Goal: Feedback & Contribution: Contribute content

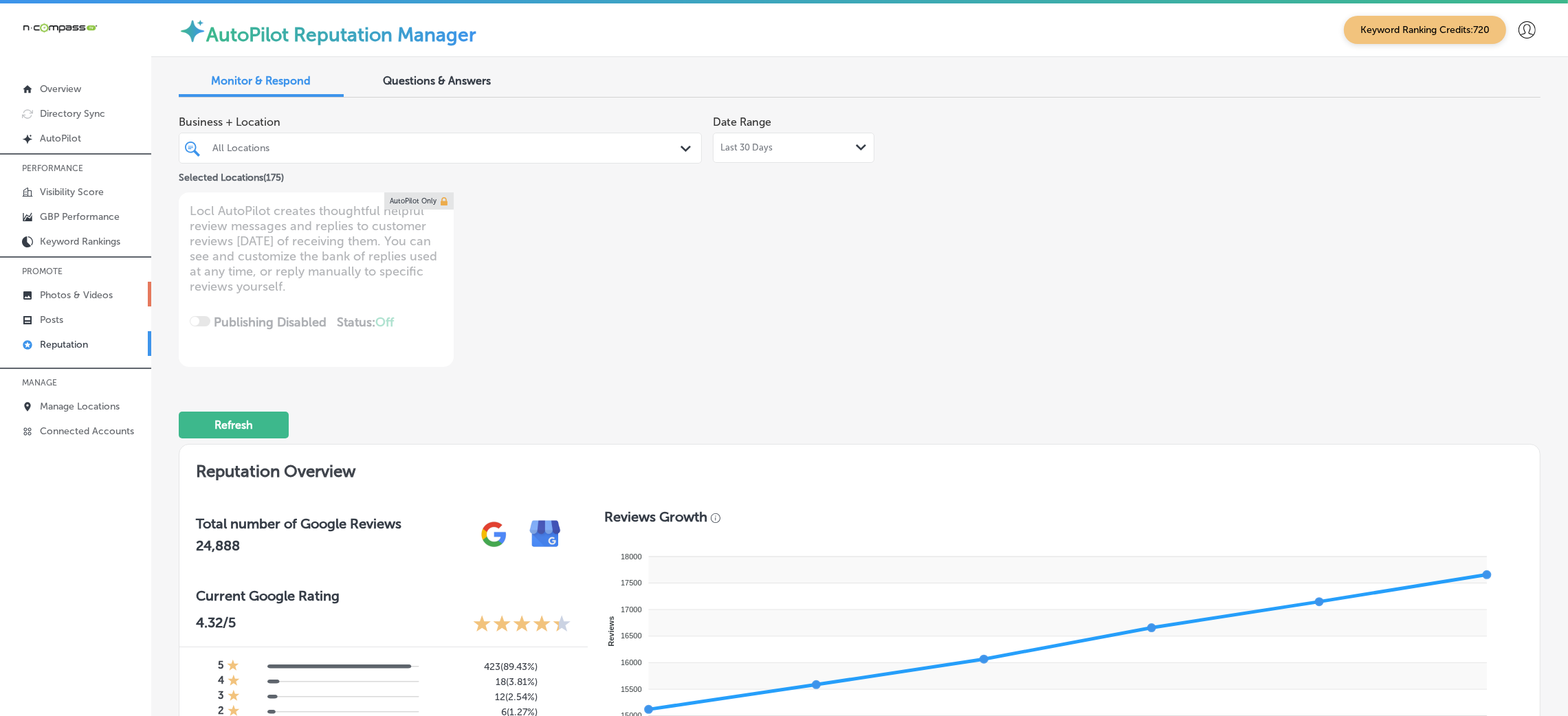
click at [83, 303] on link "Photos & Videos" at bounding box center [75, 294] width 151 height 25
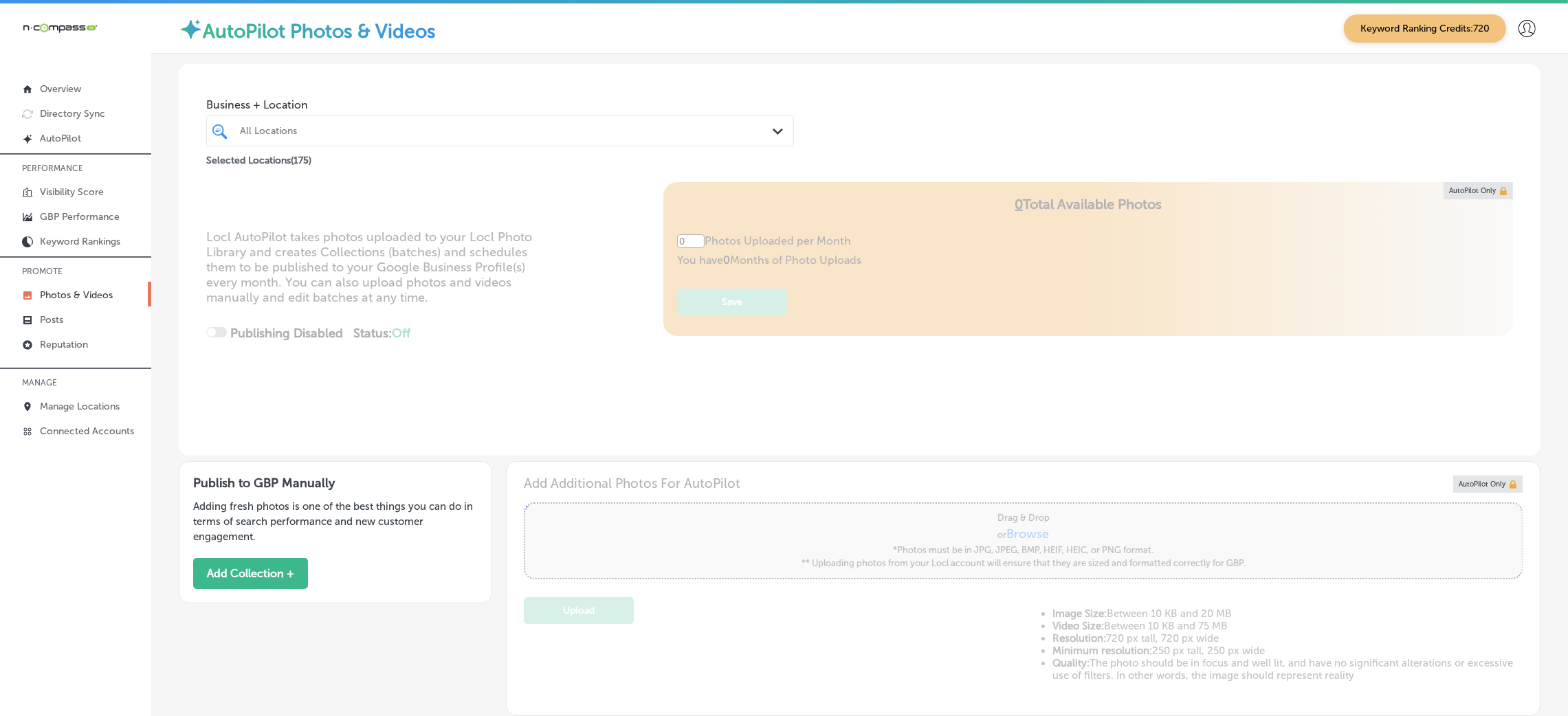
type input "5"
click at [387, 110] on span "Business + Location" at bounding box center [499, 104] width 588 height 13
click at [383, 122] on div at bounding box center [474, 131] width 471 height 18
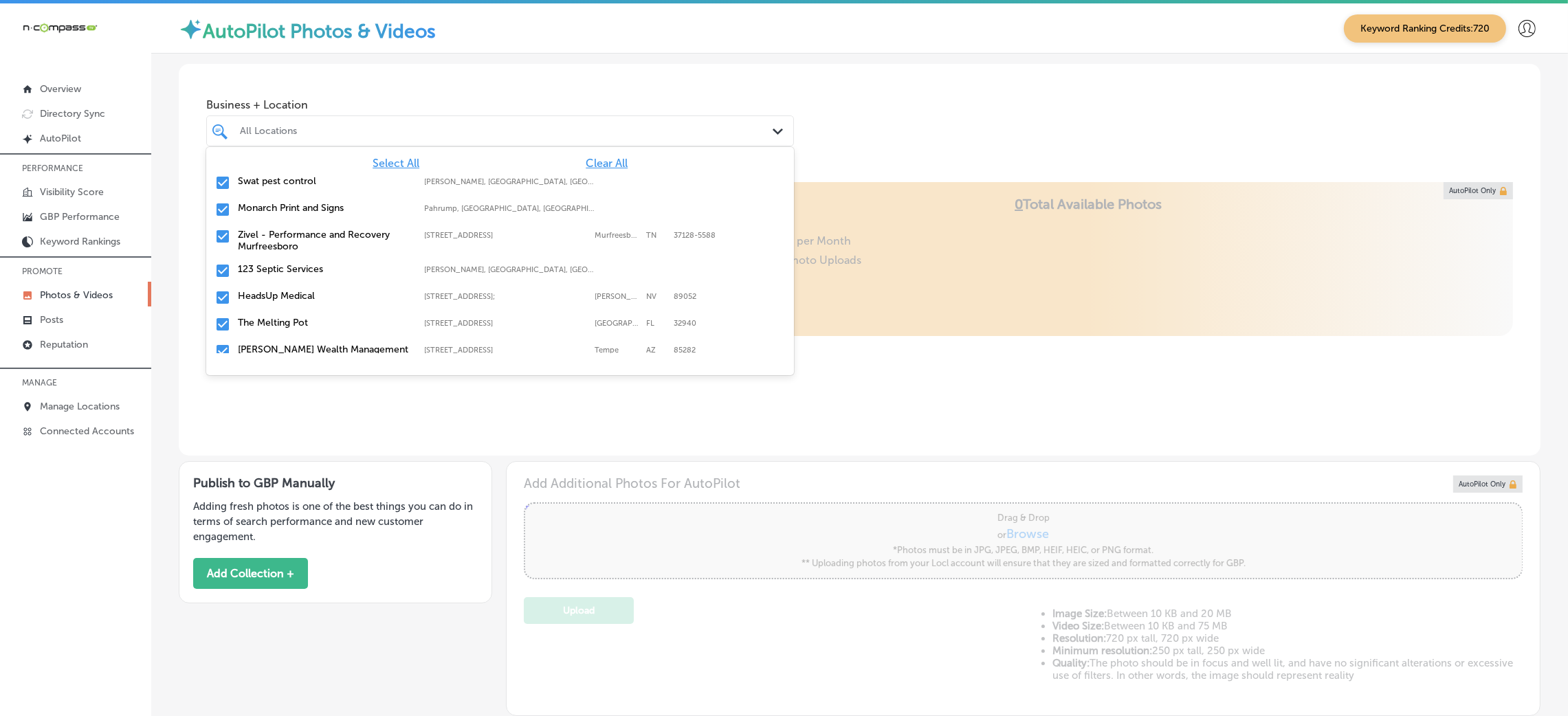
click at [592, 160] on span "Clear All" at bounding box center [606, 163] width 42 height 13
click at [278, 561] on button "Add Collection +" at bounding box center [250, 574] width 115 height 31
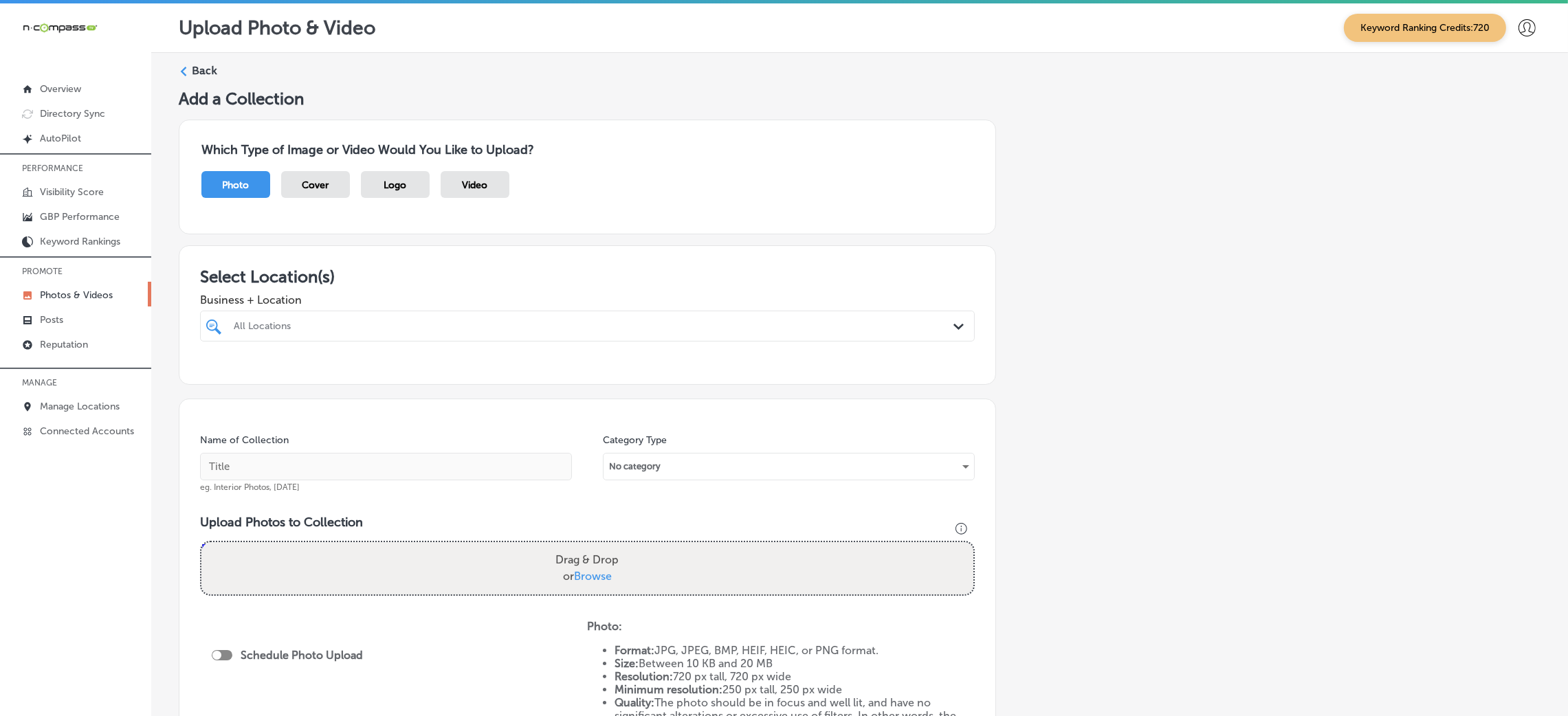
click at [620, 337] on div "All Locations" at bounding box center [588, 326] width 721 height 21
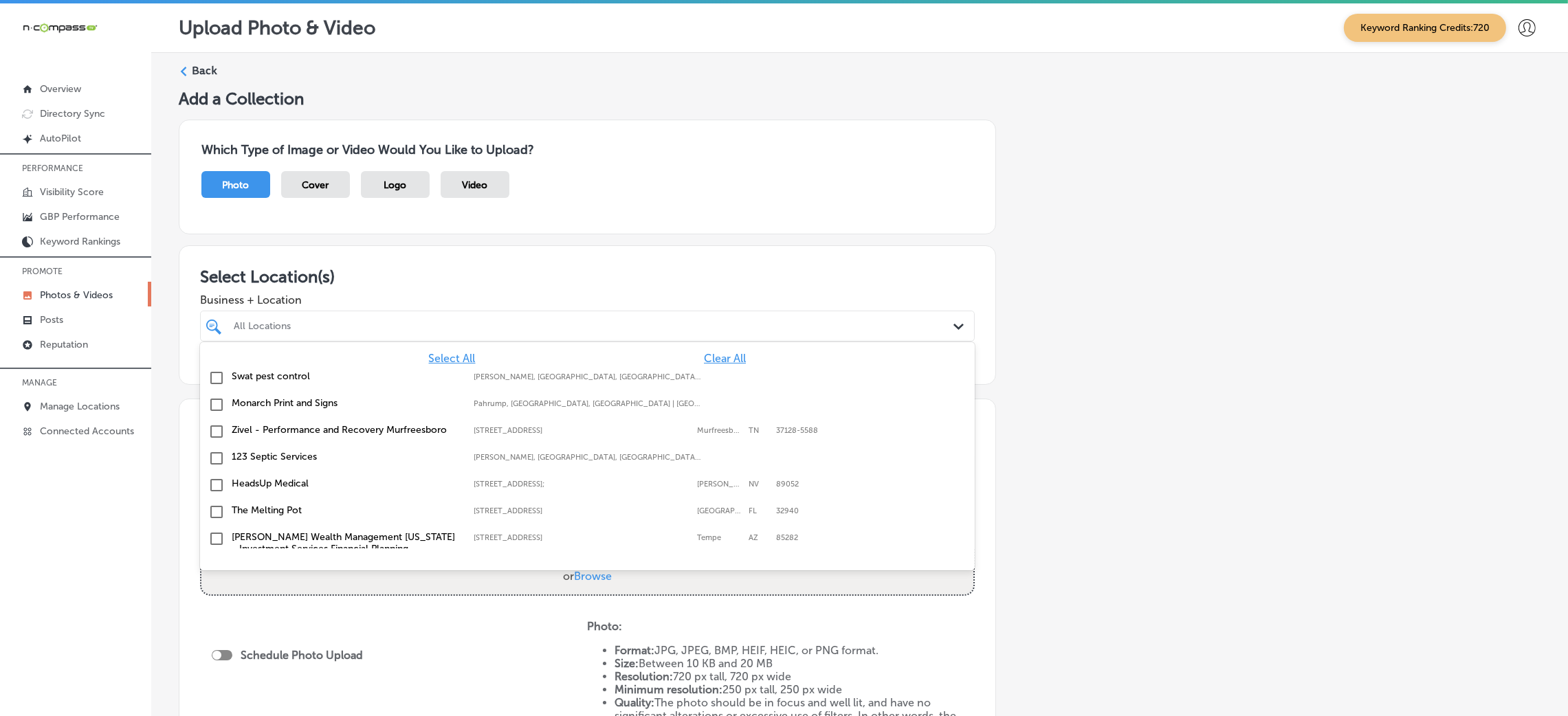
click at [616, 338] on div "All Locations Path Created with Sketch." at bounding box center [588, 327] width 774 height 31
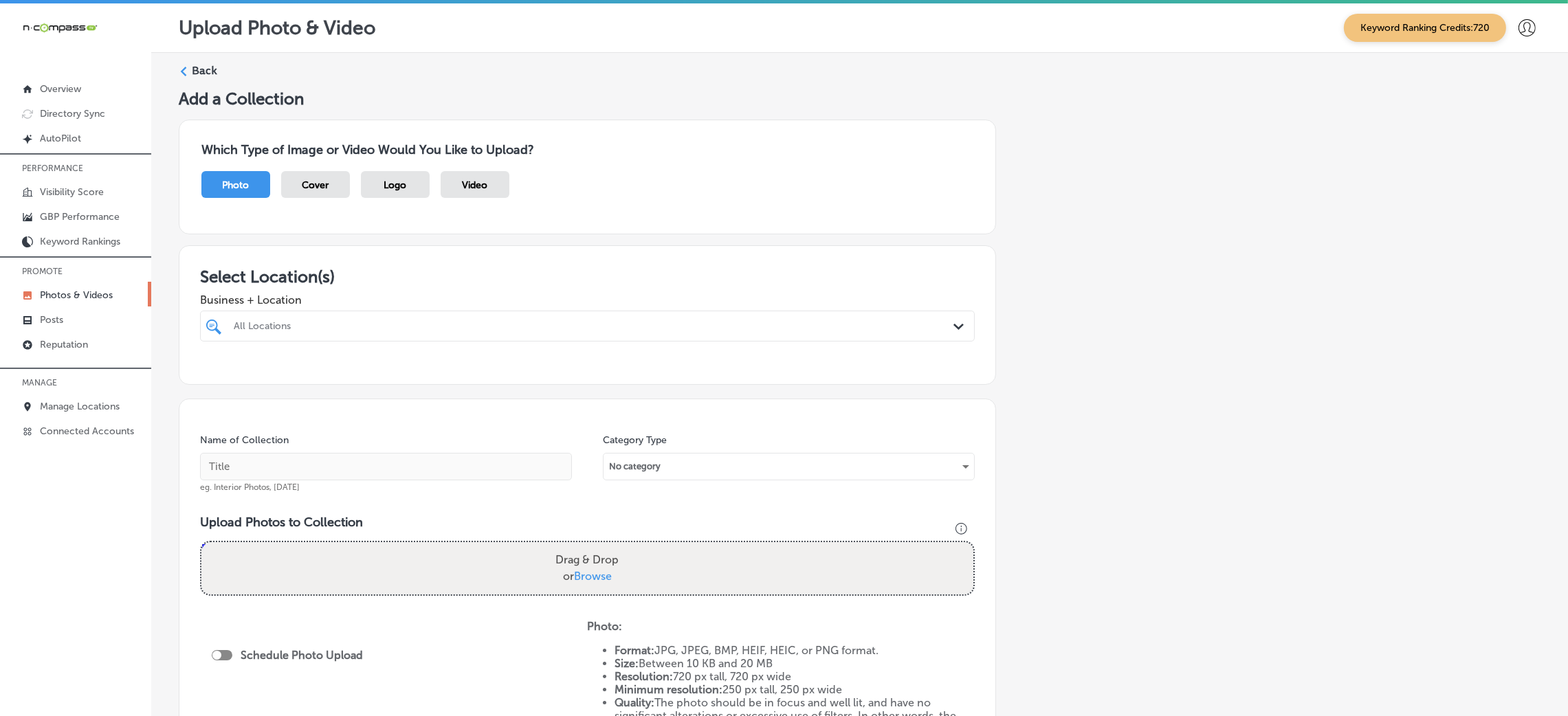
click at [652, 327] on div "All Locations" at bounding box center [594, 326] width 721 height 12
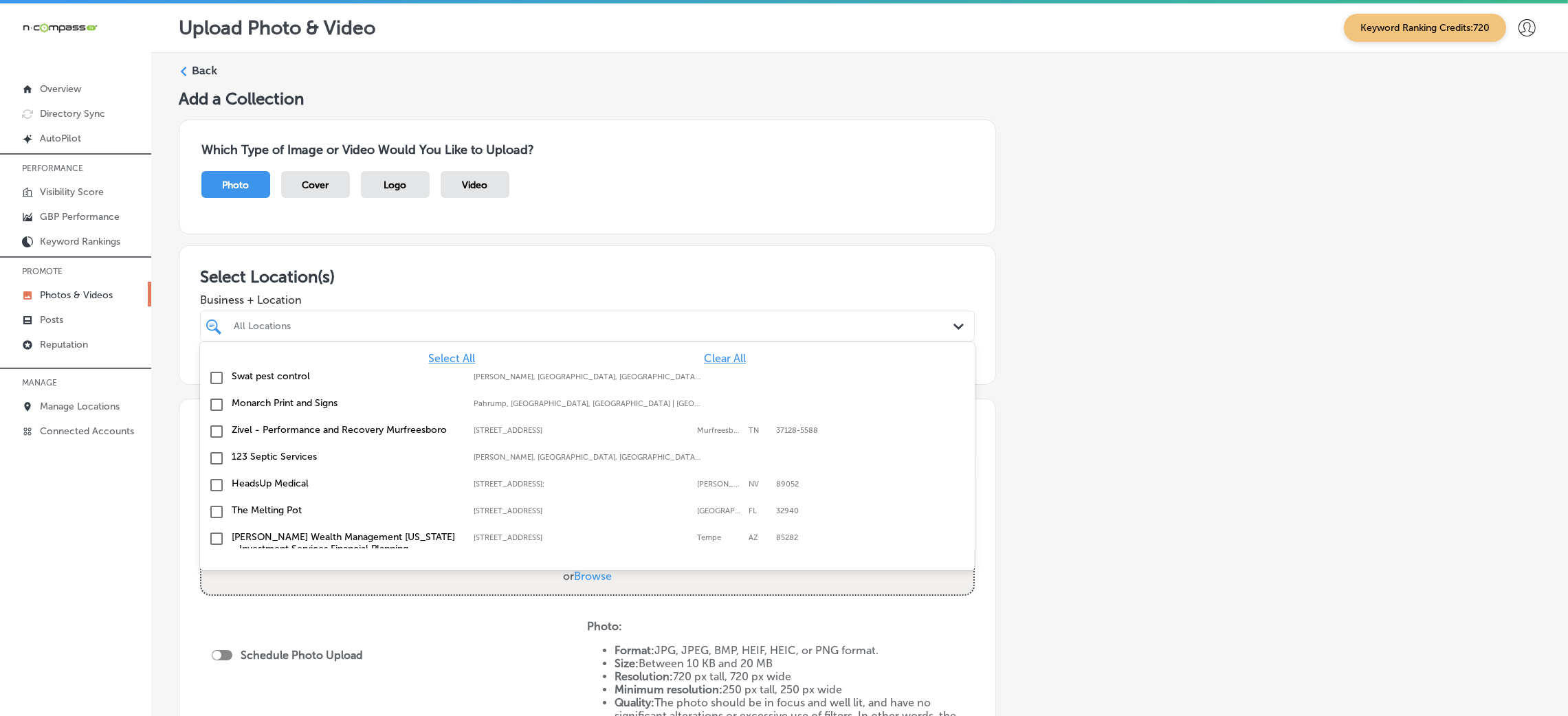
click at [643, 342] on div "Select All Clear All Swat pest control [PERSON_NAME], [GEOGRAPHIC_DATA], [GEOGR…" at bounding box center [588, 445] width 774 height 206
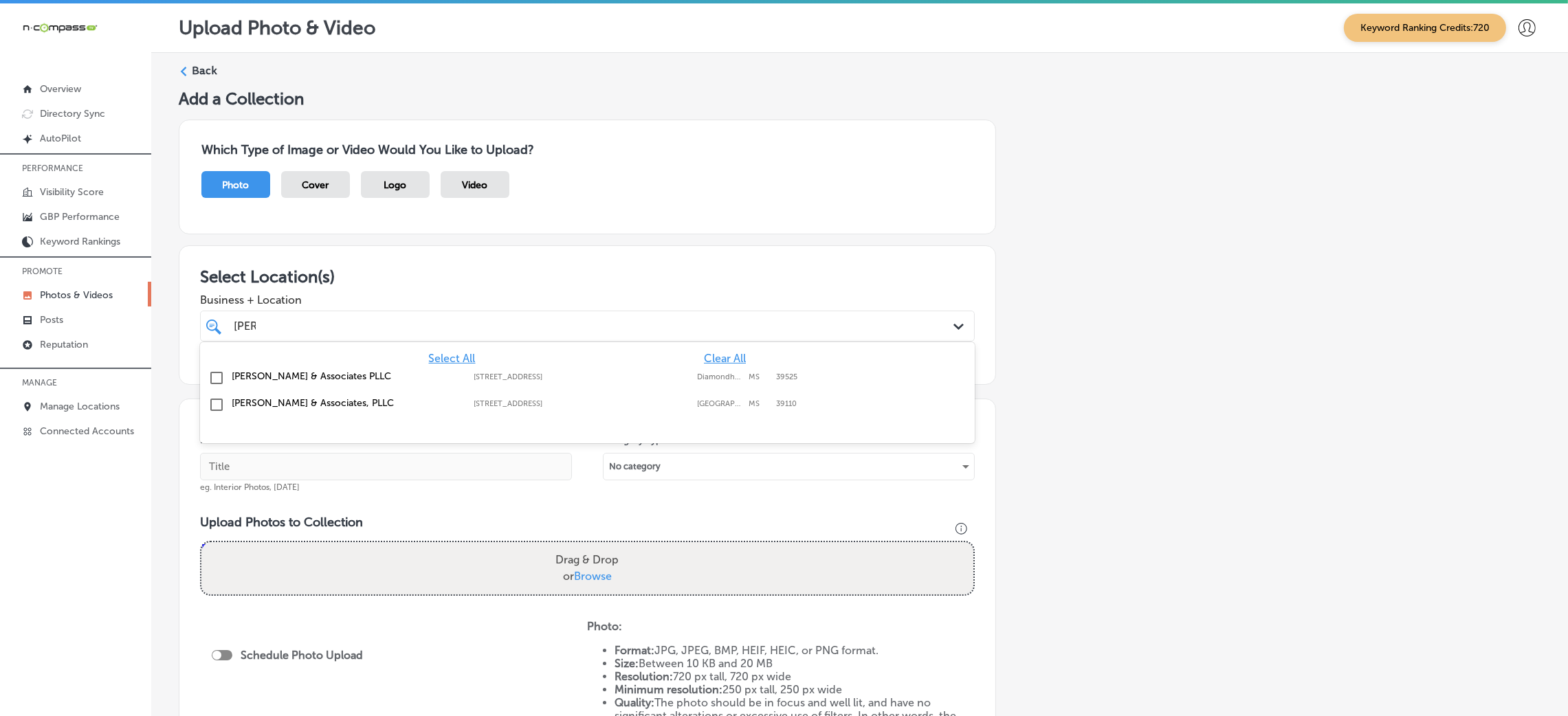
click at [684, 381] on label "[STREET_ADDRESS]" at bounding box center [581, 377] width 217 height 9
type input "[PERSON_NAME]"
click at [1169, 393] on div "Add a Collection Which Type of Image or Video Would You Like to Upload? Photo C…" at bounding box center [859, 484] width 1362 height 790
click at [392, 473] on input "text" at bounding box center [386, 466] width 372 height 28
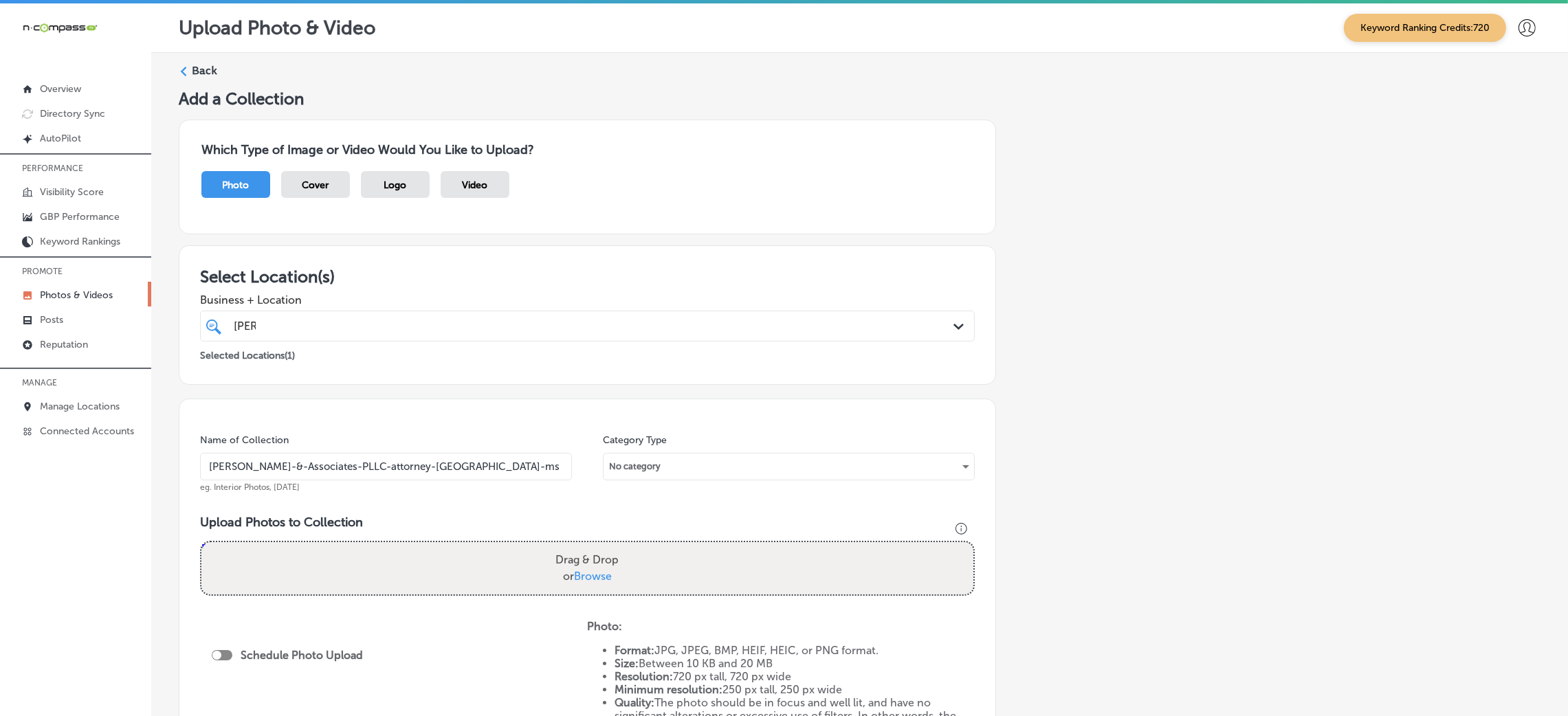
drag, startPoint x: 360, startPoint y: 469, endPoint x: 523, endPoint y: 476, distance: 163.2
click at [523, 476] on input "[PERSON_NAME]-&-Associates-PLLC-attorney-[GEOGRAPHIC_DATA]-ms" at bounding box center [386, 466] width 372 height 28
paste input "diamondhead"
click at [405, 471] on input "[PERSON_NAME]-&-Associates-PLLC-attorney diamondhead ms" at bounding box center [386, 466] width 372 height 28
type input "[PERSON_NAME]-&-Associates-PLLC-attorney-[GEOGRAPHIC_DATA]-ms"
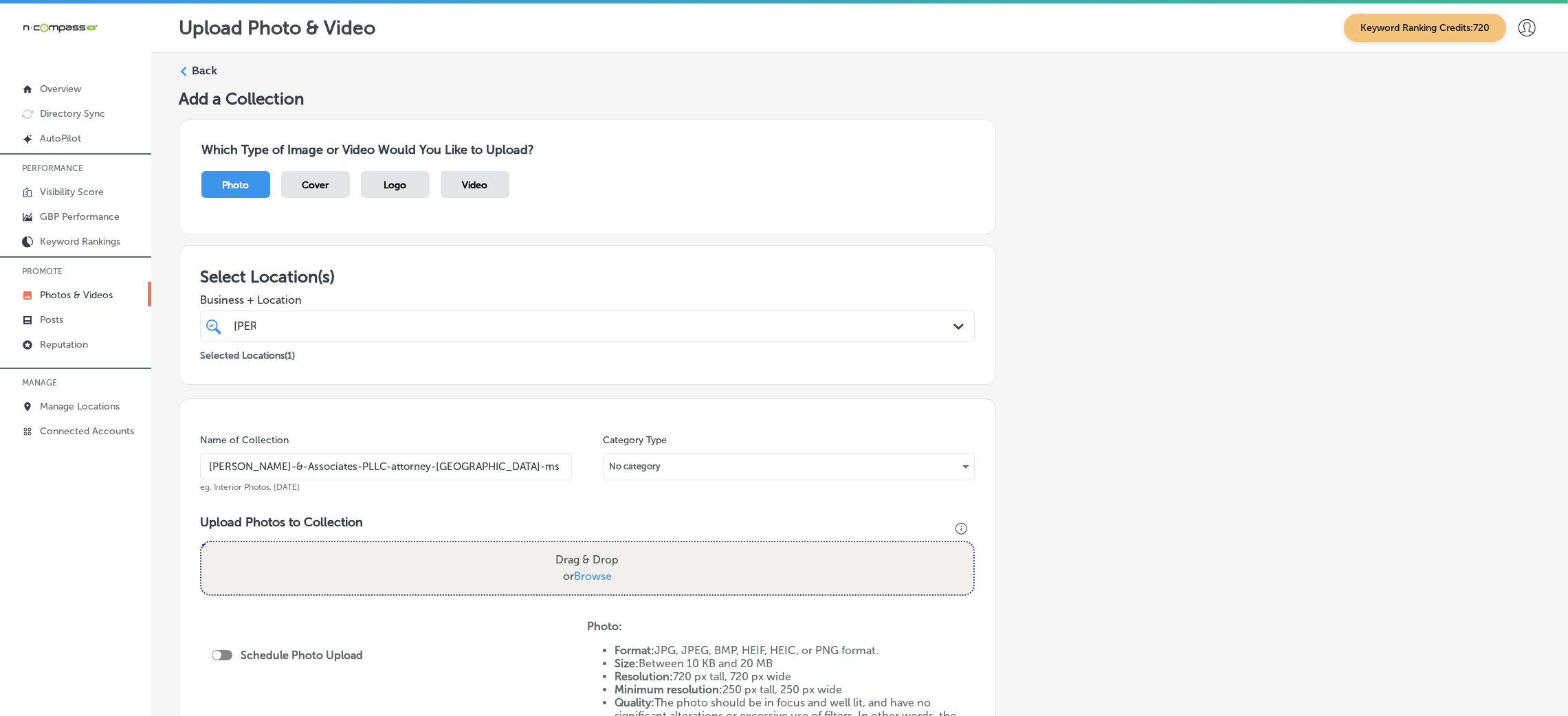
click at [1066, 418] on div "Add a Collection Which Type of Image or Video Would You Like to Upload? Photo C…" at bounding box center [859, 484] width 1362 height 790
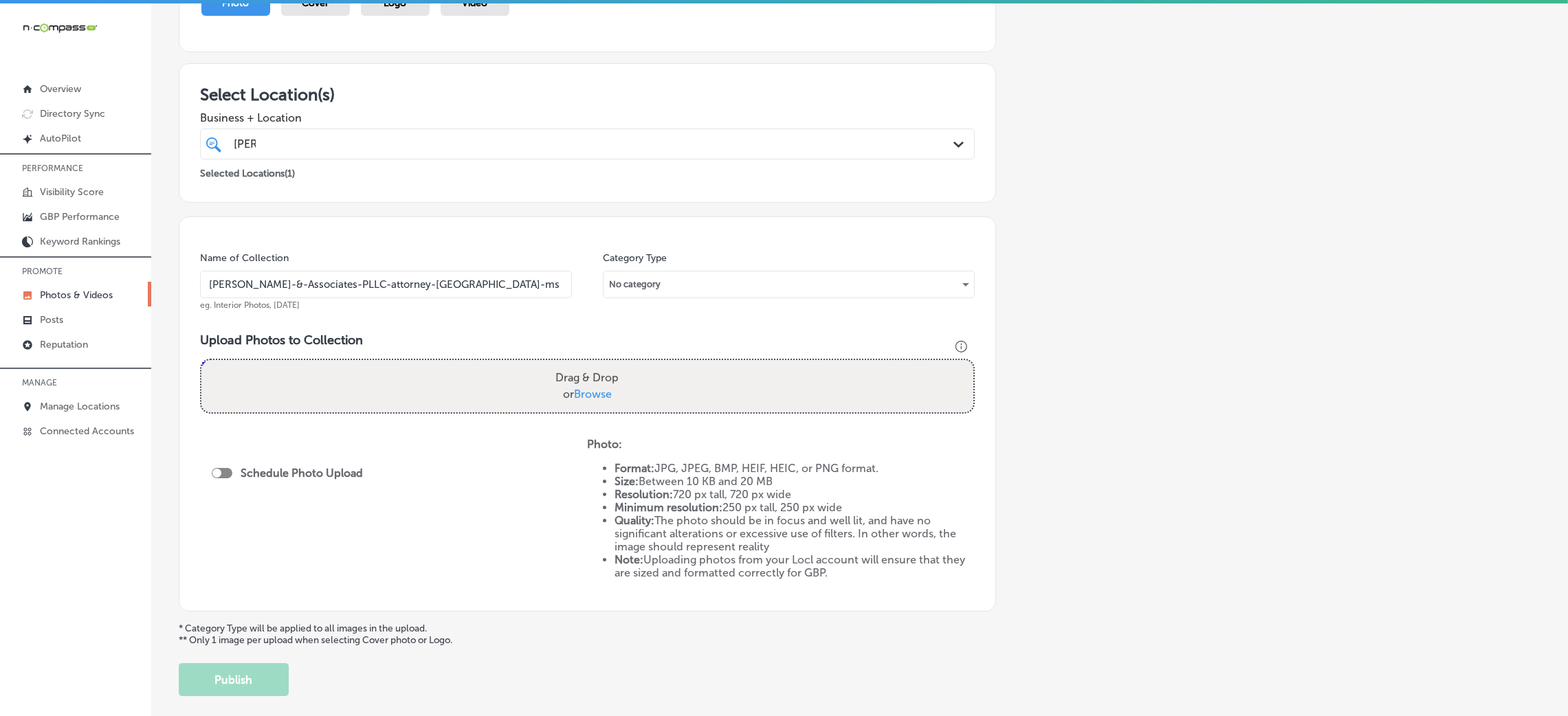
scroll to position [206, 0]
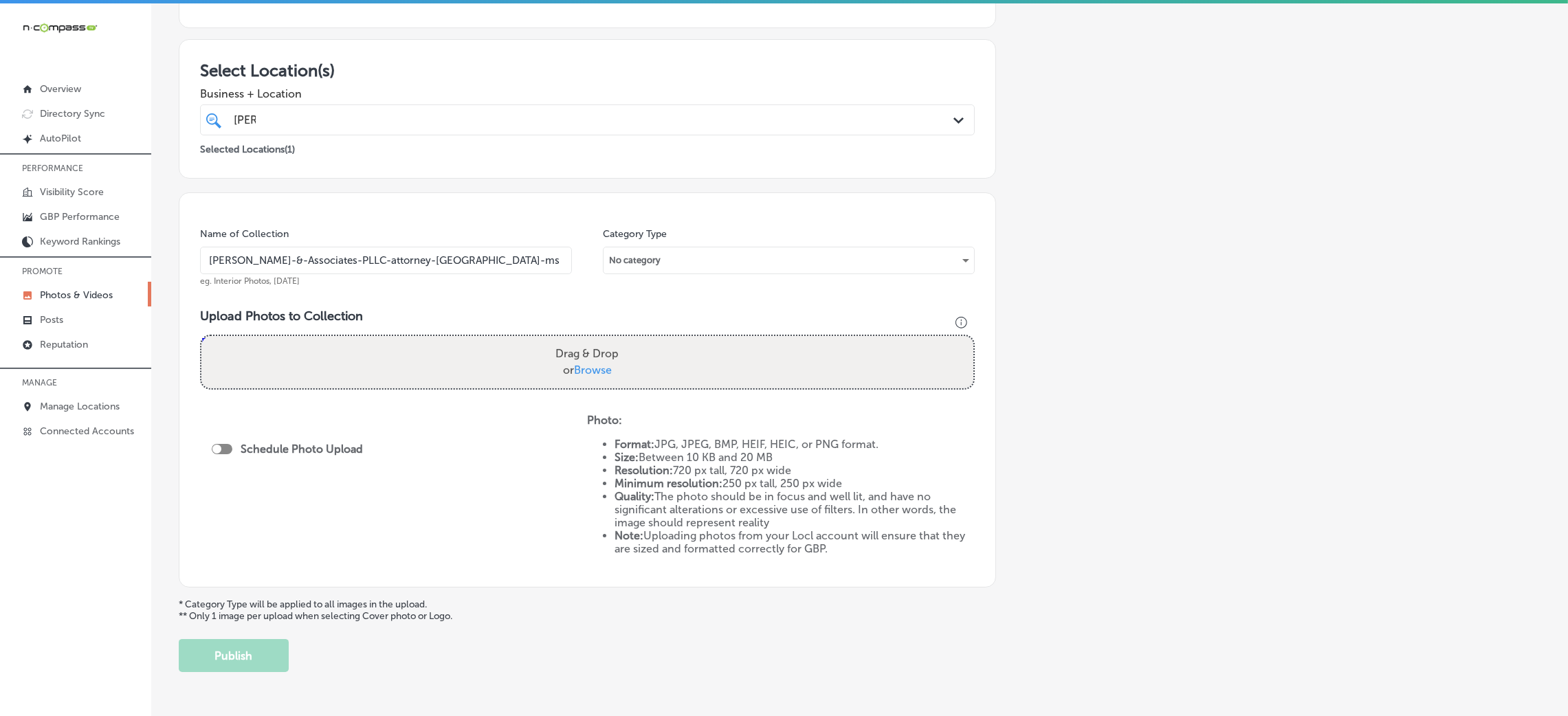
click at [478, 379] on div "Drag & Drop or Browse" at bounding box center [588, 363] width 772 height 52
click at [202, 336] on input "Drag & Drop or Browse" at bounding box center [588, 339] width 772 height 4
type input "C:\fakepath\[PERSON_NAME] & Associates-13 (7).png"
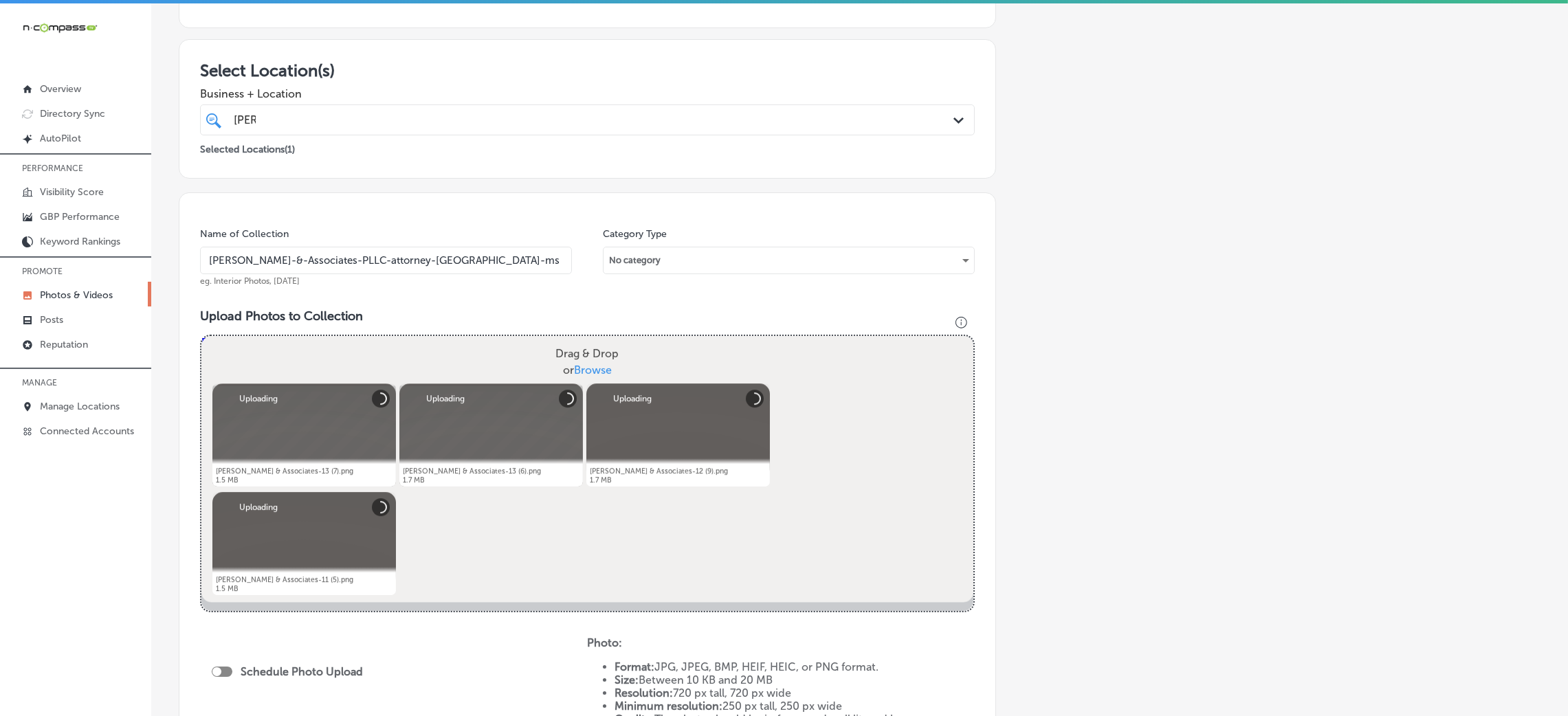
scroll to position [475, 0]
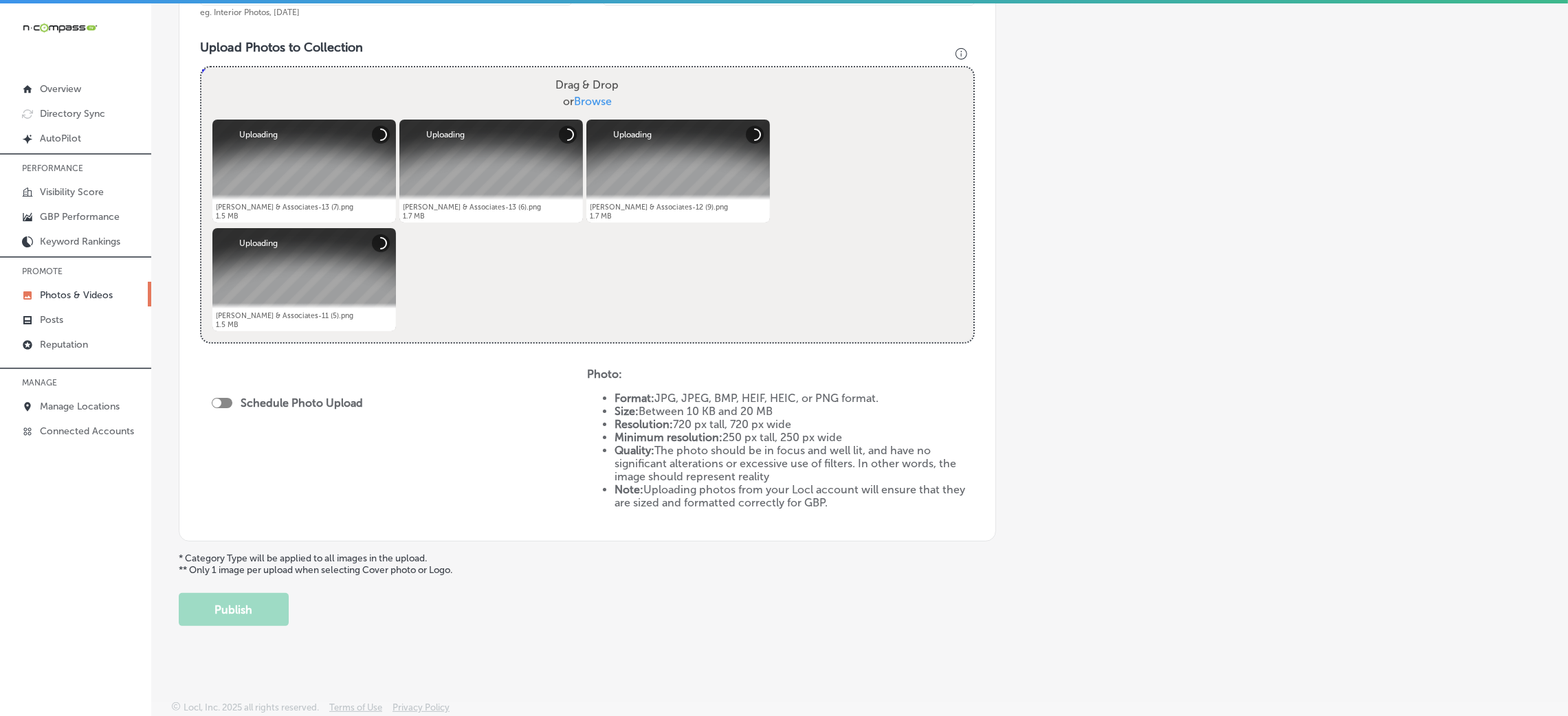
click at [219, 399] on div at bounding box center [217, 403] width 9 height 9
checkbox input "true"
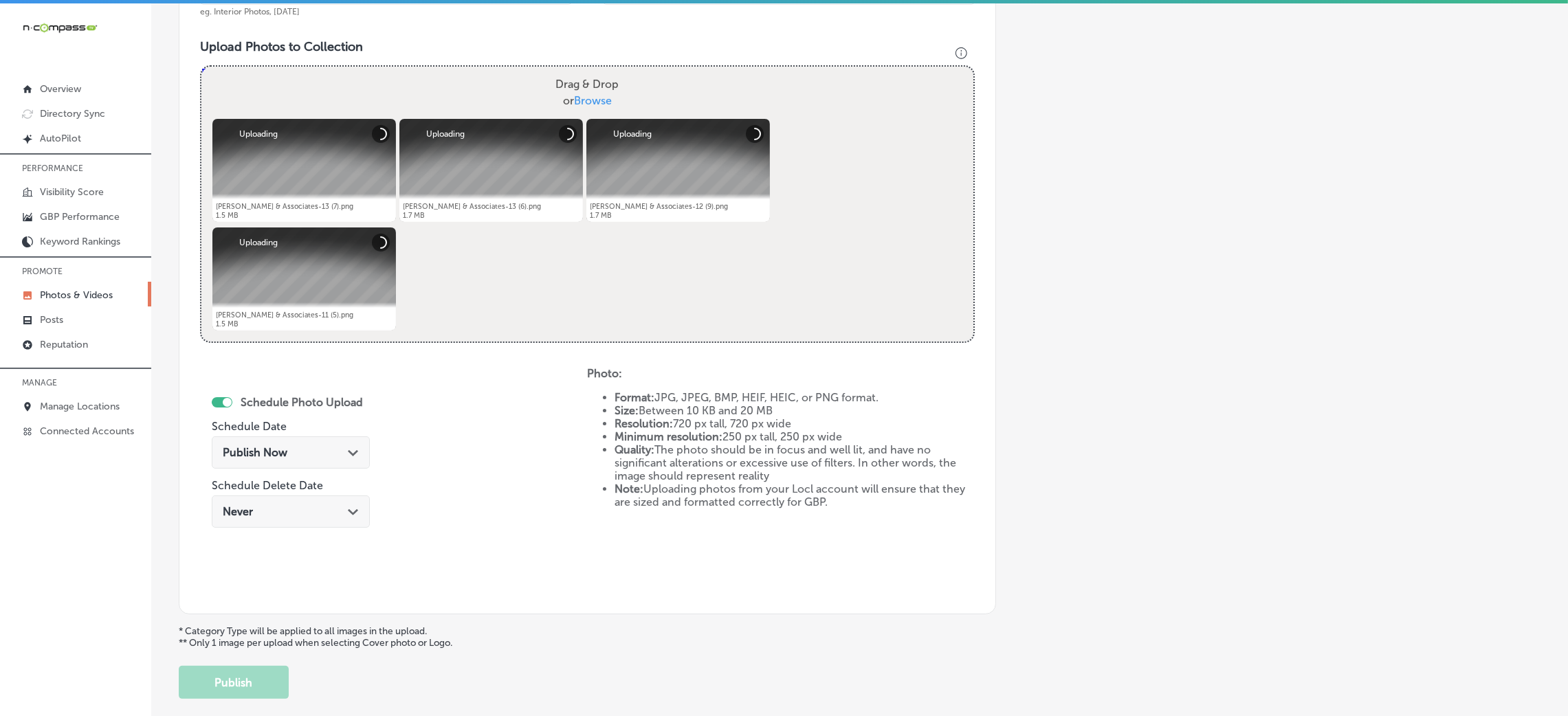
click at [303, 454] on div "Publish Now Path Created with Sketch." at bounding box center [291, 452] width 136 height 13
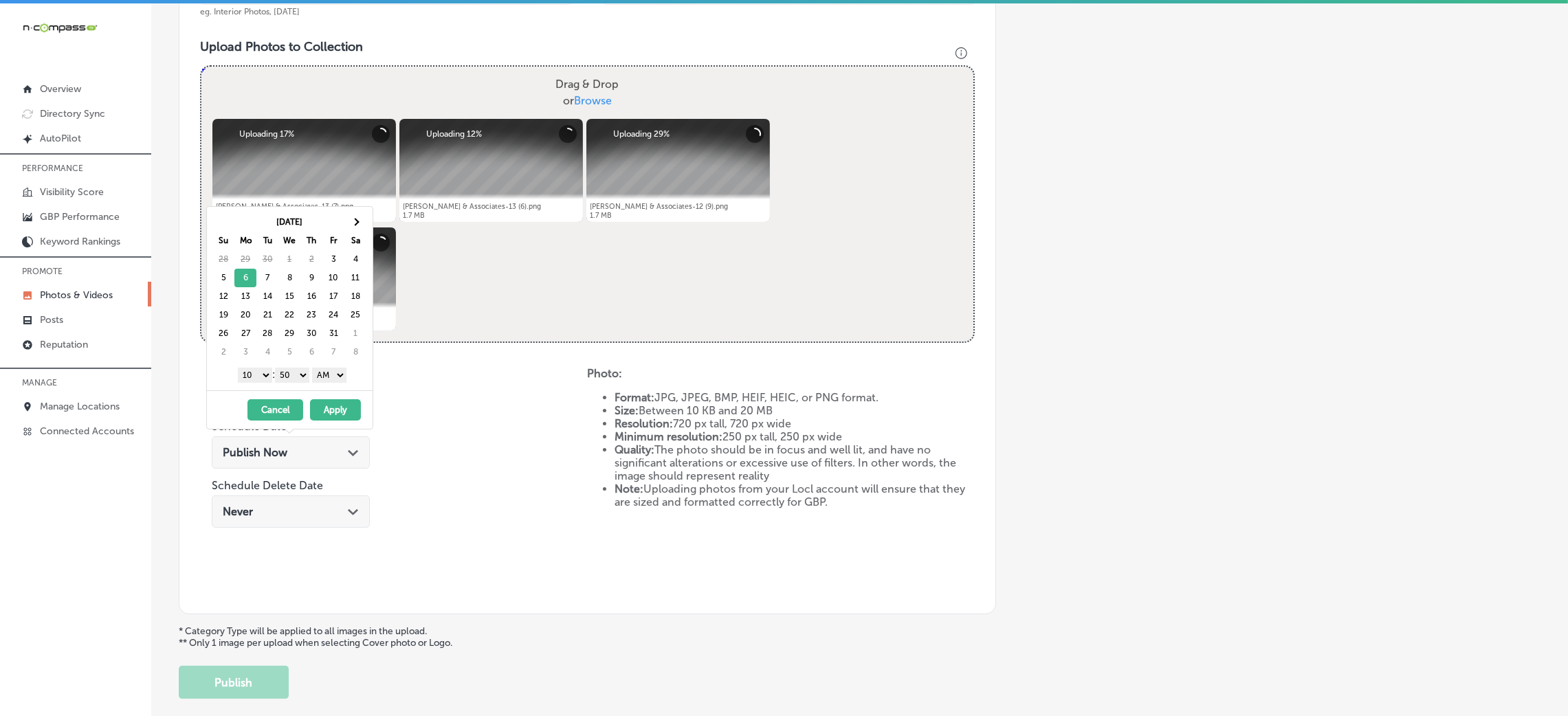
click at [321, 377] on select "AM PM" at bounding box center [329, 375] width 35 height 15
click at [291, 369] on div "1 2 3 4 5 6 7 8 9 10 11 12 : 00 10 20 30 40 50 AM PM" at bounding box center [292, 375] width 160 height 20
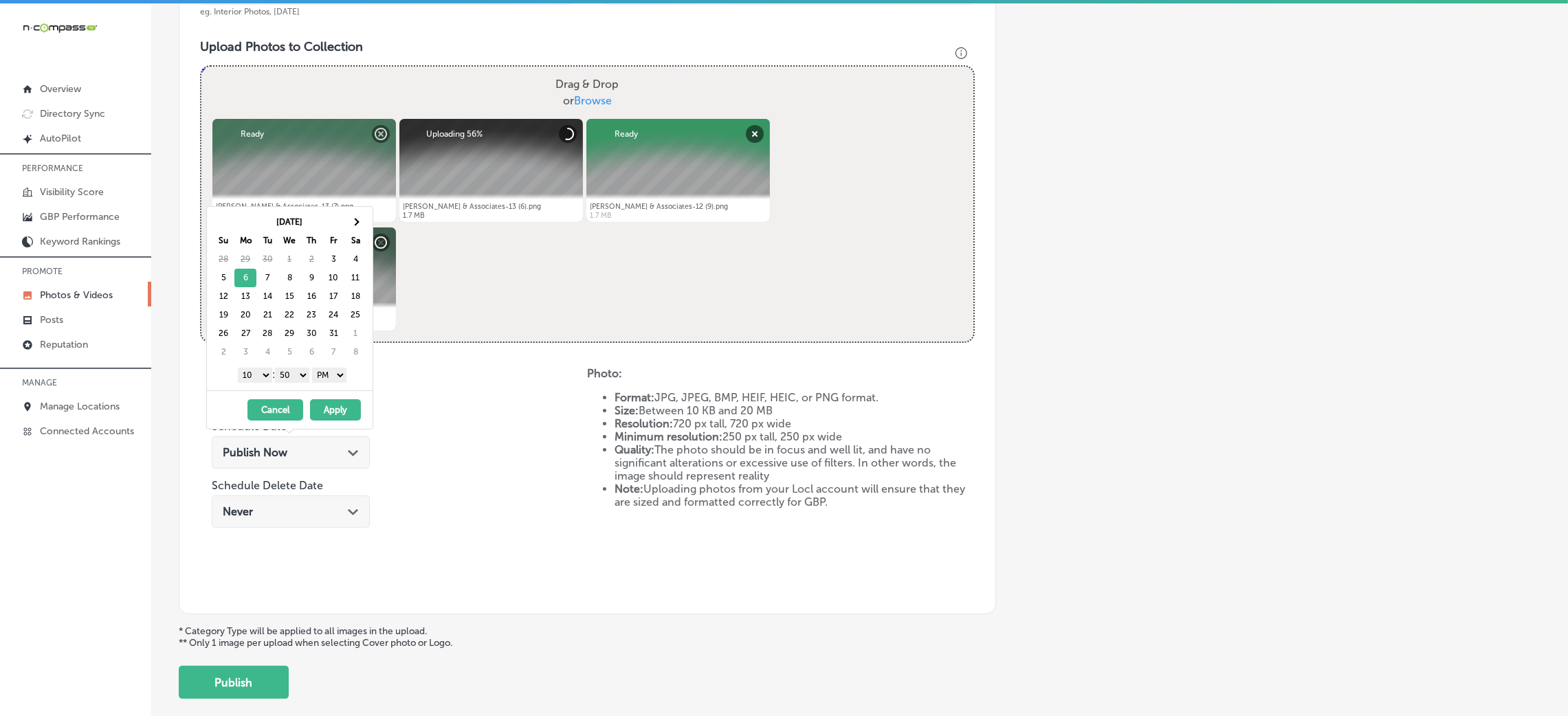
click at [296, 381] on select "00 10 20 30 40 50" at bounding box center [292, 375] width 35 height 15
click at [265, 373] on select "1 2 3 4 5 6 7 8 9 10 11 12" at bounding box center [255, 375] width 35 height 15
click at [339, 408] on button "Apply" at bounding box center [336, 410] width 51 height 21
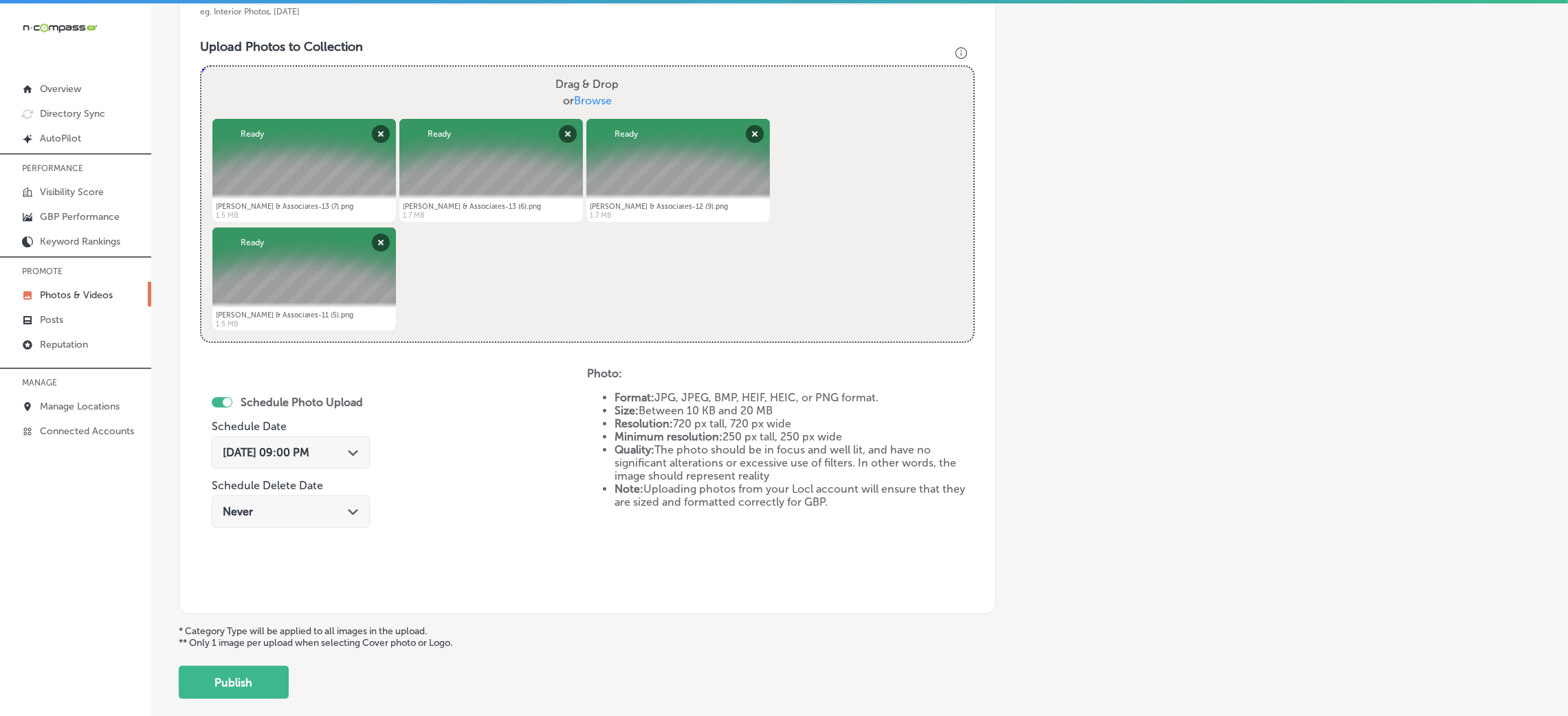
click at [310, 451] on span "[DATE] 09:00 PM" at bounding box center [266, 452] width 87 height 13
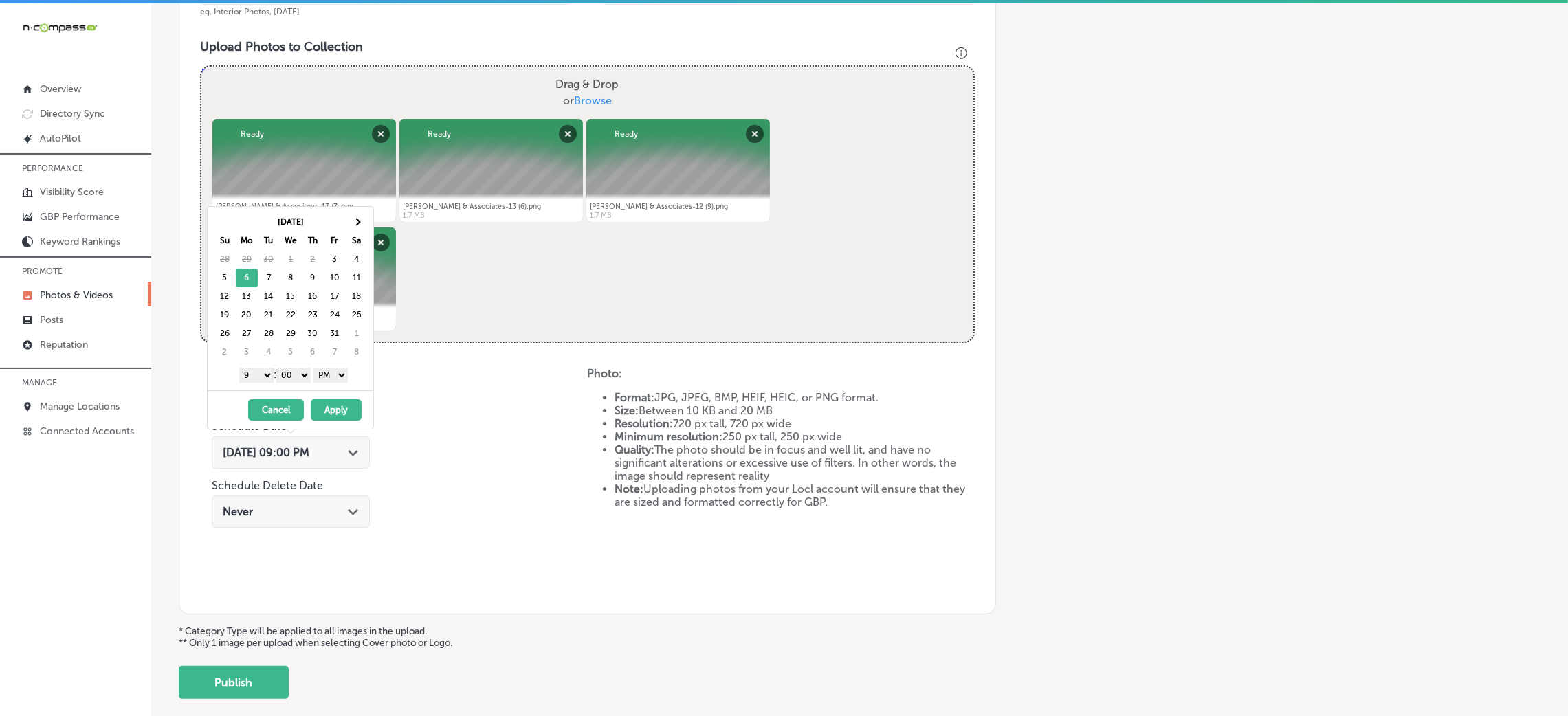
click at [340, 407] on button "Apply" at bounding box center [336, 410] width 51 height 21
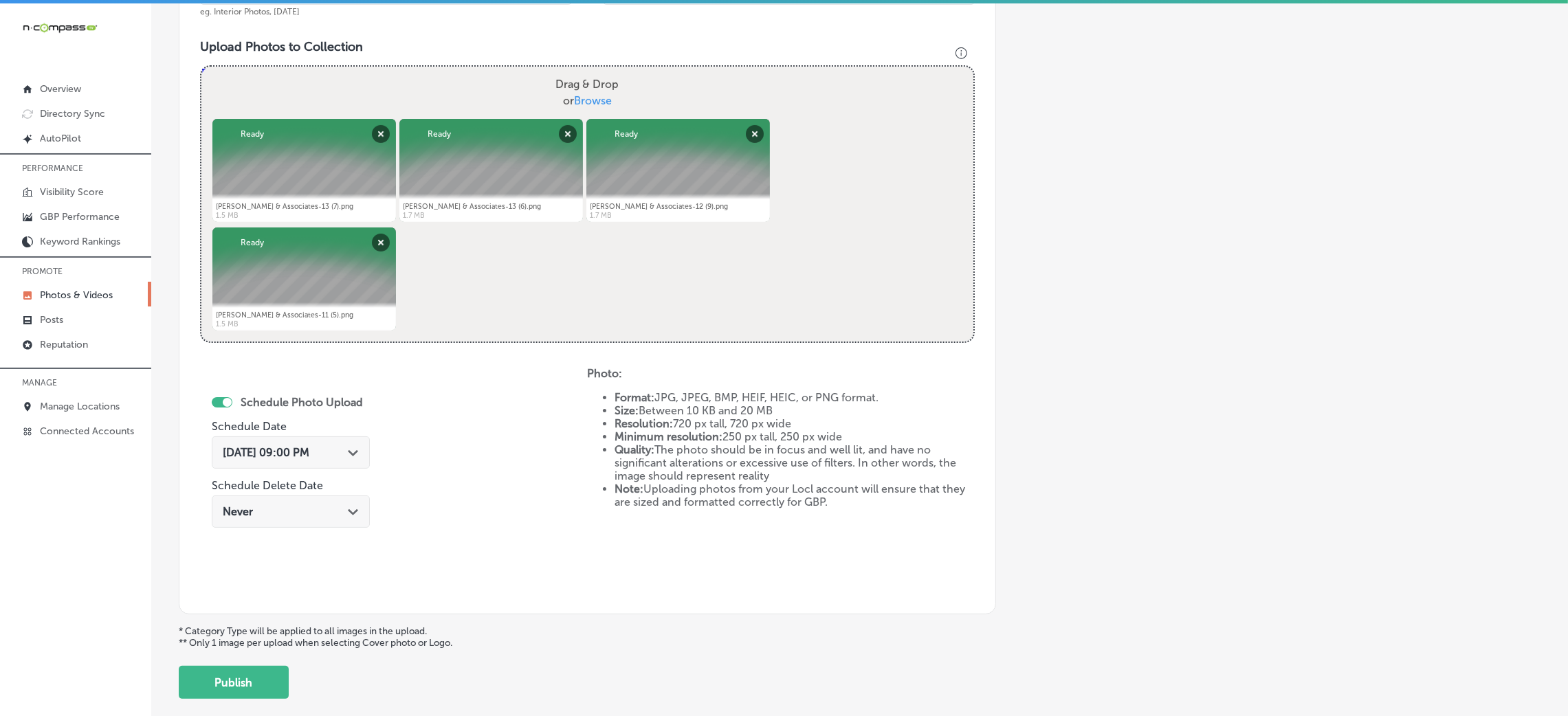
click at [310, 458] on span "[DATE] 09:00 PM" at bounding box center [266, 452] width 87 height 13
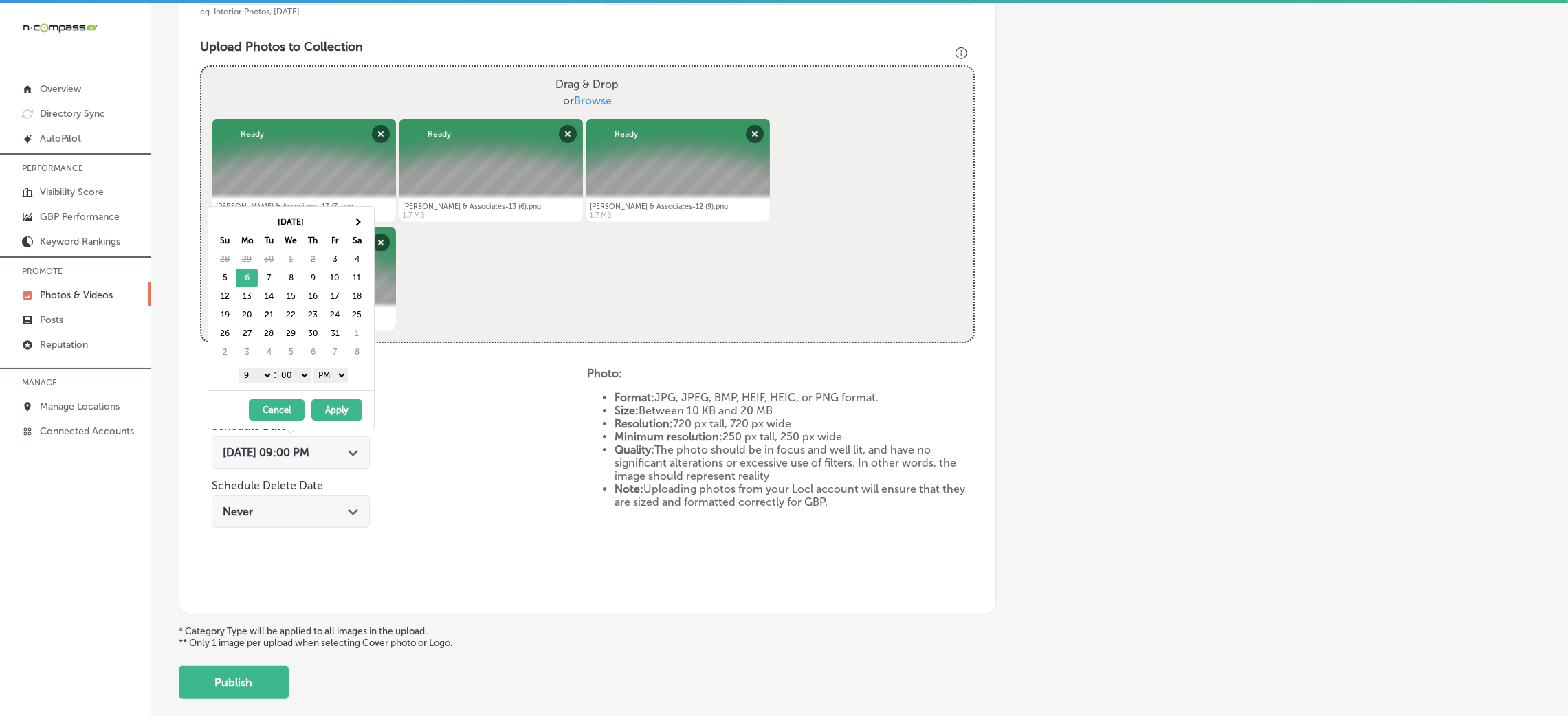
click at [427, 469] on div "Schedule Photo Upload Schedule Date [DATE] 09:00 PM Path Created with Sketch. S…" at bounding box center [394, 480] width 387 height 226
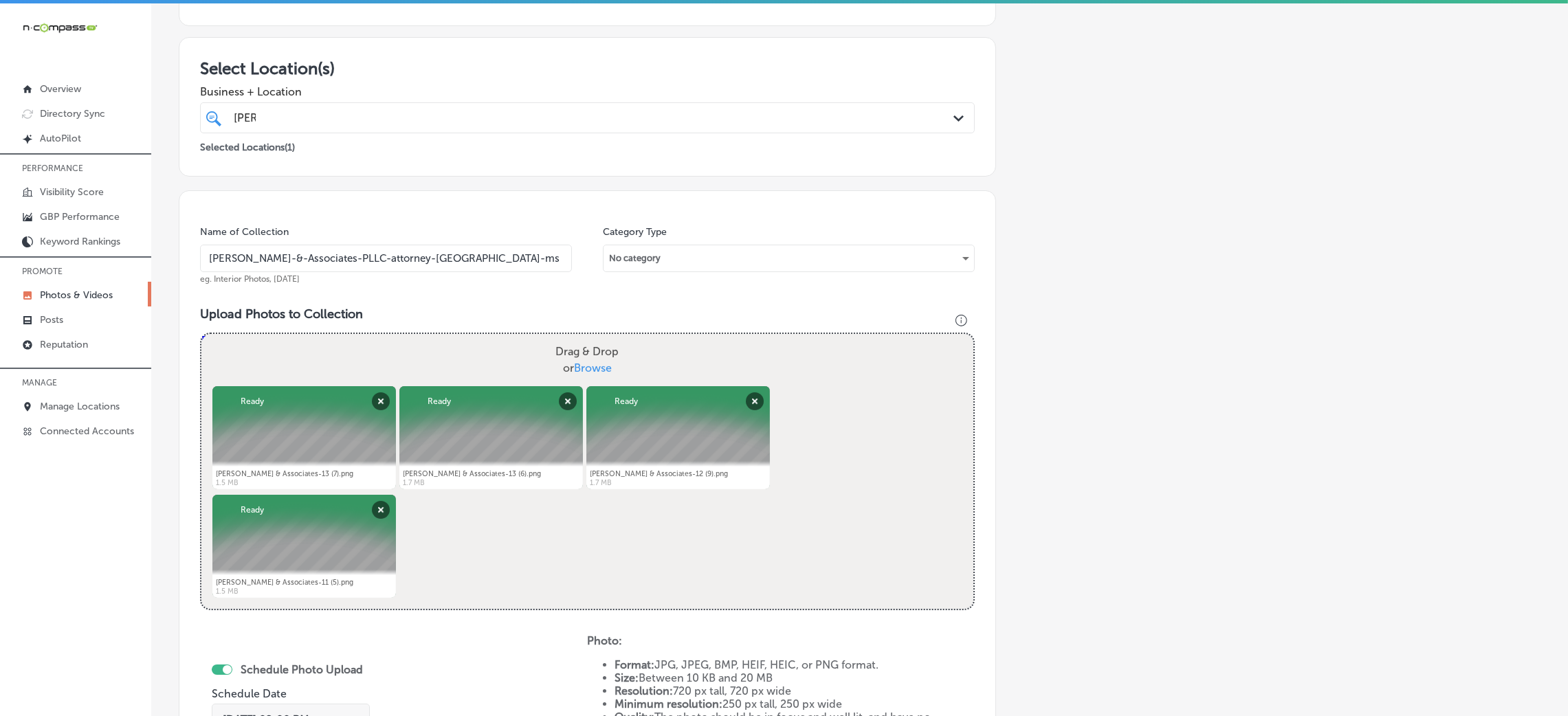
scroll to position [63, 0]
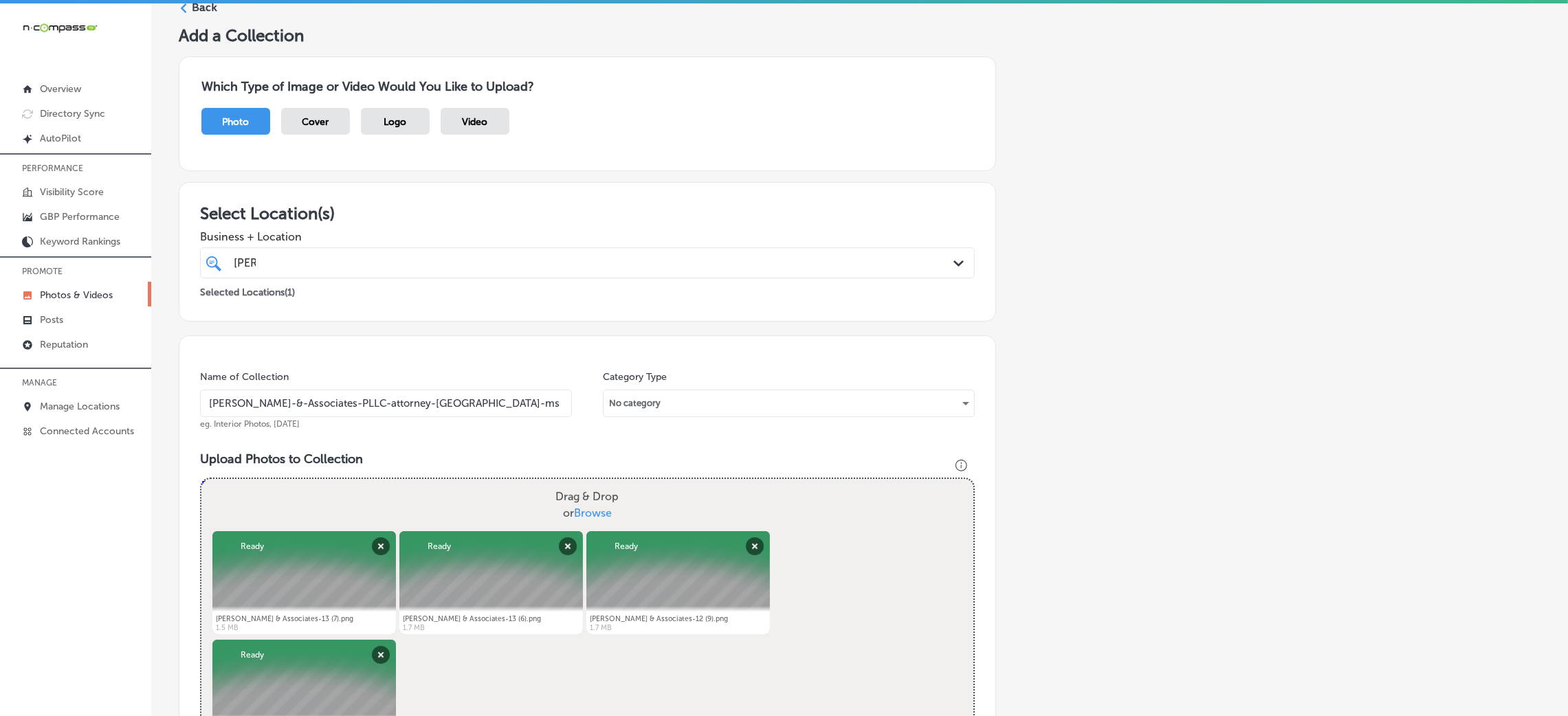
click at [341, 399] on input "[PERSON_NAME]-&-Associates-PLLC-attorney-[GEOGRAPHIC_DATA]-ms" at bounding box center [386, 403] width 372 height 28
click at [341, 398] on input "[PERSON_NAME]-&-Associates-PLLC-attorney-[GEOGRAPHIC_DATA]-ms" at bounding box center [386, 403] width 372 height 28
click at [348, 262] on div "[PERSON_NAME]" at bounding box center [551, 263] width 638 height 18
click at [1148, 296] on div "Add a Collection Which Type of Image or Video Would You Like to Upload? Photo C…" at bounding box center [859, 569] width 1362 height 1086
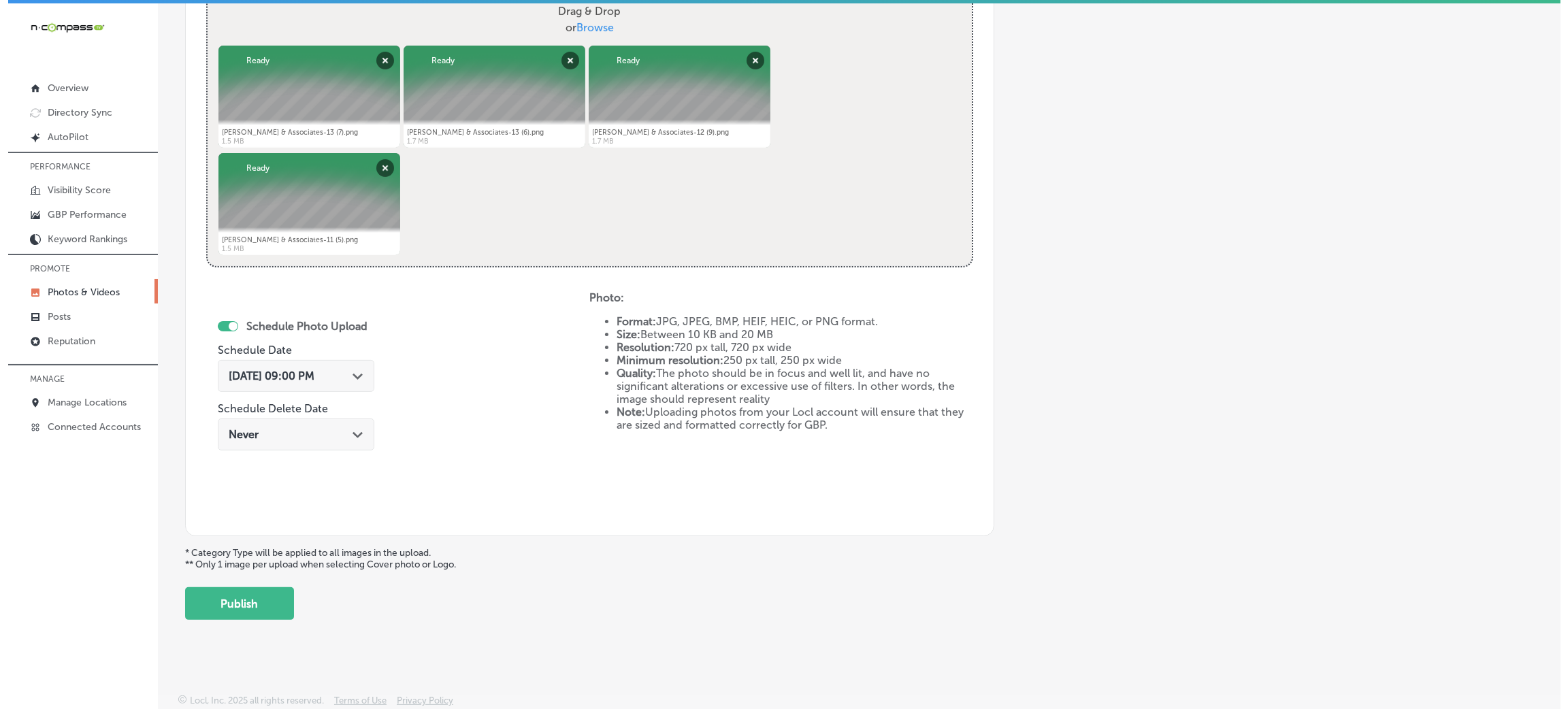
scroll to position [3, 0]
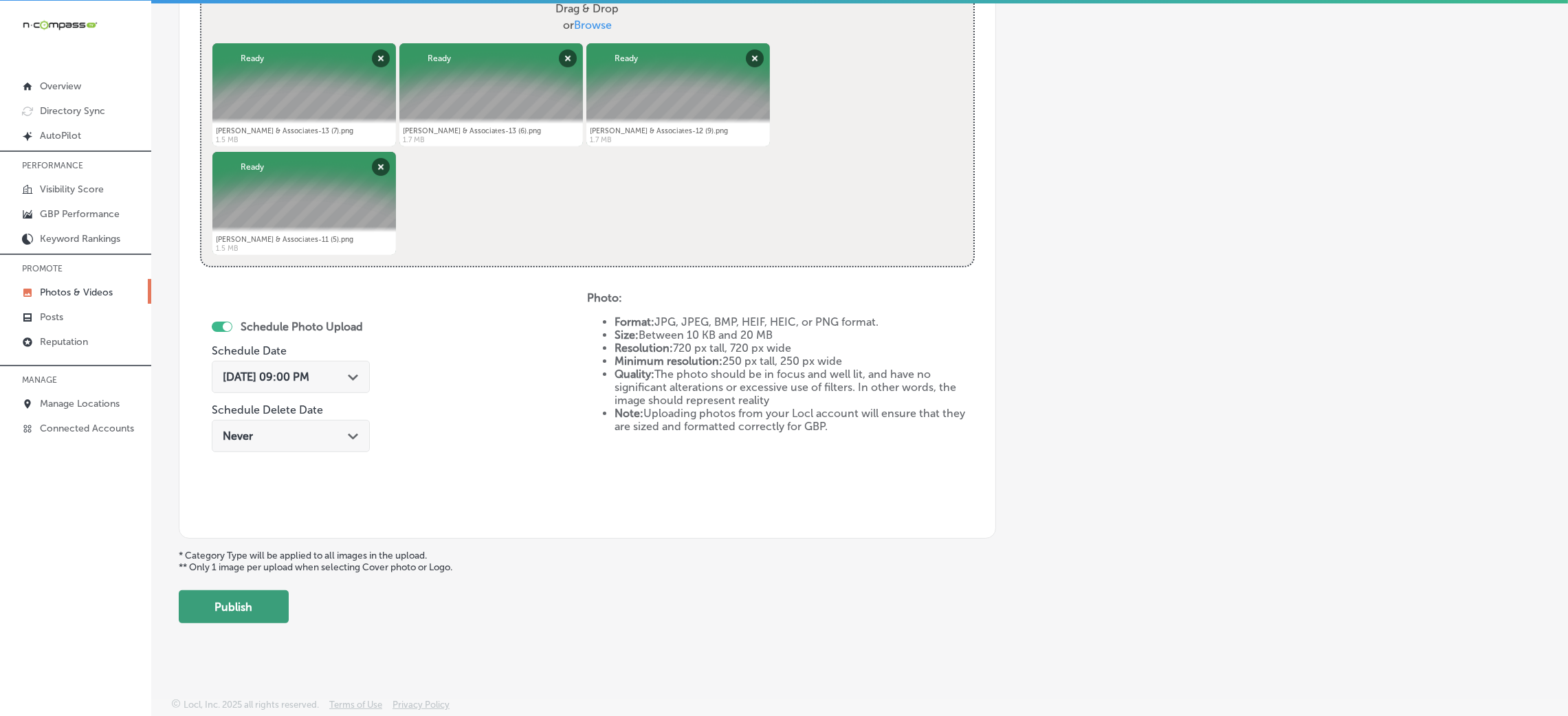
click at [255, 605] on button "Publish" at bounding box center [233, 607] width 110 height 33
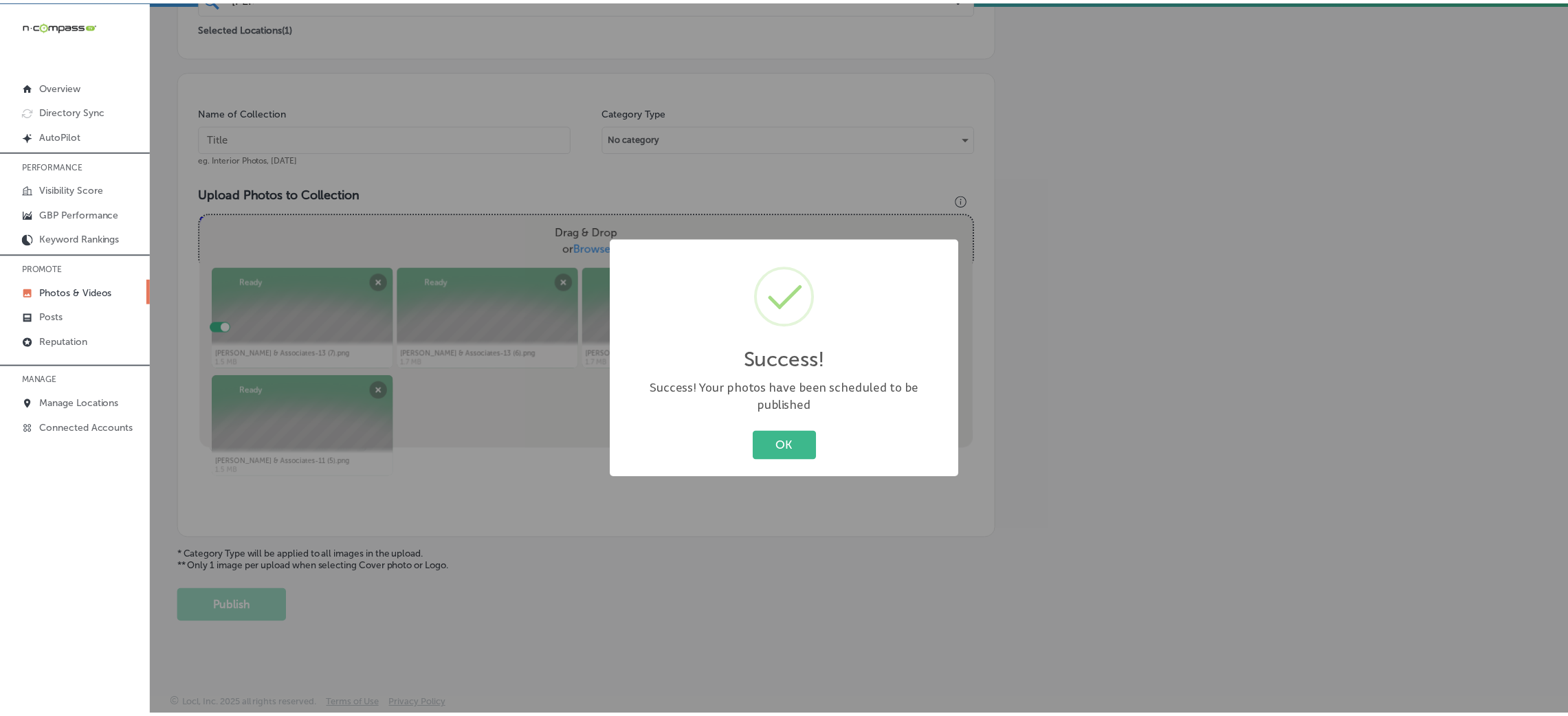
scroll to position [327, 0]
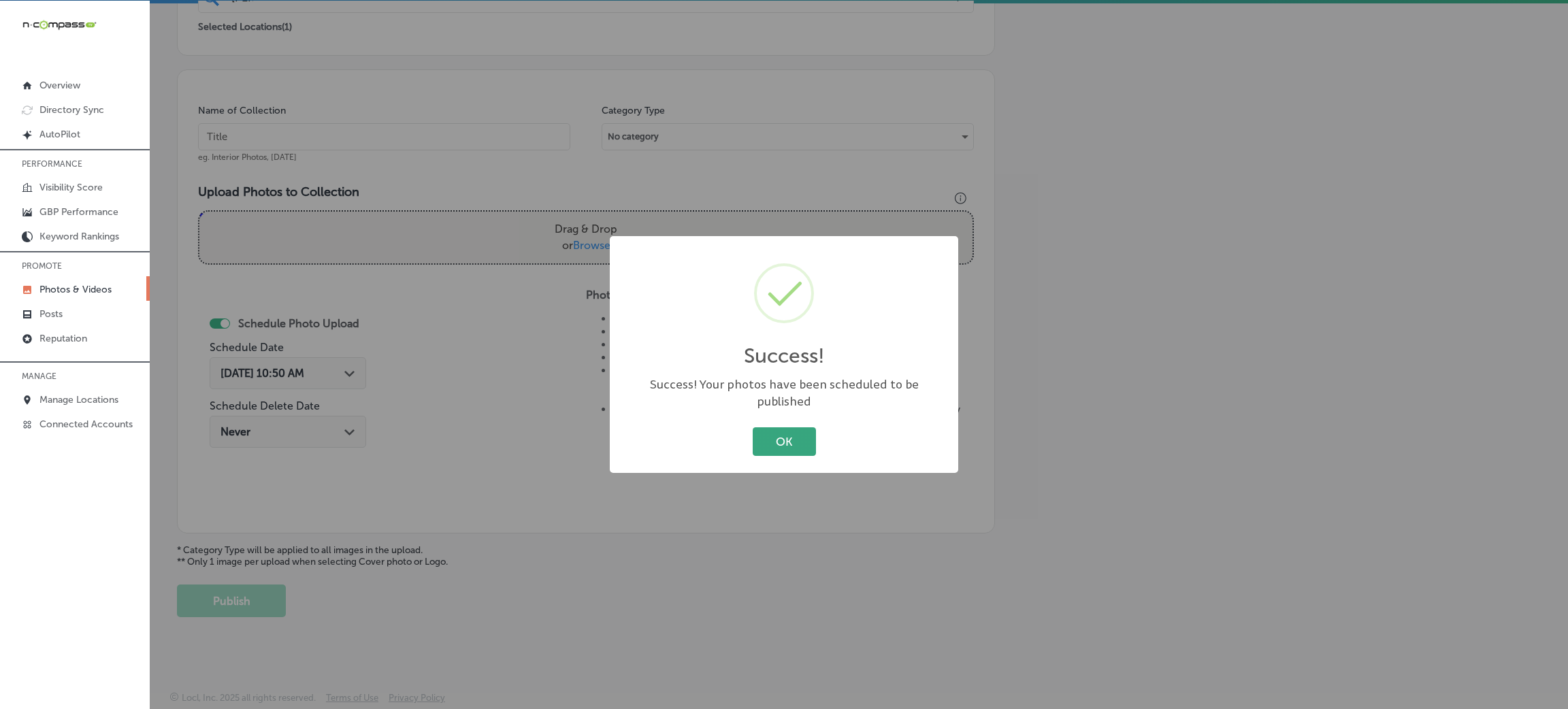
click at [777, 440] on button "OK" at bounding box center [784, 441] width 64 height 28
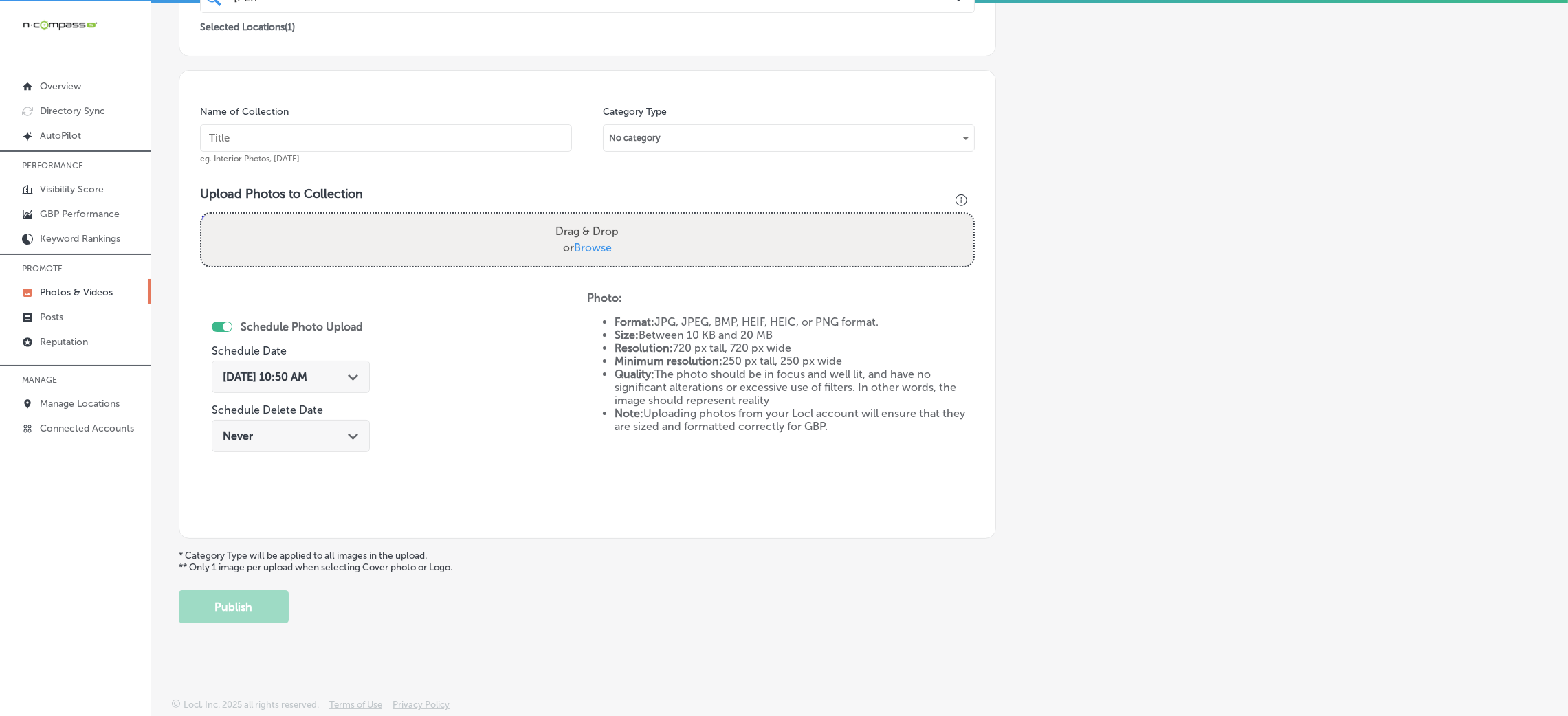
click at [430, 142] on input "text" at bounding box center [386, 138] width 372 height 28
paste input "[PERSON_NAME]-&-Associates-PLLC-attorney-[GEOGRAPHIC_DATA]-ms"
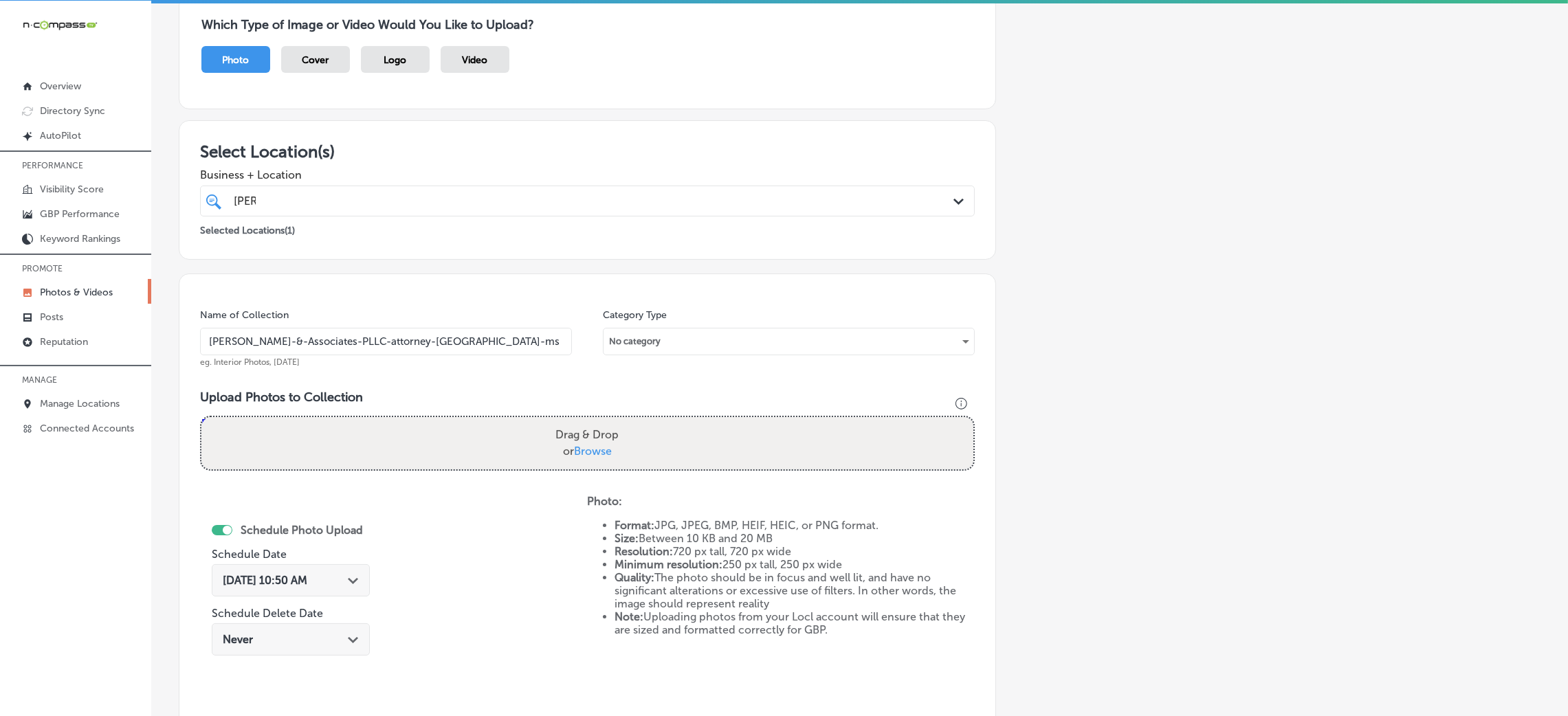
scroll to position [121, 0]
type input "[PERSON_NAME]-&-Associates-PLLC-attorney-[GEOGRAPHIC_DATA]-ms"
click at [596, 210] on div "[PERSON_NAME]" at bounding box center [551, 203] width 638 height 18
click at [1126, 220] on div "Add a Collection Which Type of Image or Video Would You Like to Upload? Photo C…" at bounding box center [859, 397] width 1362 height 863
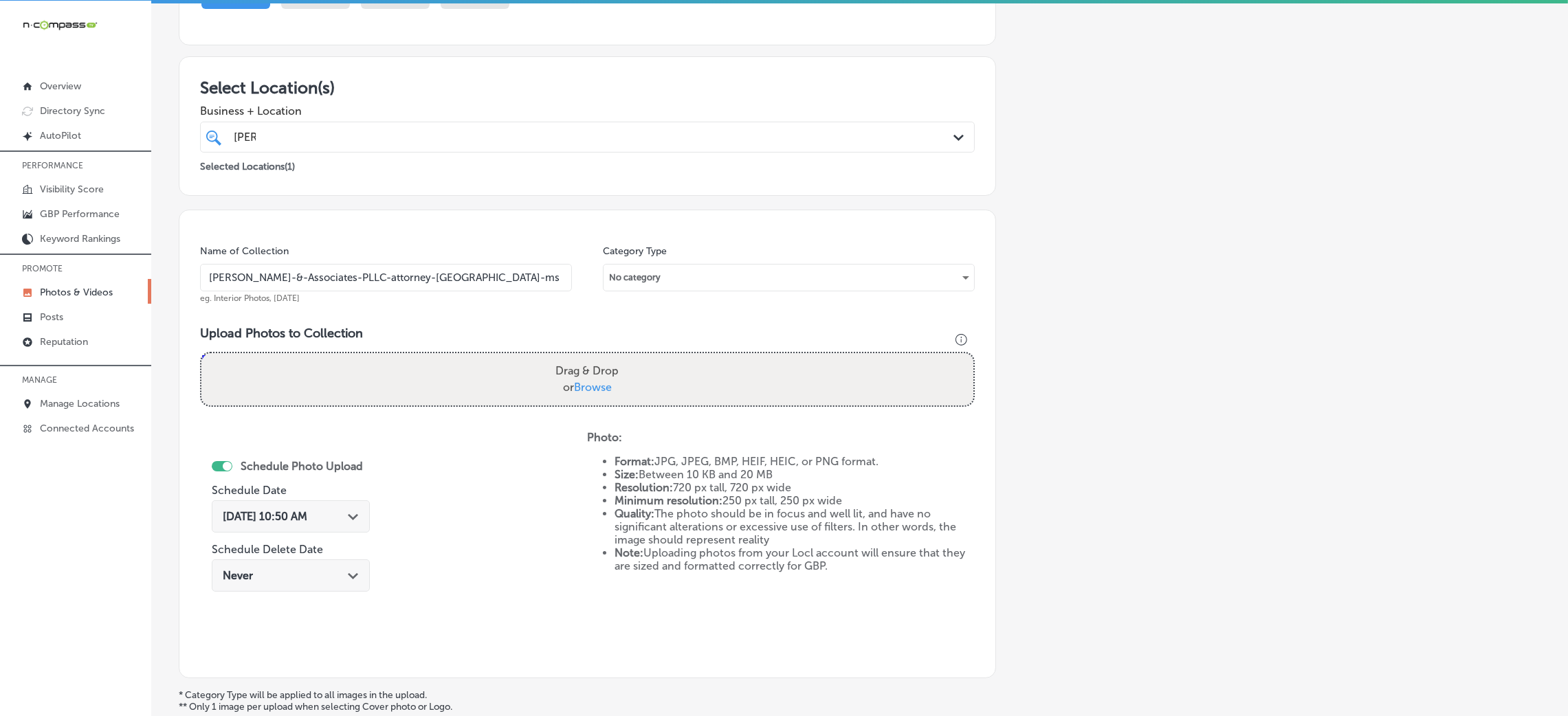
scroll to position [327, 0]
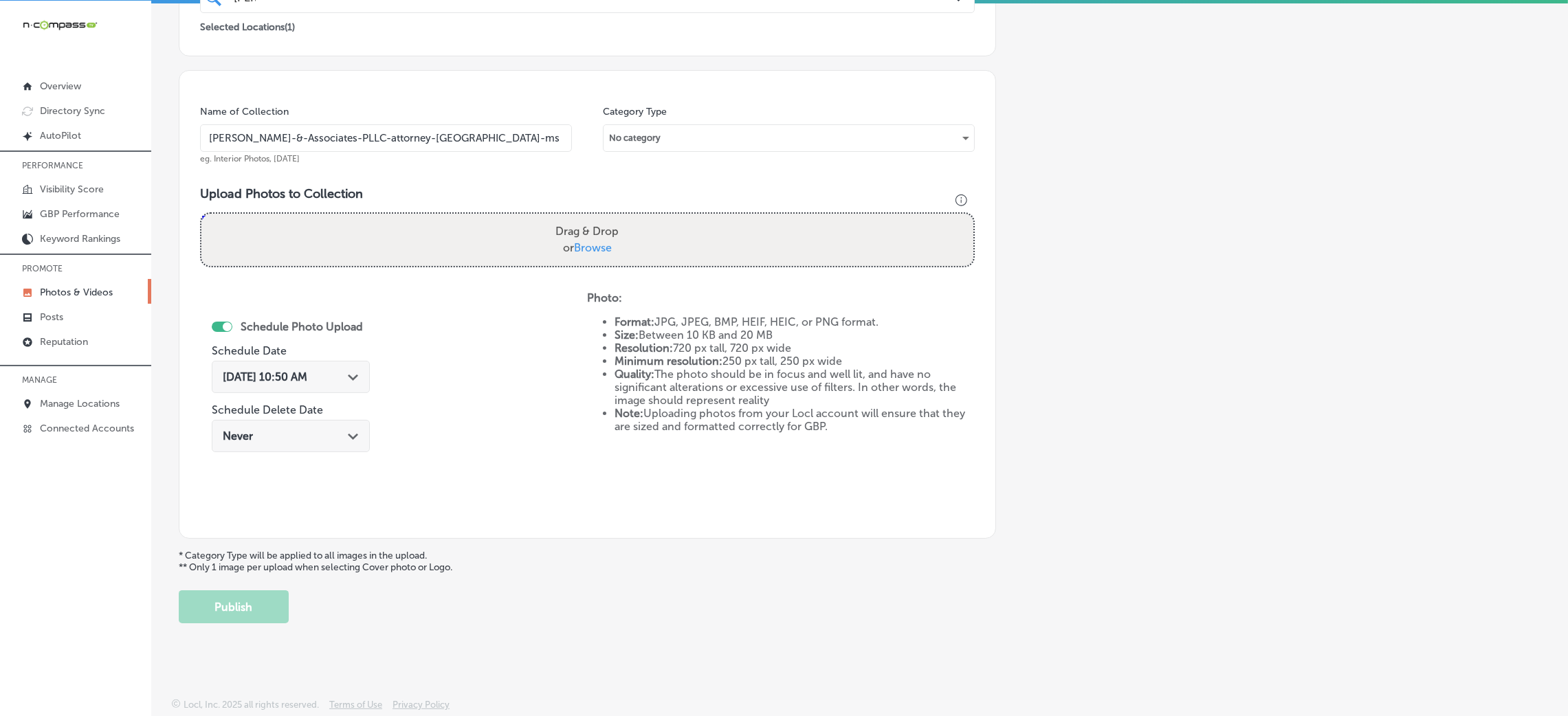
click at [669, 243] on div "Drag & Drop or Browse" at bounding box center [588, 240] width 772 height 52
click at [202, 214] on input "Drag & Drop or Browse" at bounding box center [588, 216] width 772 height 4
type input "C:\fakepath\[PERSON_NAME] & Associates-13 (5).png"
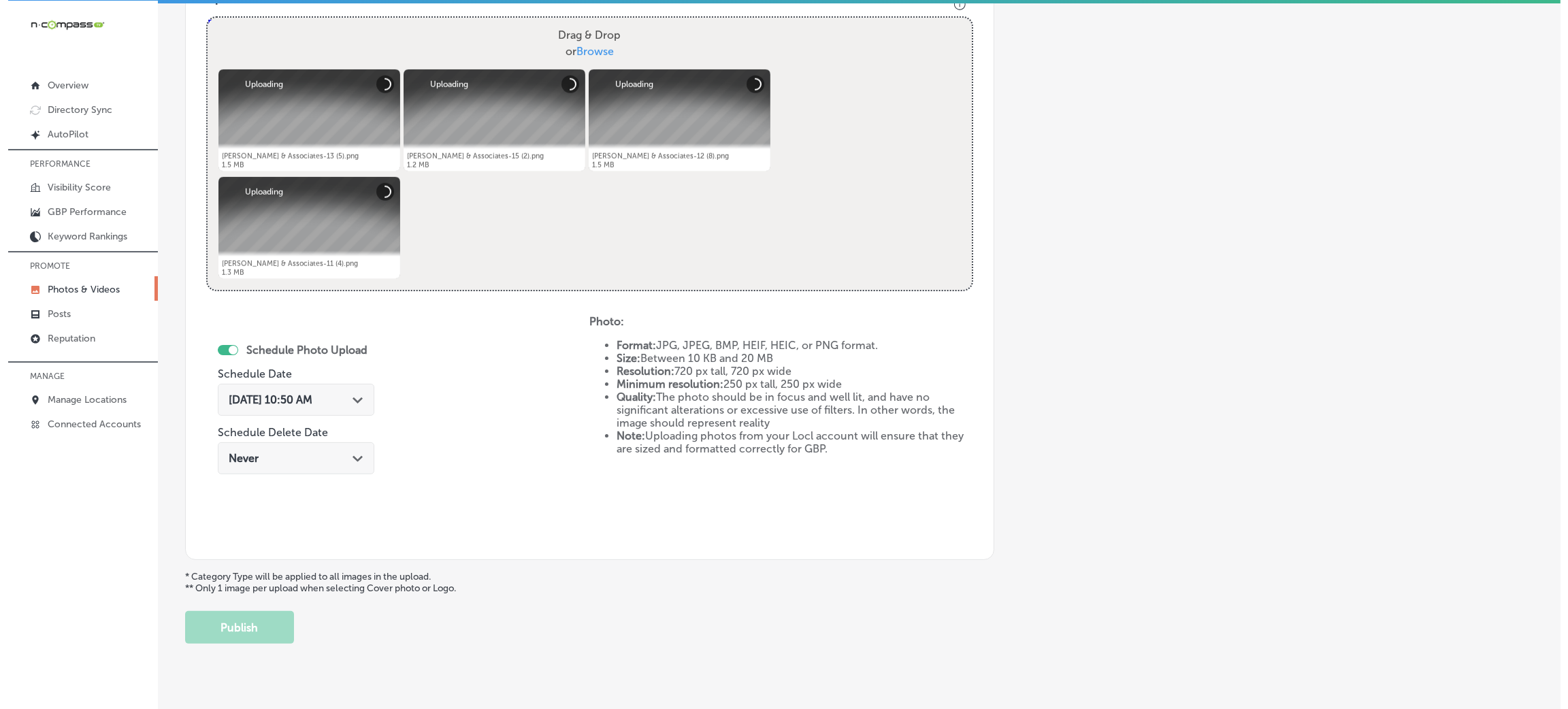
scroll to position [527, 0]
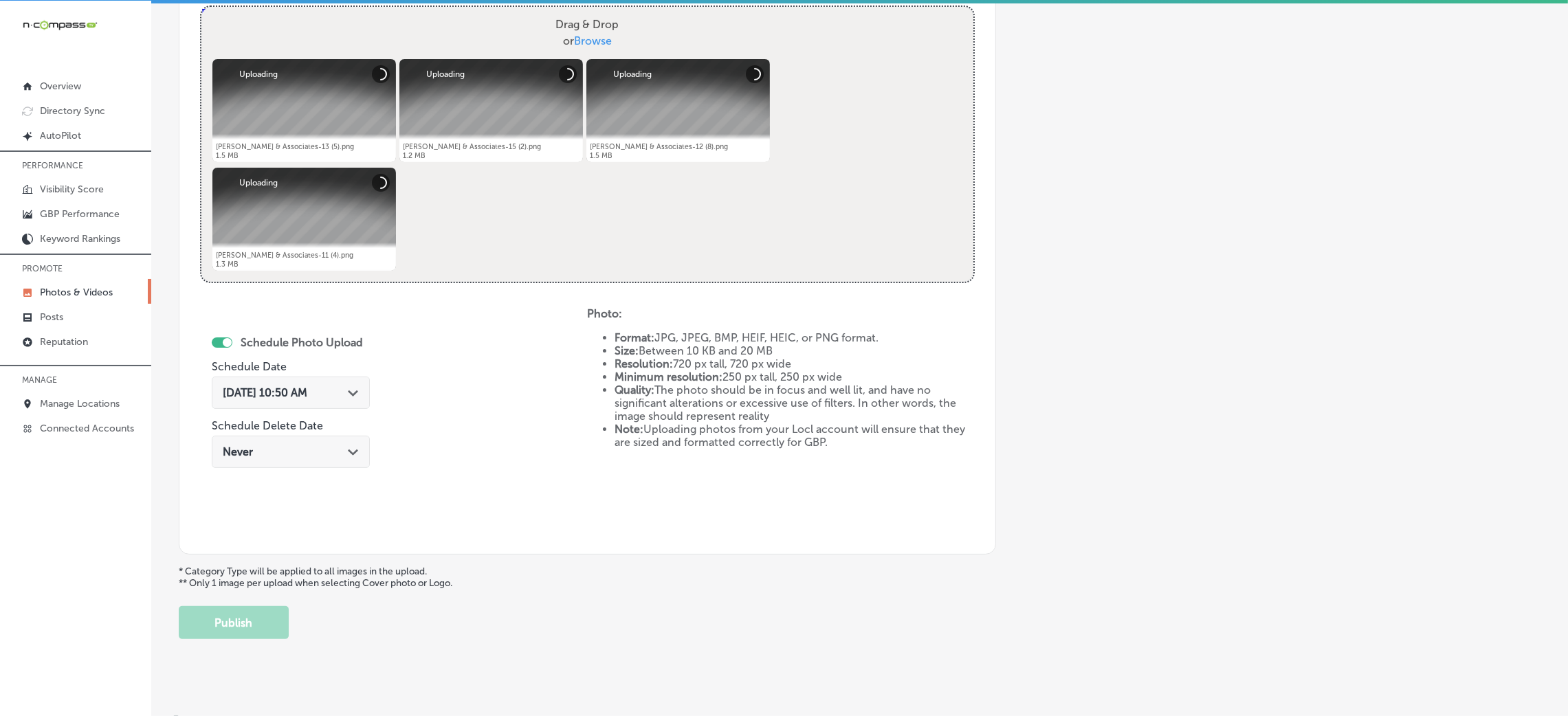
click at [329, 377] on div "[DATE] 10:50 AM Path Created with Sketch." at bounding box center [291, 393] width 158 height 32
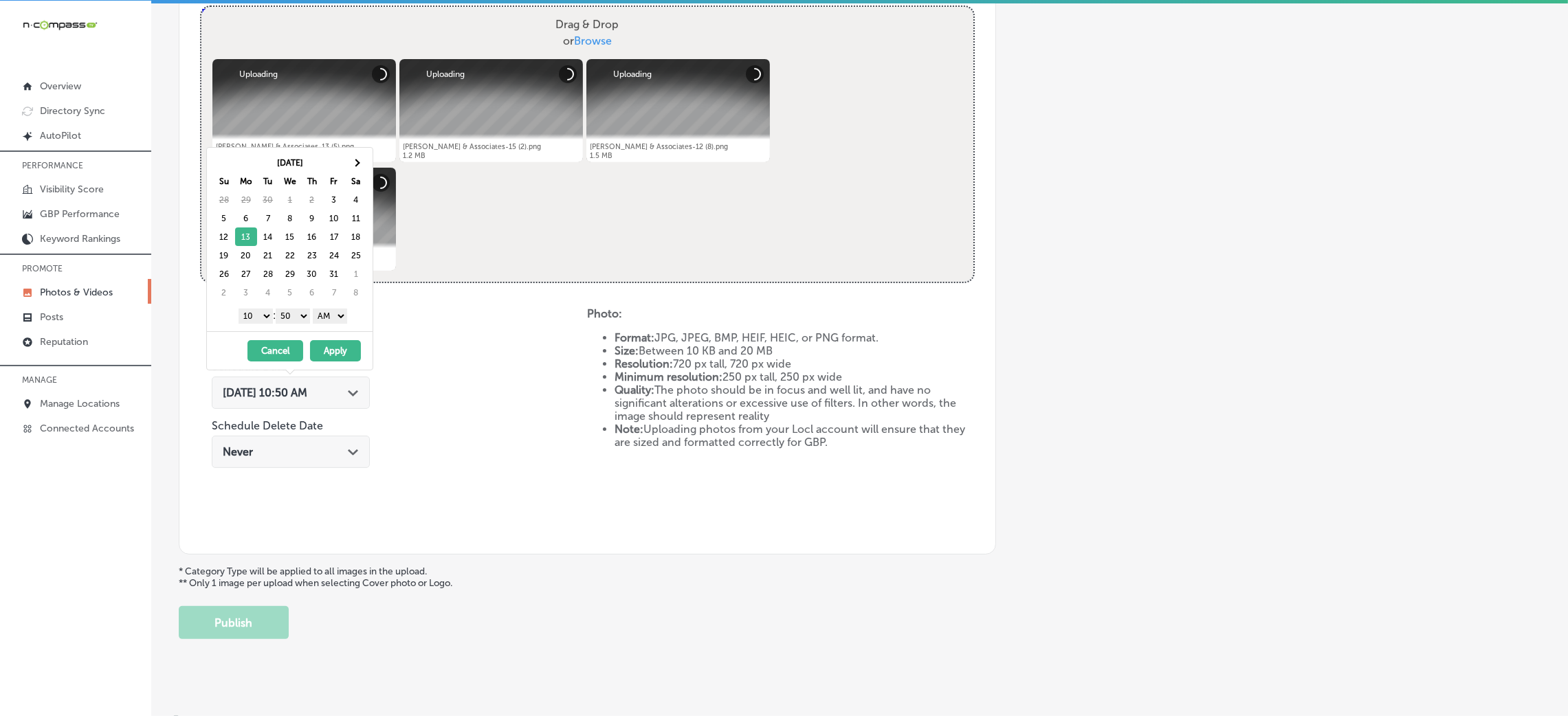
click at [323, 320] on select "AM PM" at bounding box center [329, 316] width 35 height 15
click at [299, 312] on select "00 10 20 30 40 50" at bounding box center [293, 316] width 35 height 15
click at [265, 320] on select "1 2 3 4 5 6 7 8 9 10 11 12" at bounding box center [255, 316] width 35 height 15
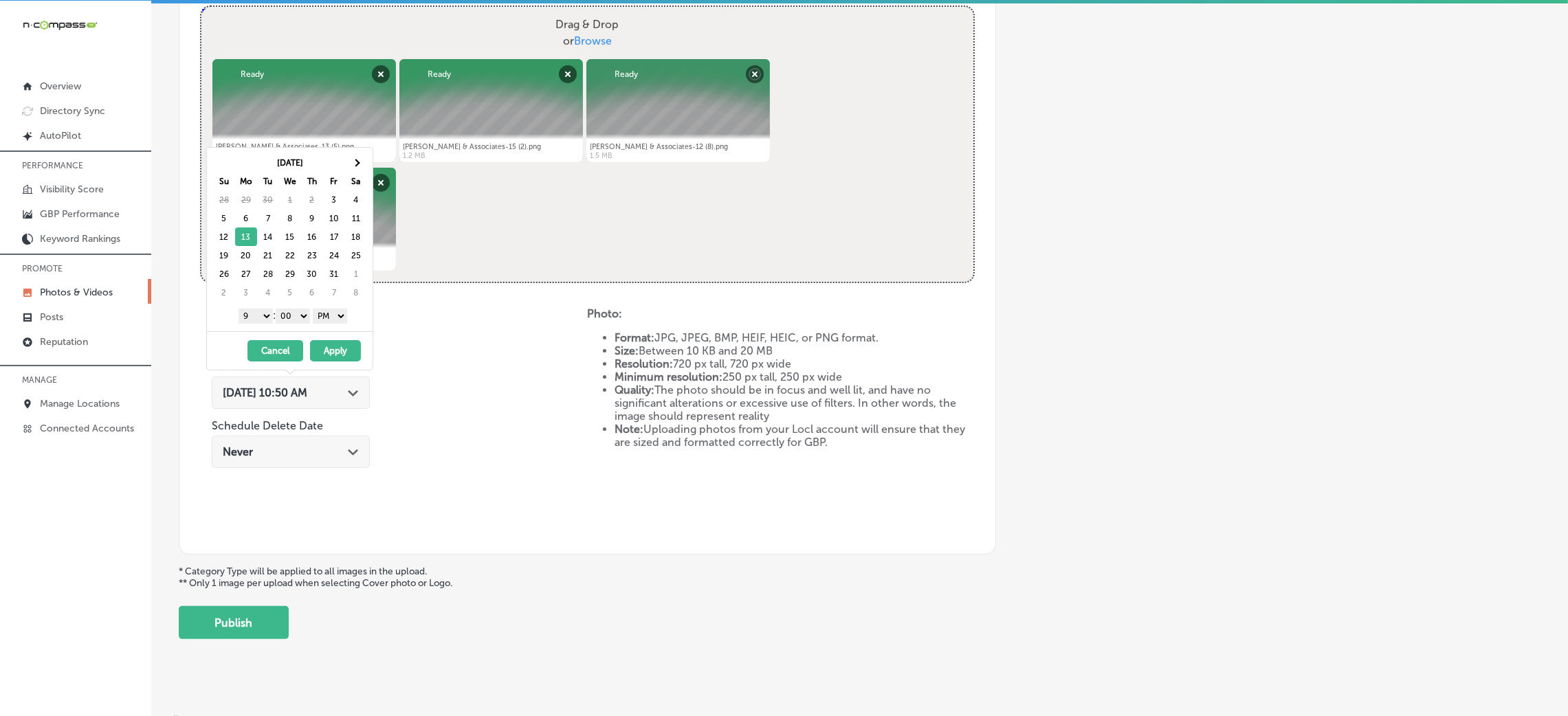
click at [332, 356] on button "Apply" at bounding box center [336, 351] width 51 height 21
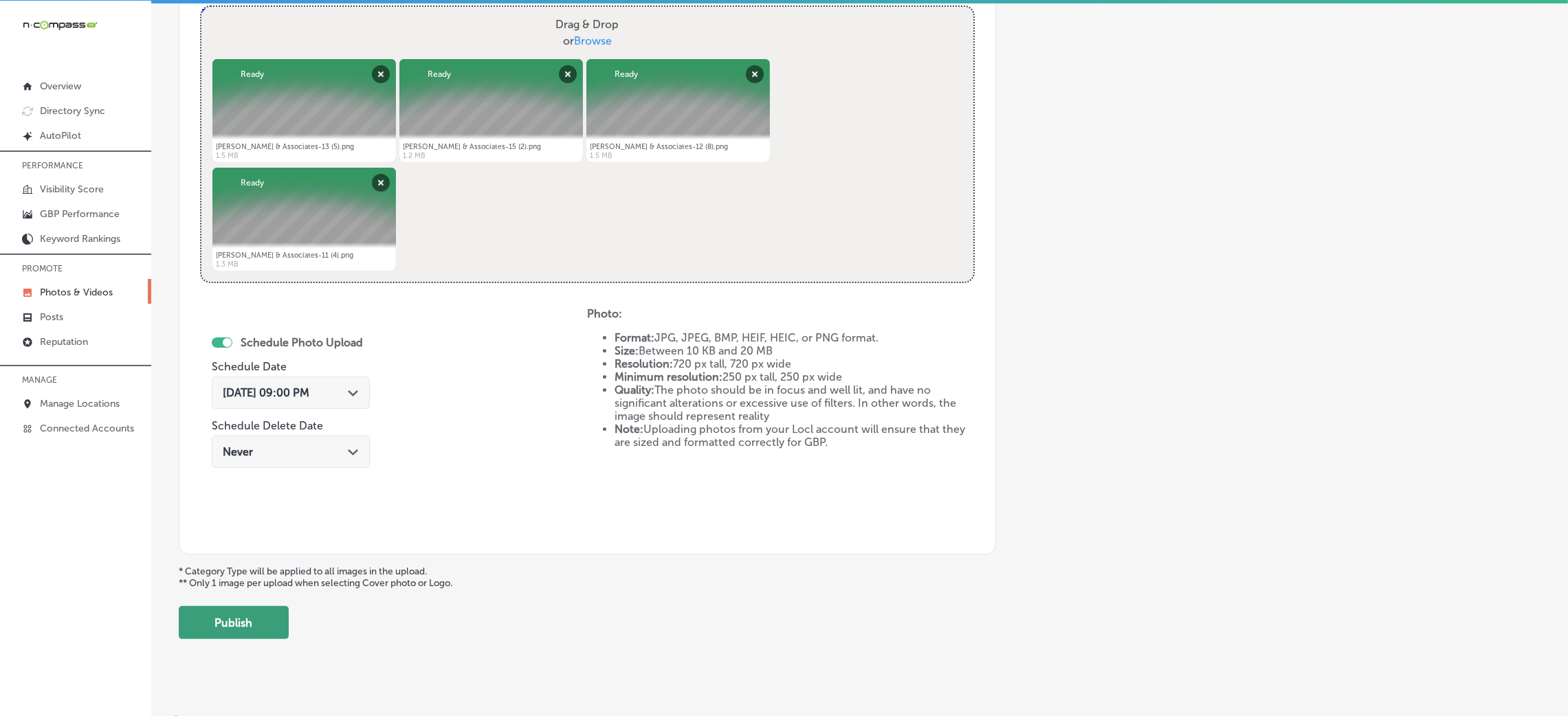
click at [255, 625] on button "Publish" at bounding box center [233, 623] width 110 height 33
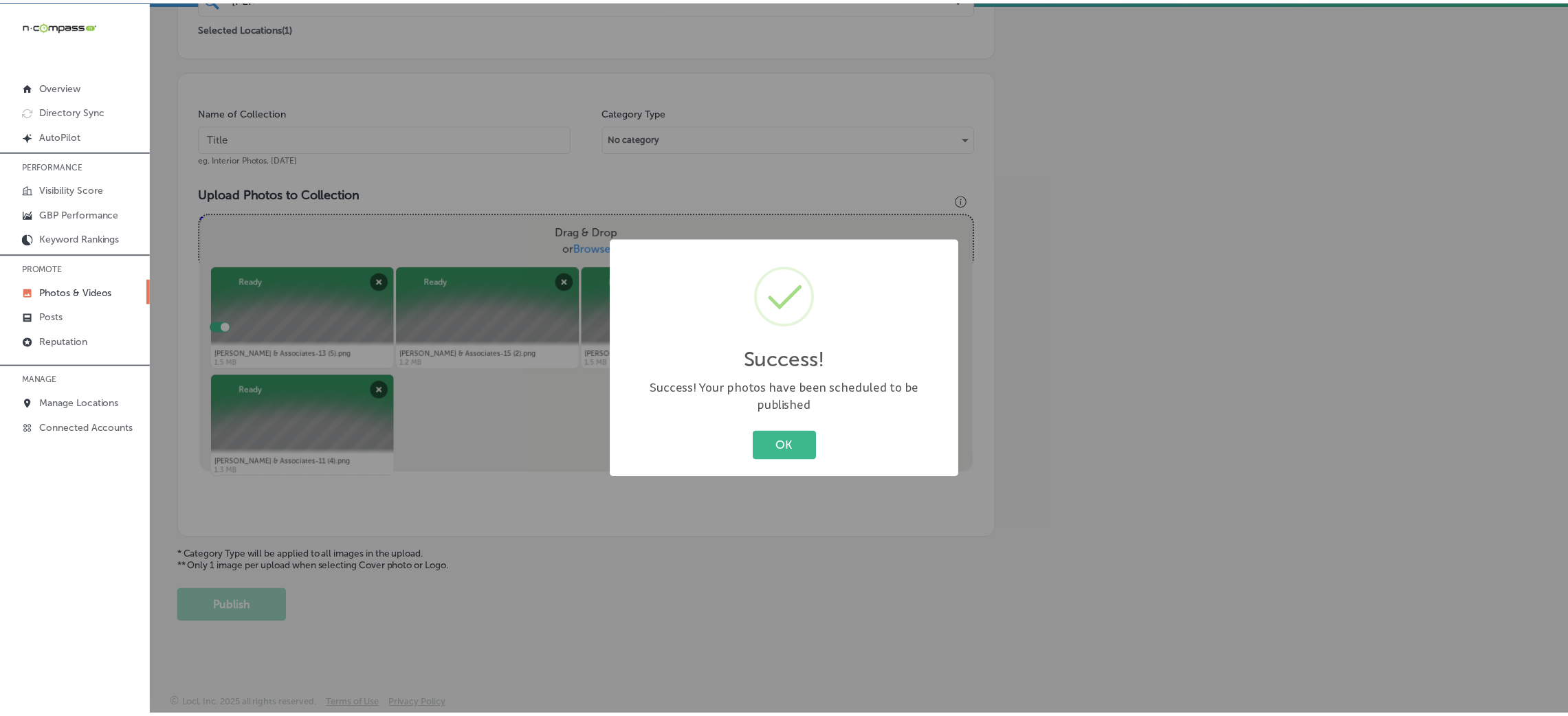
scroll to position [327, 0]
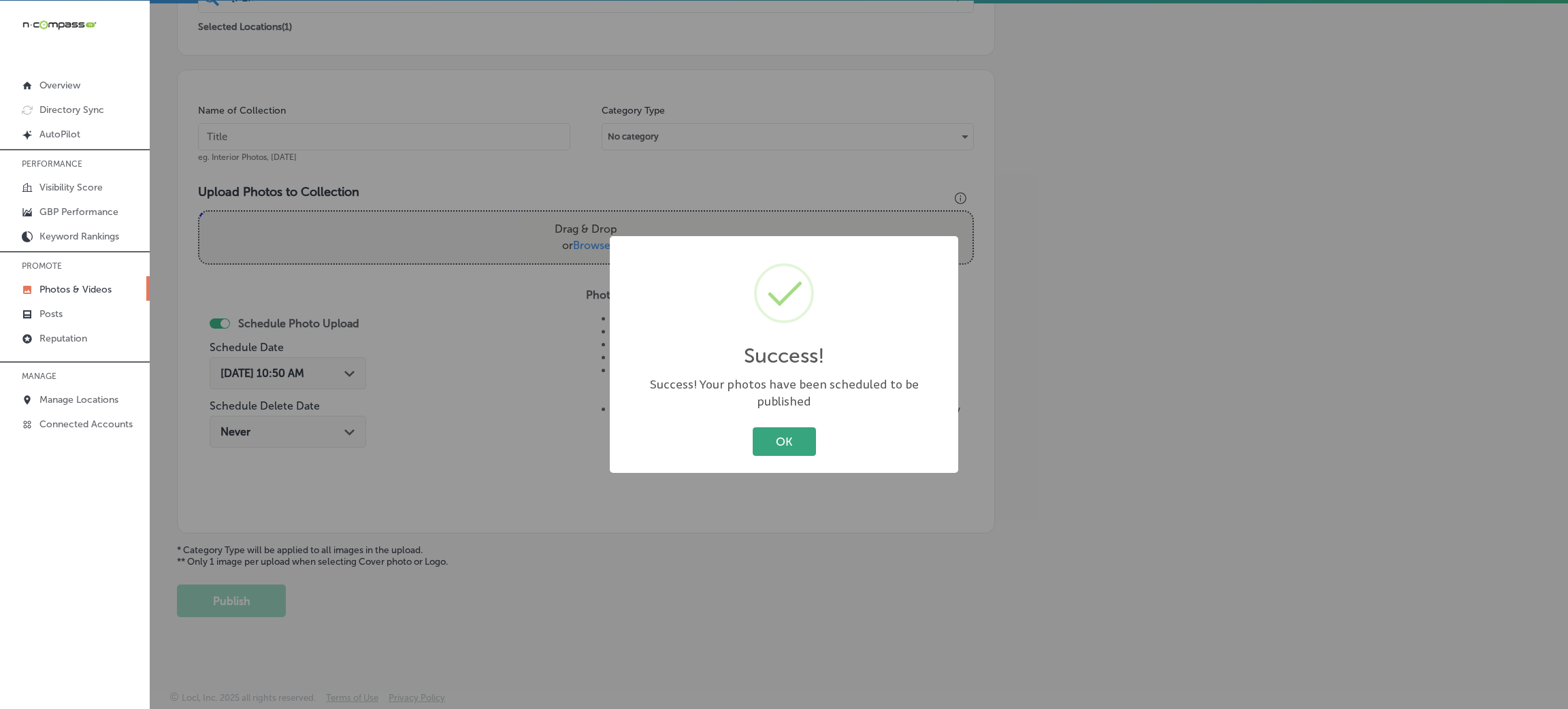
click at [798, 427] on button "OK" at bounding box center [784, 441] width 64 height 28
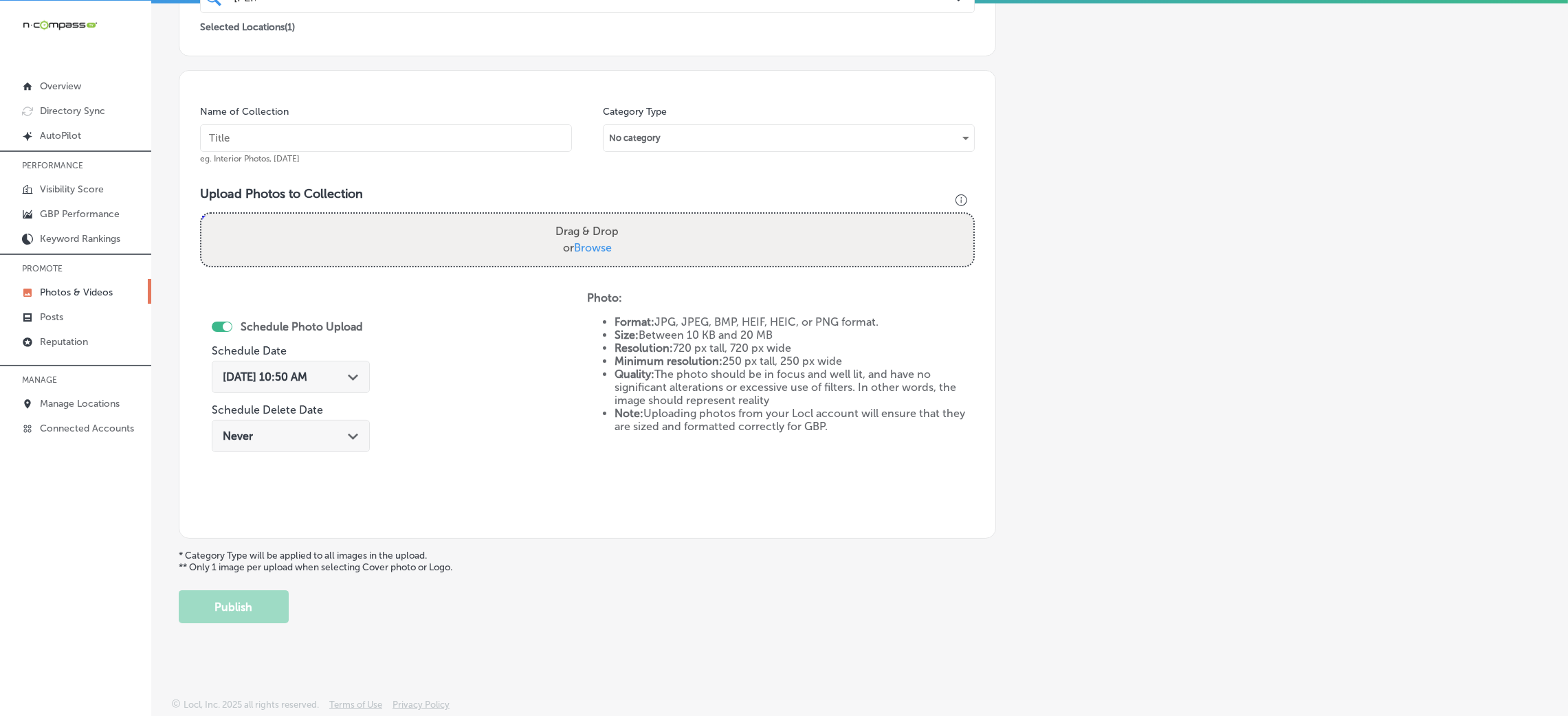
click at [409, 134] on input "text" at bounding box center [386, 138] width 372 height 28
paste input "[PERSON_NAME]-&-Associates-PLLC-attorney-[GEOGRAPHIC_DATA]-ms"
type input "[PERSON_NAME]-&-Associates-PLLC-attorney-[GEOGRAPHIC_DATA]-ms"
click at [517, 233] on div "Drag & Drop or Browse" at bounding box center [588, 240] width 772 height 52
click at [202, 214] on input "Drag & Drop or Browse" at bounding box center [588, 216] width 772 height 4
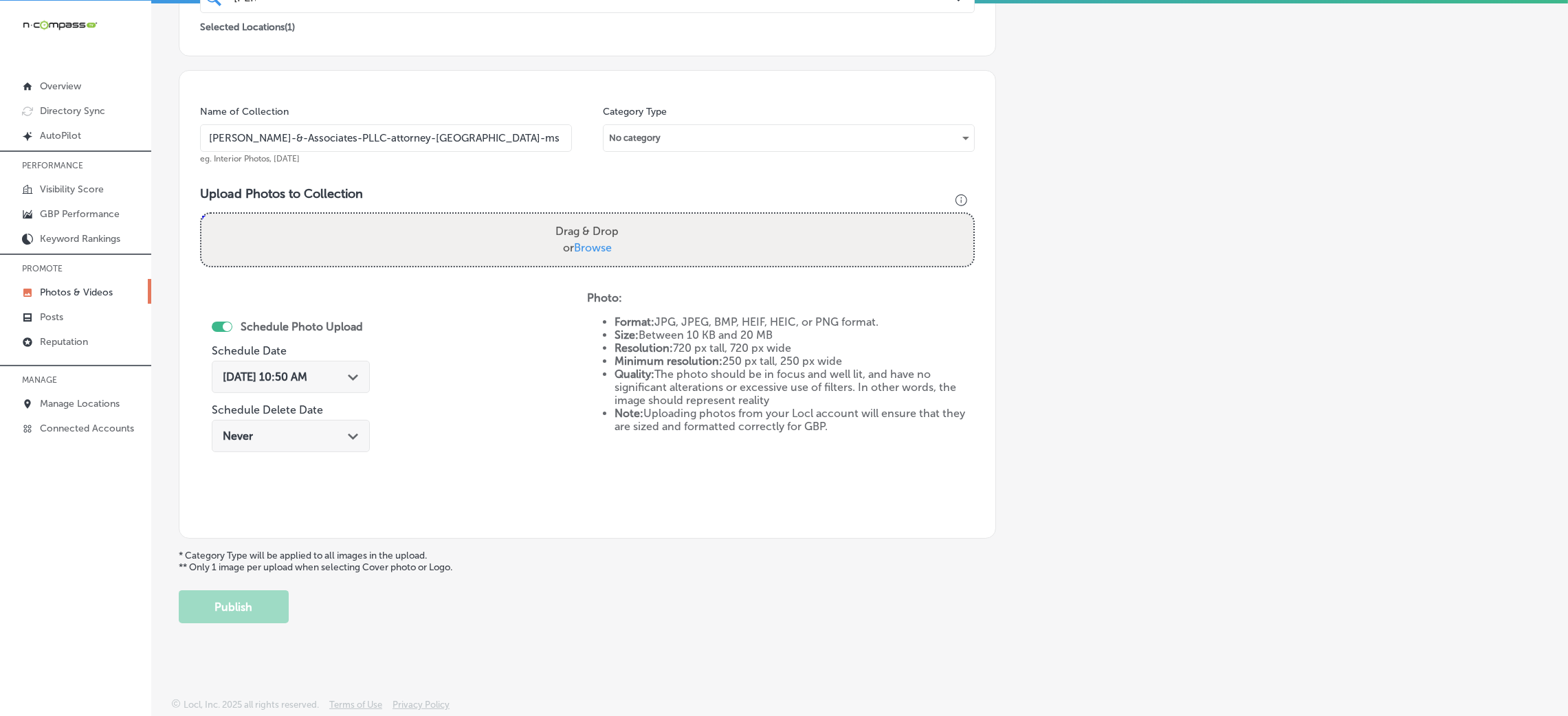
type input "C:\fakepath\[PERSON_NAME] & Associates-16 (2).png"
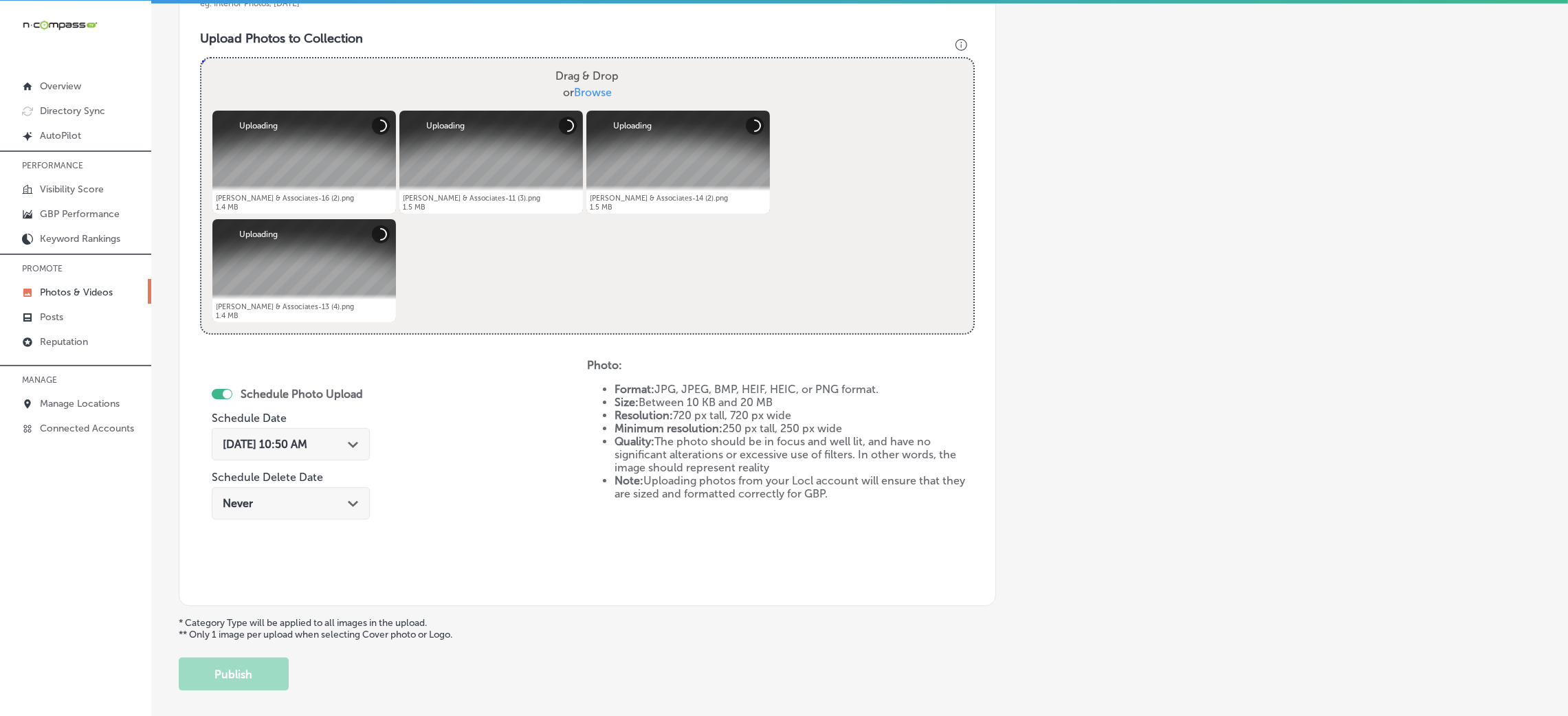
scroll to position [533, 0]
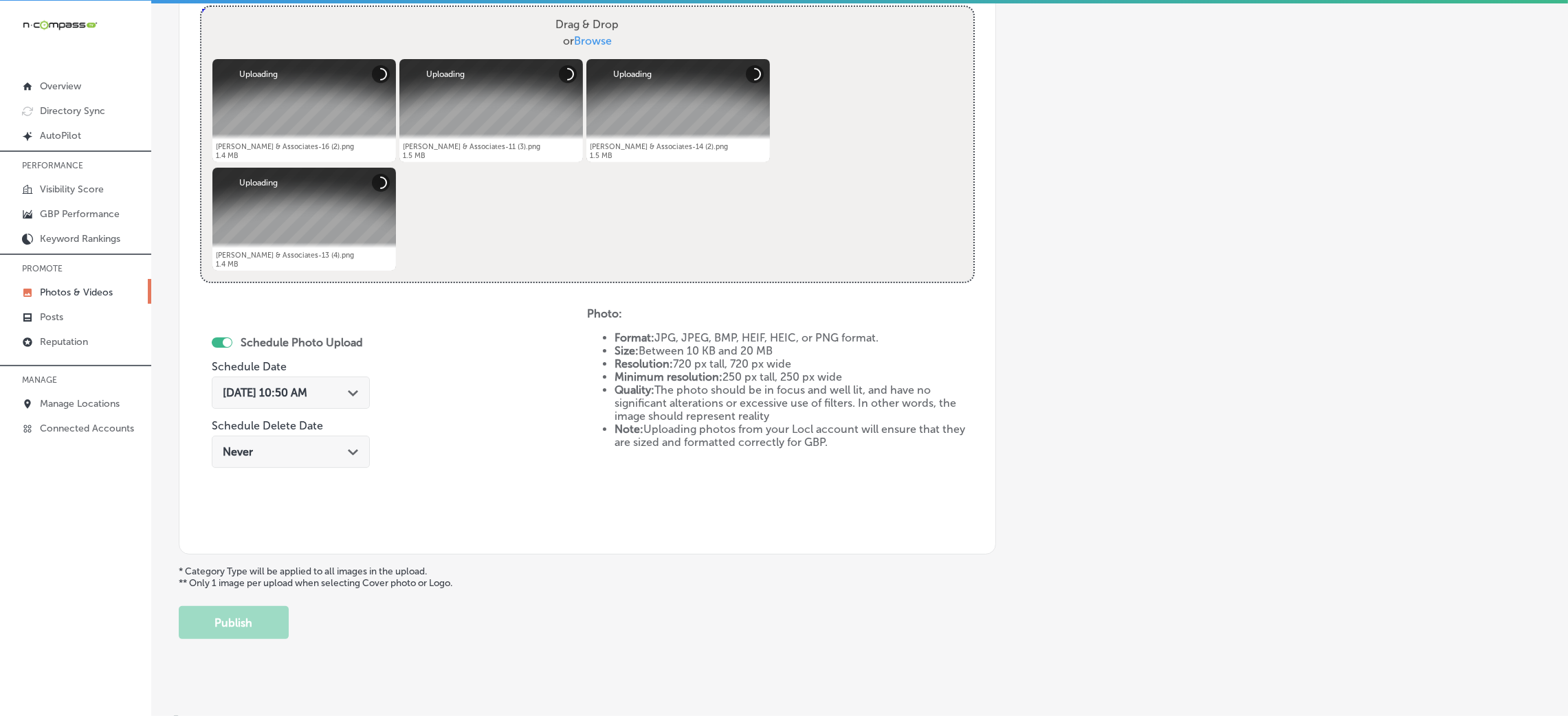
click at [308, 396] on span "[DATE] 10:50 AM" at bounding box center [265, 393] width 85 height 13
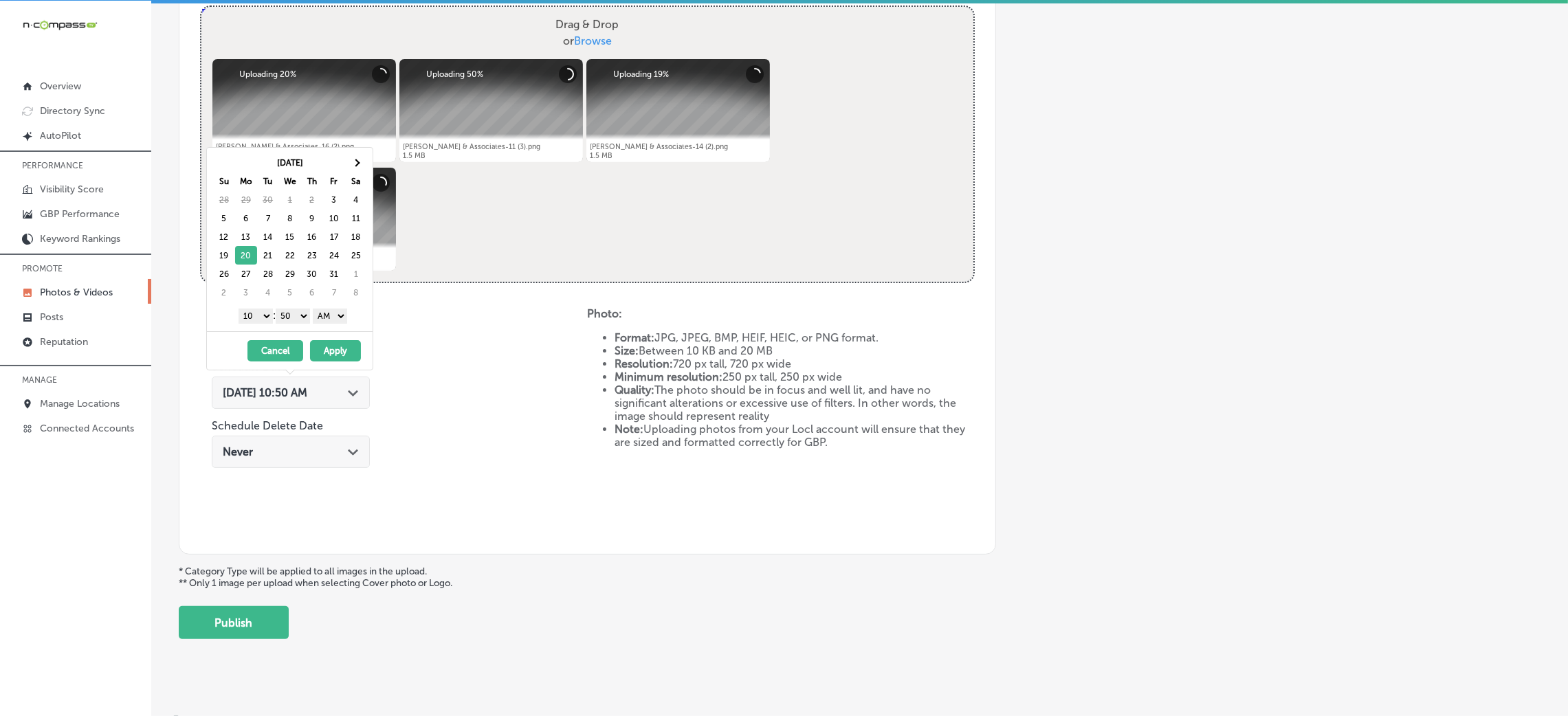
click at [344, 317] on select "AM PM" at bounding box center [329, 316] width 35 height 15
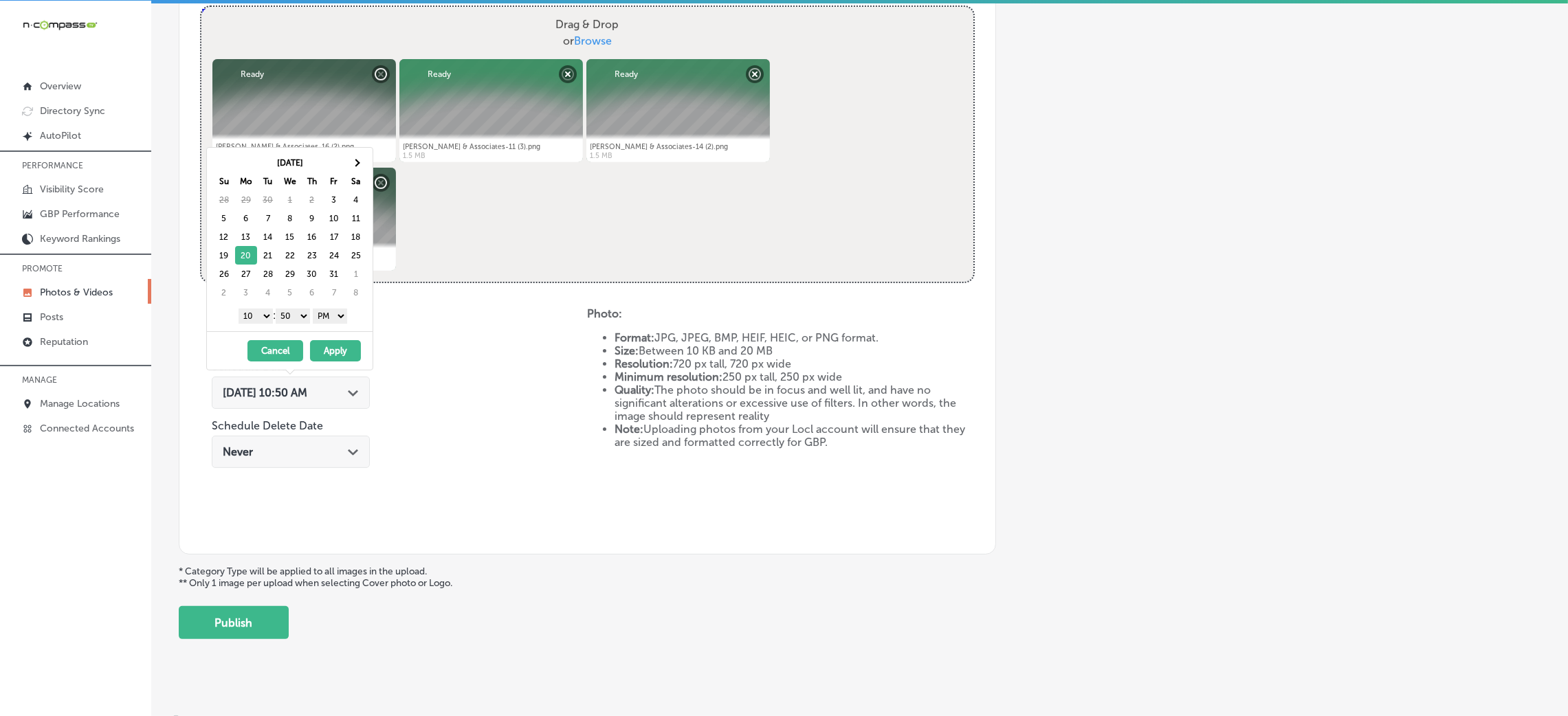
click at [290, 309] on div "1 2 3 4 5 6 7 8 9 10 11 12 : 00 10 20 30 40 50 AM PM" at bounding box center [292, 315] width 160 height 20
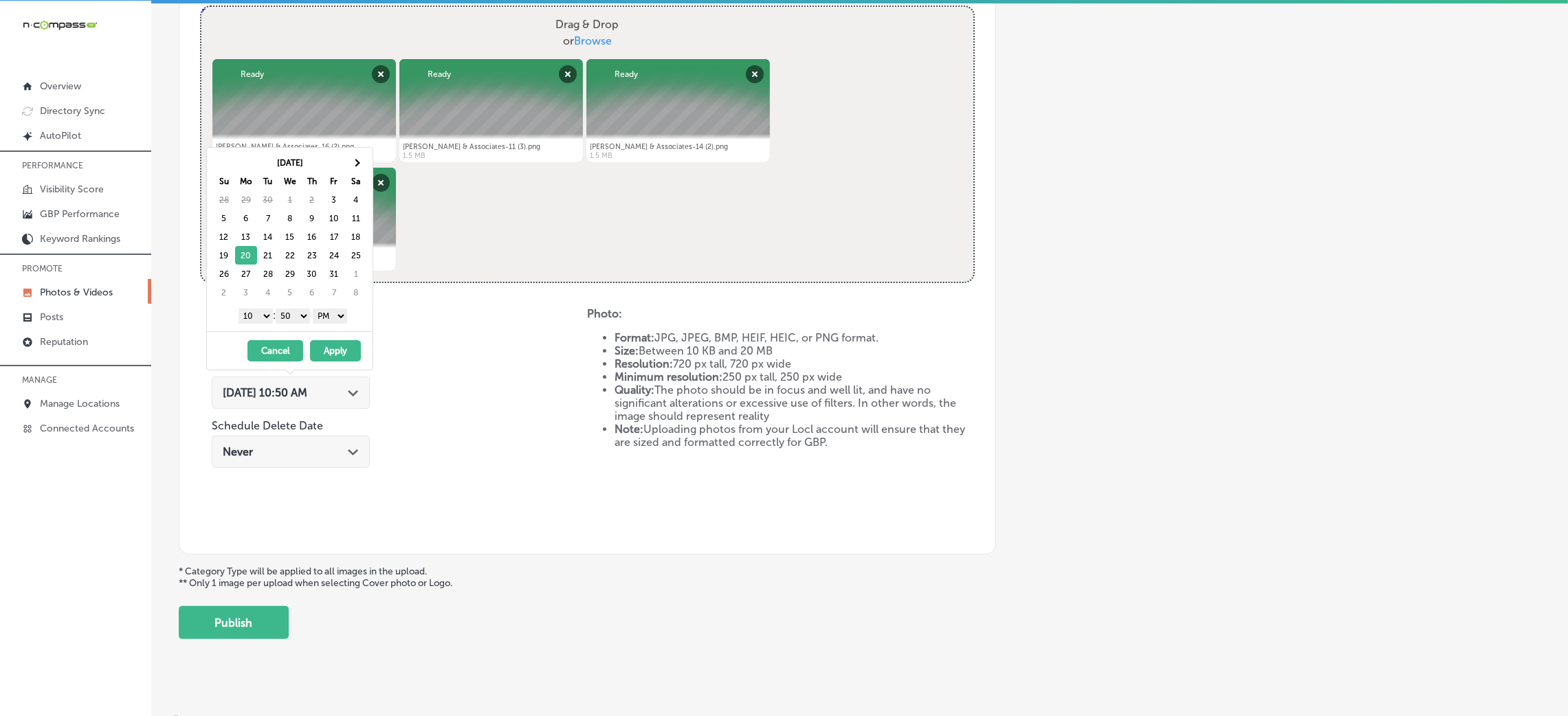
drag, startPoint x: 294, startPoint y: 316, endPoint x: 300, endPoint y: 322, distance: 8.5
click at [294, 317] on select "00 10 20 30 40 50" at bounding box center [293, 316] width 35 height 15
click at [258, 317] on select "1 2 3 4 5 6 7 8 9 10 11 12" at bounding box center [255, 316] width 35 height 15
click at [334, 357] on button "Apply" at bounding box center [336, 351] width 51 height 21
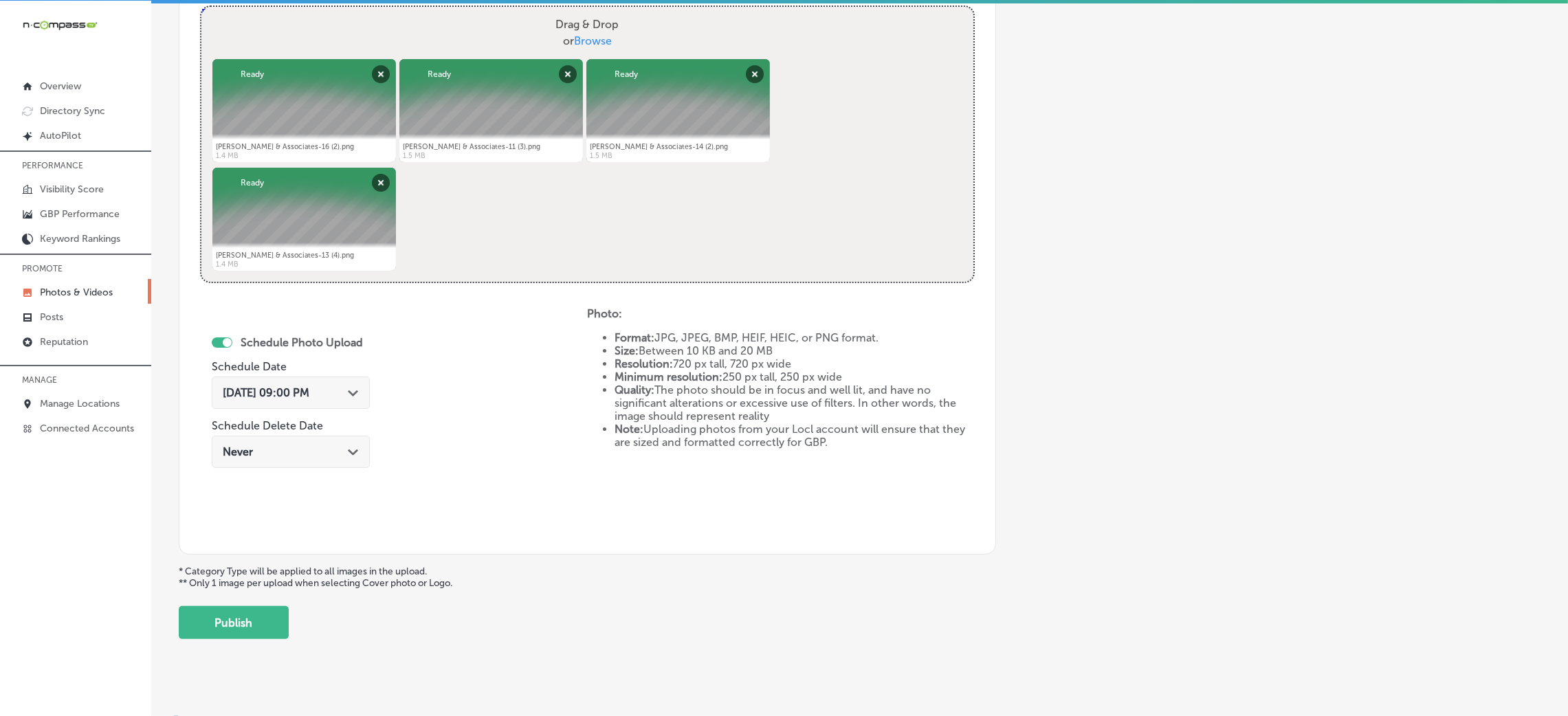
scroll to position [550, 0]
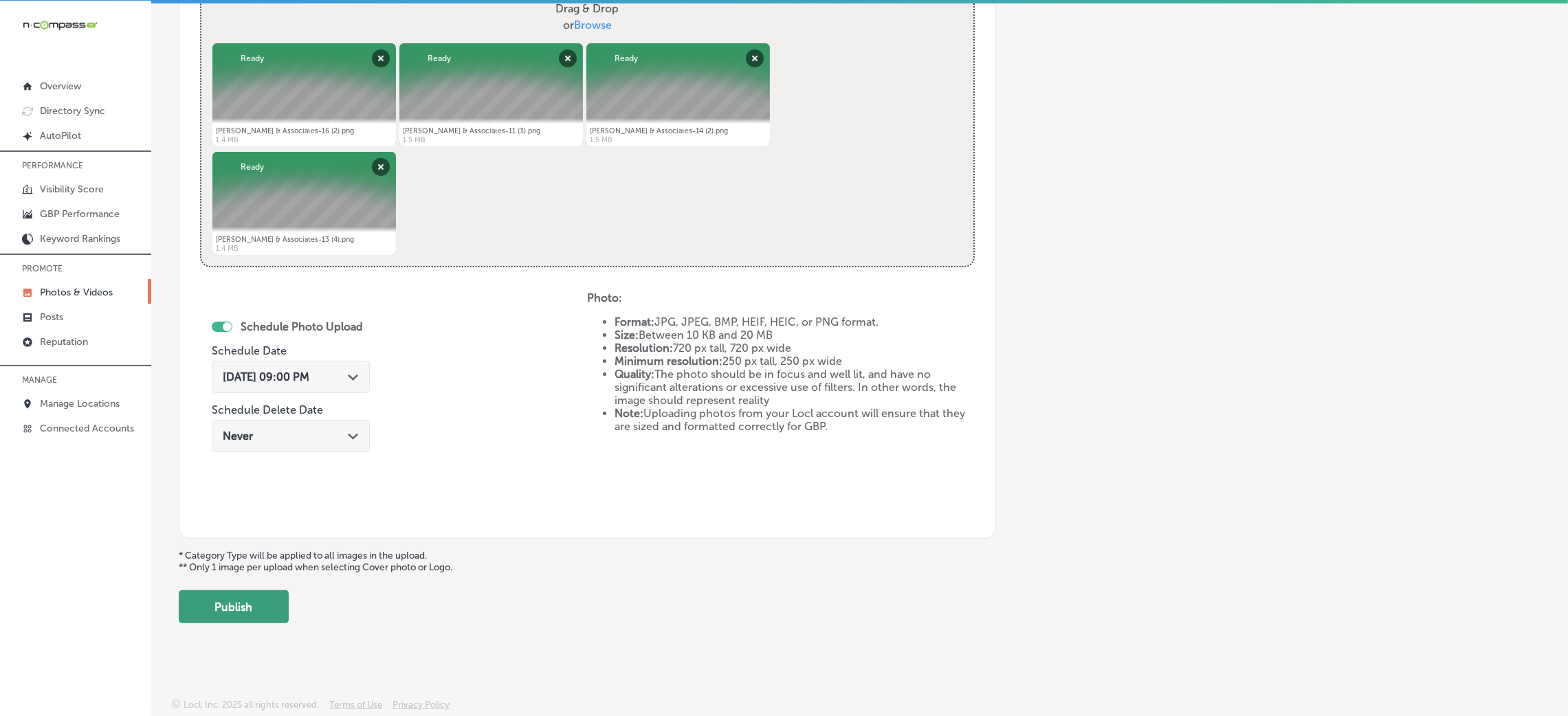
click at [276, 602] on button "Publish" at bounding box center [233, 607] width 110 height 33
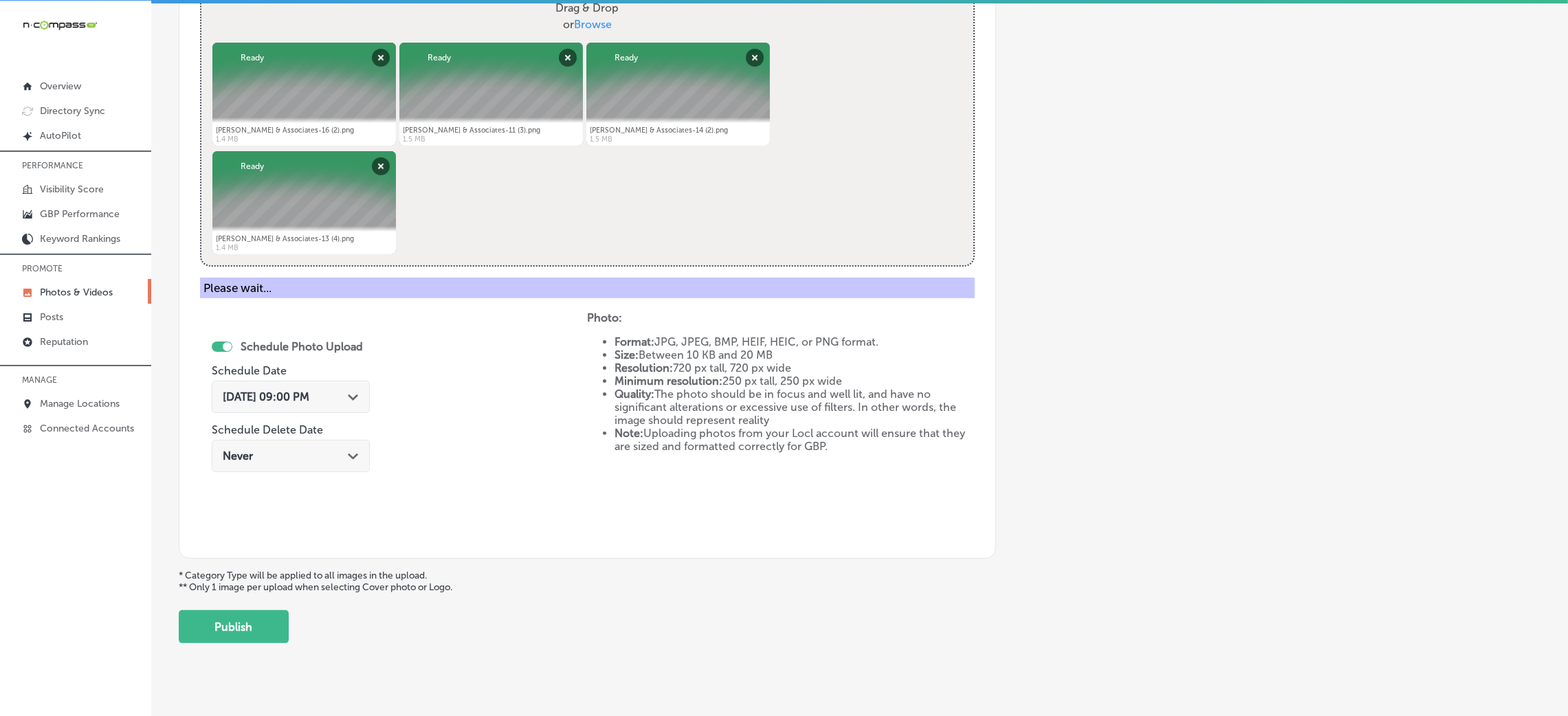
scroll to position [327, 0]
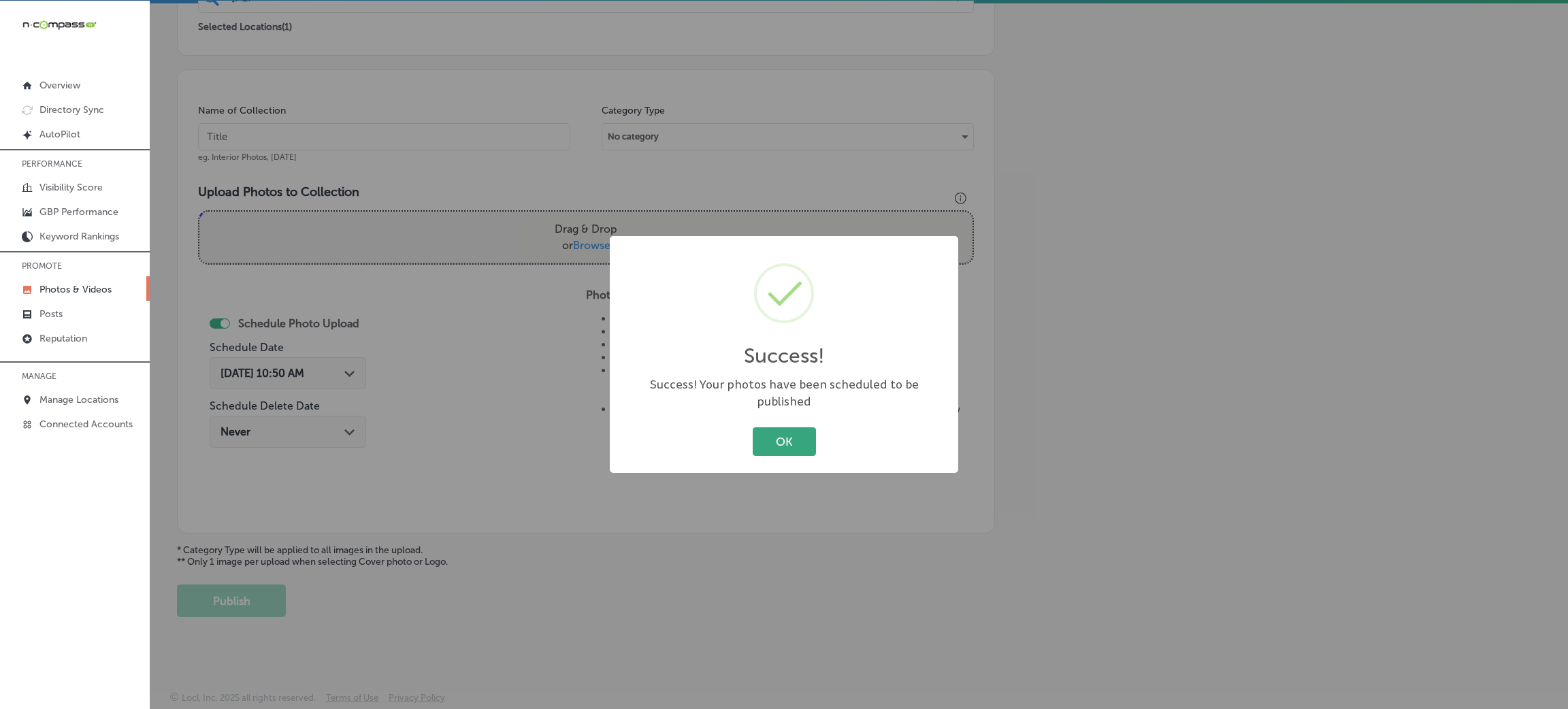
click at [786, 427] on button "OK" at bounding box center [784, 441] width 64 height 28
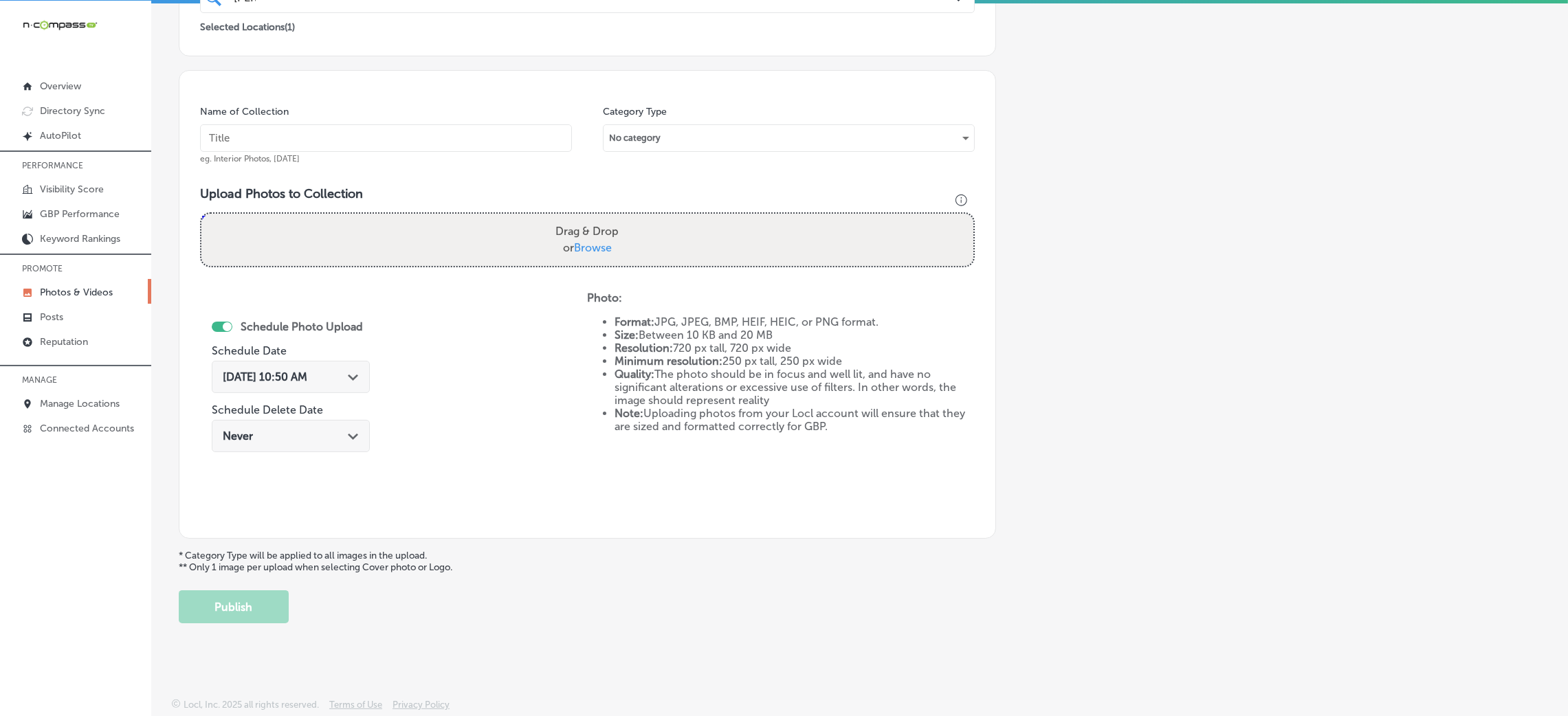
click at [410, 134] on input "text" at bounding box center [386, 138] width 372 height 28
paste input "[PERSON_NAME]-&-Associates-PLLC-attorney-[GEOGRAPHIC_DATA]-ms"
type input "[PERSON_NAME]-&-Associates-PLLC-attorney-[GEOGRAPHIC_DATA]-ms"
click at [530, 279] on div "Name of Collection [PERSON_NAME]-&-Associates-PLLC-attorney-[GEOGRAPHIC_DATA]-m…" at bounding box center [587, 304] width 818 height 469
click at [525, 254] on div "Drag & Drop or Browse" at bounding box center [588, 240] width 772 height 52
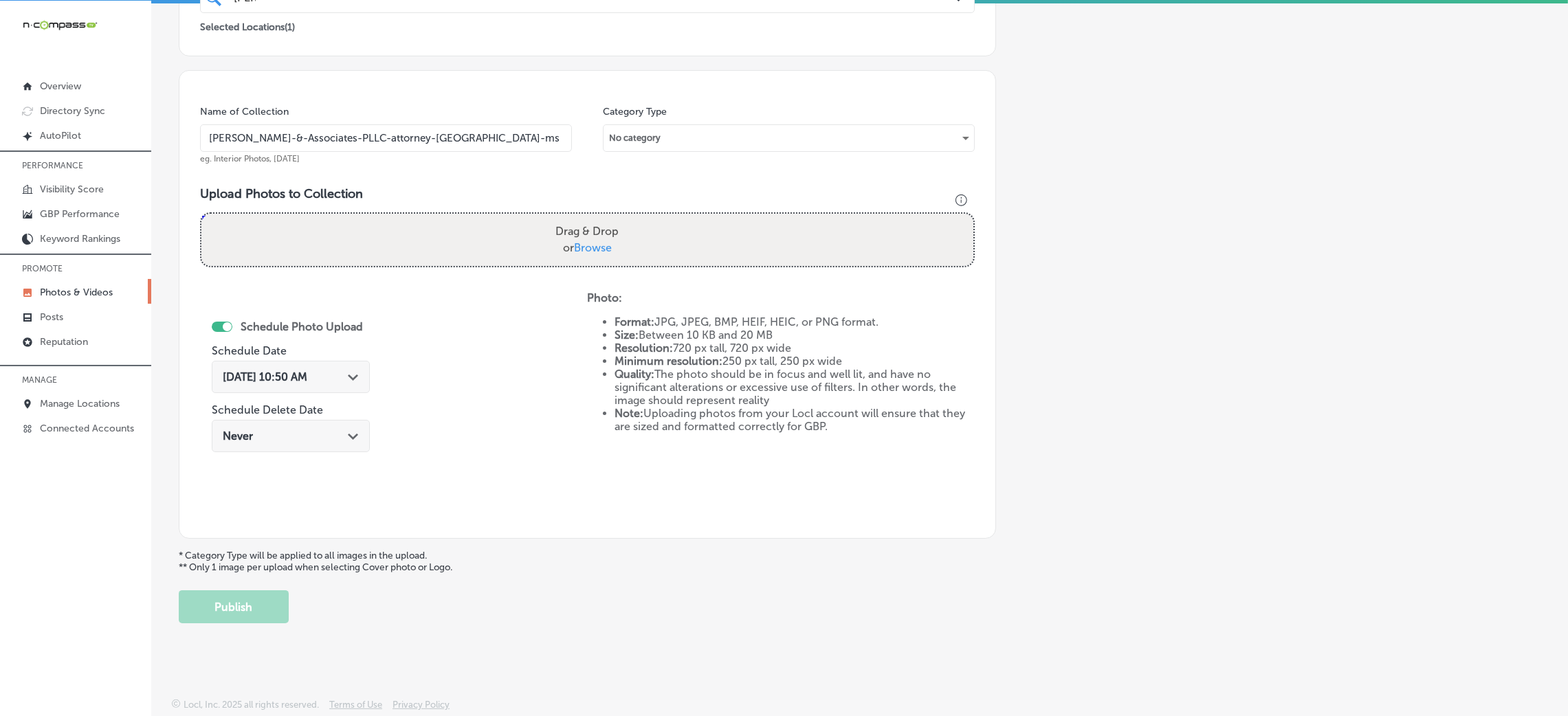
click at [202, 214] on input "Drag & Drop or Browse" at bounding box center [588, 216] width 772 height 4
type input "C:\fakepath\[PERSON_NAME] & Associates-11 (2).png"
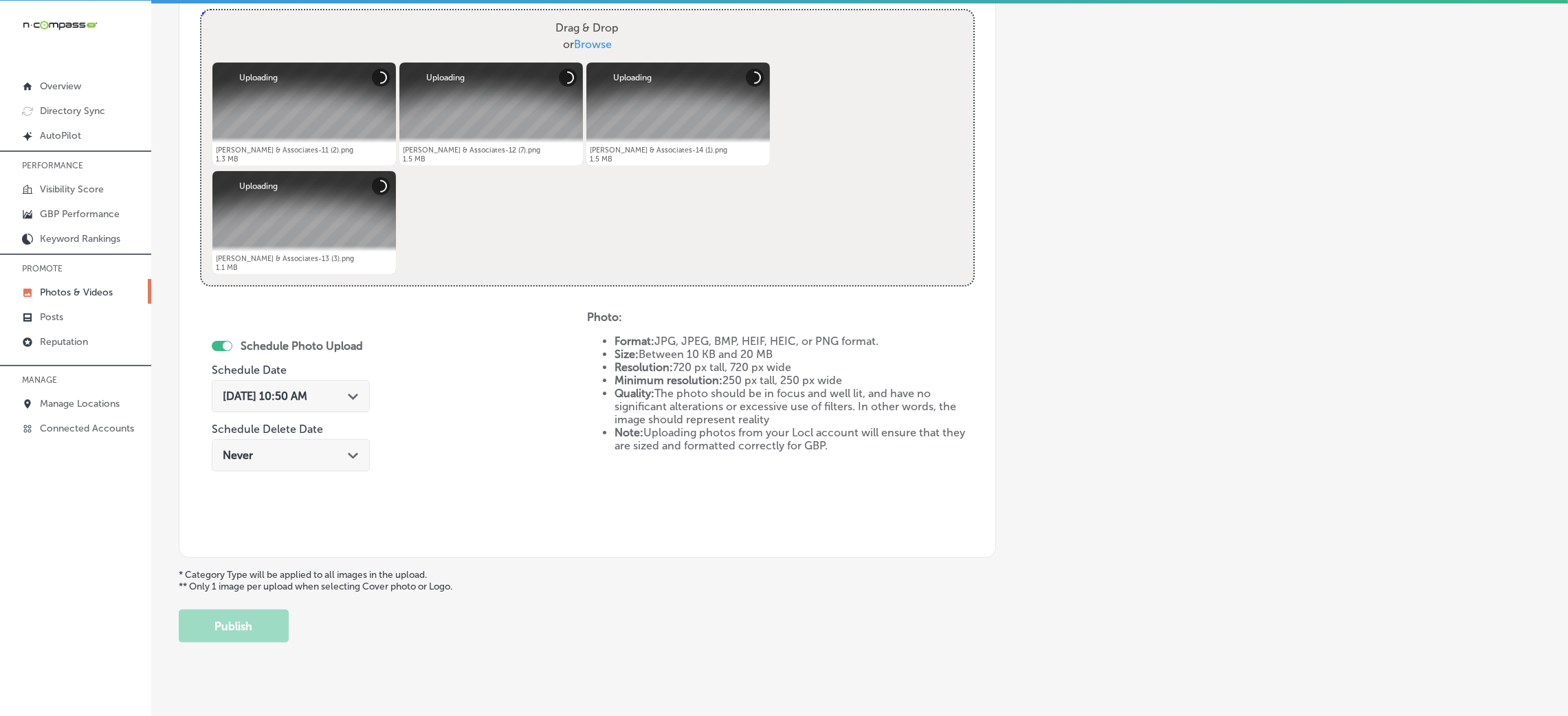
scroll to position [533, 0]
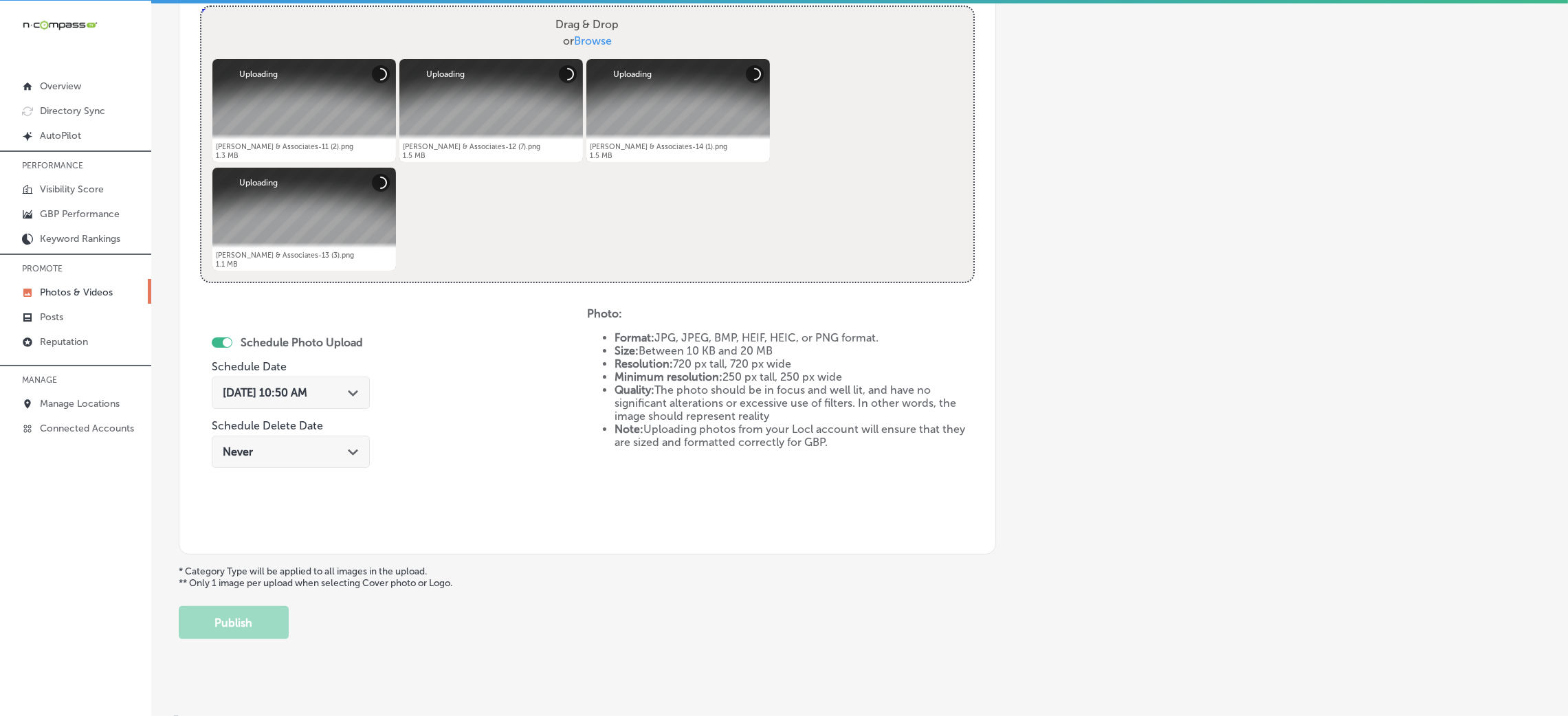
click at [332, 401] on div "[DATE] 10:50 AM Path Created with Sketch." at bounding box center [291, 393] width 158 height 32
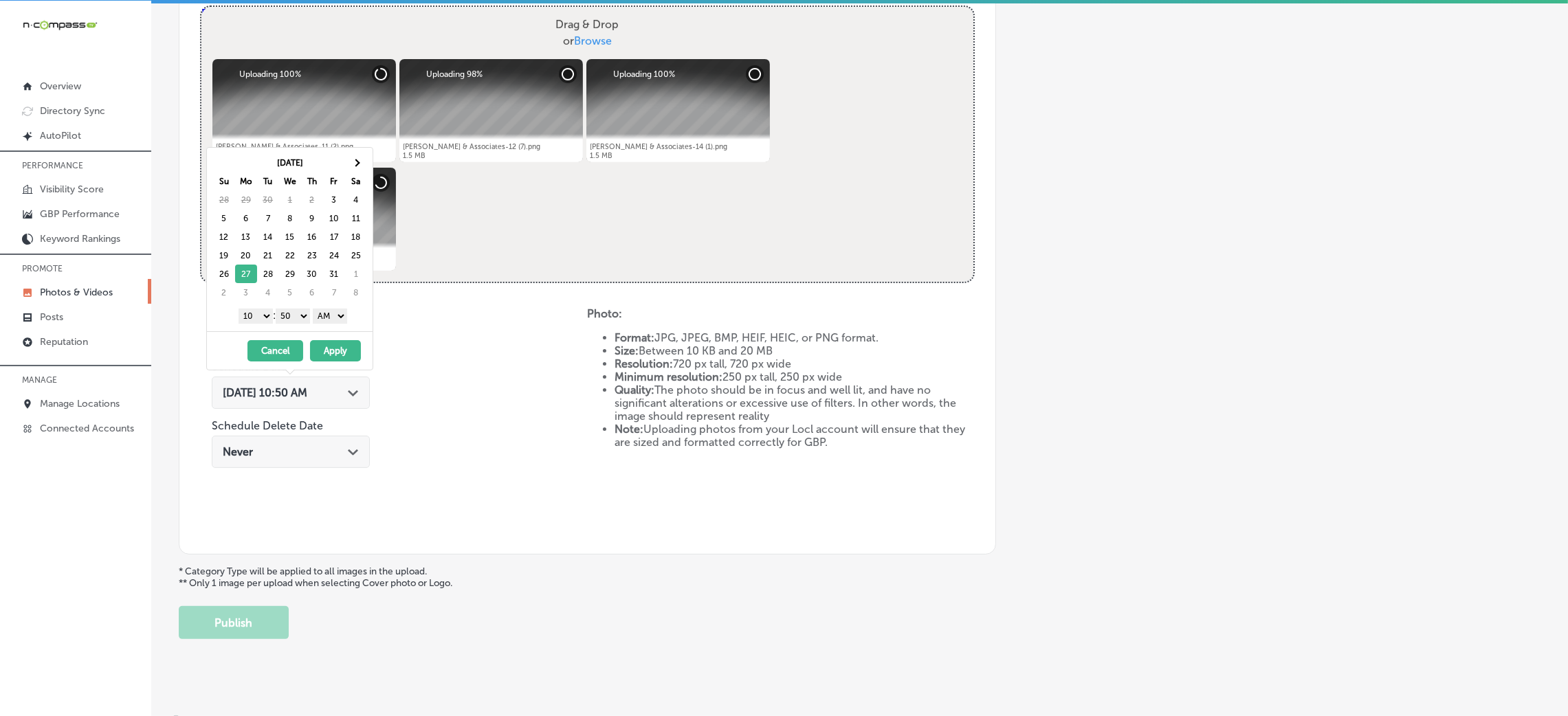
click at [317, 315] on select "AM PM" at bounding box center [329, 316] width 35 height 15
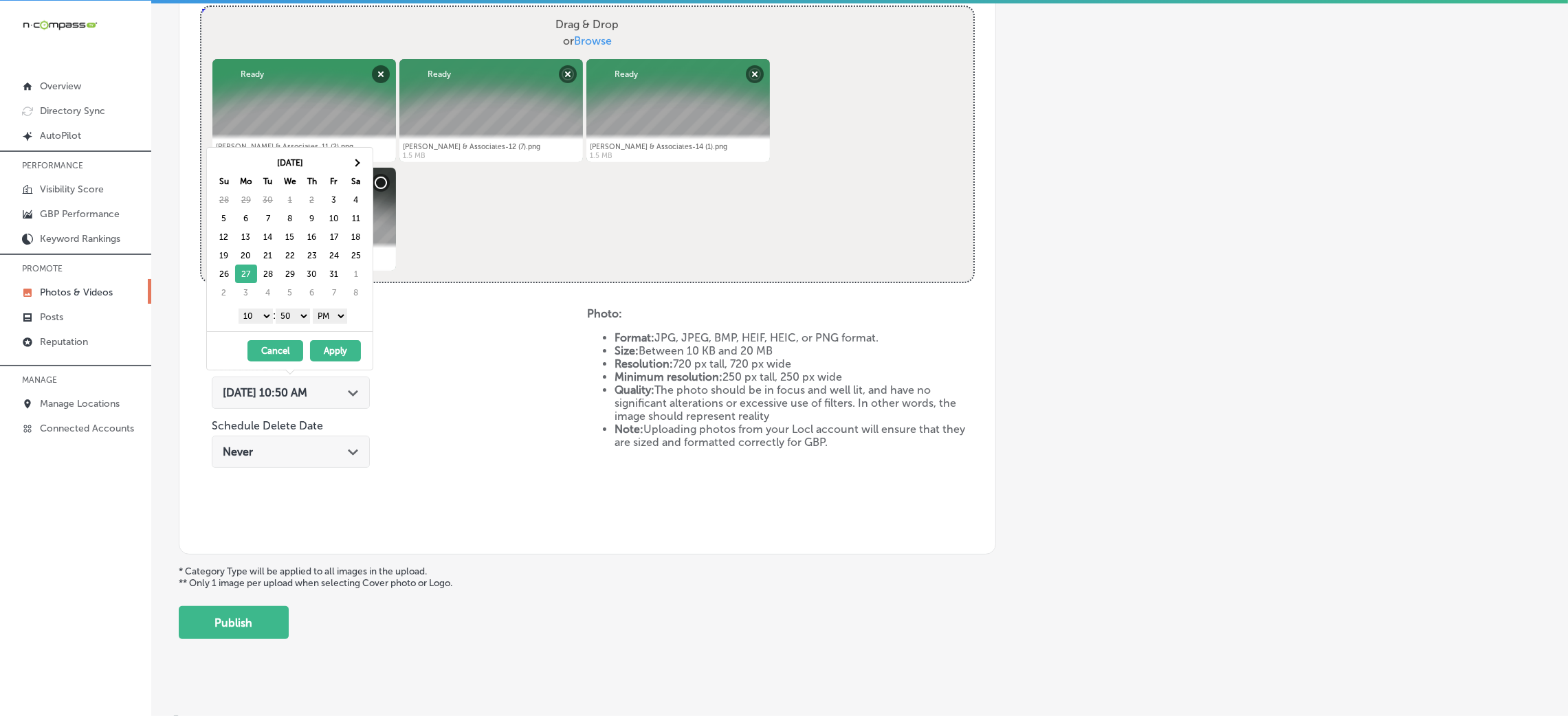
click at [296, 313] on select "00 10 20 30 40 50" at bounding box center [293, 316] width 35 height 15
click at [258, 323] on select "1 2 3 4 5 6 7 8 9 10 11 12" at bounding box center [255, 316] width 35 height 15
click at [350, 352] on button "Apply" at bounding box center [336, 351] width 51 height 21
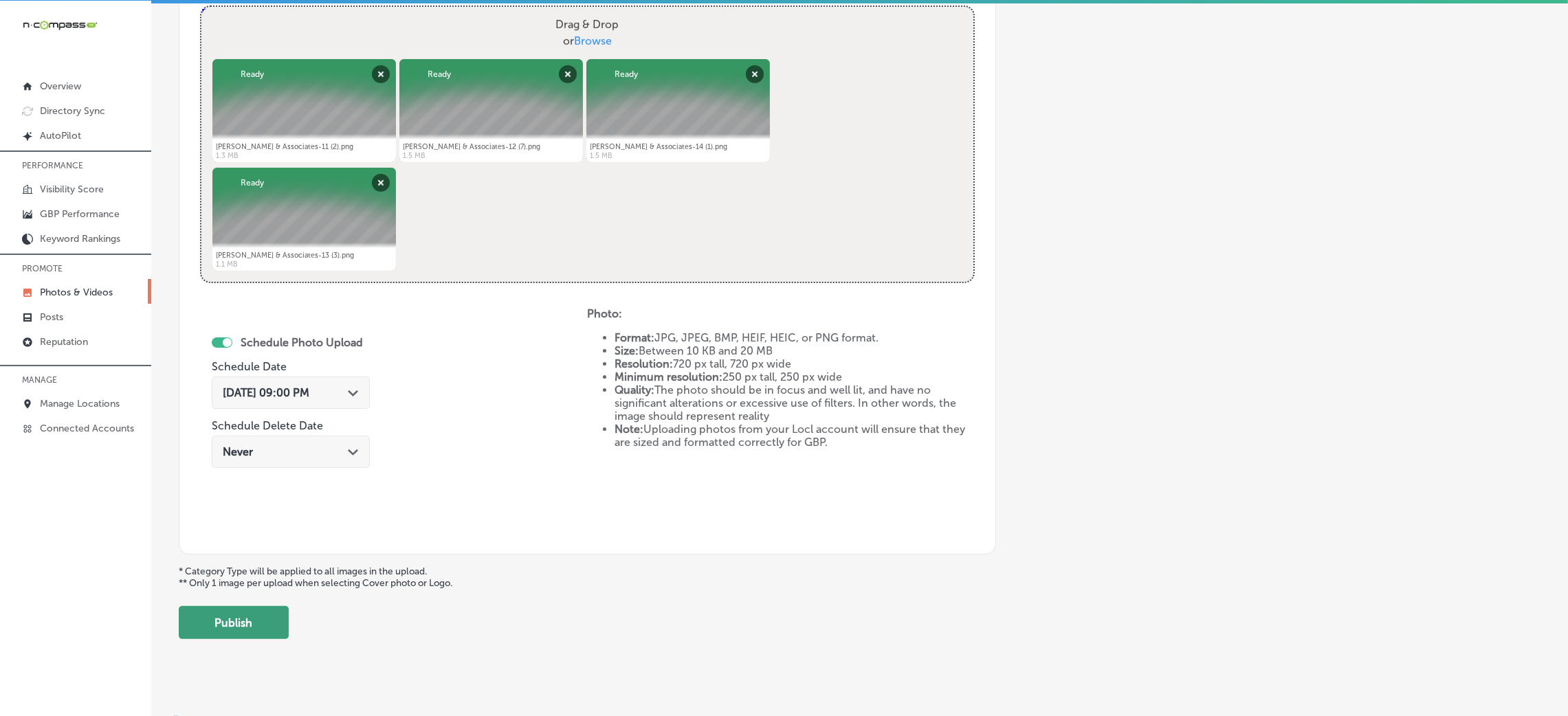
click at [221, 614] on button "Publish" at bounding box center [233, 623] width 110 height 33
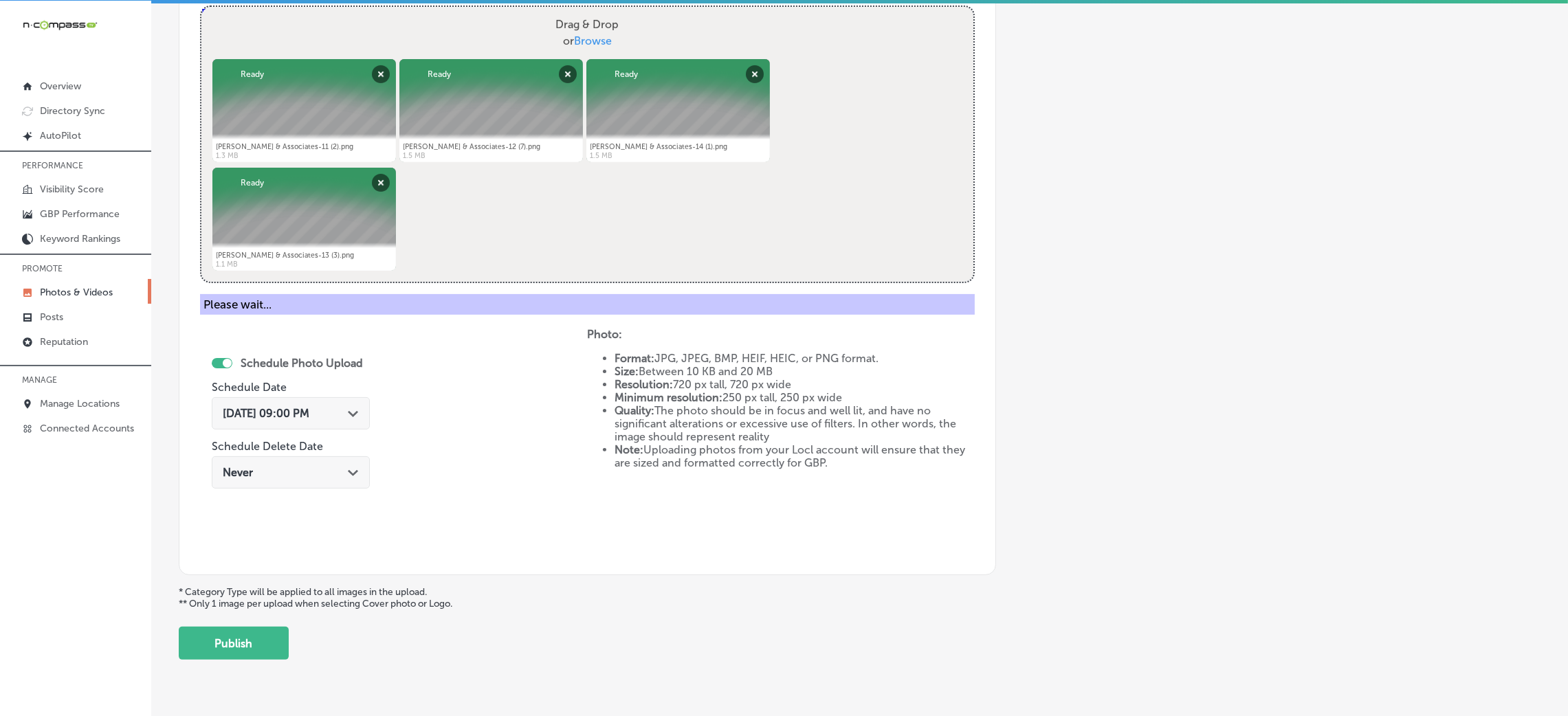
scroll to position [327, 0]
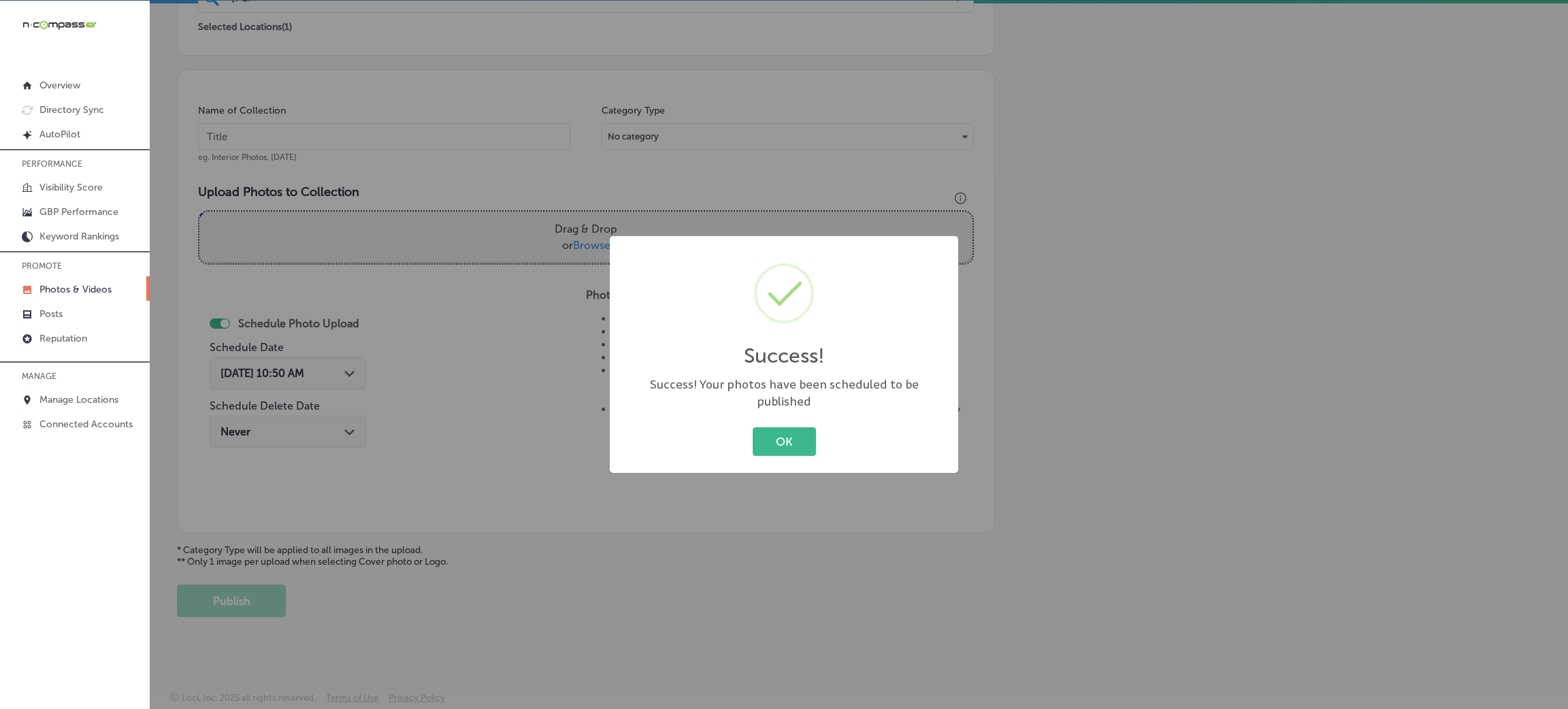
click at [755, 411] on div "Success! × Success! Your photos have been scheduled to be published OK Cancel" at bounding box center [784, 354] width 349 height 237
click at [770, 427] on button "OK" at bounding box center [784, 441] width 64 height 28
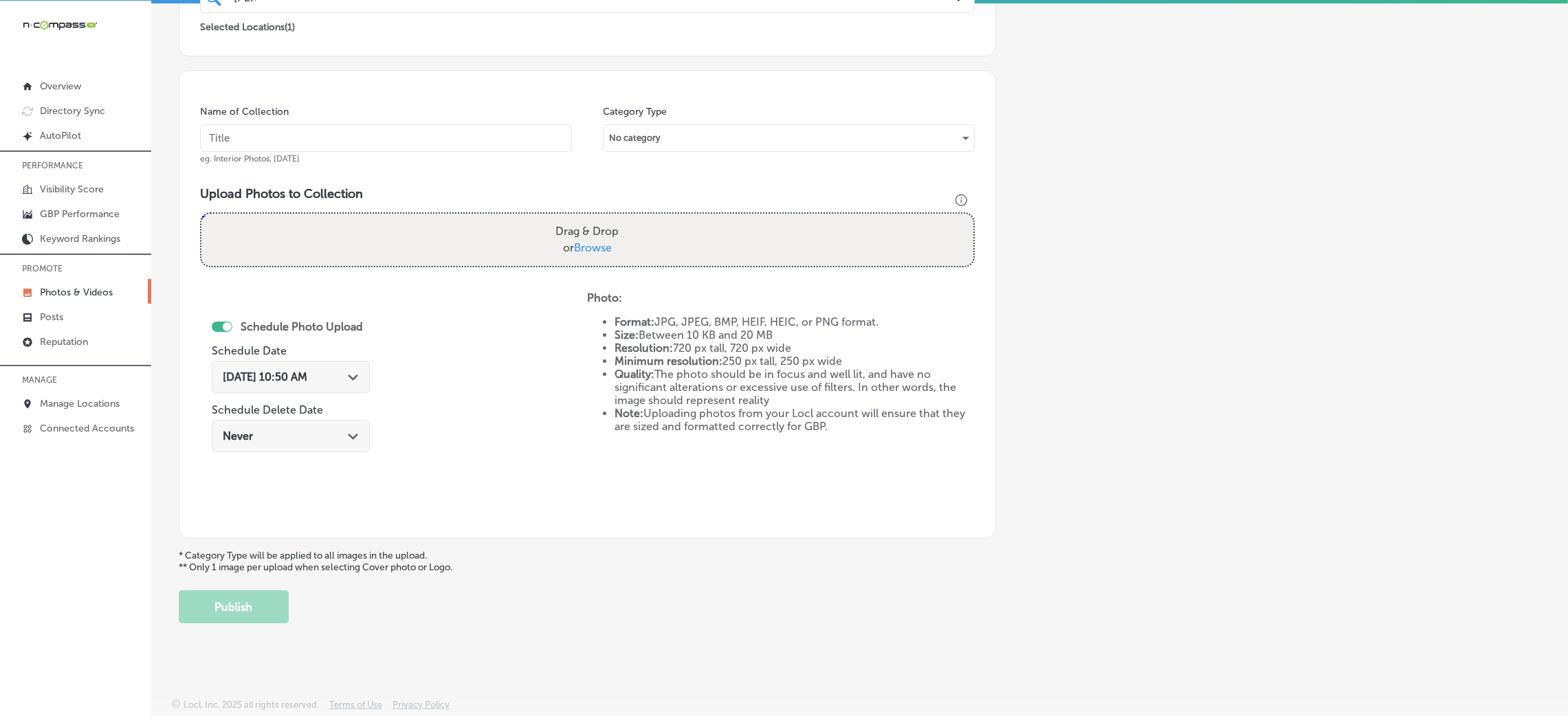
click at [488, 150] on input "text" at bounding box center [386, 138] width 372 height 28
paste input "[PERSON_NAME]-&-Associates-PLLC-attorney-[GEOGRAPHIC_DATA]-ms"
type input "[PERSON_NAME]-&-Associates-PLLC-attorney-[GEOGRAPHIC_DATA]-ms"
click at [604, 227] on label "Drag & Drop or Browse" at bounding box center [587, 240] width 74 height 44
click at [604, 218] on input "Drag & Drop or Browse" at bounding box center [588, 216] width 772 height 4
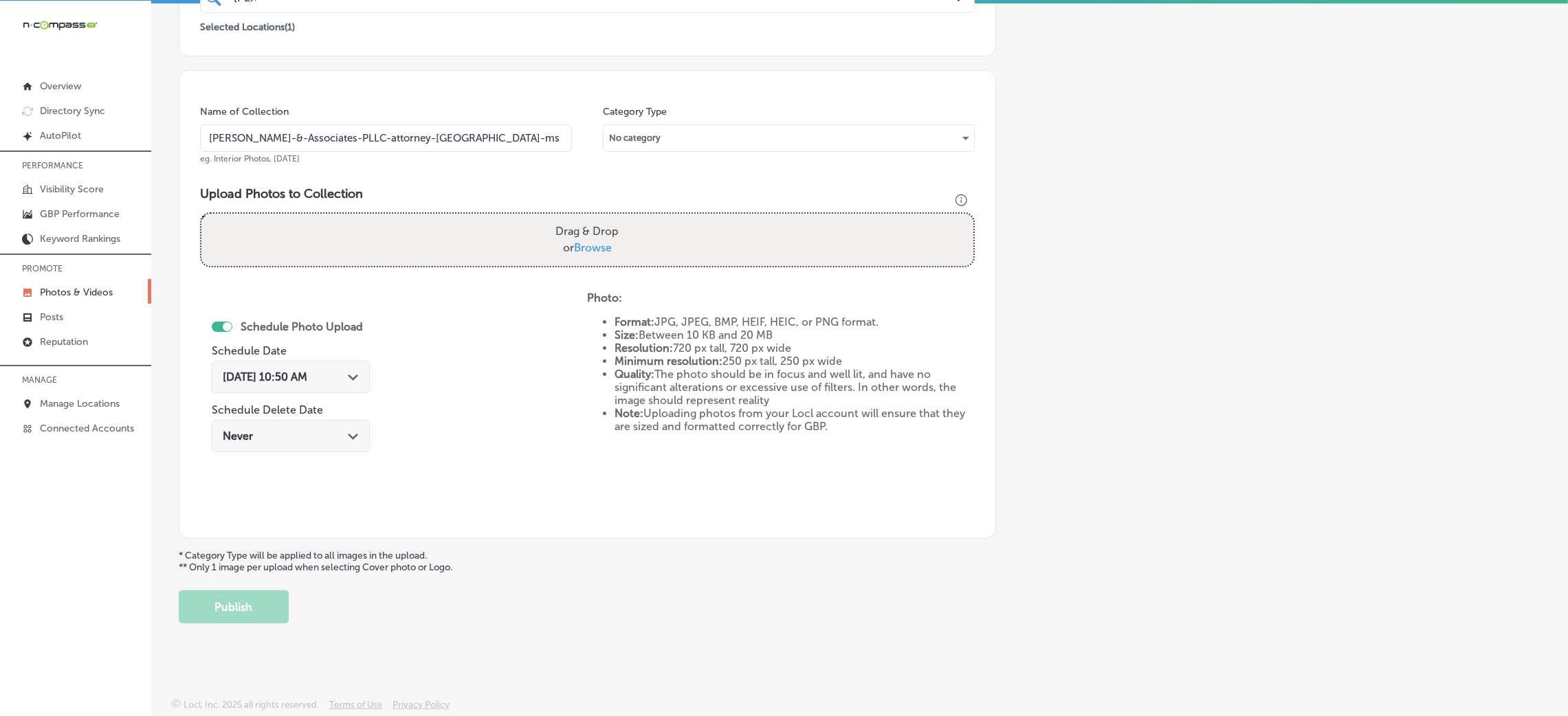
type input "C:\fakepath\[PERSON_NAME] & Associates-11 (1).png"
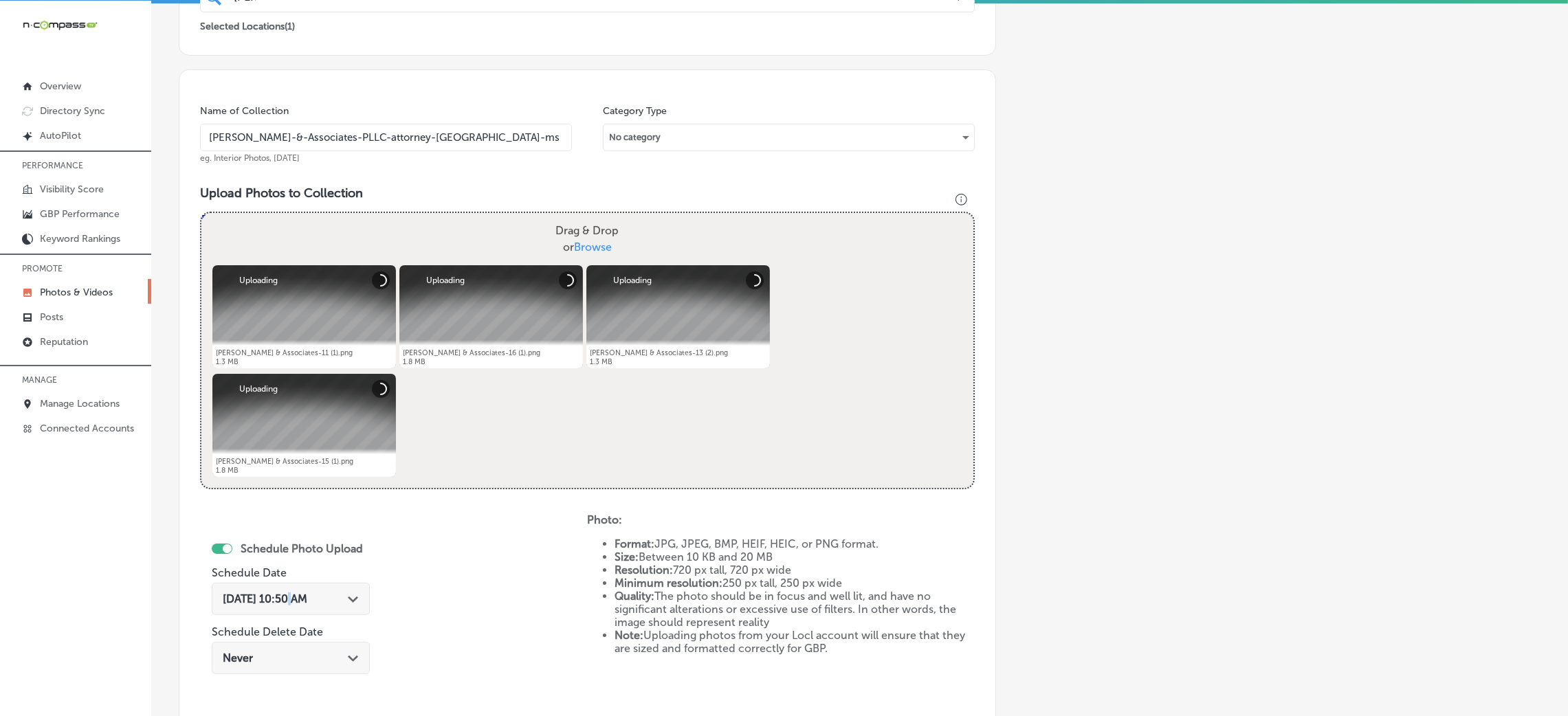
drag, startPoint x: 286, startPoint y: 602, endPoint x: 285, endPoint y: 593, distance: 9.1
click at [287, 602] on span "[DATE] 10:50 AM" at bounding box center [265, 599] width 85 height 13
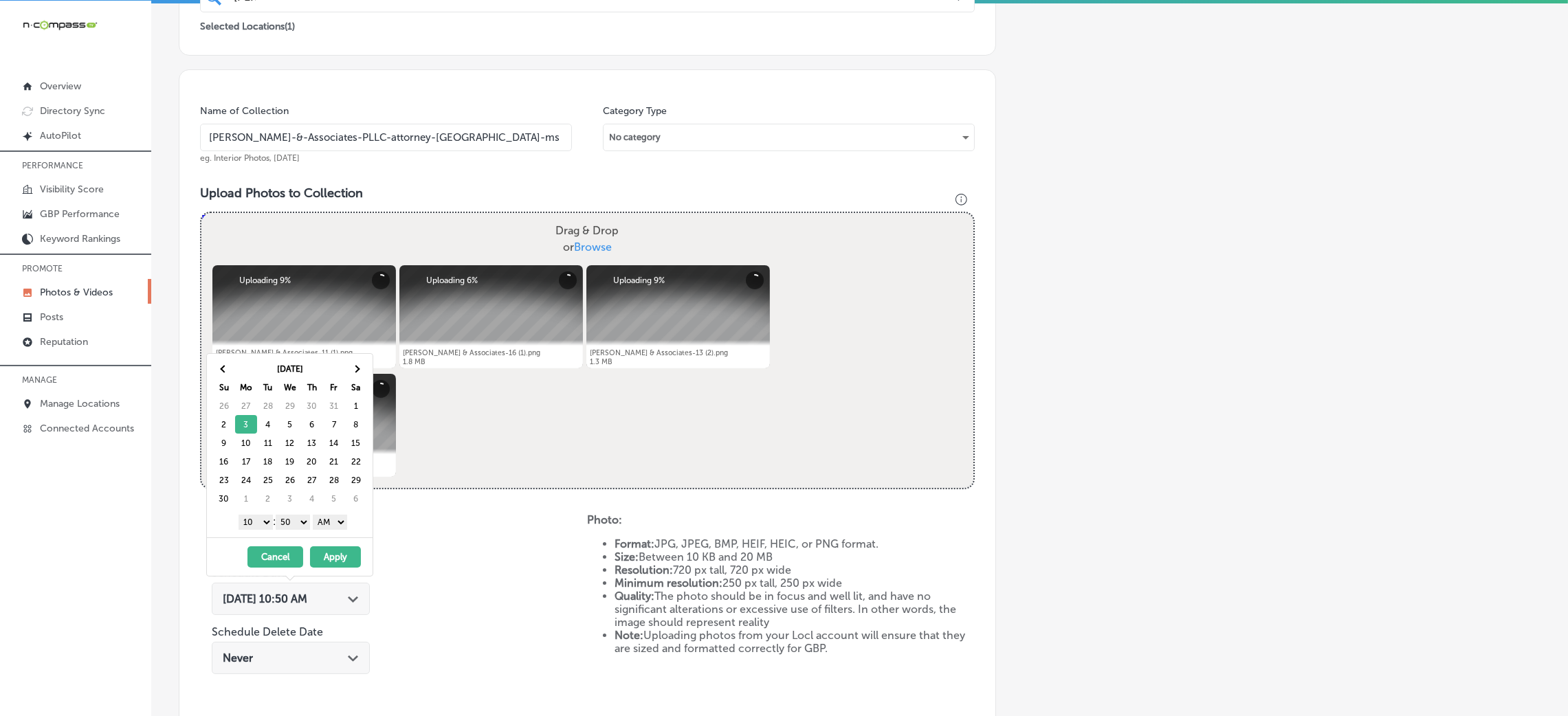
click at [327, 529] on select "AM PM" at bounding box center [329, 522] width 35 height 15
click at [293, 519] on select "00 10 20 30 40 50" at bounding box center [293, 522] width 35 height 15
click at [263, 526] on select "1 2 3 4 5 6 7 8 9 10 11 12" at bounding box center [255, 522] width 35 height 15
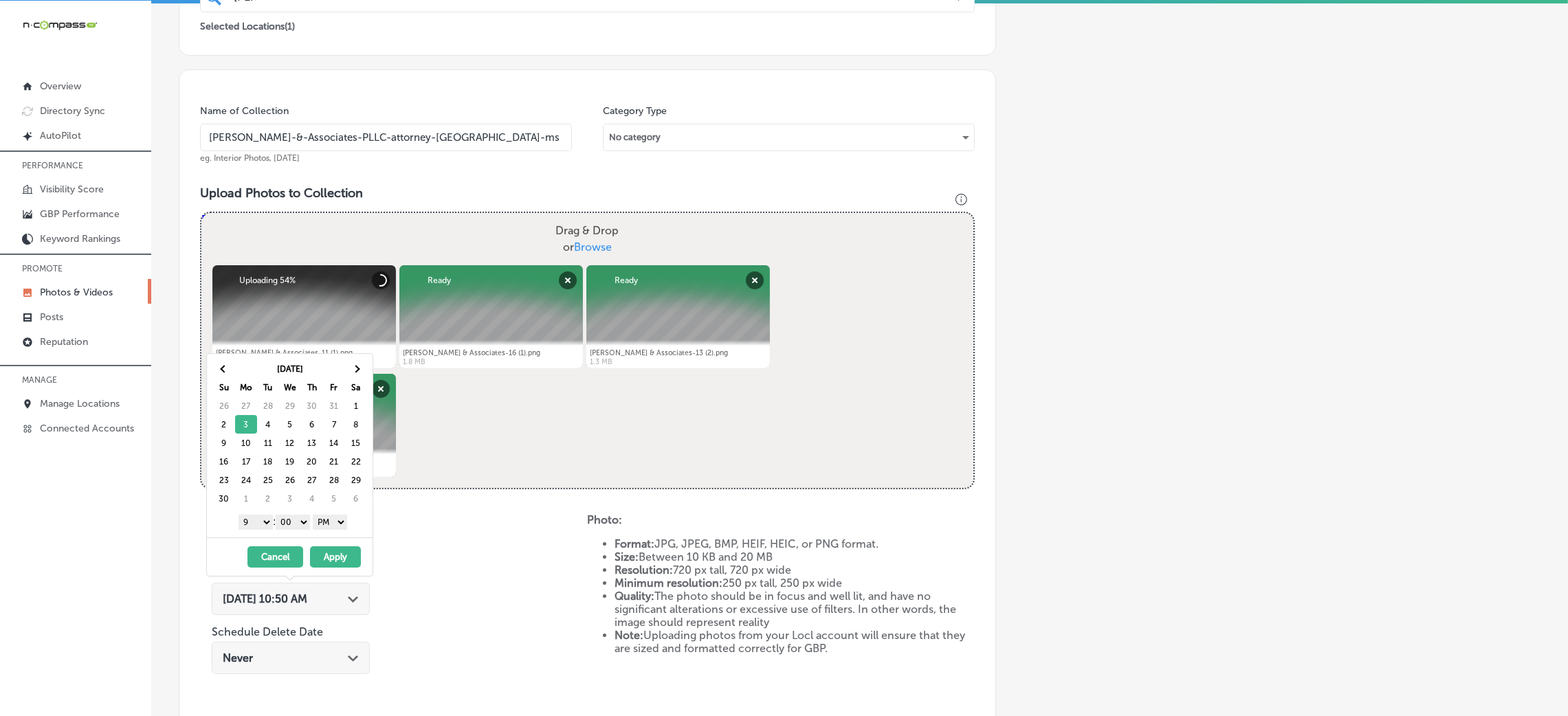
click at [332, 559] on button "Apply" at bounding box center [336, 557] width 51 height 21
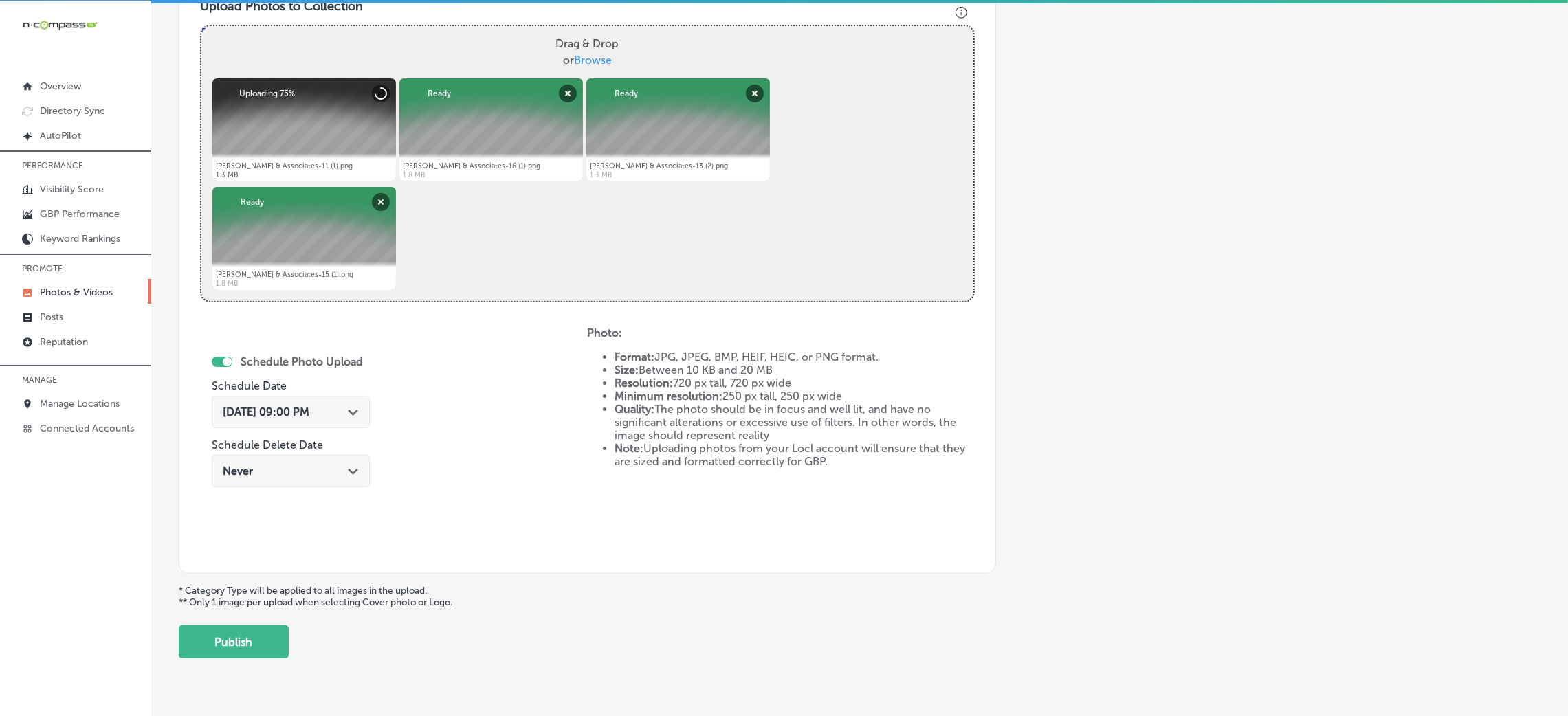
scroll to position [533, 0]
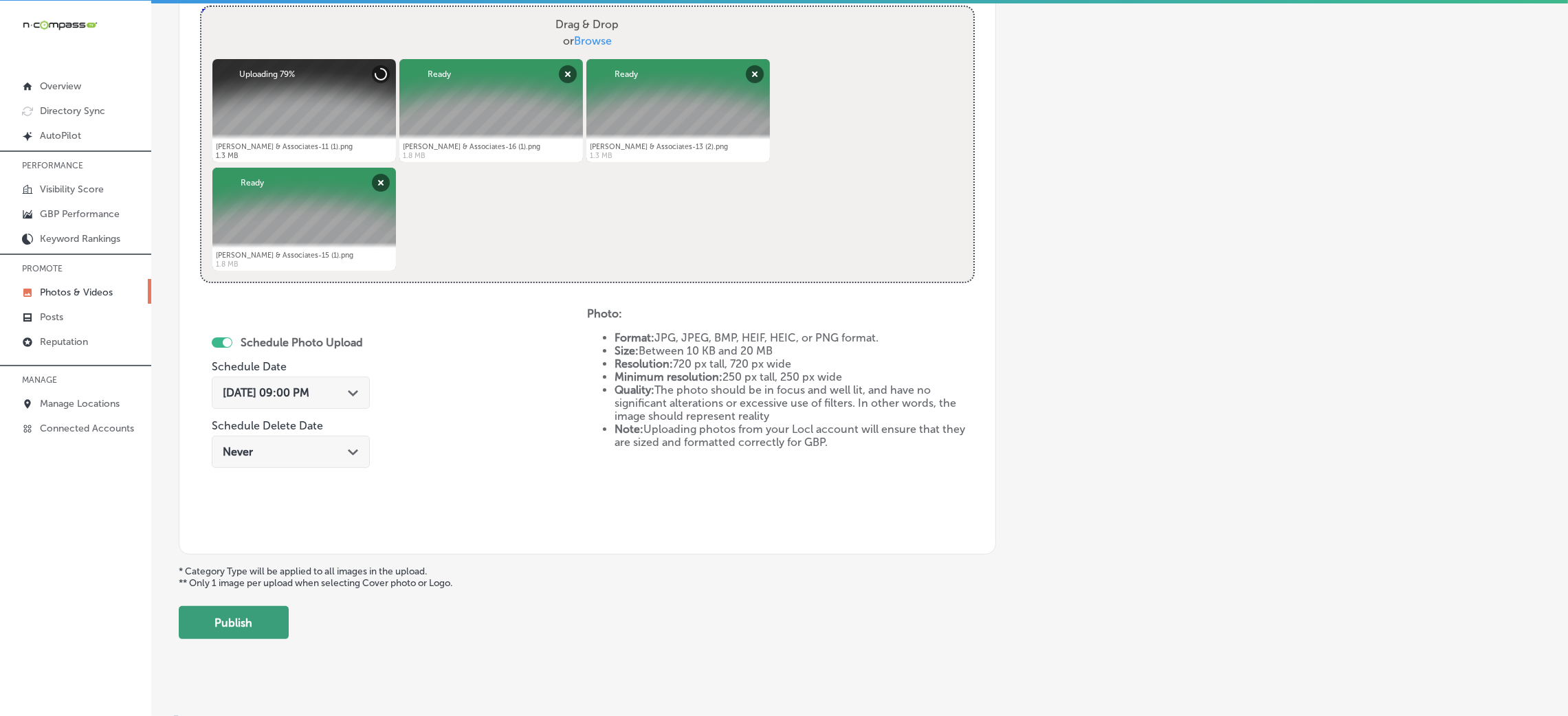
click at [253, 613] on button "Publish" at bounding box center [233, 623] width 110 height 33
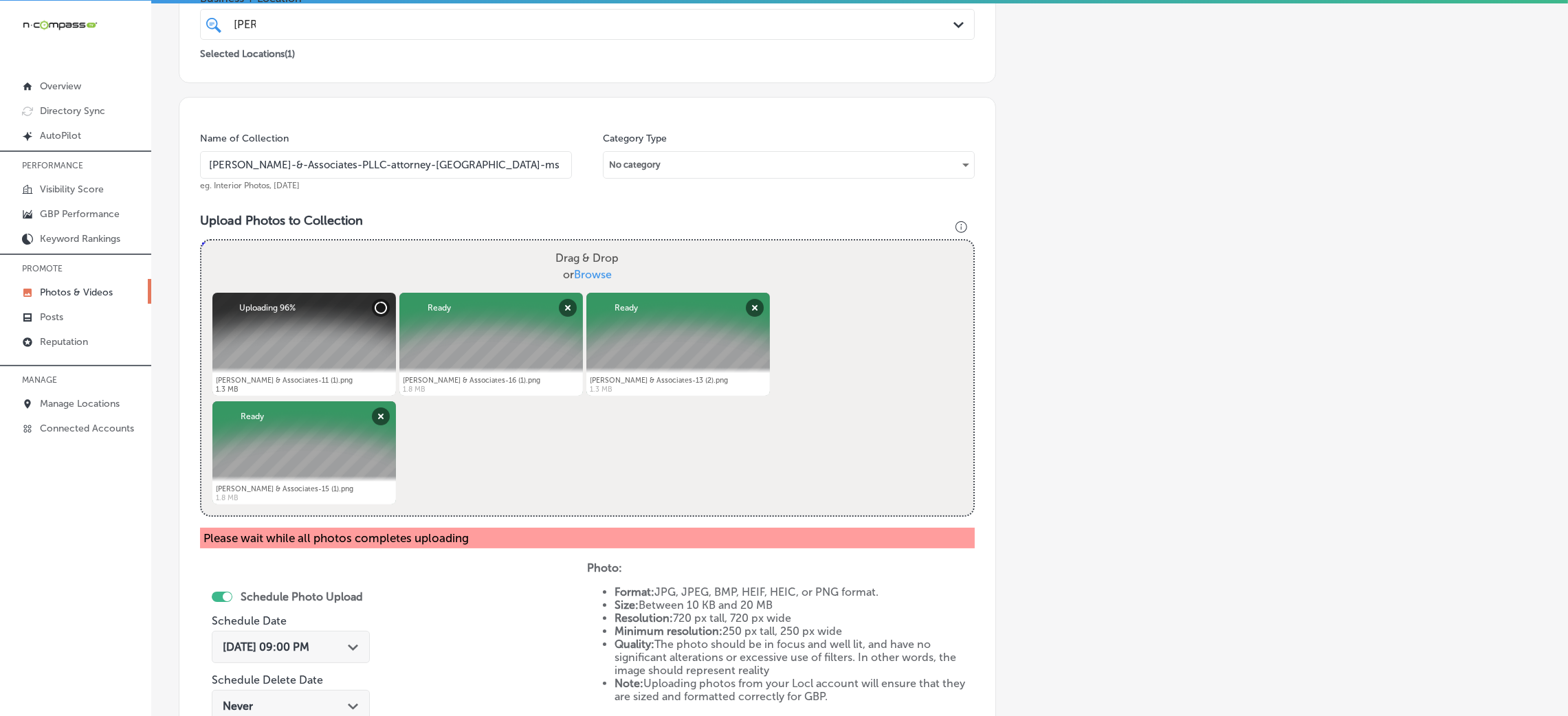
scroll to position [224, 0]
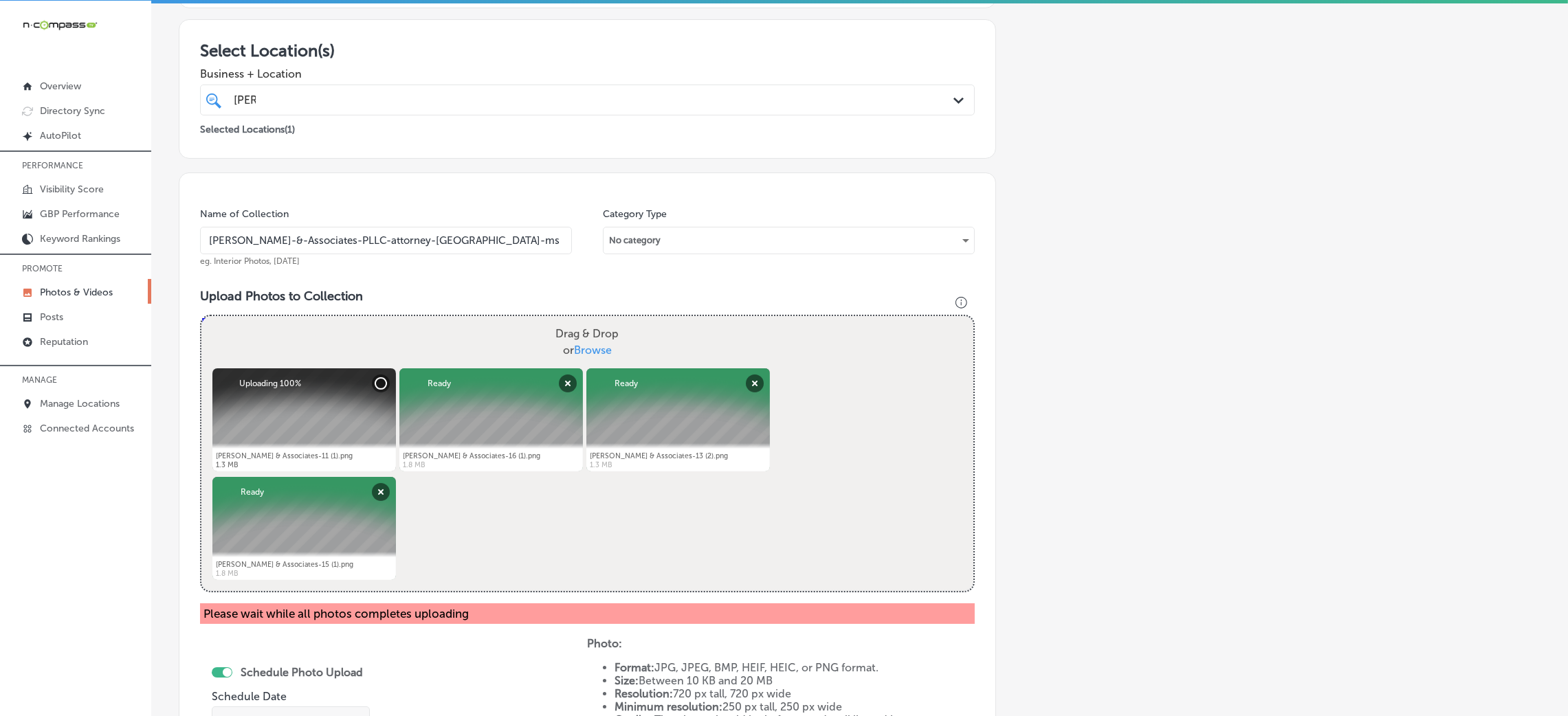
click at [370, 237] on input "[PERSON_NAME]-&-Associates-PLLC-attorney-[GEOGRAPHIC_DATA]-ms" at bounding box center [386, 241] width 372 height 28
click at [430, 294] on h3 "Upload Photos to Collection" at bounding box center [588, 296] width 774 height 15
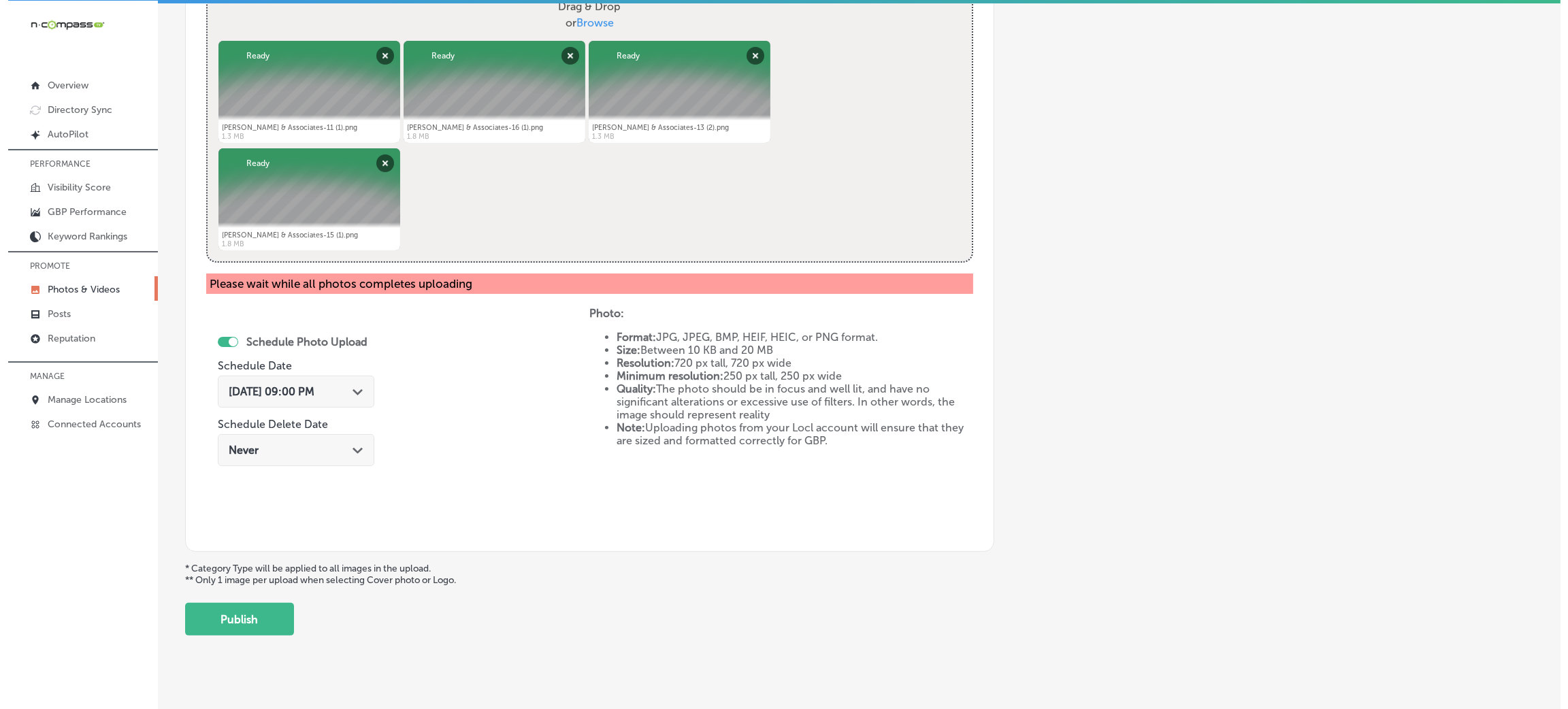
scroll to position [564, 0]
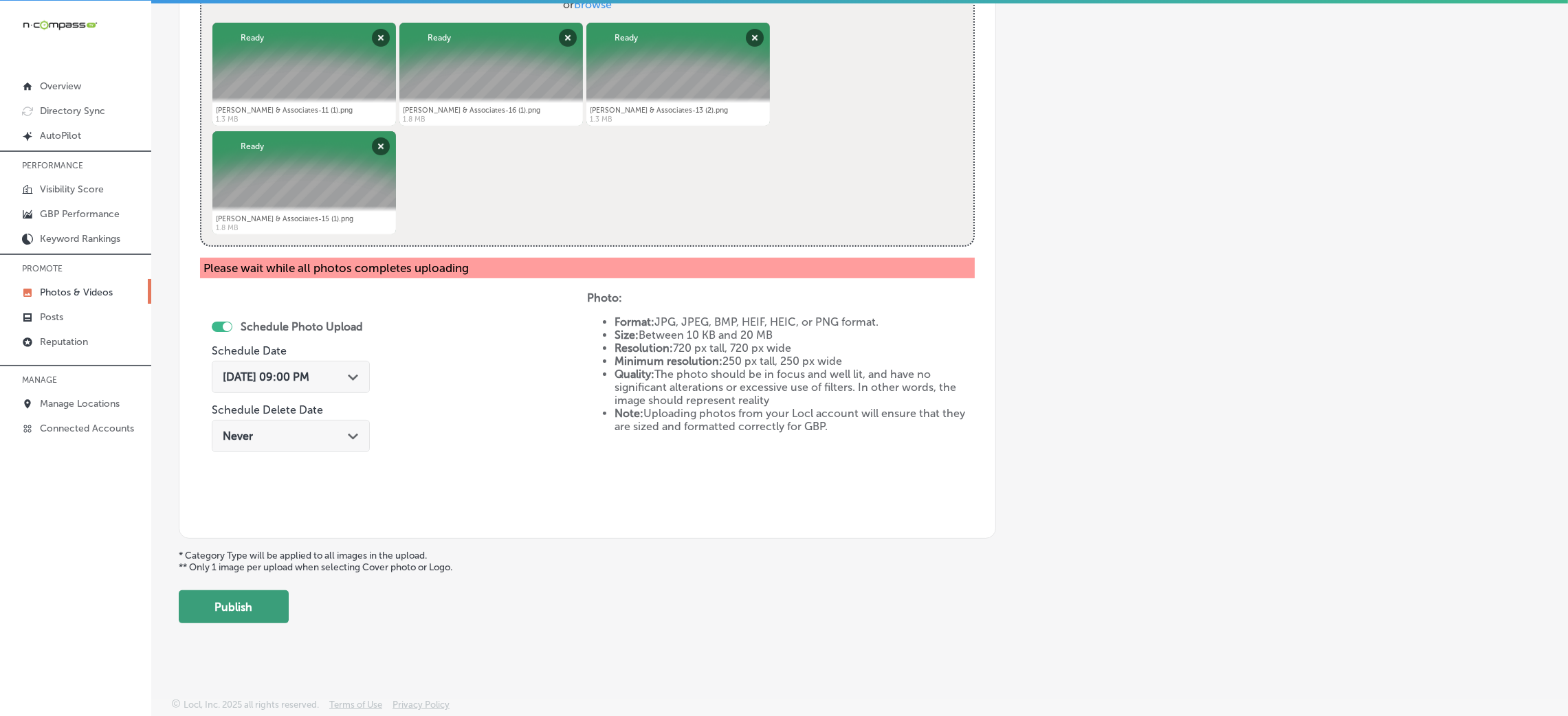
click at [245, 605] on button "Publish" at bounding box center [233, 607] width 110 height 33
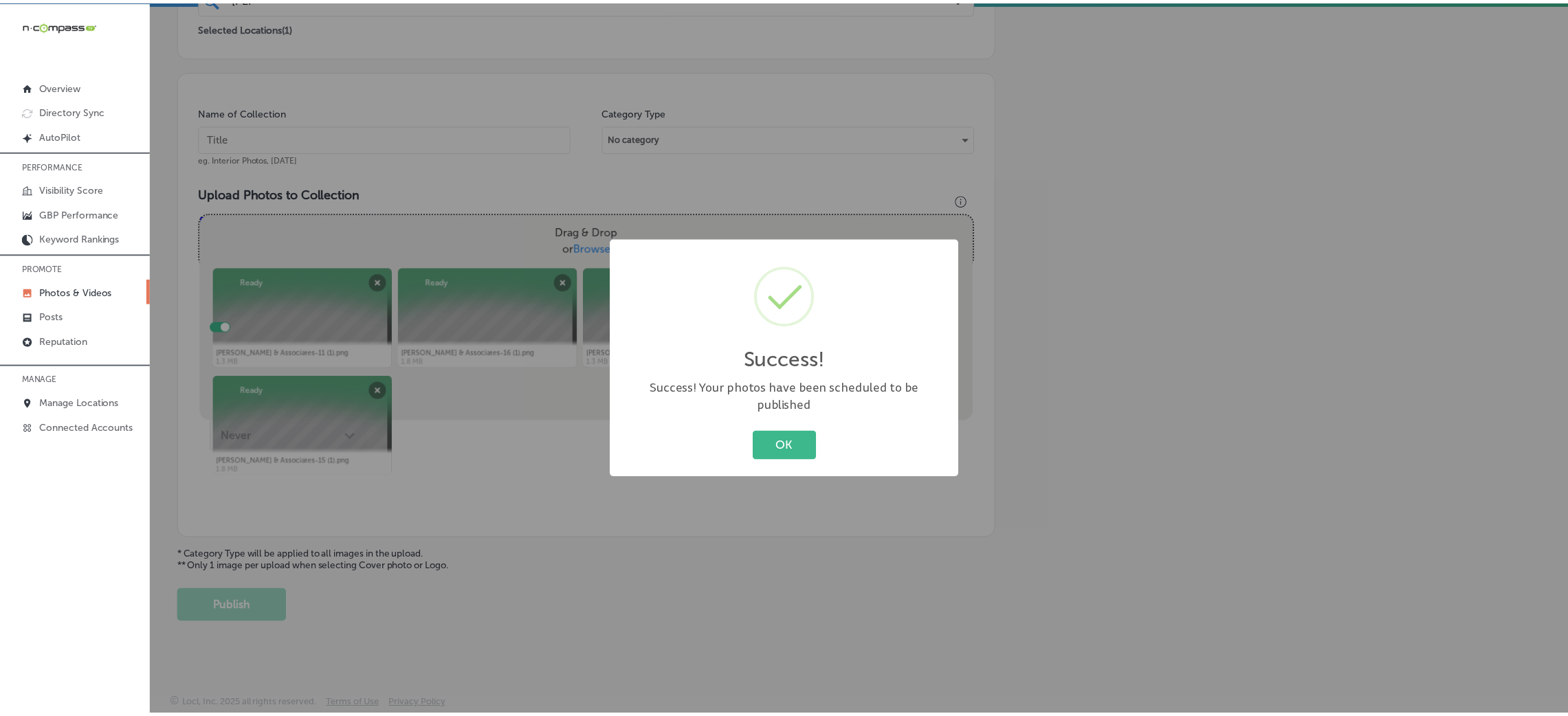
scroll to position [327, 0]
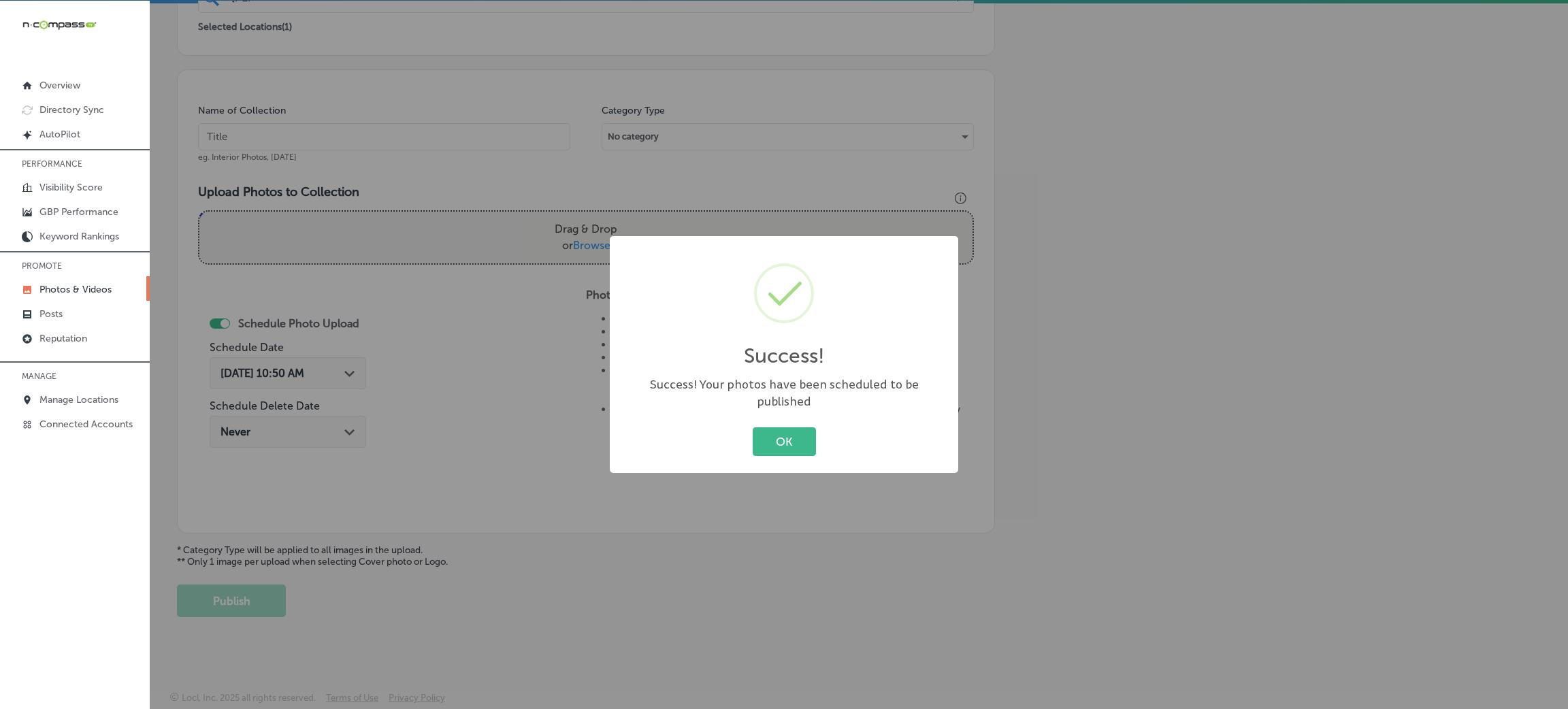
click at [736, 429] on div "OK Cancel" at bounding box center [784, 441] width 321 height 36
click at [819, 424] on div "OK Cancel" at bounding box center [784, 441] width 321 height 36
click at [773, 427] on button "OK" at bounding box center [784, 441] width 64 height 28
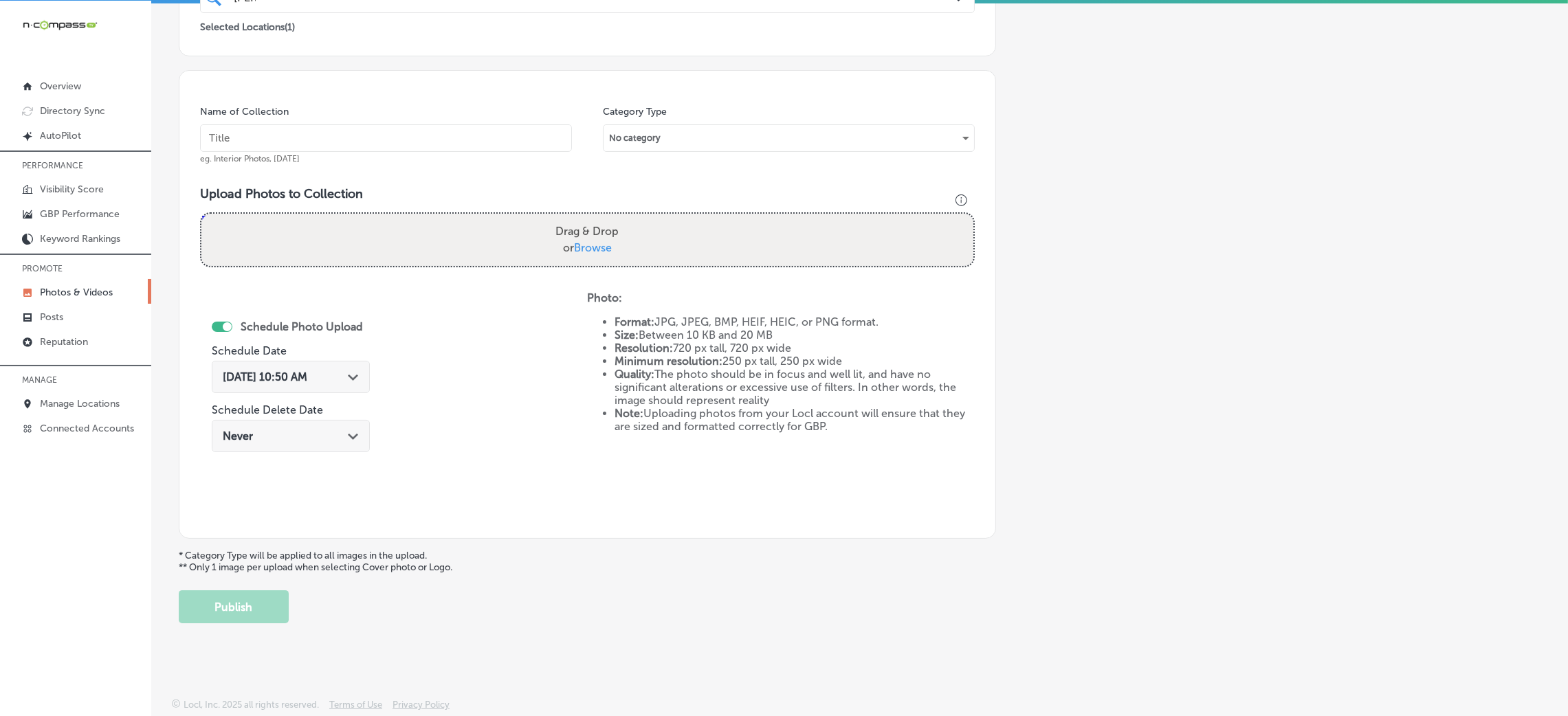
click at [459, 133] on input "text" at bounding box center [386, 138] width 372 height 28
paste input "[PERSON_NAME]-&-Associates-PLLC-attorney-[GEOGRAPHIC_DATA]-ms"
type input "[PERSON_NAME]-&-Associates-PLLC-attorney-[GEOGRAPHIC_DATA]-ms"
click at [595, 214] on div "Drag & Drop or Browse" at bounding box center [588, 240] width 772 height 52
click at [202, 214] on input "Drag & Drop or Browse" at bounding box center [588, 216] width 772 height 4
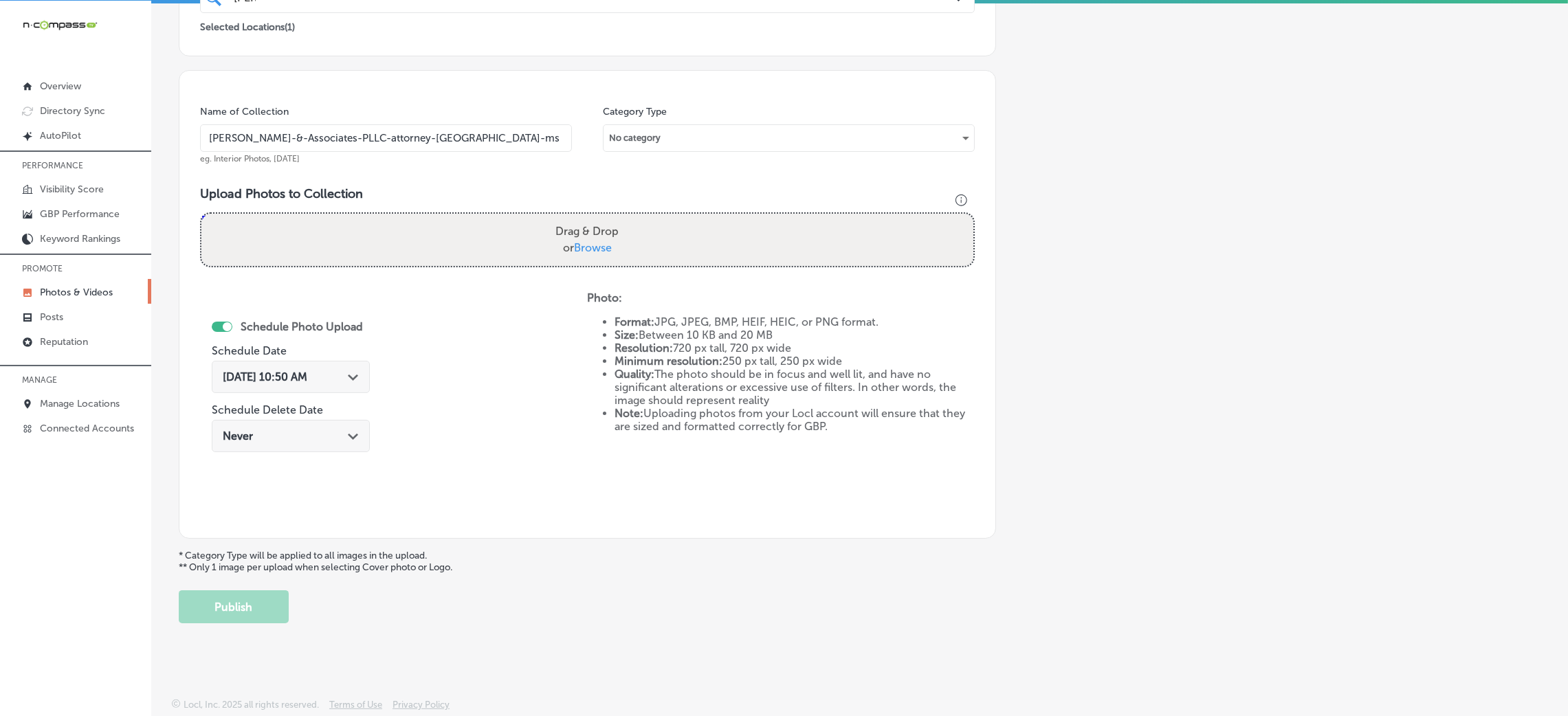
type input "C:\fakepath\[PERSON_NAME] & Associates-13 (1).png"
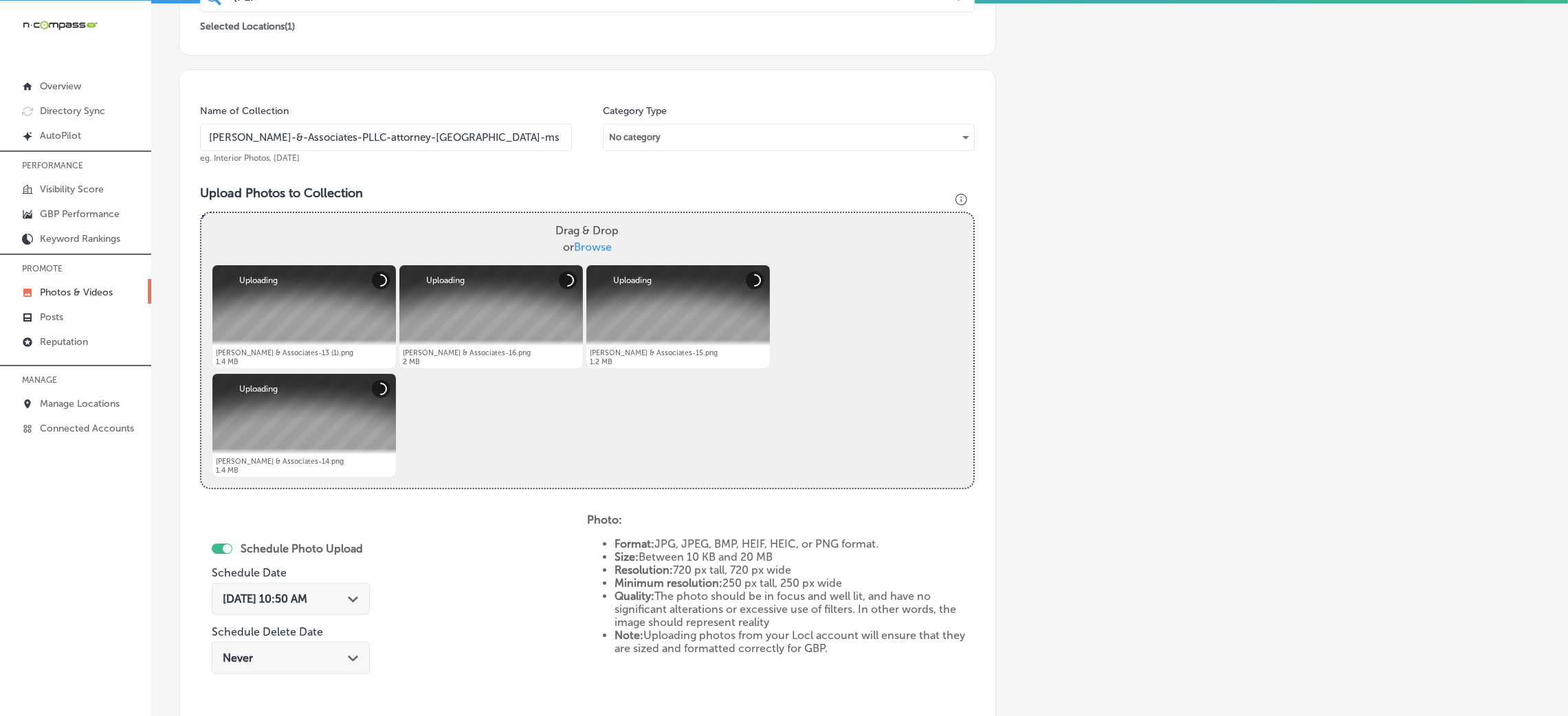
click at [308, 596] on span "[DATE] 10:50 AM" at bounding box center [265, 599] width 85 height 13
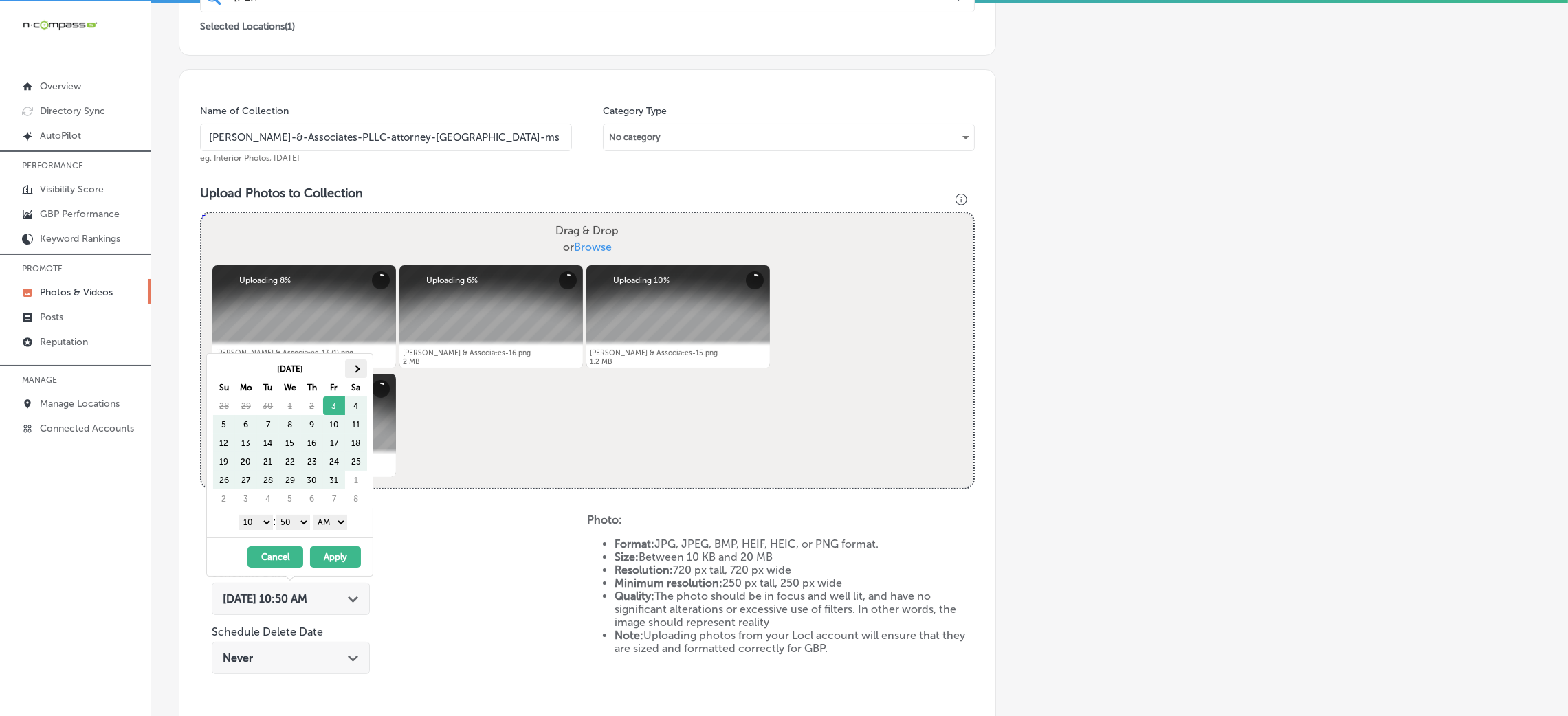
click at [357, 365] on span at bounding box center [355, 368] width 8 height 8
click at [323, 523] on select "AM PM" at bounding box center [329, 522] width 35 height 15
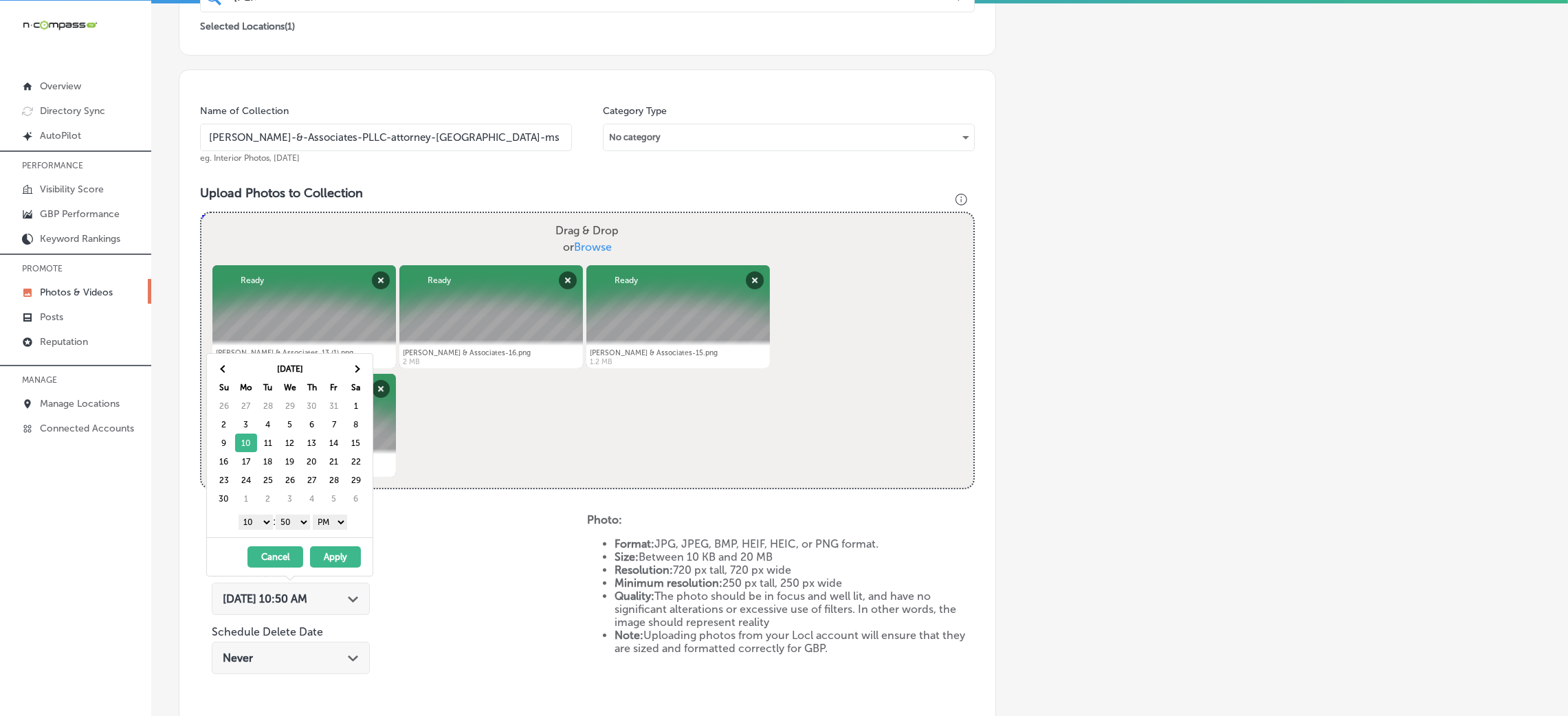
click at [291, 516] on select "00 10 20 30 40 50" at bounding box center [293, 522] width 35 height 15
click at [265, 527] on select "1 2 3 4 5 6 7 8 9 10 11 12" at bounding box center [255, 522] width 35 height 15
drag, startPoint x: 324, startPoint y: 552, endPoint x: 334, endPoint y: 553, distance: 10.0
click at [325, 552] on button "Apply" at bounding box center [336, 557] width 51 height 21
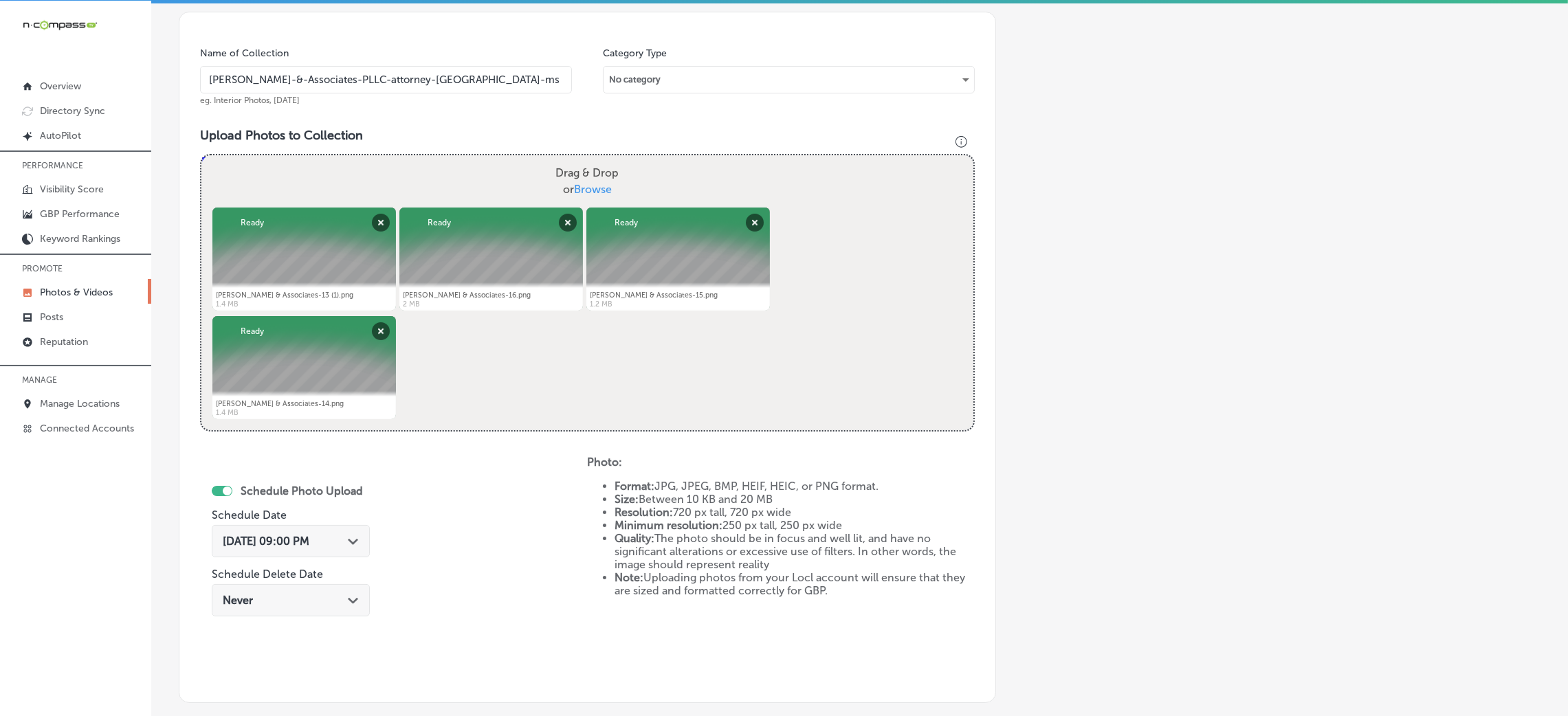
scroll to position [550, 0]
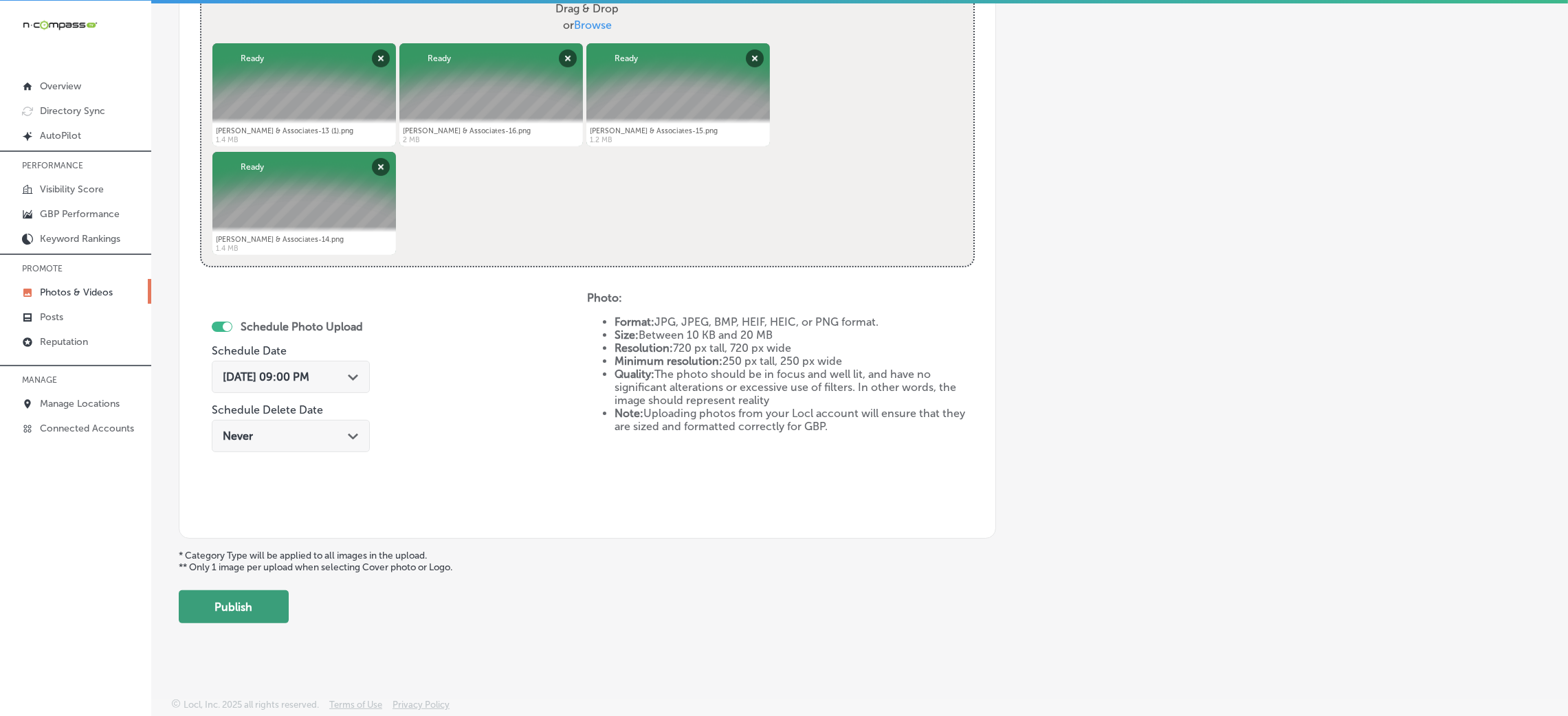
click at [233, 590] on button "Publish" at bounding box center [233, 607] width 110 height 33
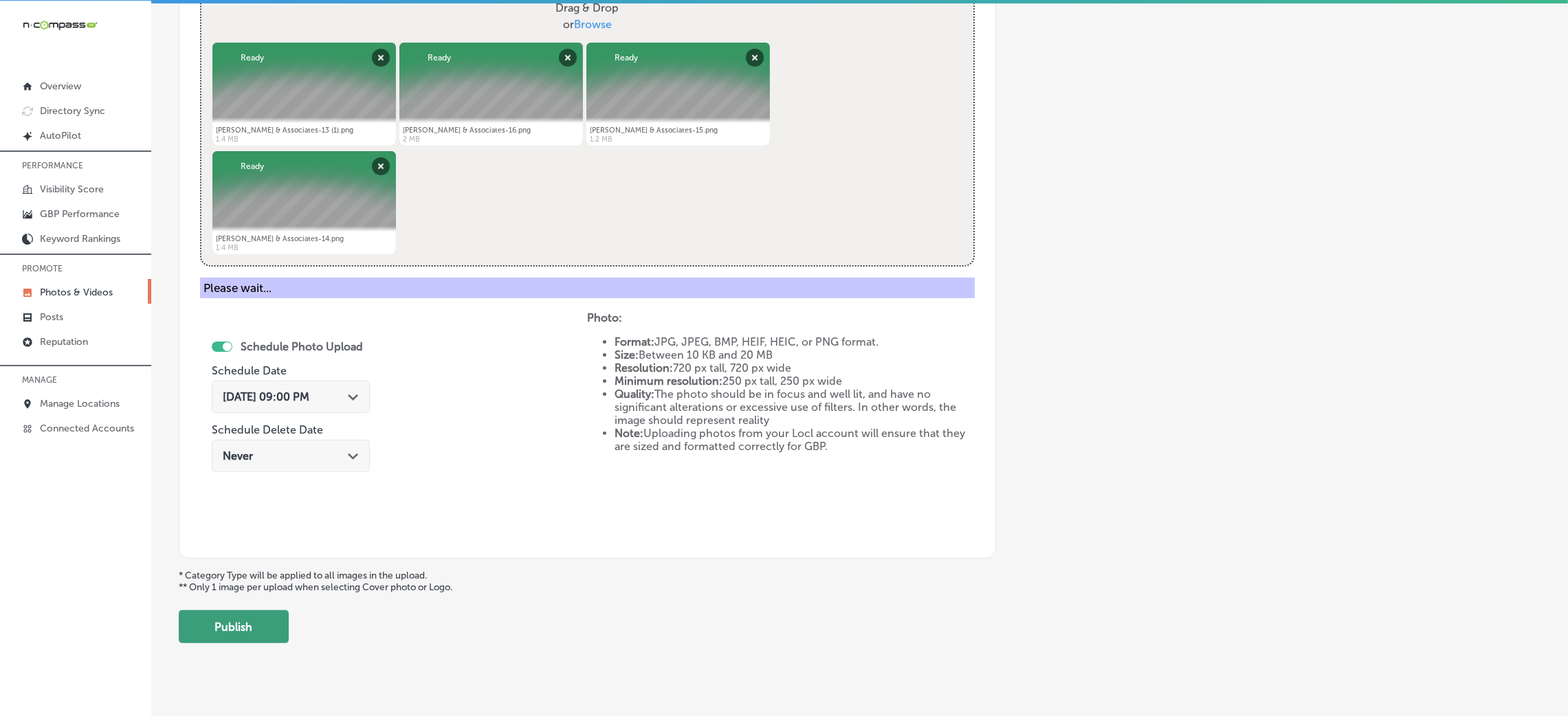
scroll to position [327, 0]
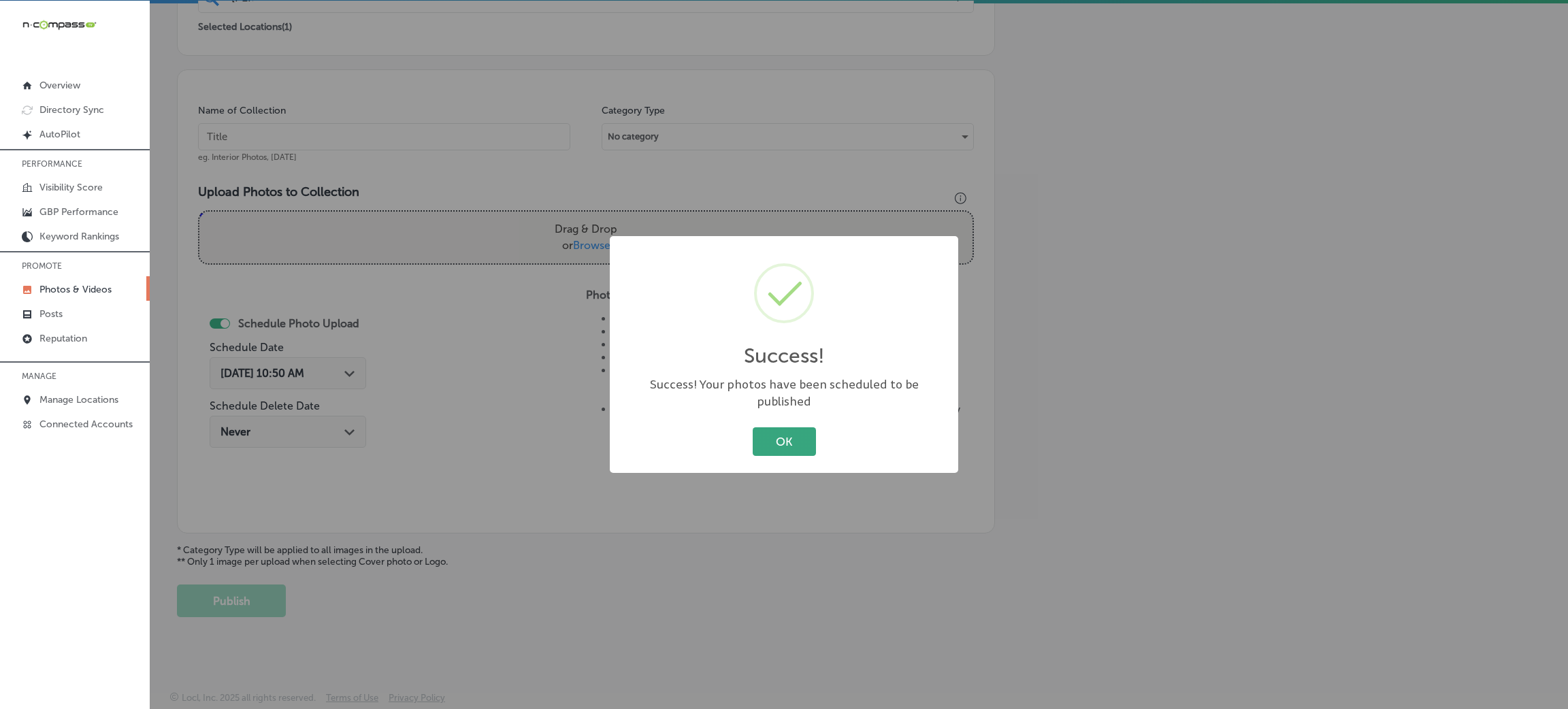
click at [770, 437] on button "OK" at bounding box center [784, 441] width 64 height 28
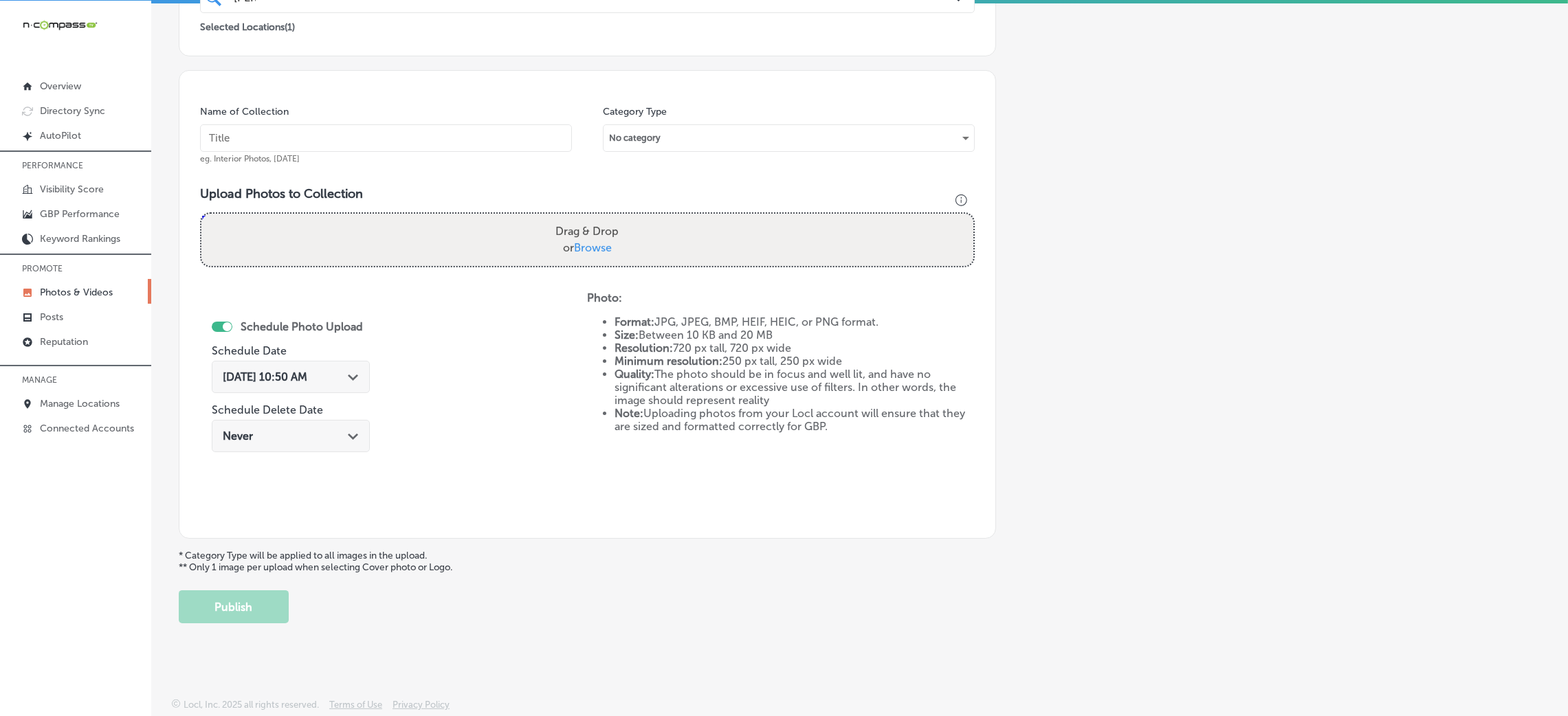
click at [407, 119] on div "Name of Collection eg. Interior Photos, [DATE]" at bounding box center [386, 135] width 372 height 59
click at [405, 126] on input "text" at bounding box center [386, 138] width 372 height 28
paste input "[PERSON_NAME]-&-Associates-PLLC-attorney-[GEOGRAPHIC_DATA]-ms"
type input "[PERSON_NAME]-&-Associates-PLLC-attorney-[GEOGRAPHIC_DATA]-ms"
click at [566, 223] on label "Drag & Drop or Browse" at bounding box center [587, 240] width 74 height 44
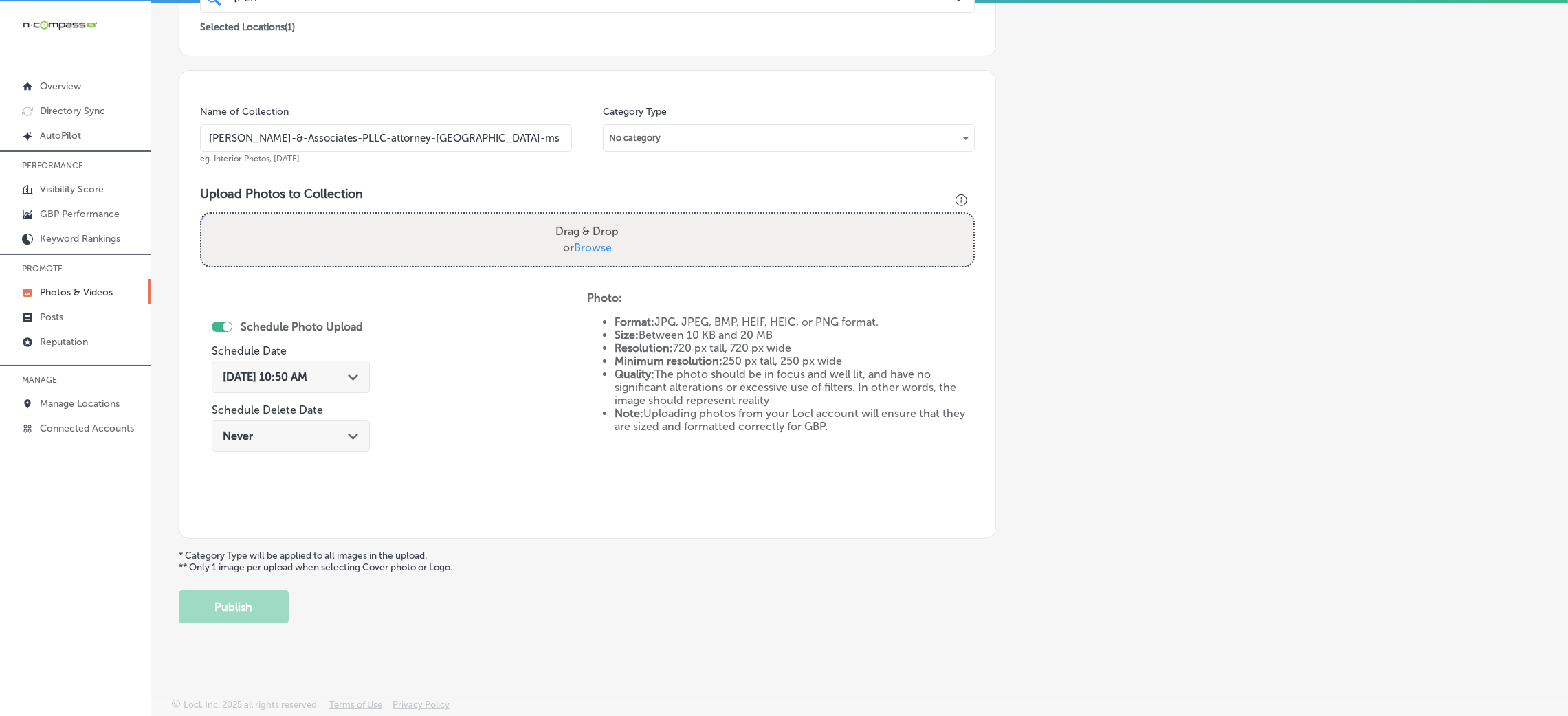
click at [566, 218] on input "Drag & Drop or Browse" at bounding box center [588, 216] width 772 height 4
type input "C:\fakepath\[PERSON_NAME] & Associates-13.png"
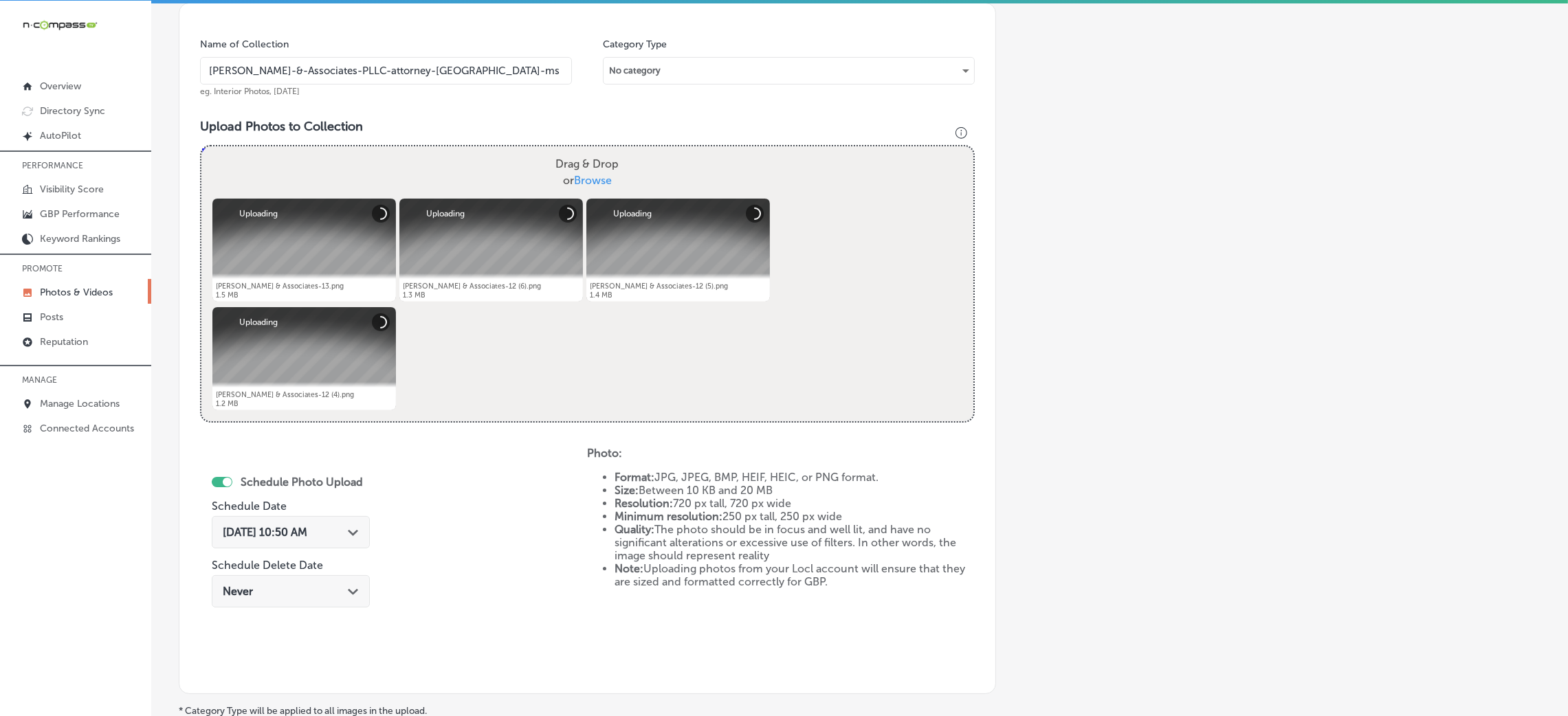
scroll to position [533, 0]
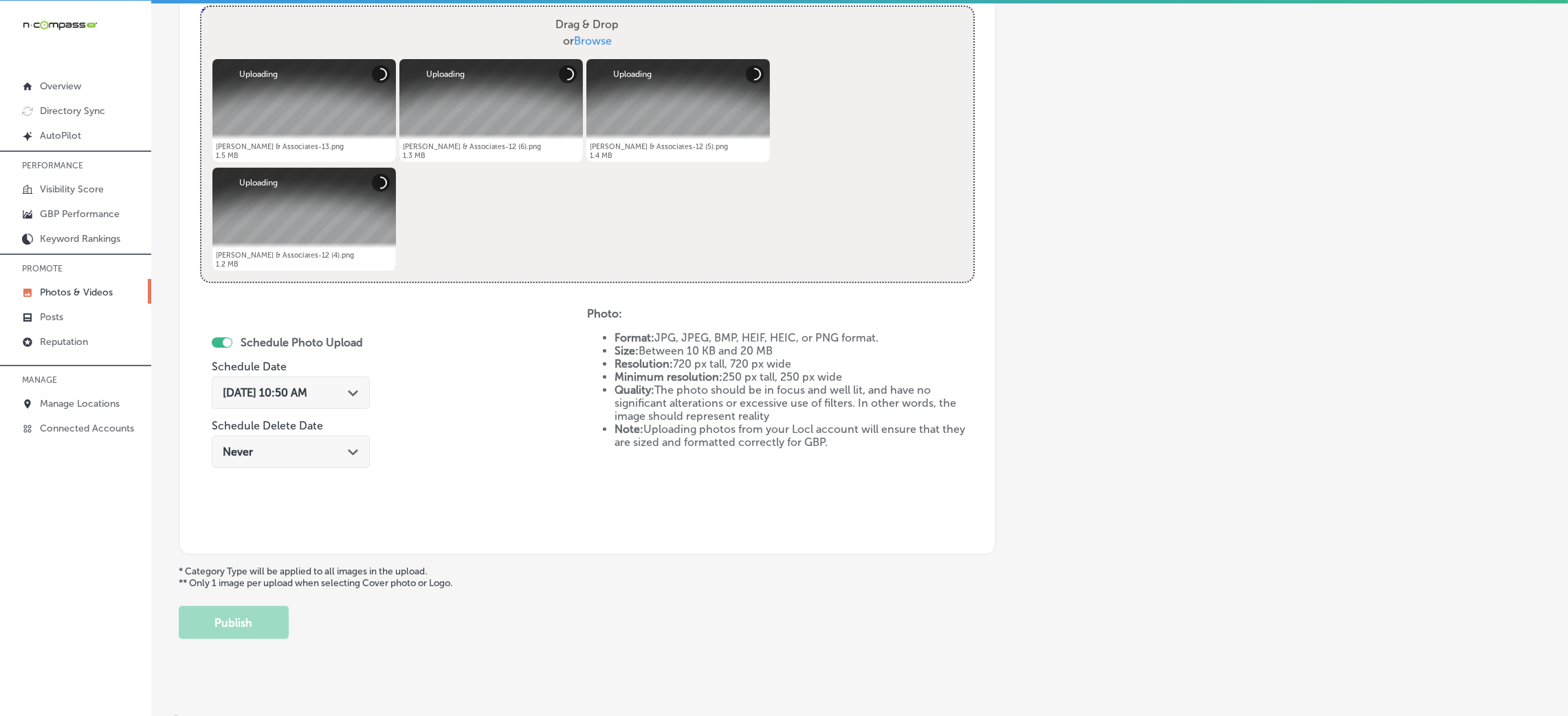
click at [285, 402] on div "[DATE] 10:50 AM Path Created with Sketch." at bounding box center [291, 393] width 158 height 32
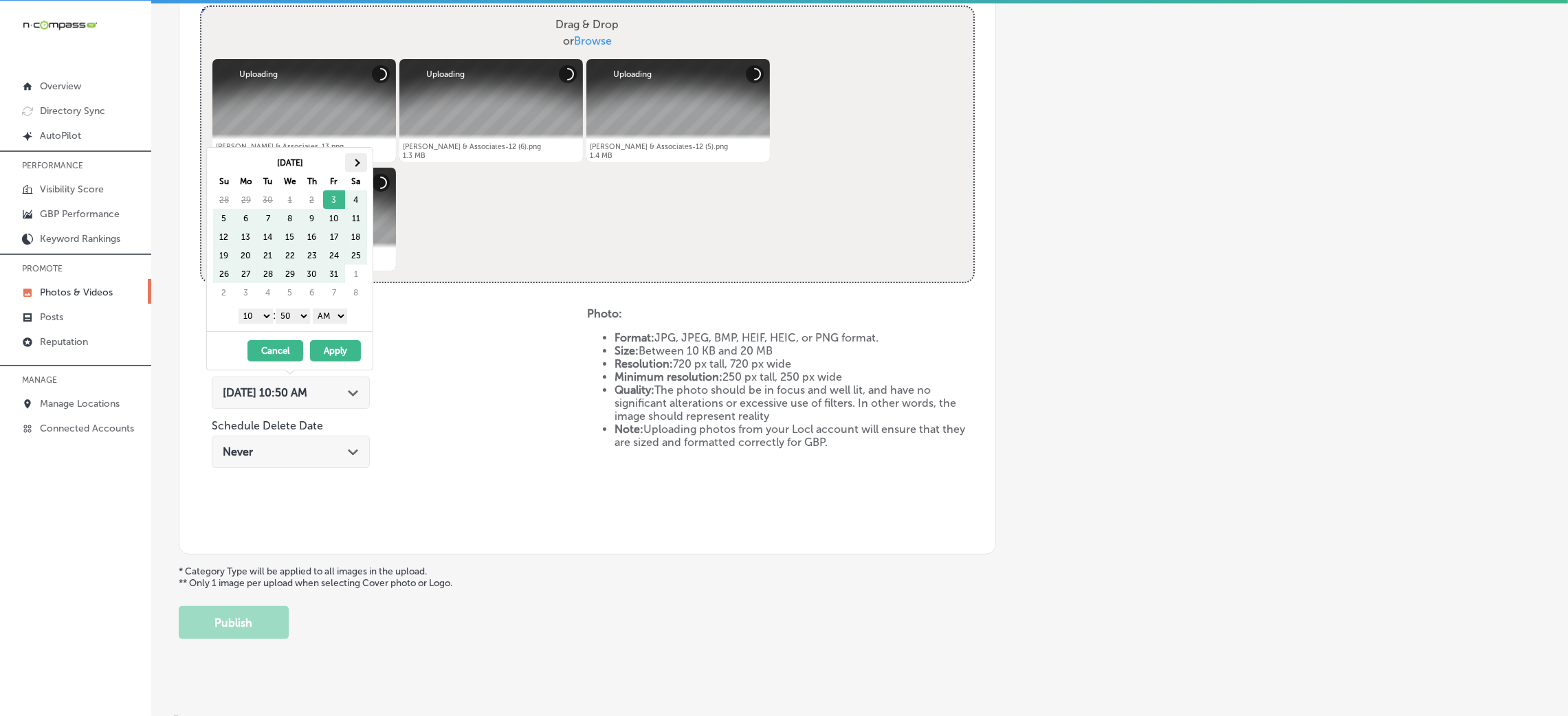
click at [354, 160] on span at bounding box center [355, 162] width 8 height 8
drag, startPoint x: 327, startPoint y: 312, endPoint x: 332, endPoint y: 320, distance: 9.4
click at [327, 312] on select "AM PM" at bounding box center [329, 316] width 35 height 15
click at [303, 320] on select "00 10 20 30 40 50" at bounding box center [293, 316] width 35 height 15
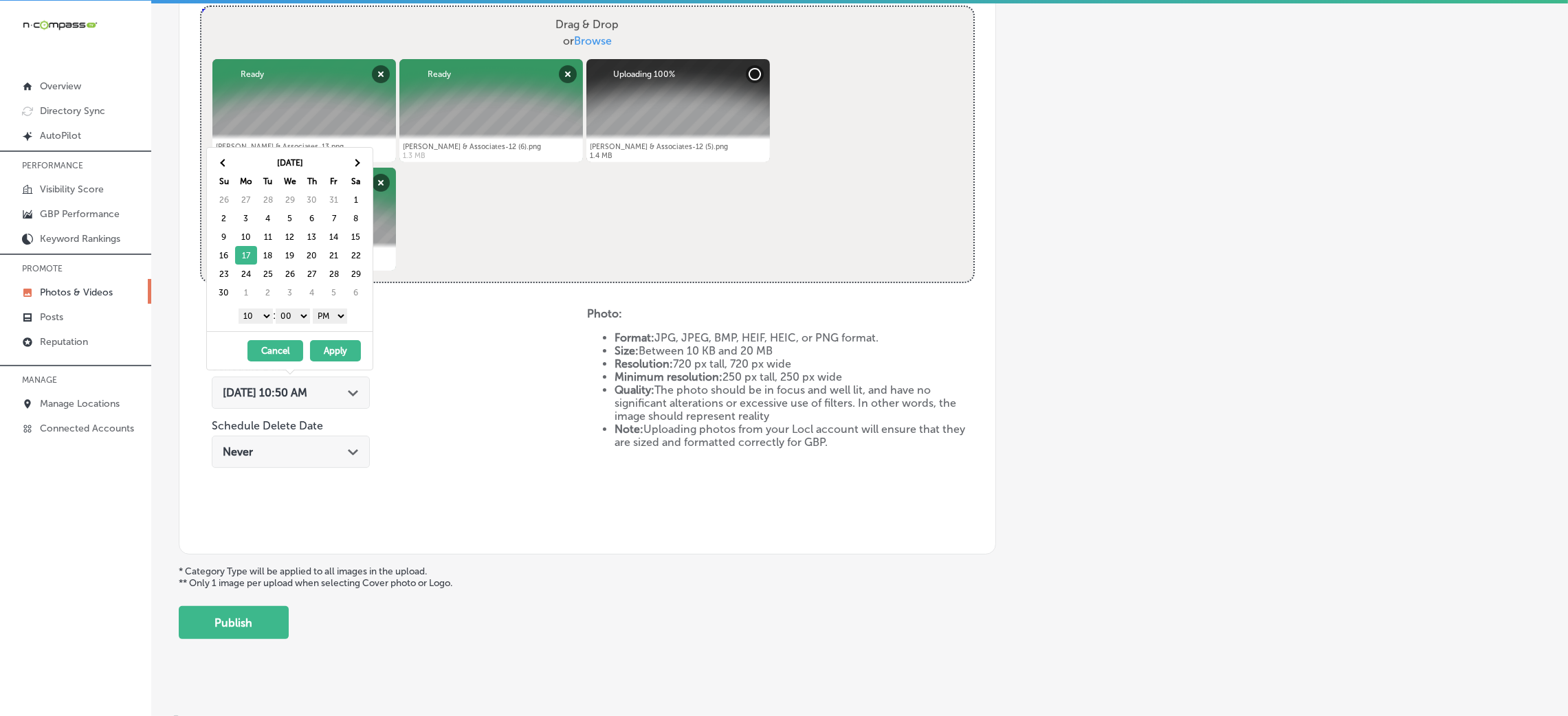
click at [246, 321] on select "1 2 3 4 5 6 7 8 9 10 11 12" at bounding box center [255, 316] width 35 height 15
click at [327, 348] on button "Apply" at bounding box center [336, 351] width 51 height 21
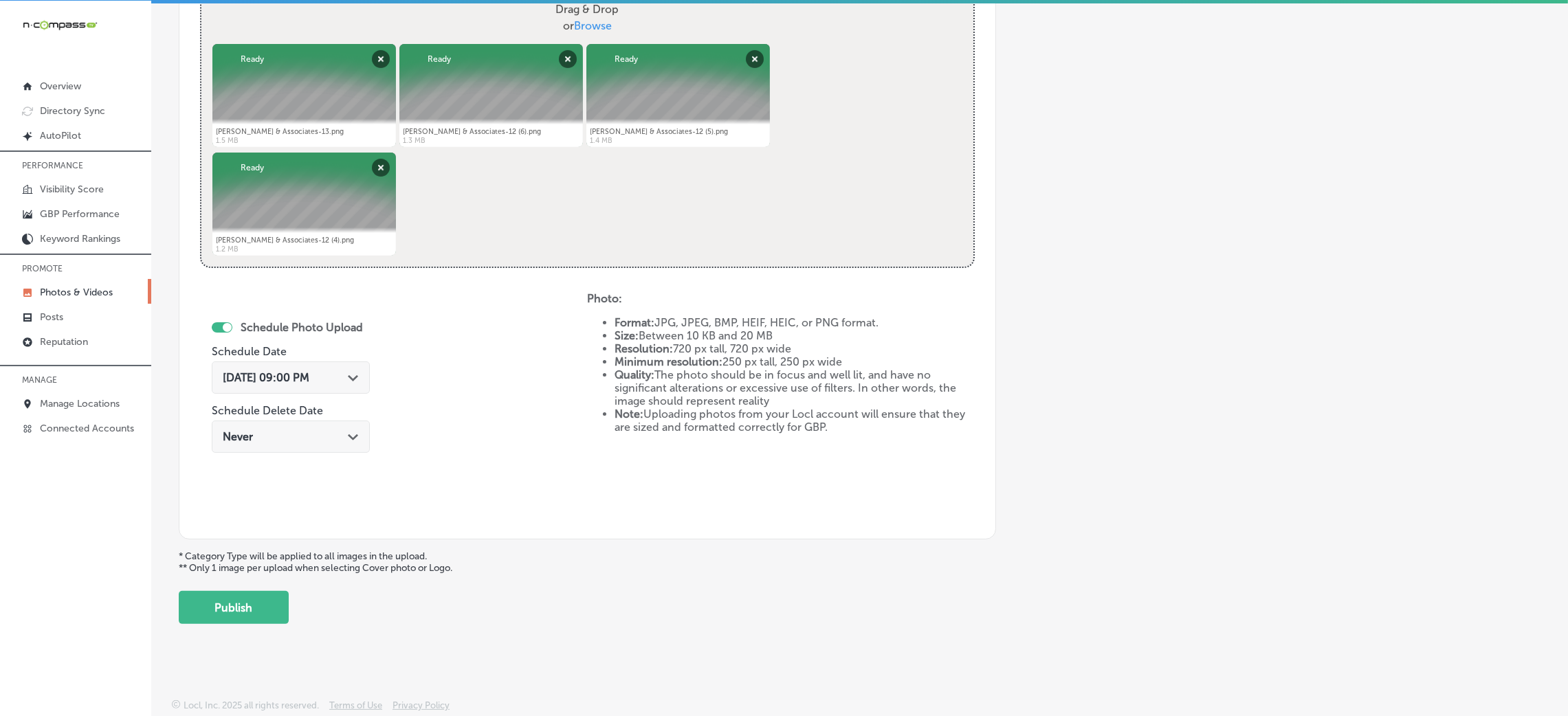
scroll to position [550, 0]
click at [219, 591] on button "Publish" at bounding box center [233, 607] width 110 height 33
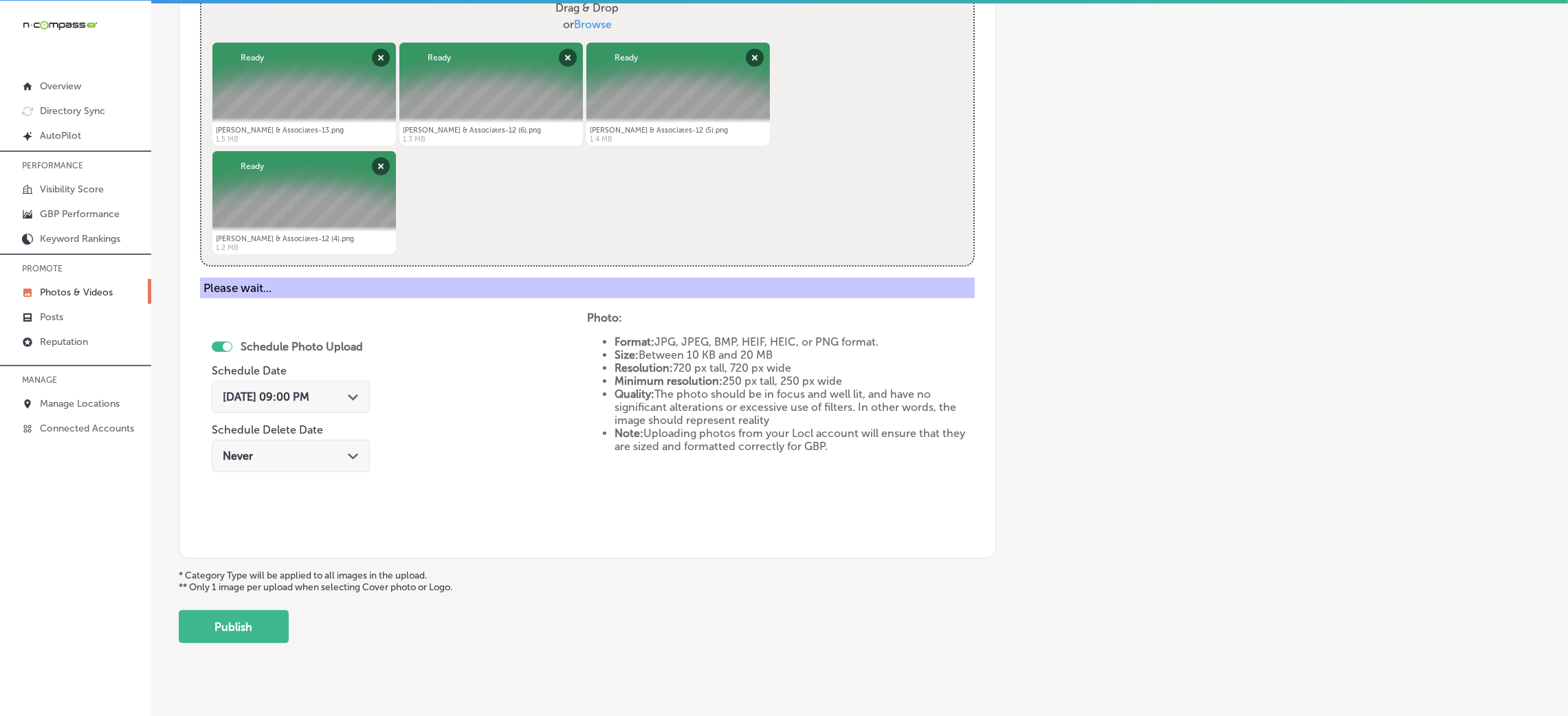
scroll to position [327, 0]
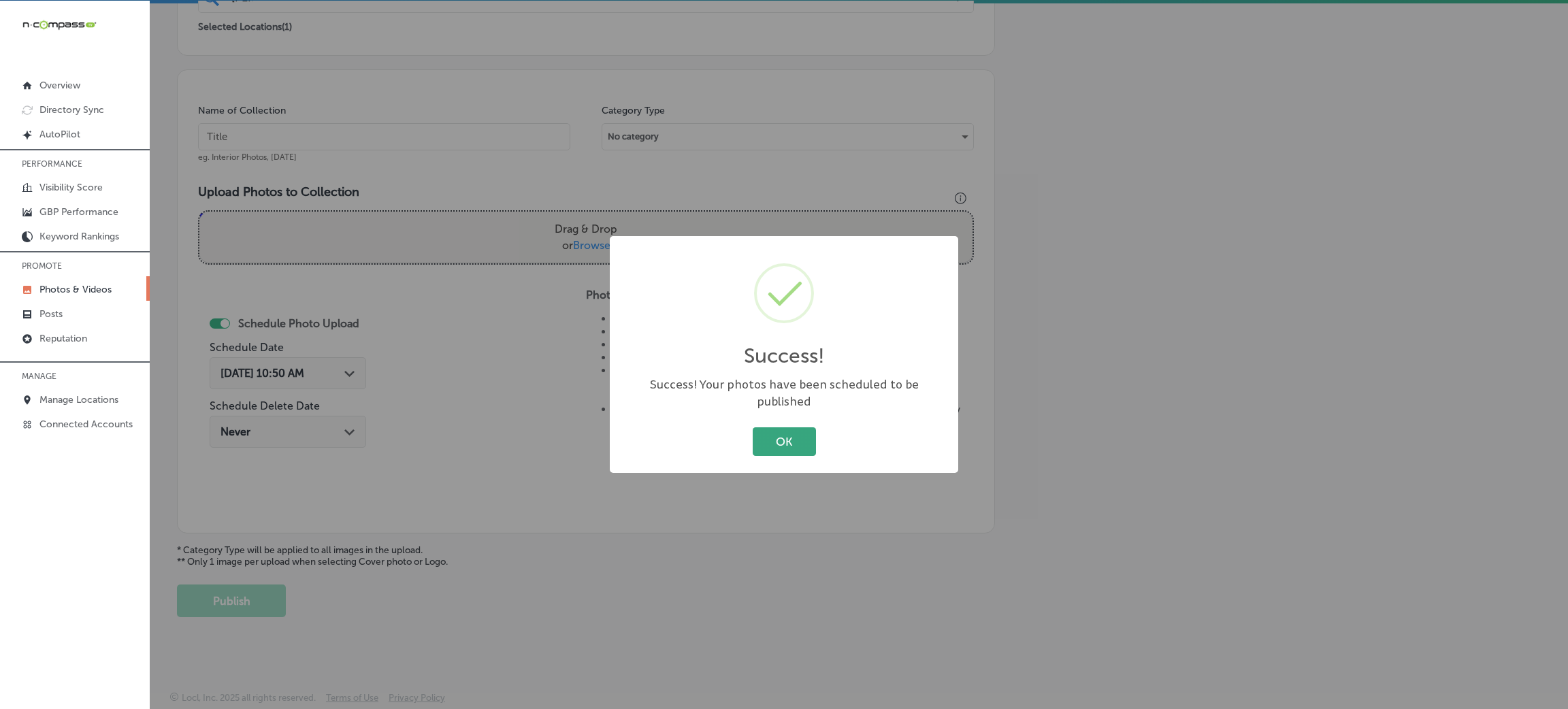
click at [778, 434] on button "OK" at bounding box center [784, 441] width 64 height 28
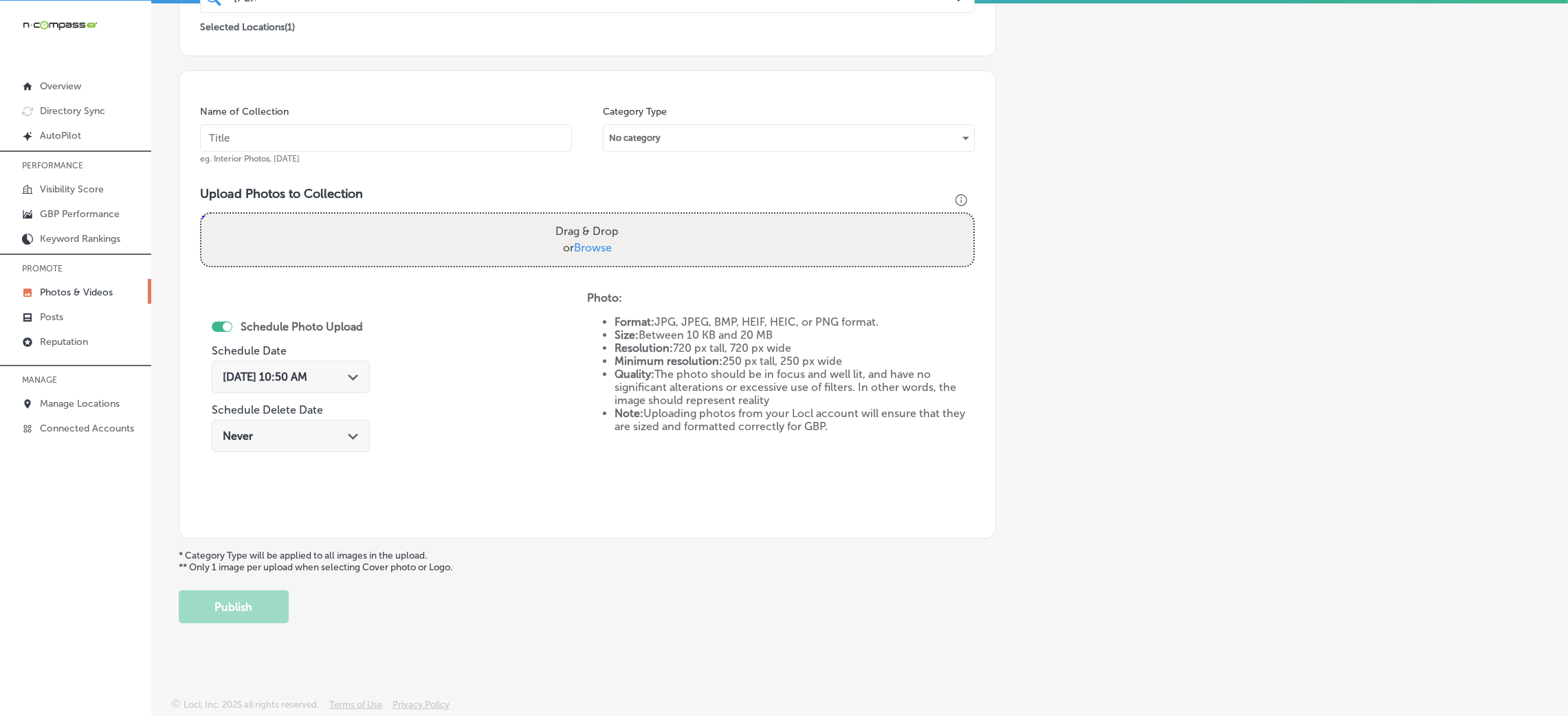
click at [423, 136] on input "text" at bounding box center [386, 138] width 372 height 28
paste input "[PERSON_NAME]-&-Associates-PLLC-attorney-[GEOGRAPHIC_DATA]-ms"
type input "[PERSON_NAME]-&-Associates-PLLC-attorney-[GEOGRAPHIC_DATA]-ms"
click at [658, 256] on div "Drag & Drop or Browse" at bounding box center [588, 240] width 772 height 52
click at [202, 214] on input "Drag & Drop or Browse" at bounding box center [588, 216] width 772 height 4
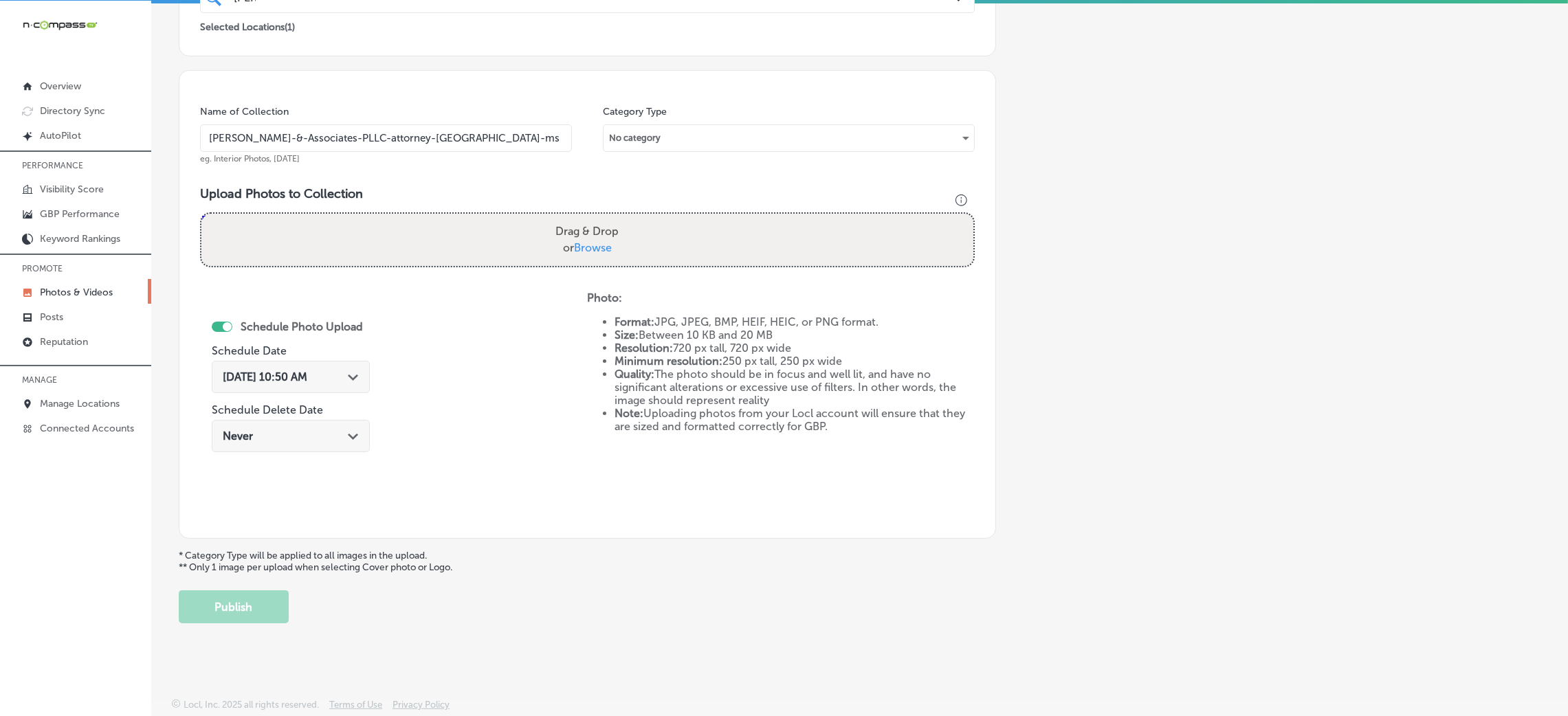
type input "C:\fakepath\[PERSON_NAME] & Associates-12 (3).png"
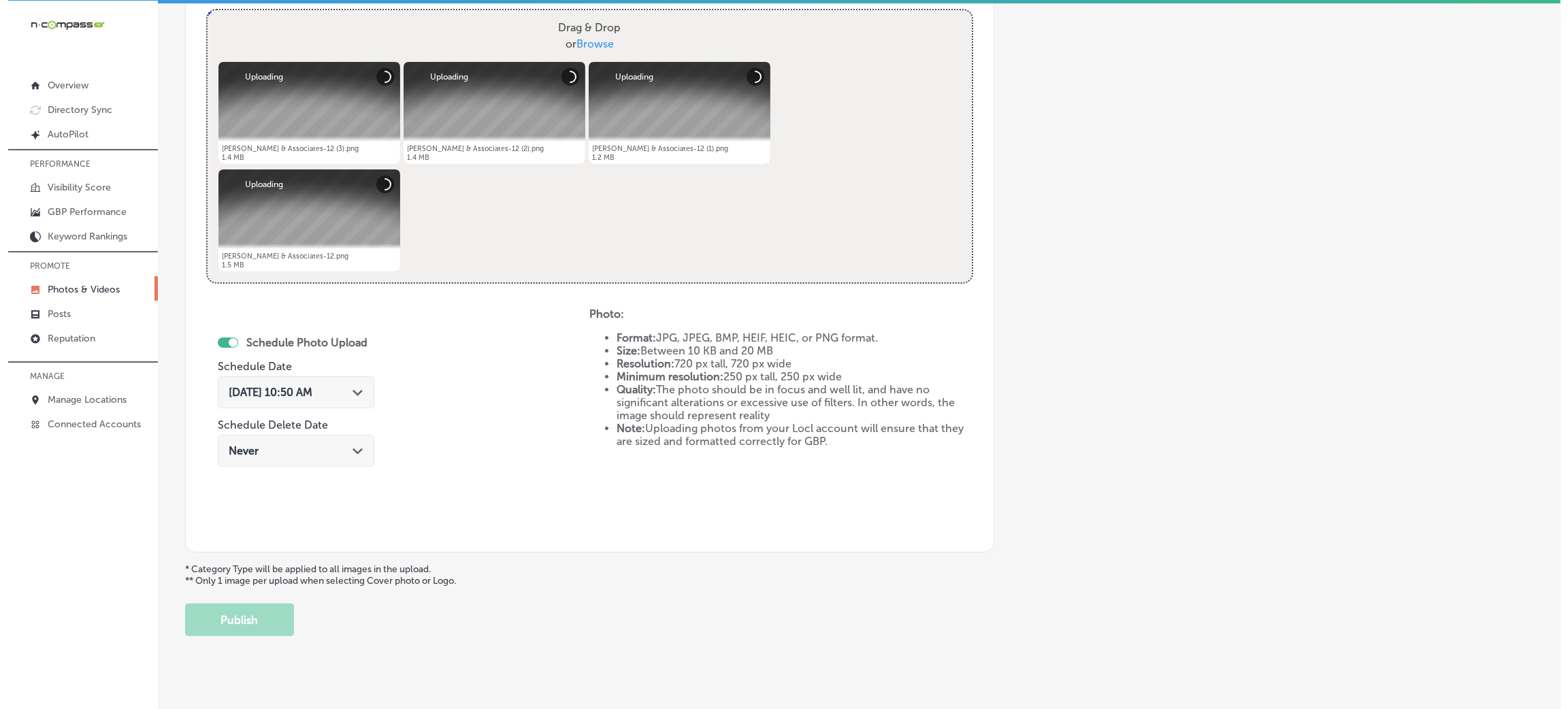
scroll to position [527, 0]
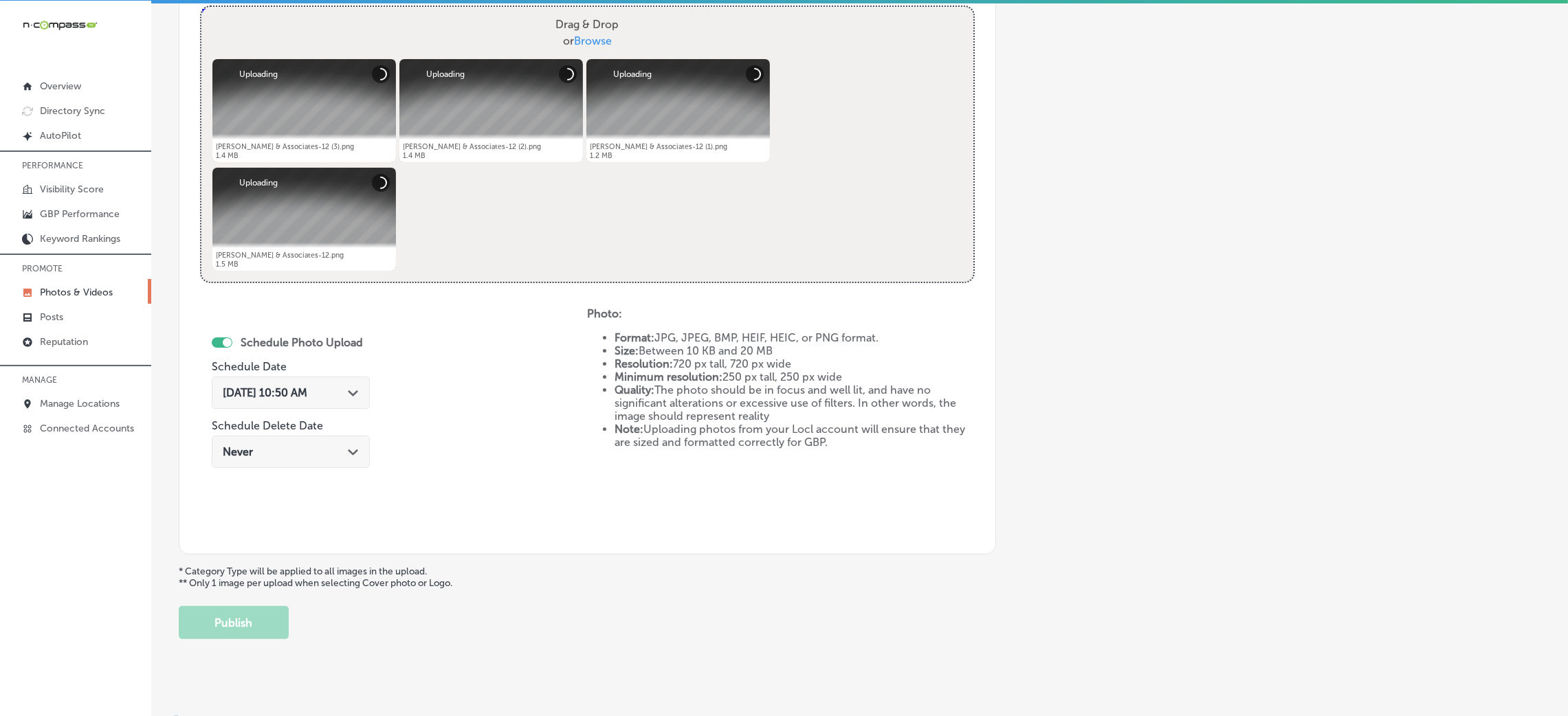
click at [345, 381] on div "[DATE] 10:50 AM Path Created with Sketch." at bounding box center [291, 393] width 158 height 32
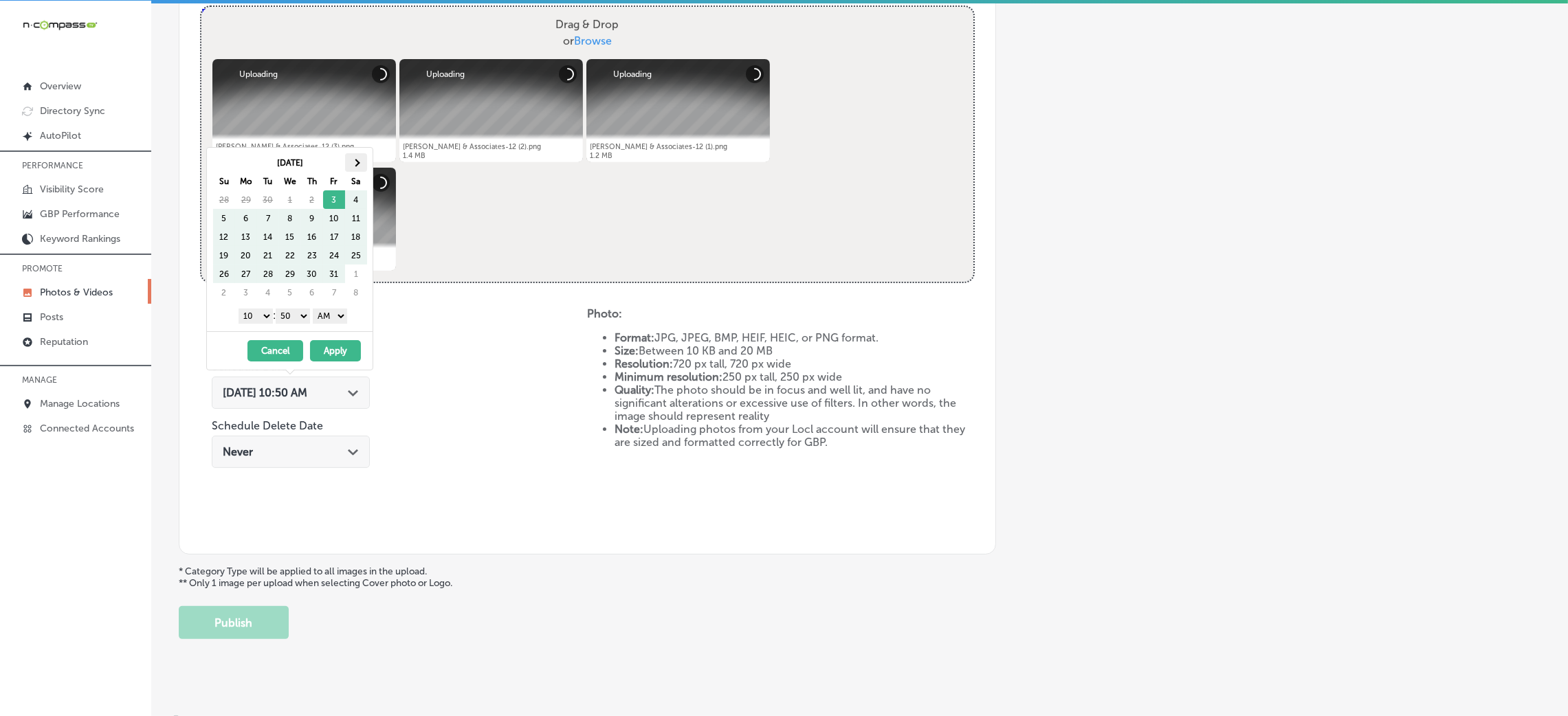
click at [358, 164] on th at bounding box center [355, 162] width 22 height 18
click at [228, 161] on th at bounding box center [224, 162] width 22 height 18
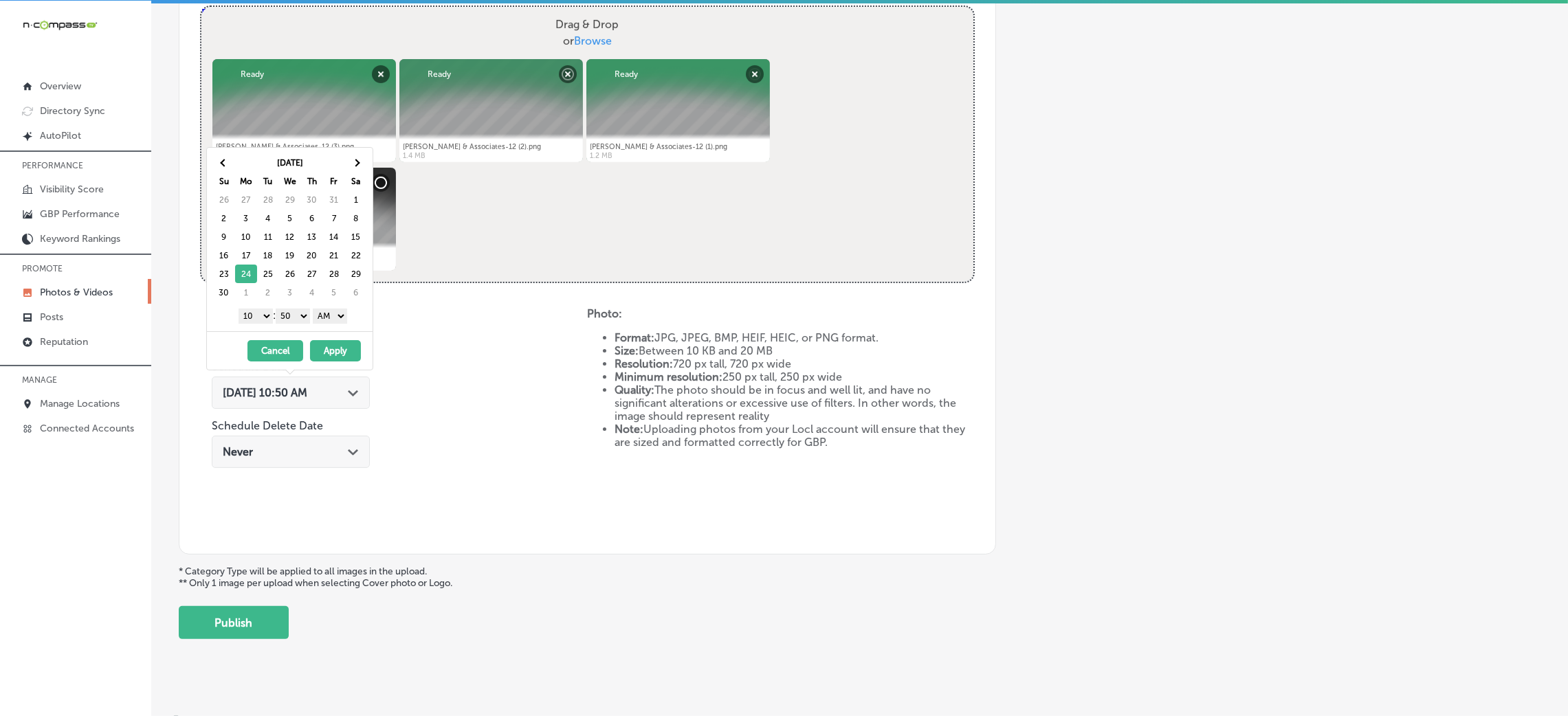
click at [336, 317] on select "AM PM" at bounding box center [329, 316] width 35 height 15
click at [296, 308] on div "1 2 3 4 5 6 7 8 9 10 11 12 : 00 10 20 30 40 50 AM PM" at bounding box center [292, 315] width 160 height 20
click at [303, 313] on select "00 10 20 30 40 50" at bounding box center [293, 316] width 35 height 15
click at [257, 310] on select "1 2 3 4 5 6 7 8 9 10 11 12" at bounding box center [255, 316] width 35 height 15
click at [319, 355] on button "Apply" at bounding box center [336, 351] width 51 height 21
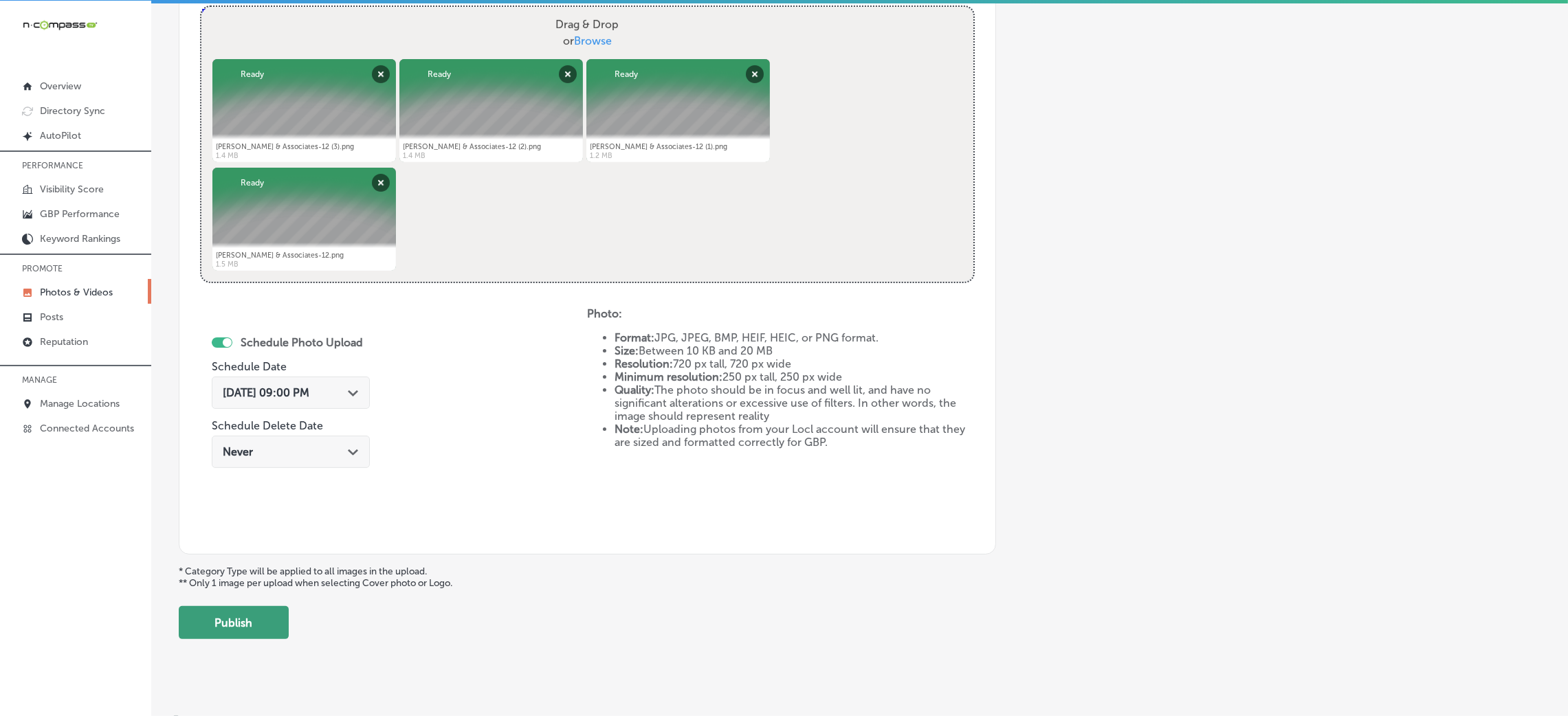
click at [255, 614] on button "Publish" at bounding box center [233, 623] width 110 height 33
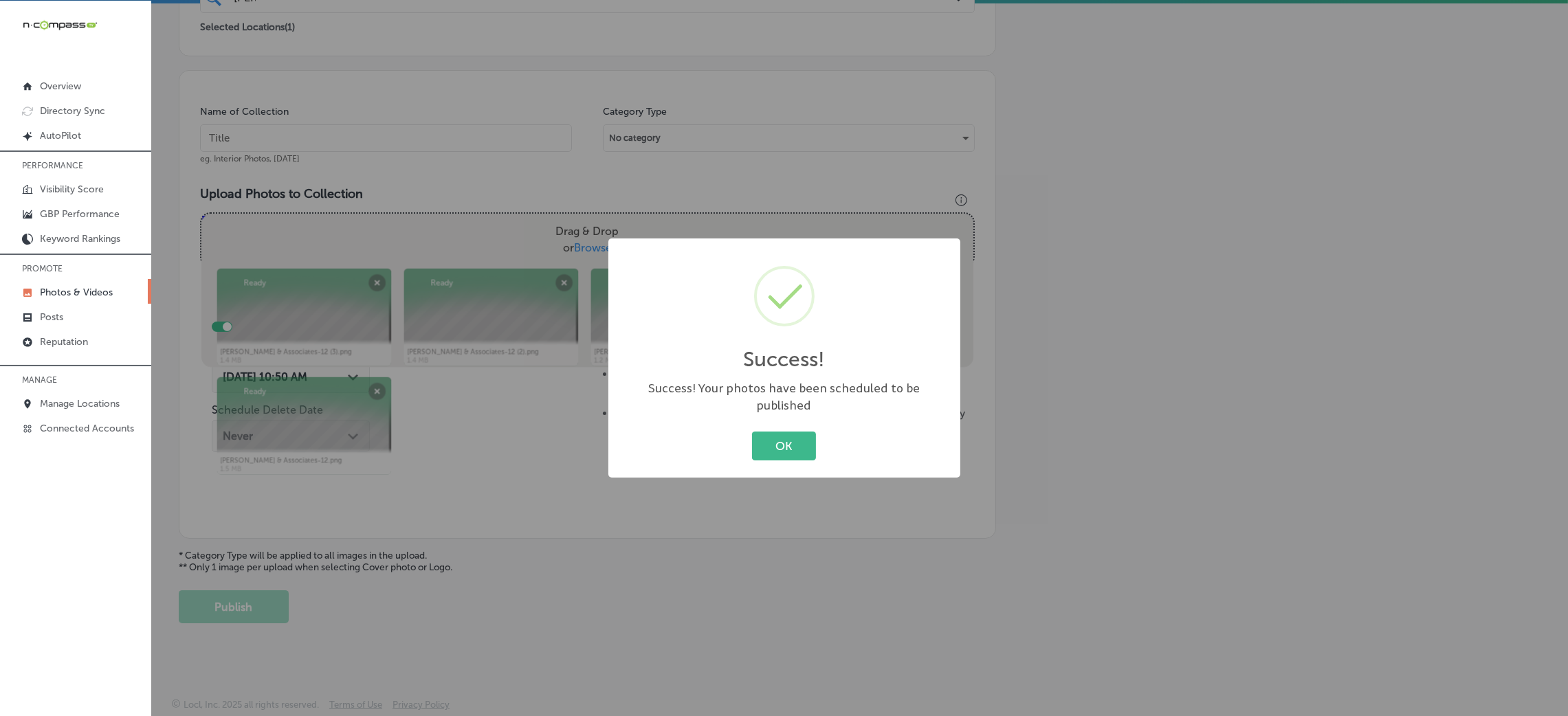
scroll to position [327, 0]
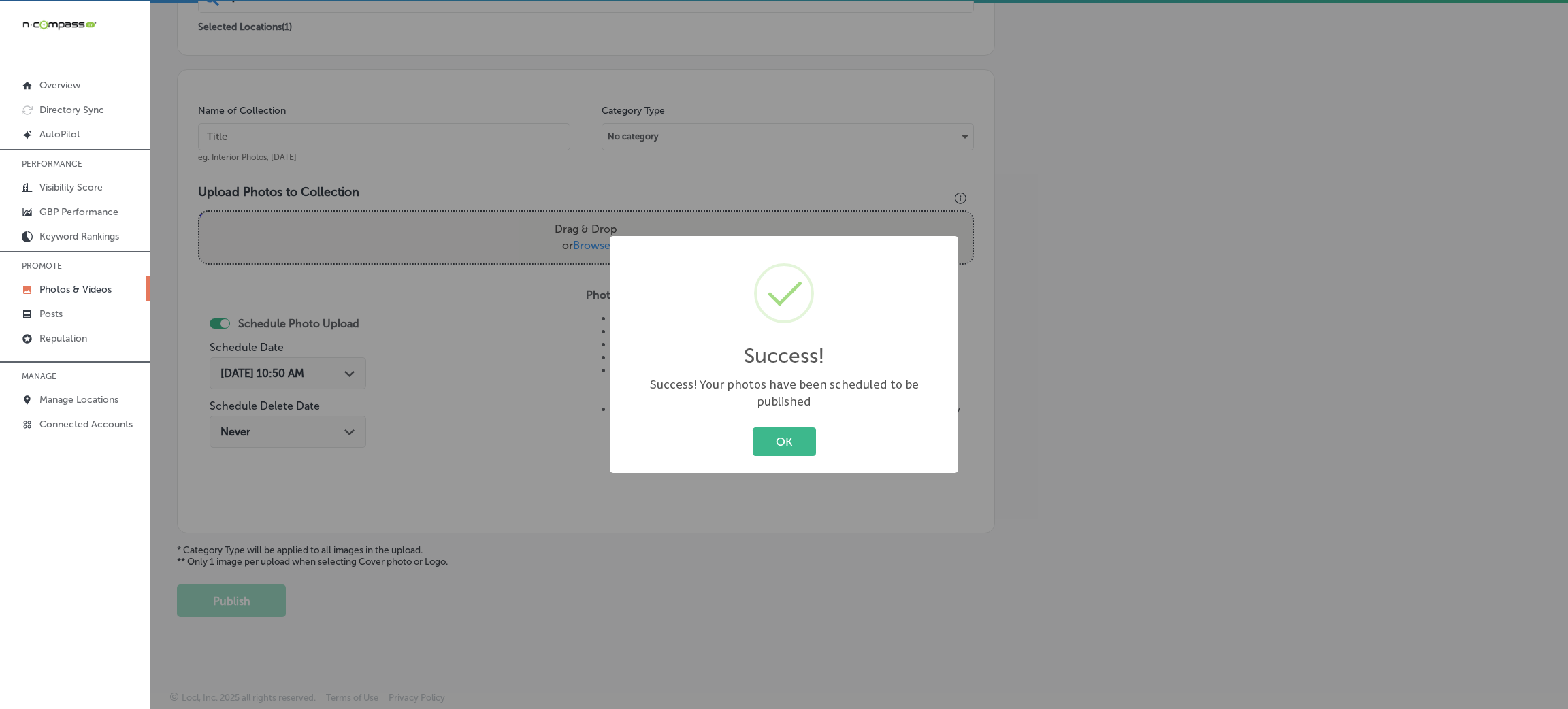
click at [772, 424] on div "OK Cancel" at bounding box center [784, 441] width 321 height 36
click at [774, 432] on button "OK" at bounding box center [784, 441] width 64 height 28
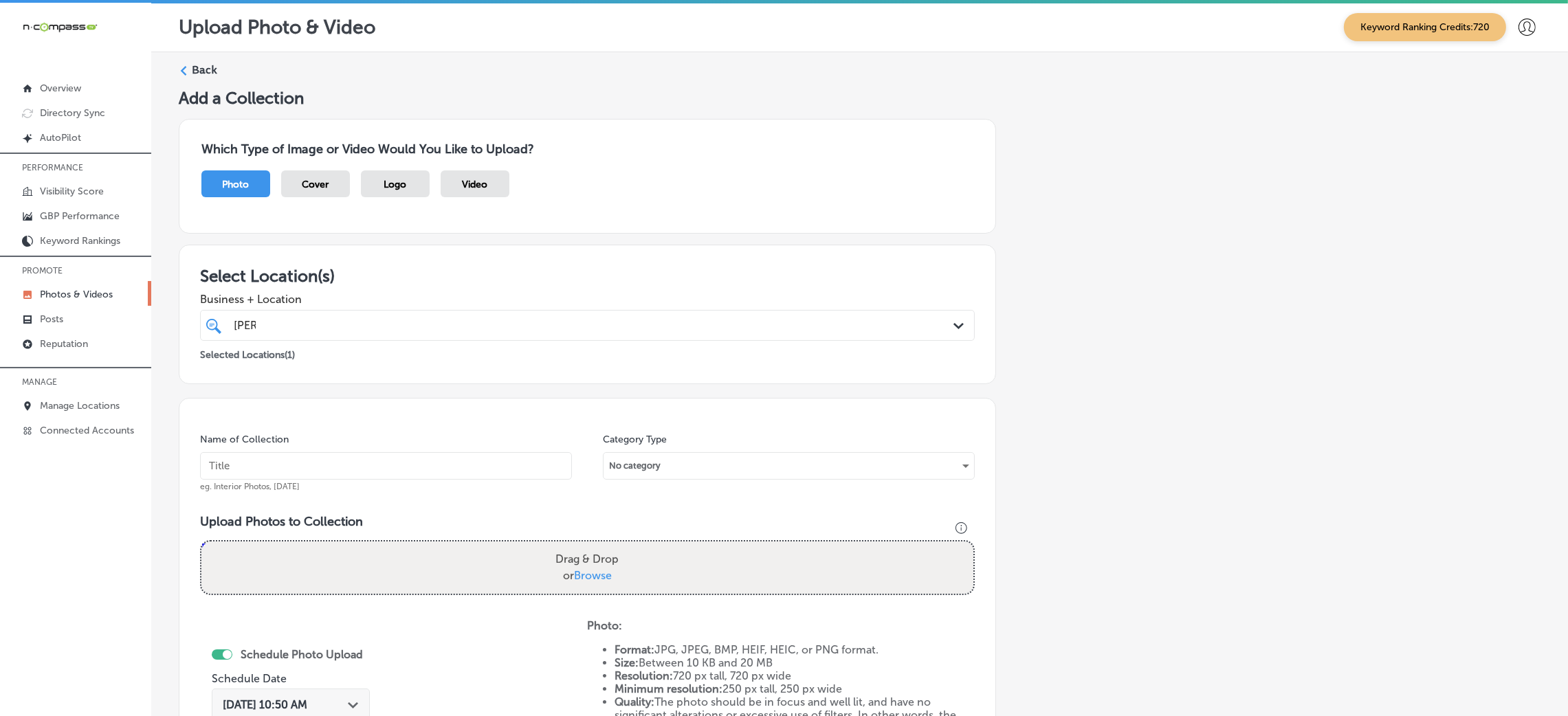
scroll to position [0, 0]
click at [217, 85] on div "Back" at bounding box center [859, 76] width 1362 height 25
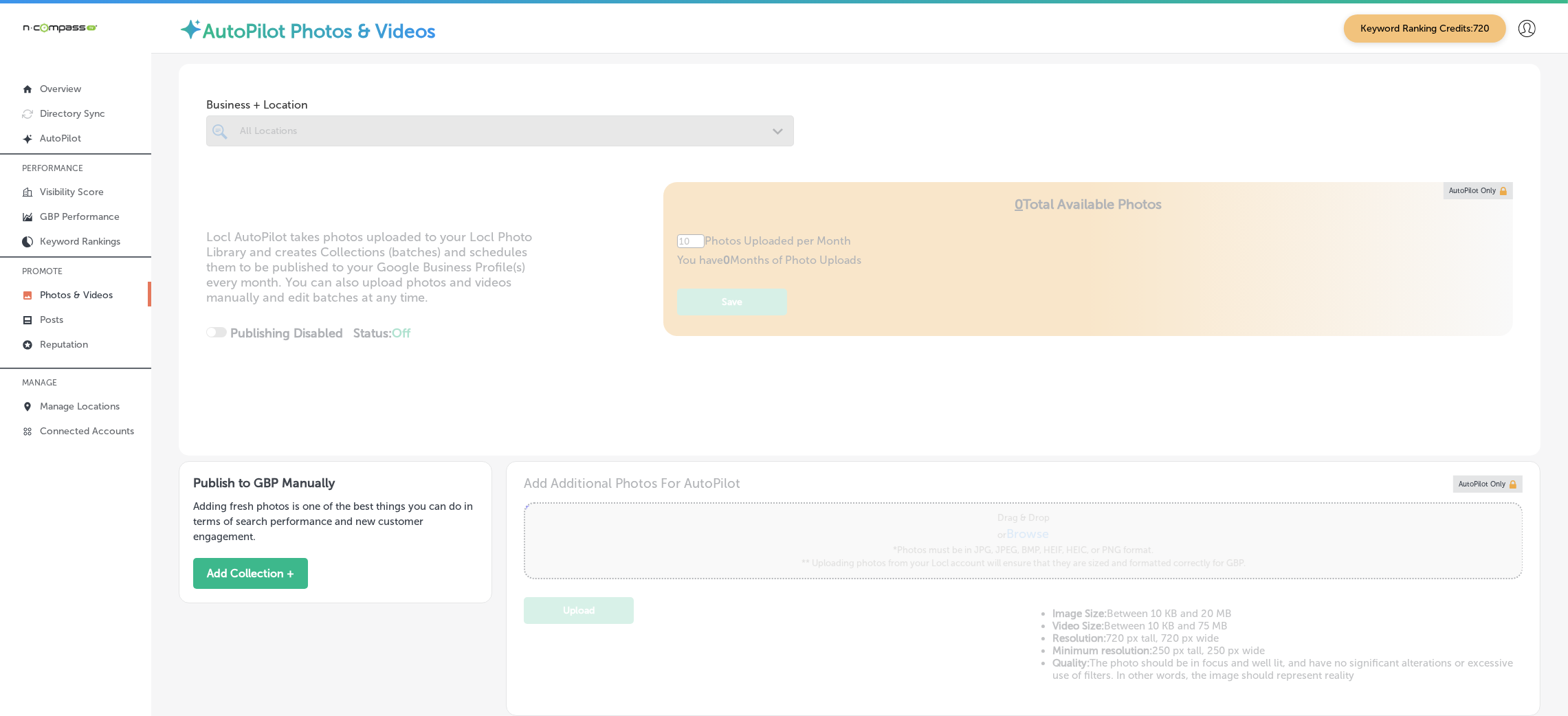
click at [204, 78] on div "Business + Location All Locations Path Created with Sketch." at bounding box center [859, 116] width 1362 height 104
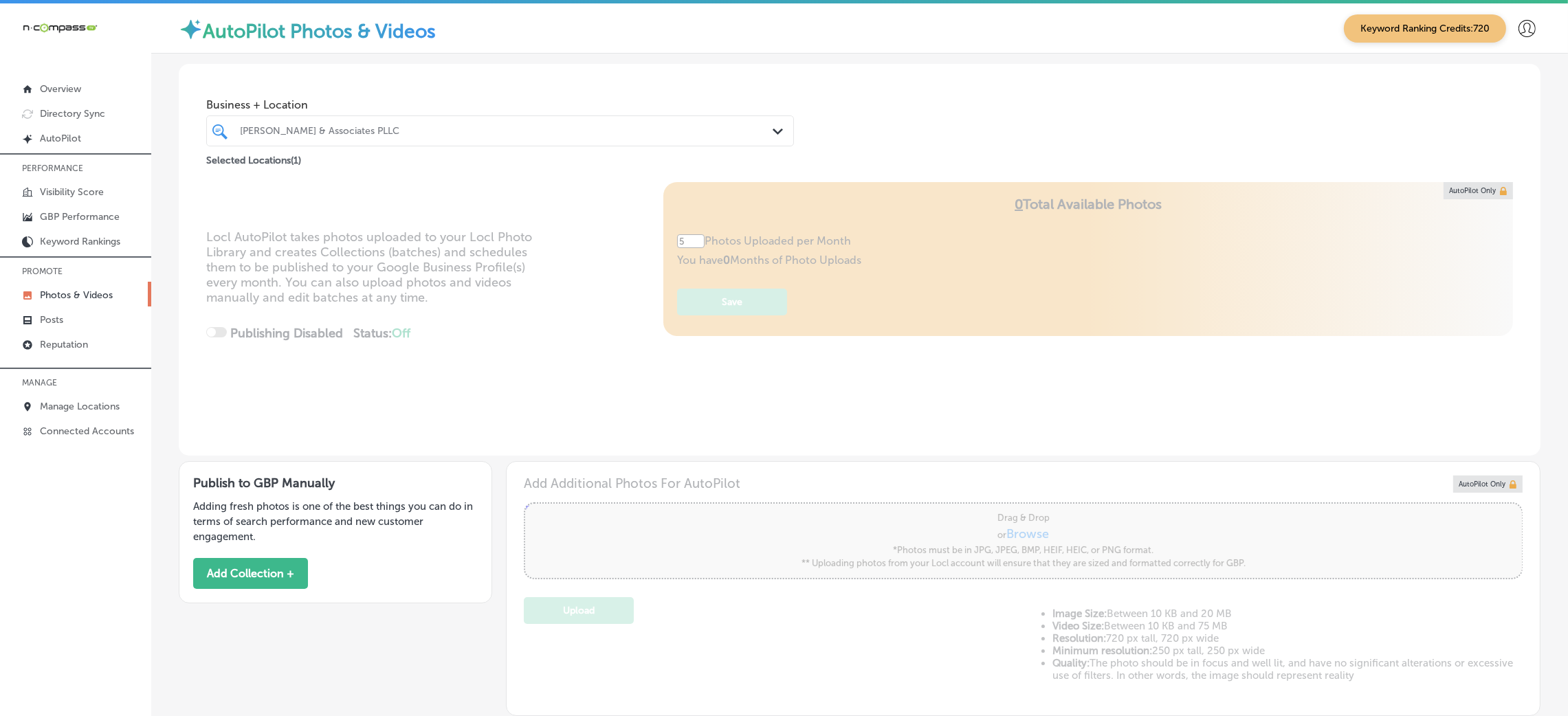
type input "5"
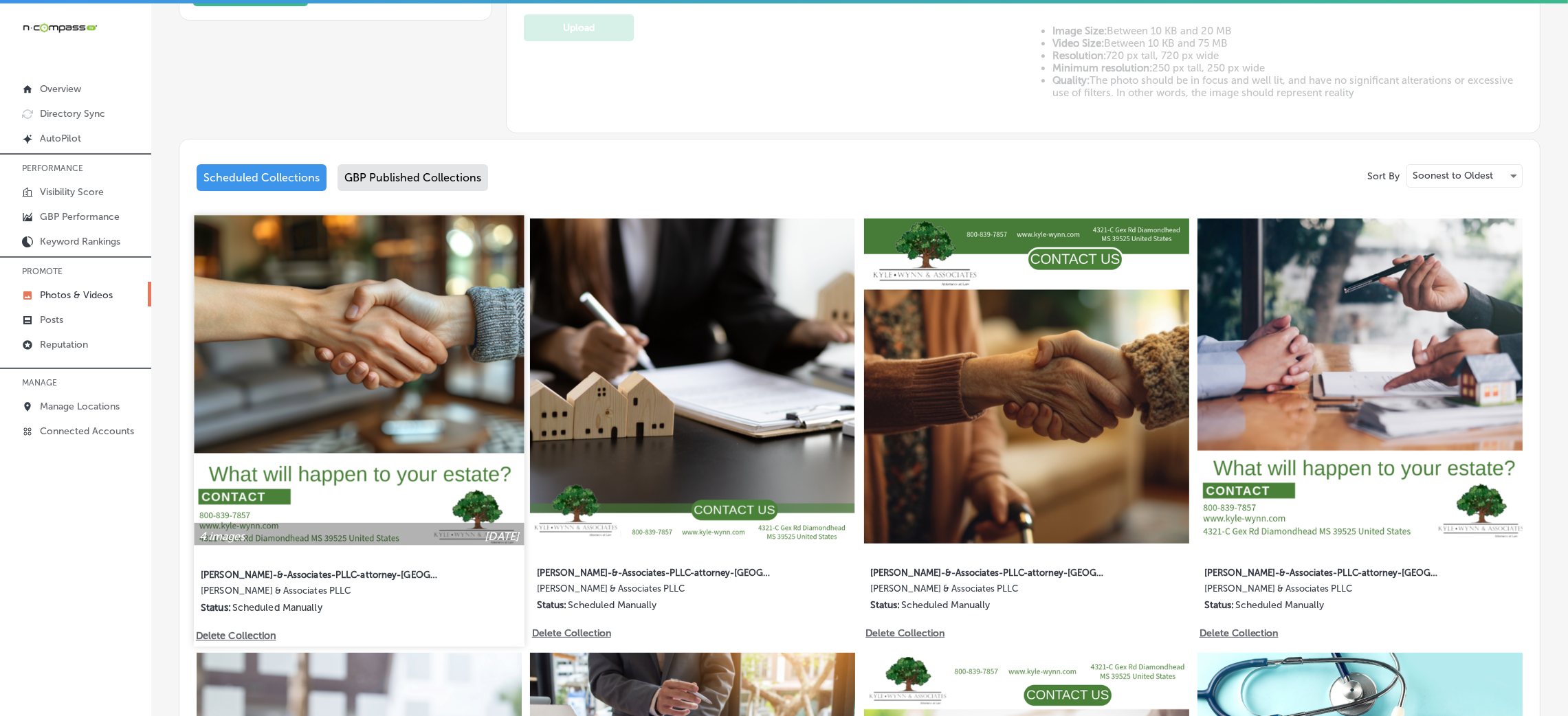
scroll to position [618, 0]
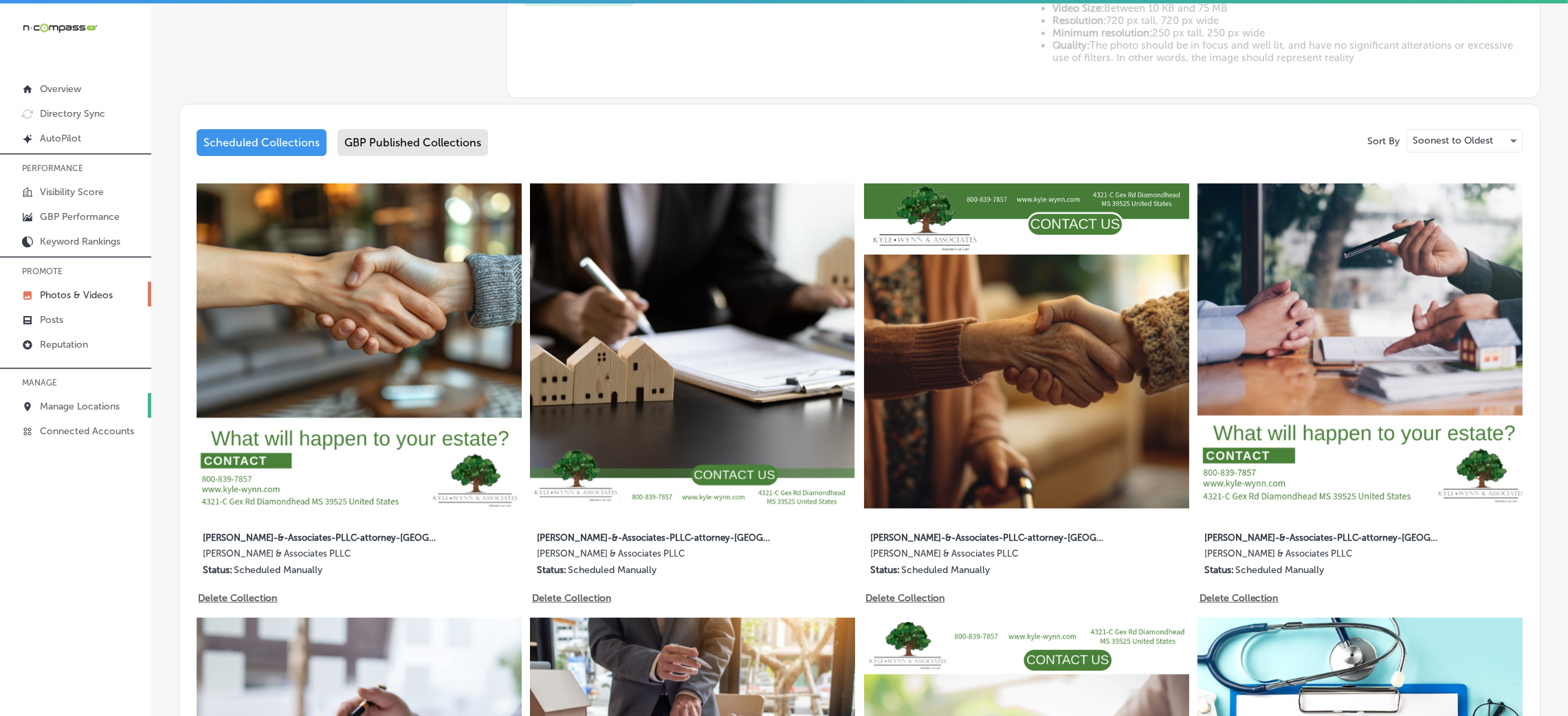
click at [82, 406] on p "Manage Locations" at bounding box center [80, 406] width 80 height 12
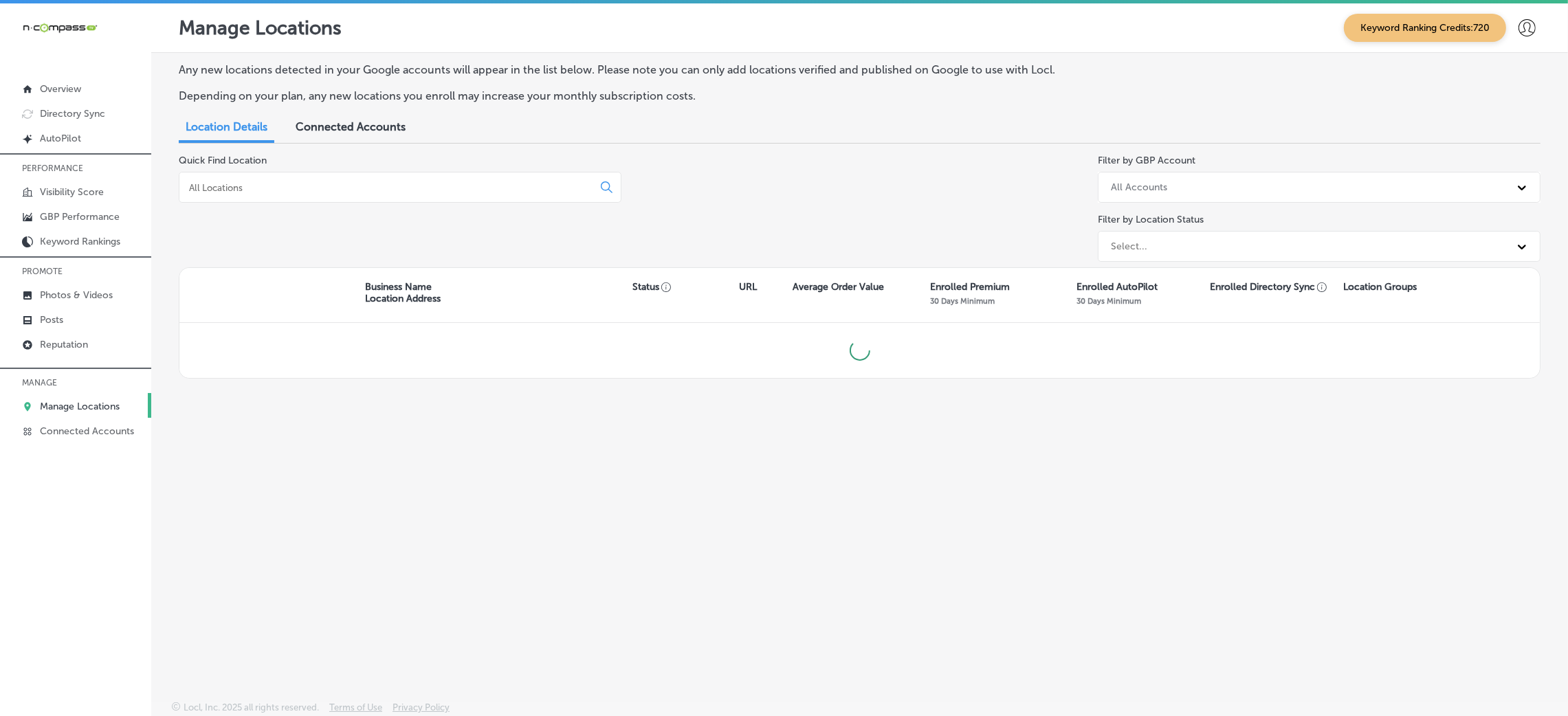
click at [329, 175] on div at bounding box center [400, 188] width 443 height 31
click at [337, 195] on div at bounding box center [400, 188] width 443 height 31
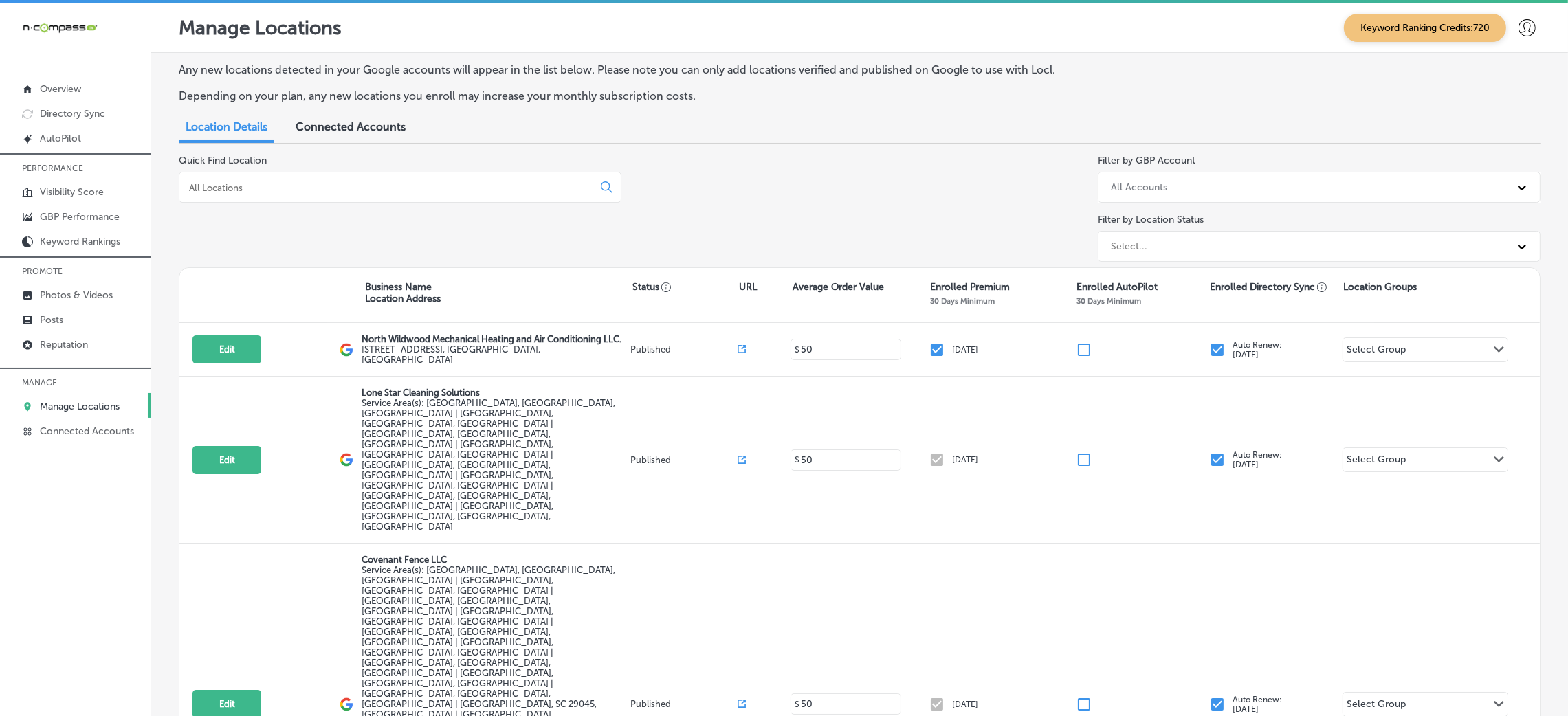
click at [343, 190] on input at bounding box center [389, 188] width 402 height 13
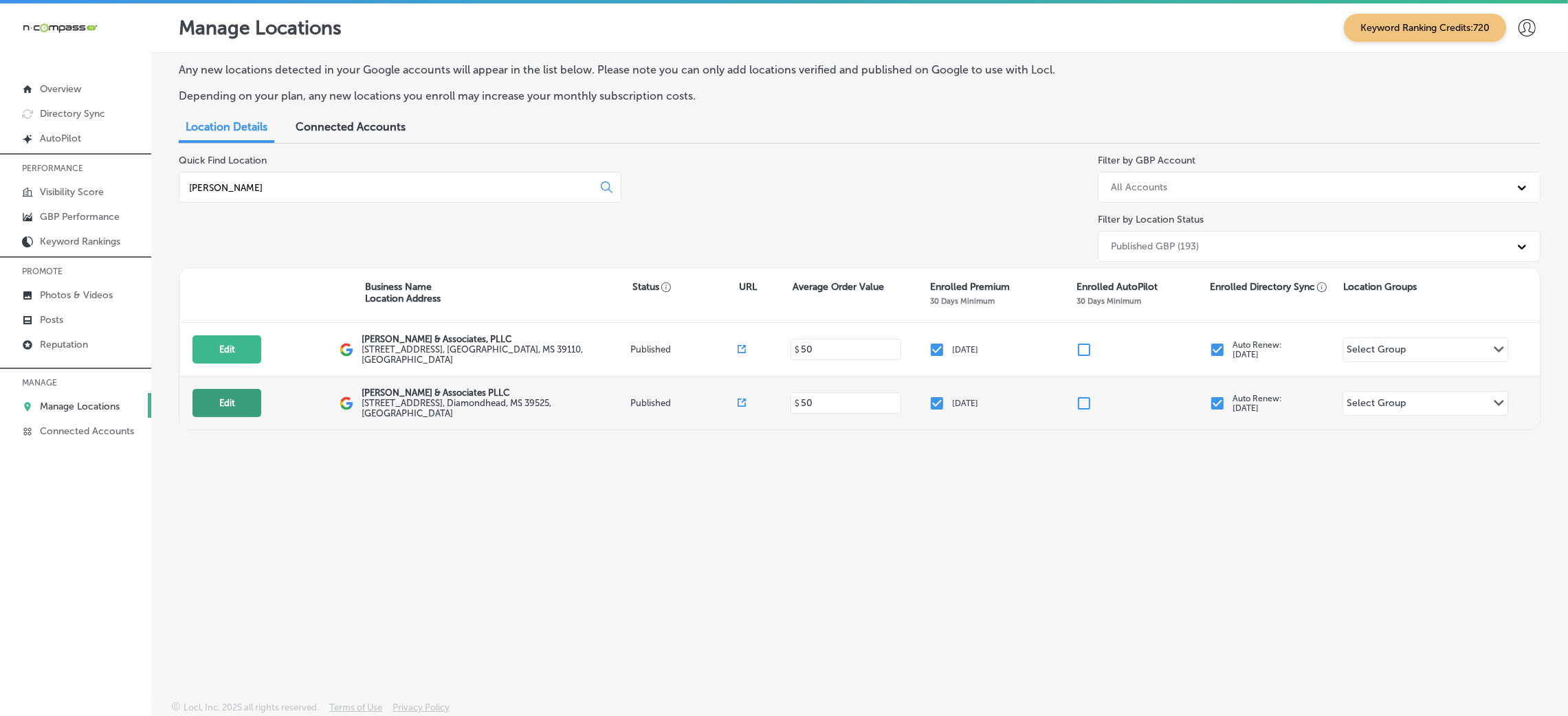
type input "[PERSON_NAME]"
click at [218, 401] on button "Edit" at bounding box center [226, 403] width 68 height 28
select select "US"
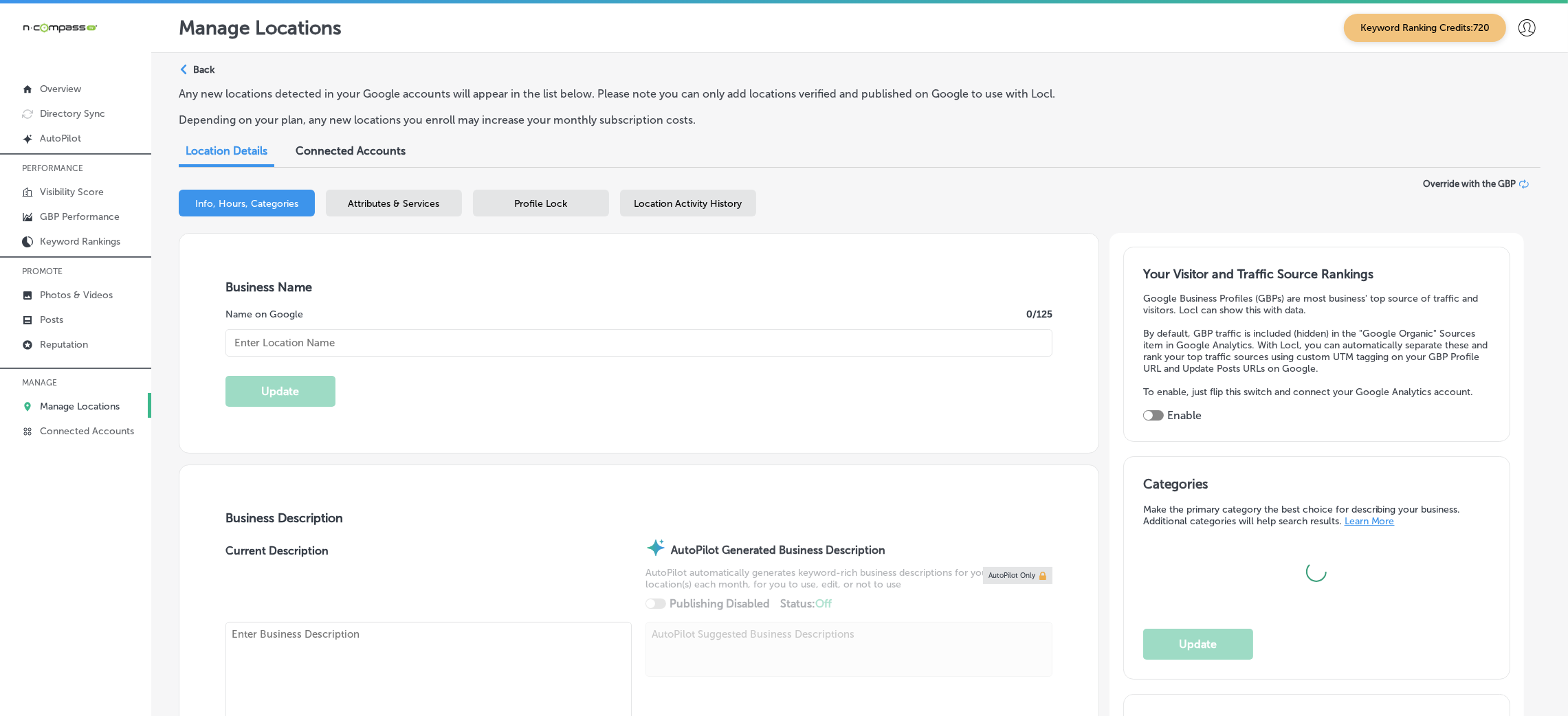
type input "[PERSON_NAME] & Associates PLLC"
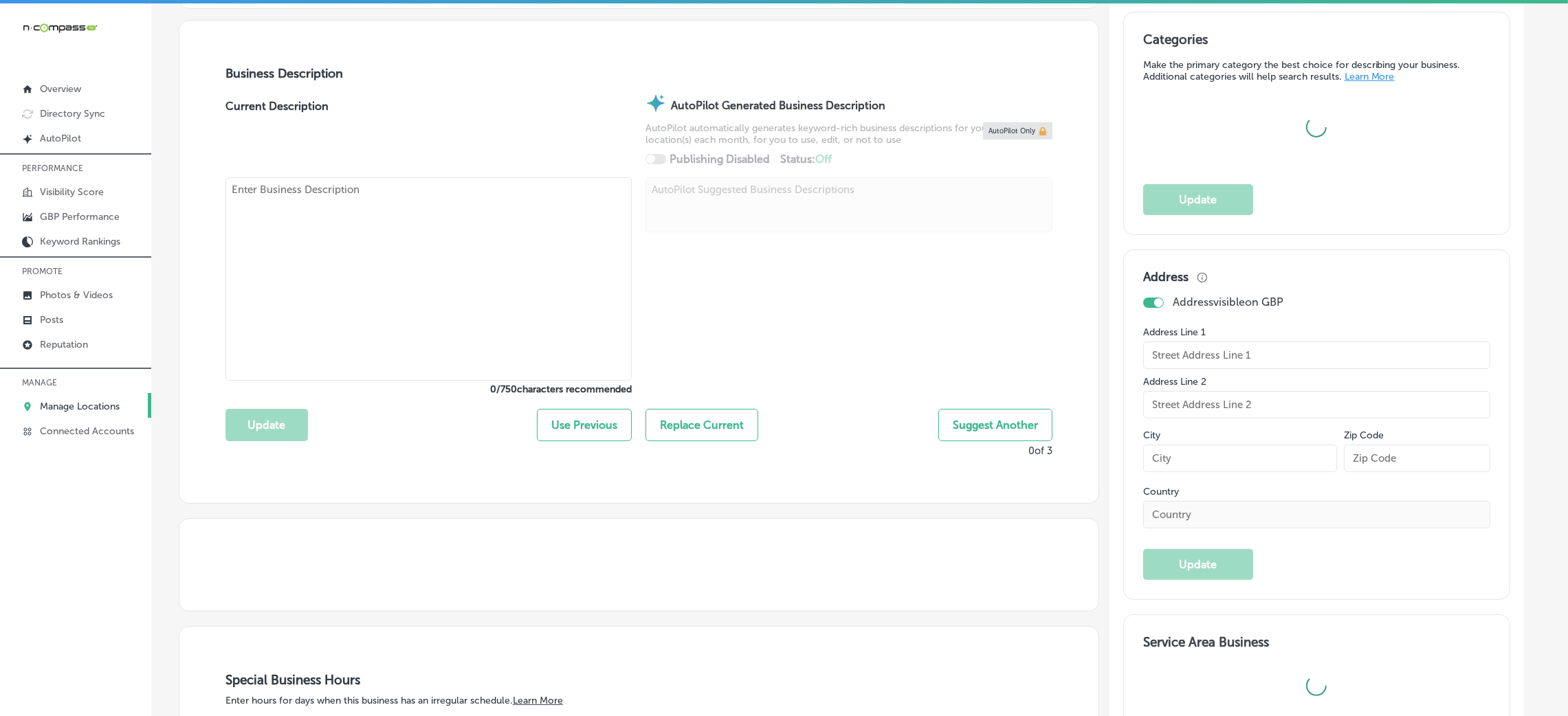
scroll to position [515, 0]
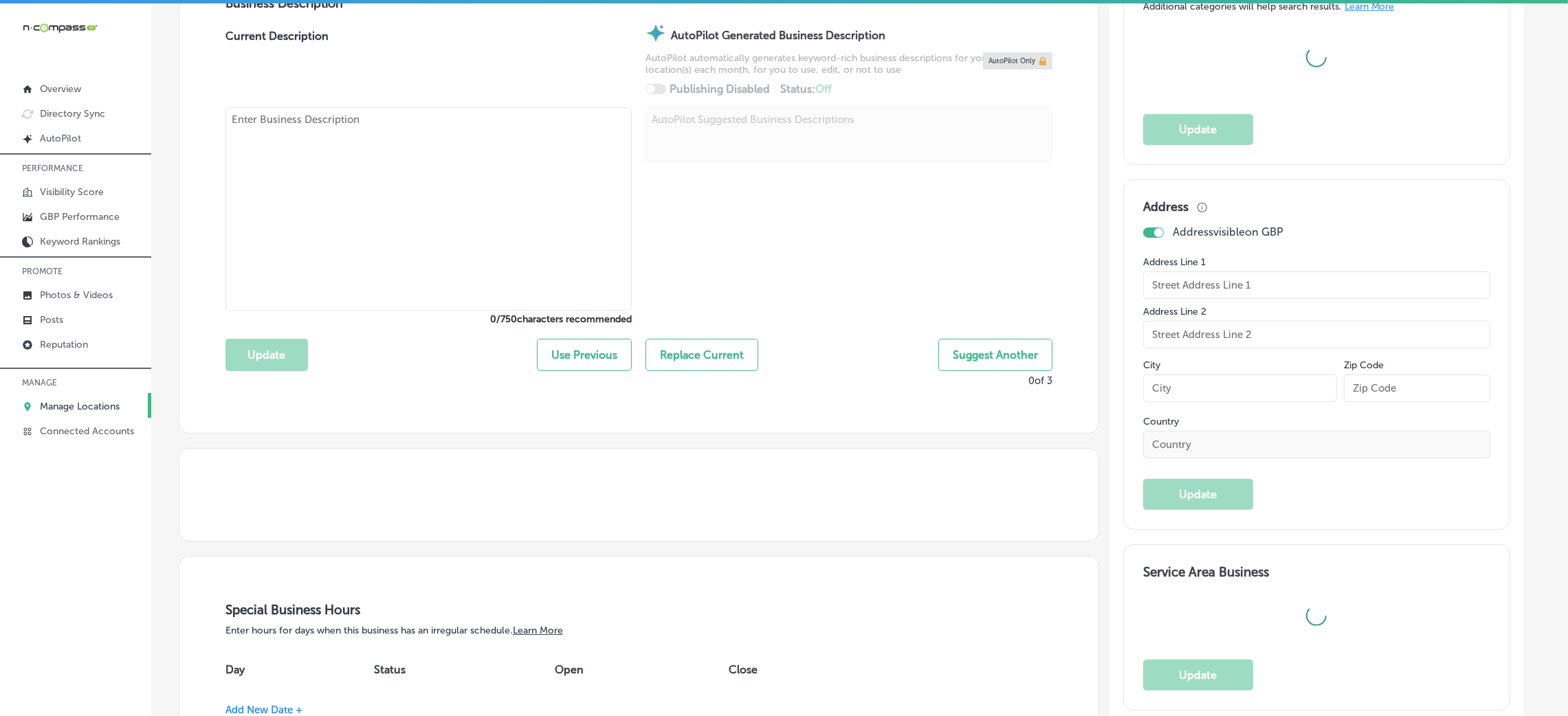
type input "[STREET_ADDRESS]"
type input "Diamondhead"
type input "39525"
type input "US"
type input "[URL][DOMAIN_NAME]"
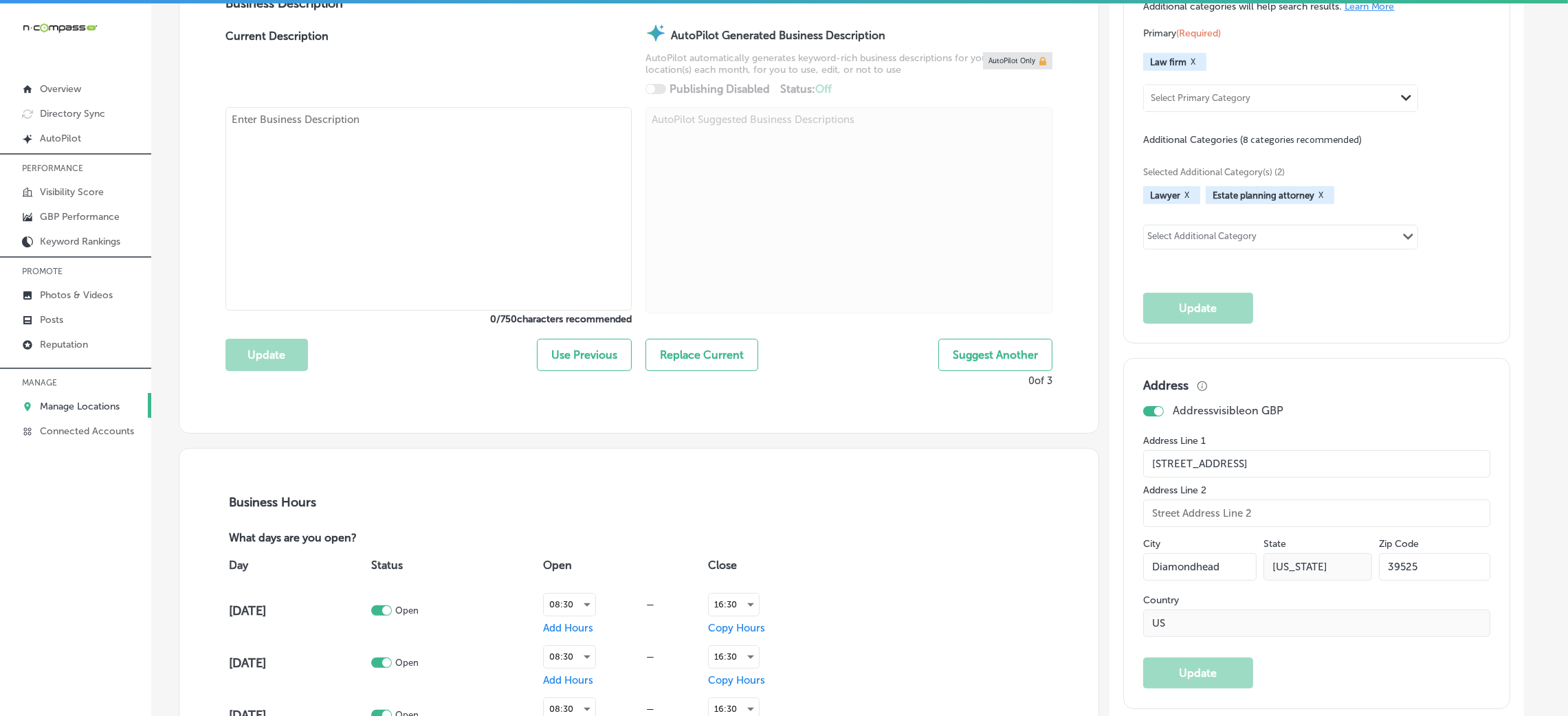
checkbox input "true"
type textarea "[PERSON_NAME] & Associates, PLLC is an experienced elder law and estate plannin…"
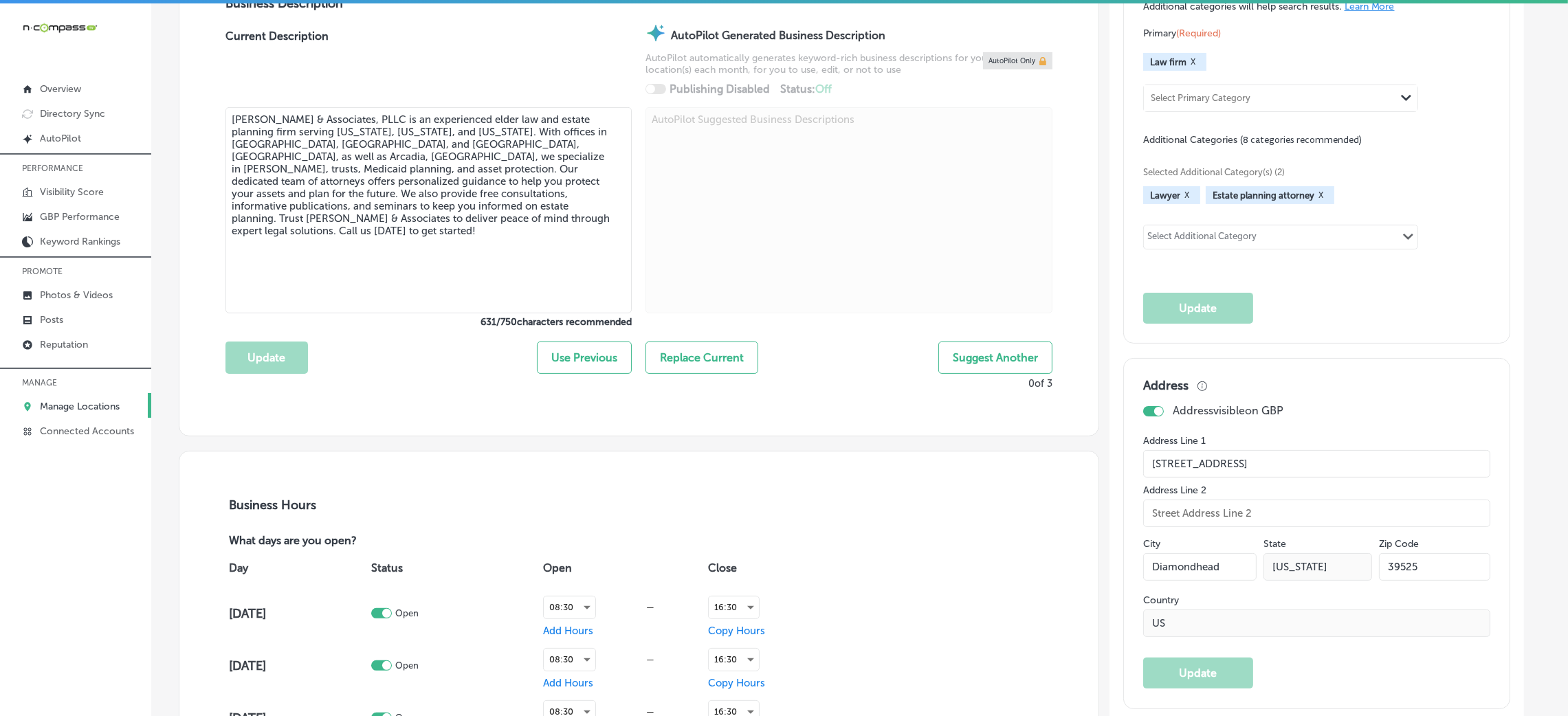
type input "[PHONE_NUMBER]"
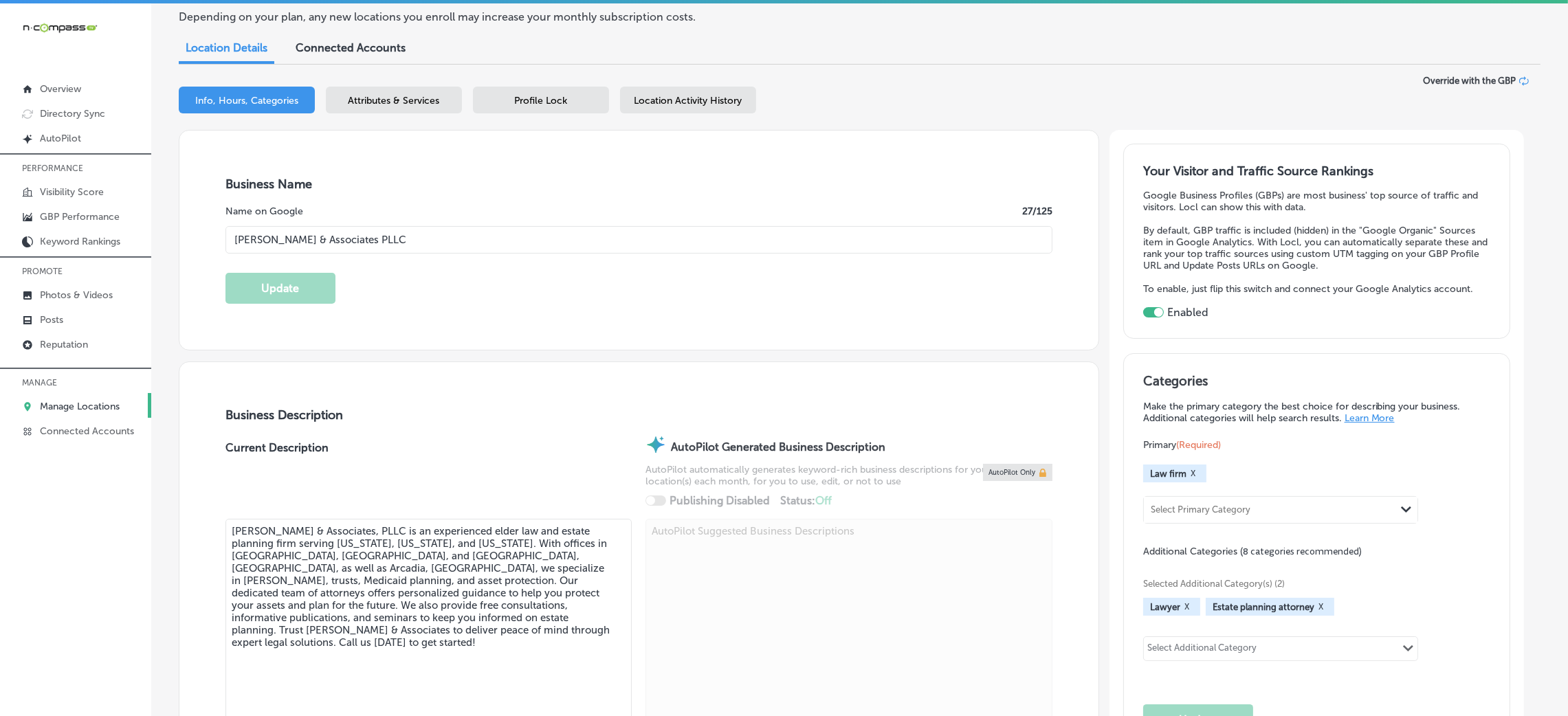
scroll to position [0, 0]
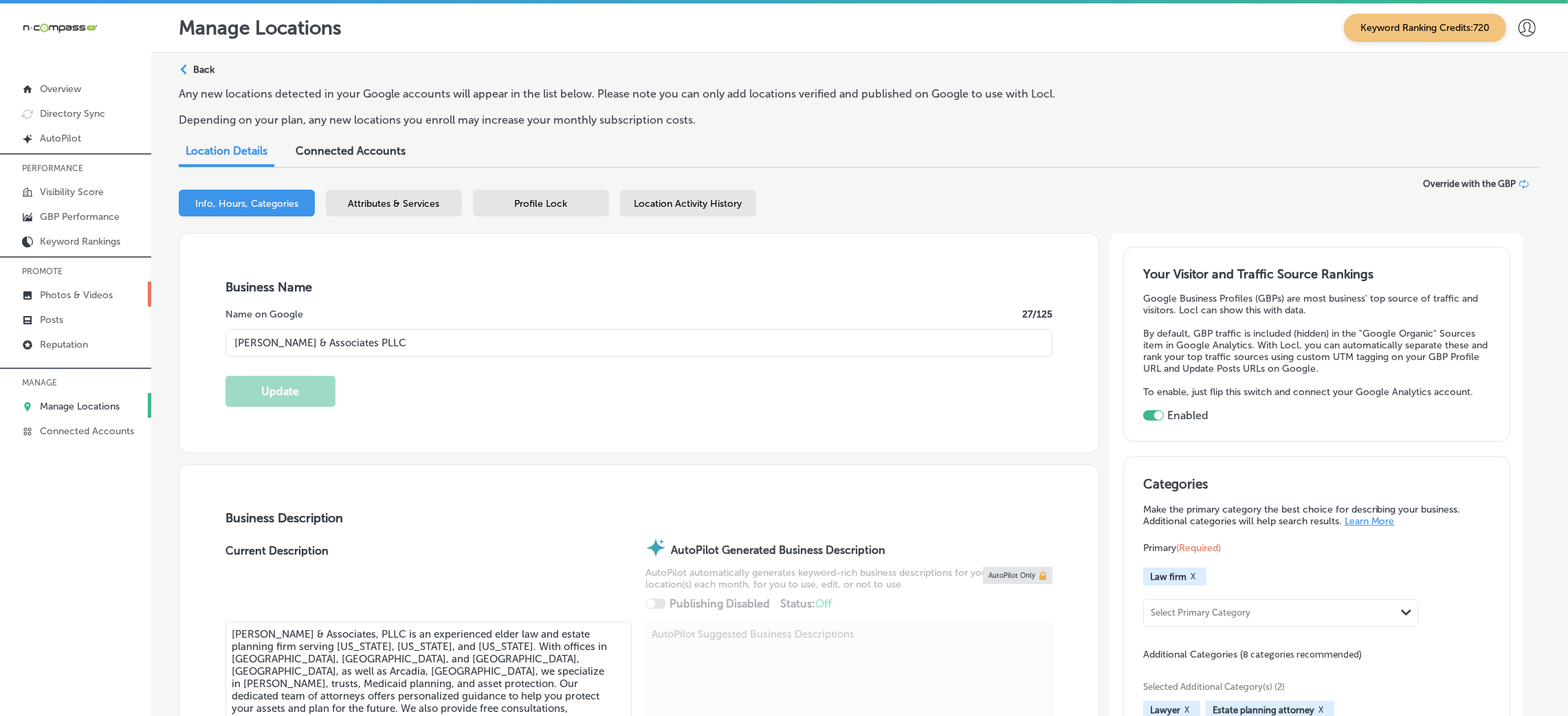
click at [69, 296] on p "Photos & Videos" at bounding box center [76, 295] width 73 height 12
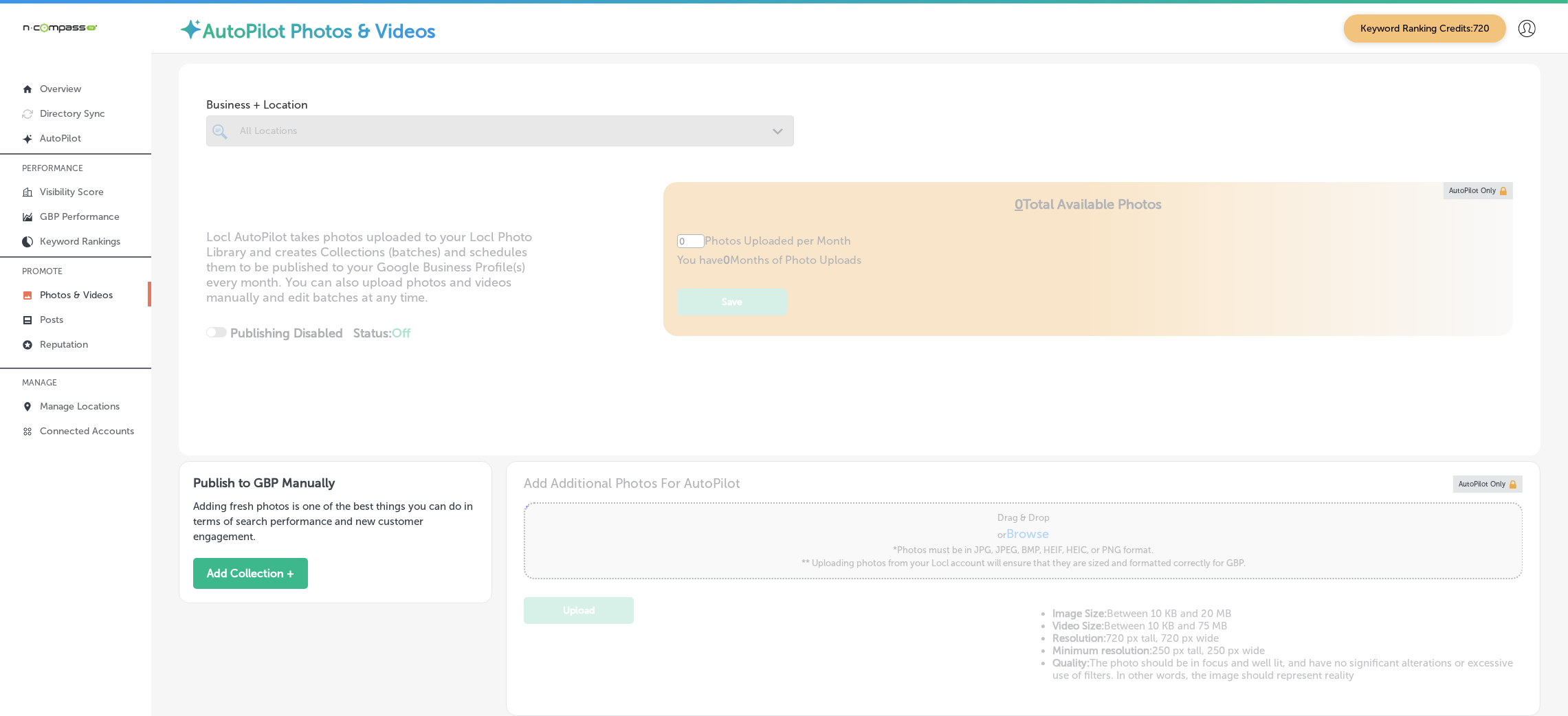
type input "5"
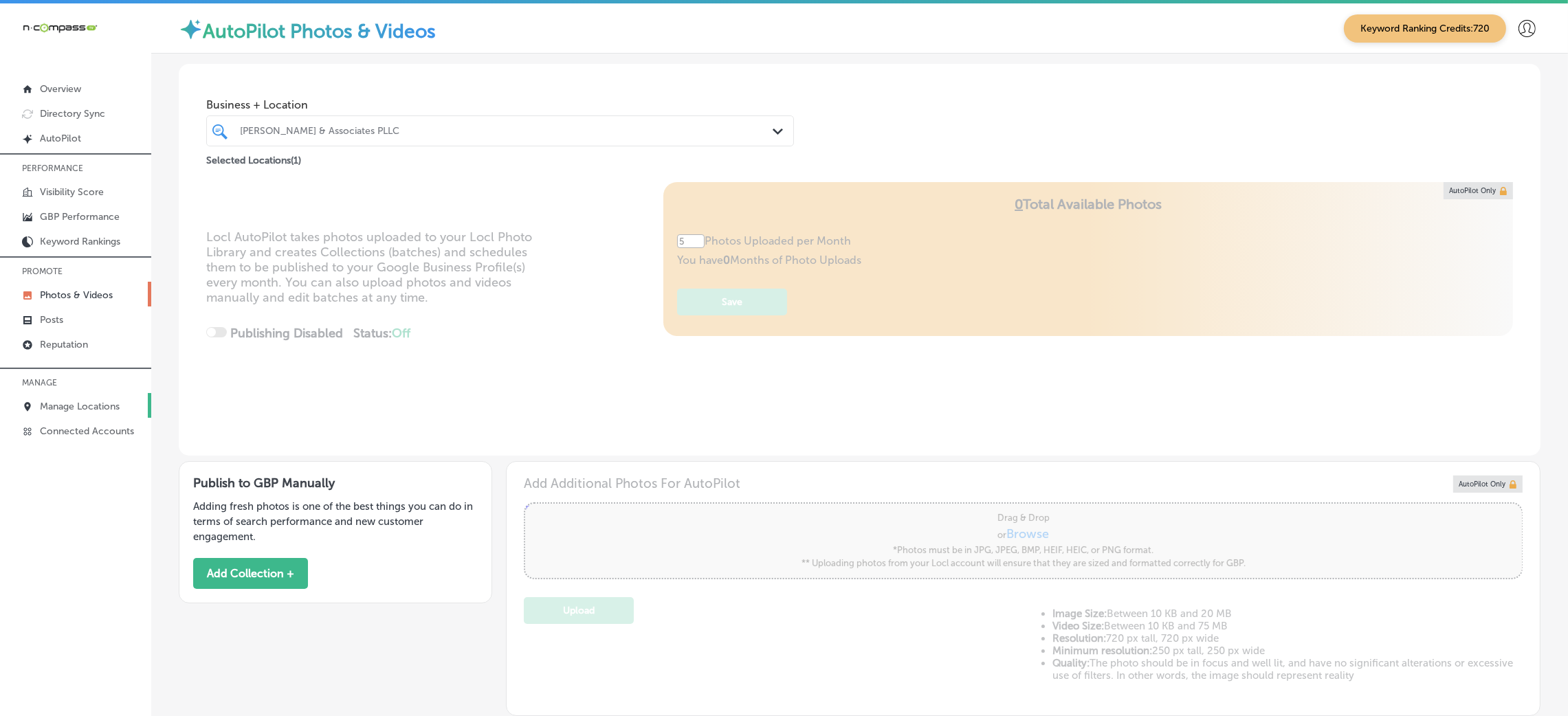
click at [59, 398] on link "Manage Locations" at bounding box center [75, 405] width 151 height 25
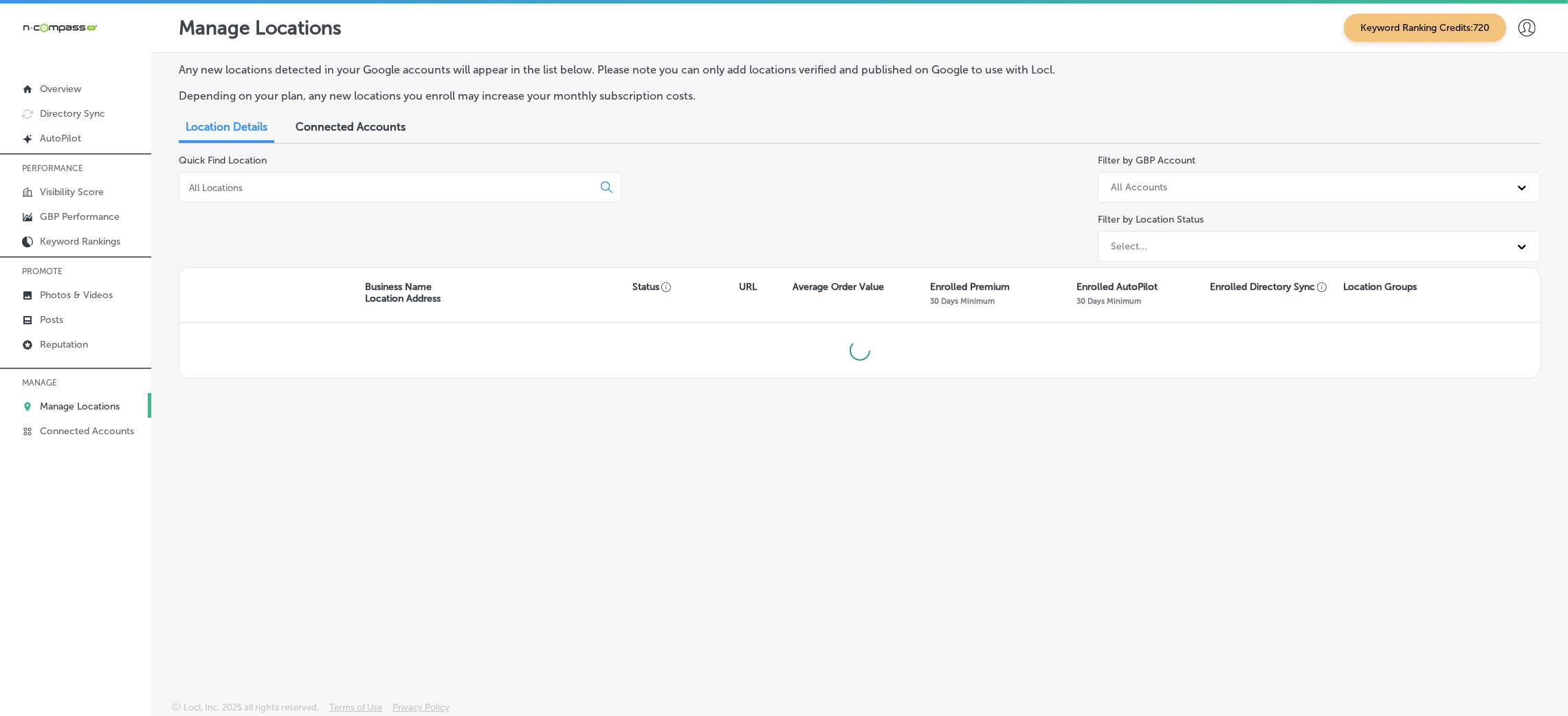
click at [332, 186] on input at bounding box center [389, 188] width 402 height 13
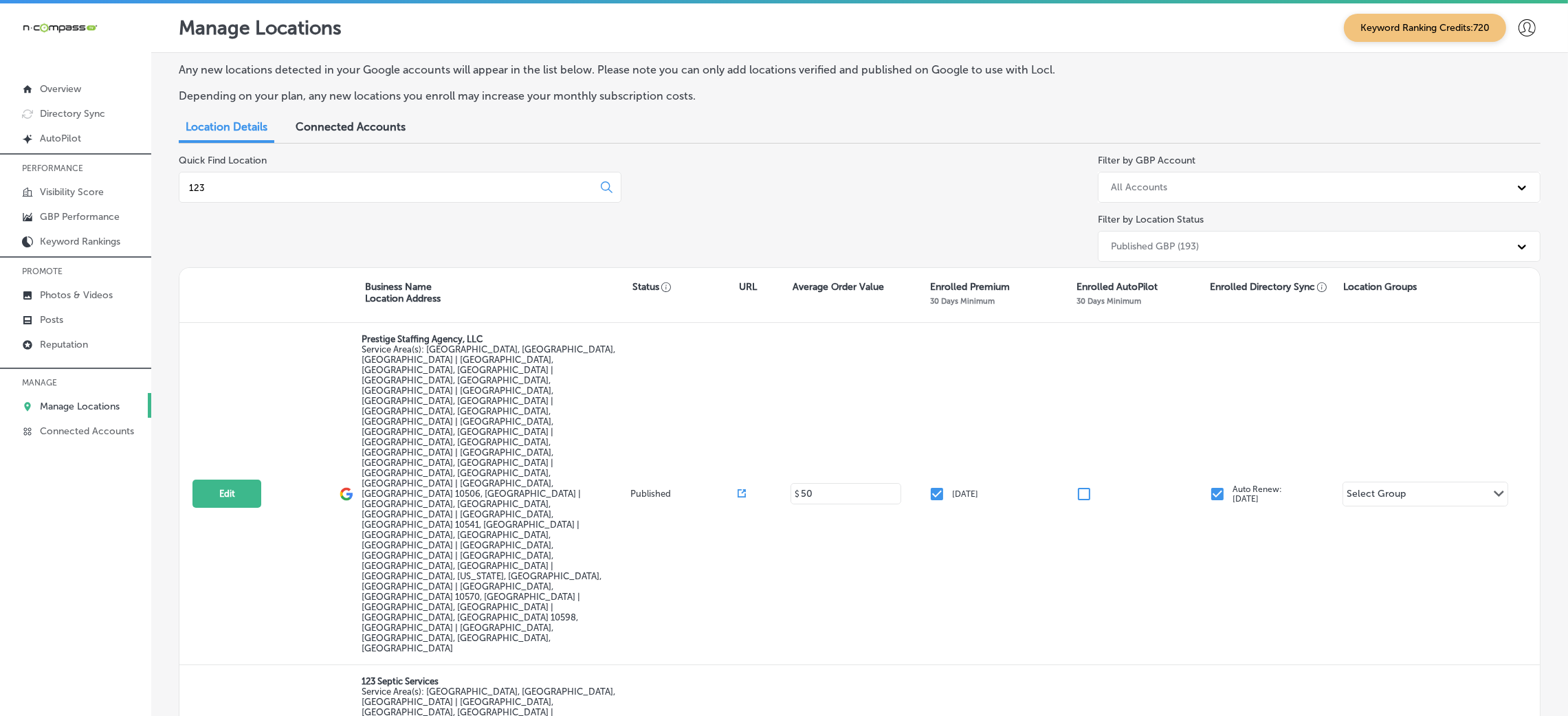
type input "123"
click at [72, 408] on p "Manage Locations" at bounding box center [80, 406] width 80 height 12
click at [250, 183] on input "123" at bounding box center [389, 188] width 402 height 13
click at [71, 286] on link "Photos & Videos" at bounding box center [75, 294] width 151 height 25
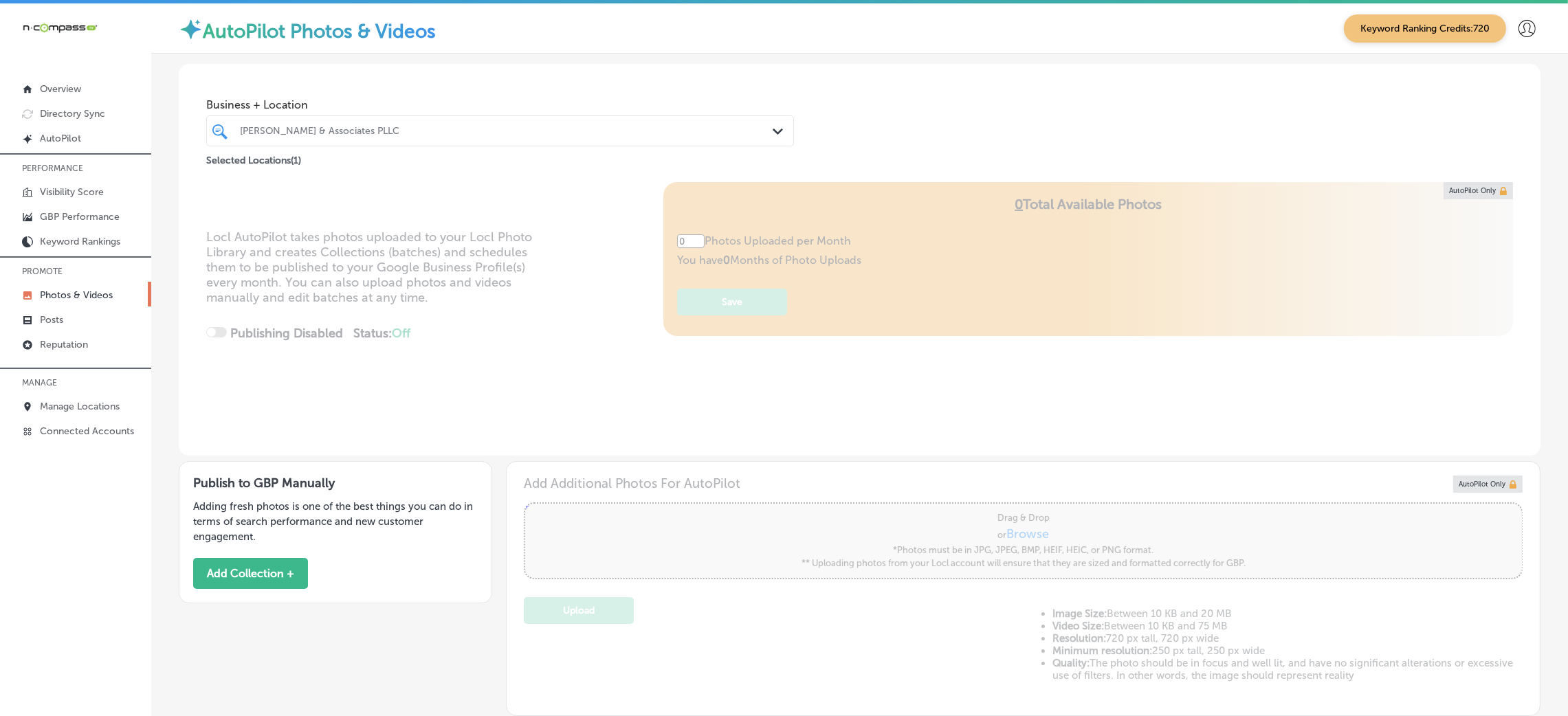
type input "5"
click at [251, 585] on button "Add Collection +" at bounding box center [250, 574] width 115 height 31
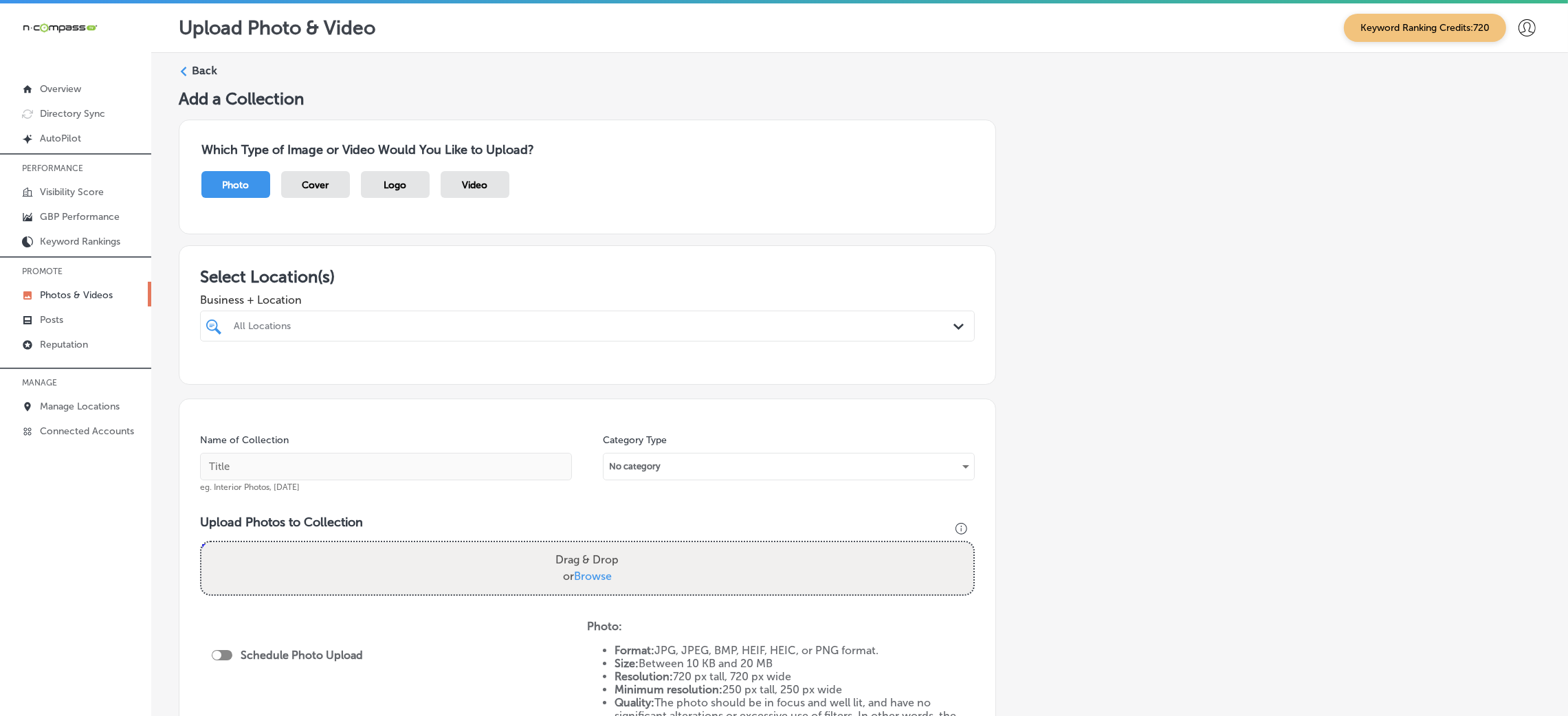
click at [401, 344] on div at bounding box center [588, 352] width 774 height 22
click at [407, 326] on div "All Locations" at bounding box center [594, 326] width 721 height 12
click at [372, 362] on div "Select All Clear All" at bounding box center [588, 358] width 774 height 13
click at [382, 370] on label "Midwest Accounting & Tax, LLP" at bounding box center [346, 376] width 229 height 12
type input "midwes"
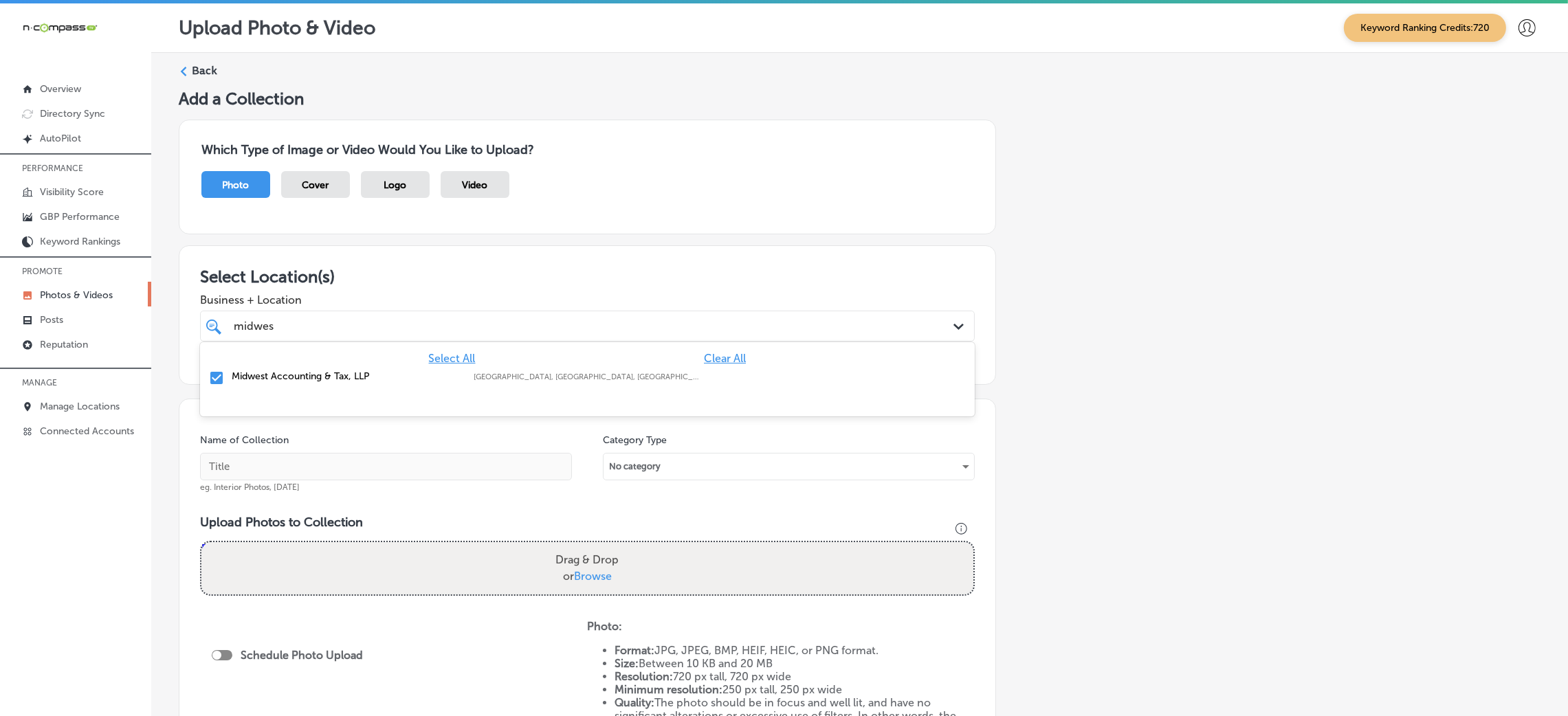
click at [1081, 375] on div "Add a Collection Which Type of Image or Video Would You Like to Upload? Photo C…" at bounding box center [859, 484] width 1362 height 790
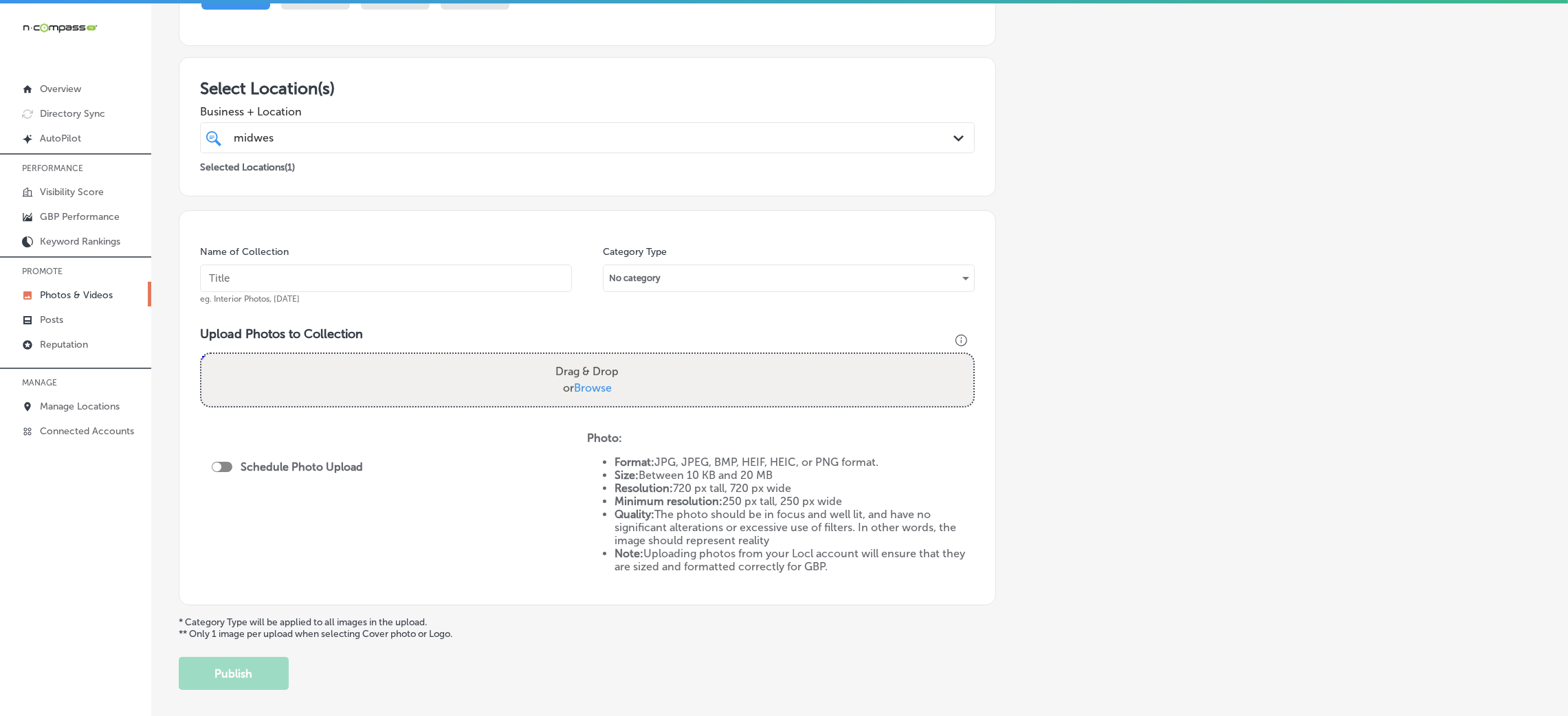
scroll to position [206, 0]
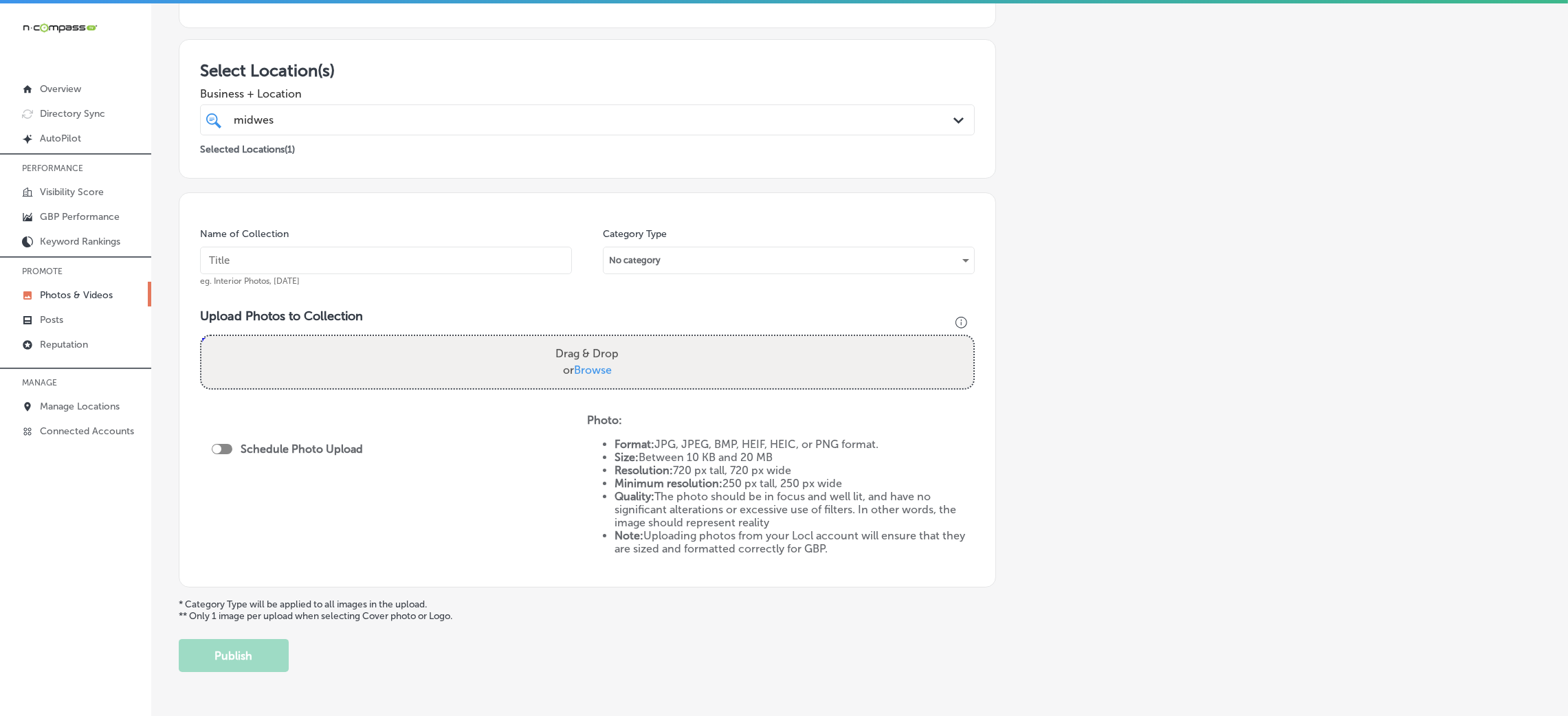
click at [471, 253] on input "text" at bounding box center [386, 260] width 372 height 28
type input "Midwest-Accounting-&-Tax,-LLP"
click at [415, 262] on input "Midwest-Accounting-&-Tax,-LLP" at bounding box center [386, 260] width 372 height 28
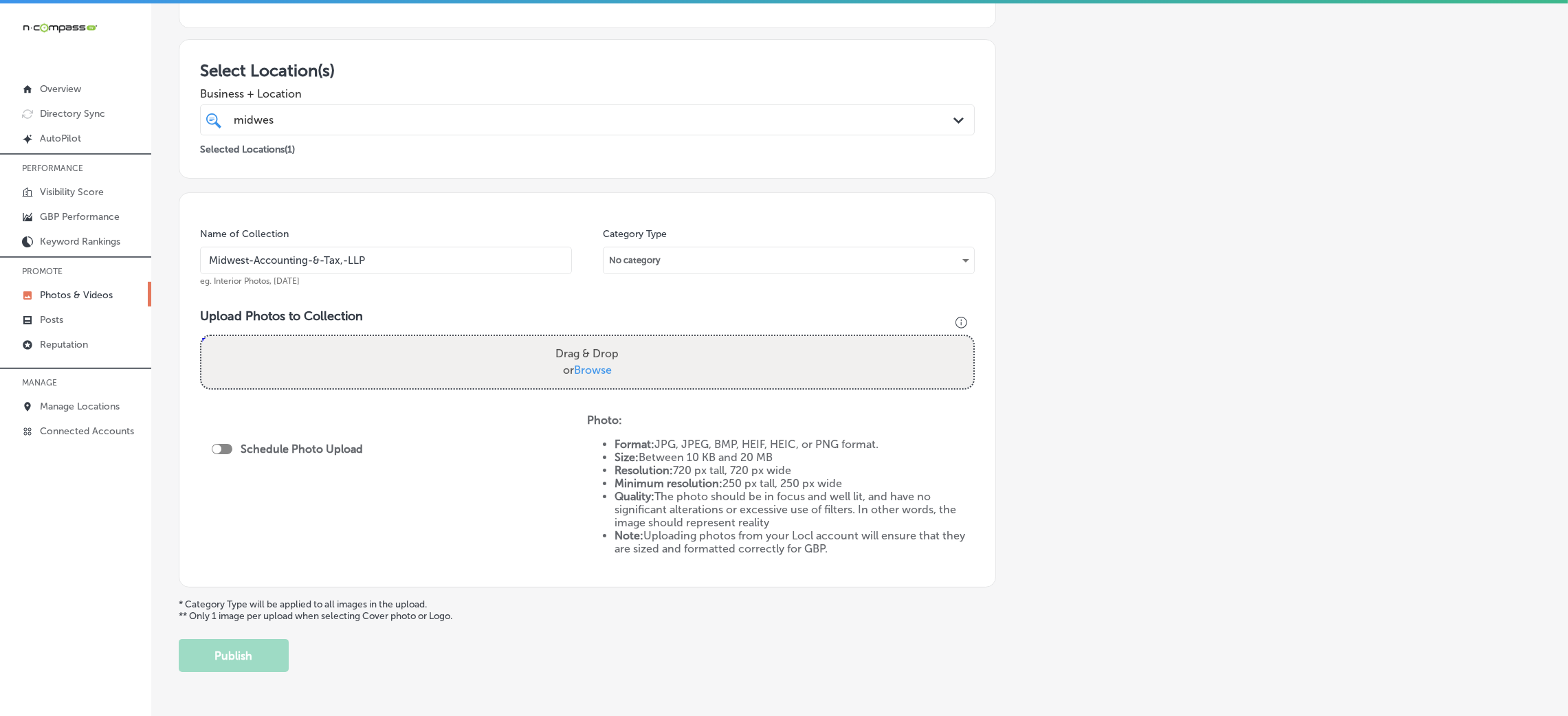
click at [456, 207] on div "Name of Collection Midwest-Accounting-&-Tax,-LLP eg. Interior Photos, [DATE] Ca…" at bounding box center [587, 390] width 818 height 395
click at [456, 257] on input "Midwest-Accounting-&-Tax,-LLP" at bounding box center [386, 260] width 372 height 28
click at [468, 216] on div "Name of Collection Midwest-Accounting-&-Tax,-LLP eg. Interior Photos, [DATE] Ca…" at bounding box center [587, 390] width 818 height 395
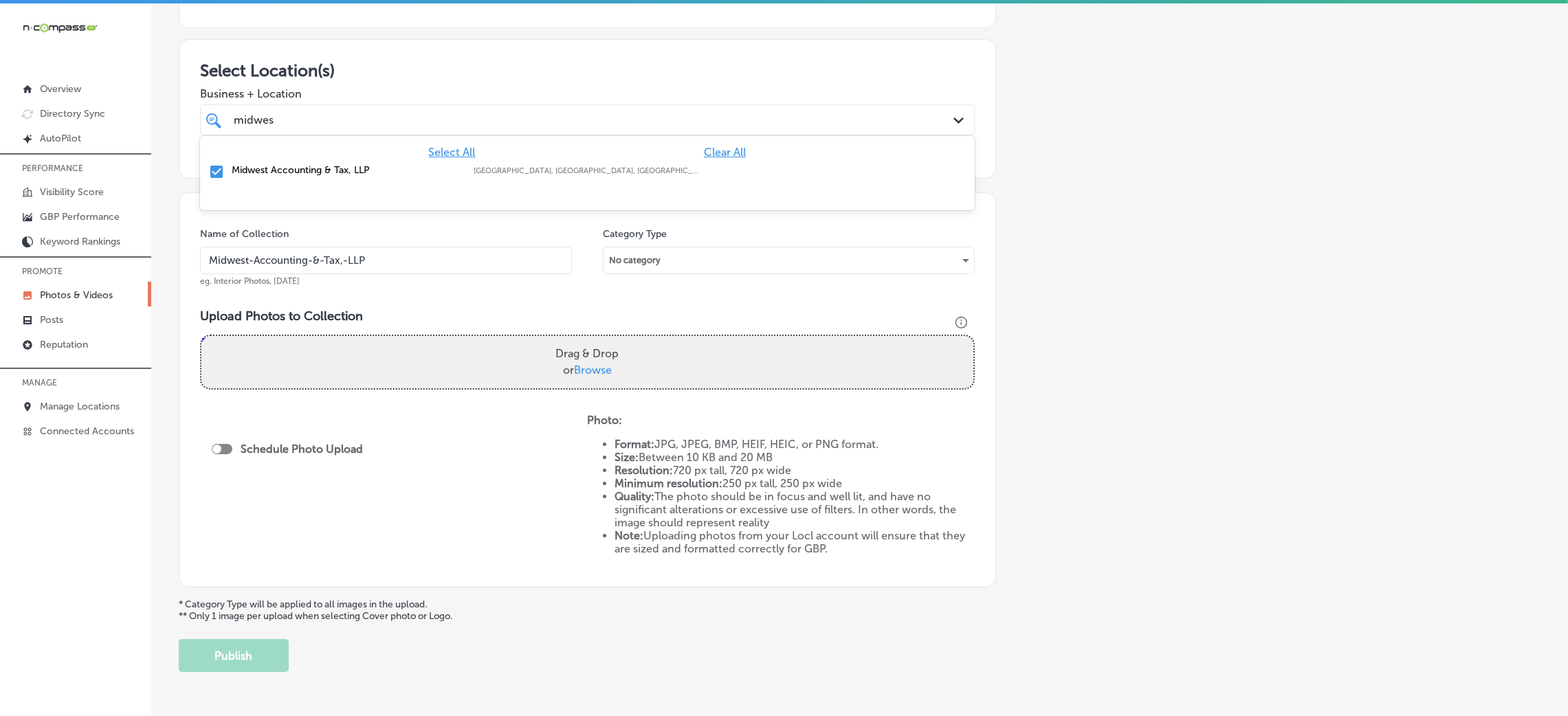
click at [440, 120] on div "midwes midwes" at bounding box center [551, 120] width 638 height 18
click at [1231, 214] on div "Add a Collection Which Type of Image or Video Would You Like to Upload? Photo C…" at bounding box center [859, 277] width 1362 height 790
click at [588, 355] on label "Drag & Drop or Browse" at bounding box center [587, 362] width 74 height 44
click at [588, 340] on input "Drag & Drop or Browse" at bounding box center [588, 339] width 772 height 4
click at [340, 358] on div "Drag & Drop or Browse" at bounding box center [588, 363] width 772 height 52
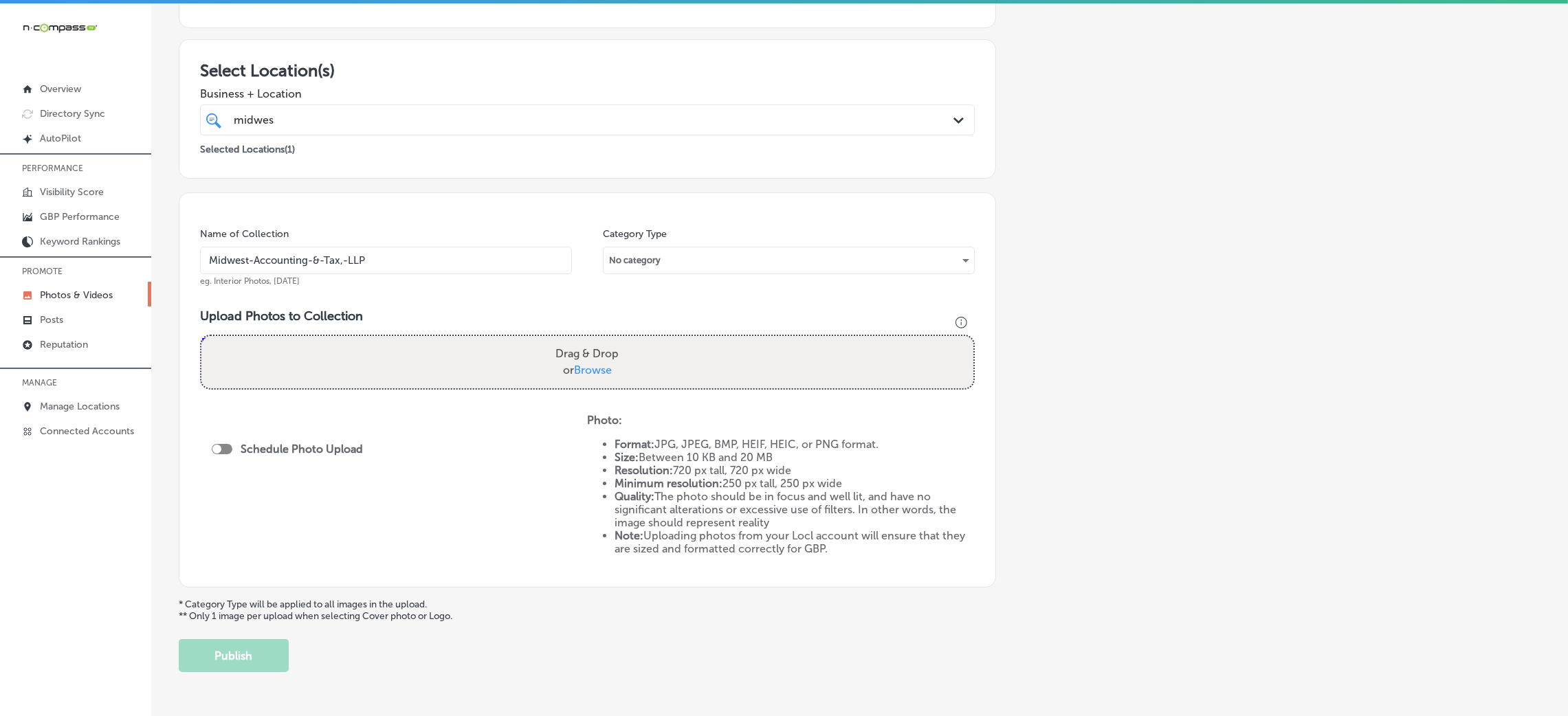
click at [202, 336] on input "Drag & Drop or Browse" at bounding box center [588, 339] width 772 height 4
type input "C:\fakepath\Midwest Accounting & Tax LLP-4 (3).png"
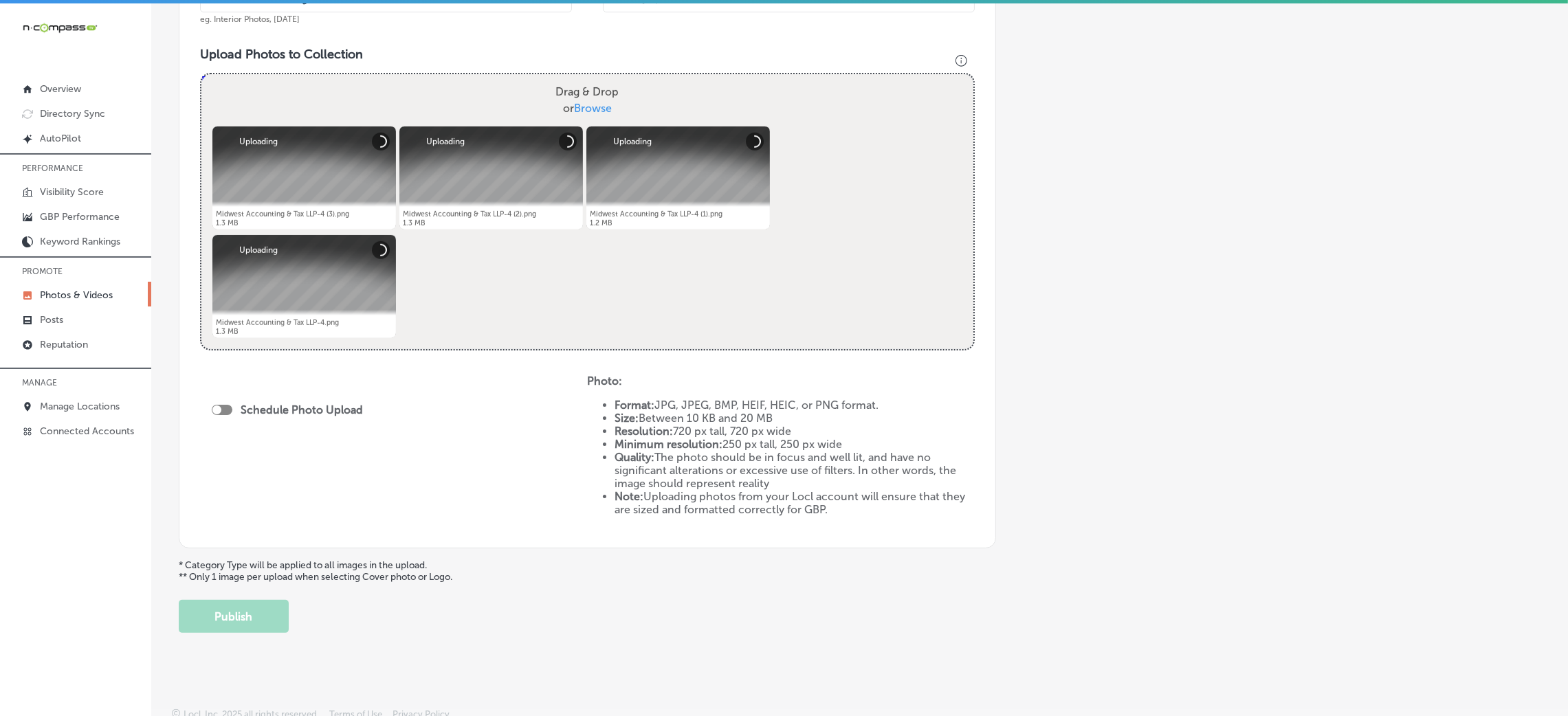
scroll to position [475, 0]
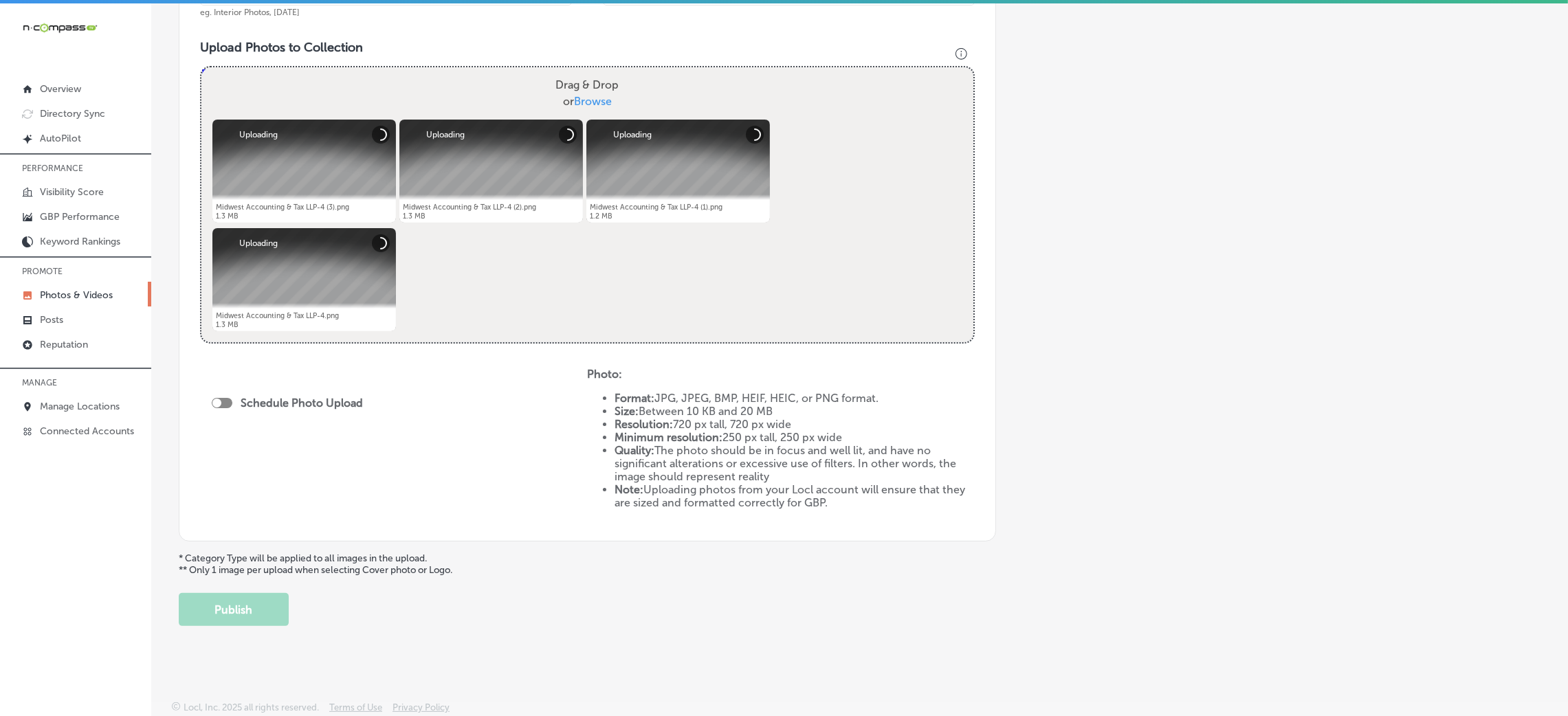
click at [229, 403] on div at bounding box center [221, 403] width 20 height 11
checkbox input "true"
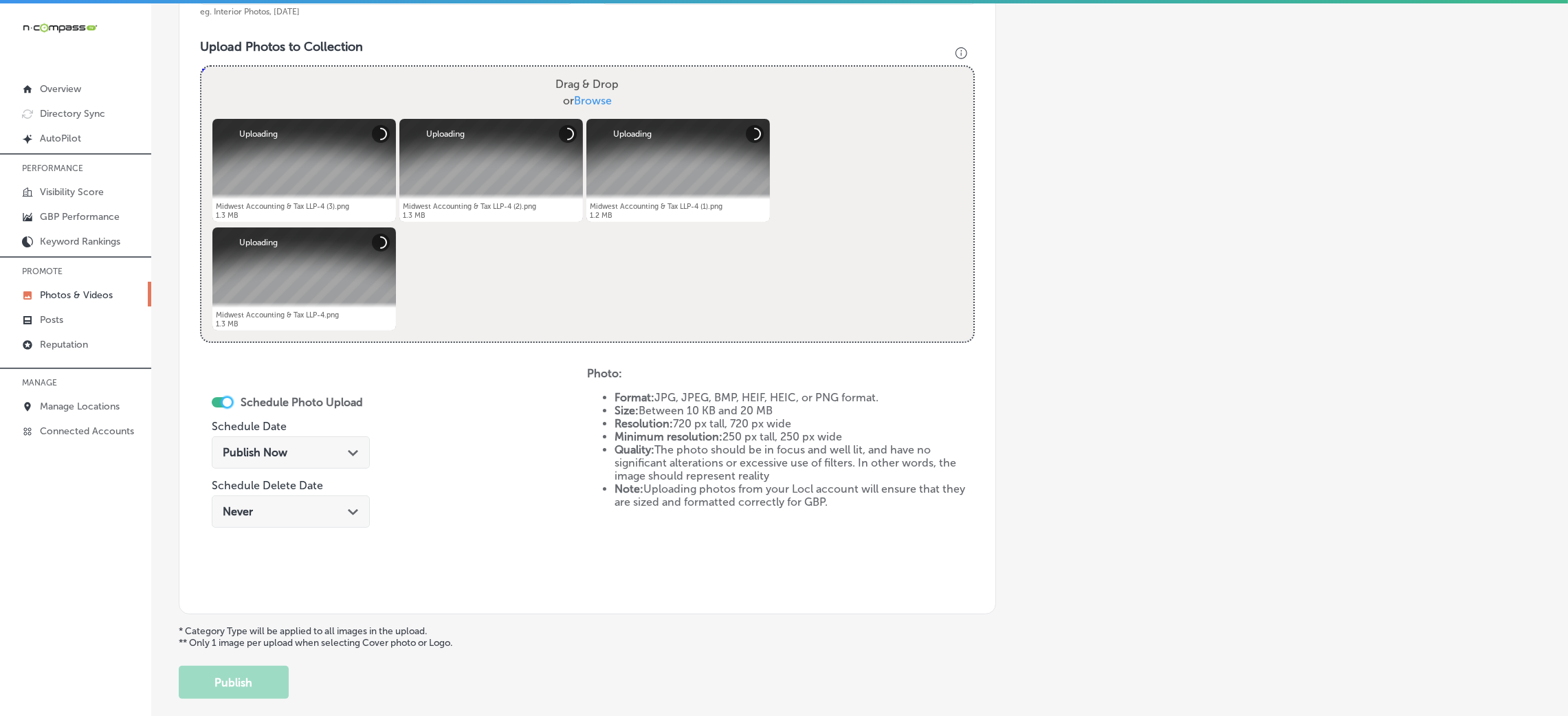
click at [335, 442] on div "Publish Now Path Created with Sketch." at bounding box center [291, 453] width 158 height 32
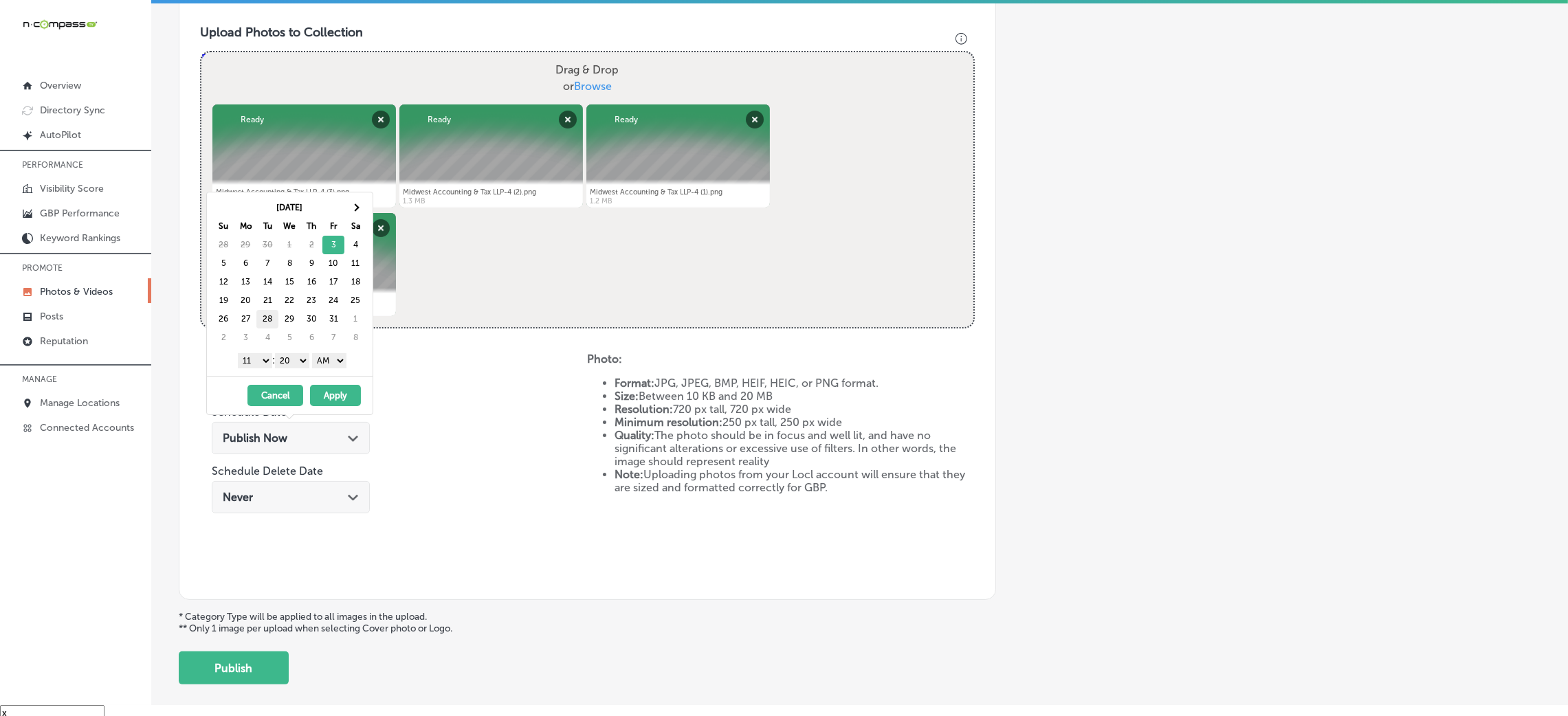
scroll to position [0, 0]
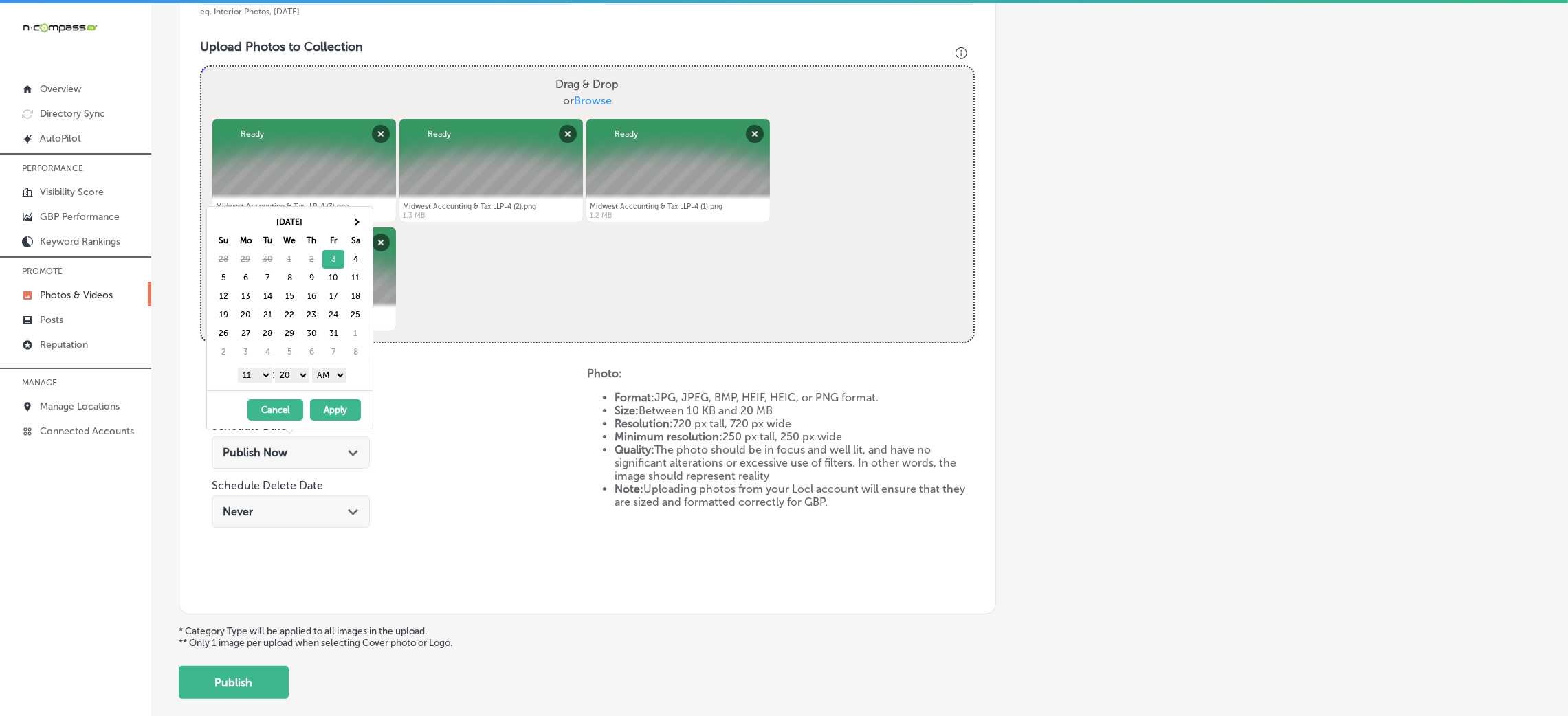
drag, startPoint x: 1132, startPoint y: 317, endPoint x: 1122, endPoint y: 324, distance: 12.2
click at [1122, 322] on div "Add a Collection Which Type of Image or Video Would You Like to Upload? Photo C…" at bounding box center [859, 156] width 1362 height 1086
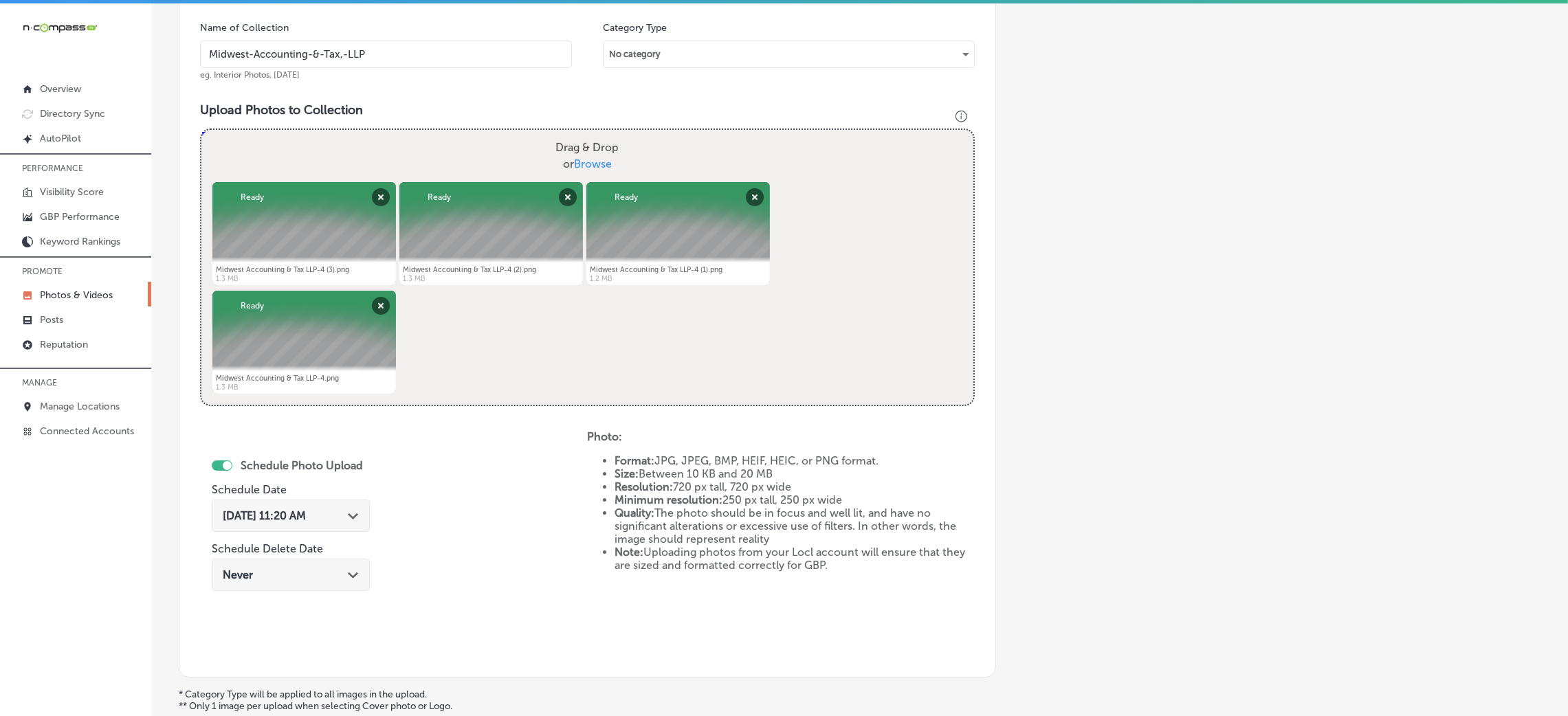
scroll to position [515, 0]
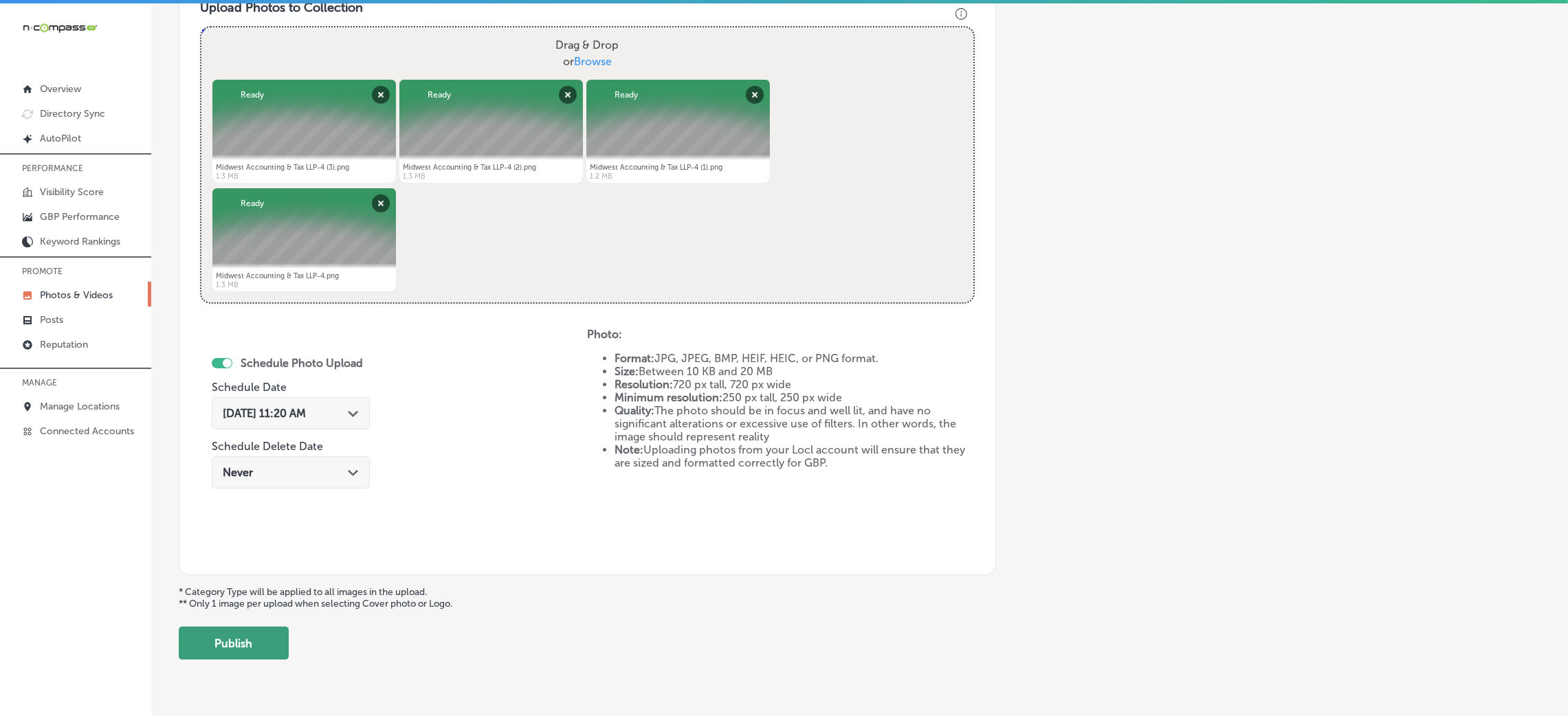
click at [271, 651] on button "Publish" at bounding box center [233, 643] width 110 height 33
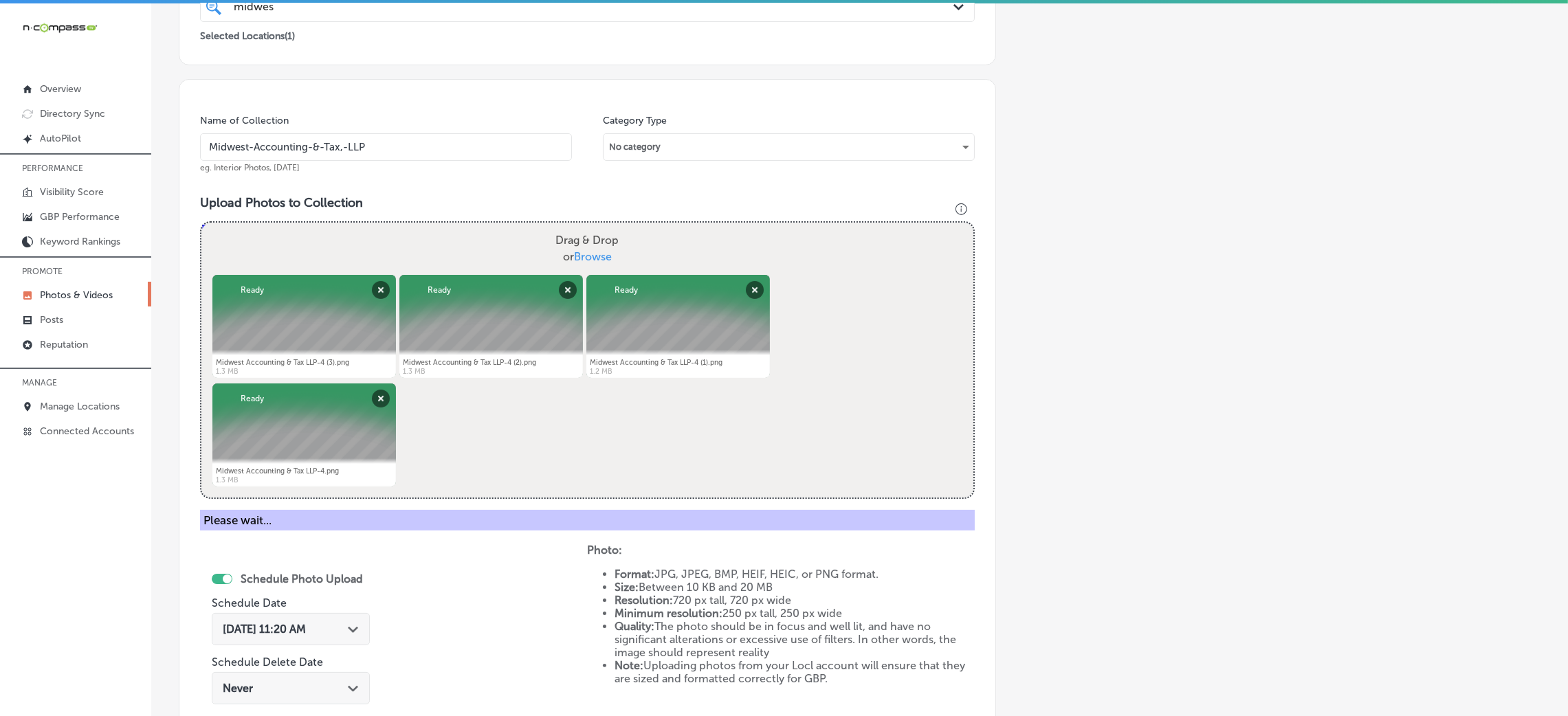
scroll to position [309, 0]
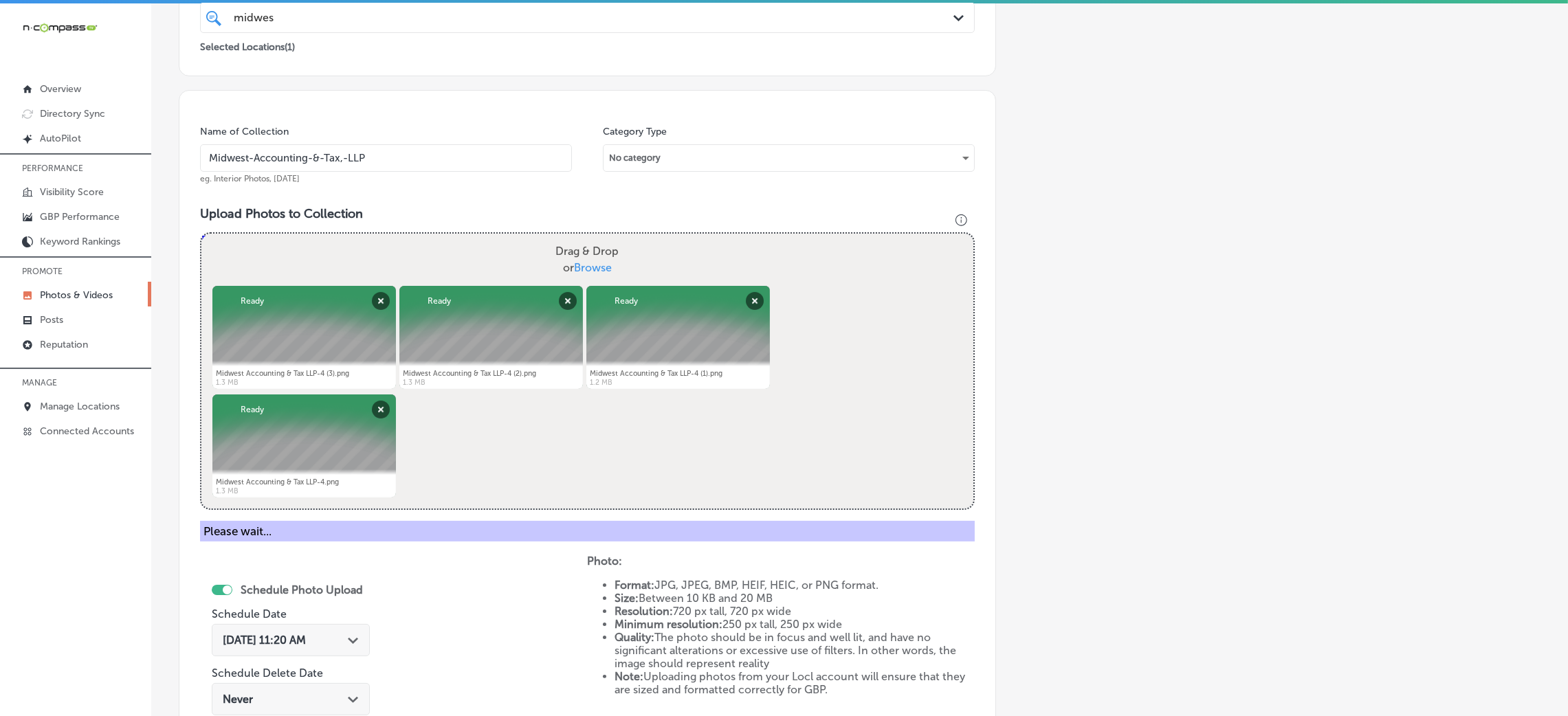
click at [448, 173] on div "Name of Collection Midwest-Accounting-&-Tax,-LLP eg. Interior Photos, [DATE]" at bounding box center [386, 154] width 372 height 59
click at [446, 167] on input "Midwest-Accounting-&-Tax,-LLP" at bounding box center [386, 158] width 372 height 28
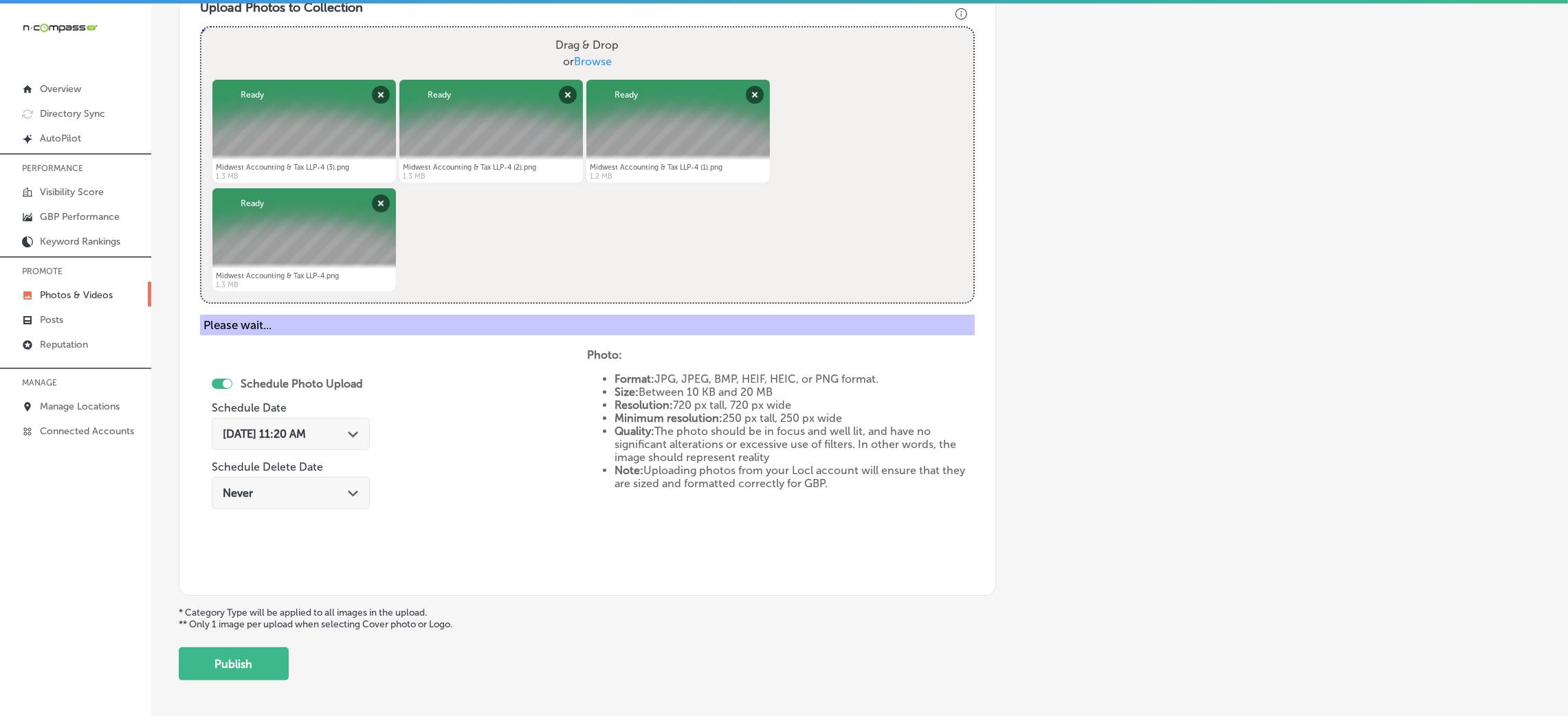
scroll to position [570, 0]
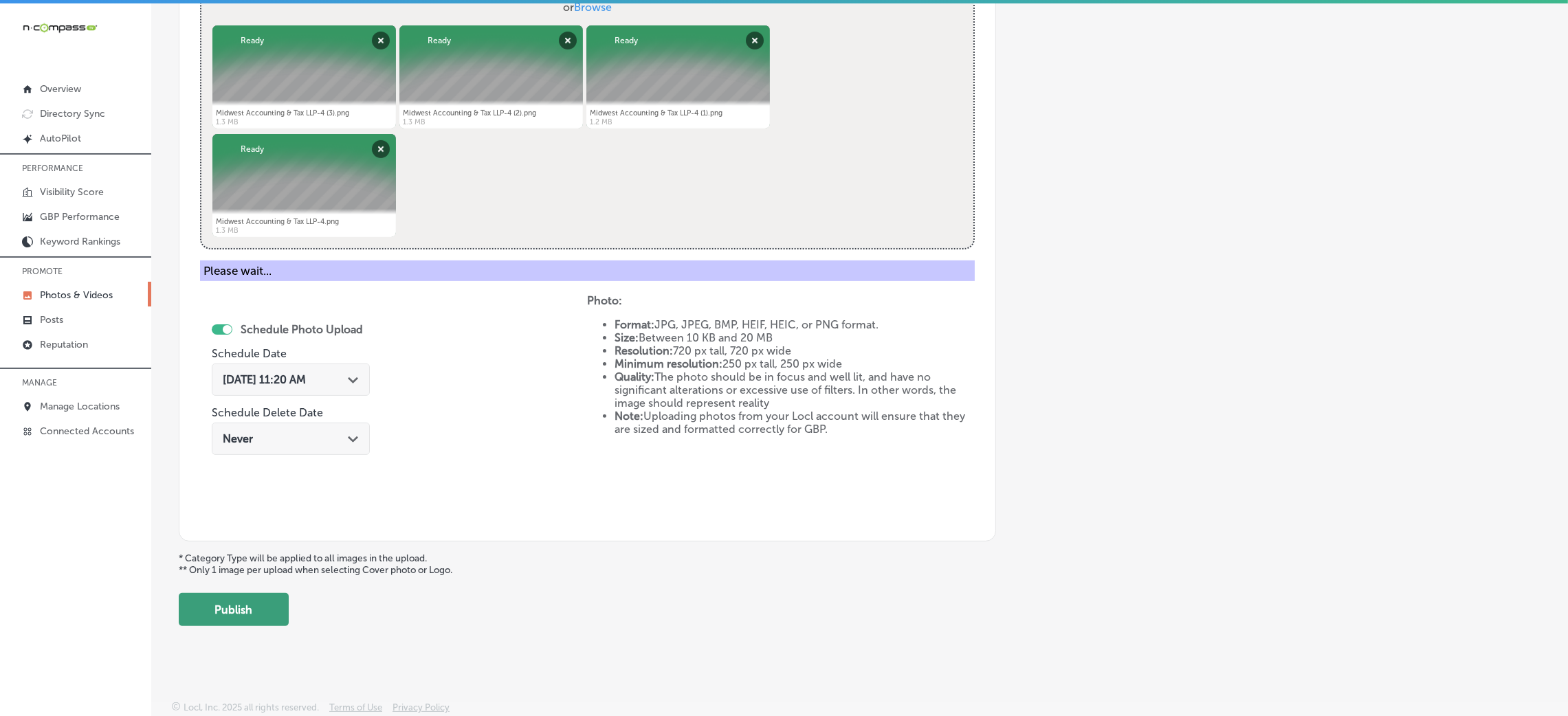
click at [275, 600] on button "Publish" at bounding box center [233, 609] width 110 height 33
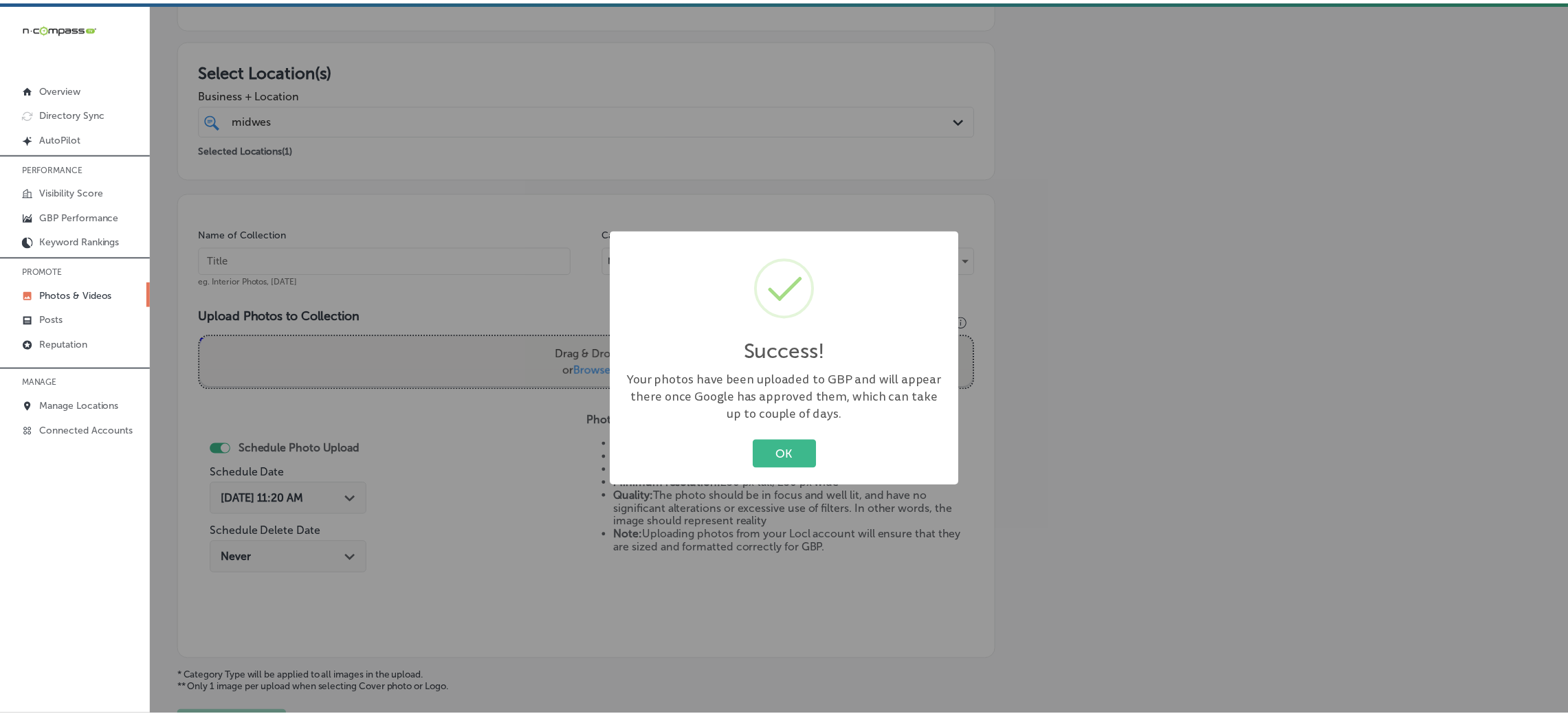
scroll to position [90, 0]
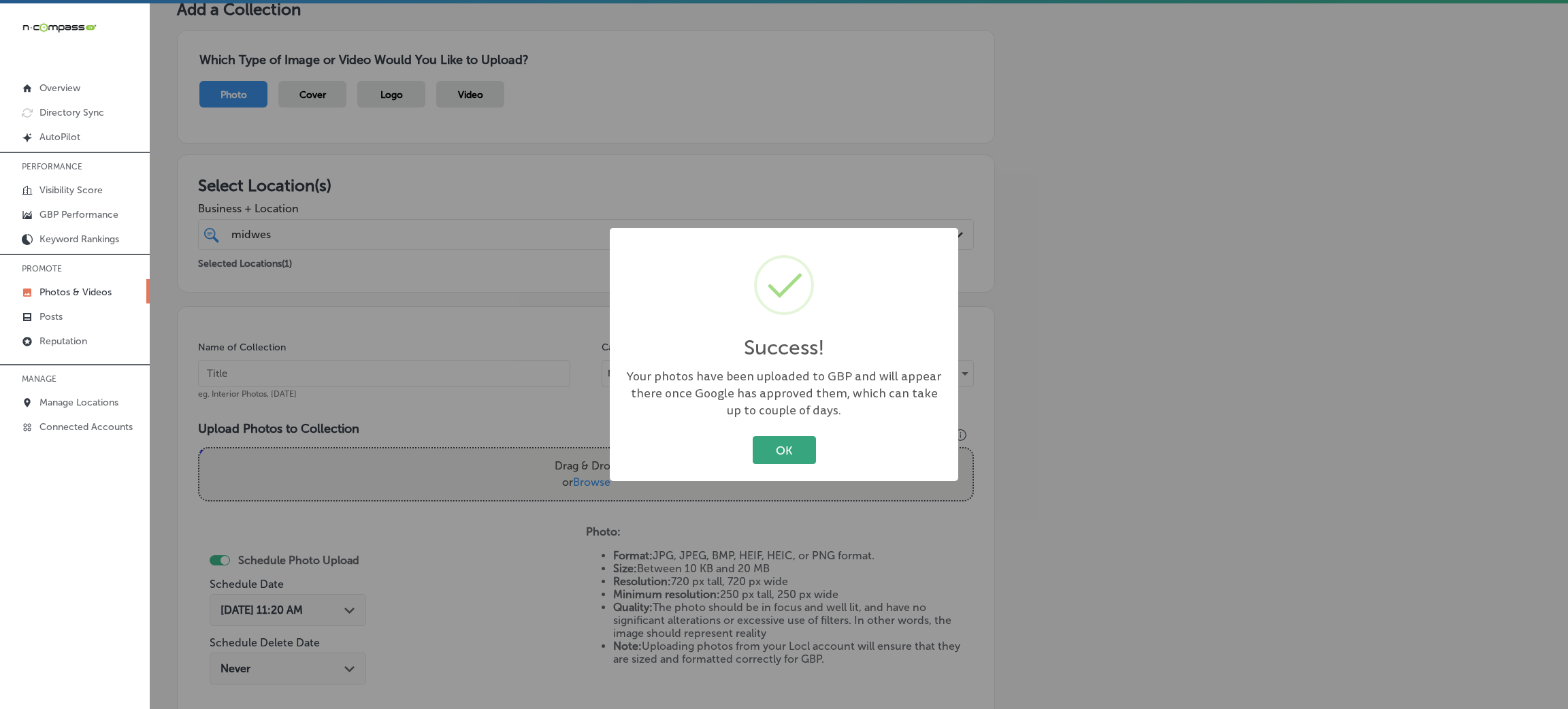
click at [763, 452] on button "OK" at bounding box center [784, 451] width 64 height 28
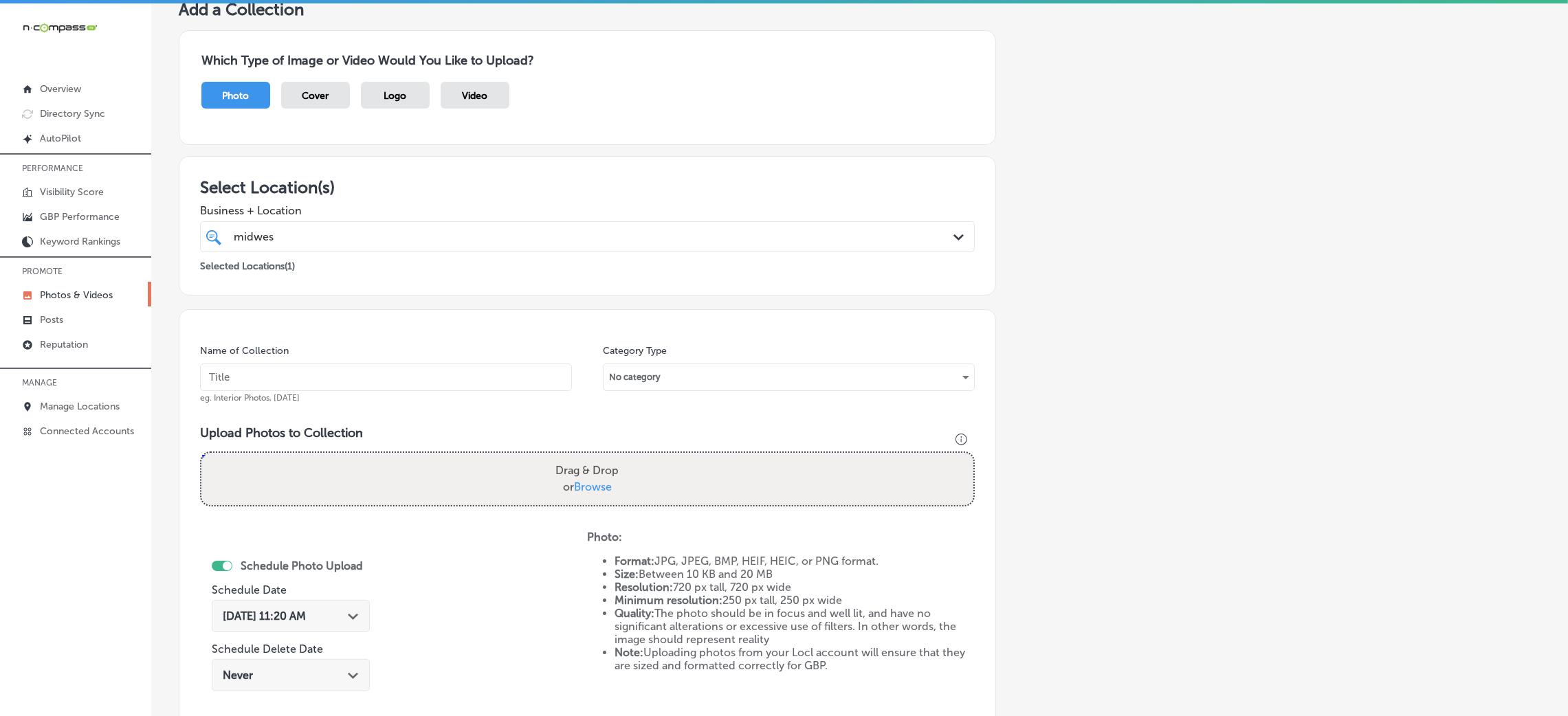
click at [386, 377] on input "text" at bounding box center [386, 377] width 372 height 28
paste input "Midwest-Accounting-&-Tax,-LLP"
type input "Midwest-Accounting-&-Tax,-LLP"
click at [616, 488] on label "Drag & Drop or Browse" at bounding box center [587, 479] width 74 height 44
click at [616, 457] on input "Drag & Drop or Browse" at bounding box center [588, 455] width 772 height 4
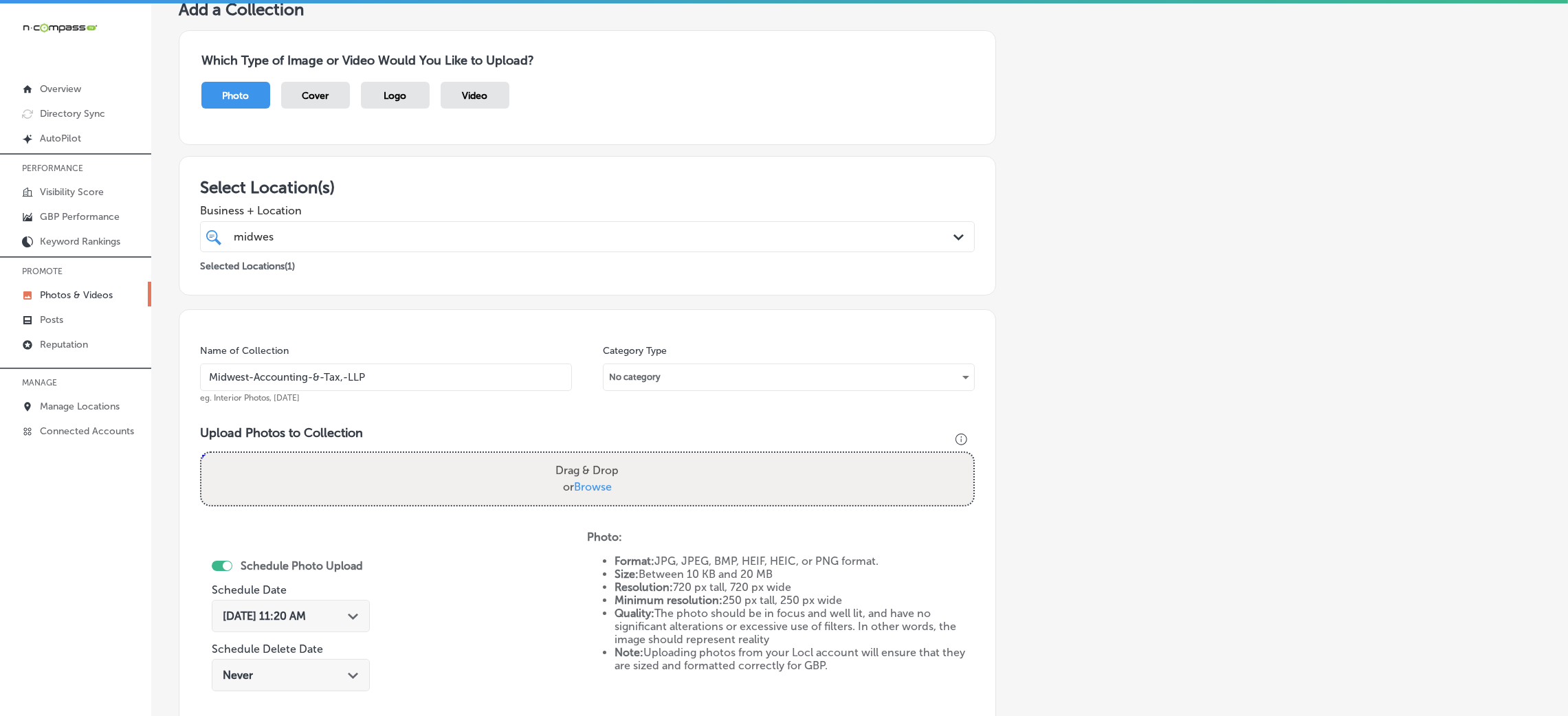
type input "C:\fakepath\Midwest-Accounting-&-Tax-LLP (7).jpg"
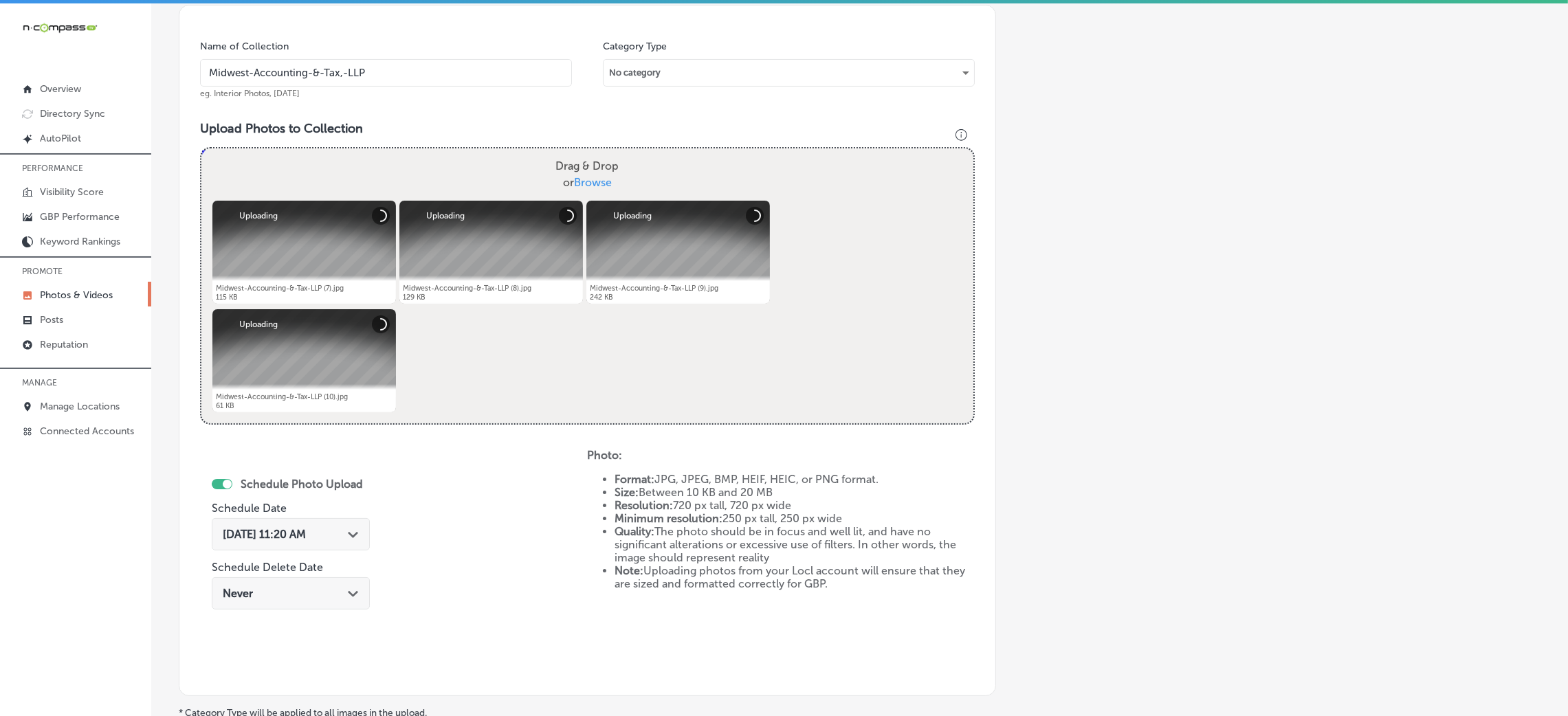
scroll to position [502, 0]
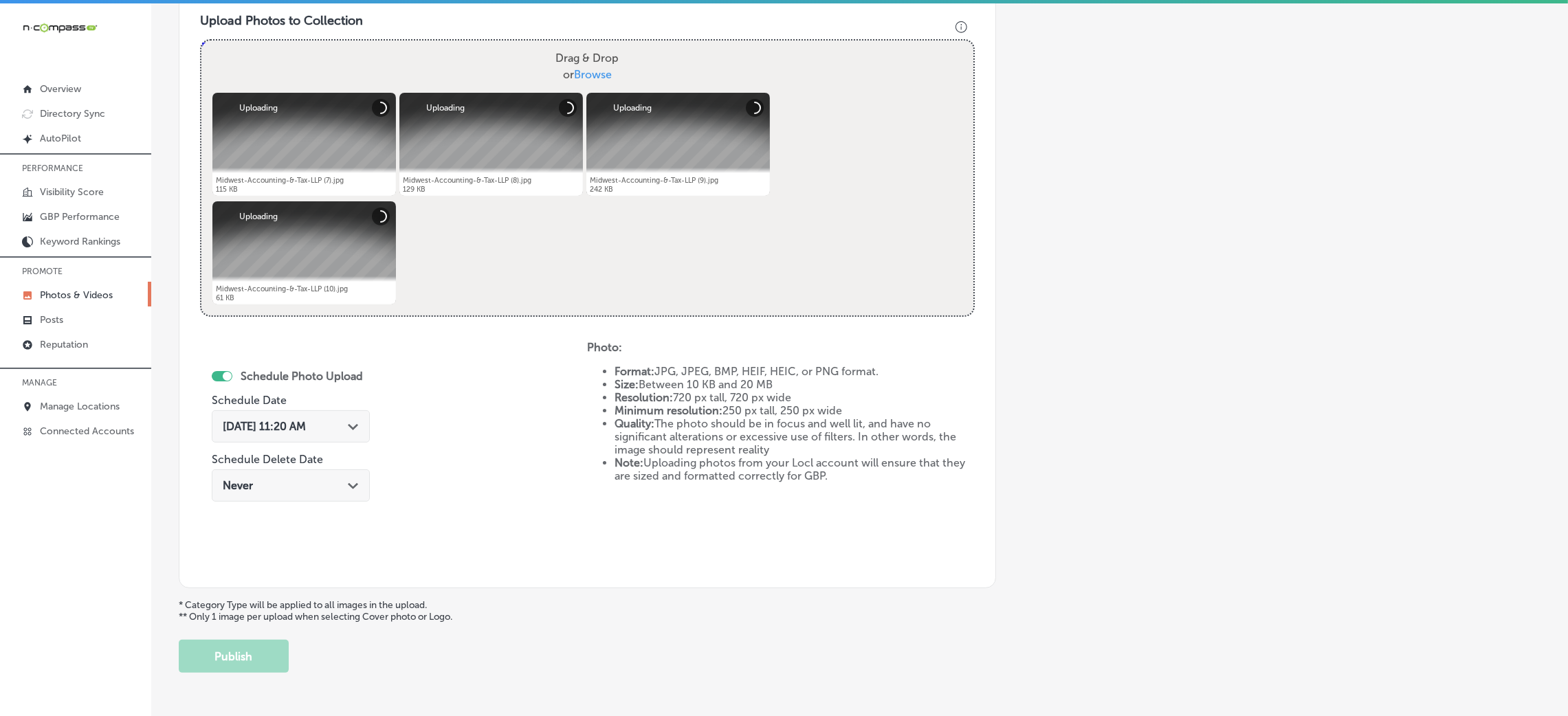
click at [293, 428] on span "[DATE] 11:20 AM" at bounding box center [265, 426] width 83 height 13
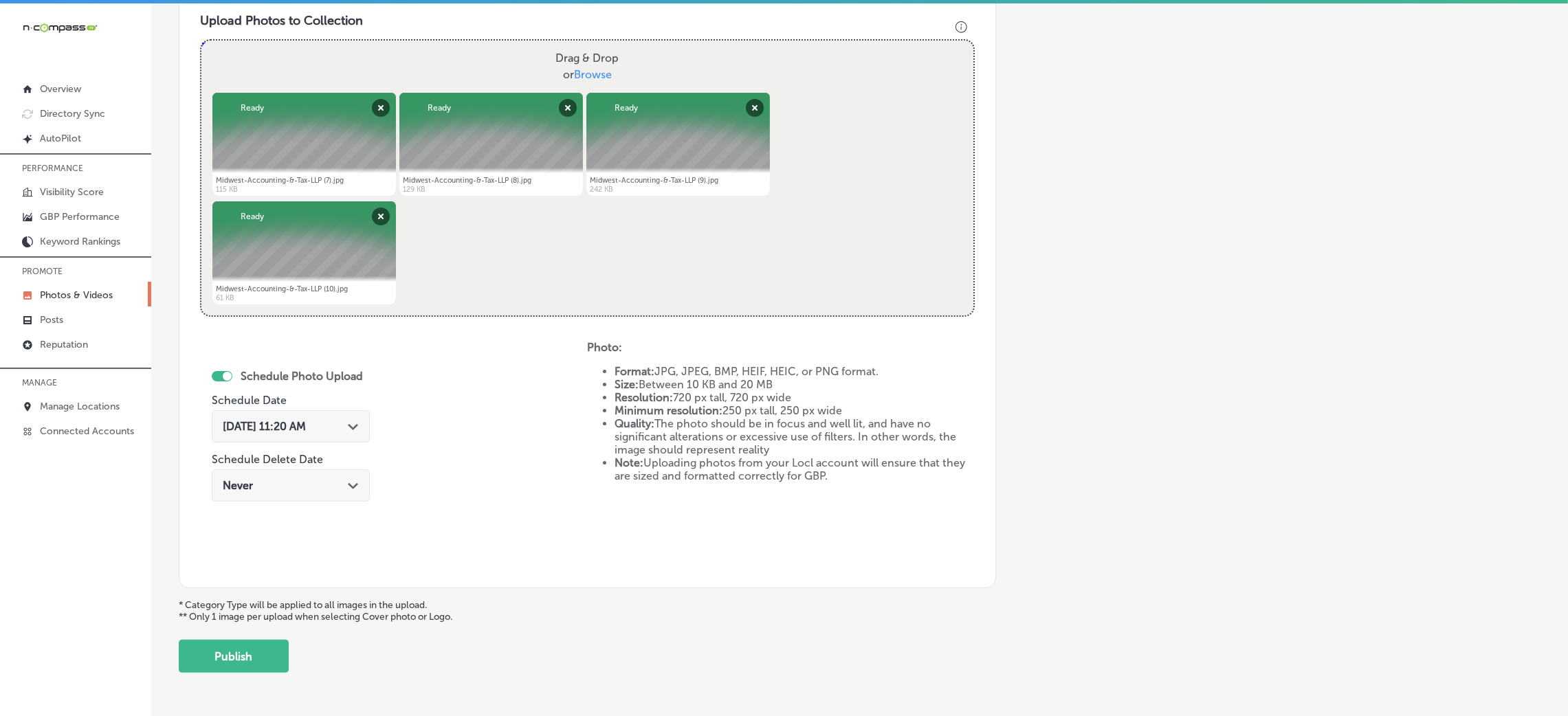
click at [1124, 542] on div "Add a Collection Which Type of Image or Video Would You Like to Upload? Photo C…" at bounding box center [859, 130] width 1362 height 1086
click at [338, 439] on div "[DATE] 11:20 AM Path Created with Sketch." at bounding box center [291, 427] width 158 height 32
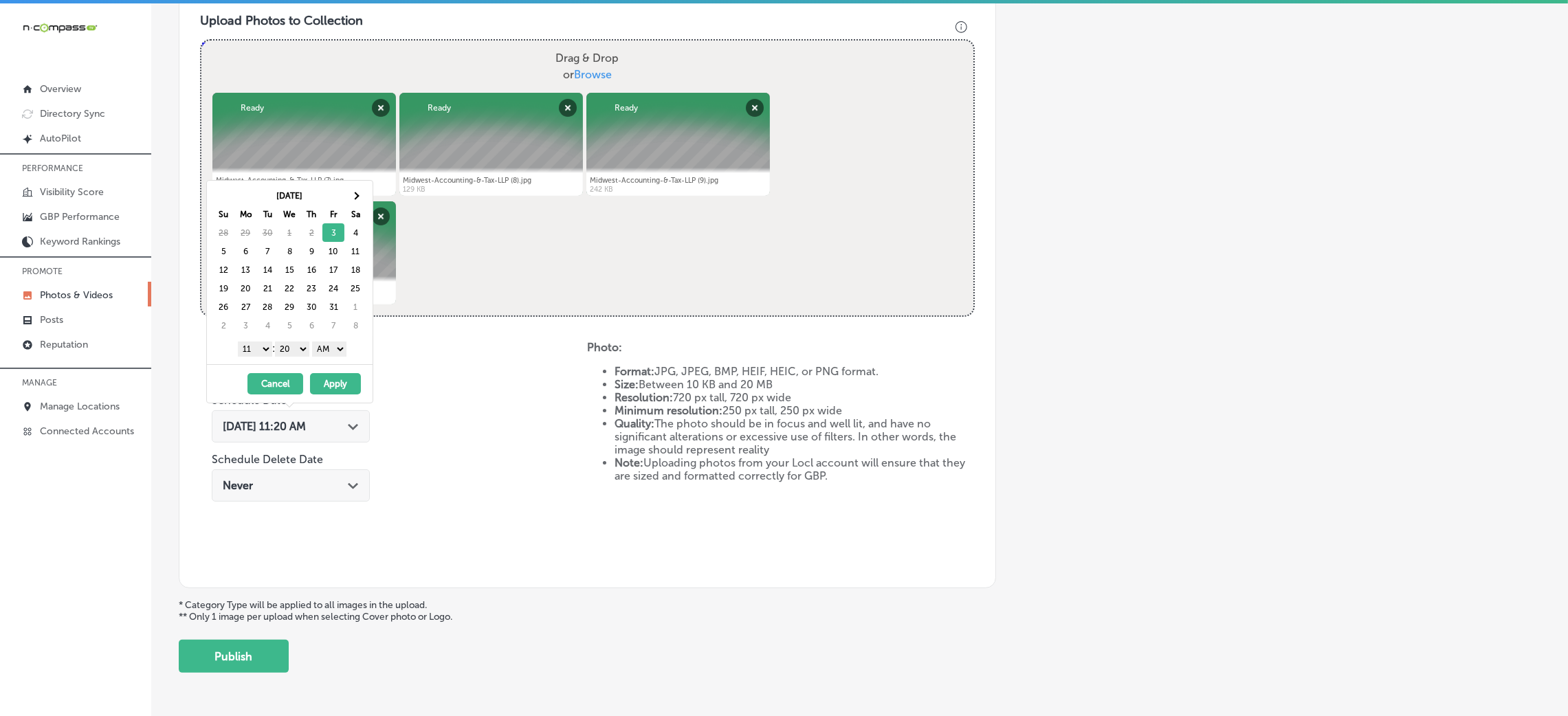
click at [331, 352] on select "AM PM" at bounding box center [329, 348] width 35 height 15
click at [307, 351] on select "00 10 20 30 40 50" at bounding box center [292, 348] width 35 height 15
click at [255, 357] on select "1 2 3 4 5 6 7 8 9 10 11 12" at bounding box center [255, 348] width 35 height 15
click at [349, 386] on button "Apply" at bounding box center [336, 384] width 51 height 21
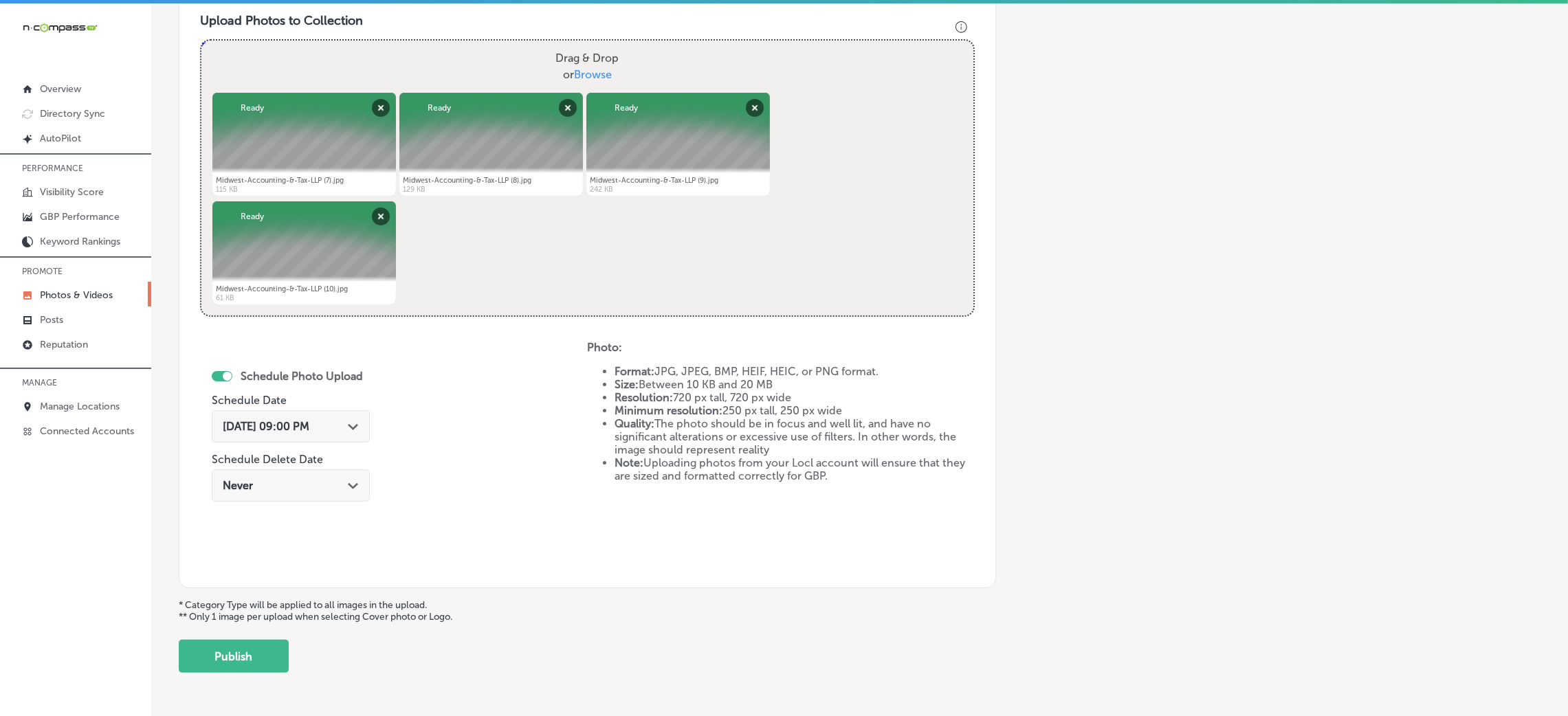
scroll to position [296, 0]
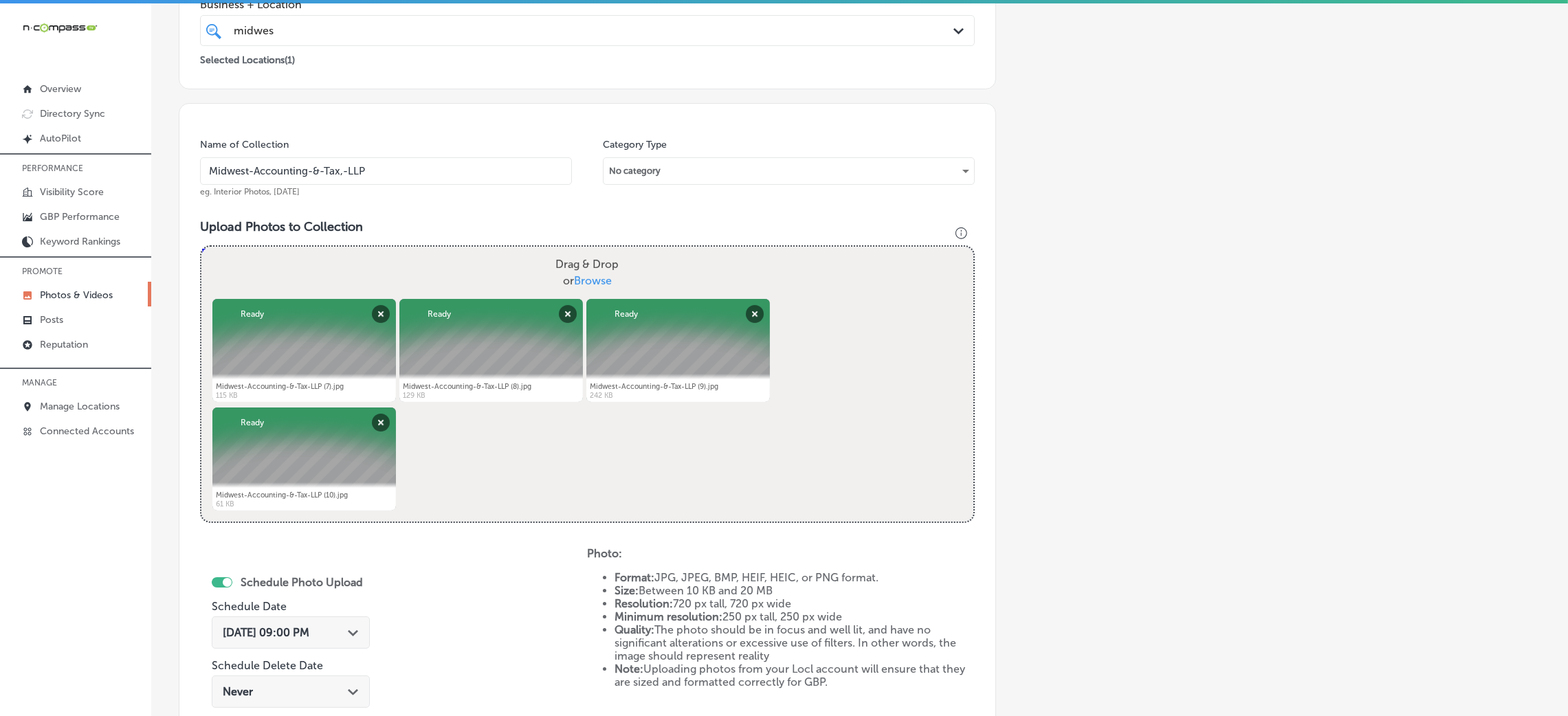
click at [470, 181] on input "Midwest-Accounting-&-Tax,-LLP" at bounding box center [386, 171] width 372 height 28
click at [468, 180] on input "Midwest-Accounting-&-Tax,-LLP" at bounding box center [386, 171] width 372 height 28
click at [482, 205] on div "Name of Collection Midwest-Accounting-&-Tax,-LLP eg. Interior Photos, [DATE] Ca…" at bounding box center [587, 449] width 818 height 691
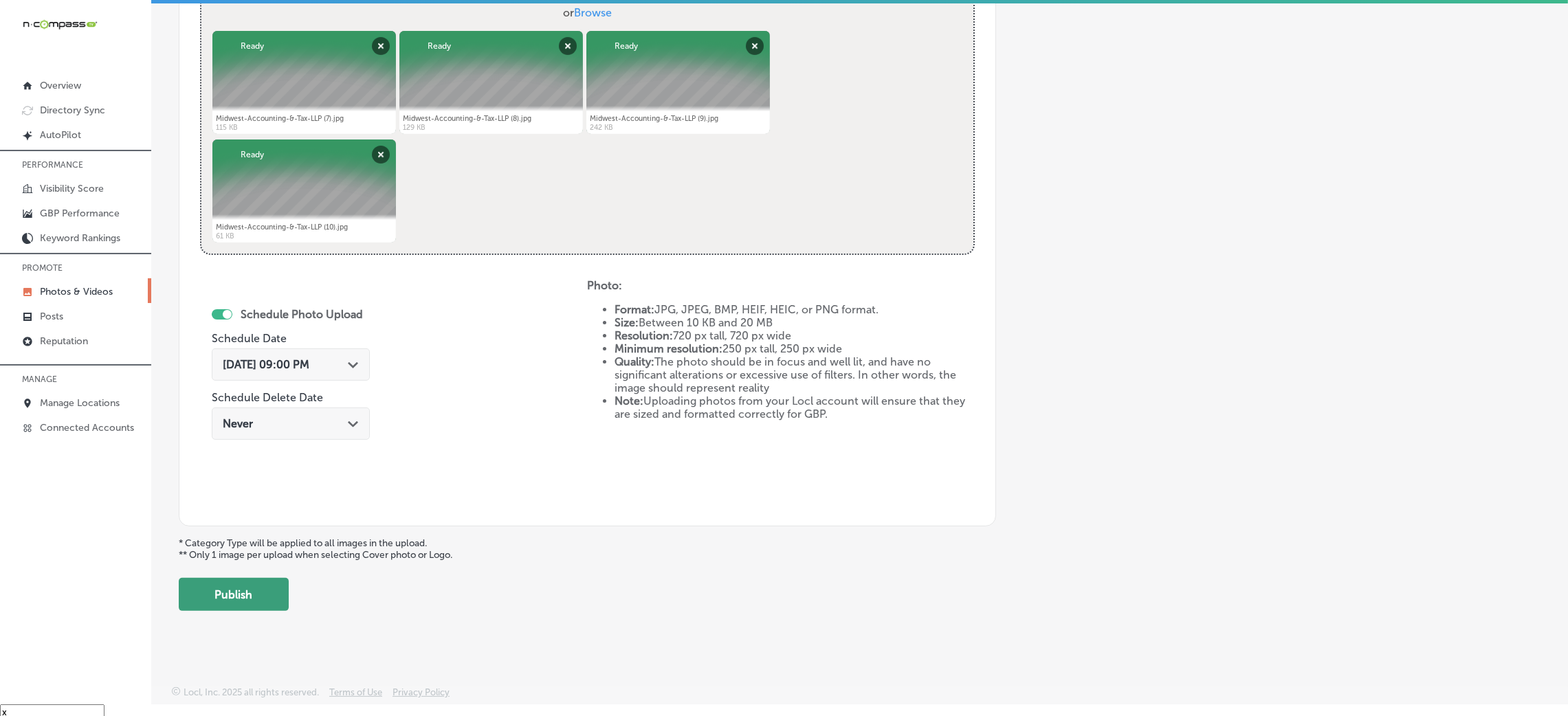
scroll to position [19, 0]
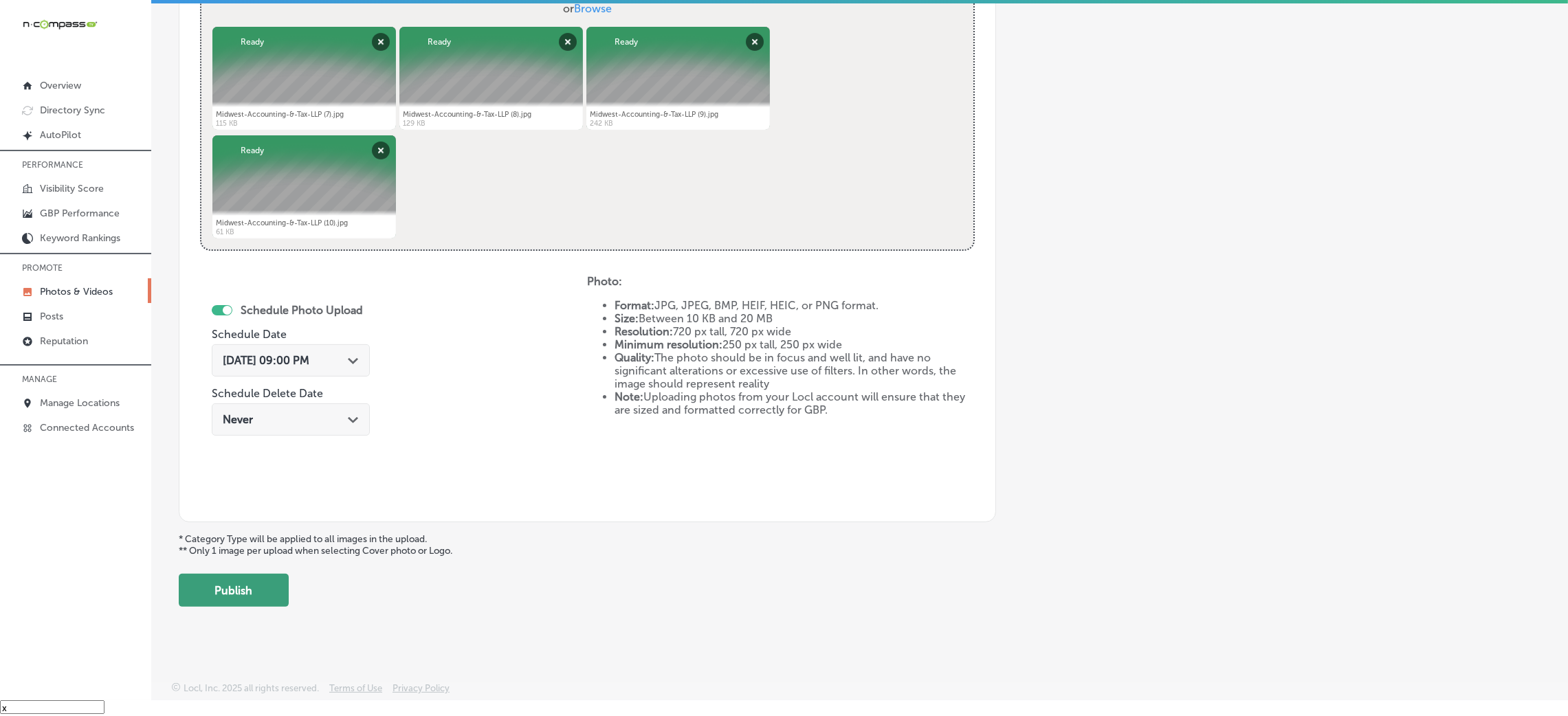
click at [255, 579] on button "Publish" at bounding box center [233, 590] width 110 height 33
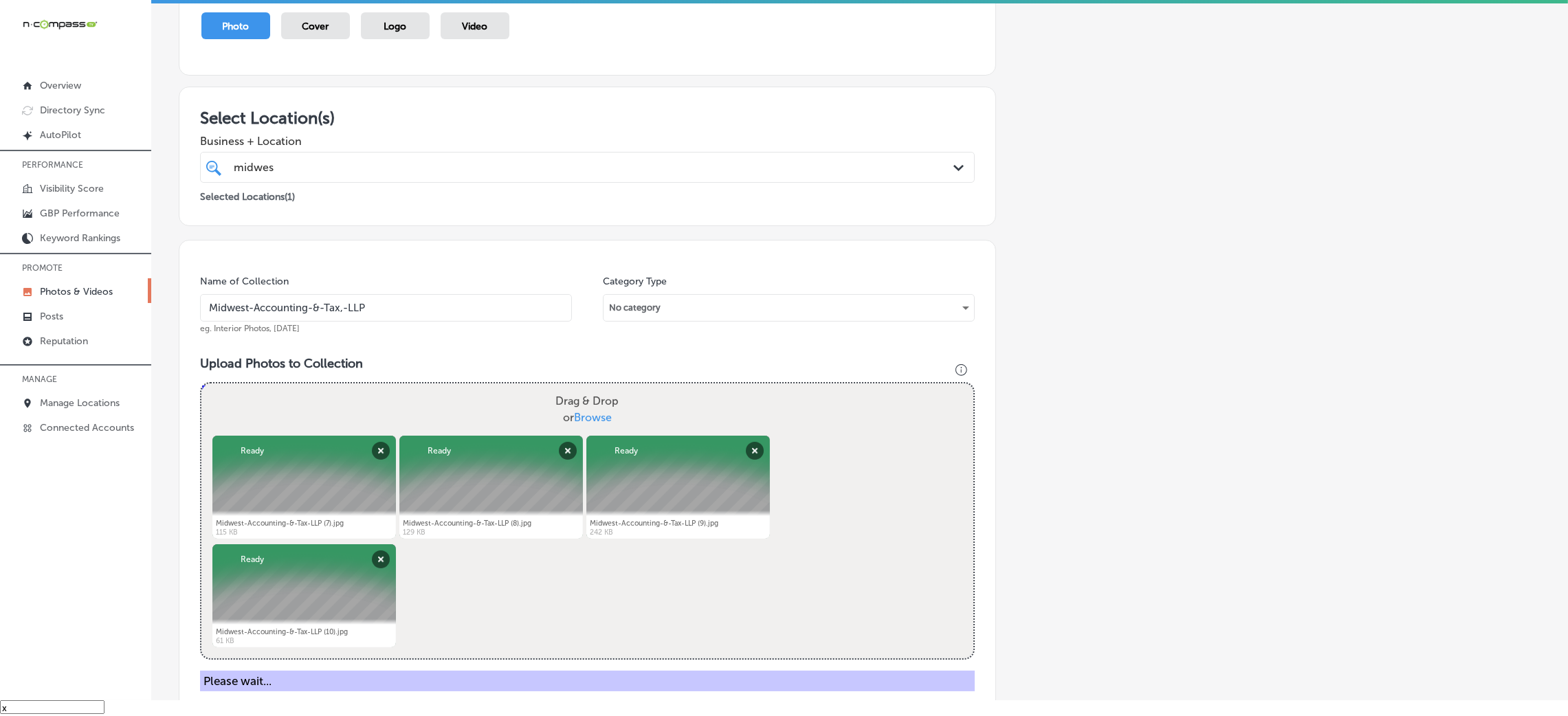
scroll to position [0, 0]
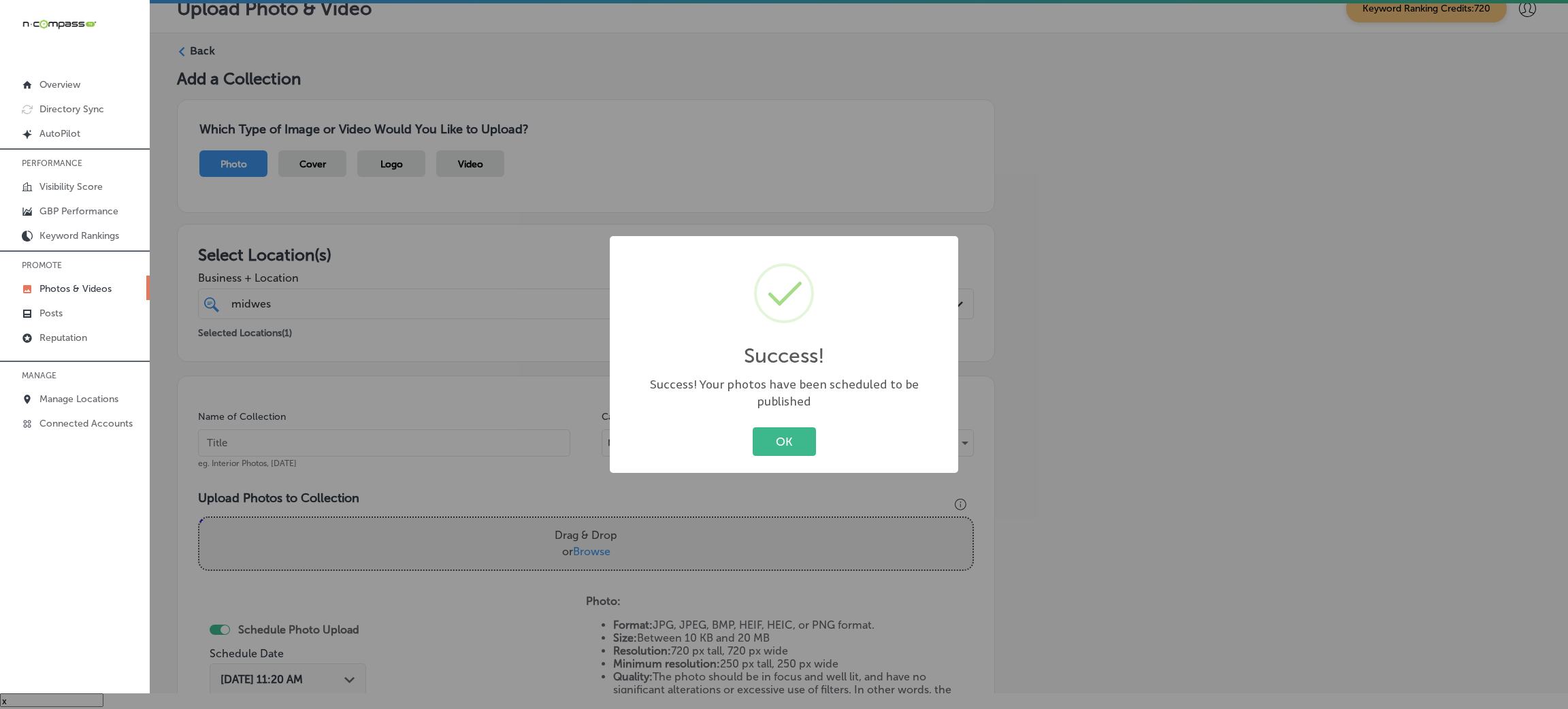
click at [782, 462] on div "Success! × Success! Your photos have been scheduled to be published OK Cancel" at bounding box center [784, 354] width 349 height 237
click at [774, 428] on button "OK" at bounding box center [784, 441] width 64 height 28
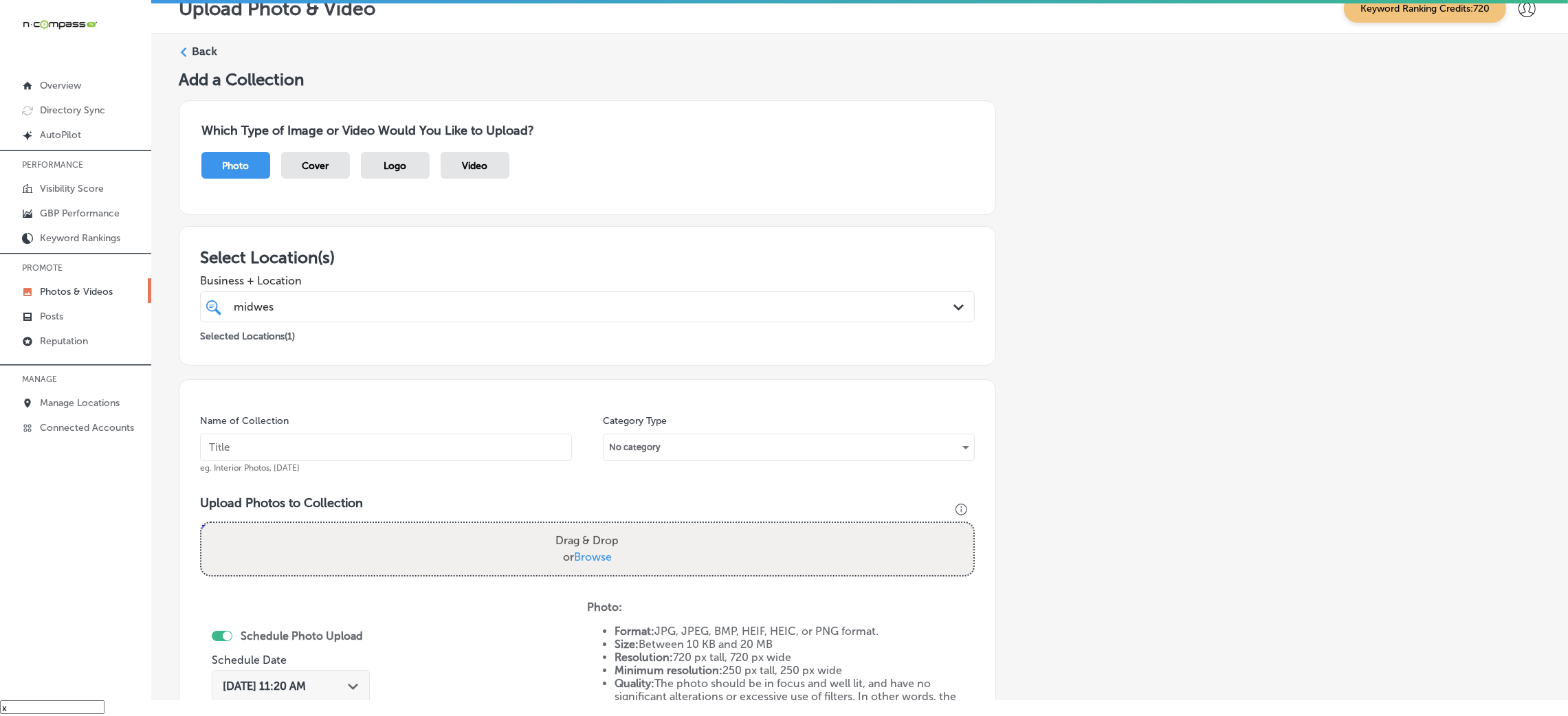
click at [471, 449] on input "text" at bounding box center [386, 447] width 372 height 28
paste input "Midwest-Accounting-&-Tax,-LLP"
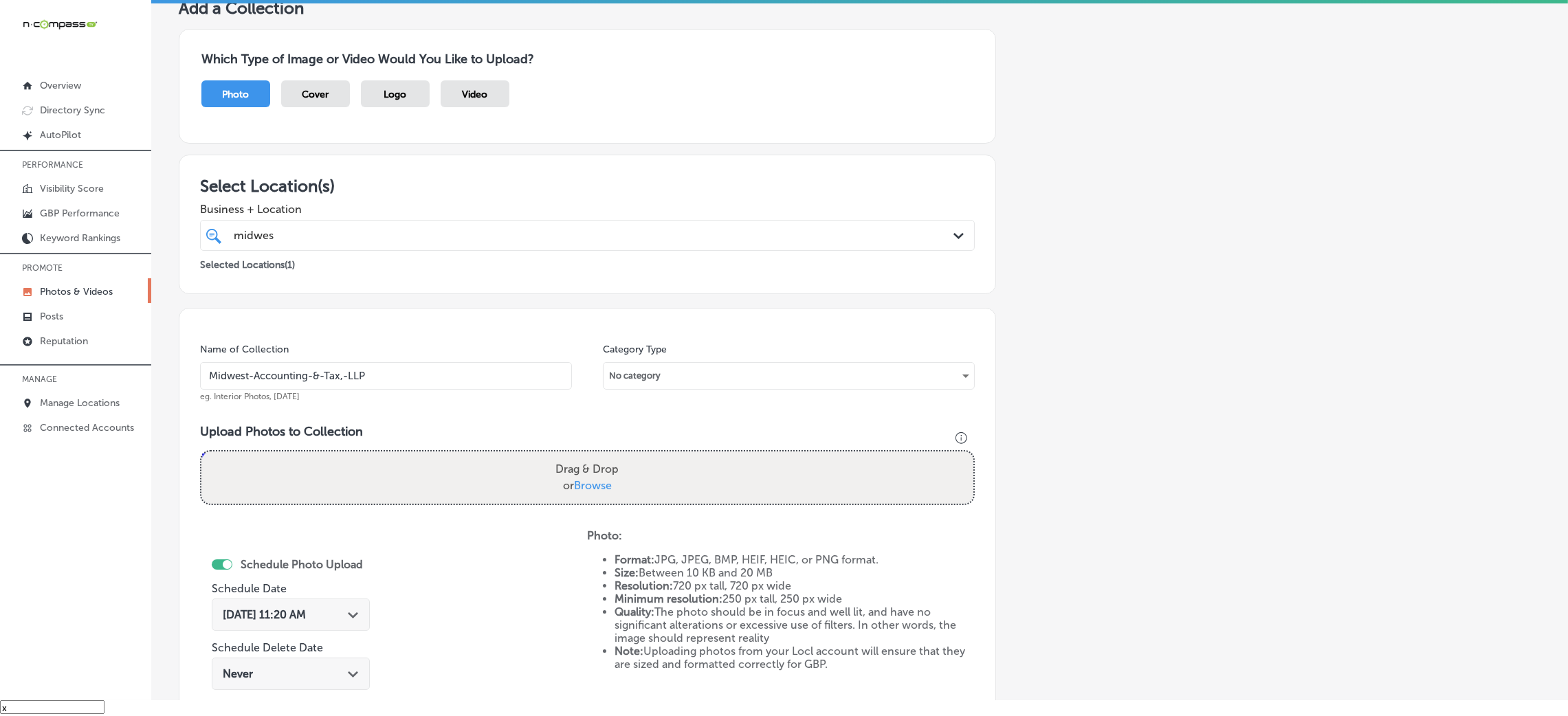
scroll to position [206, 0]
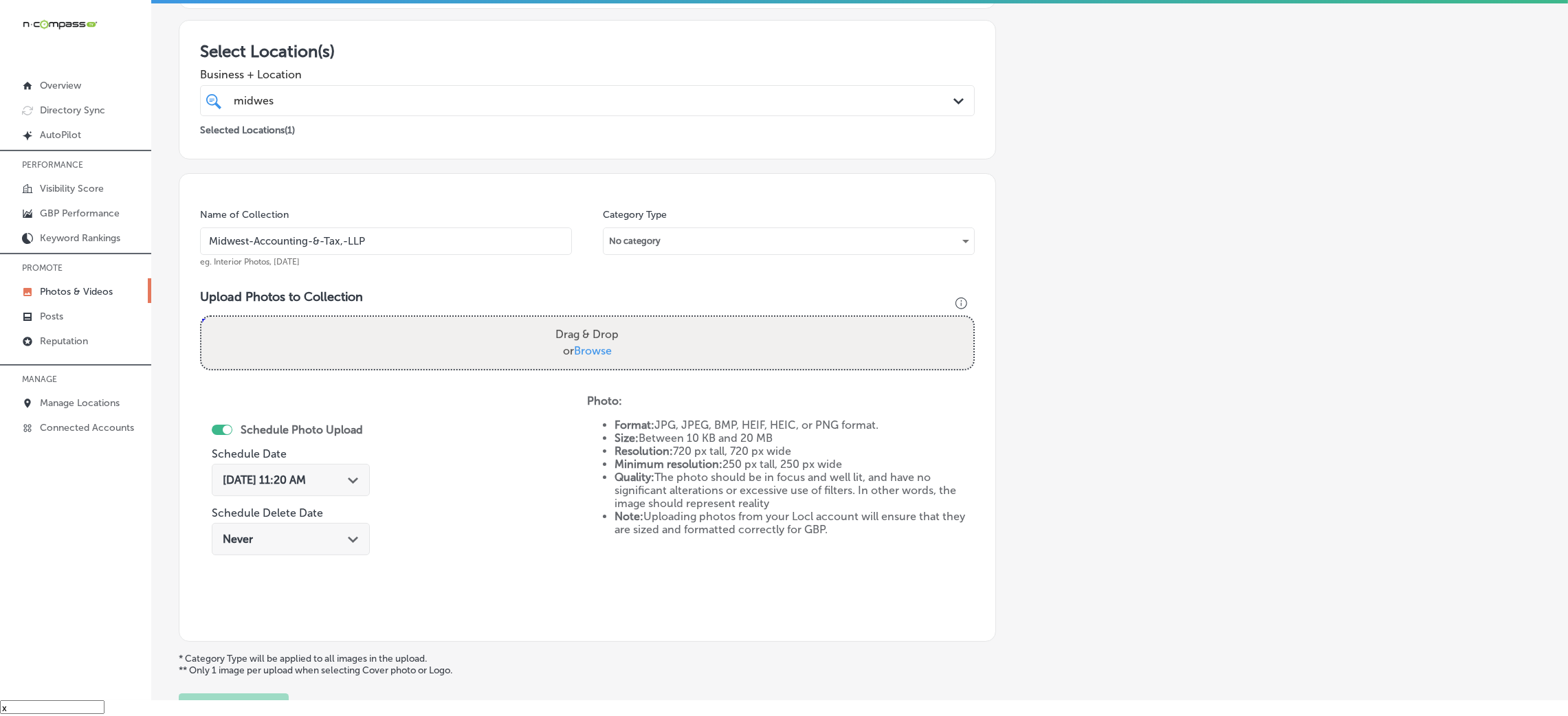
type input "Midwest-Accounting-&-Tax,-LLP"
click at [542, 350] on div "Drag & Drop or Browse" at bounding box center [588, 343] width 772 height 52
click at [202, 317] on input "Drag & Drop or Browse" at bounding box center [588, 319] width 772 height 4
type input "C:\fakepath\Midwest Accounting & Tax LLP-3 (3).png"
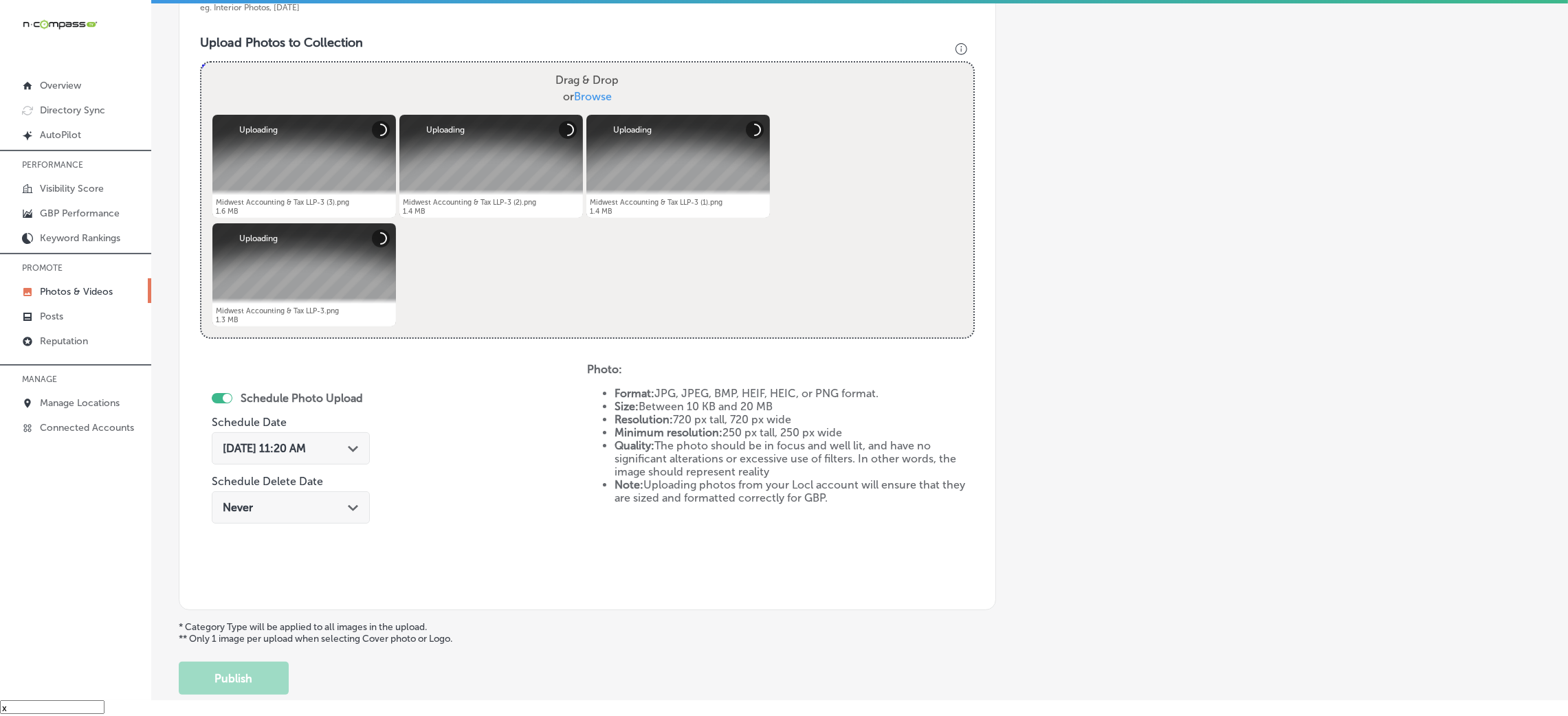
scroll to position [515, 0]
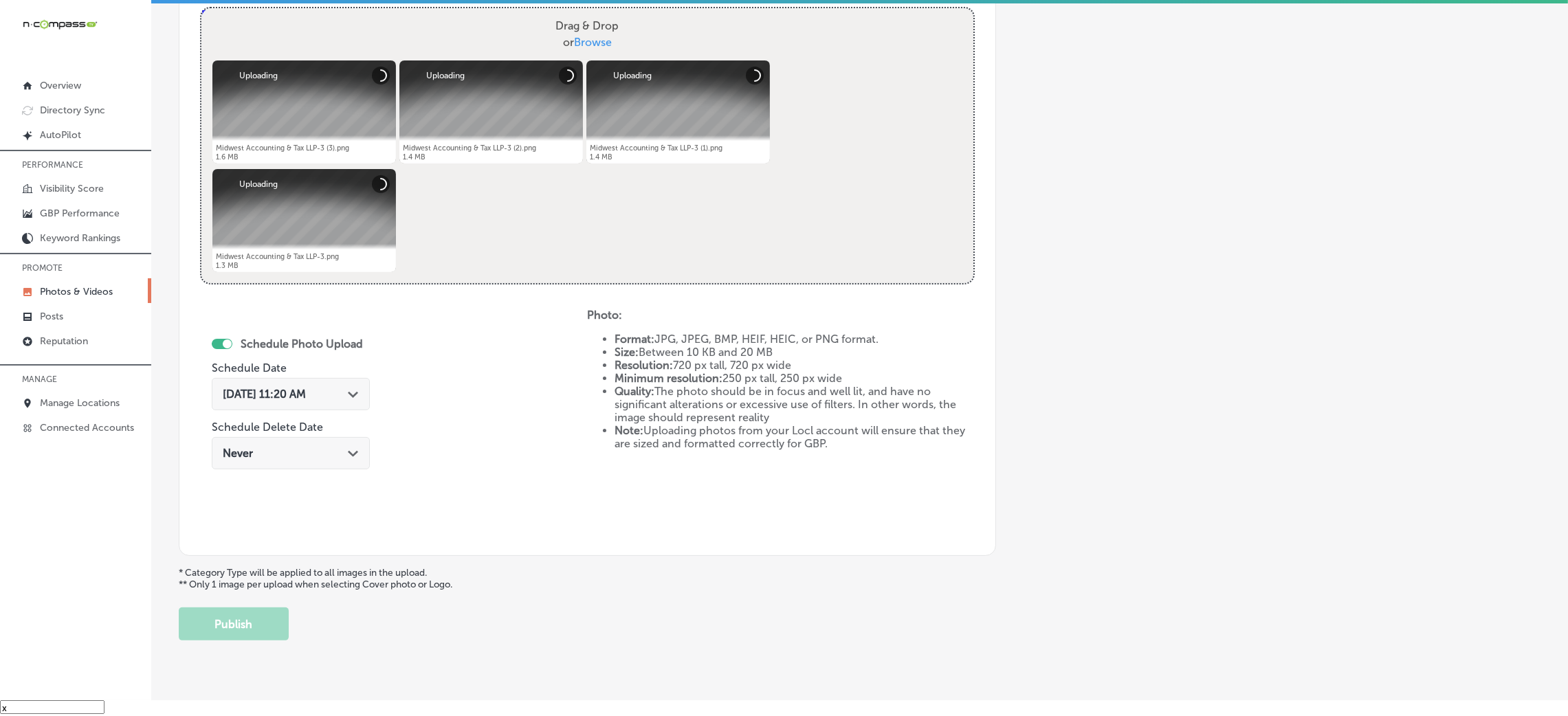
click at [306, 398] on span "[DATE] 11:20 AM" at bounding box center [265, 394] width 83 height 13
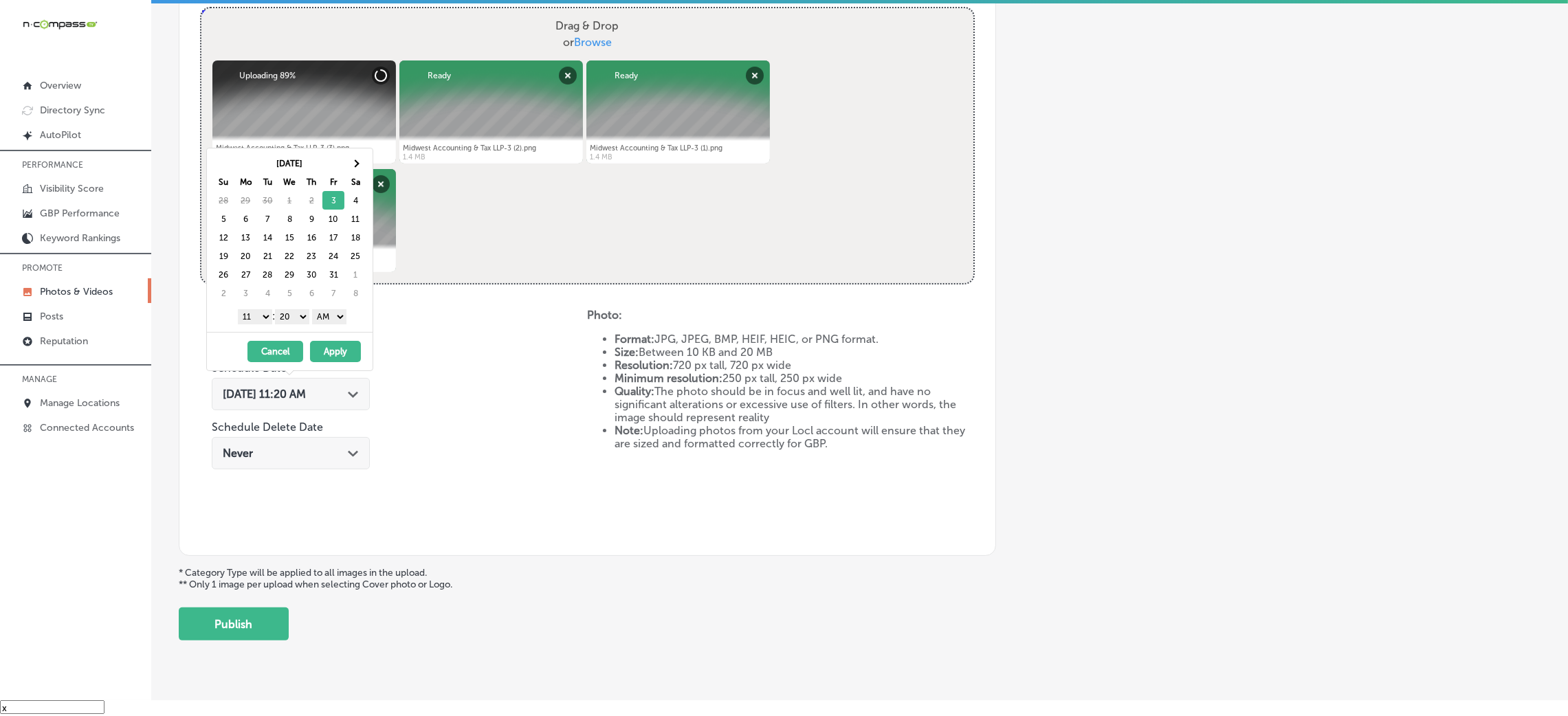
click at [1095, 408] on div "Add a Collection Which Type of Image or Video Would You Like to Upload? Photo C…" at bounding box center [859, 97] width 1362 height 1086
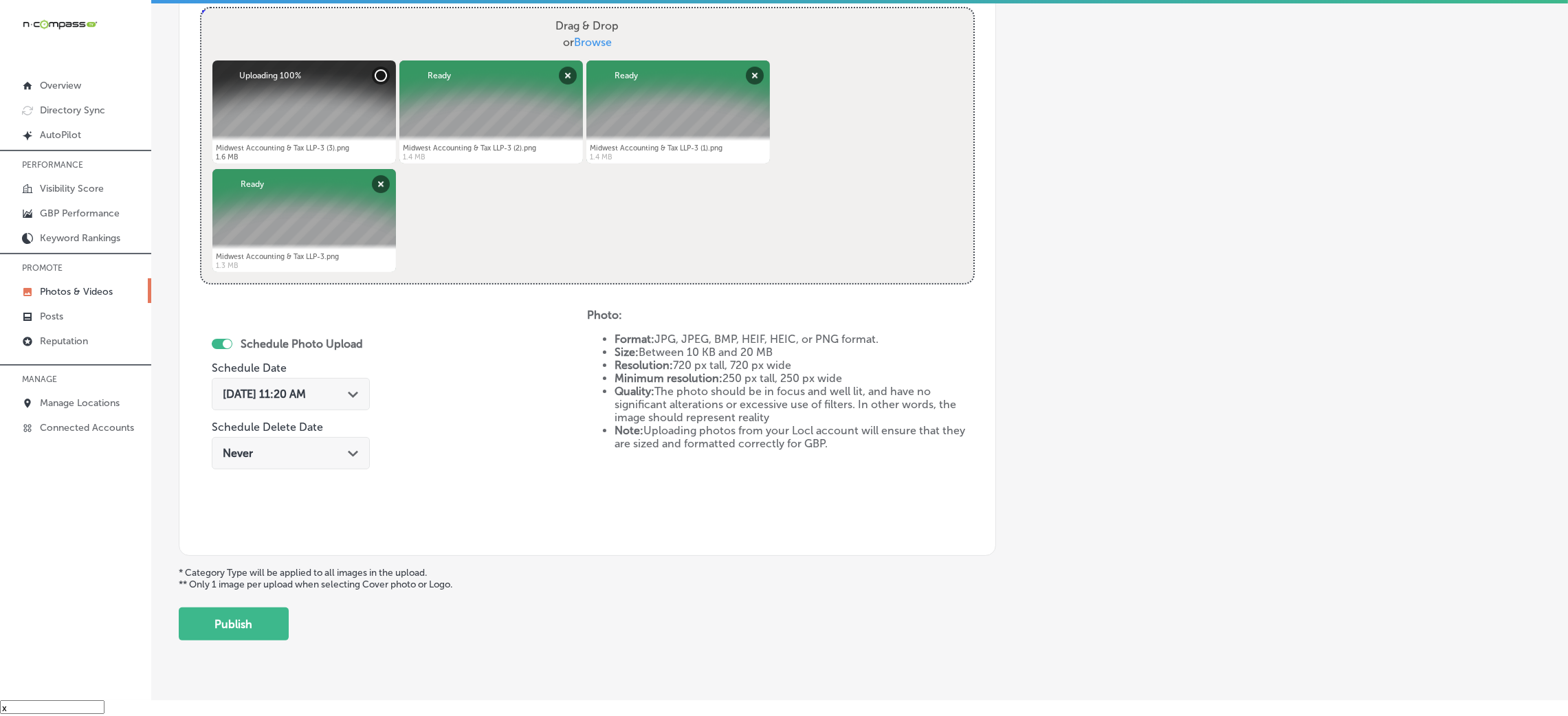
click at [306, 388] on span "[DATE] 11:20 AM" at bounding box center [265, 394] width 83 height 13
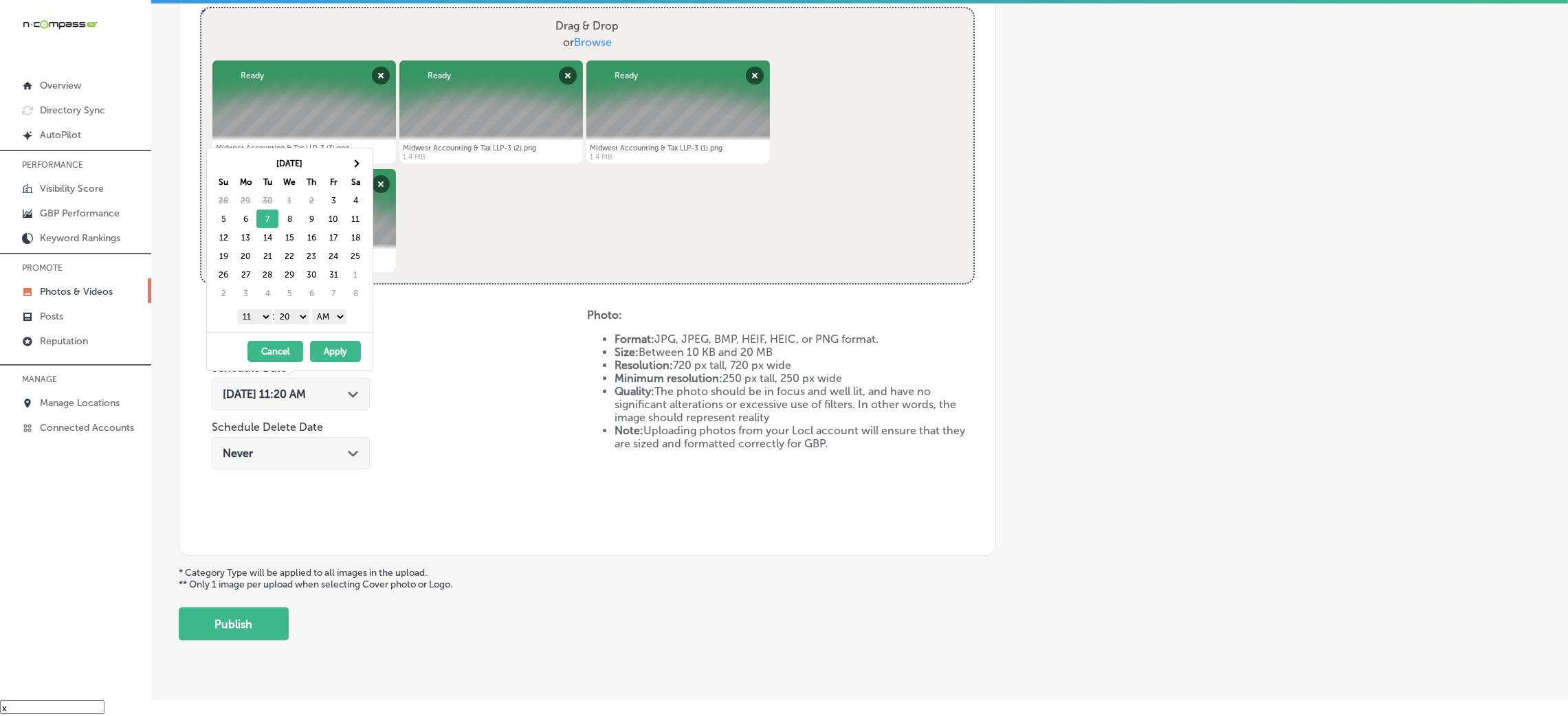
drag, startPoint x: 343, startPoint y: 311, endPoint x: 336, endPoint y: 324, distance: 14.8
click at [343, 311] on select "AM PM" at bounding box center [329, 317] width 35 height 15
click at [299, 317] on select "00 10 20 30 40 50" at bounding box center [292, 317] width 35 height 15
click at [263, 317] on select "1 2 3 4 5 6 7 8 9 10 11 12" at bounding box center [255, 317] width 35 height 15
click at [345, 351] on button "Apply" at bounding box center [336, 351] width 51 height 21
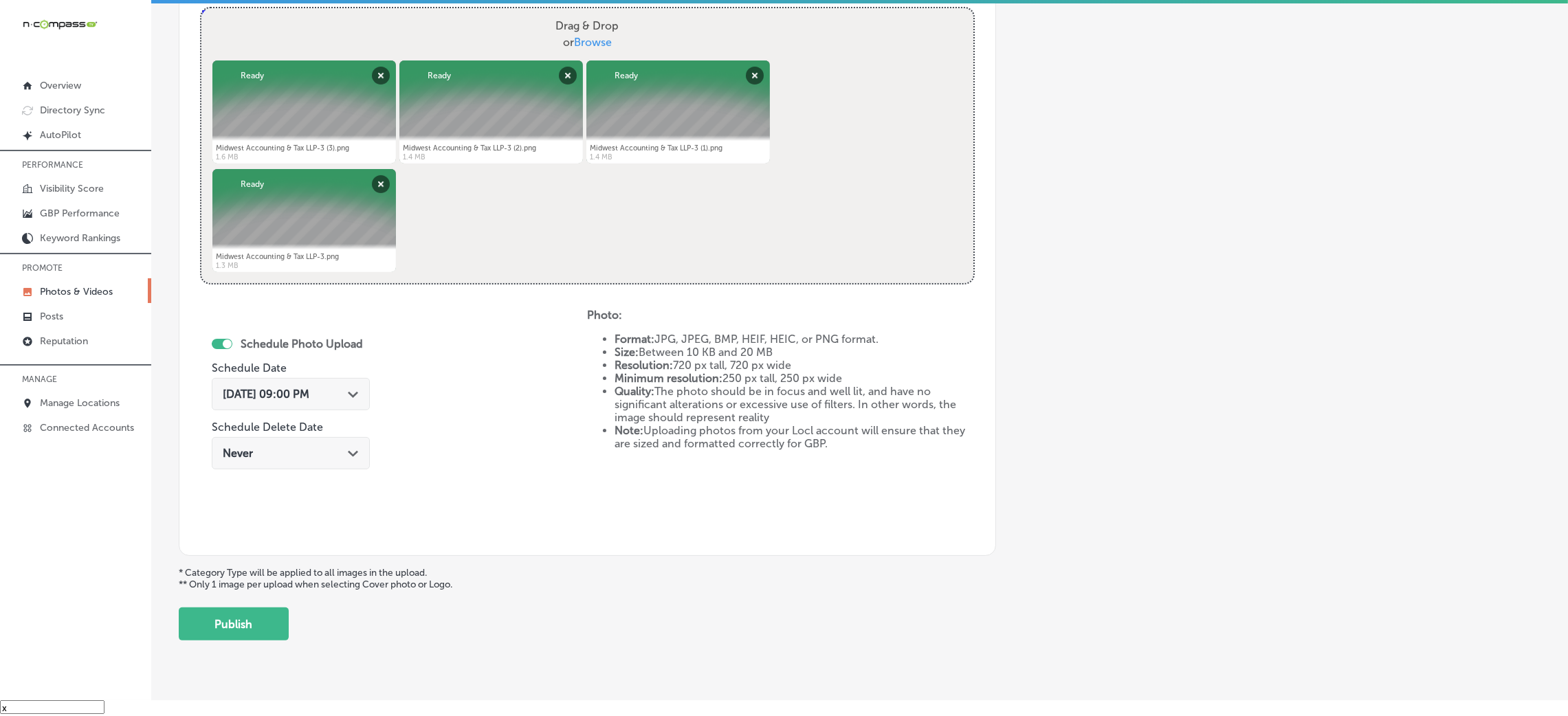
click at [372, 399] on div "Schedule Photo Upload Schedule Date [DATE] 09:00 PM Path Created with Sketch. S…" at bounding box center [296, 405] width 169 height 149
click at [350, 370] on div "Schedule Photo Upload Schedule Date [DATE] 09:00 PM Path Created with Sketch. S…" at bounding box center [291, 405] width 158 height 149
click at [333, 393] on div "[DATE] 09:00 PM Path Created with Sketch." at bounding box center [291, 394] width 136 height 13
click at [498, 416] on div "Schedule Photo Upload Schedule Date [DATE] 09:00 PM Path Created with Sketch. S…" at bounding box center [394, 422] width 387 height 226
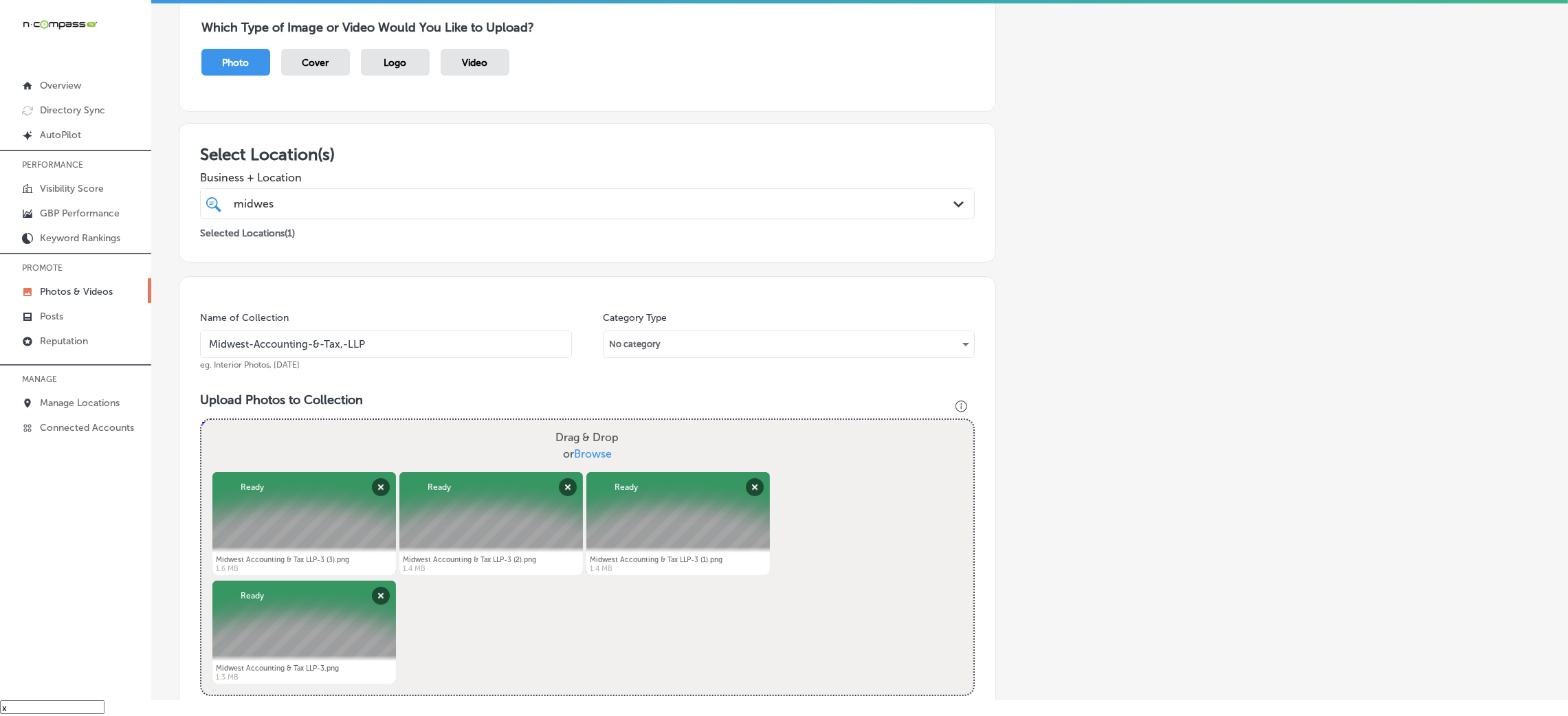
click at [398, 340] on input "Midwest-Accounting-&-Tax,-LLP" at bounding box center [386, 344] width 372 height 28
click at [411, 397] on h3 "Upload Photos to Collection" at bounding box center [588, 399] width 774 height 15
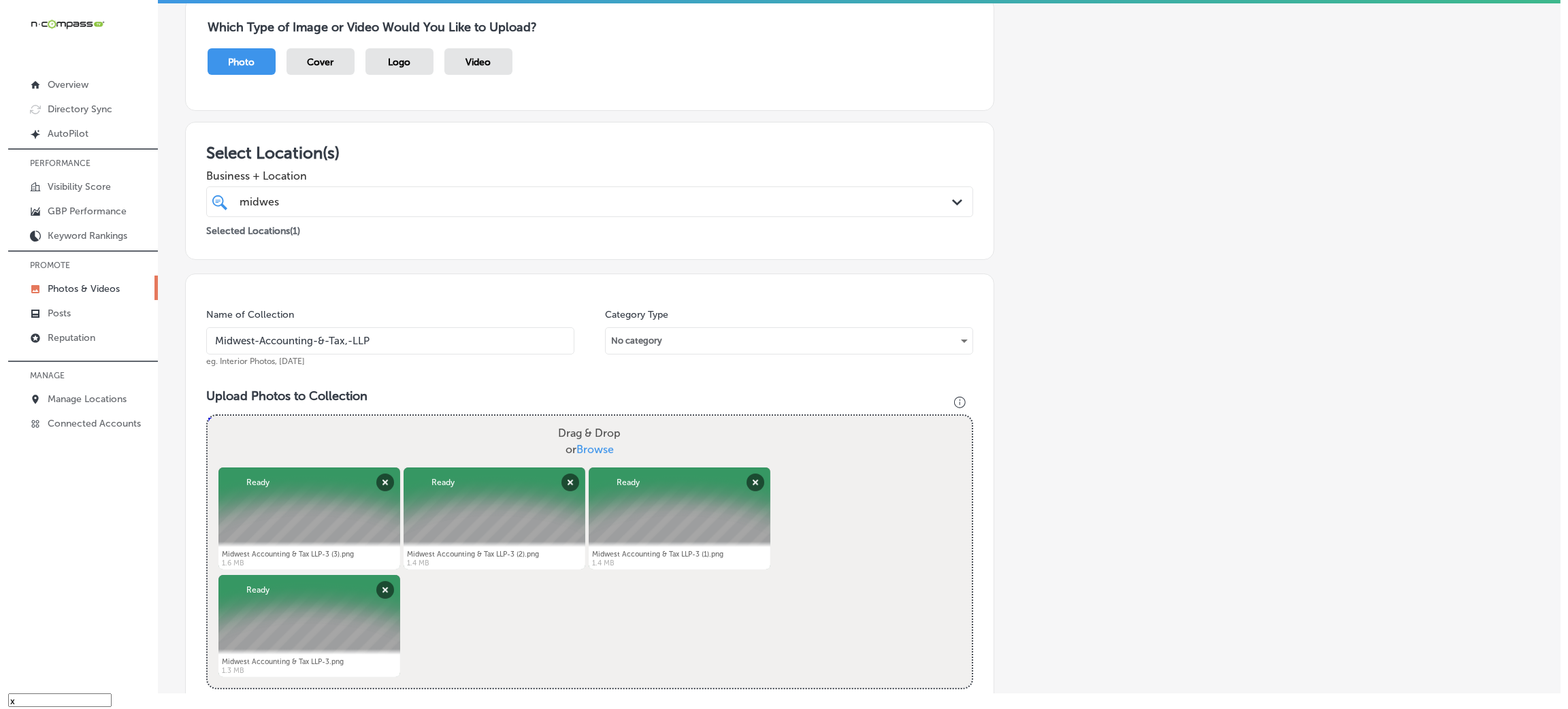
scroll to position [544, 0]
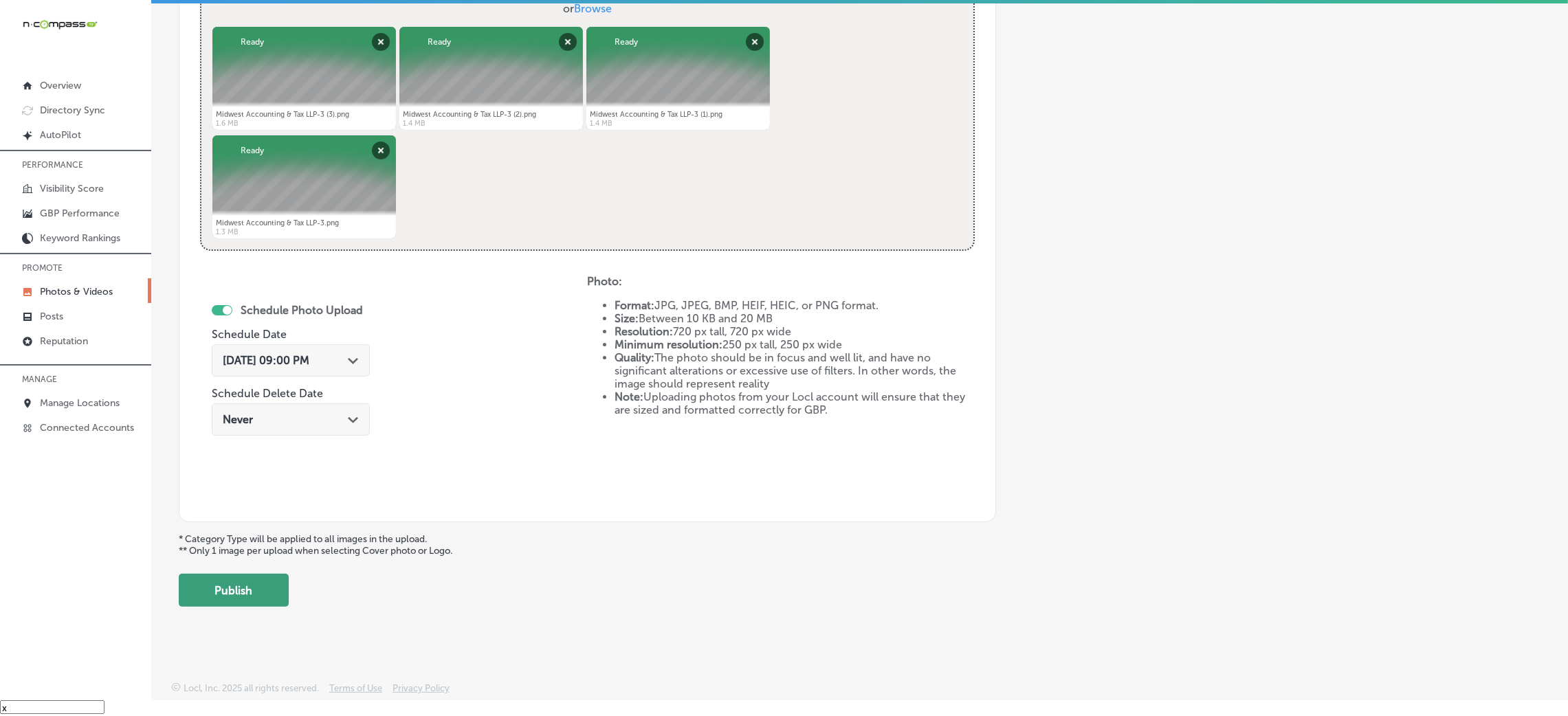
click at [245, 583] on button "Publish" at bounding box center [233, 590] width 110 height 33
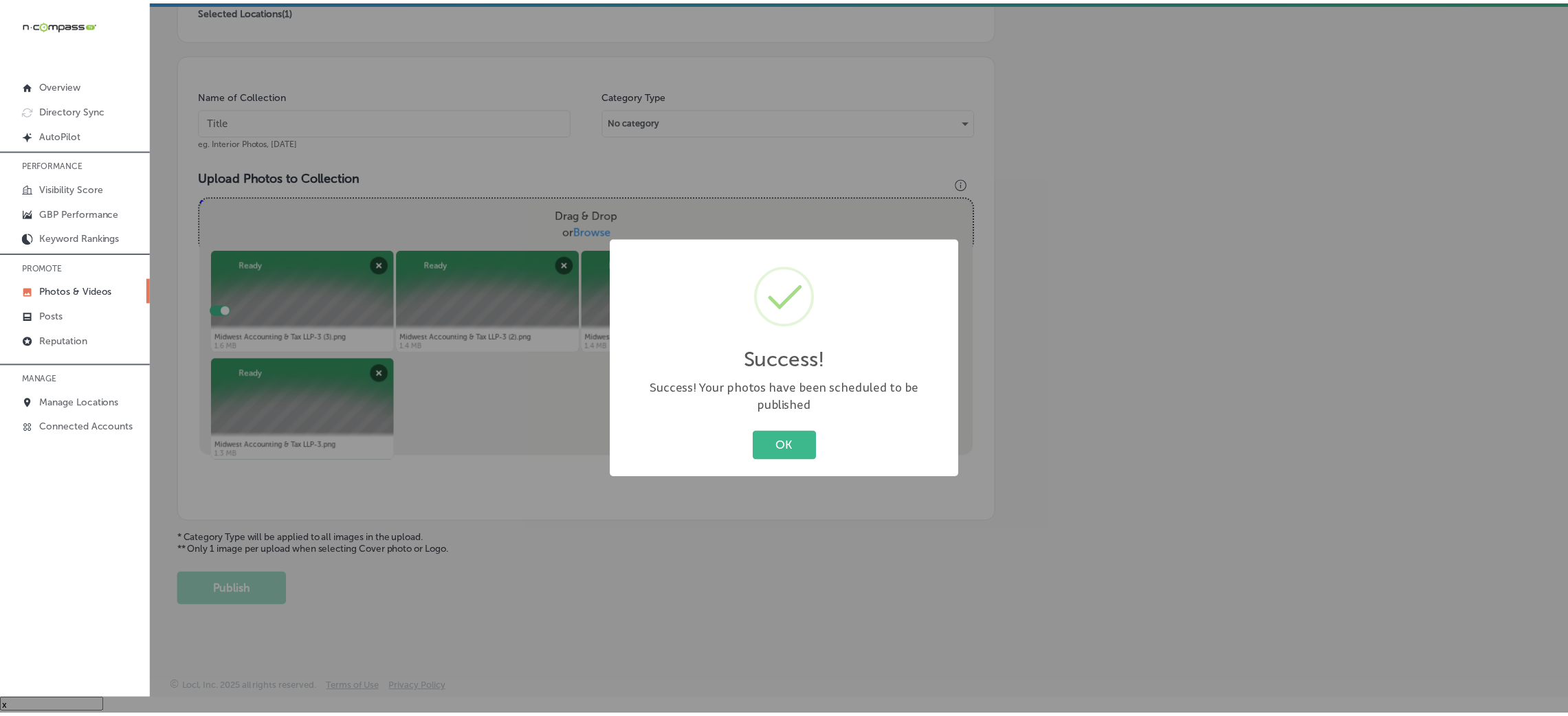
scroll to position [327, 0]
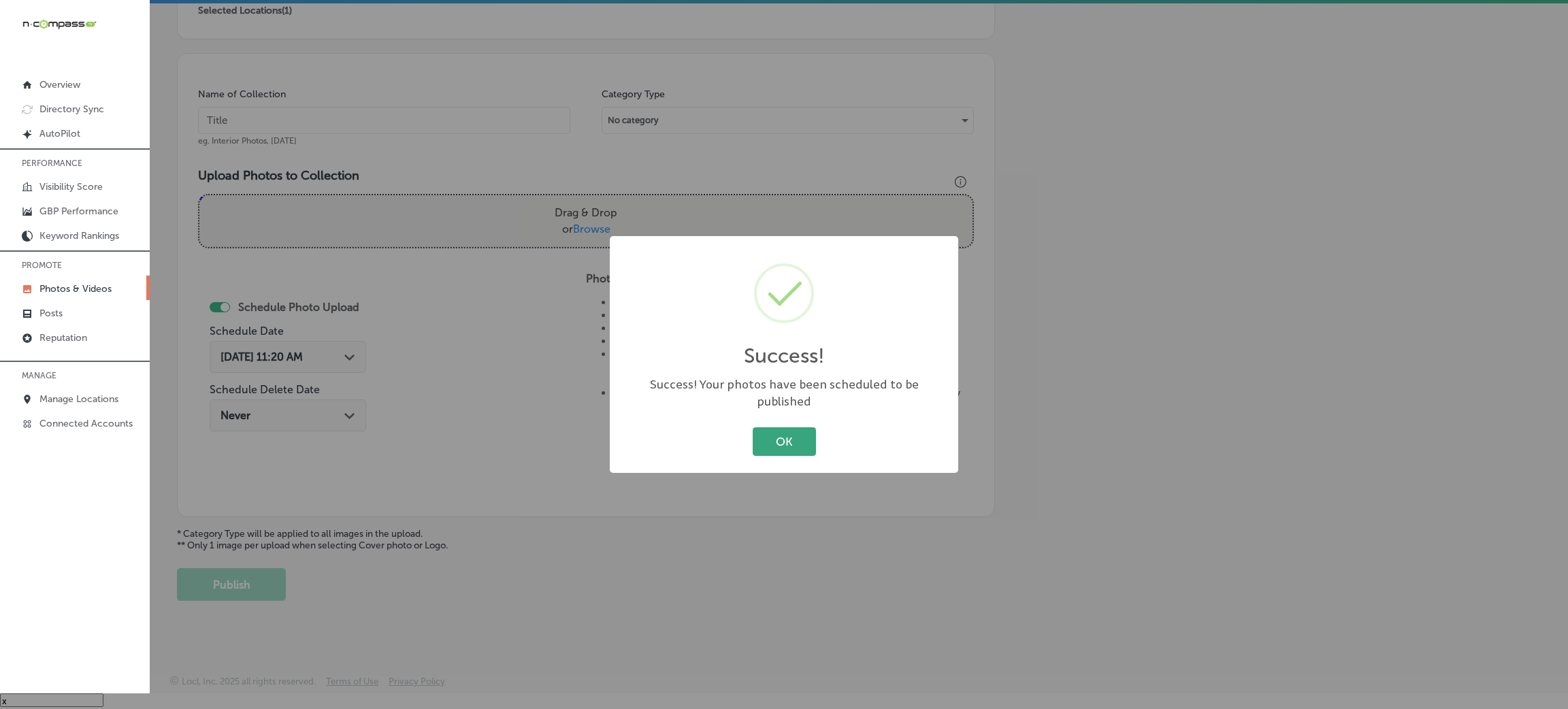
click at [817, 455] on div "Success! × Success! Your photos have been scheduled to be published OK Cancel" at bounding box center [784, 354] width 349 height 237
click at [807, 433] on button "OK" at bounding box center [784, 441] width 64 height 28
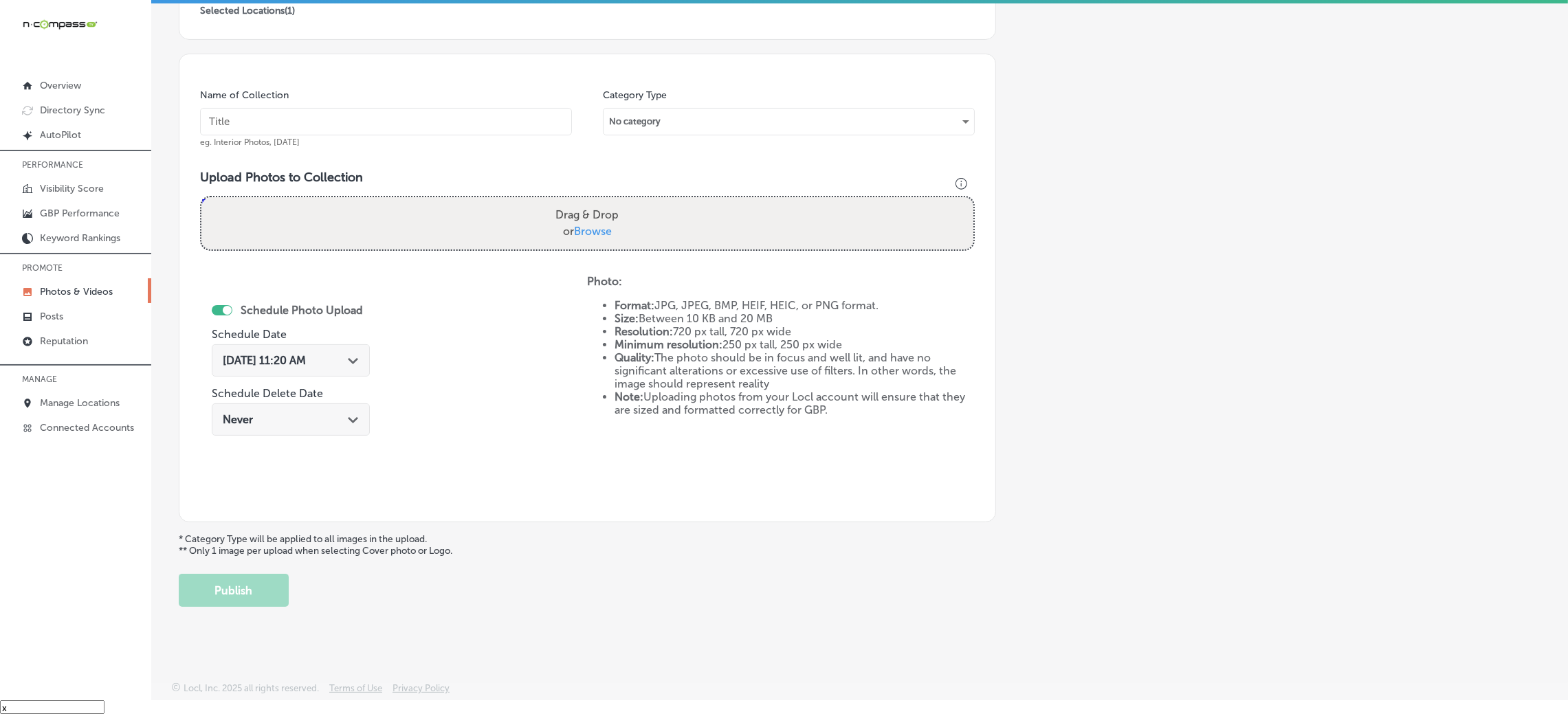
click at [447, 126] on input "text" at bounding box center [386, 121] width 372 height 28
paste input "Midwest-Accounting-&-Tax,-LLP"
type input "Midwest-Accounting-&-Tax,-LLP"
click at [560, 214] on label "Drag & Drop or Browse" at bounding box center [587, 224] width 74 height 44
click at [560, 202] on input "Drag & Drop or Browse" at bounding box center [588, 200] width 772 height 4
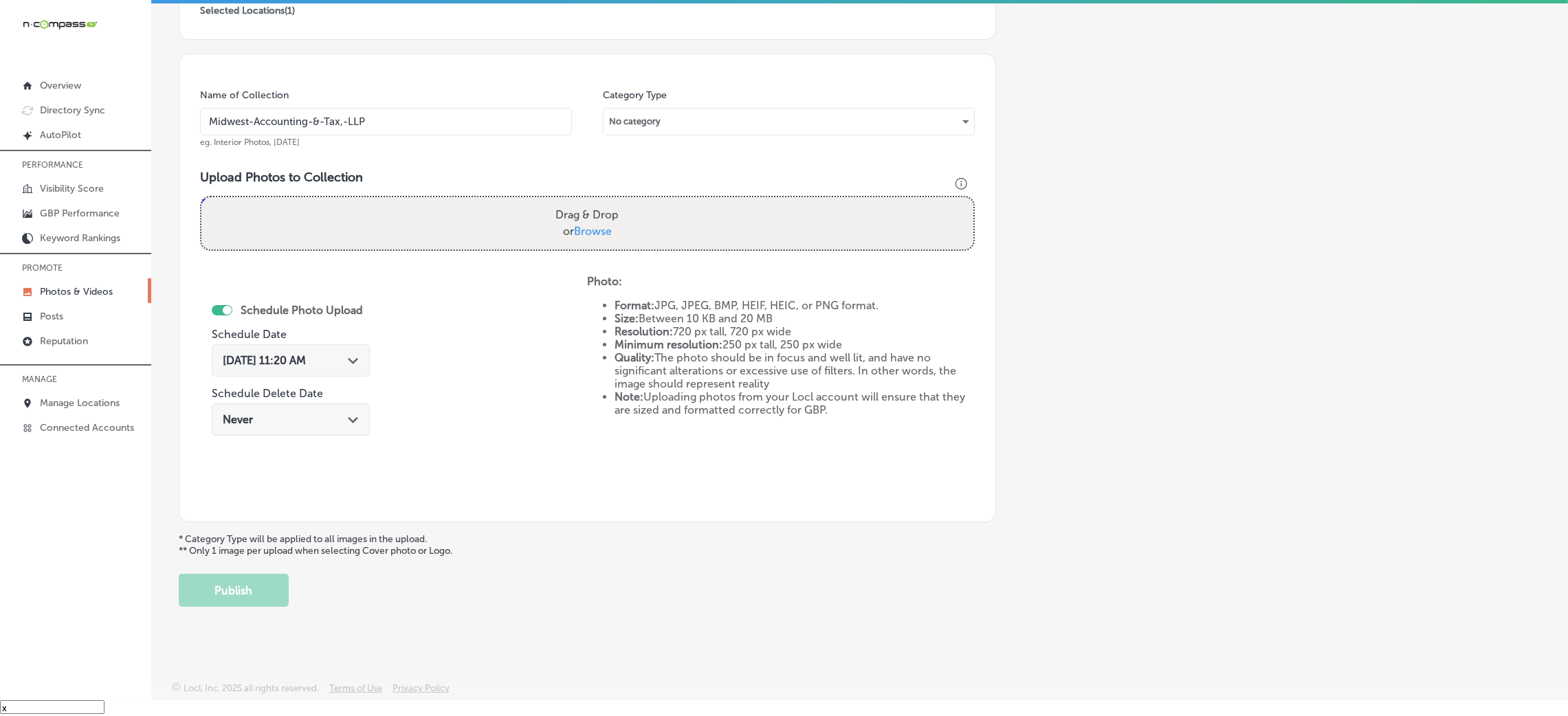
type input "C:\fakepath\Midwest-Accounting-&-Tax-LLP (1).jpg"
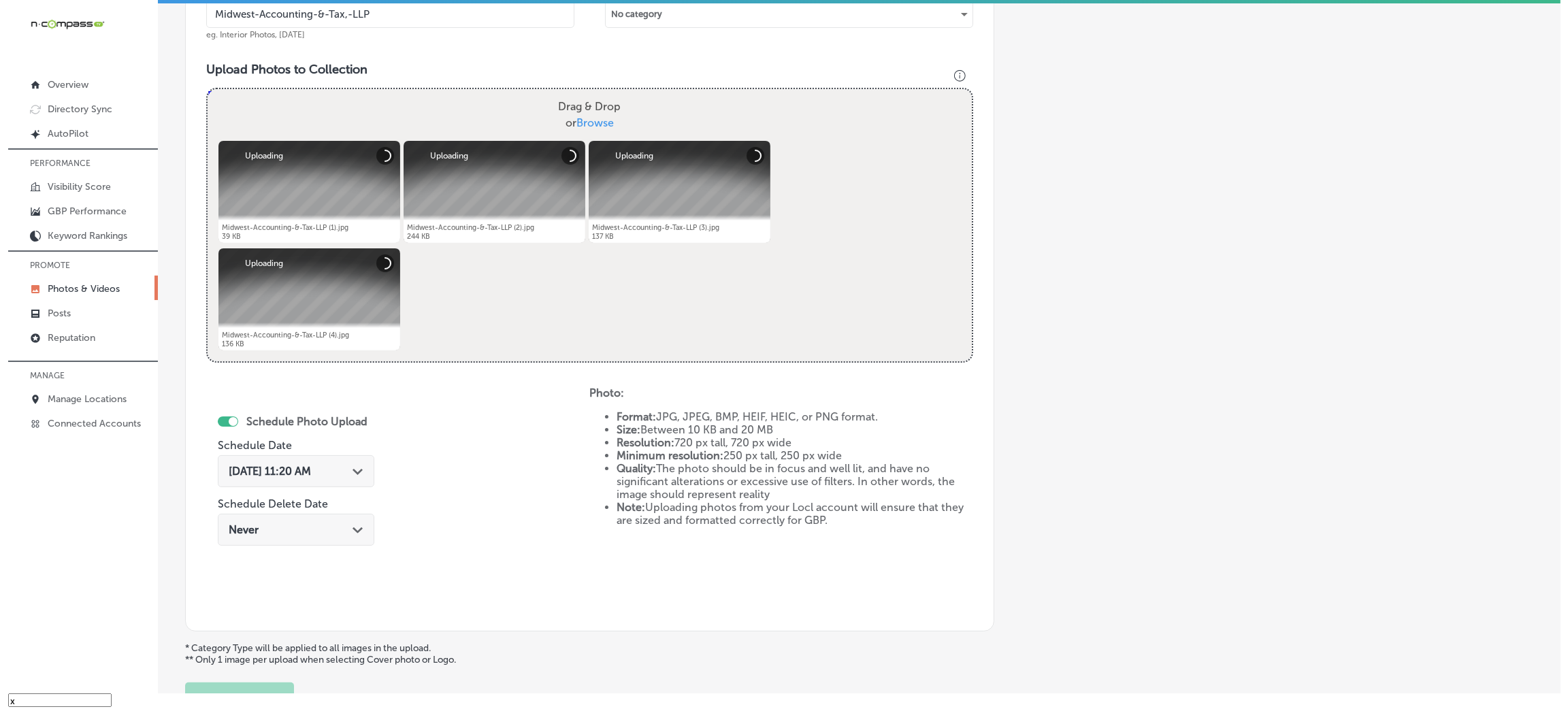
scroll to position [544, 0]
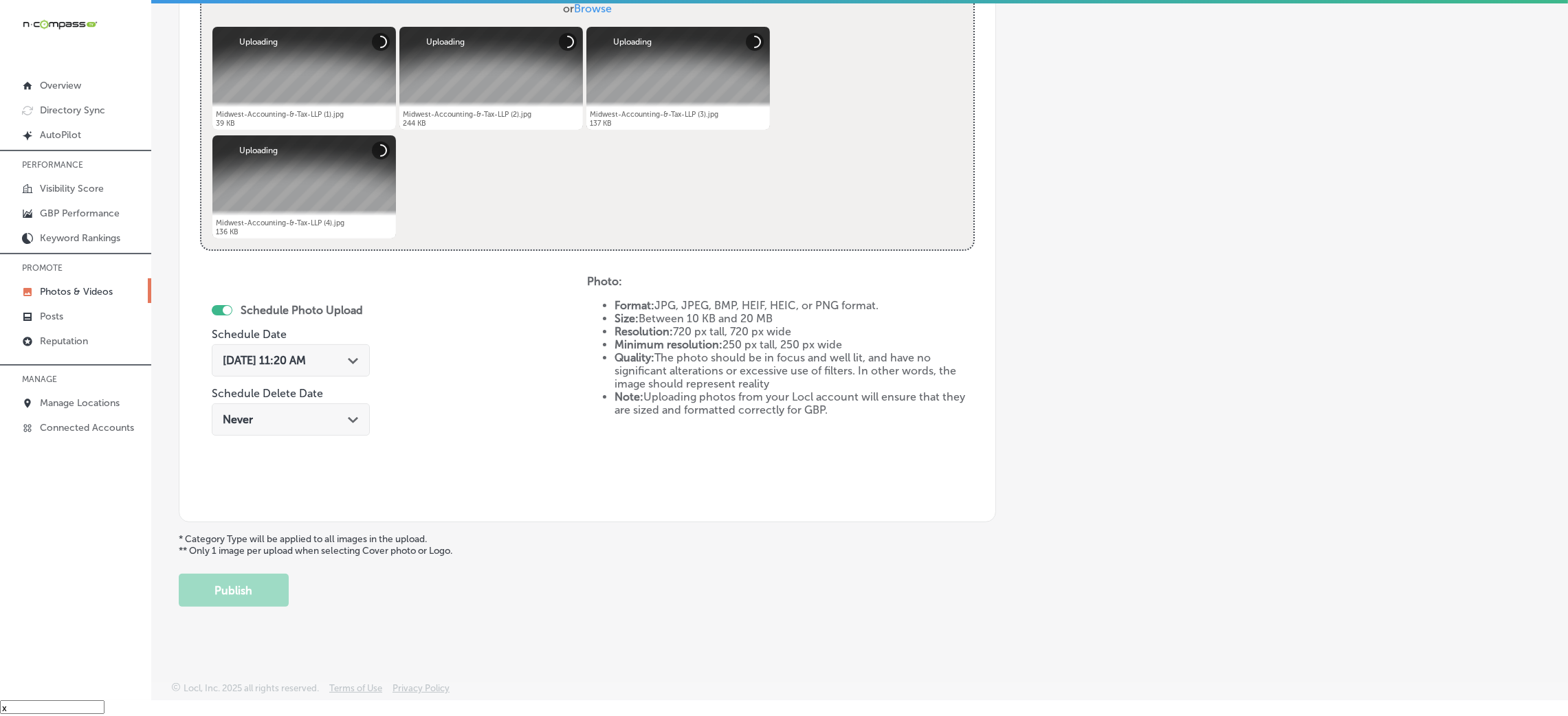
click at [288, 356] on span "[DATE] 11:20 AM" at bounding box center [265, 360] width 83 height 13
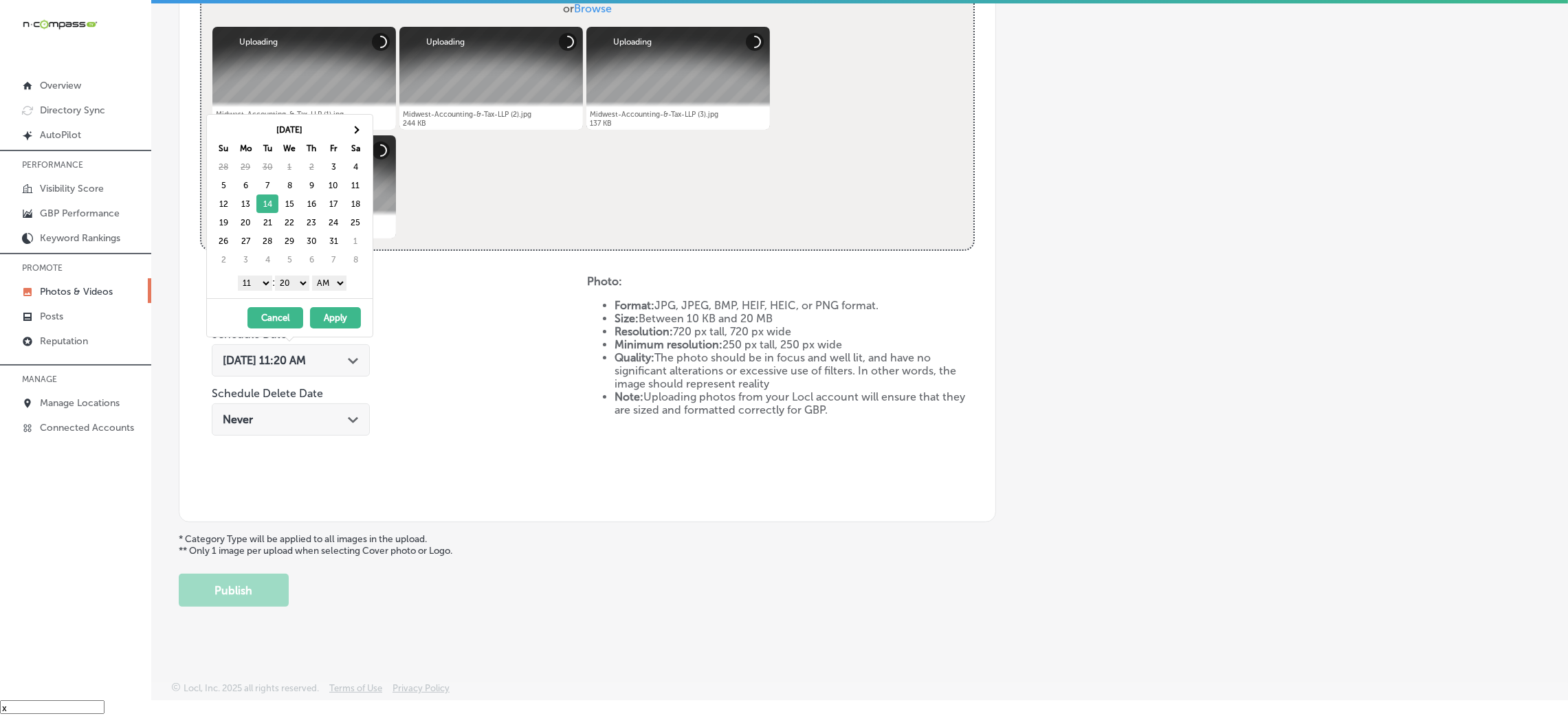
click at [332, 276] on div "1 2 3 4 5 6 7 8 9 10 11 12 : 00 10 20 30 40 50 AM PM" at bounding box center [292, 282] width 160 height 20
click at [340, 291] on select "AM PM" at bounding box center [329, 283] width 35 height 15
click at [294, 286] on select "00 10 20 30 40 50" at bounding box center [292, 283] width 35 height 15
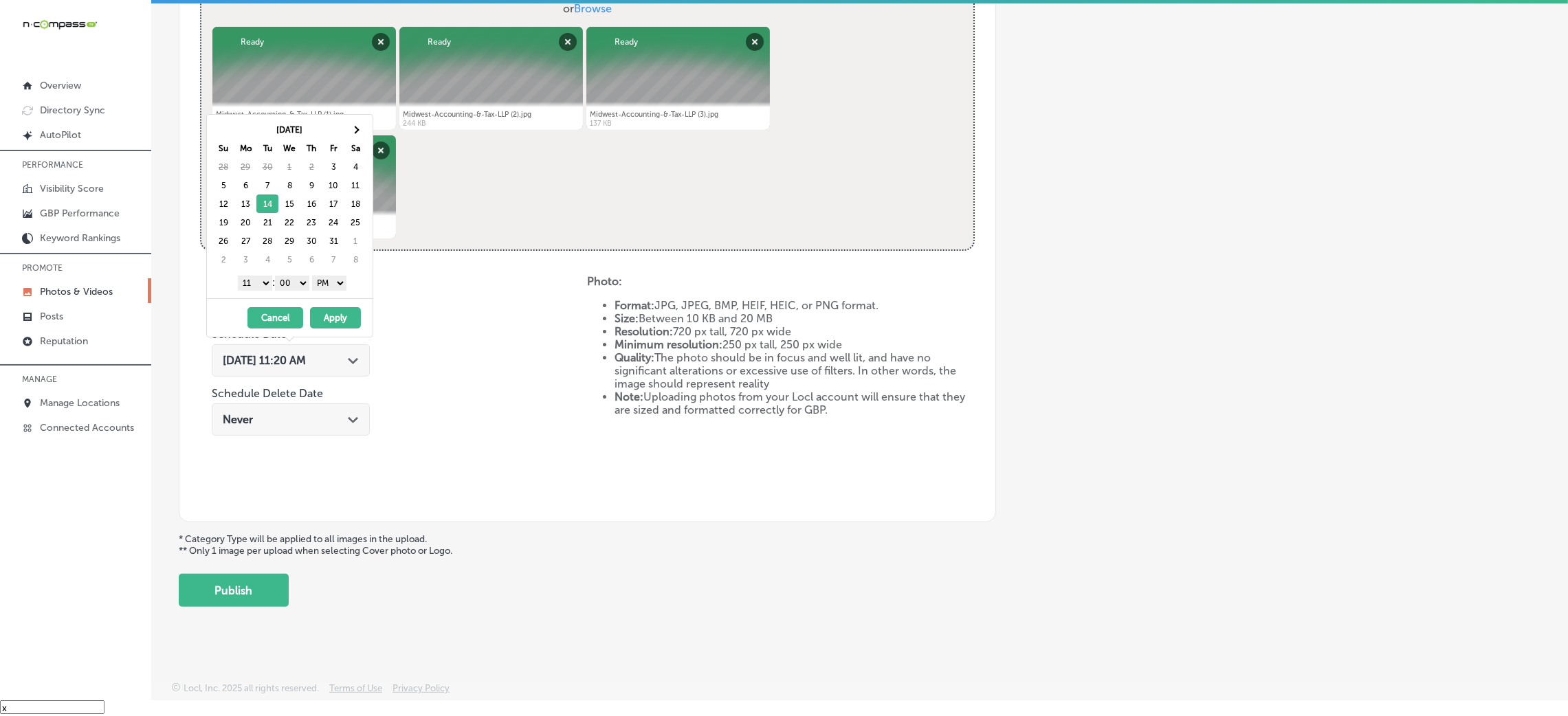
click at [260, 290] on select "1 2 3 4 5 6 7 8 9 10 11 12" at bounding box center [255, 283] width 35 height 15
click at [320, 313] on button "Apply" at bounding box center [336, 318] width 51 height 21
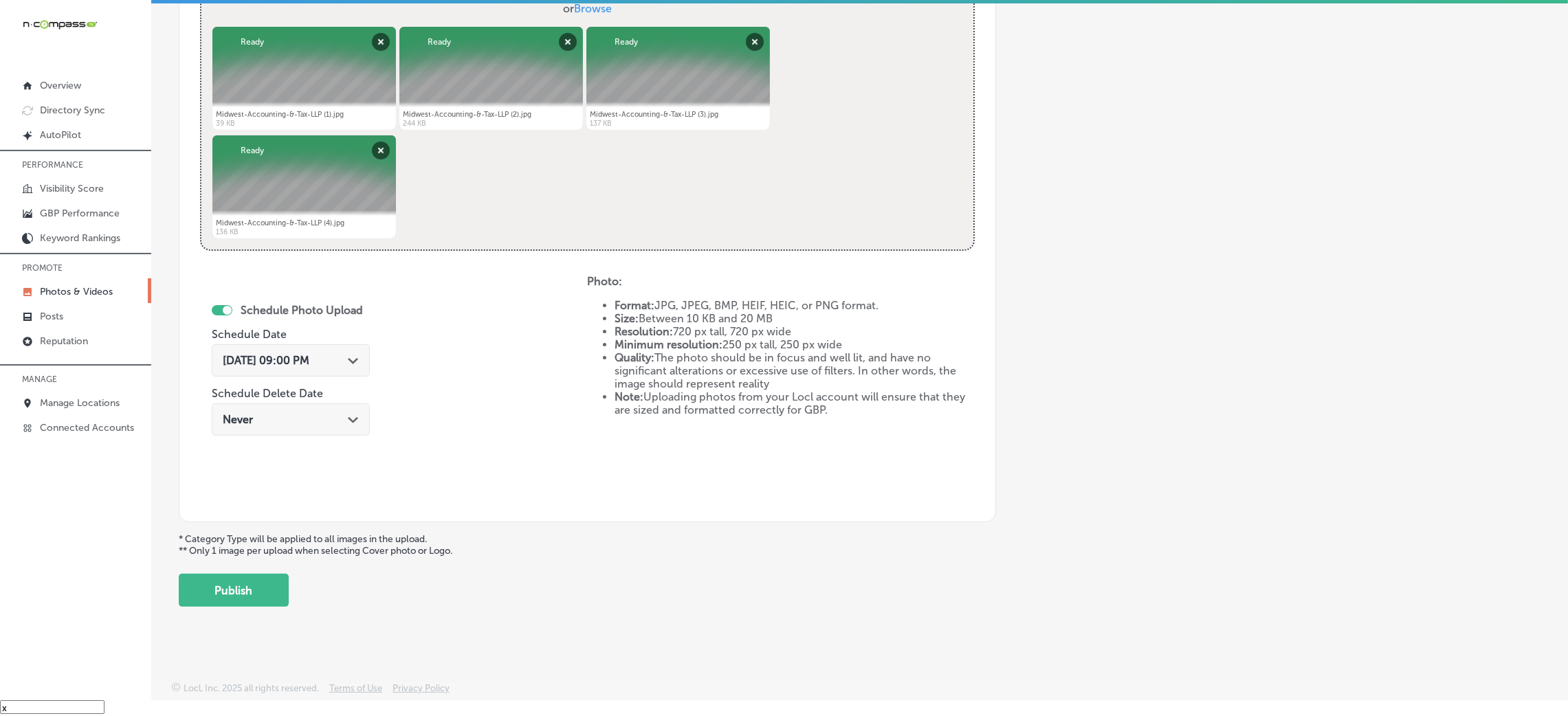
click at [279, 341] on div "[DATE] 09:00 PM Path Created with Sketch." at bounding box center [291, 363] width 158 height 46
click at [283, 355] on span "[DATE] 09:00 PM" at bounding box center [266, 360] width 87 height 13
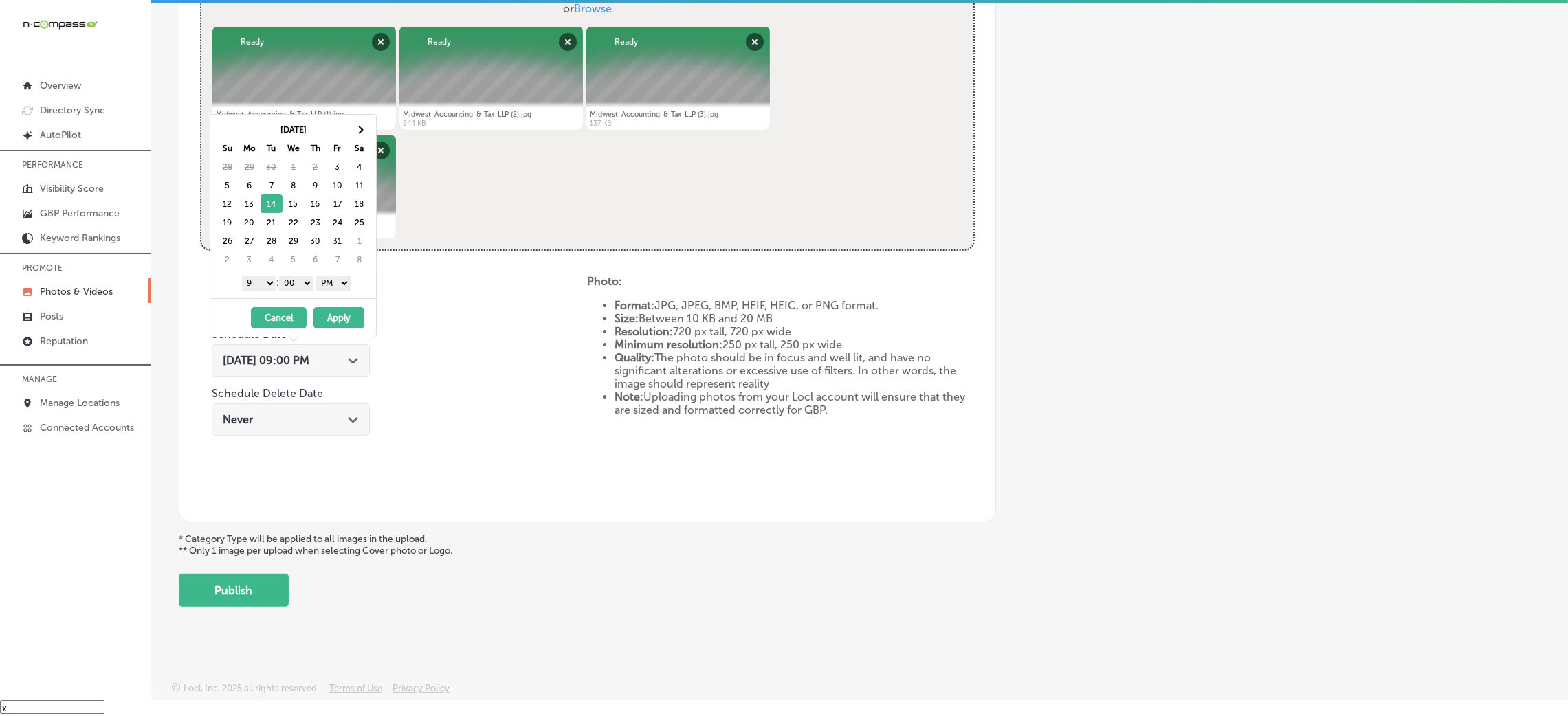
click at [472, 387] on div "Schedule Photo Upload Schedule Date [DATE] 09:00 PM Path Created with Sketch. S…" at bounding box center [394, 388] width 387 height 226
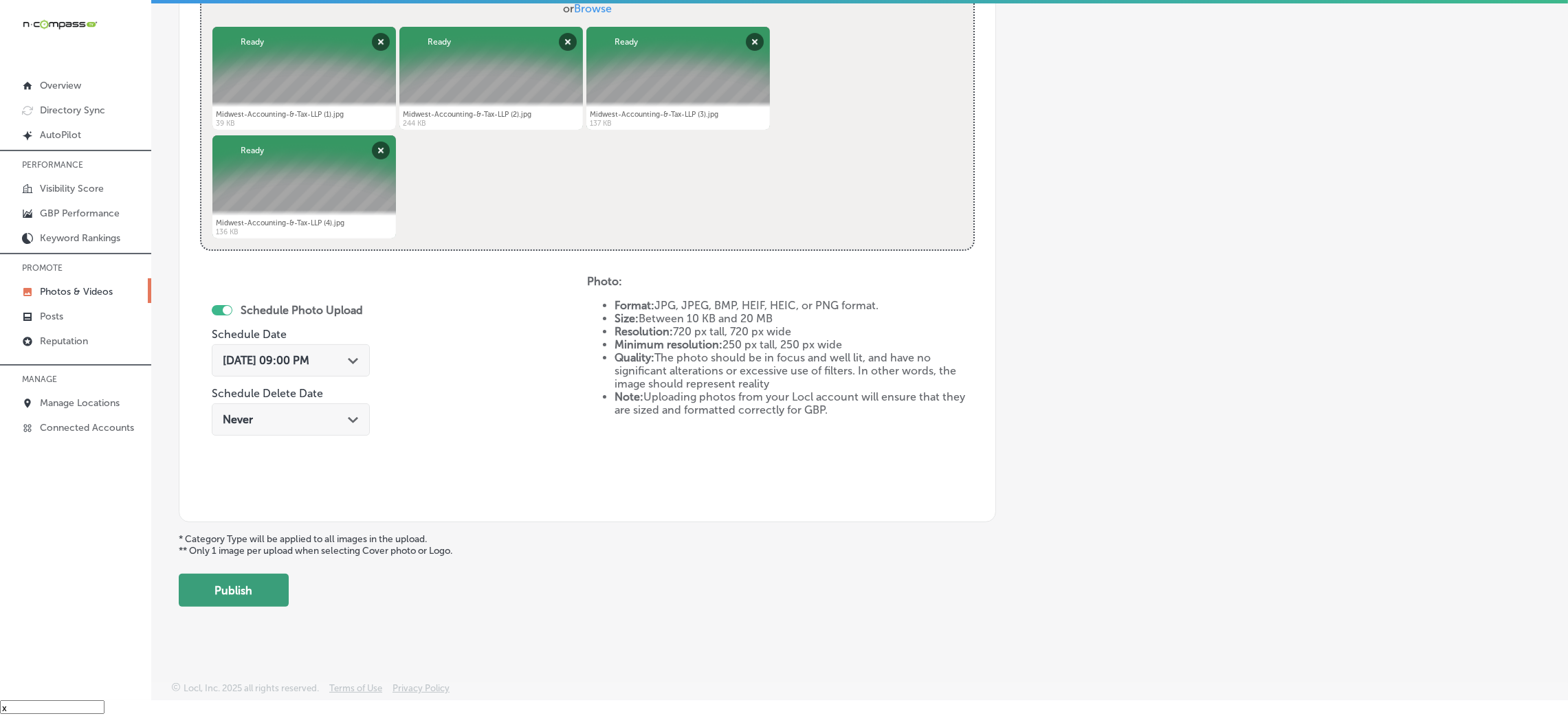
click at [262, 605] on button "Publish" at bounding box center [233, 590] width 110 height 33
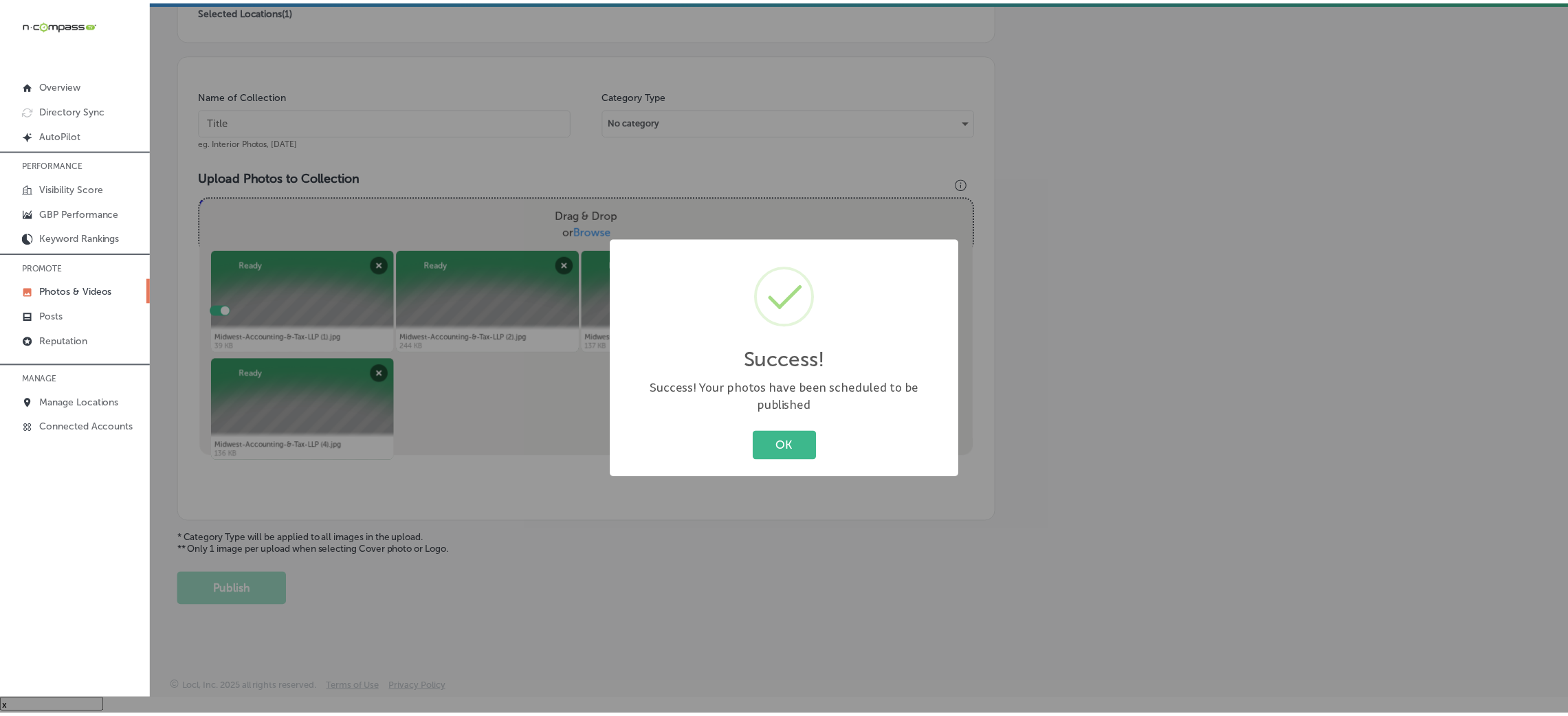
scroll to position [327, 0]
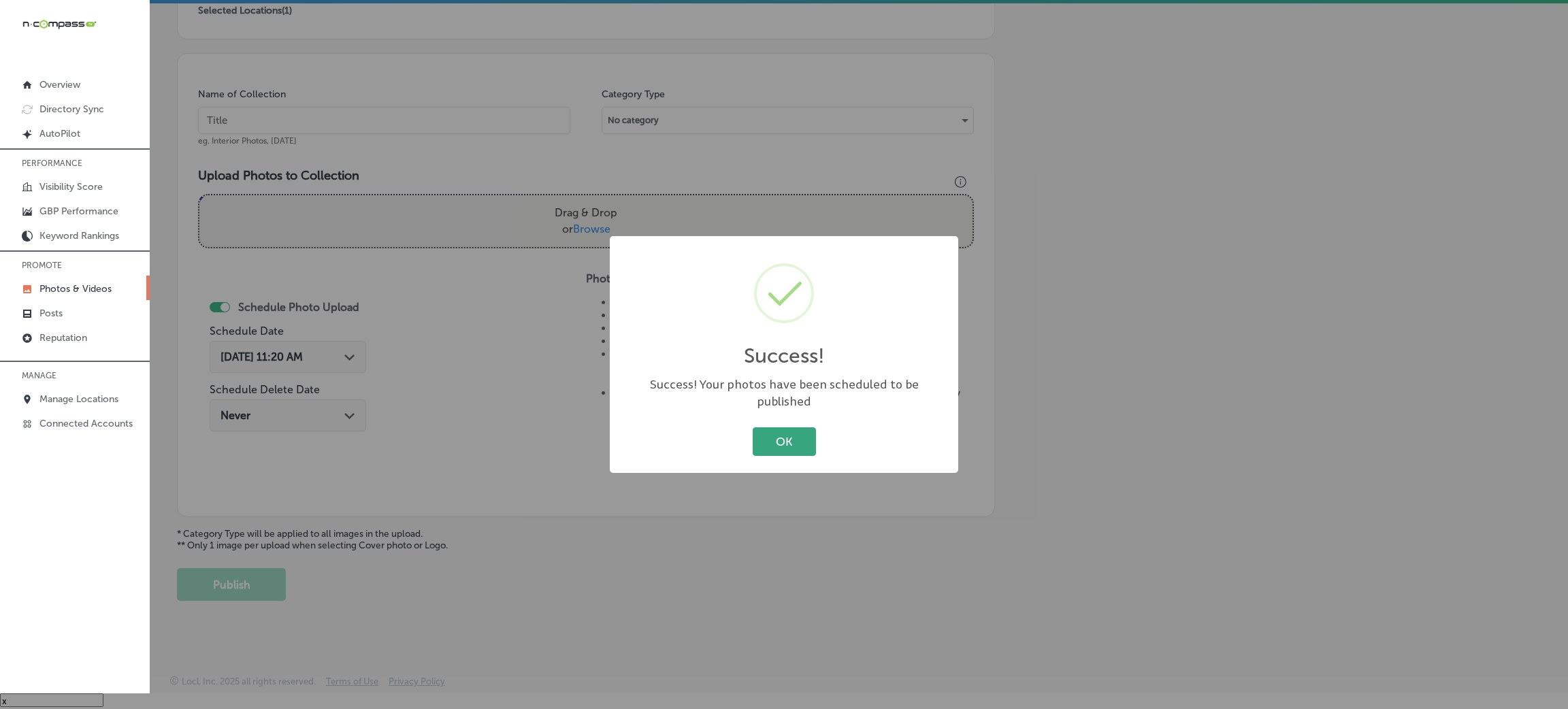
click at [775, 446] on button "OK" at bounding box center [784, 441] width 64 height 28
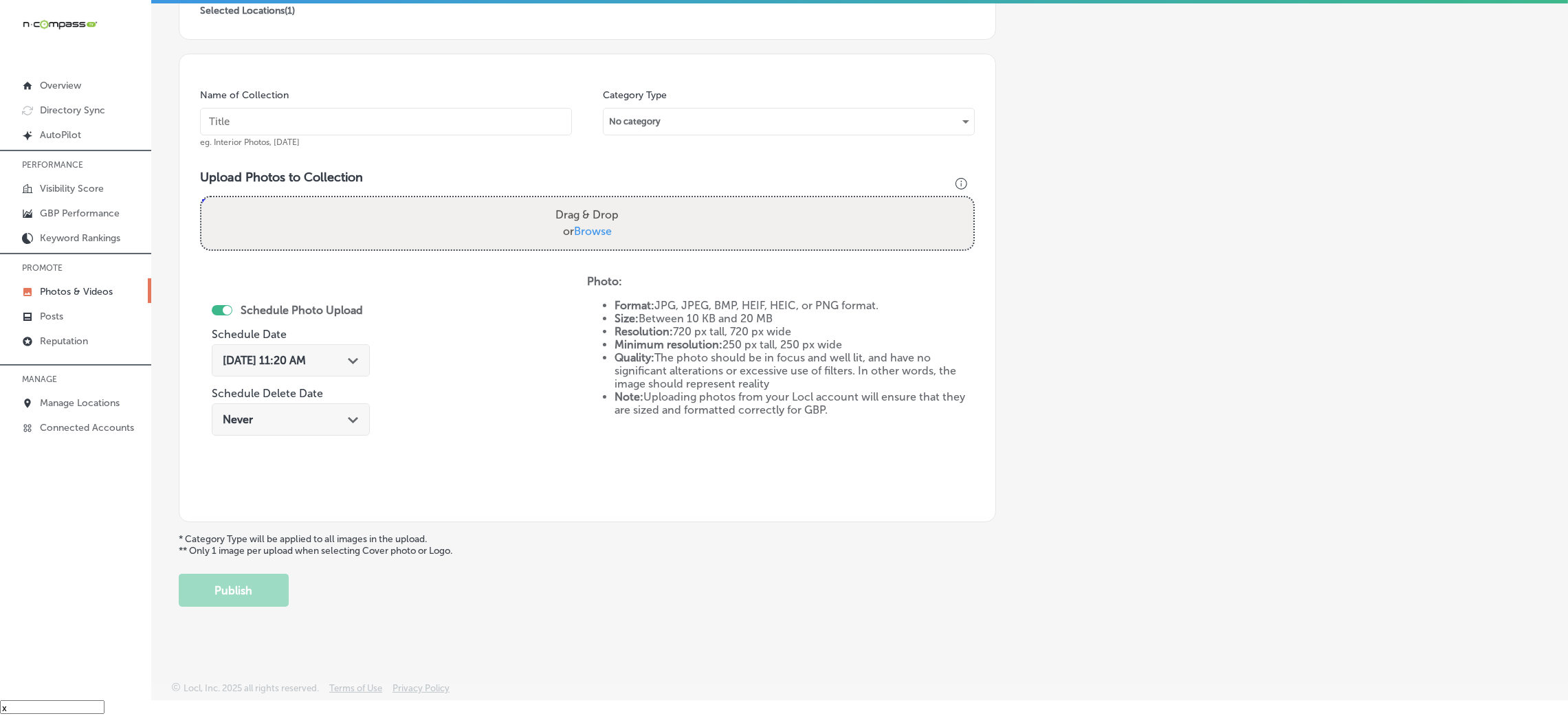
click at [389, 123] on input "text" at bounding box center [386, 121] width 372 height 28
click at [506, 123] on input "text" at bounding box center [386, 121] width 372 height 28
paste input "Midwest-Accounting-&-Tax,-LLP"
type input "Midwest-Accounting-&-Tax,-LLP"
click at [647, 232] on div "Drag & Drop or Browse" at bounding box center [588, 224] width 772 height 52
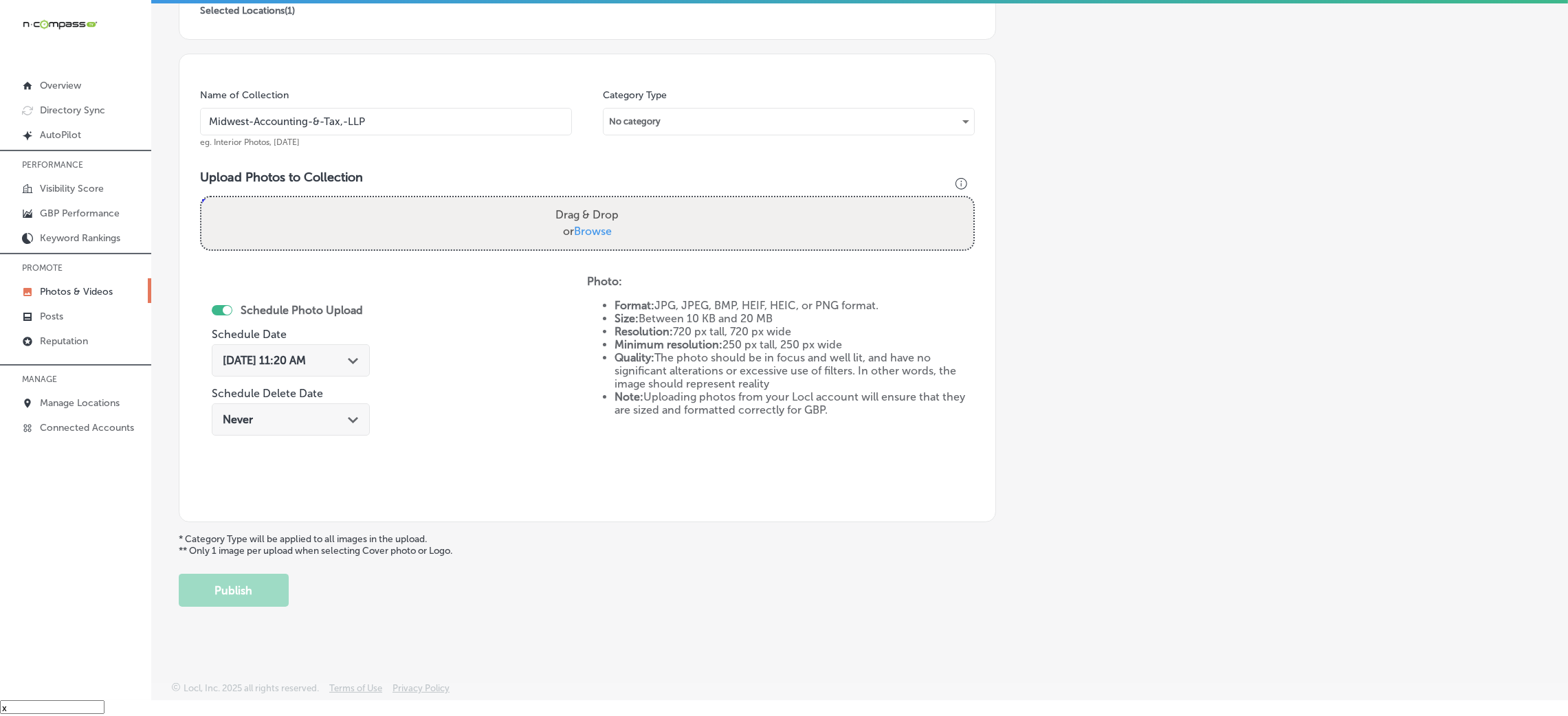
click at [202, 198] on input "Drag & Drop or Browse" at bounding box center [588, 200] width 772 height 4
type input "C:\fakepath\Midwest Accounting & Tax LLP-2 (3).png"
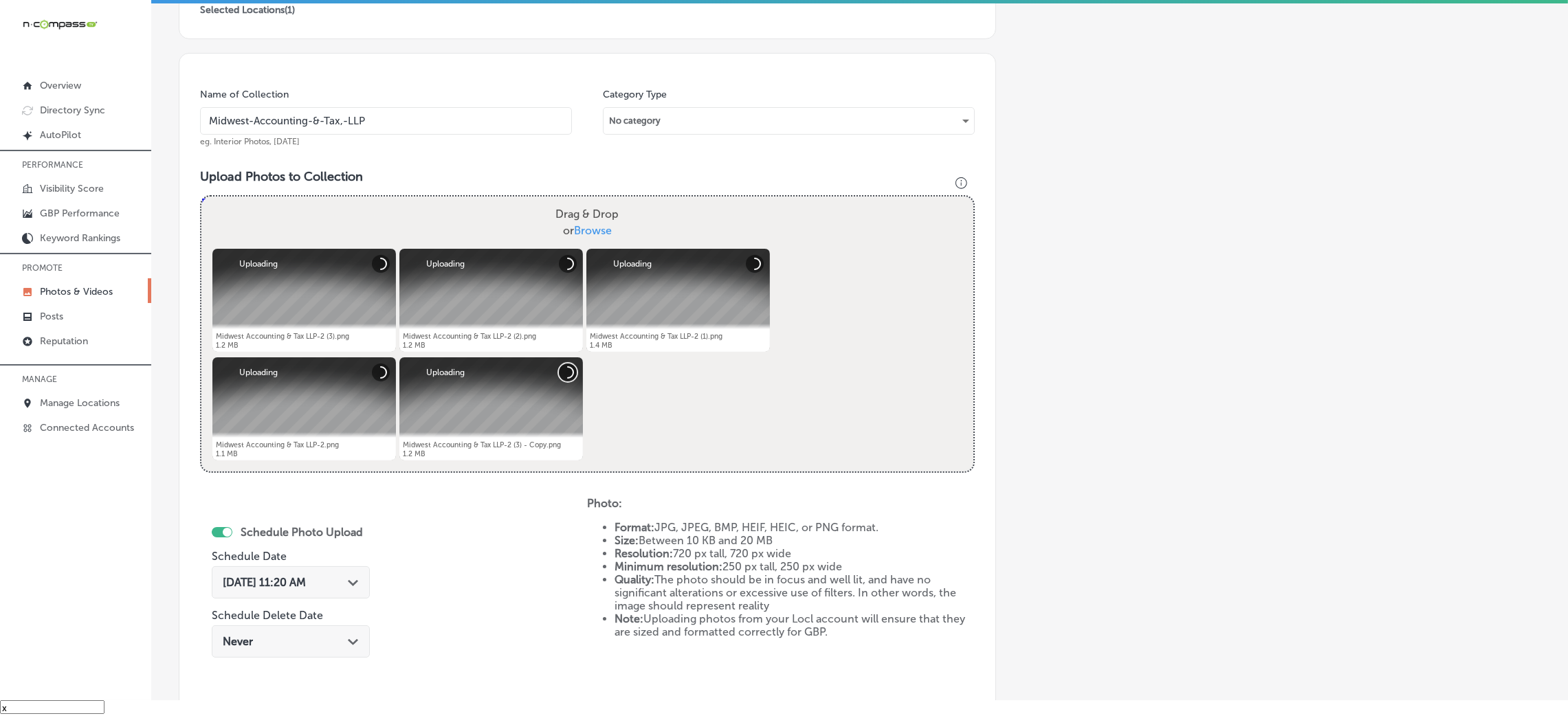
click at [571, 364] on button "Cancel" at bounding box center [567, 372] width 18 height 18
click at [564, 366] on button "Cancel" at bounding box center [567, 372] width 18 height 18
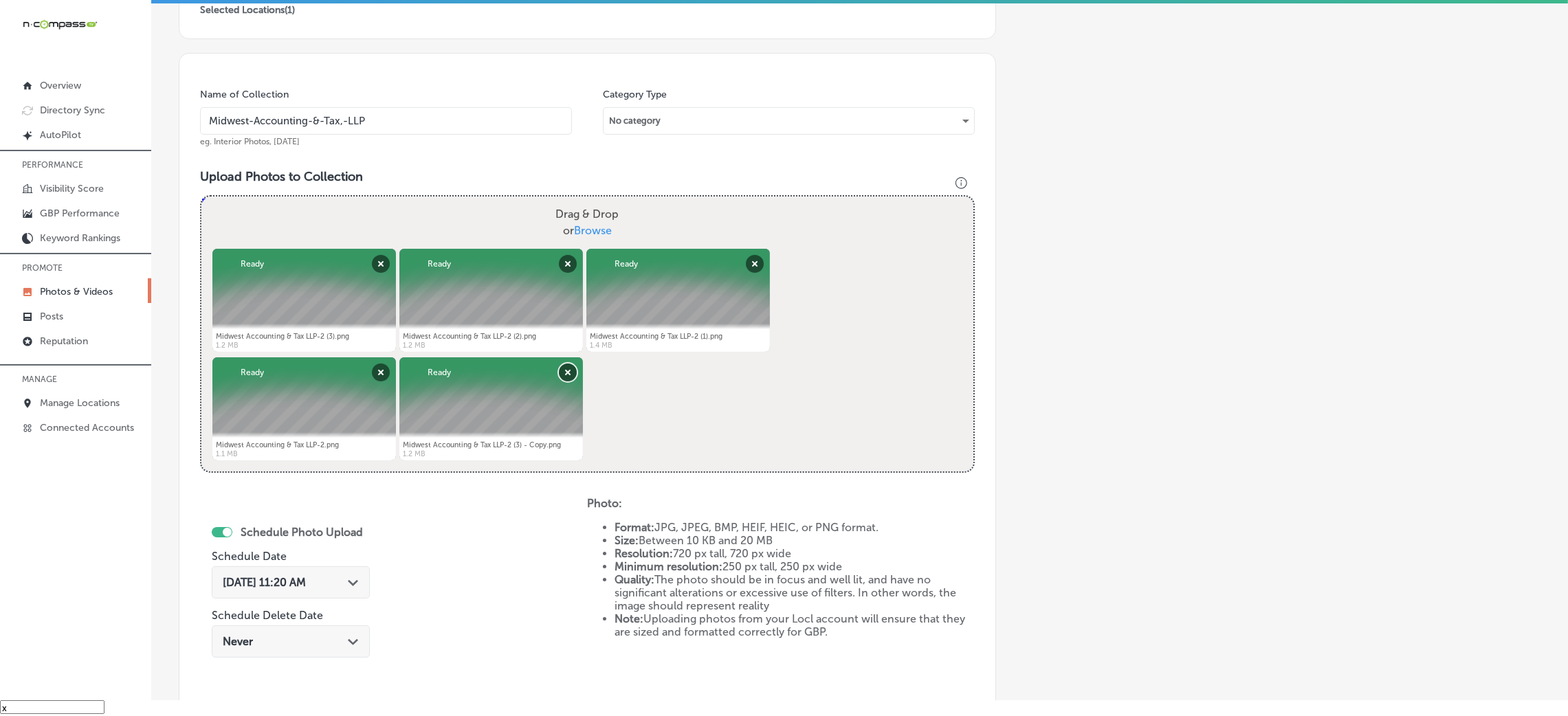
click at [574, 377] on button "Remove" at bounding box center [567, 372] width 18 height 18
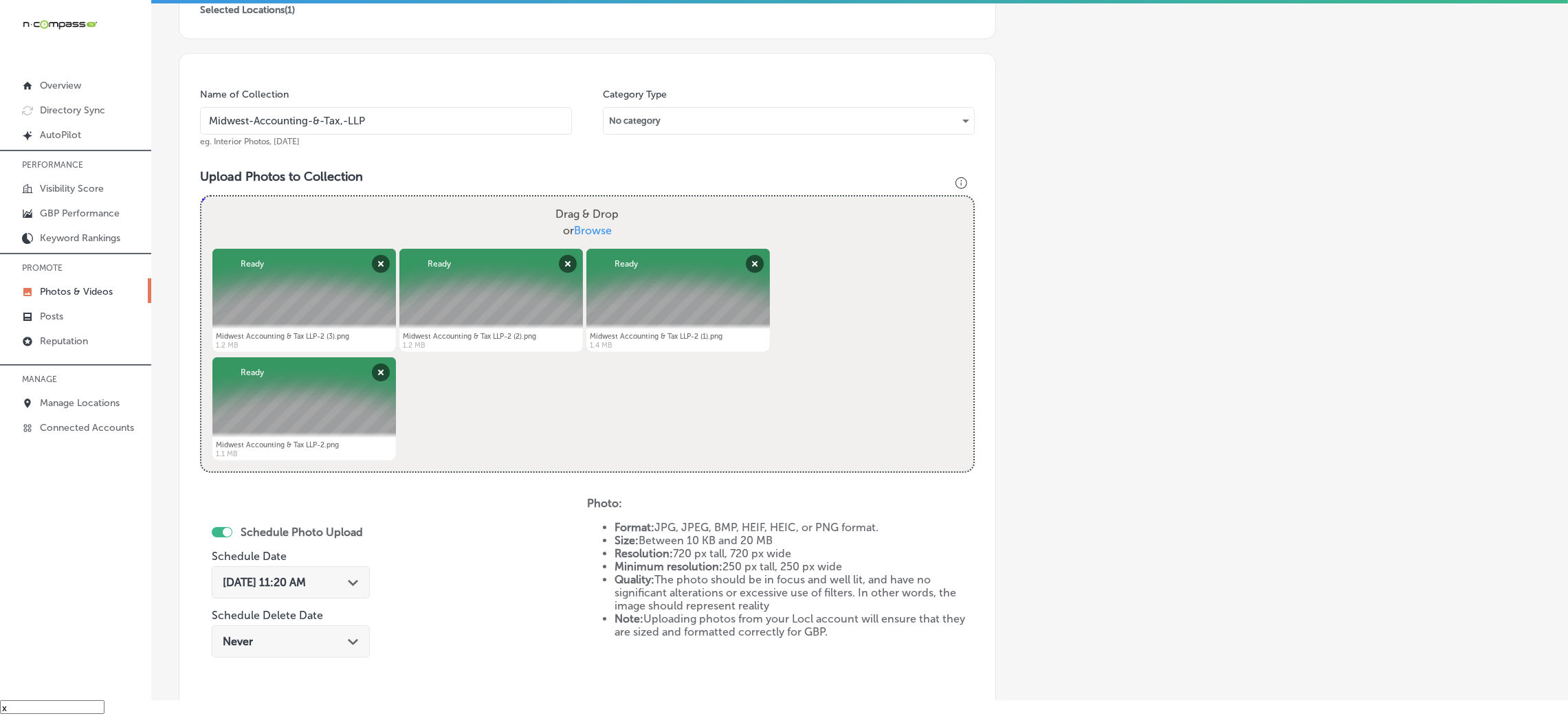
click at [306, 580] on span "[DATE] 11:20 AM" at bounding box center [265, 583] width 83 height 13
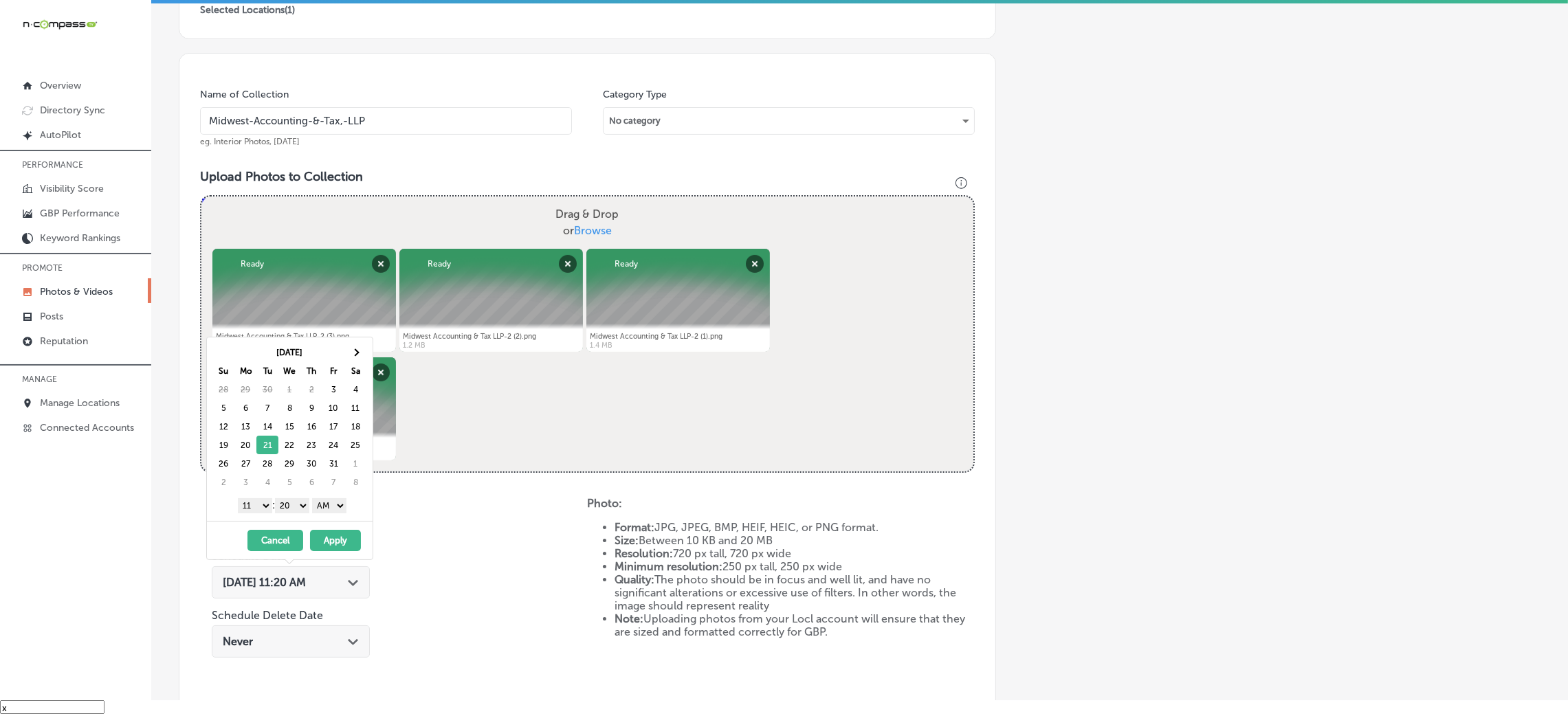
click at [329, 514] on select "AM PM" at bounding box center [329, 506] width 35 height 15
click at [344, 566] on div "[DATE] 11:20 AM Path Created with Sketch." at bounding box center [291, 583] width 158 height 32
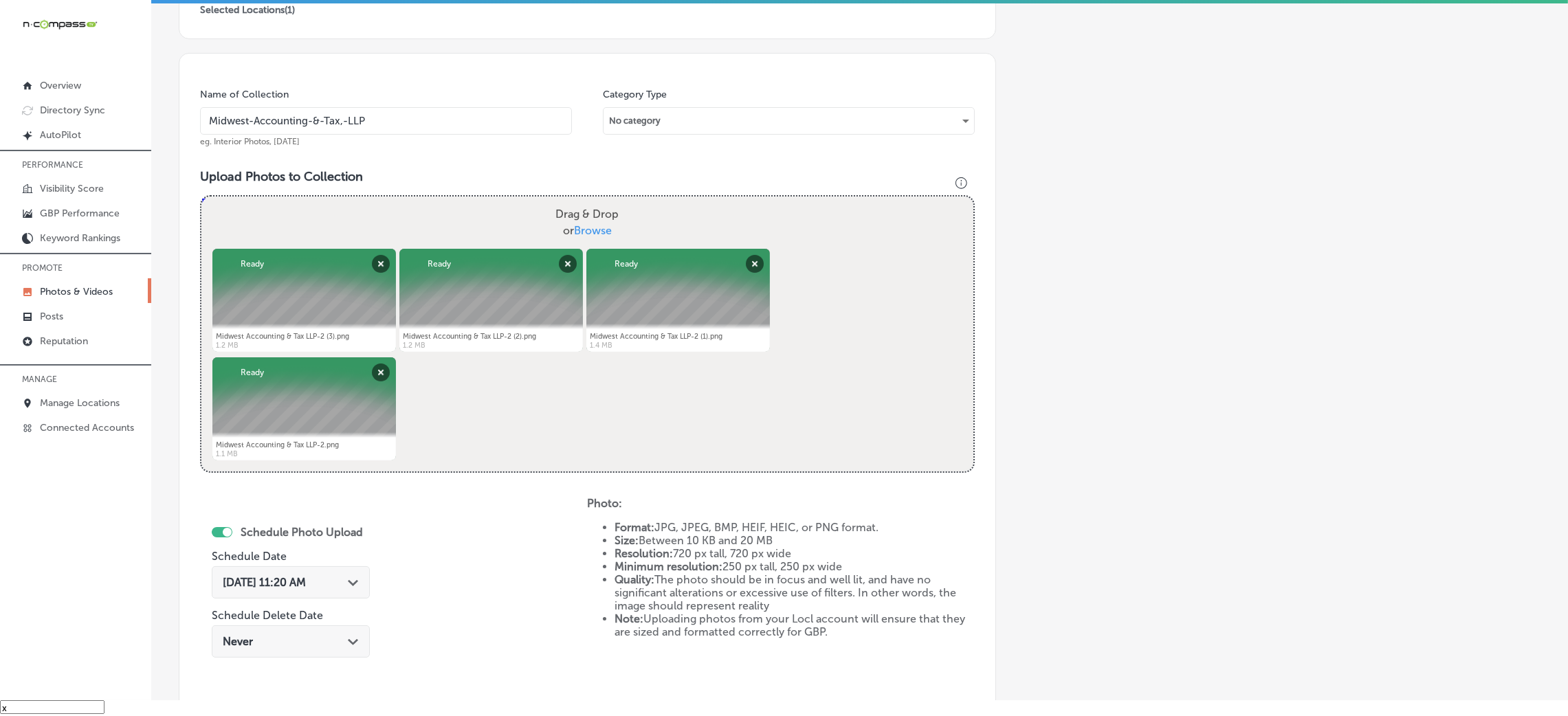
click at [348, 576] on div "[DATE] 11:20 AM Path Created with Sketch." at bounding box center [291, 583] width 136 height 13
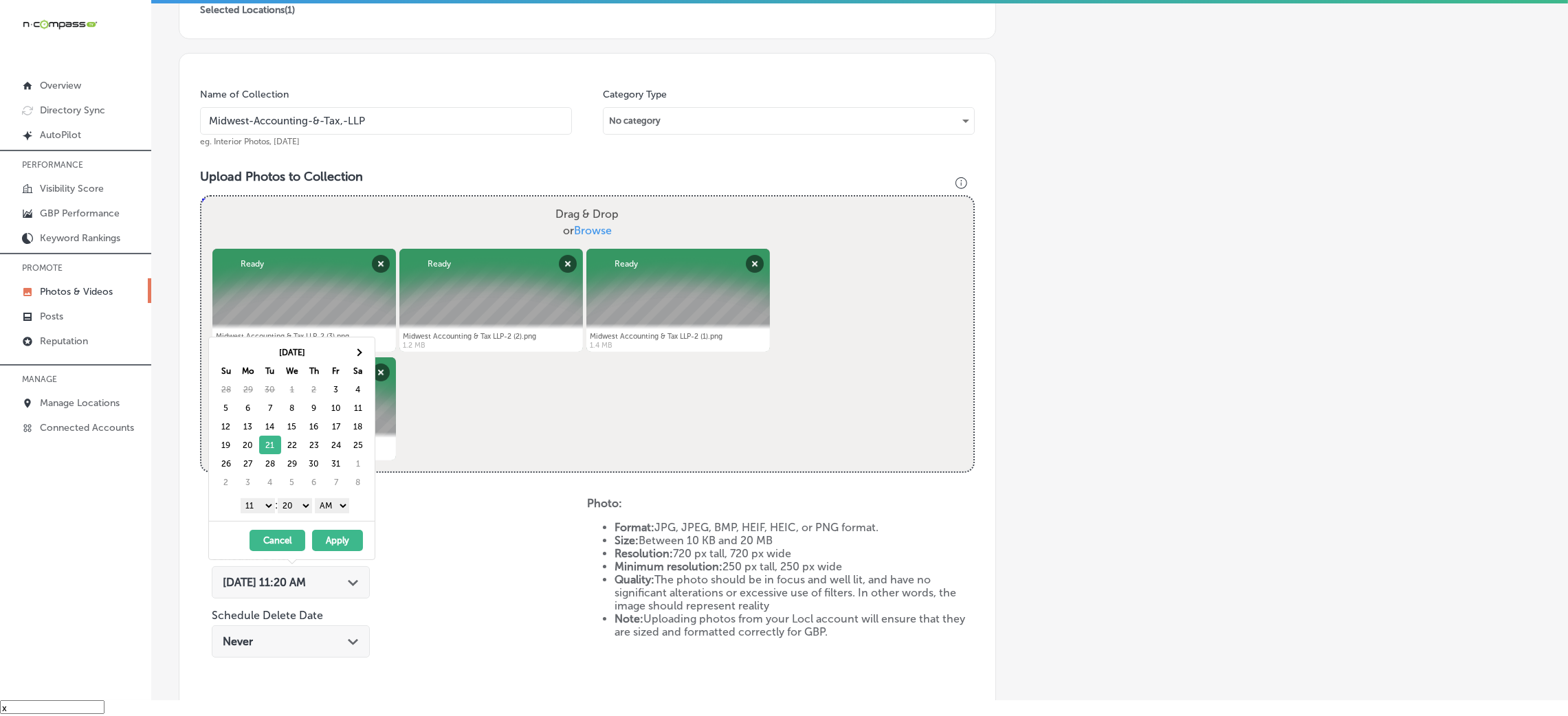
click at [338, 511] on select "AM PM" at bounding box center [332, 506] width 35 height 15
click at [299, 509] on select "00 10 20 30 40 50" at bounding box center [295, 506] width 35 height 15
click at [261, 514] on select "1 2 3 4 5 6 7 8 9 10 11 12" at bounding box center [257, 506] width 35 height 15
click at [332, 543] on button "Apply" at bounding box center [337, 540] width 51 height 21
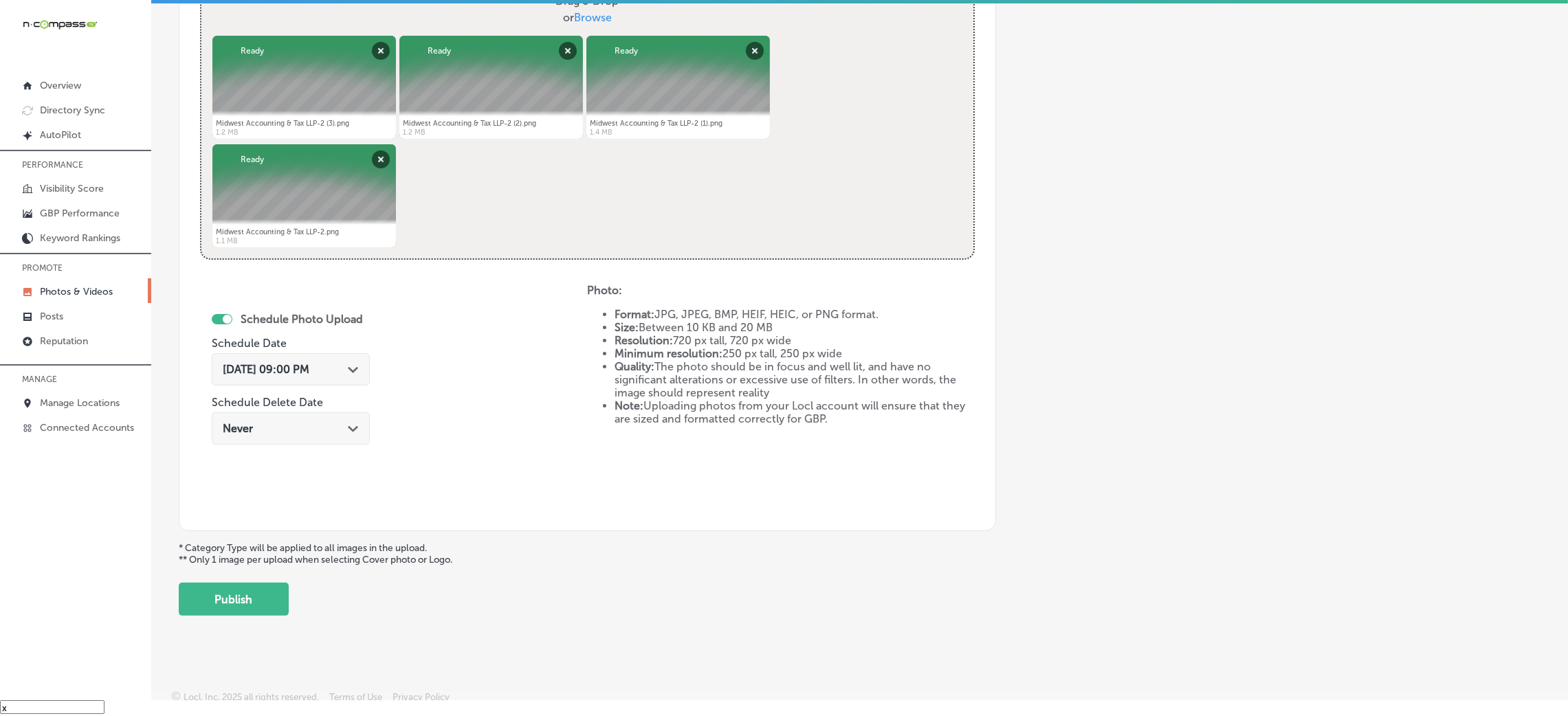
scroll to position [550, 0]
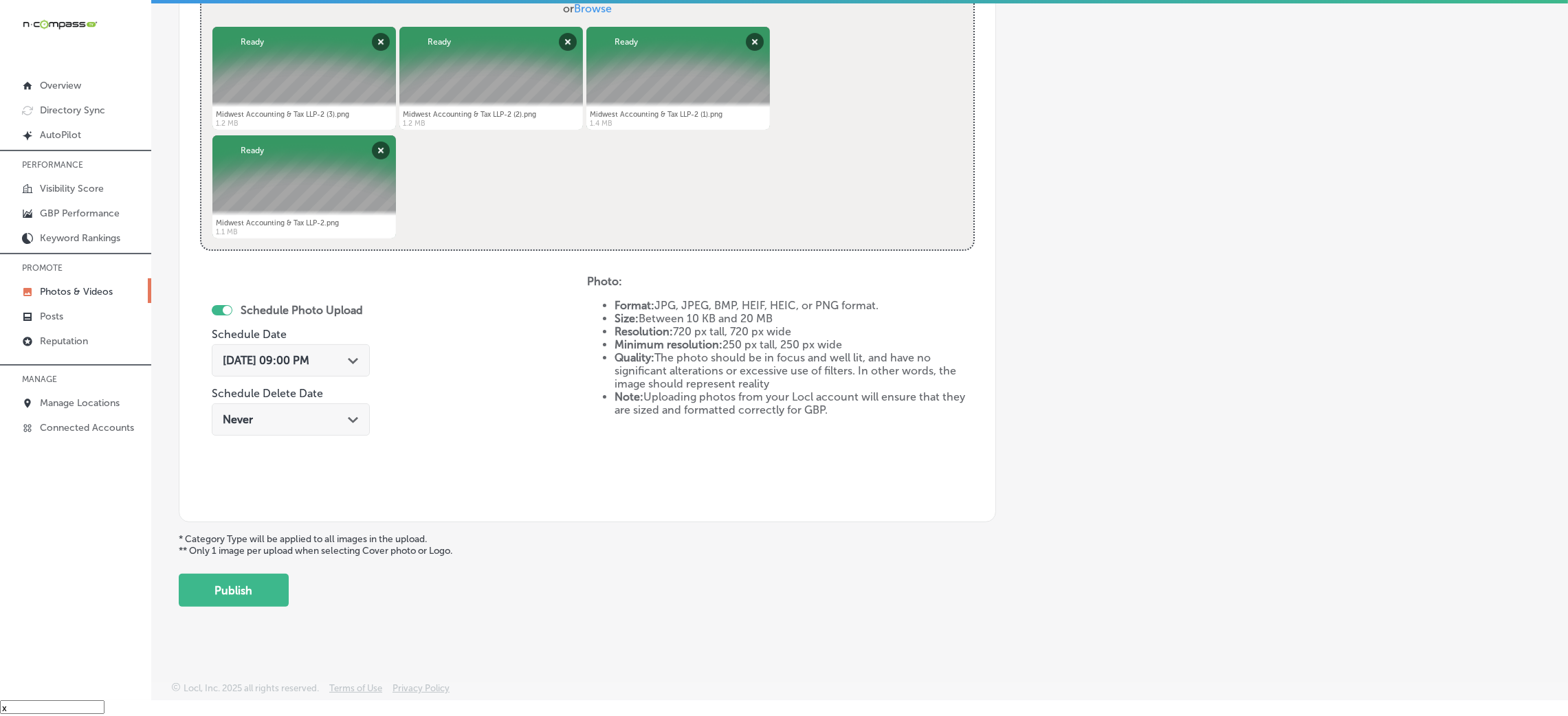
click at [262, 564] on div "Add a Collection Which Type of Image or Video Would You Like to Upload? Photo C…" at bounding box center [859, 64] width 1362 height 1086
click at [260, 580] on button "Publish" at bounding box center [233, 590] width 110 height 33
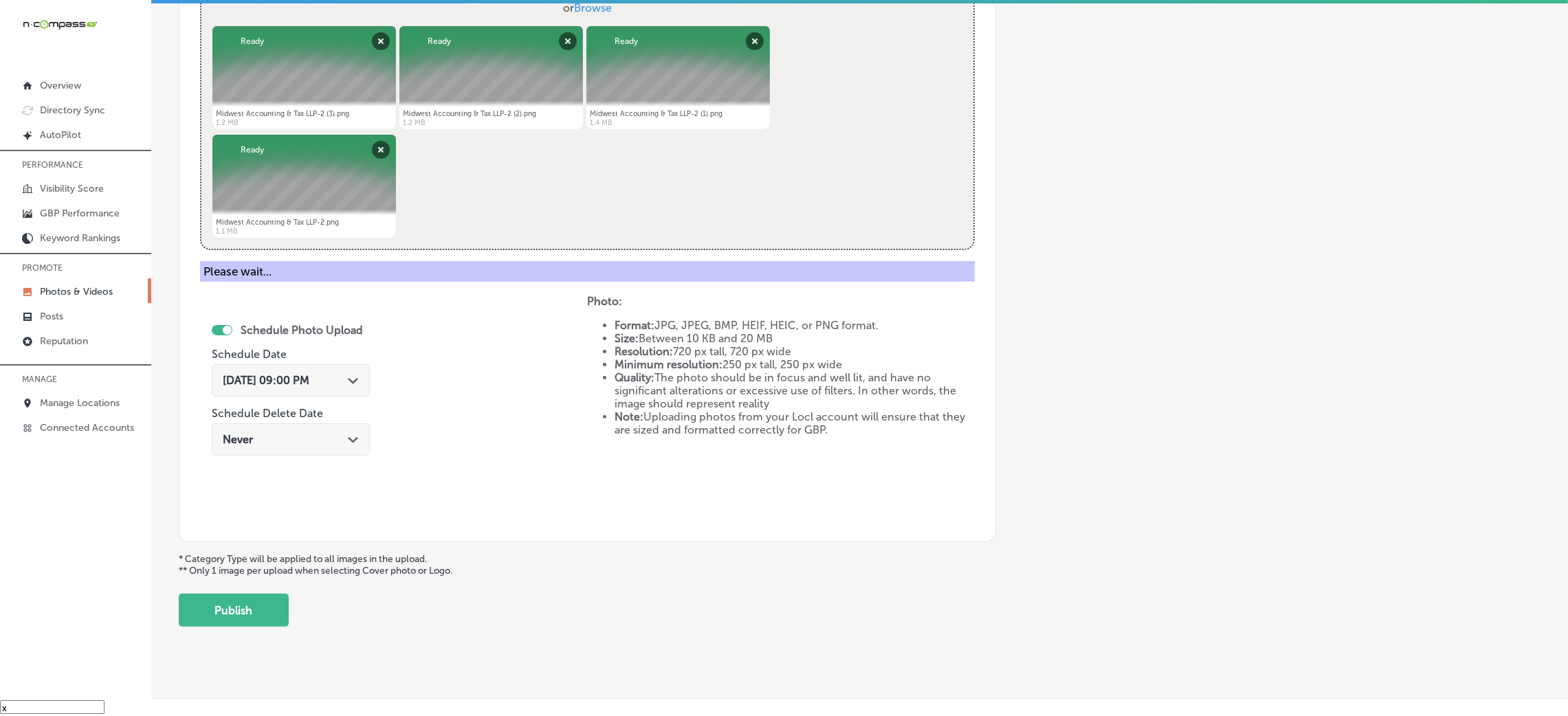
scroll to position [327, 0]
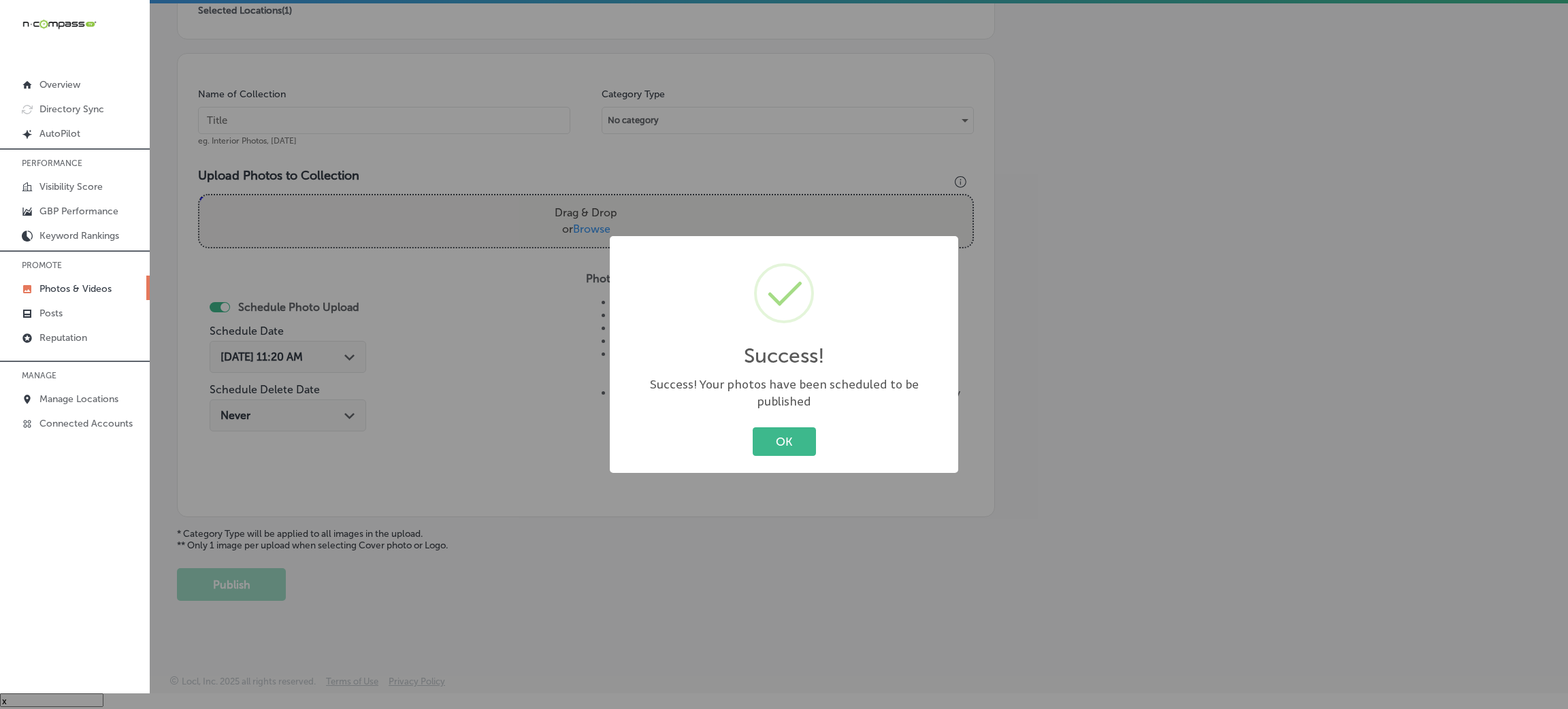
click at [785, 424] on div "OK Cancel" at bounding box center [784, 441] width 321 height 36
click at [785, 427] on button "OK" at bounding box center [784, 441] width 64 height 28
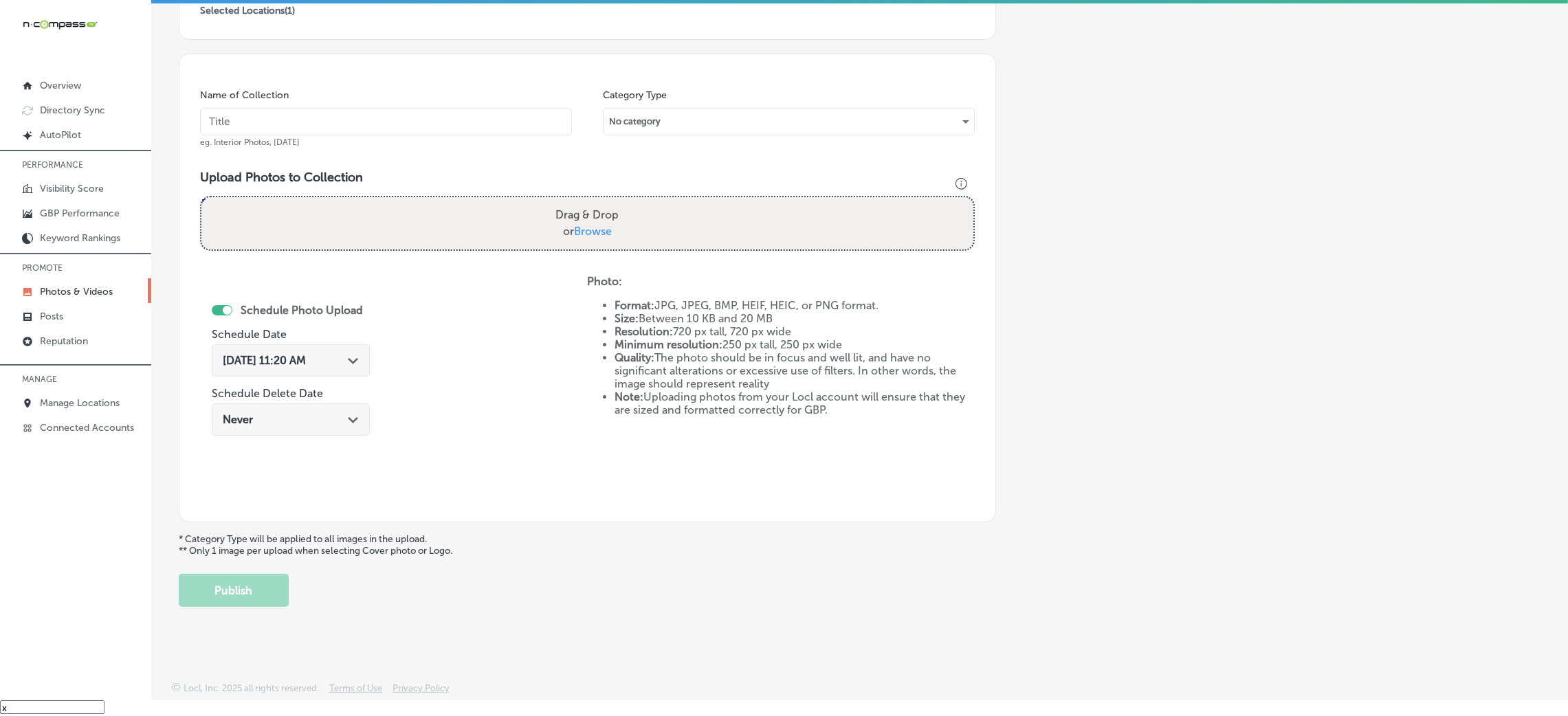
click at [403, 75] on div "Name of Collection eg. Interior Photos, [DATE] Category Type No category Upload…" at bounding box center [587, 288] width 818 height 469
click at [408, 102] on div "Name of Collection eg. Interior Photos, [DATE]" at bounding box center [386, 119] width 372 height 59
click at [411, 119] on input "text" at bounding box center [386, 121] width 372 height 28
paste input "Midwest-Accounting-&-Tax,-LLP"
type input "Midwest-Accounting-&-Tax,-LLP"
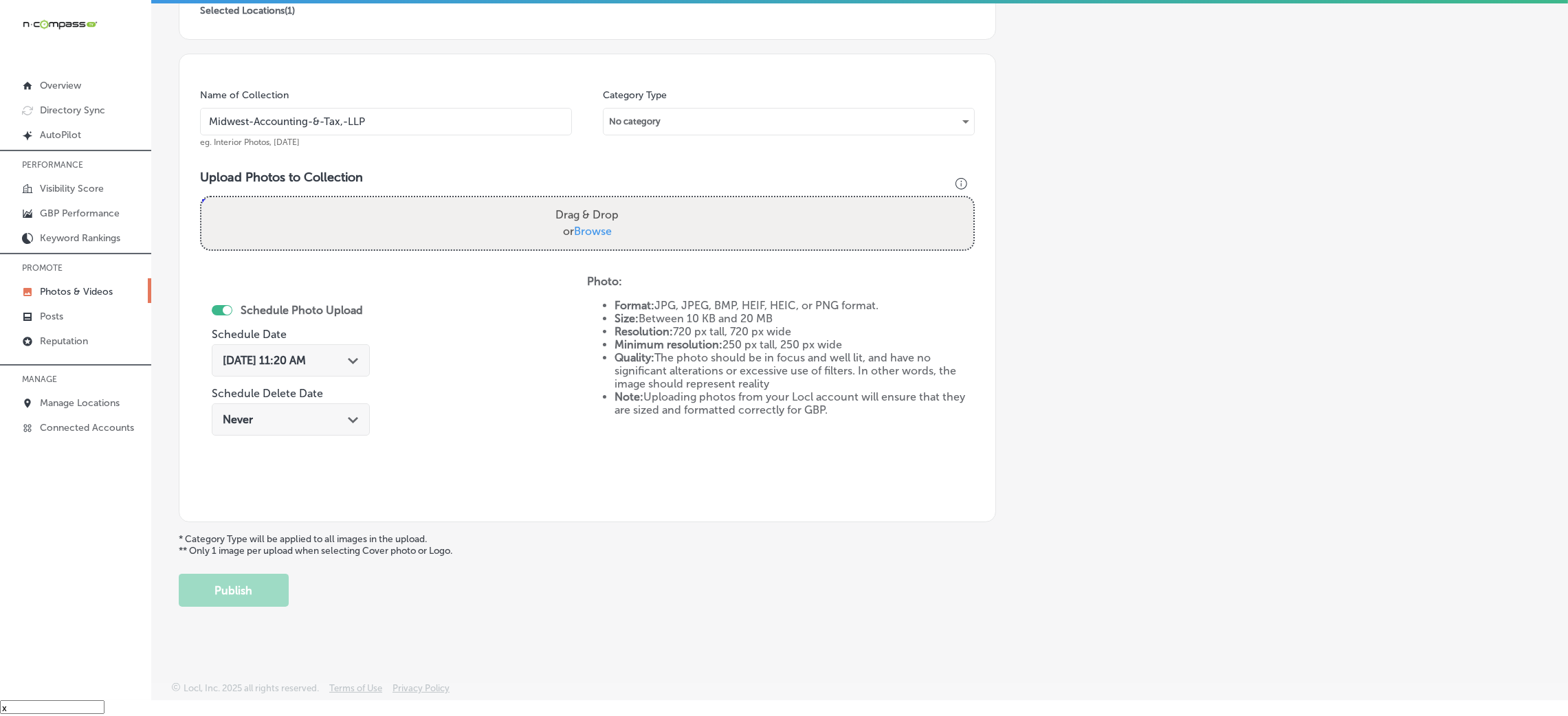
click at [560, 247] on div "Drag & Drop or Browse" at bounding box center [588, 224] width 772 height 52
click at [202, 198] on input "Drag & Drop or Browse" at bounding box center [588, 200] width 772 height 4
type input "C:\fakepath\Midwest-Accounting-&-Tax-LLP (4).jpg"
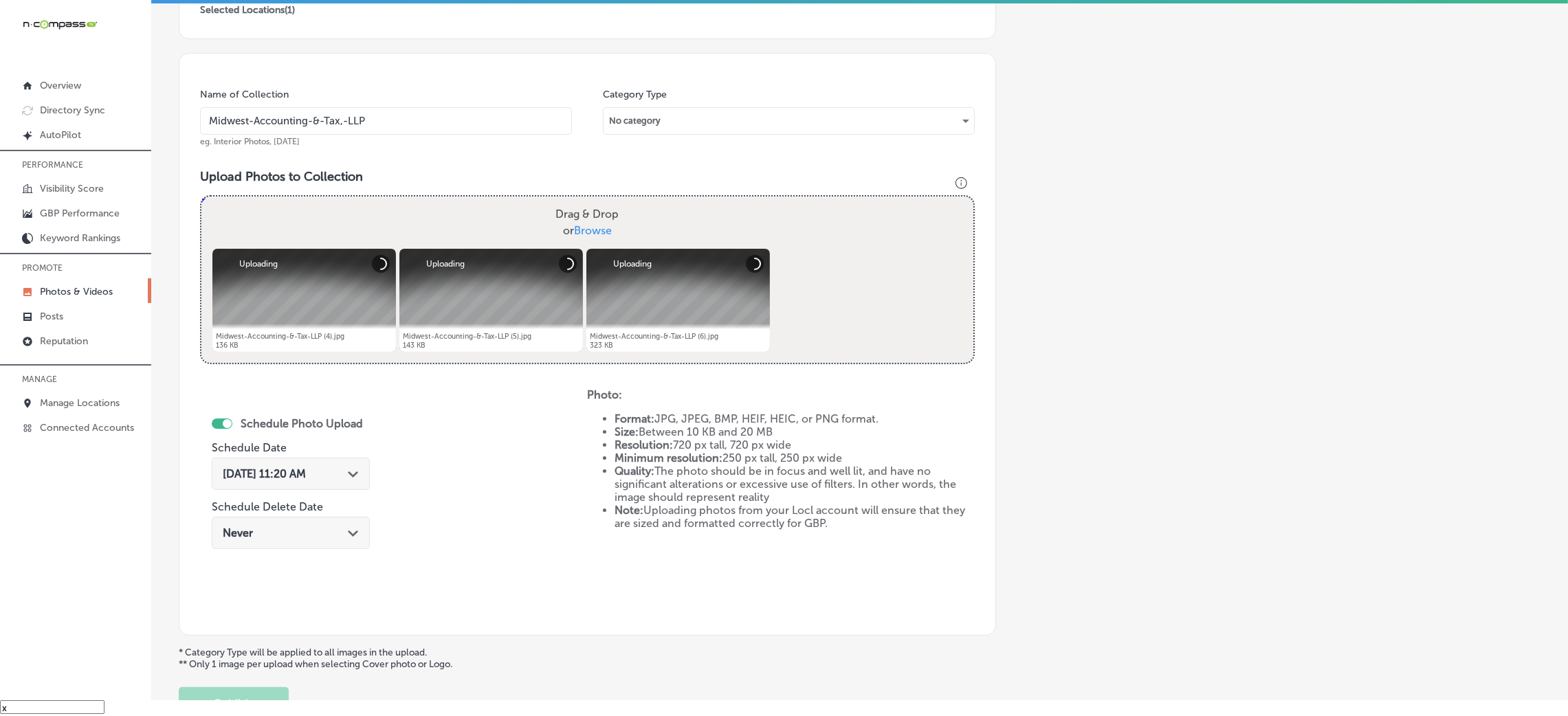
click at [324, 466] on div "[DATE] 11:20 AM Path Created with Sketch." at bounding box center [291, 474] width 158 height 32
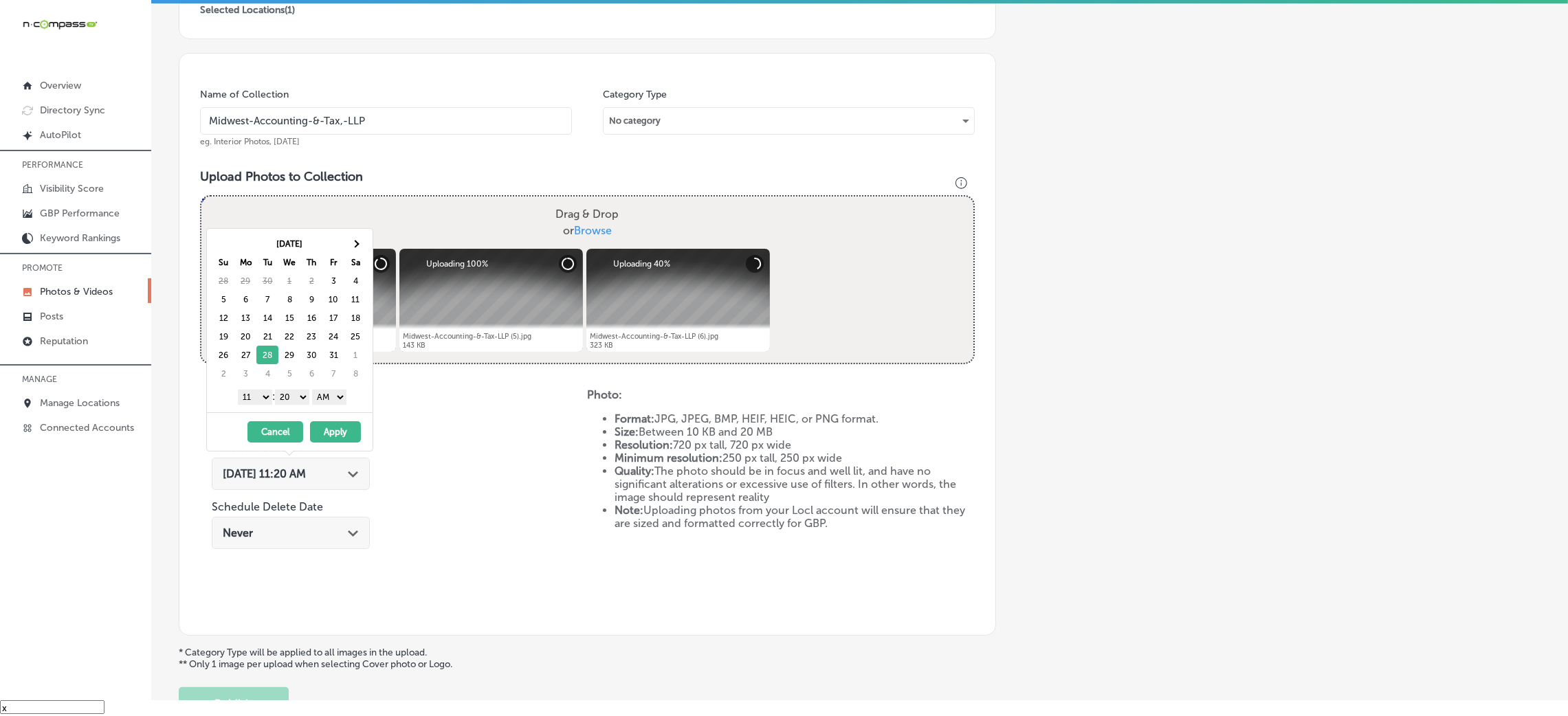
click at [341, 399] on select "AM PM" at bounding box center [329, 397] width 35 height 15
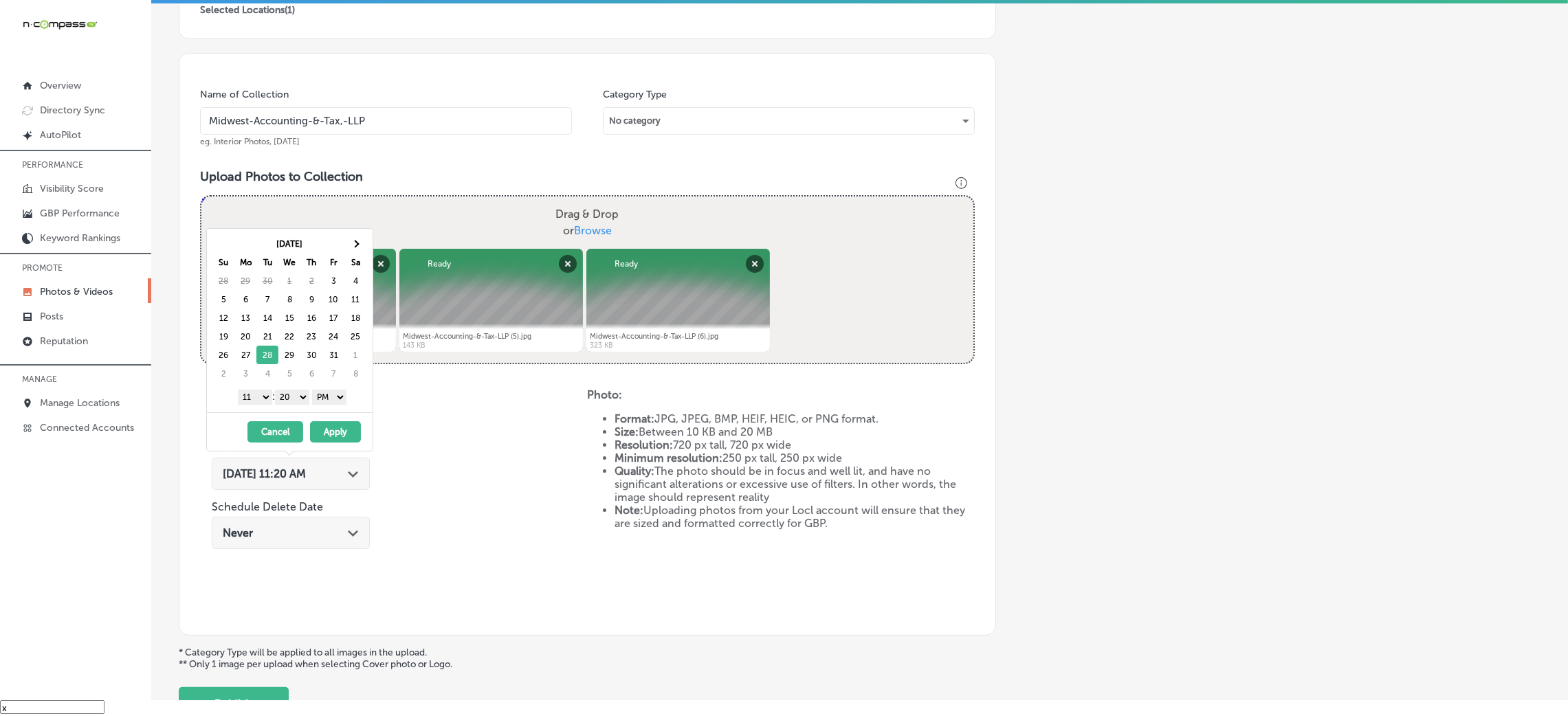
click at [303, 400] on select "00 10 20 30 40 50" at bounding box center [292, 397] width 35 height 15
click at [258, 401] on select "1 2 3 4 5 6 7 8 9 10 11 12" at bounding box center [255, 397] width 35 height 15
click at [331, 431] on button "Apply" at bounding box center [336, 432] width 51 height 21
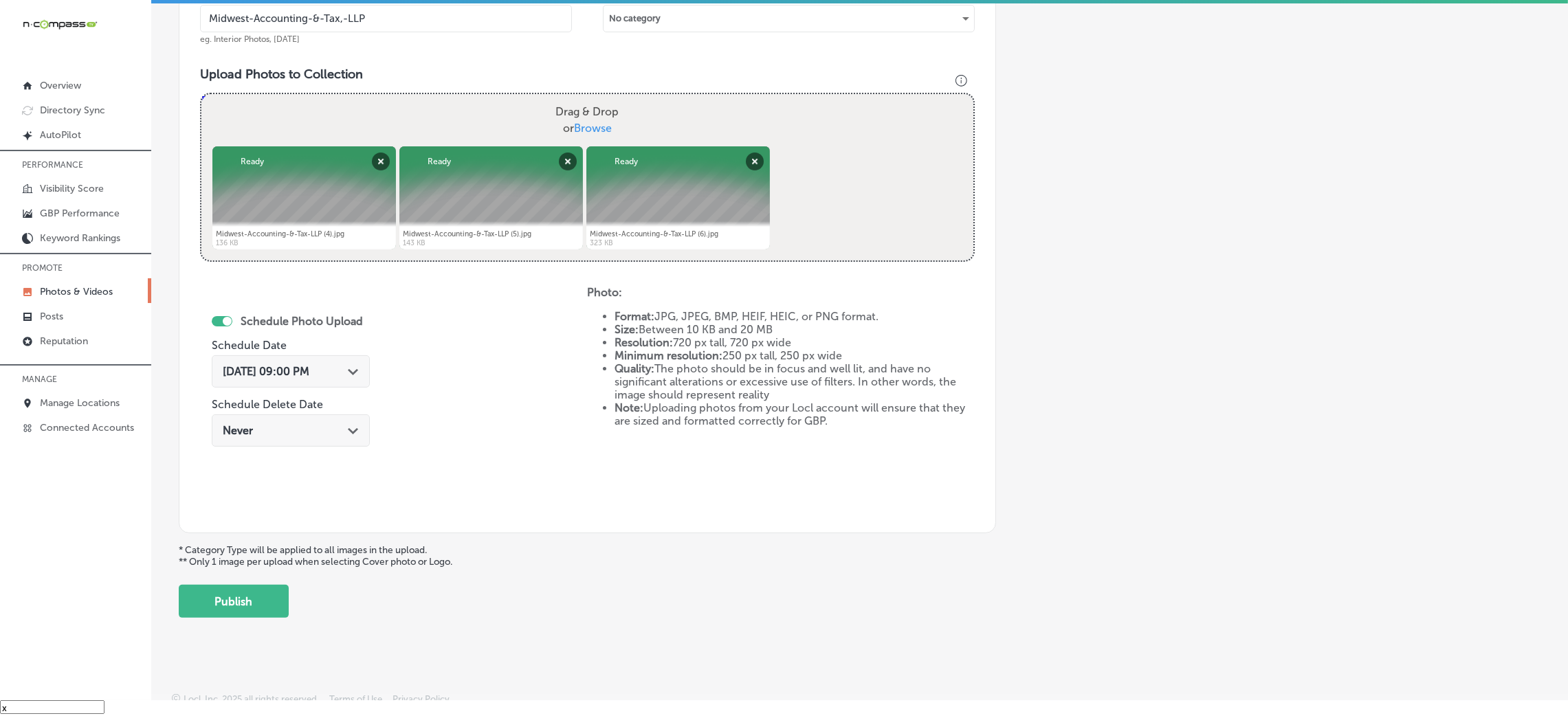
scroll to position [430, 0]
click at [248, 619] on div "Back Add a Collection Which Type of Image or Video Would You Like to Upload? Ph…" at bounding box center [859, 116] width 1417 height 1024
click at [248, 609] on button "Publish" at bounding box center [233, 600] width 110 height 33
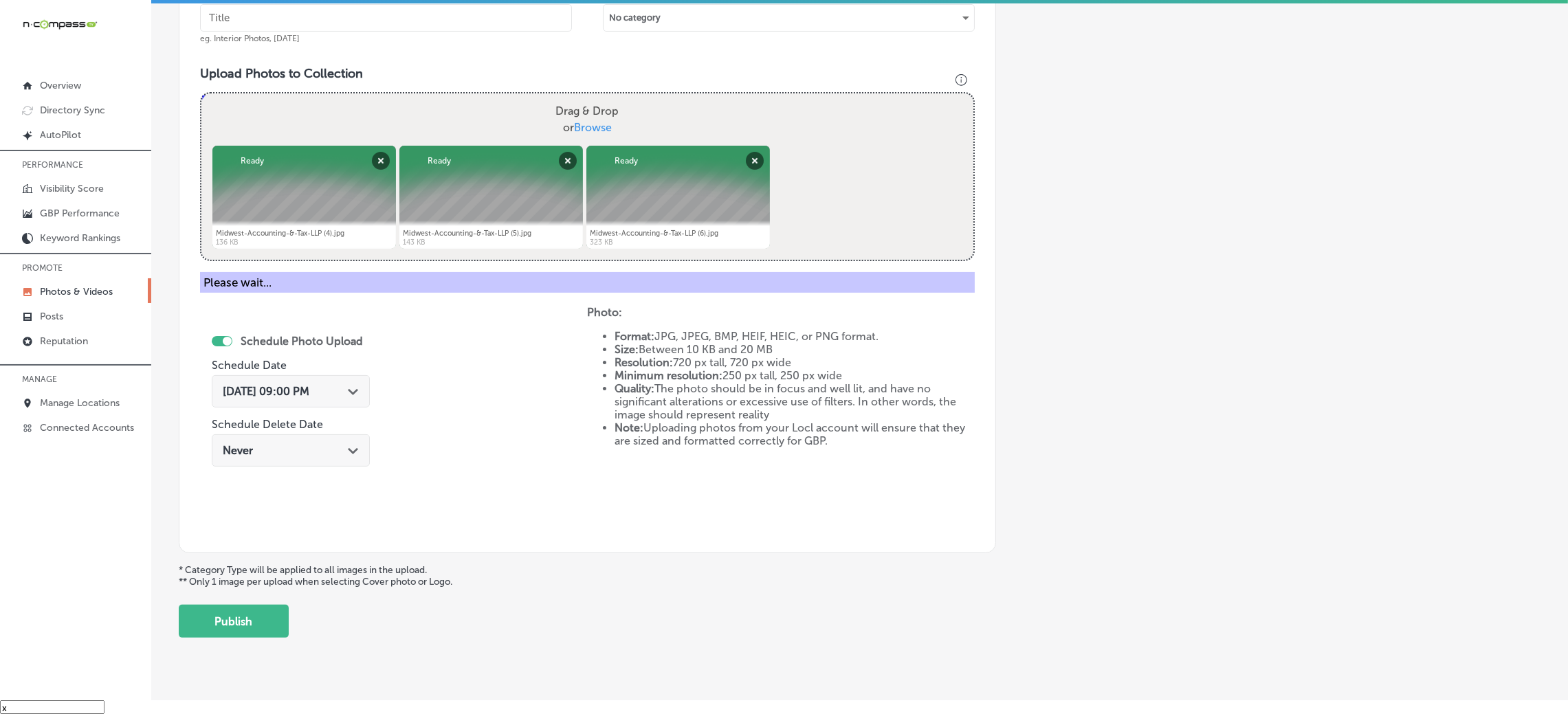
scroll to position [327, 0]
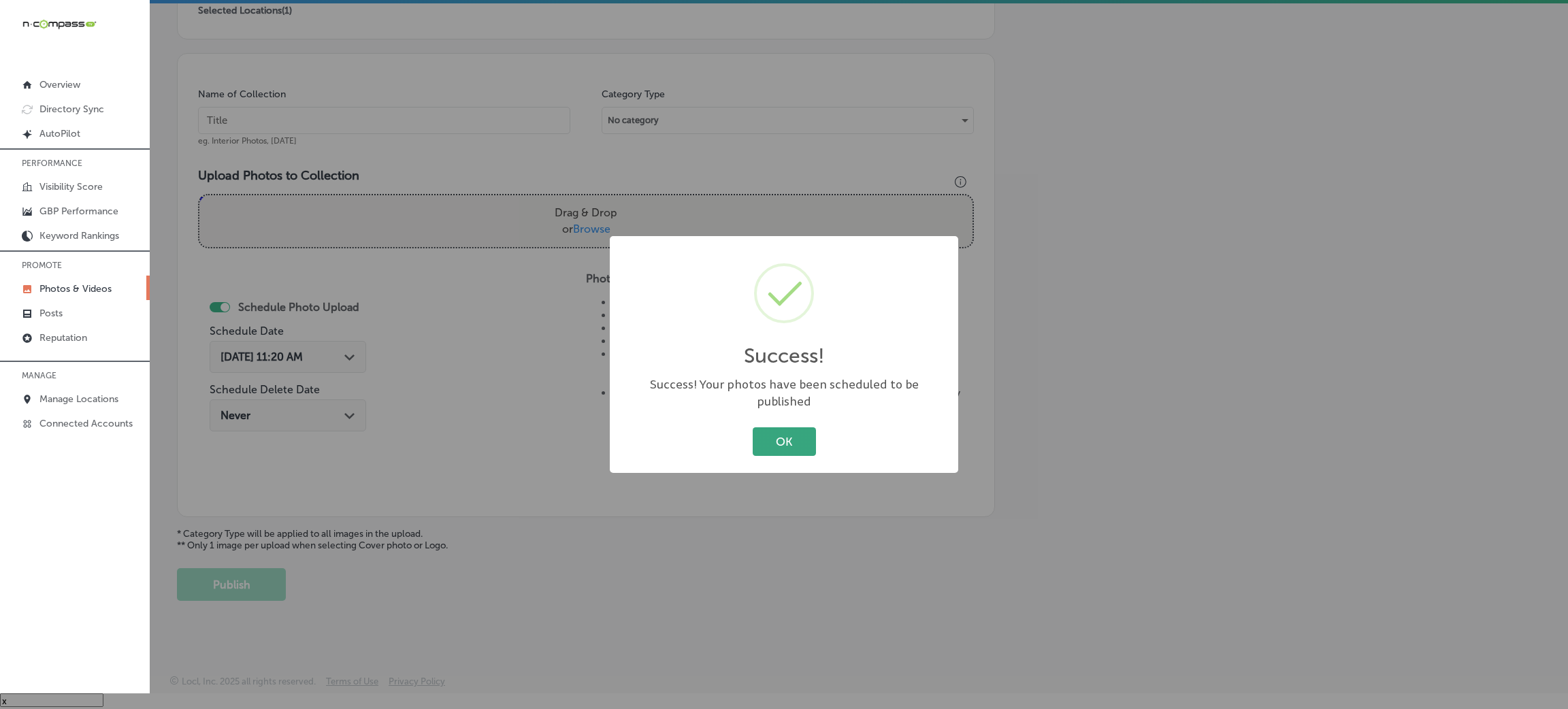
click at [753, 432] on button "OK" at bounding box center [784, 441] width 64 height 28
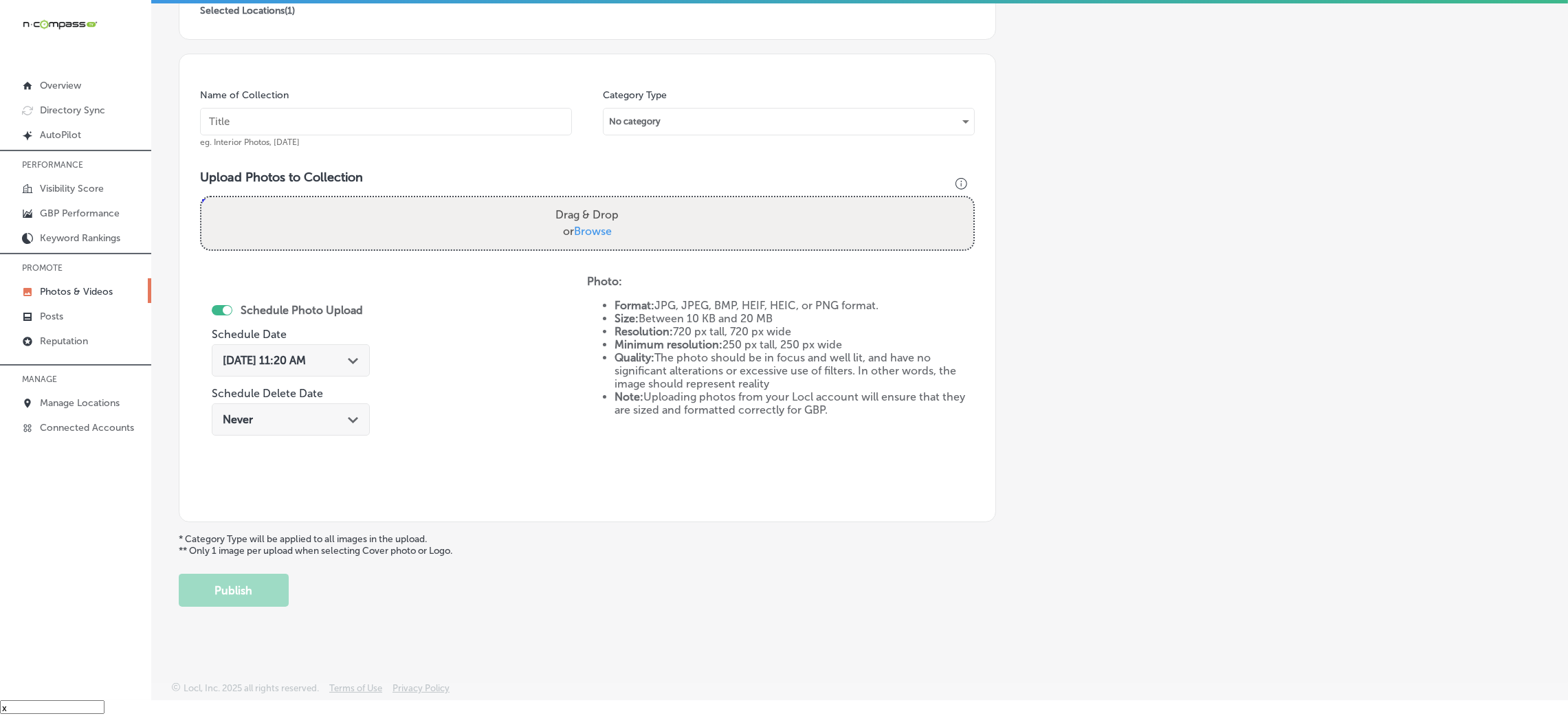
click at [365, 108] on input "text" at bounding box center [386, 121] width 372 height 28
paste input "Midwest-Accounting-&-Tax,-LLP"
type input "Midwest-Accounting-&-Tax,-LLP"
click at [501, 206] on div "Drag & Drop or Browse" at bounding box center [588, 224] width 772 height 52
click at [202, 198] on input "Drag & Drop or Browse" at bounding box center [588, 200] width 772 height 4
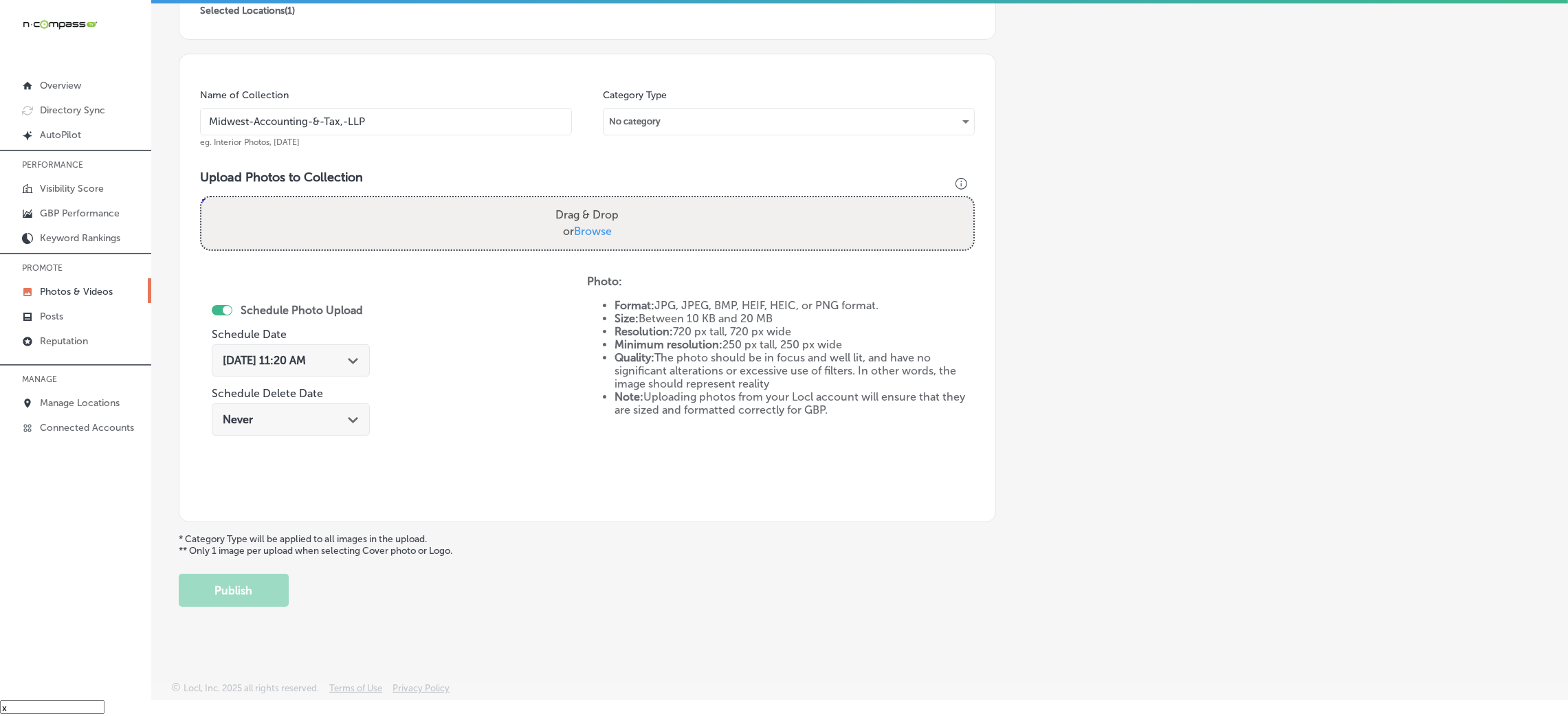
type input "C:\fakepath\Midwest Accounting & Tax LLP-2 (7).png"
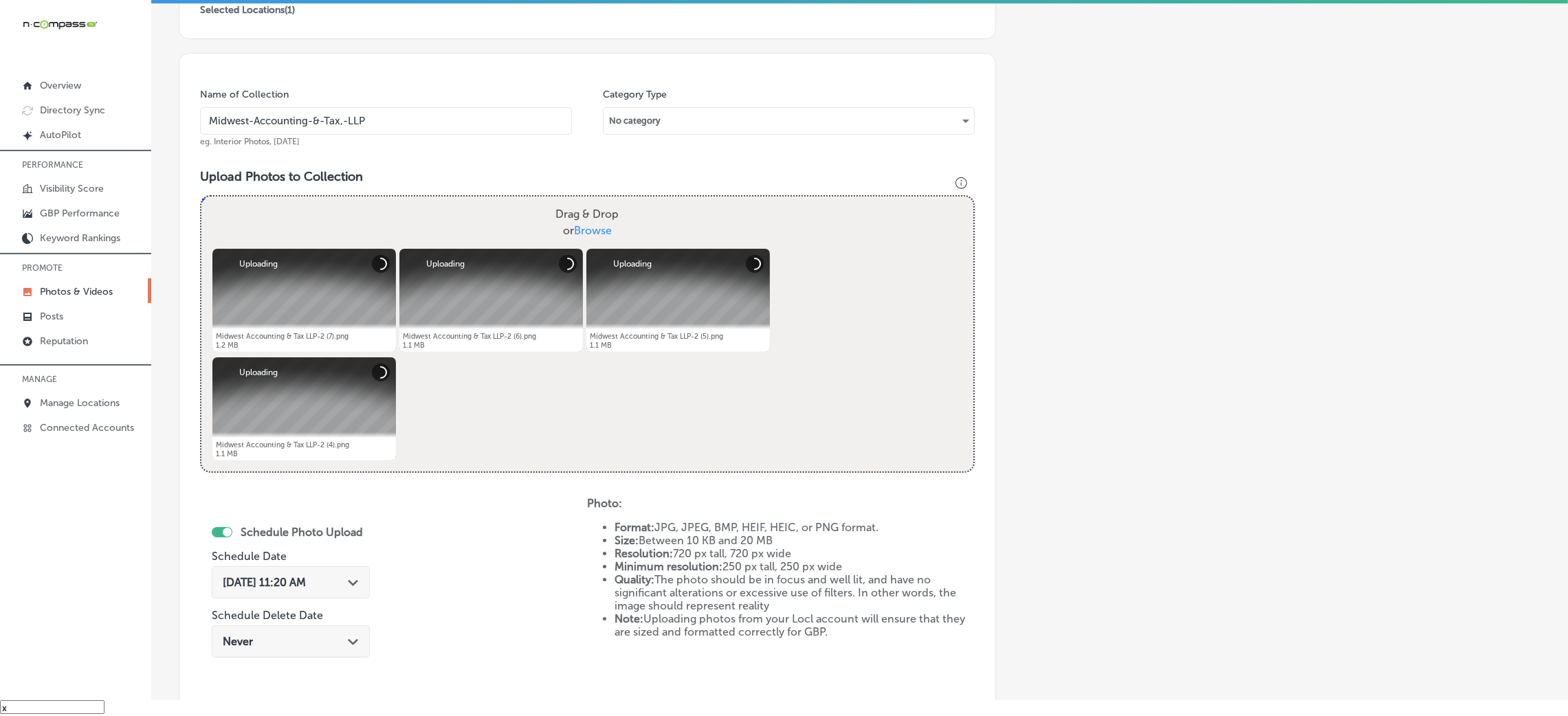
click at [348, 563] on div "[DATE] 11:20 AM Path Created with Sketch." at bounding box center [291, 585] width 158 height 46
click at [336, 578] on div "[DATE] 11:20 AM Path Created with Sketch." at bounding box center [291, 583] width 136 height 13
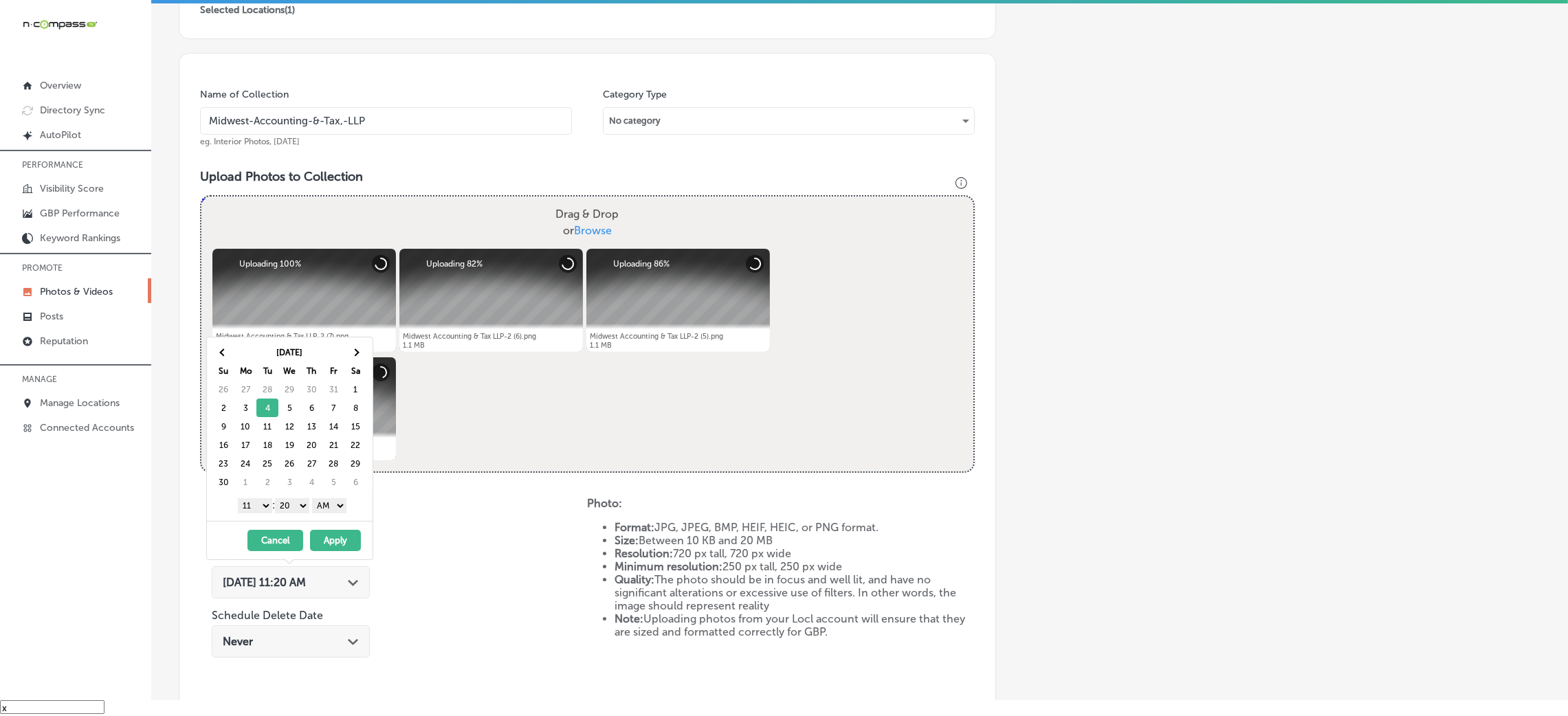
click at [333, 510] on select "AM PM" at bounding box center [329, 506] width 35 height 15
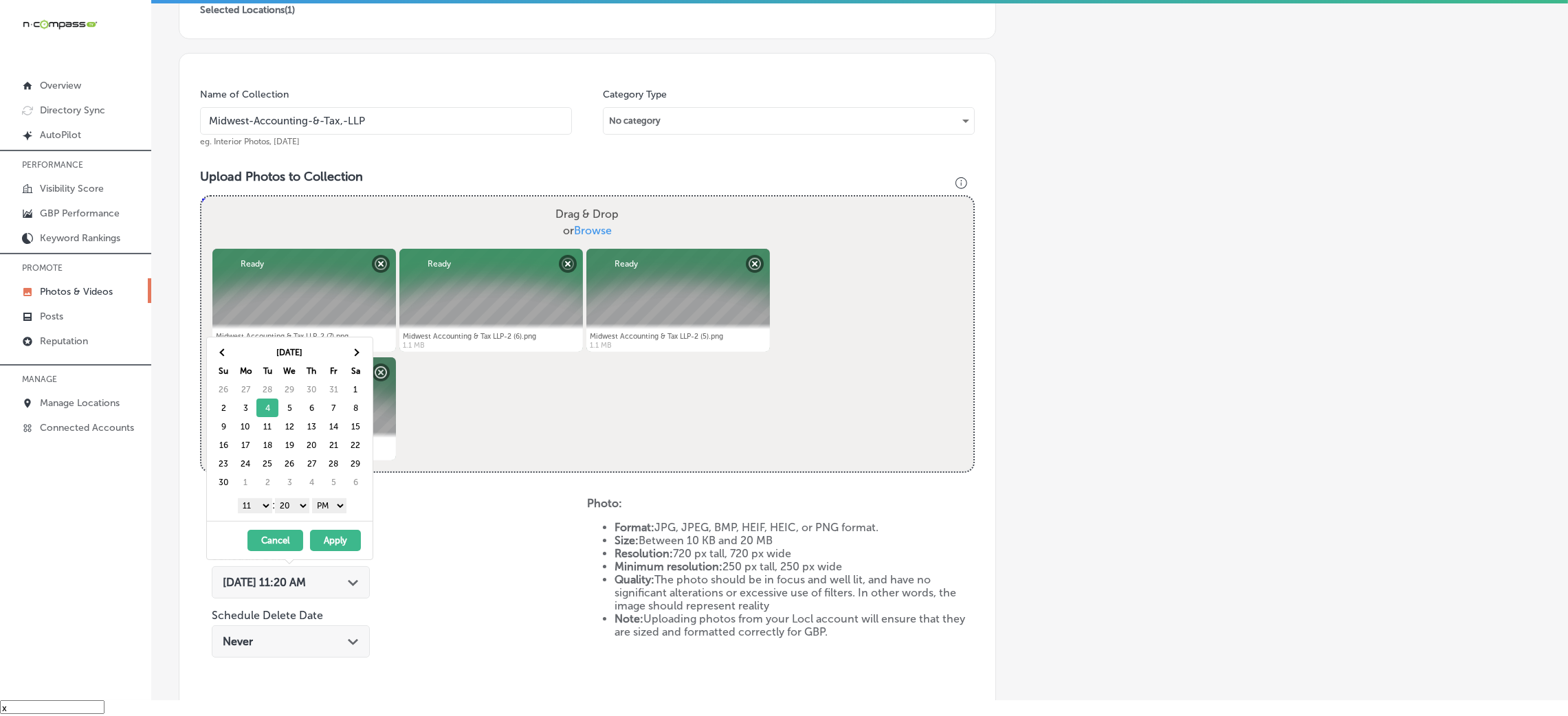
drag, startPoint x: 288, startPoint y: 499, endPoint x: 298, endPoint y: 511, distance: 15.6
click at [288, 499] on select "00 10 20 30 40 50" at bounding box center [292, 506] width 35 height 15
drag, startPoint x: 241, startPoint y: 509, endPoint x: 248, endPoint y: 514, distance: 8.6
click at [241, 509] on select "1 2 3 4 5 6 7 8 9 10 11 12" at bounding box center [255, 506] width 35 height 15
click at [339, 553] on div "[DATE] - [DATE] Cancel Apply" at bounding box center [289, 540] width 166 height 39
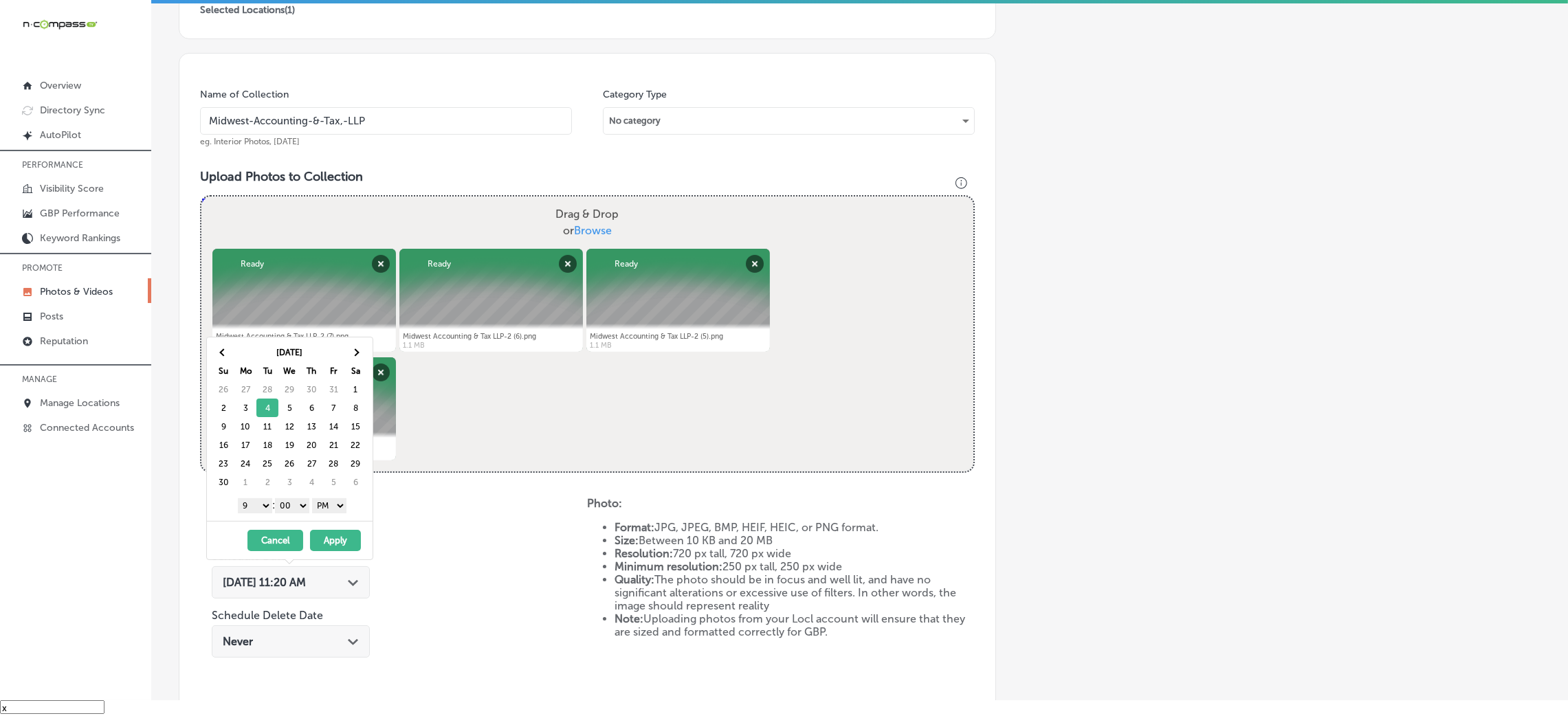
click at [353, 547] on button "Apply" at bounding box center [336, 540] width 51 height 21
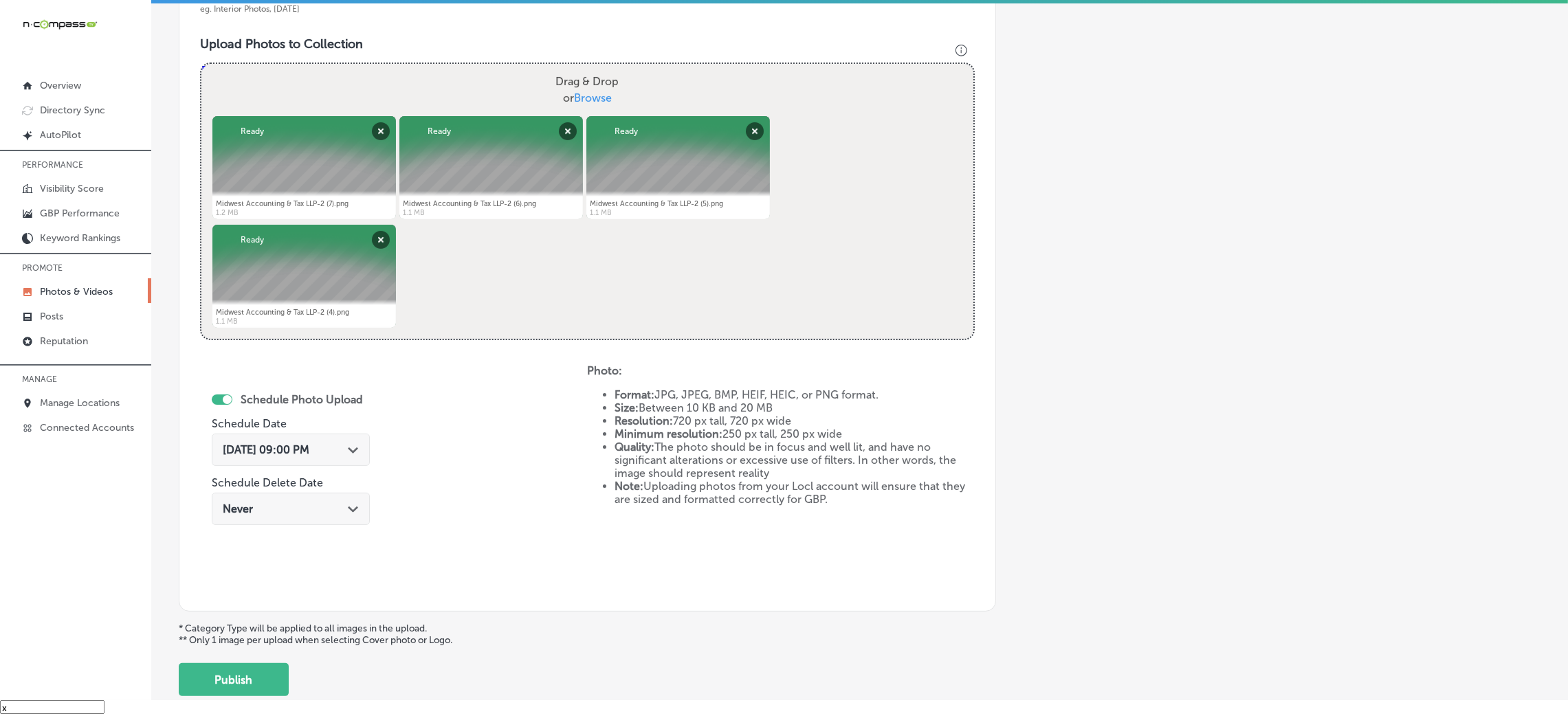
scroll to position [550, 0]
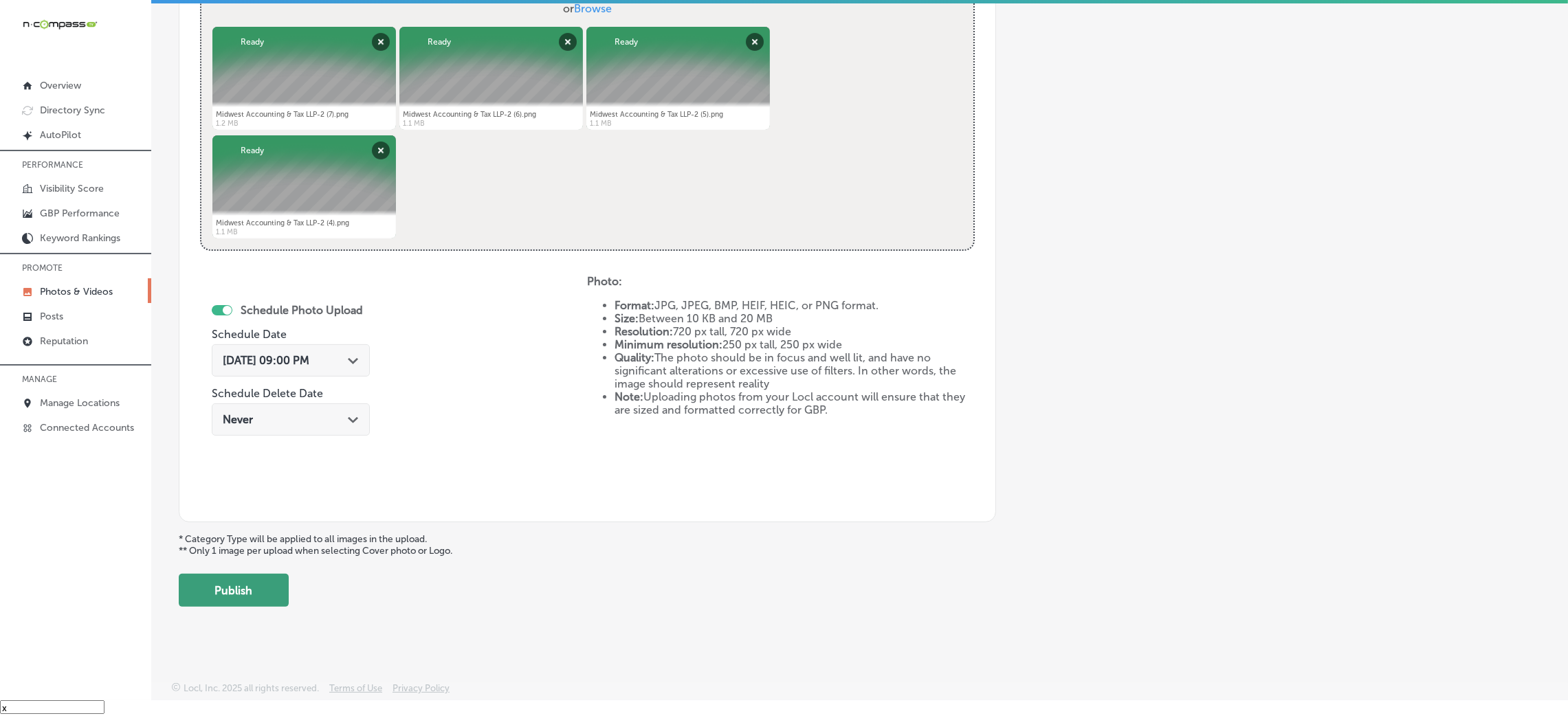
click at [197, 597] on button "Publish" at bounding box center [233, 590] width 110 height 33
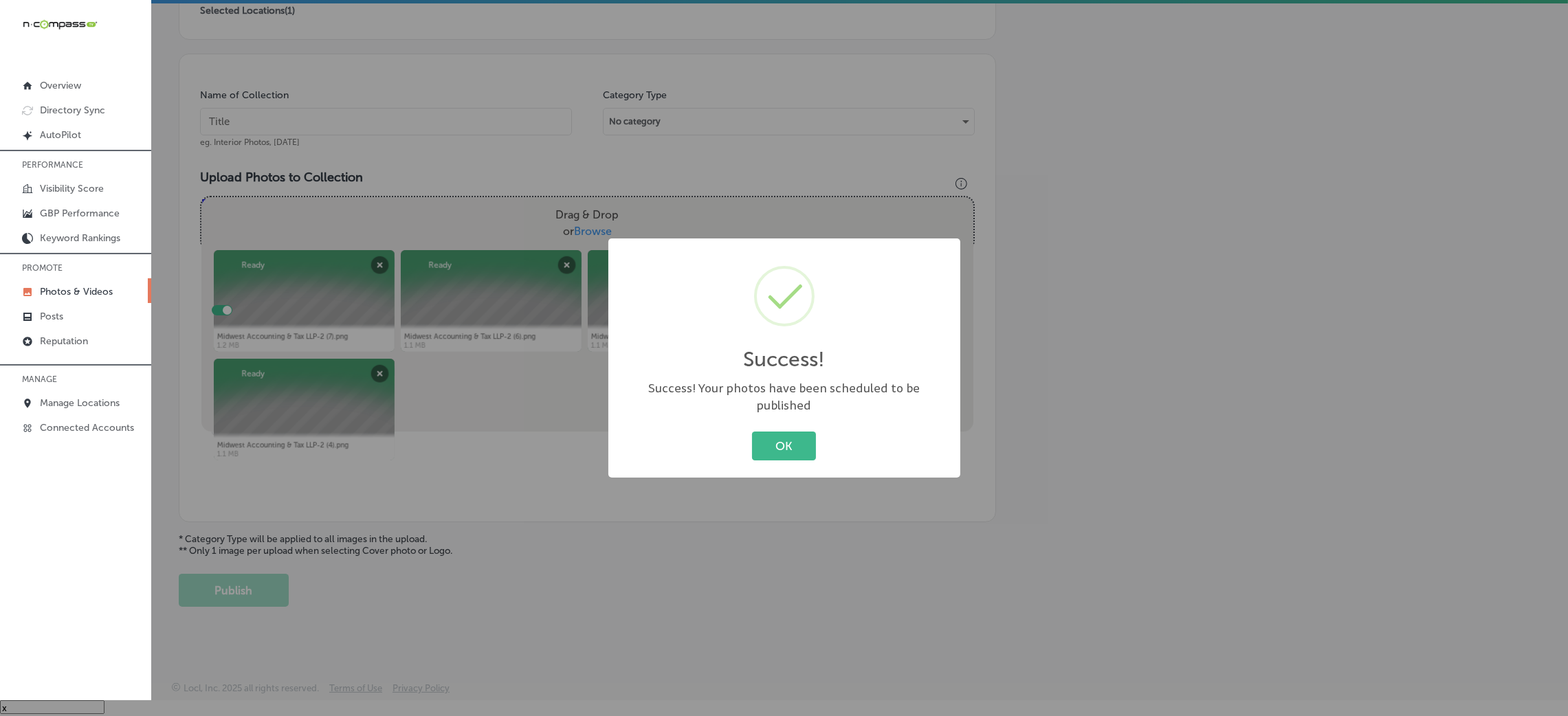
scroll to position [34, 0]
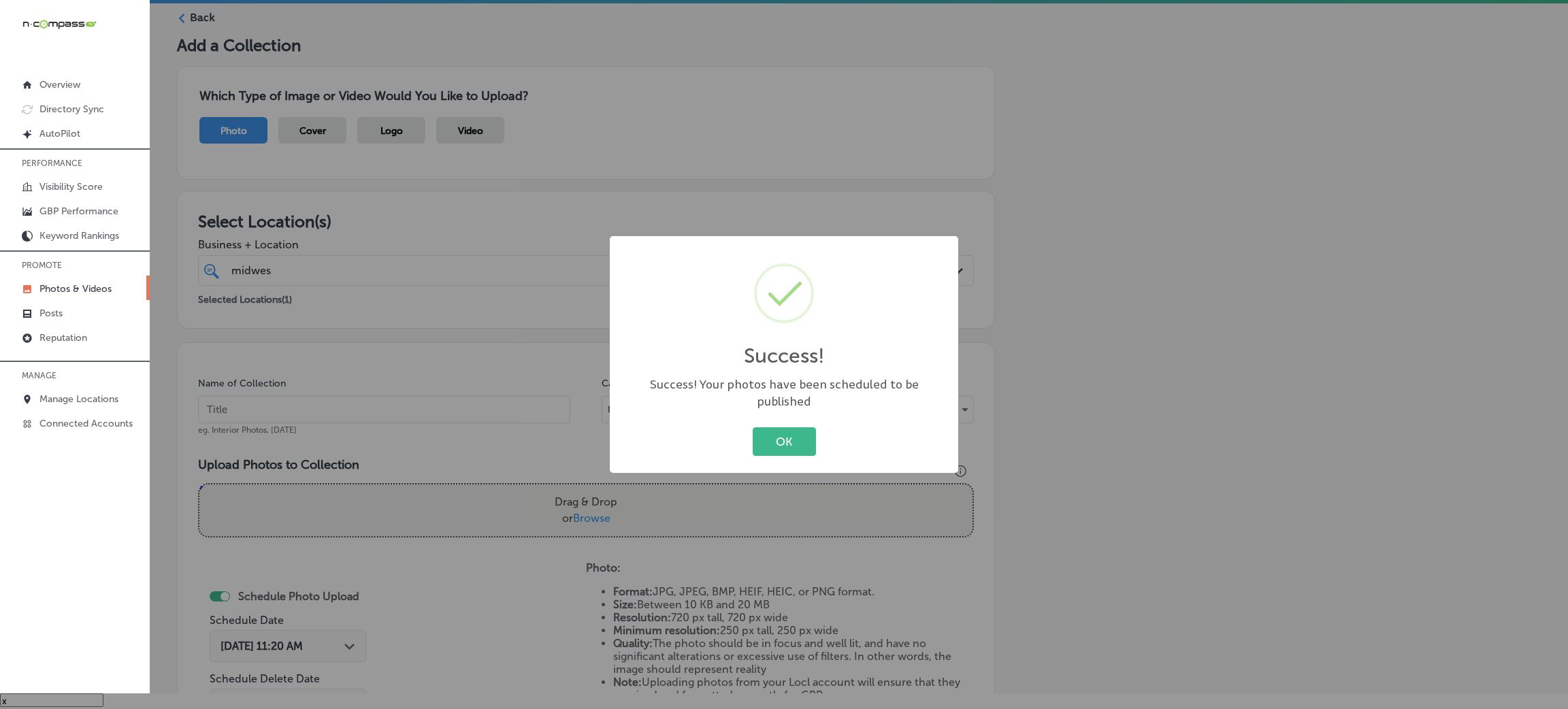
drag, startPoint x: 784, startPoint y: 441, endPoint x: 777, endPoint y: 435, distance: 9.2
click at [786, 441] on button "OK" at bounding box center [784, 441] width 64 height 28
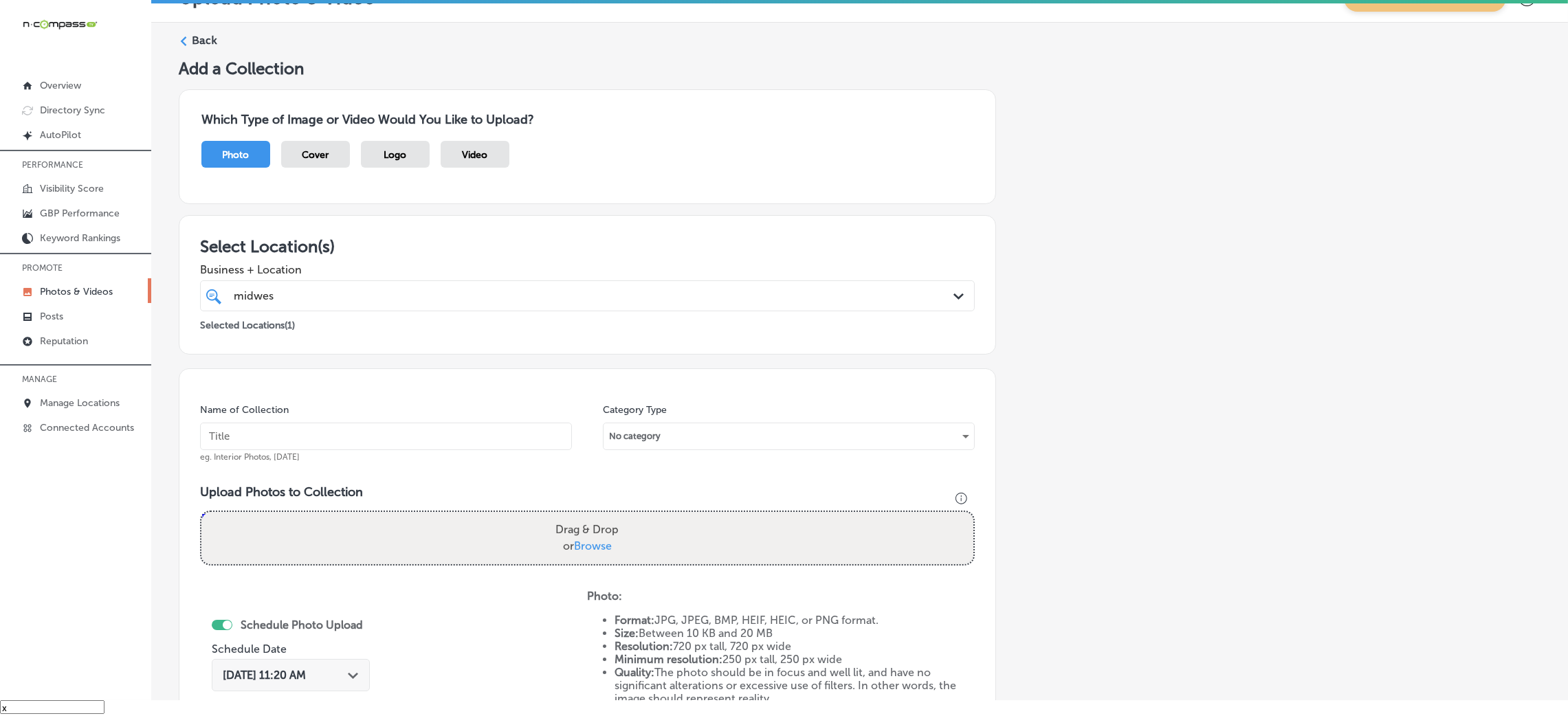
scroll to position [0, 0]
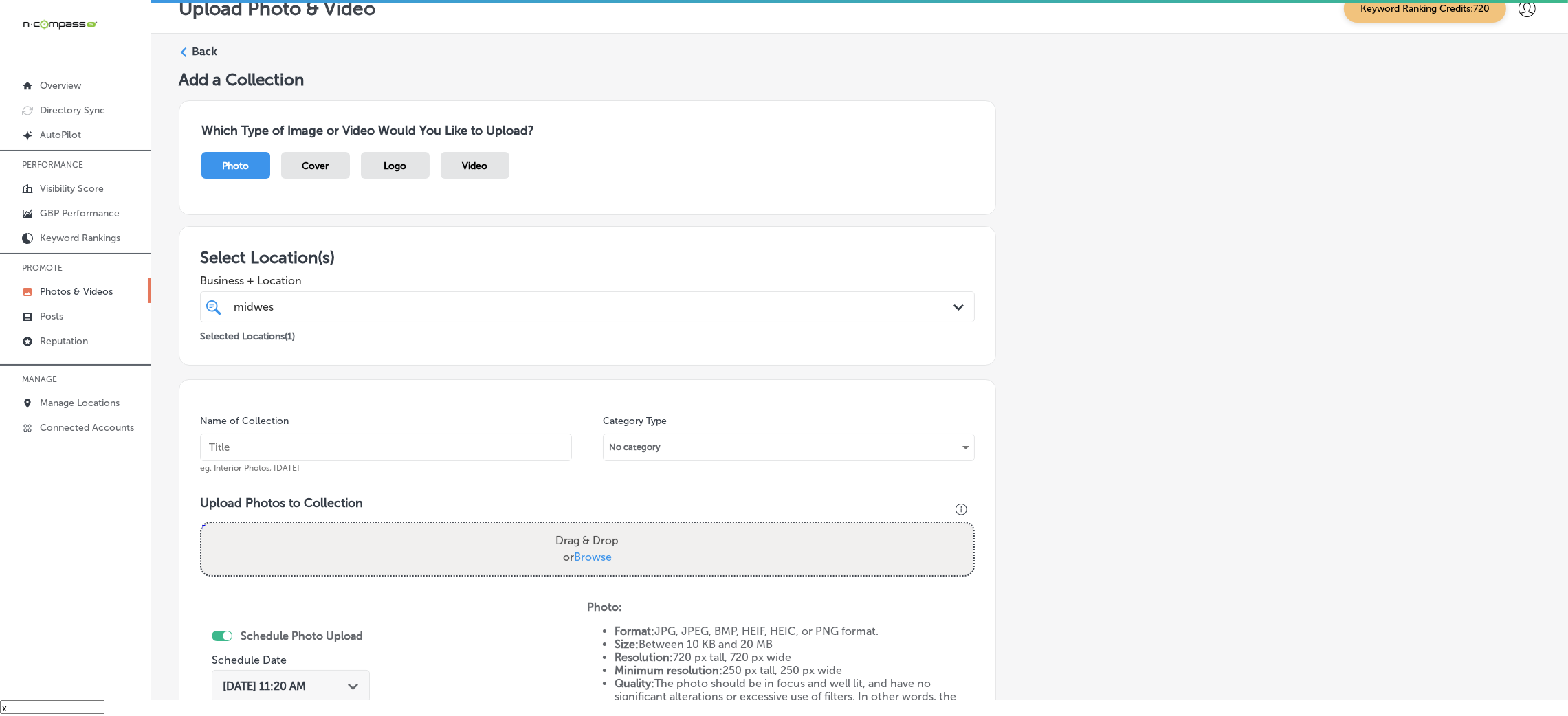
click at [209, 51] on label "Back" at bounding box center [205, 51] width 25 height 15
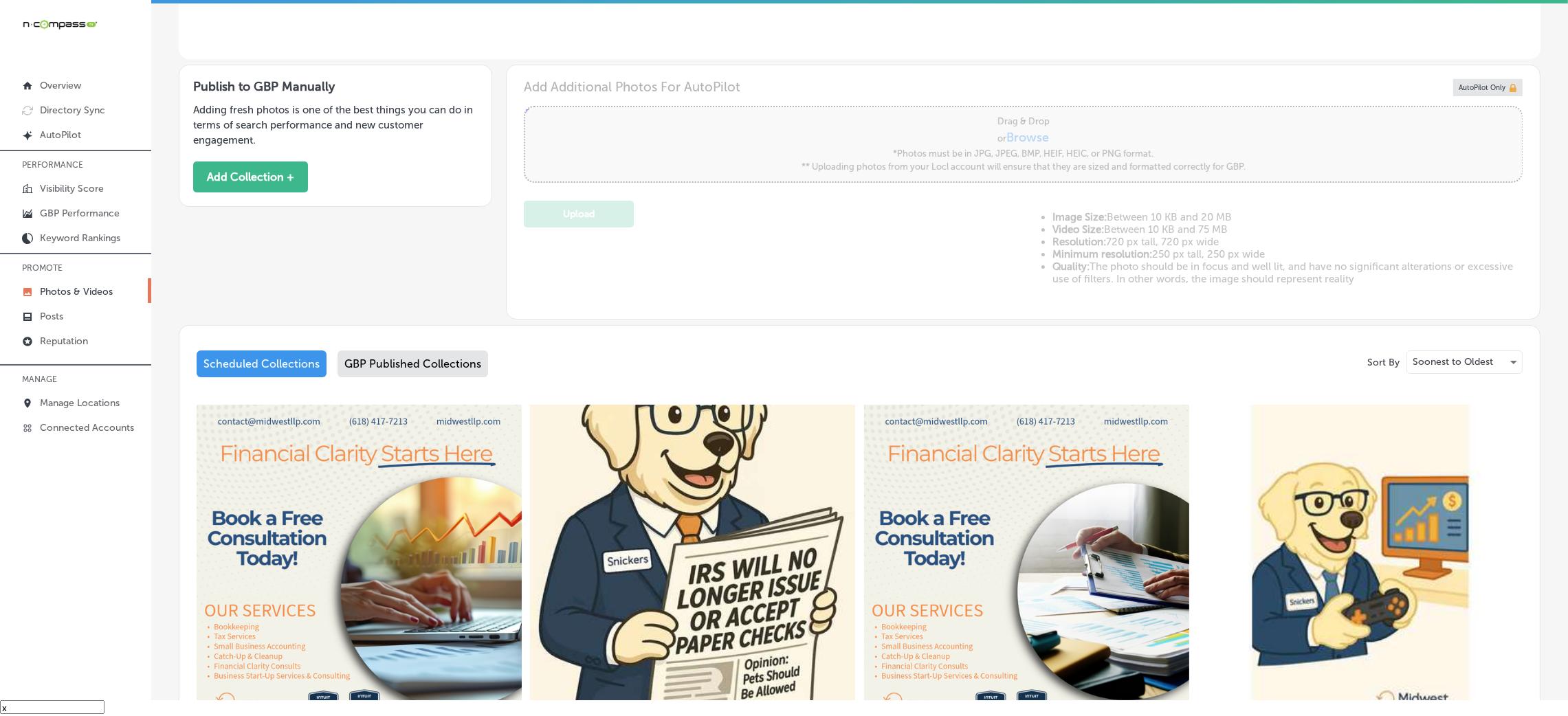
type input "5"
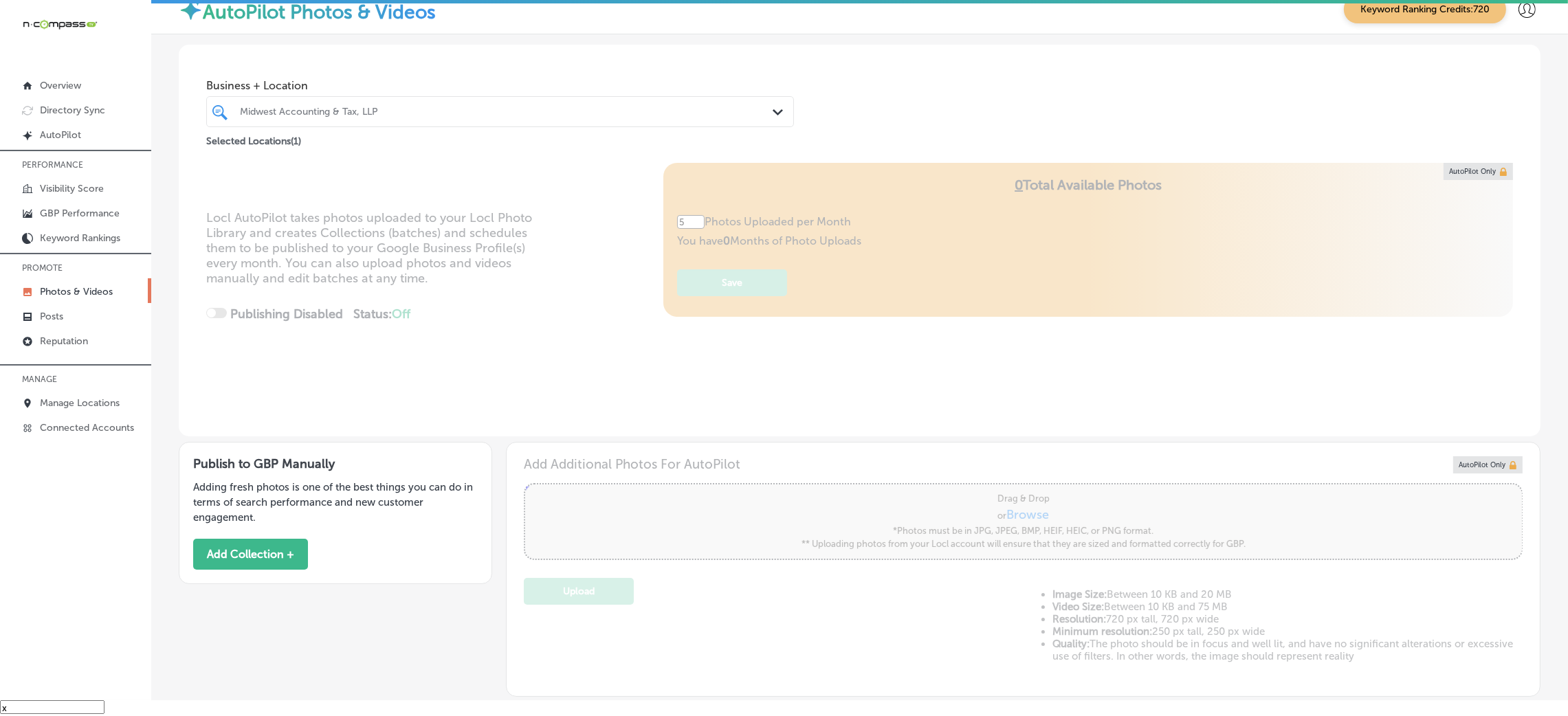
click at [302, 107] on div "Midwest Accounting & Tax, LLP" at bounding box center [506, 111] width 534 height 12
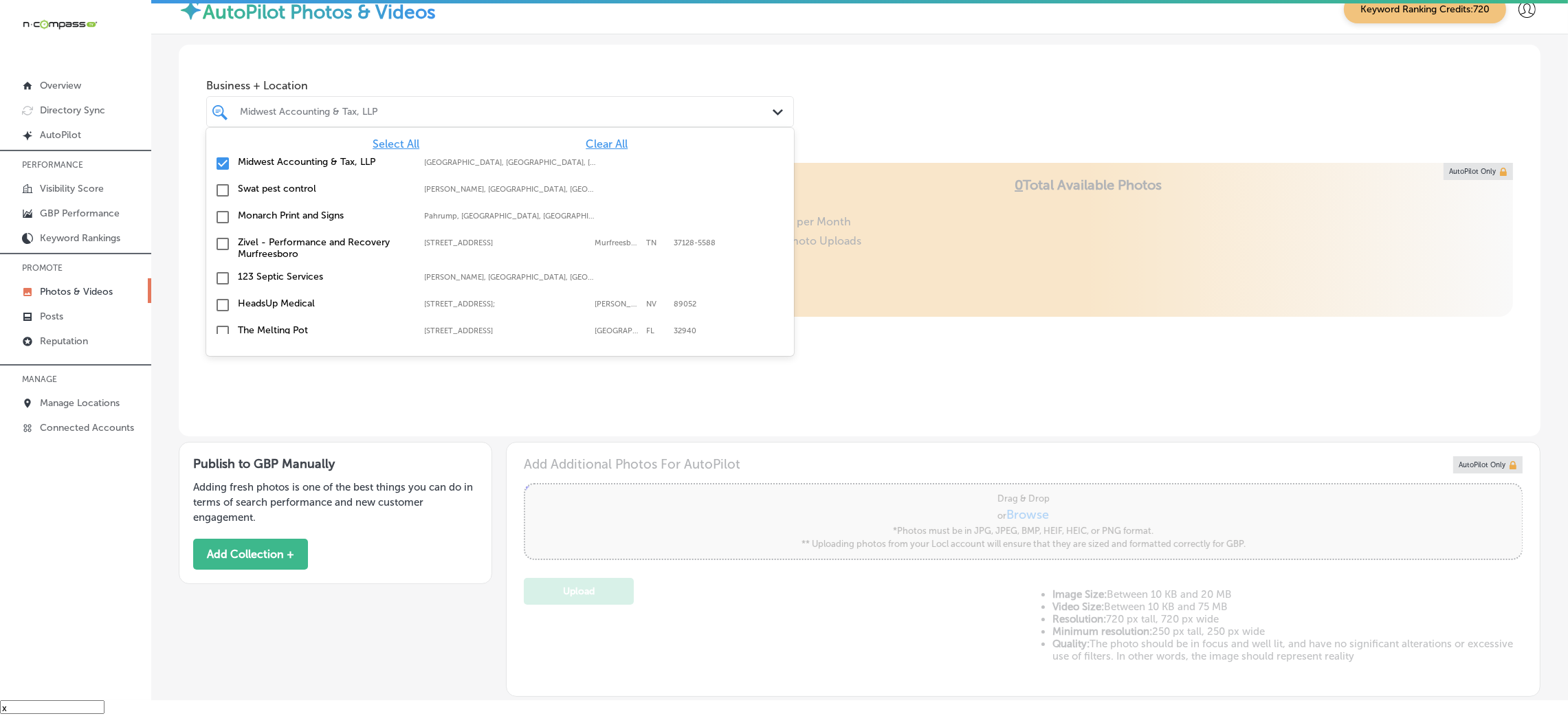
scroll to position [20, 0]
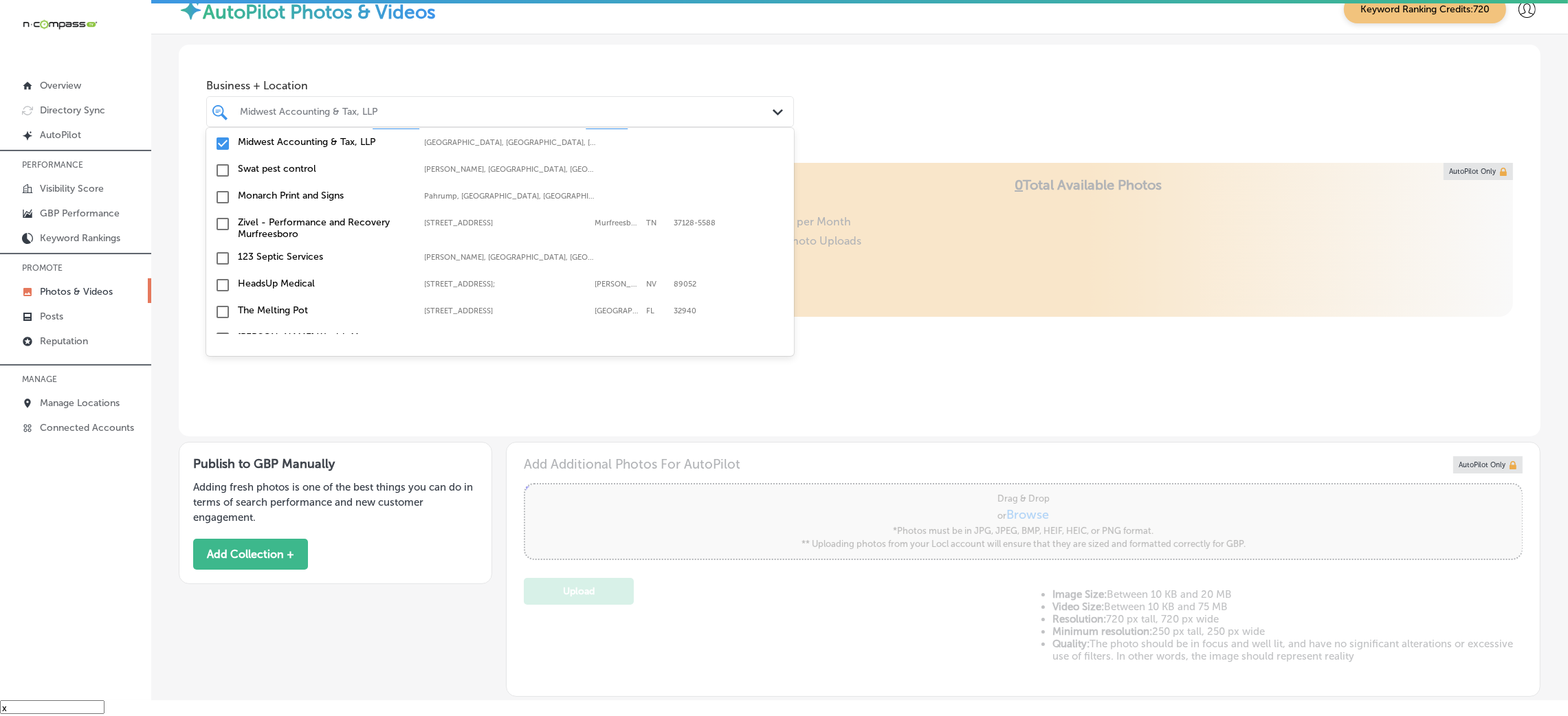
click at [282, 138] on label "Midwest Accounting & Tax, LLP" at bounding box center [324, 142] width 173 height 12
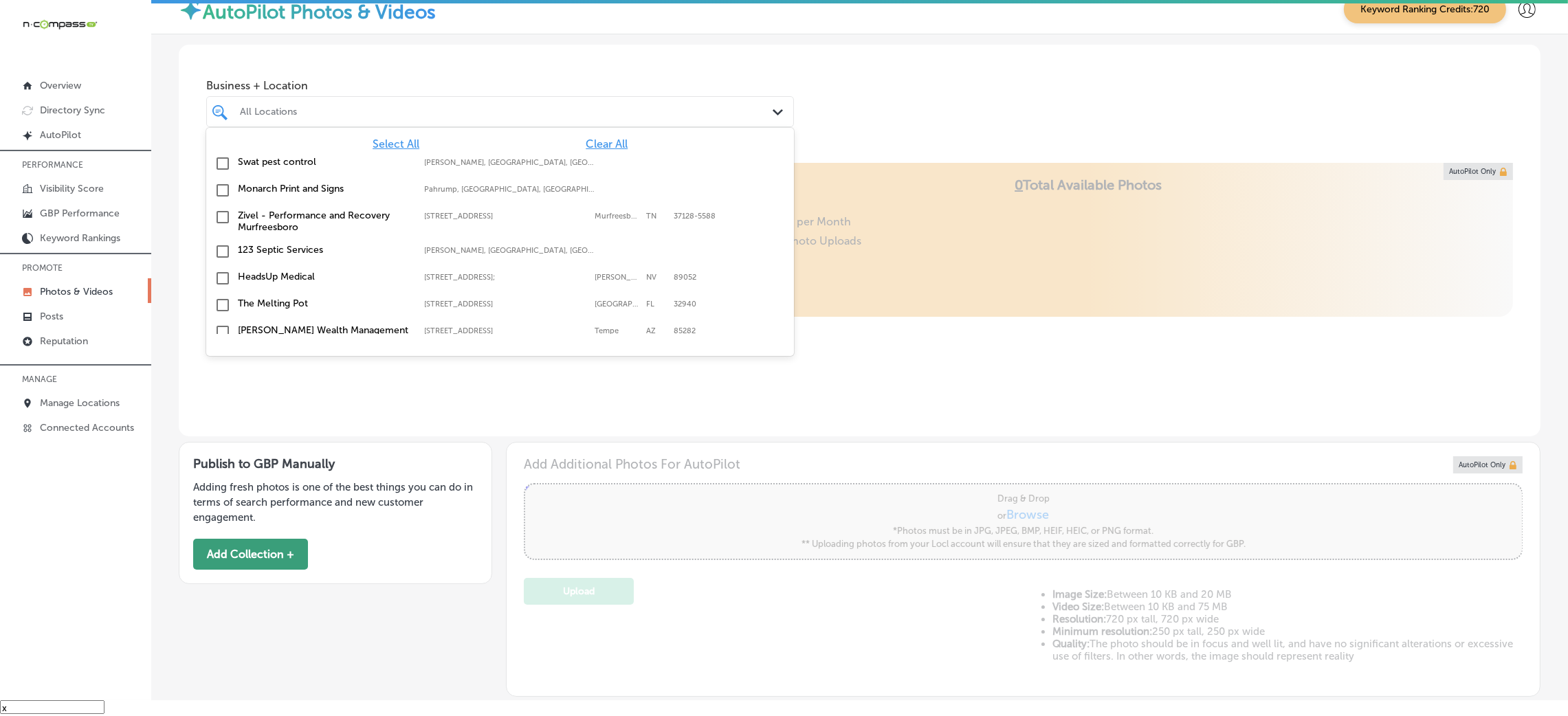
click at [286, 562] on button "Add Collection +" at bounding box center [250, 554] width 115 height 31
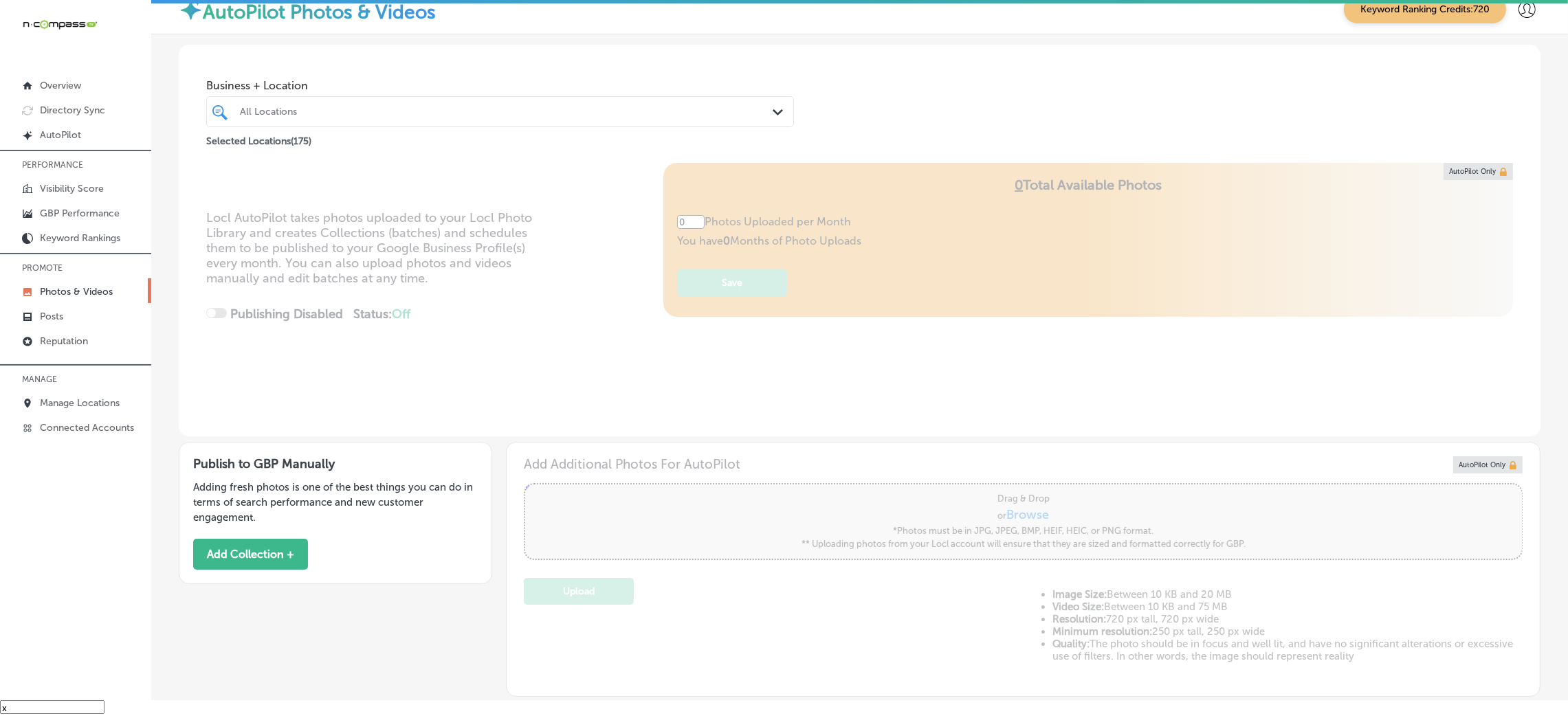
type input "5"
click at [262, 555] on button "Add Collection +" at bounding box center [250, 554] width 115 height 31
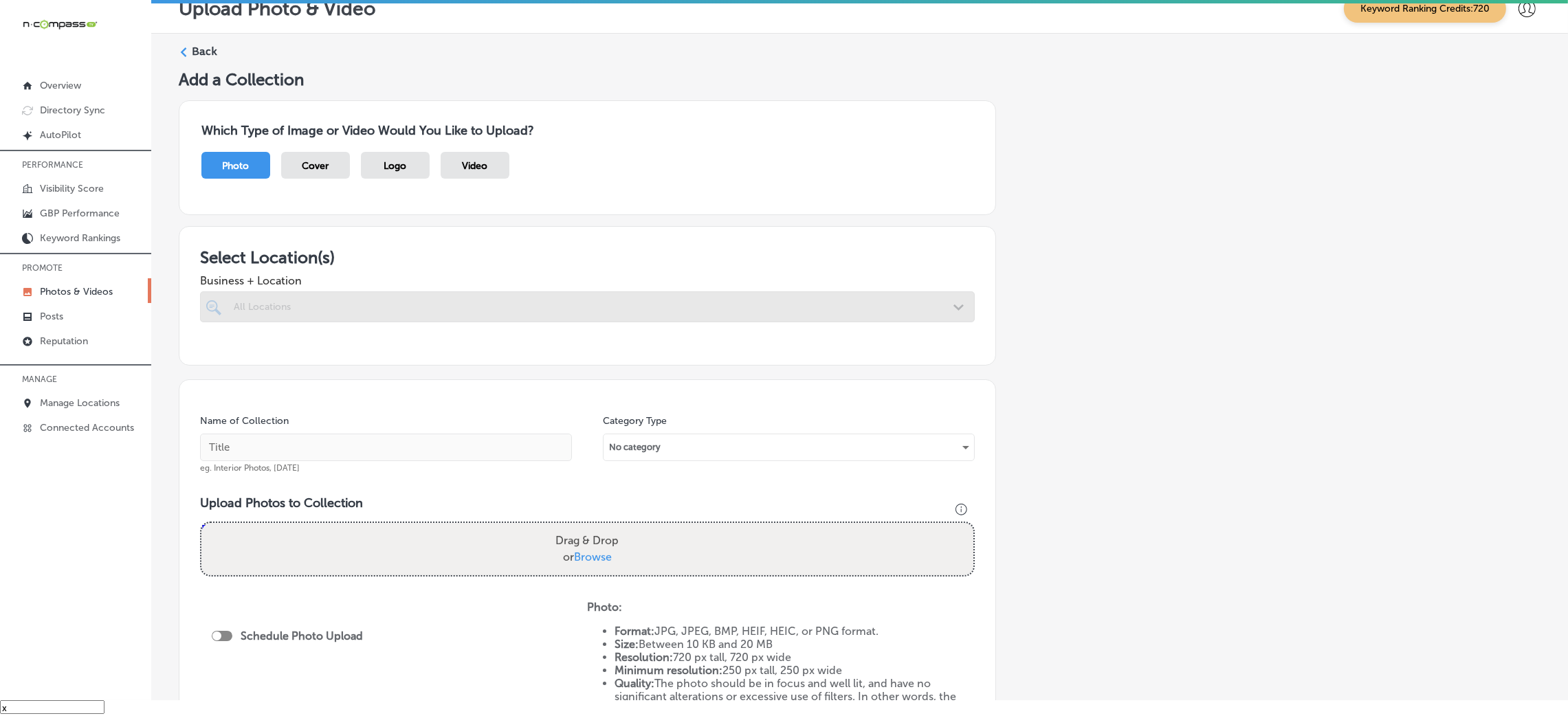
click at [401, 295] on div at bounding box center [588, 307] width 774 height 31
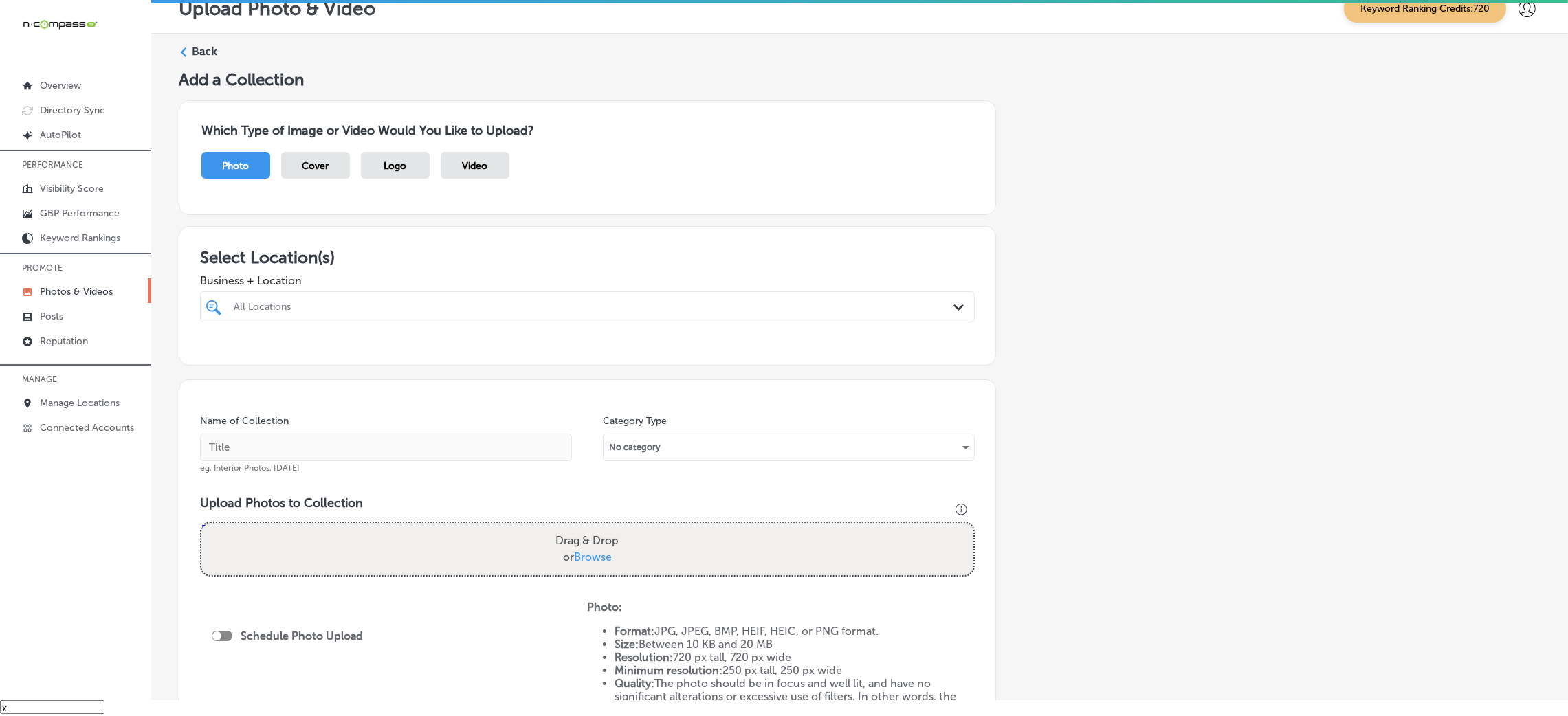
click at [418, 308] on div "All Locations" at bounding box center [594, 307] width 721 height 12
click at [463, 359] on div "[US_STATE] [MEDICAL_DATA] Allergy Clinic, P.A. [STREET_ADDRESS][GEOGRAPHIC_DATA…" at bounding box center [516, 363] width 571 height 23
type input "miss"
click at [1057, 369] on div "Add a Collection Which Type of Image or Video Would You Like to Upload? Photo C…" at bounding box center [859, 464] width 1362 height 790
click at [663, 303] on div "miss miss" at bounding box center [551, 307] width 638 height 18
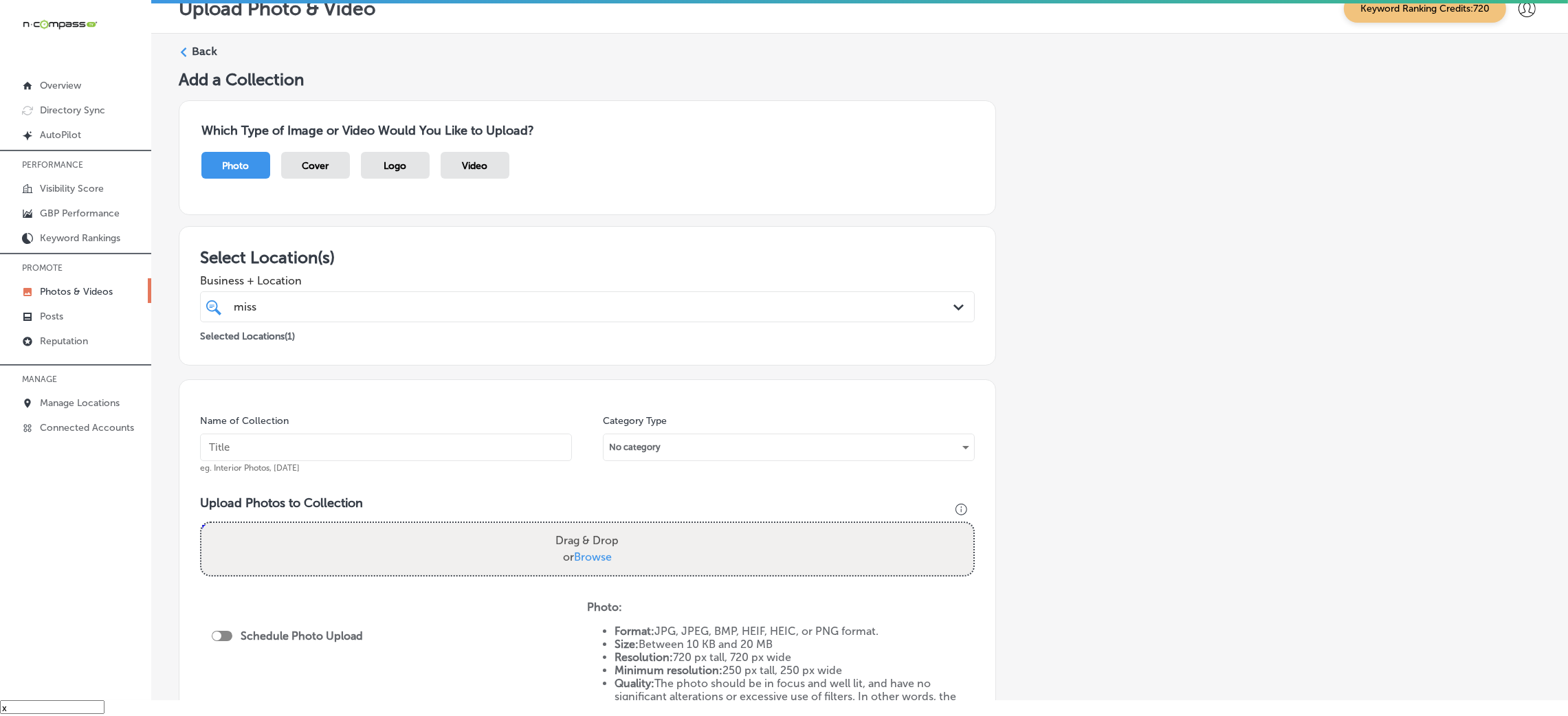
click at [1088, 348] on div "Add a Collection Which Type of Image or Video Would You Like to Upload? Photo C…" at bounding box center [859, 464] width 1362 height 790
click at [411, 449] on input "text" at bounding box center [386, 447] width 372 height 28
type input "[US_STATE]-[MEDICAL_DATA]-&-Allergy-[PERSON_NAME]"
click at [366, 448] on input "[US_STATE]-[MEDICAL_DATA]-&-Allergy-[PERSON_NAME]" at bounding box center [386, 447] width 372 height 28
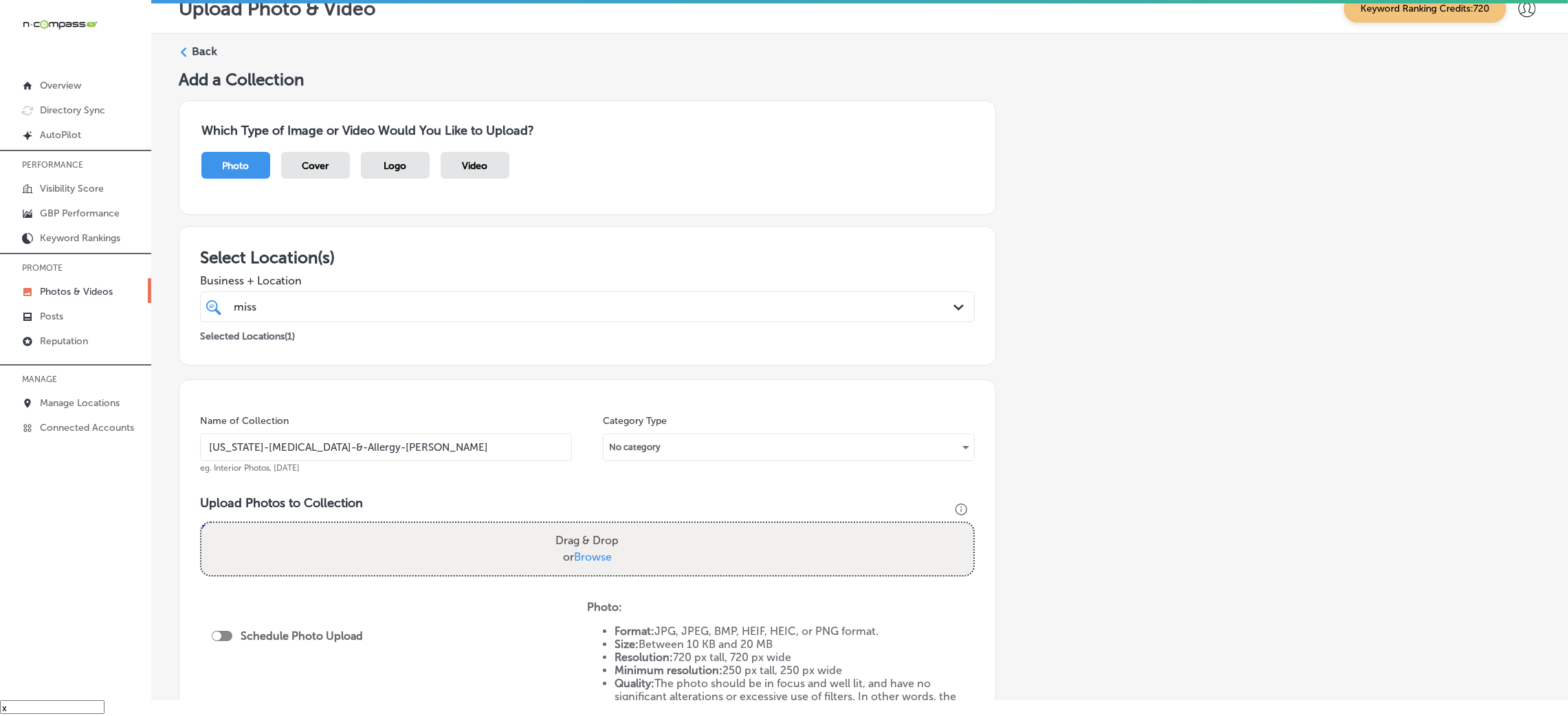
click at [366, 448] on input "[US_STATE]-[MEDICAL_DATA]-&-Allergy-[PERSON_NAME]" at bounding box center [386, 447] width 372 height 28
click at [551, 399] on div "Name of Collection [US_STATE]-[MEDICAL_DATA]-&-Allergy-[PERSON_NAME] eg. Interi…" at bounding box center [587, 577] width 818 height 395
click at [489, 454] on input "[US_STATE]-[MEDICAL_DATA]-&-Allergy-[PERSON_NAME]" at bounding box center [386, 447] width 372 height 28
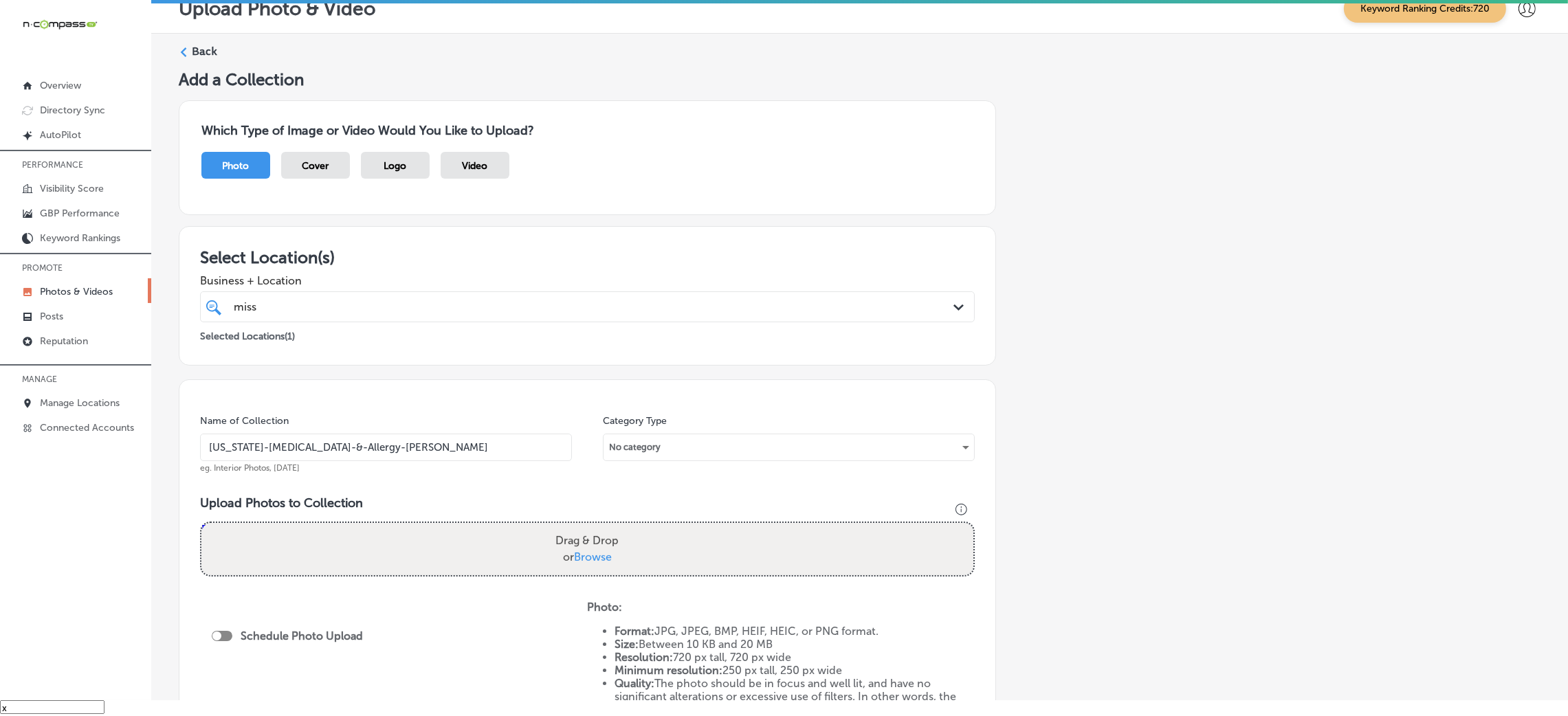
click at [1074, 444] on div "Add a Collection Which Type of Image or Video Would You Like to Upload? Photo C…" at bounding box center [859, 464] width 1362 height 790
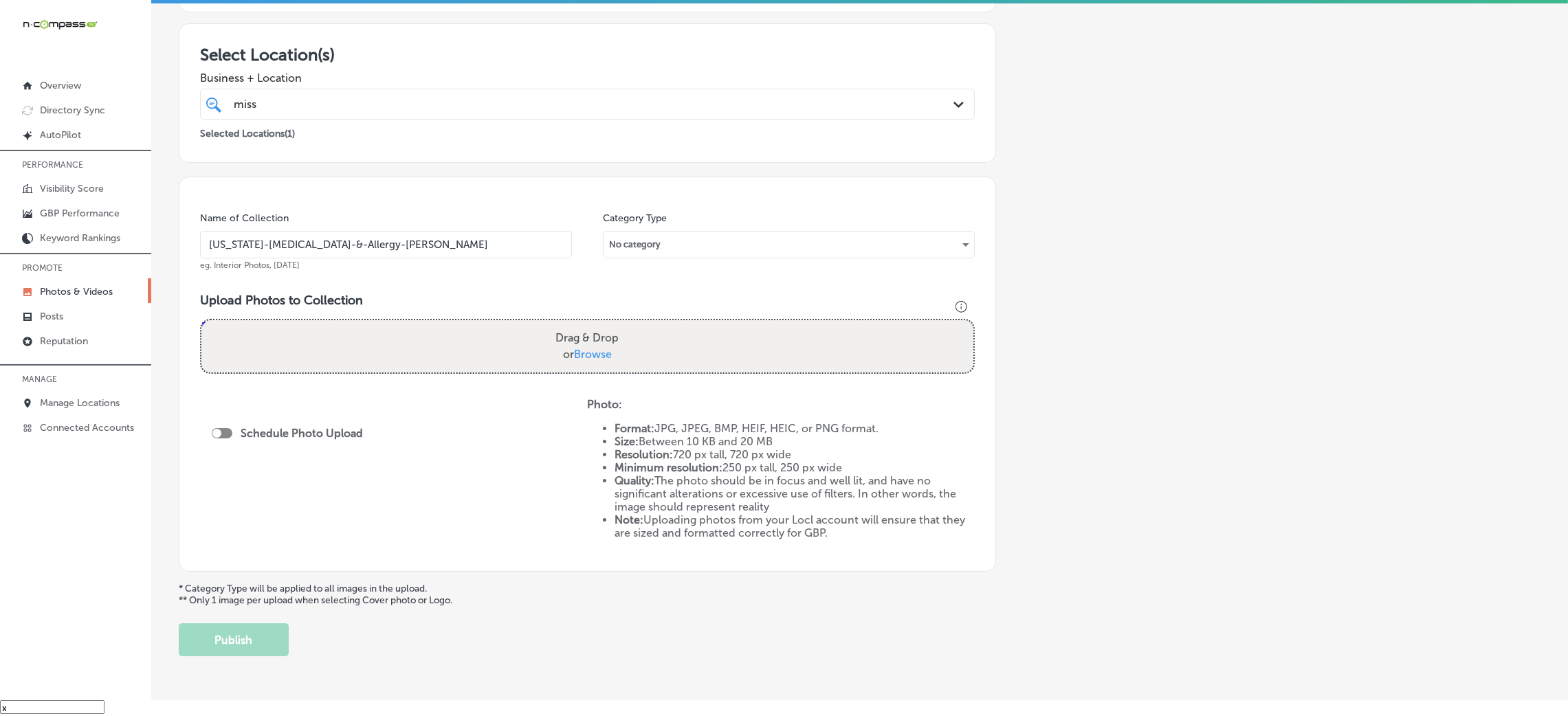
scroll to position [206, 0]
click at [470, 324] on div "Drag & Drop or Browse" at bounding box center [588, 343] width 772 height 52
click at [202, 317] on input "Drag & Drop or Browse" at bounding box center [588, 319] width 772 height 4
type input "C:\fakepath\[US_STATE] [MEDICAL_DATA] & Allergy - [PERSON_NAME] (20).jpg"
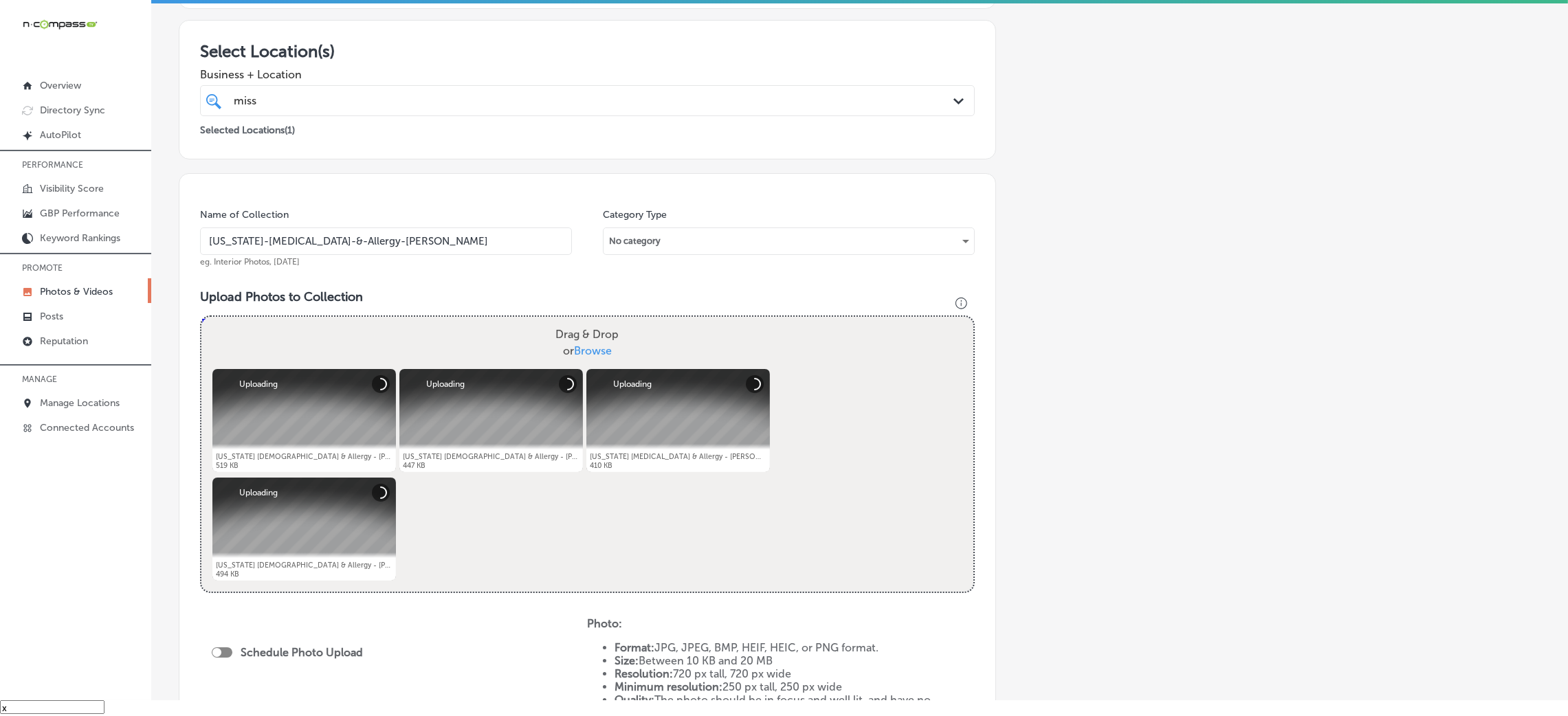
click at [479, 238] on input "[US_STATE]-[MEDICAL_DATA]-&-Allergy-[PERSON_NAME]" at bounding box center [386, 241] width 372 height 28
click at [458, 147] on div "Select Location(s) Business + Location miss miss Path Created with Sketch. Sele…" at bounding box center [587, 90] width 818 height 140
click at [508, 183] on div "Name of Collection [US_STATE]-[MEDICAL_DATA]-&-Allergy-[PERSON_NAME] eg. Interi…" at bounding box center [587, 483] width 818 height 618
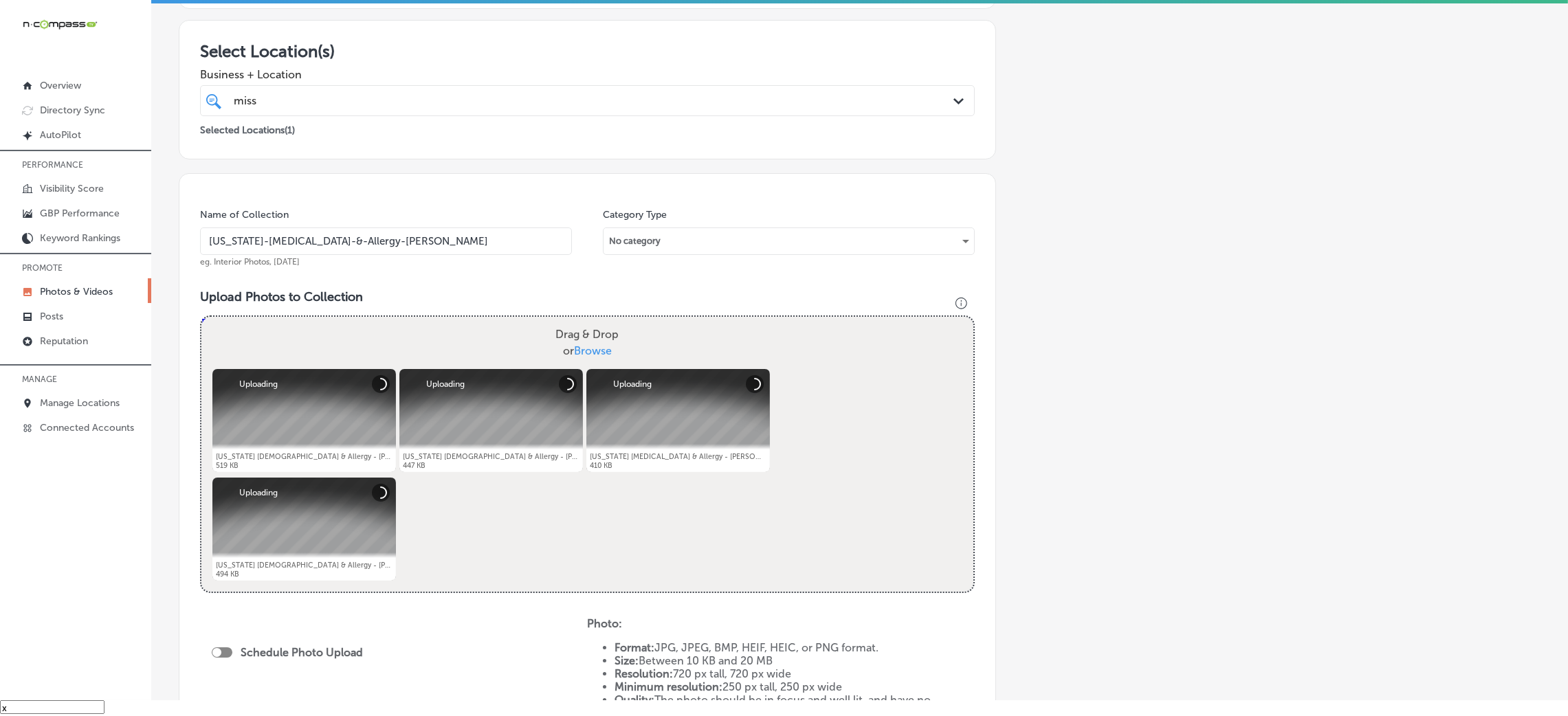
scroll to position [475, 0]
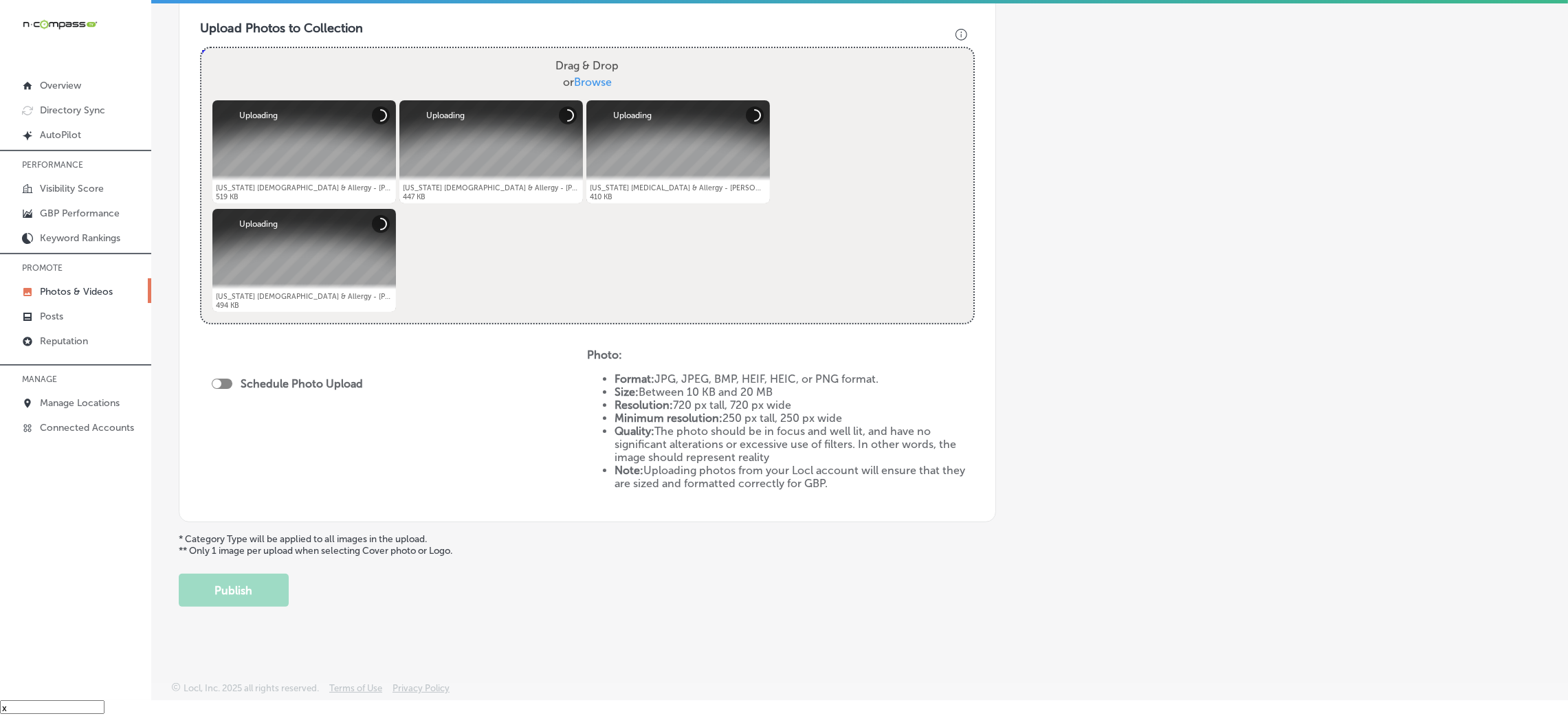
click at [232, 387] on div "Schedule Photo Upload" at bounding box center [291, 384] width 158 height 13
click at [229, 386] on div at bounding box center [221, 384] width 20 height 11
checkbox input "true"
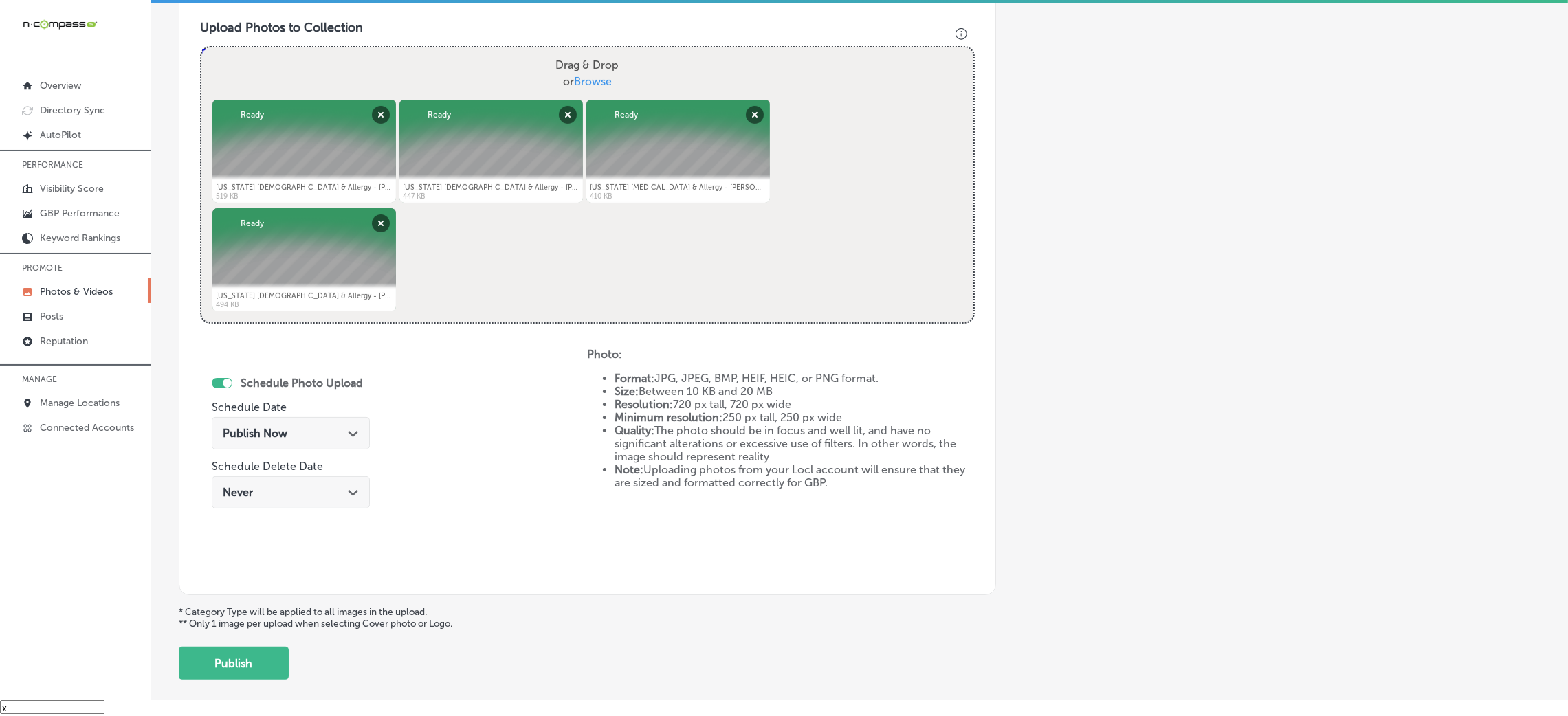
click at [1135, 441] on div "Add a Collection Which Type of Image or Video Would You Like to Upload? Photo C…" at bounding box center [859, 137] width 1362 height 1086
click at [340, 435] on div "Publish Now Path Created with Sketch." at bounding box center [291, 433] width 136 height 13
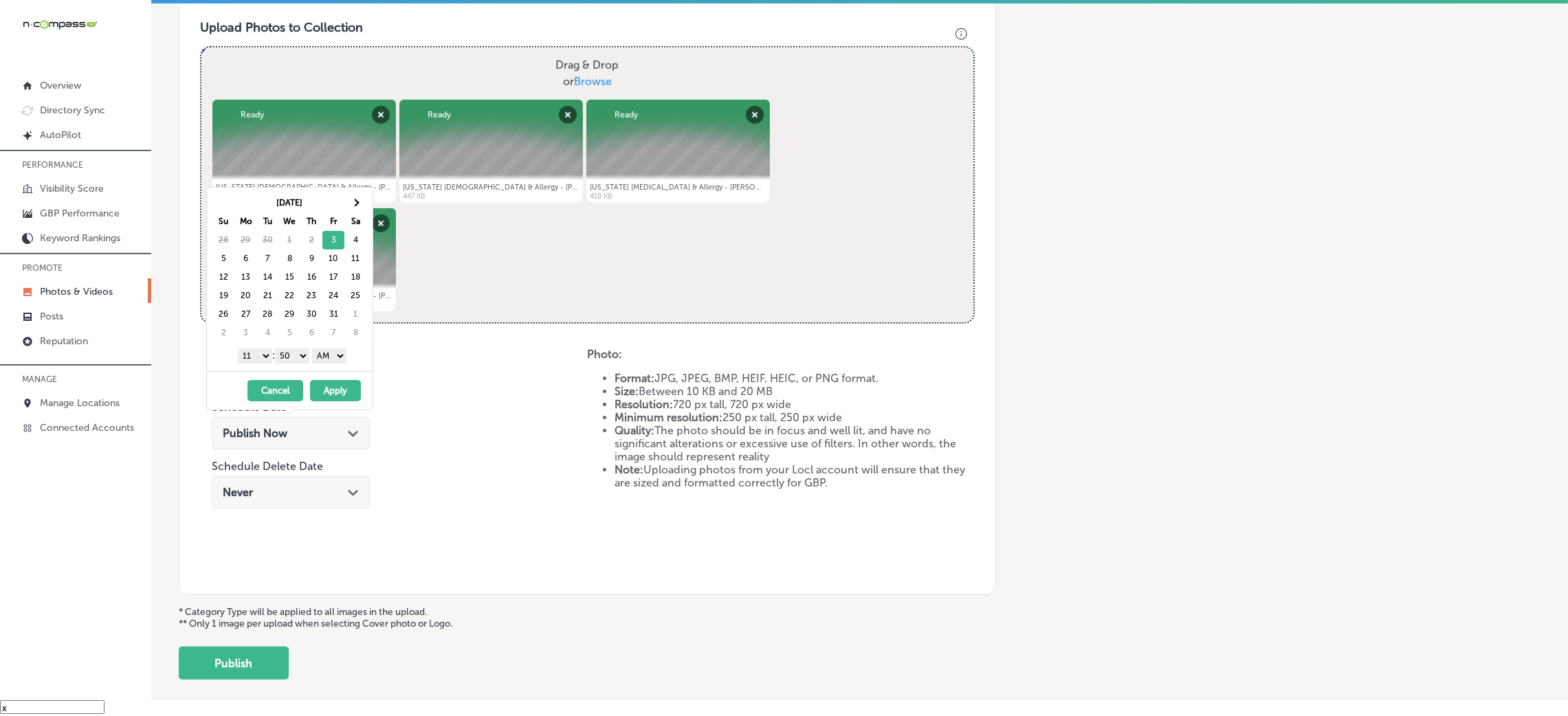
click at [344, 399] on button "Apply" at bounding box center [336, 391] width 51 height 21
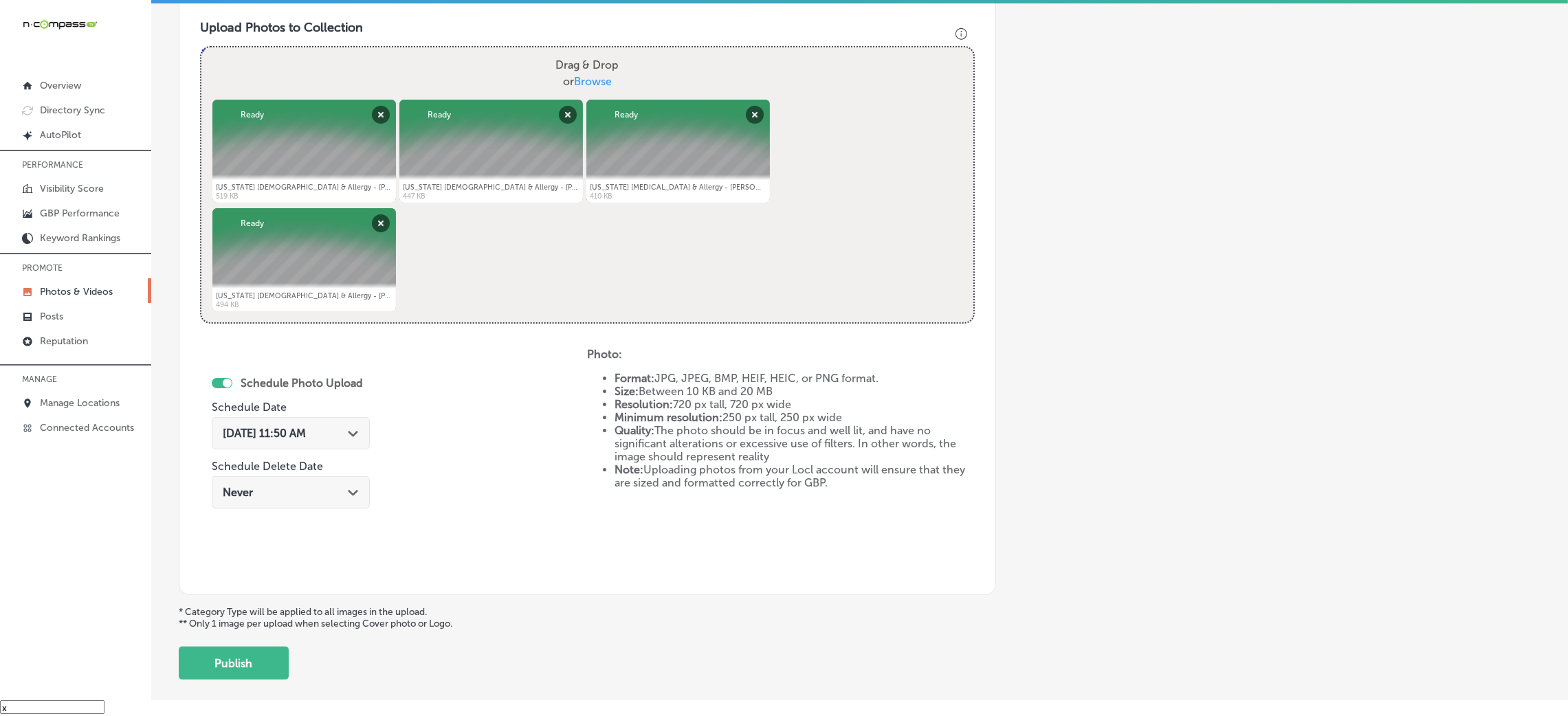
scroll to position [269, 0]
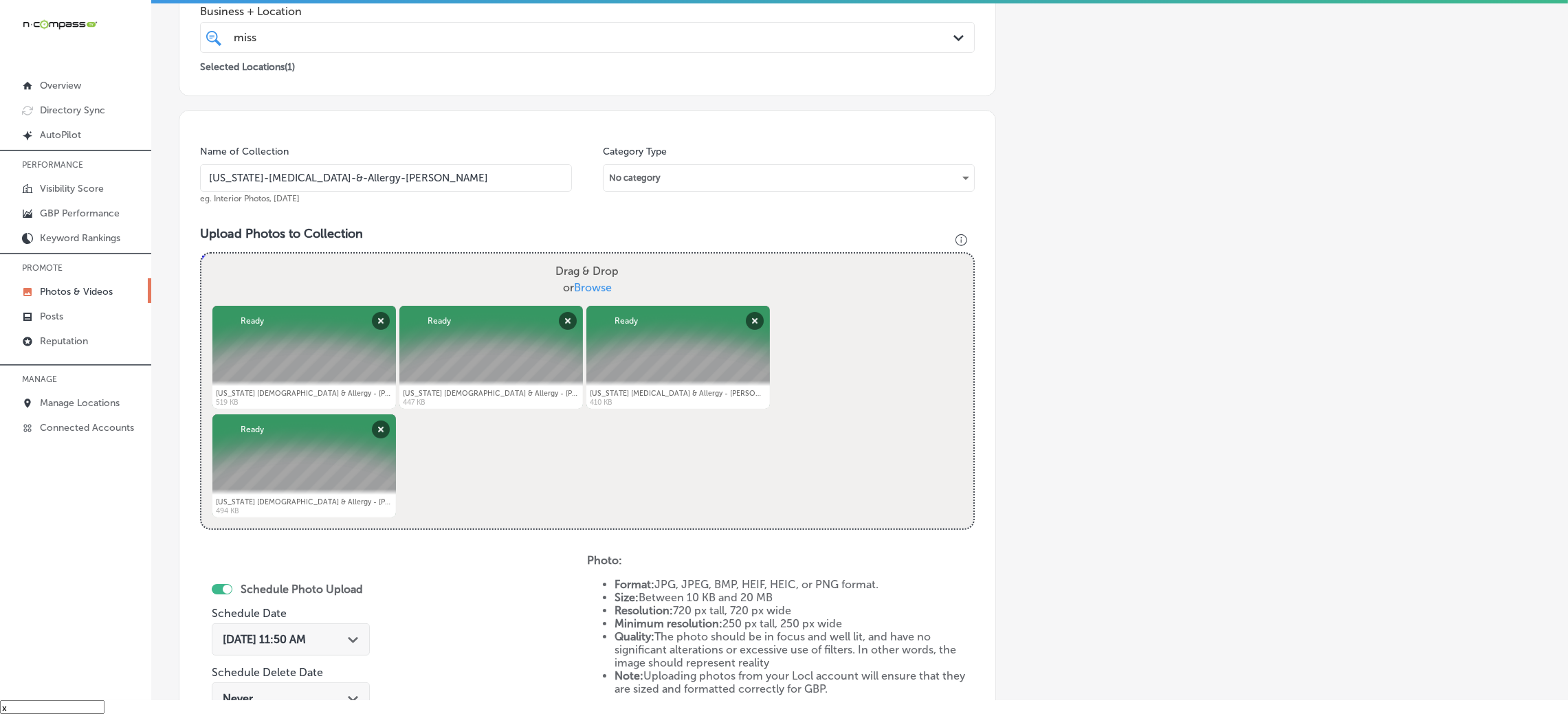
click at [428, 175] on input "[US_STATE]-[MEDICAL_DATA]-&-Allergy-[PERSON_NAME]" at bounding box center [386, 178] width 372 height 28
click at [428, 172] on input "[US_STATE]-[MEDICAL_DATA]-&-Allergy-[PERSON_NAME]" at bounding box center [386, 178] width 372 height 28
click at [458, 249] on div "Upload Photos to Collection Powered by PQINA Drag & Drop or Browse [US_STATE] […" at bounding box center [588, 384] width 774 height 315
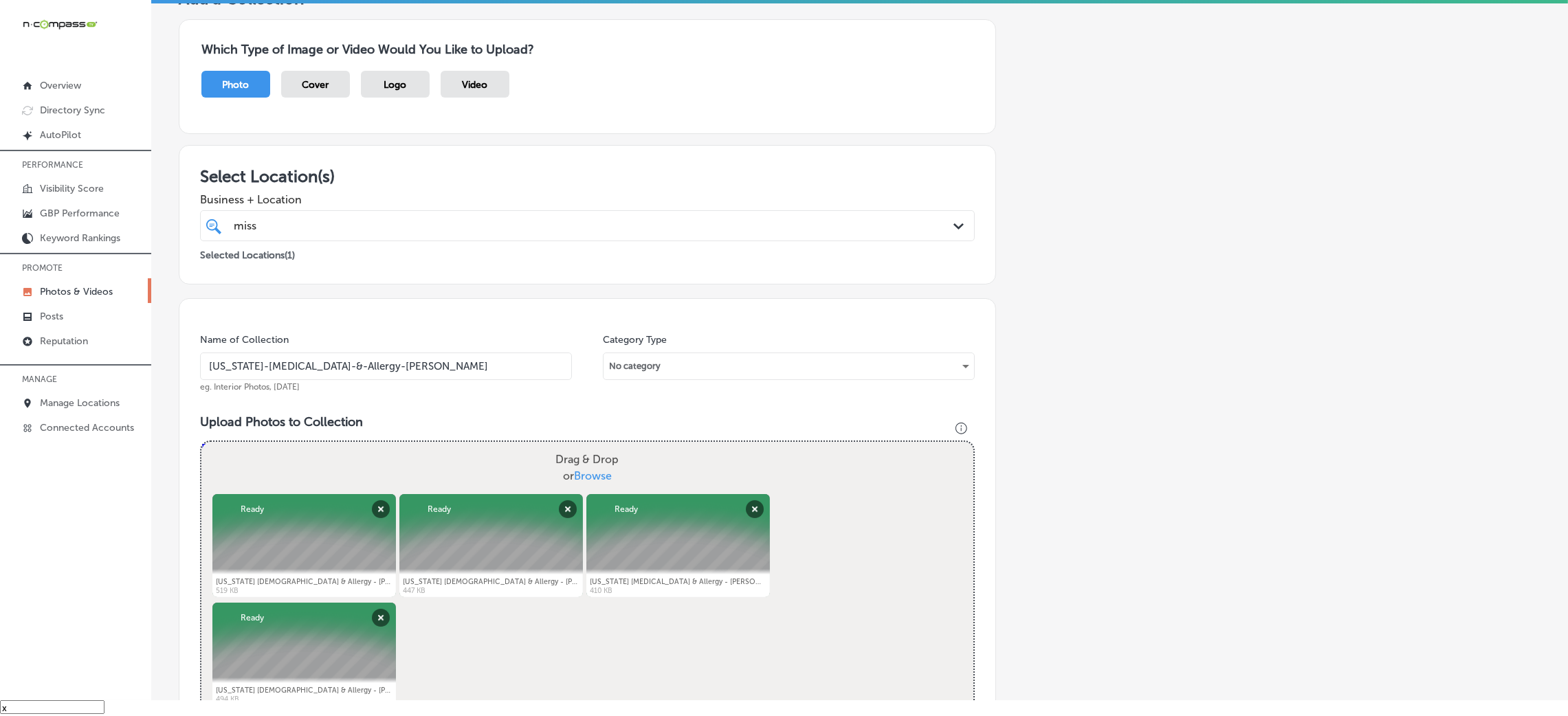
scroll to position [34, 0]
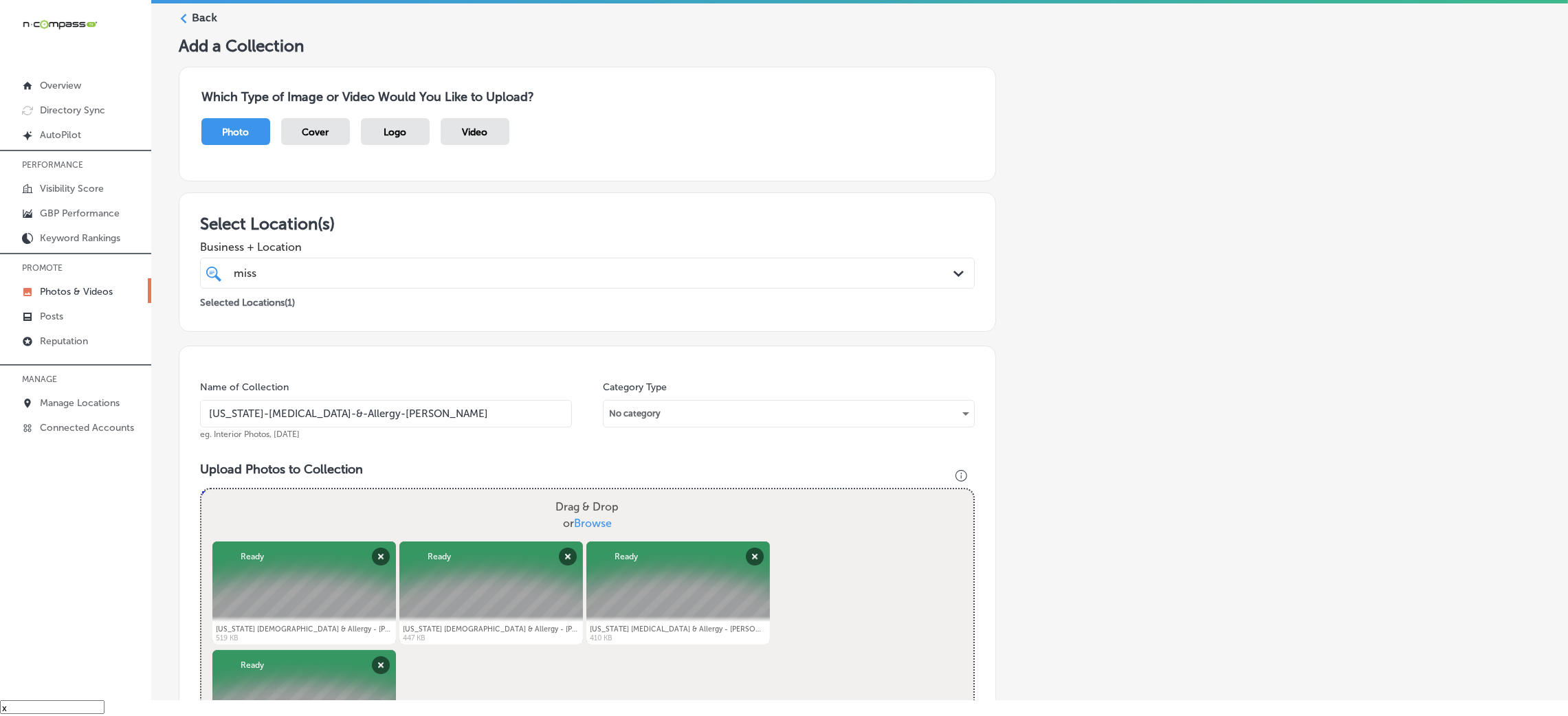
click at [401, 264] on div "miss miss" at bounding box center [551, 273] width 638 height 18
click at [489, 198] on div "Select Location(s) Business + Location miss miss Path Created with Sketch. Sele…" at bounding box center [587, 262] width 818 height 140
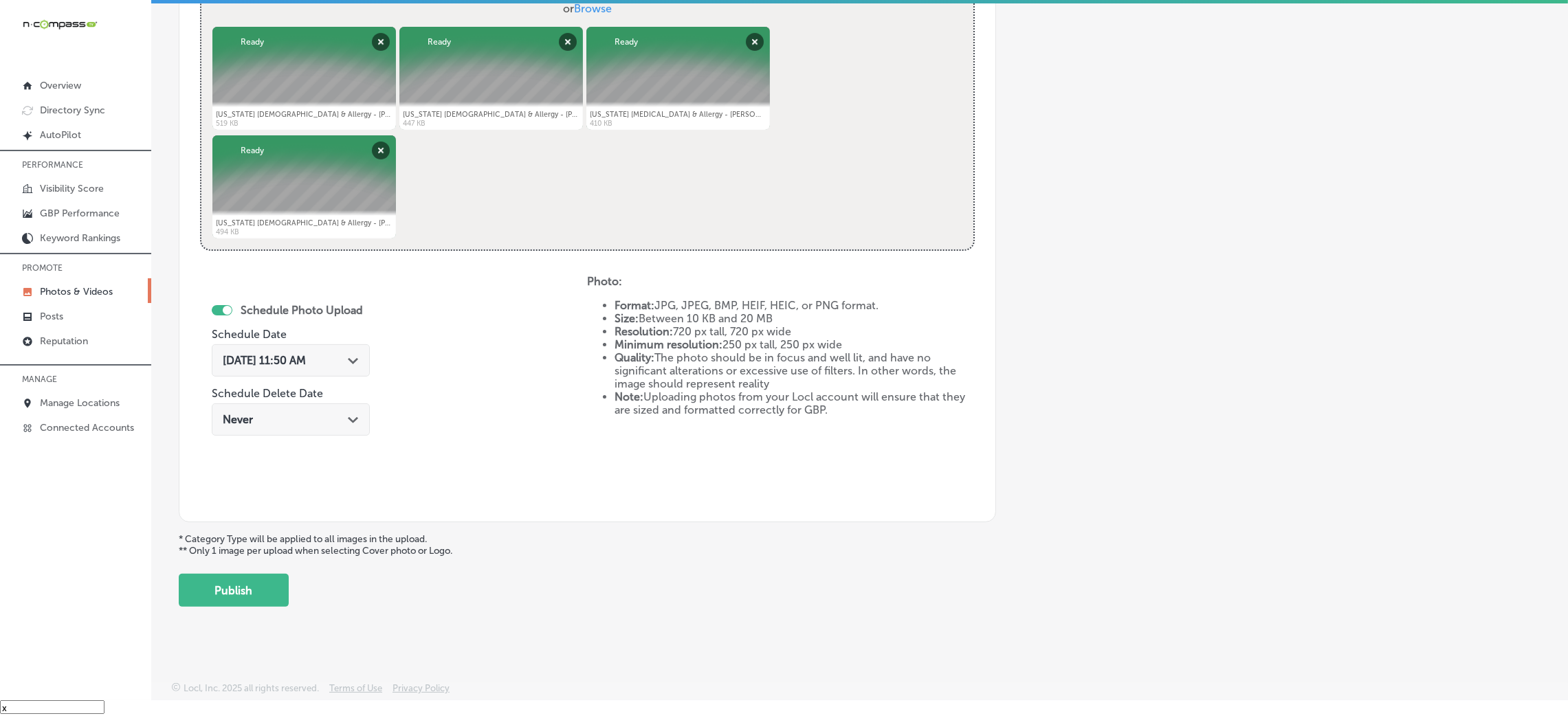
click at [254, 571] on div "Add a Collection Which Type of Image or Video Would You Like to Upload? Photo C…" at bounding box center [859, 64] width 1362 height 1086
click at [254, 580] on button "Publish" at bounding box center [233, 590] width 110 height 33
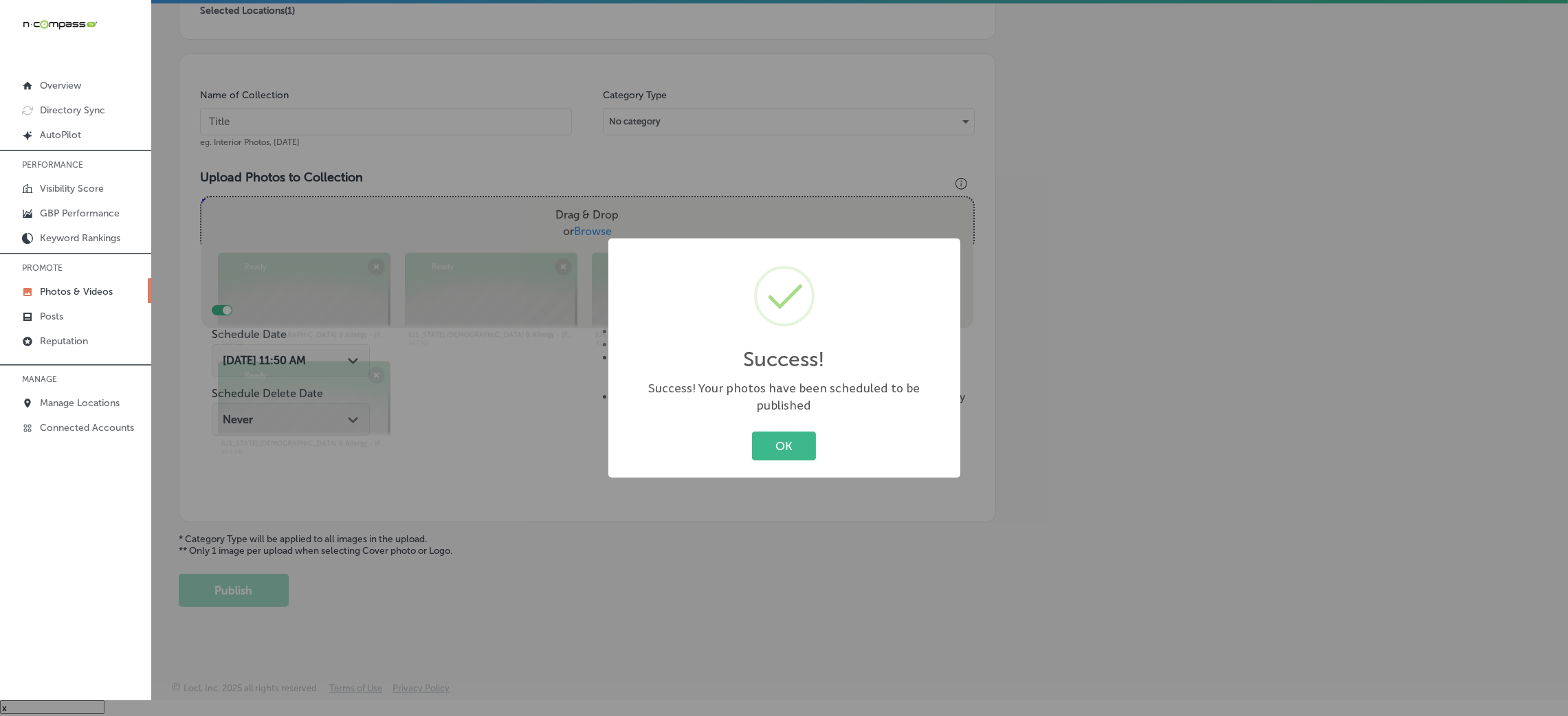
scroll to position [327, 0]
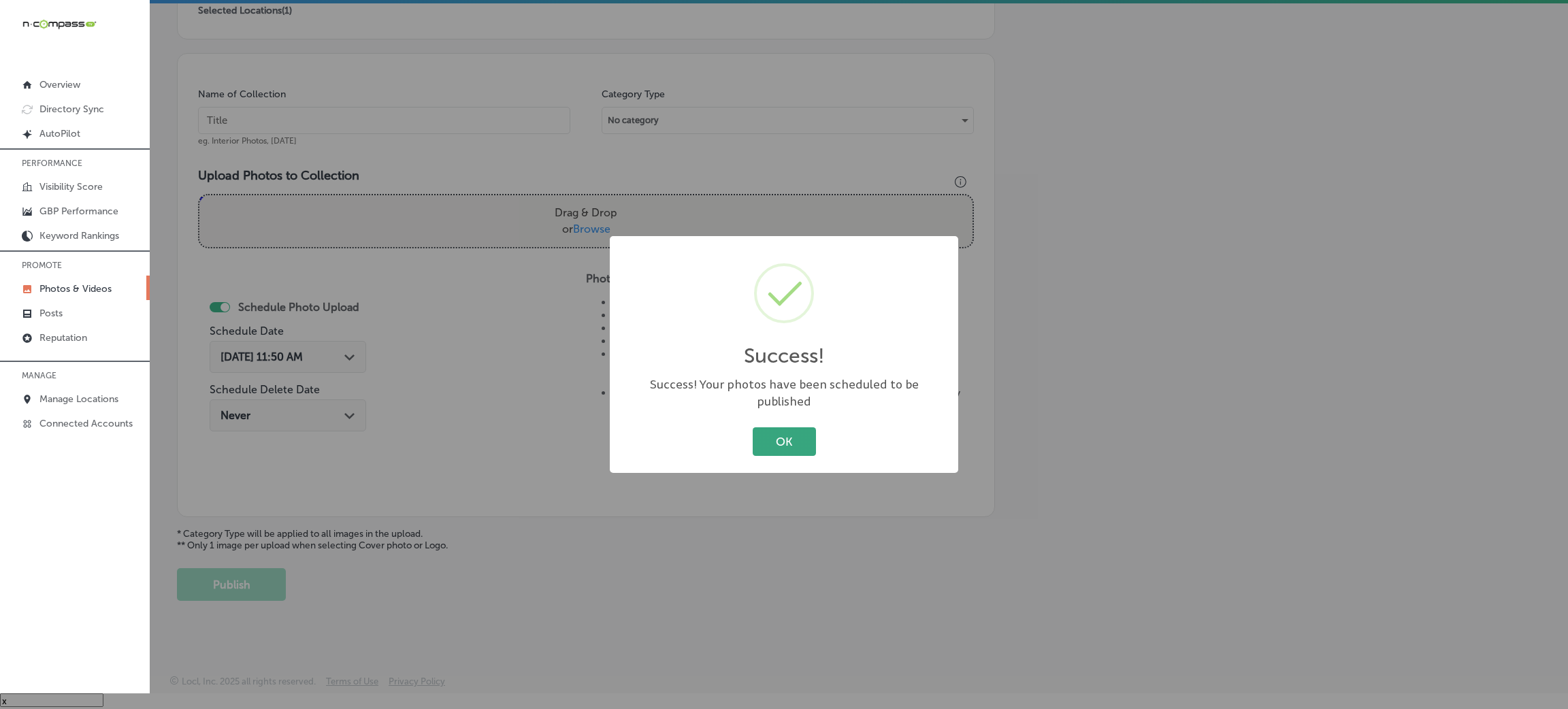
click at [793, 432] on button "OK" at bounding box center [784, 441] width 64 height 28
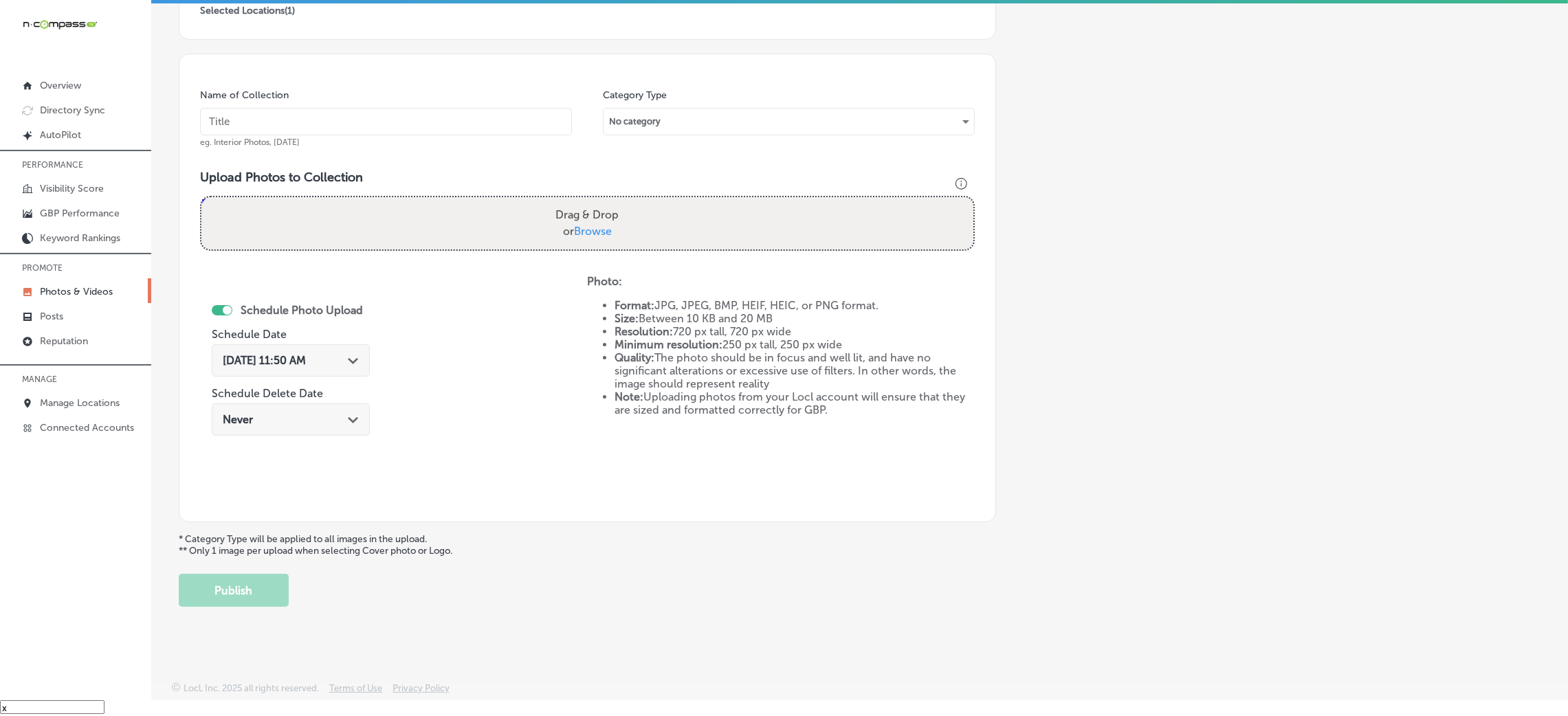
click at [390, 114] on input "text" at bounding box center [386, 121] width 372 height 28
paste input "[US_STATE]-[MEDICAL_DATA]-&-Allergy-[PERSON_NAME]"
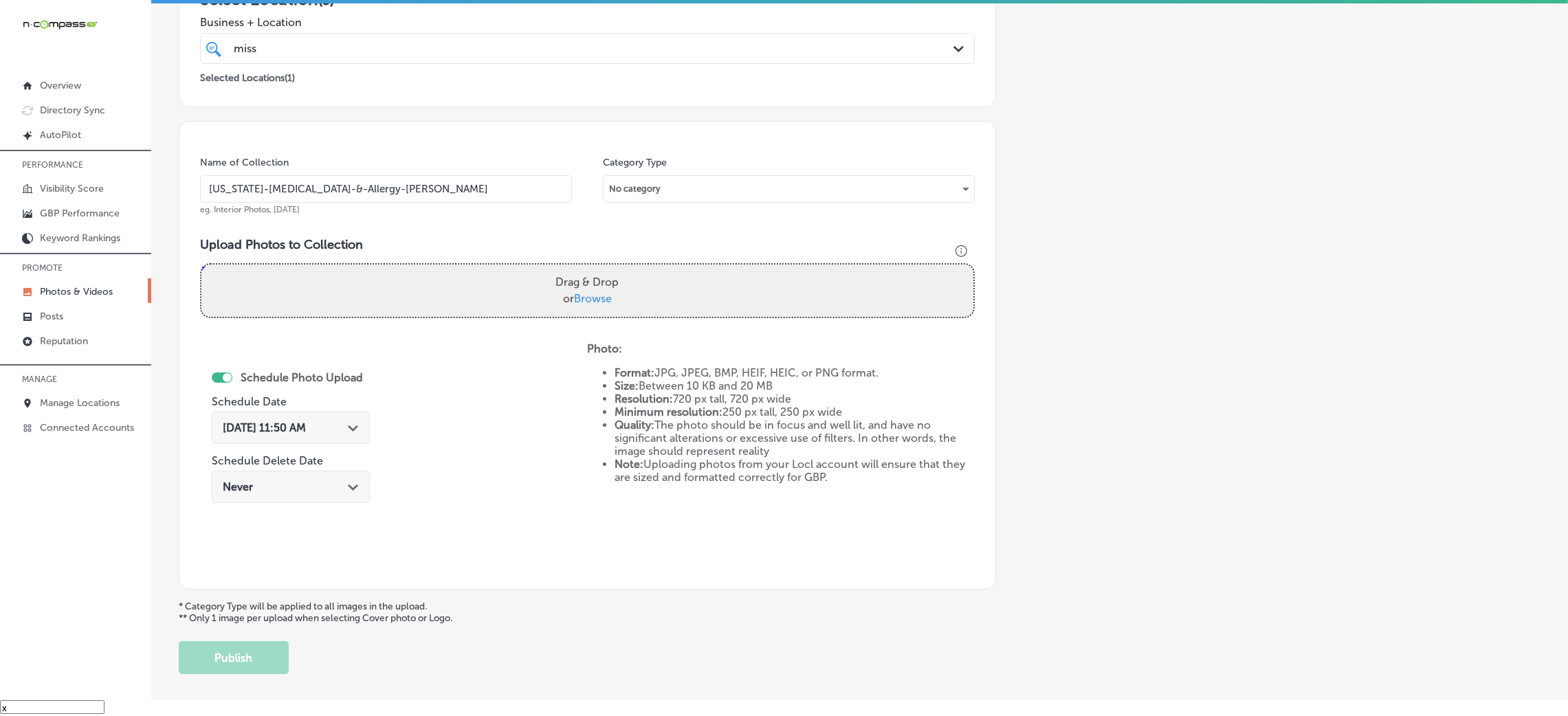
scroll to position [224, 0]
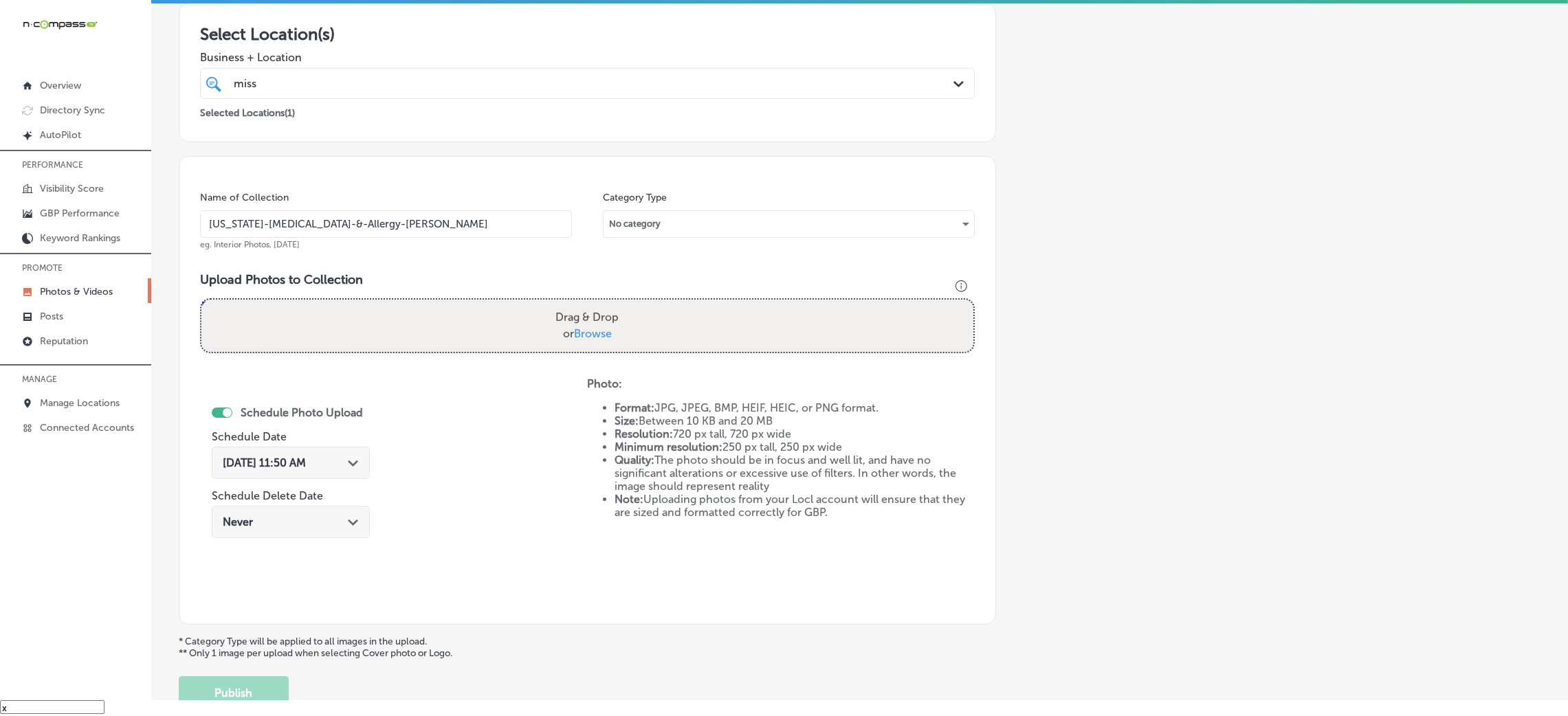
type input "[US_STATE]-[MEDICAL_DATA]-&-Allergy-[PERSON_NAME]"
click at [472, 99] on div "Selected Locations ( 1 )" at bounding box center [588, 109] width 774 height 22
click at [835, 315] on div "Drag & Drop or Browse" at bounding box center [588, 326] width 772 height 52
click at [202, 300] on input "Drag & Drop or Browse" at bounding box center [588, 302] width 772 height 4
type input "C:\fakepath\[US_STATE] [DEMOGRAPHIC_DATA] & Allergy - [PERSON_NAME] (24).jpg"
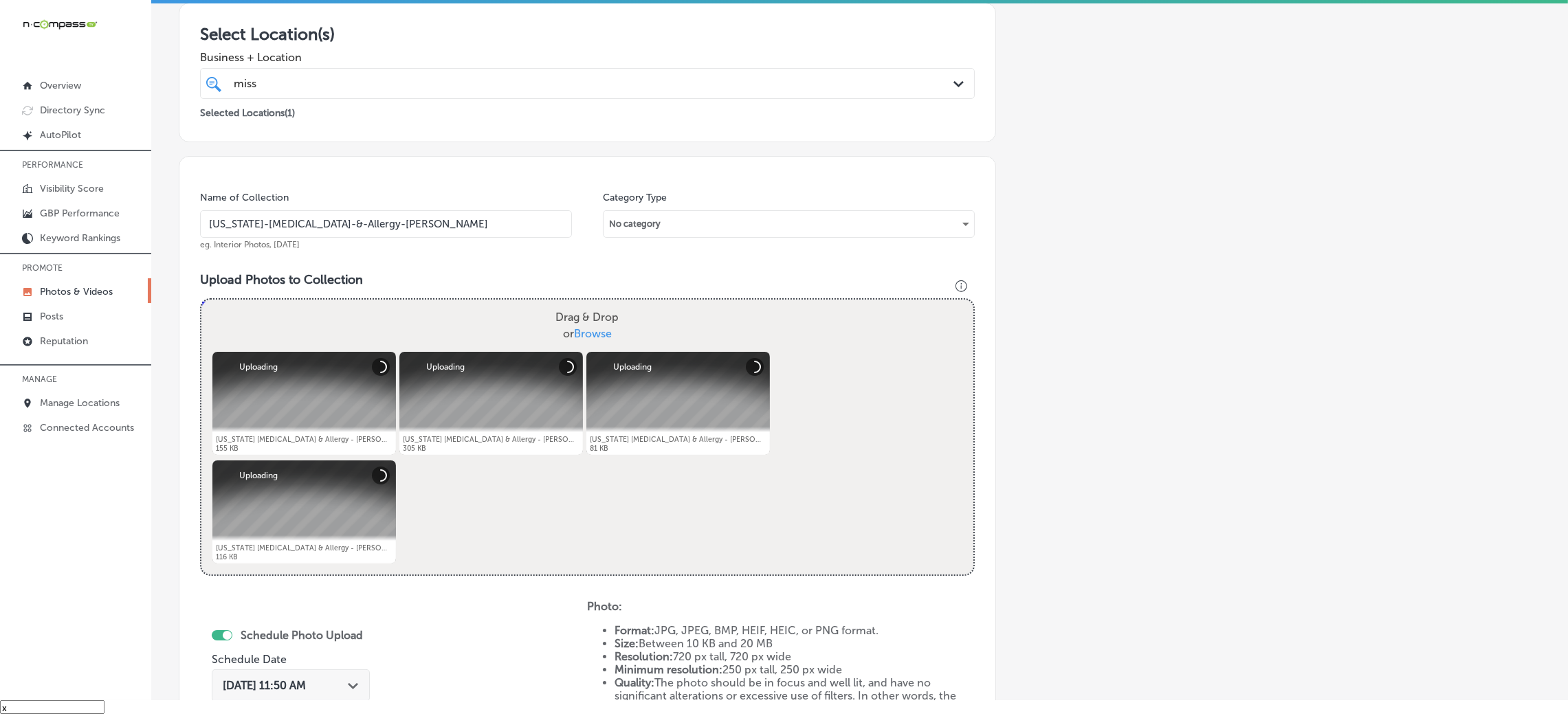
scroll to position [430, 0]
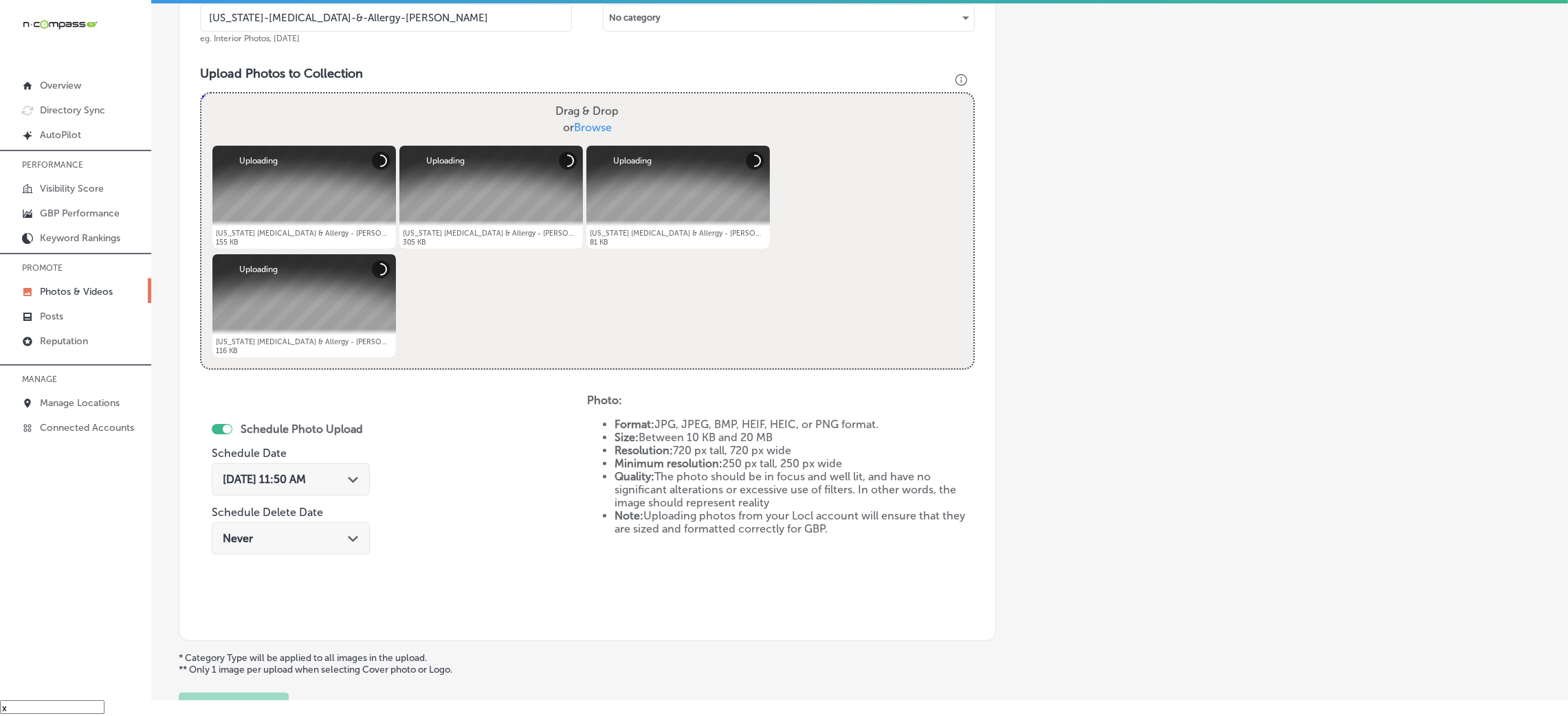
click at [306, 481] on span "[DATE] 11:50 AM" at bounding box center [265, 480] width 83 height 13
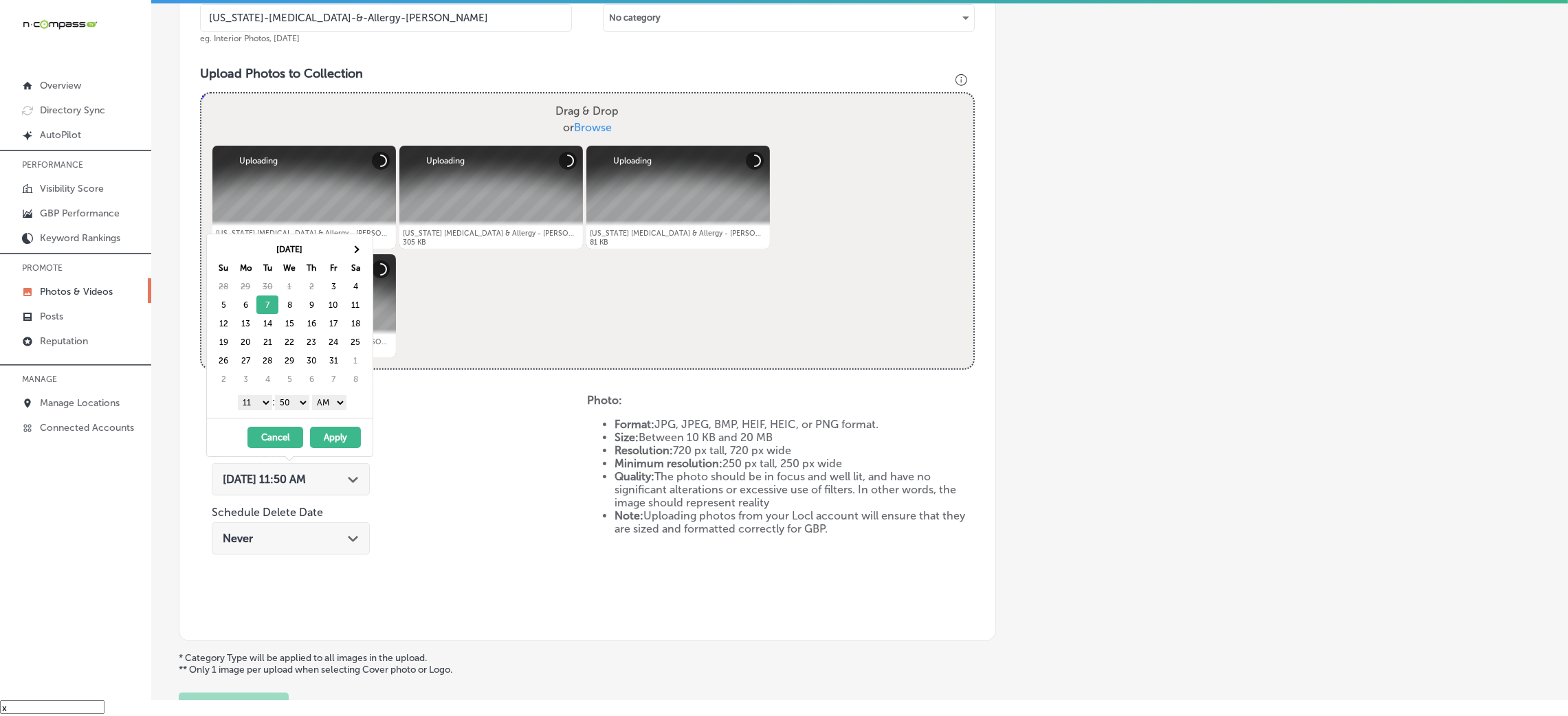
click at [331, 403] on select "AM PM" at bounding box center [329, 402] width 35 height 15
click at [293, 403] on select "00 10 20 30 40 50" at bounding box center [292, 402] width 35 height 15
click at [257, 406] on select "1 2 3 4 5 6 7 8 9 10 11 12" at bounding box center [255, 402] width 35 height 15
click at [334, 447] on button "Apply" at bounding box center [336, 437] width 51 height 21
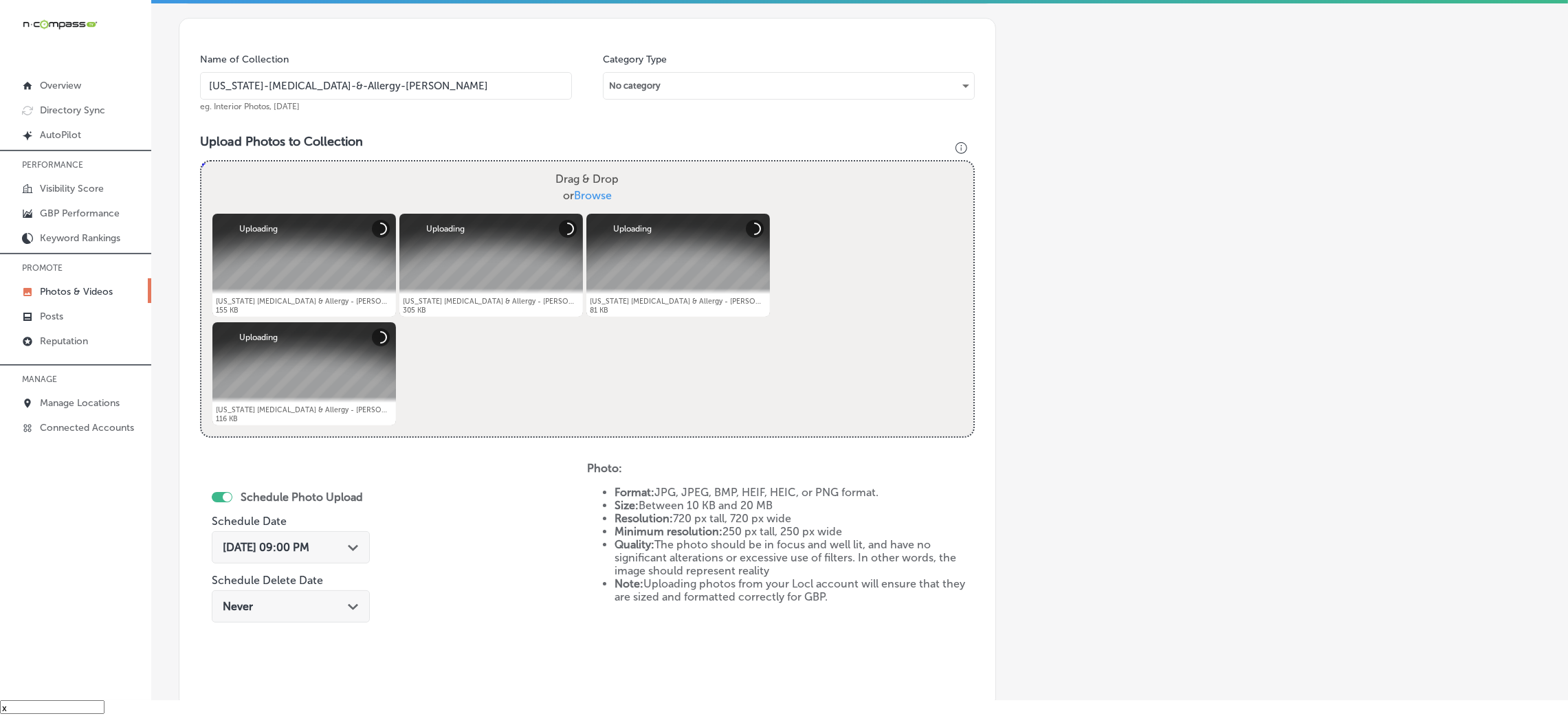
scroll to position [224, 0]
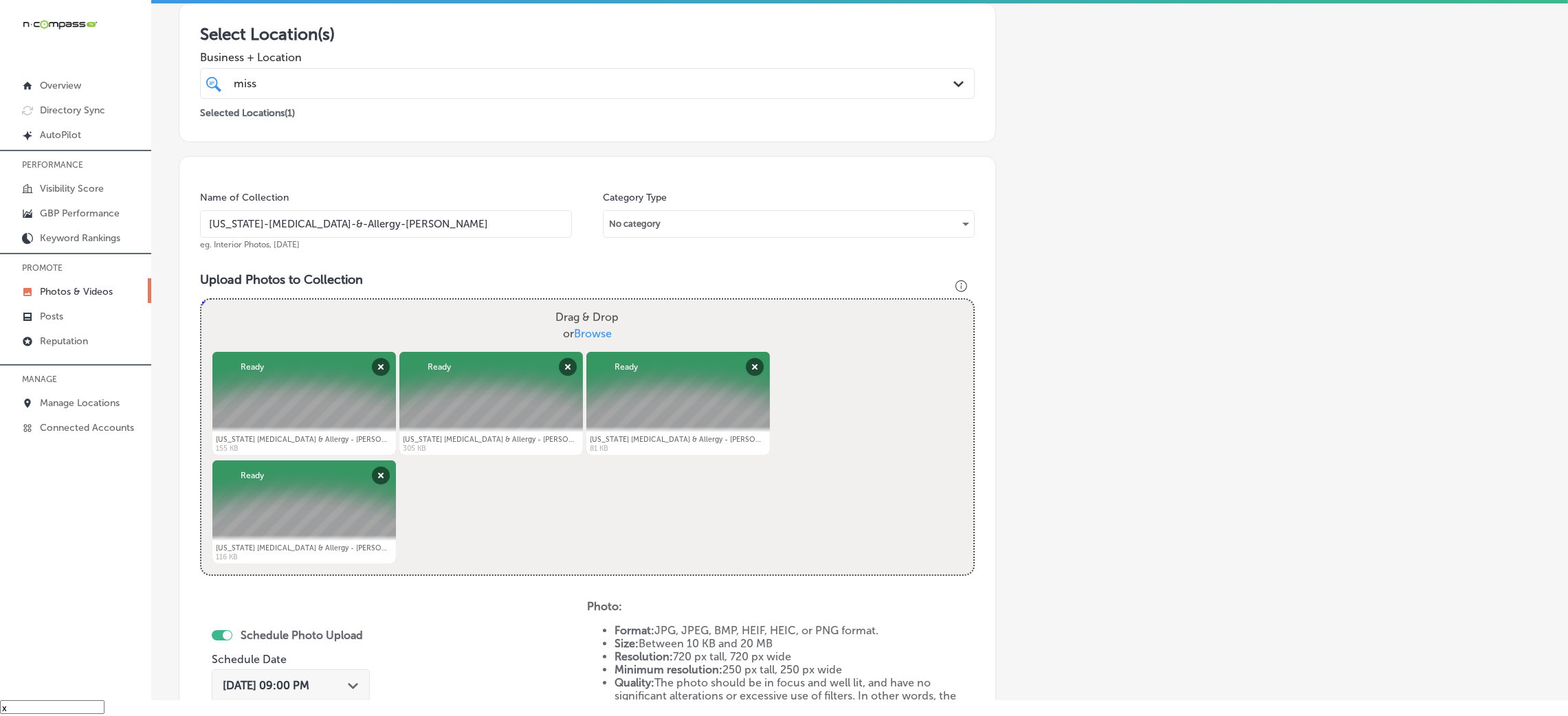
click at [1276, 342] on div "Add a Collection Which Type of Image or Video Would You Like to Upload? Photo C…" at bounding box center [859, 389] width 1362 height 1086
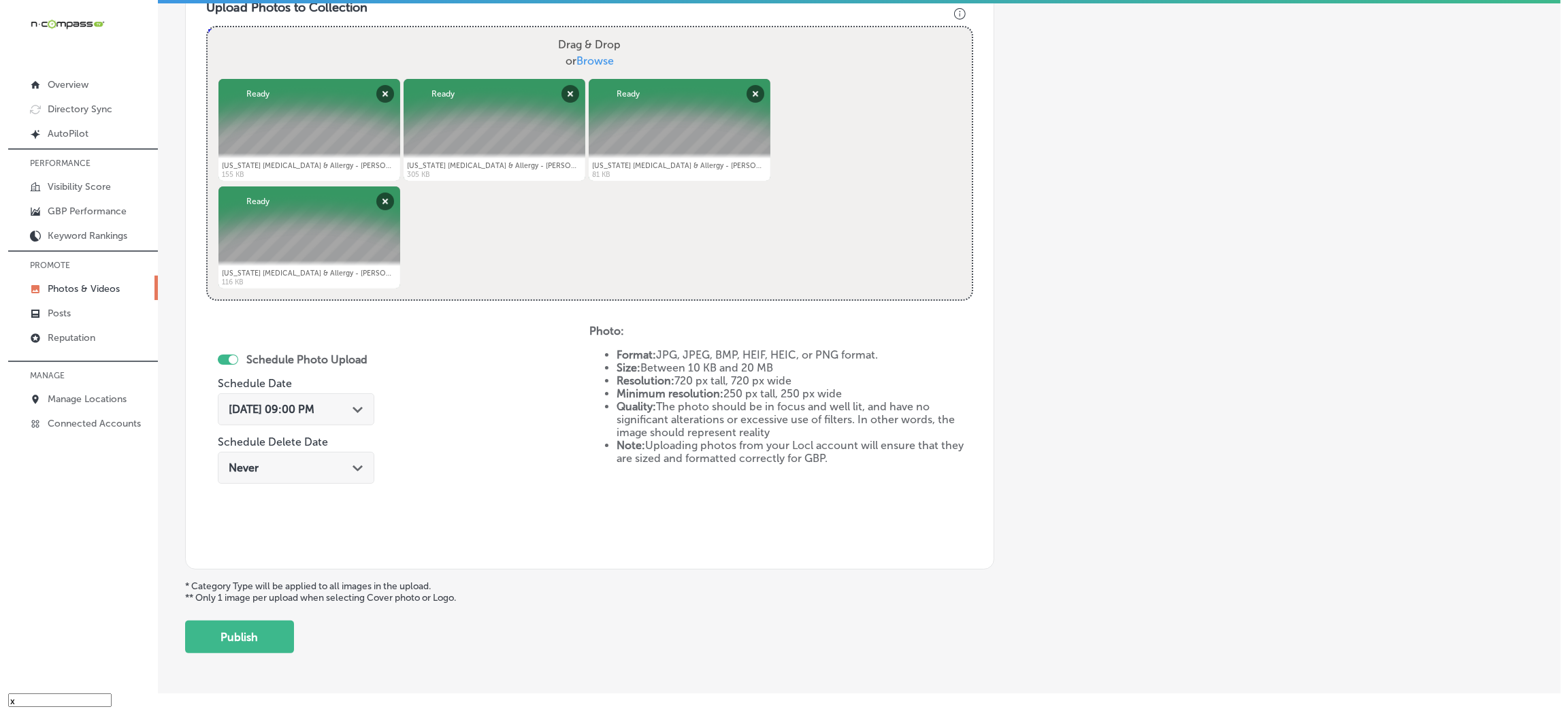
scroll to position [544, 0]
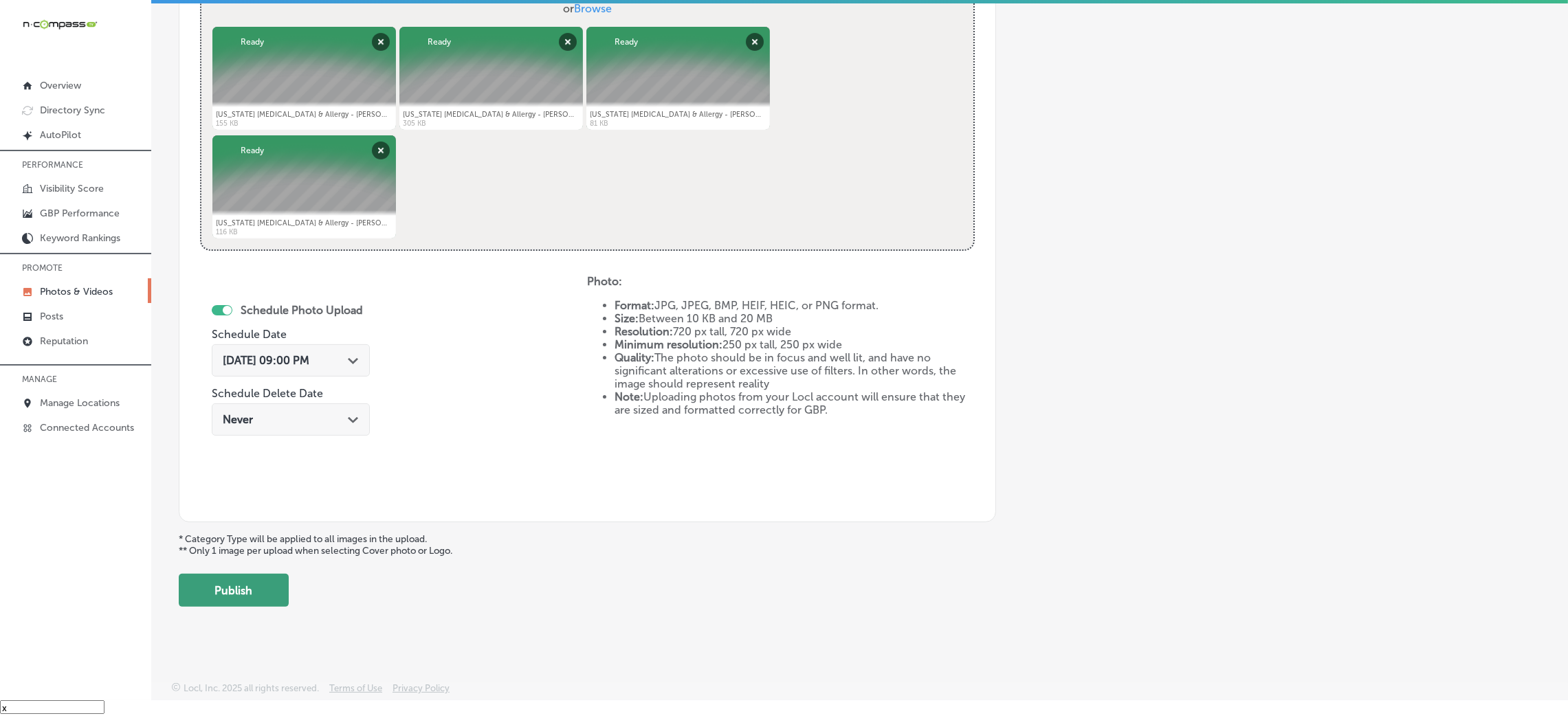
click at [238, 594] on button "Publish" at bounding box center [233, 590] width 110 height 33
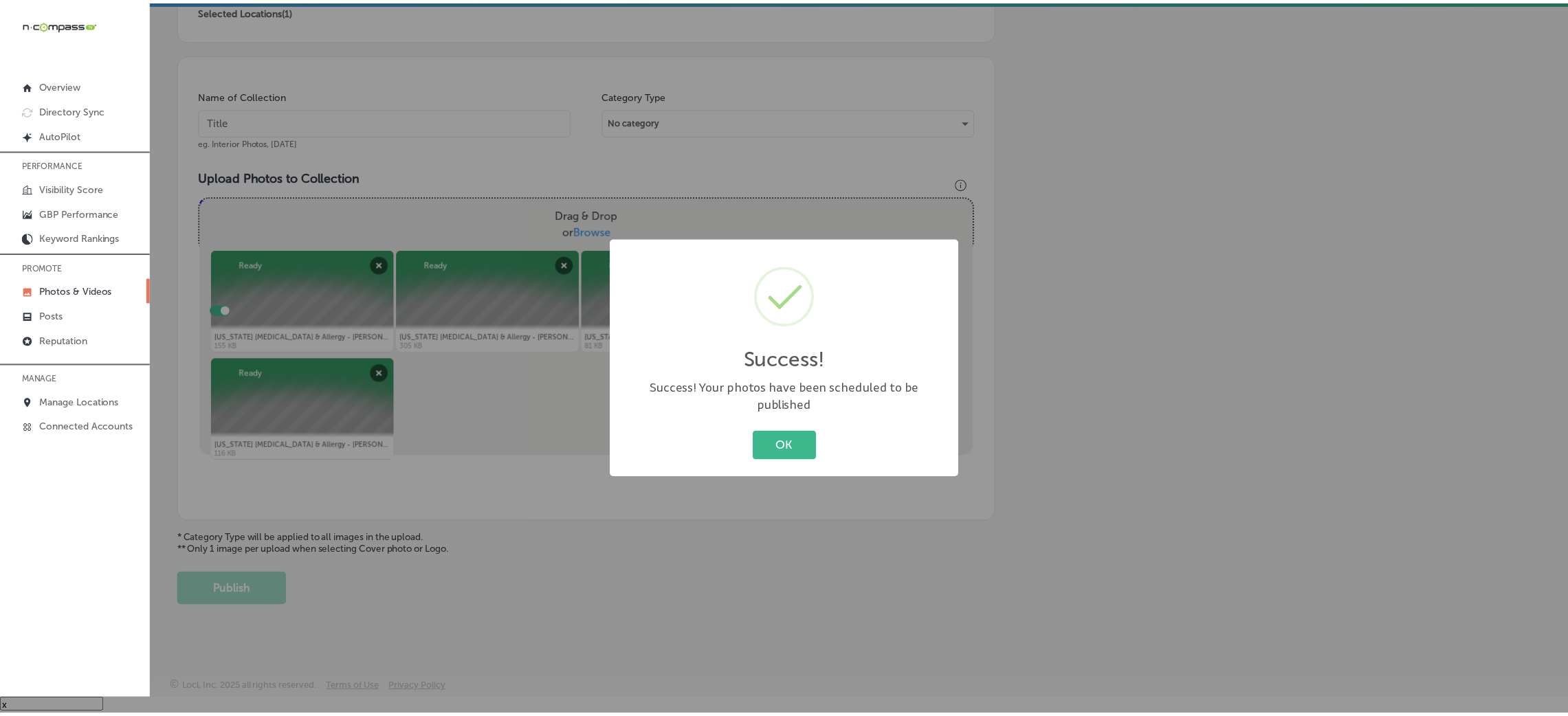
scroll to position [327, 0]
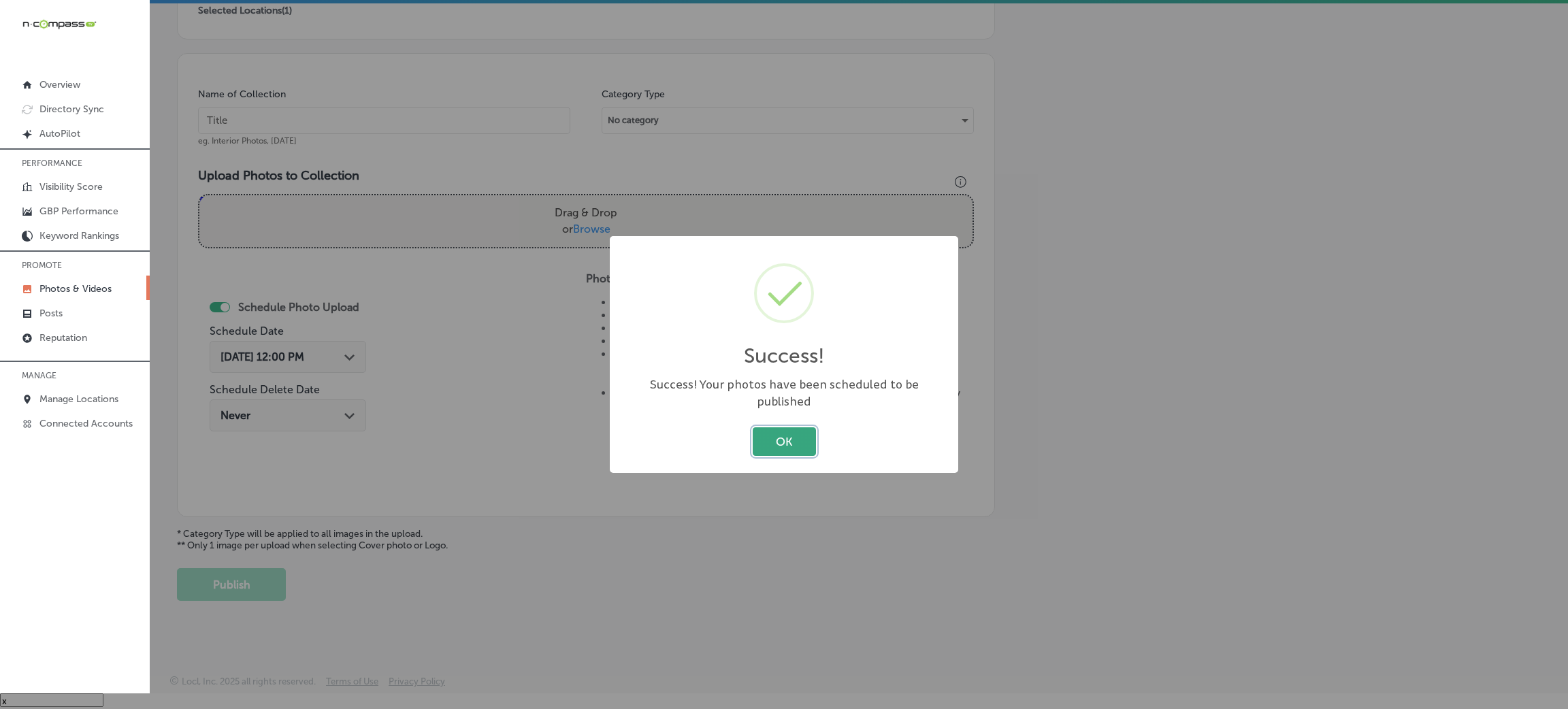
click at [758, 437] on button "OK" at bounding box center [784, 441] width 64 height 28
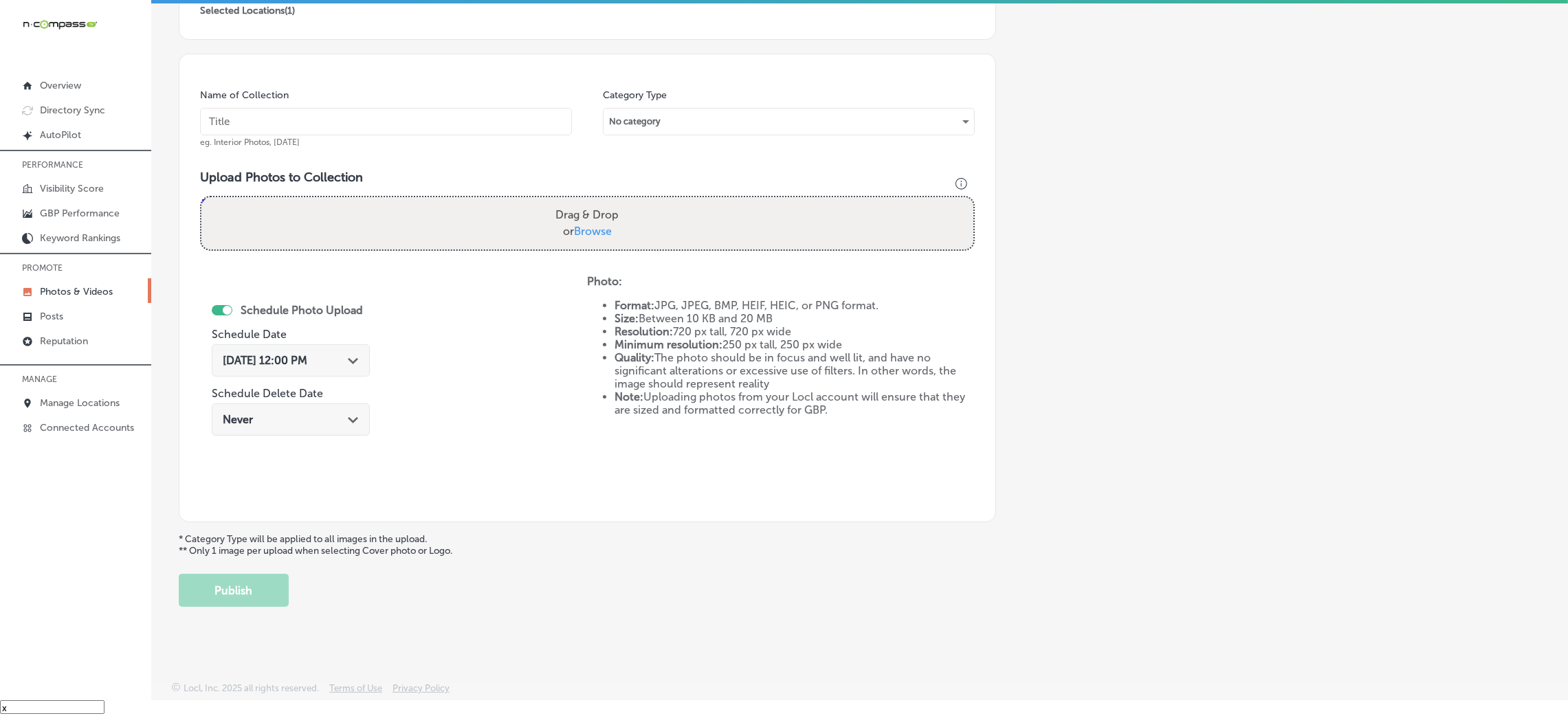
click at [451, 103] on div "Name of Collection eg. Interior Photos, [DATE]" at bounding box center [386, 119] width 372 height 59
click at [449, 117] on input "text" at bounding box center [386, 121] width 372 height 28
paste input "[US_STATE]-[MEDICAL_DATA]-&-Allergy-[PERSON_NAME]"
type input "[US_STATE]-[MEDICAL_DATA]-&-Allergy-[PERSON_NAME]"
click at [510, 201] on div "Drag & Drop or Browse" at bounding box center [588, 224] width 772 height 52
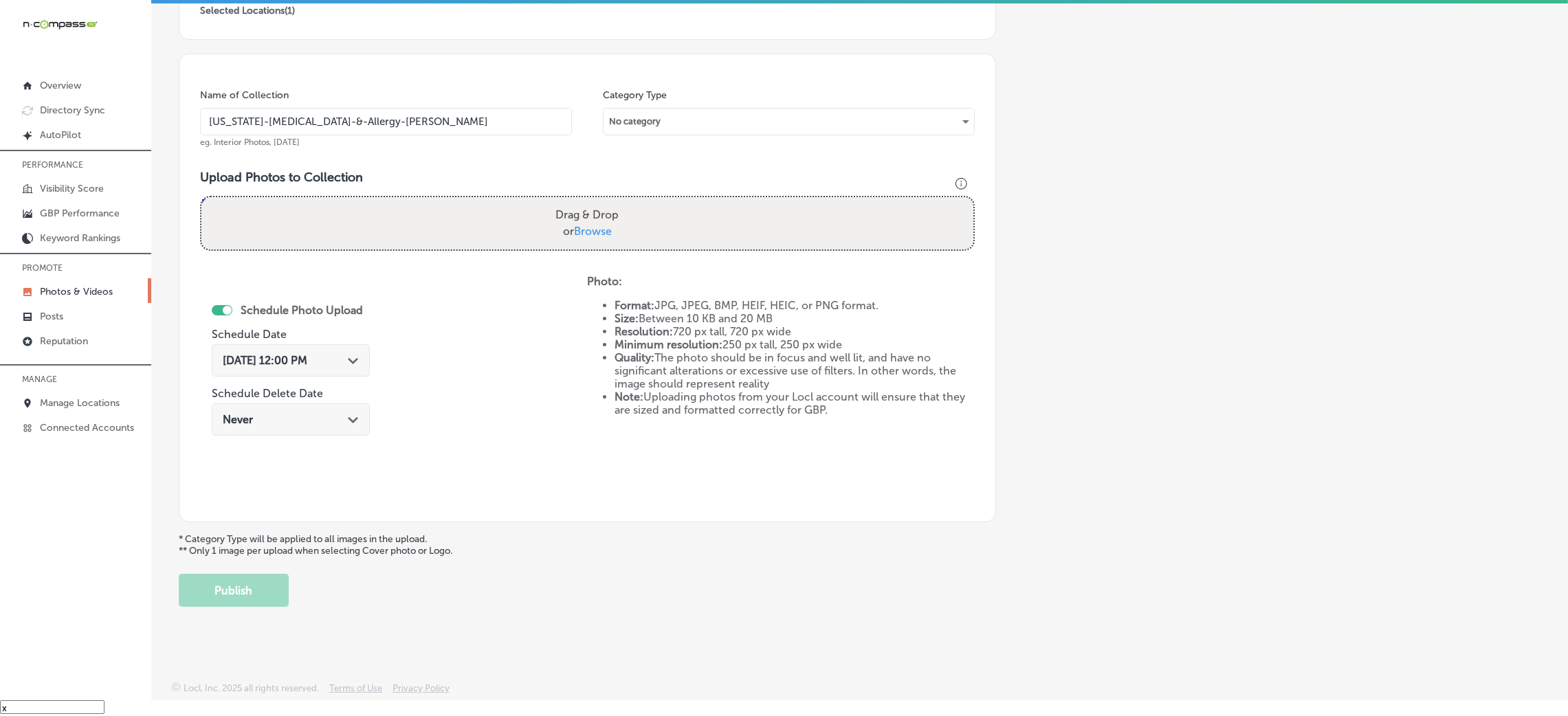
click at [202, 198] on input "Drag & Drop or Browse" at bounding box center [588, 200] width 772 height 4
type input "C:\fakepath\[US_STATE] [DEMOGRAPHIC_DATA] & Allergy - [PERSON_NAME] (28).jpg"
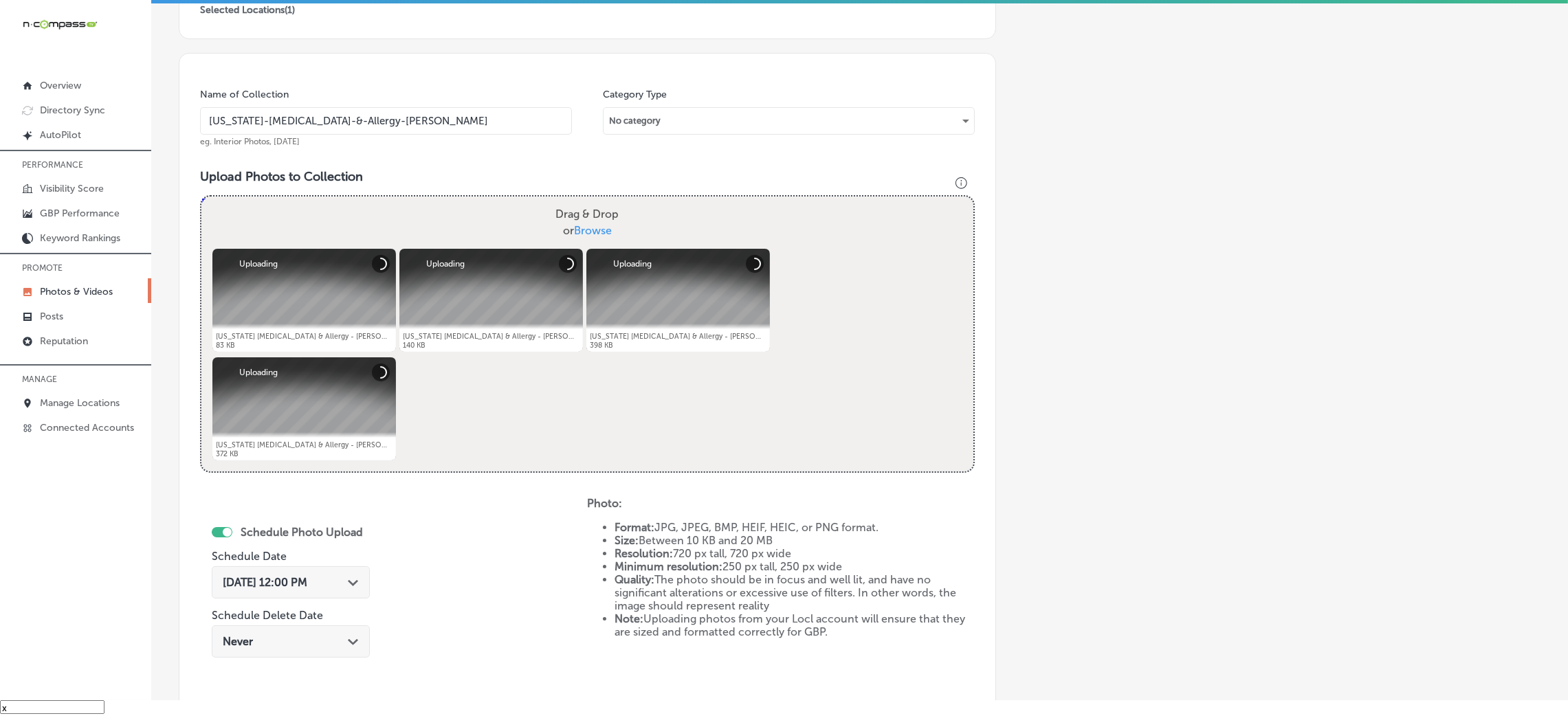
click at [308, 583] on span "[DATE] 12:00 PM" at bounding box center [265, 583] width 85 height 13
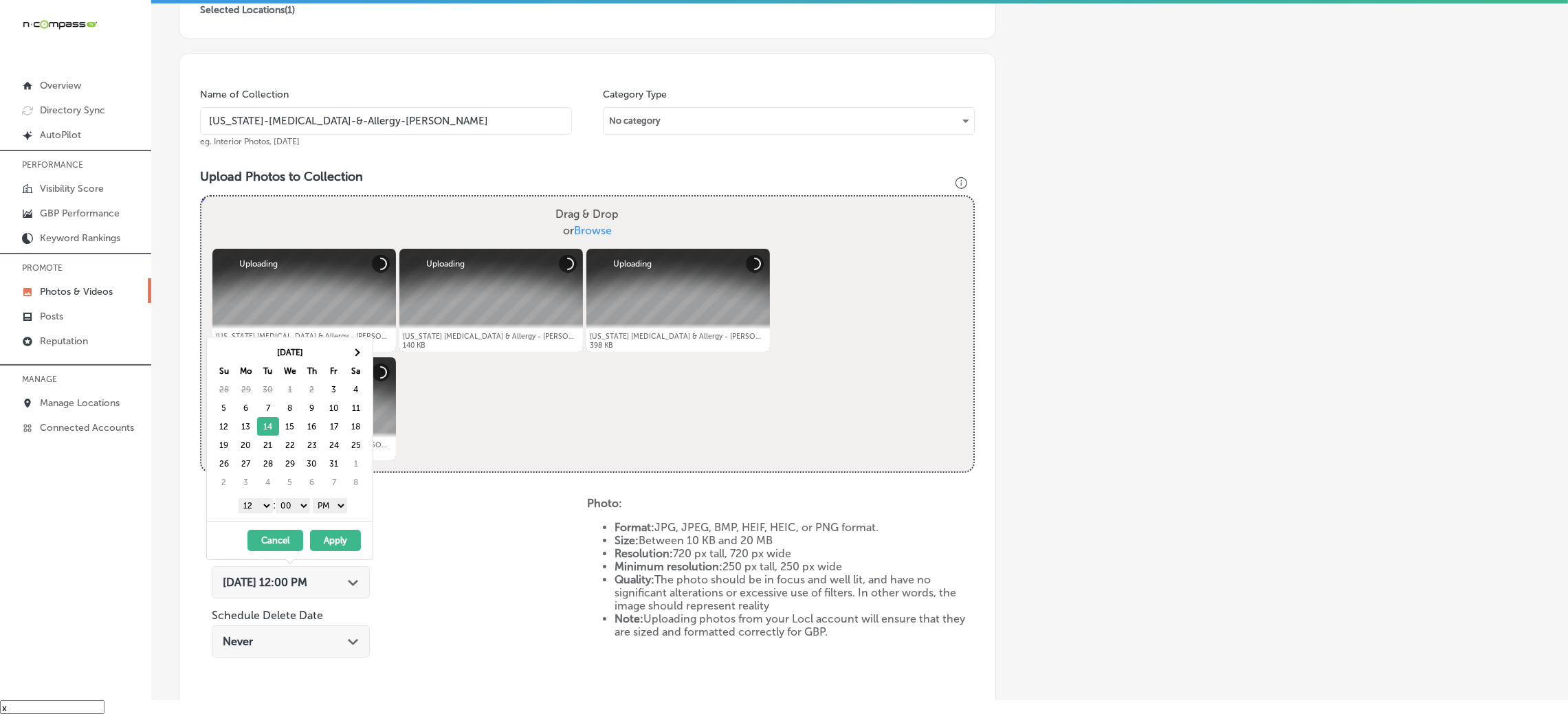
click at [293, 510] on select "00 10 20 30 40 50" at bounding box center [293, 506] width 35 height 15
click at [259, 510] on select "1 2 3 4 5 6 7 8 9 10 11 12" at bounding box center [255, 506] width 35 height 15
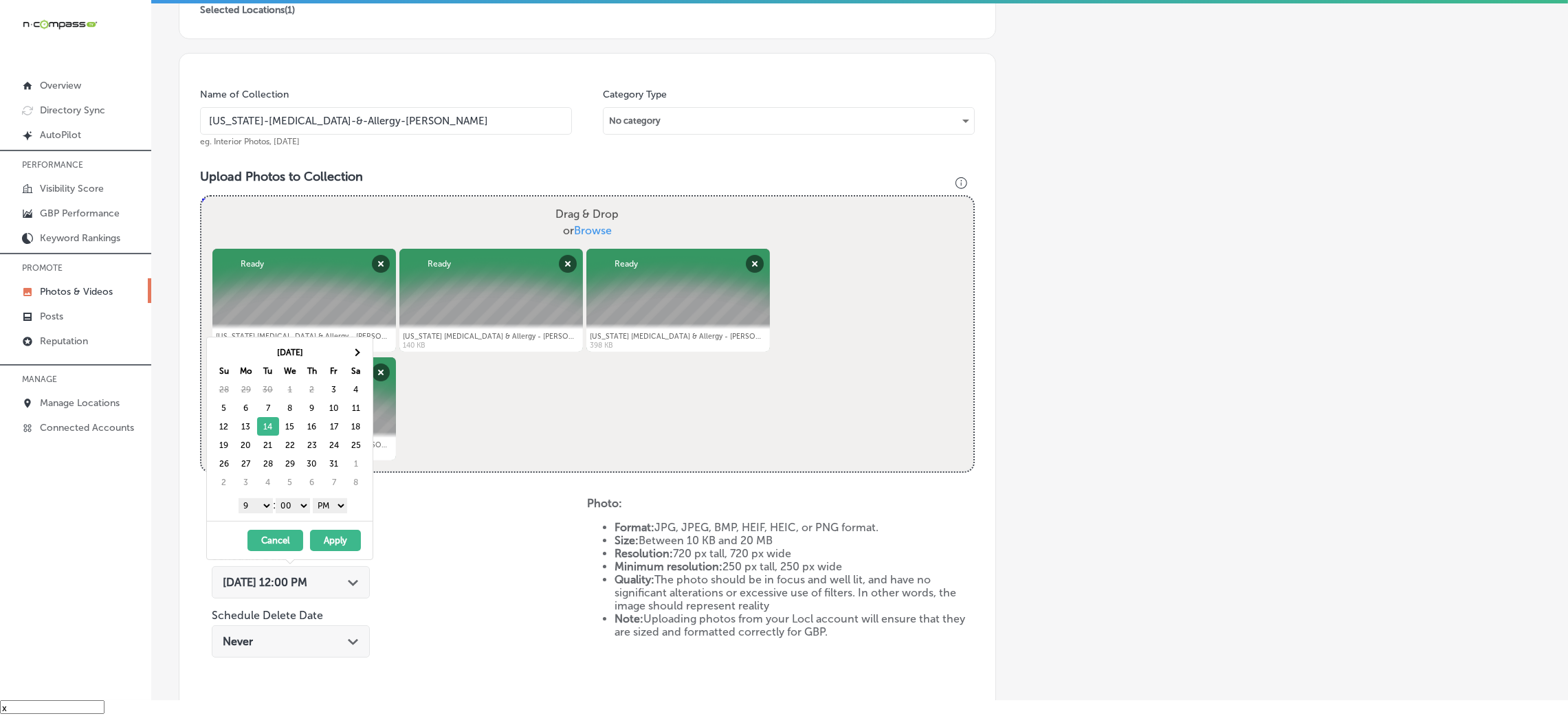
click at [334, 535] on button "Apply" at bounding box center [336, 540] width 51 height 21
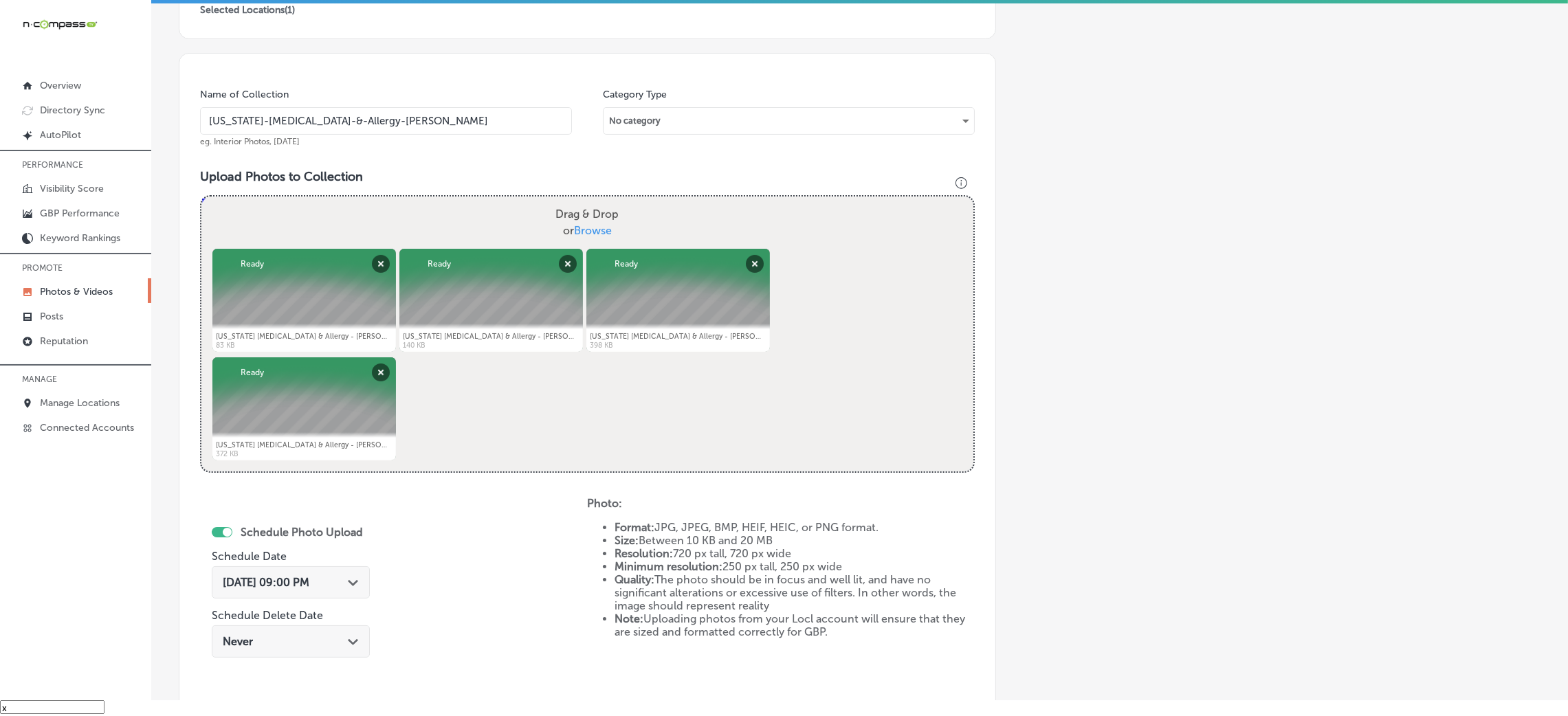
click at [348, 109] on input "[US_STATE]-[MEDICAL_DATA]-&-Allergy-[PERSON_NAME]" at bounding box center [386, 121] width 372 height 28
click at [456, 164] on div "Name of Collection [US_STATE]-[MEDICAL_DATA]-&-Allergy-[PERSON_NAME] eg. Interi…" at bounding box center [587, 399] width 818 height 691
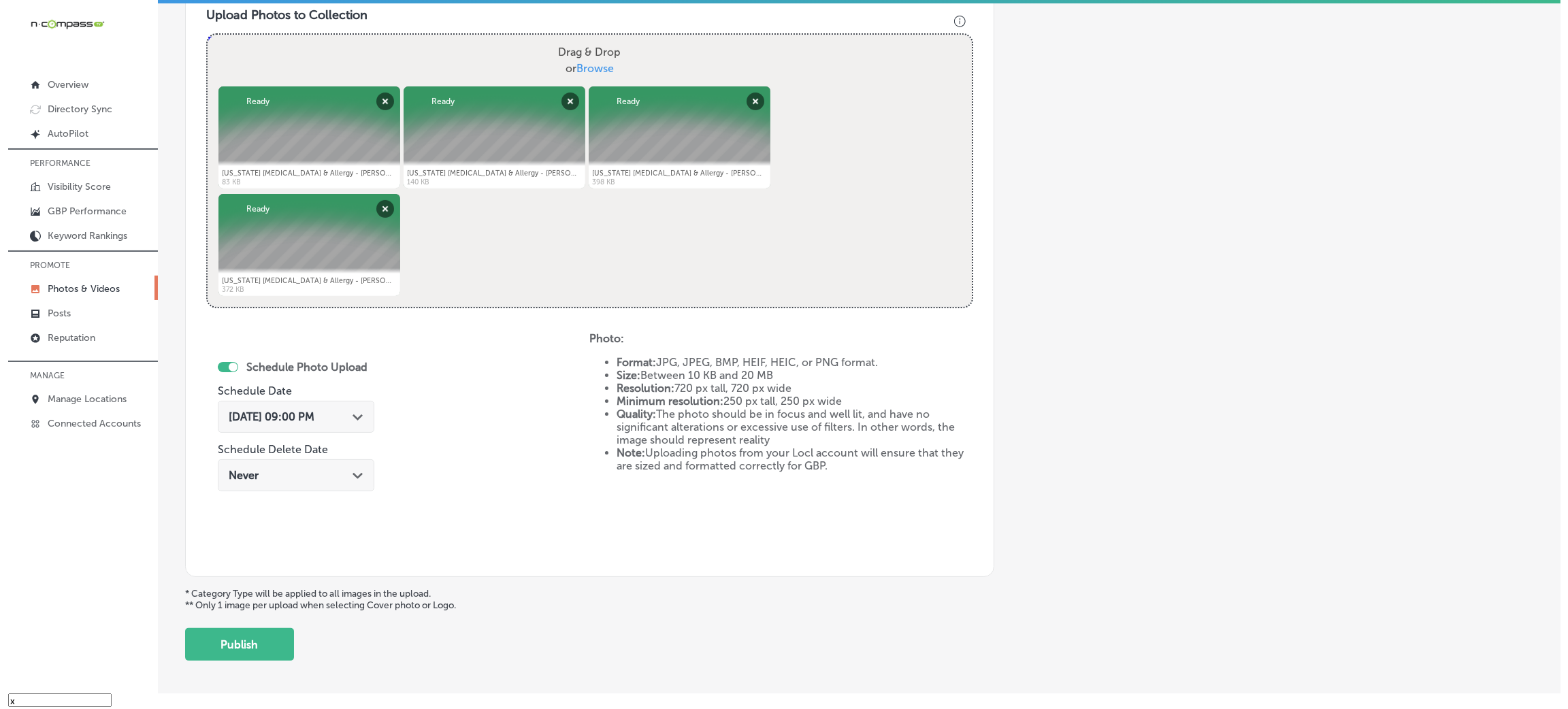
scroll to position [544, 0]
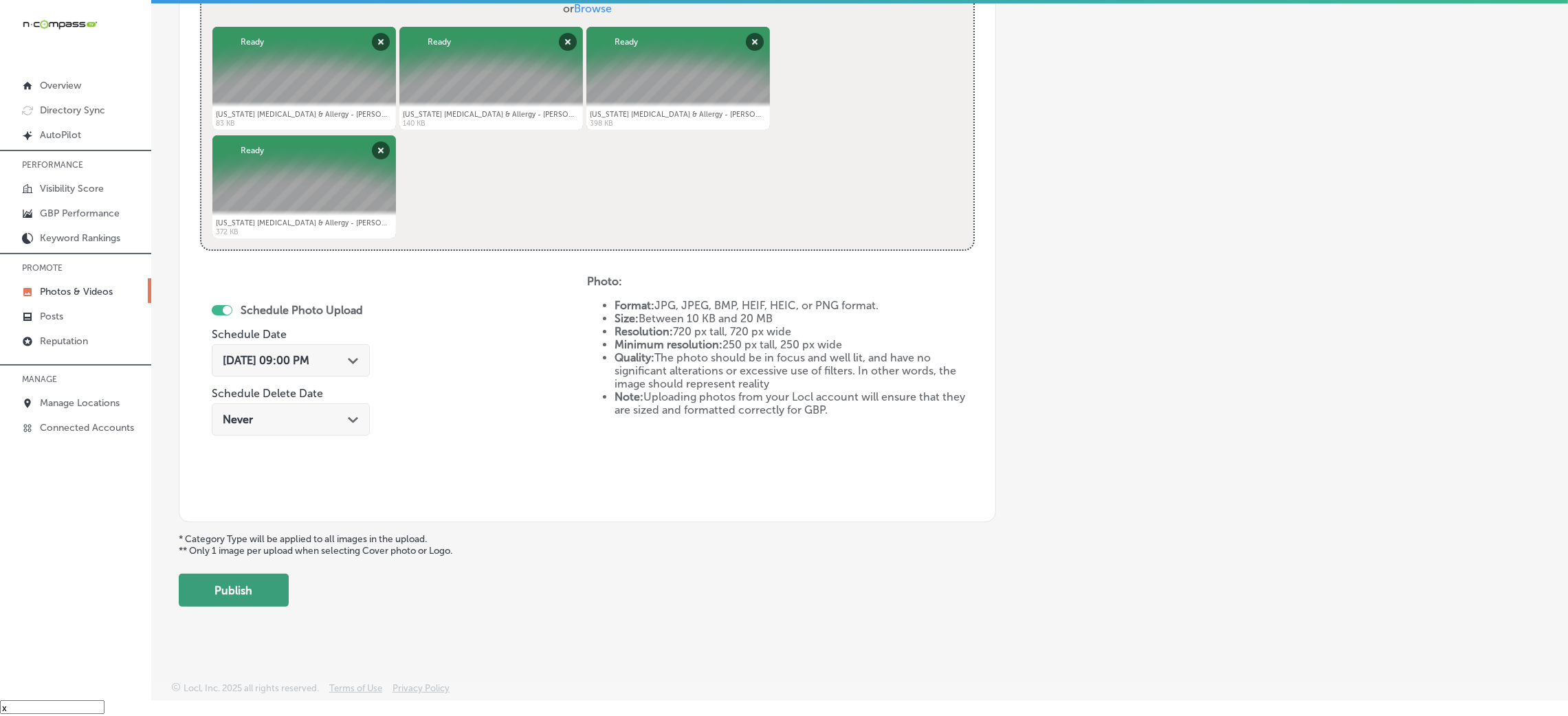
click at [237, 583] on button "Publish" at bounding box center [233, 590] width 110 height 33
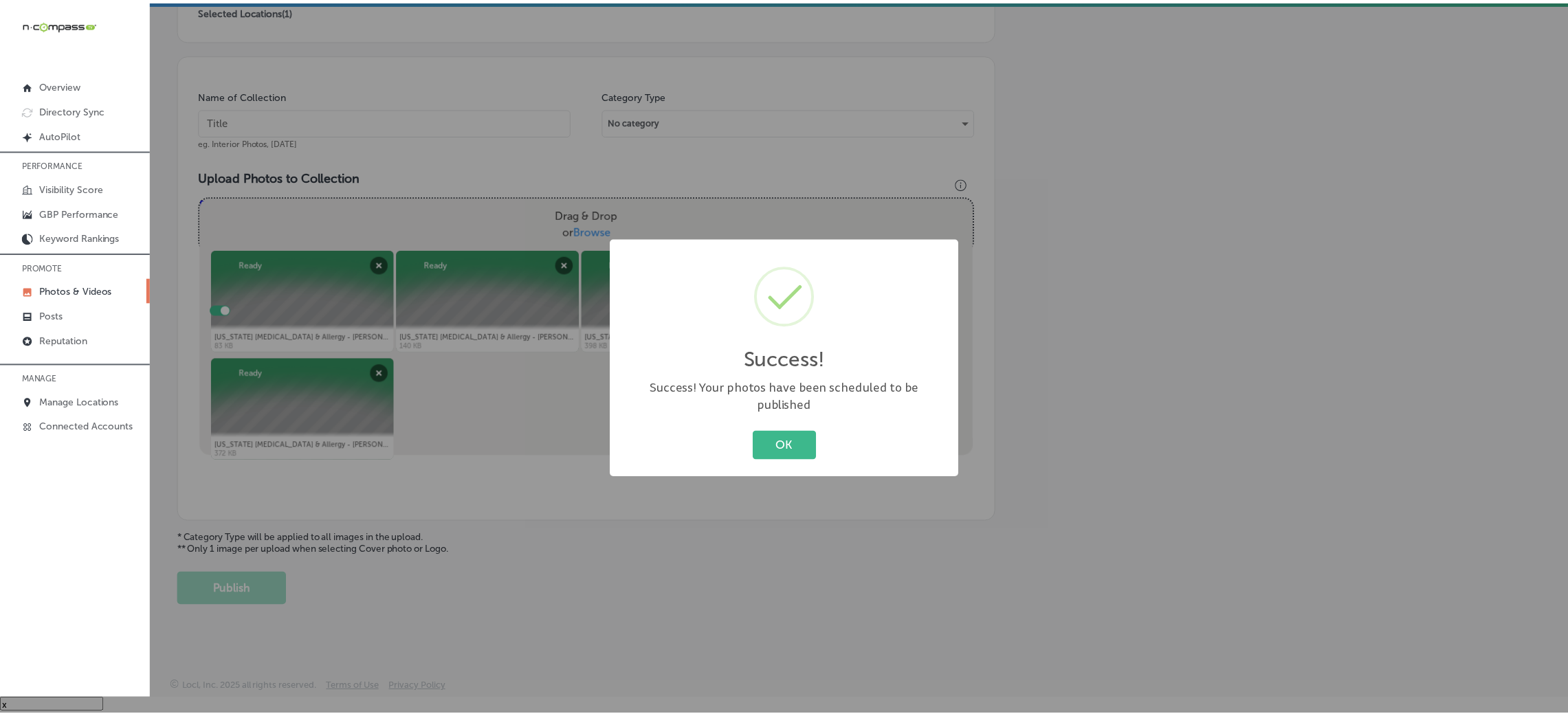
scroll to position [327, 0]
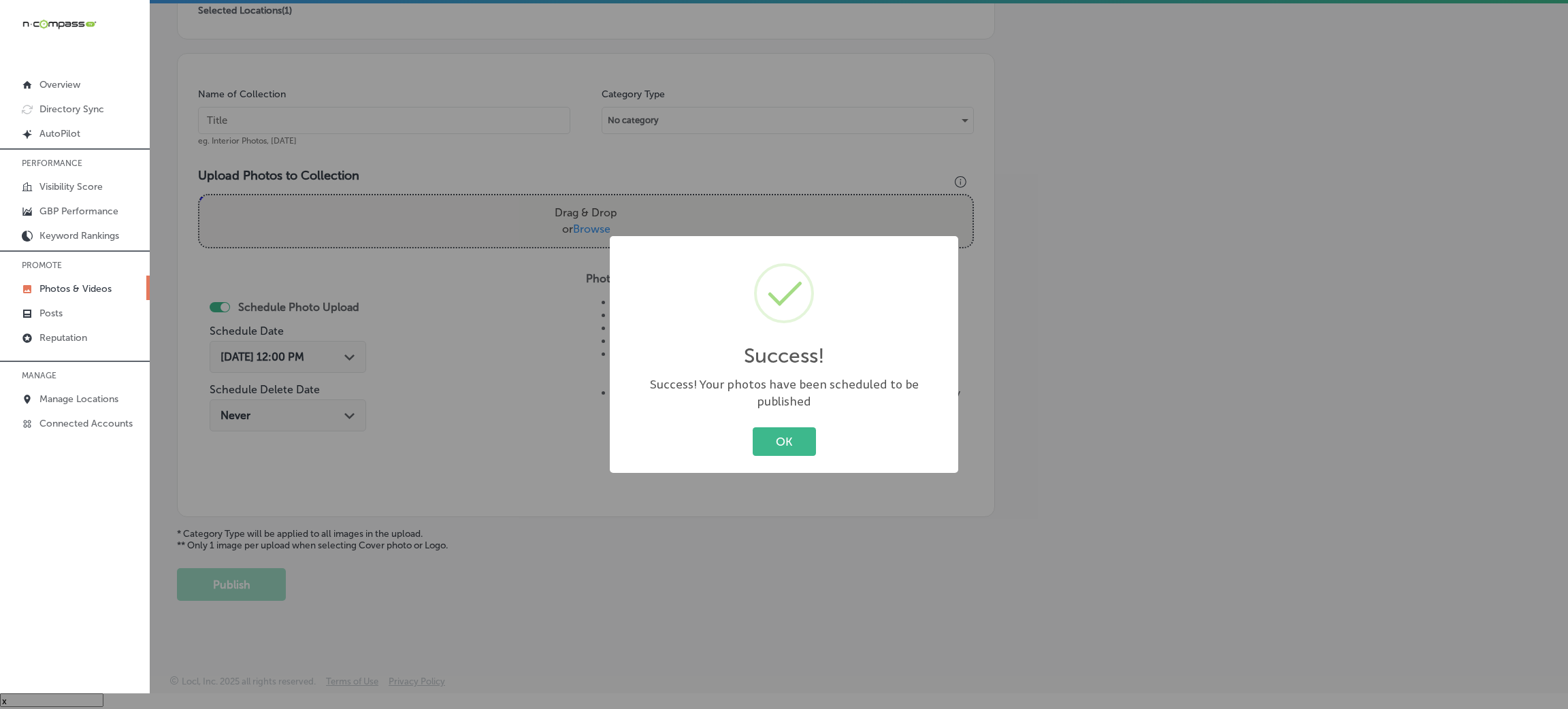
drag, startPoint x: 798, startPoint y: 429, endPoint x: 532, endPoint y: 248, distance: 321.7
click at [793, 429] on button "OK" at bounding box center [784, 441] width 64 height 28
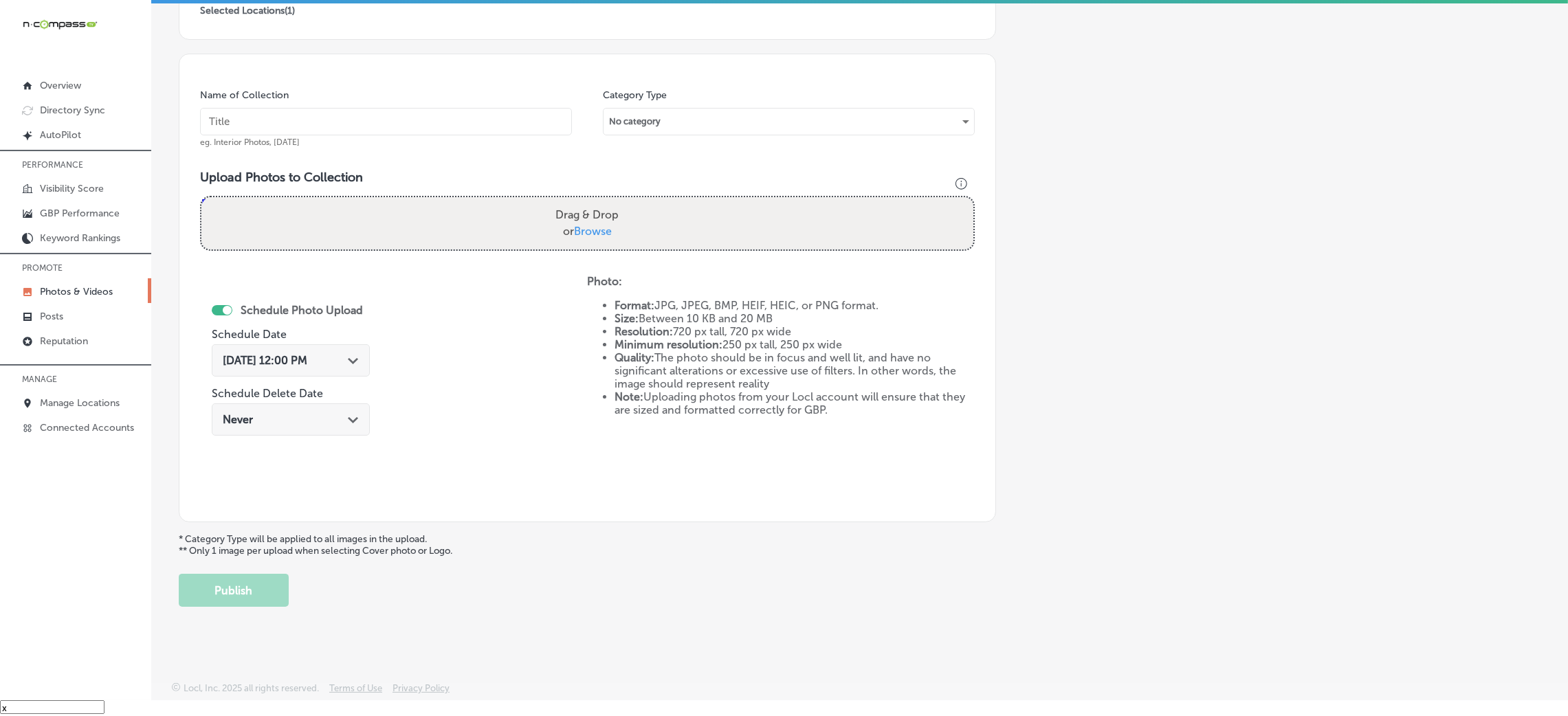
click at [470, 115] on input "text" at bounding box center [386, 121] width 372 height 28
paste input "[US_STATE]-[MEDICAL_DATA]-&-Allergy-[PERSON_NAME]"
type input "[US_STATE]-[MEDICAL_DATA]-&-Allergy-[PERSON_NAME]"
click at [688, 223] on div "Drag & Drop or Browse" at bounding box center [588, 224] width 772 height 52
click at [202, 198] on input "Drag & Drop or Browse" at bounding box center [588, 200] width 772 height 4
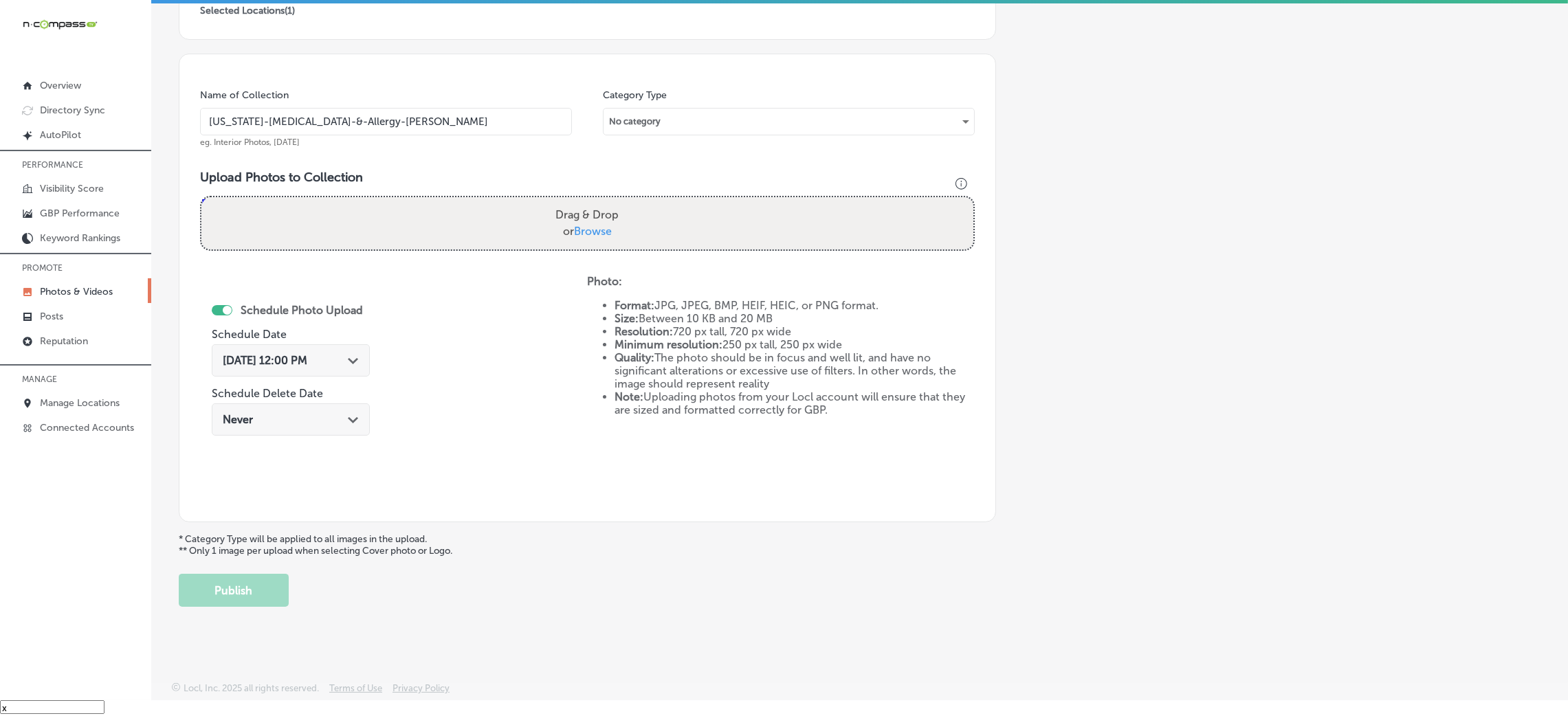
type input "C:\fakepath\[US_STATE] [DEMOGRAPHIC_DATA] & Allergy - [PERSON_NAME] (32).jpg"
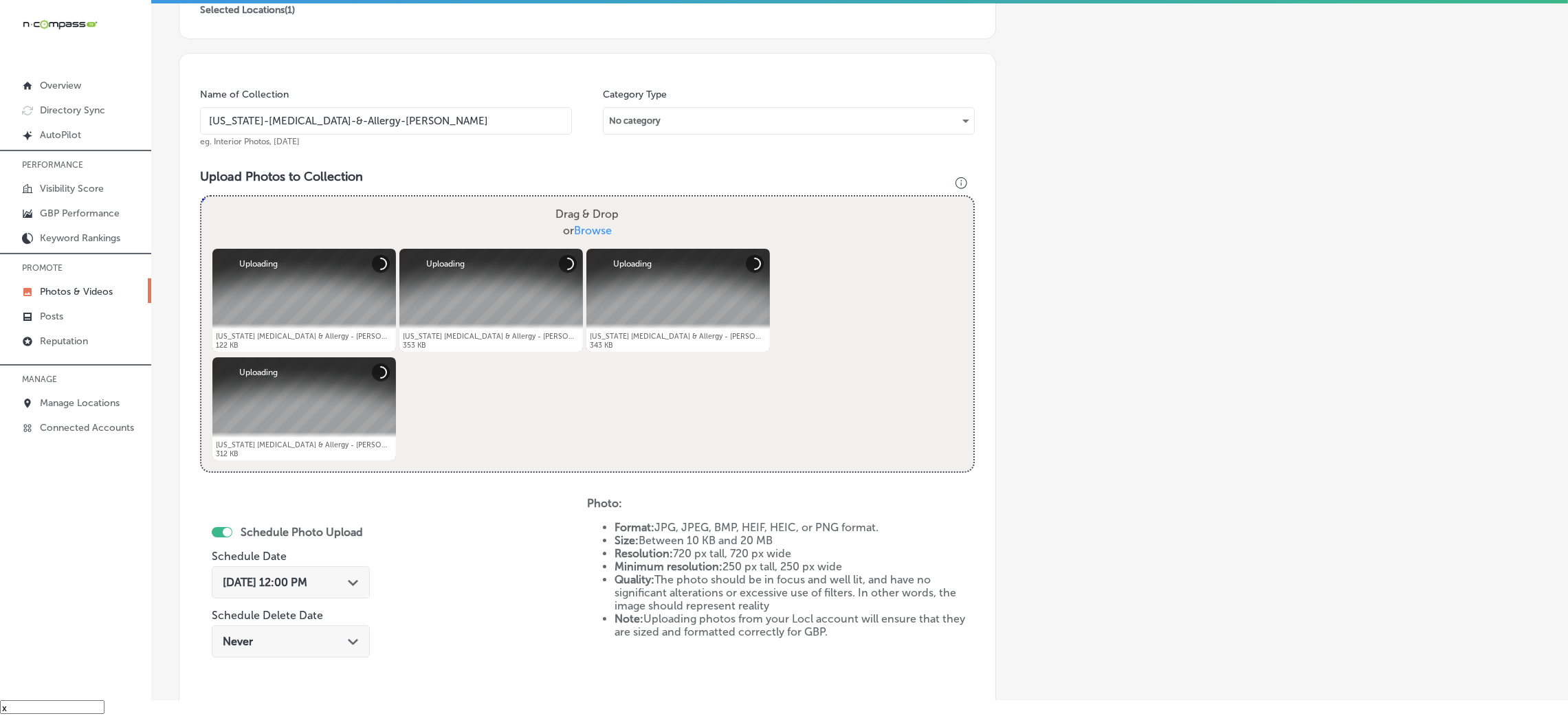
click at [332, 593] on div "[DATE] 12:00 PM Path Created with Sketch." at bounding box center [291, 583] width 158 height 32
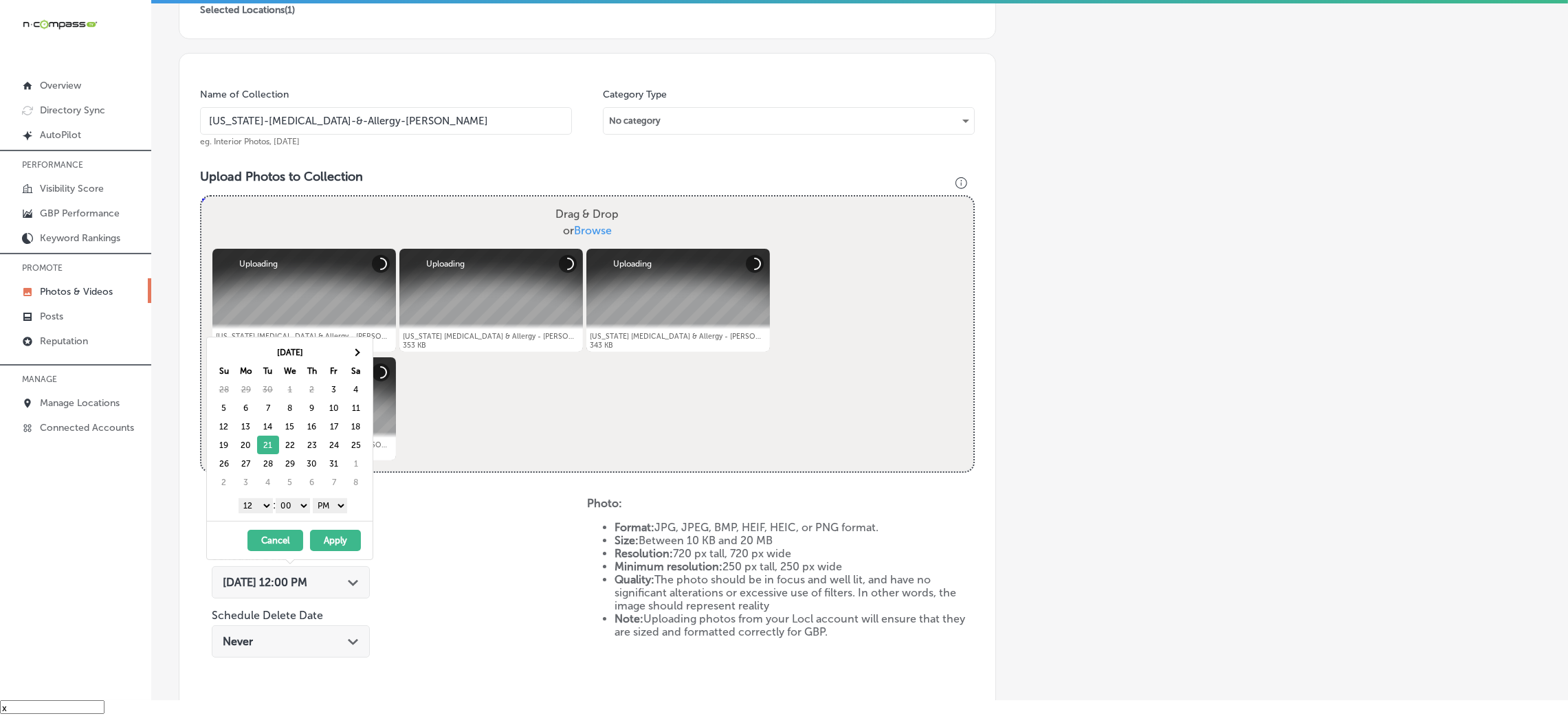
click at [344, 503] on select "AM PM" at bounding box center [329, 506] width 35 height 15
click at [289, 507] on select "00 10 20 30 40 50" at bounding box center [293, 506] width 35 height 15
drag, startPoint x: 255, startPoint y: 507, endPoint x: 255, endPoint y: 514, distance: 7.0
click at [255, 507] on select "1 2 3 4 5 6 7 8 9 10 11 12" at bounding box center [255, 506] width 35 height 15
click at [332, 548] on button "Apply" at bounding box center [336, 540] width 51 height 21
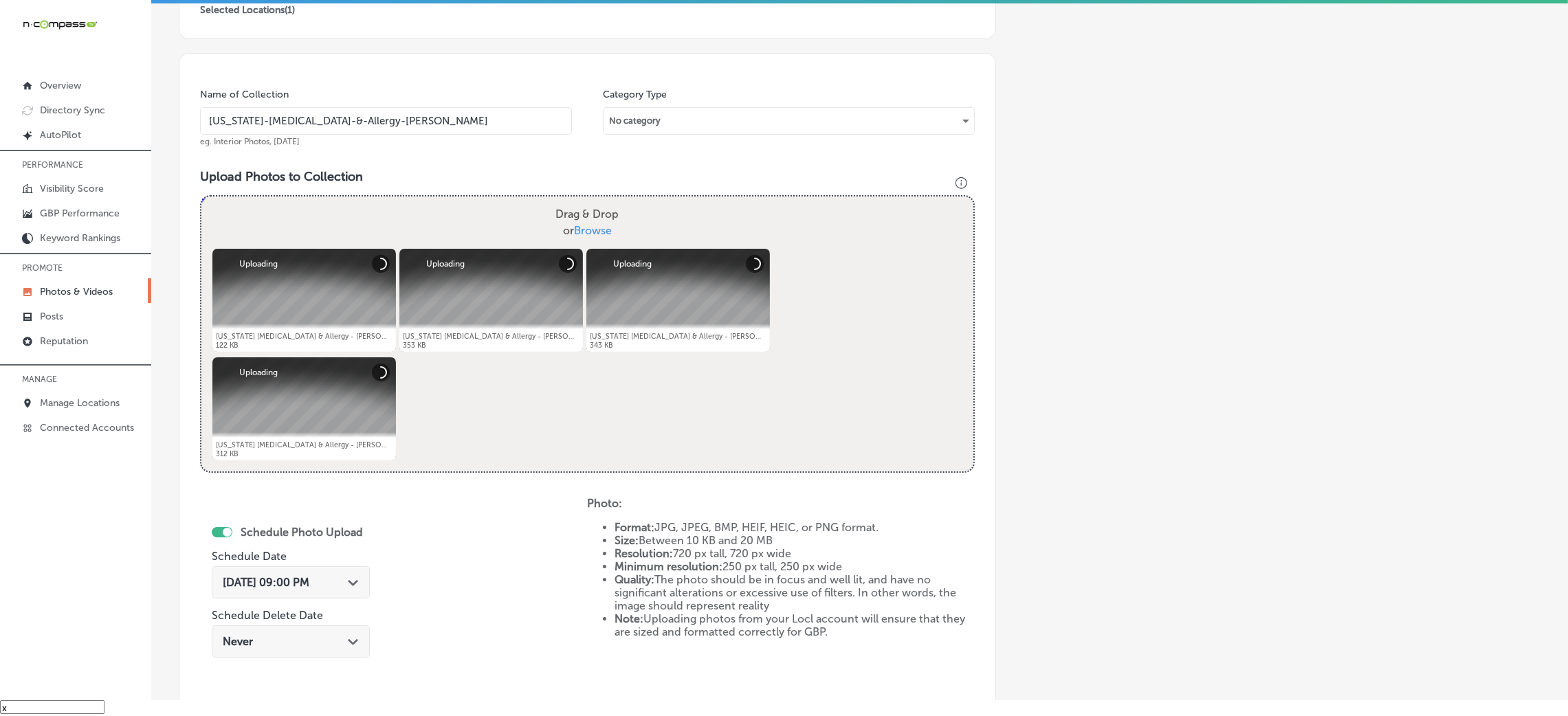
scroll to position [533, 0]
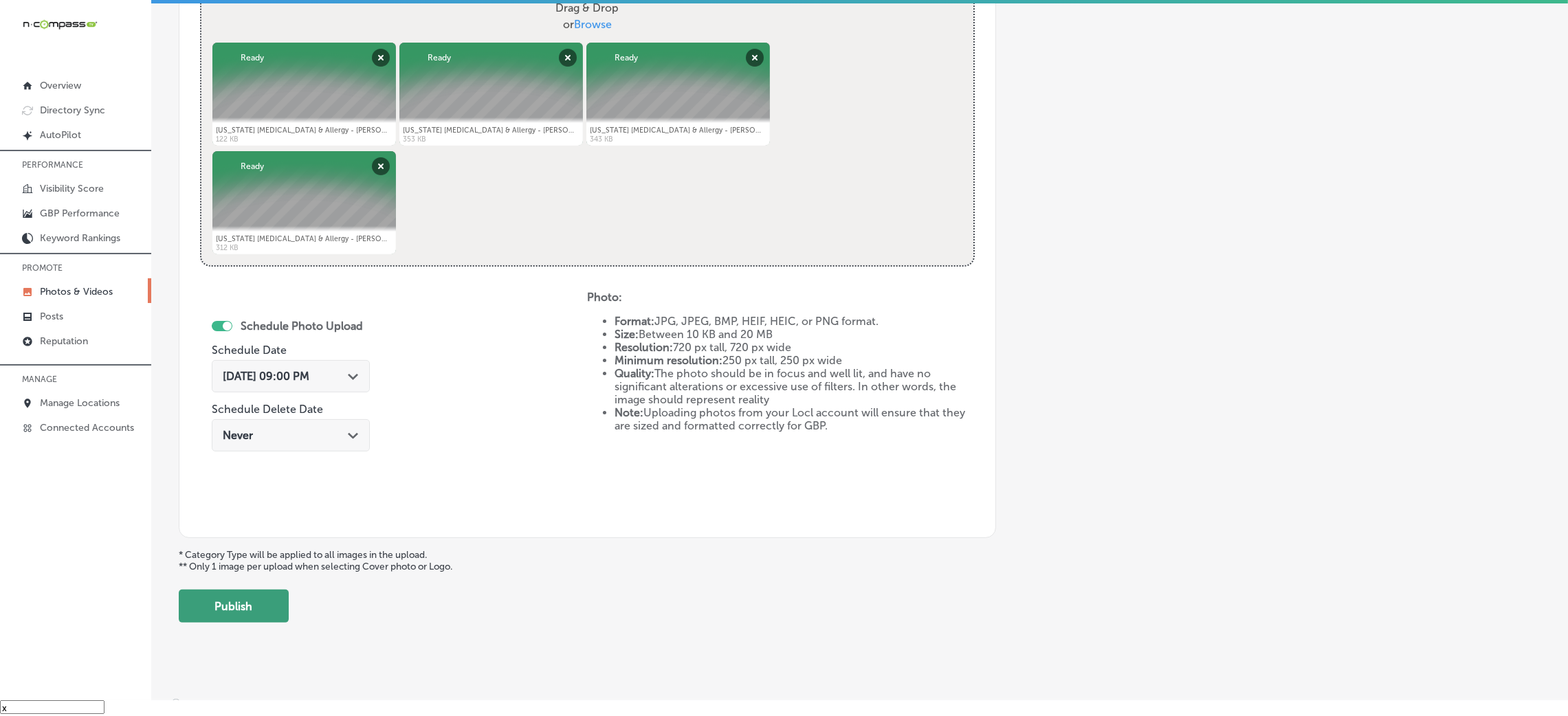
click at [257, 605] on button "Publish" at bounding box center [233, 606] width 110 height 33
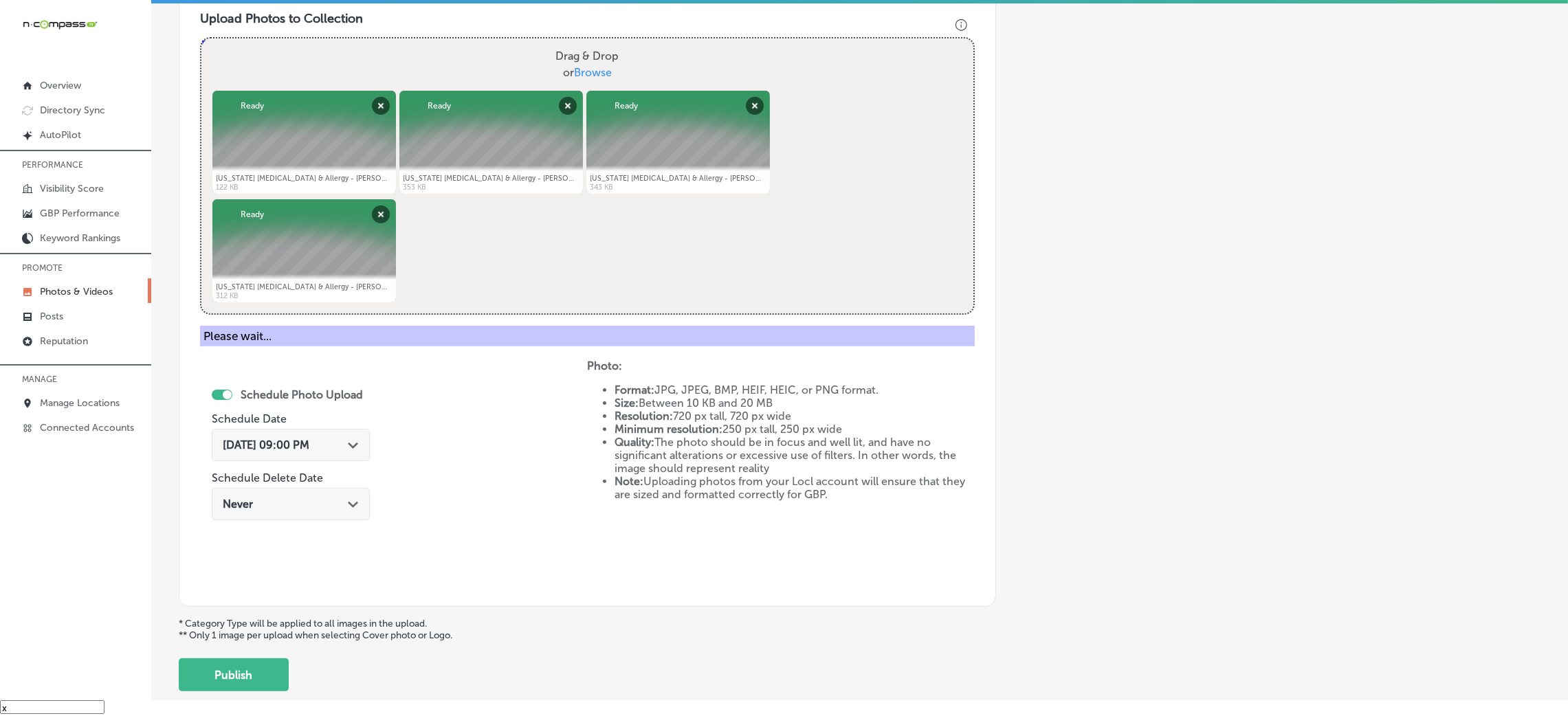
scroll to position [570, 0]
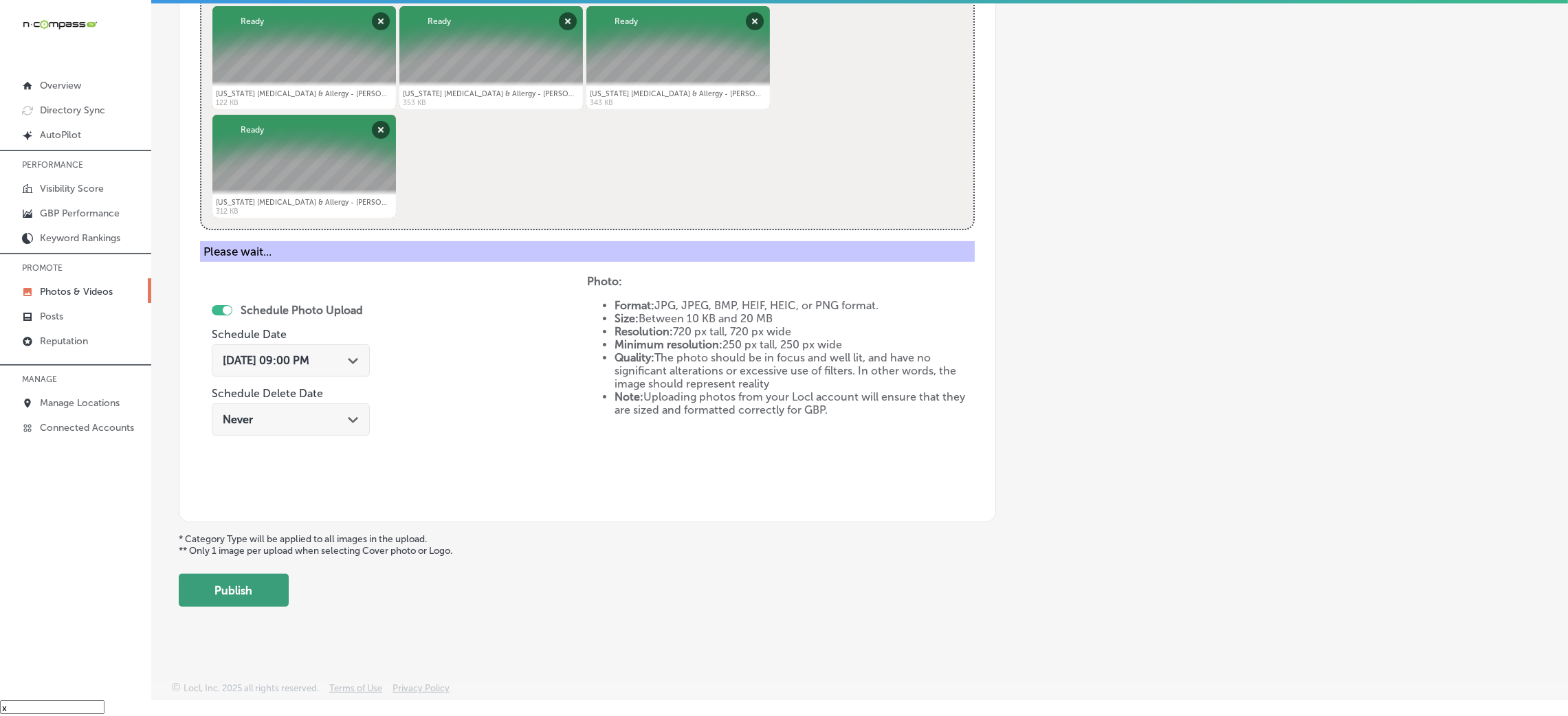
click at [246, 596] on button "Publish" at bounding box center [233, 590] width 110 height 33
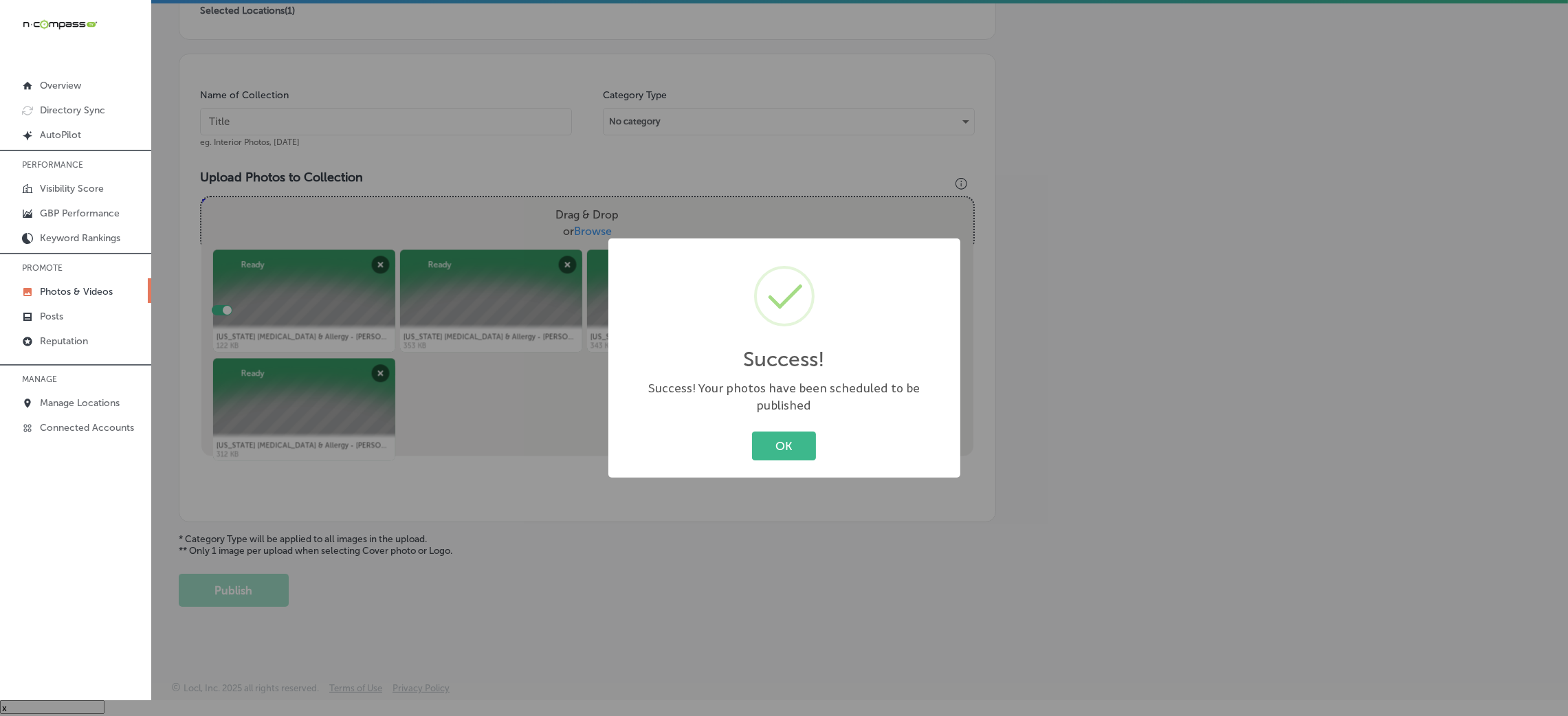
scroll to position [327, 0]
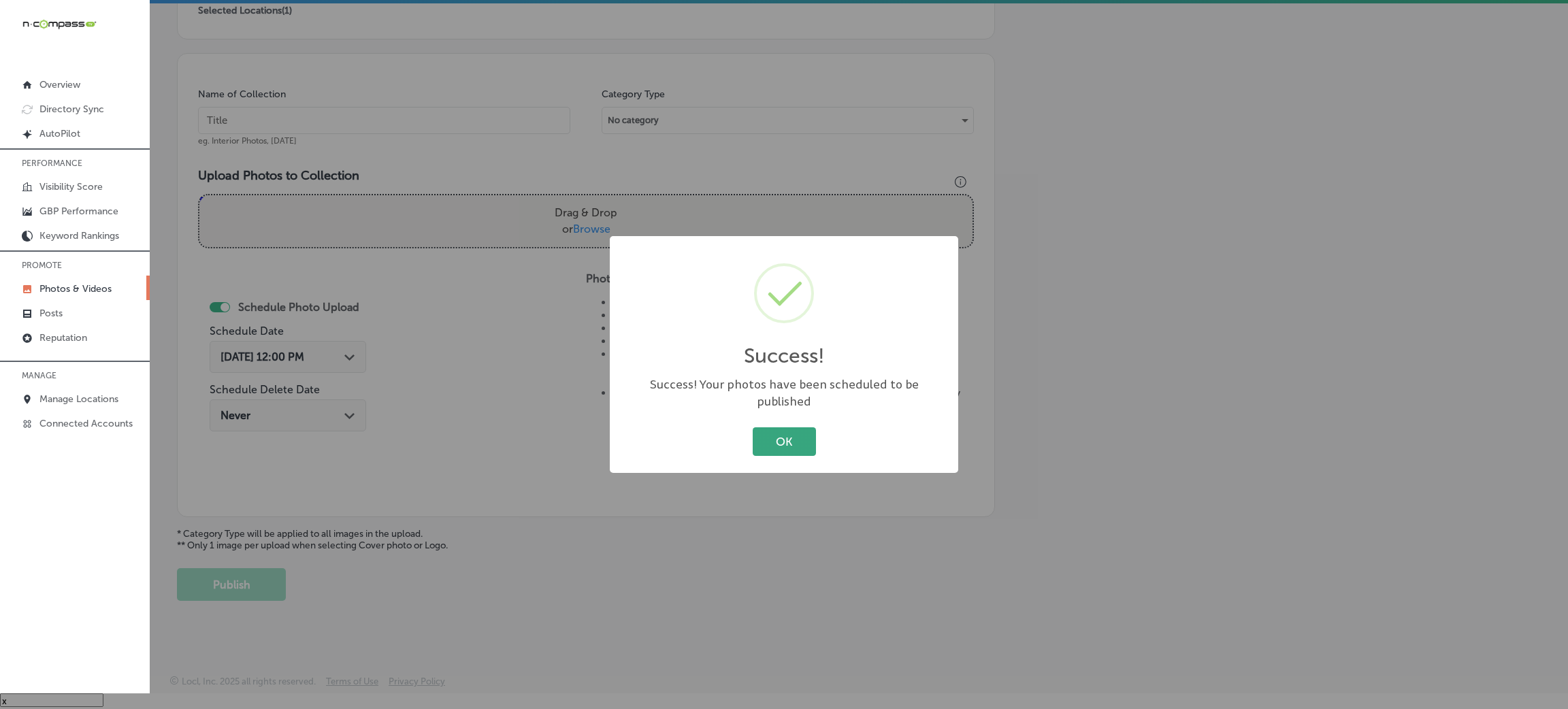
click at [804, 427] on button "OK" at bounding box center [784, 441] width 64 height 28
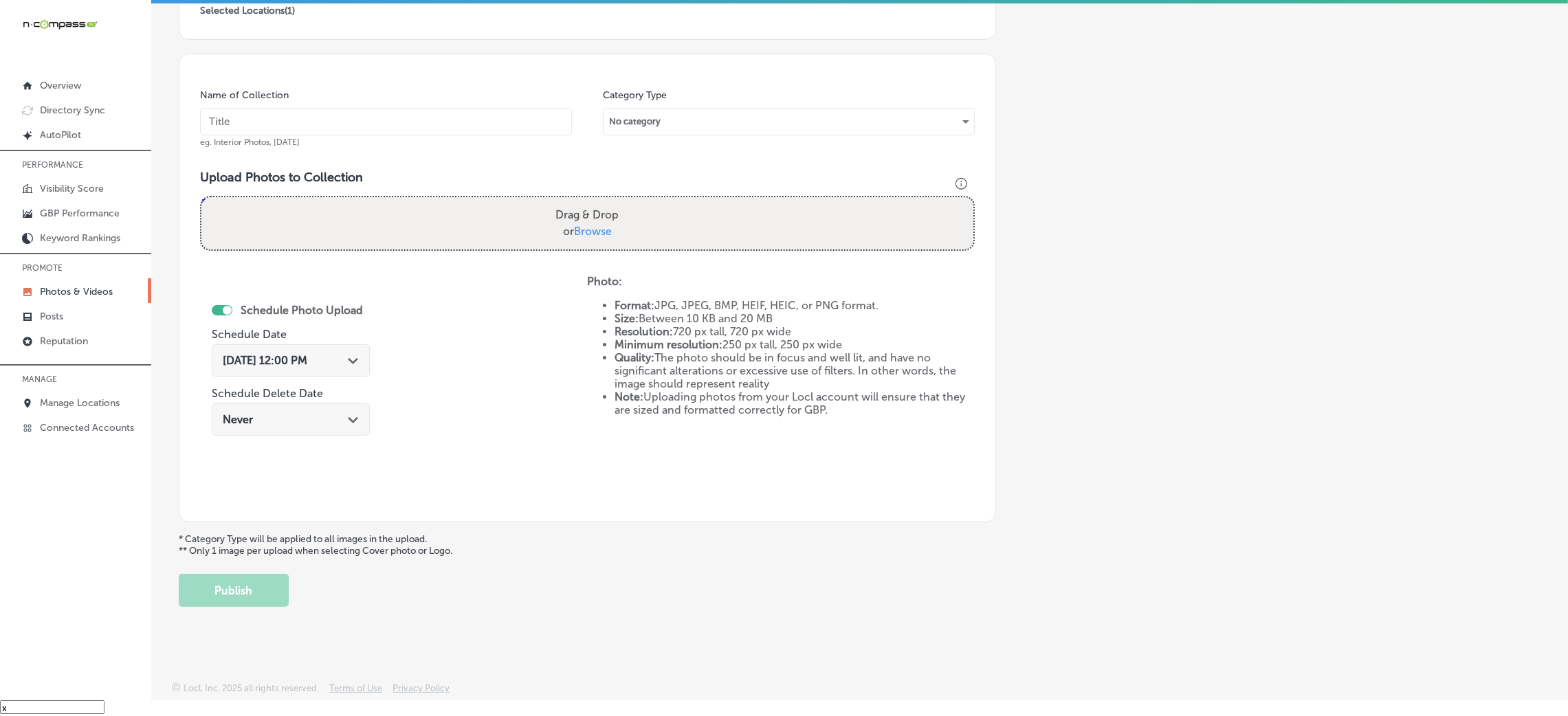
click at [373, 113] on input "text" at bounding box center [386, 121] width 372 height 28
paste input "[US_STATE]-[MEDICAL_DATA]-&-Allergy-[PERSON_NAME]"
type input "[US_STATE]-[MEDICAL_DATA]-&-Allergy-[PERSON_NAME]"
click at [387, 201] on div "Drag & Drop or Browse" at bounding box center [588, 224] width 772 height 52
click at [202, 198] on input "Drag & Drop or Browse" at bounding box center [588, 200] width 772 height 4
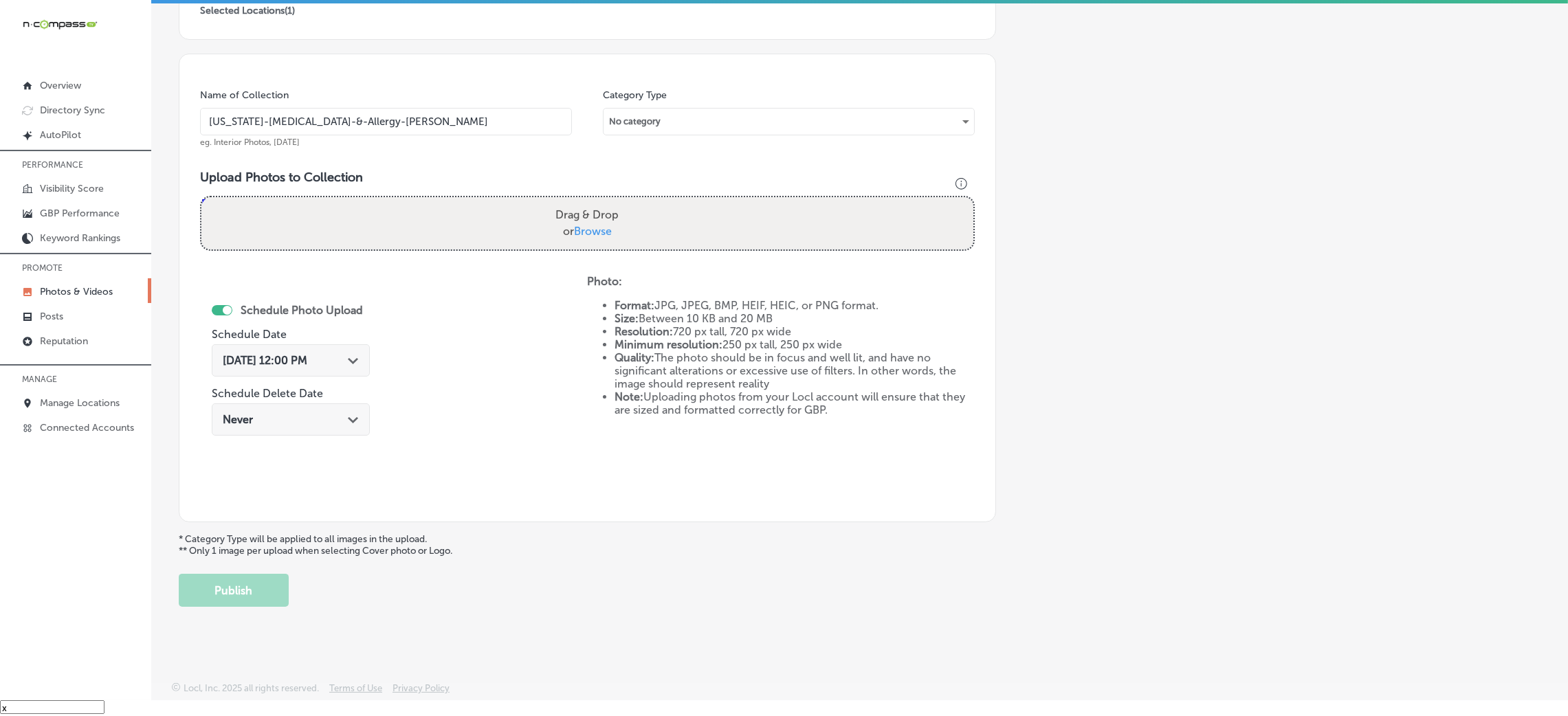
type input "C:\fakepath\[US_STATE] [DEMOGRAPHIC_DATA] & Allergy - [PERSON_NAME] (4).jpg"
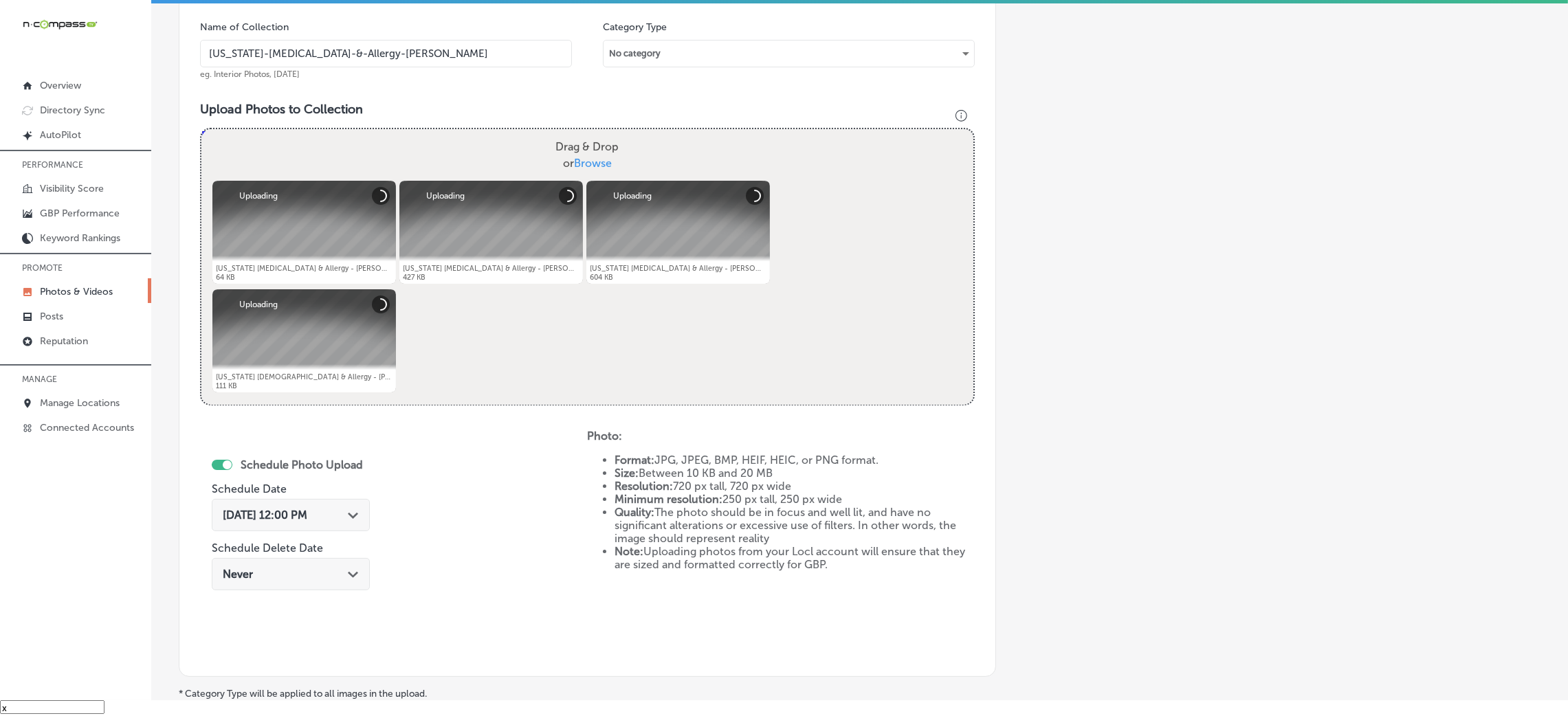
scroll to position [430, 0]
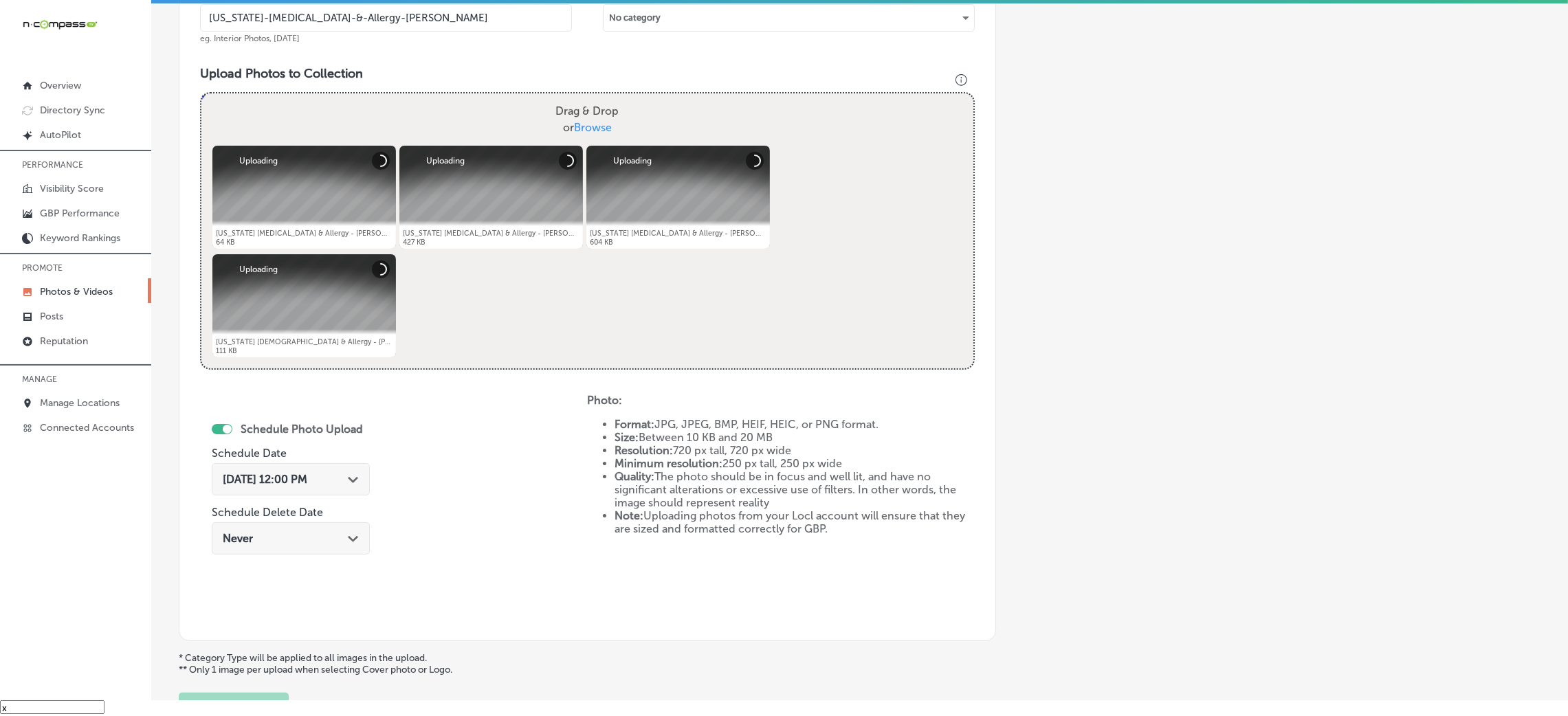
click at [353, 485] on div "[DATE] 12:00 PM Path Created with Sketch." at bounding box center [291, 480] width 158 height 32
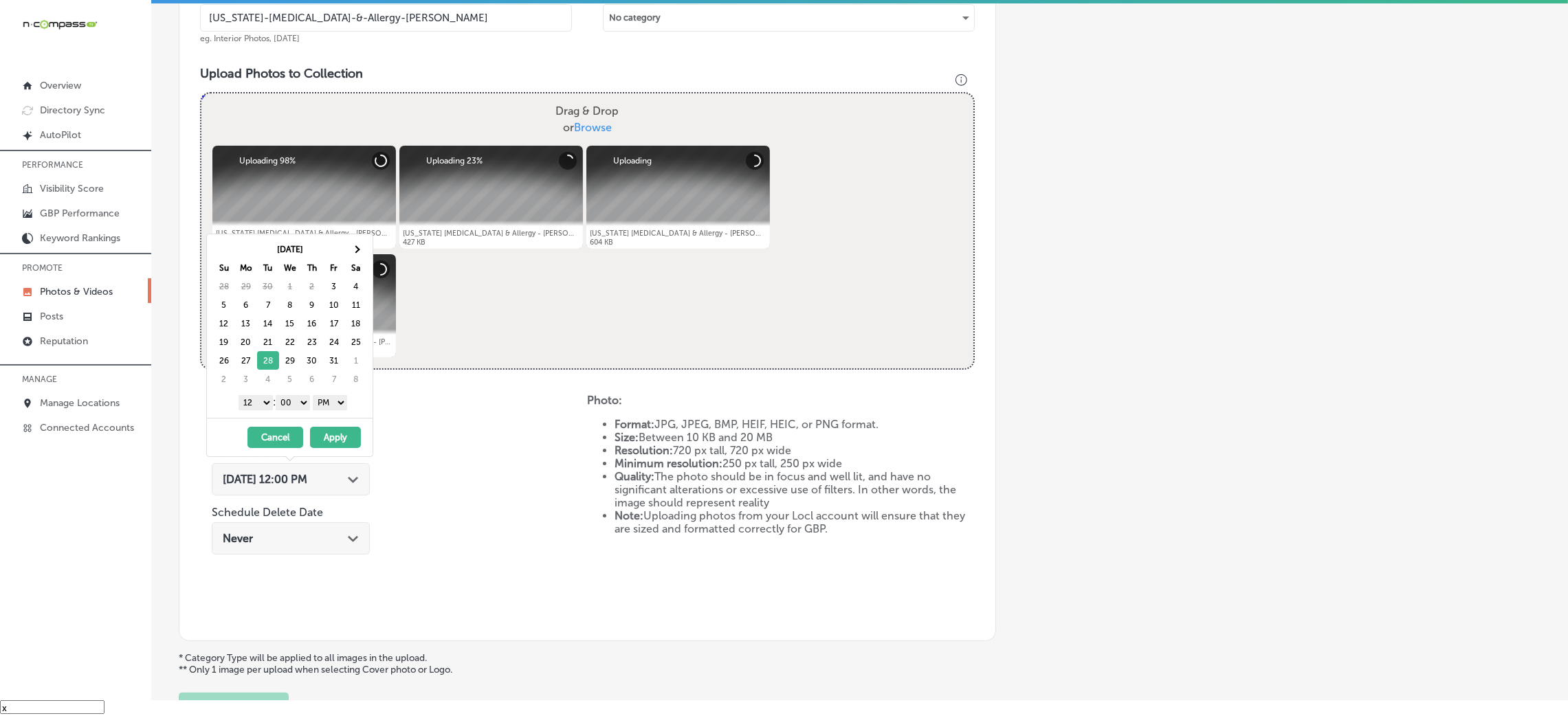
drag, startPoint x: 262, startPoint y: 401, endPoint x: 262, endPoint y: 408, distance: 7.0
click at [262, 401] on select "1 2 3 4 5 6 7 8 9 10 11 12" at bounding box center [255, 402] width 35 height 15
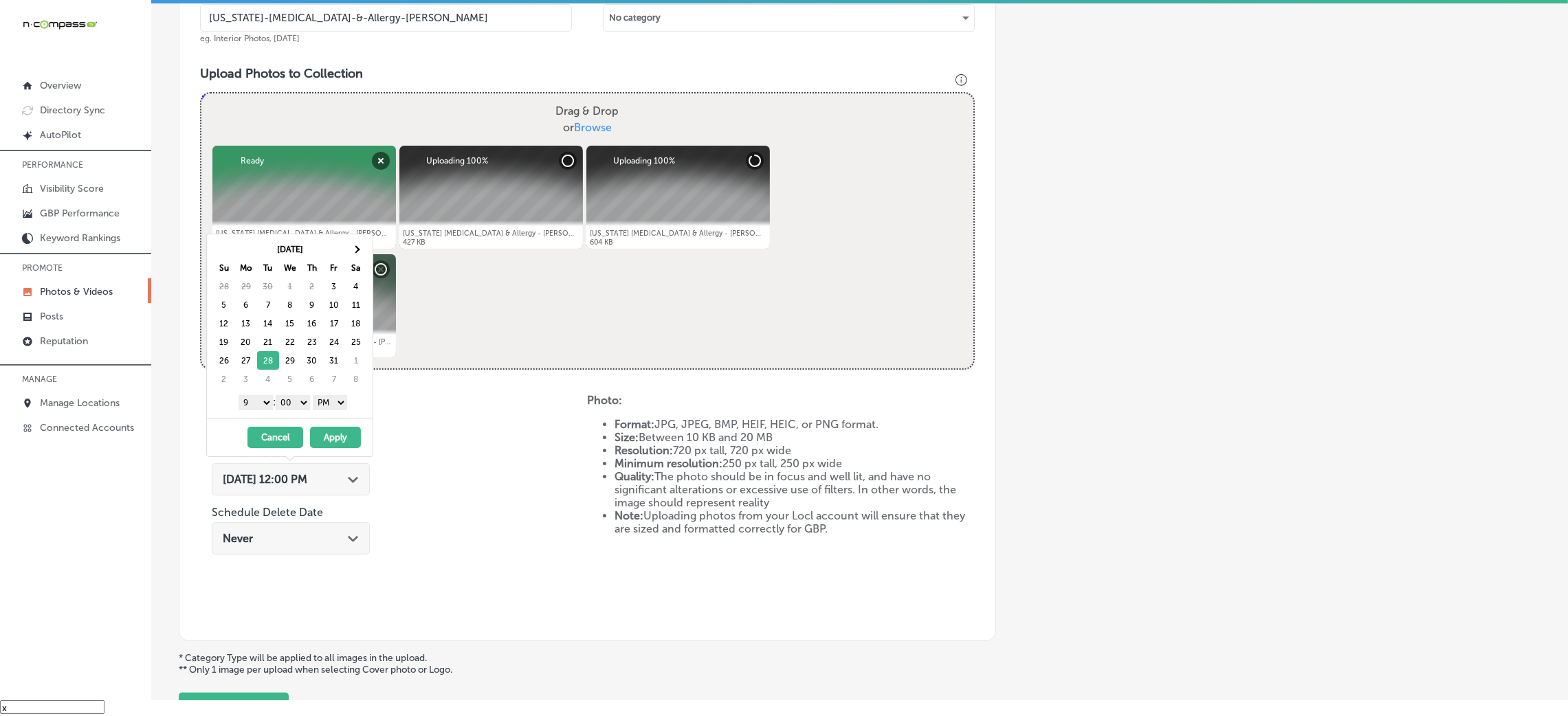
click at [346, 451] on div "[DATE] - [DATE] Cancel Apply" at bounding box center [289, 437] width 166 height 39
click at [348, 439] on button "Apply" at bounding box center [336, 437] width 51 height 21
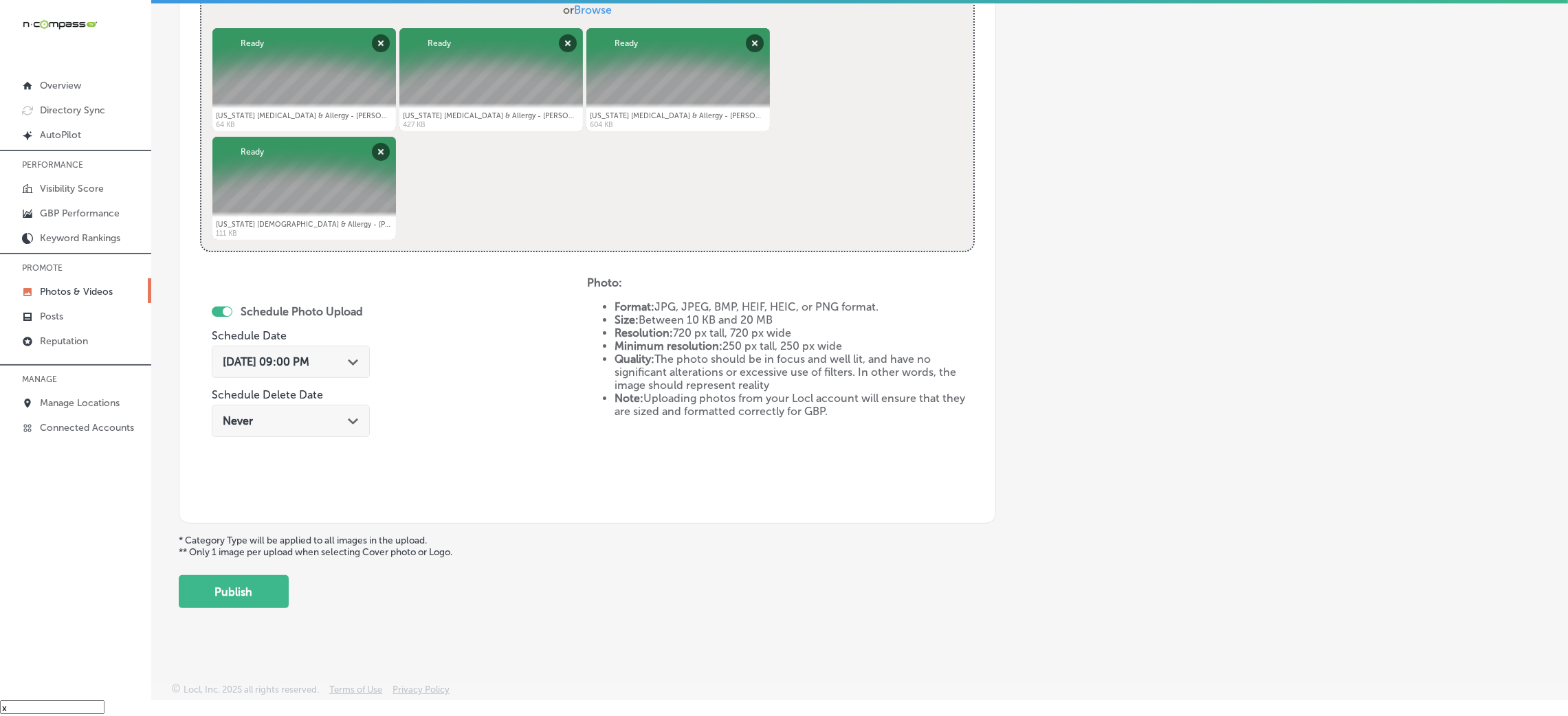
scroll to position [550, 0]
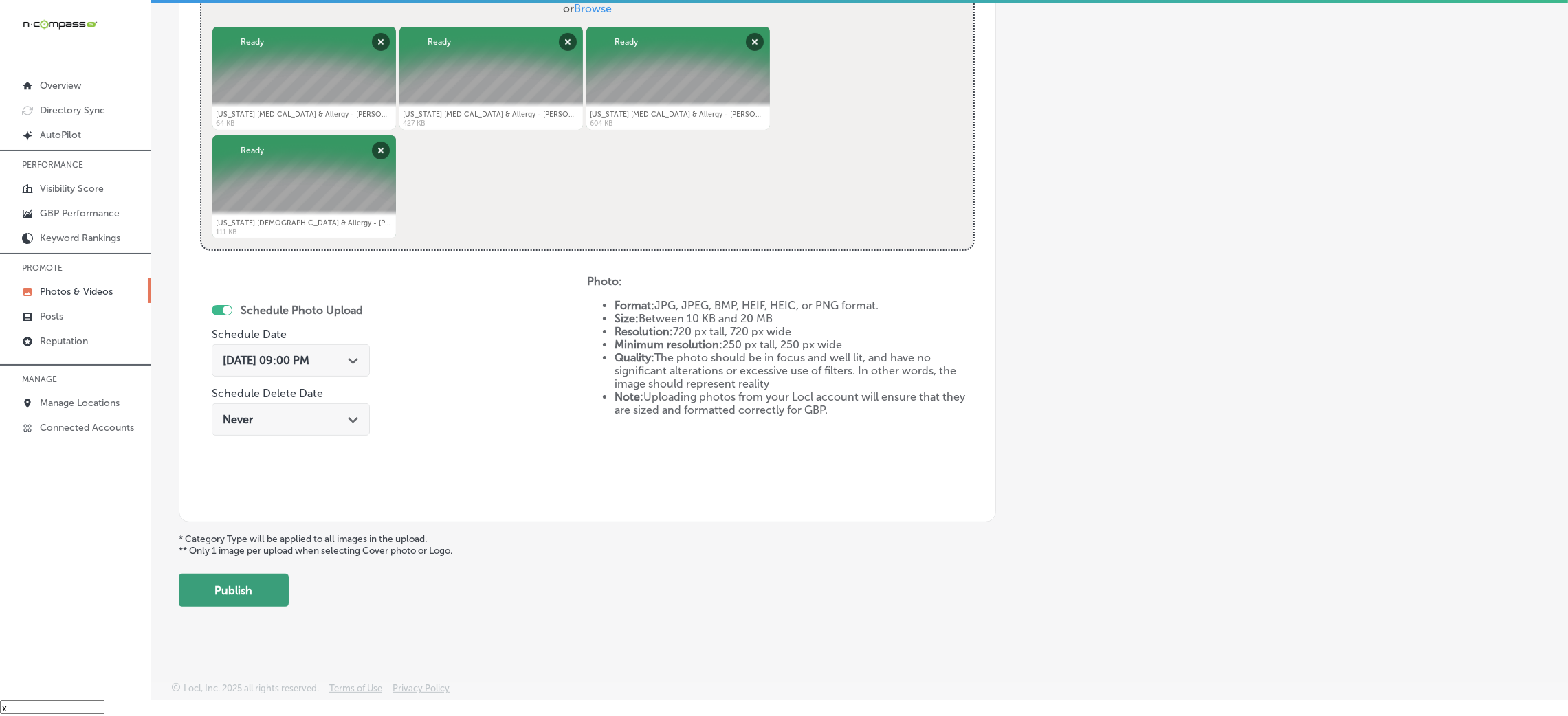
click at [253, 591] on button "Publish" at bounding box center [233, 590] width 110 height 33
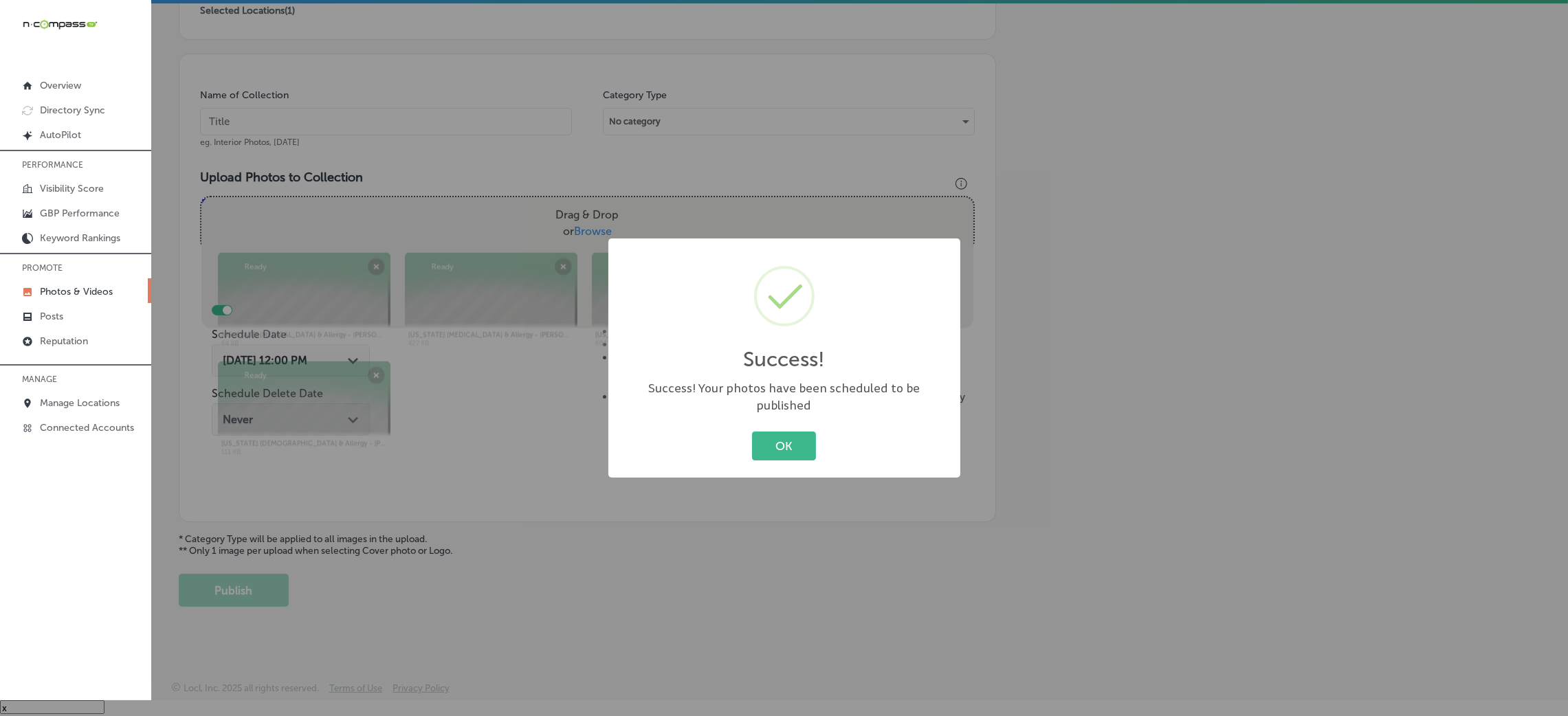
scroll to position [327, 0]
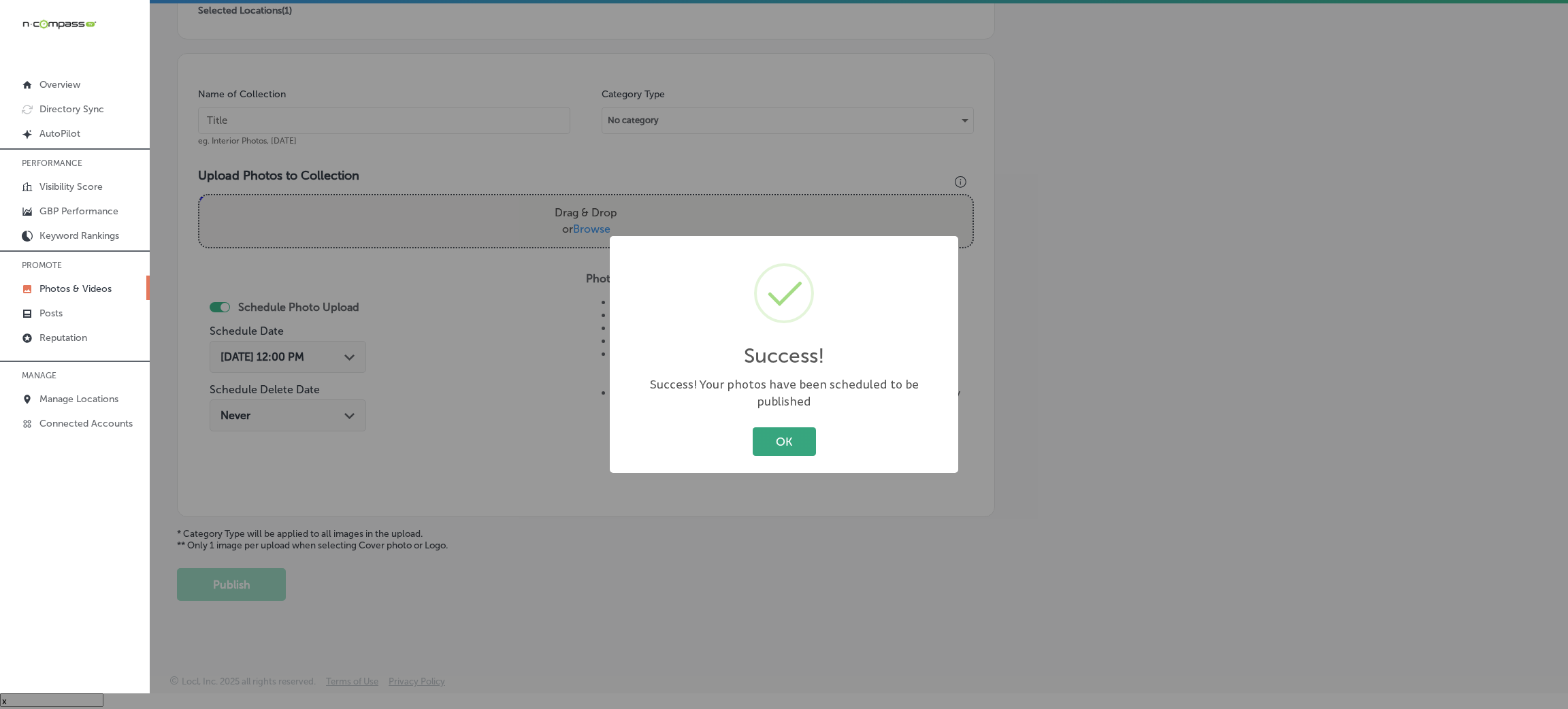
click at [761, 436] on button "OK" at bounding box center [784, 441] width 64 height 28
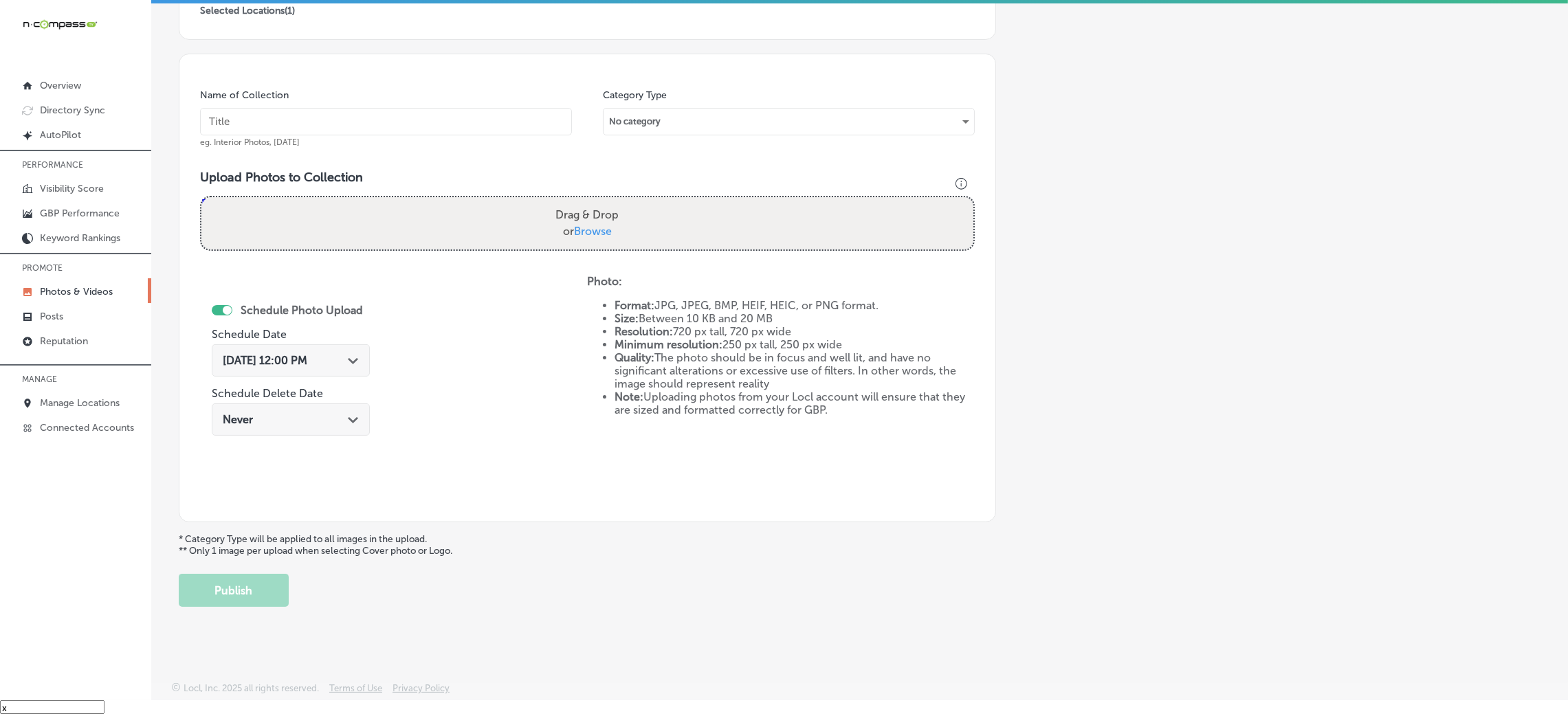
click at [411, 132] on input "text" at bounding box center [386, 121] width 372 height 28
paste input "[US_STATE]-[MEDICAL_DATA]-&-Allergy-[PERSON_NAME]"
type input "[US_STATE]-[MEDICAL_DATA]-&-Allergy-[PERSON_NAME]"
click at [490, 233] on div "Drag & Drop or Browse" at bounding box center [588, 224] width 772 height 52
click at [202, 198] on input "Drag & Drop or Browse" at bounding box center [588, 200] width 772 height 4
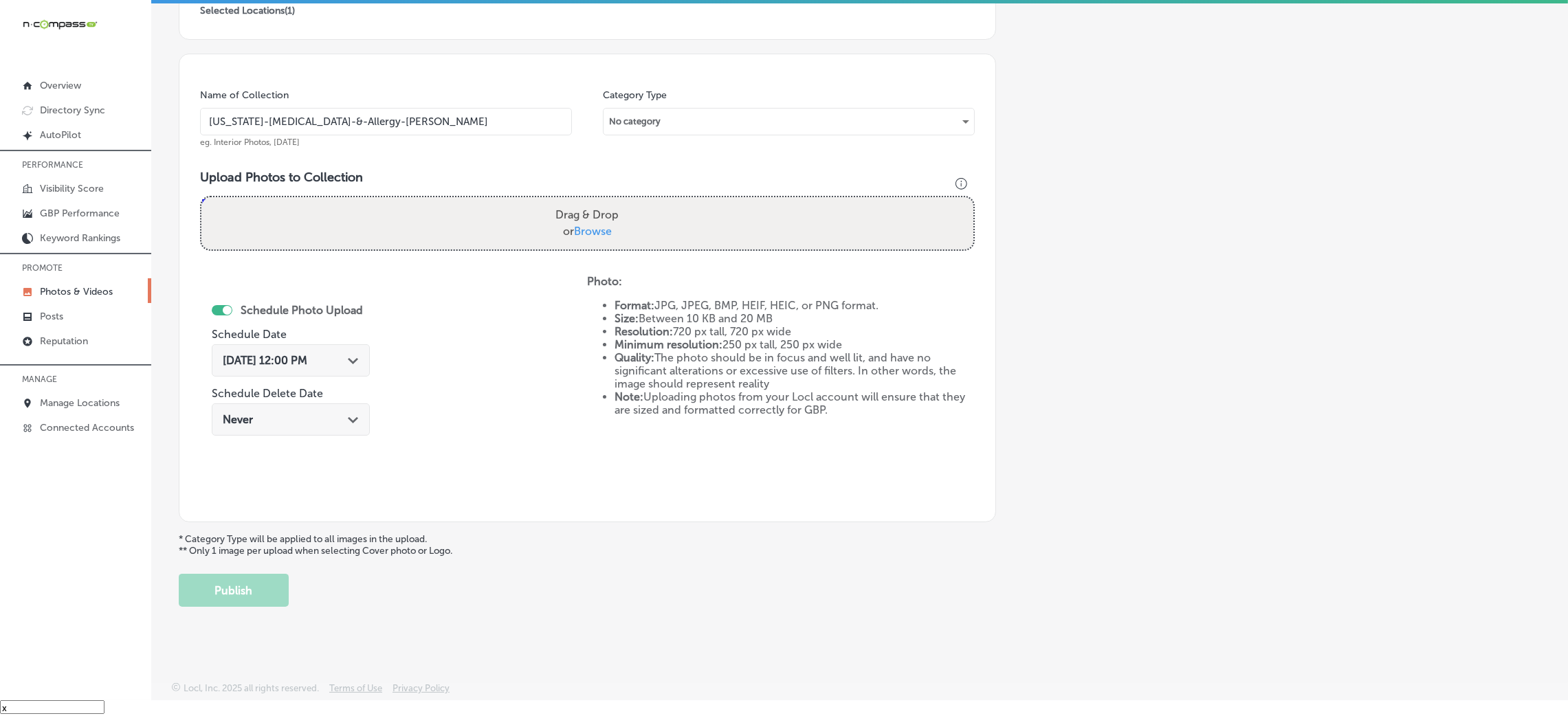
type input "C:\fakepath\[US_STATE] [MEDICAL_DATA] & Allergy - [PERSON_NAME] (8).jpg"
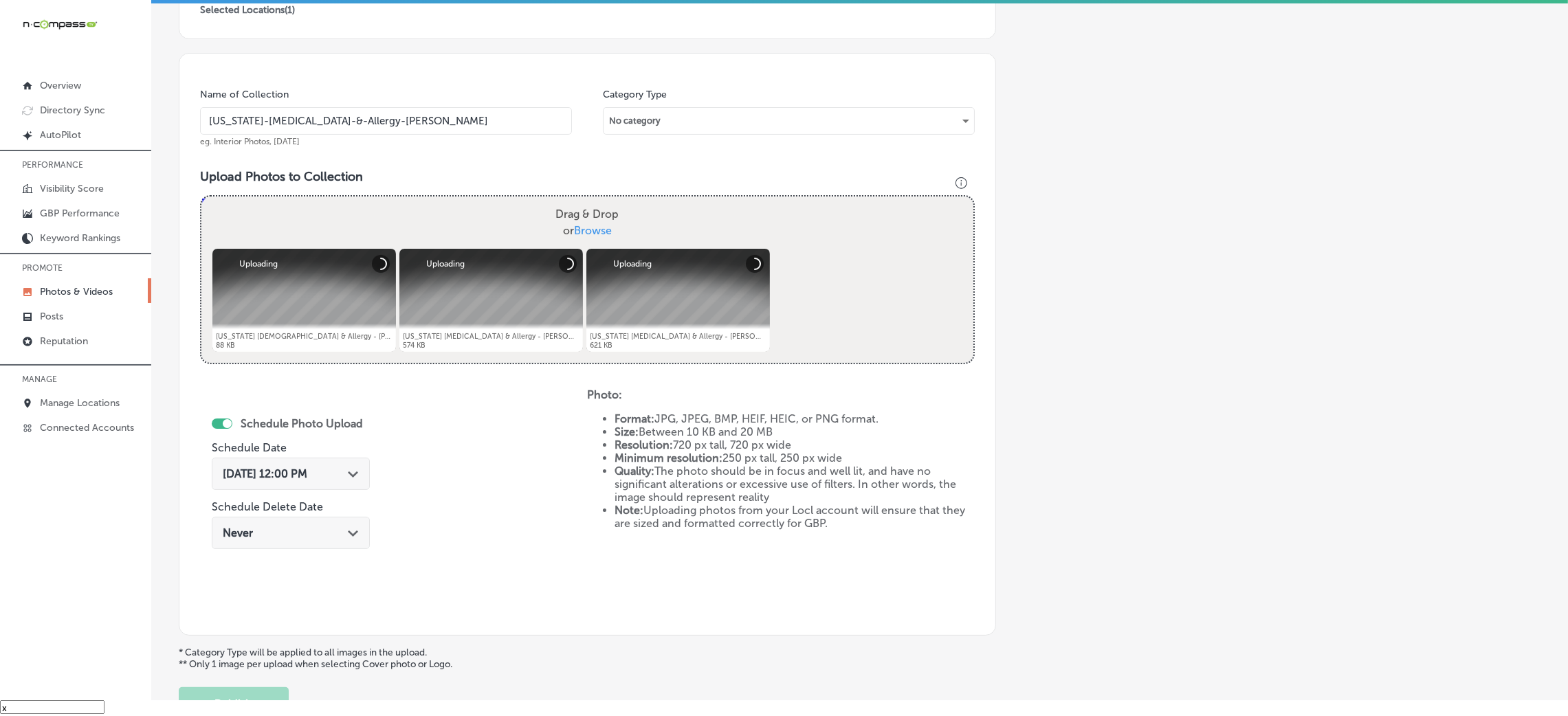
click at [312, 463] on div "[DATE] 12:00 PM Path Created with Sketch." at bounding box center [291, 474] width 158 height 32
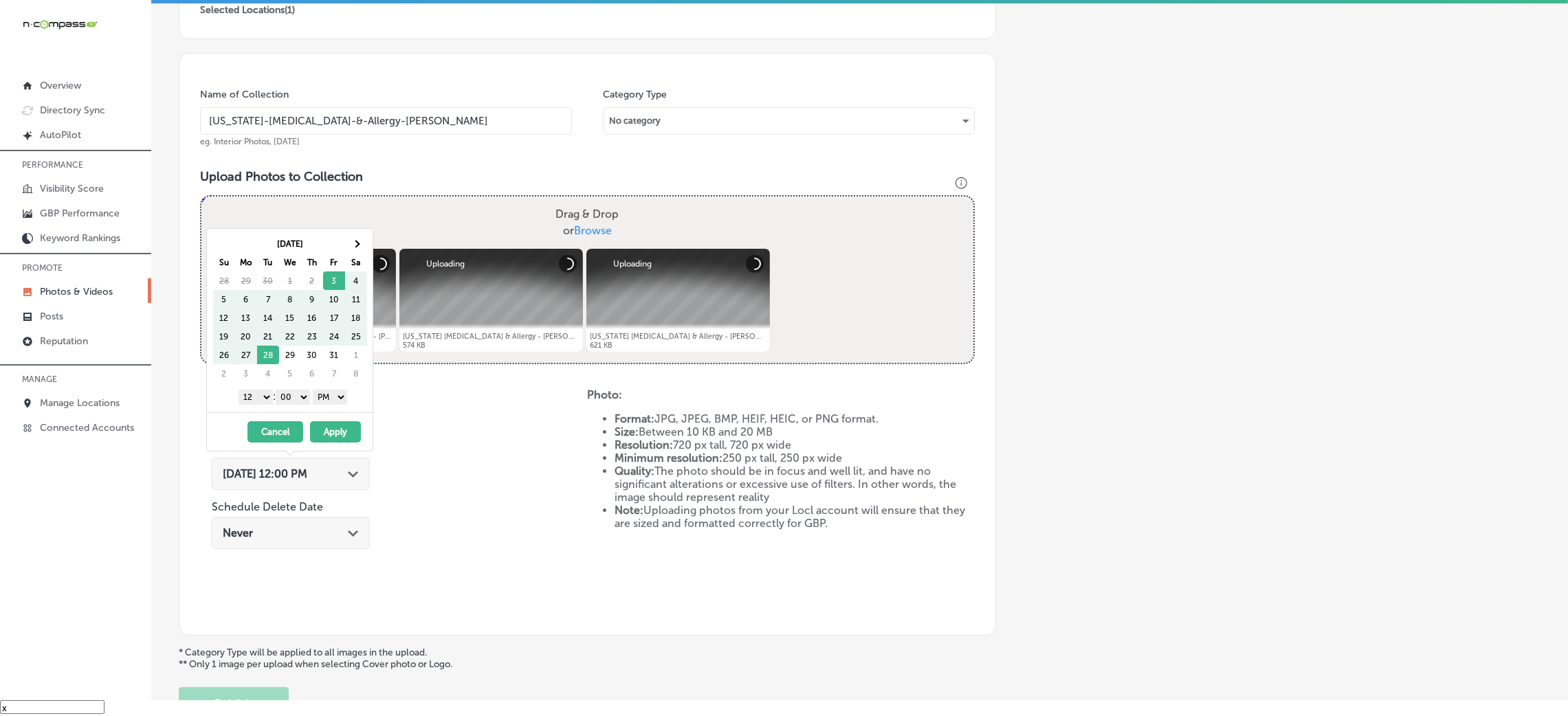
click at [272, 387] on div "1 2 3 4 5 6 7 8 9 10 11 12 : 00 10 20 30 40 50 AM PM" at bounding box center [292, 396] width 160 height 20
drag, startPoint x: 251, startPoint y: 394, endPoint x: 255, endPoint y: 402, distance: 8.9
click at [251, 394] on select "1 2 3 4 5 6 7 8 9 10 11 12" at bounding box center [255, 397] width 35 height 15
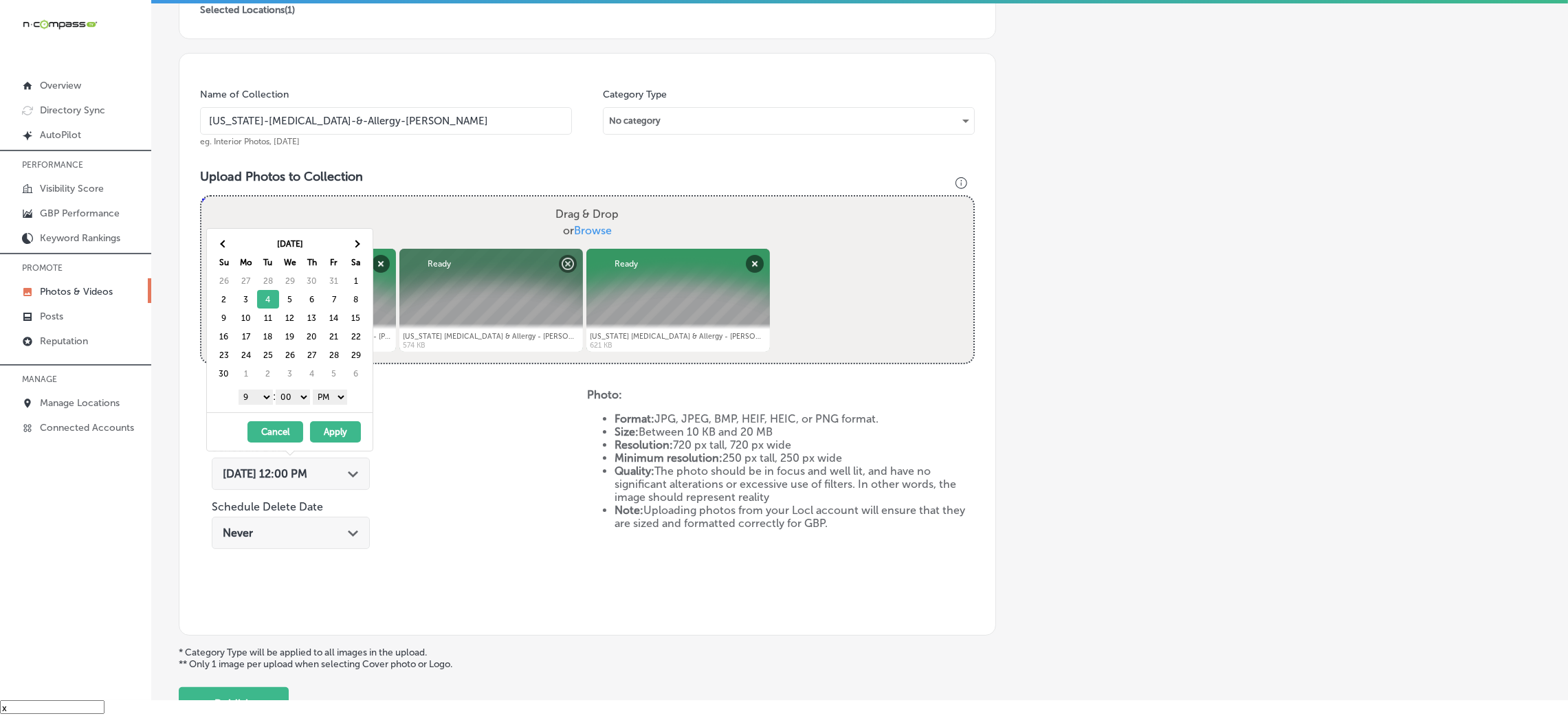
click at [329, 444] on div "[DATE] - [DATE] Cancel Apply" at bounding box center [289, 432] width 166 height 39
click at [332, 442] on button "Apply" at bounding box center [336, 432] width 51 height 21
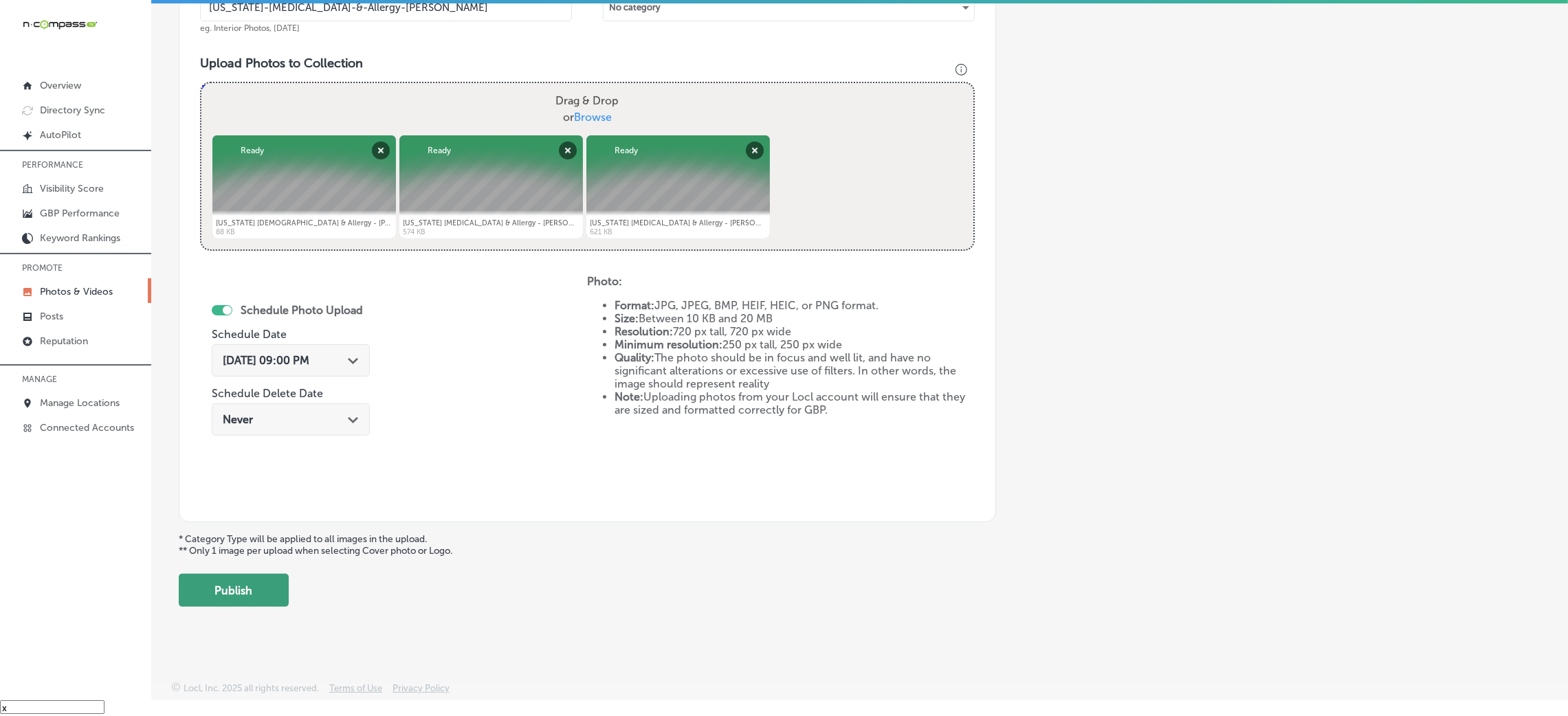
click at [269, 597] on button "Publish" at bounding box center [233, 590] width 110 height 33
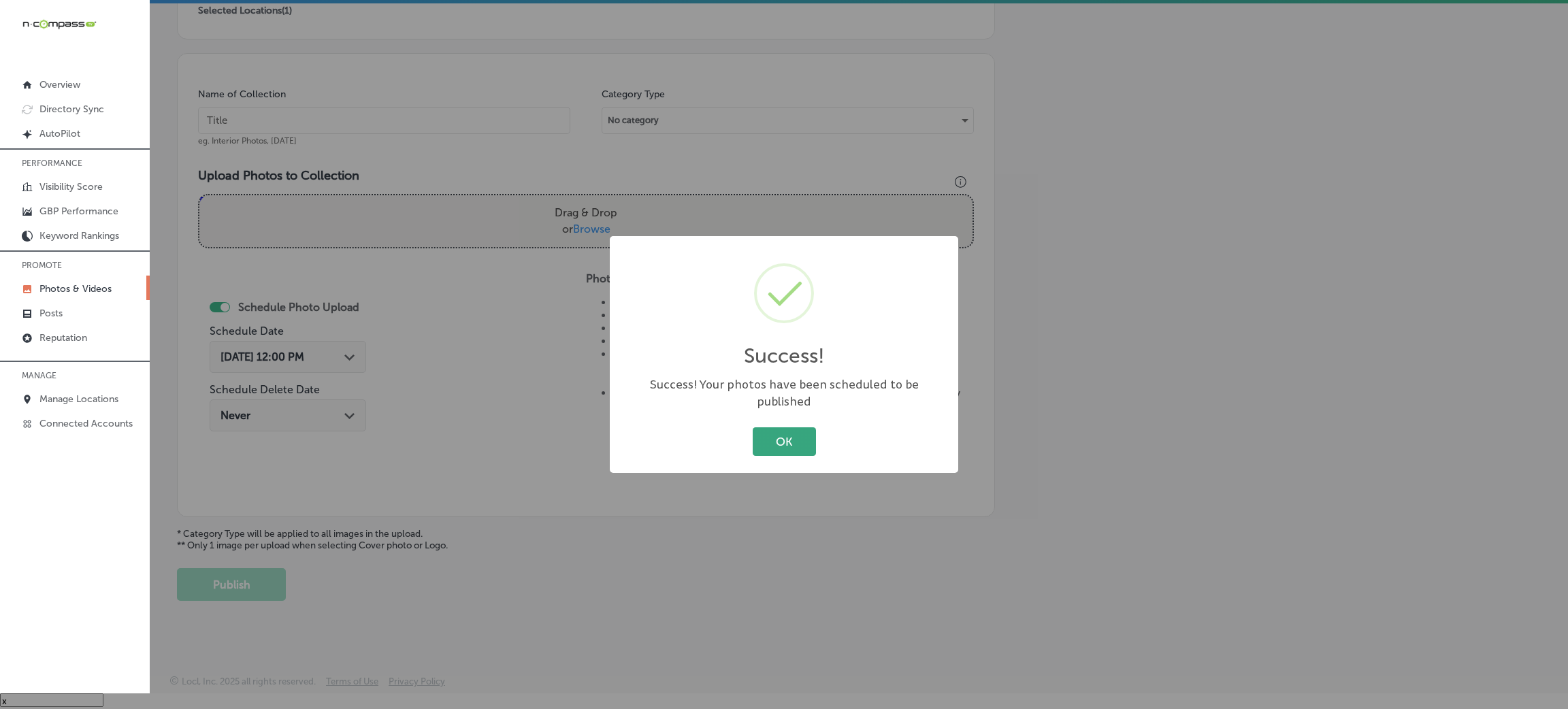
drag, startPoint x: 798, startPoint y: 423, endPoint x: 789, endPoint y: 419, distance: 9.8
click at [797, 427] on button "OK" at bounding box center [784, 441] width 64 height 28
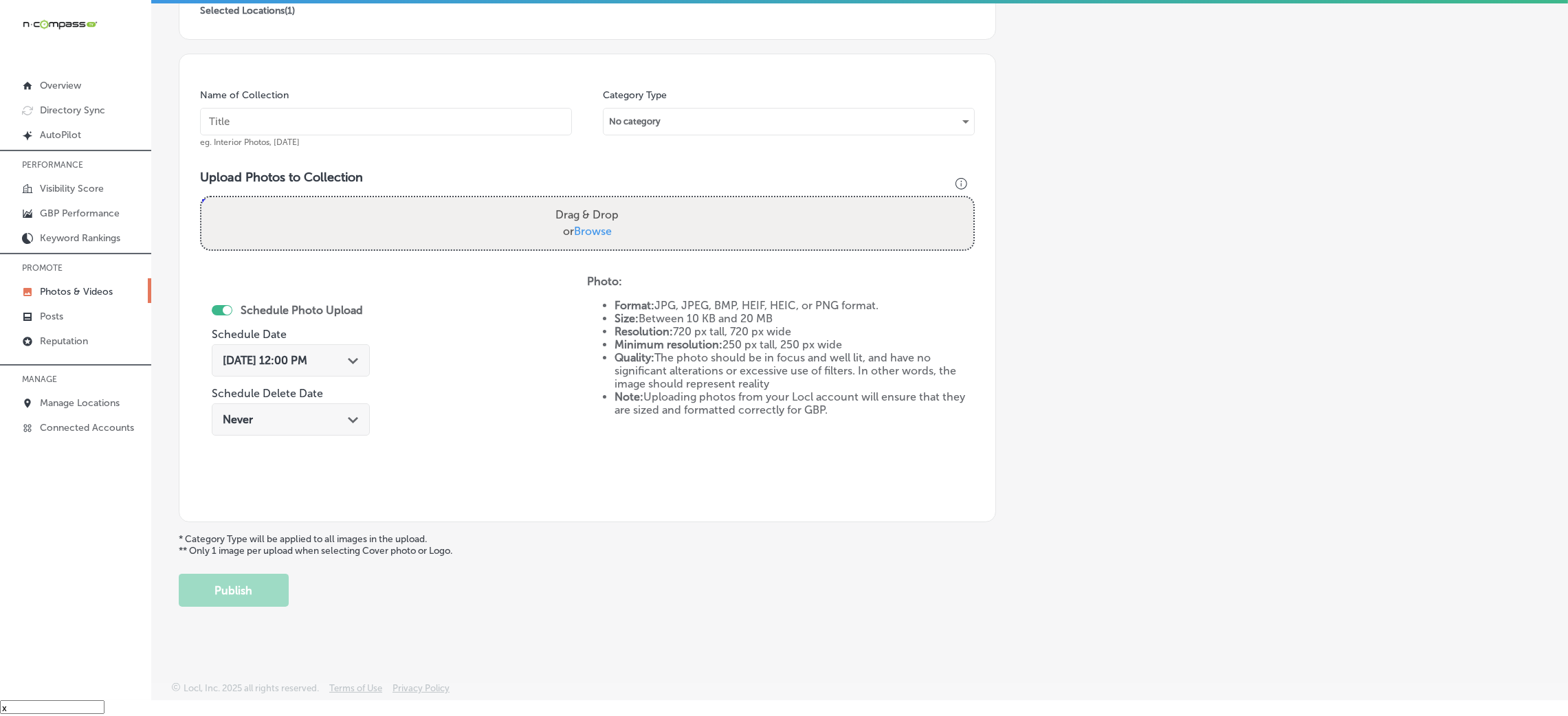
click at [493, 140] on div "Name of Collection eg. Interior Photos, [DATE]" at bounding box center [386, 119] width 372 height 59
click at [493, 121] on input "text" at bounding box center [386, 121] width 372 height 28
paste input "[US_STATE]-[MEDICAL_DATA]-&-Allergy-[PERSON_NAME]"
type input "[US_STATE]-[MEDICAL_DATA]-&-Allergy-[PERSON_NAME]"
click at [621, 243] on div "Drag & Drop or Browse" at bounding box center [588, 224] width 772 height 52
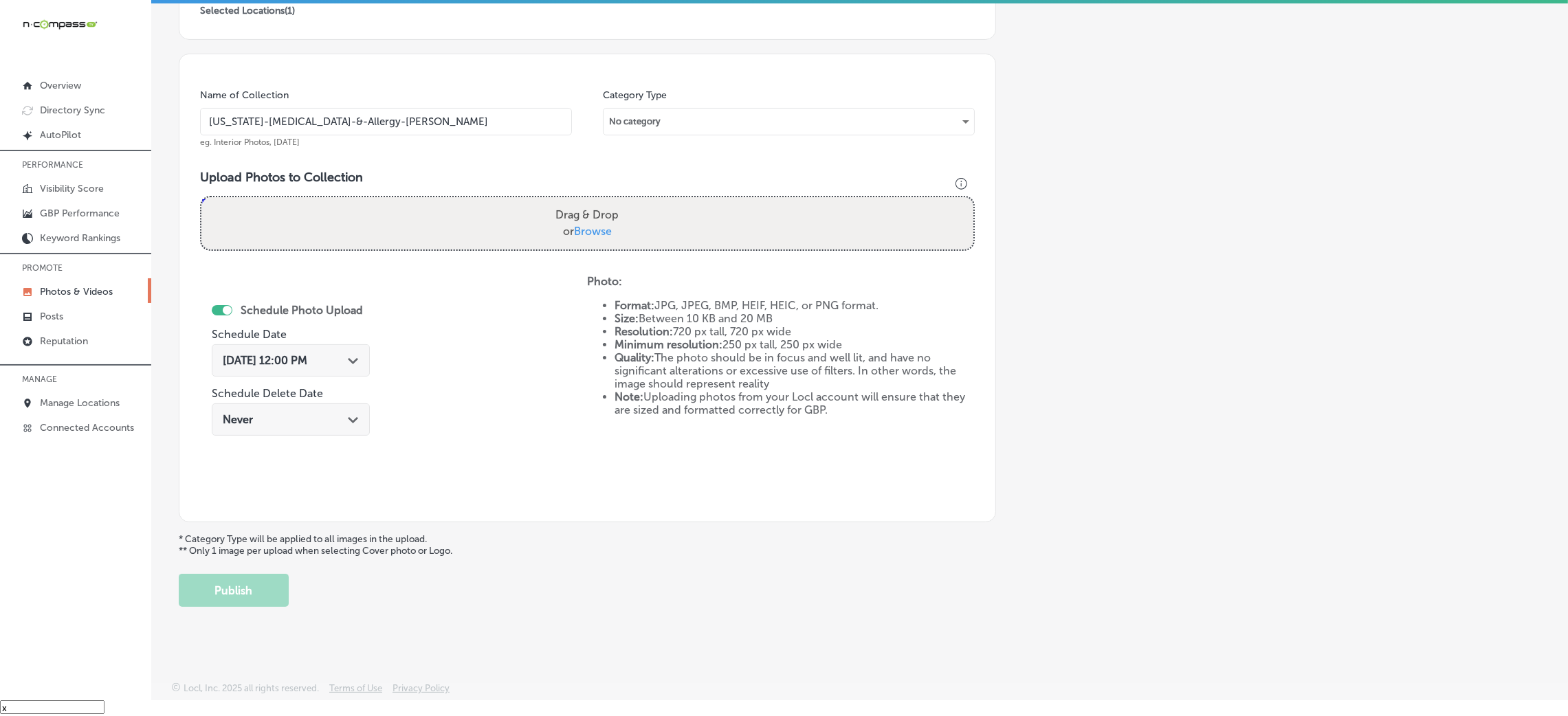
click at [202, 198] on input "Drag & Drop or Browse" at bounding box center [588, 200] width 772 height 4
type input "C:\fakepath\[US_STATE] [MEDICAL_DATA] & Allergy - [PERSON_NAME] (8).jpg"
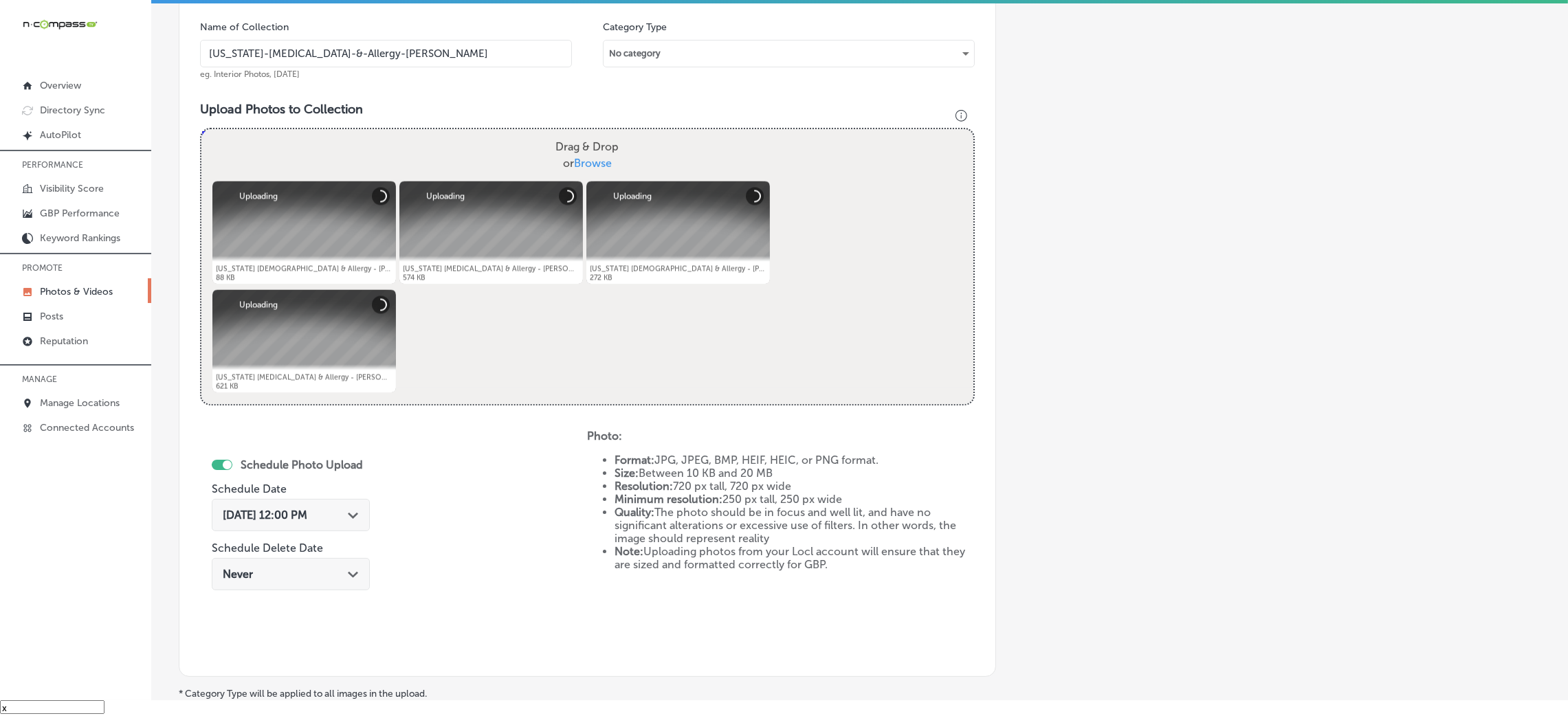
scroll to position [430, 0]
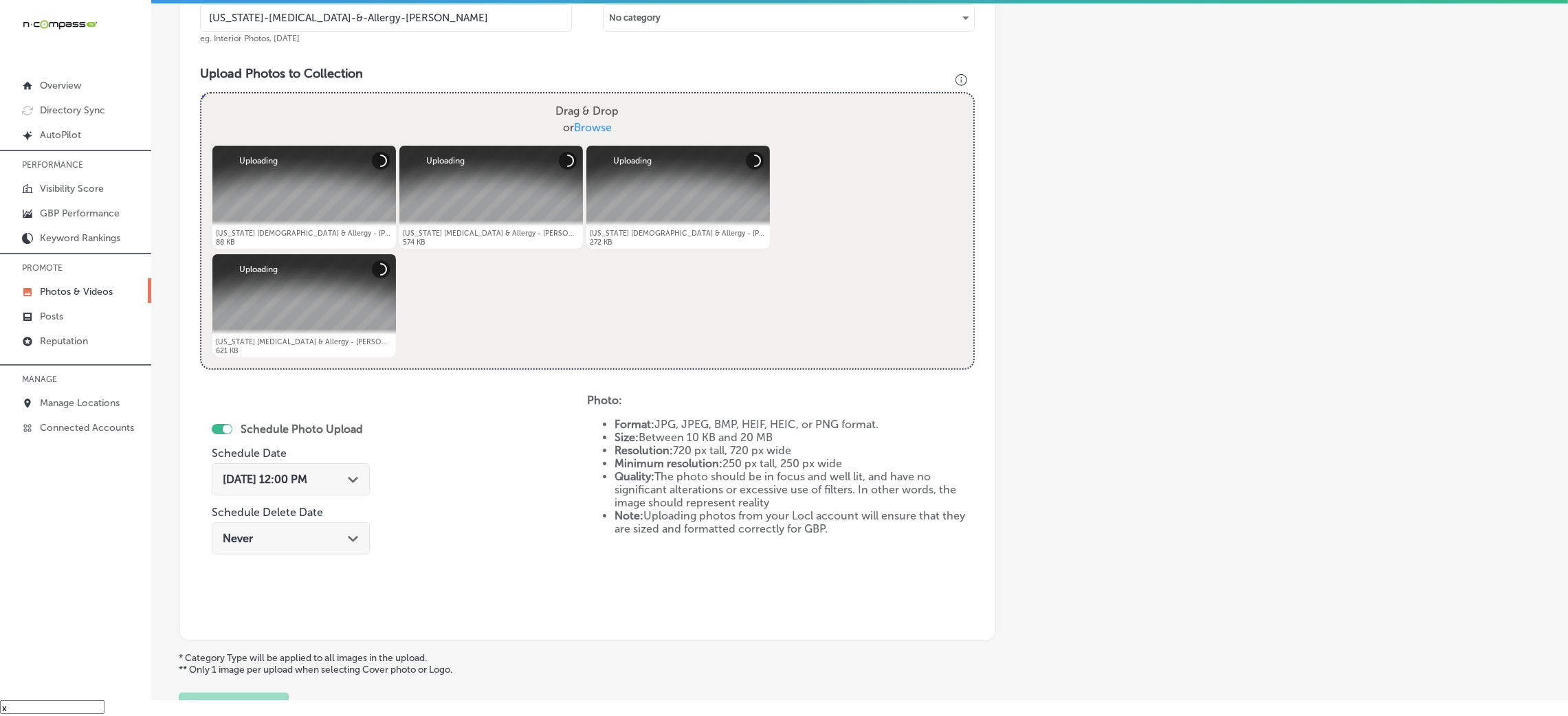
click at [308, 480] on span "[DATE] 12:00 PM" at bounding box center [265, 480] width 85 height 13
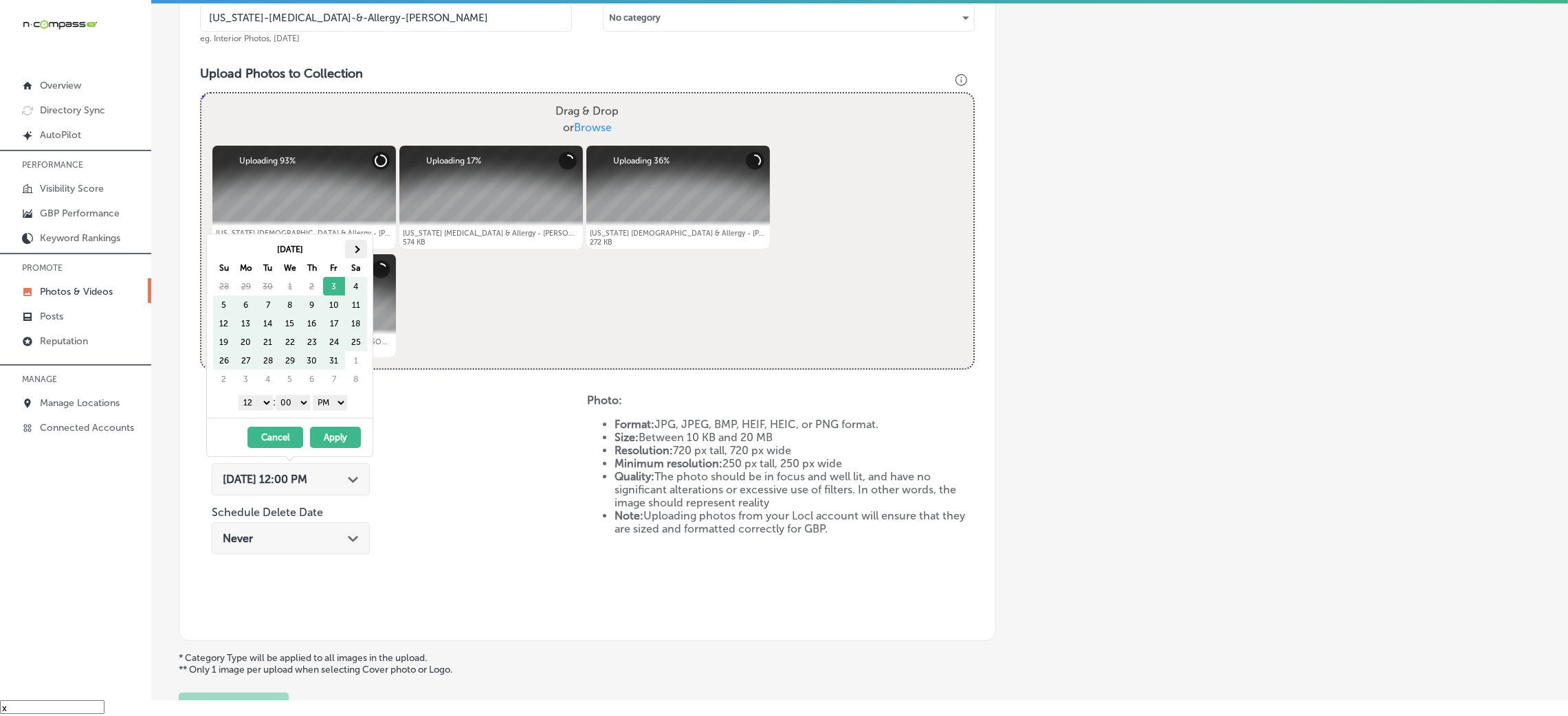
click at [360, 249] on span at bounding box center [355, 249] width 8 height 8
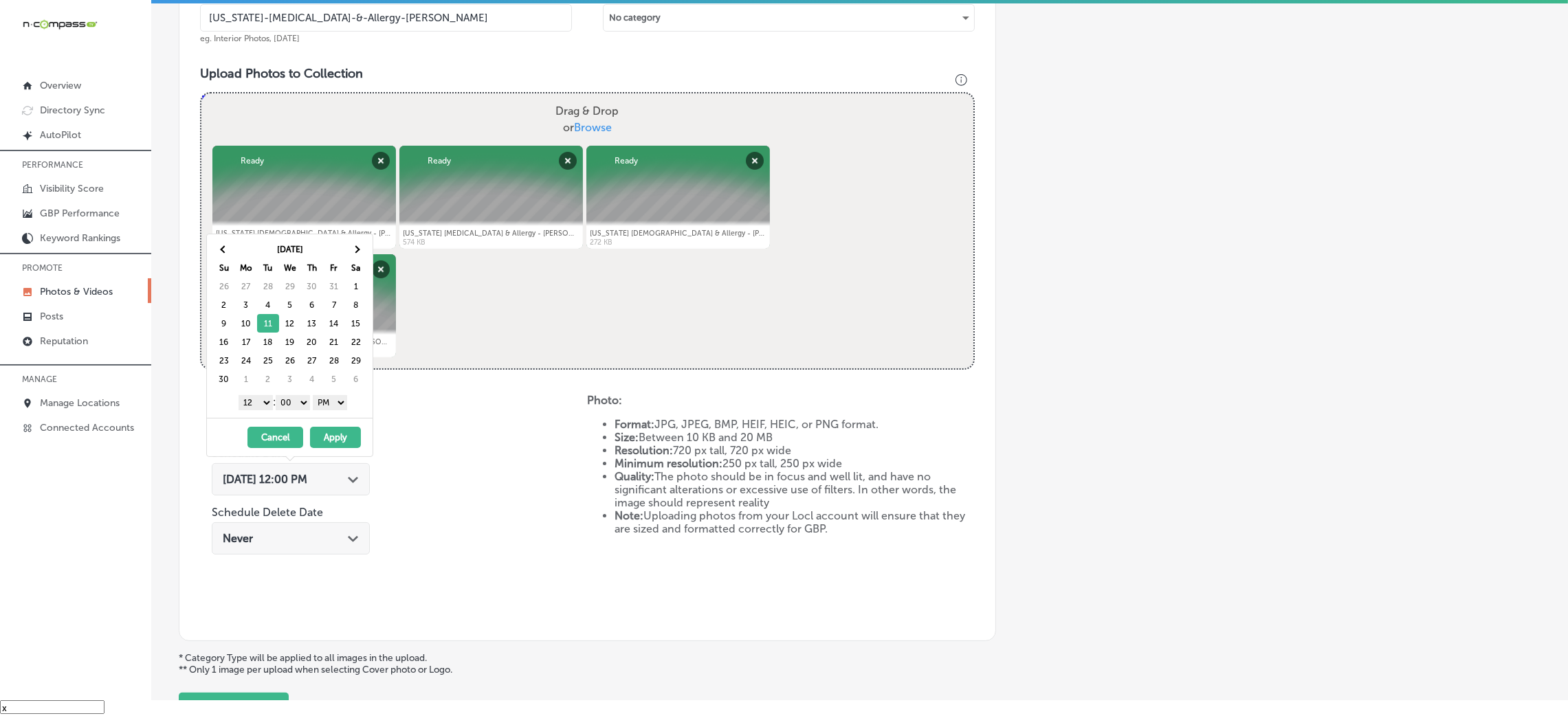
click at [254, 408] on select "1 2 3 4 5 6 7 8 9 10 11 12" at bounding box center [255, 402] width 35 height 15
click at [349, 429] on button "Apply" at bounding box center [336, 437] width 51 height 21
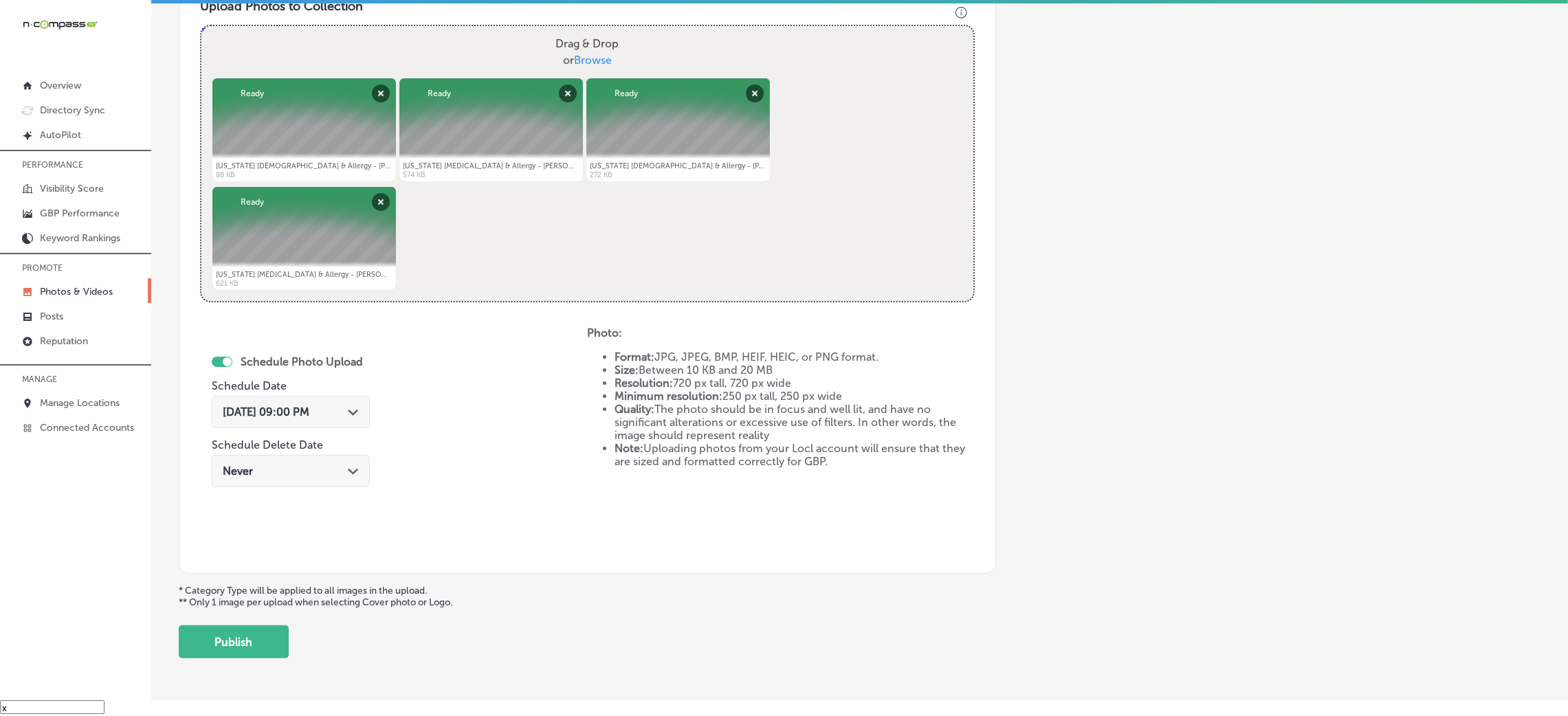
scroll to position [550, 0]
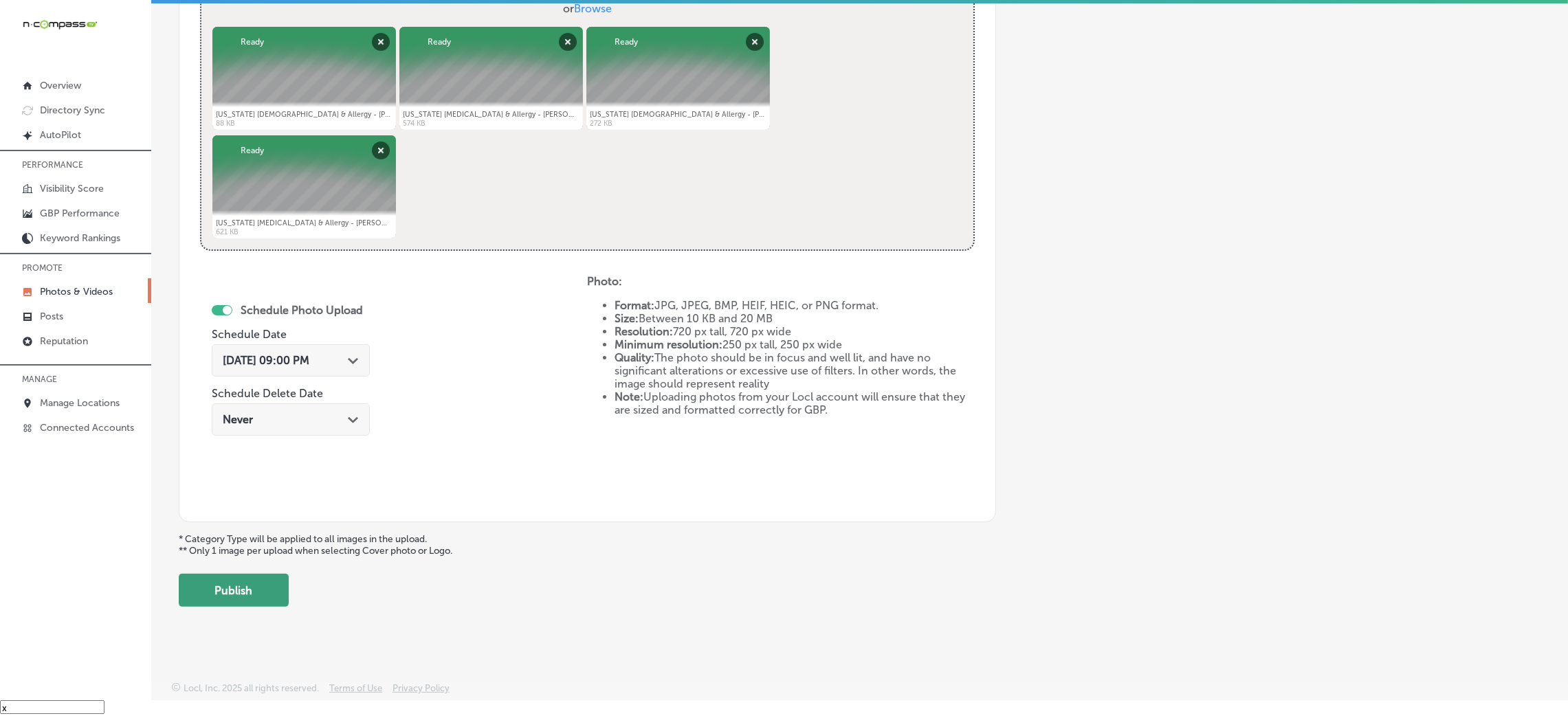
click at [207, 602] on button "Publish" at bounding box center [233, 590] width 110 height 33
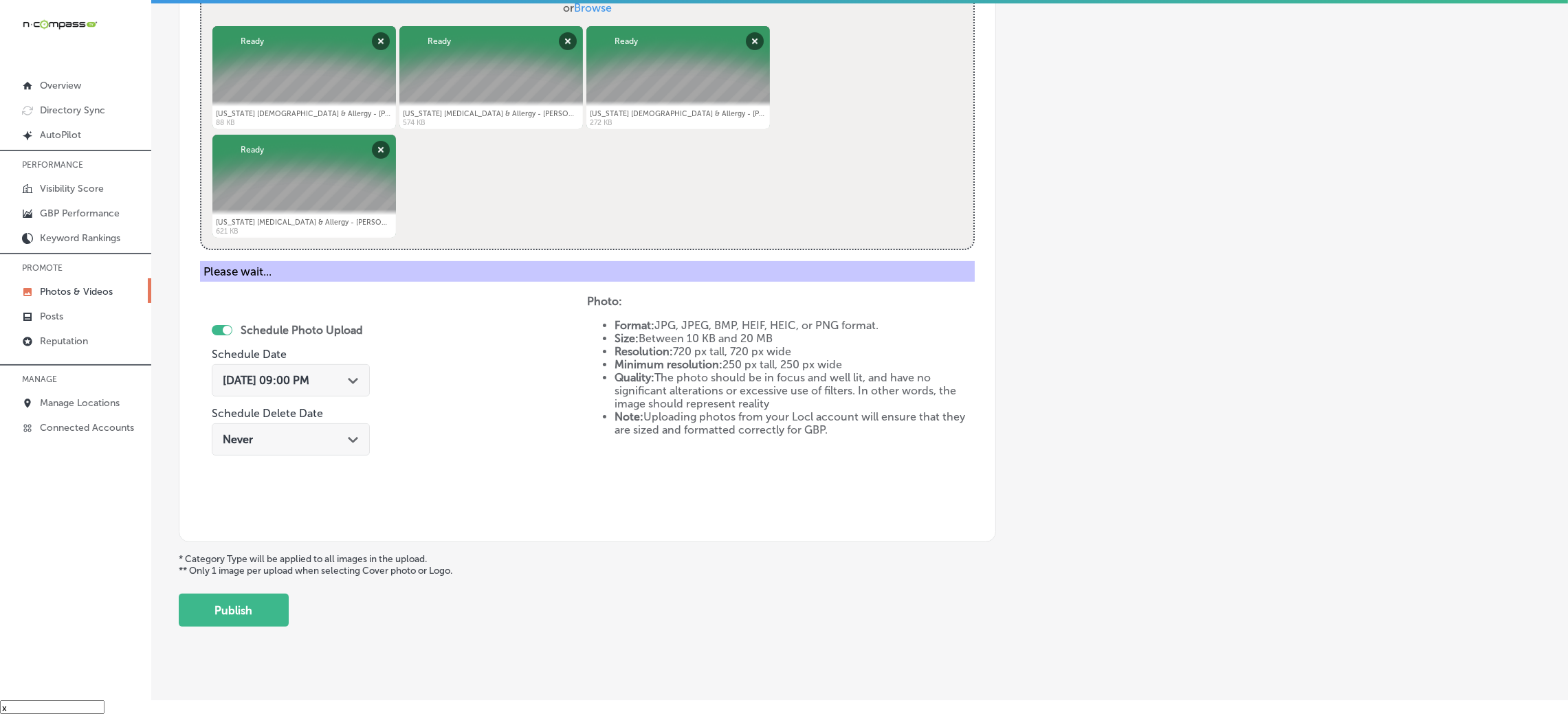
scroll to position [327, 0]
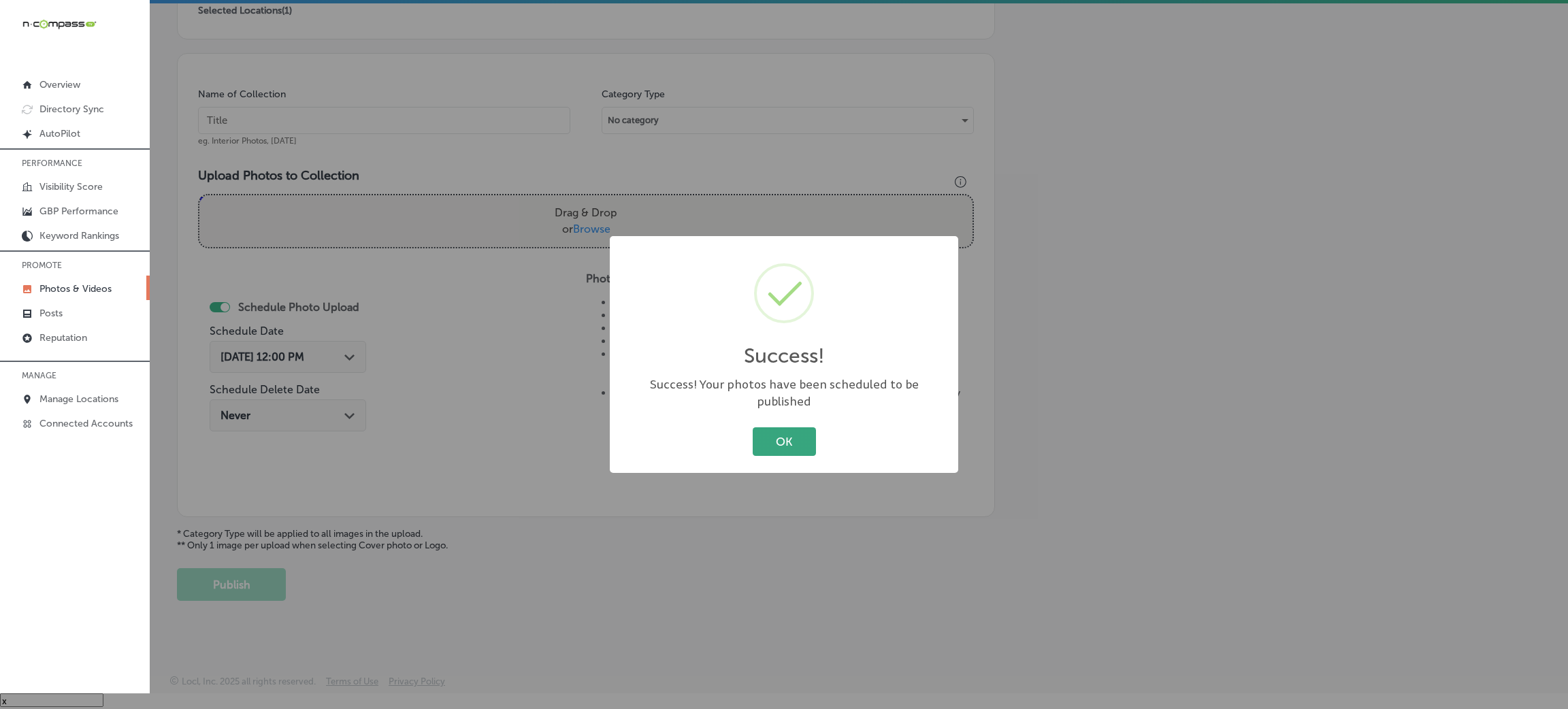
drag, startPoint x: 783, startPoint y: 414, endPoint x: 781, endPoint y: 421, distance: 7.3
click at [781, 421] on div "Success! × Success! Your photos have been scheduled to be published OK Cancel" at bounding box center [784, 354] width 349 height 237
drag, startPoint x: 777, startPoint y: 425, endPoint x: 569, endPoint y: 207, distance: 301.3
click at [775, 427] on button "OK" at bounding box center [784, 441] width 64 height 28
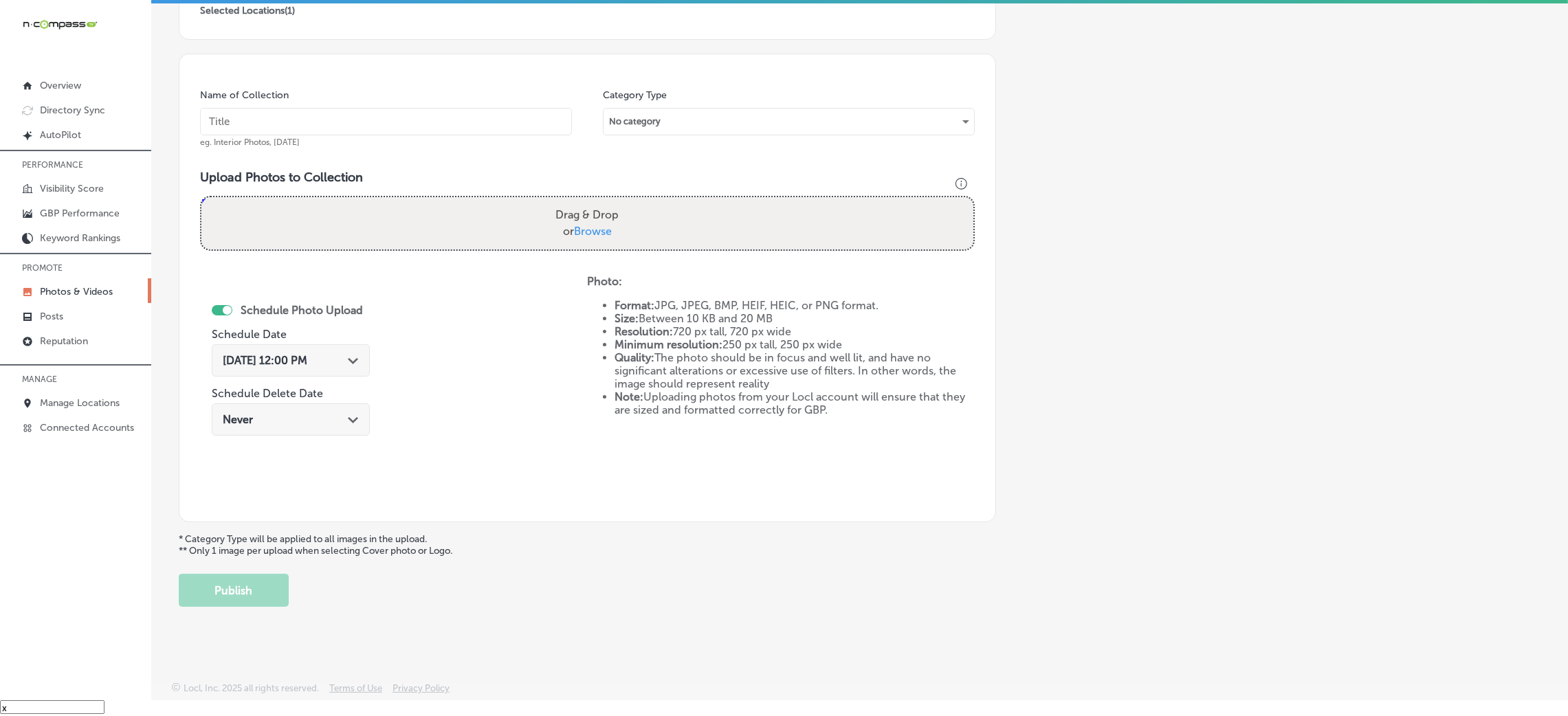
click at [508, 126] on input "text" at bounding box center [386, 121] width 372 height 28
paste input "[US_STATE]-[MEDICAL_DATA]-&-Allergy-[PERSON_NAME]"
type input "[US_STATE]-[MEDICAL_DATA]-&-Allergy-[PERSON_NAME]"
click at [662, 275] on div "Photo: Format: JPG, JPEG, BMP, HEIF, HEIC, or PNG format. Size: Between 10 KB a…" at bounding box center [780, 346] width 387 height 142
click at [661, 246] on div "Drag & Drop or Browse" at bounding box center [588, 224] width 772 height 52
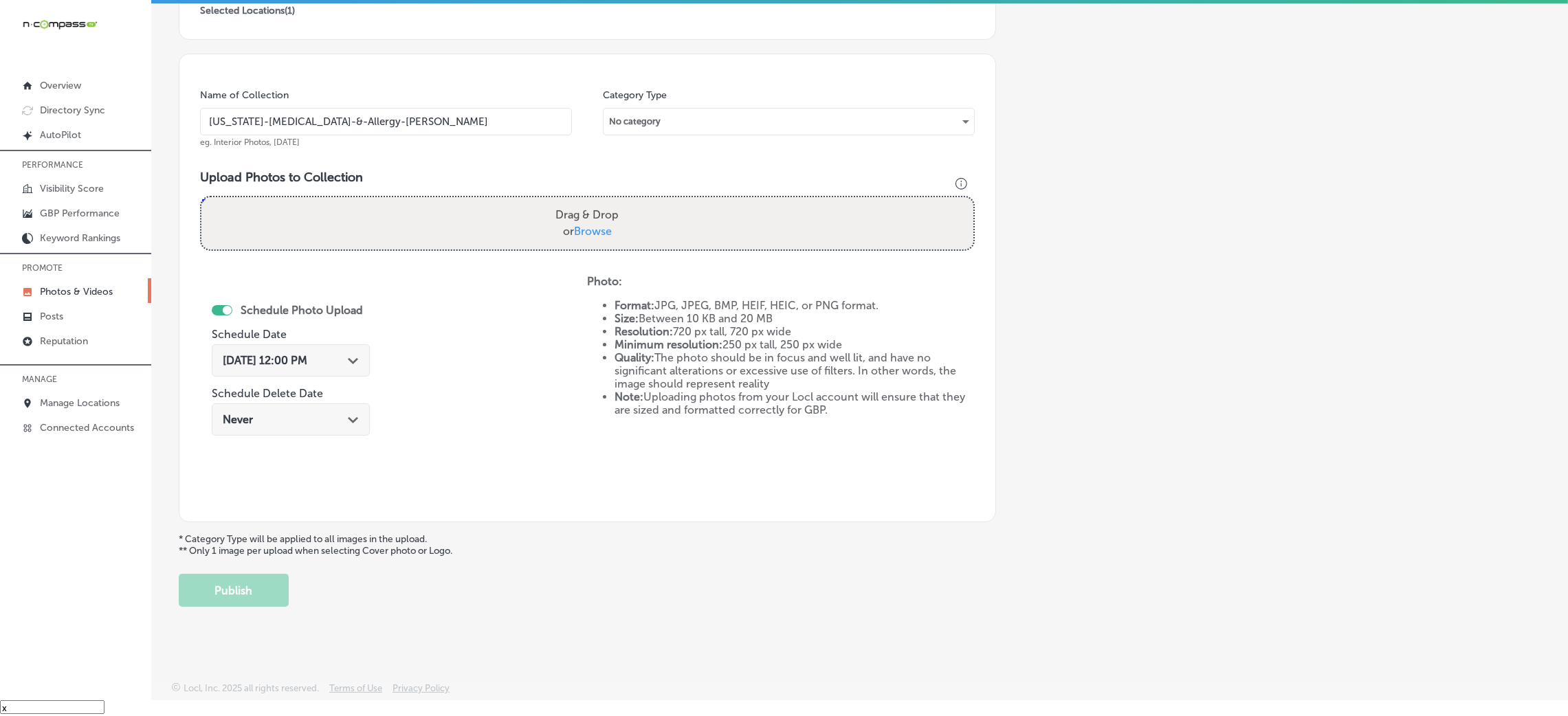
click at [202, 198] on input "Drag & Drop or Browse" at bounding box center [588, 200] width 772 height 4
type input "C:\fakepath\[US_STATE] [DEMOGRAPHIC_DATA] & Allergy - [PERSON_NAME] (12).jpg"
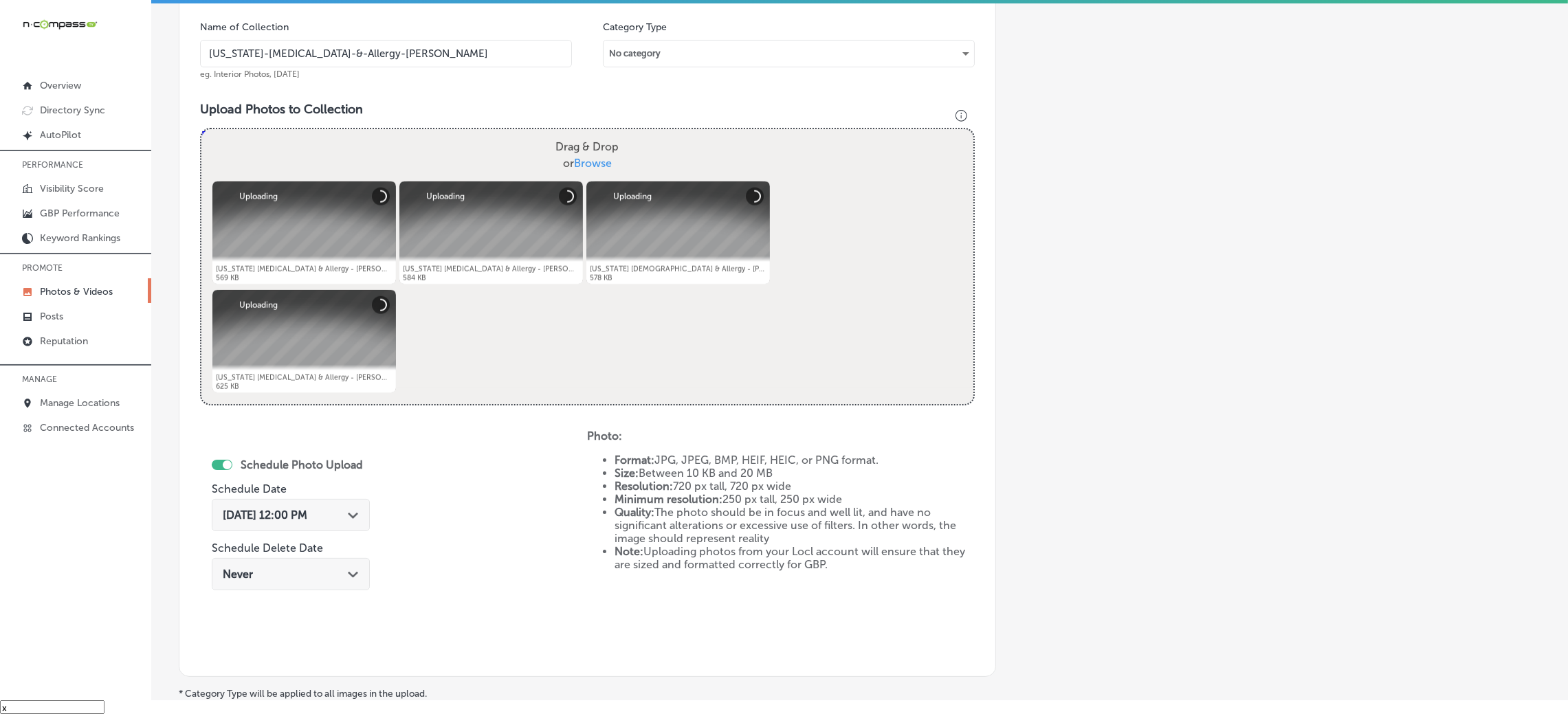
scroll to position [430, 0]
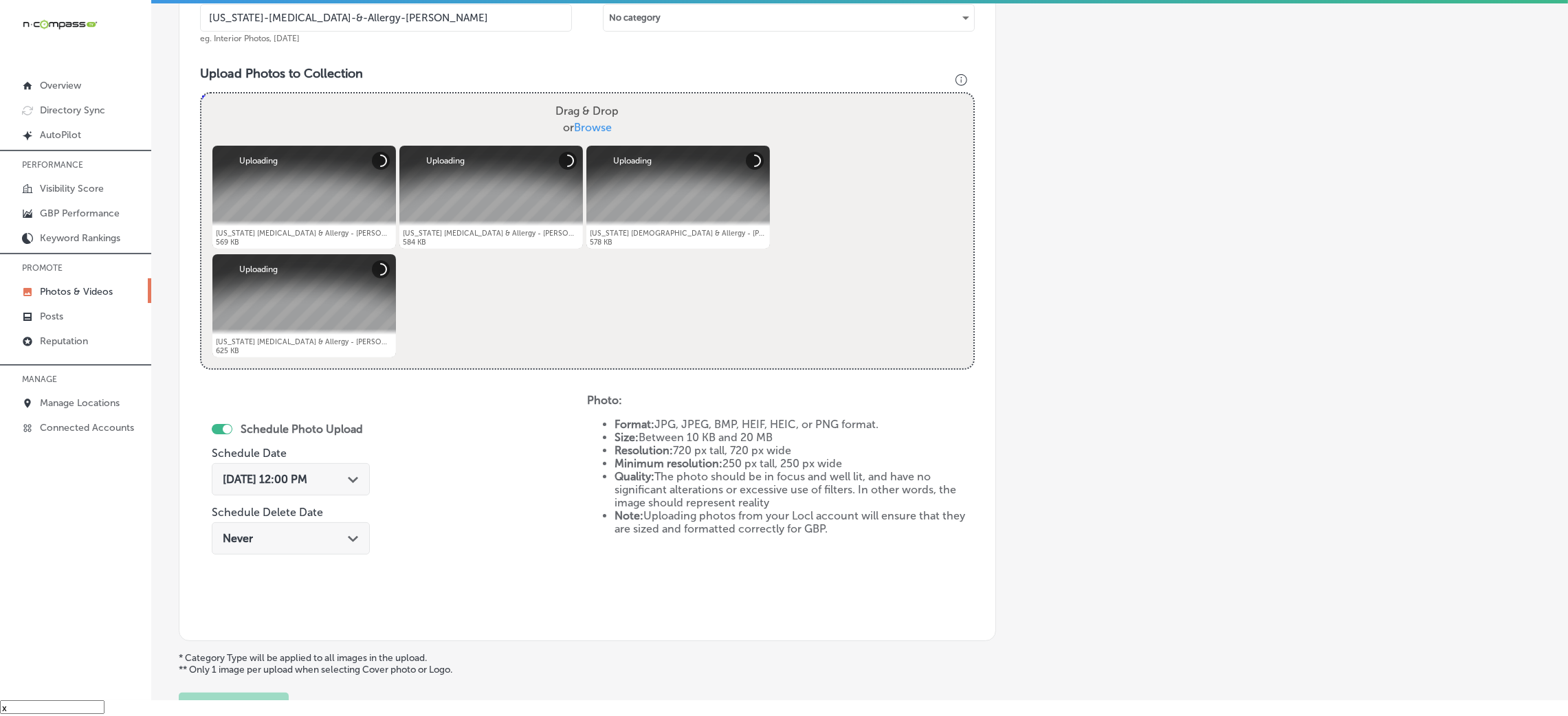
click at [344, 474] on div "[DATE] 12:00 PM Path Created with Sketch." at bounding box center [291, 480] width 136 height 13
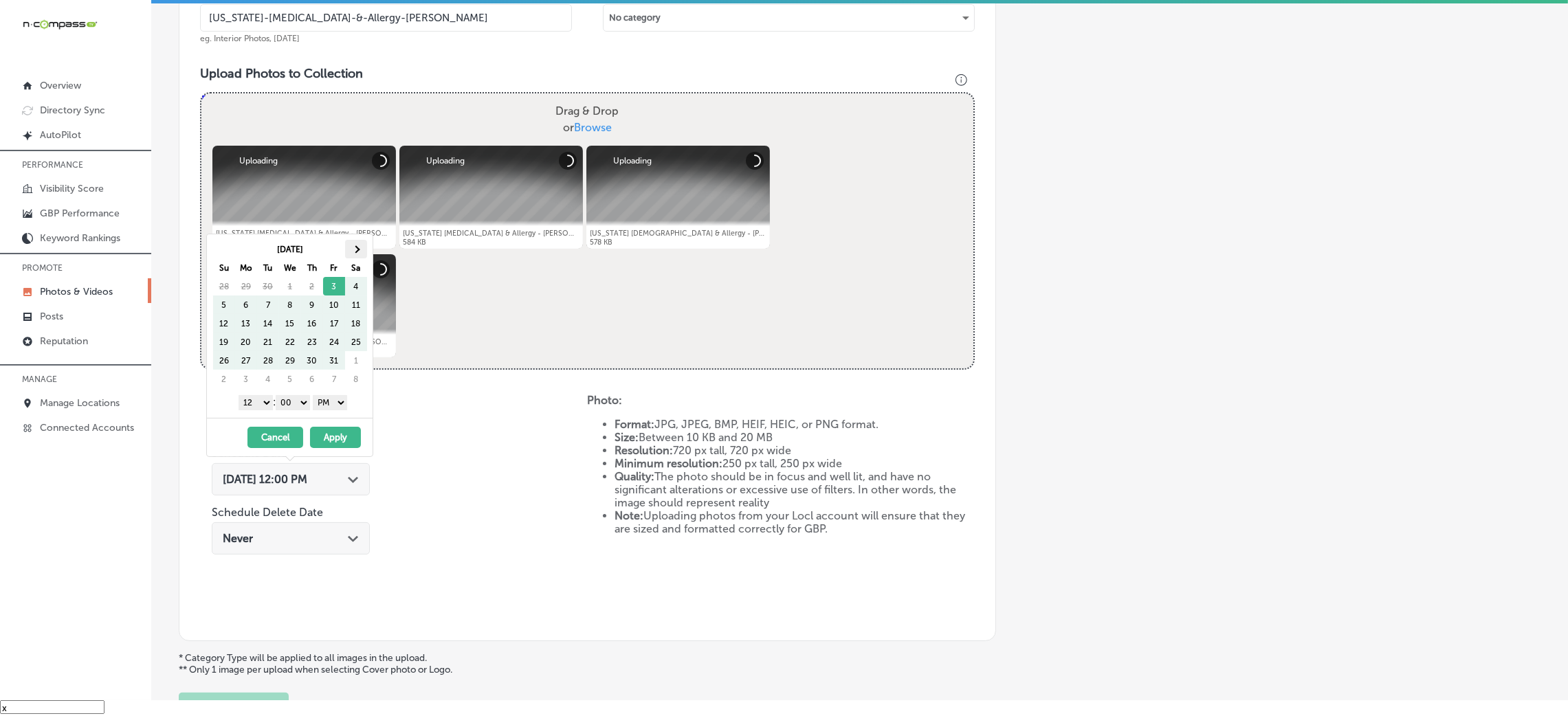
click at [346, 252] on th at bounding box center [355, 249] width 22 height 18
click at [250, 399] on select "1 2 3 4 5 6 7 8 9 10 11 12" at bounding box center [255, 402] width 35 height 15
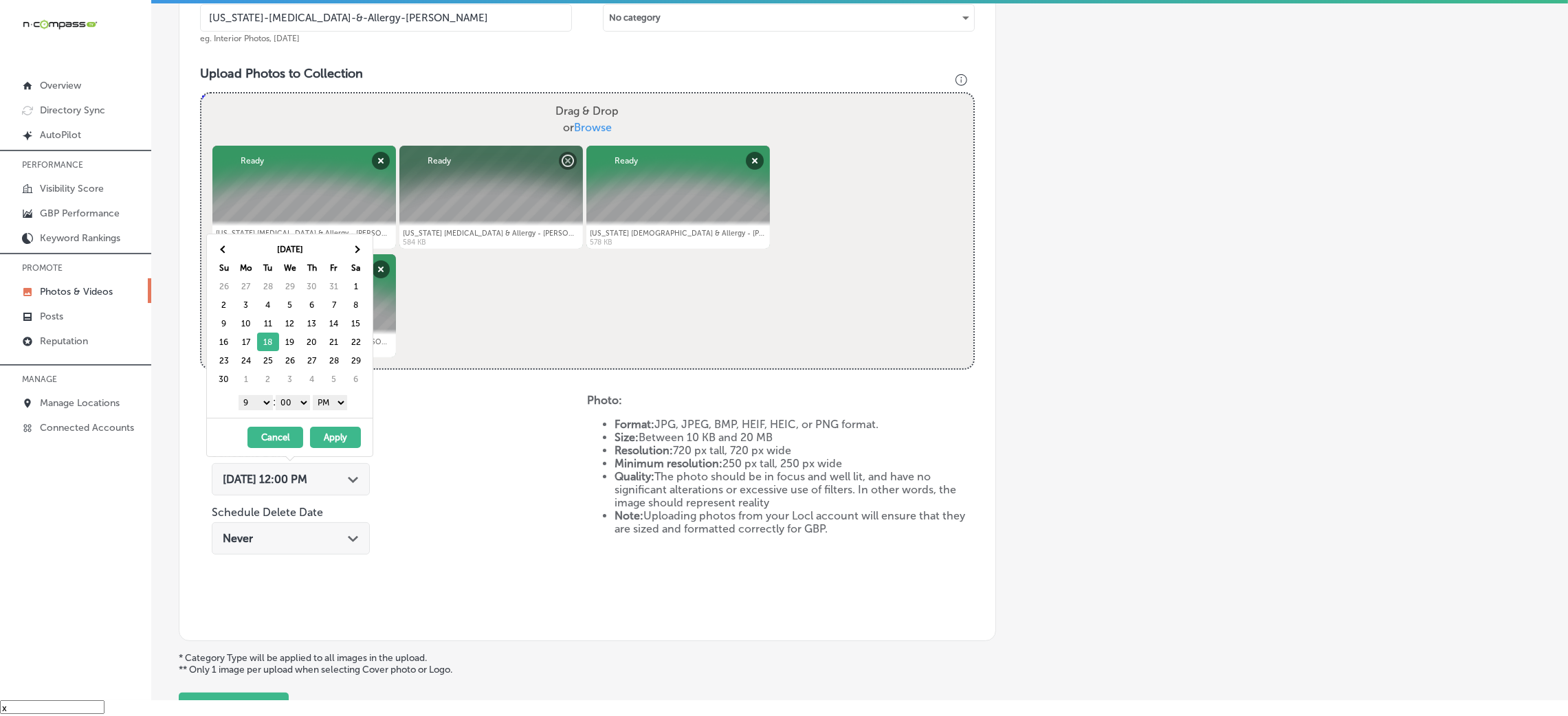
click at [324, 443] on button "Apply" at bounding box center [336, 437] width 51 height 21
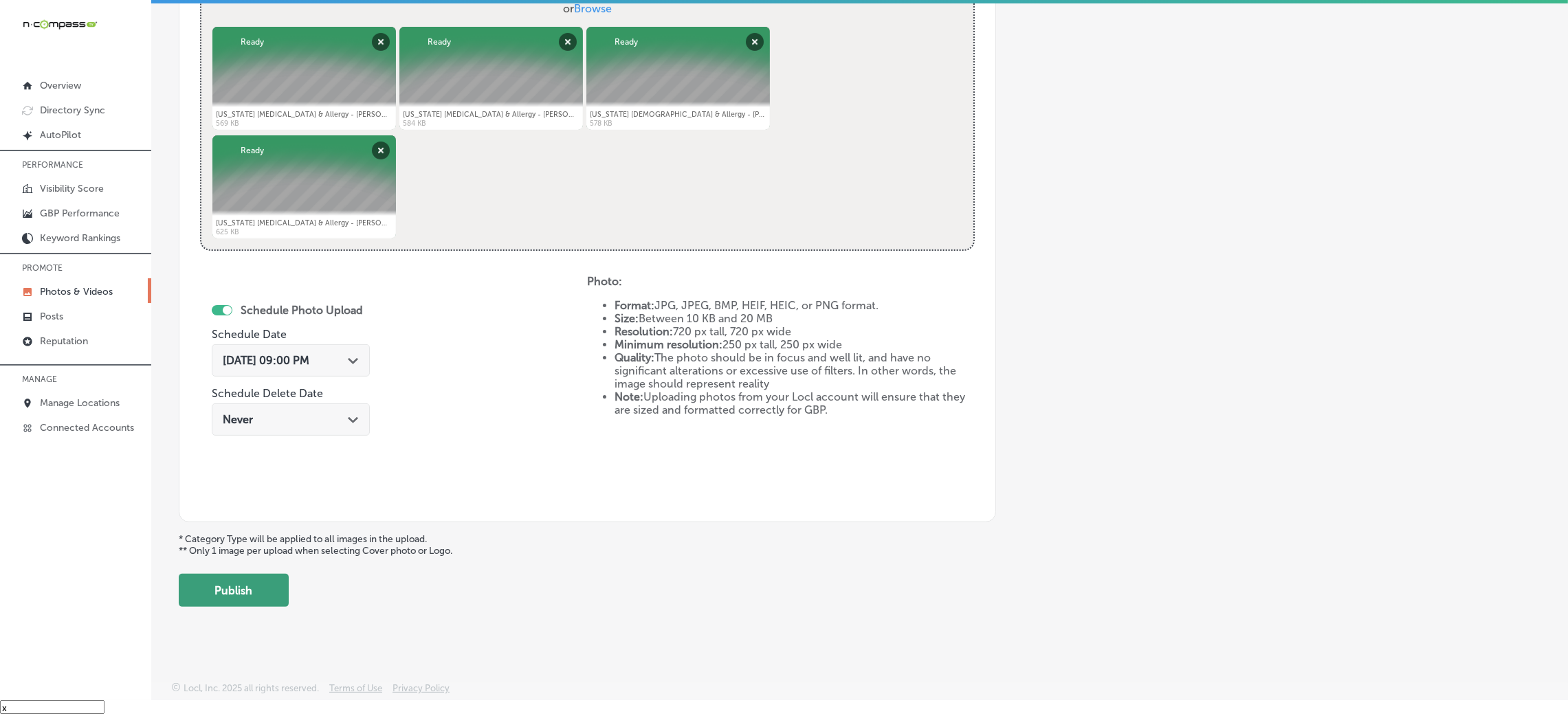
click at [269, 602] on button "Publish" at bounding box center [233, 590] width 110 height 33
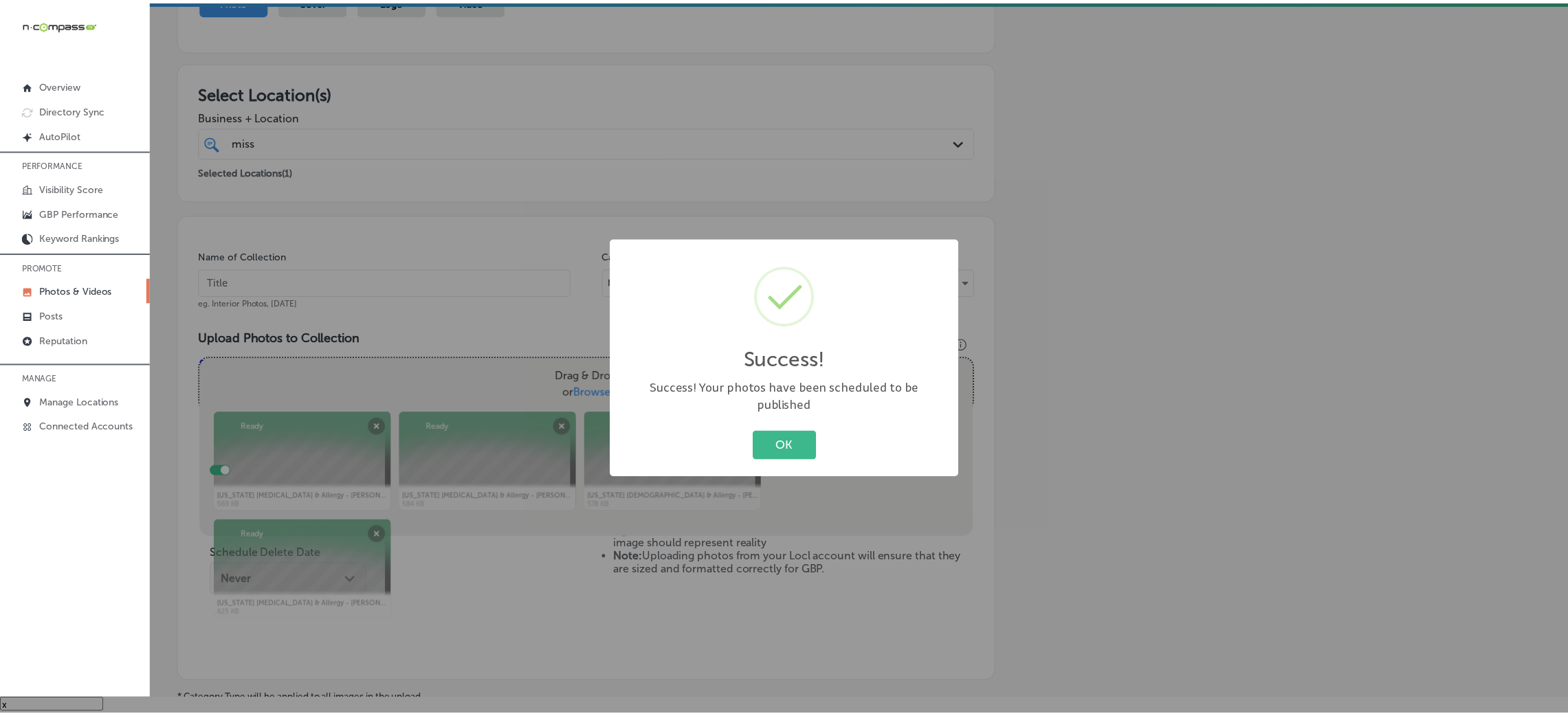
scroll to position [135, 0]
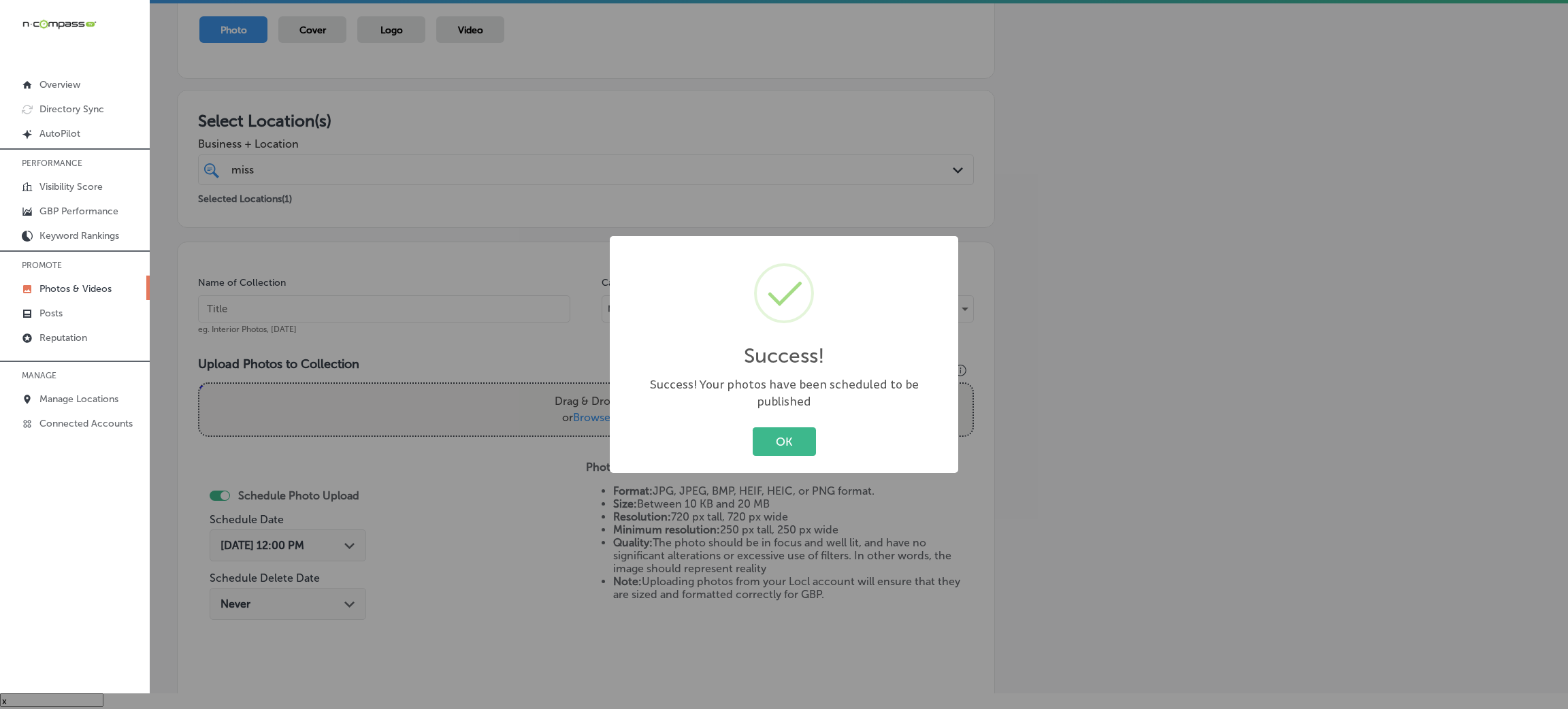
click at [772, 448] on div "OK Cancel" at bounding box center [784, 441] width 321 height 36
click at [771, 427] on button "OK" at bounding box center [784, 441] width 64 height 28
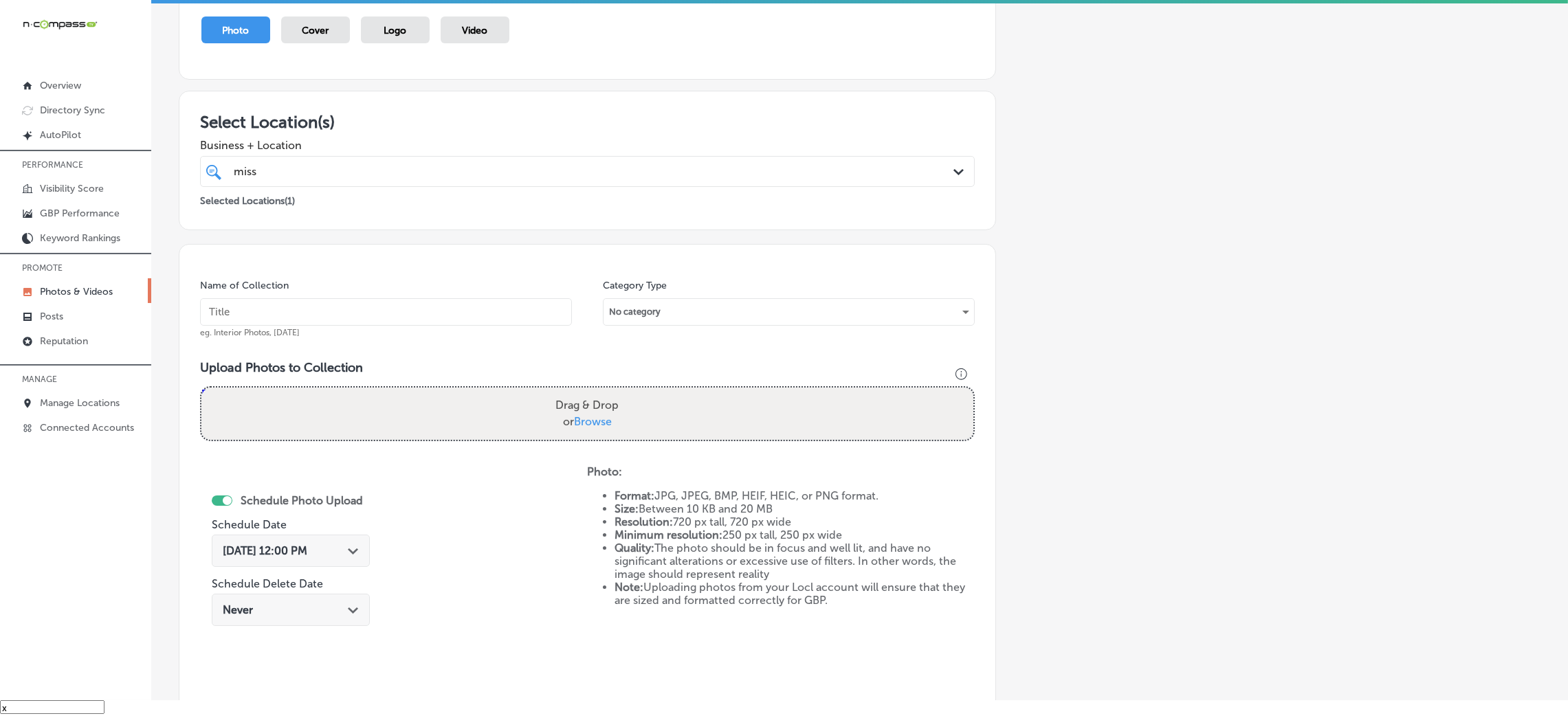
click at [551, 315] on input "text" at bounding box center [386, 312] width 372 height 28
paste input "[US_STATE]-[MEDICAL_DATA]-&-Allergy-[PERSON_NAME]"
type input "[US_STATE]-[MEDICAL_DATA]-&-Allergy-JacksonMississippi-[MEDICAL_DATA]-&-Allergy…"
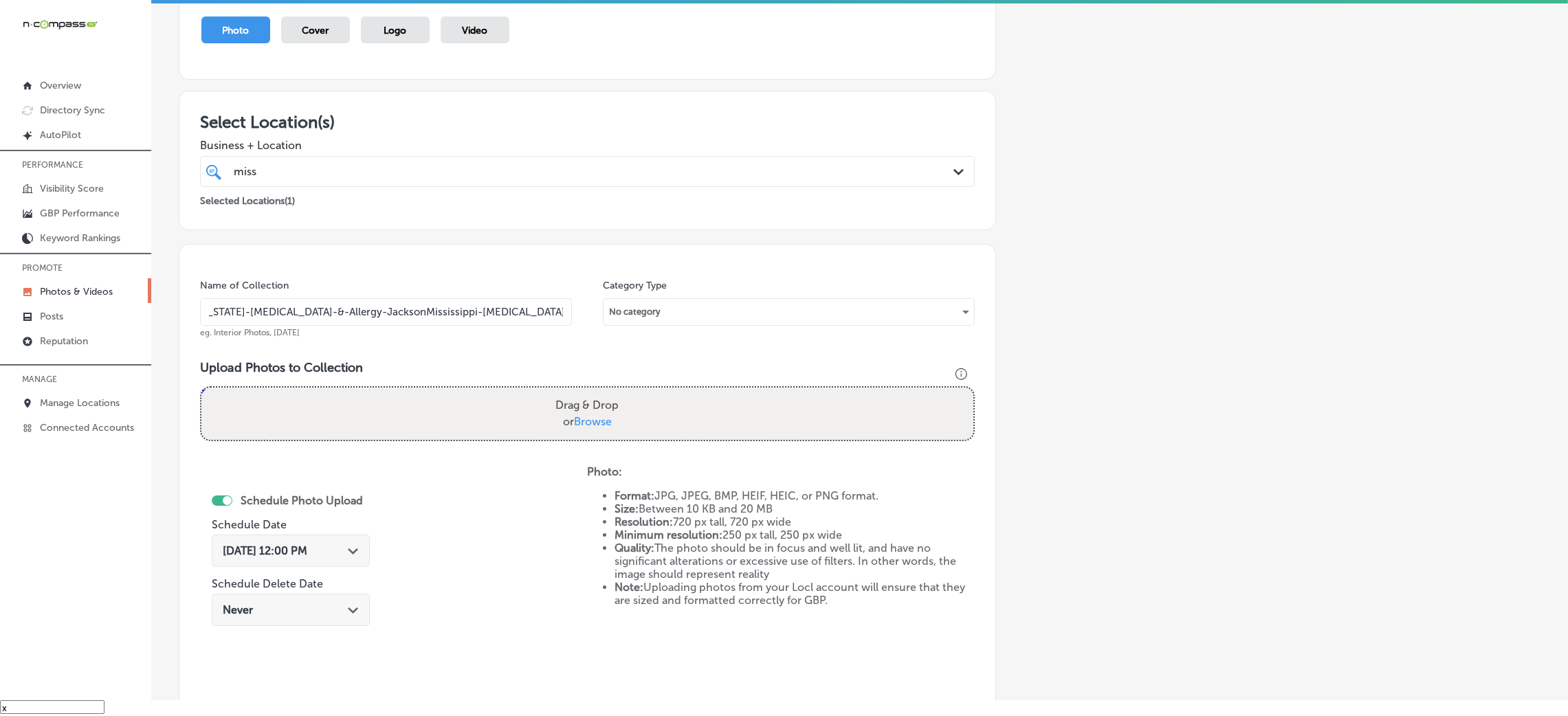
drag, startPoint x: 678, startPoint y: 392, endPoint x: 683, endPoint y: 402, distance: 11.2
click at [683, 402] on div "Drag & Drop or Browse" at bounding box center [588, 414] width 772 height 52
click at [202, 388] on input "Drag & Drop or Browse" at bounding box center [588, 390] width 772 height 4
type input "C:\fakepath\[US_STATE] [MEDICAL_DATA] & Allergy - [PERSON_NAME] (16).jpg"
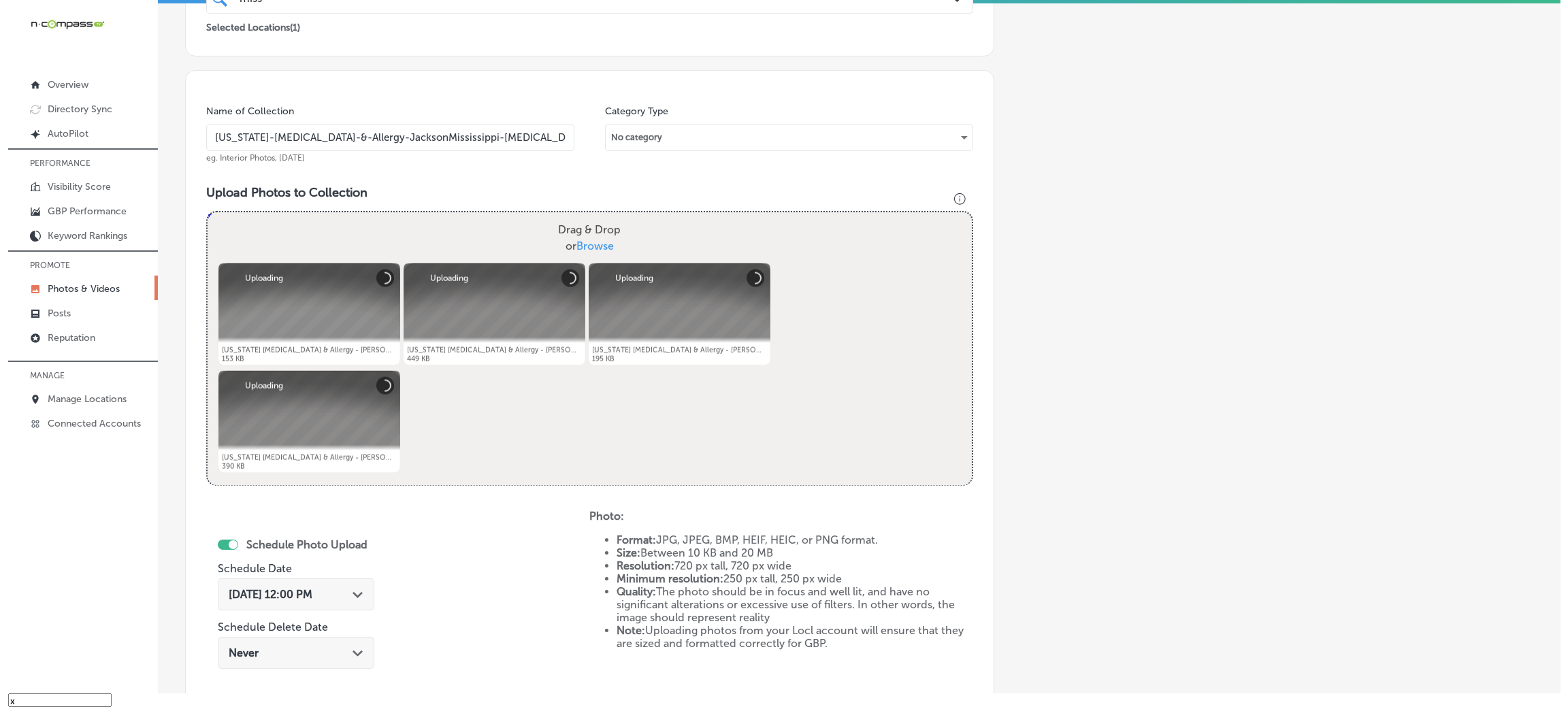
scroll to position [441, 0]
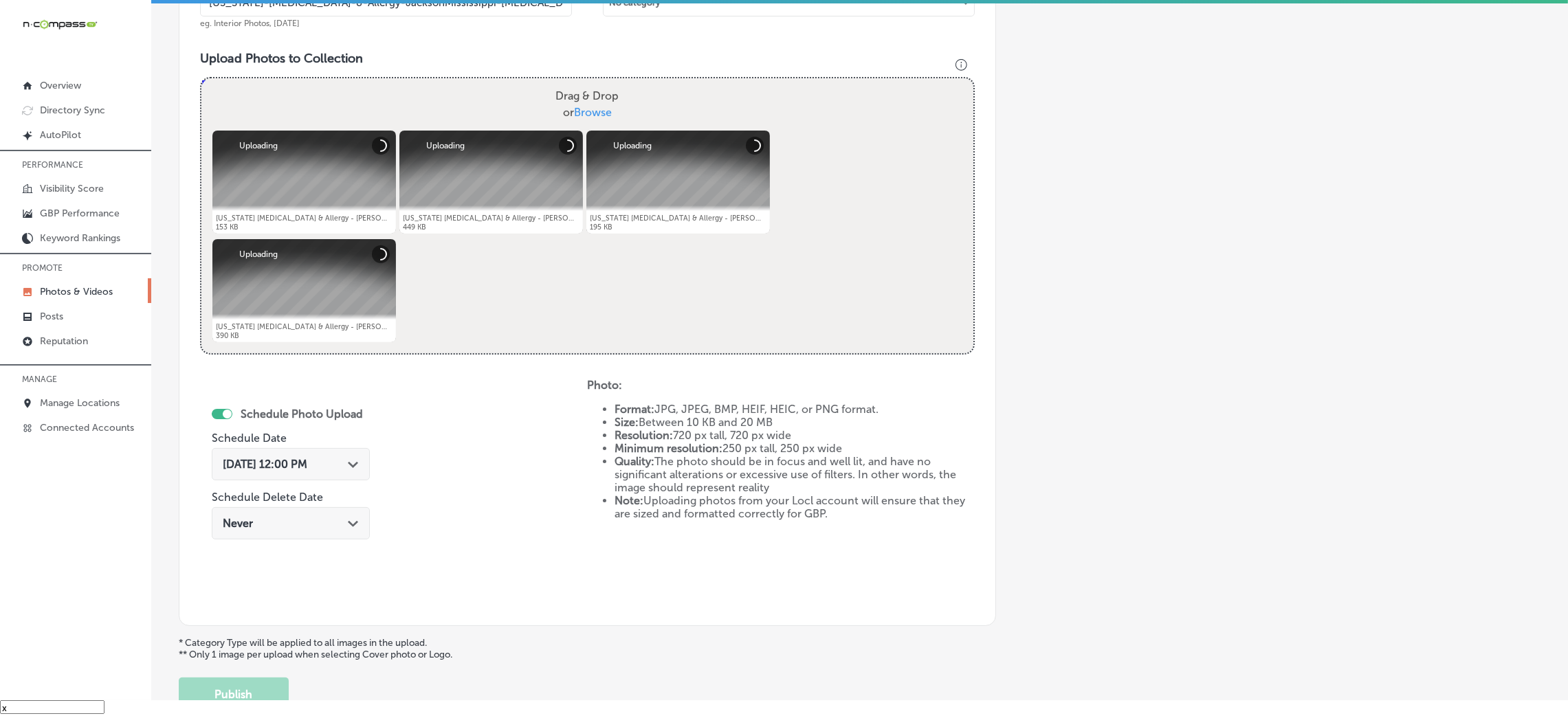
click at [335, 454] on div "[DATE] 12:00 PM Path Created with Sketch." at bounding box center [291, 464] width 158 height 32
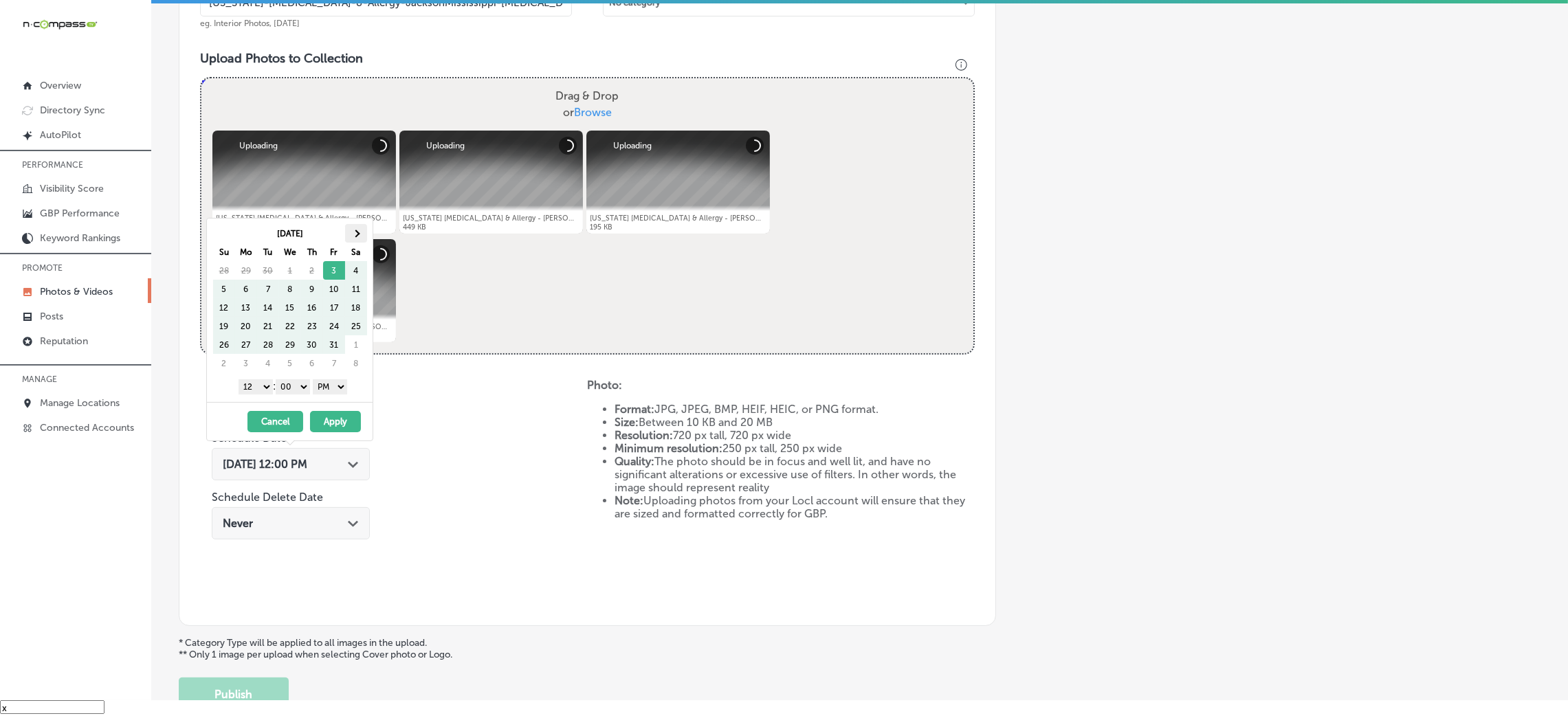
click at [357, 233] on span at bounding box center [355, 233] width 8 height 8
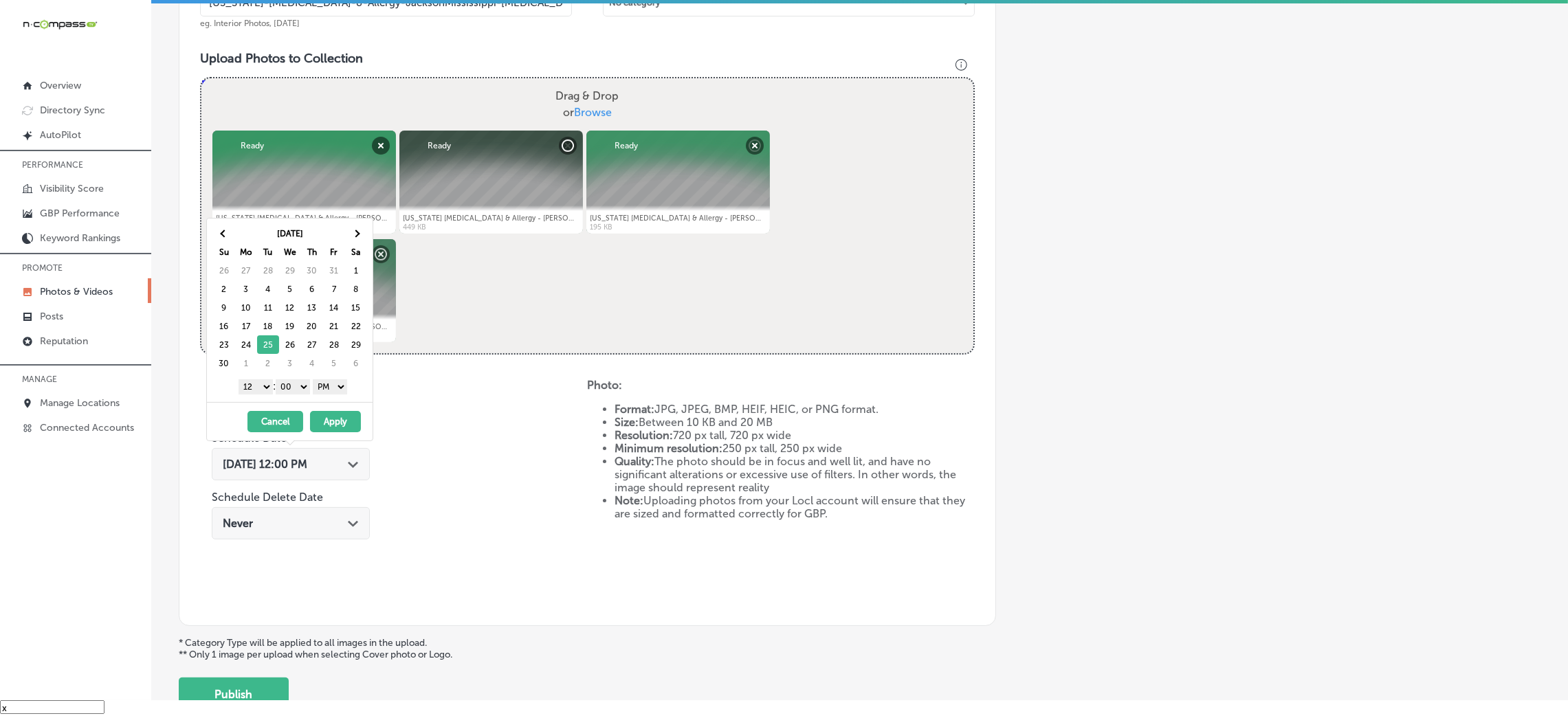
click at [327, 384] on select "AM PM" at bounding box center [329, 387] width 35 height 15
click at [254, 387] on select "1 2 3 4 5 6 7 8 9 10 11 12" at bounding box center [255, 387] width 35 height 15
click at [321, 424] on button "Apply" at bounding box center [336, 422] width 51 height 21
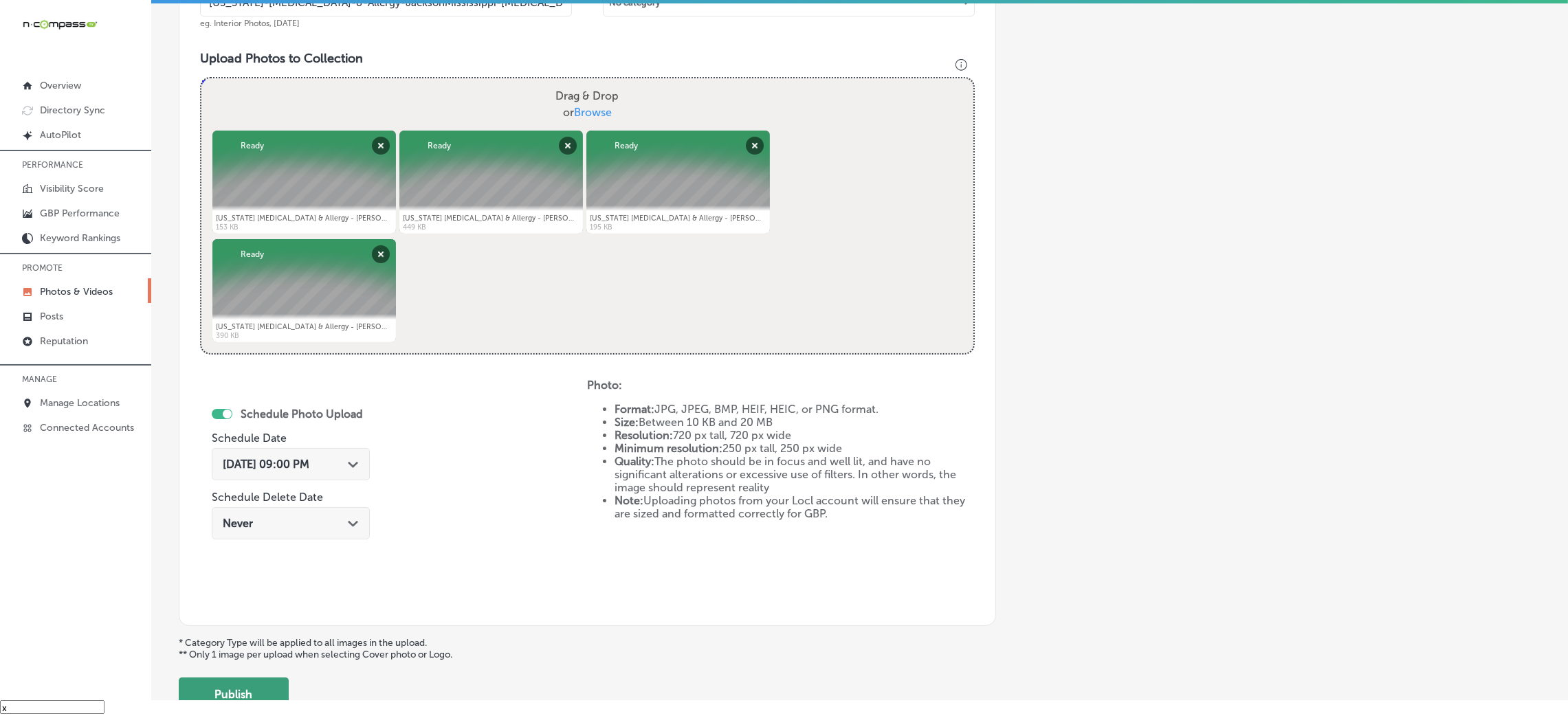
click at [245, 684] on button "Publish" at bounding box center [233, 694] width 110 height 33
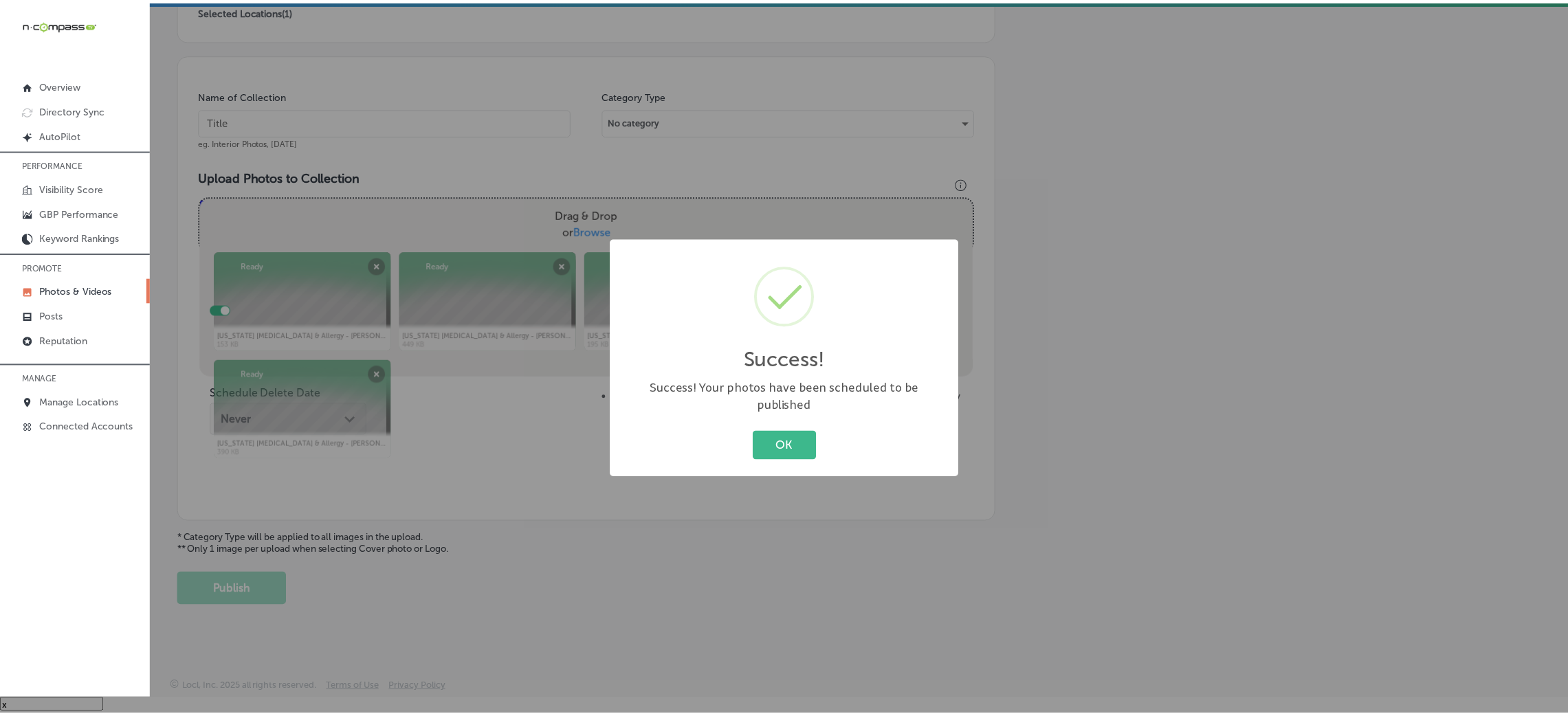
scroll to position [327, 0]
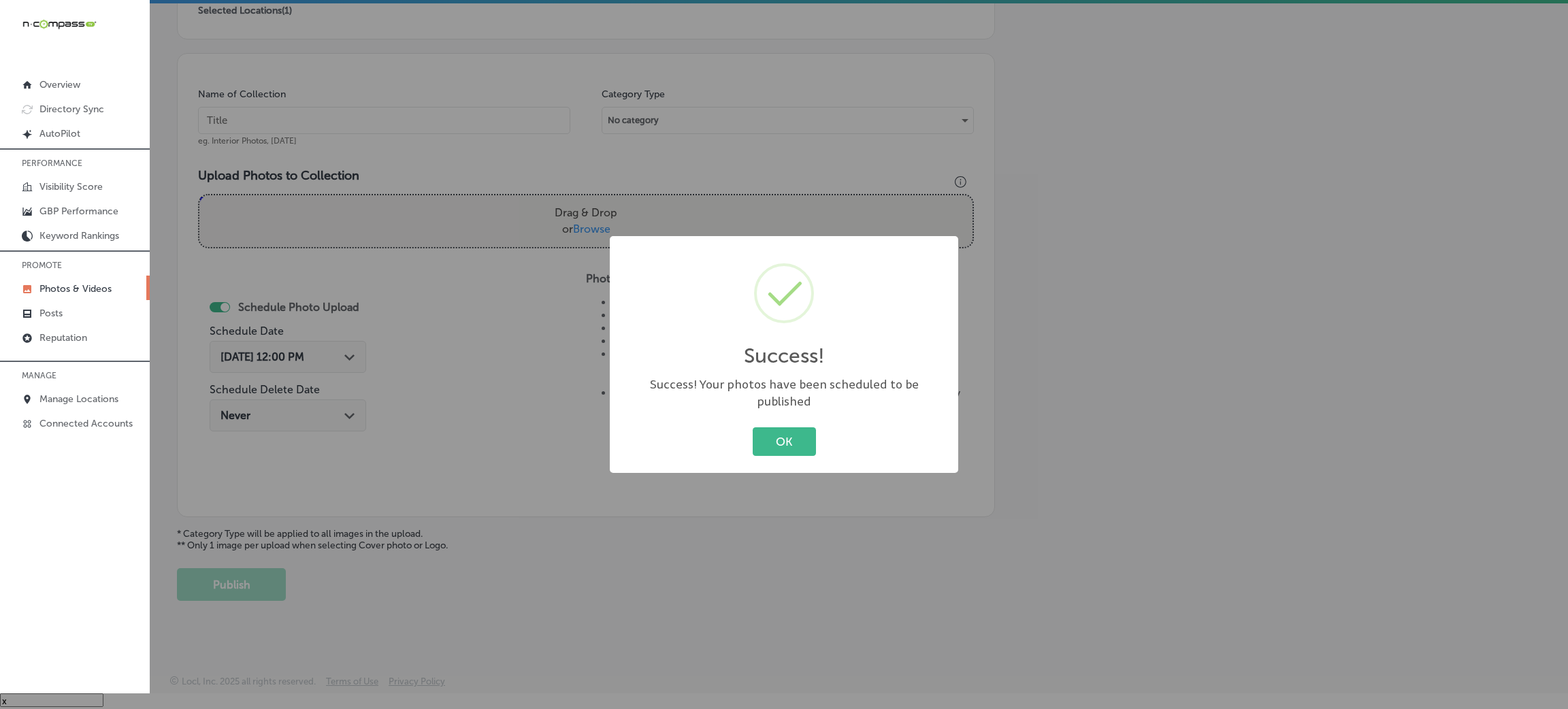
click at [816, 447] on div "OK Cancel" at bounding box center [784, 441] width 321 height 36
click at [791, 433] on button "OK" at bounding box center [784, 441] width 64 height 28
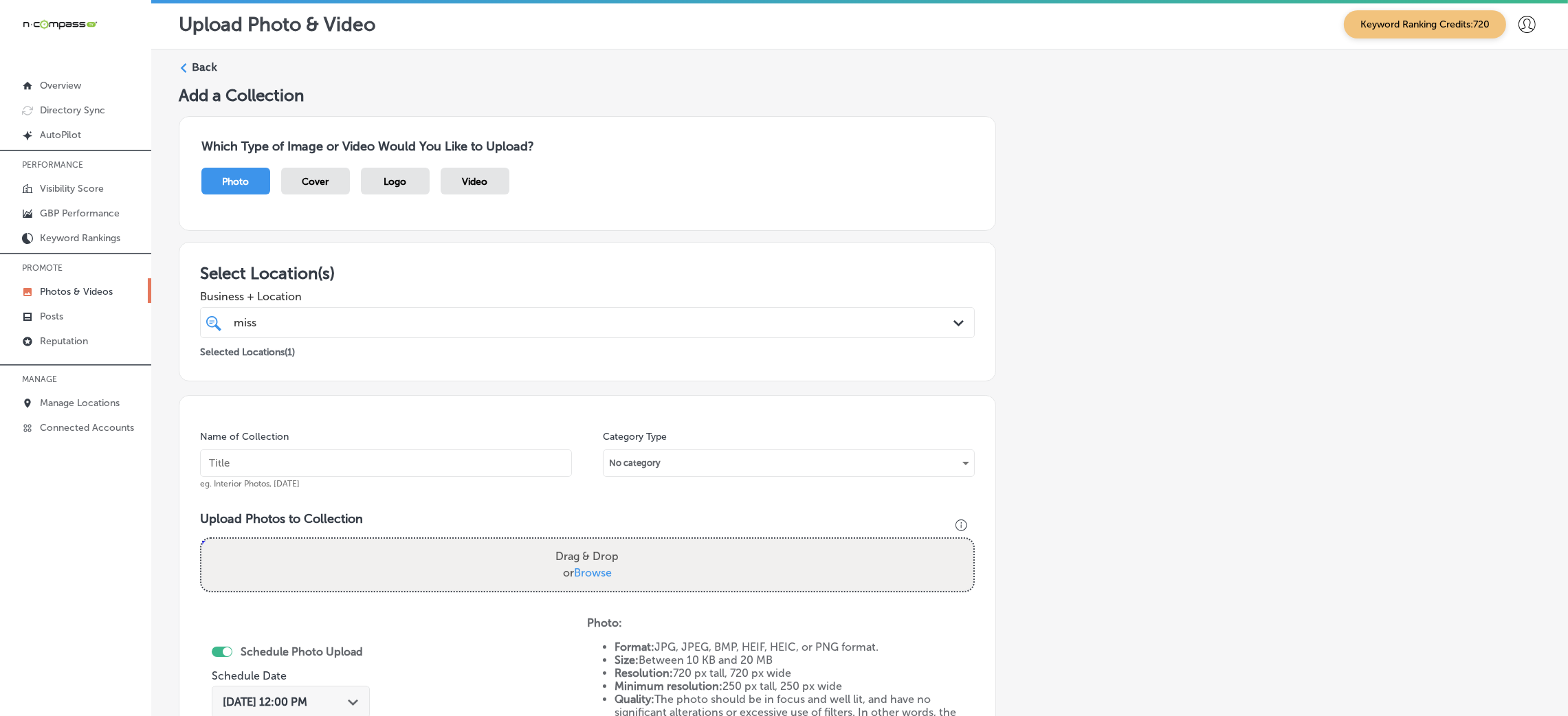
scroll to position [0, 0]
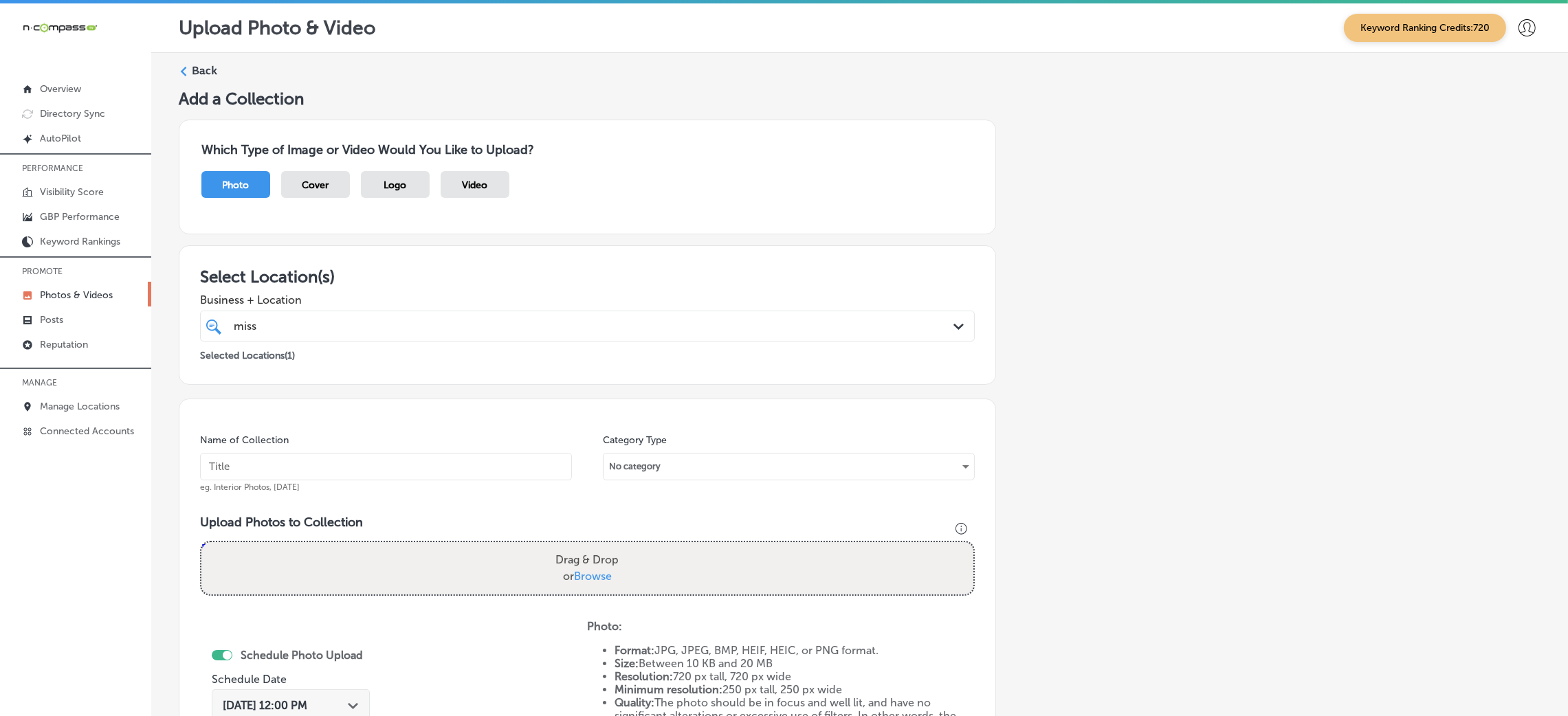
click at [214, 75] on label "Back" at bounding box center [205, 71] width 25 height 15
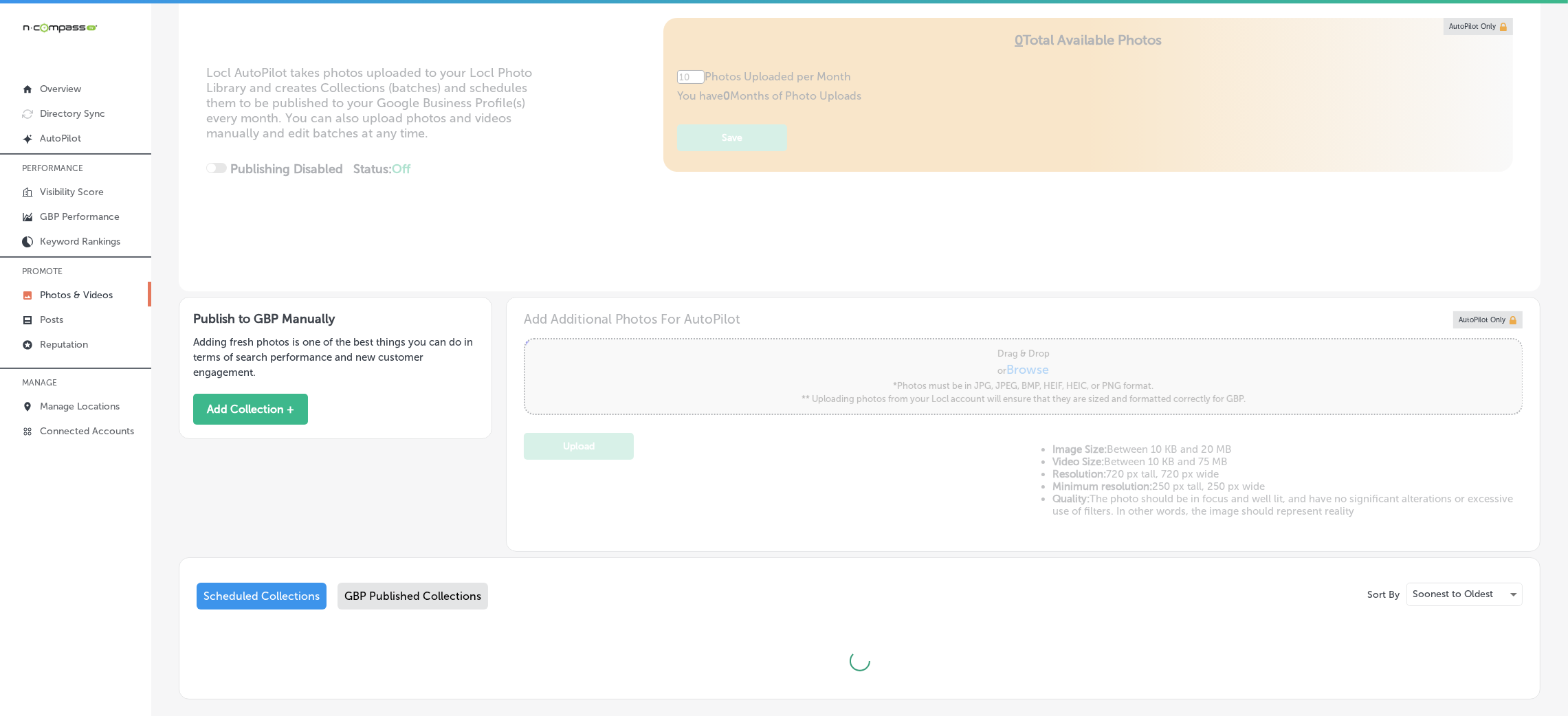
type input "5"
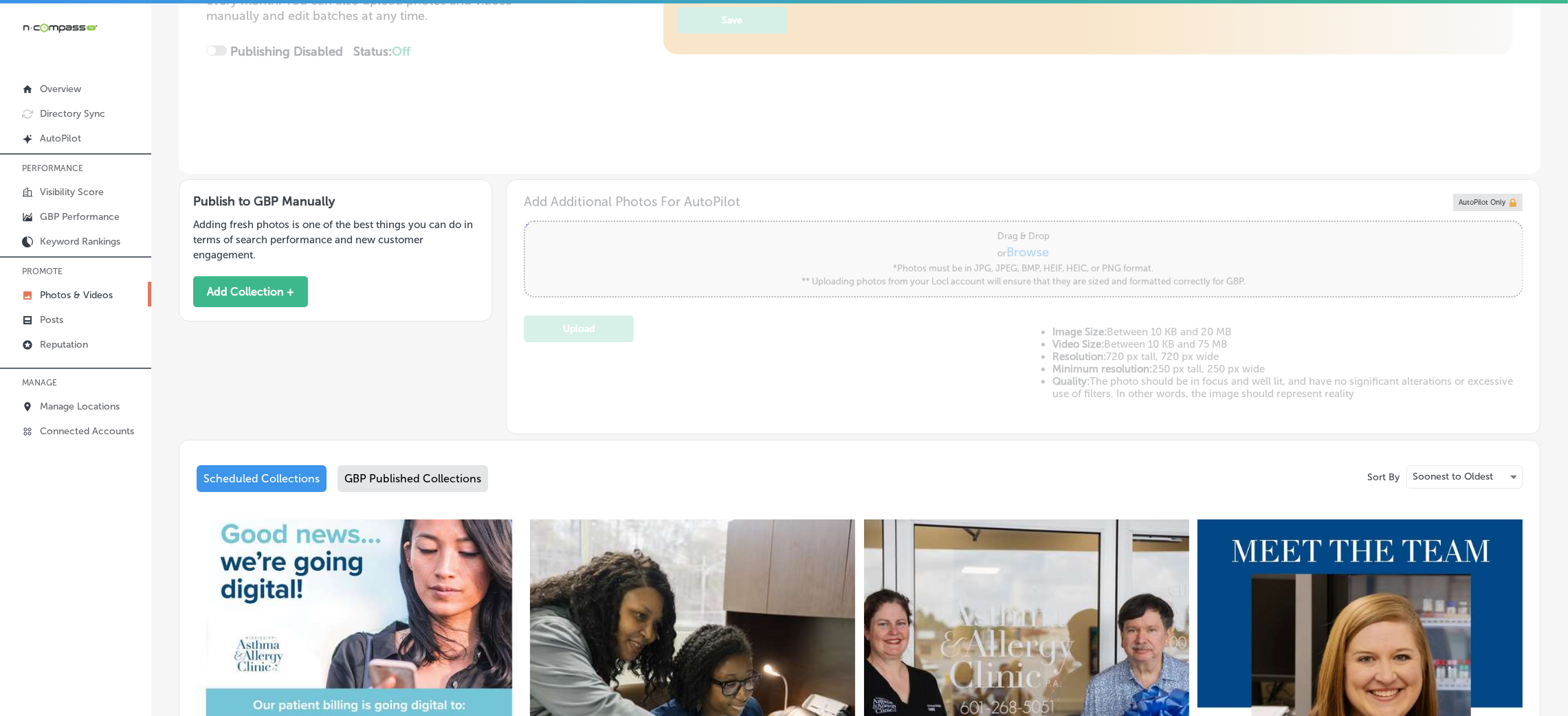
scroll to position [237, 0]
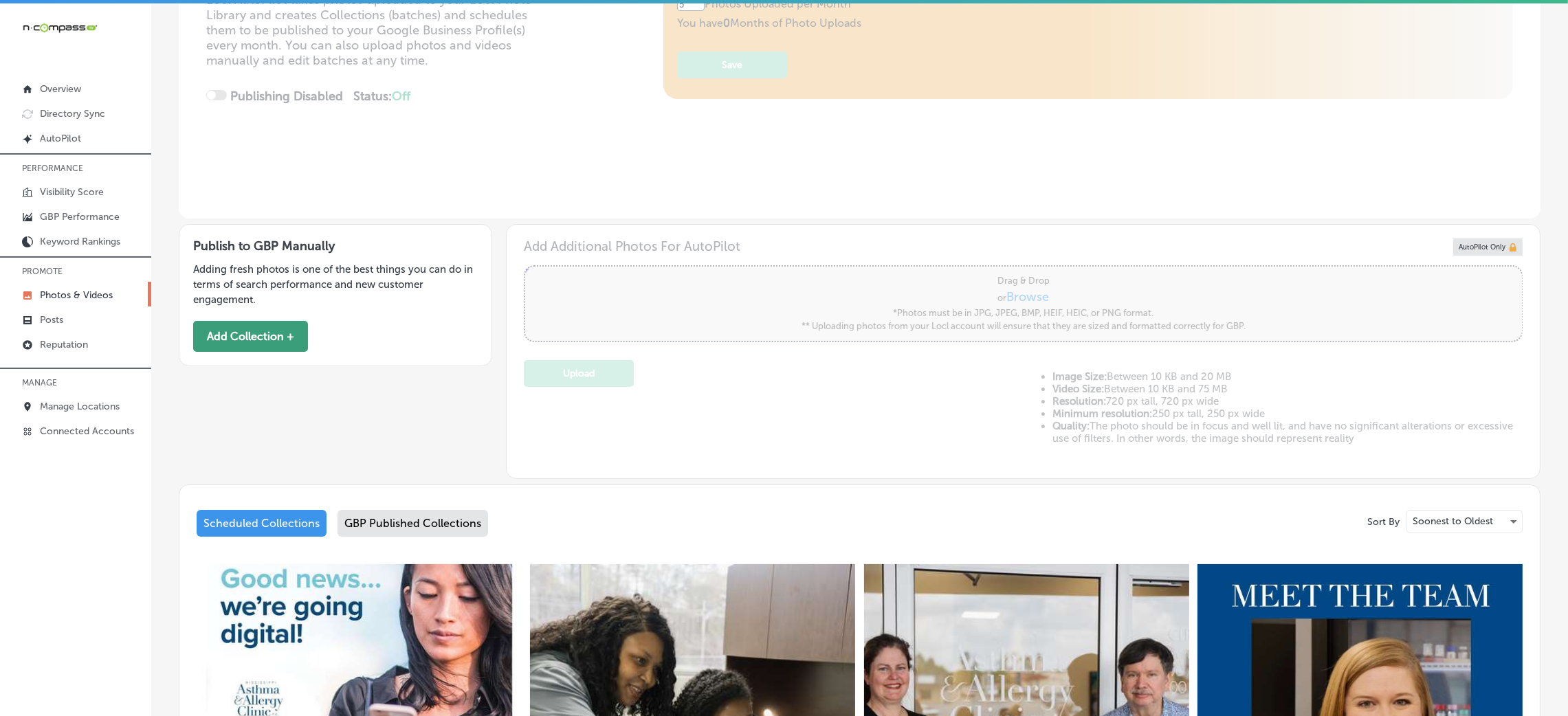
click at [293, 336] on button "Add Collection +" at bounding box center [250, 336] width 115 height 31
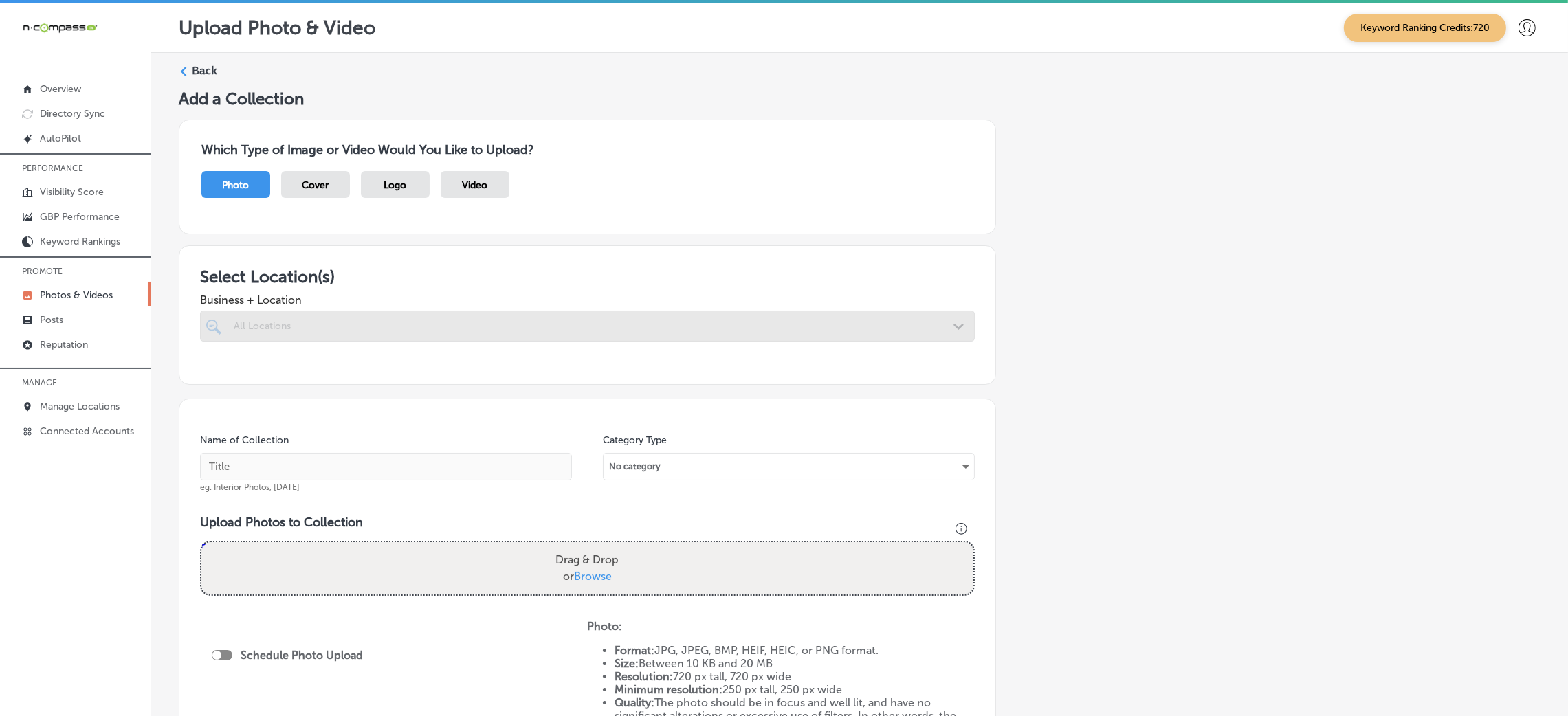
click at [806, 329] on div at bounding box center [588, 327] width 774 height 31
click at [783, 332] on div at bounding box center [588, 327] width 774 height 31
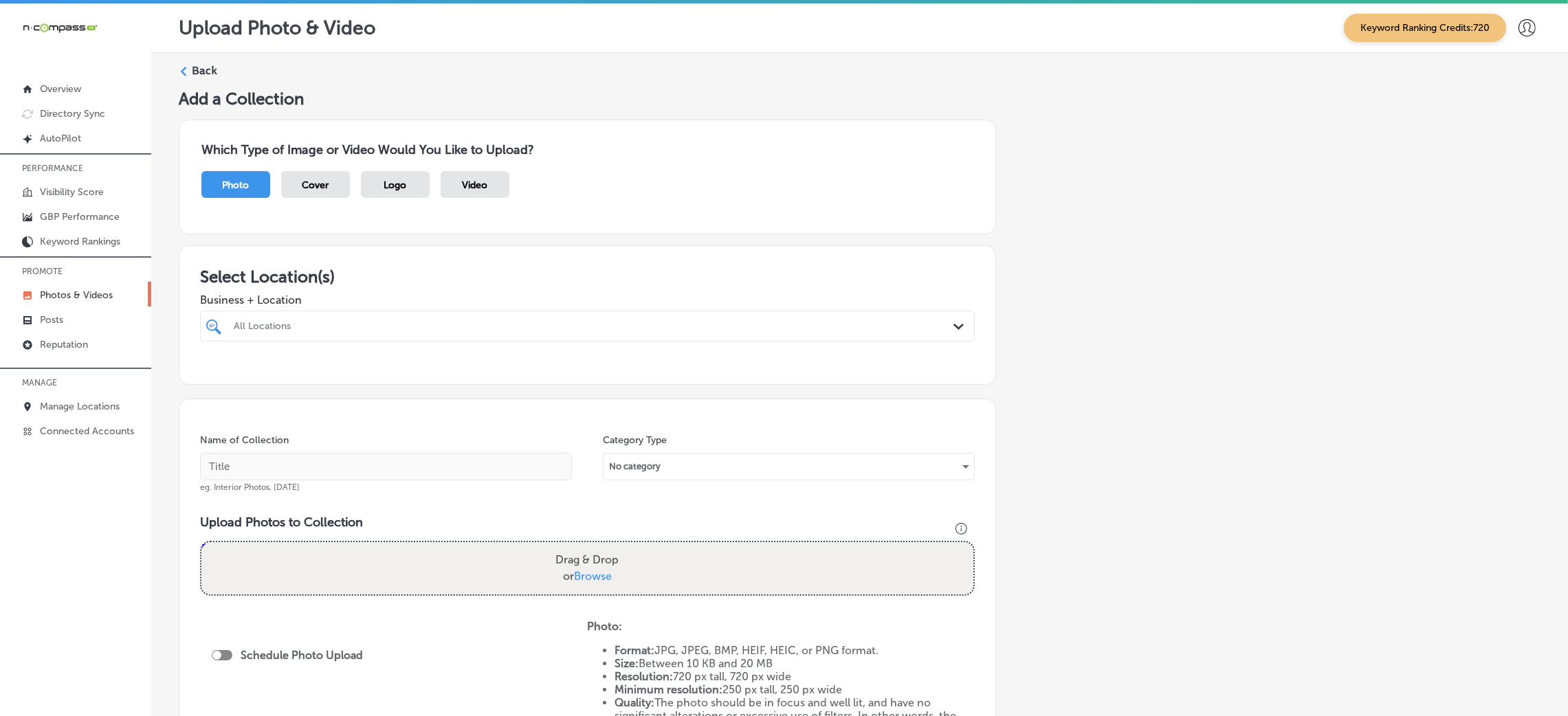
click at [350, 329] on div "All Locations" at bounding box center [594, 326] width 721 height 12
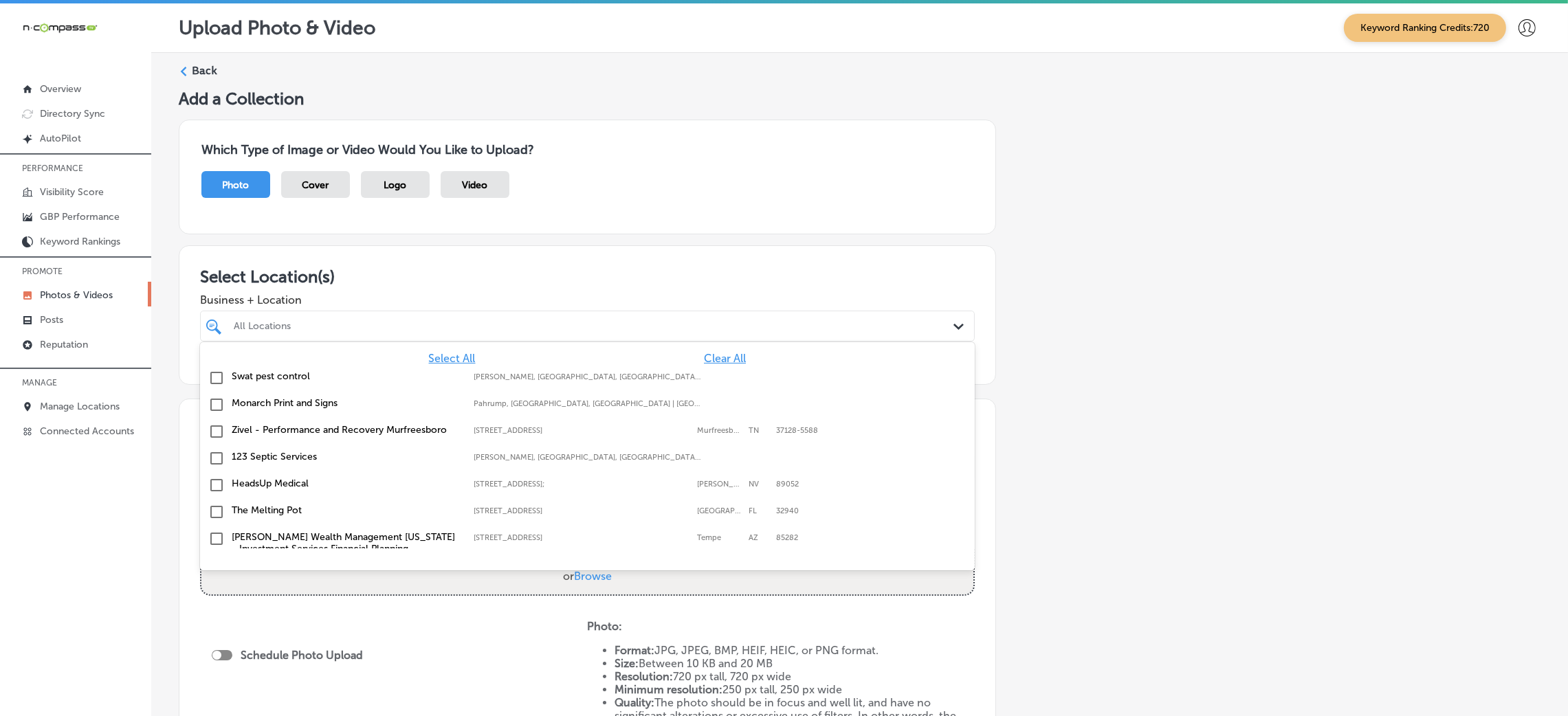
click at [704, 357] on span "Clear All" at bounding box center [724, 358] width 42 height 13
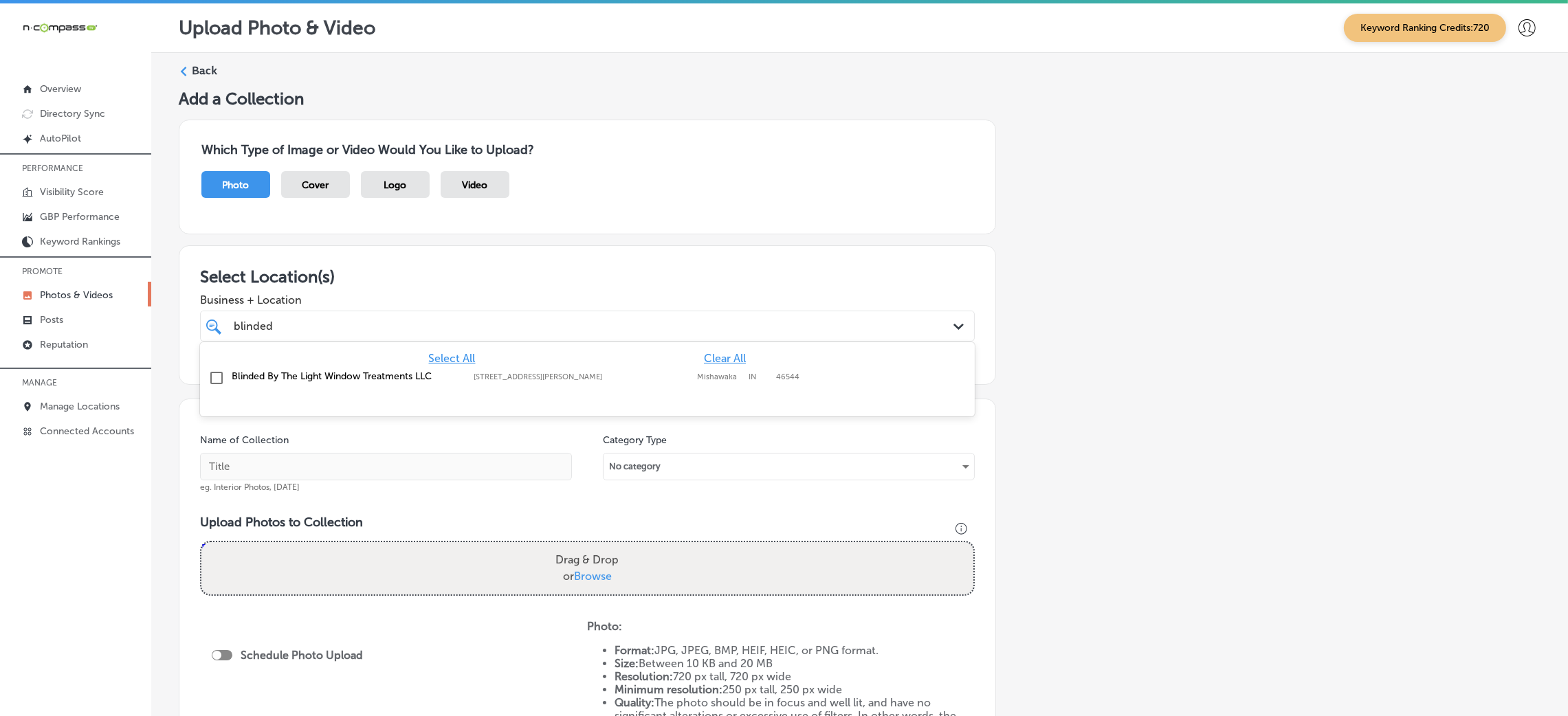
click at [776, 378] on label "46544" at bounding box center [787, 377] width 23 height 9
type input "blinded"
click at [1112, 399] on div "Add a Collection Which Type of Image or Video Would You Like to Upload? Photo C…" at bounding box center [859, 484] width 1362 height 790
click at [547, 466] on input "text" at bounding box center [386, 466] width 372 height 28
type input "Blinded-By-The-Light-Window-Treatments-LLC-blinds-for-windows"
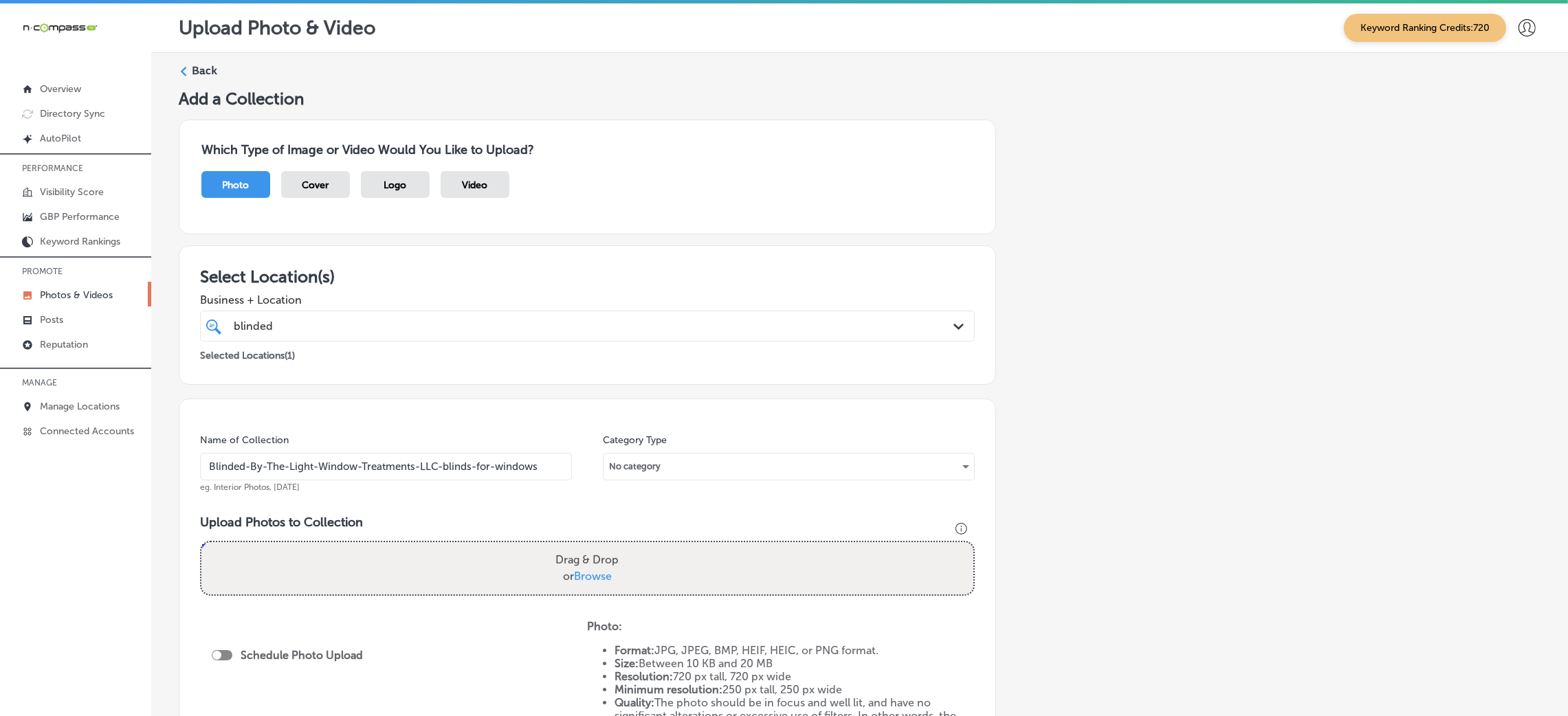
click at [460, 447] on div "Name of Collection Blinded-By-The-Light-Window-Treatments-LLC-blinds-for-window…" at bounding box center [386, 463] width 372 height 59
click at [459, 464] on input "Blinded-By-The-Light-Window-Treatments-LLC-blinds-for-windows" at bounding box center [386, 466] width 372 height 28
click at [651, 501] on div "Name of Collection Blinded-By-The-Light-Window-Treatments-LLC-blinds-for-window…" at bounding box center [587, 596] width 818 height 395
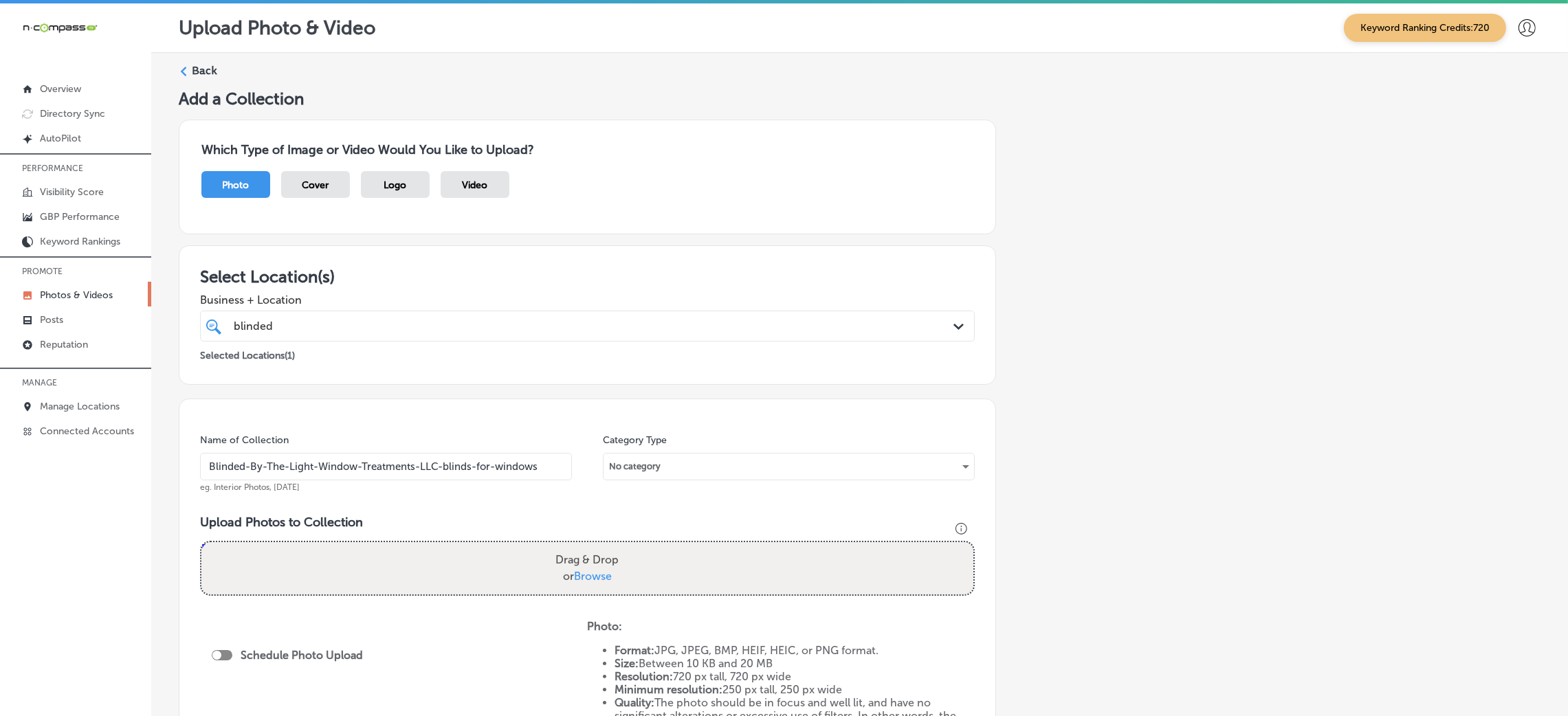
click at [622, 576] on div "Drag & Drop or Browse" at bounding box center [588, 569] width 772 height 52
click at [202, 542] on input "Drag & Drop or Browse" at bounding box center [588, 545] width 772 height 4
type input "C:\fakepath\Blinded-By-The-Light-Window-Treatments-LLC (23).jpg"
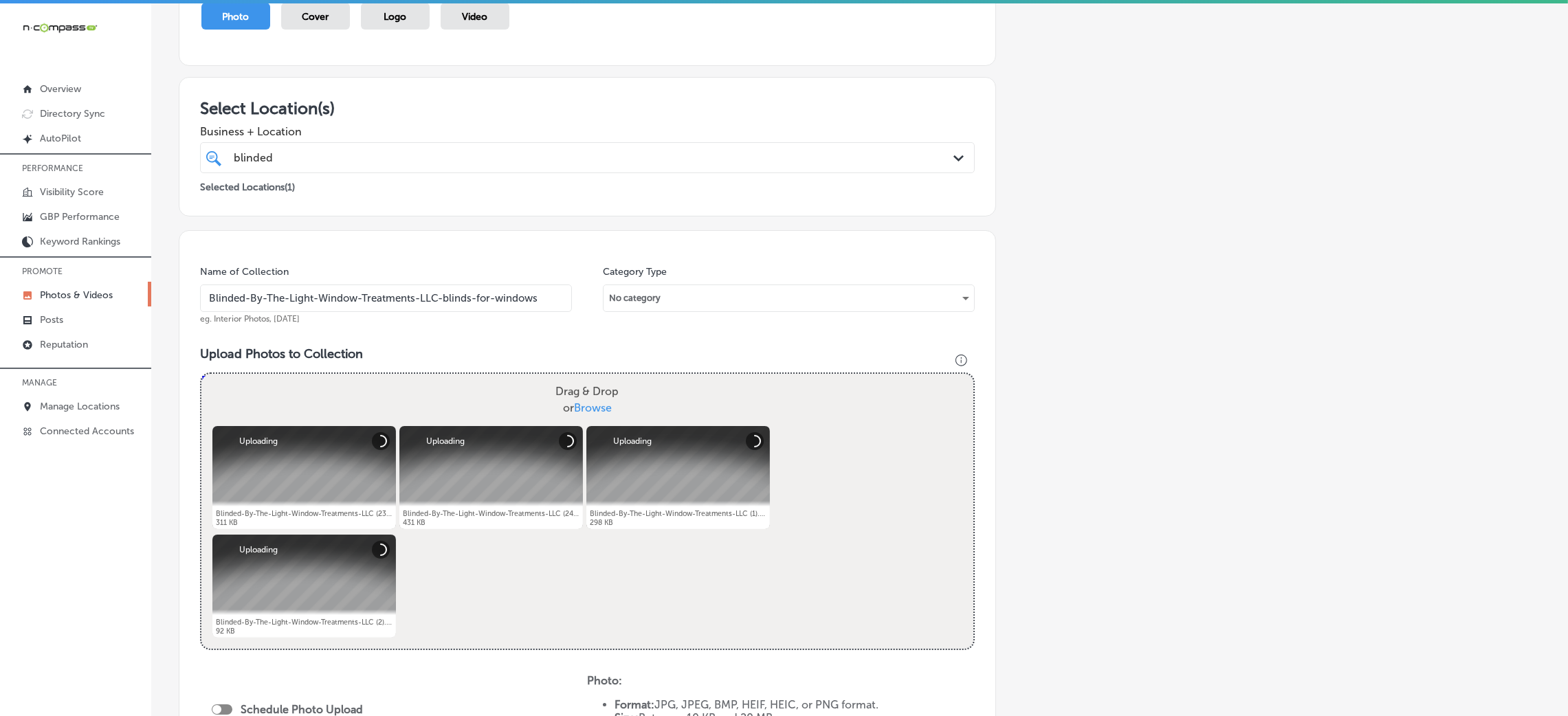
scroll to position [206, 0]
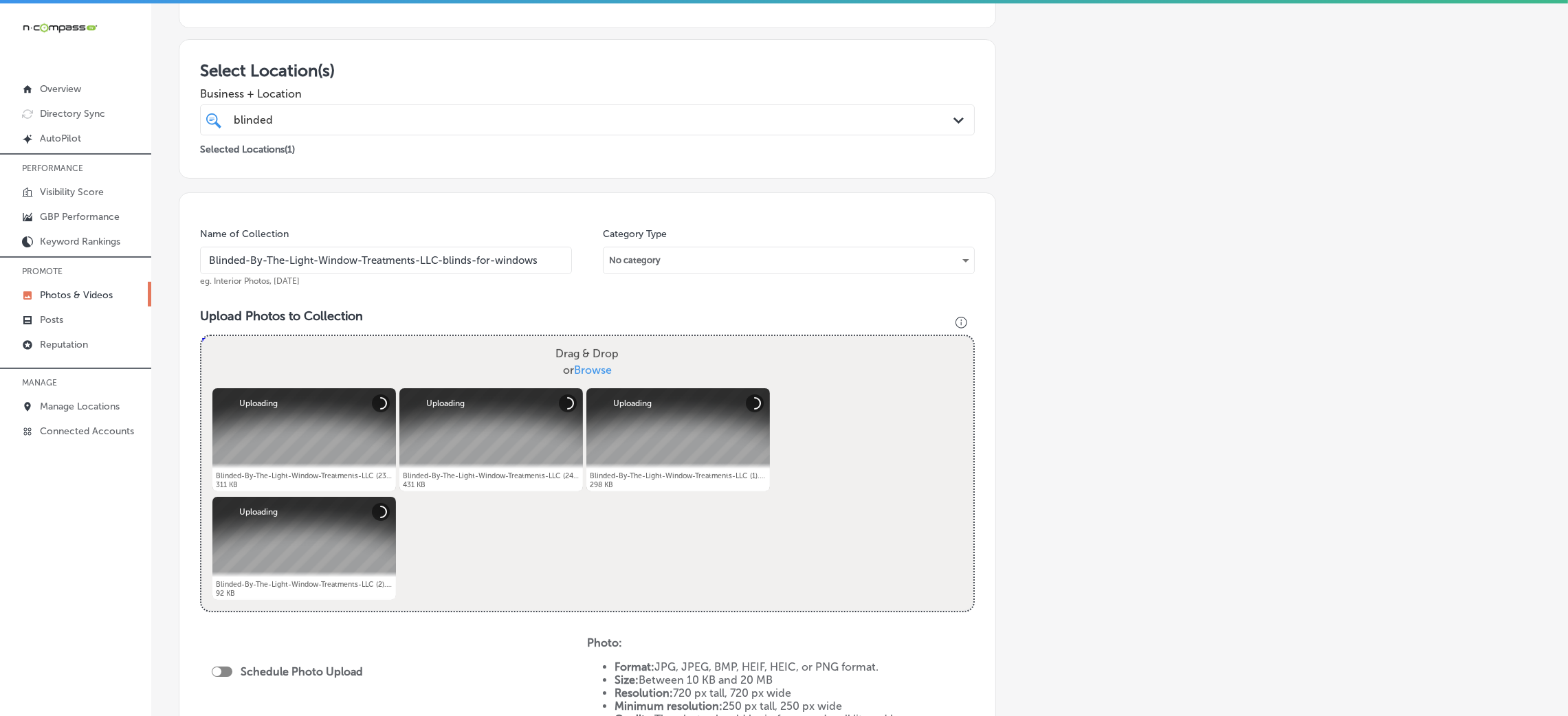
click at [463, 260] on input "Blinded-By-The-Light-Window-Treatments-LLC-blinds-for-windows" at bounding box center [386, 260] width 372 height 28
click at [464, 260] on input "Blinded-By-The-Light-Window-Treatments-LLC-blinds-for-windows" at bounding box center [386, 260] width 372 height 28
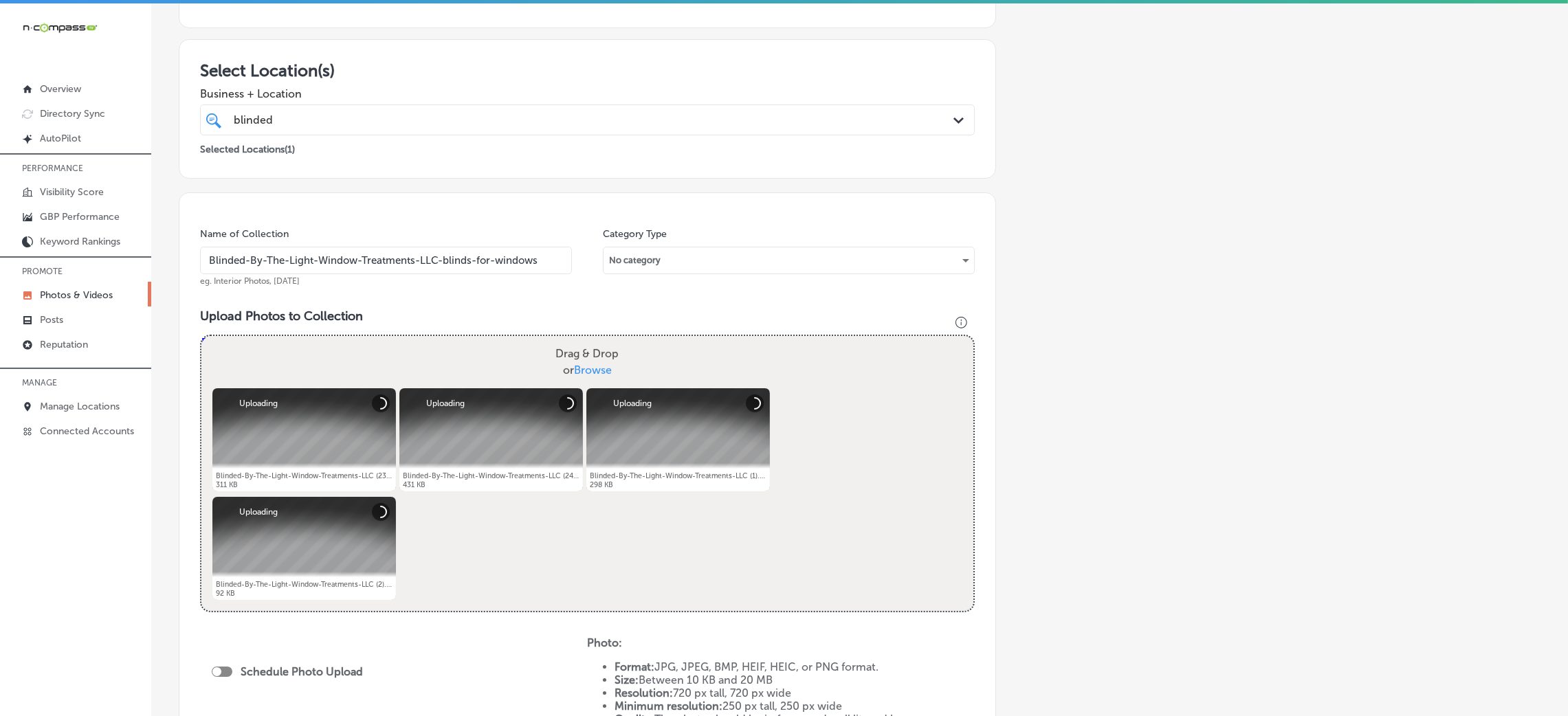
click at [464, 260] on input "Blinded-By-The-Light-Window-Treatments-LLC-blinds-for-windows" at bounding box center [386, 260] width 372 height 28
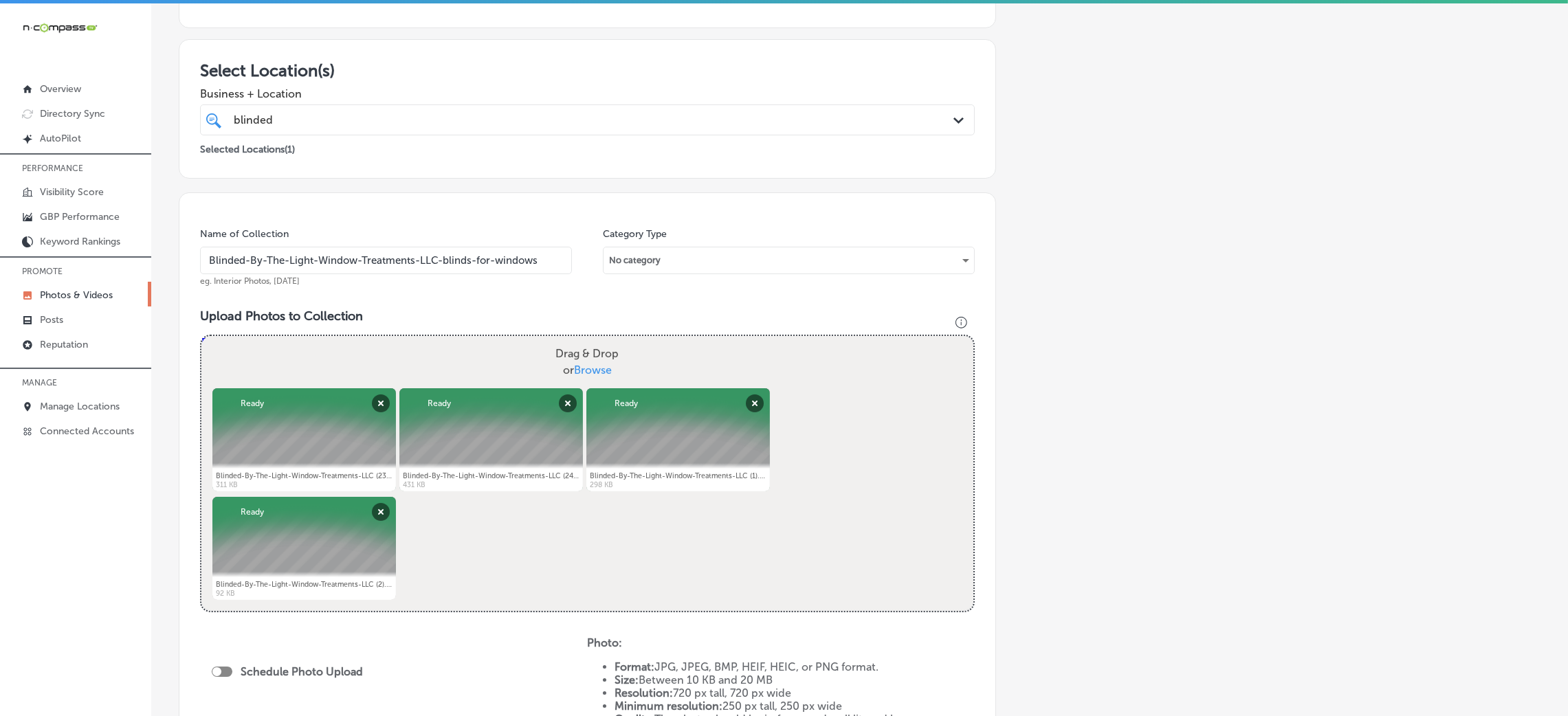
click at [504, 303] on div "Name of Collection Blinded-By-The-Light-Window-Treatments-LLC-blinds-for-window…" at bounding box center [587, 502] width 818 height 618
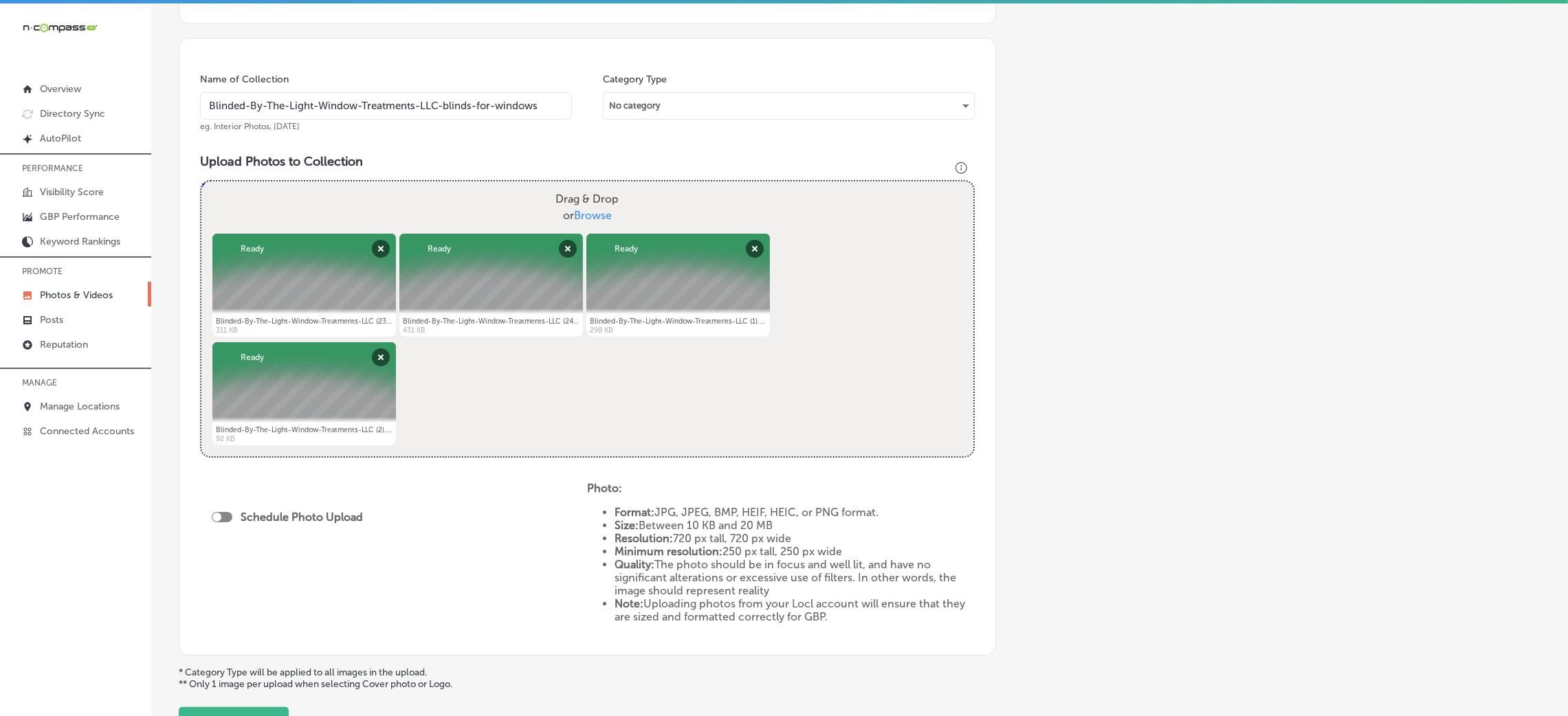
scroll to position [475, 0]
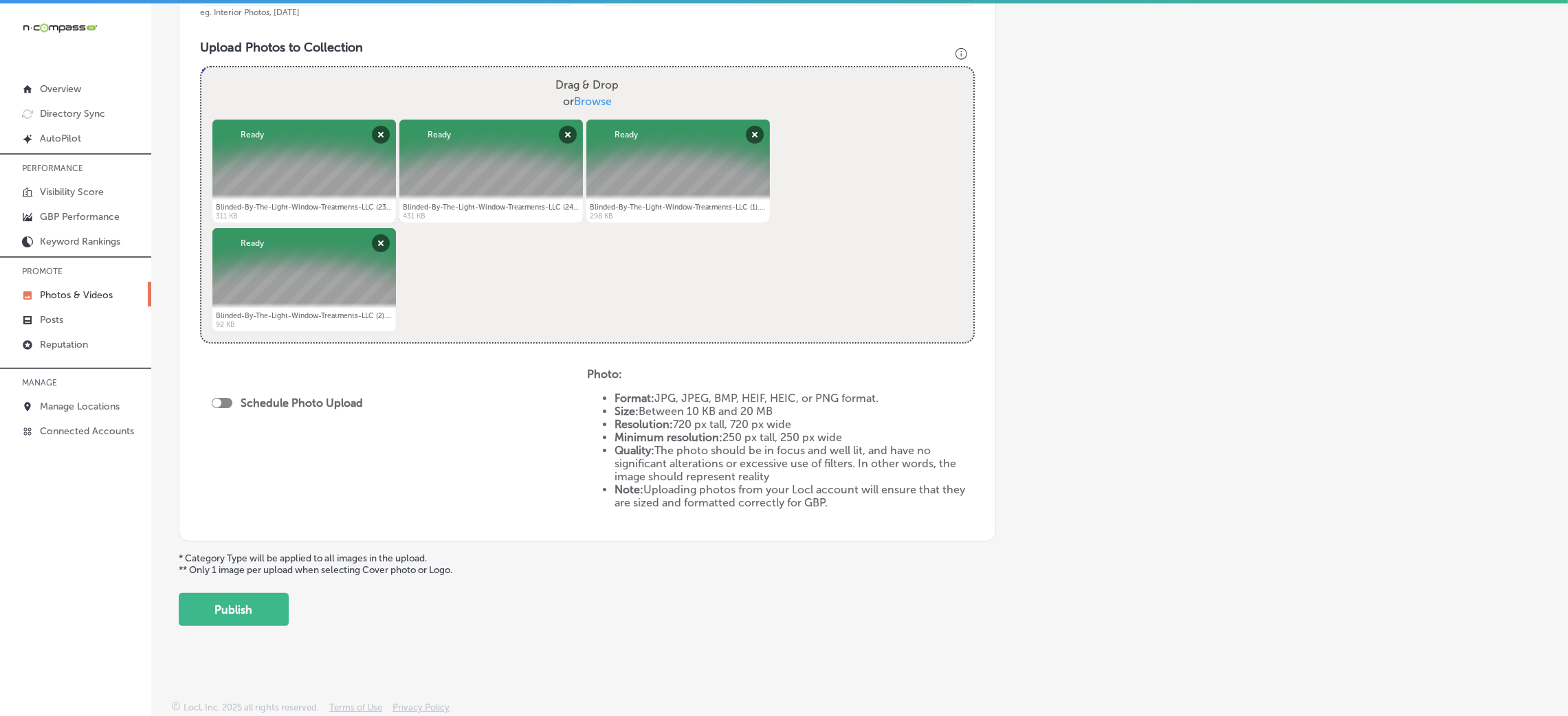
click at [224, 396] on div "Schedule Photo Upload" at bounding box center [291, 403] width 158 height 13
click at [224, 399] on div at bounding box center [221, 403] width 20 height 11
checkbox input "true"
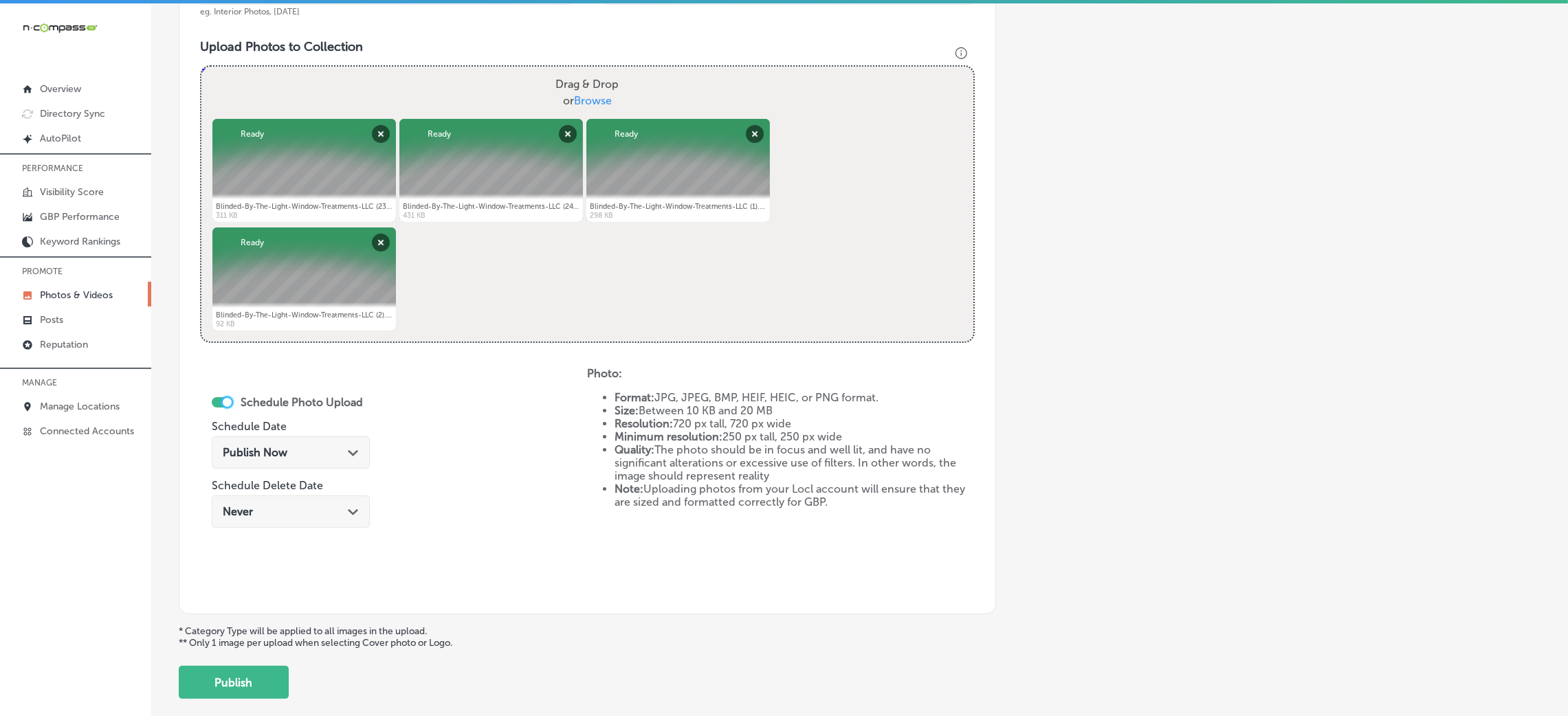
click at [289, 463] on div "Publish Now Path Created with Sketch." at bounding box center [291, 453] width 158 height 32
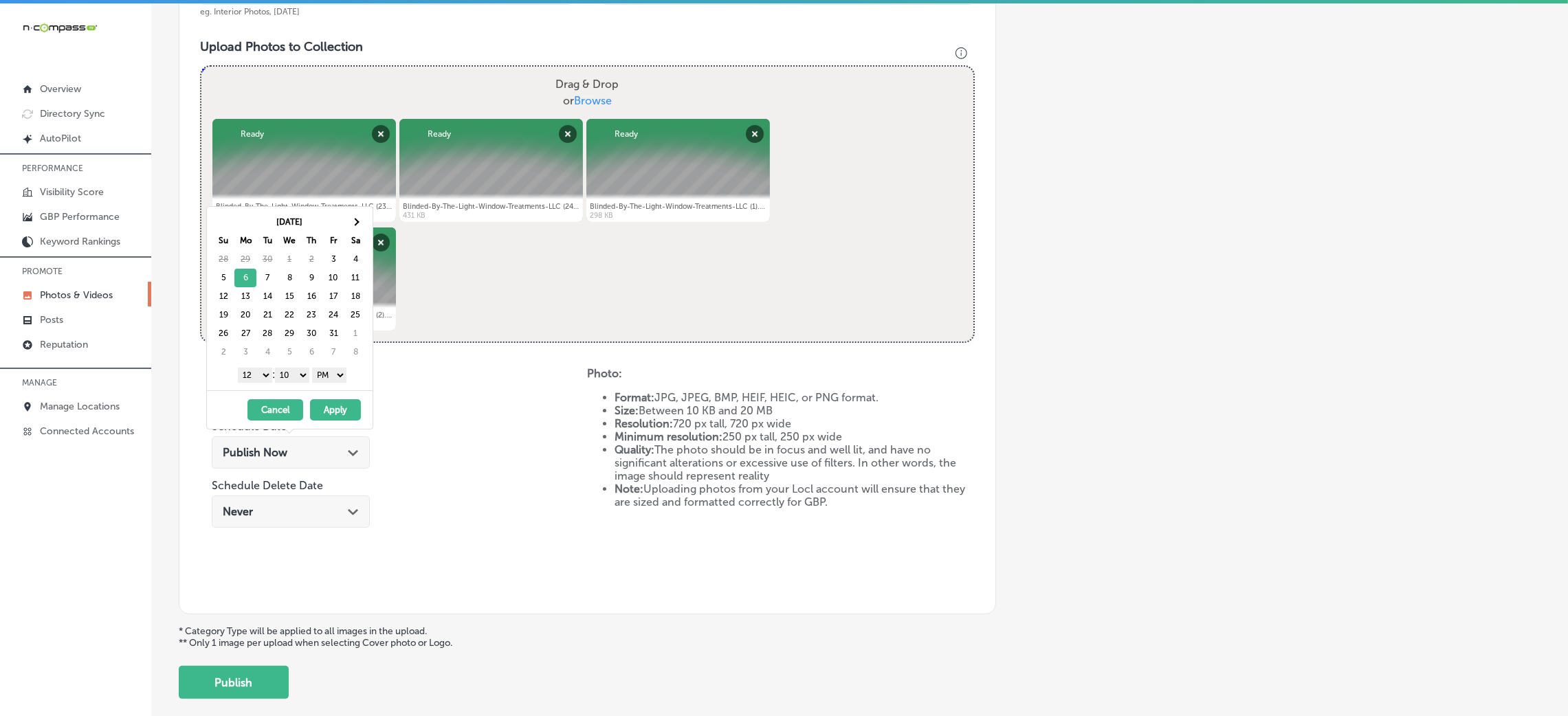
click at [257, 377] on select "1 2 3 4 5 6 7 8 9 10 11 12" at bounding box center [255, 375] width 35 height 15
click at [305, 380] on select "00 10 20 30 40 50" at bounding box center [292, 375] width 35 height 15
click at [257, 377] on select "1 2 3 4 5 6 7 8 9 10 11 12" at bounding box center [255, 375] width 35 height 15
click at [321, 406] on button "Apply" at bounding box center [336, 410] width 51 height 21
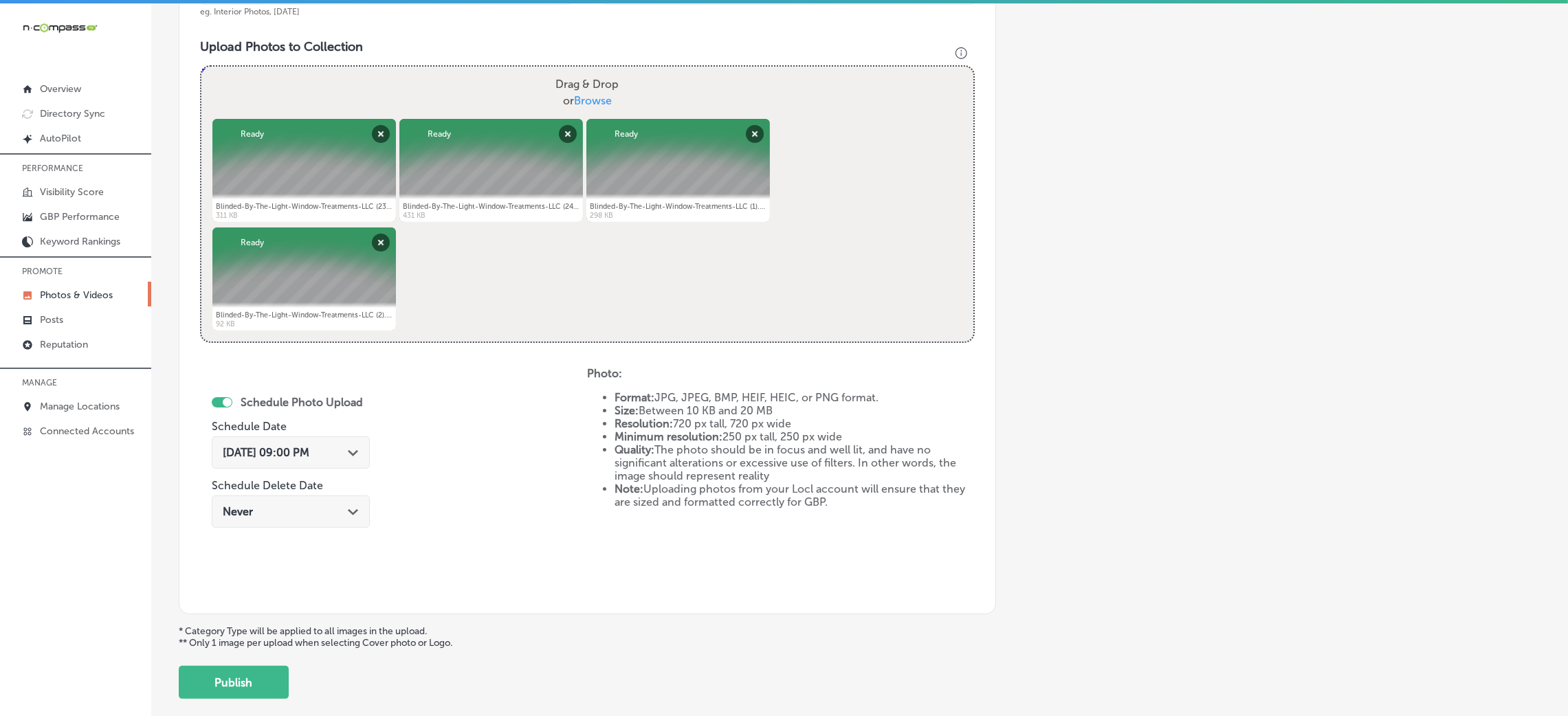
scroll to position [166, 0]
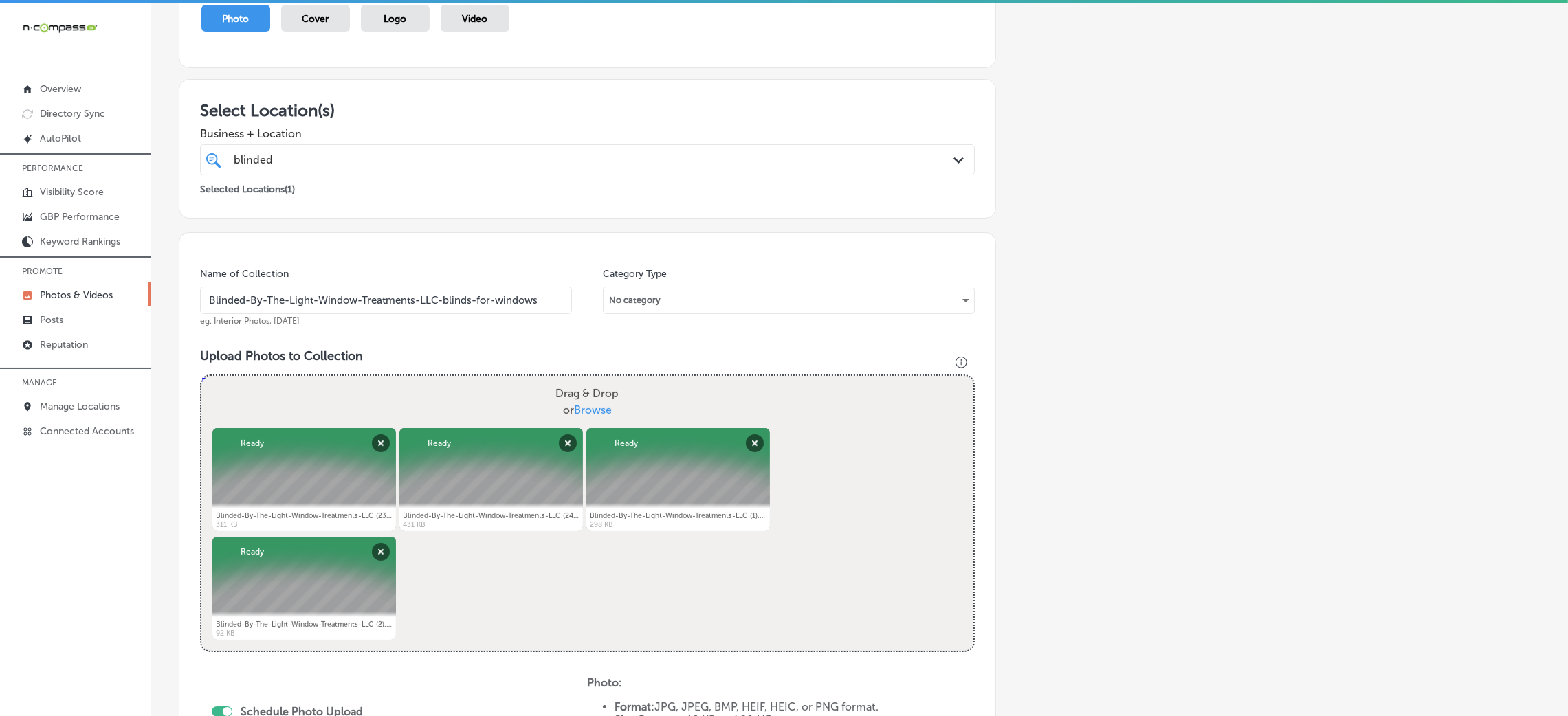
click at [377, 292] on input "Blinded-By-The-Light-Window-Treatments-LLC-blinds-for-windows" at bounding box center [386, 300] width 372 height 28
click at [442, 341] on div "Name of Collection Blinded-By-The-Light-Window-Treatments-LLC-blinds-for-window…" at bounding box center [587, 578] width 818 height 691
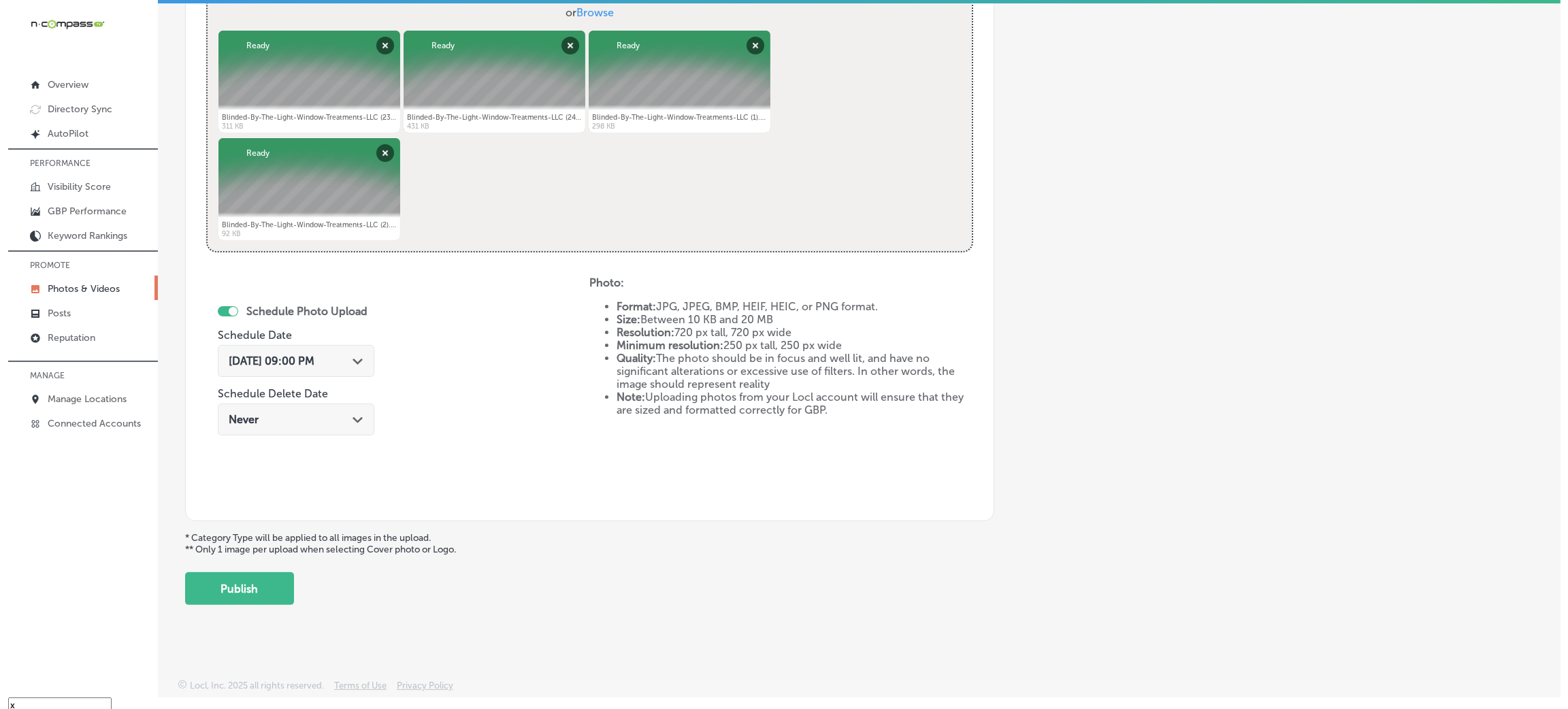
scroll to position [19, 0]
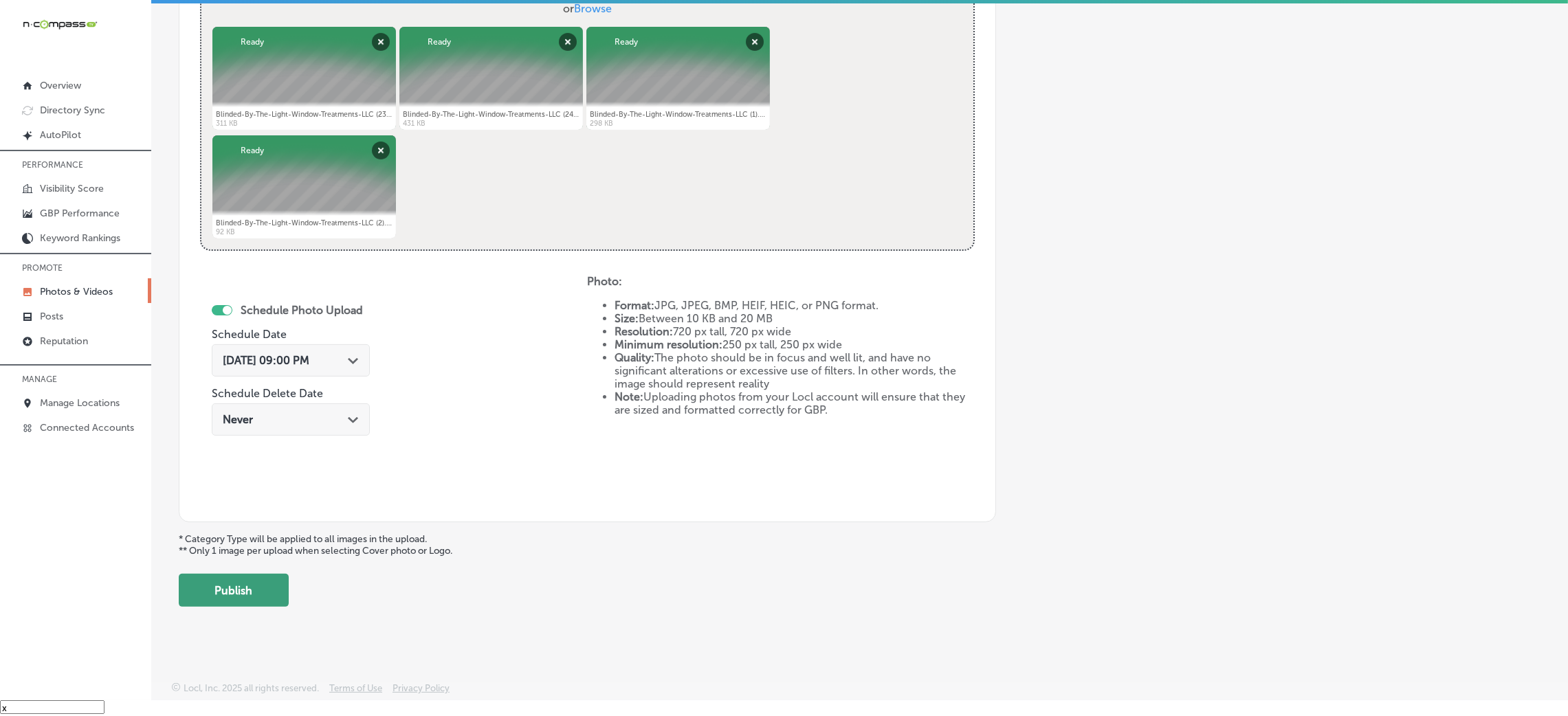
click at [233, 585] on button "Publish" at bounding box center [233, 590] width 110 height 33
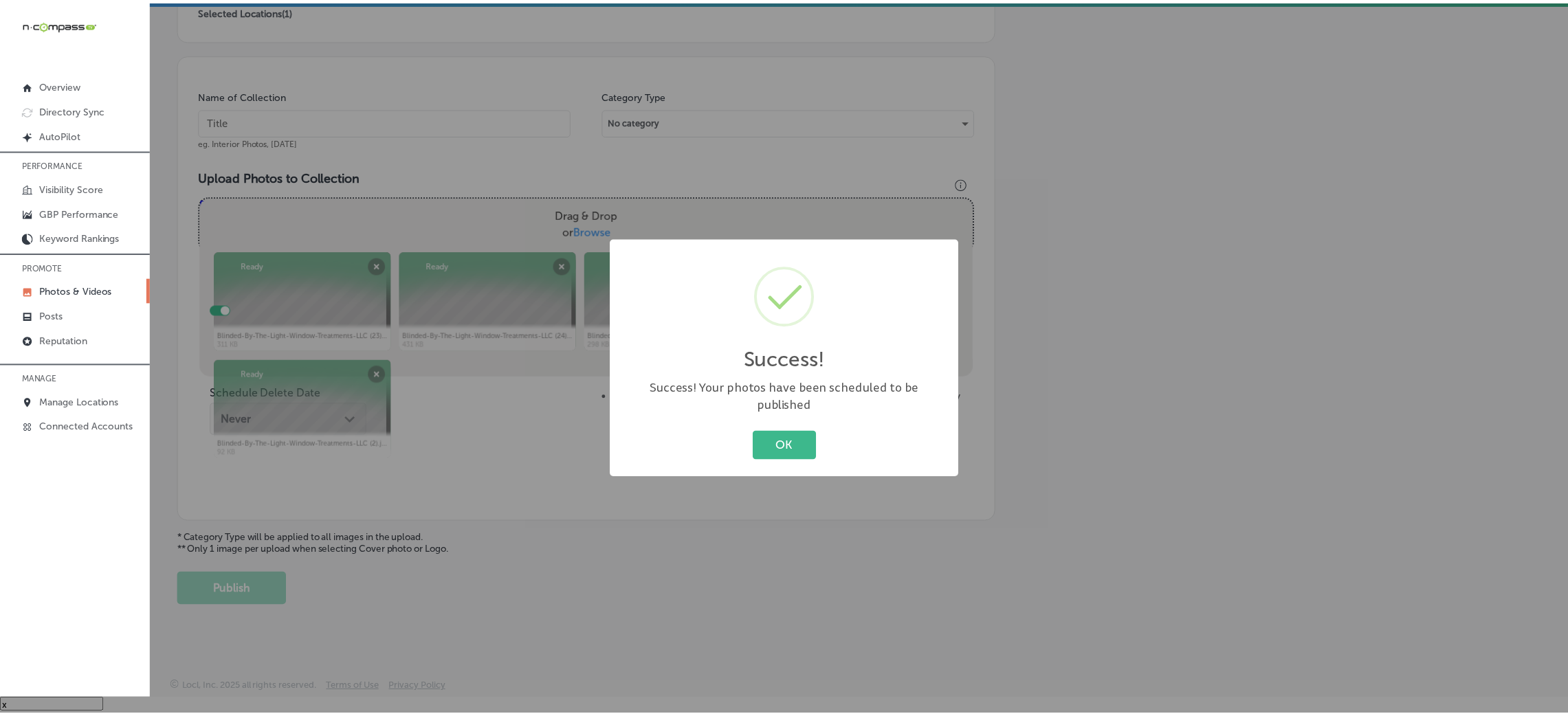
scroll to position [327, 0]
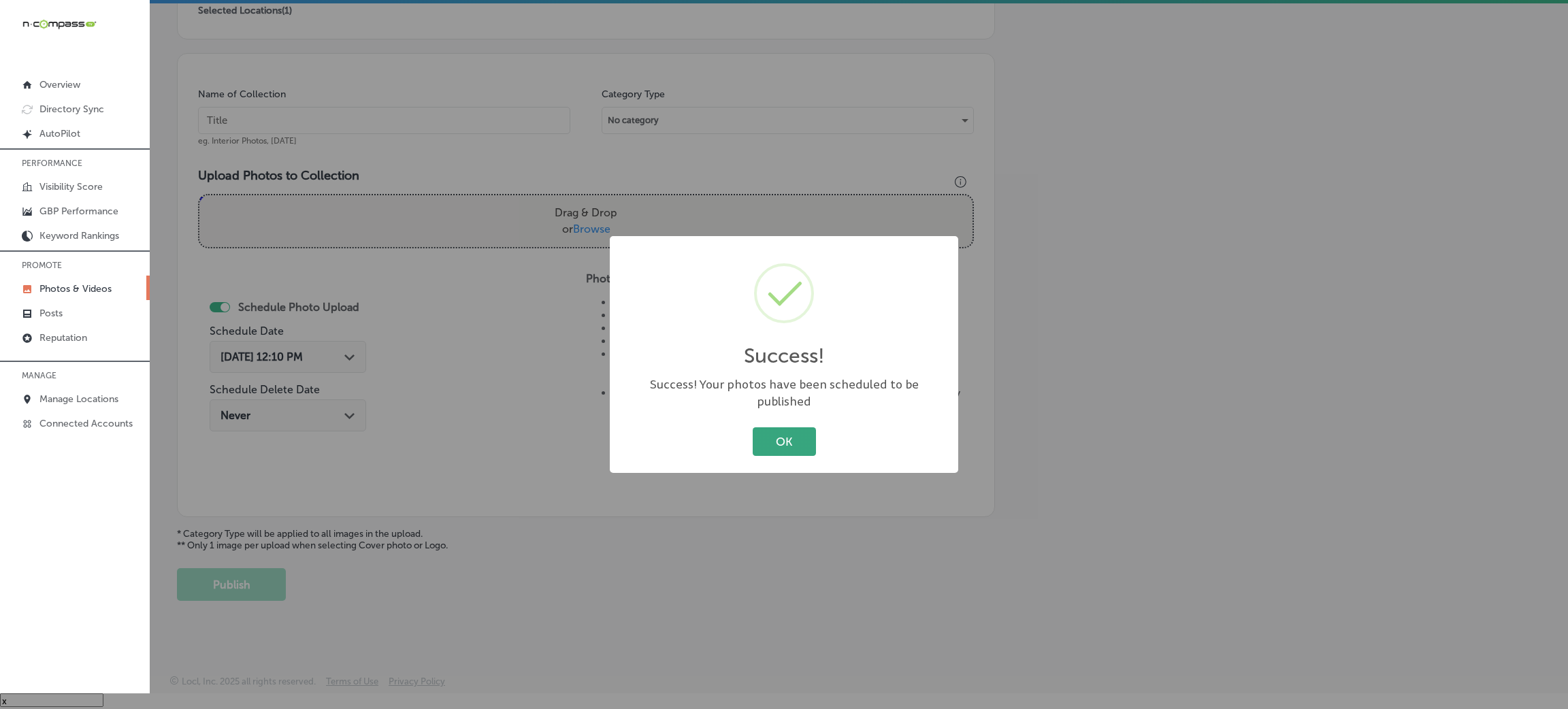
click at [762, 429] on button "OK" at bounding box center [784, 441] width 64 height 28
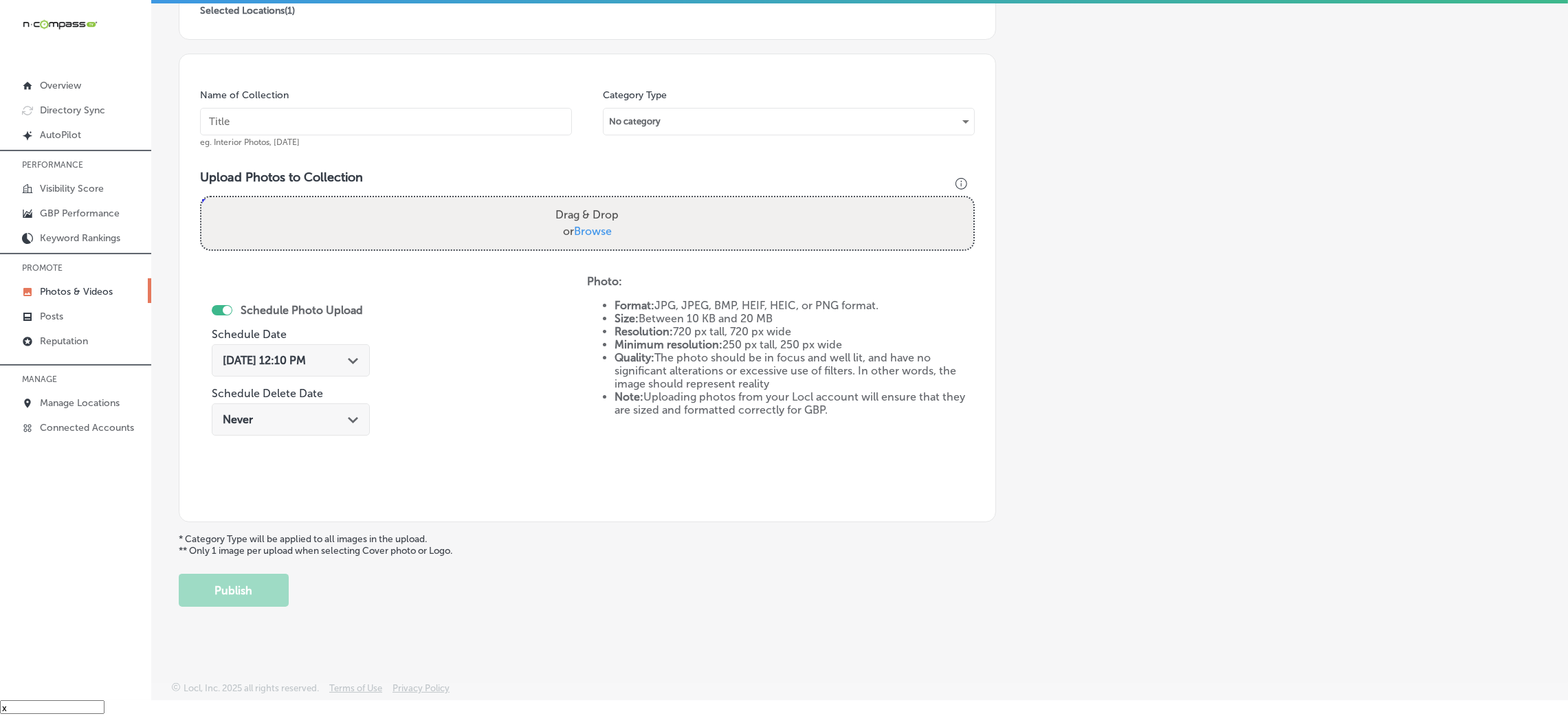
click at [451, 127] on input "text" at bounding box center [386, 121] width 372 height 28
paste input "Blinded-By-The-Light-Window-Treatments-LLC-blinds-for-windows"
type input "Blinded-By-The-Light-Window-Treatments-LLC-blinds-for-windows"
click at [571, 216] on label "Drag & Drop or Browse" at bounding box center [587, 224] width 74 height 44
click at [571, 202] on input "Drag & Drop or Browse" at bounding box center [588, 200] width 772 height 4
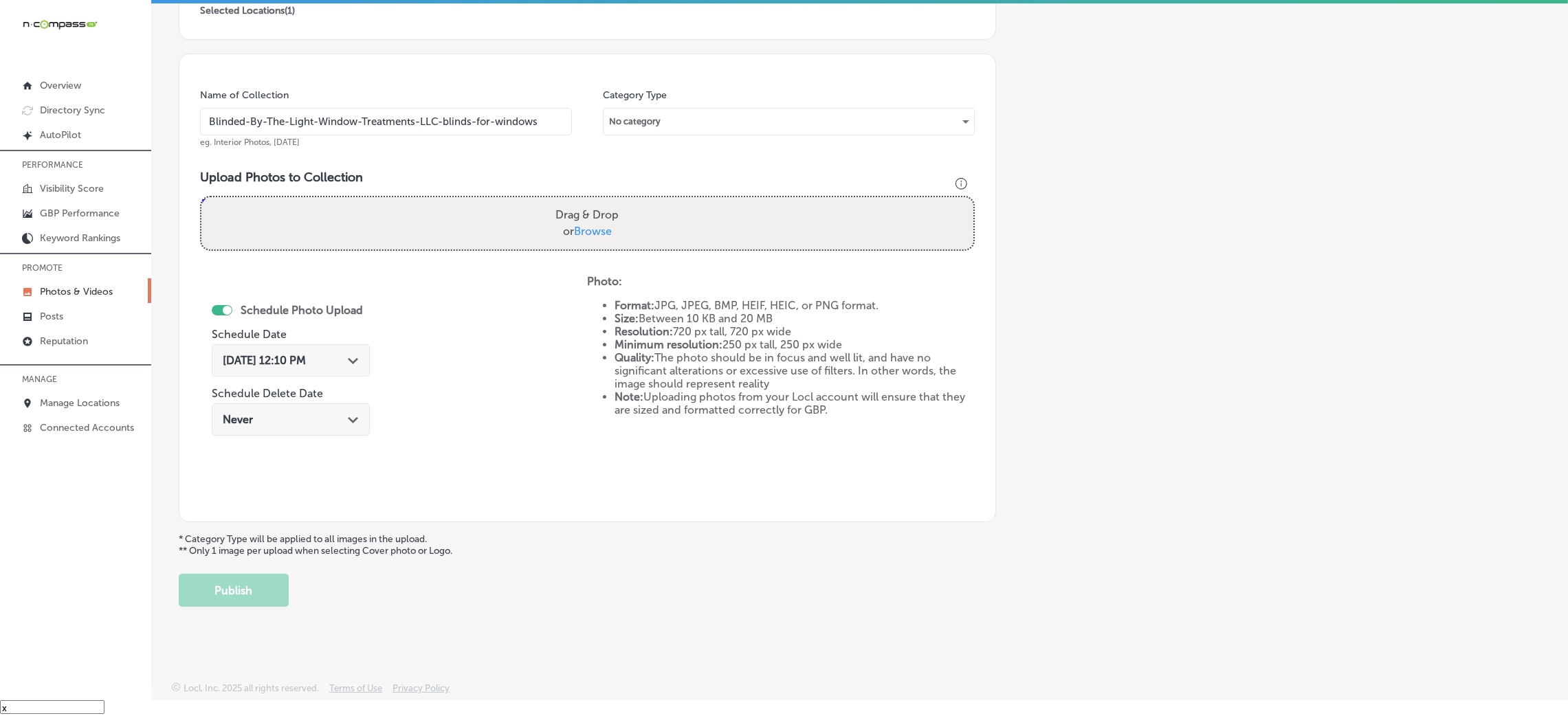
type input "C:\fakepath\Blinded-By-The-Light-Window-Treatments-LLC (3).jpg"
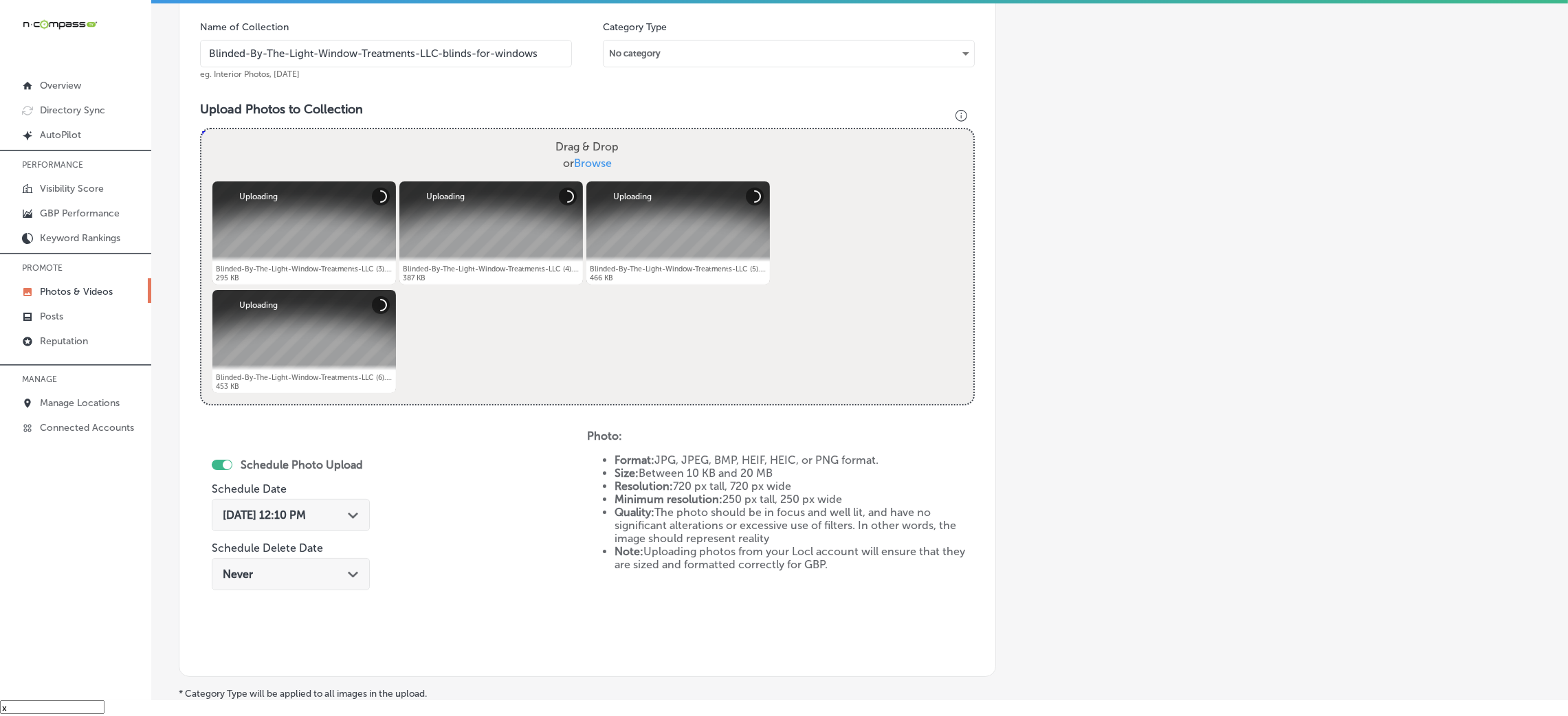
scroll to position [430, 0]
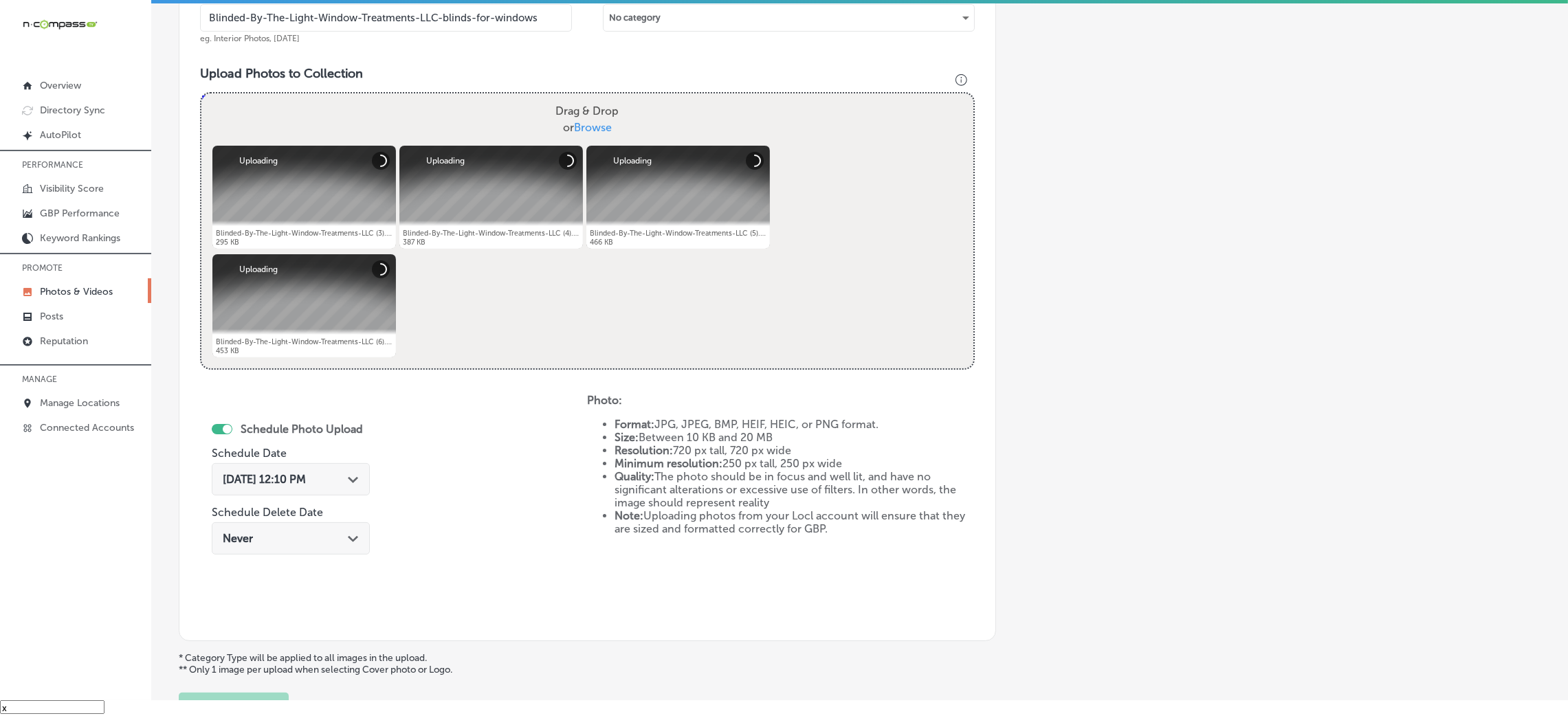
click at [348, 480] on icon "Path Created with Sketch." at bounding box center [353, 480] width 11 height 6
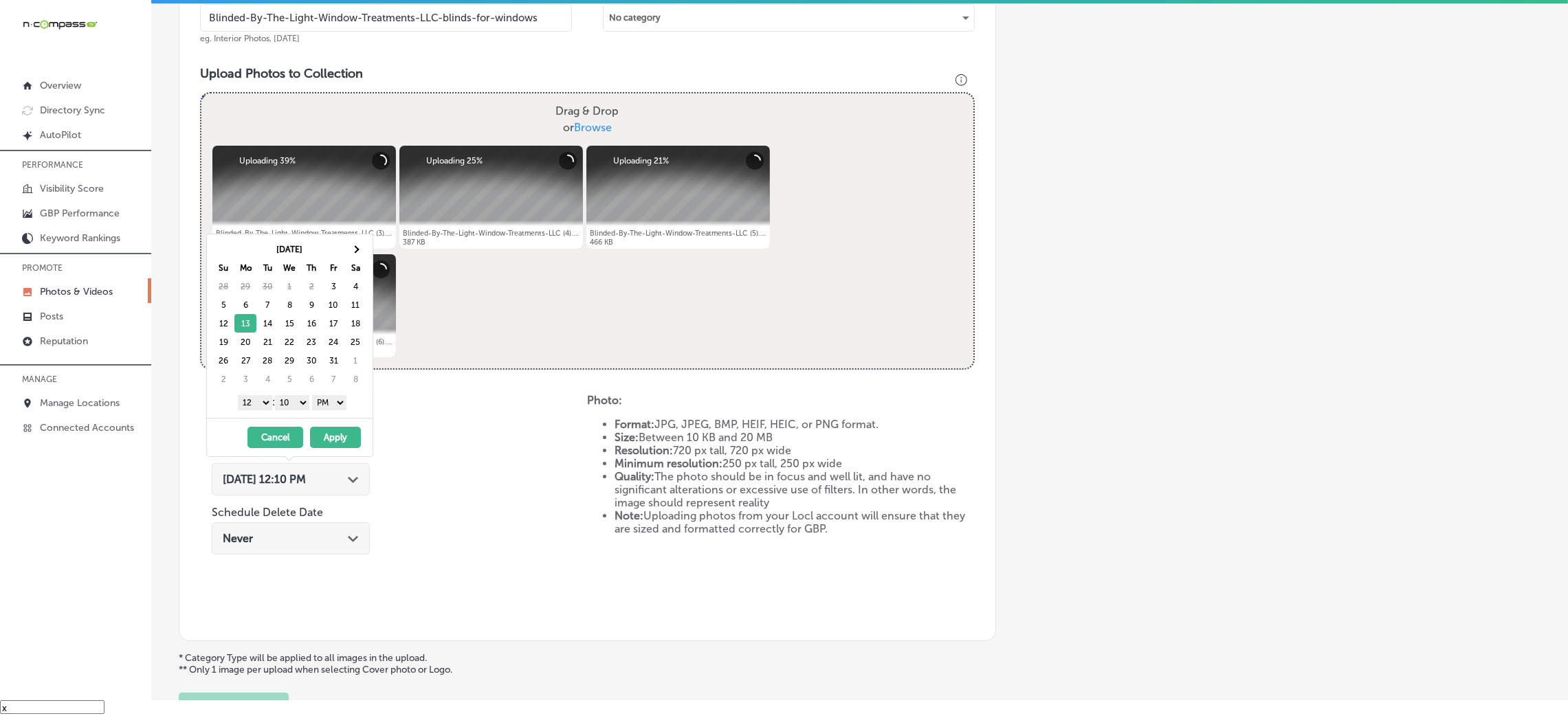
click at [286, 408] on select "00 10 20 30 40 50" at bounding box center [292, 402] width 35 height 15
drag, startPoint x: 241, startPoint y: 396, endPoint x: 245, endPoint y: 408, distance: 12.6
click at [241, 396] on select "1 2 3 4 5 6 7 8 9 10 11 12" at bounding box center [255, 402] width 35 height 15
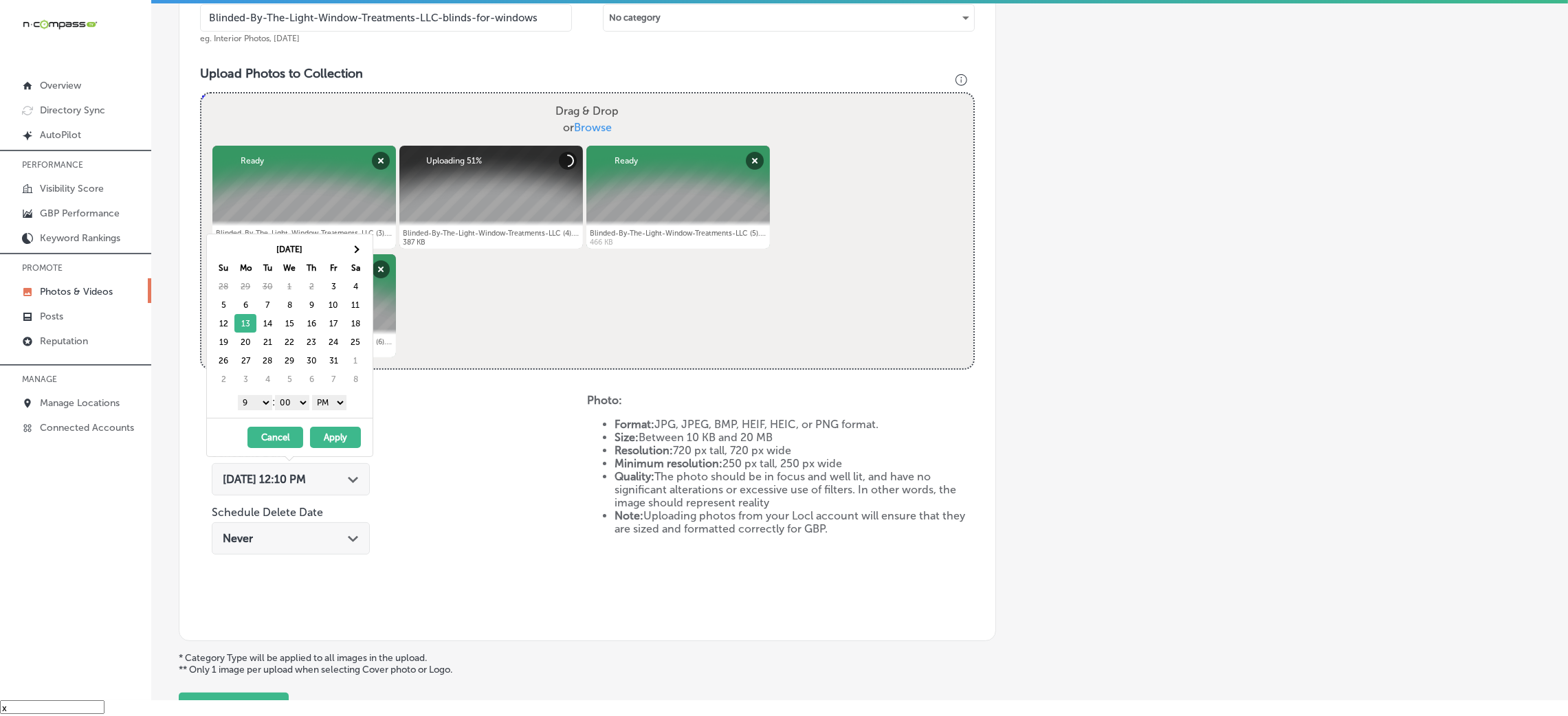
click at [315, 435] on button "Apply" at bounding box center [336, 437] width 51 height 21
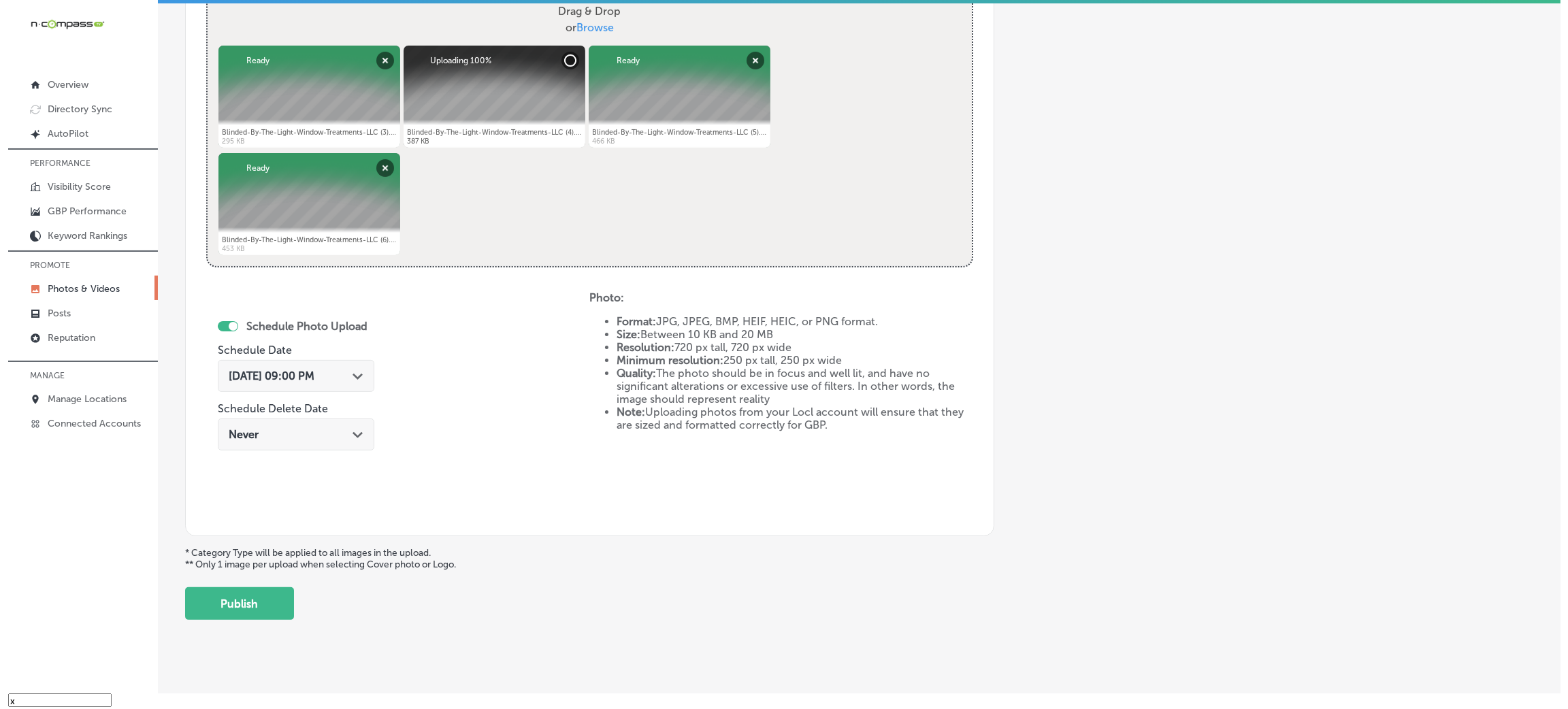
scroll to position [544, 0]
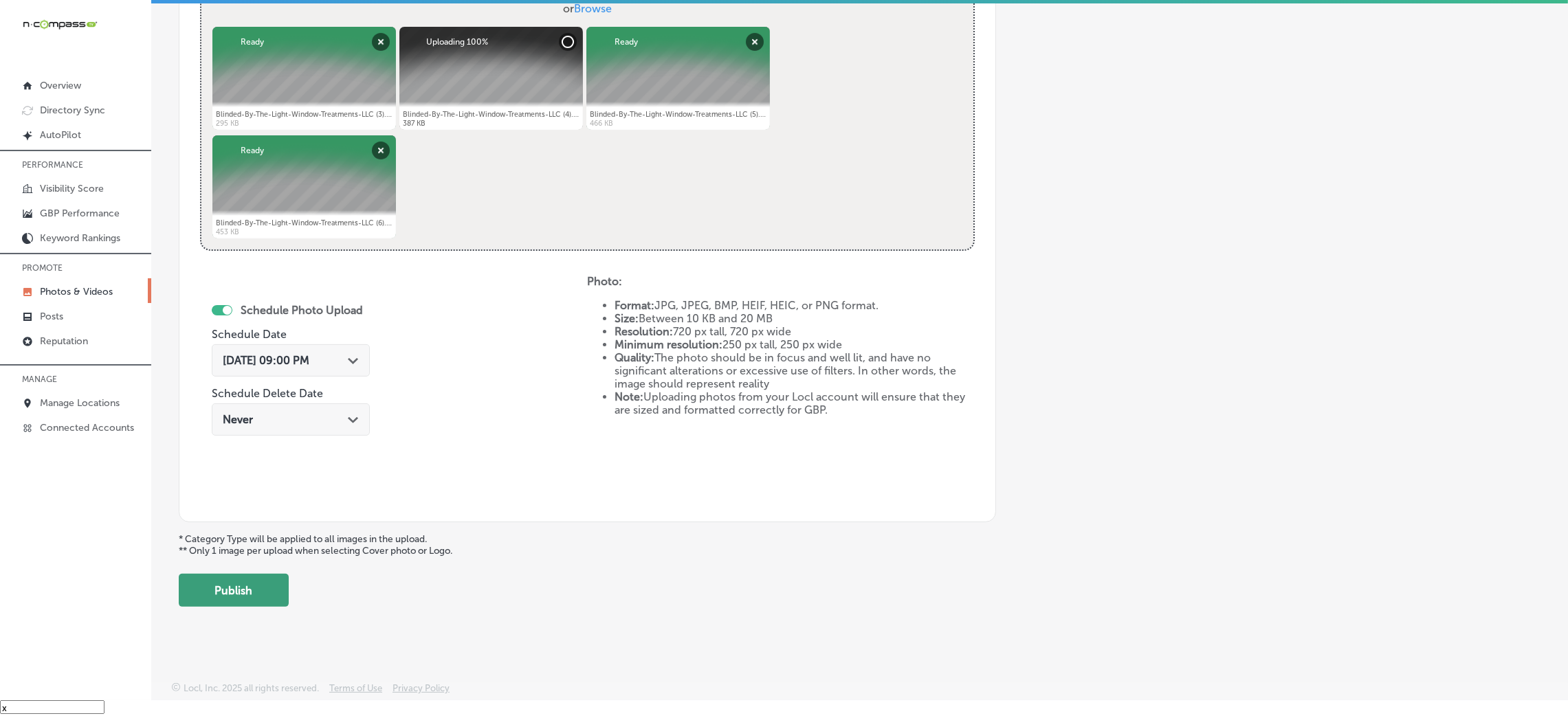
click at [272, 581] on button "Publish" at bounding box center [233, 590] width 110 height 33
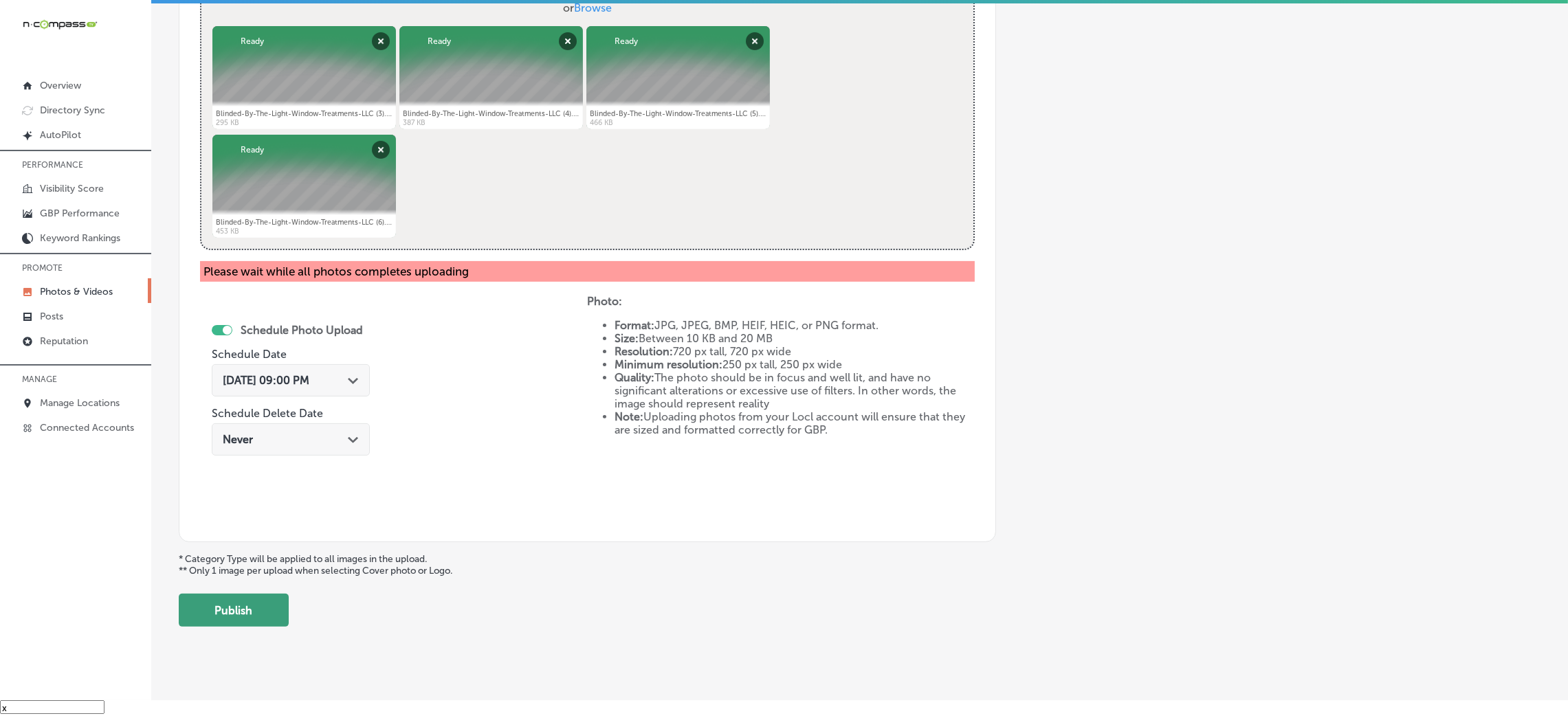
click at [250, 597] on button "Publish" at bounding box center [233, 610] width 110 height 33
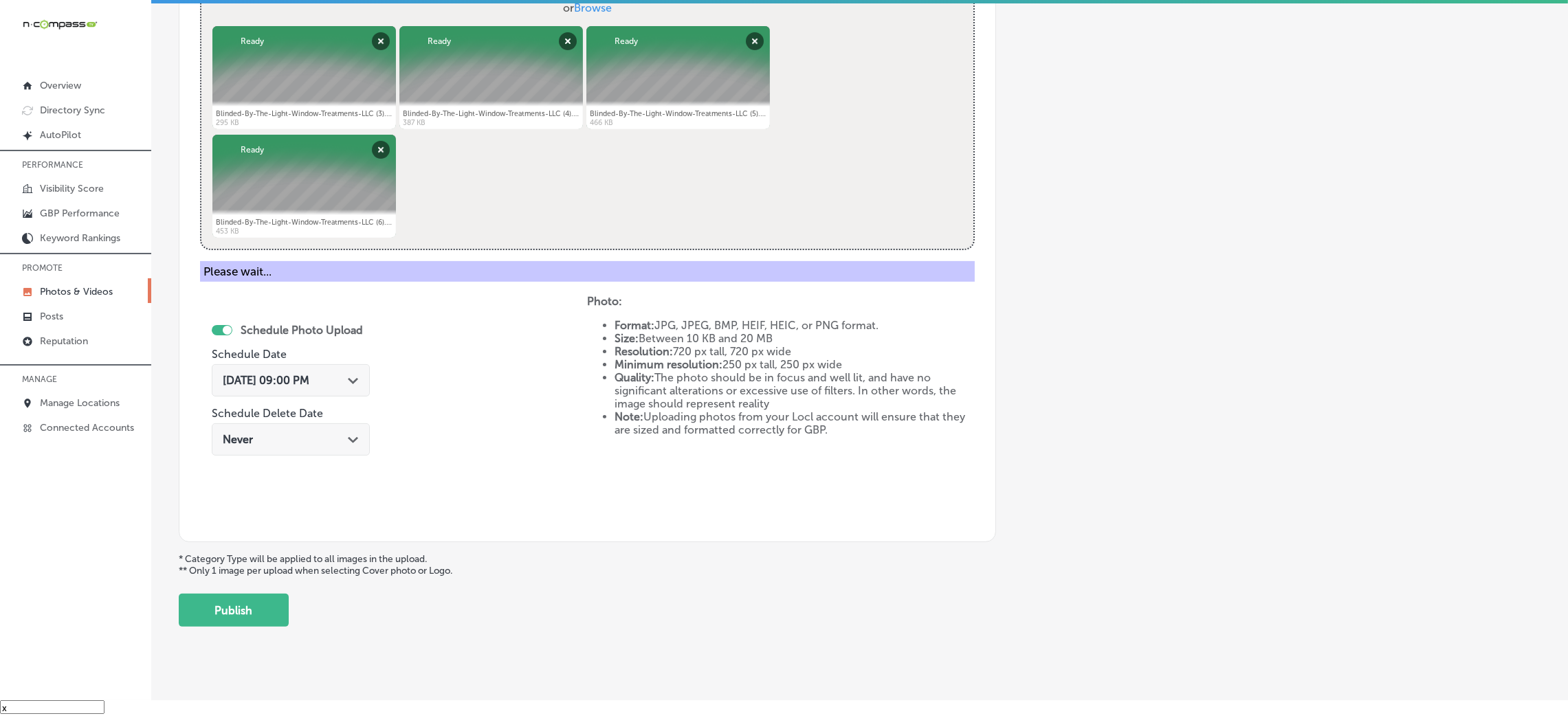
scroll to position [206, 0]
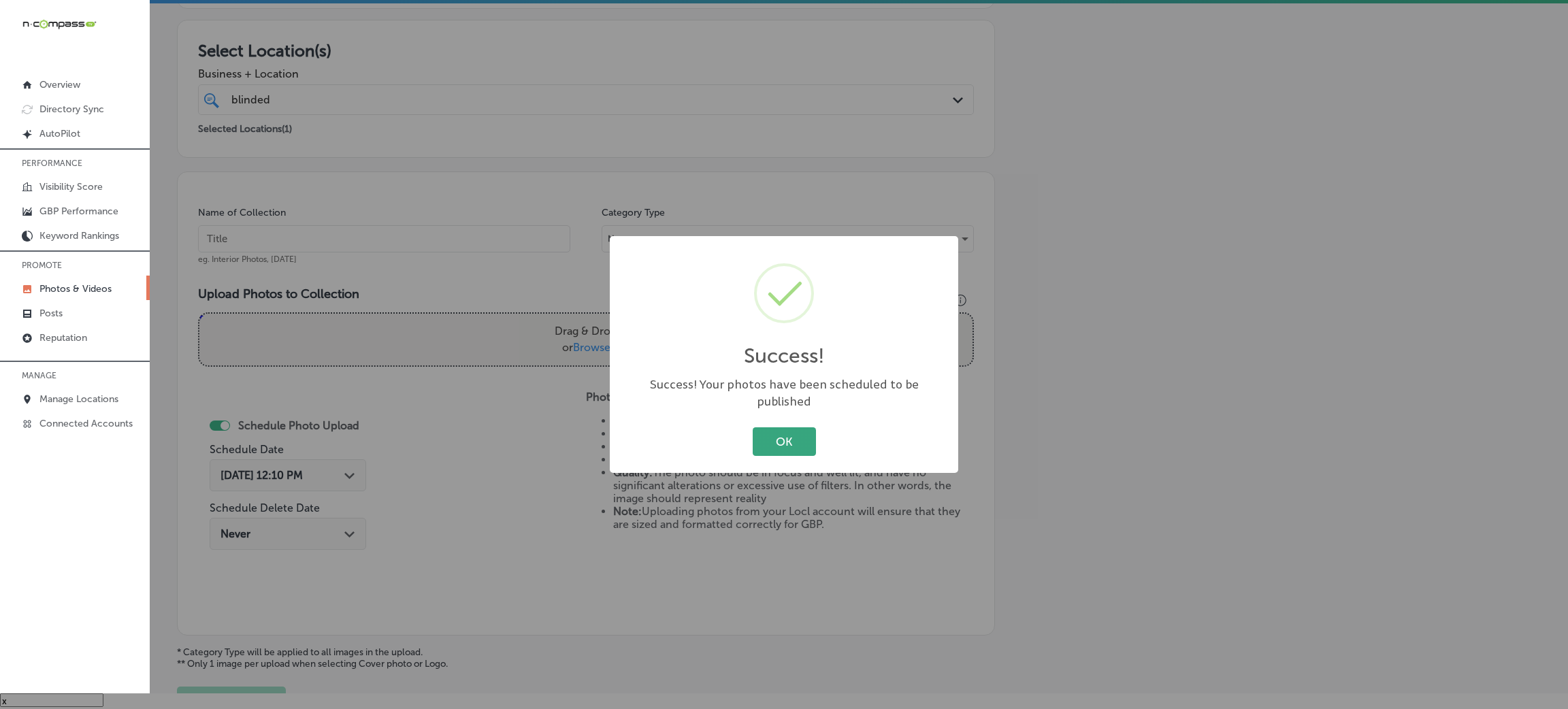
click at [801, 427] on button "OK" at bounding box center [784, 441] width 64 height 28
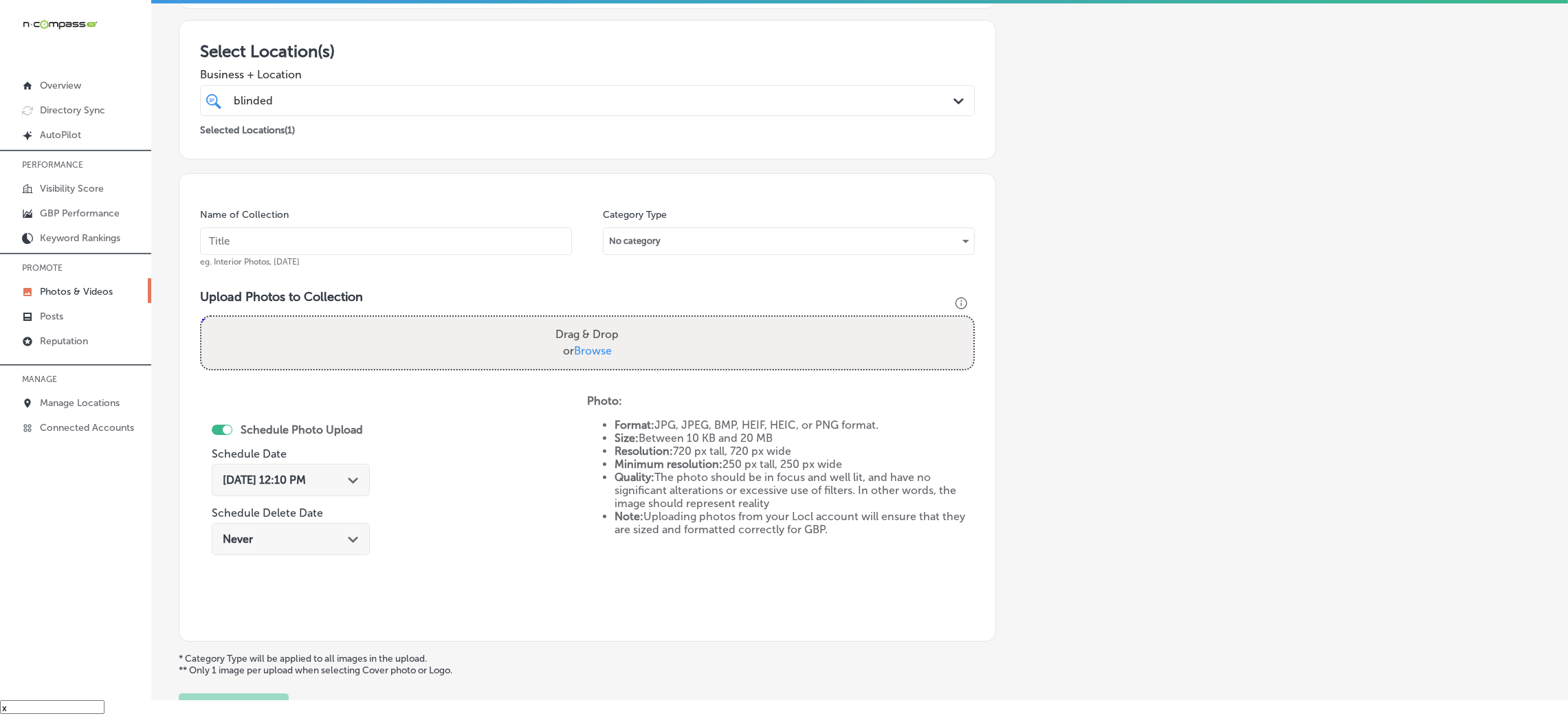
click at [447, 228] on input "text" at bounding box center [386, 241] width 372 height 28
paste input "Blinded-By-The-Light-Window-Treatments-LLC-blinds-for-windows"
type input "Blinded-By-The-Light-Window-Treatments-LLC-blinds-for-windows"
click at [608, 385] on div "Name of Collection Blinded-By-The-Light-Window-Treatments-LLC-blinds-for-window…" at bounding box center [587, 408] width 818 height 469
click at [616, 351] on label "Drag & Drop or Browse" at bounding box center [587, 343] width 74 height 44
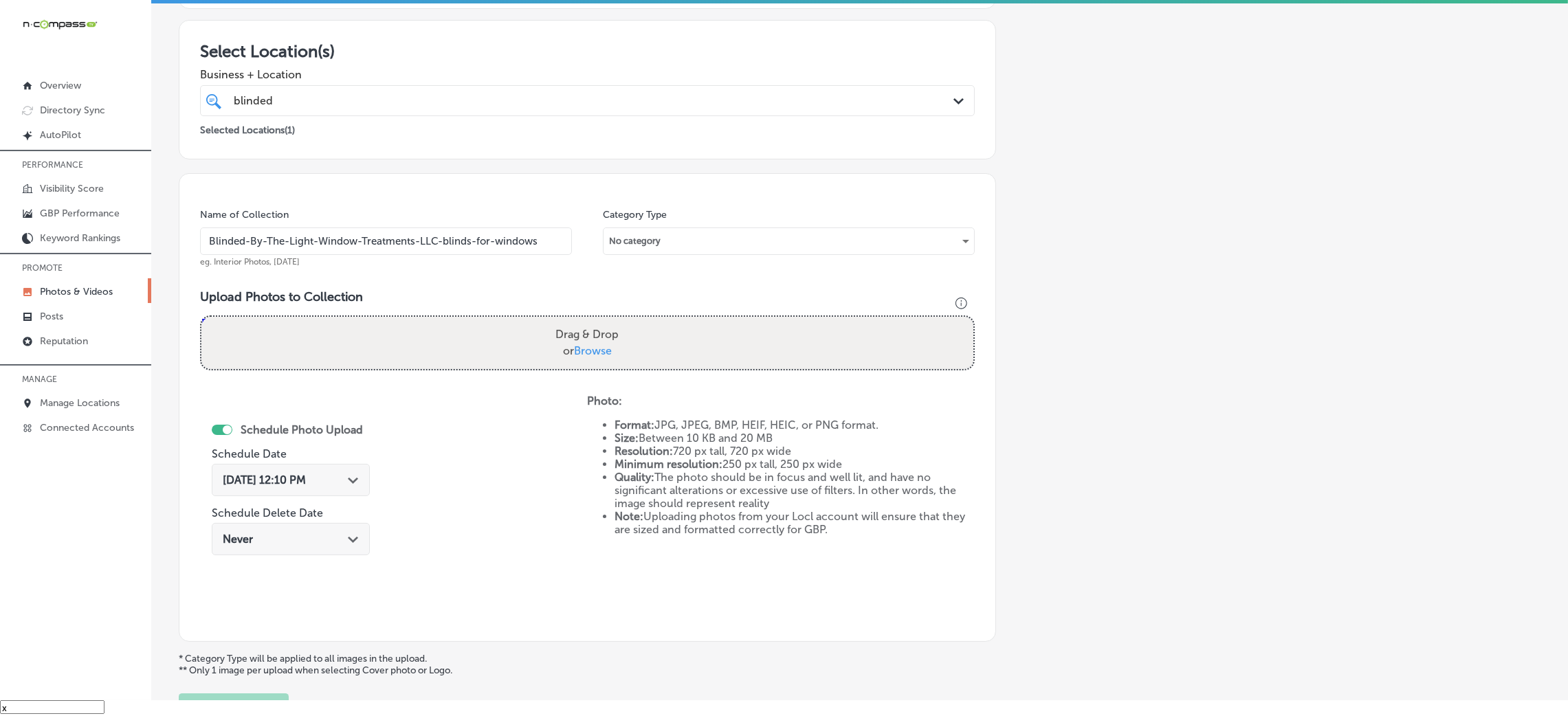
click at [616, 321] on input "Drag & Drop or Browse" at bounding box center [588, 319] width 772 height 4
type input "C:\fakepath\Blinded-By-The-Light-Window-Treatments-LLC (7).jpg"
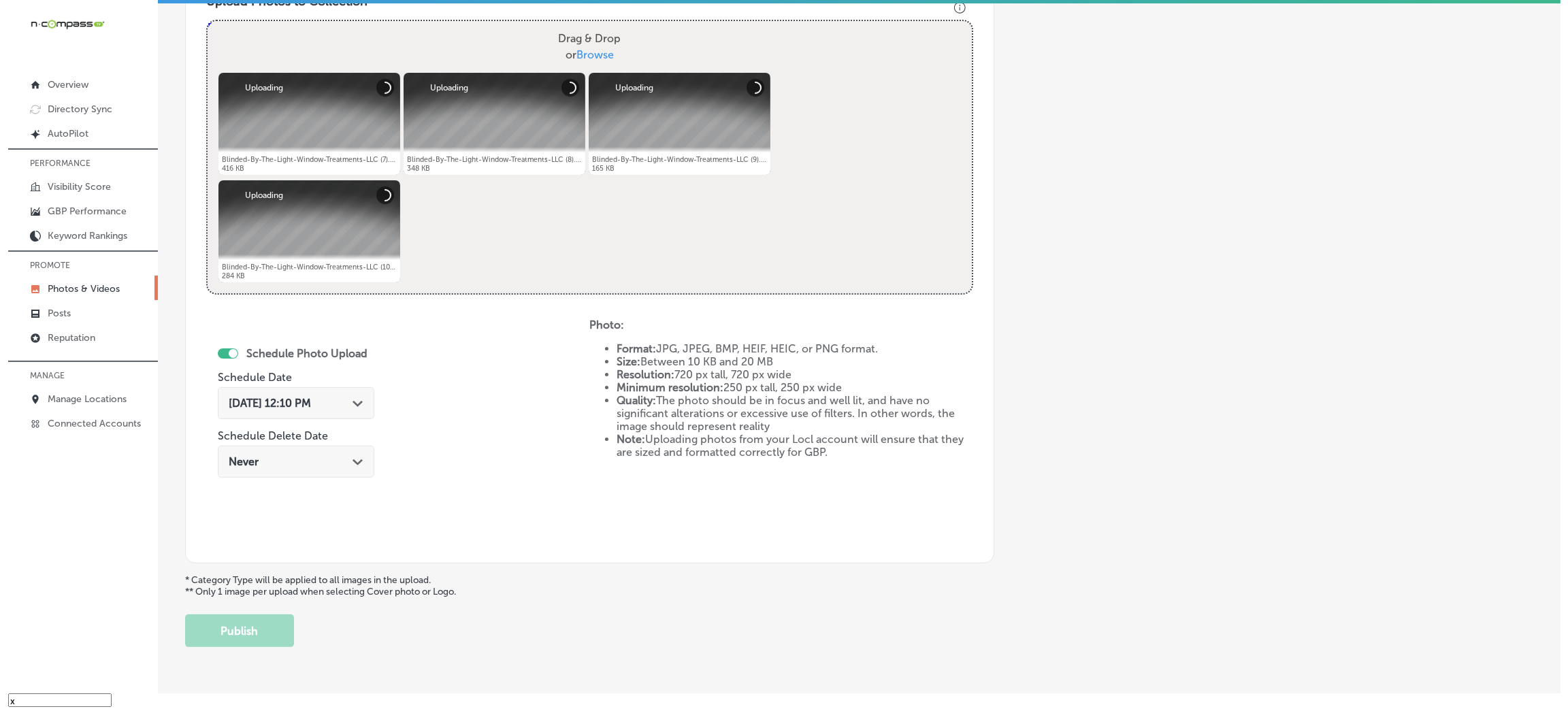
scroll to position [510, 0]
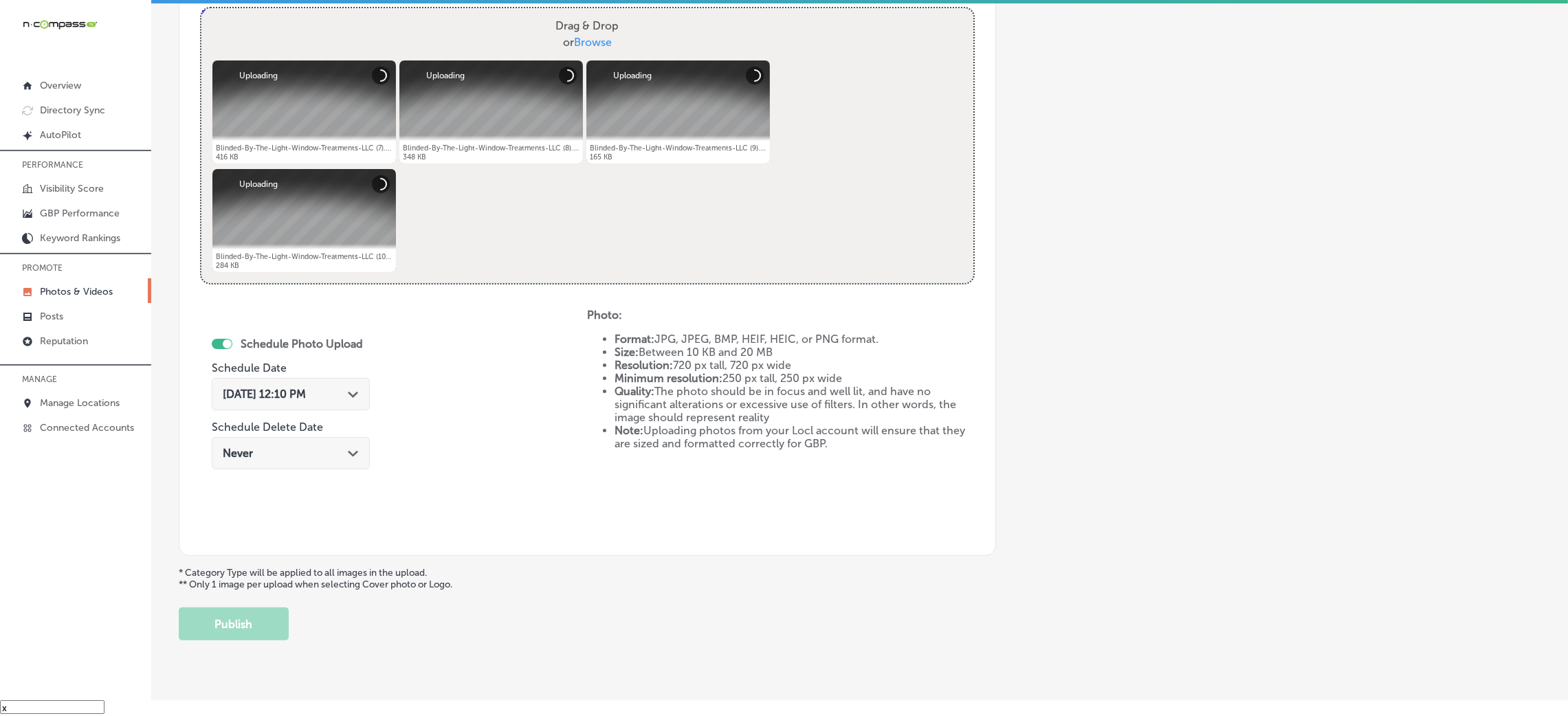
click at [343, 389] on div "[DATE] 12:10 PM Path Created with Sketch." at bounding box center [291, 394] width 136 height 13
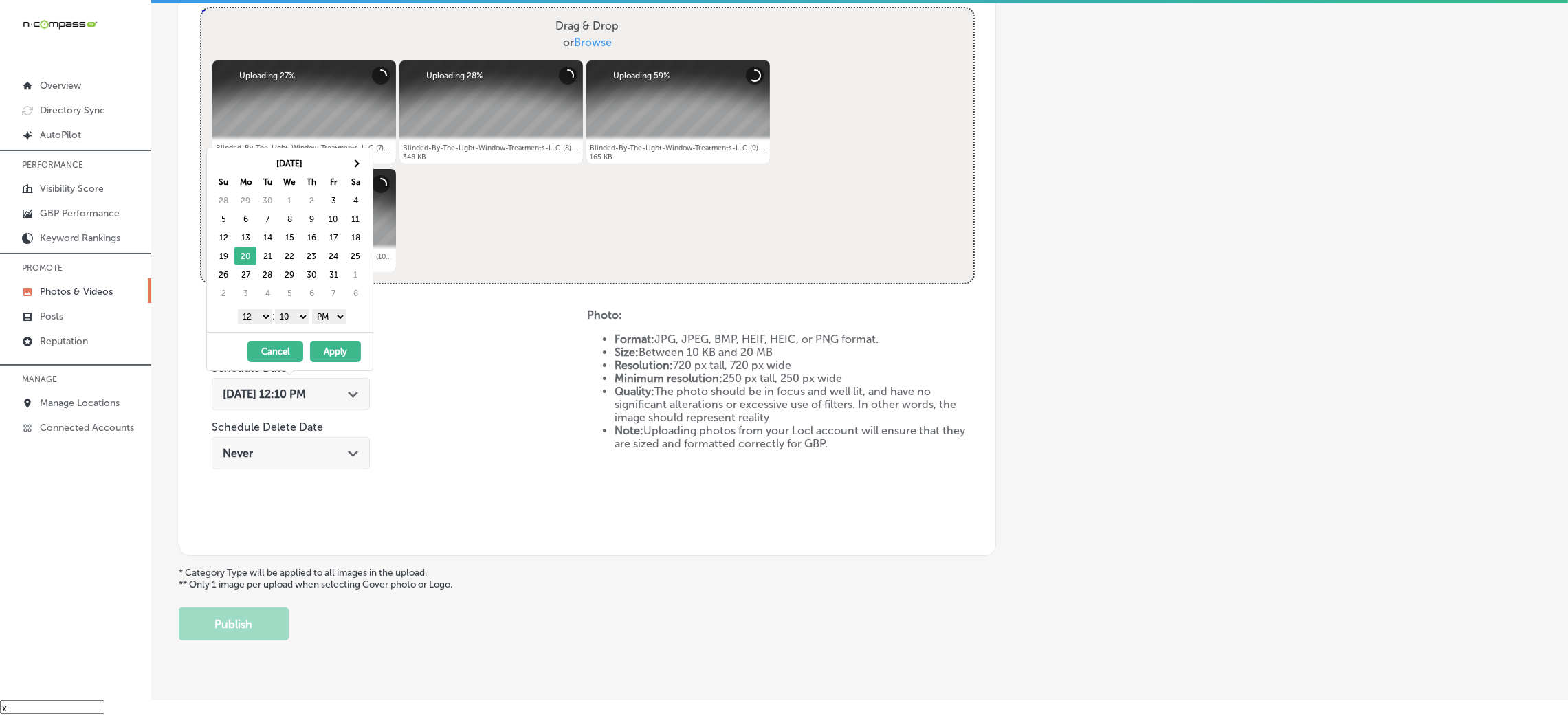
click at [289, 321] on select "00 10 20 30 40 50" at bounding box center [292, 317] width 35 height 15
drag, startPoint x: 261, startPoint y: 332, endPoint x: 250, endPoint y: 324, distance: 13.6
click at [250, 320] on select "1 2 3 4 5 6 7 8 9 10 11 12" at bounding box center [255, 317] width 35 height 15
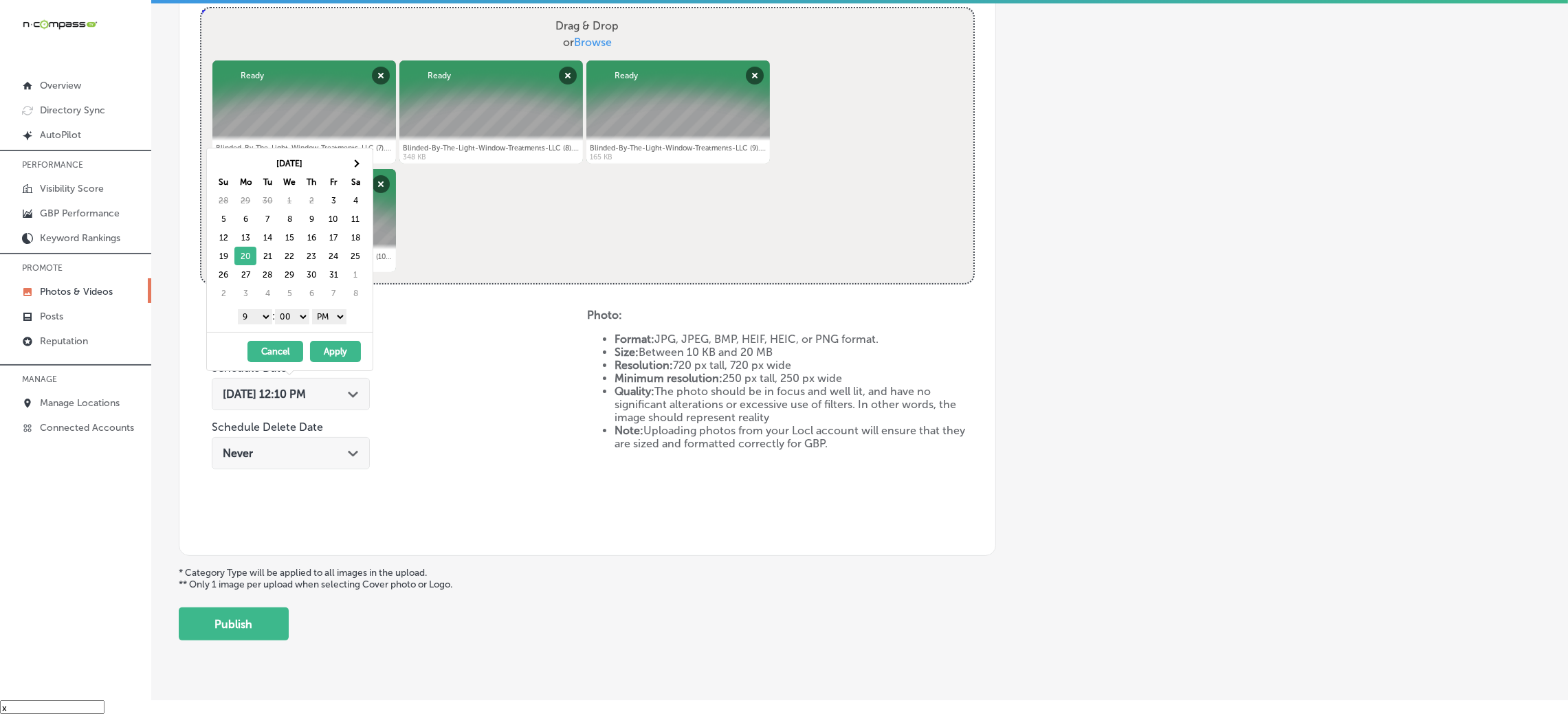
click at [327, 352] on button "Apply" at bounding box center [336, 351] width 51 height 21
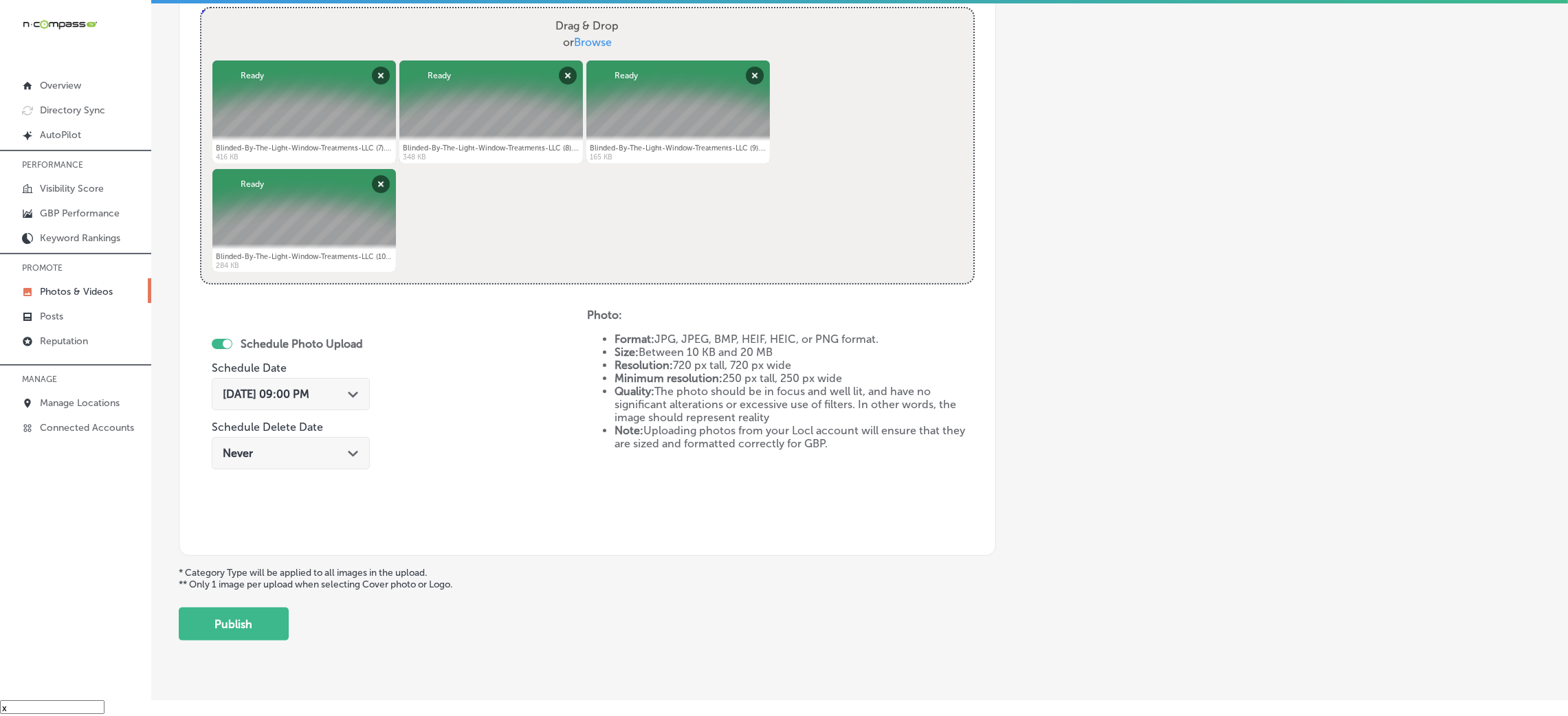
click at [224, 643] on div "Back Add a Collection Which Type of Image or Video Would You Like to Upload? Ph…" at bounding box center [859, 85] width 1417 height 1132
click at [229, 626] on button "Publish" at bounding box center [233, 624] width 110 height 33
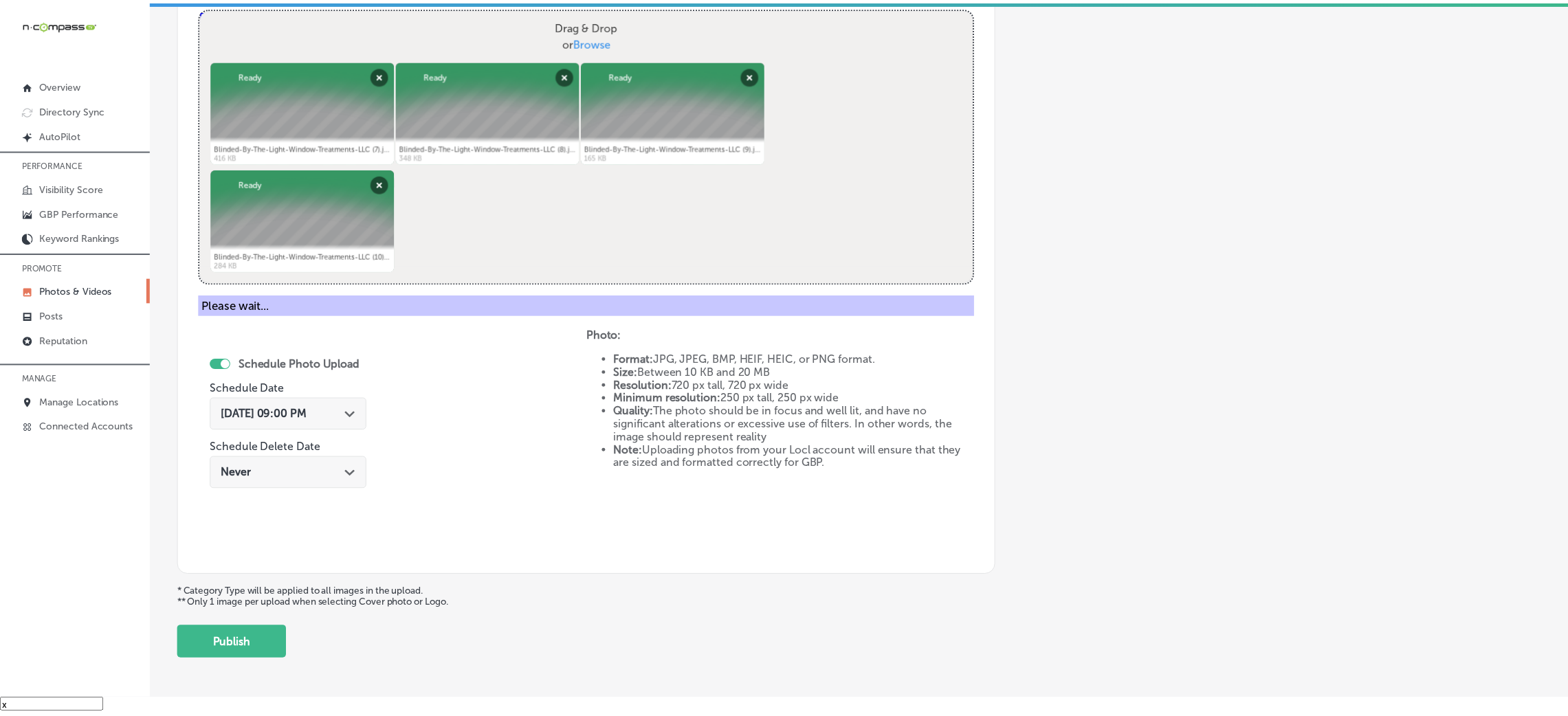
scroll to position [327, 0]
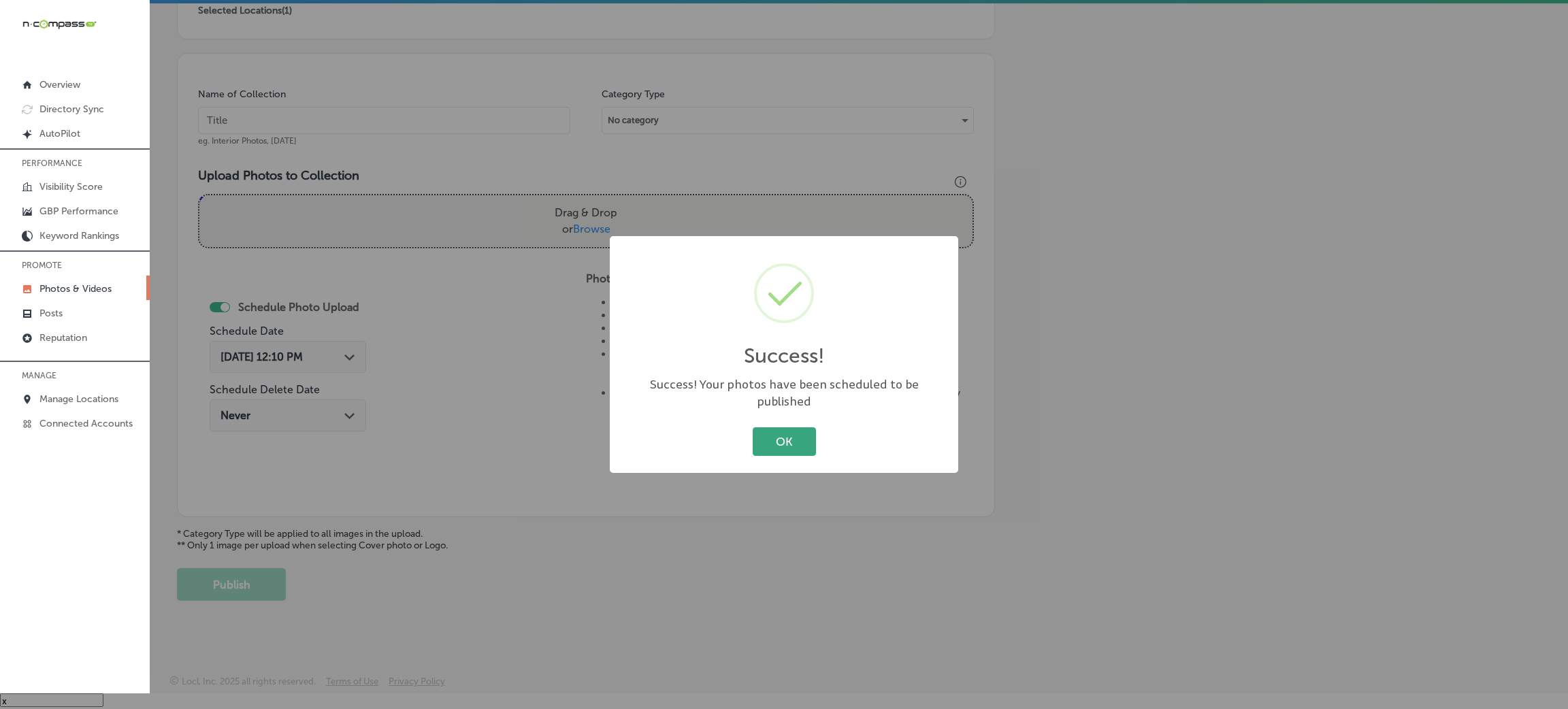
click at [777, 433] on button "OK" at bounding box center [784, 441] width 64 height 28
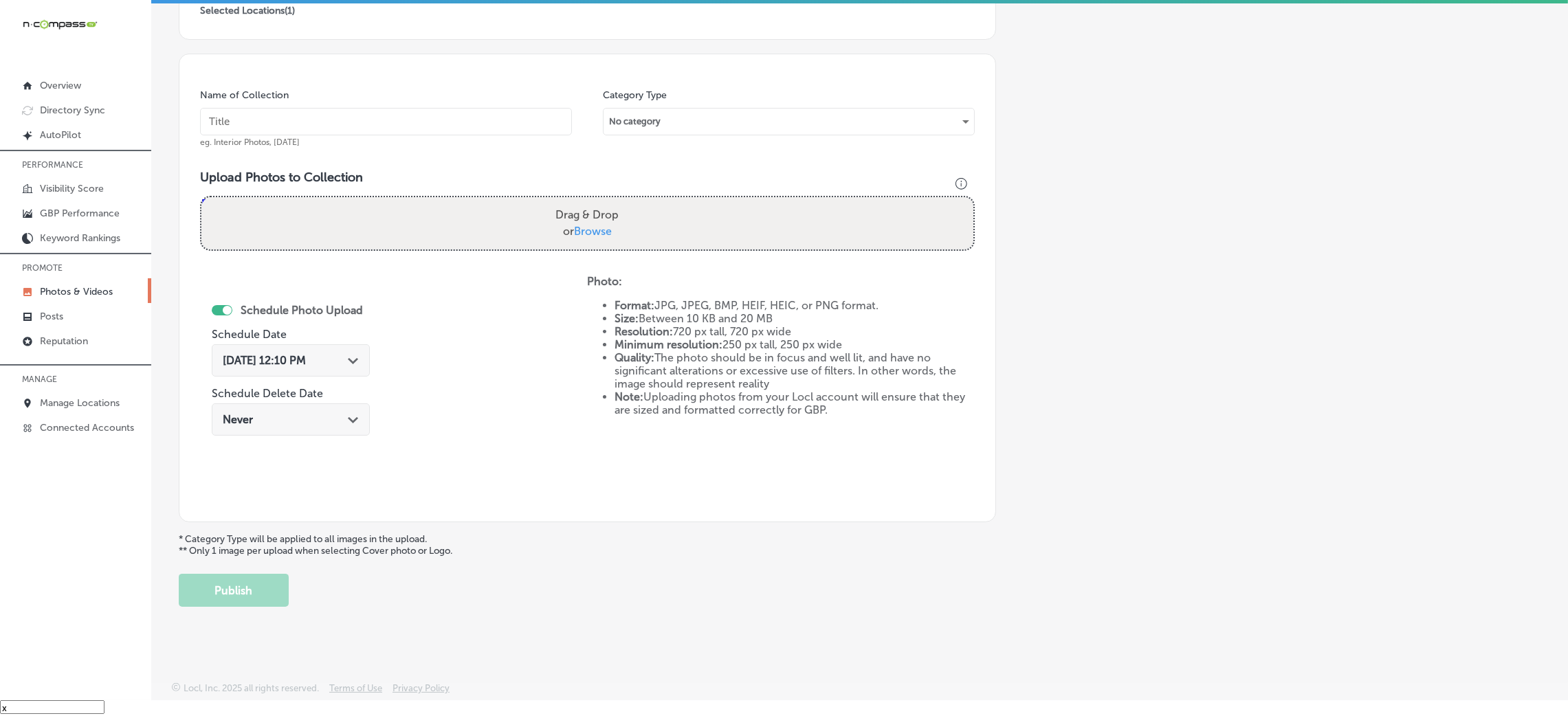
click at [434, 111] on input "text" at bounding box center [386, 121] width 372 height 28
paste input "Blinded-By-The-Light-Window-Treatments-LLC-blinds-for-windows"
type input "Blinded-By-The-Light-Window-Treatments-LLC-blinds-for-windows"
click at [633, 214] on div "Drag & Drop or Browse" at bounding box center [588, 224] width 772 height 52
click at [202, 198] on input "Drag & Drop or Browse" at bounding box center [588, 200] width 772 height 4
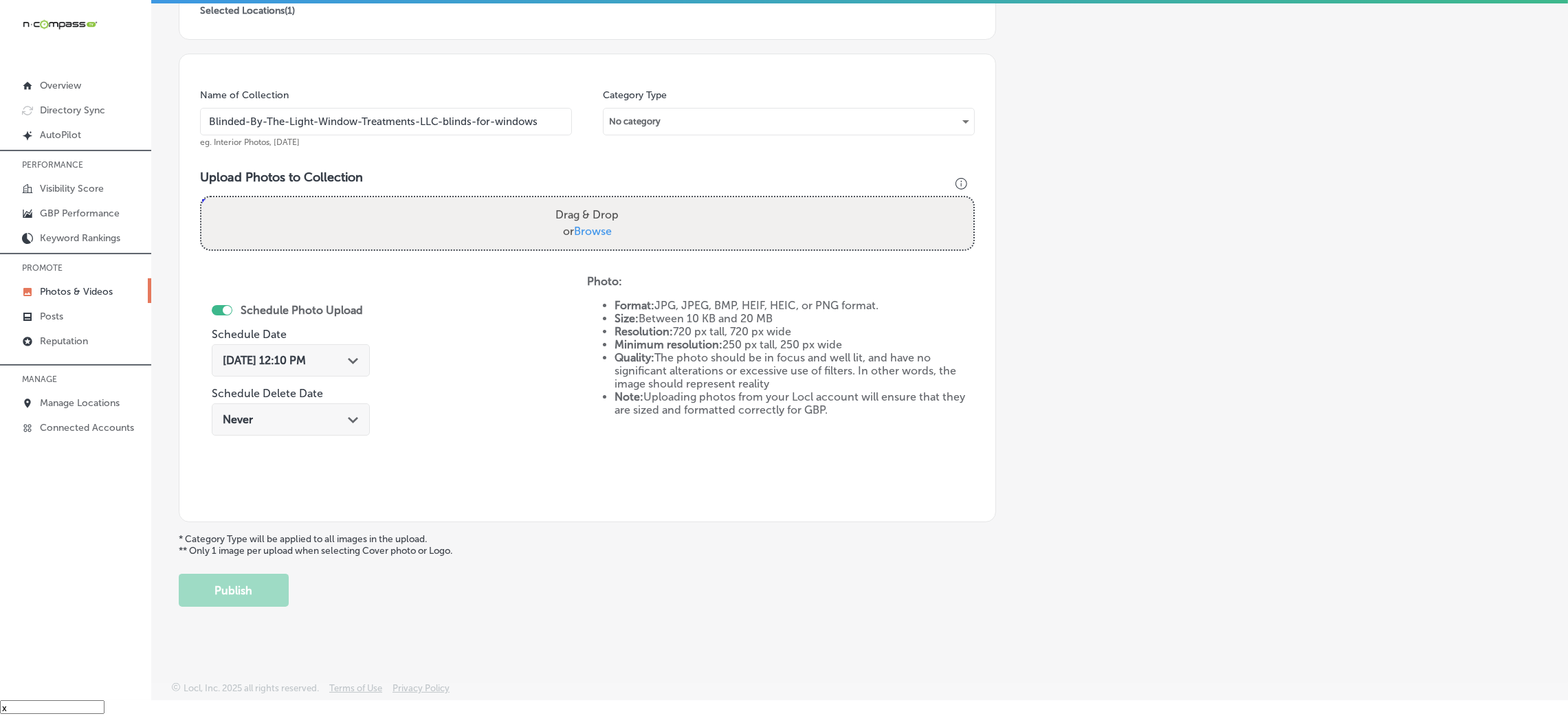
type input "C:\fakepath\Blinded-By-The-Light-Window-Treatments-LLC (11).jpg"
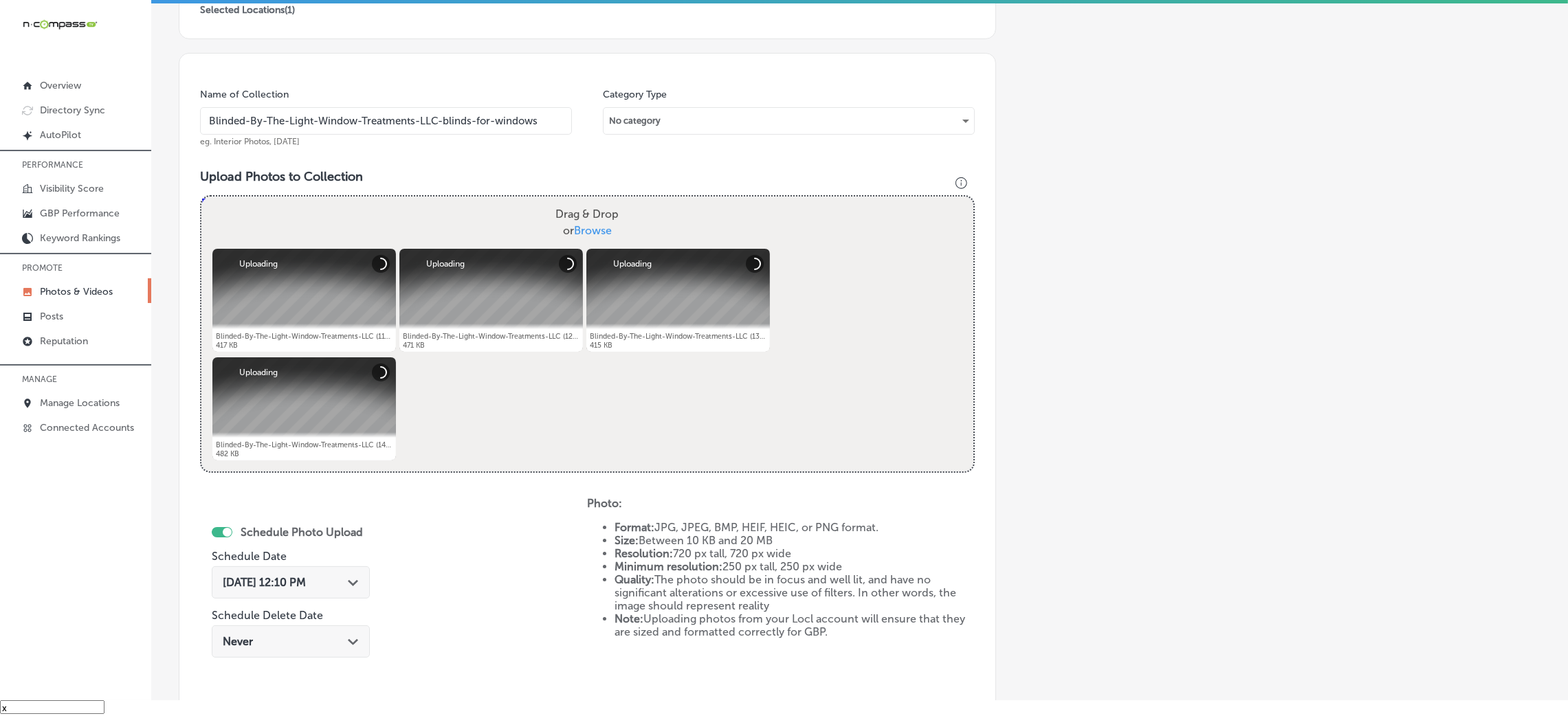
click at [334, 574] on div "[DATE] 12:10 PM Path Created with Sketch." at bounding box center [291, 583] width 158 height 32
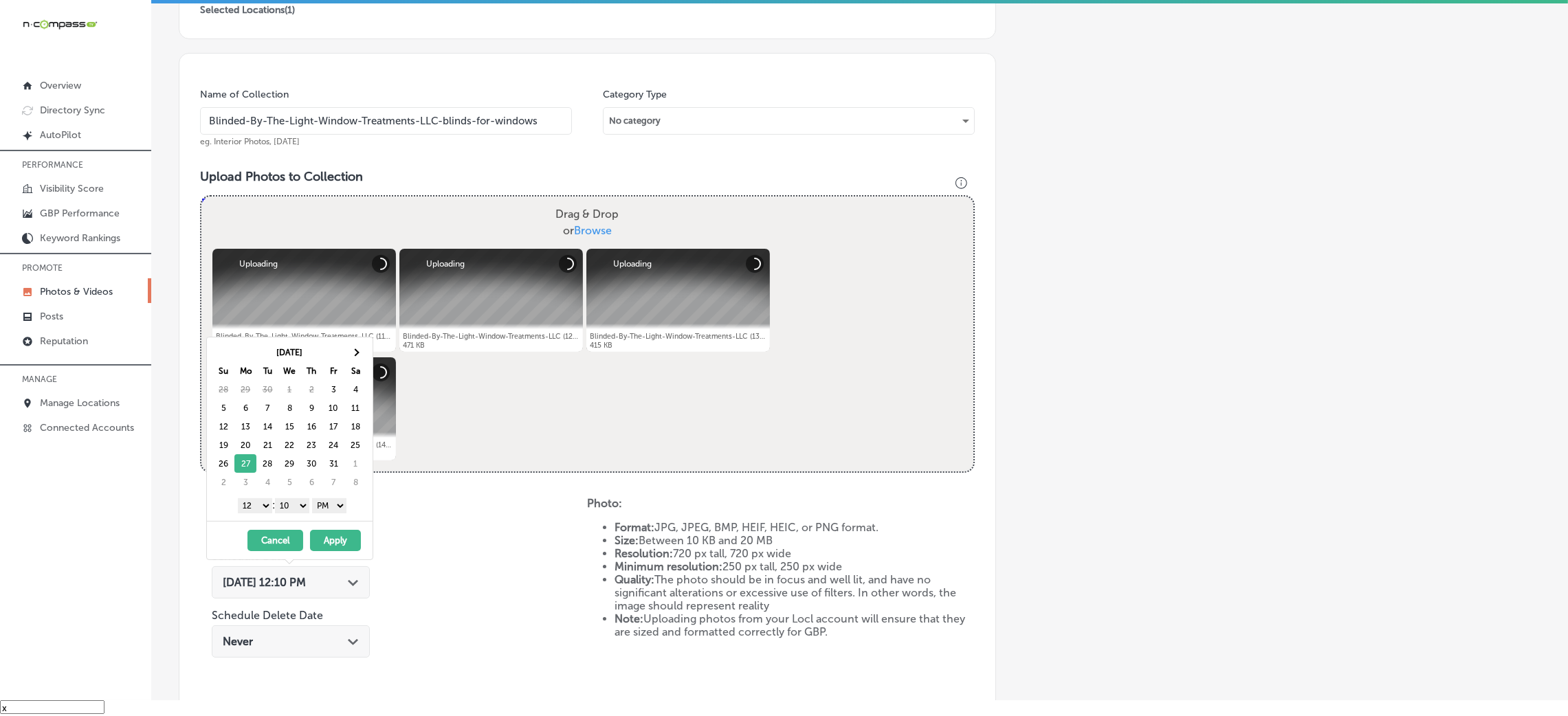
click at [286, 506] on select "00 10 20 30 40 50" at bounding box center [292, 506] width 35 height 15
click at [260, 511] on select "1 2 3 4 5 6 7 8 9 10 11 12" at bounding box center [255, 506] width 35 height 15
click at [338, 538] on button "Apply" at bounding box center [336, 540] width 51 height 21
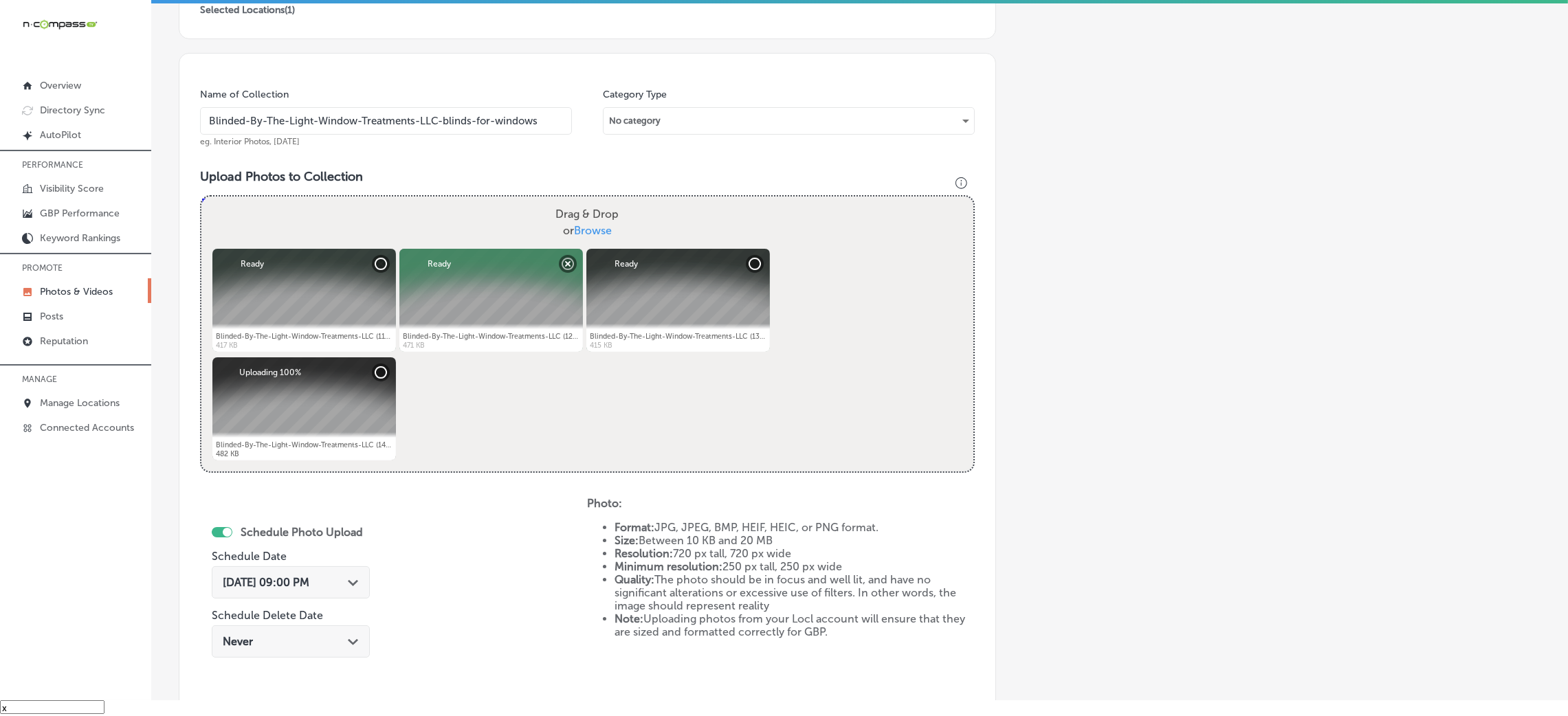
click at [369, 121] on input "Blinded-By-The-Light-Window-Treatments-LLC-blinds-for-windows" at bounding box center [386, 121] width 372 height 28
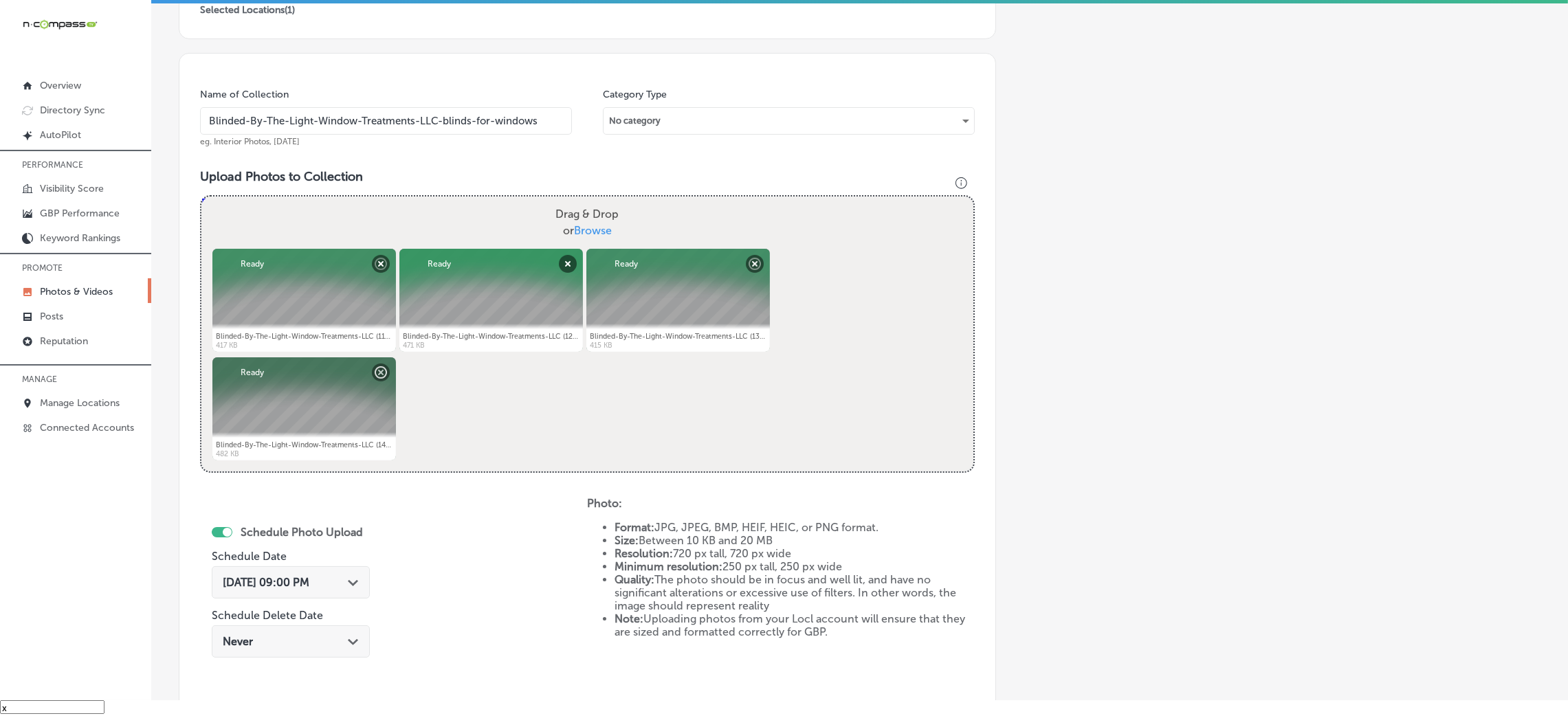
click at [369, 121] on input "Blinded-By-The-Light-Window-Treatments-LLC-blinds-for-windows" at bounding box center [386, 121] width 372 height 28
click at [437, 155] on div "Name of Collection Blinded-By-The-Light-Window-Treatments-LLC-blinds-for-window…" at bounding box center [587, 399] width 818 height 691
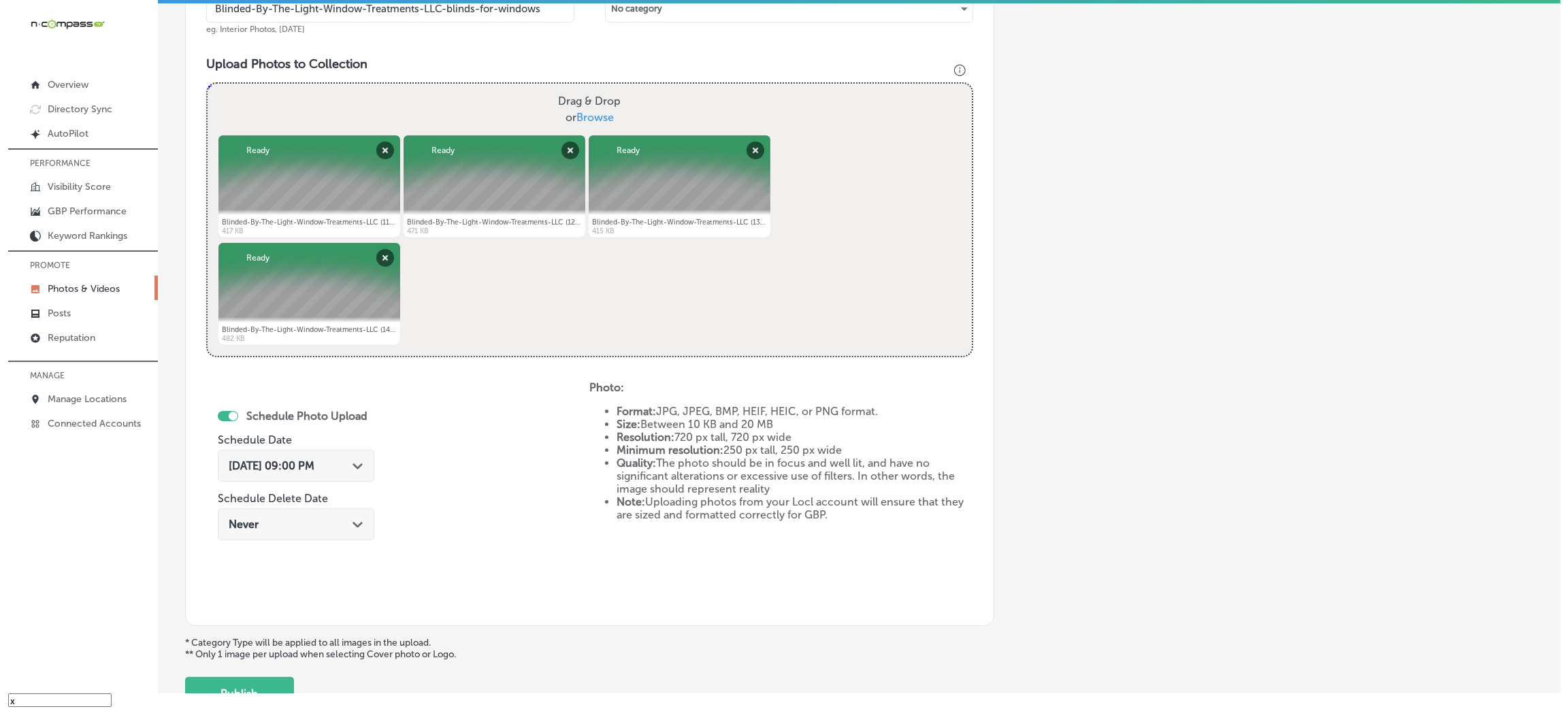
scroll to position [544, 0]
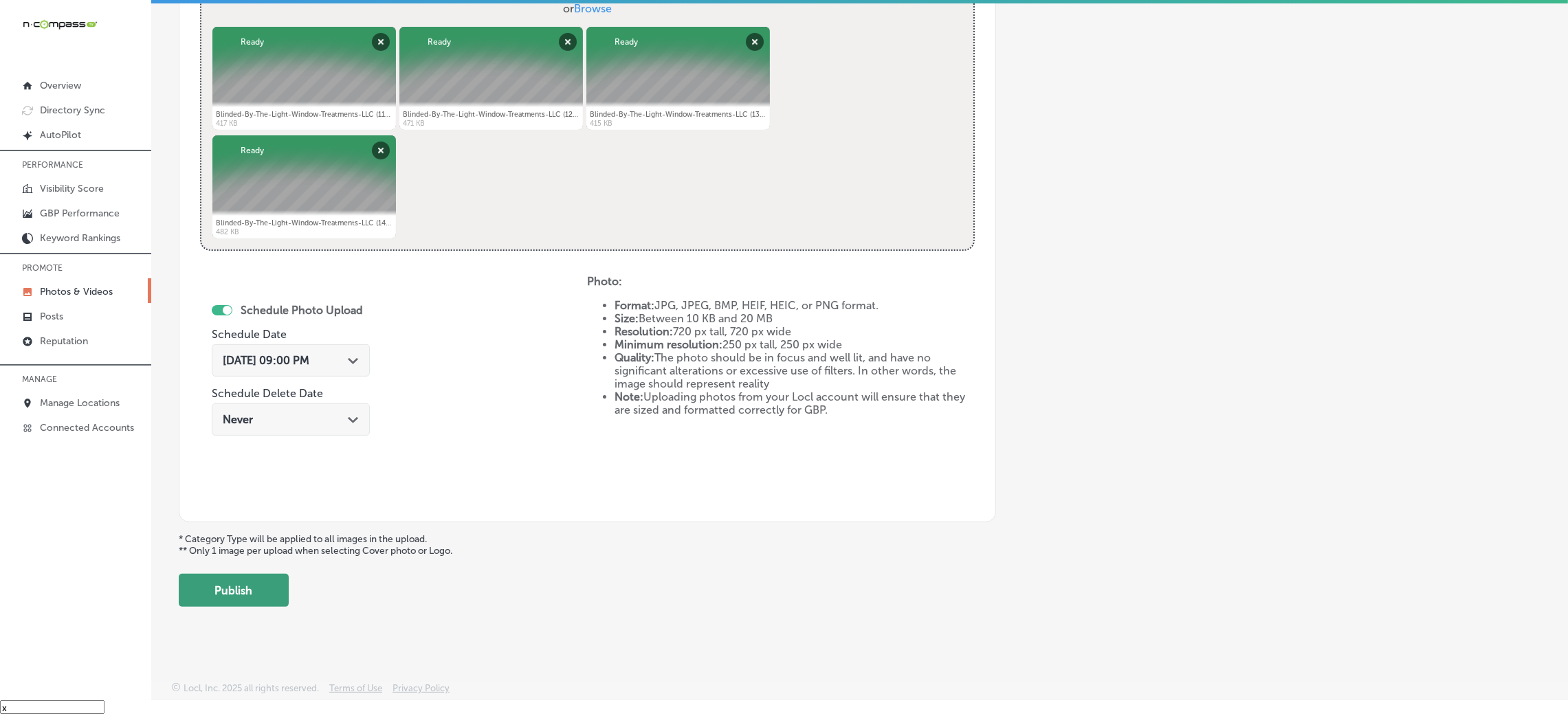
click at [228, 579] on button "Publish" at bounding box center [233, 590] width 110 height 33
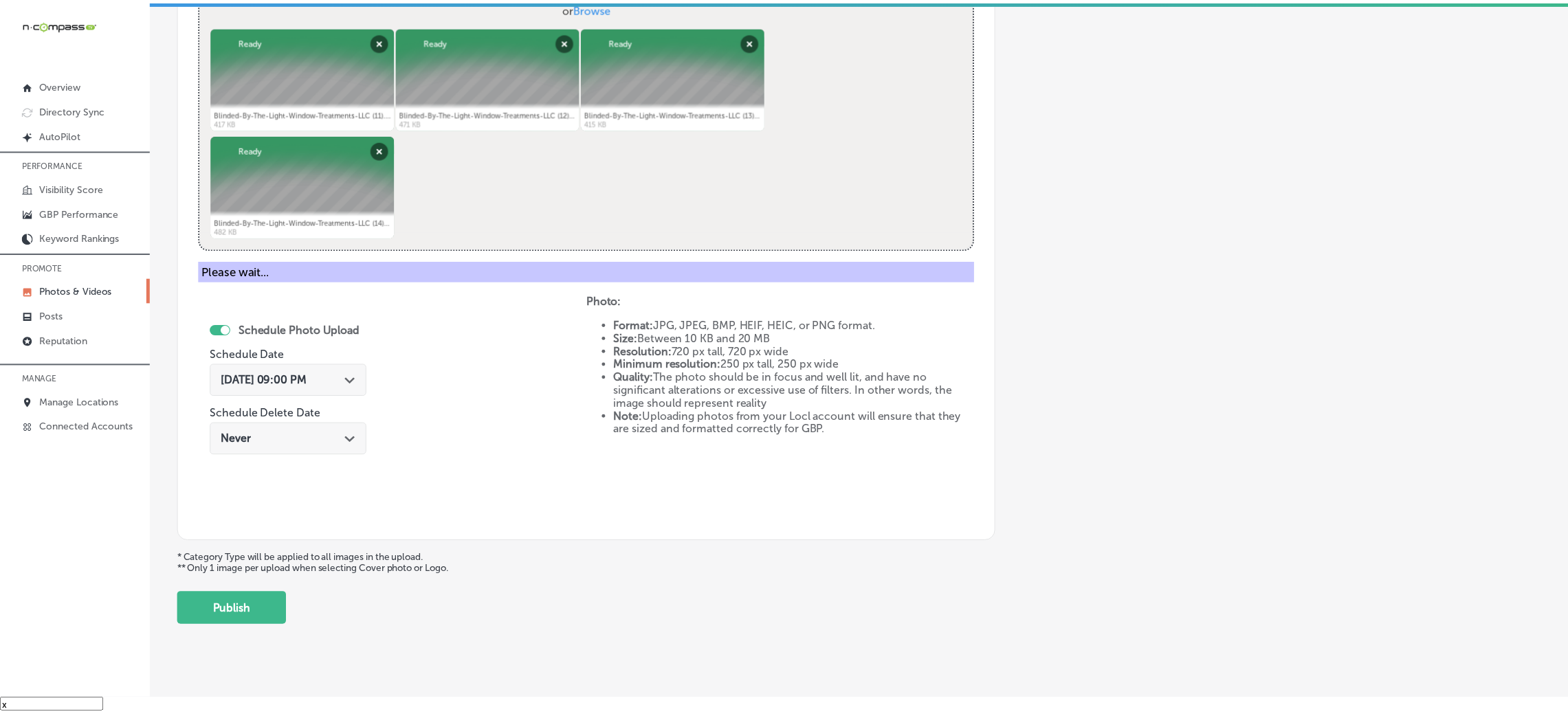
scroll to position [327, 0]
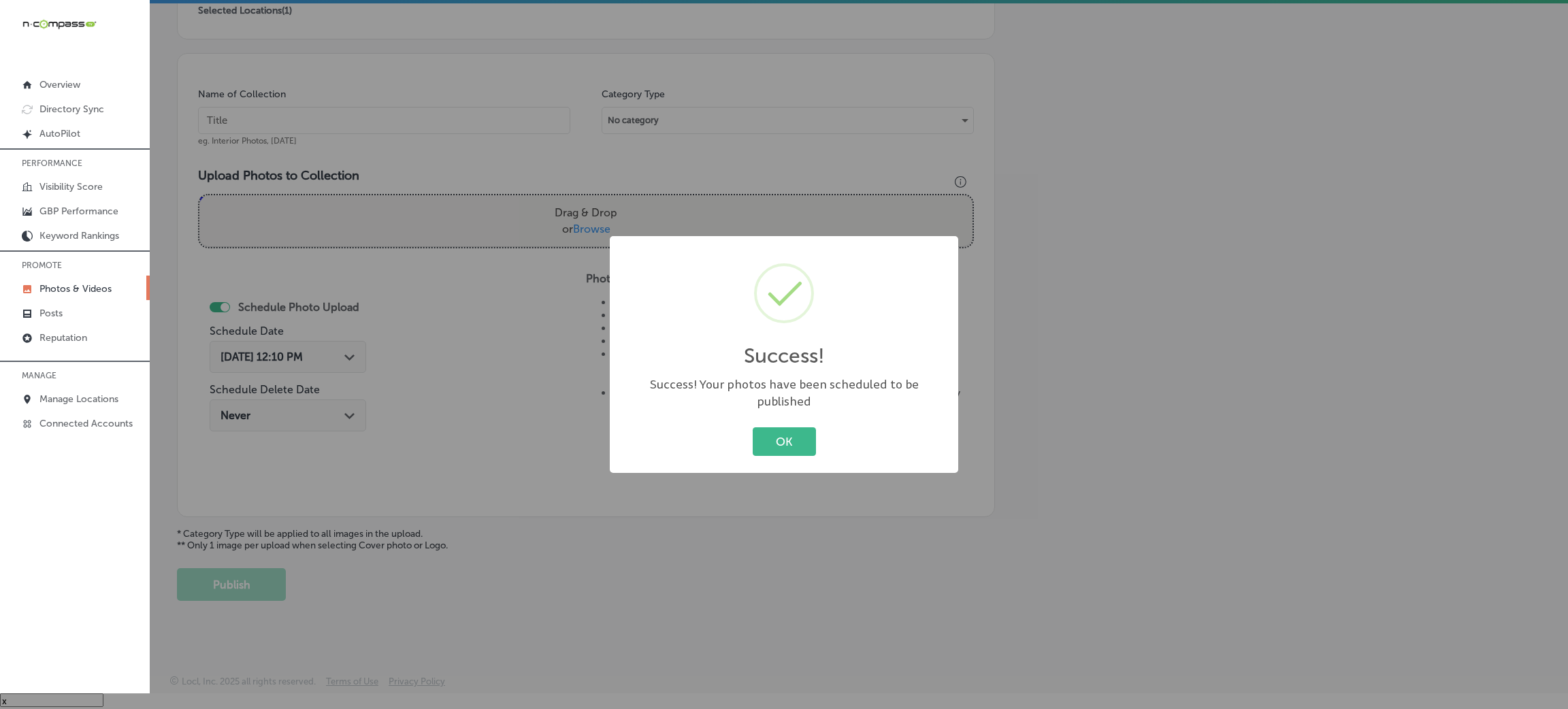
click at [812, 424] on div "OK Cancel" at bounding box center [784, 441] width 321 height 36
click at [762, 432] on button "OK" at bounding box center [784, 441] width 64 height 28
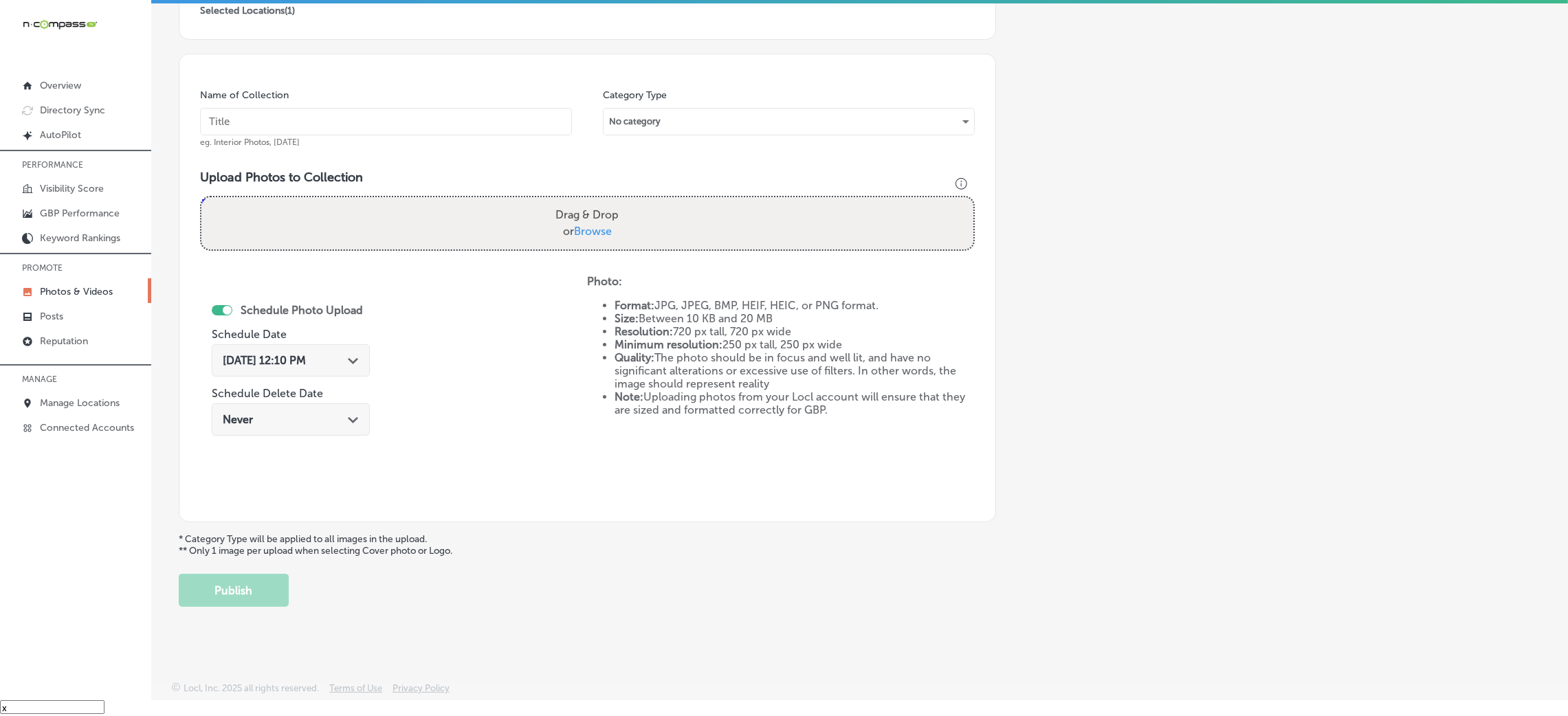
click at [465, 119] on input "text" at bounding box center [386, 121] width 372 height 28
paste input "Blinded-By-The-Light-Window-Treatments-LLC-blinds-for-windows"
type input "Blinded-By-The-Light-Window-Treatments-LLC-blinds-for-windows"
click at [533, 220] on div "Drag & Drop or Browse" at bounding box center [588, 224] width 772 height 52
click at [202, 198] on input "Drag & Drop or Browse" at bounding box center [588, 200] width 772 height 4
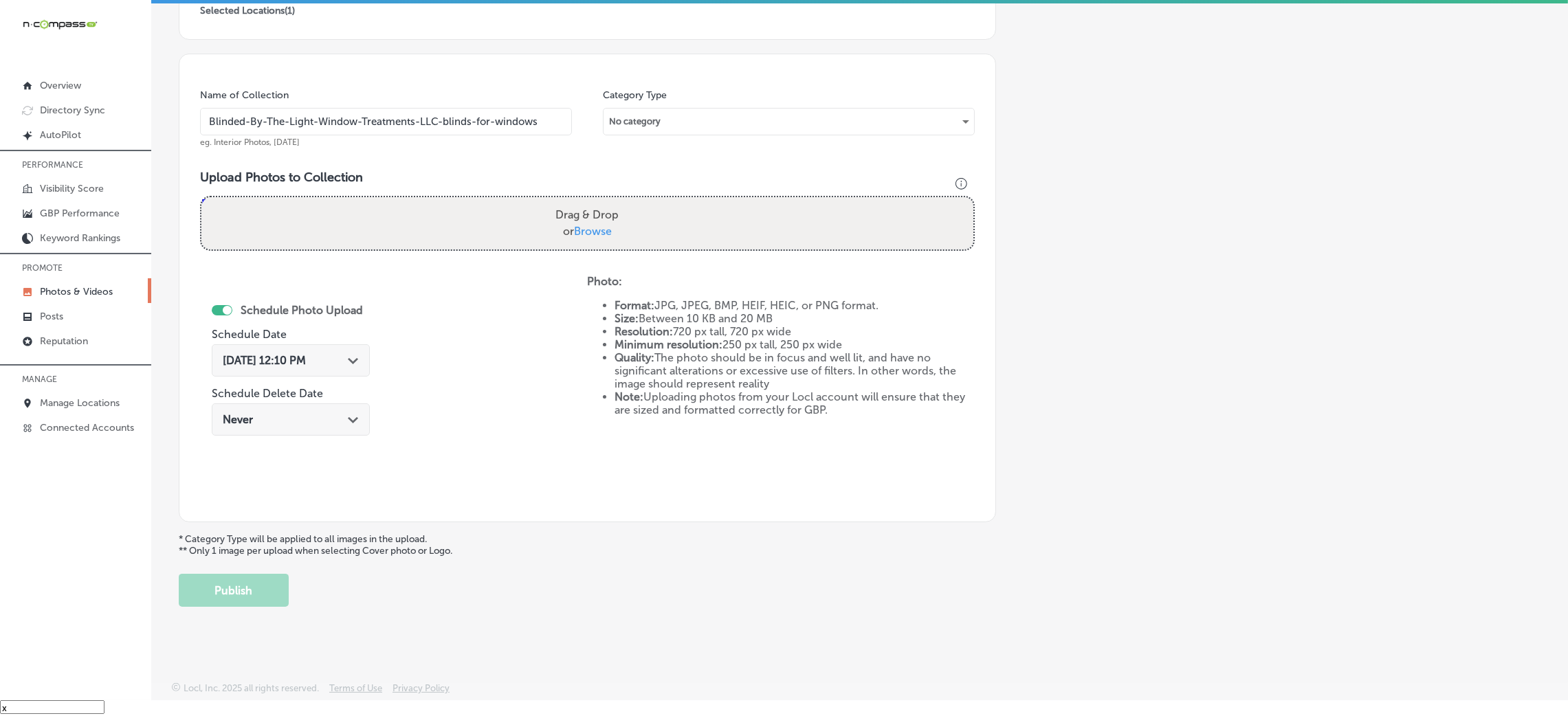
type input "C:\fakepath\Blinded-By-The-Light-Window-Treatments-LLC (15).jpg"
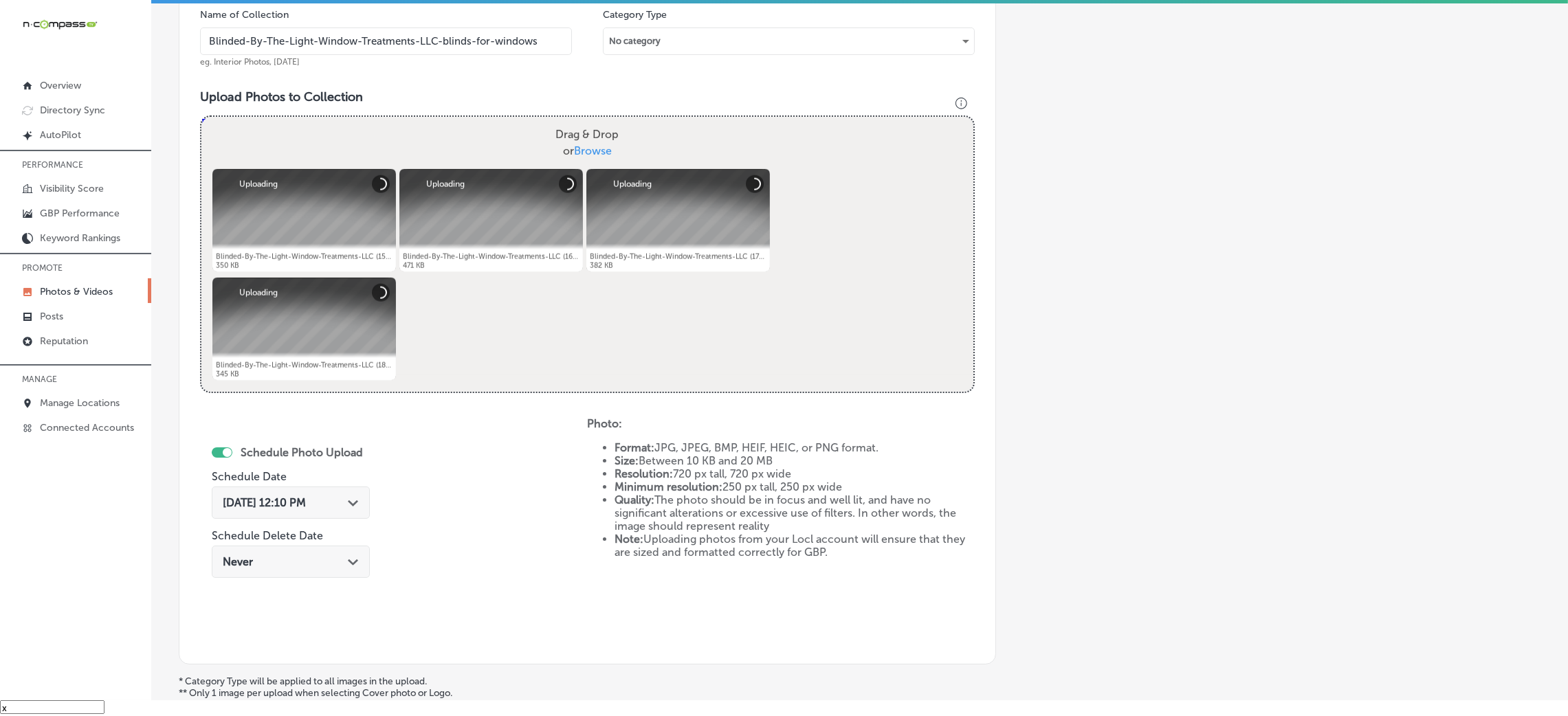
scroll to position [430, 0]
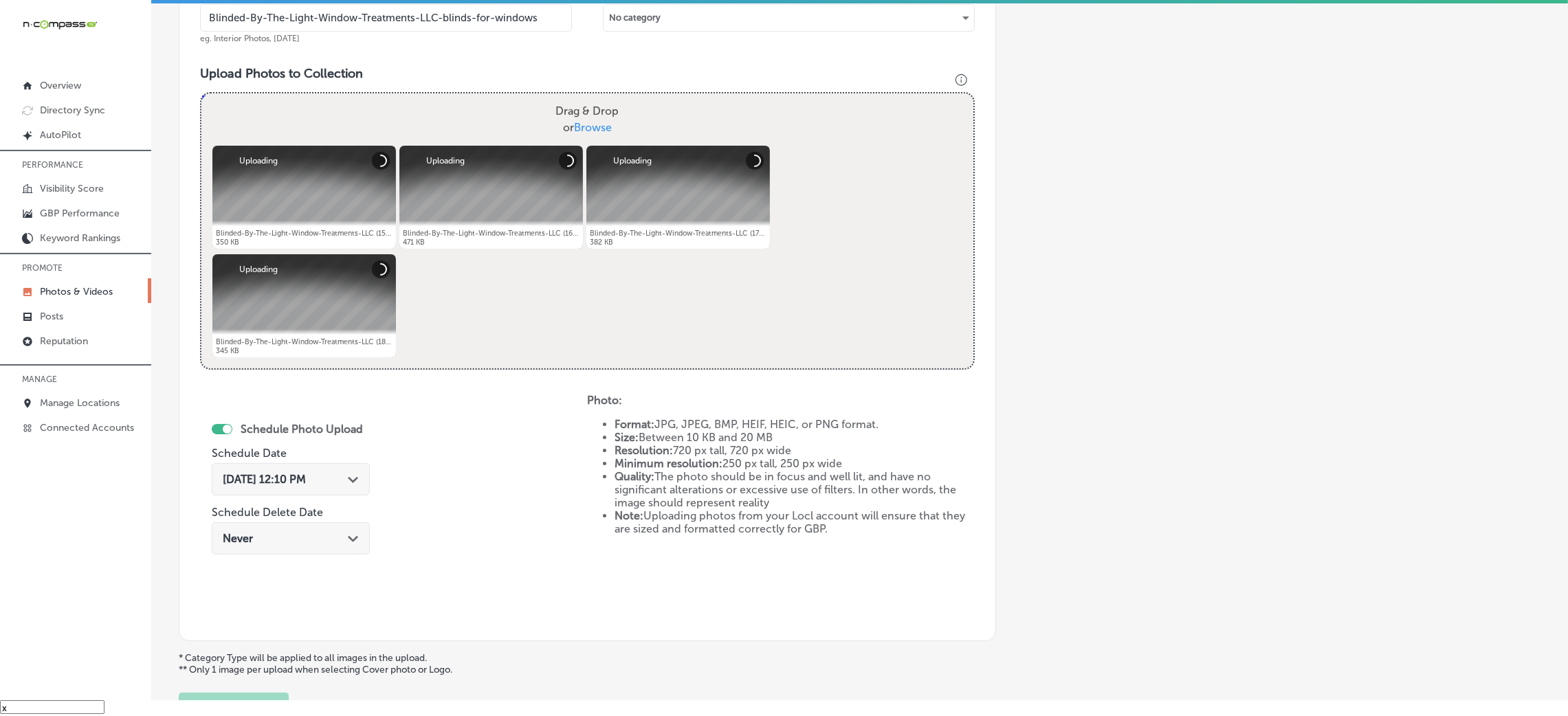
click at [311, 456] on div "Schedule Photo Upload Schedule Date [DATE] 12:10 PM Path Created with Sketch. S…" at bounding box center [291, 490] width 158 height 149
click at [304, 468] on div "[DATE] 12:10 PM Path Created with Sketch." at bounding box center [291, 480] width 158 height 32
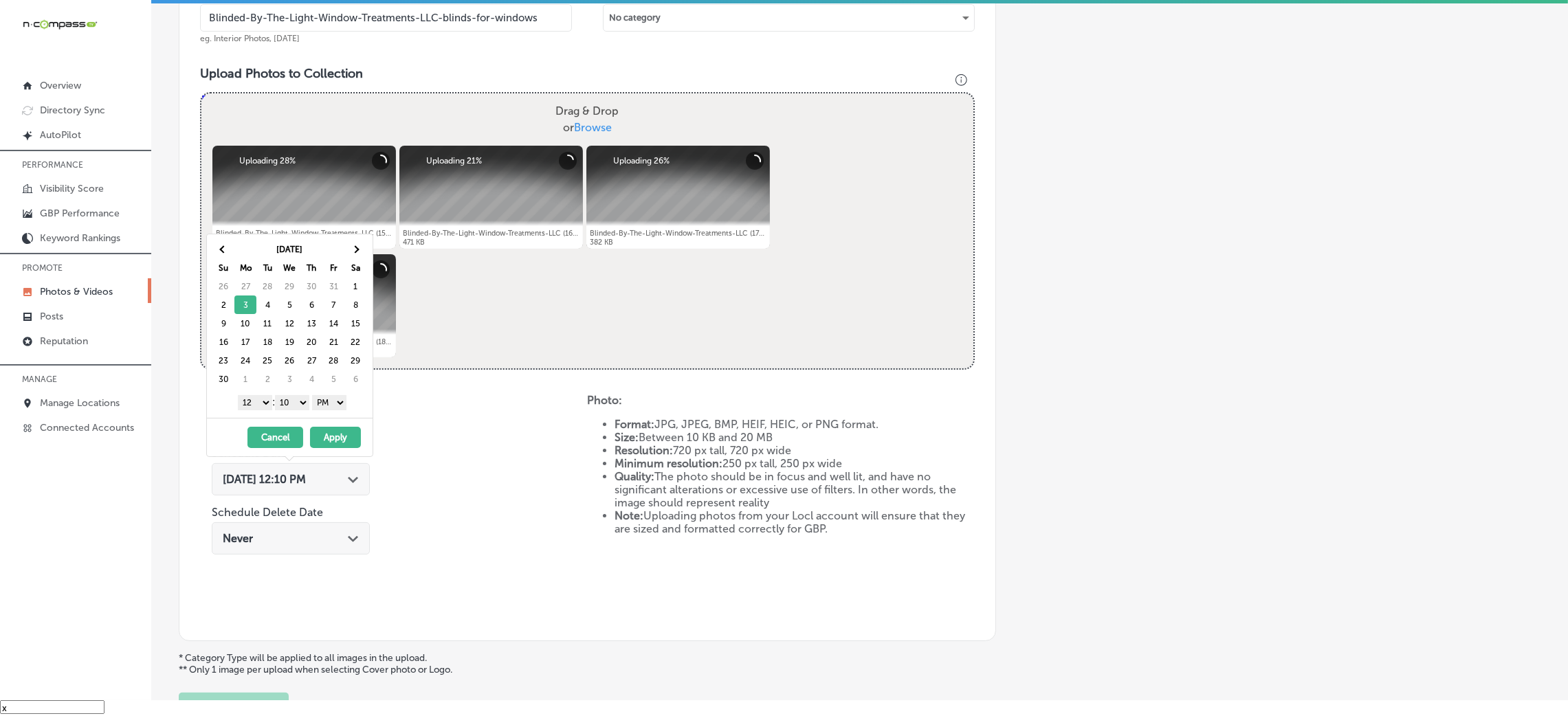
click at [312, 407] on div "1 2 3 4 5 6 7 8 9 10 11 12 : 00 10 20 30 40 50 AM PM" at bounding box center [292, 402] width 160 height 20
click at [295, 402] on select "00 10 20 30 40 50" at bounding box center [292, 402] width 35 height 15
click at [258, 394] on div "1 2 3 4 5 6 7 8 9 10 11 12 : 00 10 20 30 40 50 AM PM" at bounding box center [292, 402] width 160 height 20
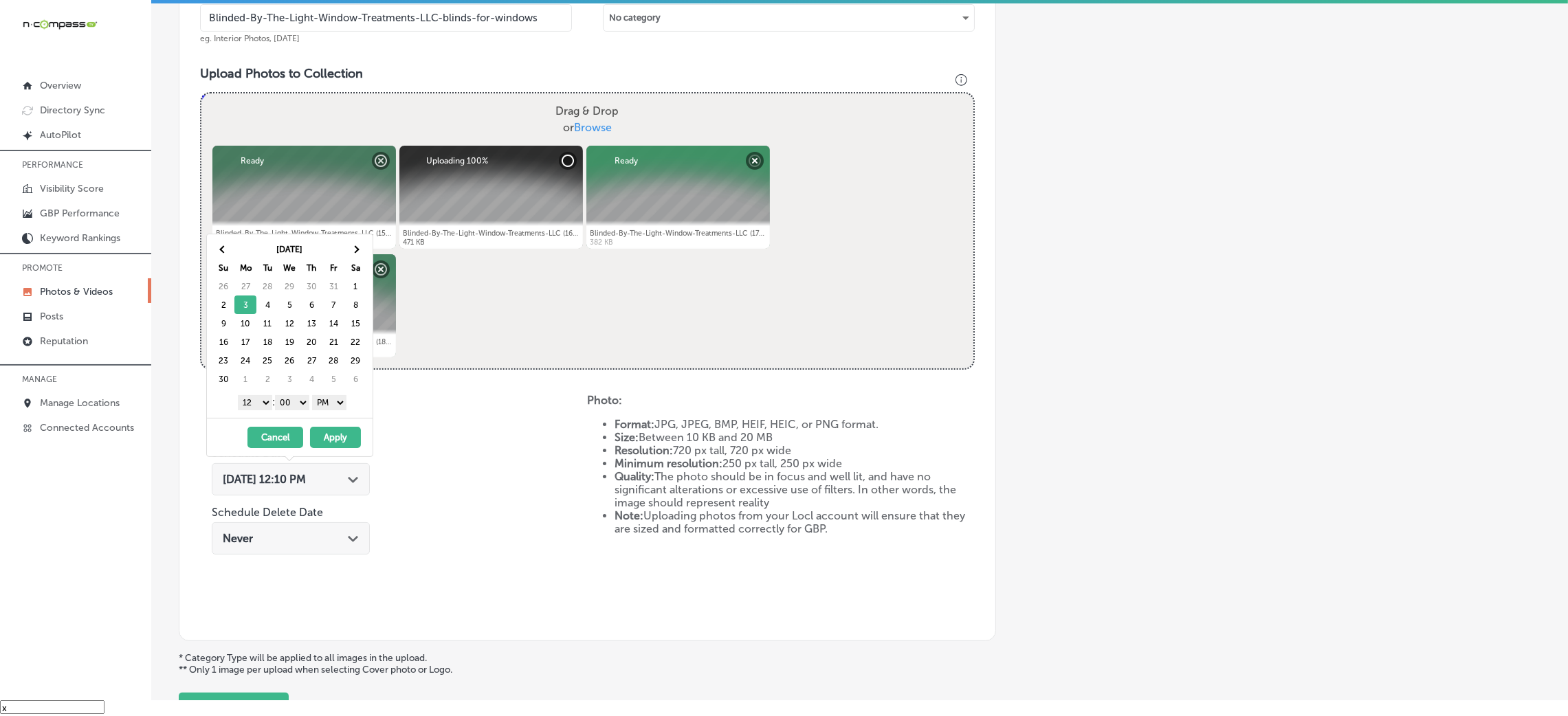
click at [243, 410] on select "1 2 3 4 5 6 7 8 9 10 11 12" at bounding box center [255, 402] width 35 height 15
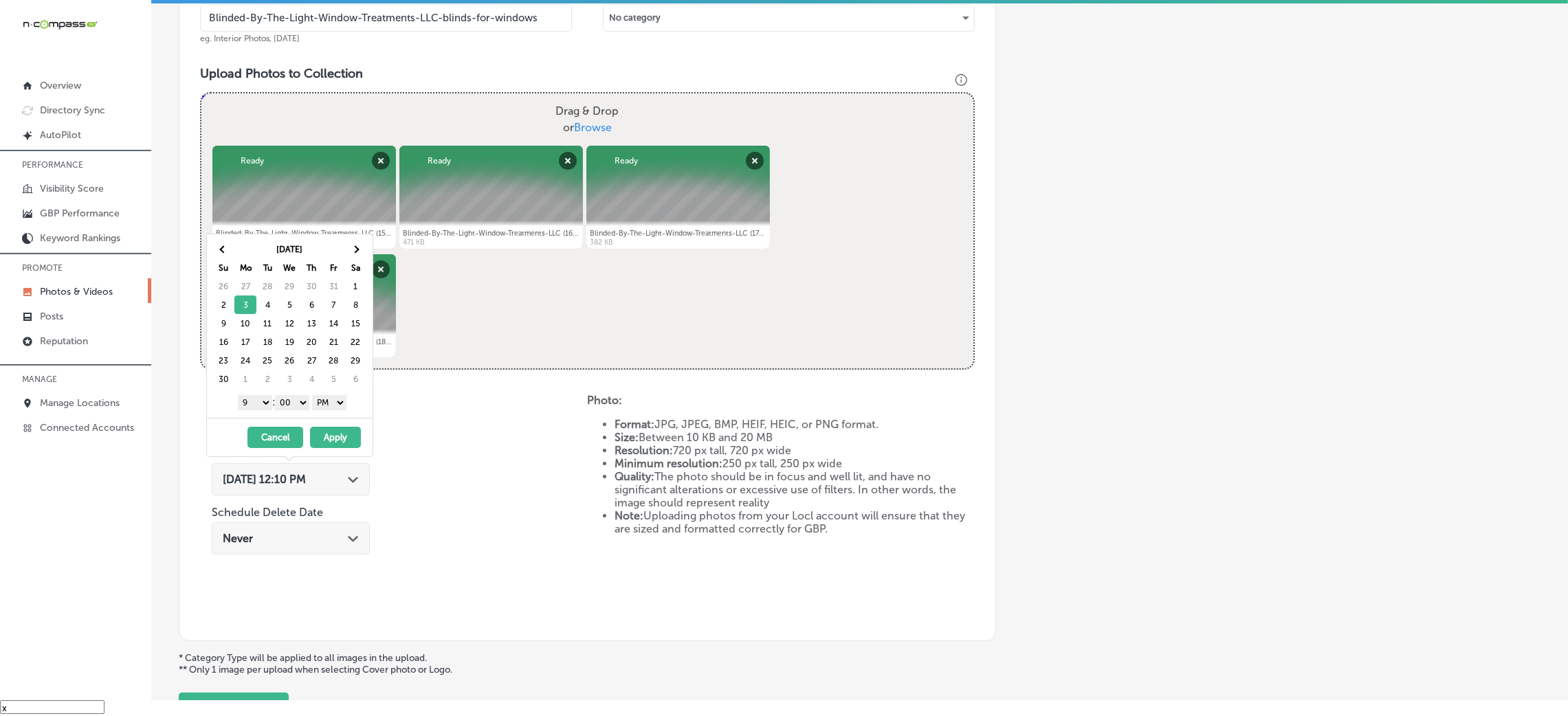
click at [348, 444] on button "Apply" at bounding box center [336, 437] width 51 height 21
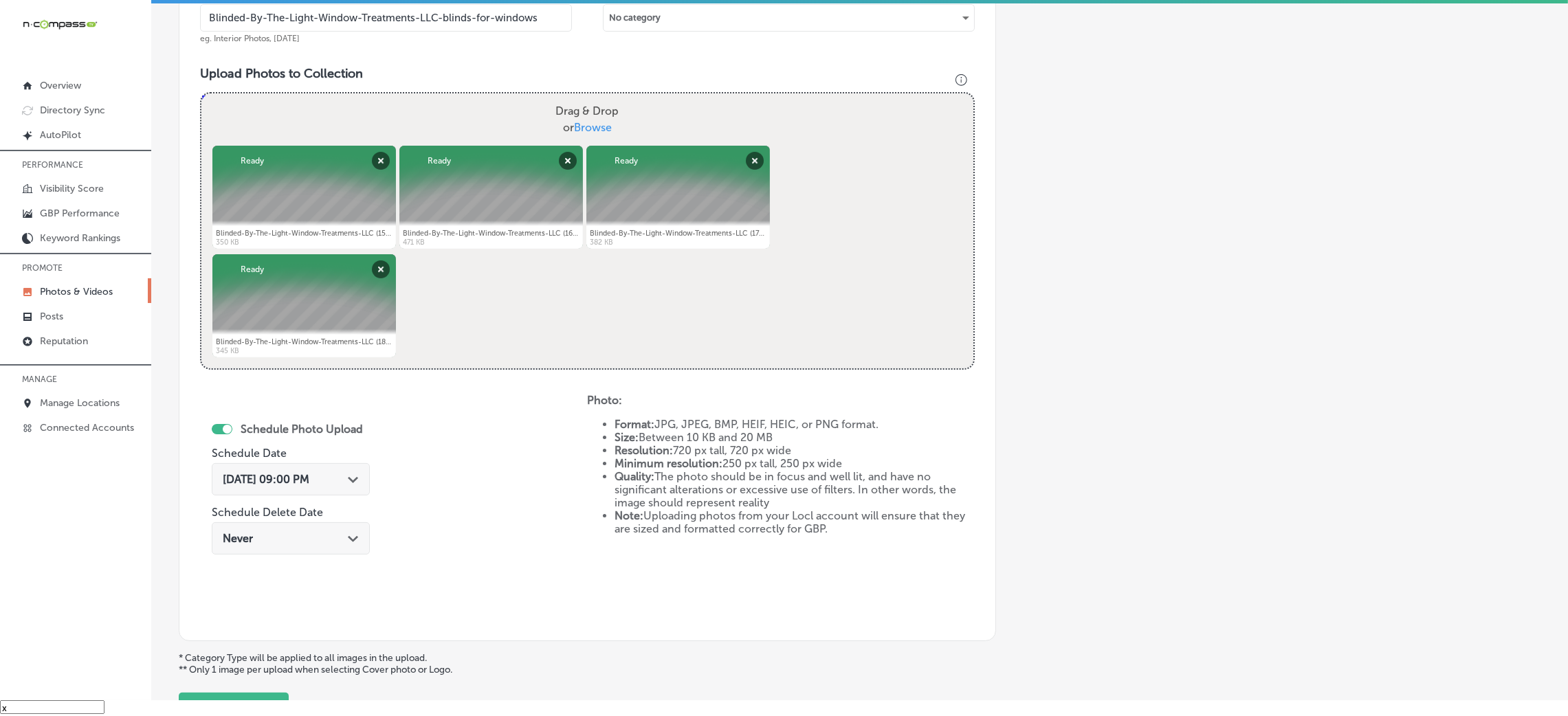
scroll to position [550, 0]
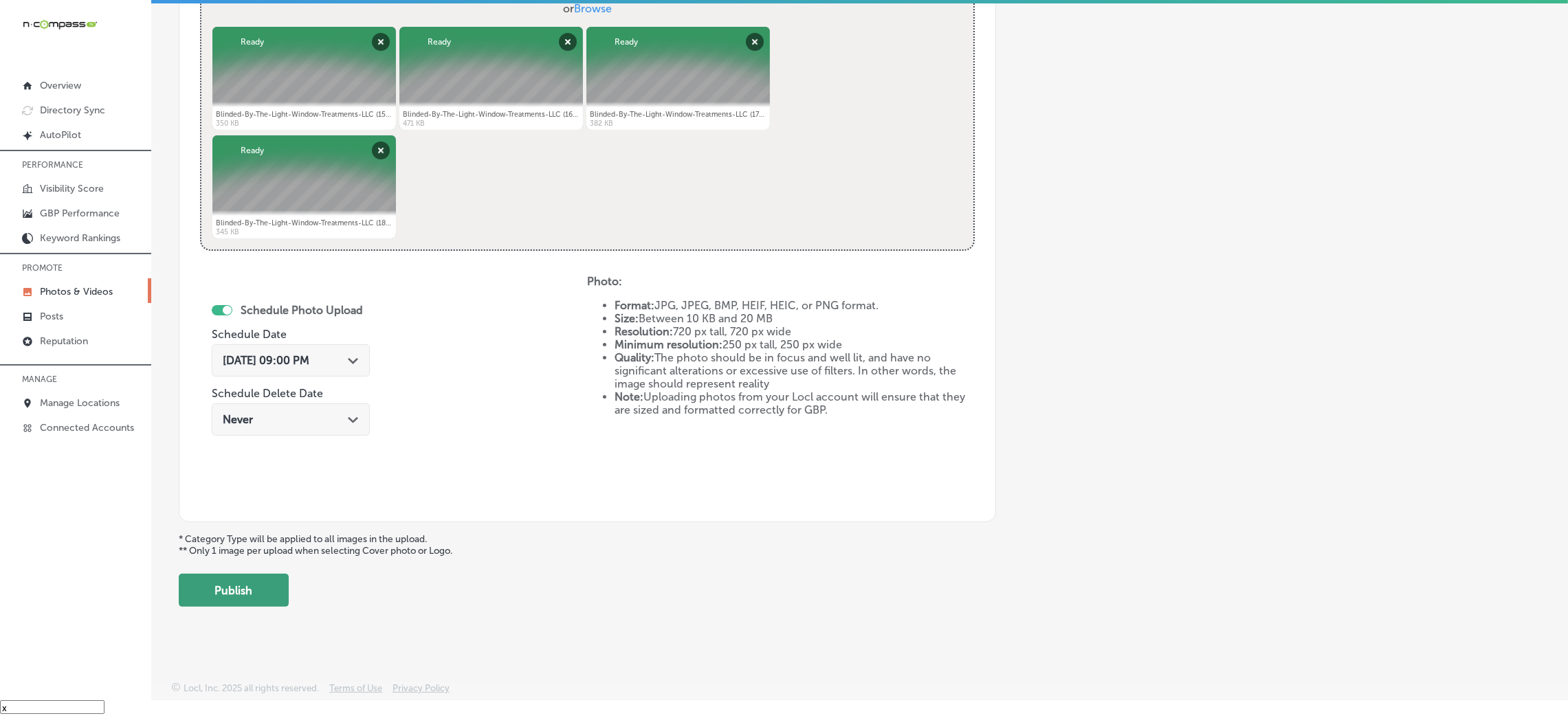
click at [232, 585] on button "Publish" at bounding box center [233, 590] width 110 height 33
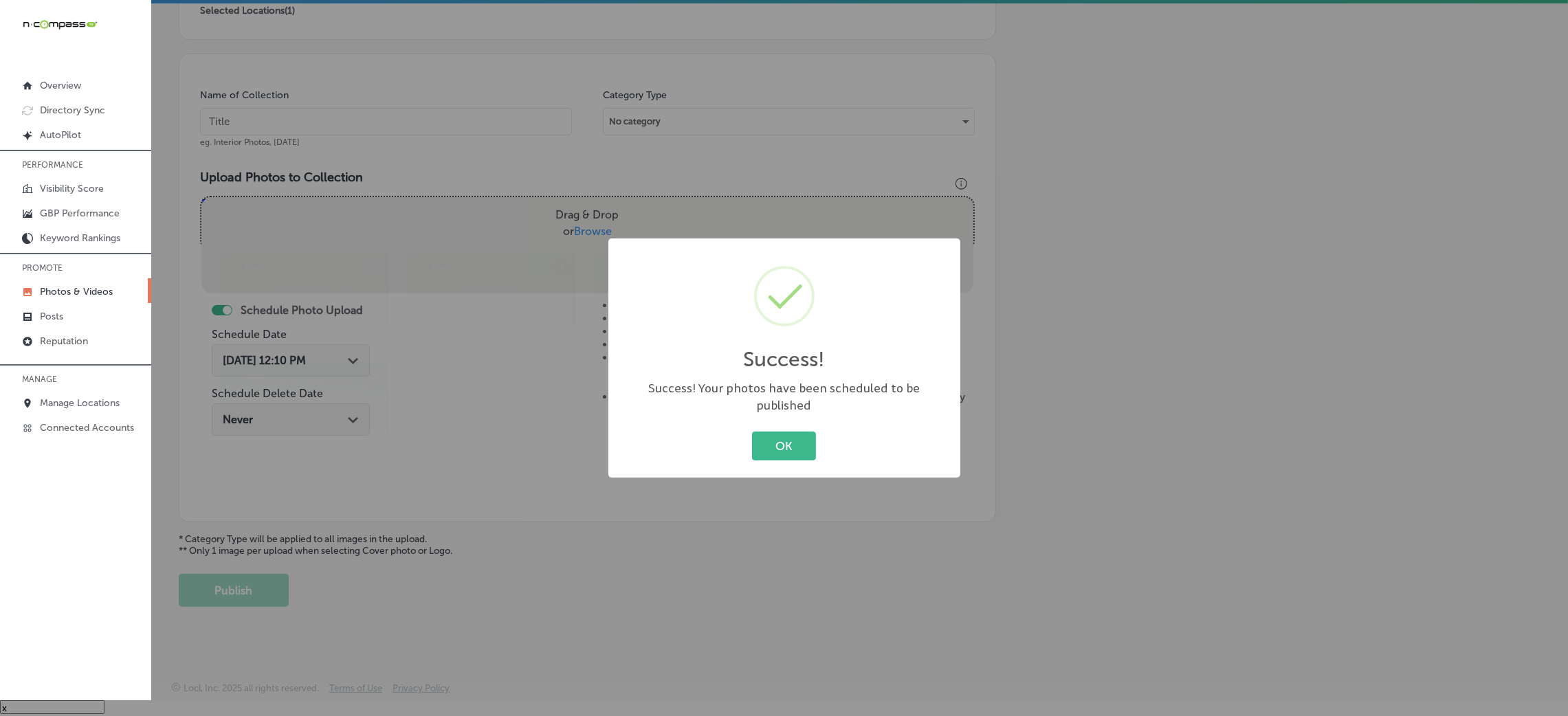
scroll to position [327, 0]
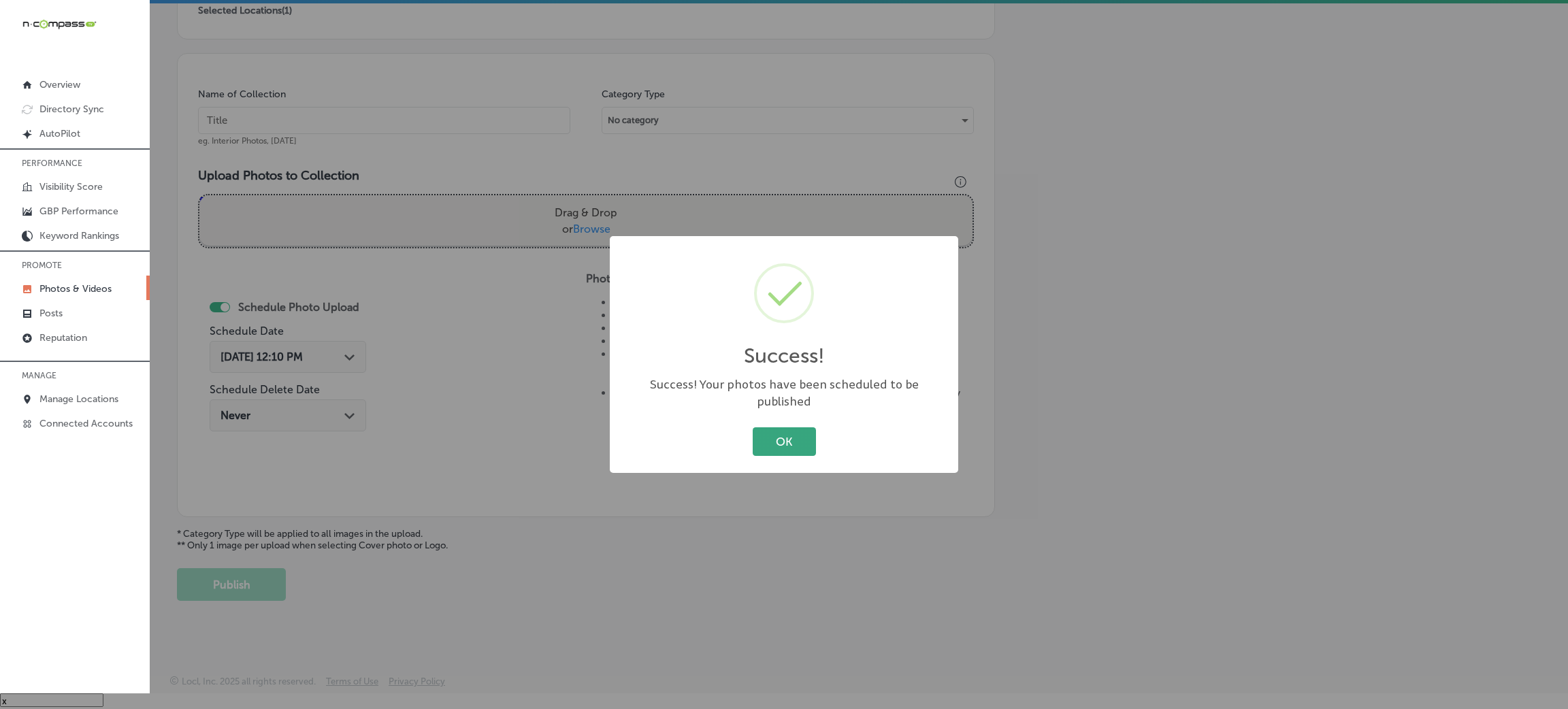
click at [798, 427] on button "OK" at bounding box center [784, 441] width 64 height 28
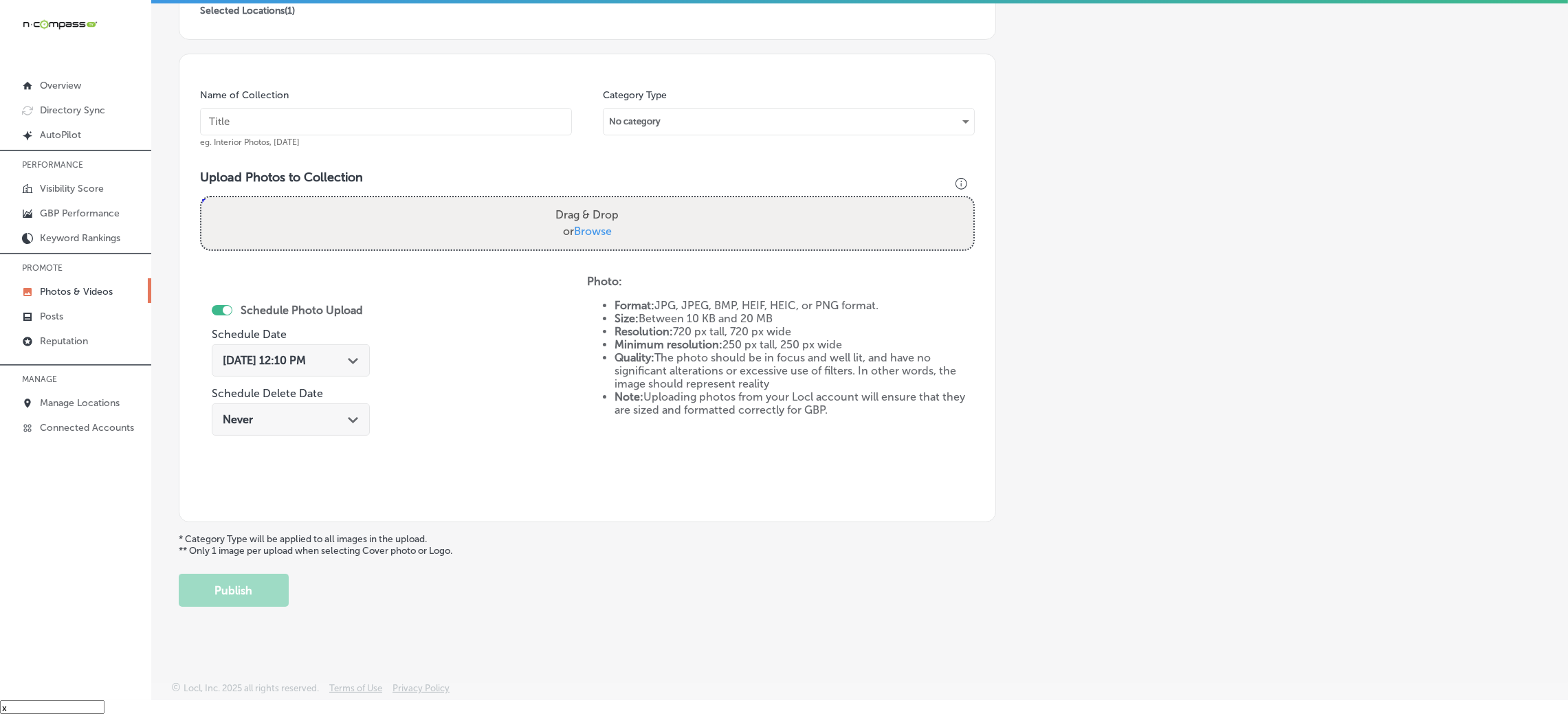
click at [530, 132] on input "text" at bounding box center [386, 121] width 372 height 28
paste input "Blinded-By-The-Light-Window-Treatments-LLC-blinds-for-windows"
type input "Blinded-By-The-Light-Window-Treatments-LLC-blinds-for-windows"
click at [615, 234] on label "Drag & Drop or Browse" at bounding box center [587, 224] width 74 height 44
click at [615, 202] on input "Drag & Drop or Browse" at bounding box center [588, 200] width 772 height 4
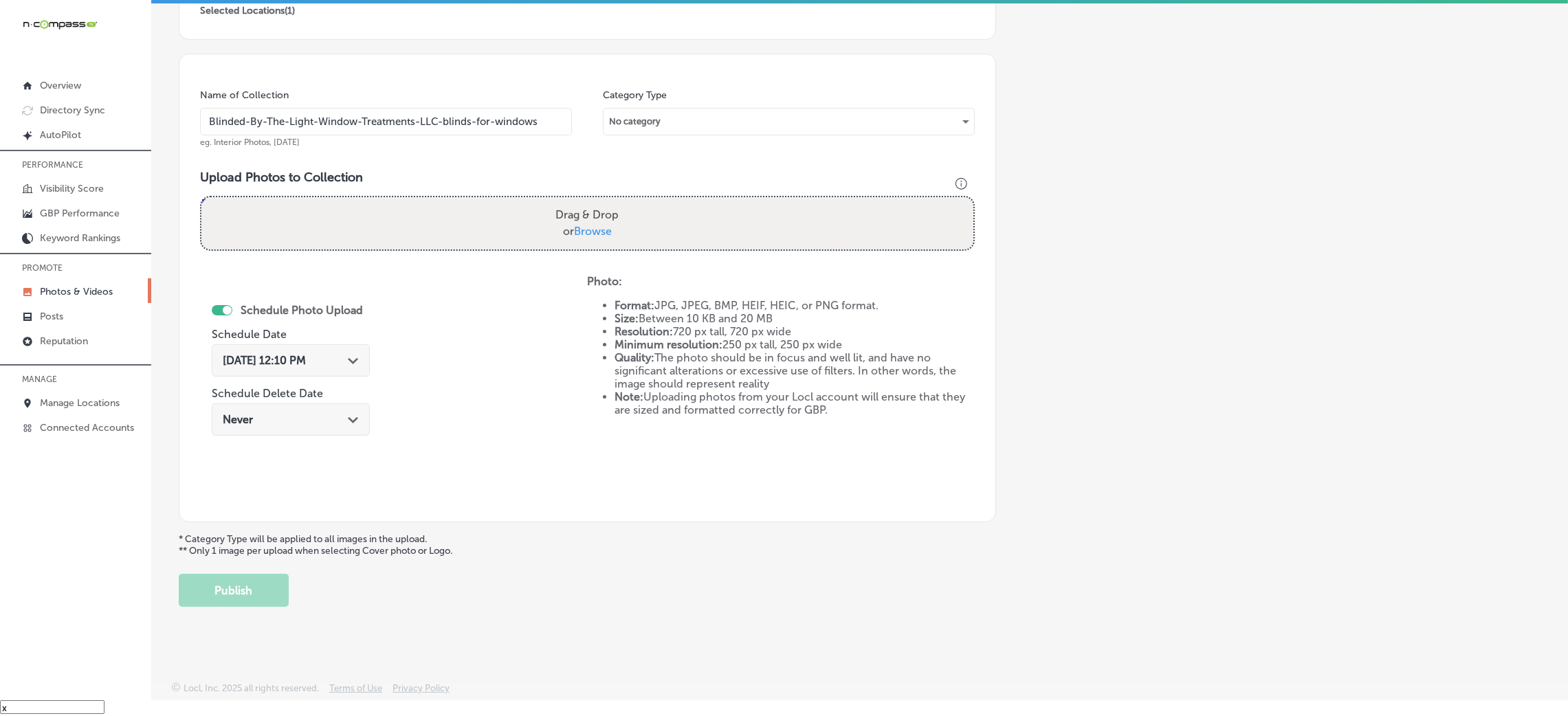
type input "C:\fakepath\Blinded-By-The-Light-Window-Treatments-LLC (19).jpg"
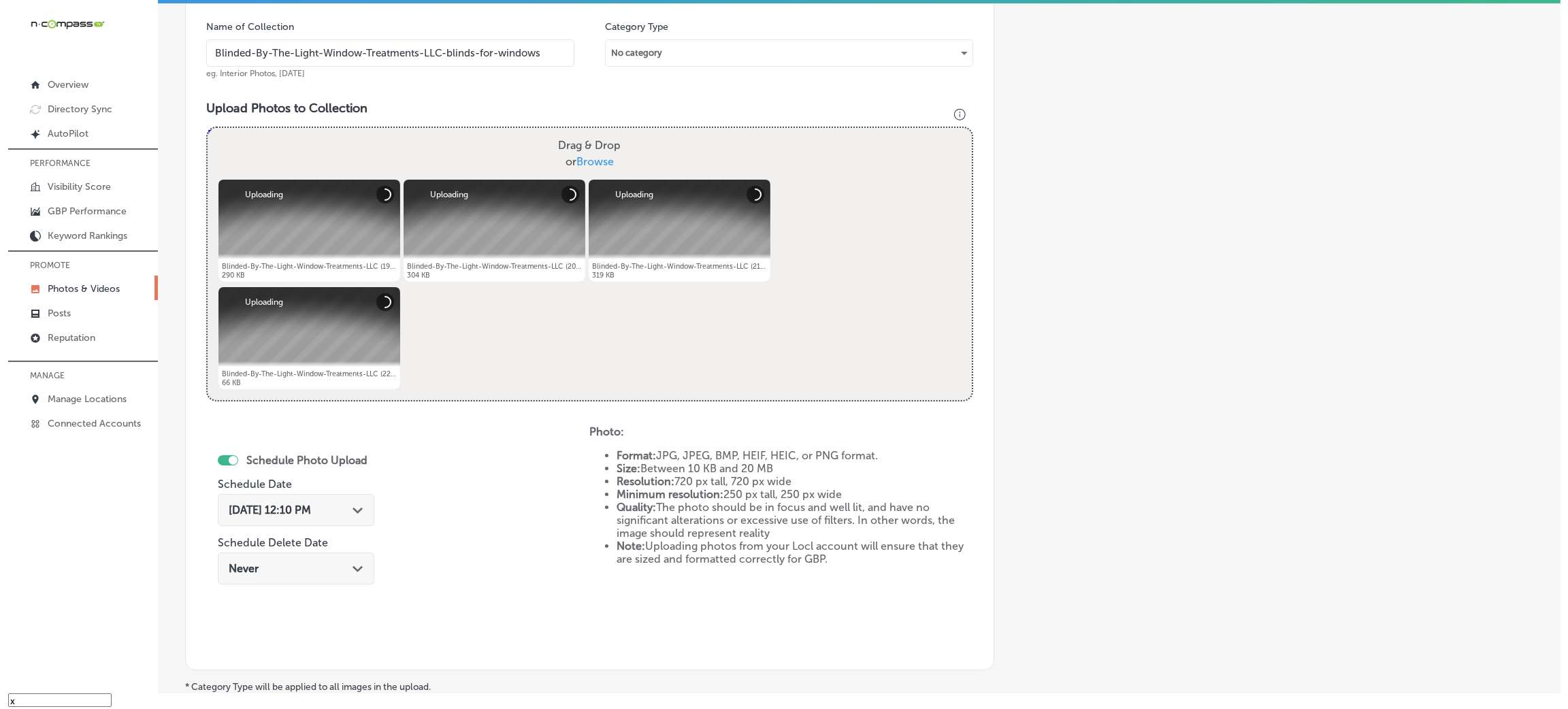
scroll to position [425, 0]
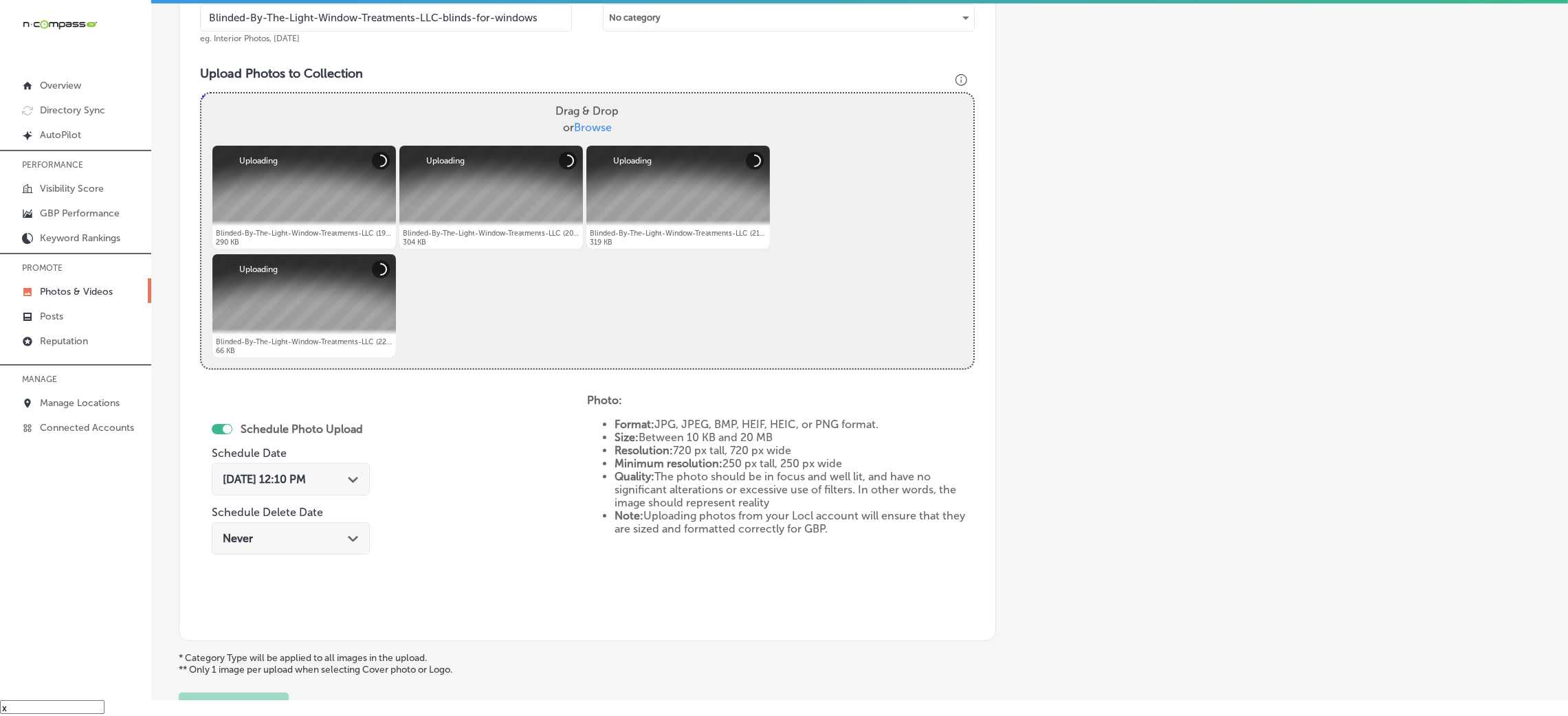
click at [224, 482] on span "[DATE] 12:10 PM" at bounding box center [265, 480] width 83 height 13
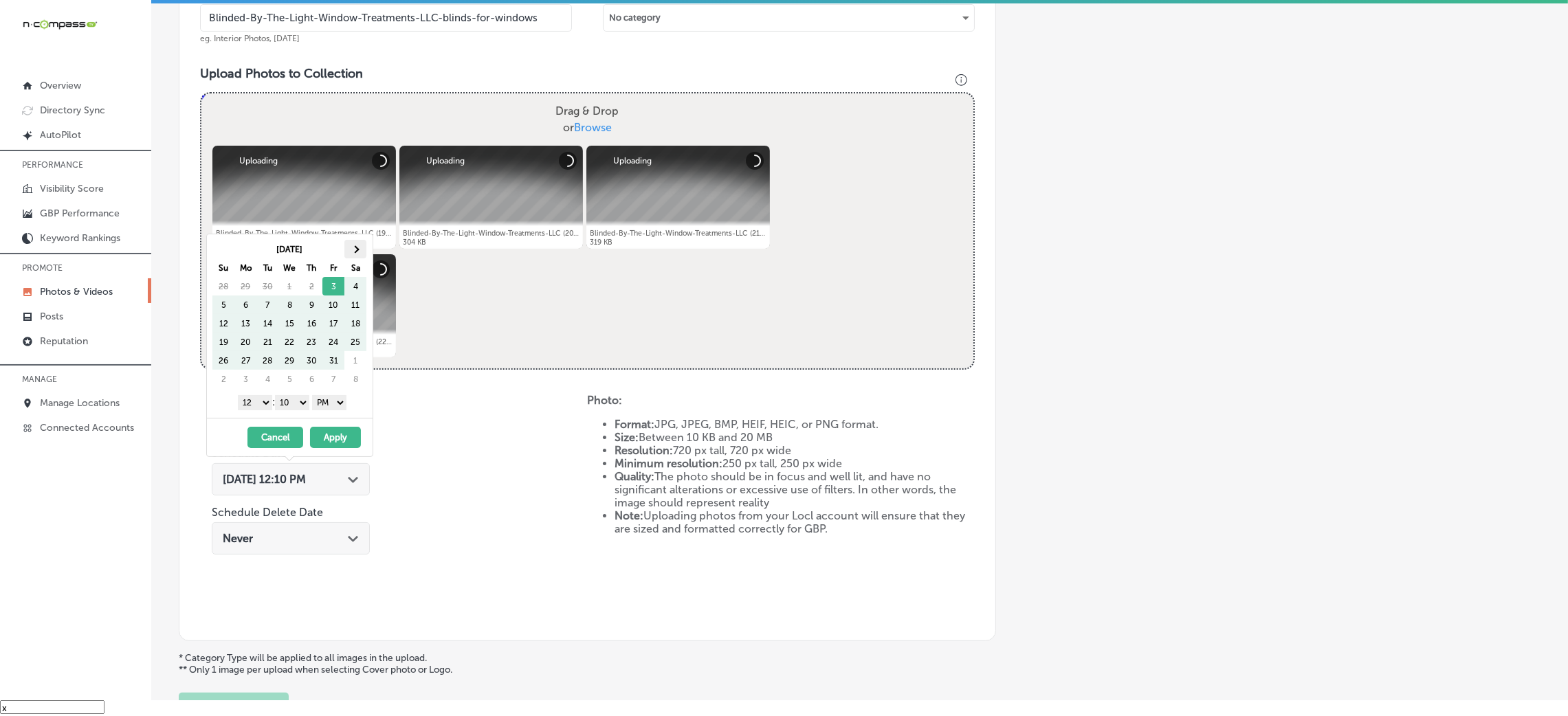
click at [344, 248] on th at bounding box center [355, 249] width 22 height 18
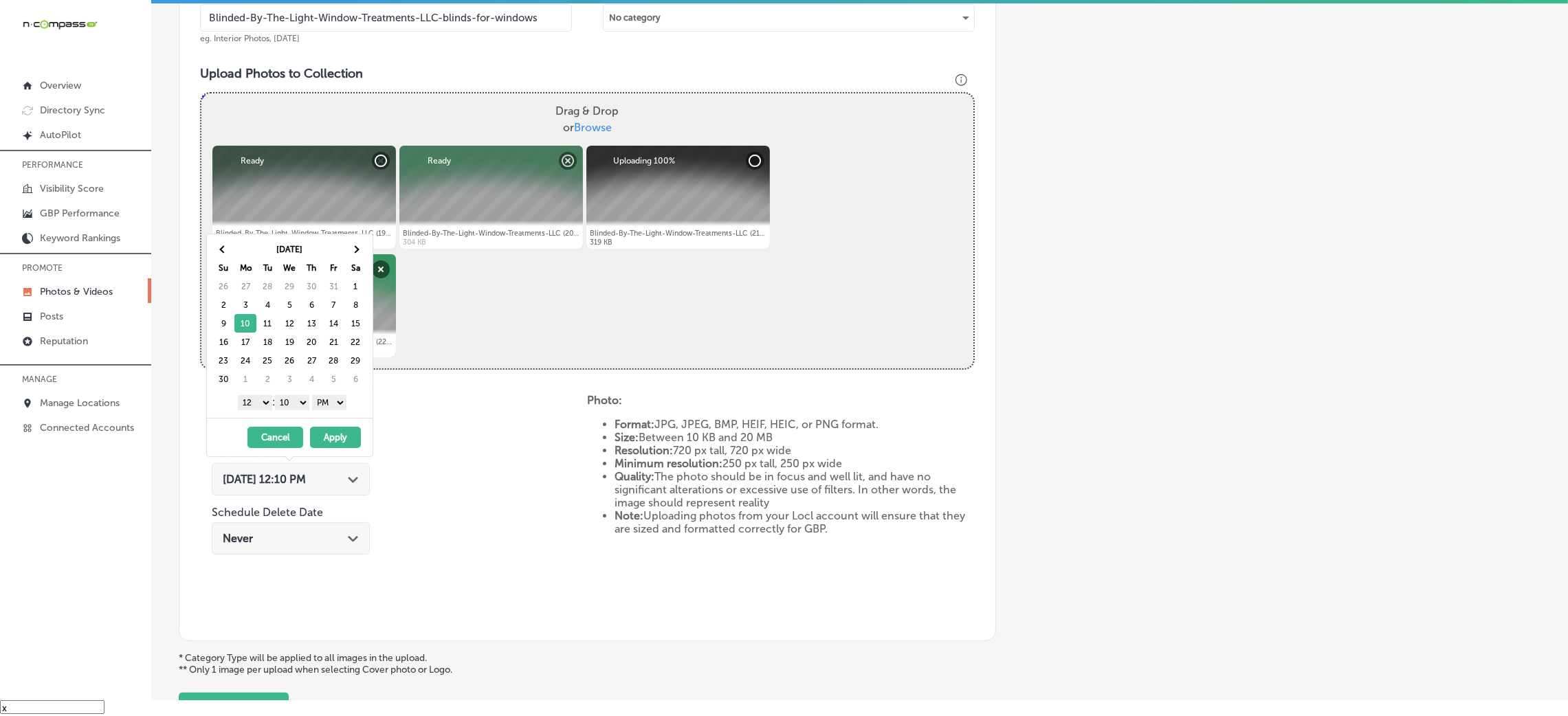
click at [303, 401] on select "00 10 20 30 40 50" at bounding box center [292, 402] width 35 height 15
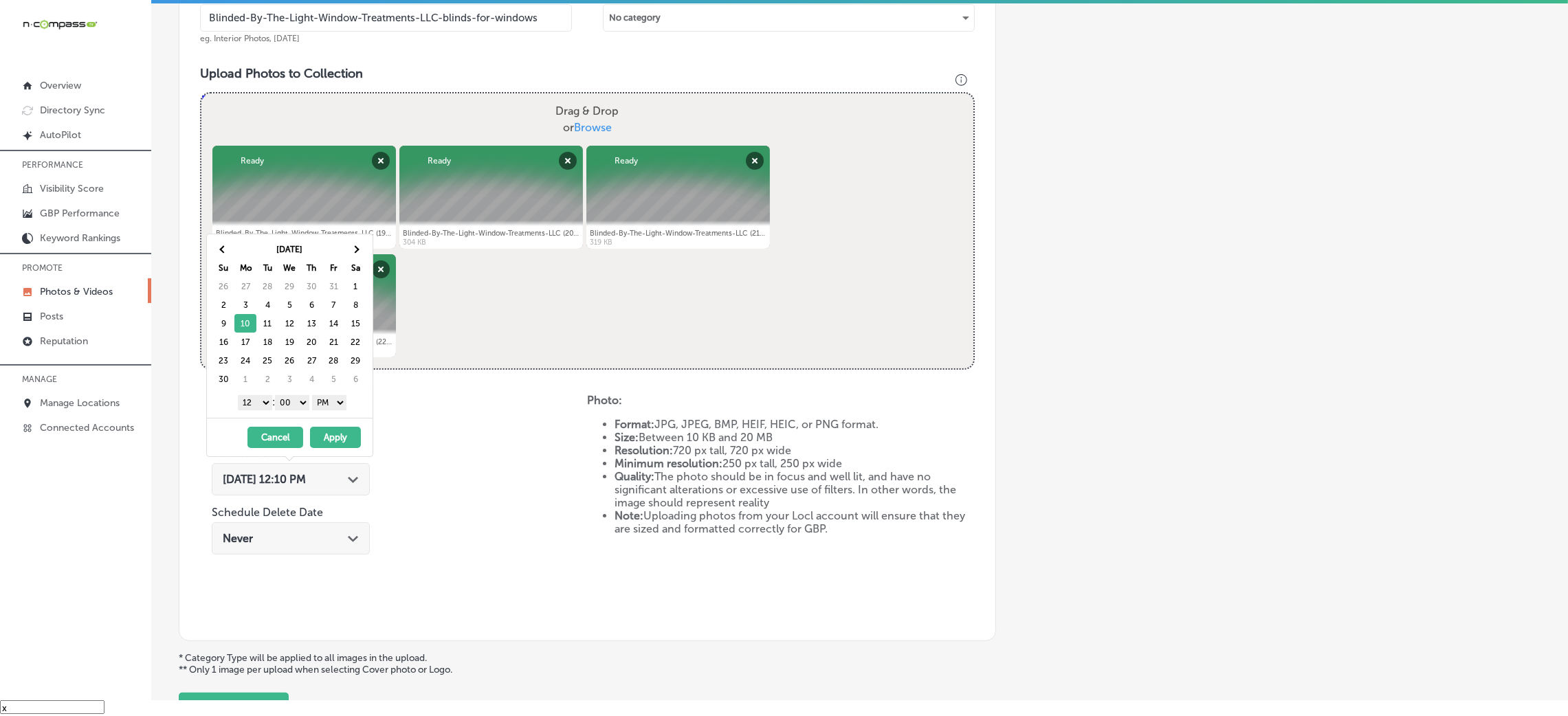
drag, startPoint x: 271, startPoint y: 411, endPoint x: 254, endPoint y: 408, distance: 17.3
click at [253, 404] on select "1 2 3 4 5 6 7 8 9 10 11 12" at bounding box center [255, 402] width 35 height 15
click at [338, 445] on button "Apply" at bounding box center [336, 437] width 51 height 21
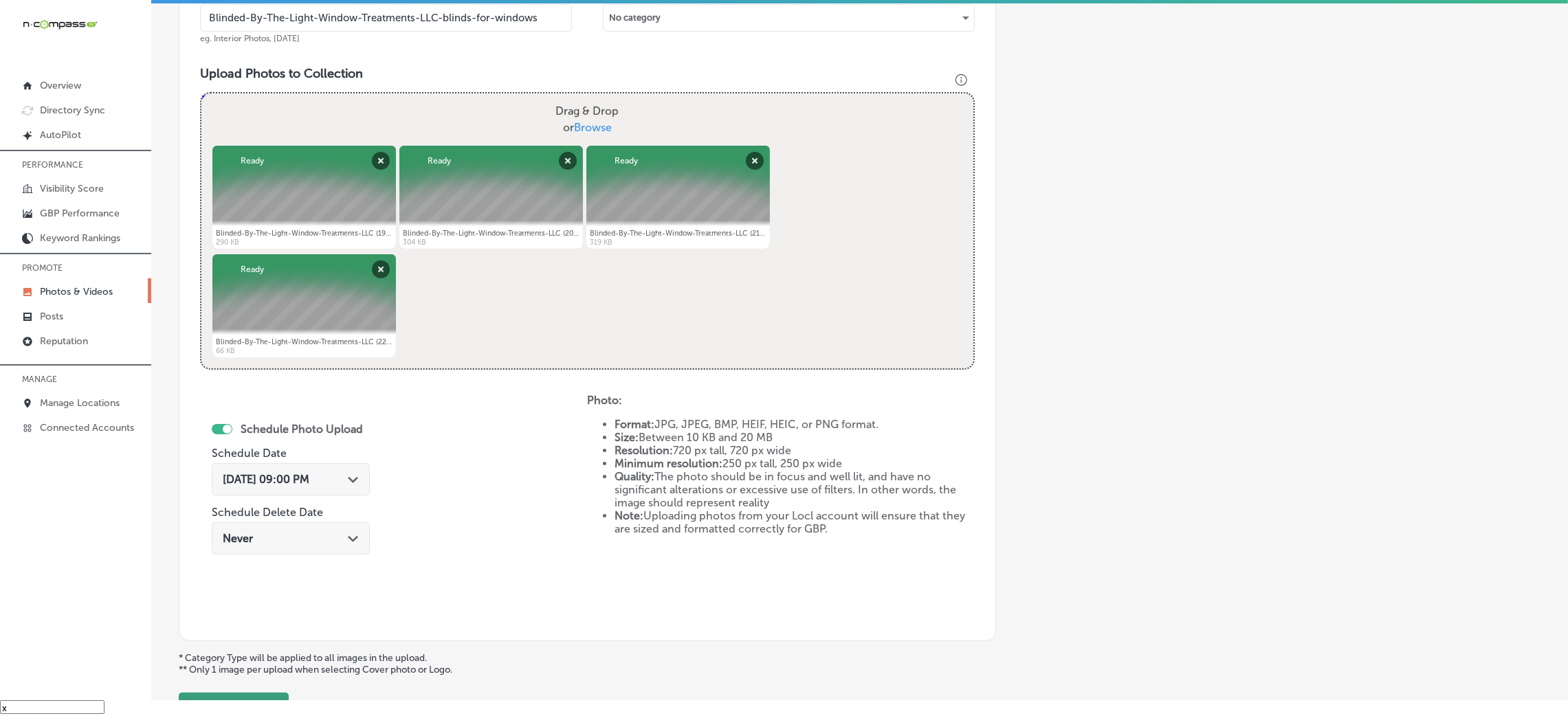
click at [245, 700] on button "Publish" at bounding box center [233, 709] width 110 height 33
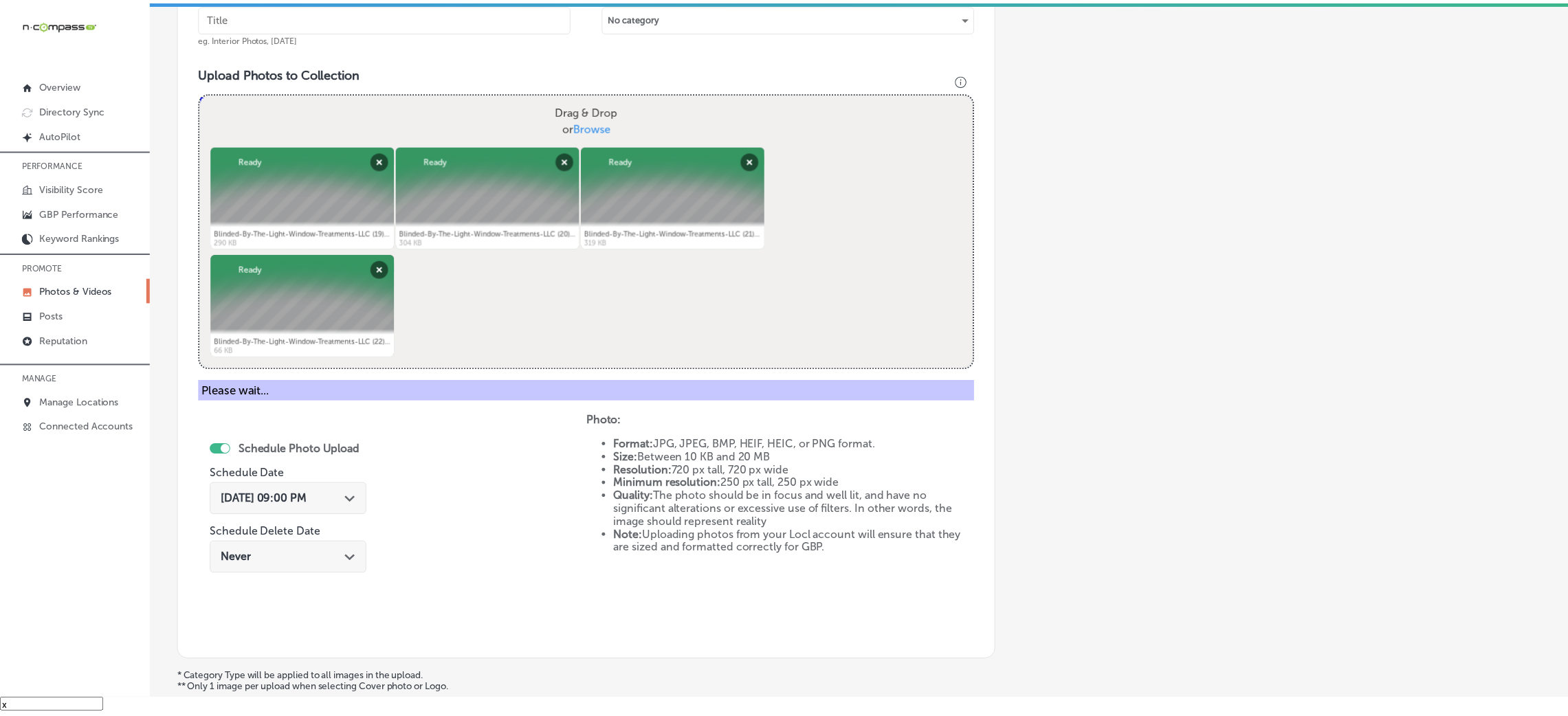
scroll to position [327, 0]
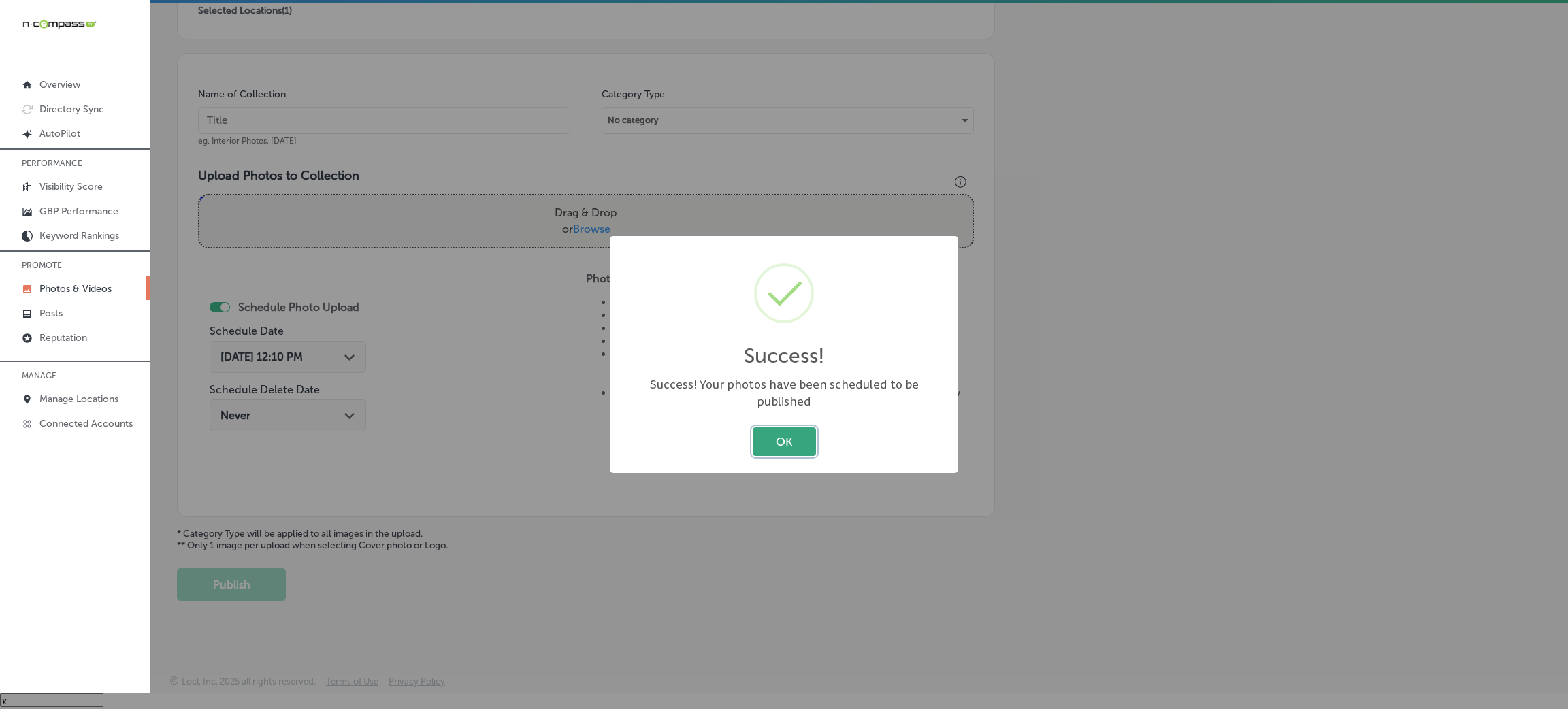
click at [762, 427] on button "OK" at bounding box center [784, 441] width 64 height 28
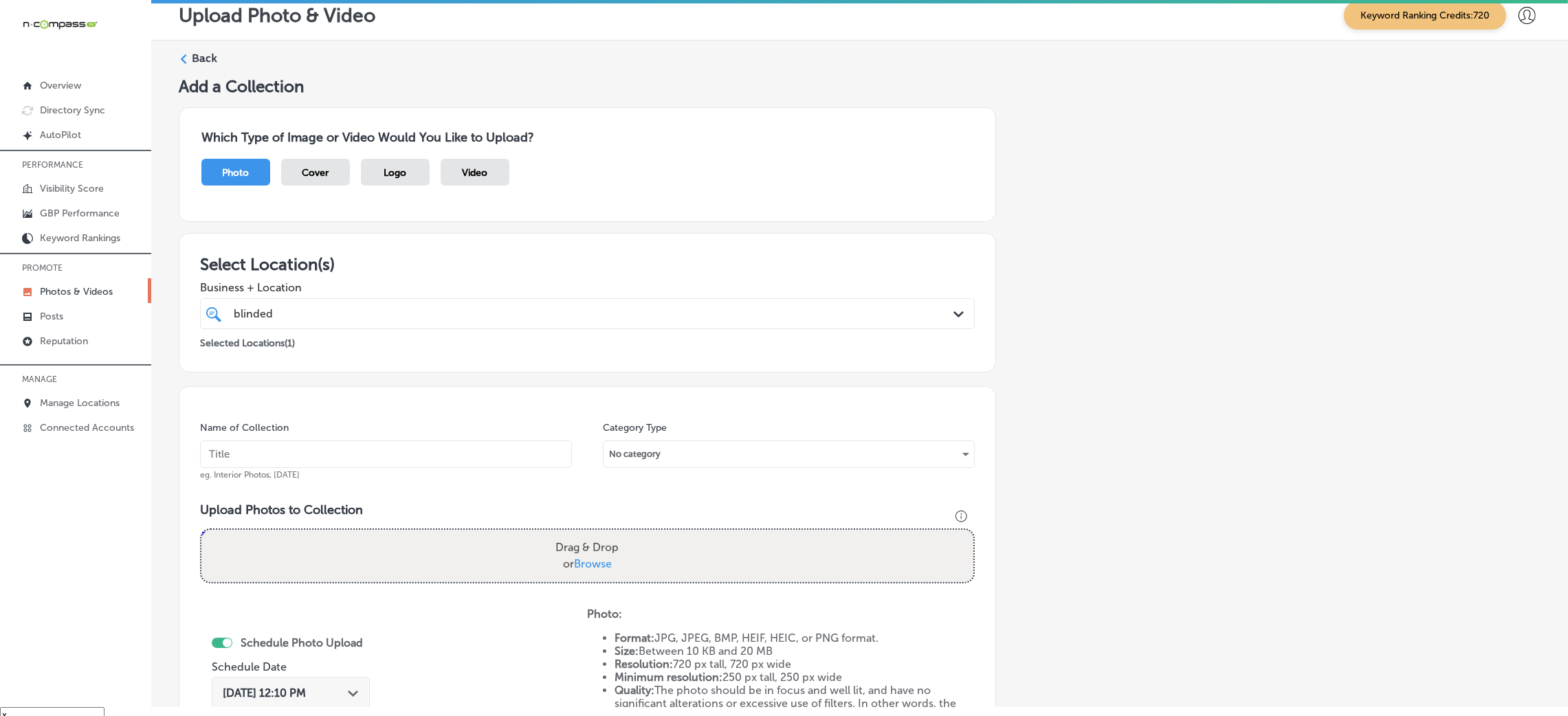
scroll to position [0, 0]
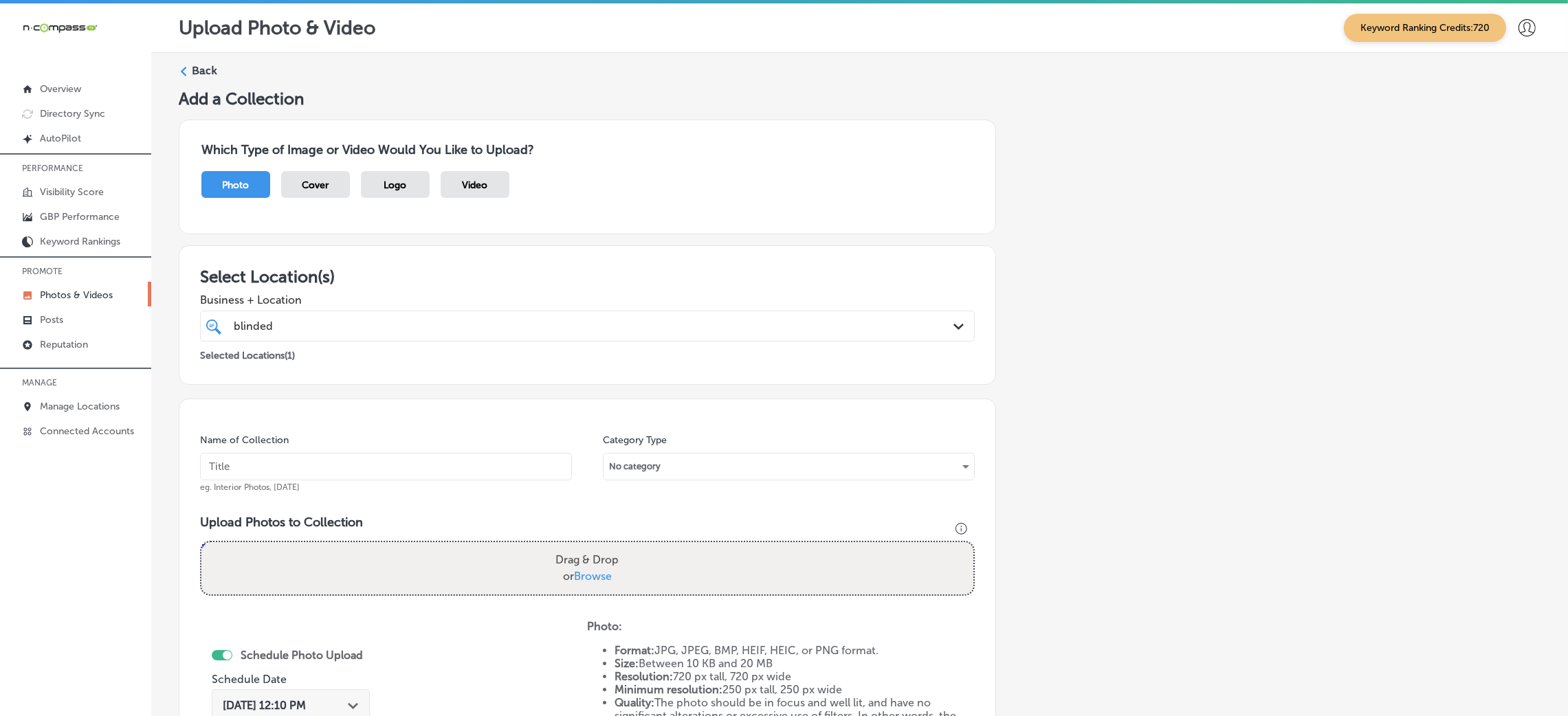
click at [205, 68] on label "Back" at bounding box center [205, 71] width 25 height 15
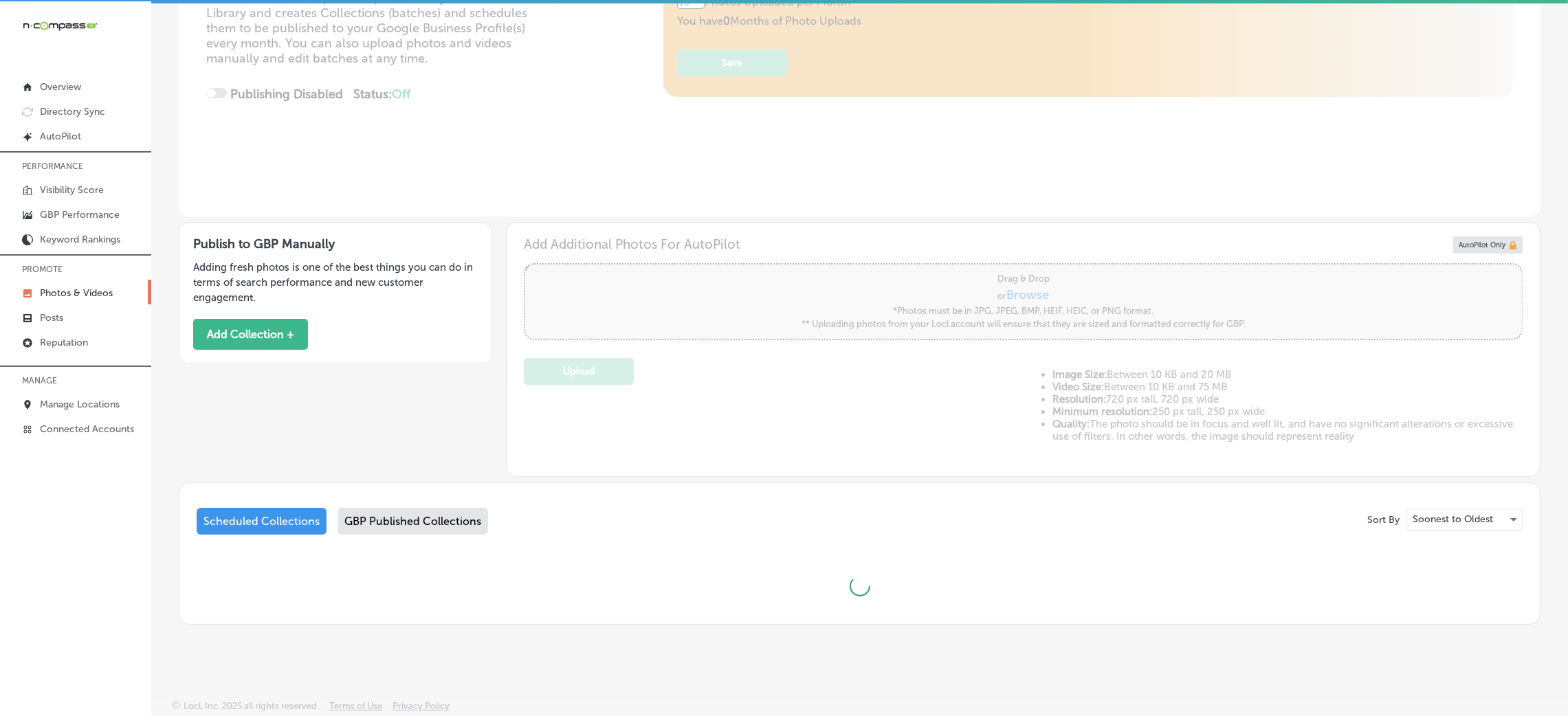
scroll to position [19, 0]
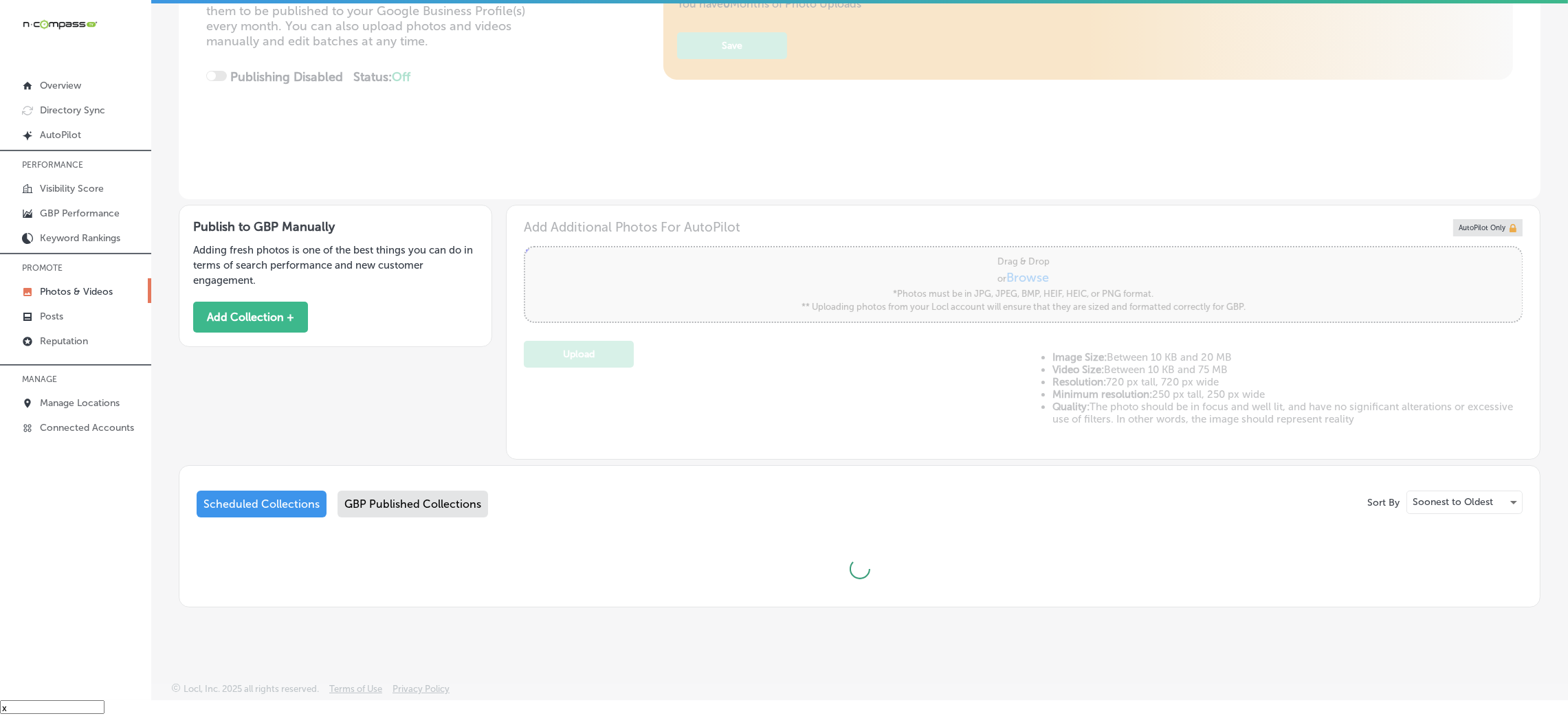
type input "5"
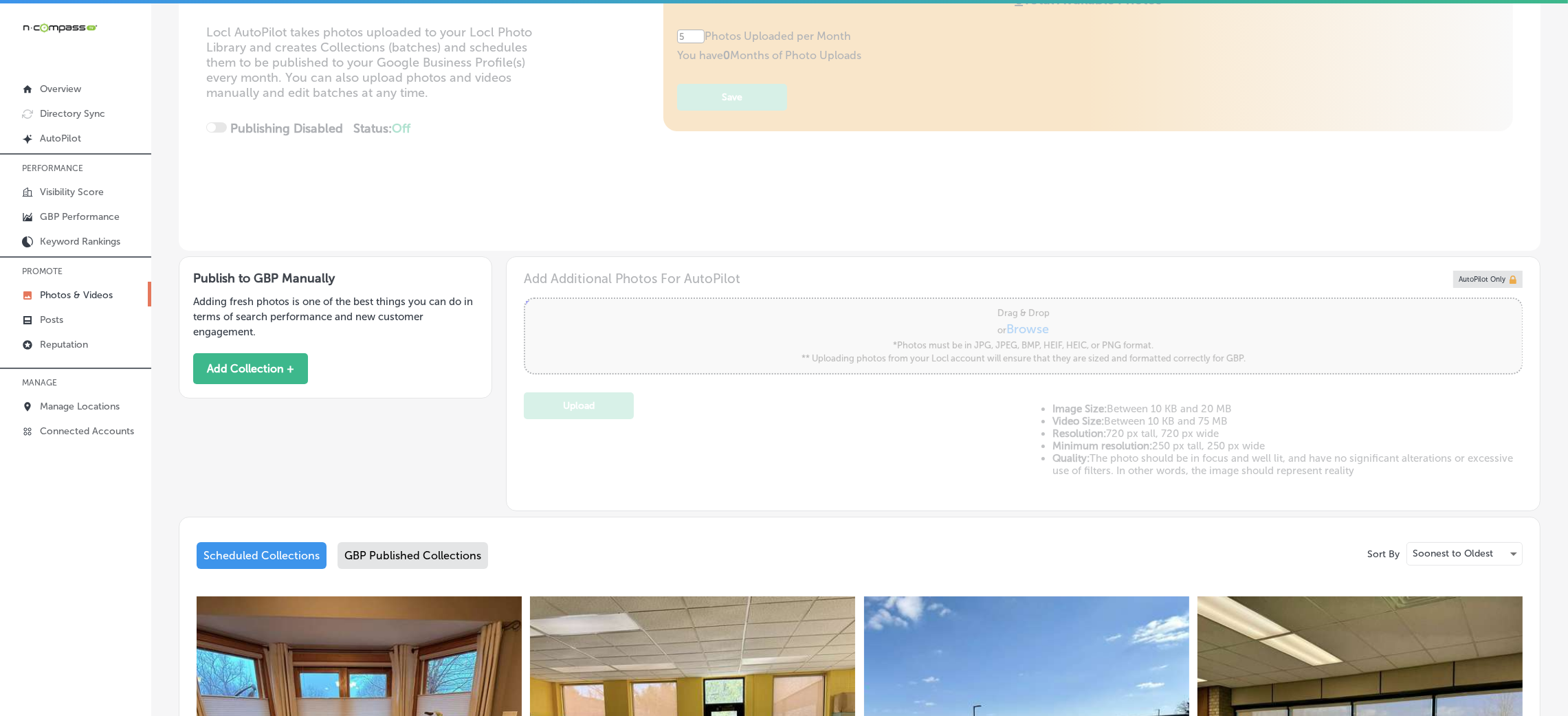
scroll to position [103, 0]
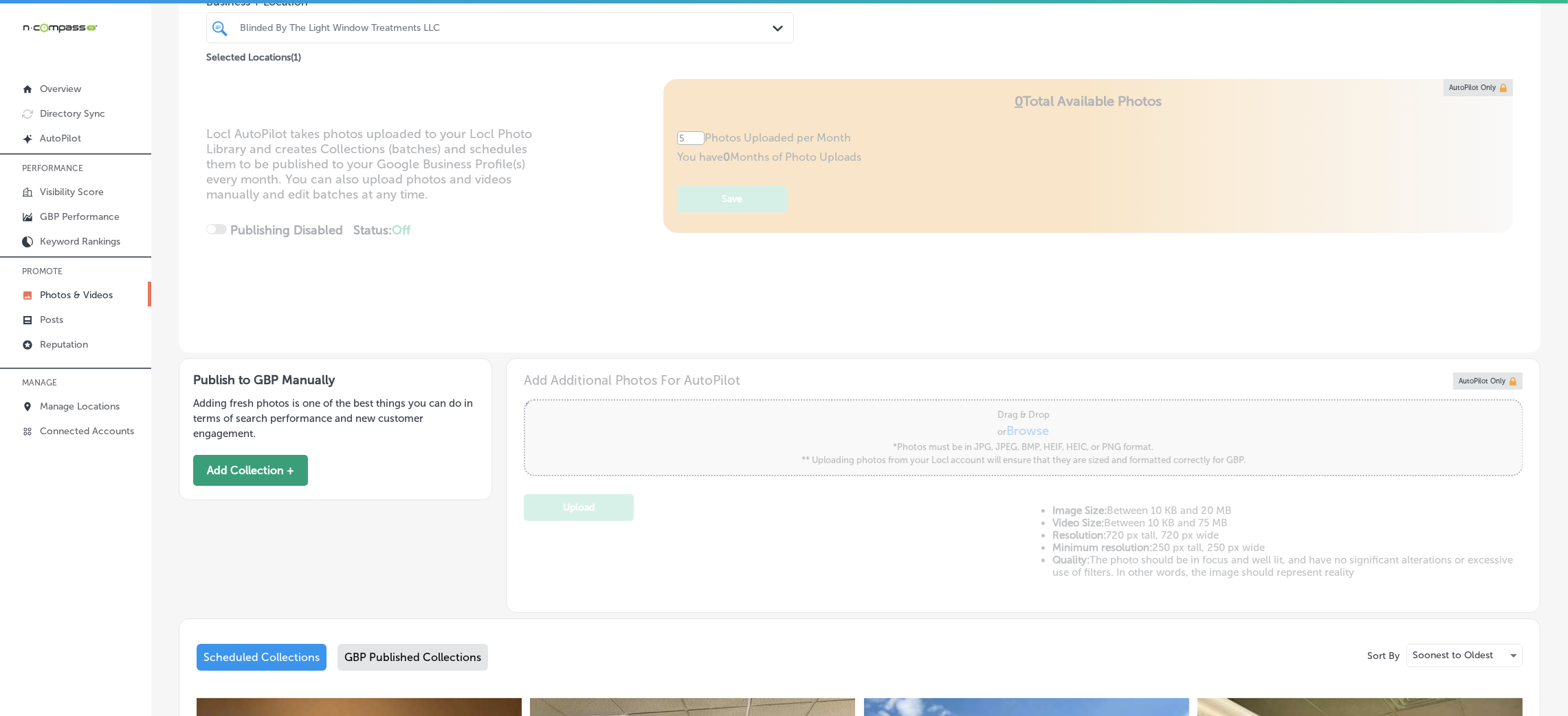
click at [284, 470] on button "Add Collection +" at bounding box center [250, 471] width 115 height 31
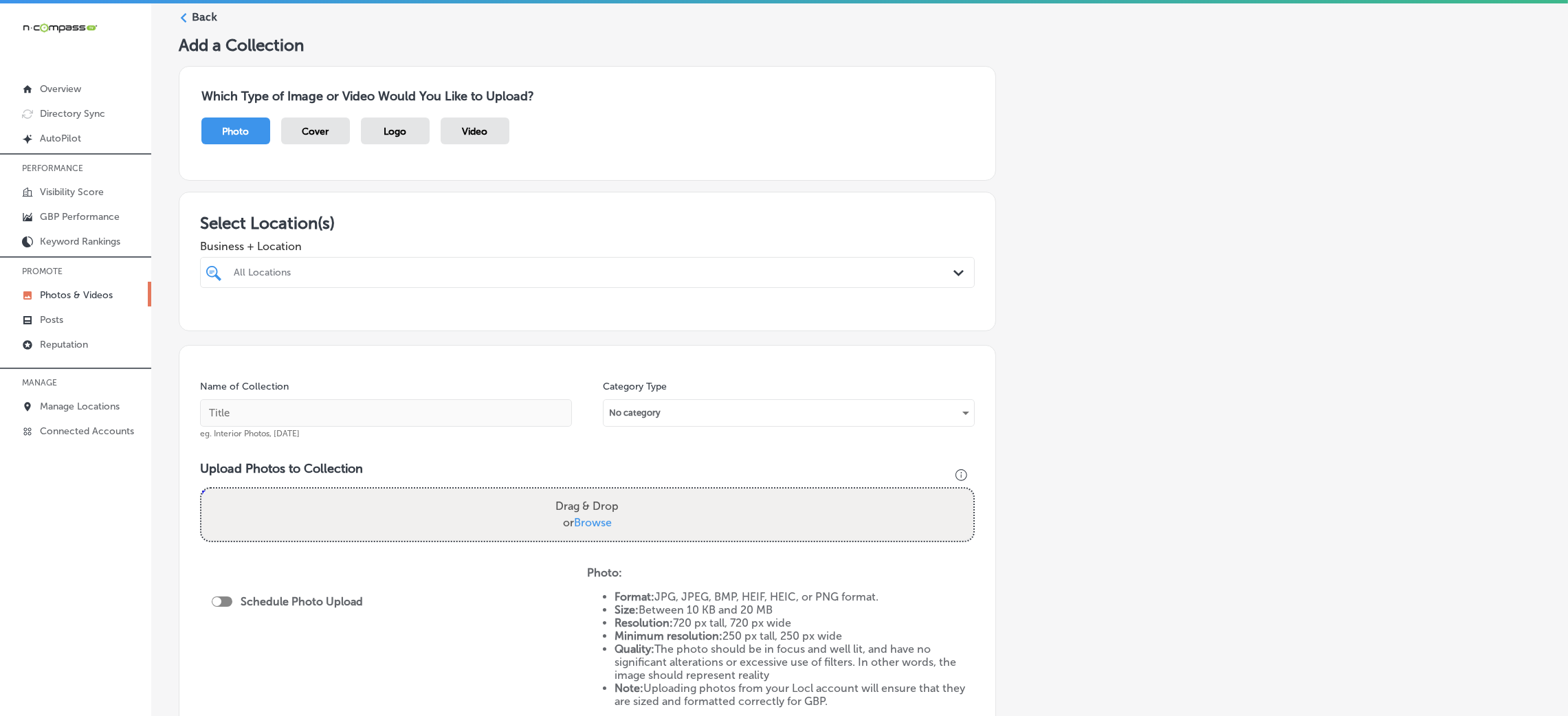
scroll to position [47, 0]
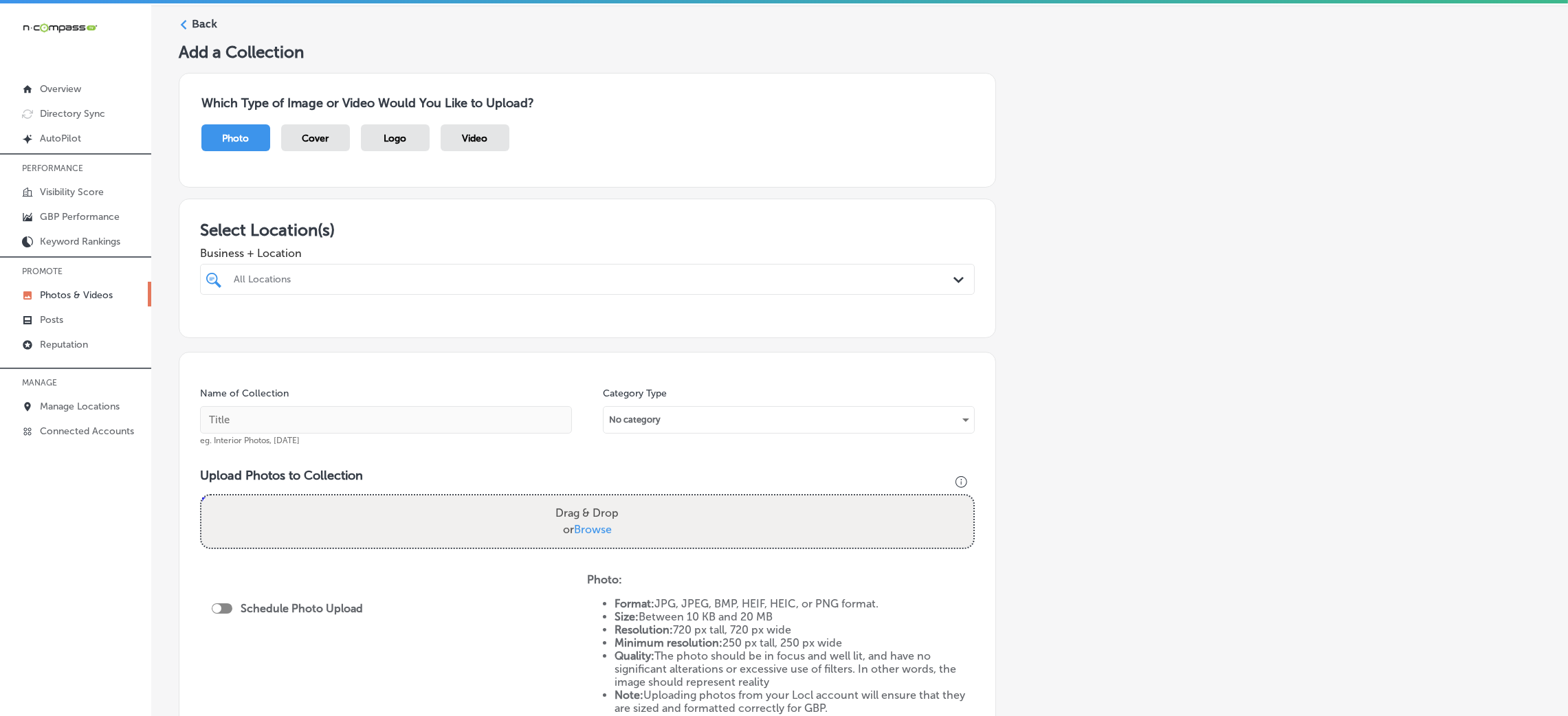
click at [382, 275] on div "All Locations" at bounding box center [594, 279] width 721 height 12
click at [288, 287] on div at bounding box center [551, 279] width 638 height 18
click at [296, 337] on div "Air Master [STREET_ADDRESS][GEOGRAPHIC_DATA][STREET_ADDRESS]" at bounding box center [587, 332] width 764 height 21
type input "air mas"
click at [451, 259] on span "Business + Location" at bounding box center [588, 253] width 774 height 13
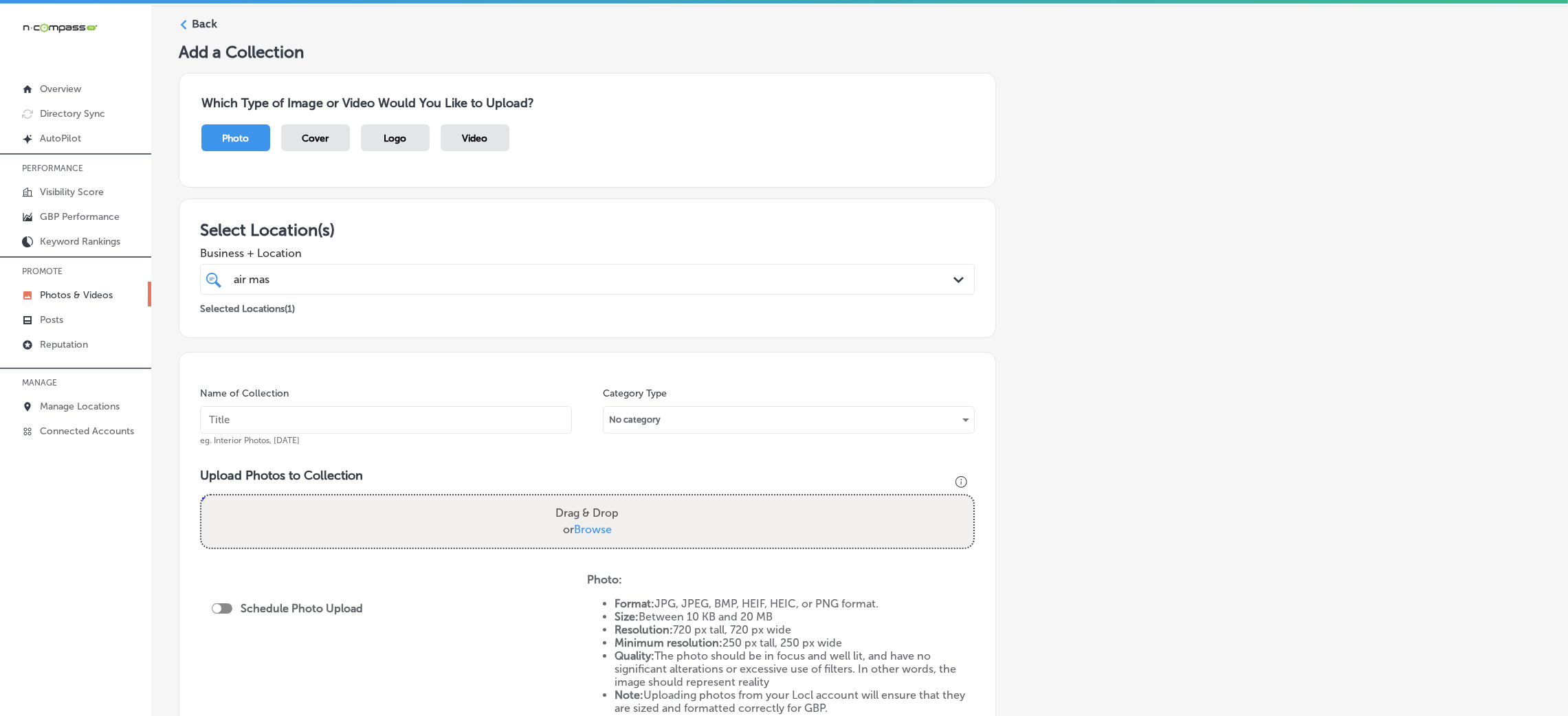
click at [391, 412] on input "text" at bounding box center [386, 420] width 372 height 28
type input "Air-Master-HVAC-air-master-llc"
click at [377, 411] on input "Air-Master-HVAC-air-master-llc" at bounding box center [386, 420] width 372 height 28
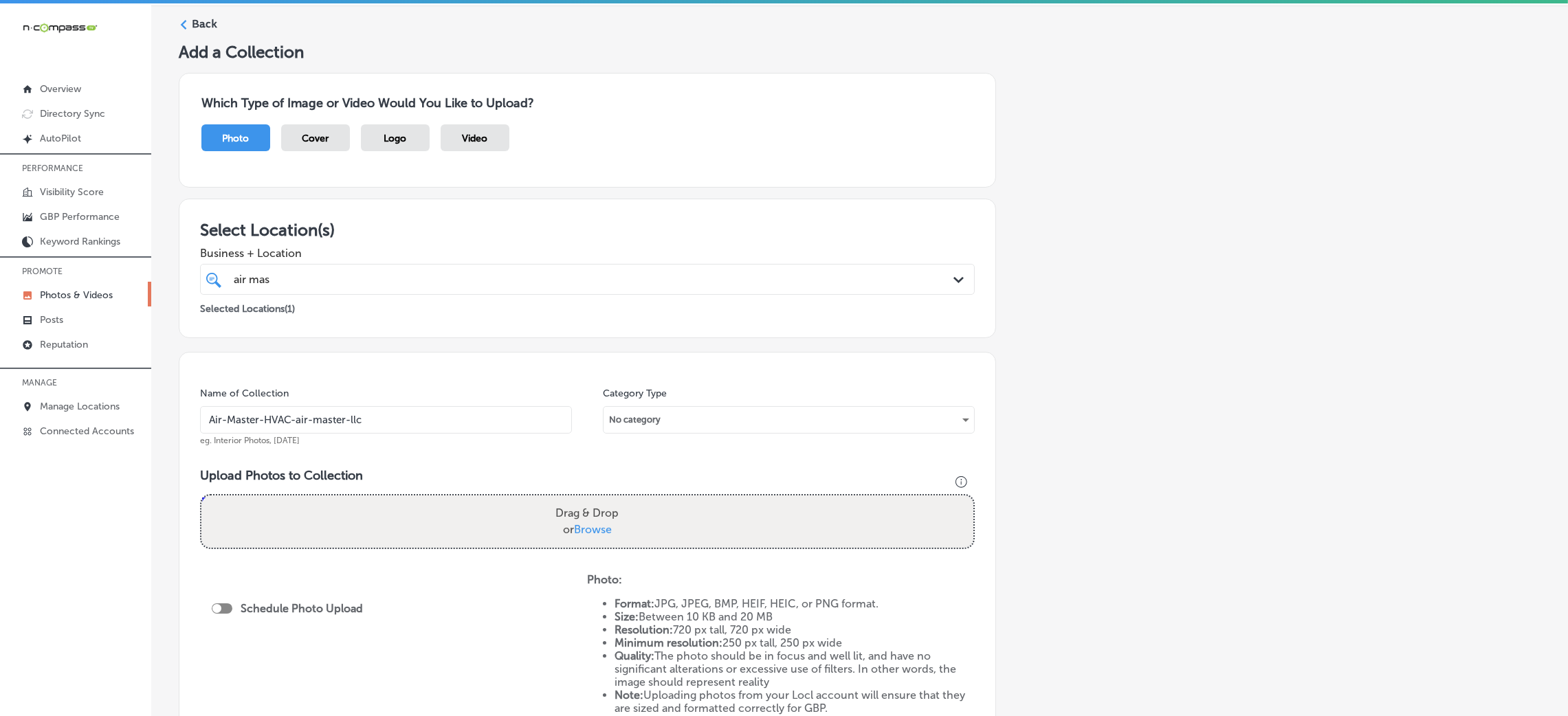
click at [379, 371] on div "Name of Collection Air-Master-HVAC-air-master-llc eg. Interior Photos, [DATE] C…" at bounding box center [587, 550] width 818 height 395
click at [489, 530] on div "Drag & Drop or Browse" at bounding box center [588, 522] width 772 height 52
click at [202, 496] on input "Drag & Drop or Browse" at bounding box center [588, 498] width 772 height 4
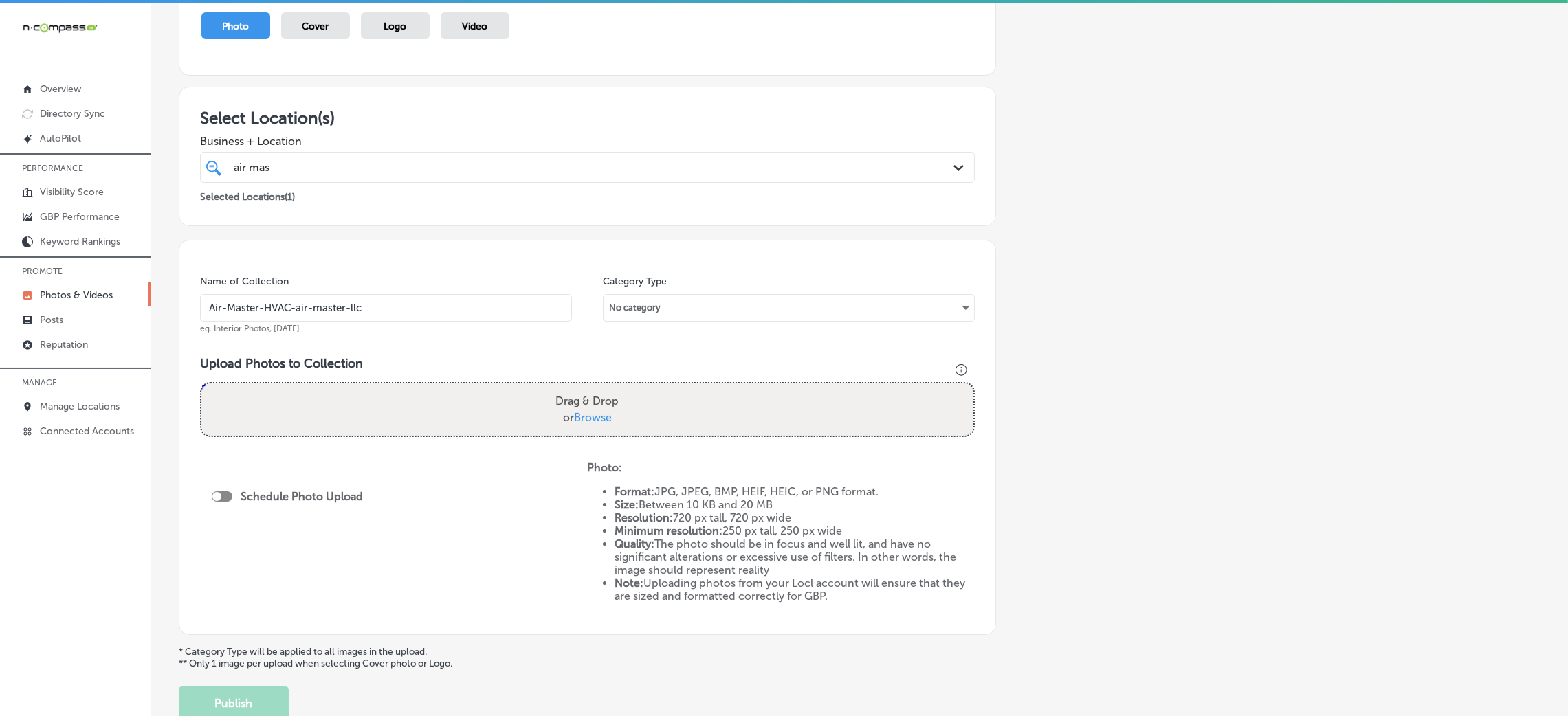
scroll to position [206, 0]
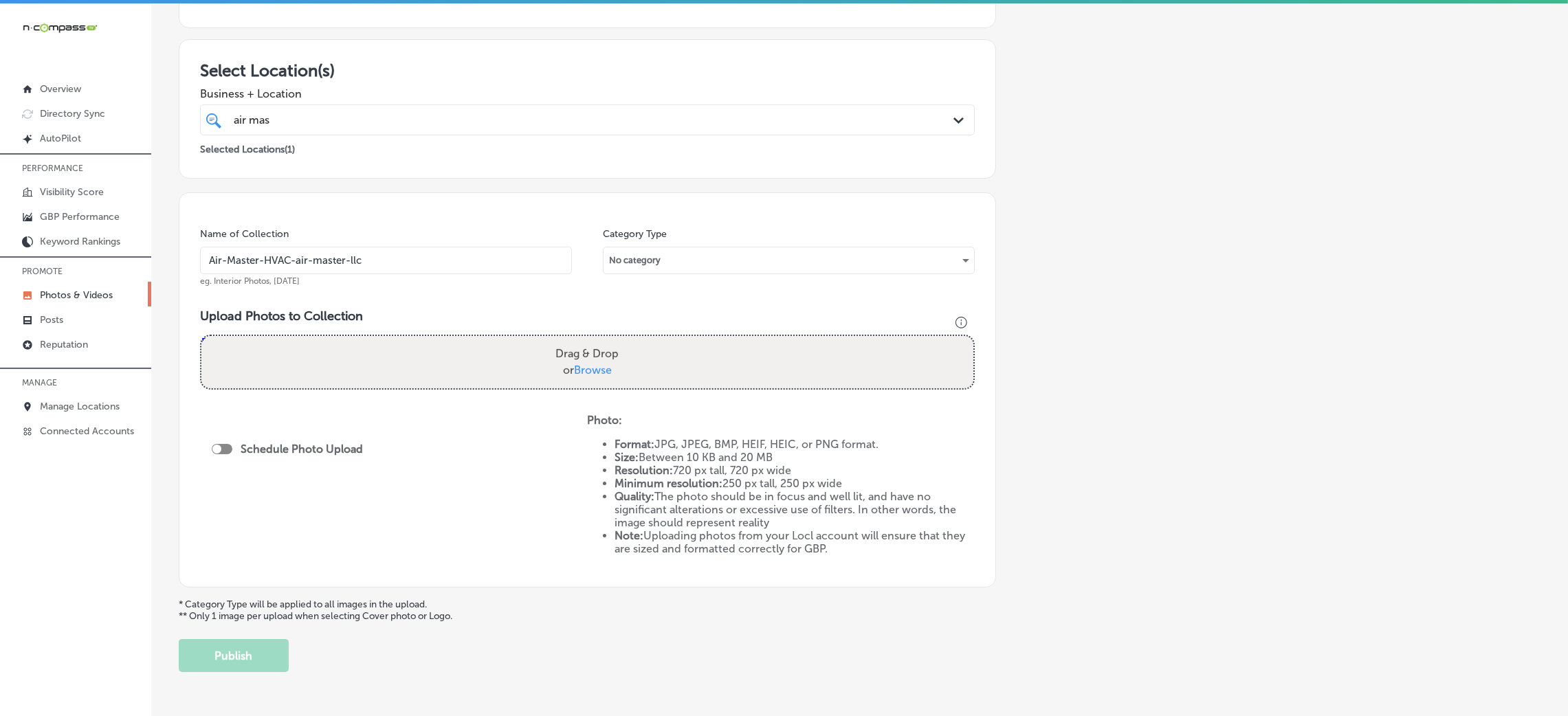
click at [537, 371] on div "Drag & Drop or Browse" at bounding box center [588, 363] width 772 height 52
click at [202, 336] on input "Drag & Drop or Browse" at bounding box center [588, 339] width 772 height 4
type input "C:\fakepath\Air-Master-HVAC-air-master-llc (5).png"
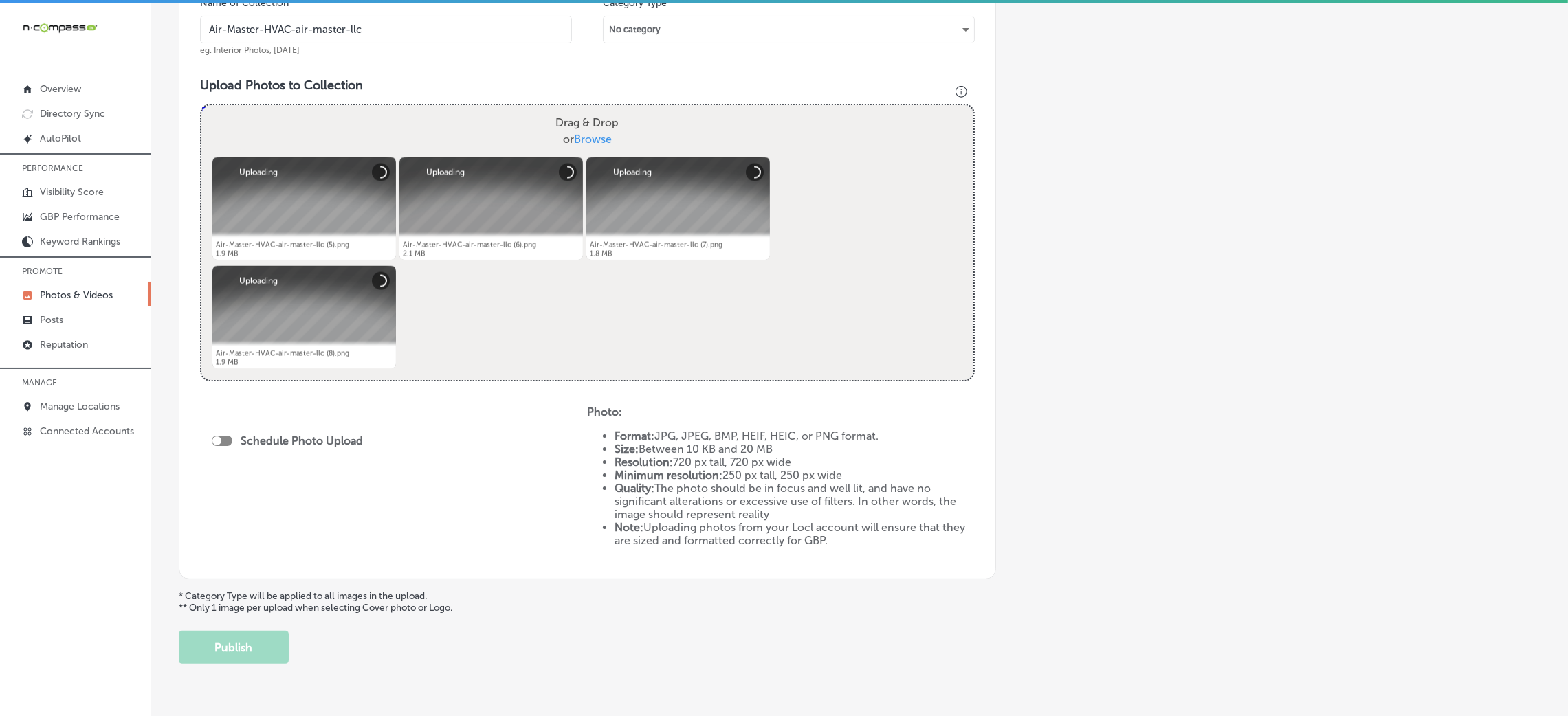
scroll to position [475, 0]
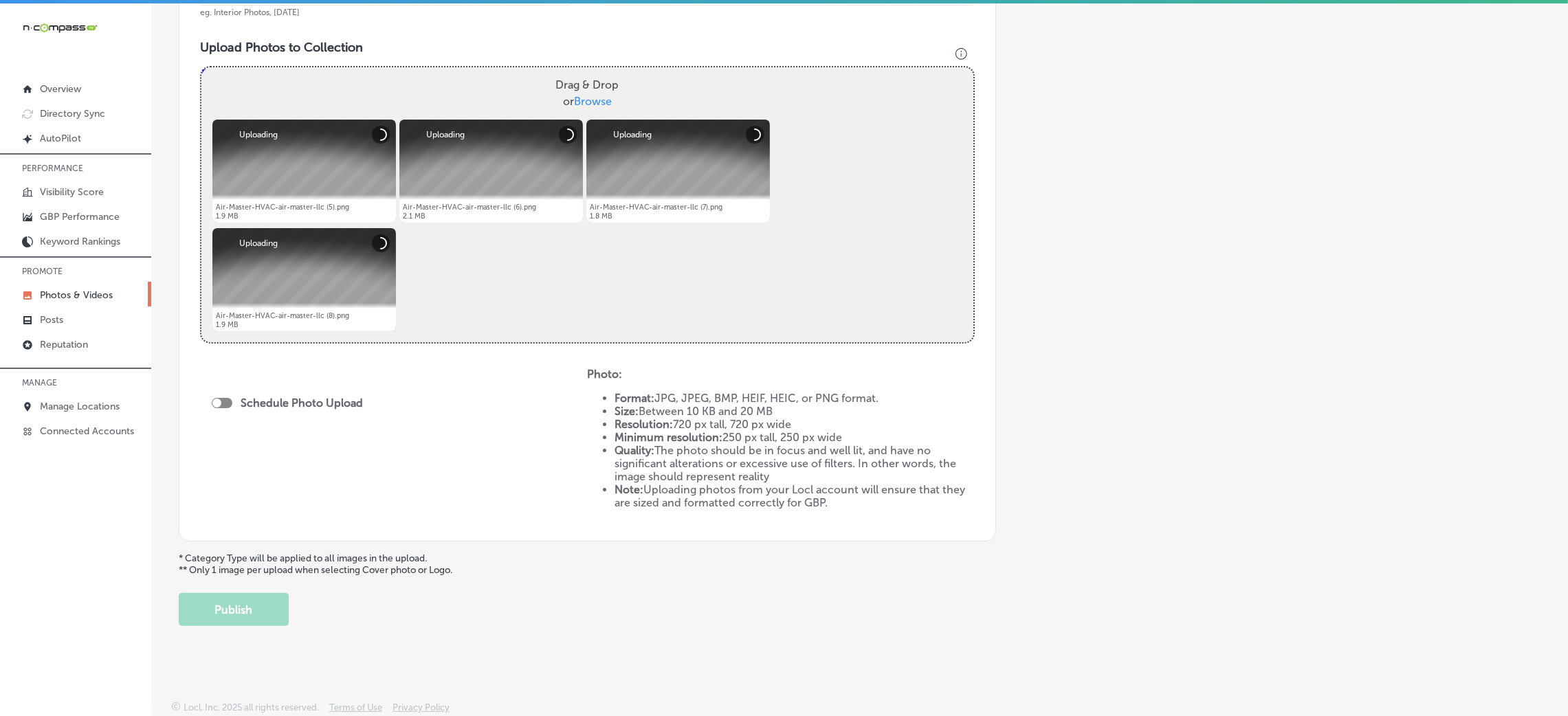
click at [225, 402] on div at bounding box center [221, 403] width 20 height 11
checkbox input "true"
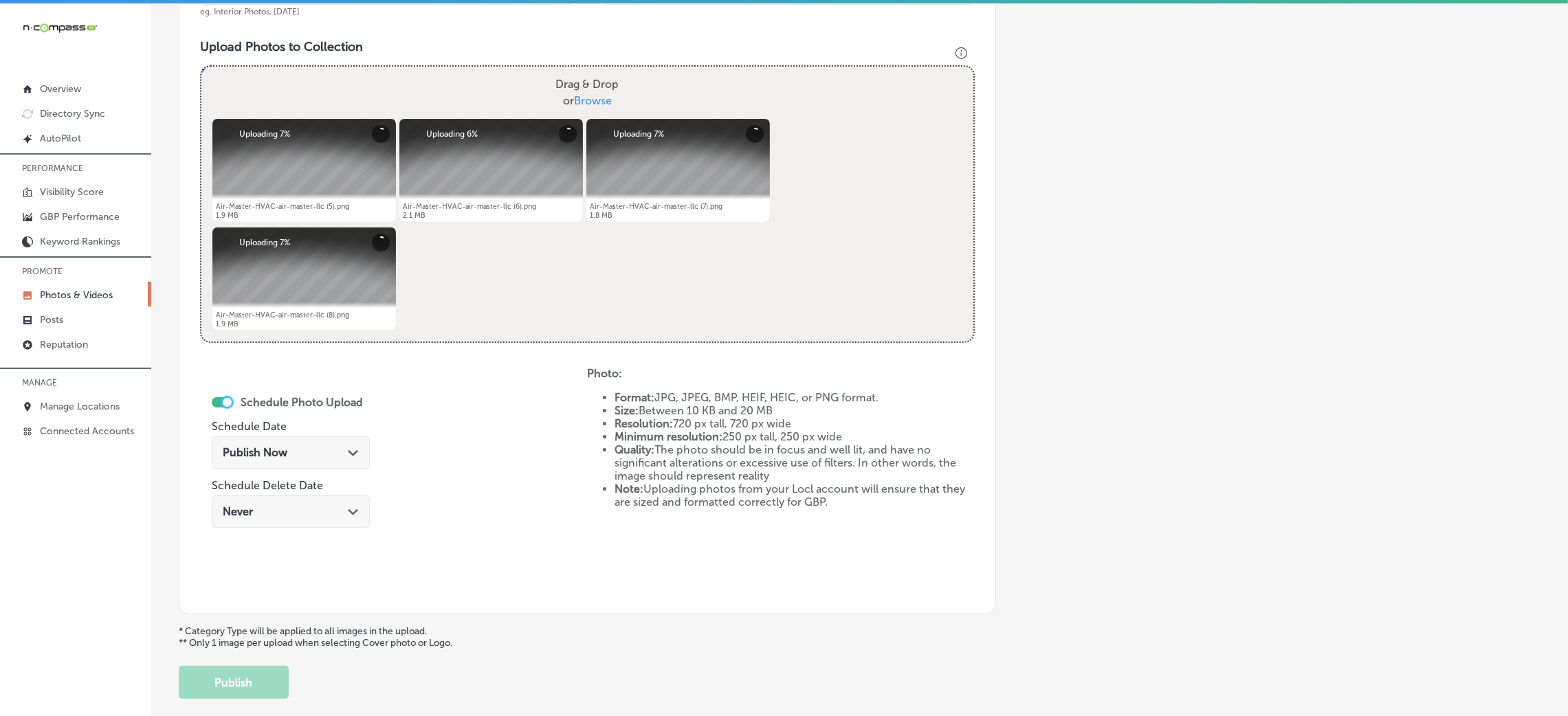
click at [300, 452] on div "Publish Now Path Created with Sketch." at bounding box center [291, 452] width 136 height 13
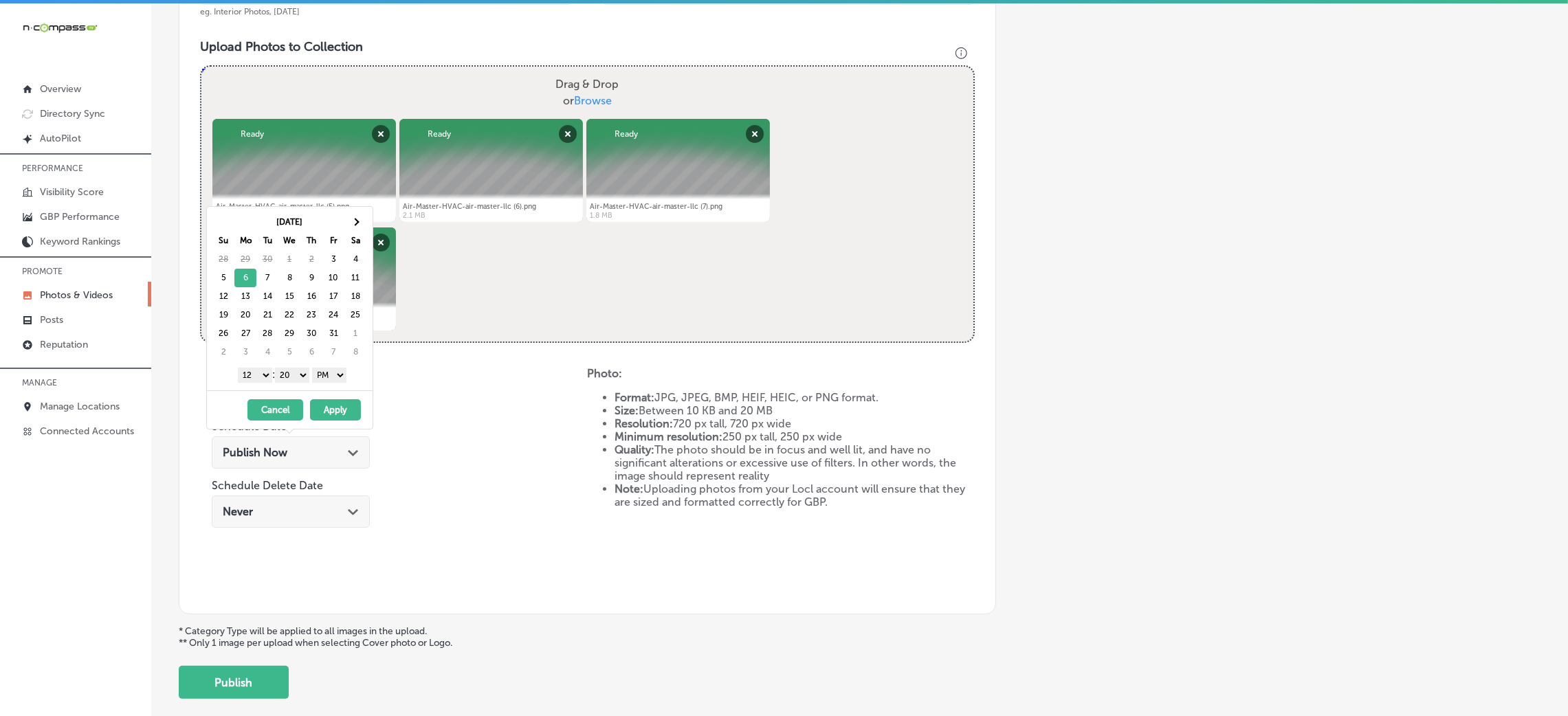
click at [302, 377] on select "00 10 20 30 40 50" at bounding box center [292, 375] width 35 height 15
click at [224, 225] on span at bounding box center [223, 222] width 8 height 8
click at [266, 374] on select "1 2 3 4 5 6 7 8 9 10 11 12" at bounding box center [255, 375] width 35 height 15
click at [341, 404] on button "Apply" at bounding box center [336, 410] width 51 height 21
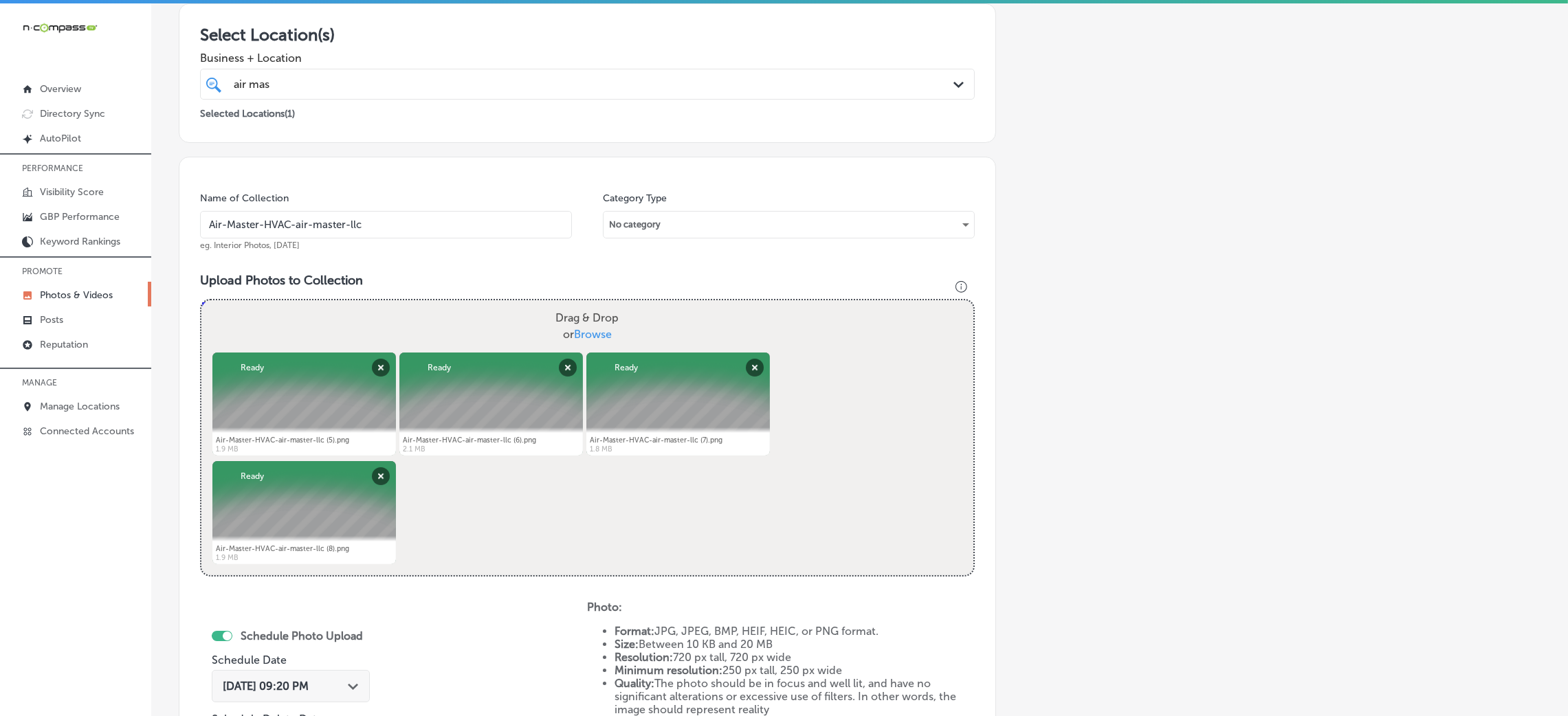
scroll to position [240, 0]
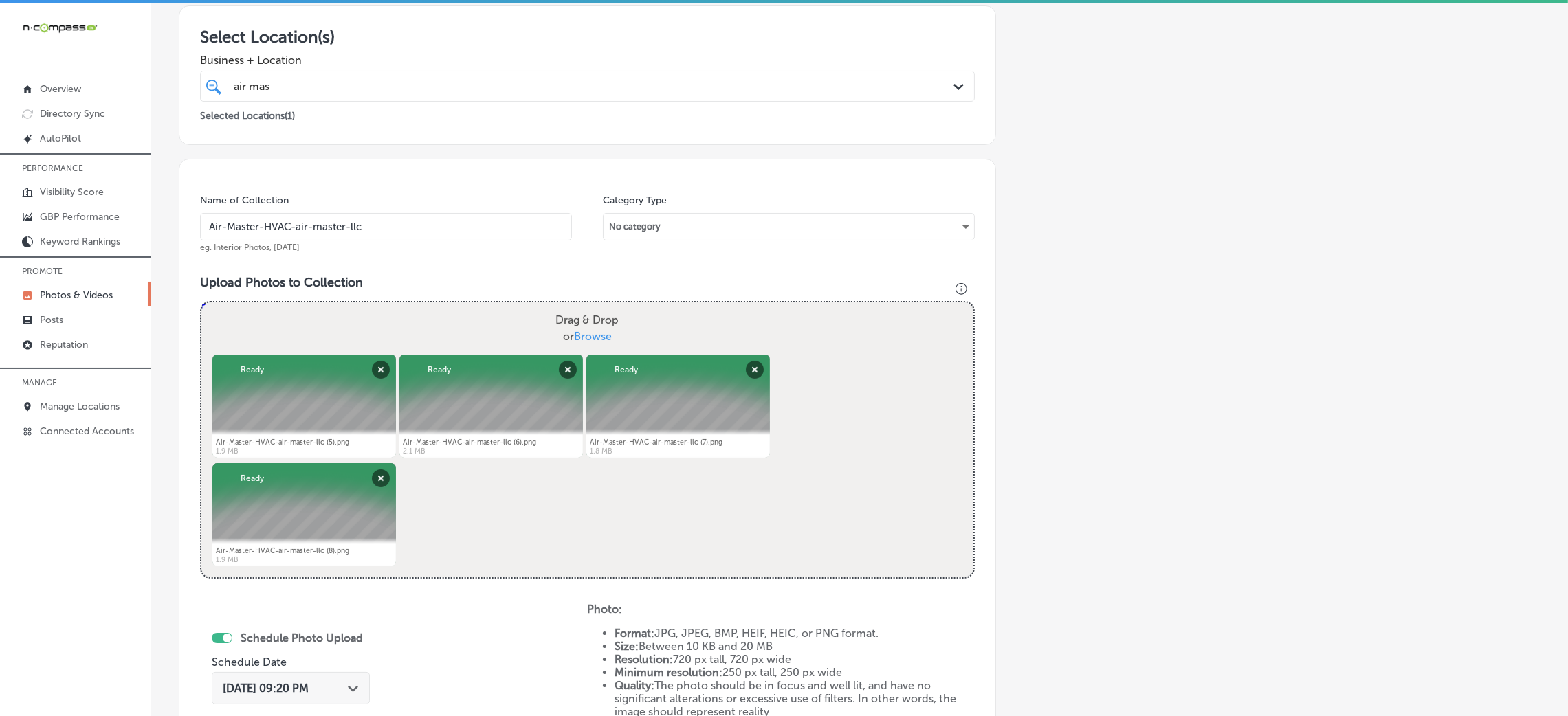
click at [356, 247] on div "Name of Collection Air-Master-HVAC-air-master-llc eg. Interior Photos, [DATE]" at bounding box center [386, 224] width 372 height 59
click at [358, 222] on input "Air-Master-HVAC-air-master-llc" at bounding box center [386, 226] width 372 height 28
click at [380, 265] on div "Name of Collection Air-Master-HVAC-air-master-llc eg. Interior Photos, [DATE] C…" at bounding box center [587, 504] width 818 height 691
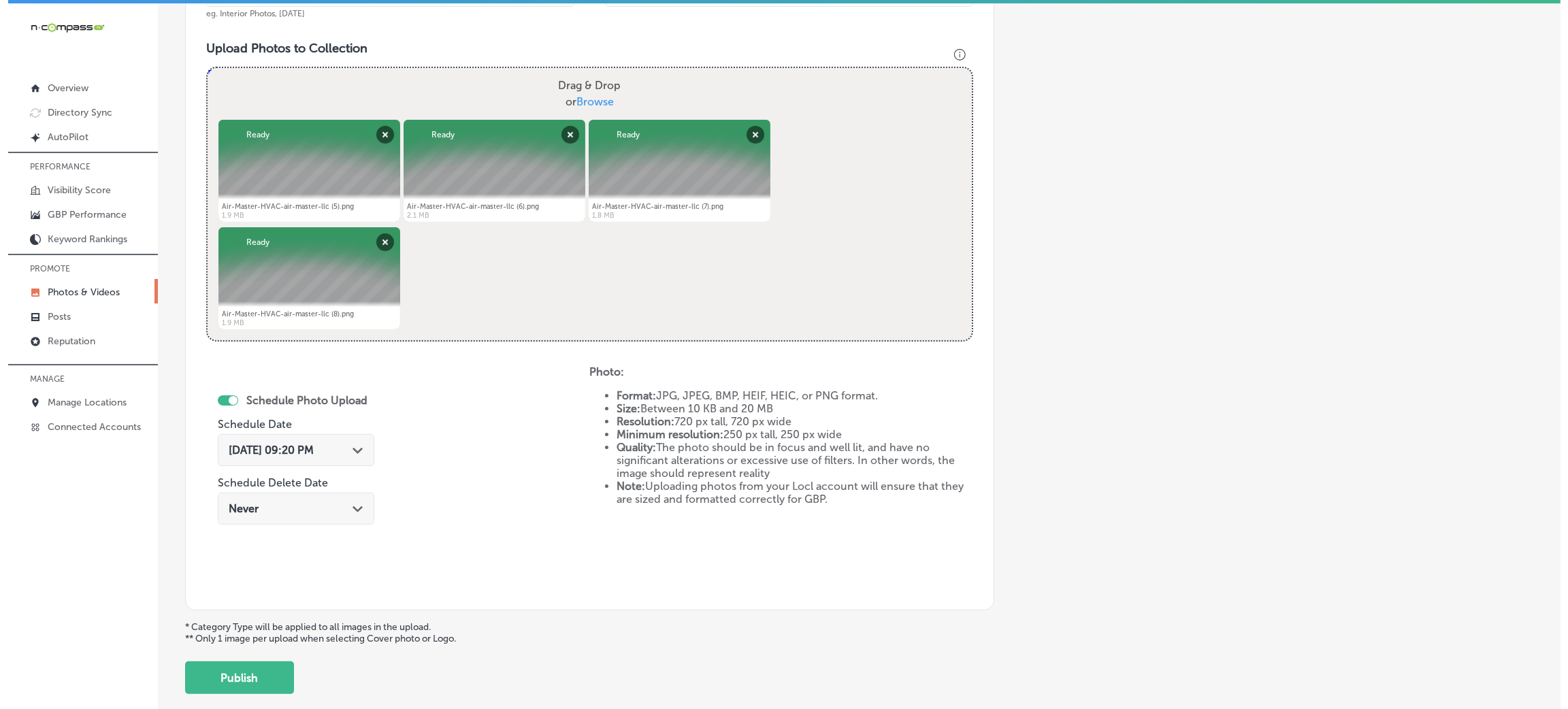
scroll to position [544, 0]
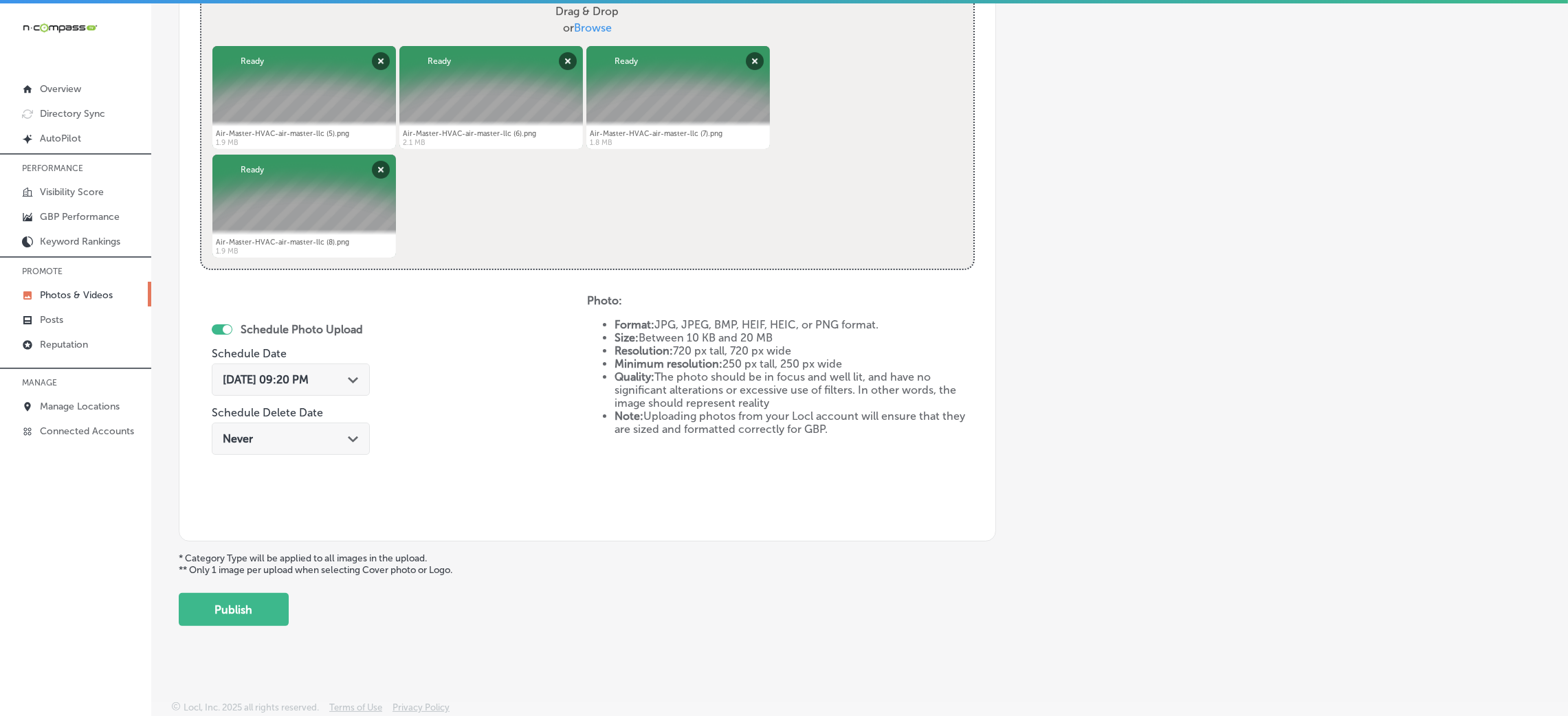
click at [265, 386] on div "[DATE] 09:20 PM Path Created with Sketch." at bounding box center [291, 380] width 158 height 32
click at [448, 466] on div "Schedule Photo Upload Schedule Date [DATE] 09:20 PM Path Created with Sketch. S…" at bounding box center [394, 407] width 387 height 226
click at [217, 609] on button "Publish" at bounding box center [233, 609] width 110 height 33
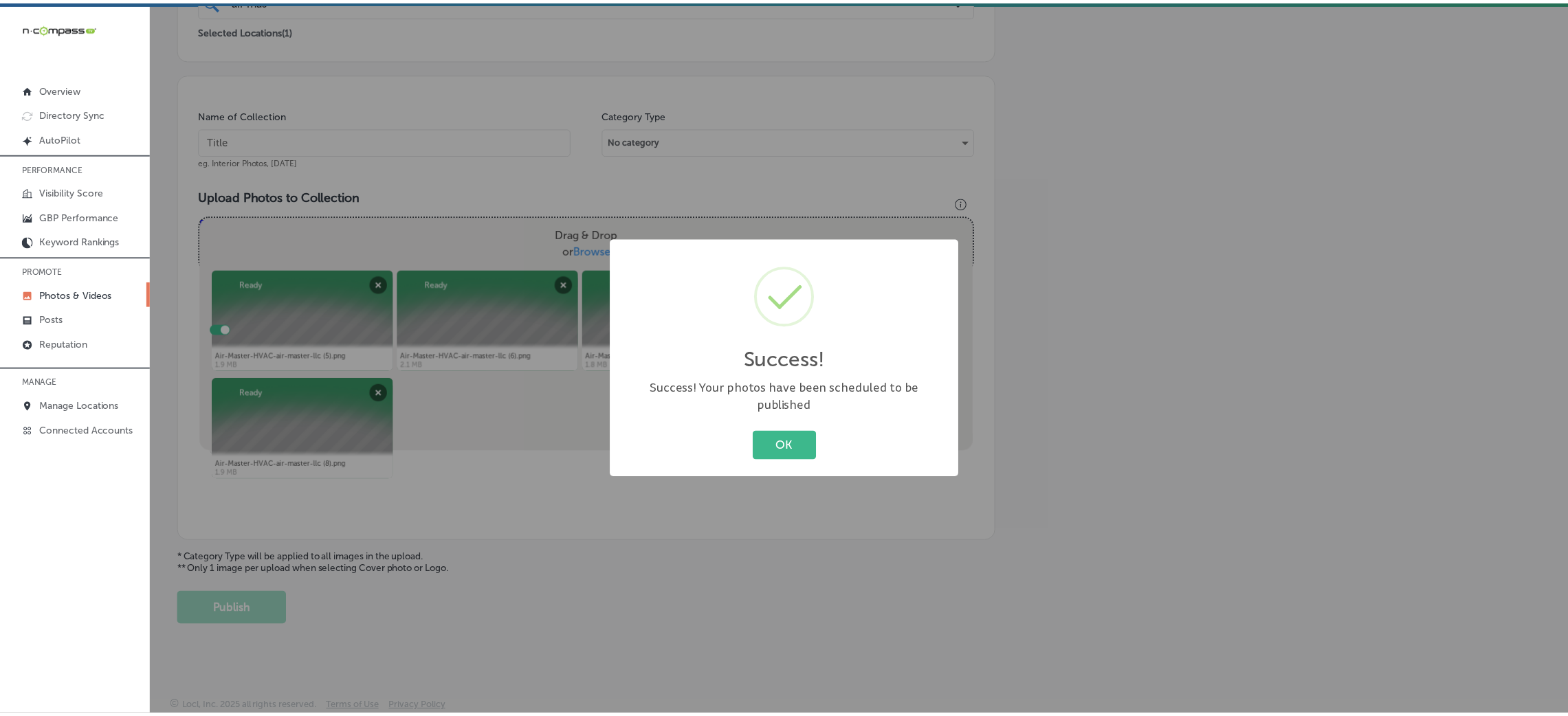
scroll to position [327, 0]
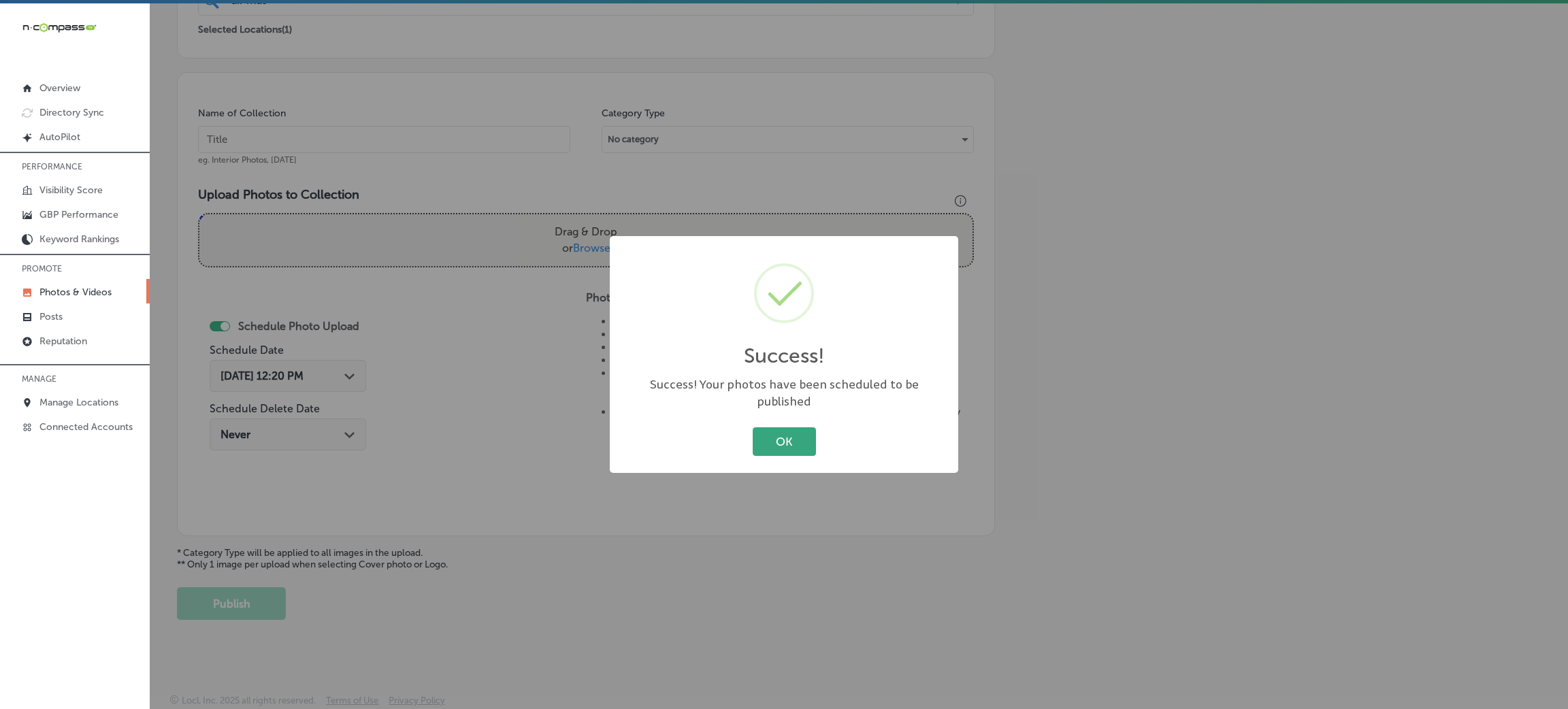
click at [785, 427] on button "OK" at bounding box center [784, 441] width 64 height 28
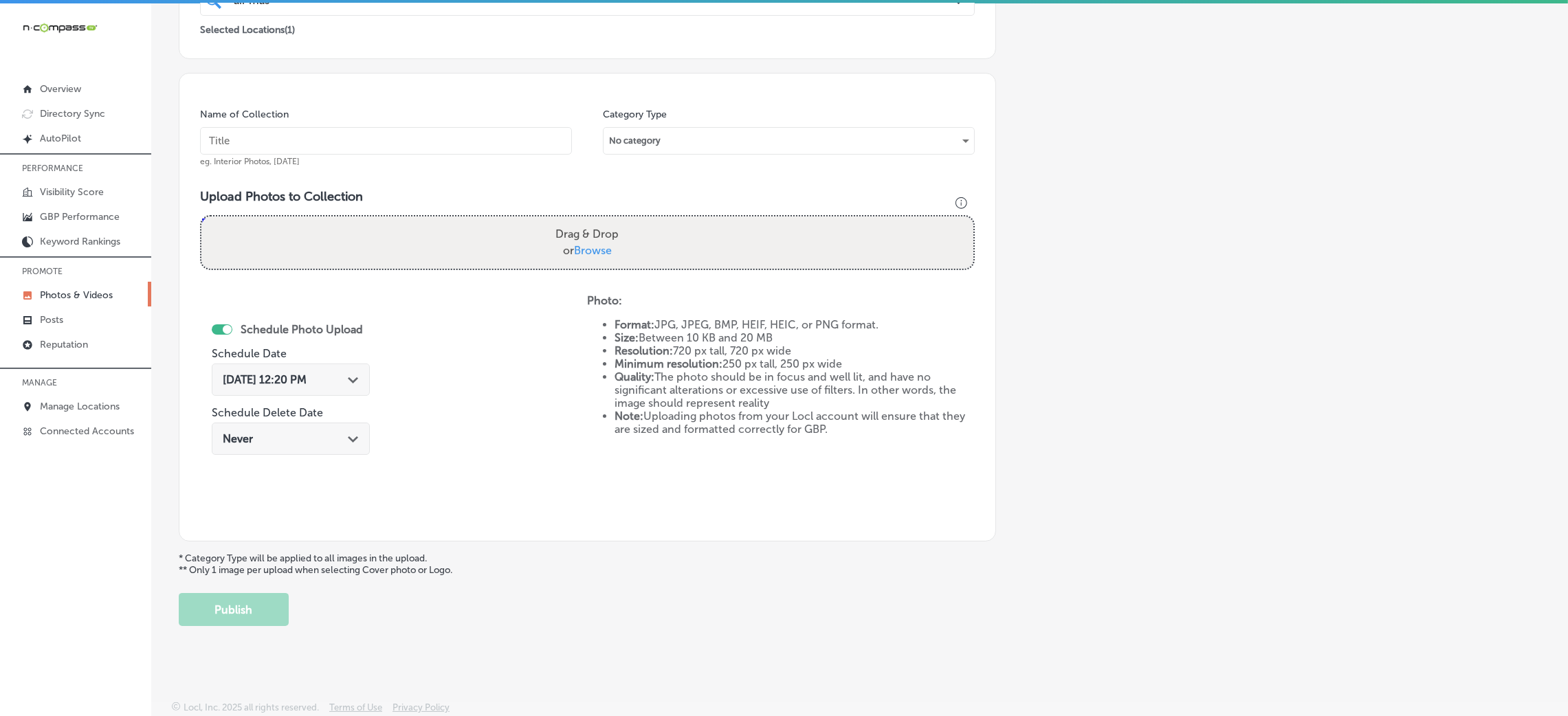
click at [509, 146] on input "text" at bounding box center [386, 140] width 372 height 28
paste input "Air-Master-HVAC-air-master-llc"
type input "Air-Master-HVAC-air-master-llc"
click at [624, 277] on div "Upload Photos to Collection Powered by PQINA Drag & Drop or Browse Air-Master-H…" at bounding box center [588, 235] width 774 height 92
click at [624, 258] on div "Drag & Drop or Browse" at bounding box center [588, 243] width 772 height 52
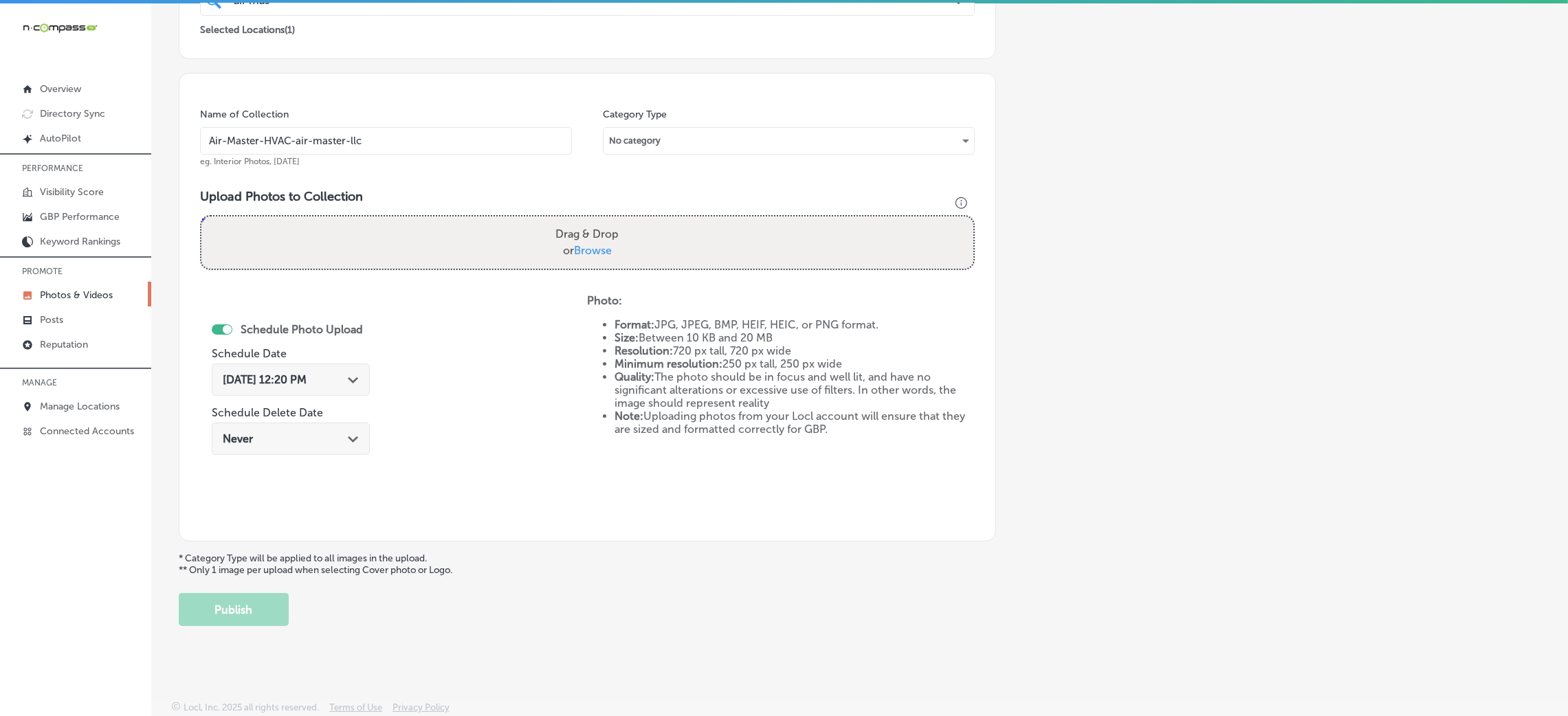
click at [202, 217] on input "Drag & Drop or Browse" at bounding box center [588, 219] width 772 height 4
type input "C:\fakepath\Air-Master-HVAC-air-master-llc (9).png"
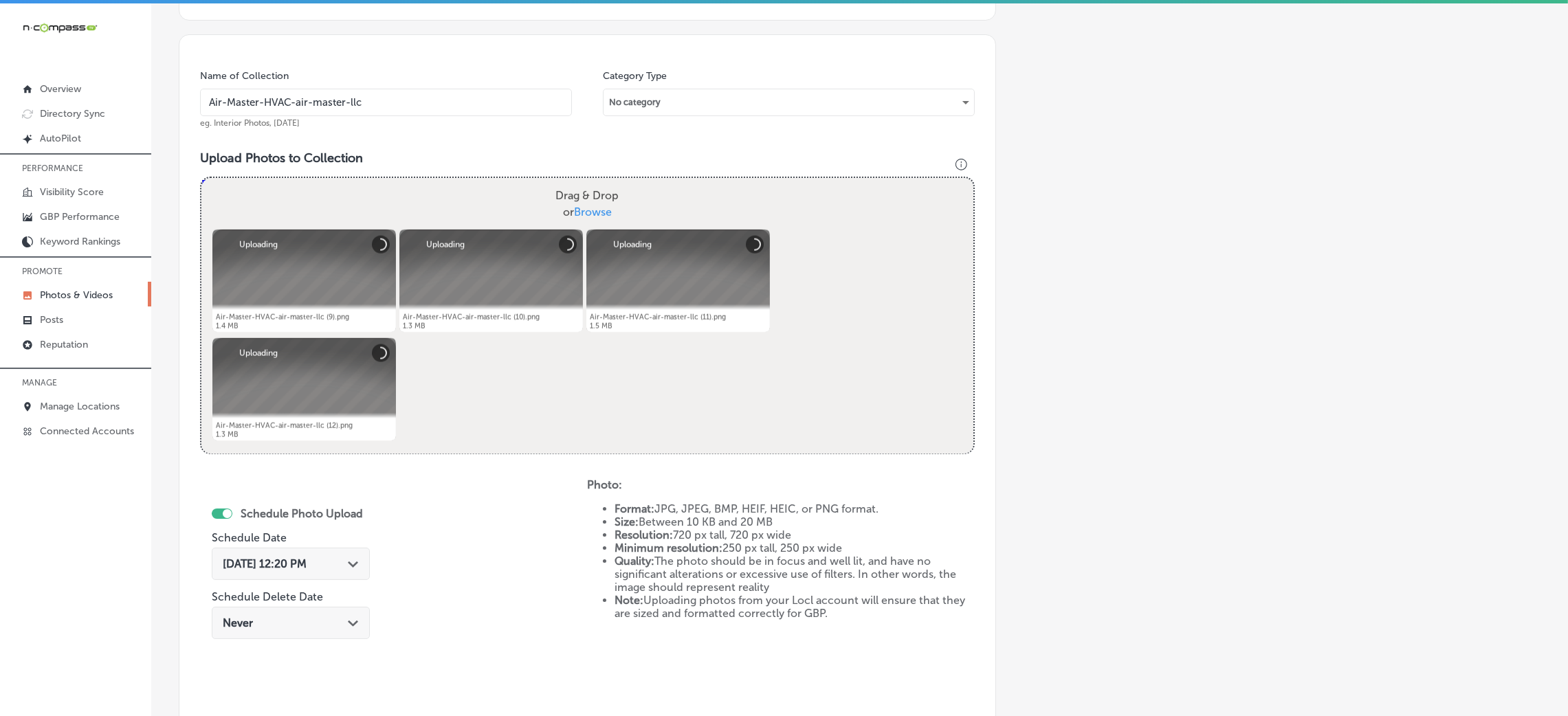
scroll to position [430, 0]
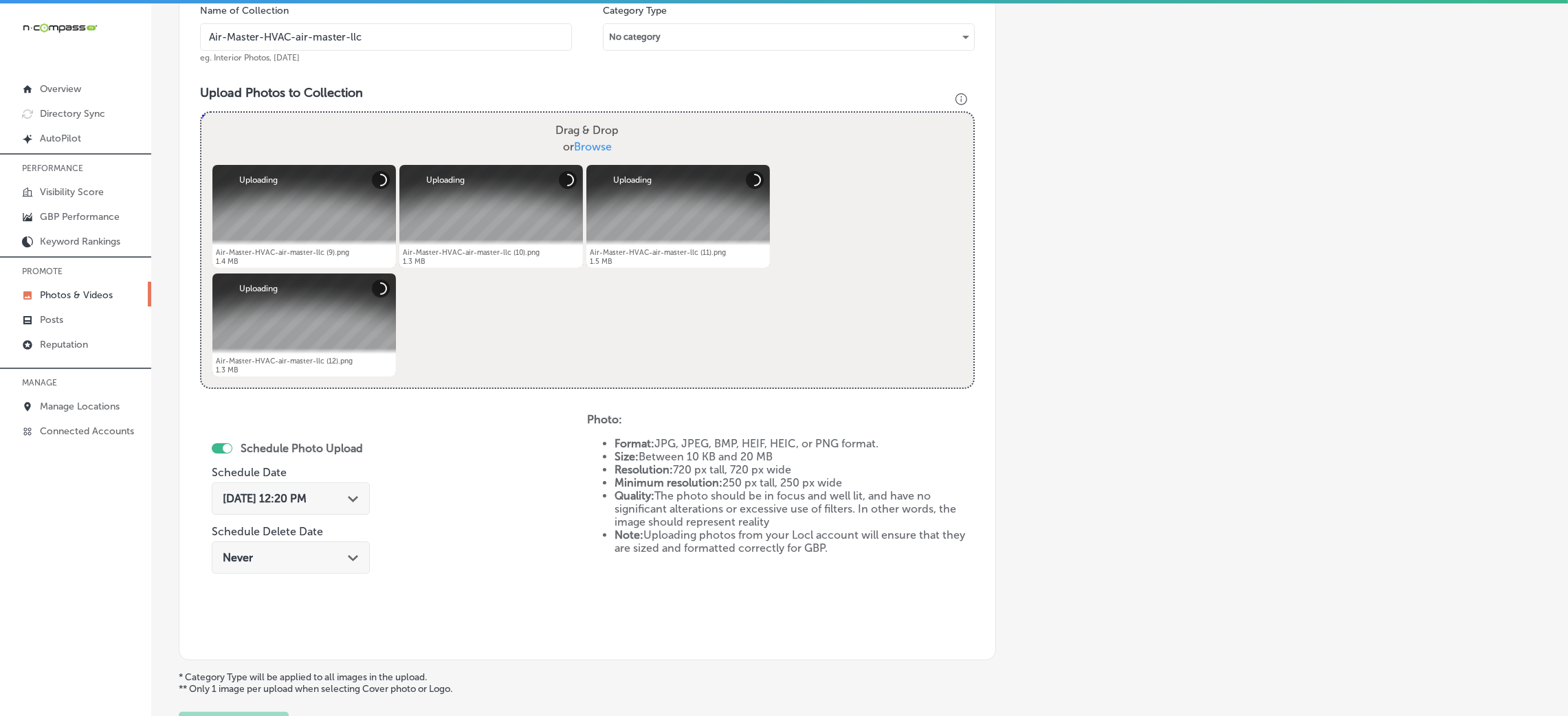
click at [307, 501] on span "[DATE] 12:20 PM" at bounding box center [265, 499] width 84 height 13
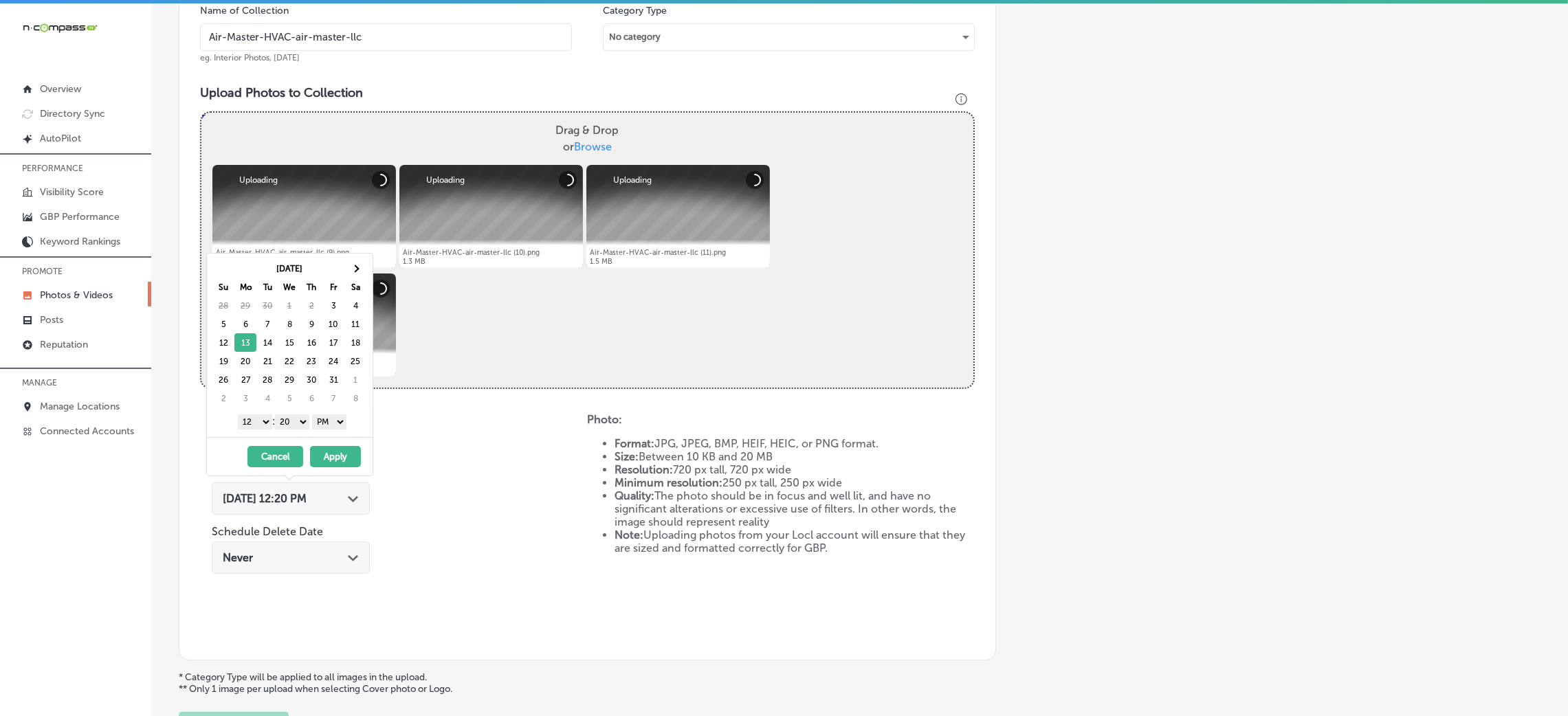
click at [304, 427] on select "00 10 20 30 40 50" at bounding box center [292, 422] width 35 height 15
click at [255, 420] on select "1 2 3 4 5 6 7 8 9 10 11 12" at bounding box center [255, 422] width 35 height 15
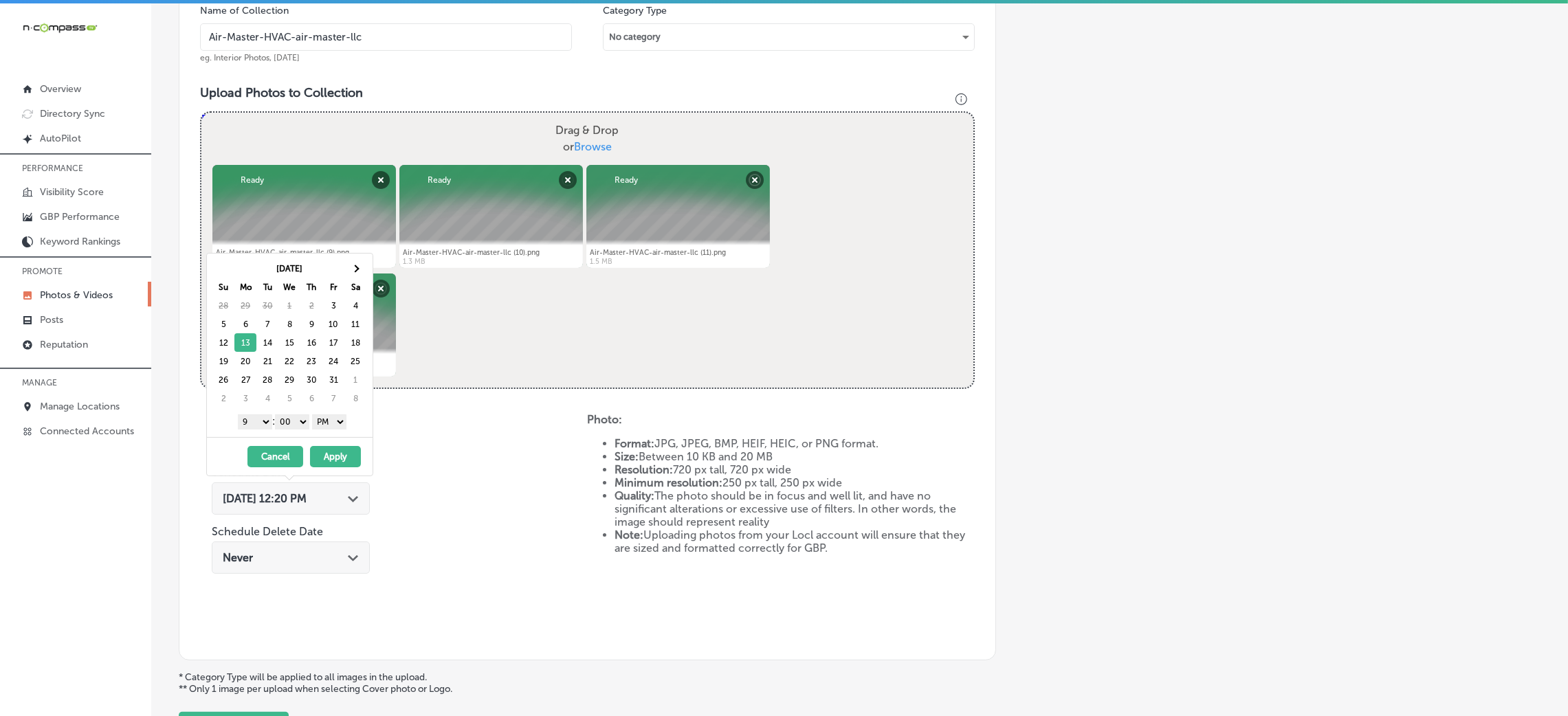
click at [327, 457] on button "Apply" at bounding box center [336, 456] width 51 height 21
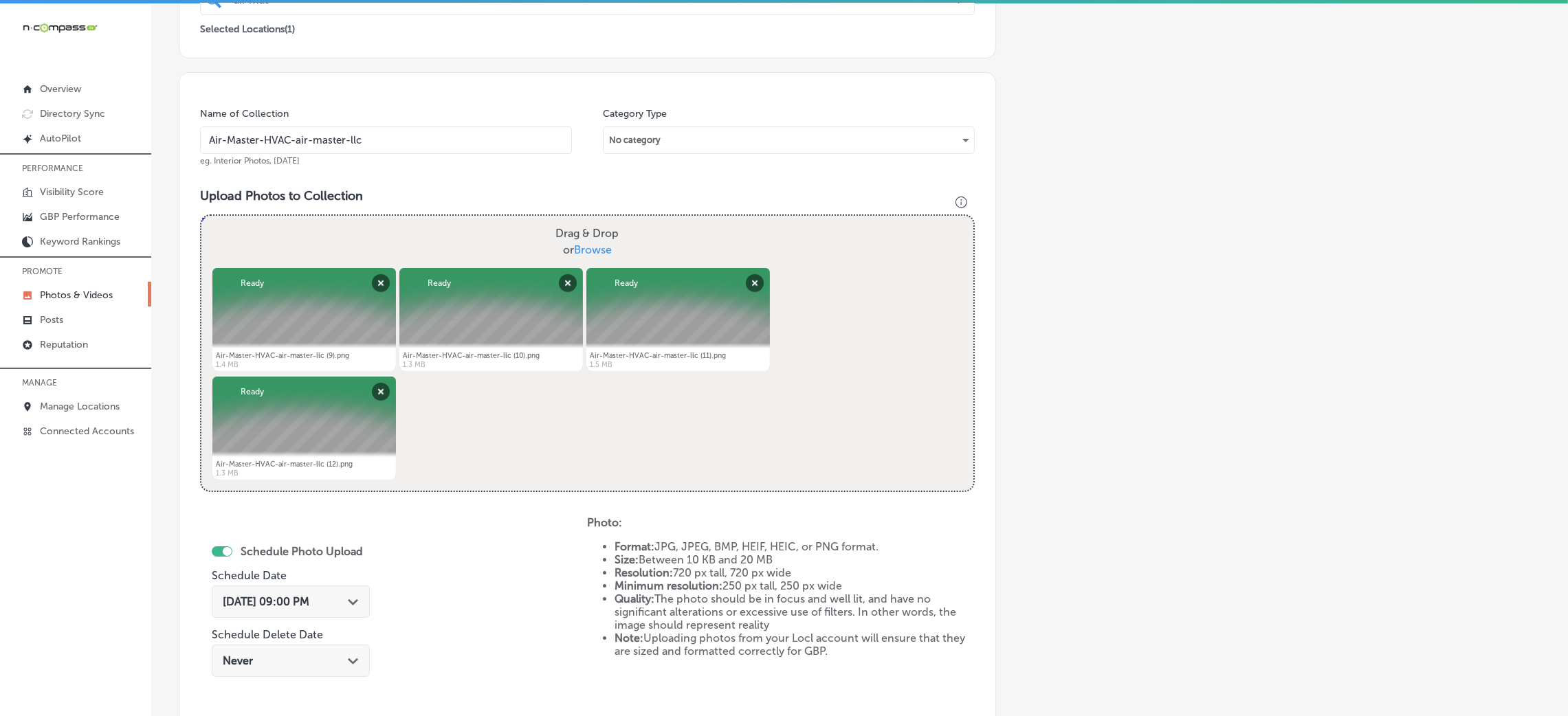
scroll to position [550, 0]
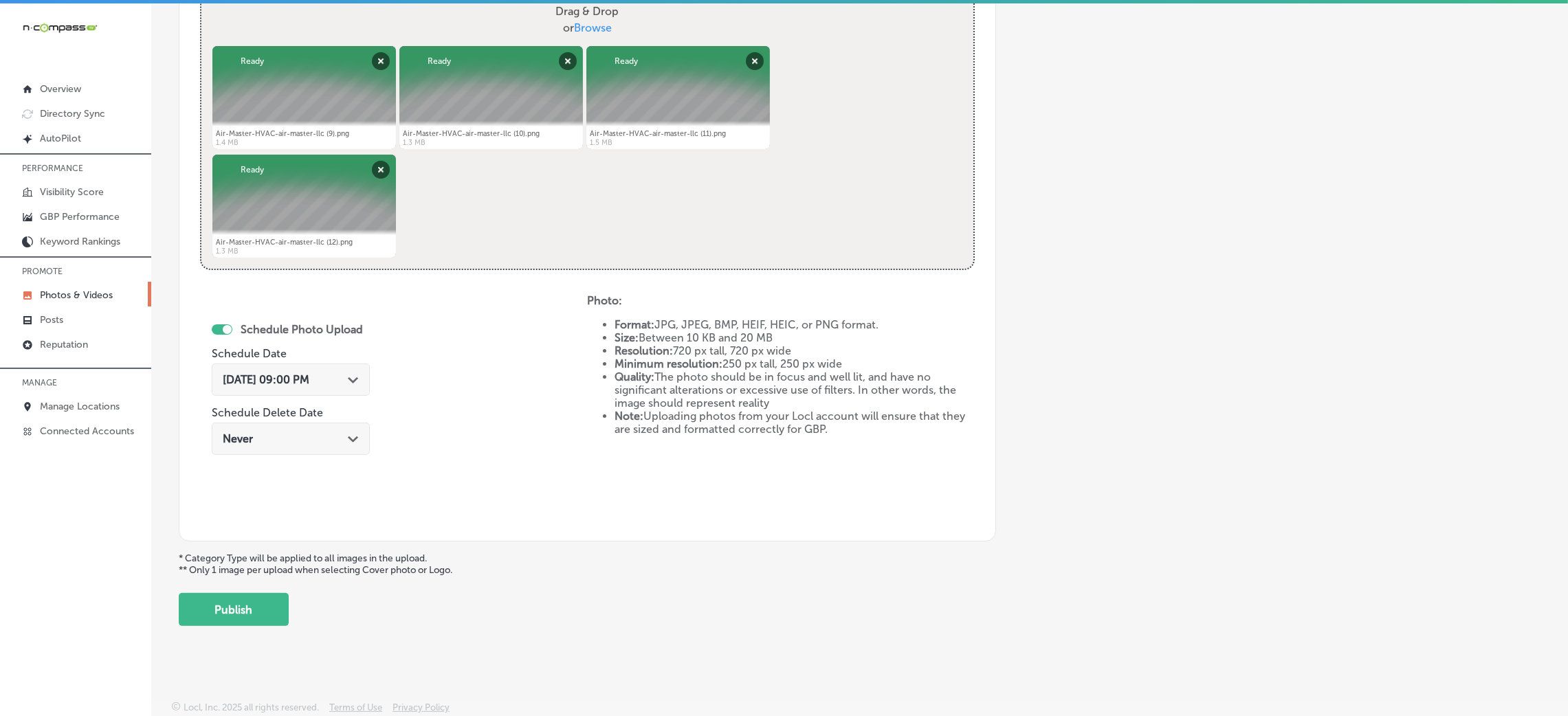
click at [290, 601] on div "Add a Collection Which Type of Image or Video Would You Like to Upload? Photo C…" at bounding box center [859, 83] width 1362 height 1086
click at [271, 613] on button "Publish" at bounding box center [233, 609] width 110 height 33
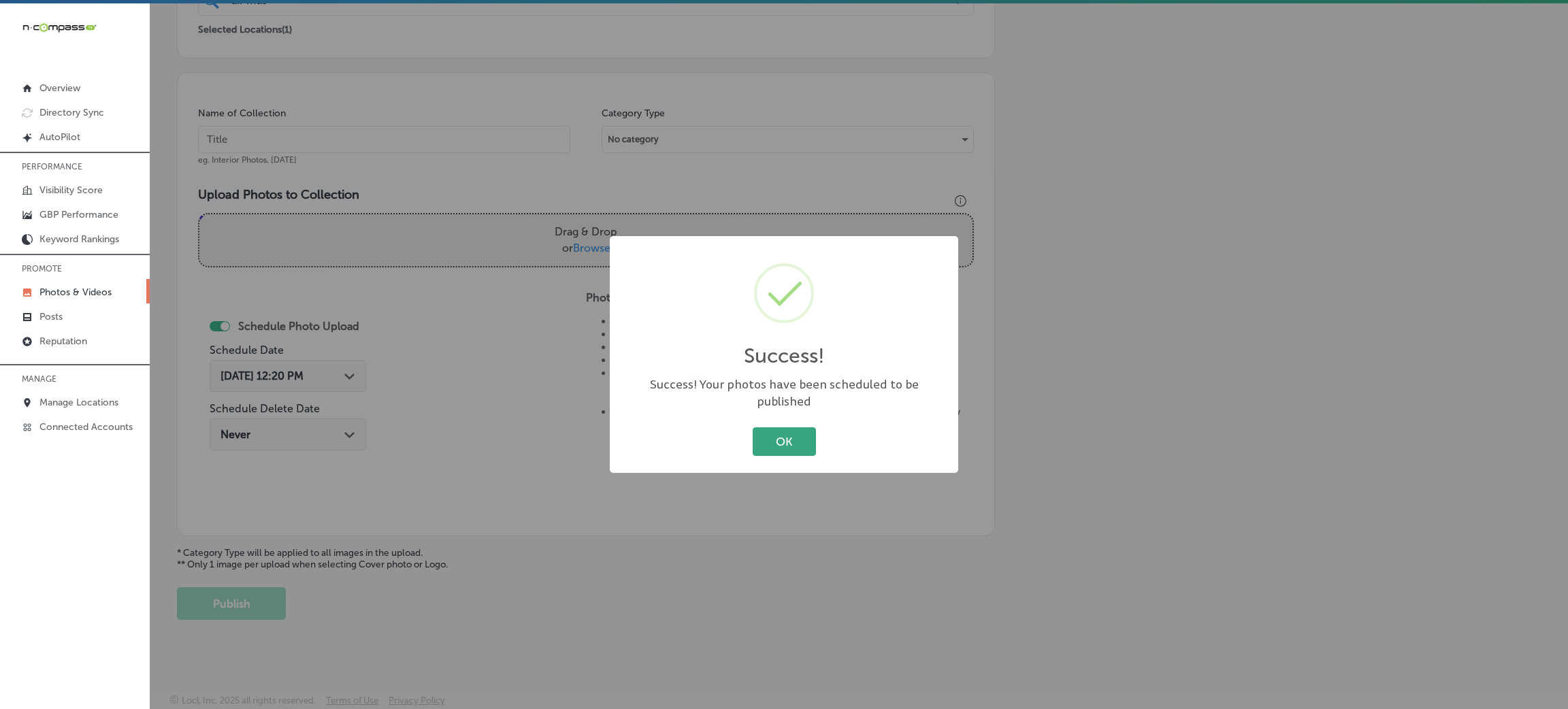
click at [799, 439] on button "OK" at bounding box center [784, 441] width 64 height 28
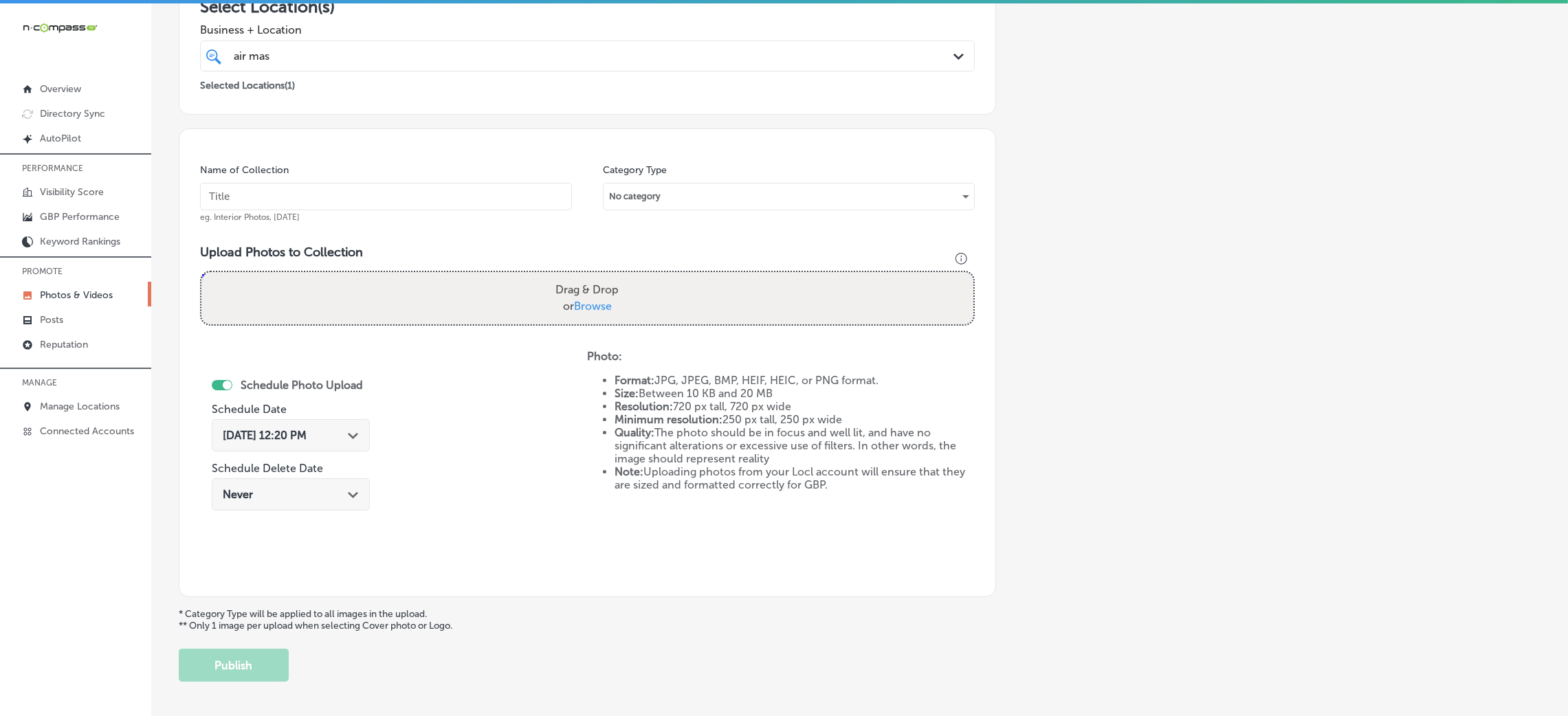
scroll to position [17, 0]
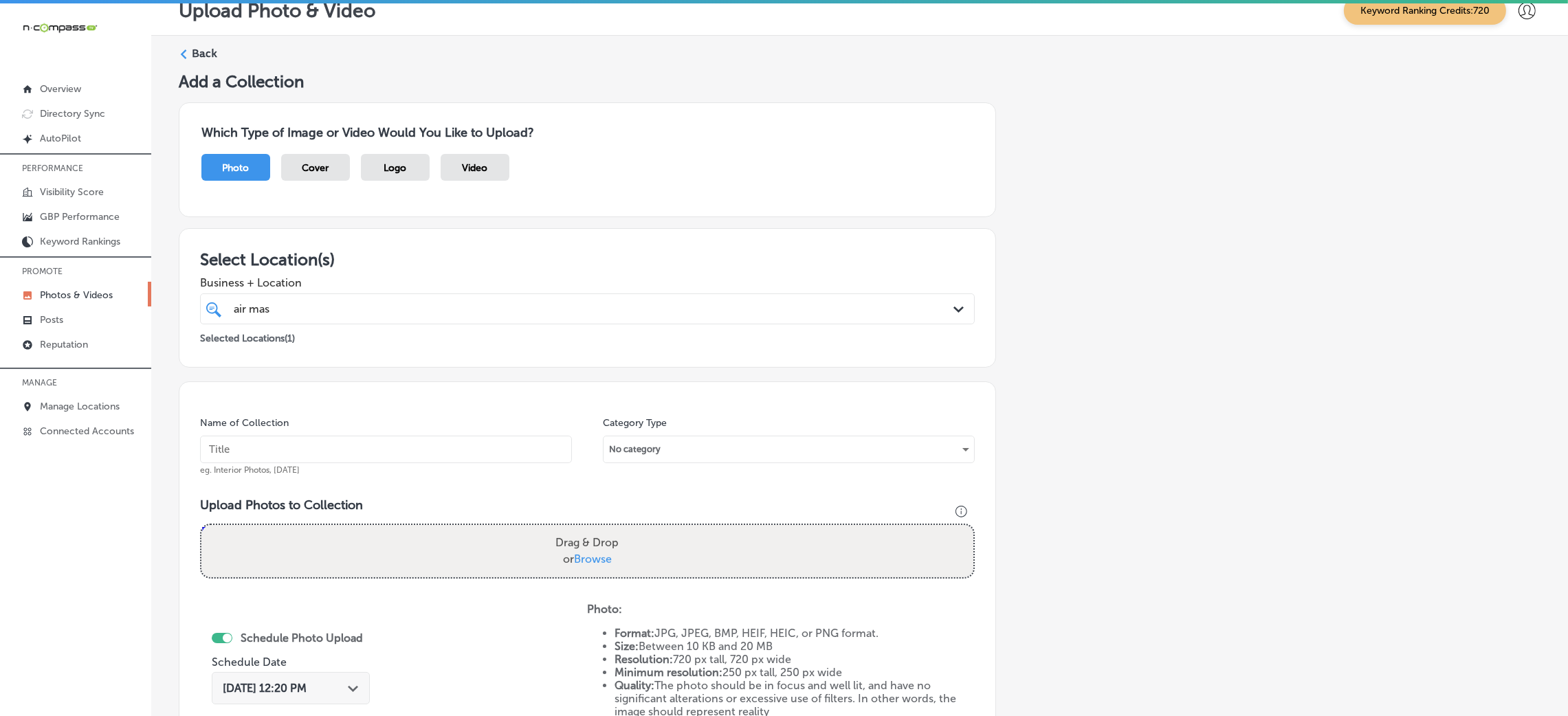
click at [497, 464] on div "Name of Collection eg. Interior Photos, [DATE]" at bounding box center [386, 447] width 372 height 59
click at [485, 448] on input "text" at bounding box center [386, 449] width 372 height 28
paste input "Air-Master-HVAC-air-master-llc"
type input "Air-Master-HVAC-air-master-llc"
click at [457, 300] on div "air mas air mas" at bounding box center [551, 309] width 638 height 18
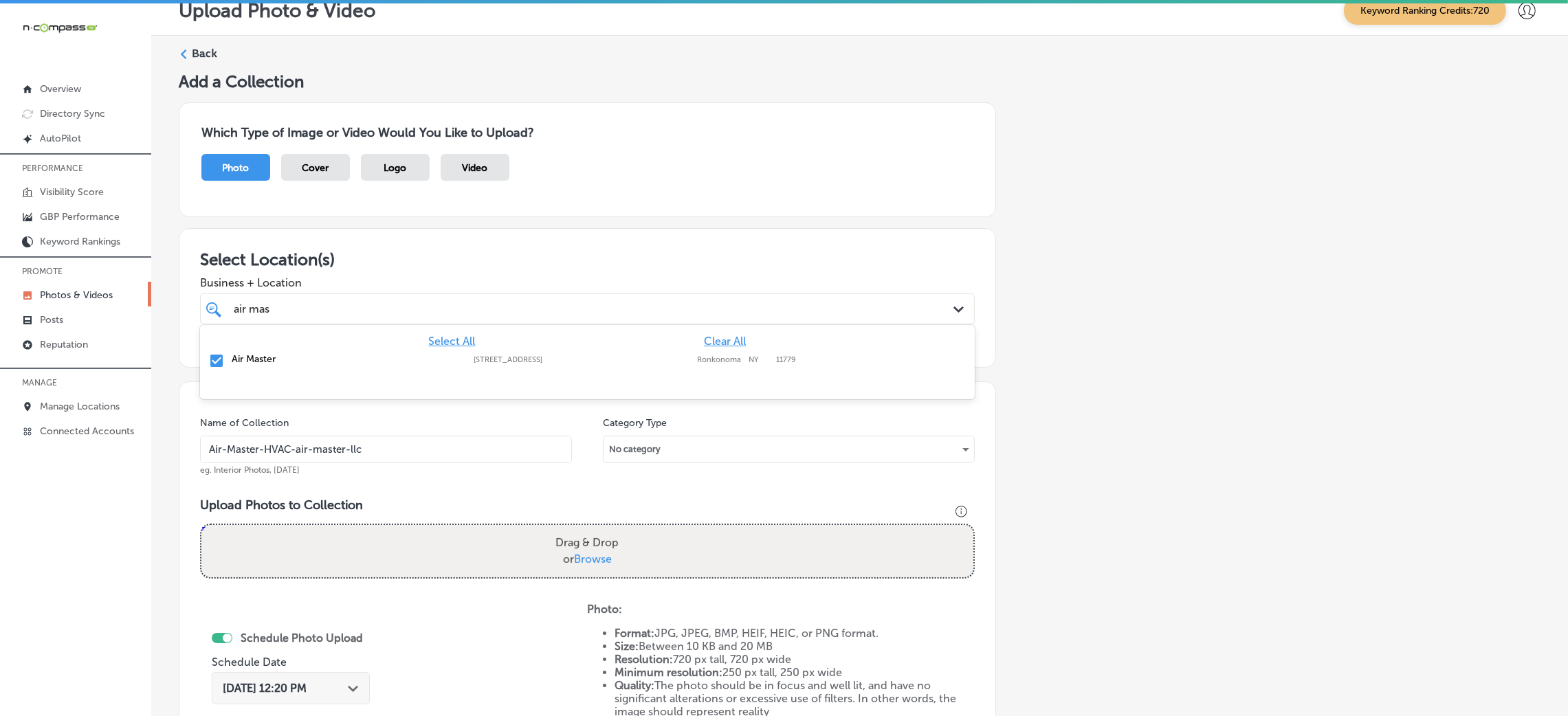
click at [498, 267] on h3 "Select Location(s)" at bounding box center [588, 260] width 774 height 20
click at [583, 549] on label "Drag & Drop or Browse" at bounding box center [587, 551] width 74 height 44
click at [583, 529] on input "Drag & Drop or Browse" at bounding box center [588, 528] width 772 height 4
type input "C:\fakepath\Air-Master-HVAC-air-master-llc (13).png"
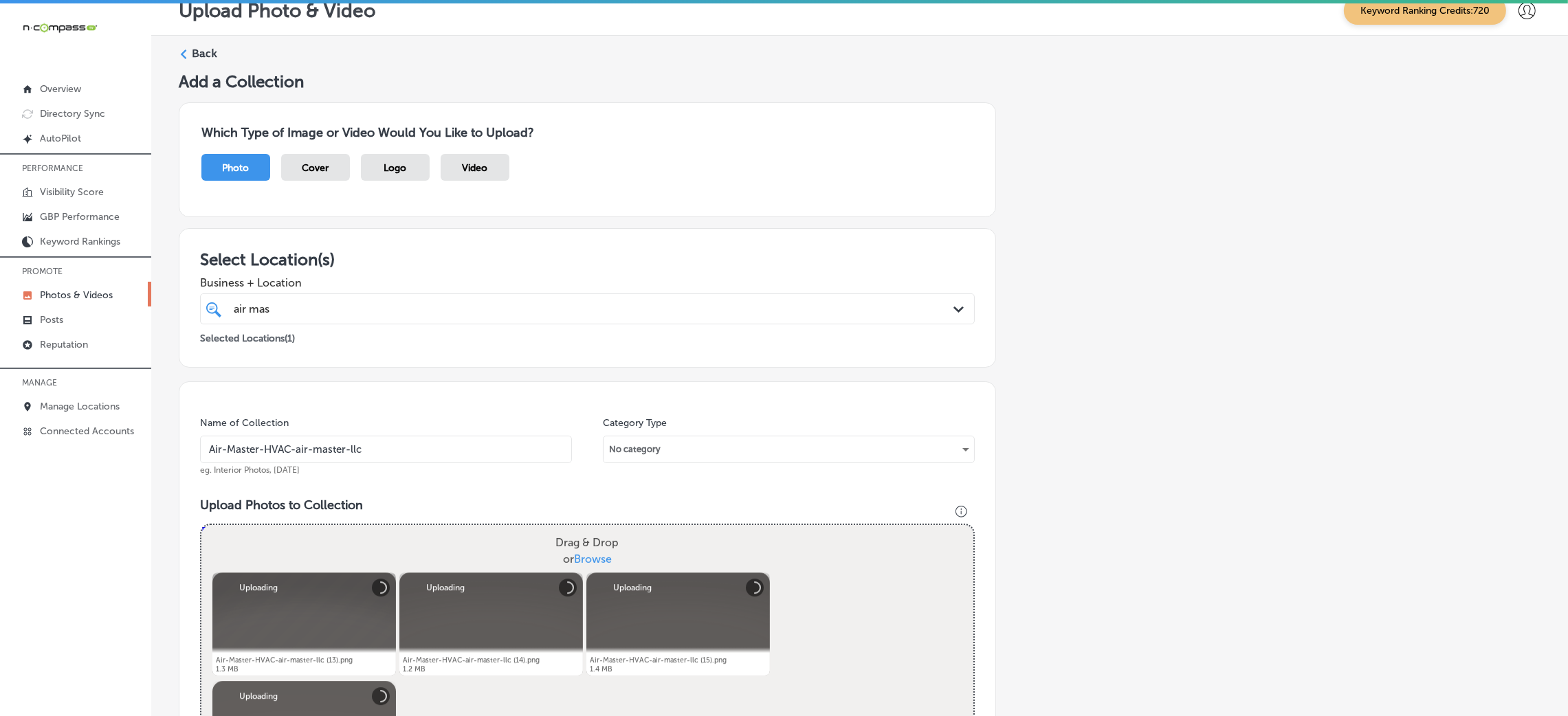
scroll to position [533, 0]
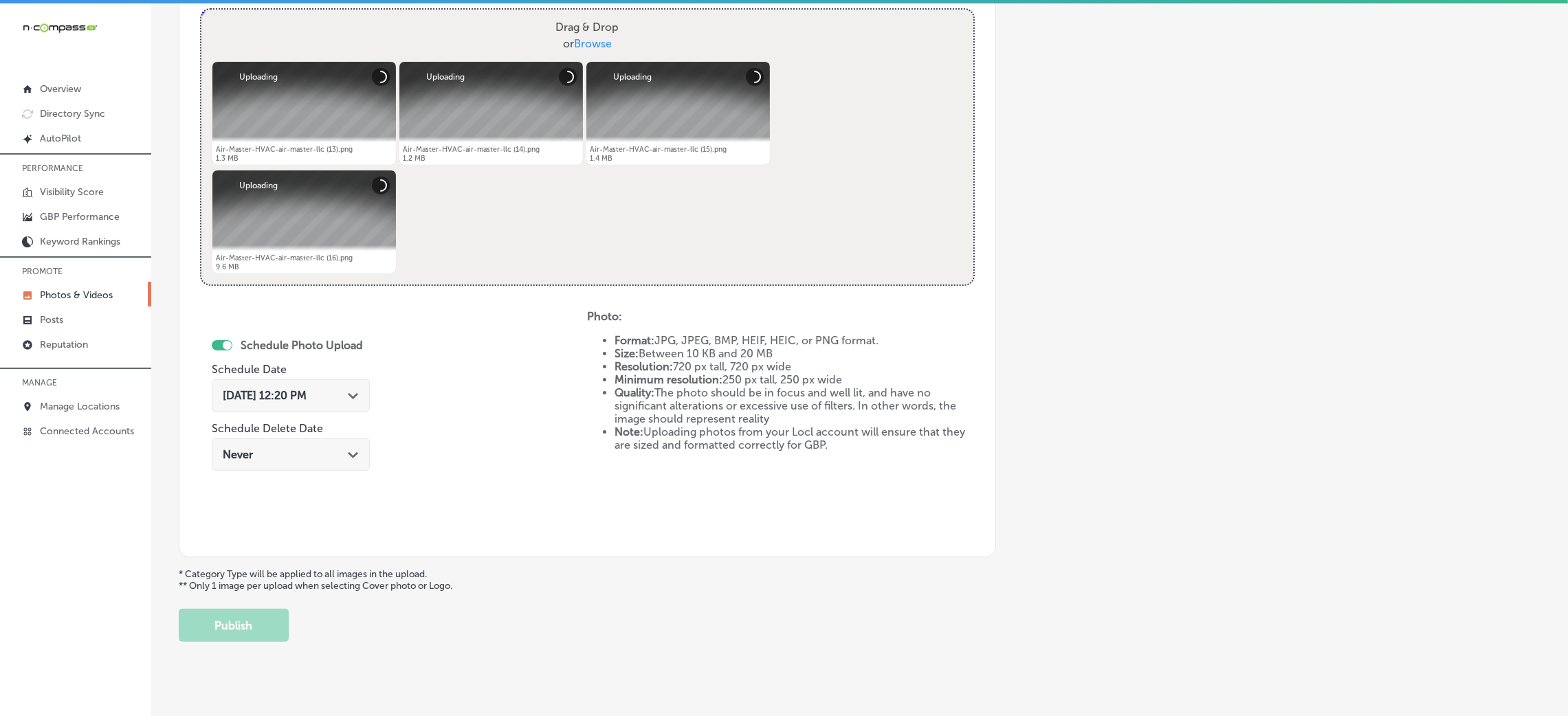
drag, startPoint x: 338, startPoint y: 366, endPoint x: 335, endPoint y: 388, distance: 22.2
click at [336, 375] on div "Schedule Photo Upload Schedule Date [DATE] 12:20 PM Path Created with Sketch. S…" at bounding box center [291, 406] width 158 height 149
click at [333, 389] on div "[DATE] 12:20 PM Path Created with Sketch." at bounding box center [291, 396] width 136 height 13
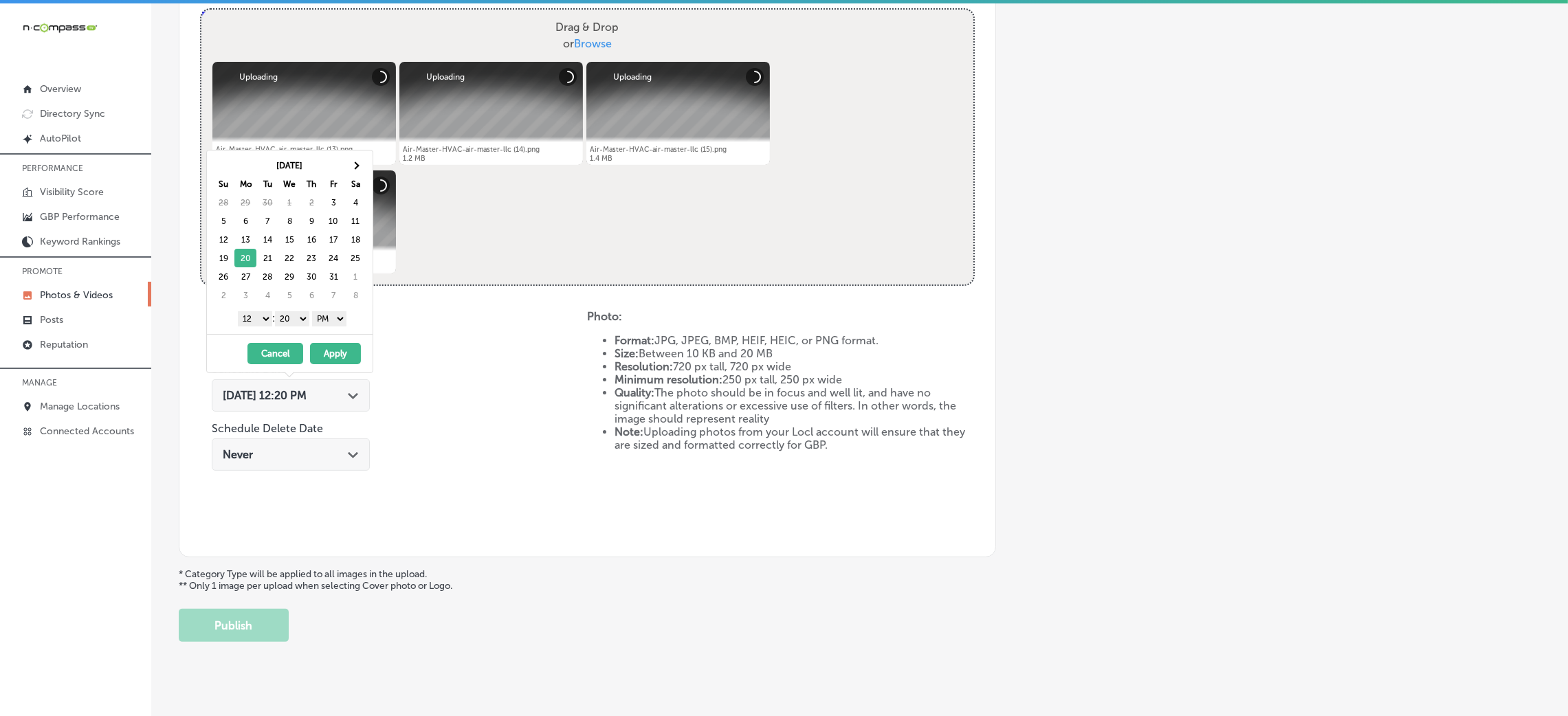
click at [324, 308] on div "1 2 3 4 5 6 7 8 9 10 11 12 : 00 10 20 30 40 50 AM PM" at bounding box center [292, 318] width 160 height 20
click at [305, 320] on select "00 10 20 30 40 50" at bounding box center [292, 318] width 35 height 15
drag, startPoint x: 254, startPoint y: 320, endPoint x: 272, endPoint y: 382, distance: 64.6
click at [254, 320] on select "1 2 3 4 5 6 7 8 9 10 11 12" at bounding box center [255, 318] width 35 height 15
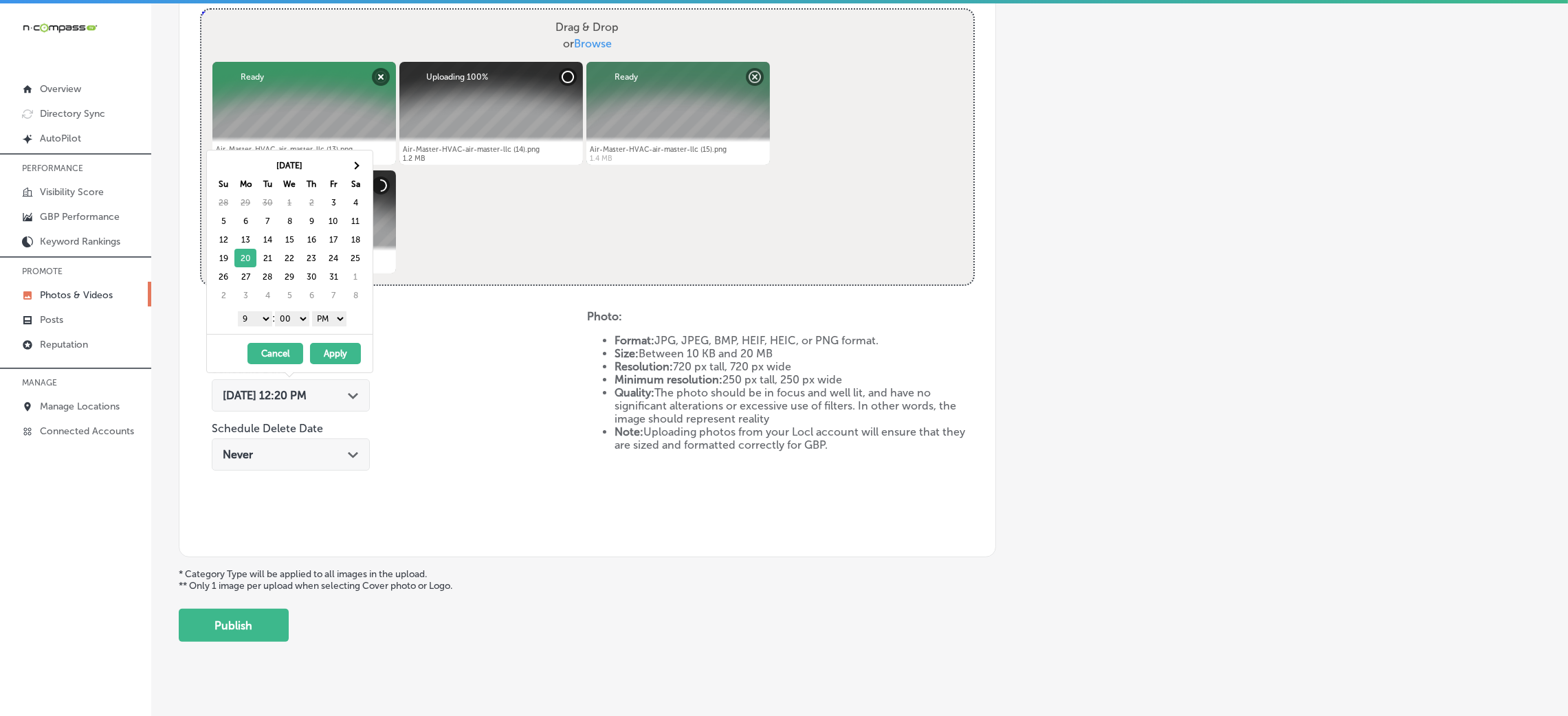
click at [345, 356] on button "Apply" at bounding box center [336, 353] width 51 height 21
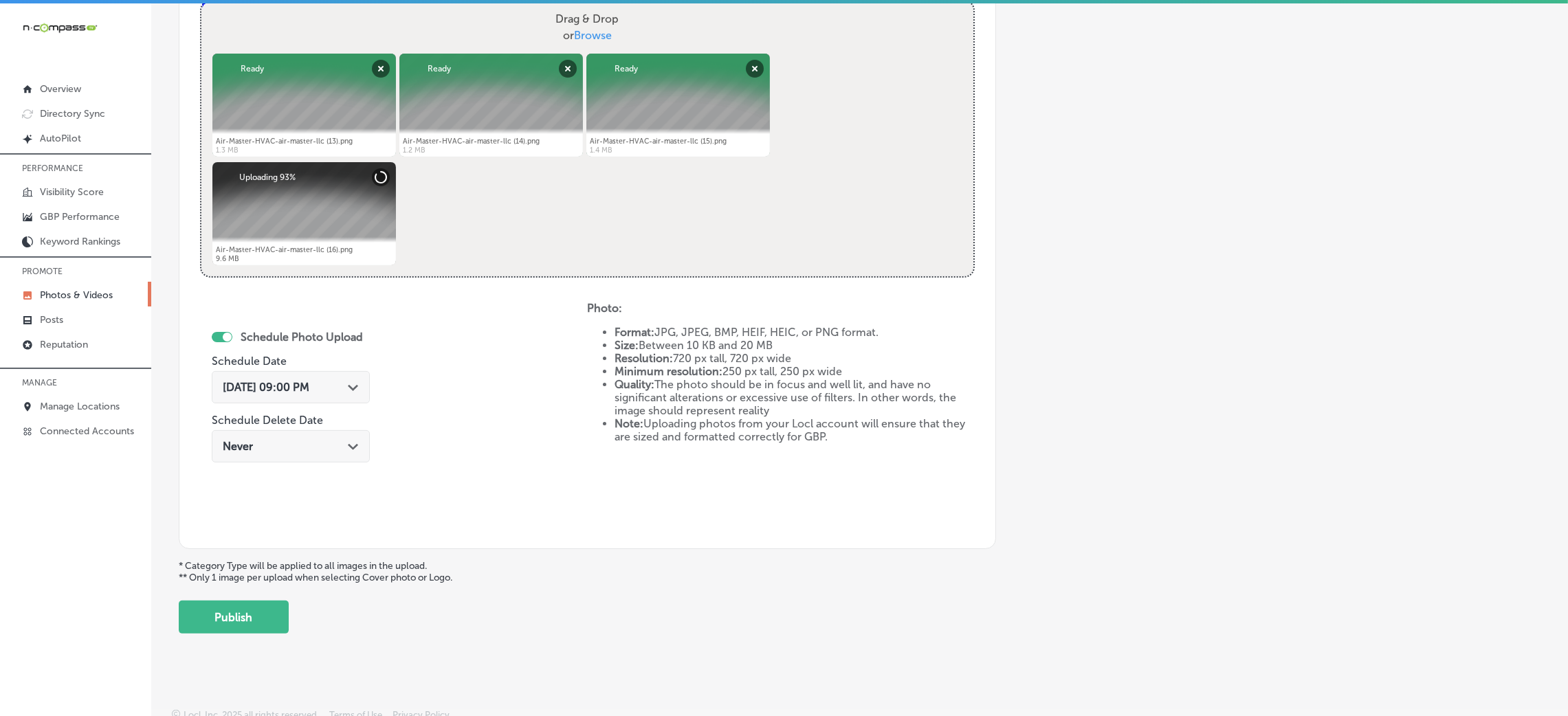
scroll to position [550, 0]
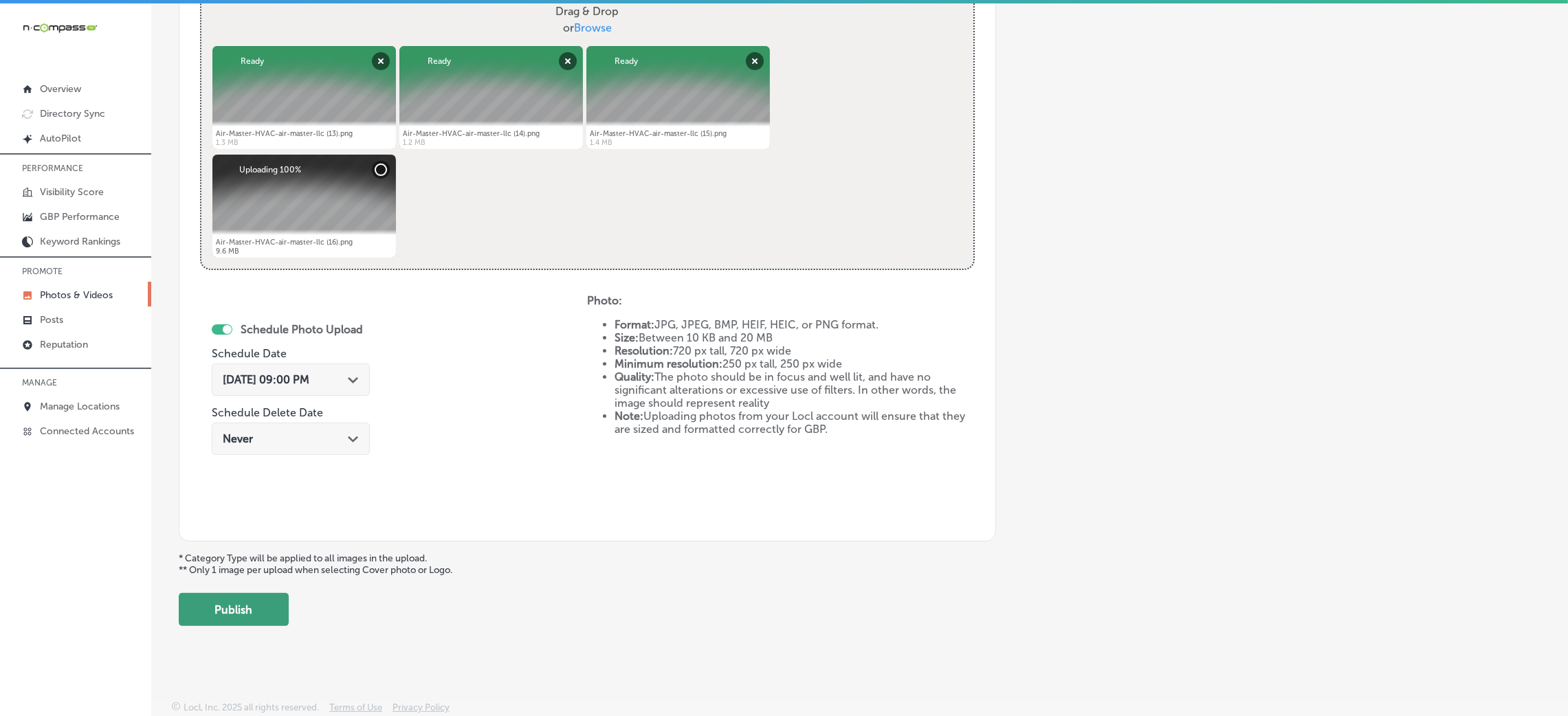
click at [277, 598] on button "Publish" at bounding box center [233, 609] width 110 height 33
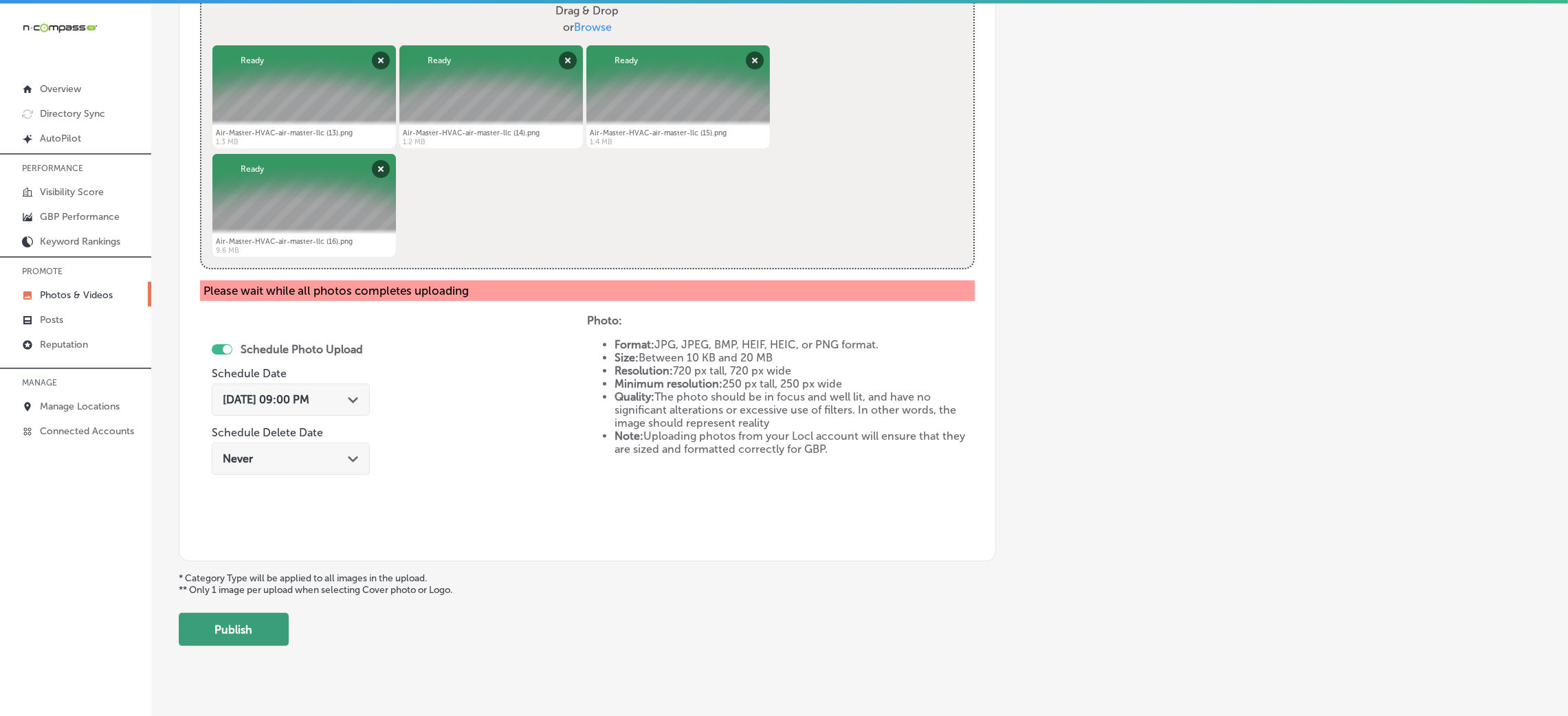
click at [241, 627] on button "Publish" at bounding box center [233, 629] width 110 height 33
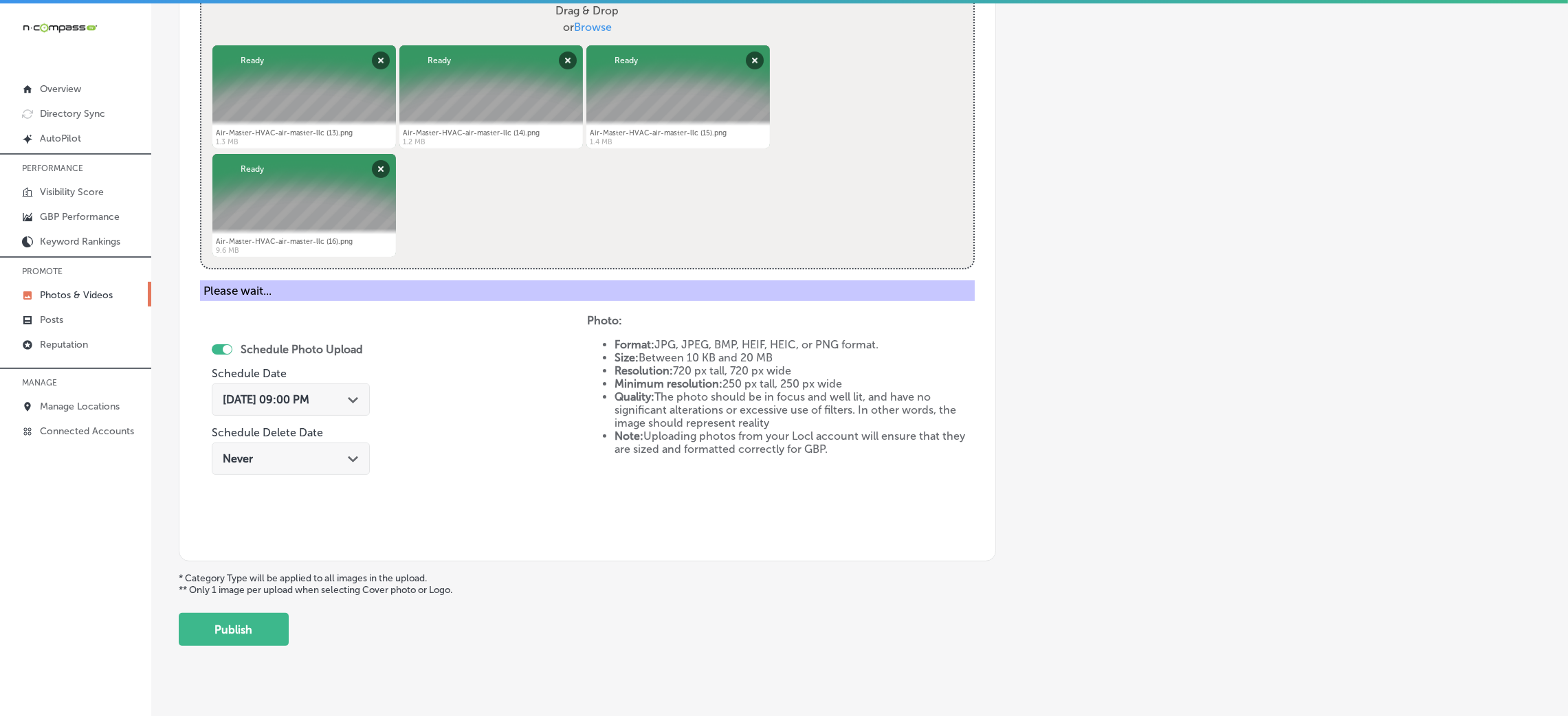
scroll to position [327, 0]
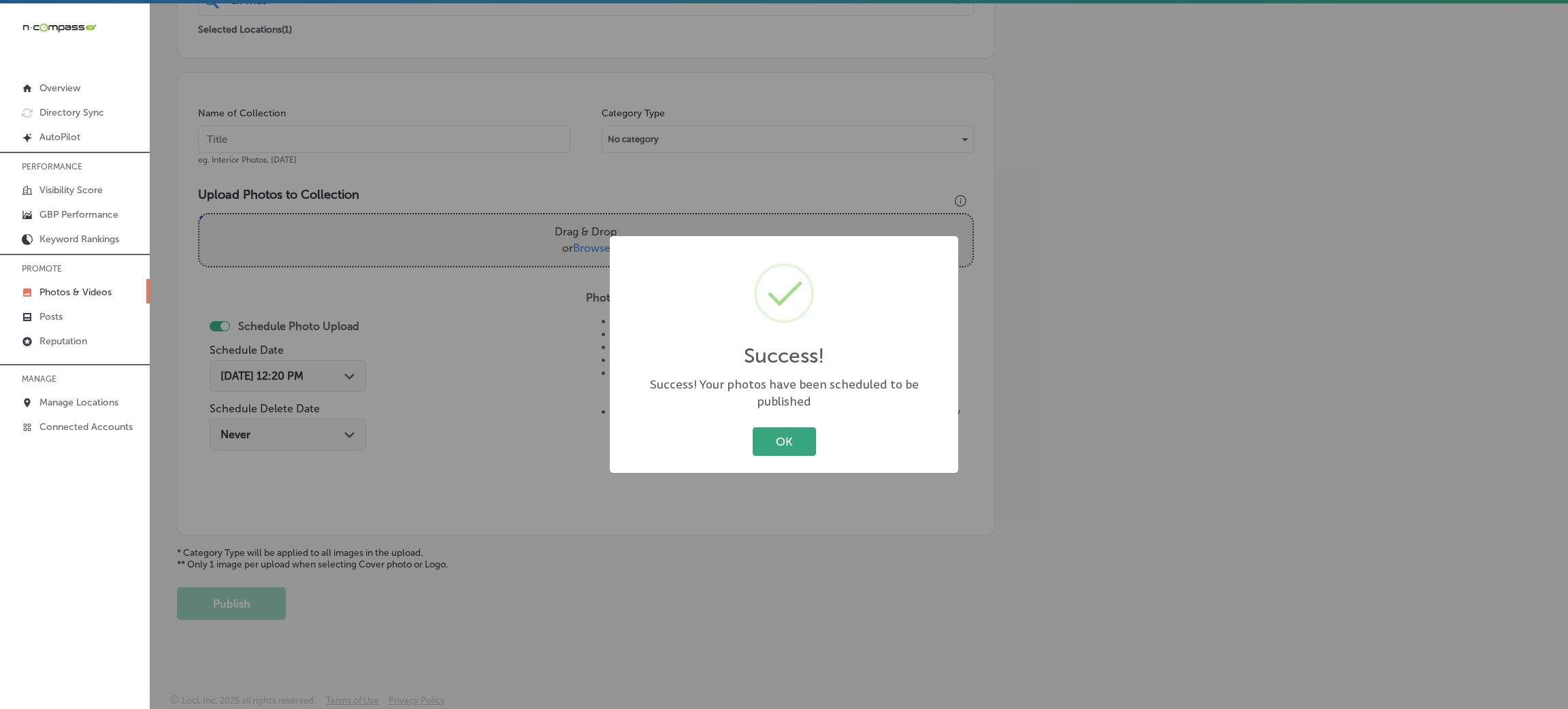
drag, startPoint x: 784, startPoint y: 443, endPoint x: 733, endPoint y: 421, distance: 55.5
click at [782, 443] on button "OK" at bounding box center [784, 441] width 64 height 28
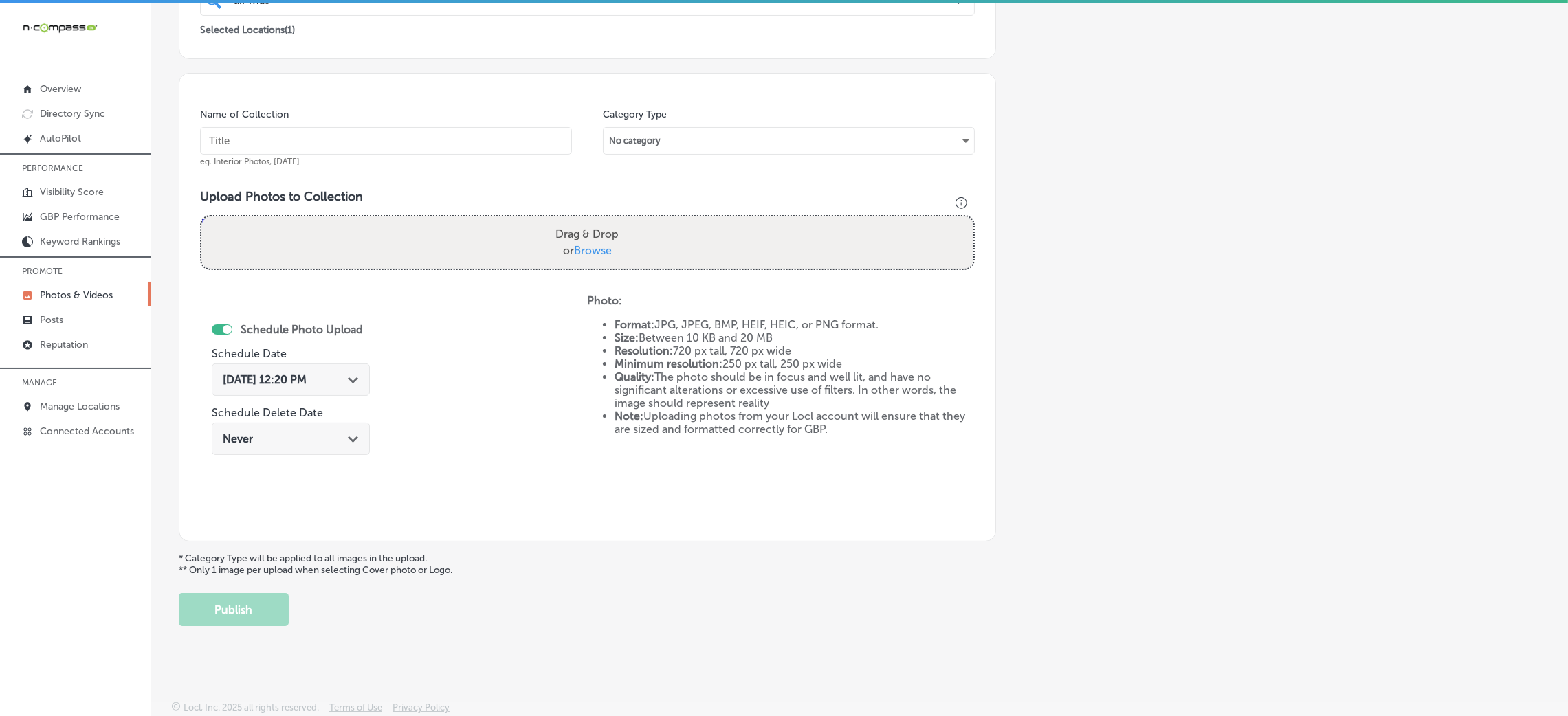
click at [475, 142] on input "text" at bounding box center [386, 140] width 372 height 28
paste input "Air-Master-HVAC-air-master-llc"
type input "Air-Master-HVAC-air-master-llc"
click at [629, 222] on div "Drag & Drop or Browse" at bounding box center [588, 243] width 772 height 52
click at [202, 217] on input "Drag & Drop or Browse" at bounding box center [588, 219] width 772 height 4
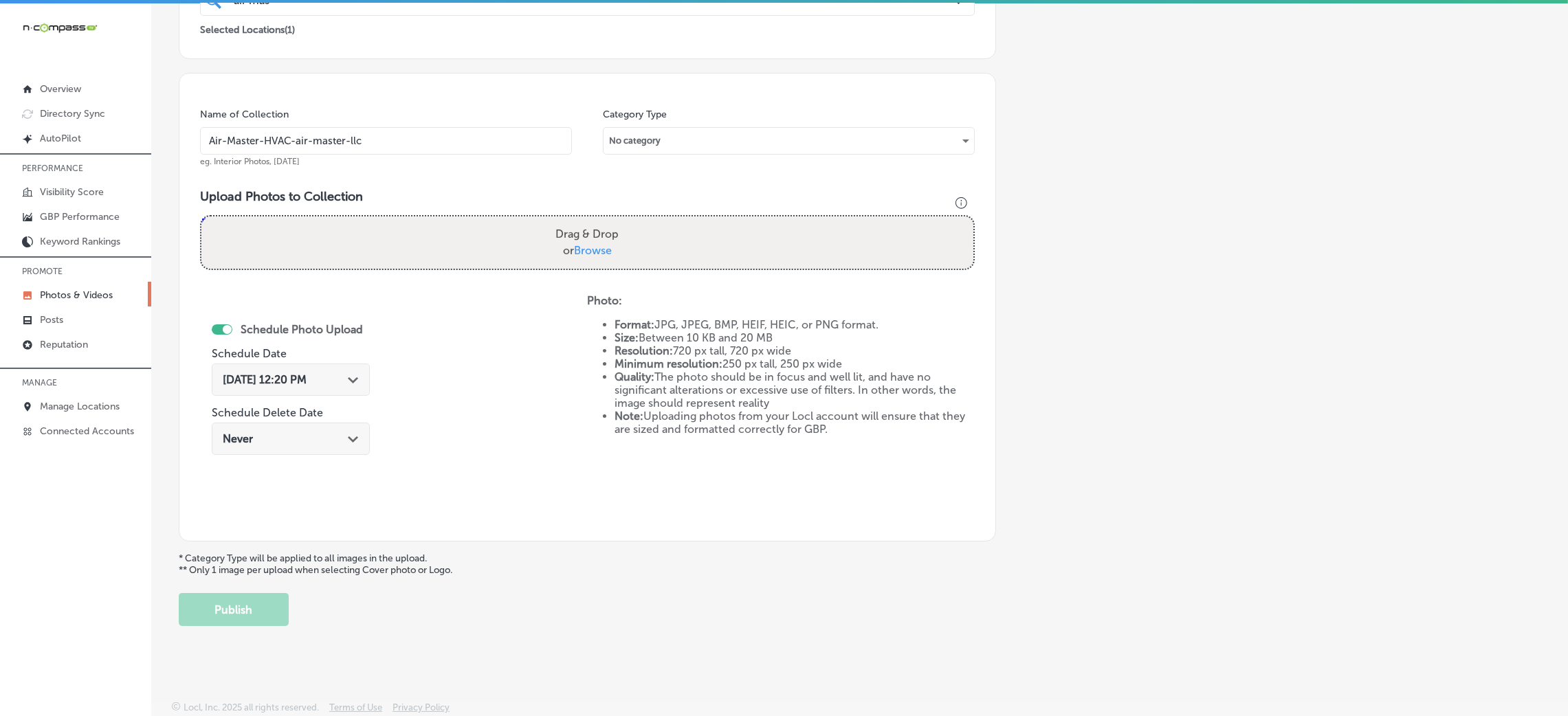
type input "C:\fakepath\Air-Master-HVAC-air-master-llc (17).png"
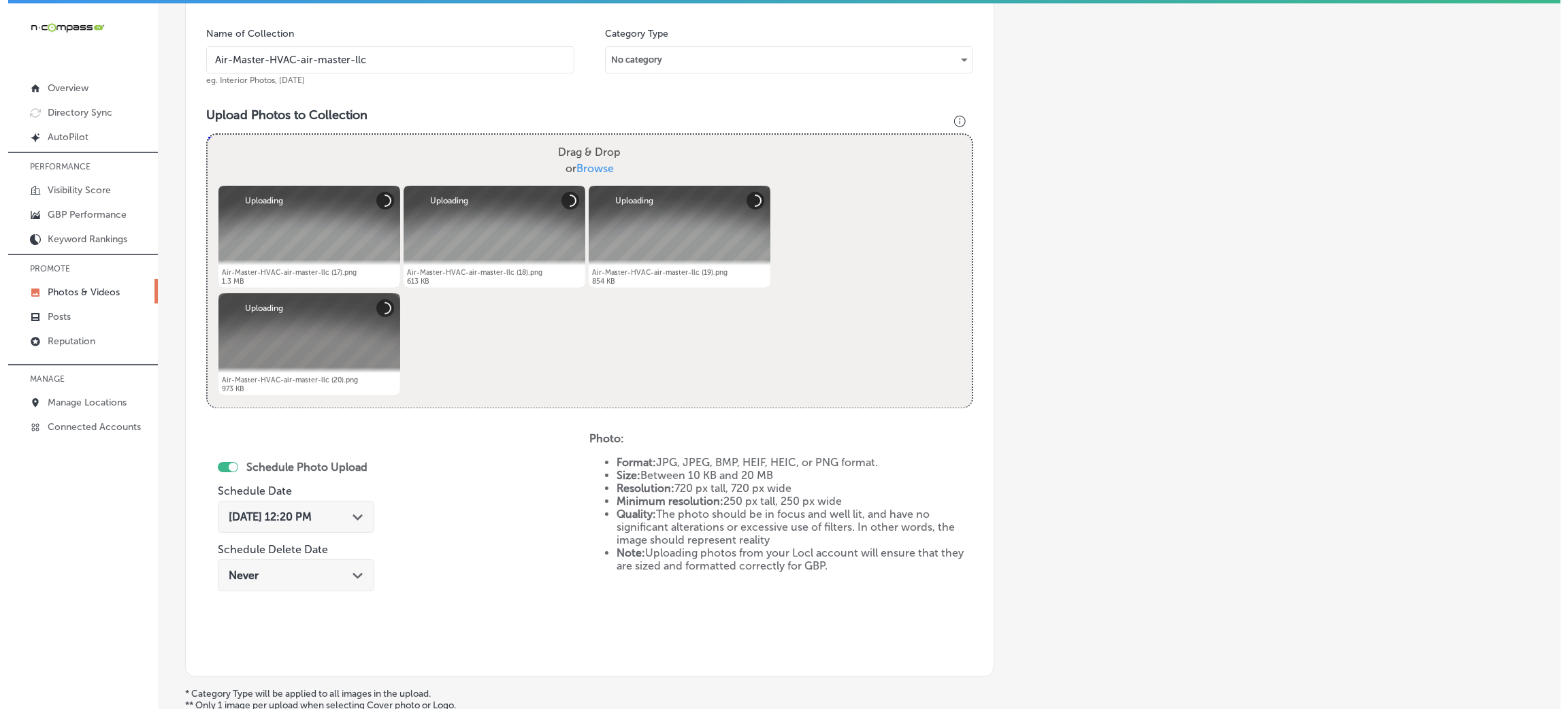
scroll to position [527, 0]
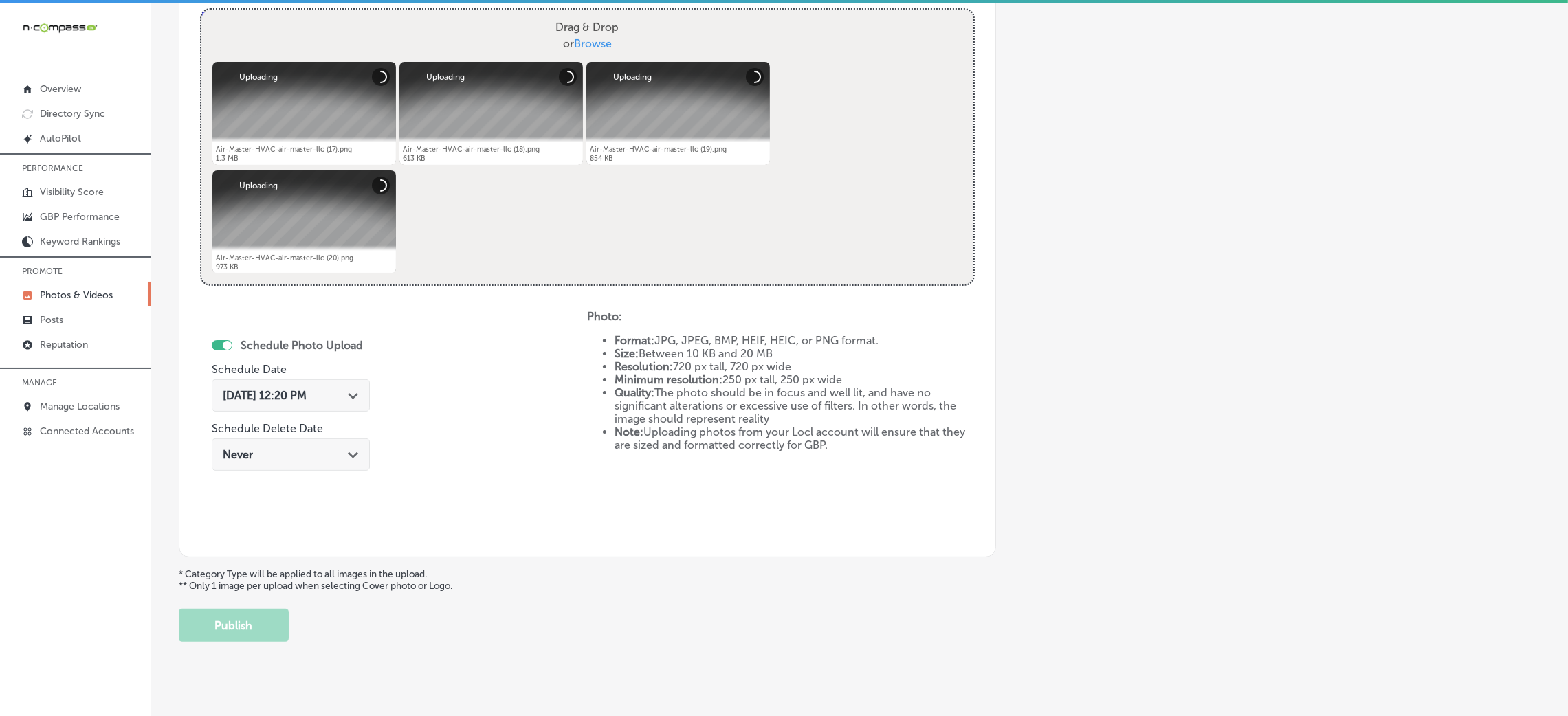
click at [334, 386] on div "[DATE] 12:20 PM Path Created with Sketch." at bounding box center [291, 396] width 158 height 32
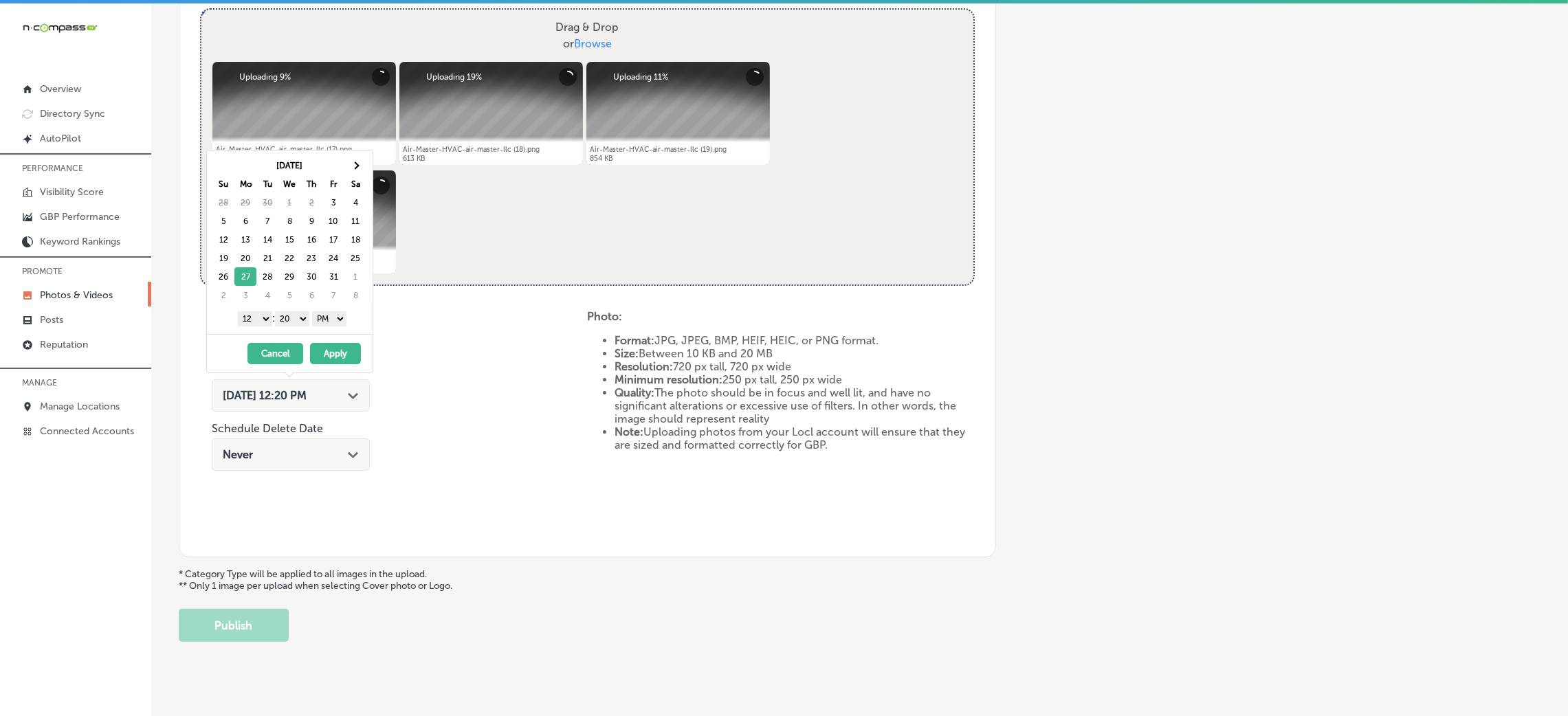
drag, startPoint x: 307, startPoint y: 316, endPoint x: 302, endPoint y: 324, distance: 9.4
click at [307, 316] on select "00 10 20 30 40 50" at bounding box center [292, 318] width 35 height 15
click at [257, 313] on select "1 2 3 4 5 6 7 8 9 10 11 12" at bounding box center [255, 318] width 35 height 15
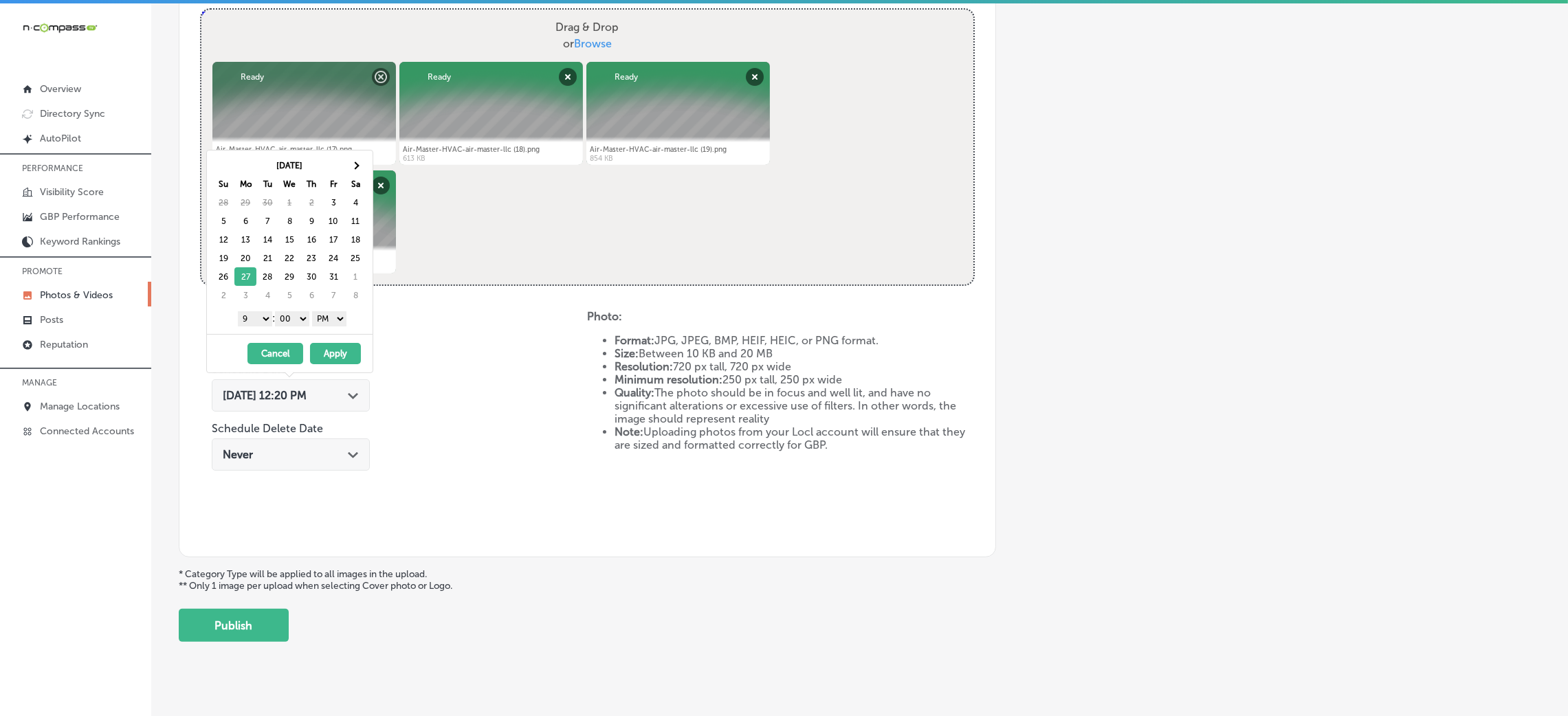
click at [341, 365] on div "[DATE] - [DATE] Cancel Apply" at bounding box center [289, 353] width 166 height 39
click at [340, 356] on button "Apply" at bounding box center [336, 353] width 51 height 21
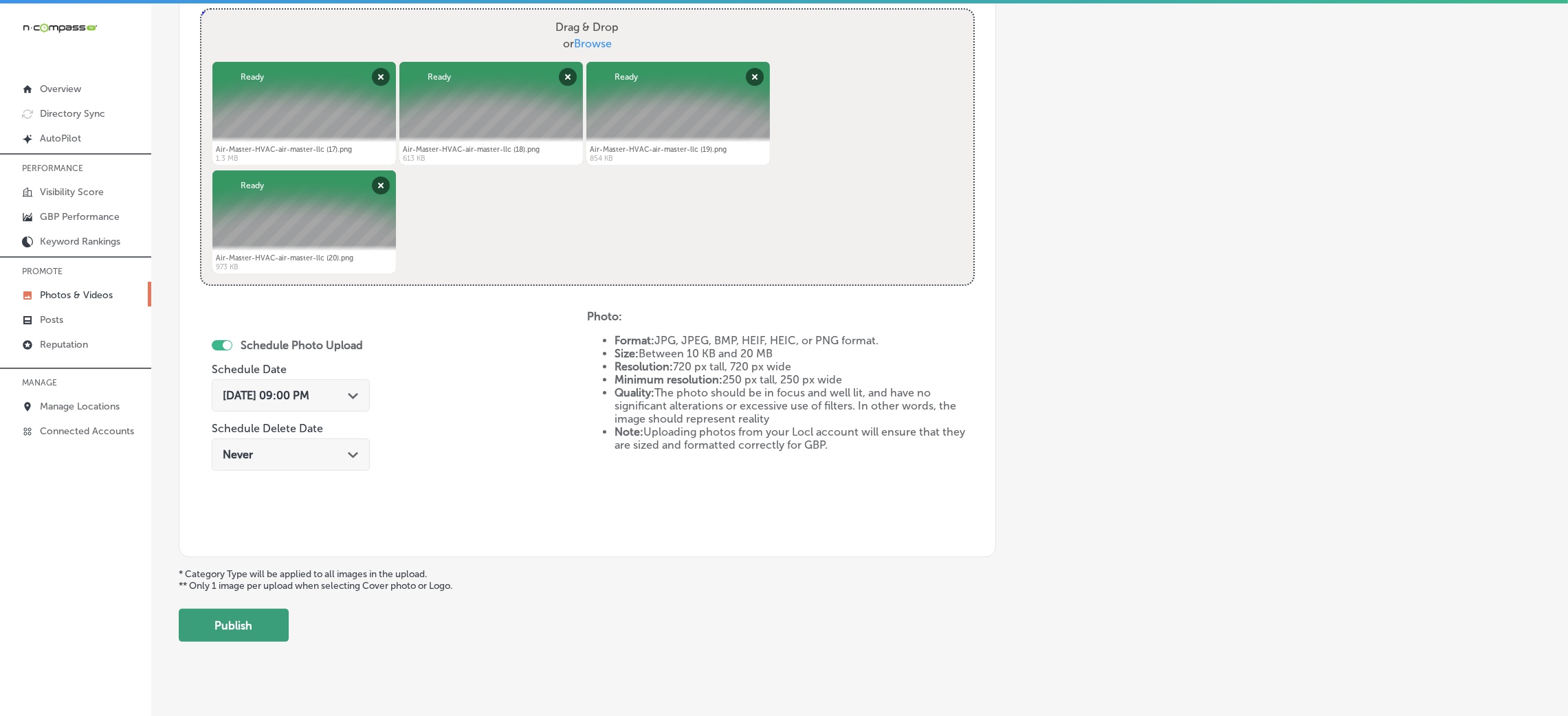
click at [240, 638] on button "Publish" at bounding box center [233, 625] width 110 height 33
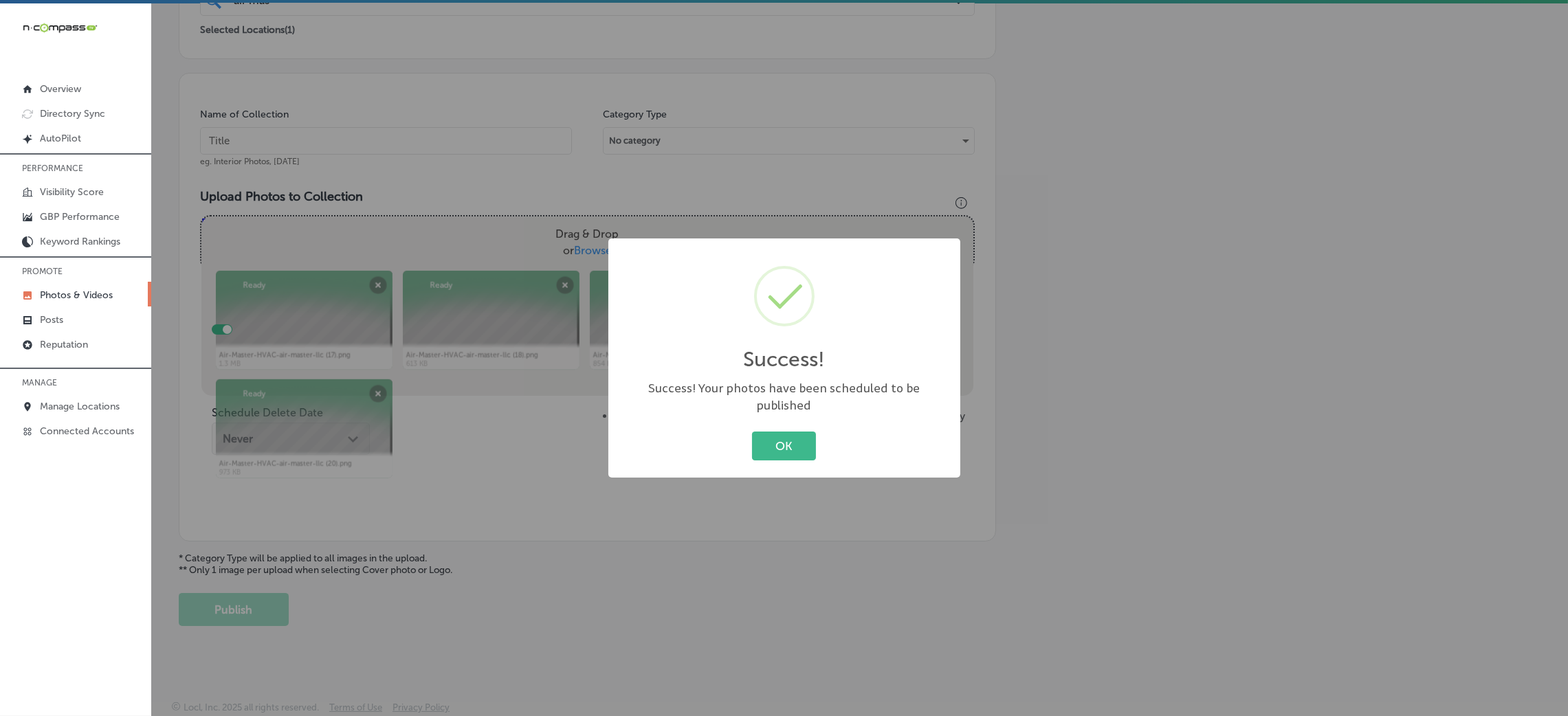
scroll to position [327, 0]
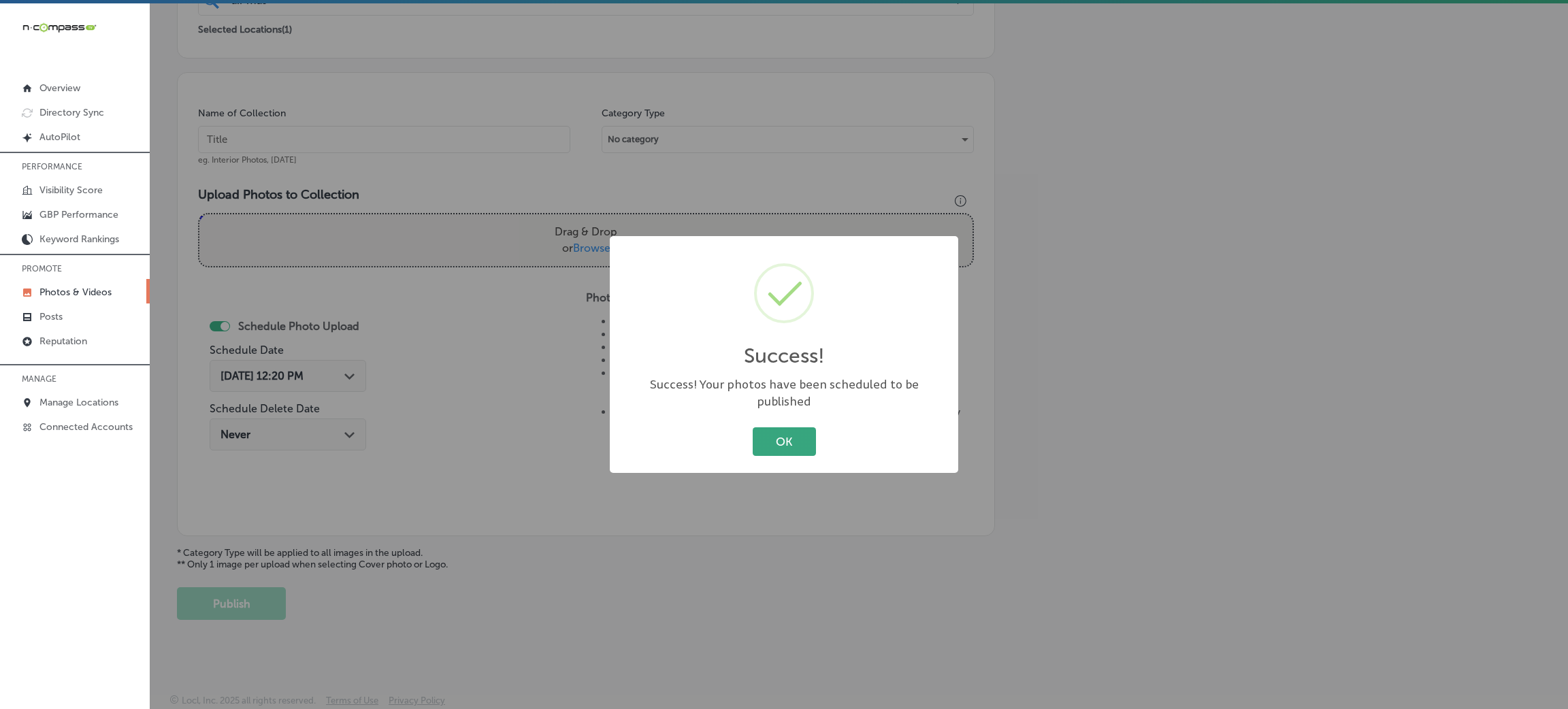
drag, startPoint x: 790, startPoint y: 441, endPoint x: 782, endPoint y: 435, distance: 10.0
click at [789, 439] on button "OK" at bounding box center [784, 441] width 64 height 28
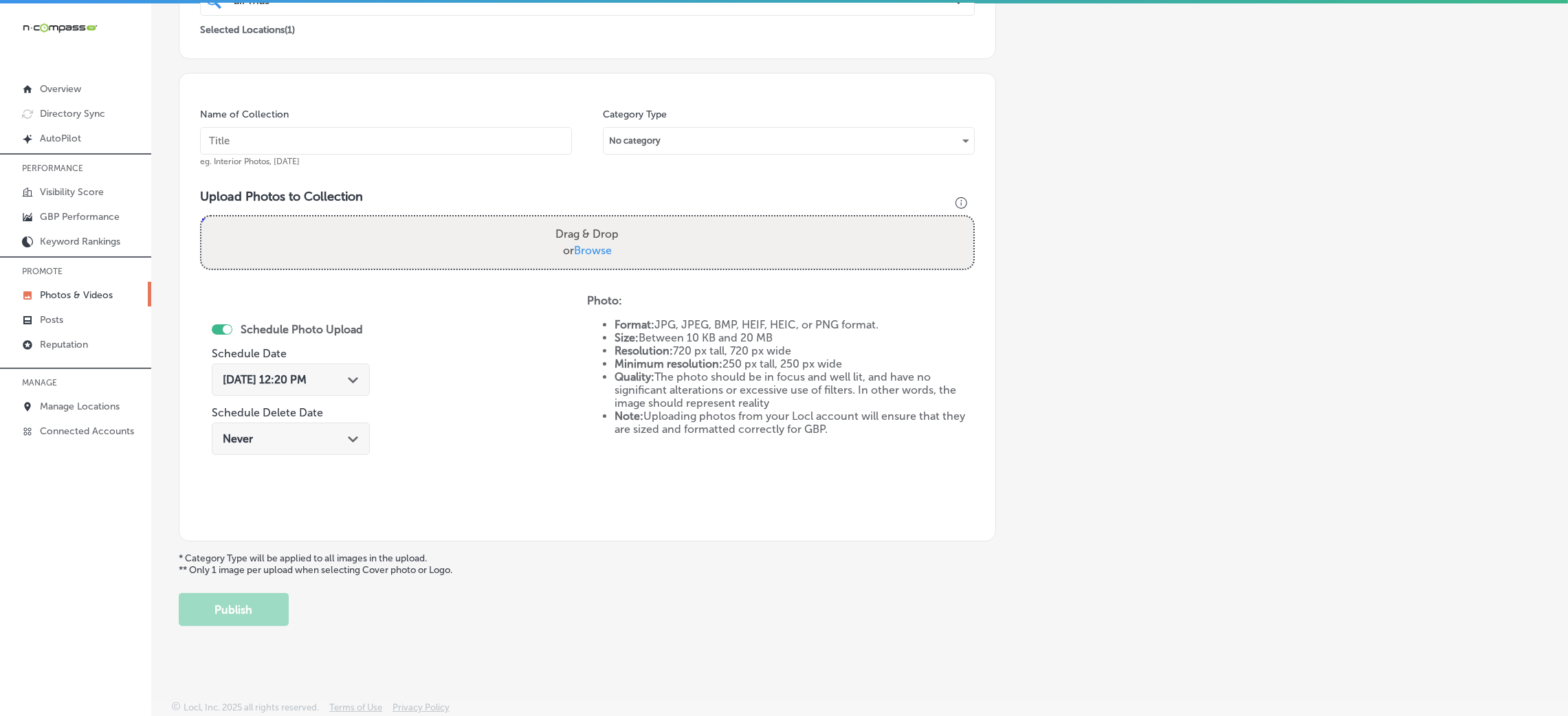
click at [482, 142] on input "text" at bounding box center [386, 140] width 372 height 28
paste input "Air-Master-HVAC-air-master-llc"
type input "Air-Master-HVAC-air-master-llc"
click at [655, 254] on div "Drag & Drop or Browse" at bounding box center [588, 243] width 772 height 52
click at [202, 217] on input "Drag & Drop or Browse" at bounding box center [588, 219] width 772 height 4
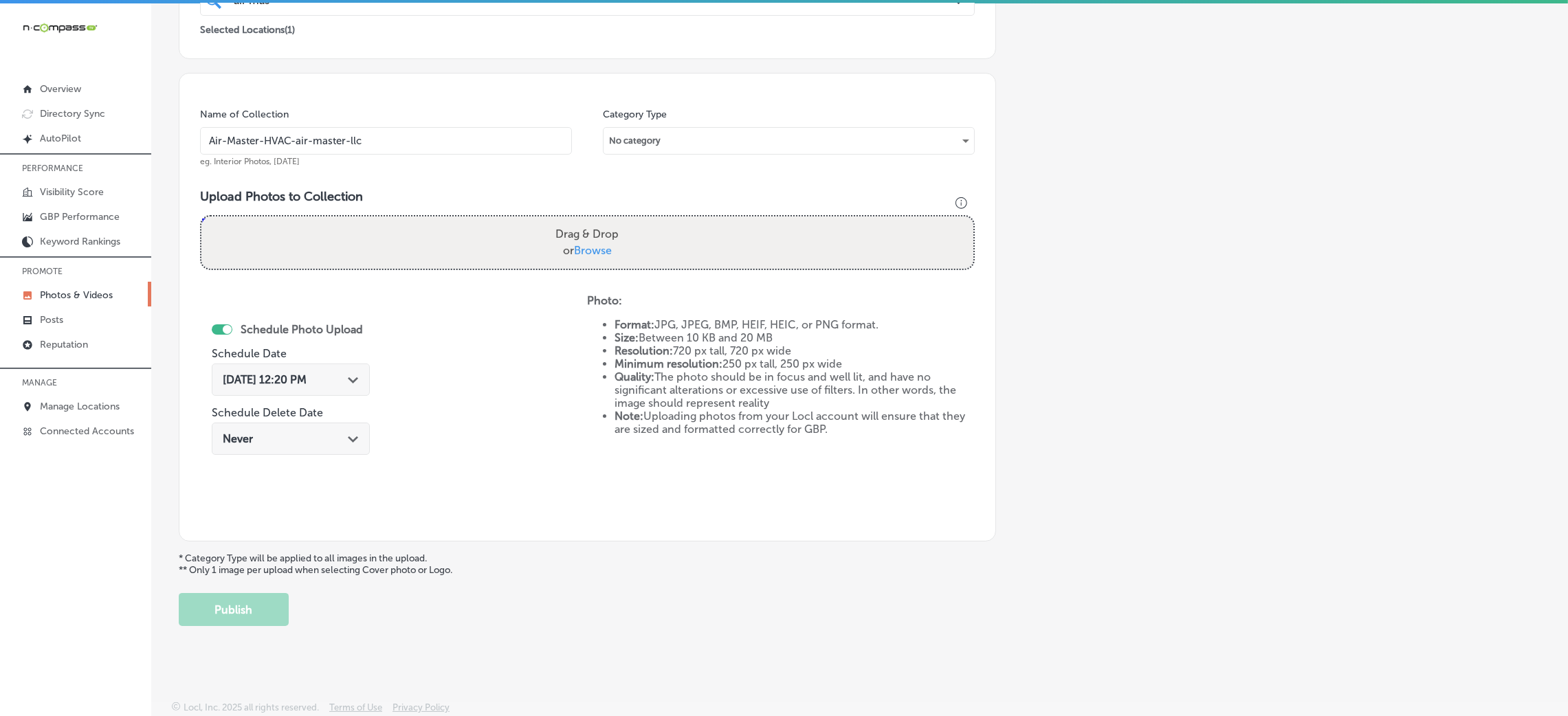
type input "C:\fakepath\Air-Master-HVAC-air-master-llc (1).png"
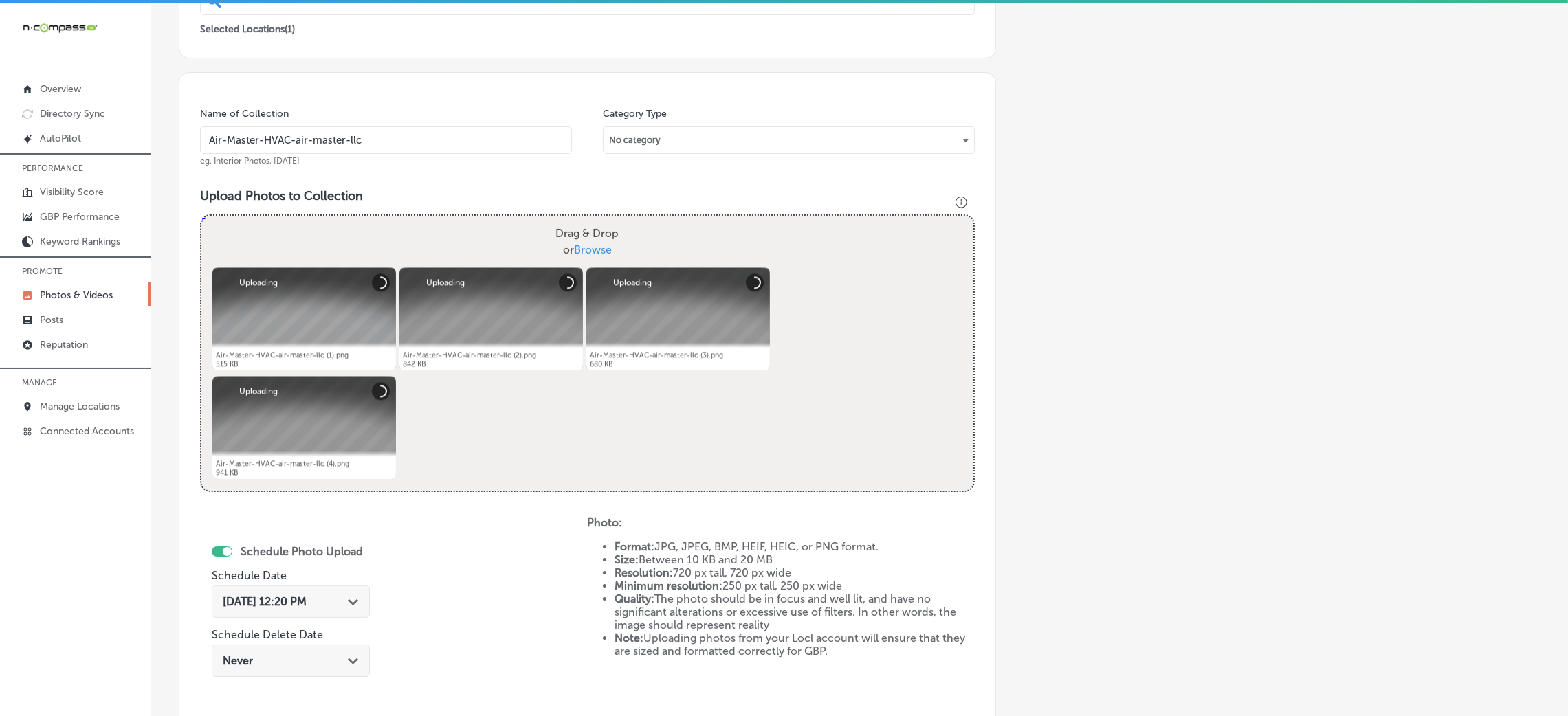
scroll to position [430, 0]
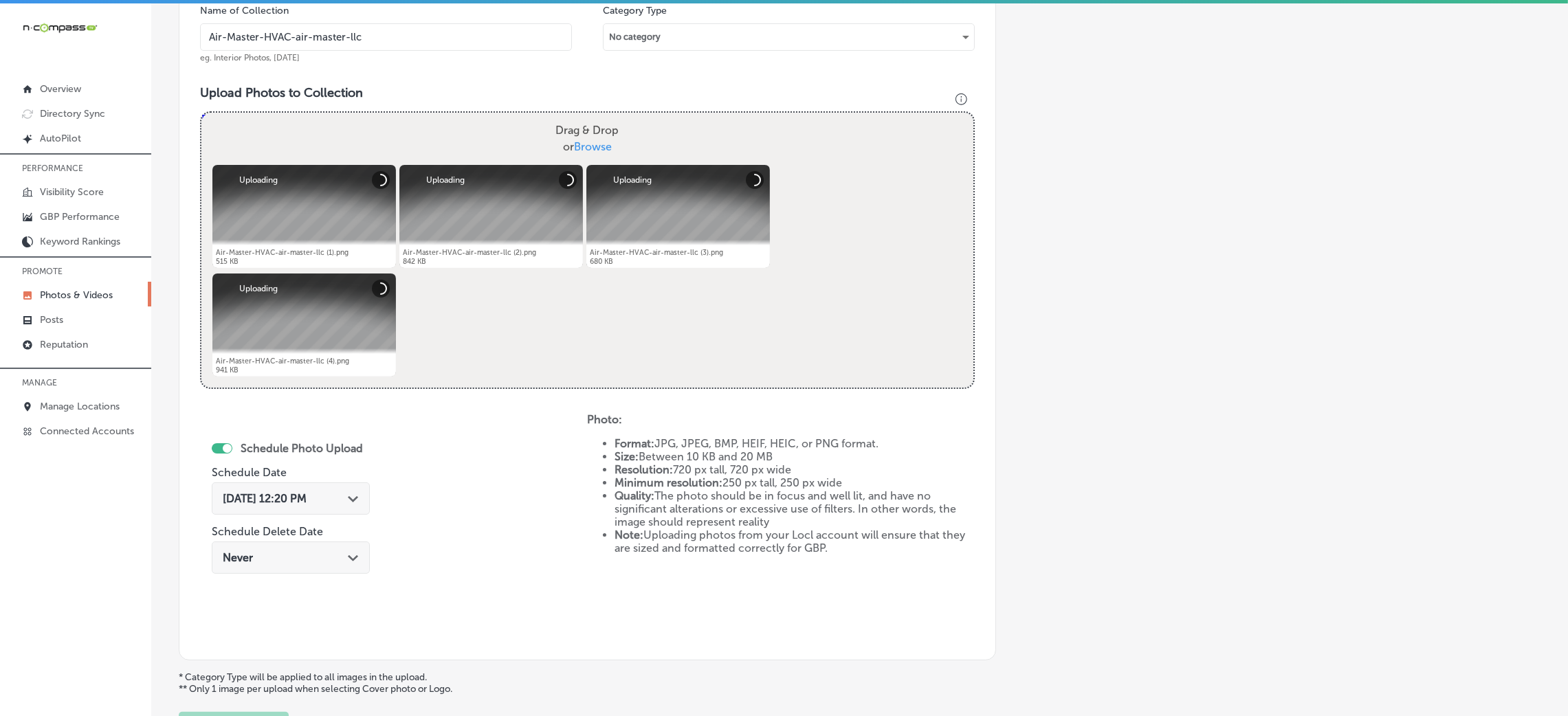
click at [300, 494] on span "[DATE] 12:20 PM" at bounding box center [265, 499] width 84 height 13
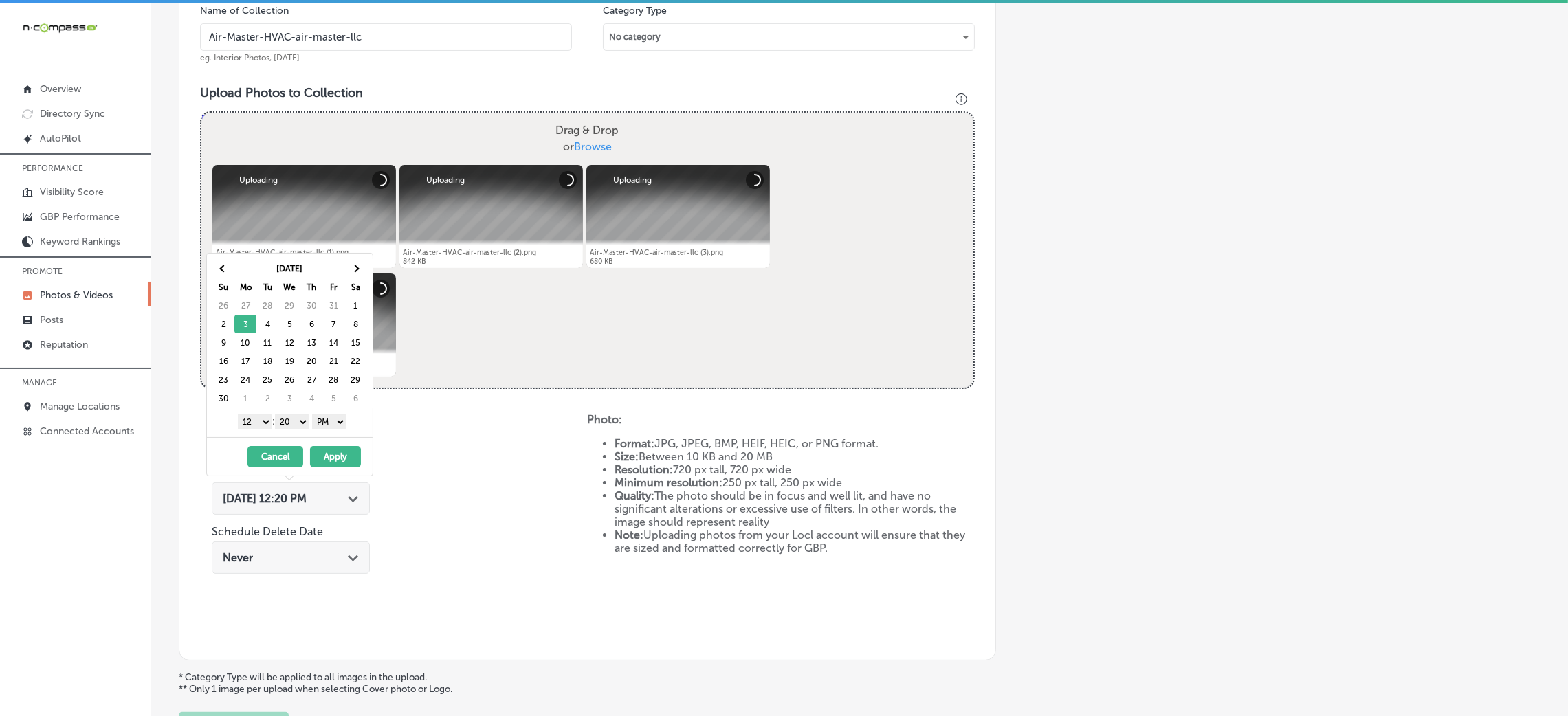
click at [296, 426] on select "00 10 20 30 40 50" at bounding box center [292, 422] width 35 height 15
click at [257, 423] on select "1 2 3 4 5 6 7 8 9 10 11 12" at bounding box center [255, 422] width 35 height 15
click at [329, 465] on button "Apply" at bounding box center [336, 456] width 51 height 21
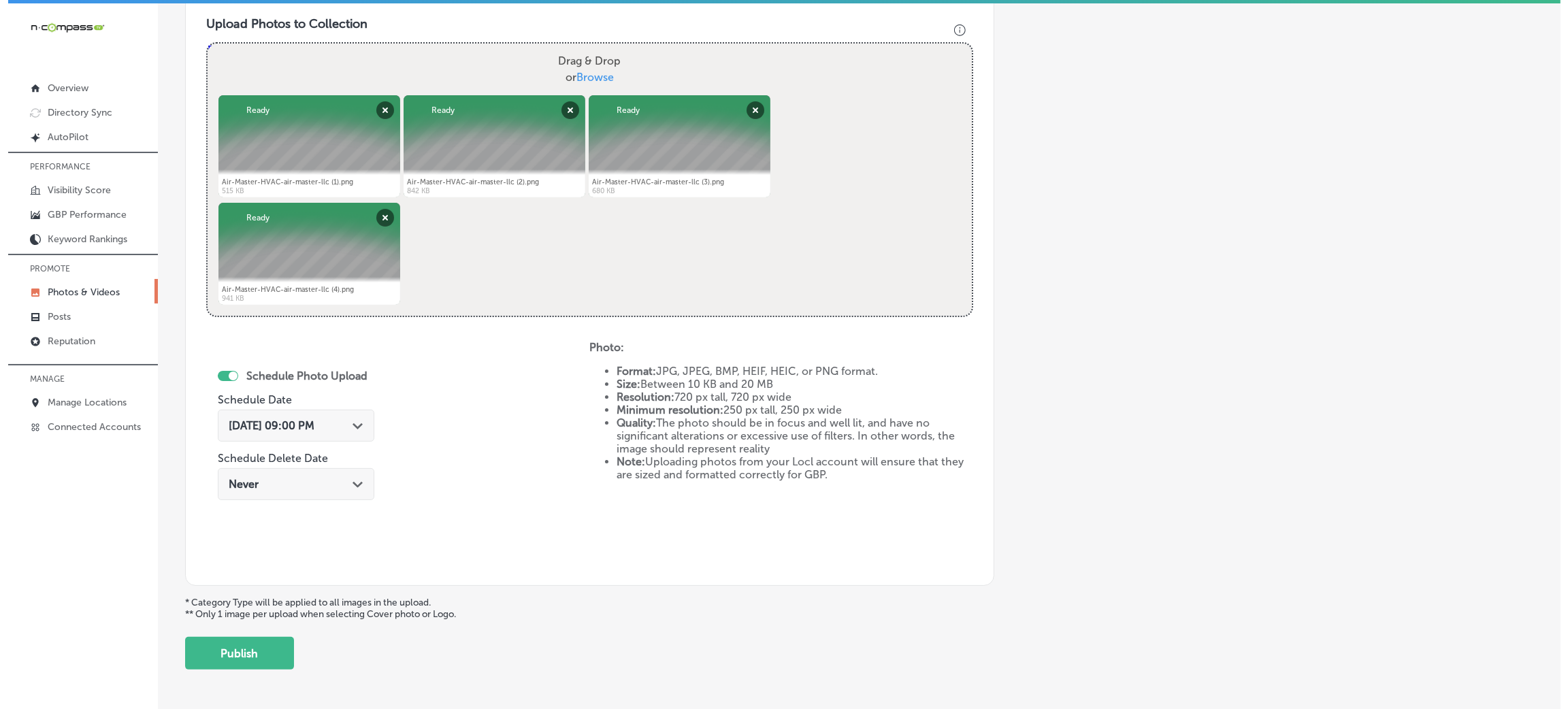
scroll to position [544, 0]
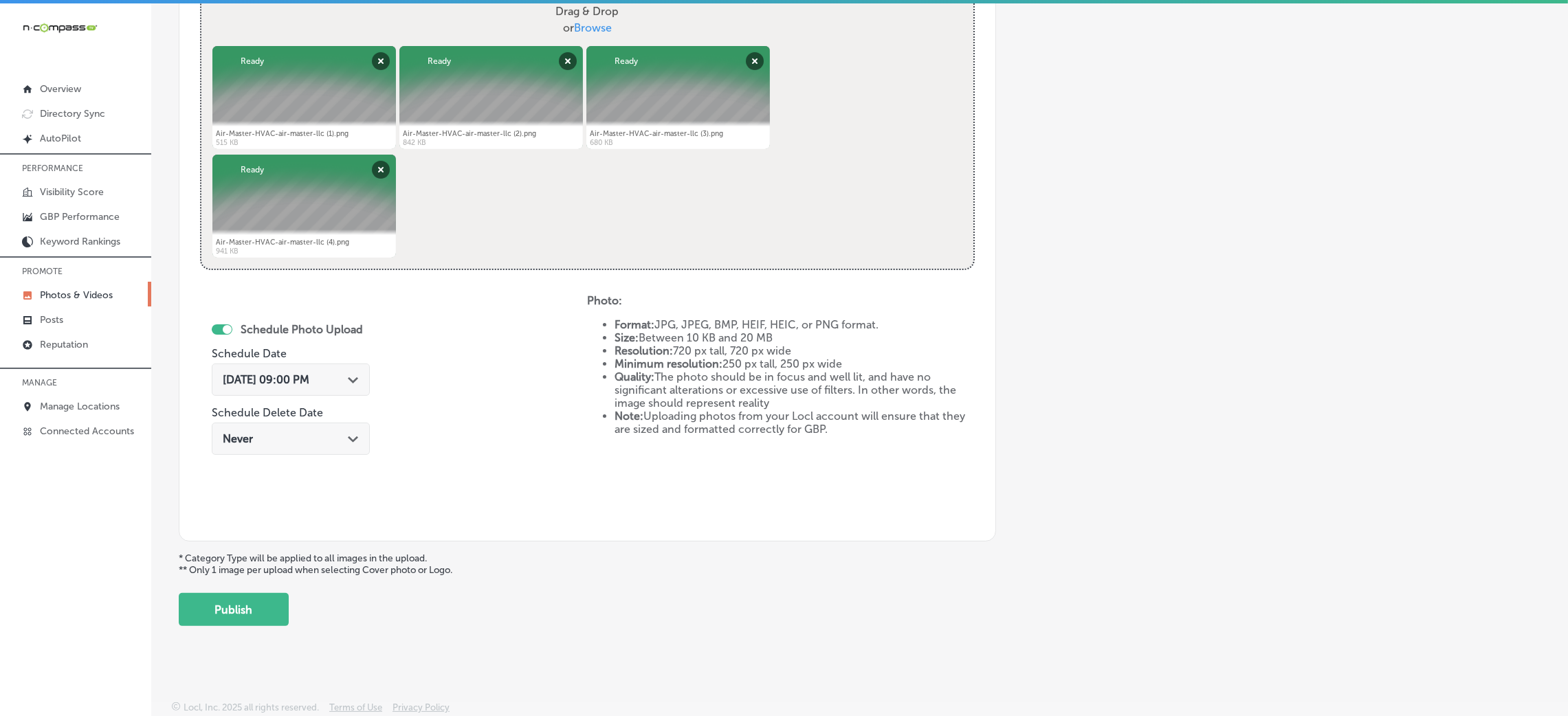
click at [213, 591] on div "Add a Collection Which Type of Image or Video Would You Like to Upload? Photo C…" at bounding box center [859, 83] width 1362 height 1086
click at [220, 600] on button "Publish" at bounding box center [233, 609] width 110 height 33
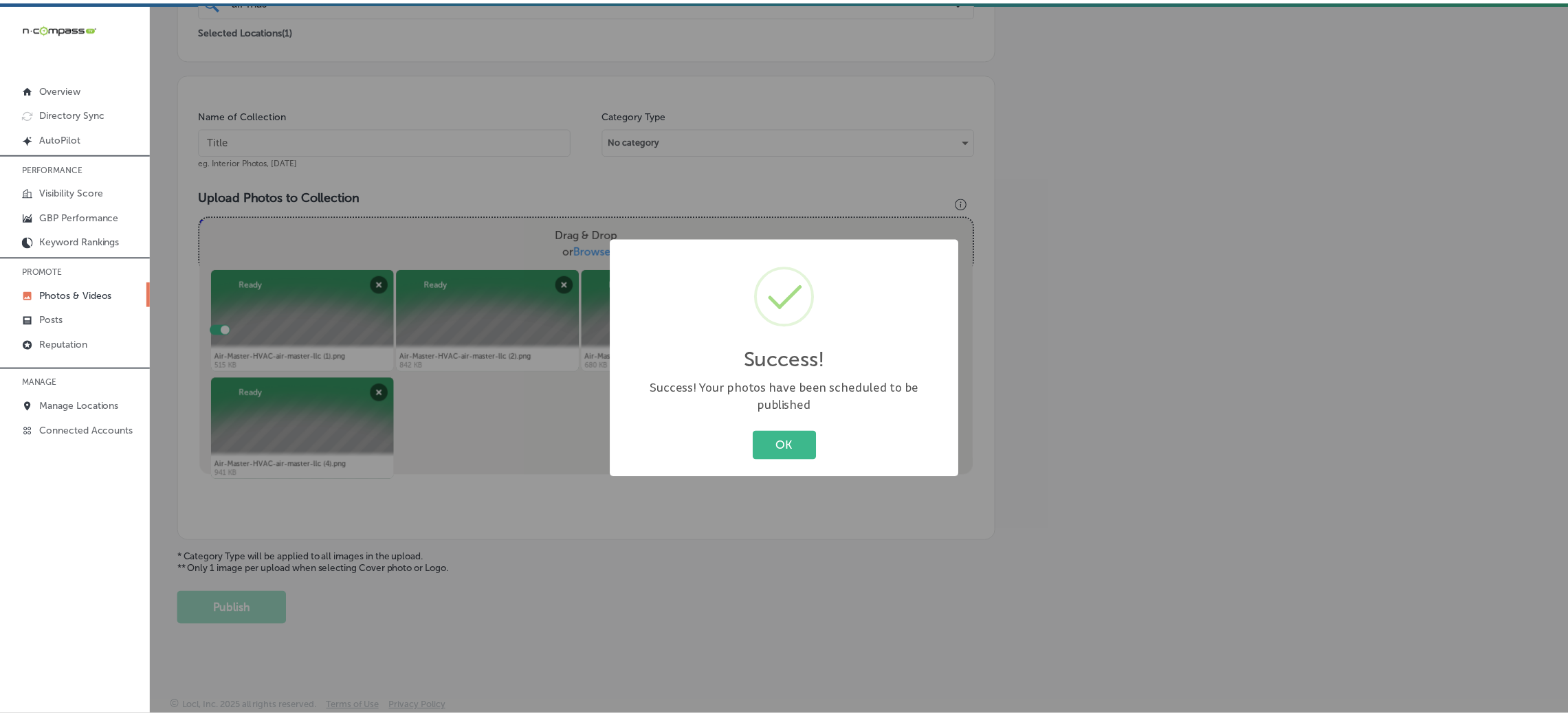
scroll to position [327, 0]
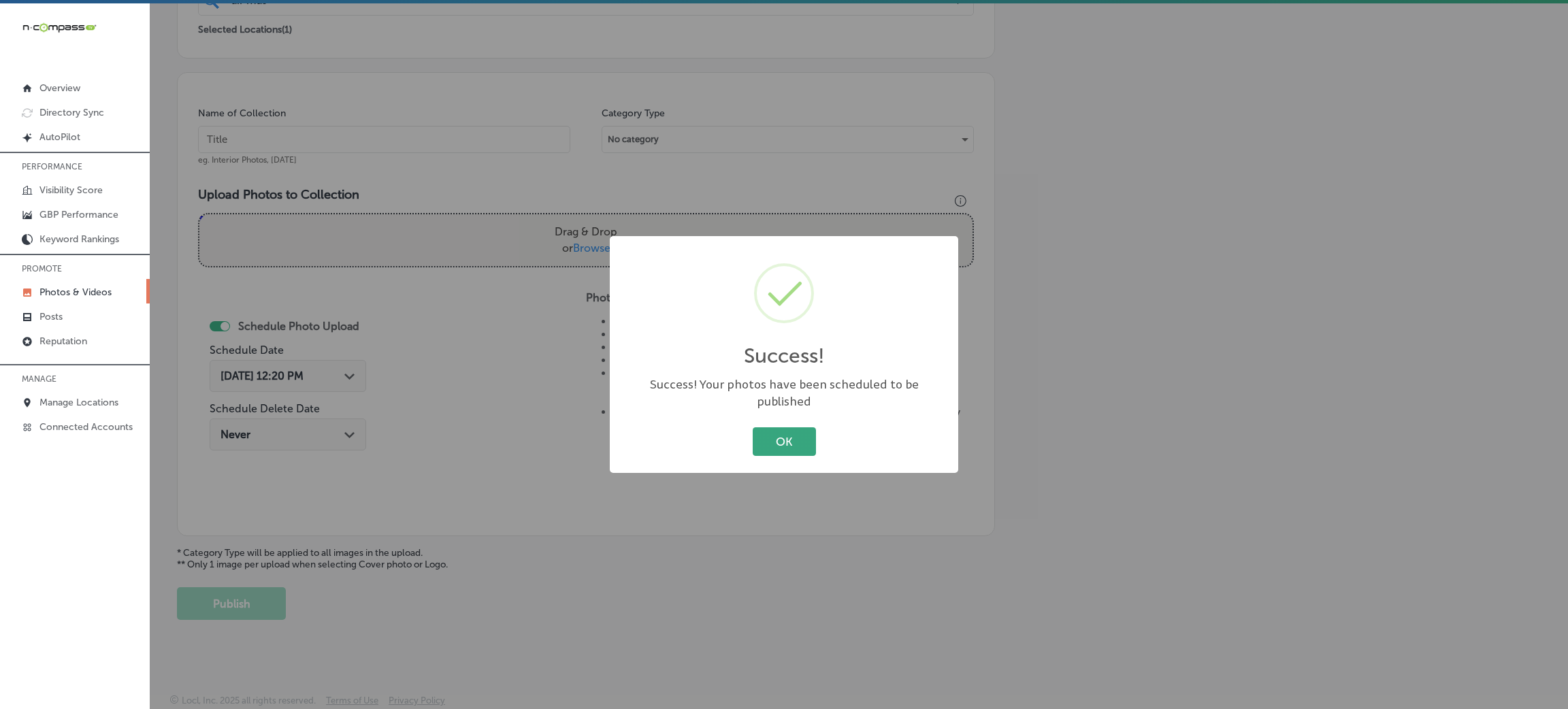
click at [784, 431] on button "OK" at bounding box center [784, 441] width 64 height 28
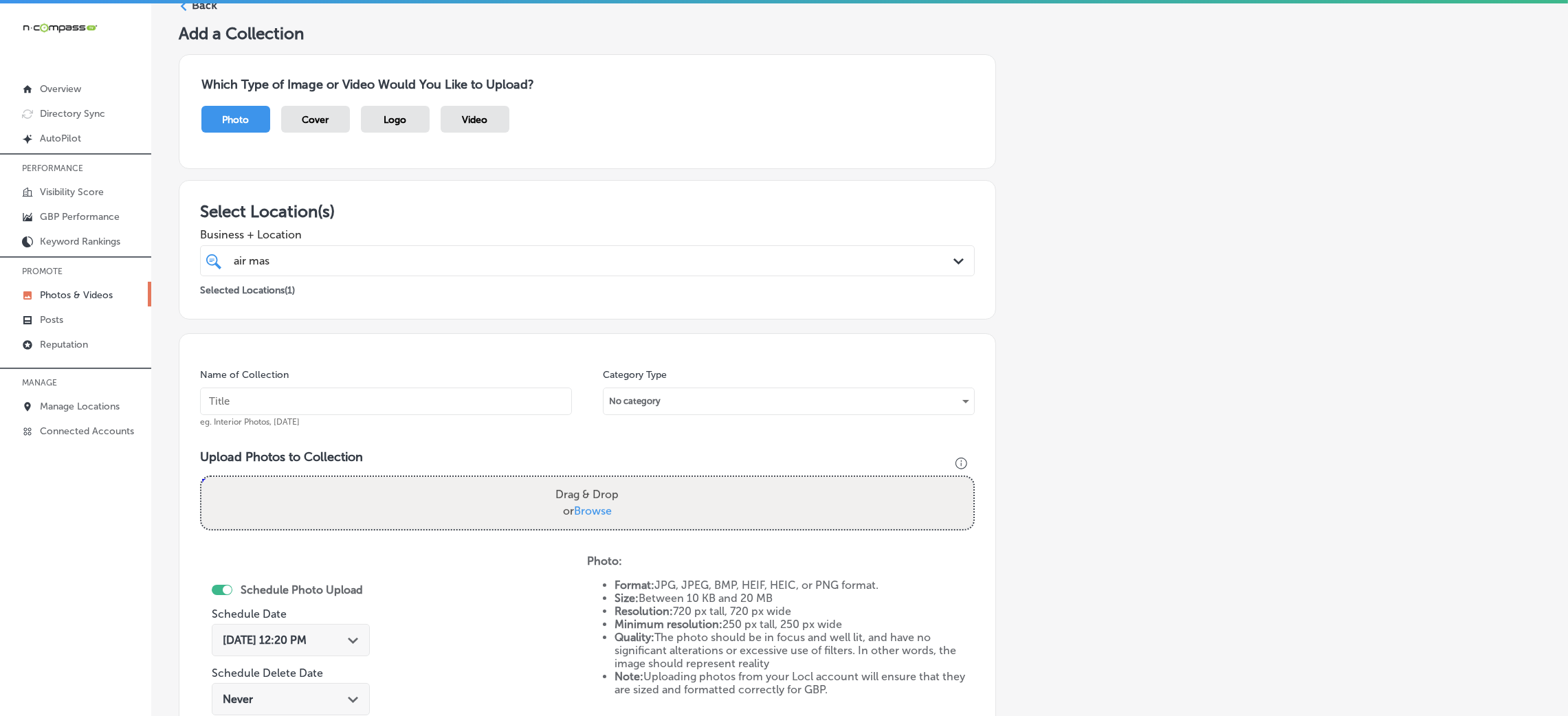
scroll to position [0, 0]
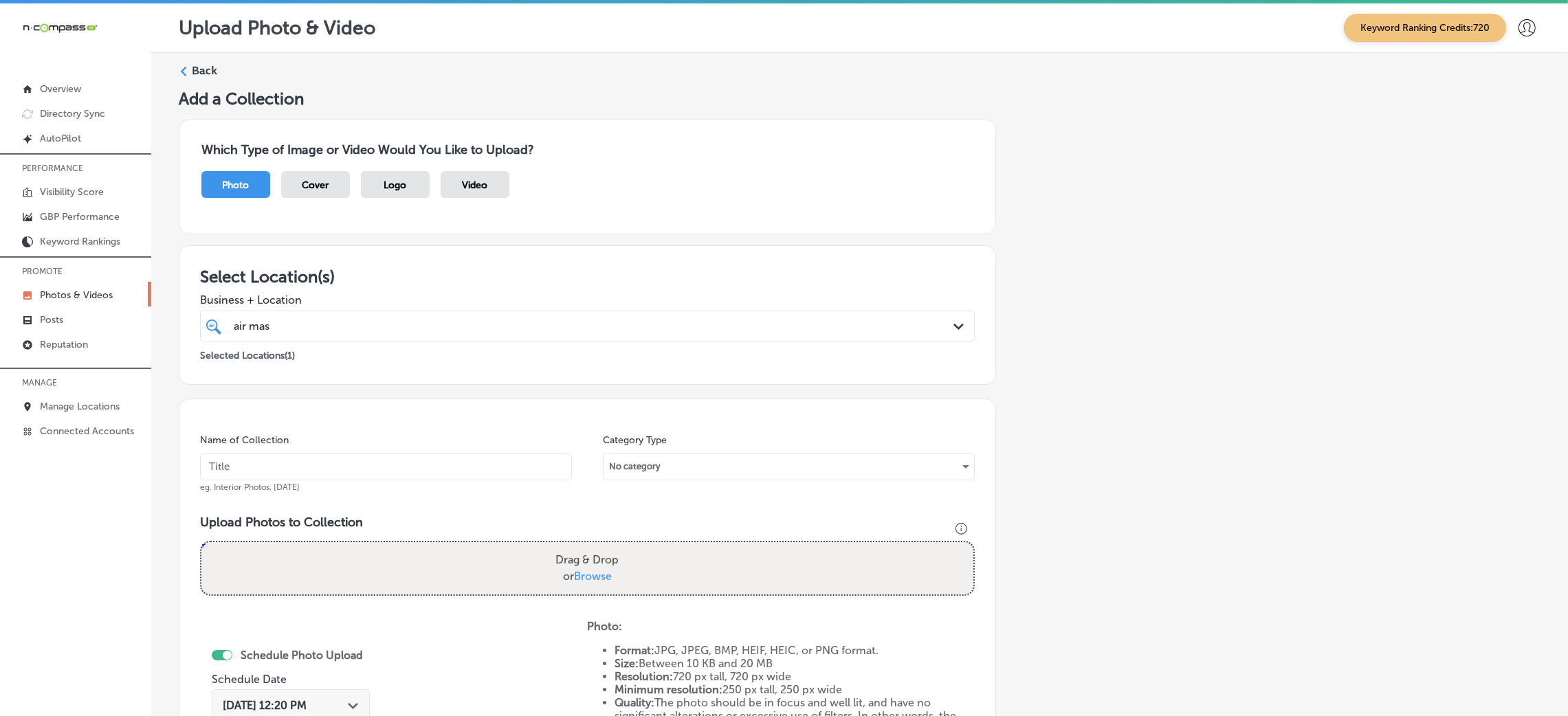
click at [202, 65] on label "Back" at bounding box center [205, 71] width 25 height 15
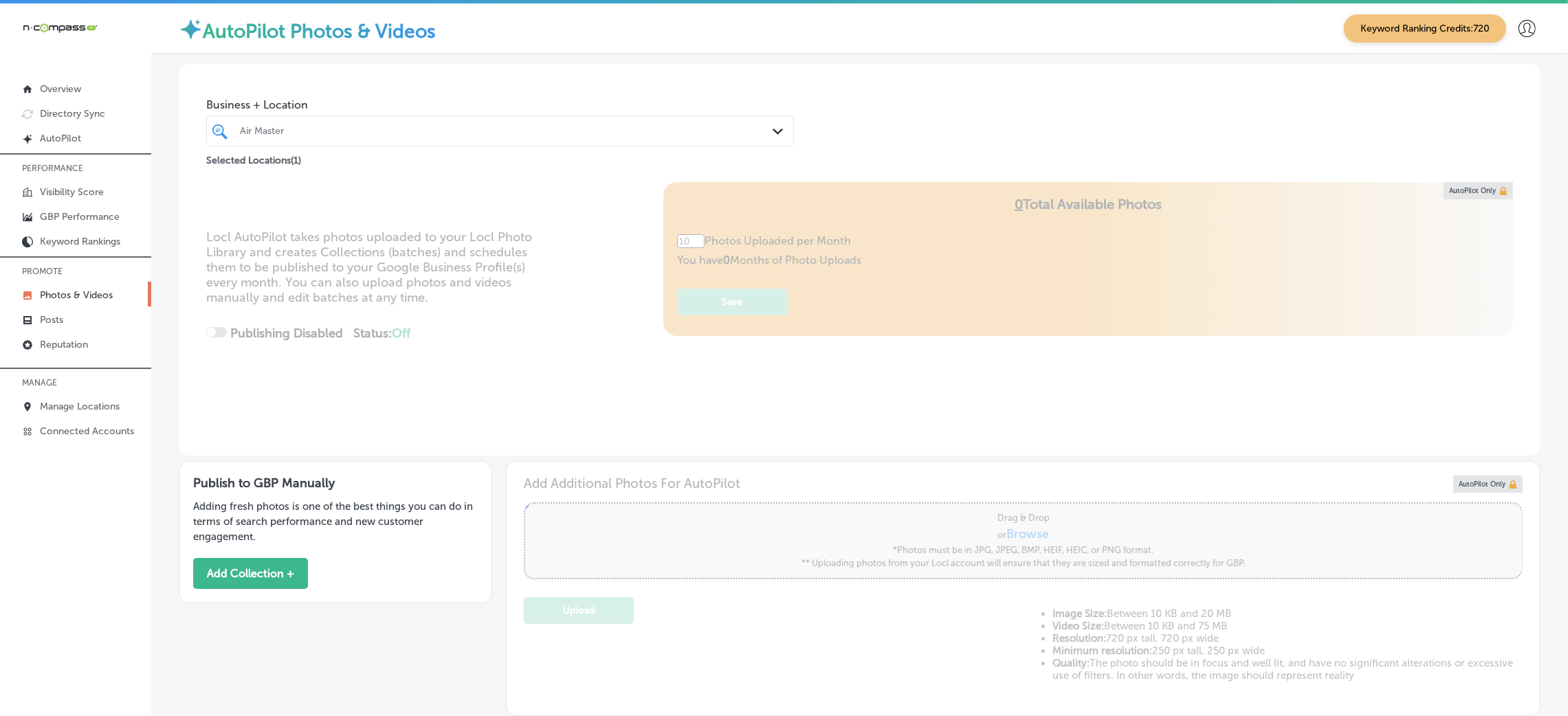
type input "5"
click at [257, 584] on button "Add Collection +" at bounding box center [250, 574] width 115 height 31
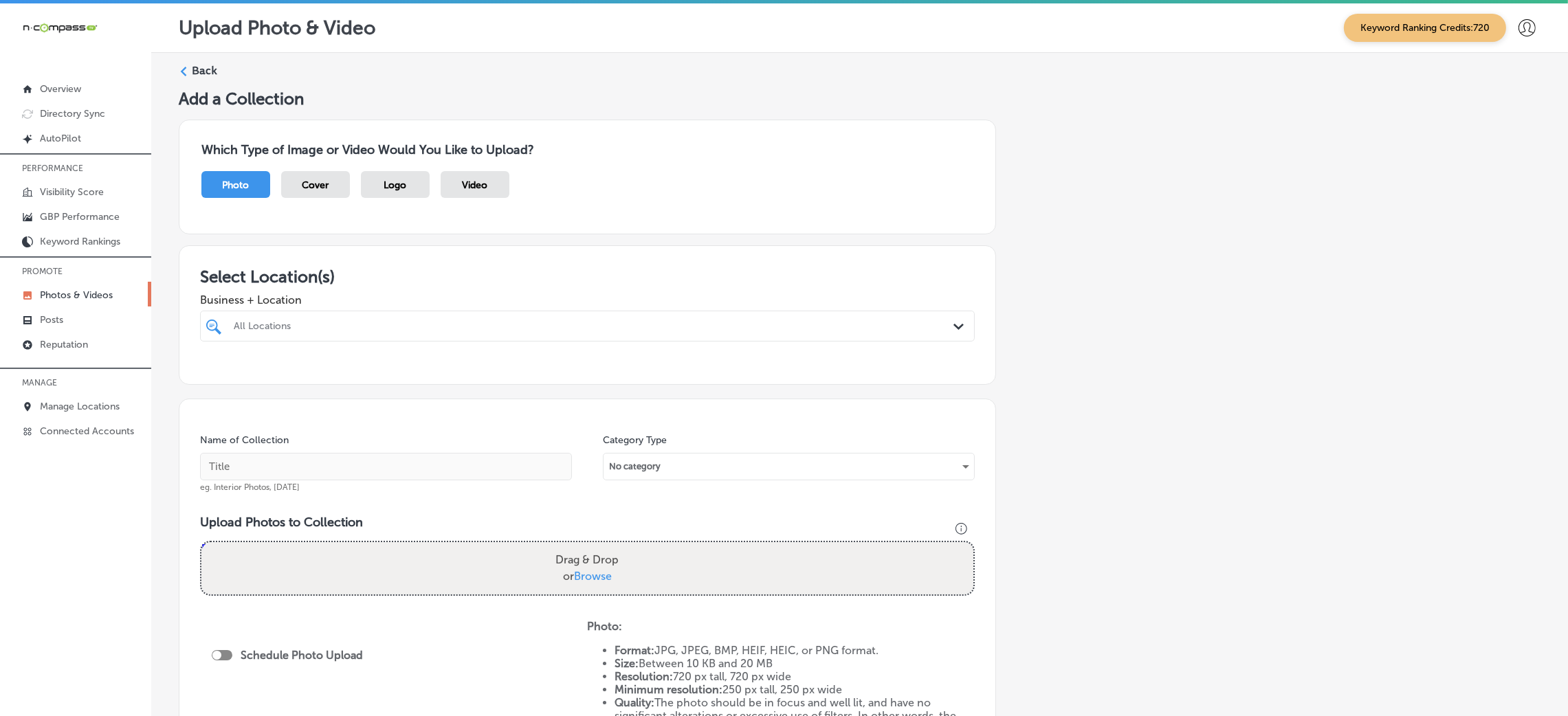
click at [562, 332] on div "All Locations" at bounding box center [594, 326] width 721 height 12
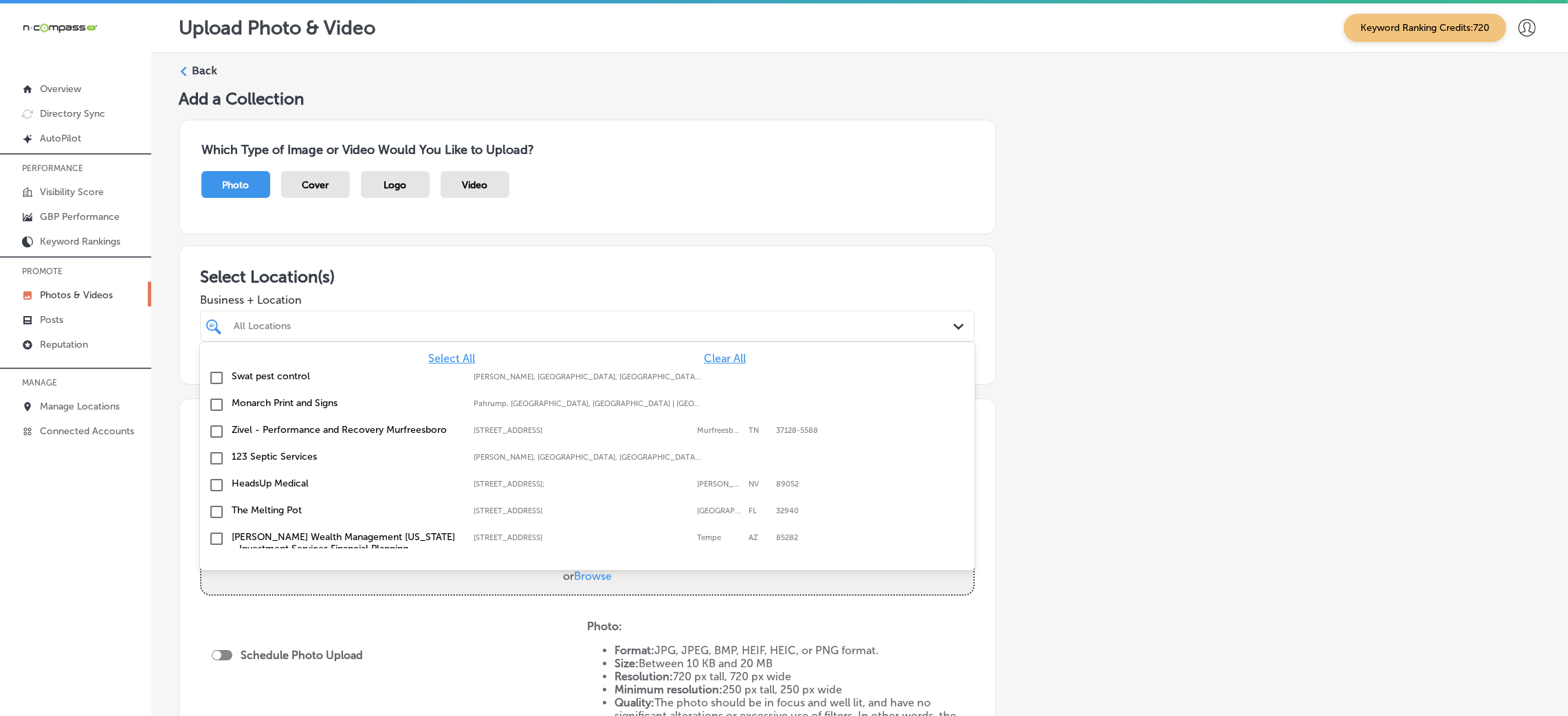
click at [704, 360] on span "Clear All" at bounding box center [724, 358] width 42 height 13
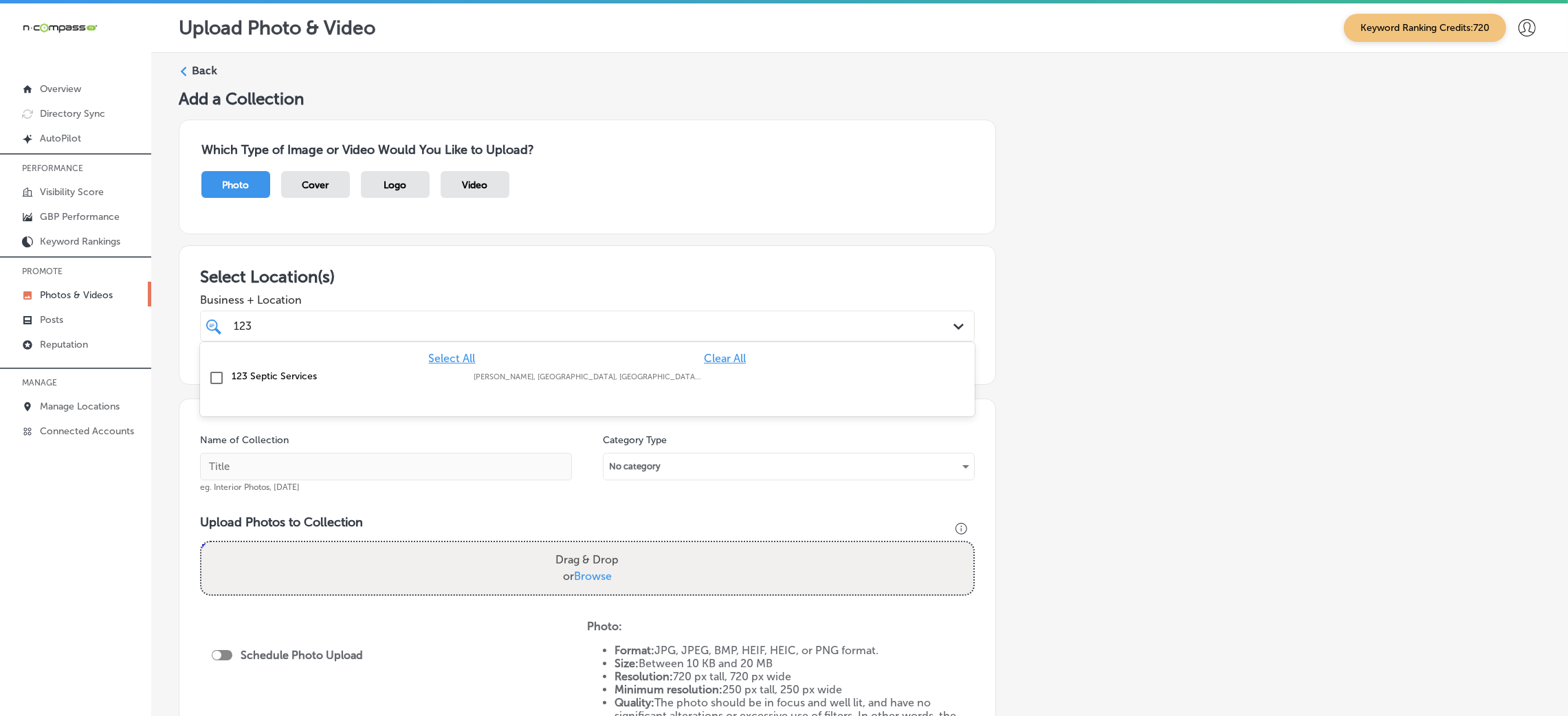
click at [448, 370] on div "123 Septic Services [GEOGRAPHIC_DATA], [GEOGRAPHIC_DATA], [GEOGRAPHIC_DATA] | […" at bounding box center [587, 378] width 764 height 21
type input "123"
click at [728, 277] on h3 "Select Location(s)" at bounding box center [588, 277] width 774 height 20
click at [347, 466] on input "text" at bounding box center [386, 466] width 372 height 28
type input "123-Septic-Services-septic-pumping-near-me"
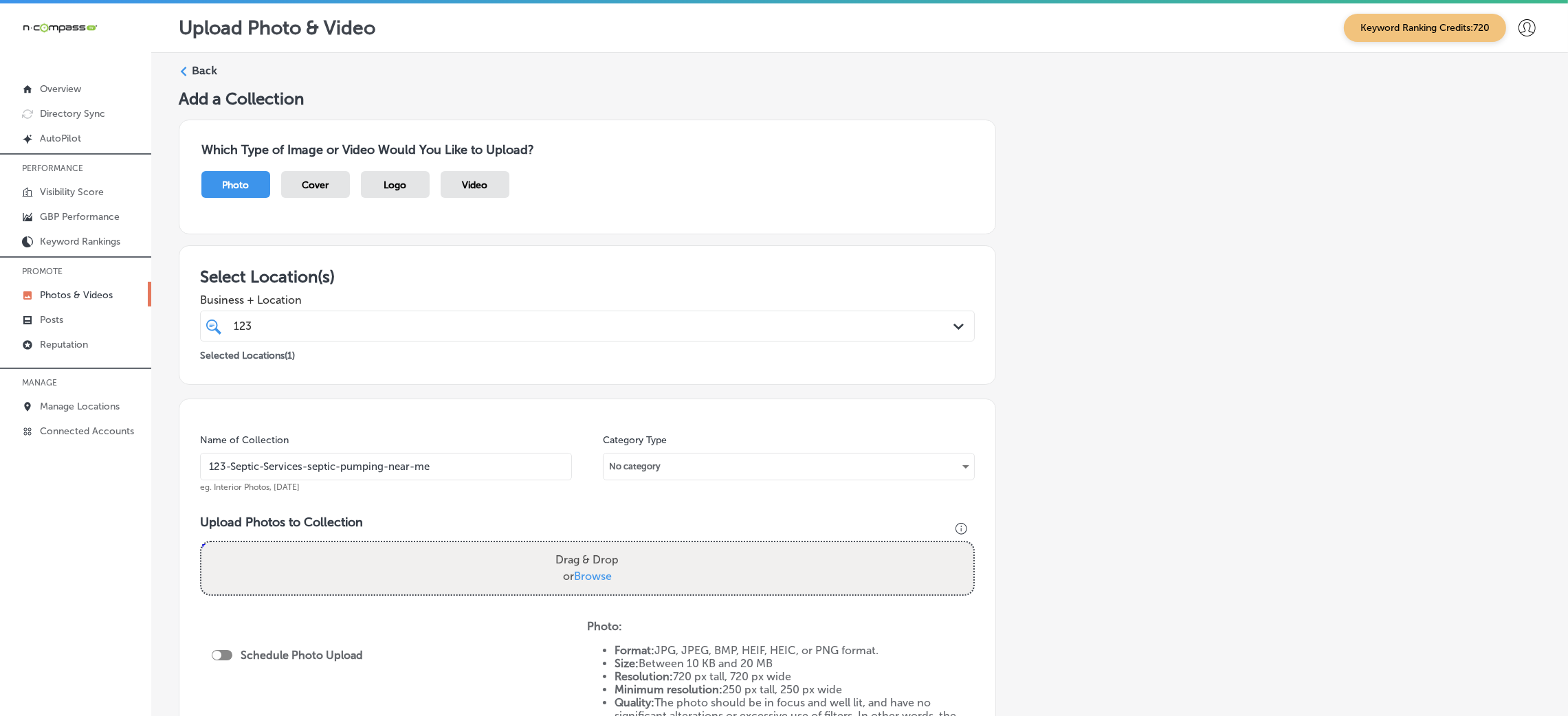
click at [443, 472] on input "123-Septic-Services-septic-pumping-near-me" at bounding box center [386, 466] width 372 height 28
click at [490, 517] on h3 "Upload Photos to Collection" at bounding box center [588, 522] width 774 height 15
click at [514, 557] on div "Drag & Drop or Browse" at bounding box center [588, 569] width 772 height 52
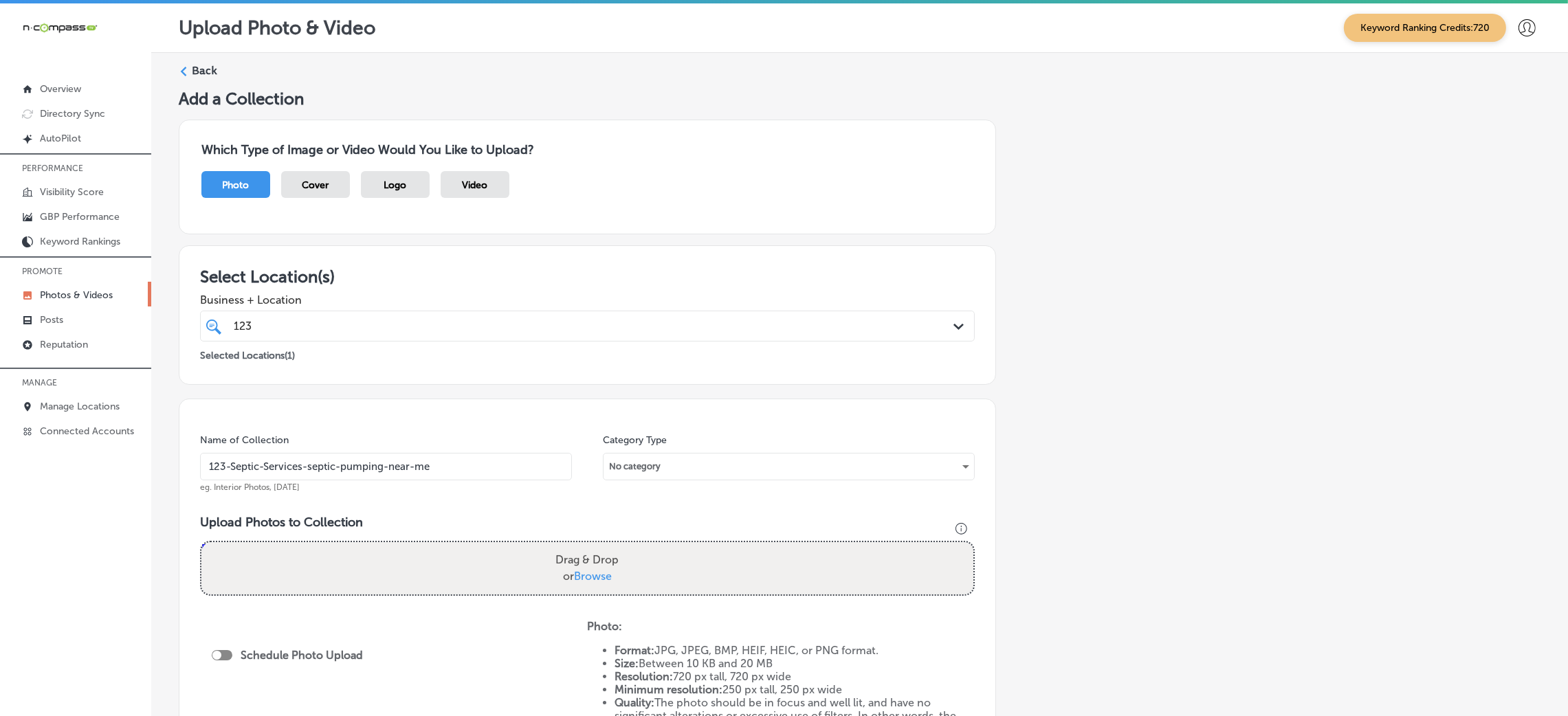
click at [202, 542] on input "Drag & Drop or Browse" at bounding box center [588, 545] width 772 height 4
type input "C:\fakepath\1 2 3 Septic Services (4).jpg"
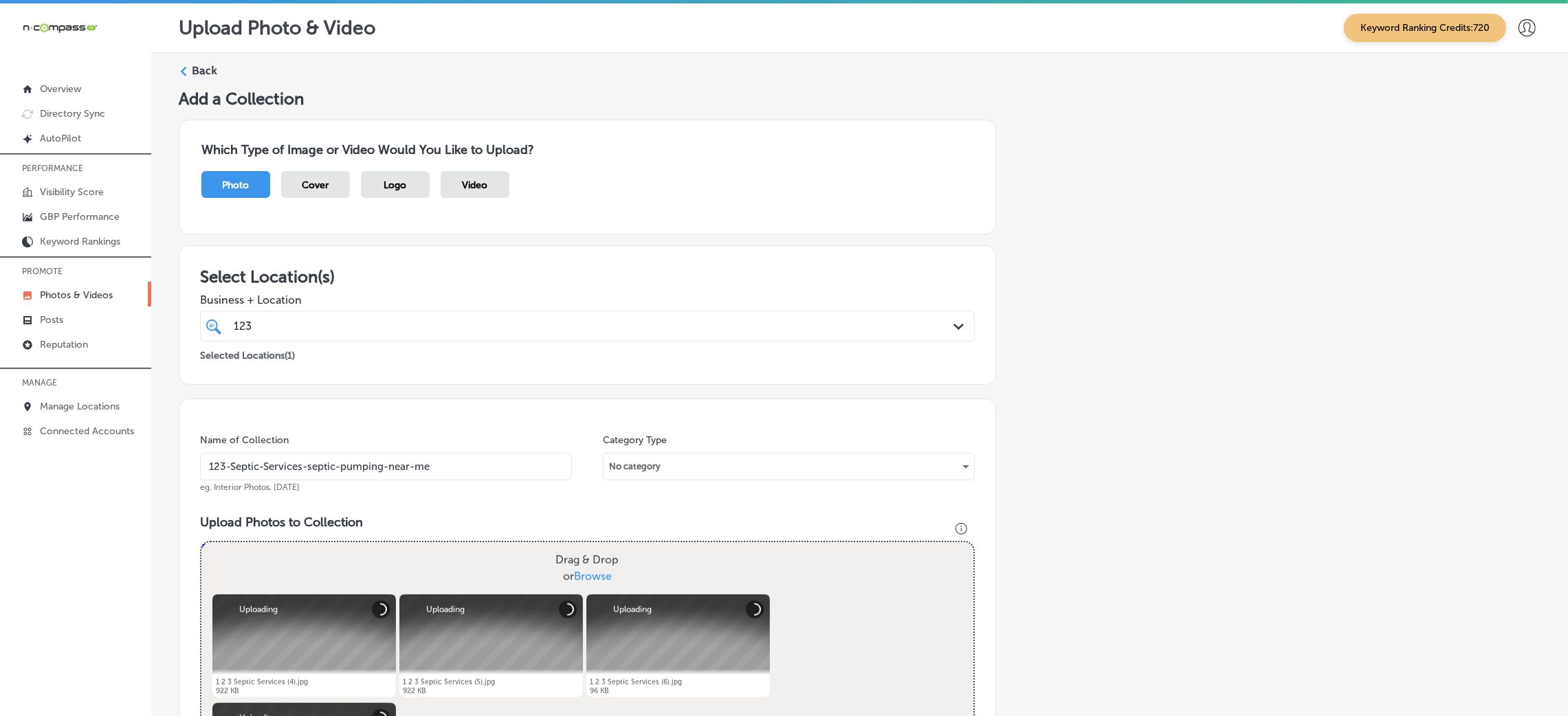
scroll to position [413, 0]
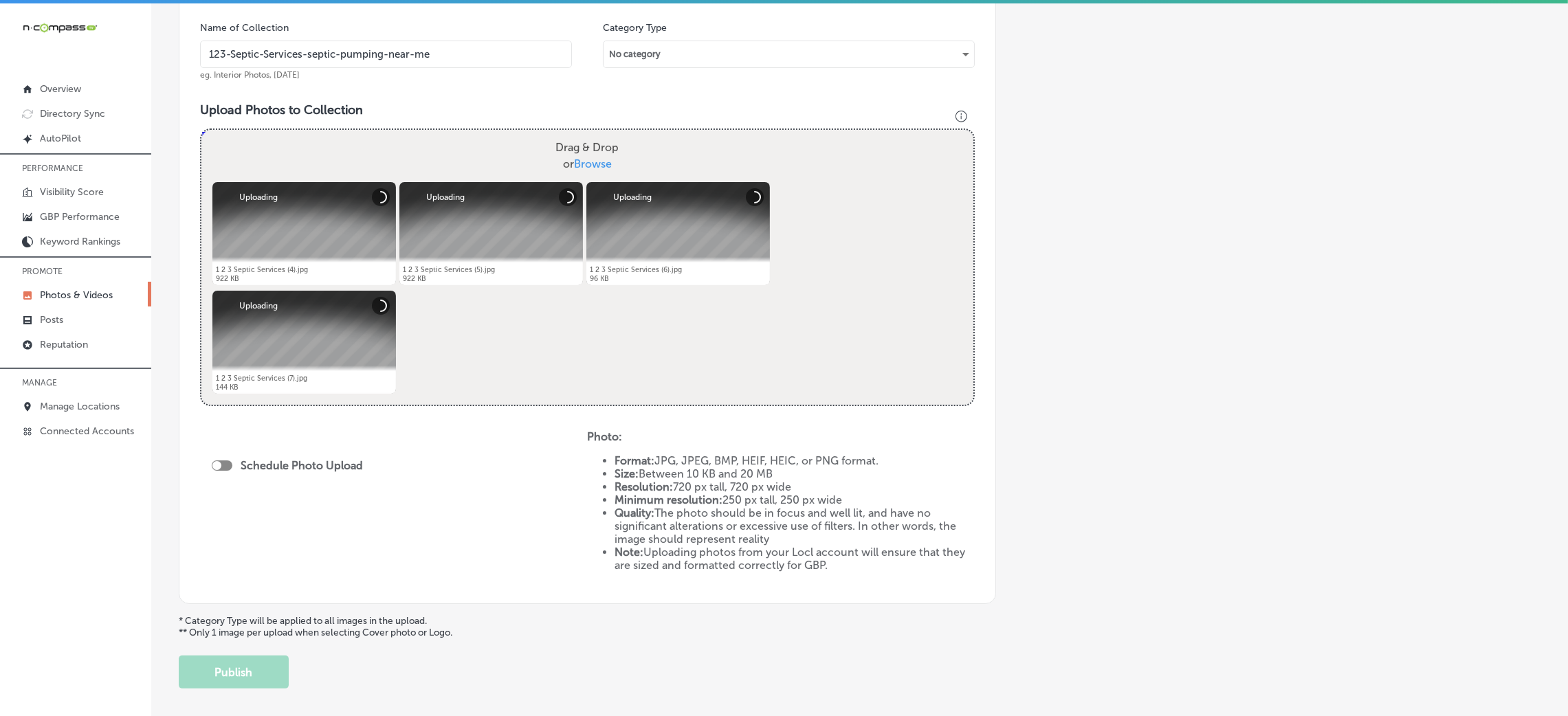
click at [234, 466] on div "Schedule Photo Upload" at bounding box center [291, 466] width 158 height 13
click at [232, 465] on div "Schedule Photo Upload" at bounding box center [291, 466] width 158 height 13
click at [226, 464] on div at bounding box center [221, 466] width 20 height 11
checkbox input "true"
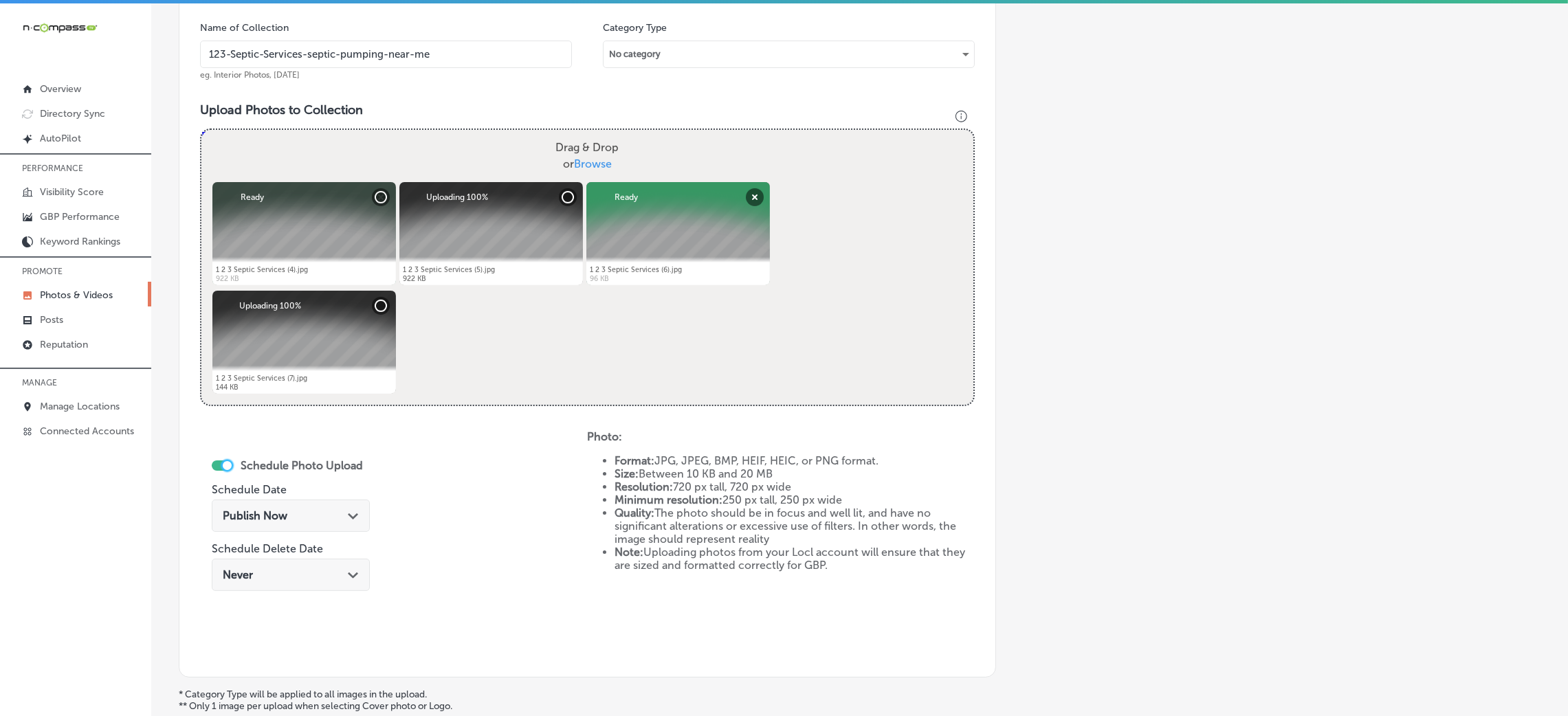
click at [315, 502] on div "Publish Now Path Created with Sketch." at bounding box center [291, 516] width 158 height 32
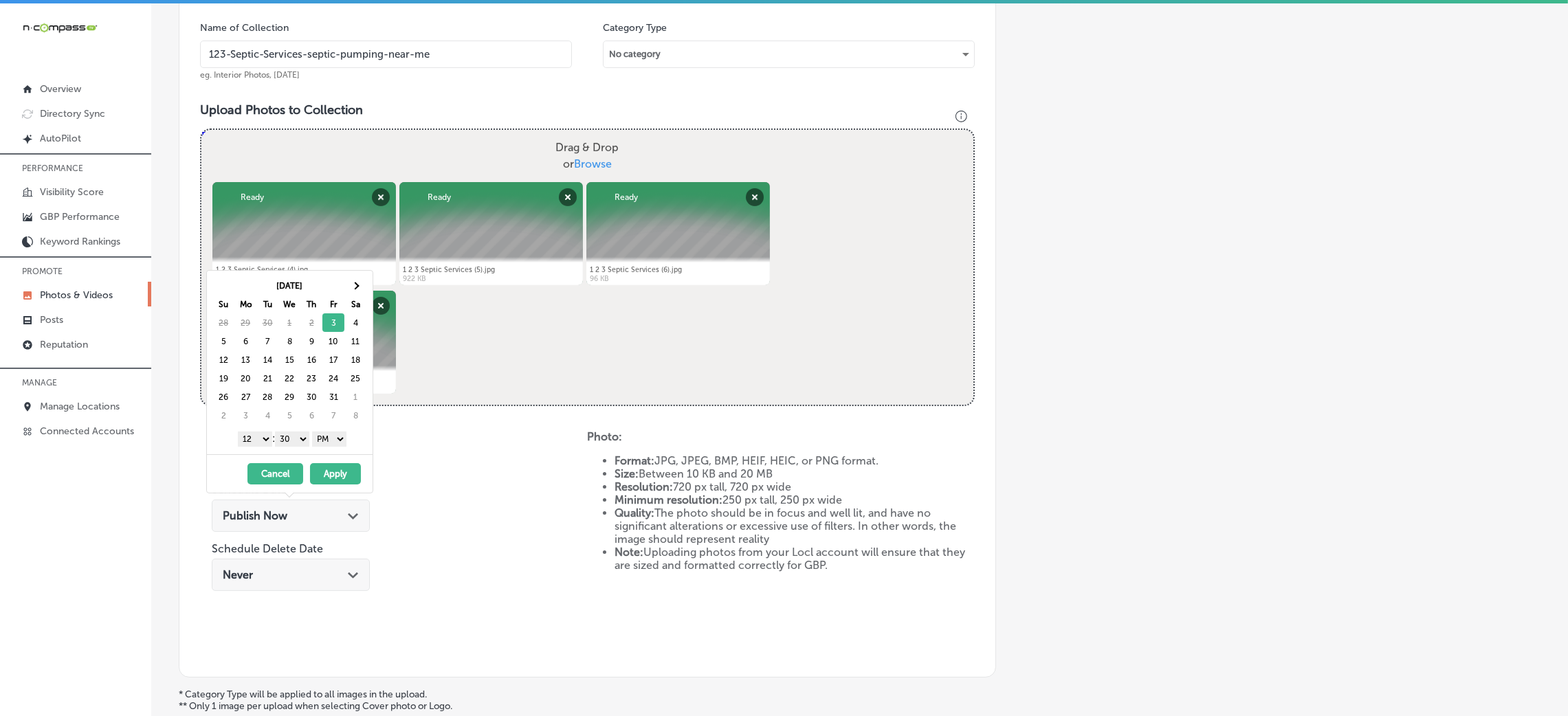
click at [302, 439] on select "00 10 20 30 40 50" at bounding box center [292, 439] width 35 height 15
click at [332, 436] on select "AM PM" at bounding box center [329, 439] width 35 height 15
click at [246, 441] on select "1 2 3 4 5 6 7 8 9 10 11 12" at bounding box center [255, 439] width 35 height 15
drag, startPoint x: 291, startPoint y: 436, endPoint x: 292, endPoint y: 445, distance: 9.1
click at [291, 437] on select "00 10 20 30 40 50" at bounding box center [292, 439] width 35 height 15
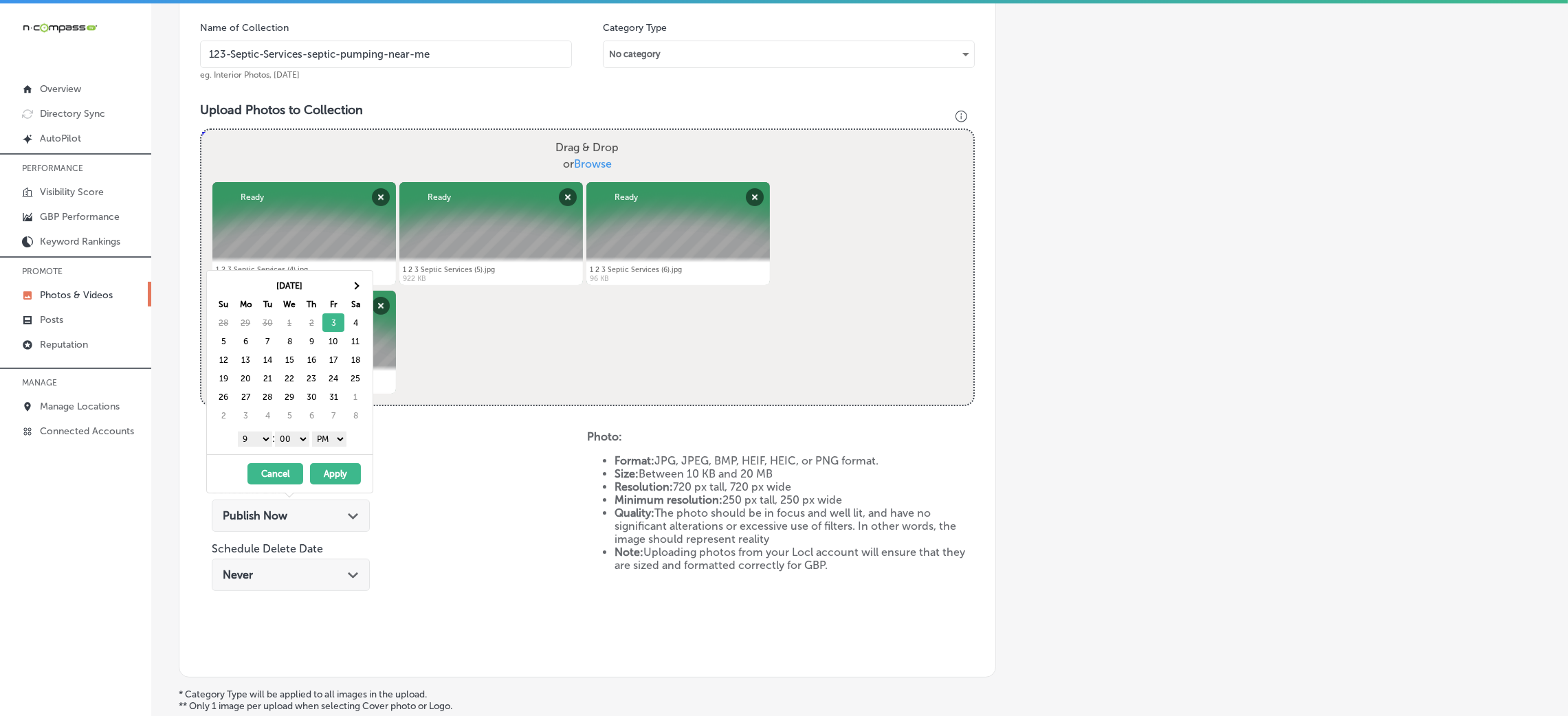
click at [348, 483] on button "Apply" at bounding box center [336, 474] width 51 height 21
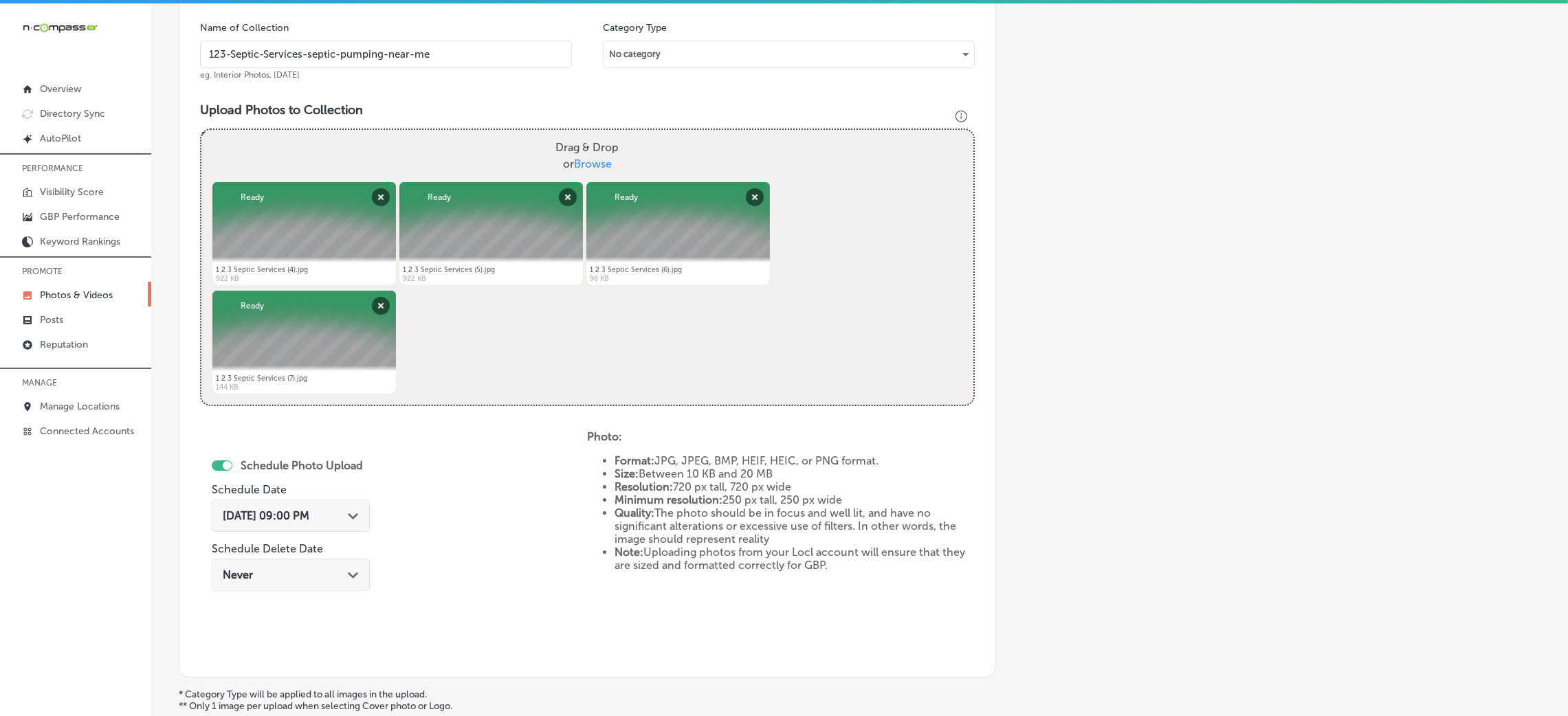
click at [356, 52] on input "123-Septic-Services-septic-pumping-near-me" at bounding box center [386, 54] width 372 height 28
click at [479, 559] on div "Schedule Photo Upload Schedule Date [DATE] 09:00 PM Path Created with Sketch. S…" at bounding box center [394, 543] width 387 height 226
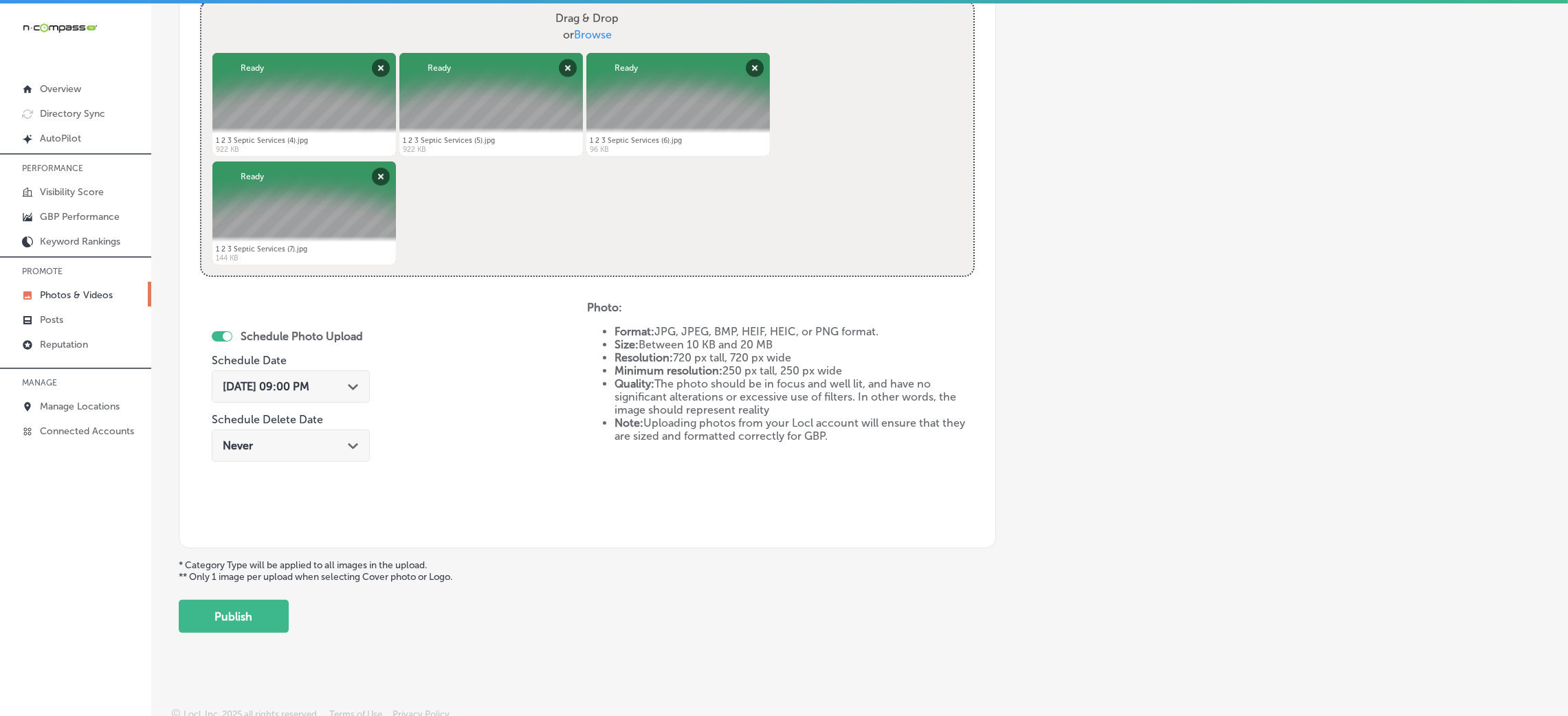
scroll to position [550, 0]
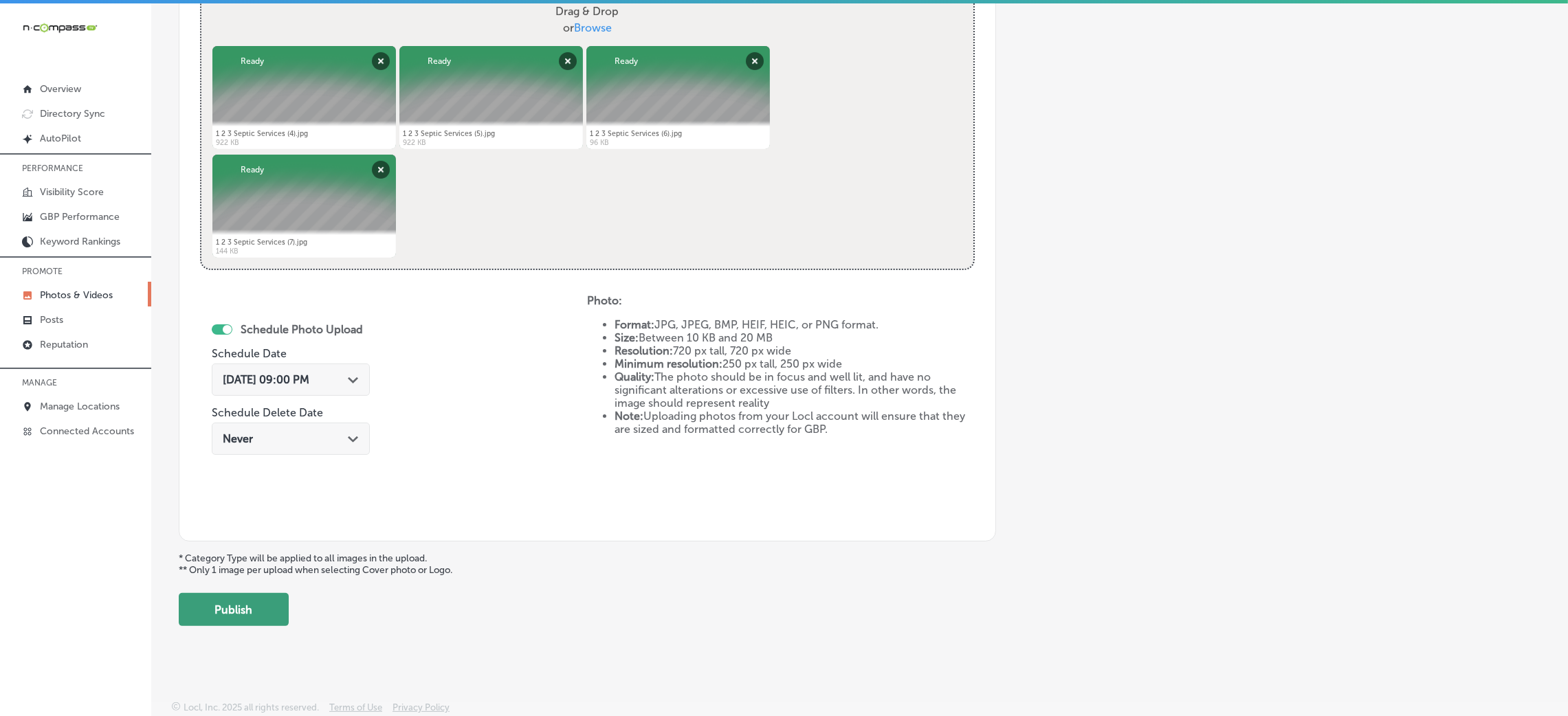
click at [204, 612] on button "Publish" at bounding box center [233, 609] width 110 height 33
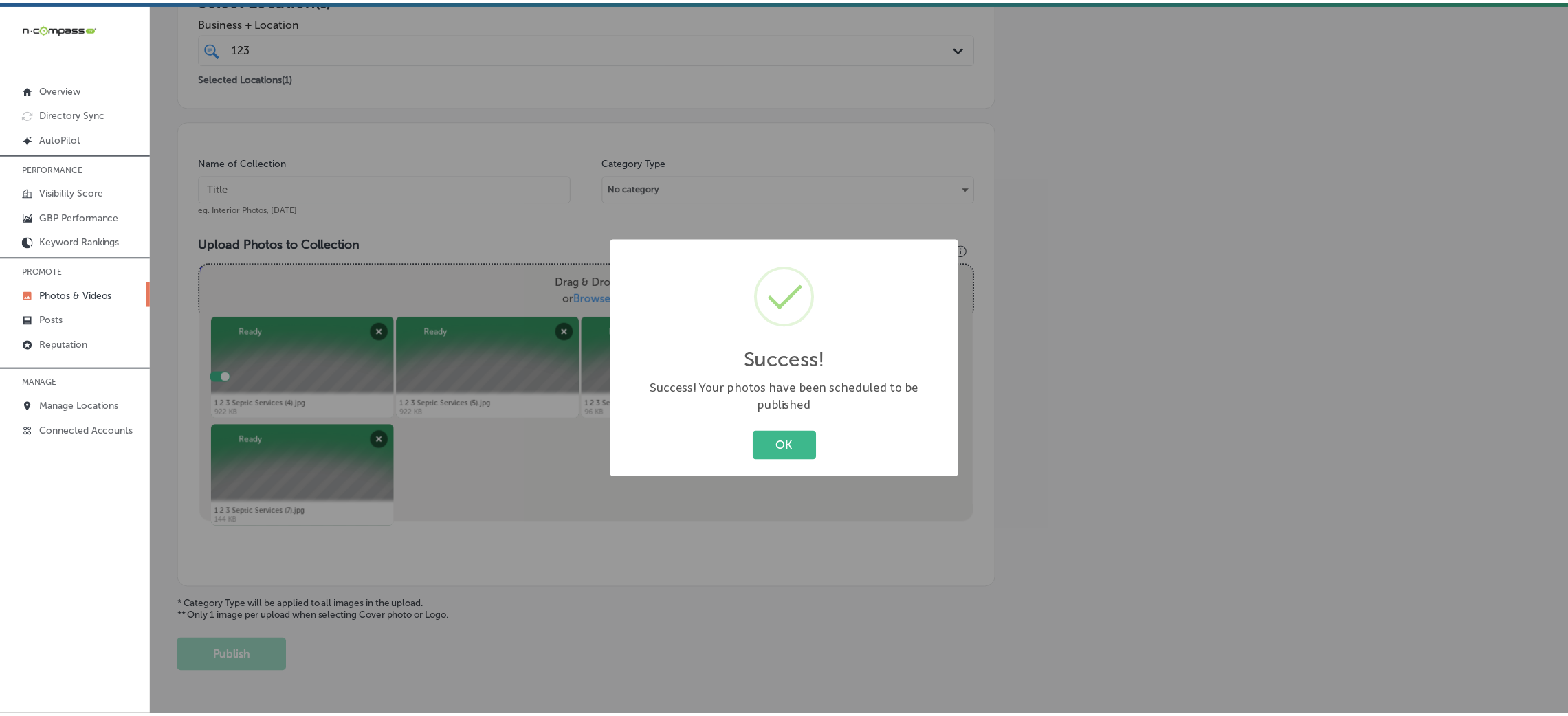
scroll to position [177, 0]
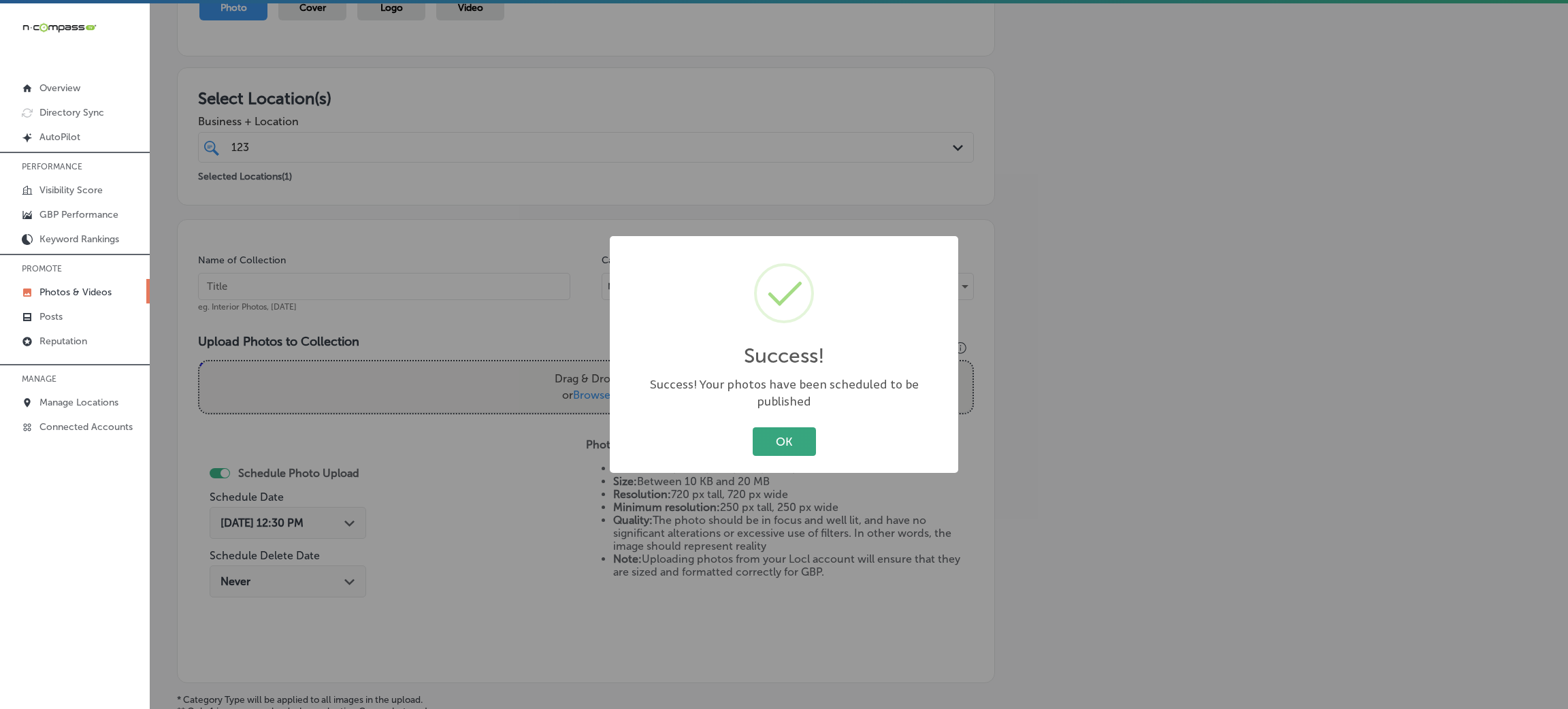
click at [749, 440] on div "OK Cancel" at bounding box center [784, 441] width 321 height 36
click at [790, 437] on button "OK" at bounding box center [784, 441] width 64 height 28
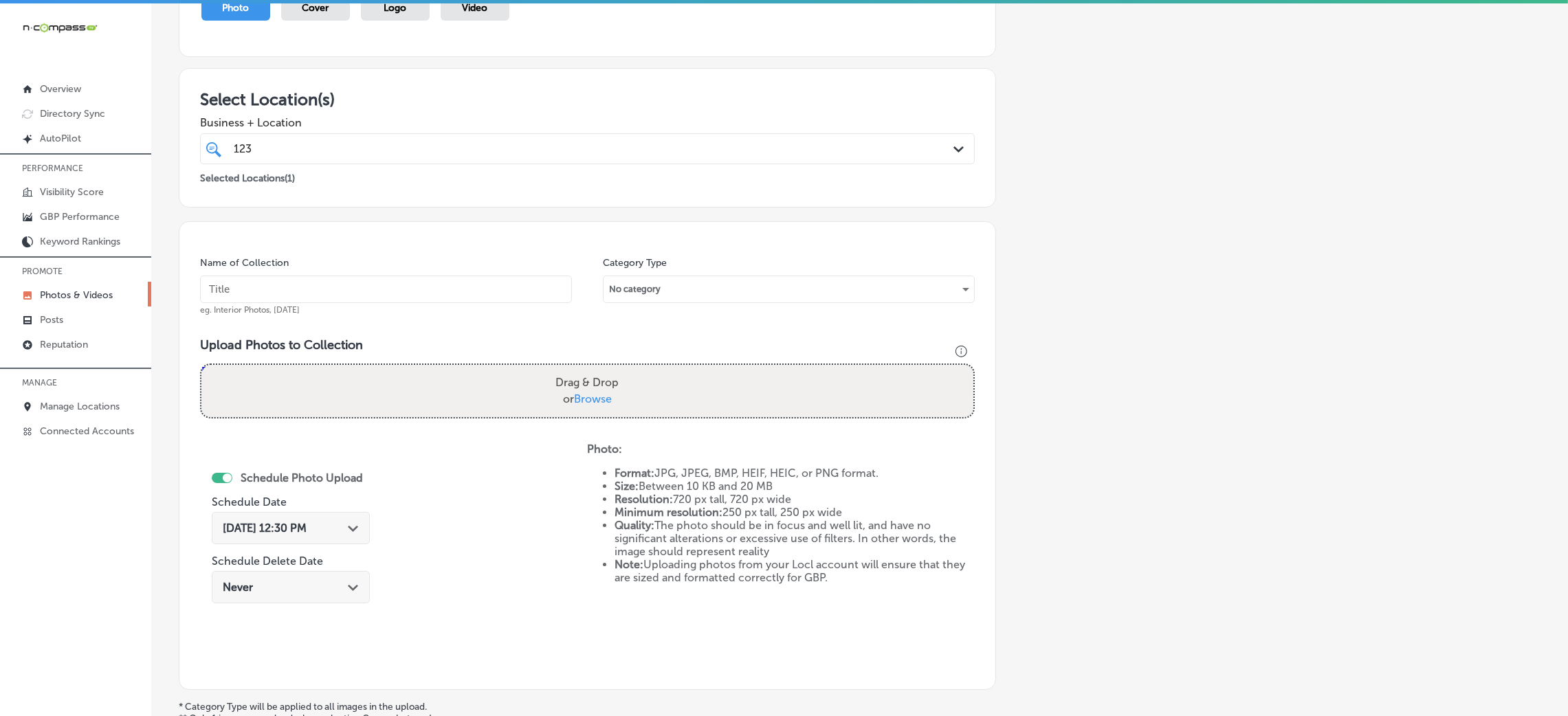
click at [401, 290] on input "text" at bounding box center [386, 289] width 372 height 28
paste input "123-Septic-Services-septic-pumping-near-me"
type input "123-Septic-Services-septic-pumping-near-me"
click at [510, 403] on div "Drag & Drop or Browse" at bounding box center [588, 391] width 772 height 52
click at [202, 365] on input "Drag & Drop or Browse" at bounding box center [588, 367] width 772 height 4
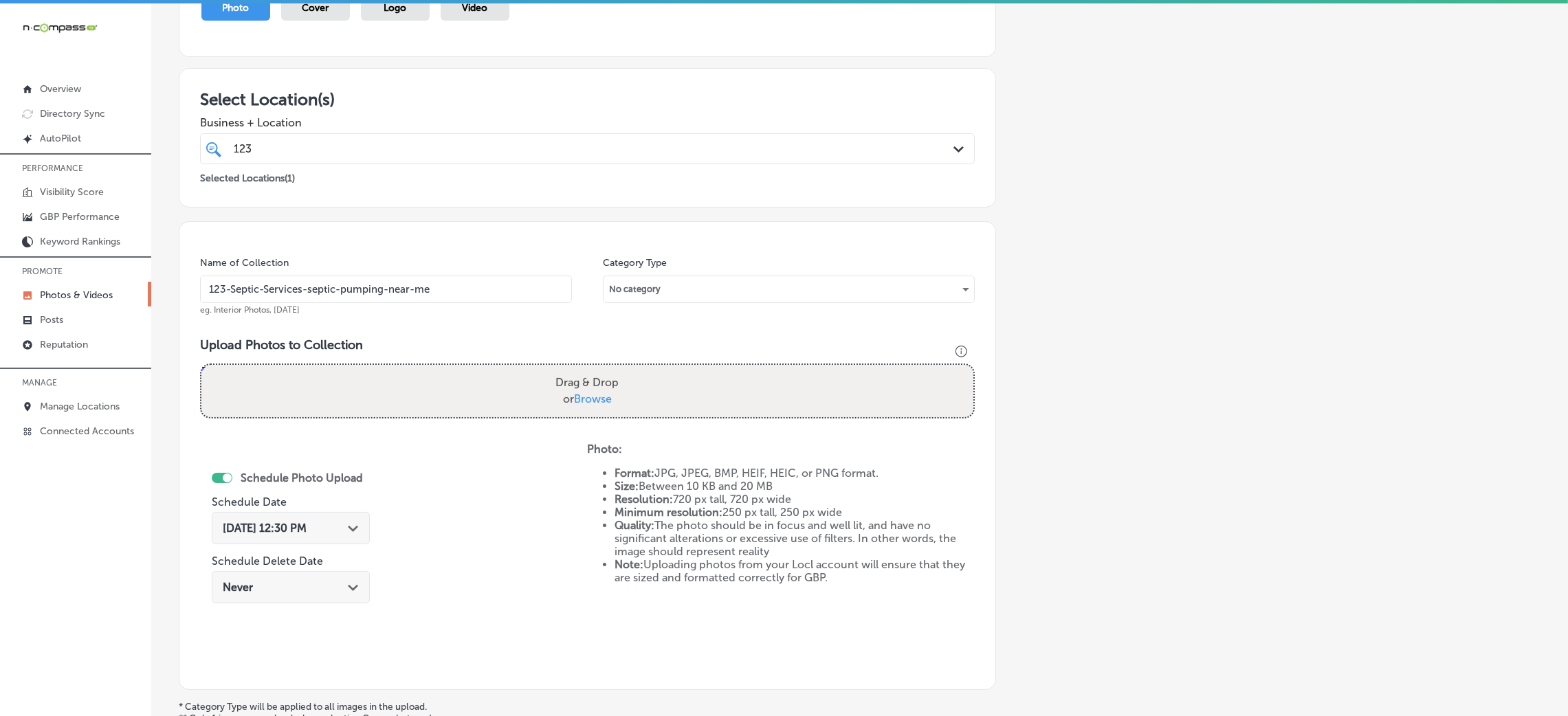
type input "C:\fakepath\1 2 3 Septic Services (8).jpg"
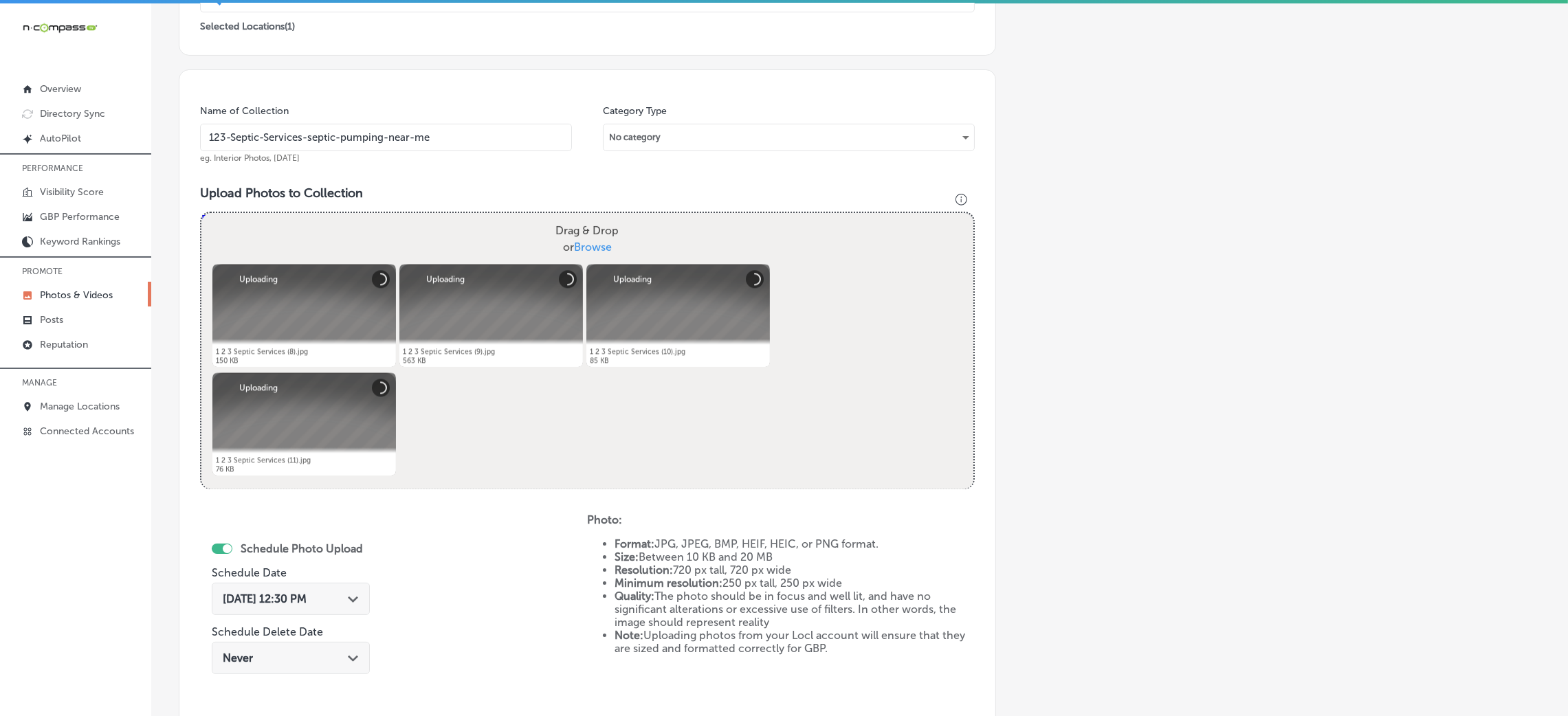
scroll to position [486, 0]
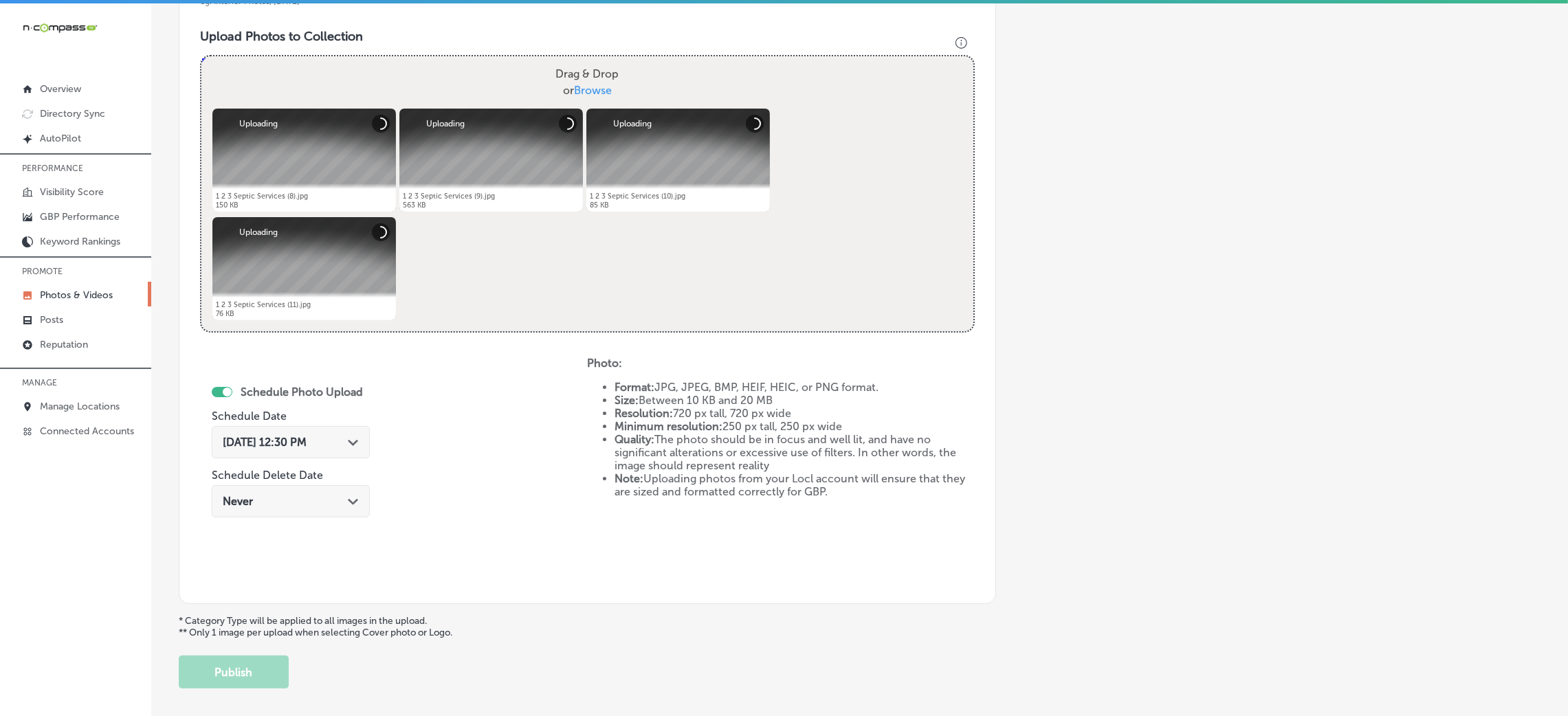
click at [339, 431] on div "[DATE] 12:30 PM Path Created with Sketch." at bounding box center [291, 442] width 158 height 32
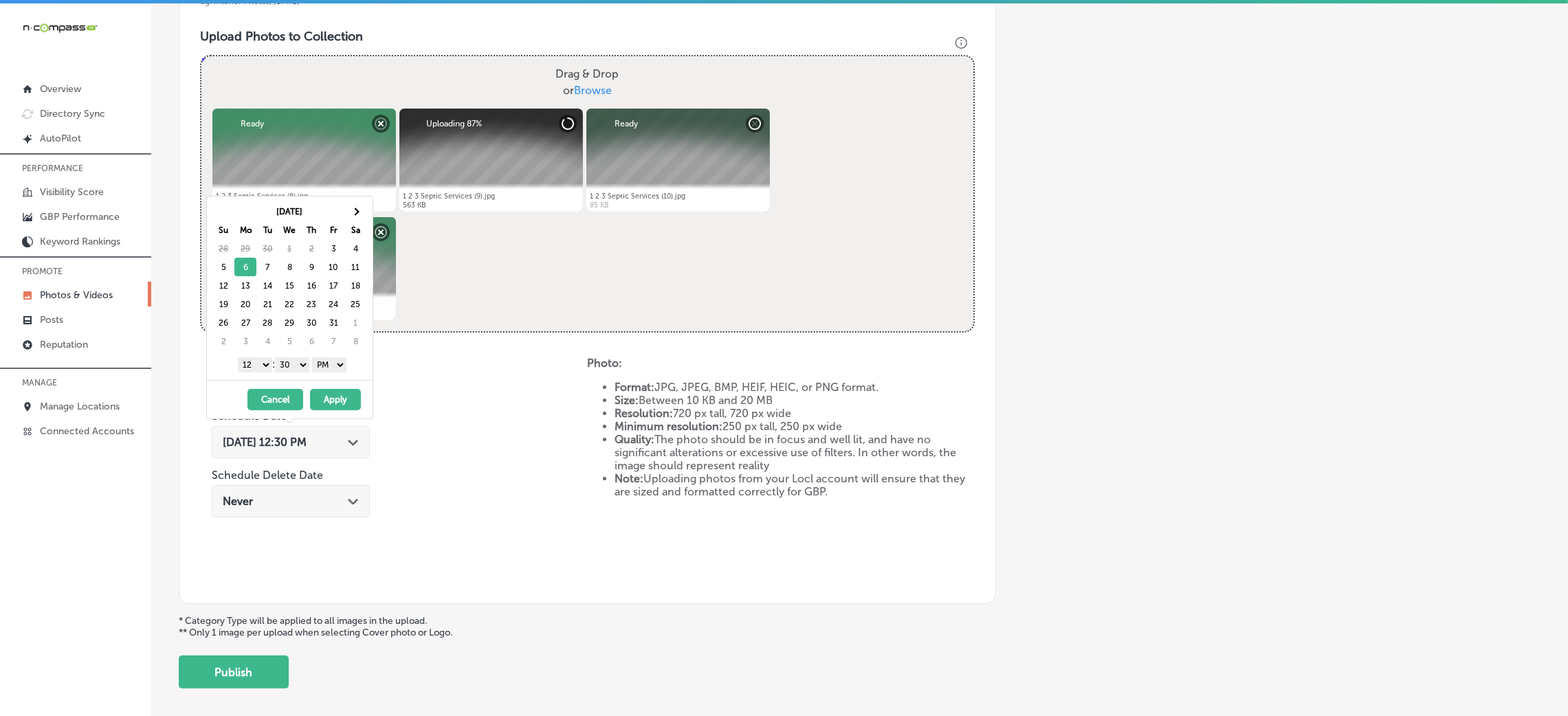
click at [298, 368] on select "00 10 20 30 40 50" at bounding box center [292, 365] width 35 height 15
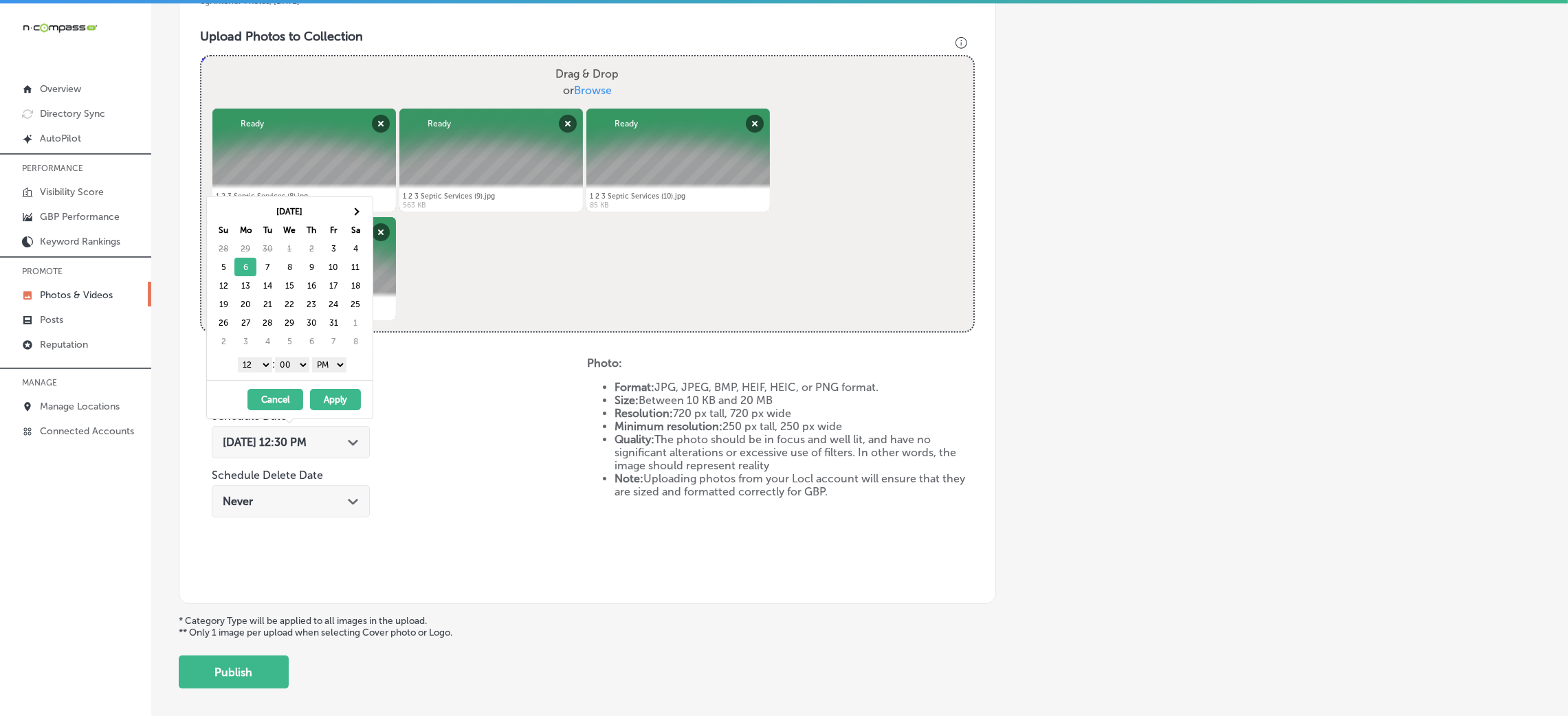
click at [254, 365] on select "1 2 3 4 5 6 7 8 9 10 11 12" at bounding box center [255, 365] width 35 height 15
click at [324, 398] on button "Apply" at bounding box center [336, 400] width 51 height 21
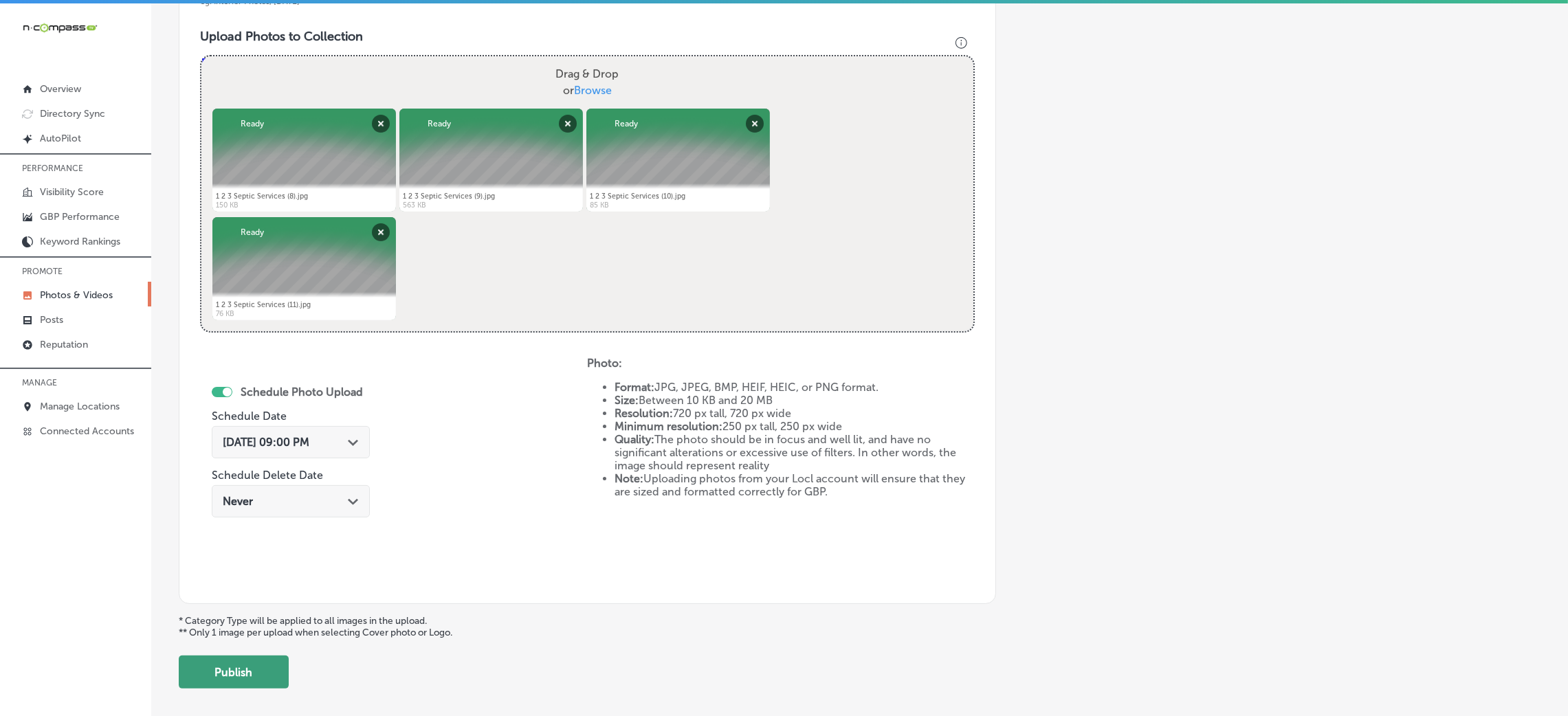
click at [246, 679] on button "Publish" at bounding box center [233, 672] width 110 height 33
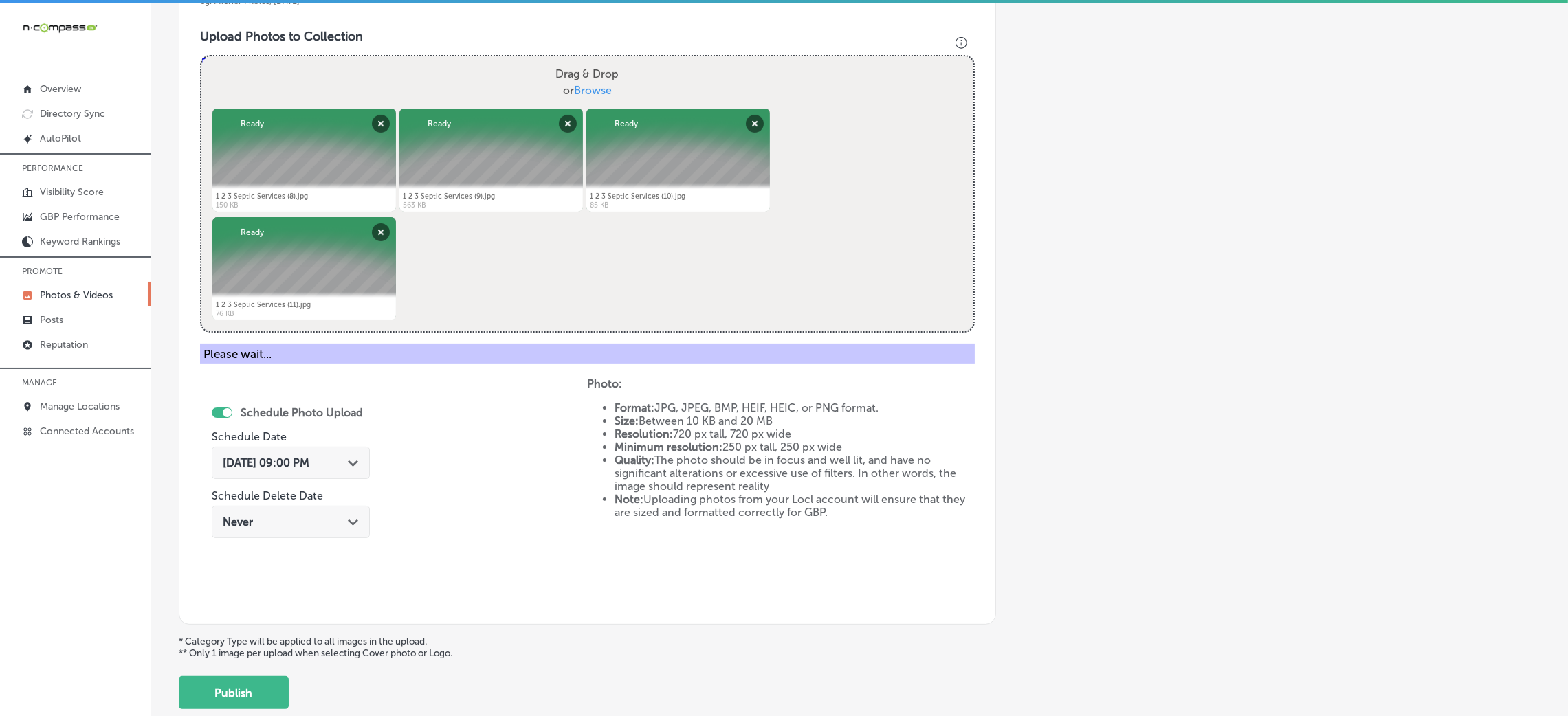
scroll to position [327, 0]
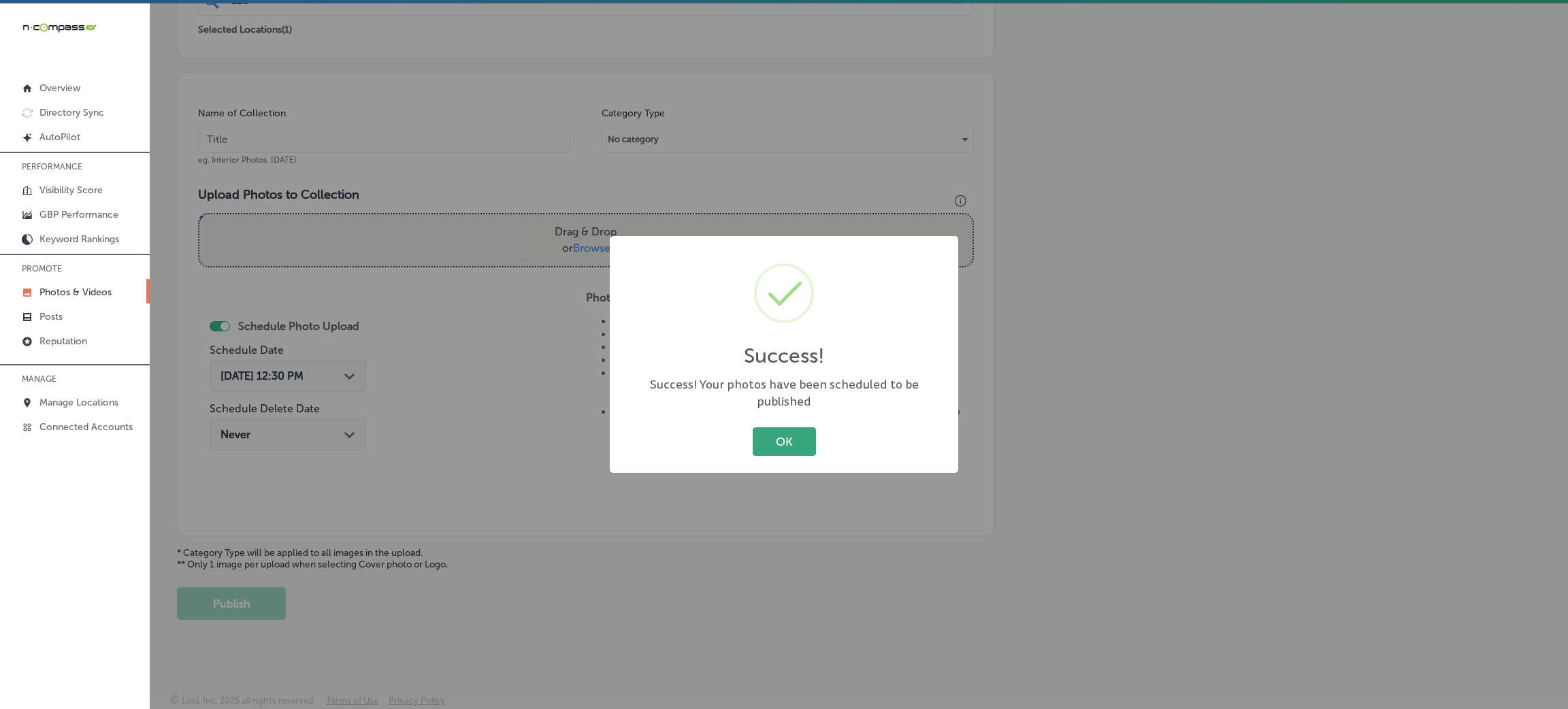
click at [795, 432] on button "OK" at bounding box center [784, 441] width 64 height 28
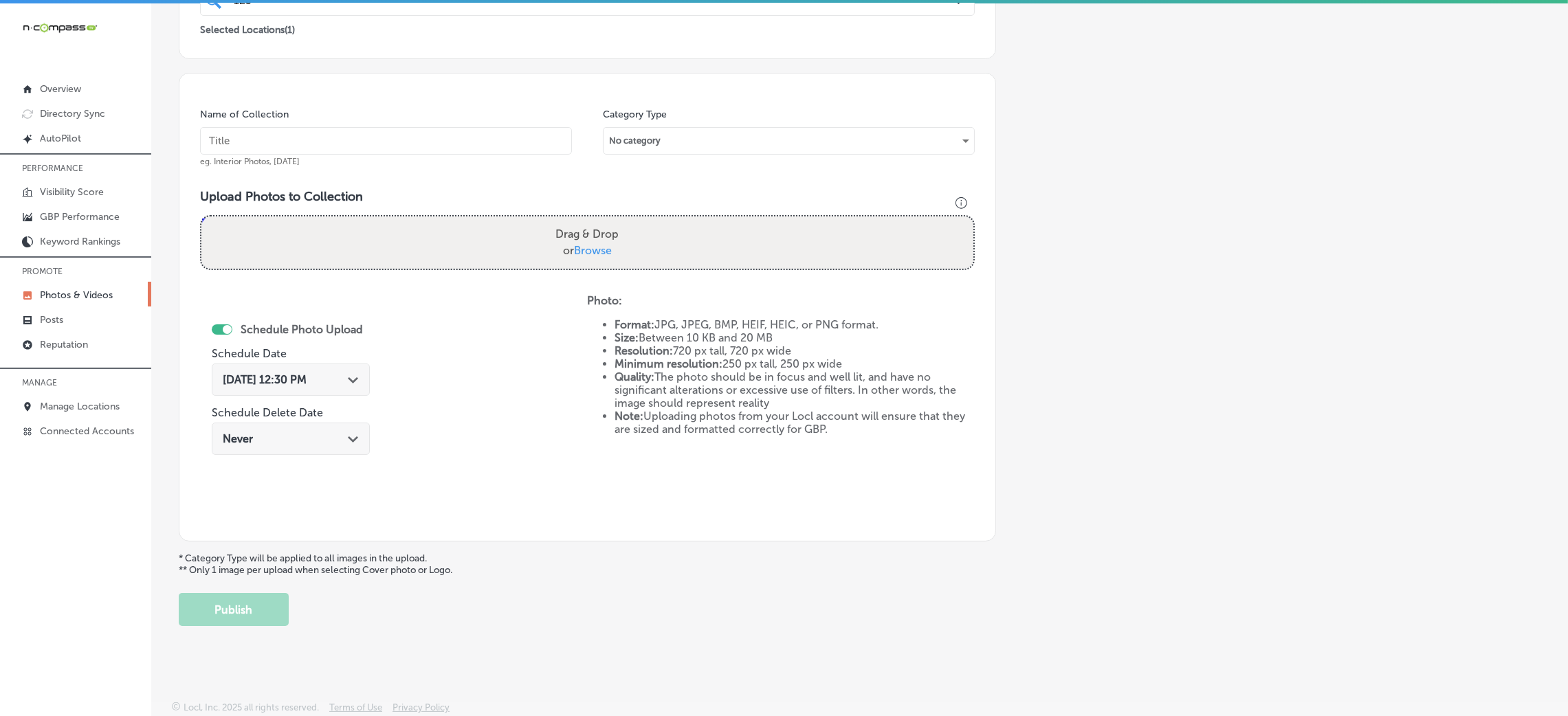
click at [471, 143] on input "text" at bounding box center [386, 140] width 372 height 28
paste input "123-Septic-Services-septic-pumping-near-me"
type input "123-Septic-Services-septic-pumping-near-me"
click at [647, 260] on div "Drag & Drop or Browse" at bounding box center [588, 243] width 772 height 52
click at [202, 217] on input "Drag & Drop or Browse" at bounding box center [588, 219] width 772 height 4
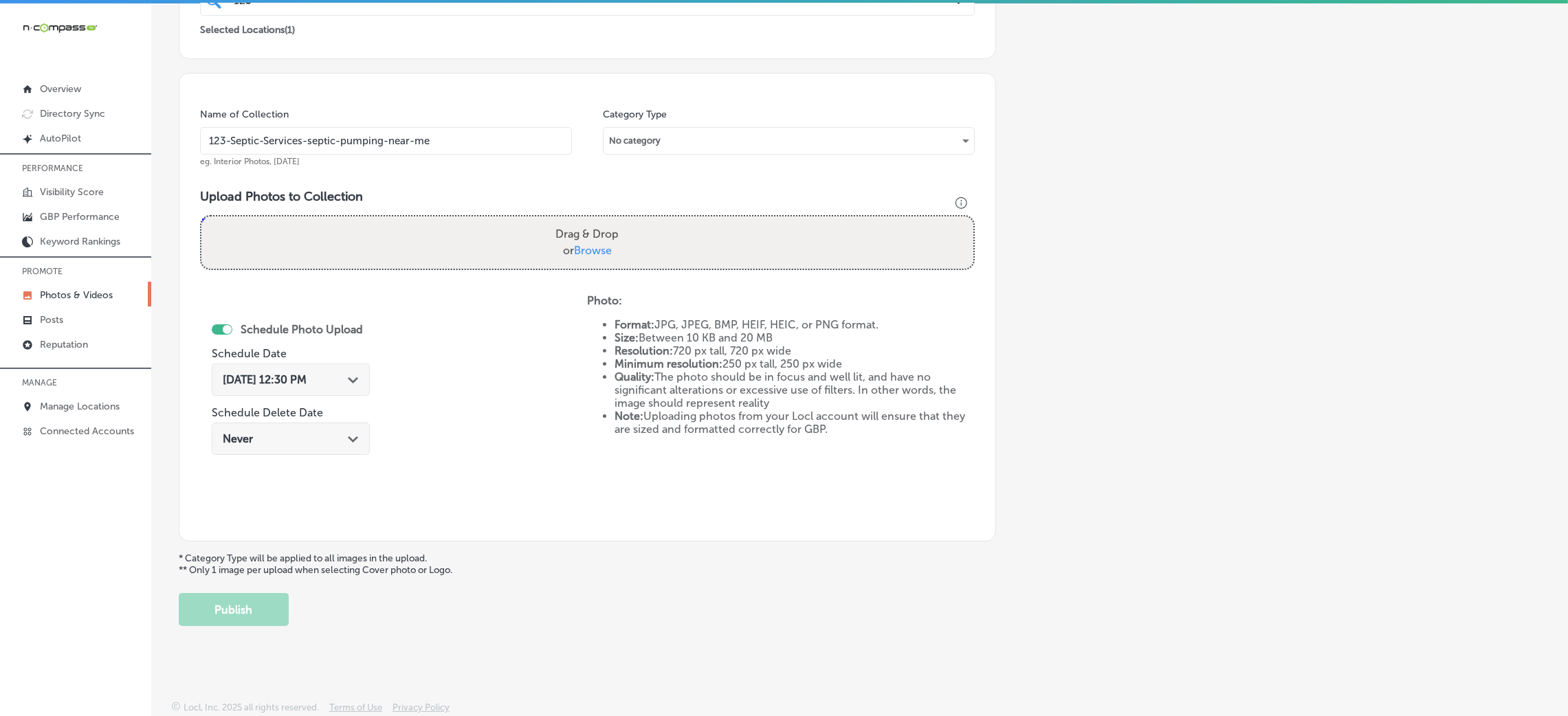
type input "C:\fakepath\1 2 3 Septic Services (12).jpg"
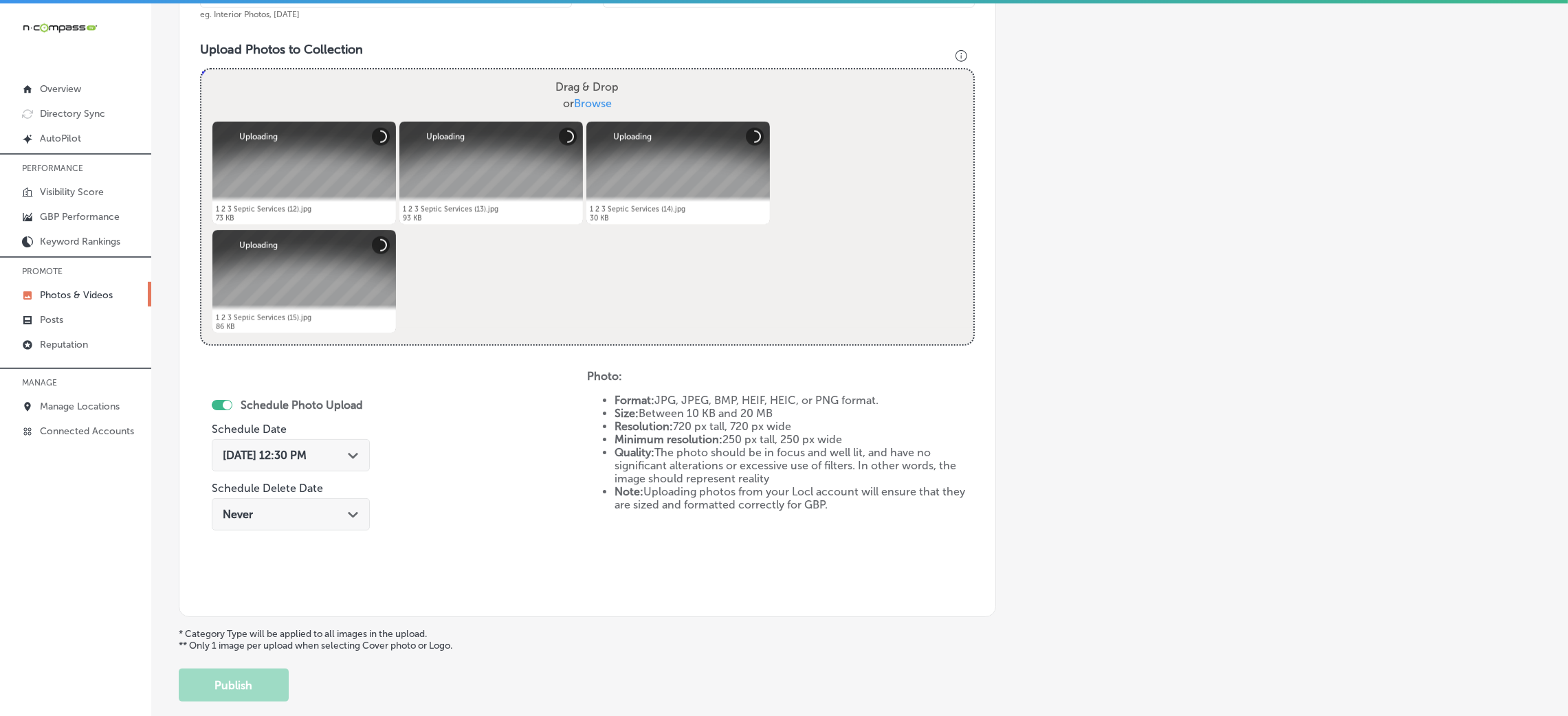
scroll to position [533, 0]
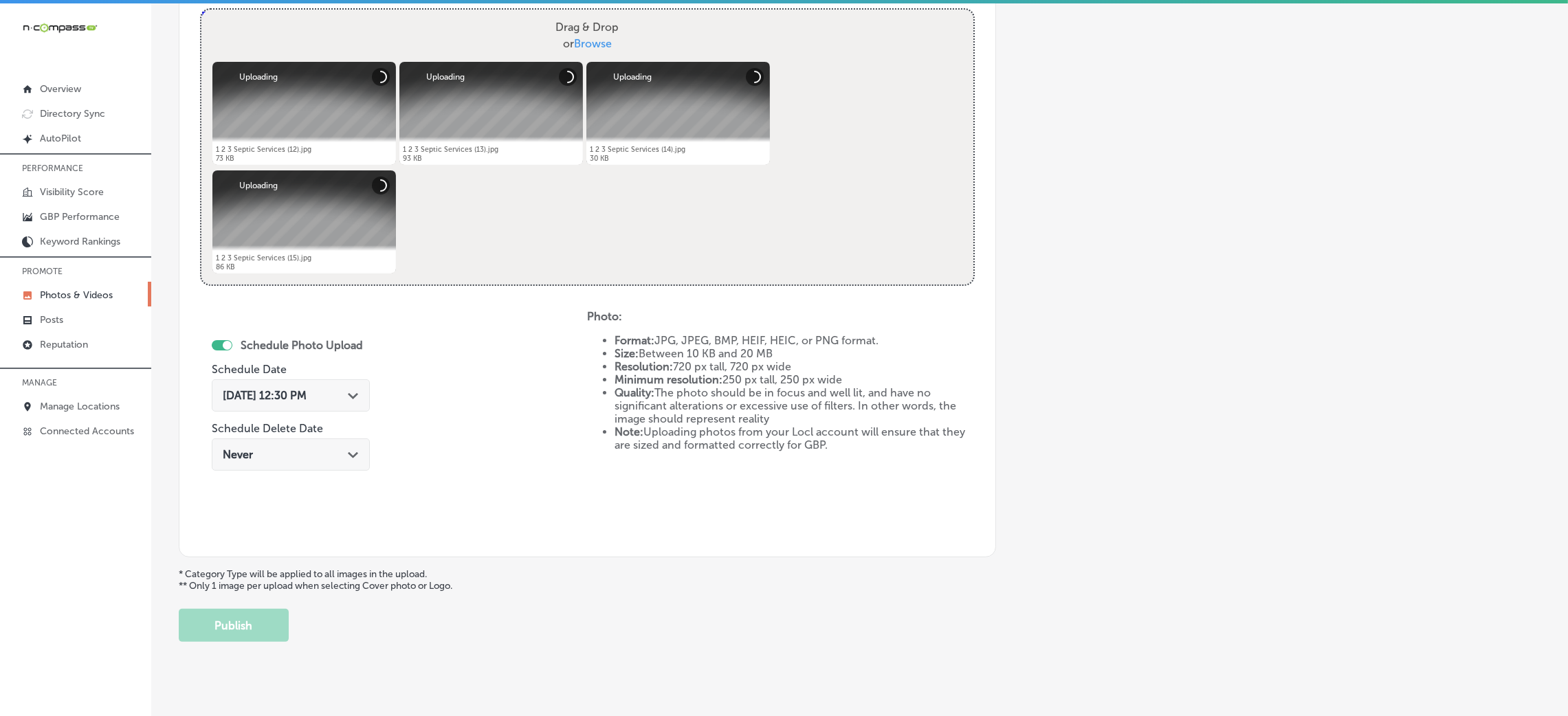
click at [275, 398] on span "[DATE] 12:30 PM" at bounding box center [265, 396] width 84 height 13
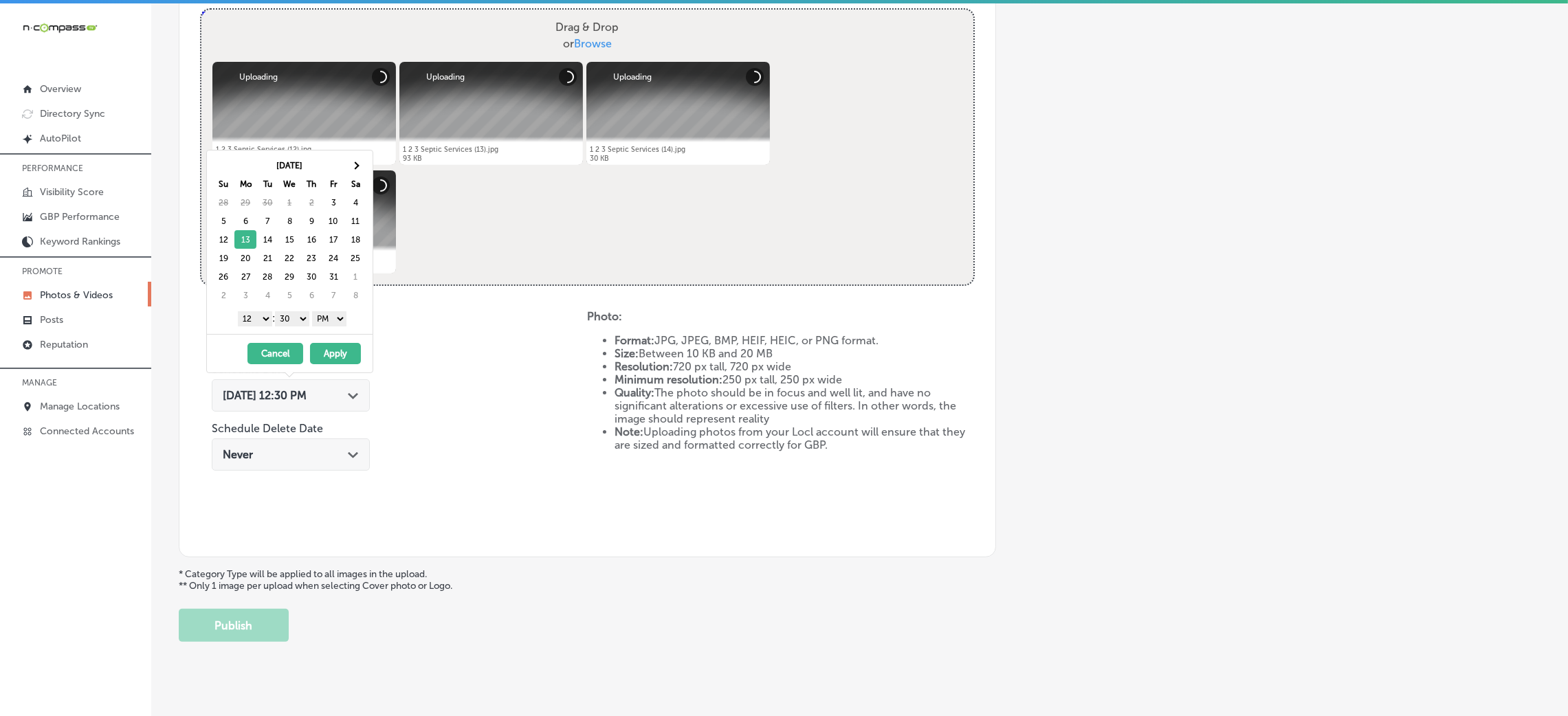
click at [288, 320] on select "00 10 20 30 40 50" at bounding box center [292, 318] width 35 height 15
click at [255, 325] on select "1 2 3 4 5 6 7 8 9 10 11 12" at bounding box center [255, 318] width 35 height 15
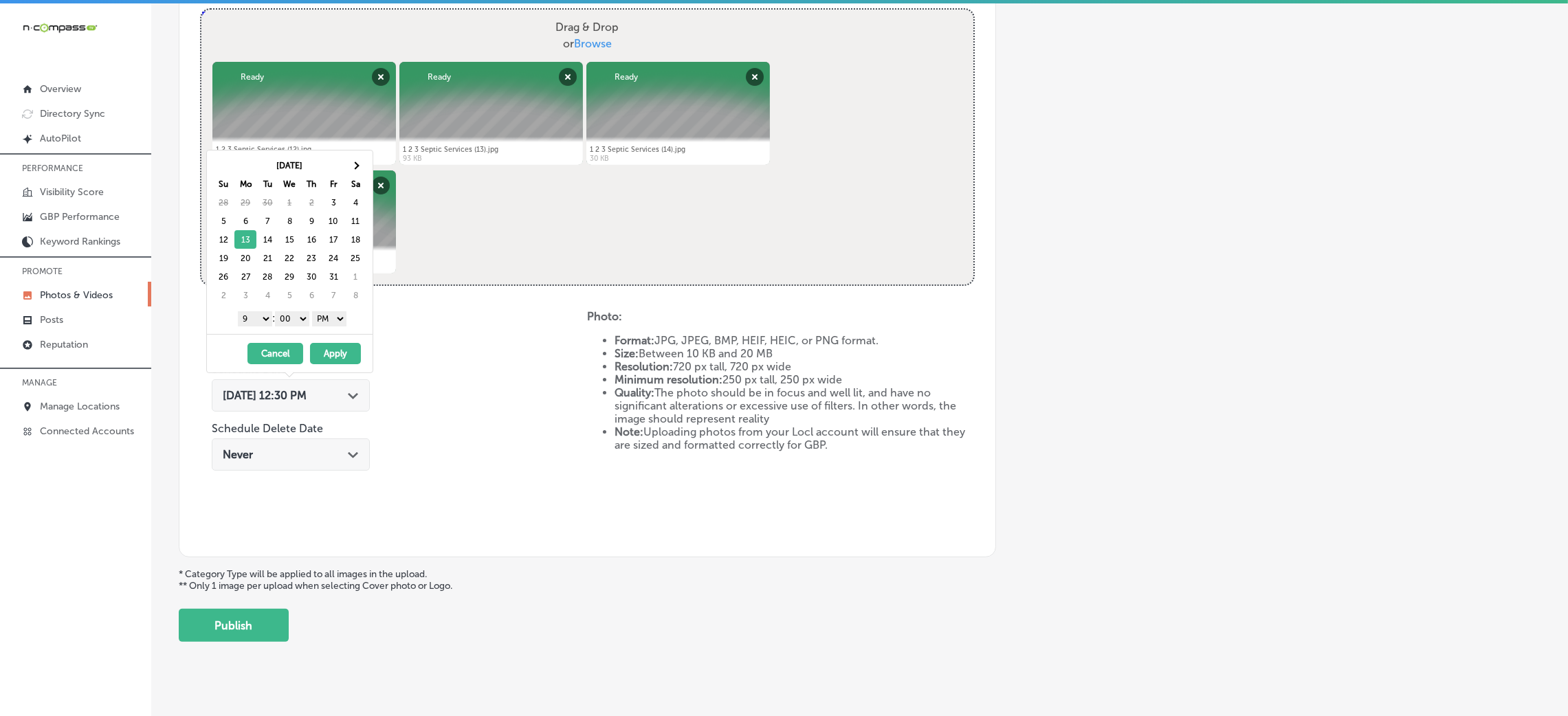
click at [340, 361] on button "Apply" at bounding box center [336, 353] width 51 height 21
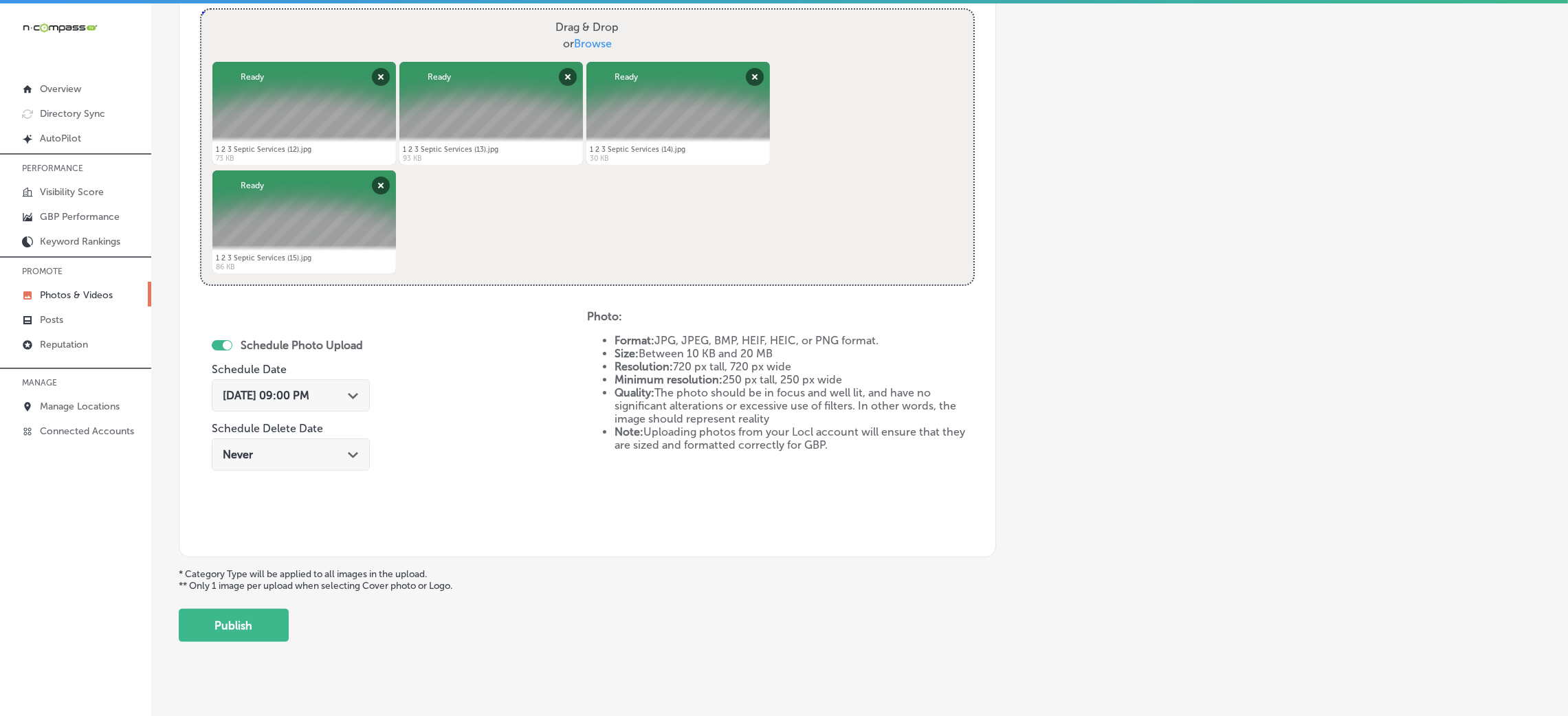
click at [253, 622] on button "Publish" at bounding box center [233, 625] width 110 height 33
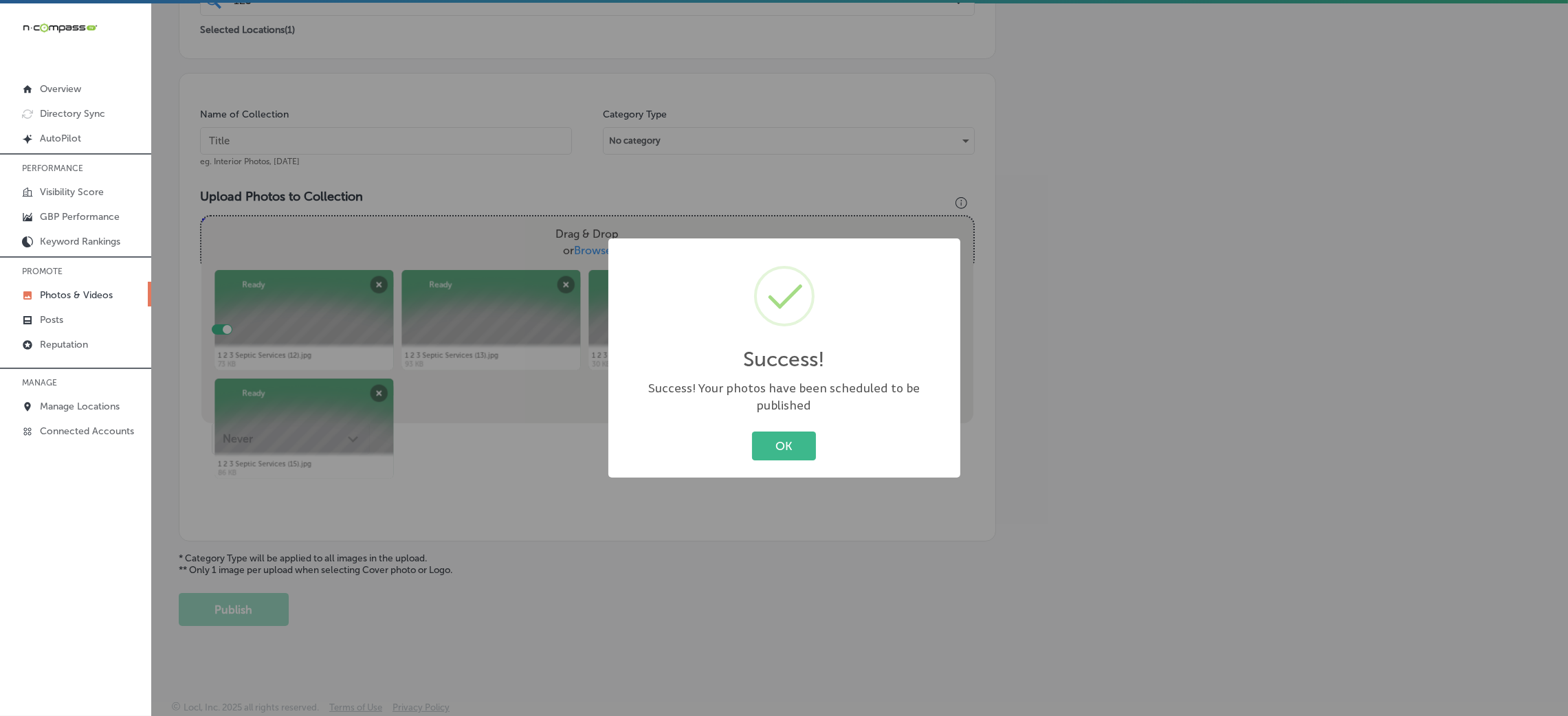
scroll to position [0, 0]
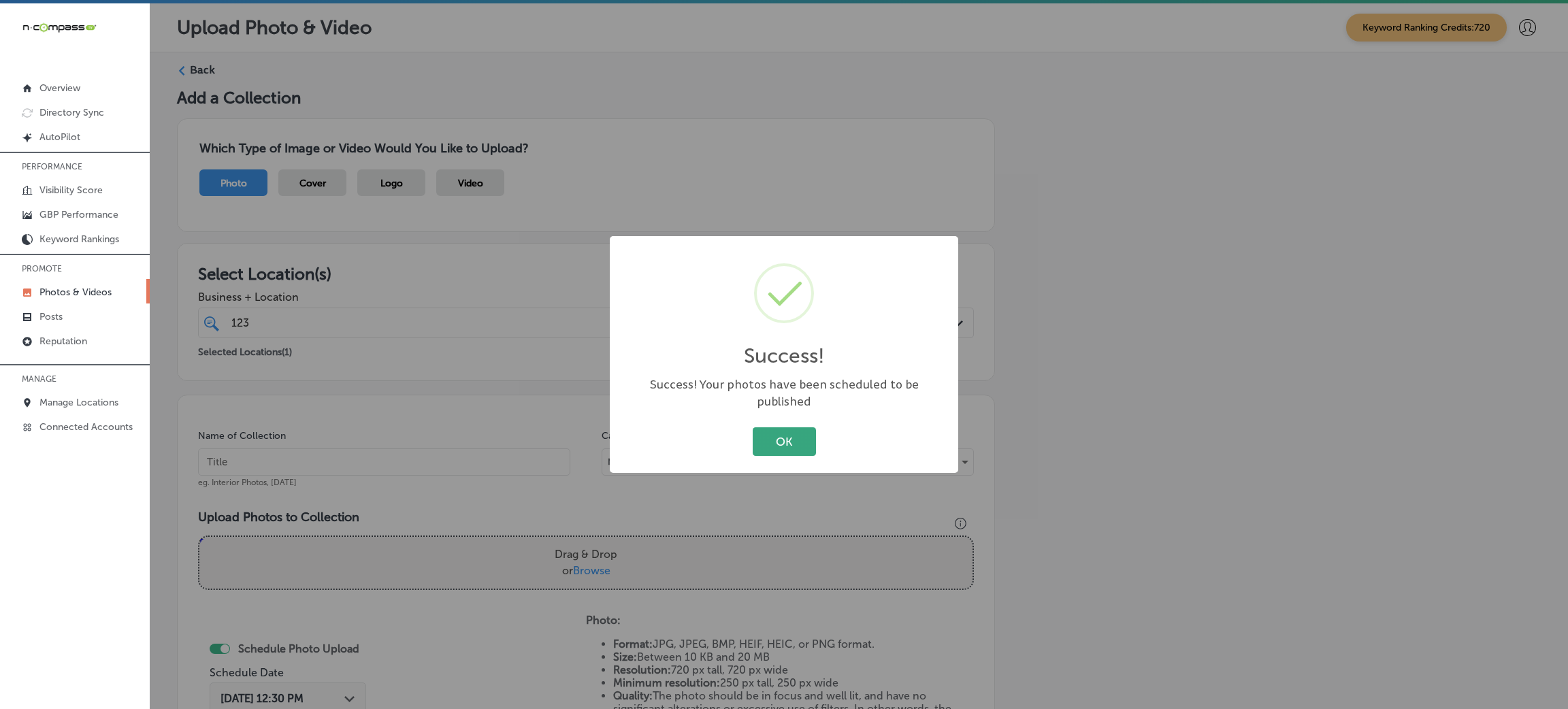
click at [779, 433] on button "OK" at bounding box center [784, 441] width 64 height 28
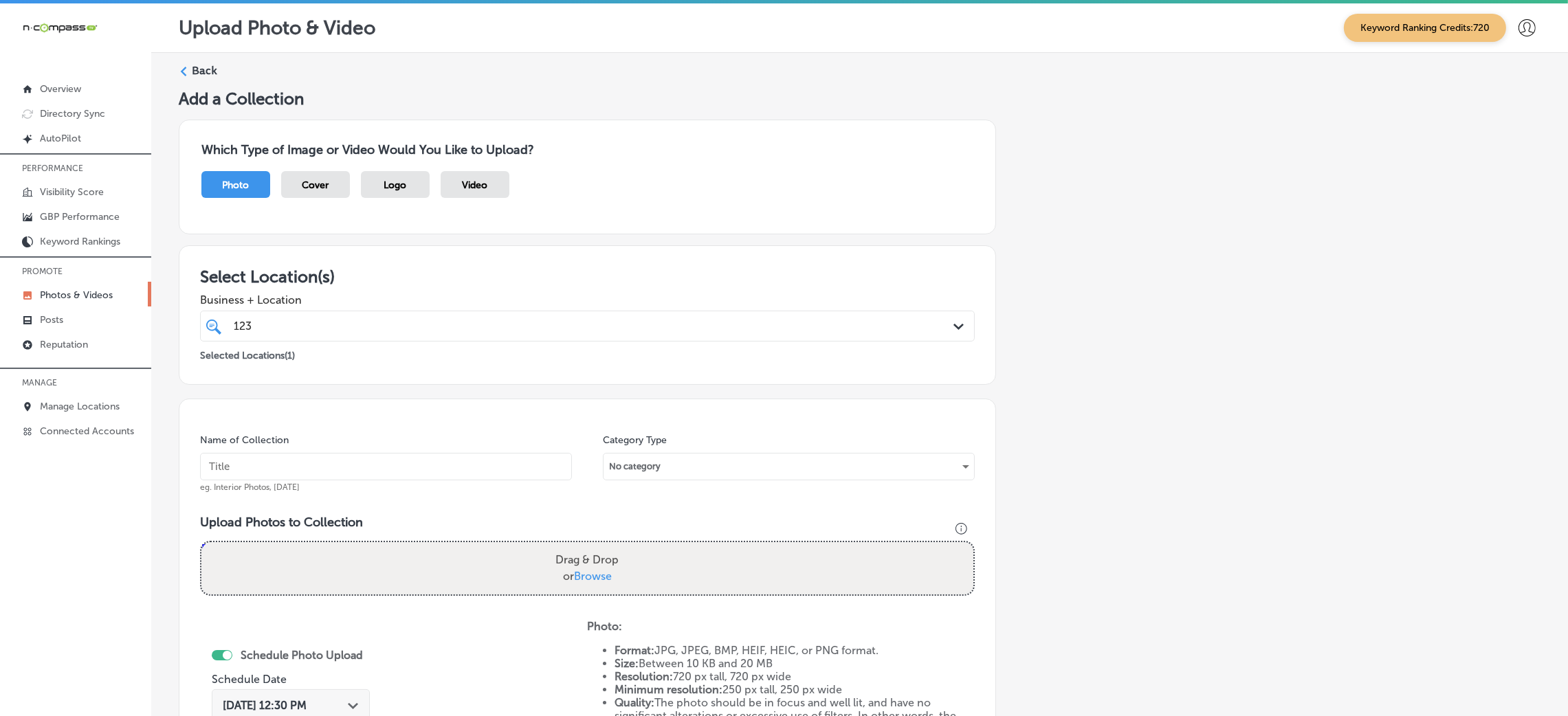
click at [477, 472] on input "text" at bounding box center [386, 466] width 372 height 28
paste input "123-Septic-Services-septic-pumping-near-me"
type input "123-Septic-Services-septic-pumping-near-me"
click at [619, 553] on label "Drag & Drop or Browse" at bounding box center [587, 569] width 74 height 44
click at [619, 547] on input "Drag & Drop or Browse" at bounding box center [588, 545] width 772 height 4
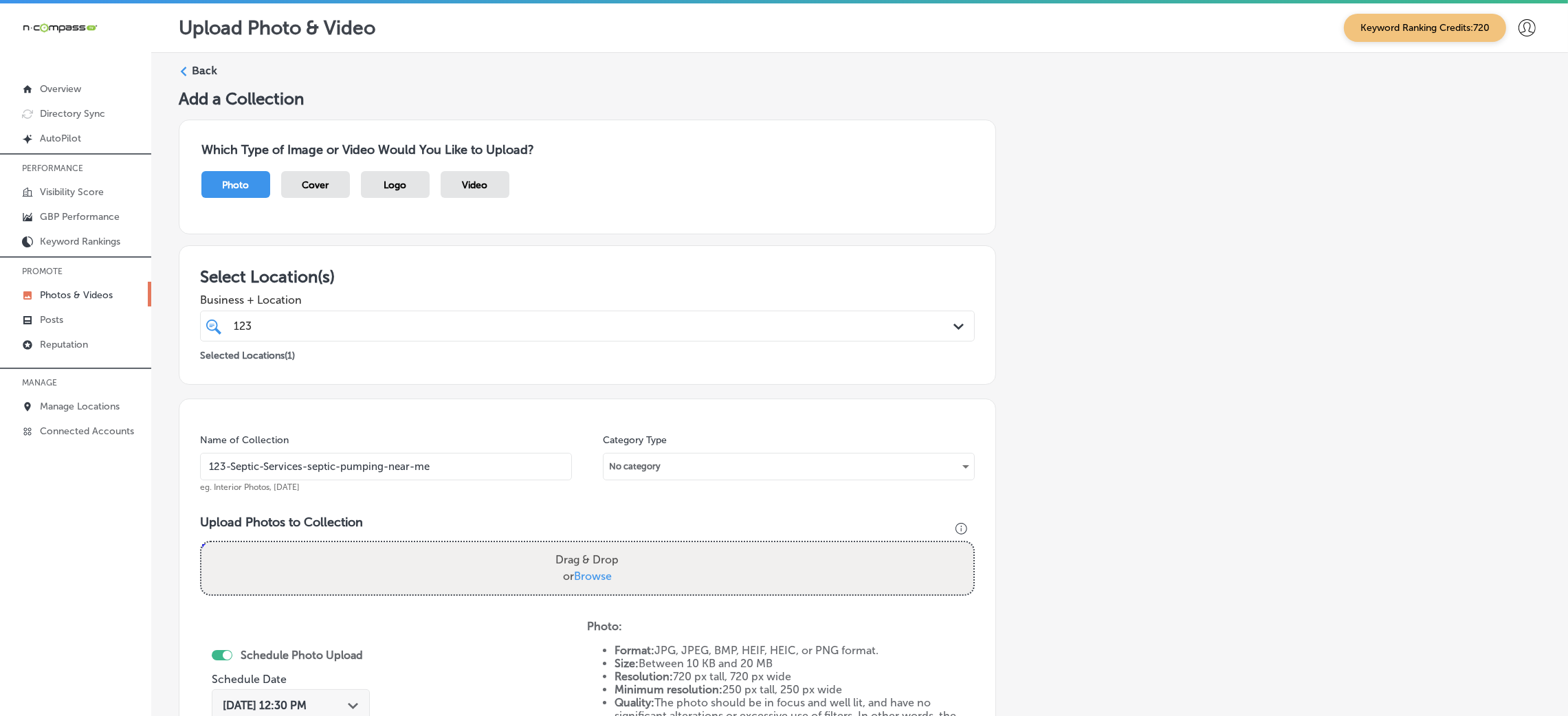
type input "C:\fakepath\1 2 3 Septic Services (16).jpg"
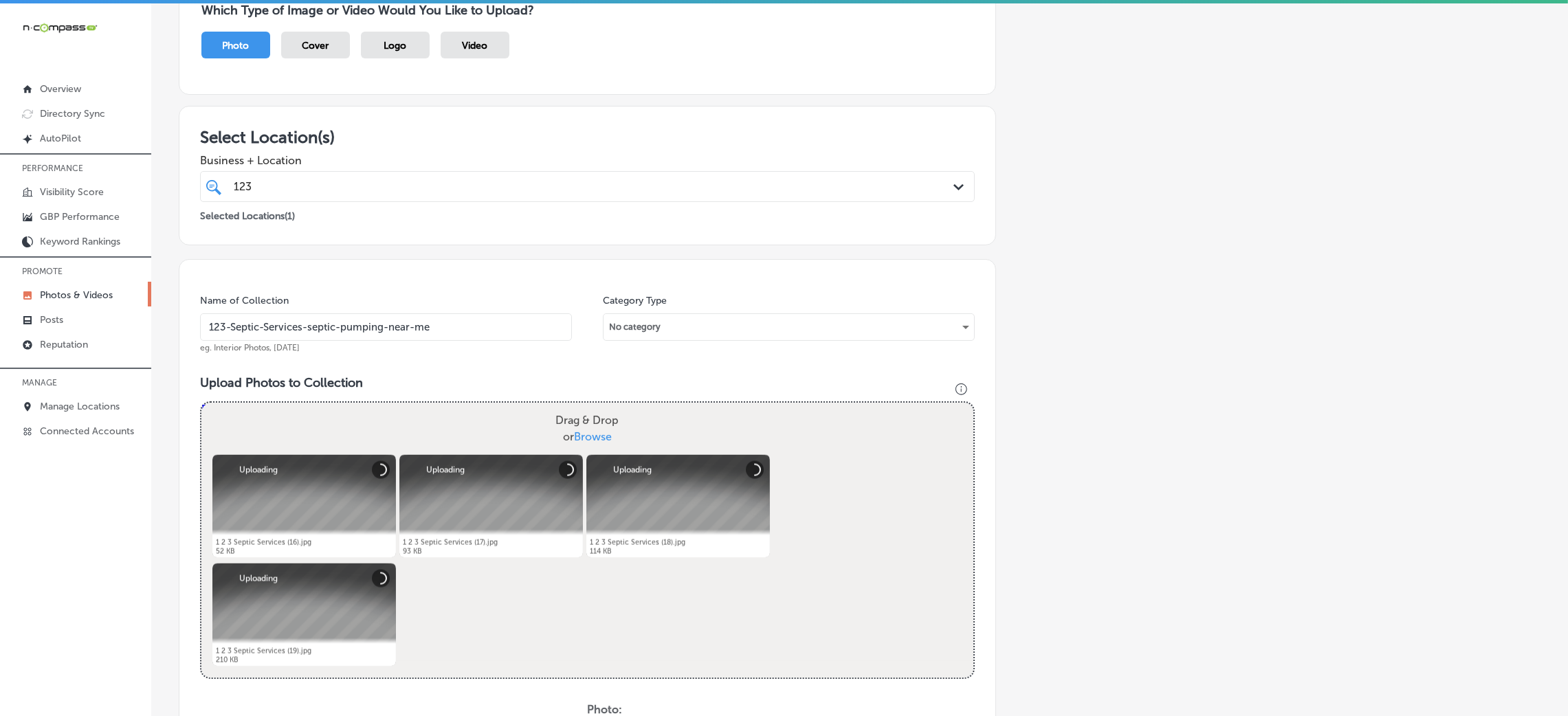
scroll to position [309, 0]
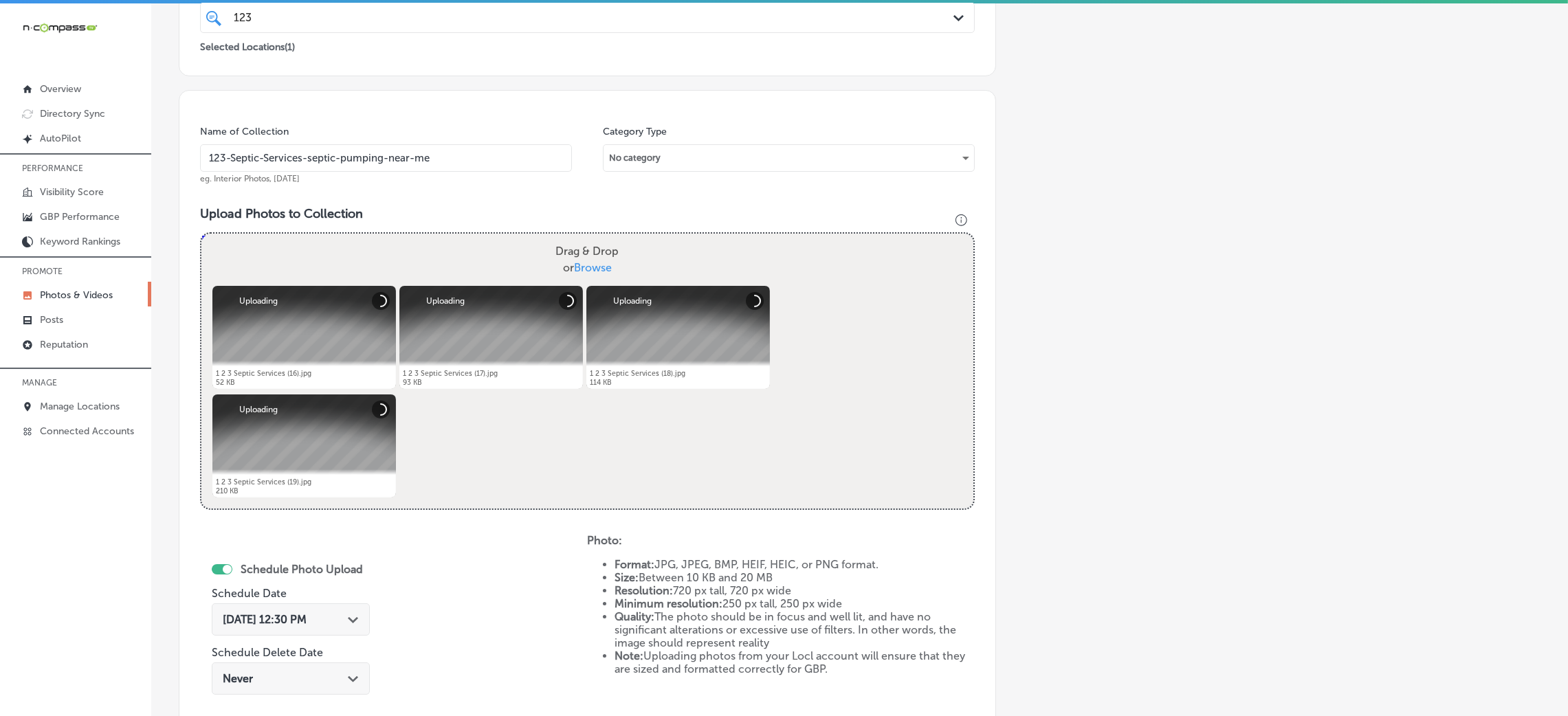
click at [305, 613] on span "[DATE] 12:30 PM" at bounding box center [265, 619] width 84 height 13
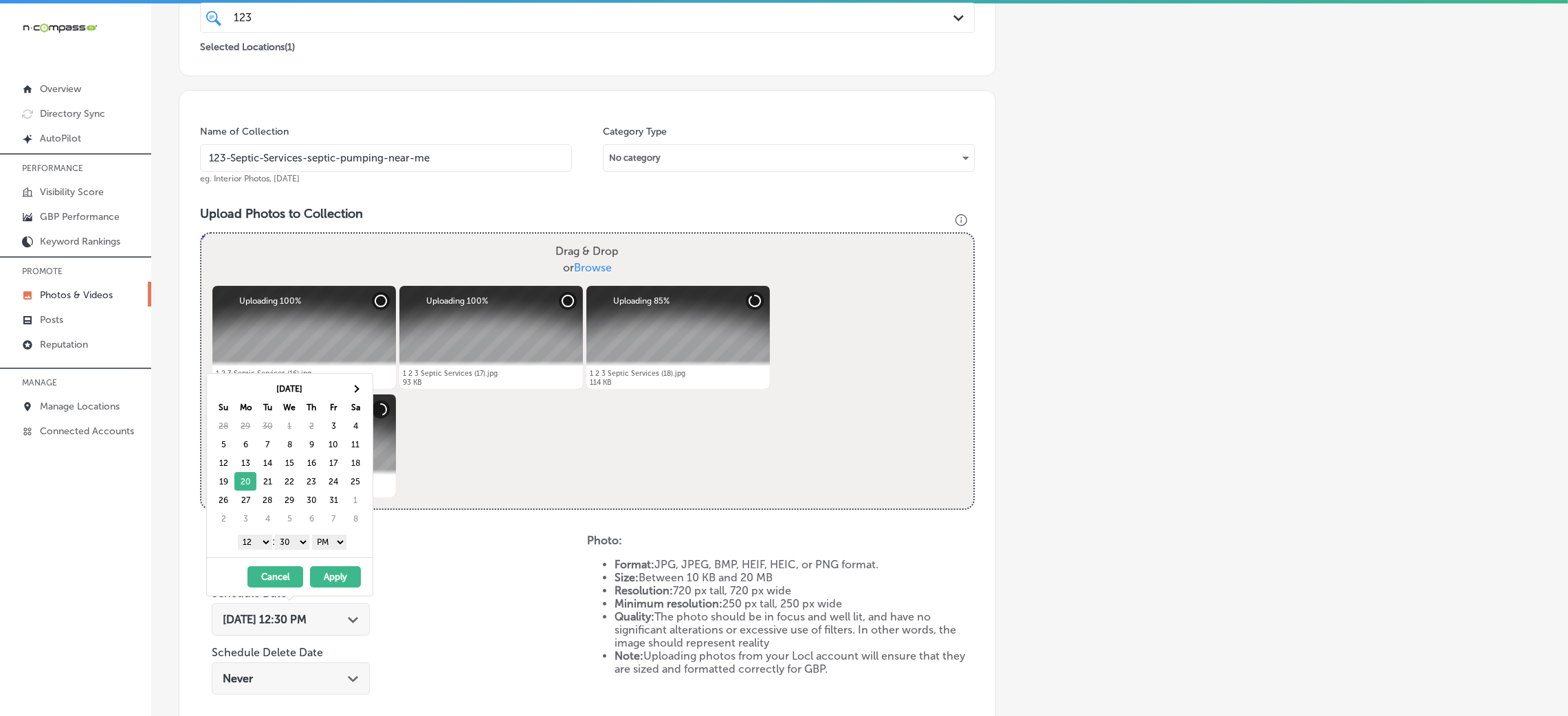
click at [298, 547] on select "00 10 20 30 40 50" at bounding box center [292, 542] width 35 height 15
click at [257, 552] on div "1 2 3 4 5 6 7 8 9 10 11 12 : 00 10 20 30 40 50 AM PM" at bounding box center [292, 541] width 160 height 20
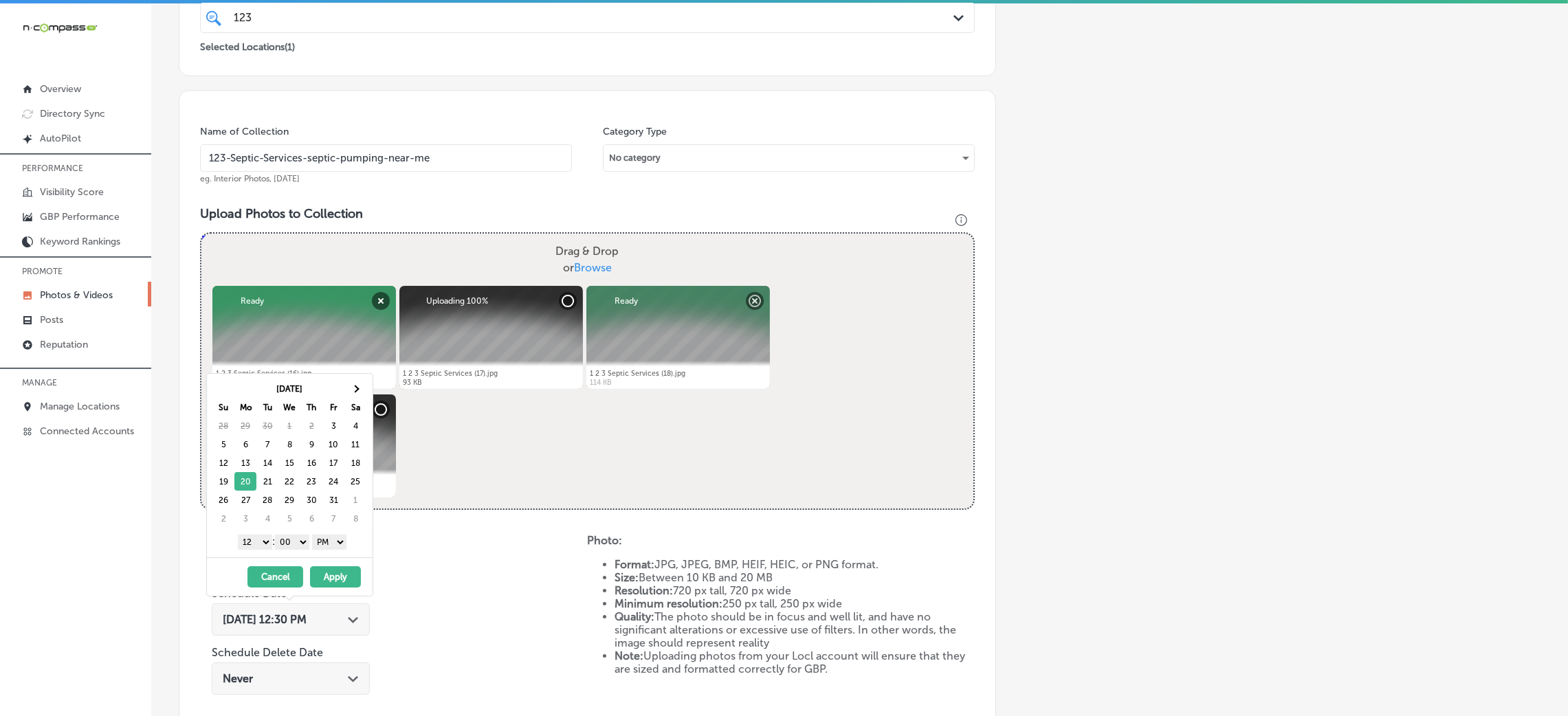
click at [255, 540] on select "1 2 3 4 5 6 7 8 9 10 11 12" at bounding box center [255, 542] width 35 height 15
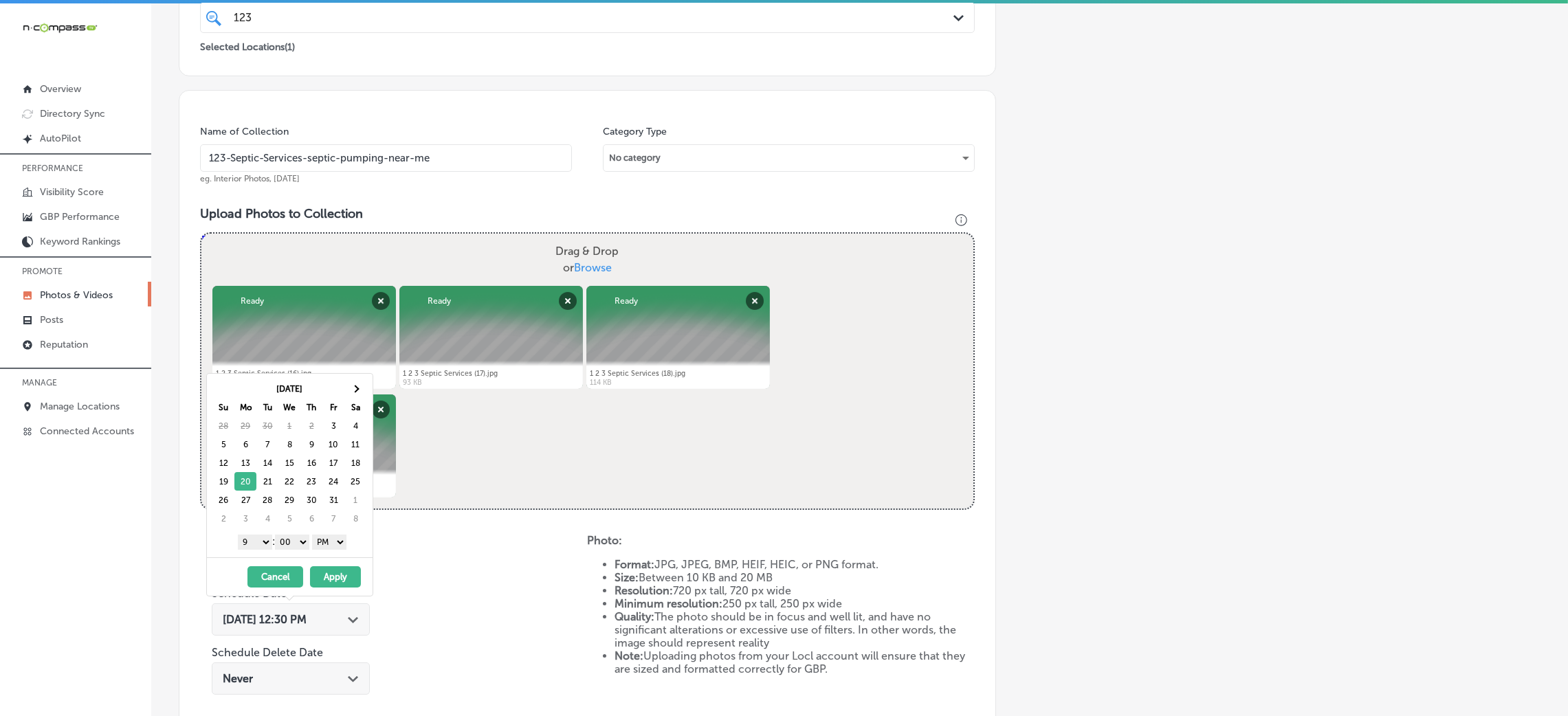
click at [331, 585] on button "Apply" at bounding box center [336, 577] width 51 height 21
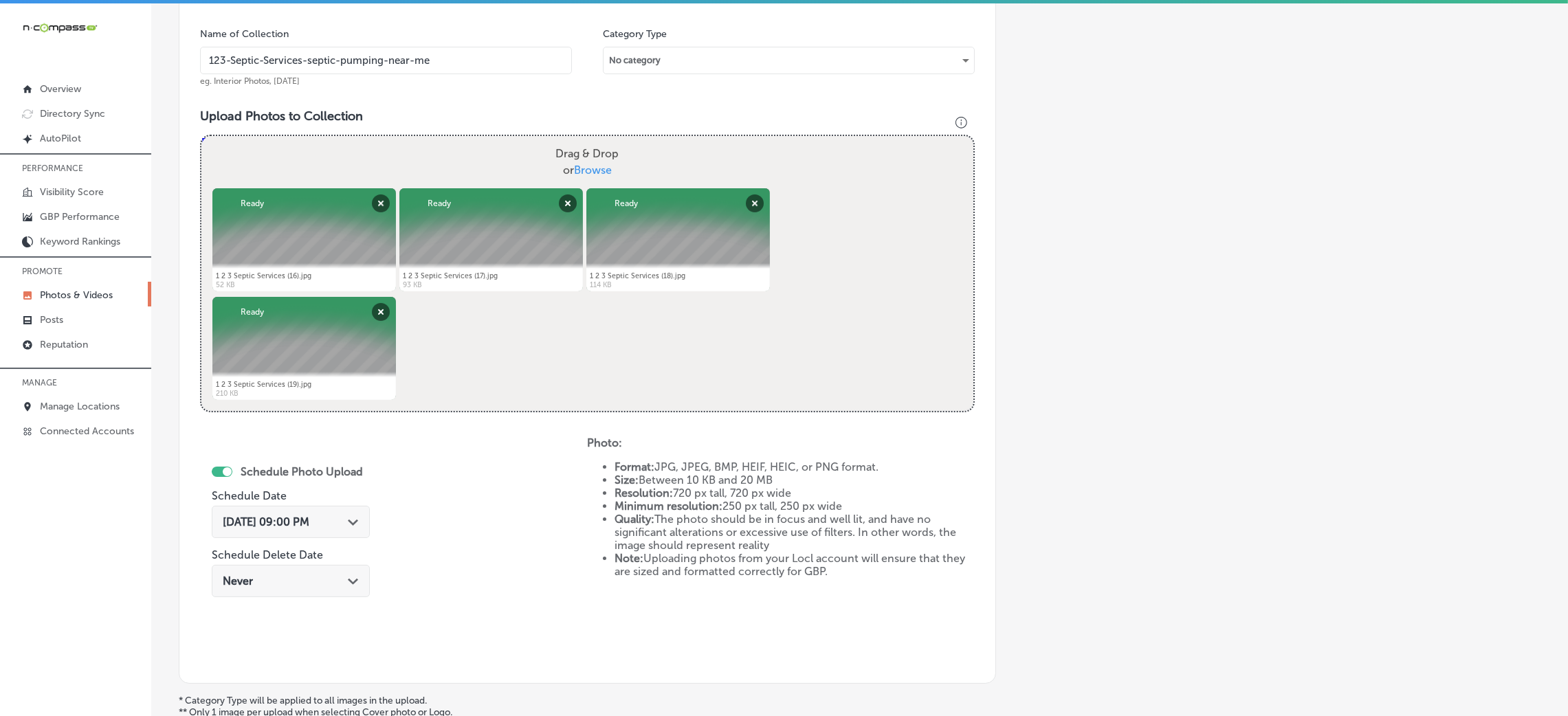
scroll to position [550, 0]
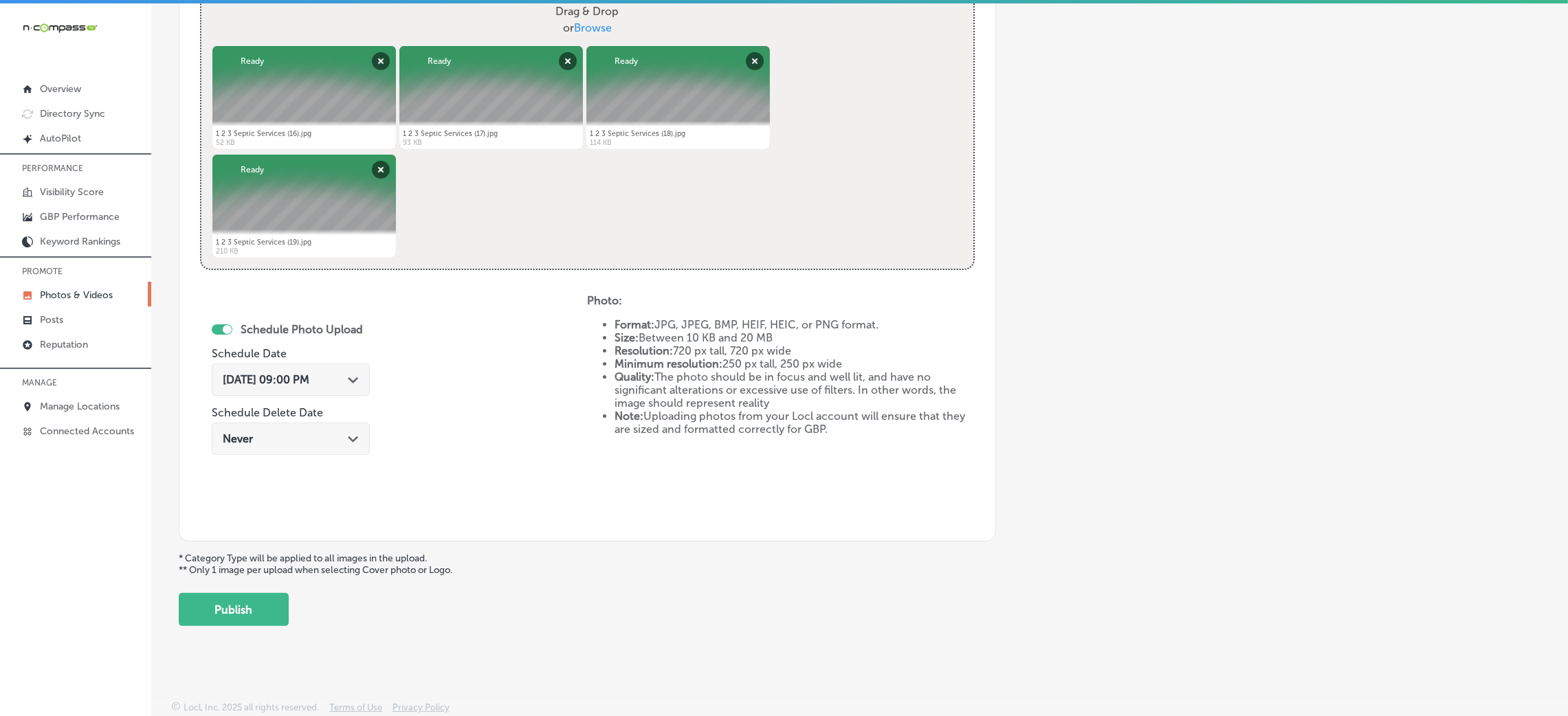
click at [254, 634] on div "Back Add a Collection Which Type of Image or Video Would You Like to Upload? Ph…" at bounding box center [859, 70] width 1417 height 1132
click at [253, 614] on button "Publish" at bounding box center [233, 609] width 110 height 33
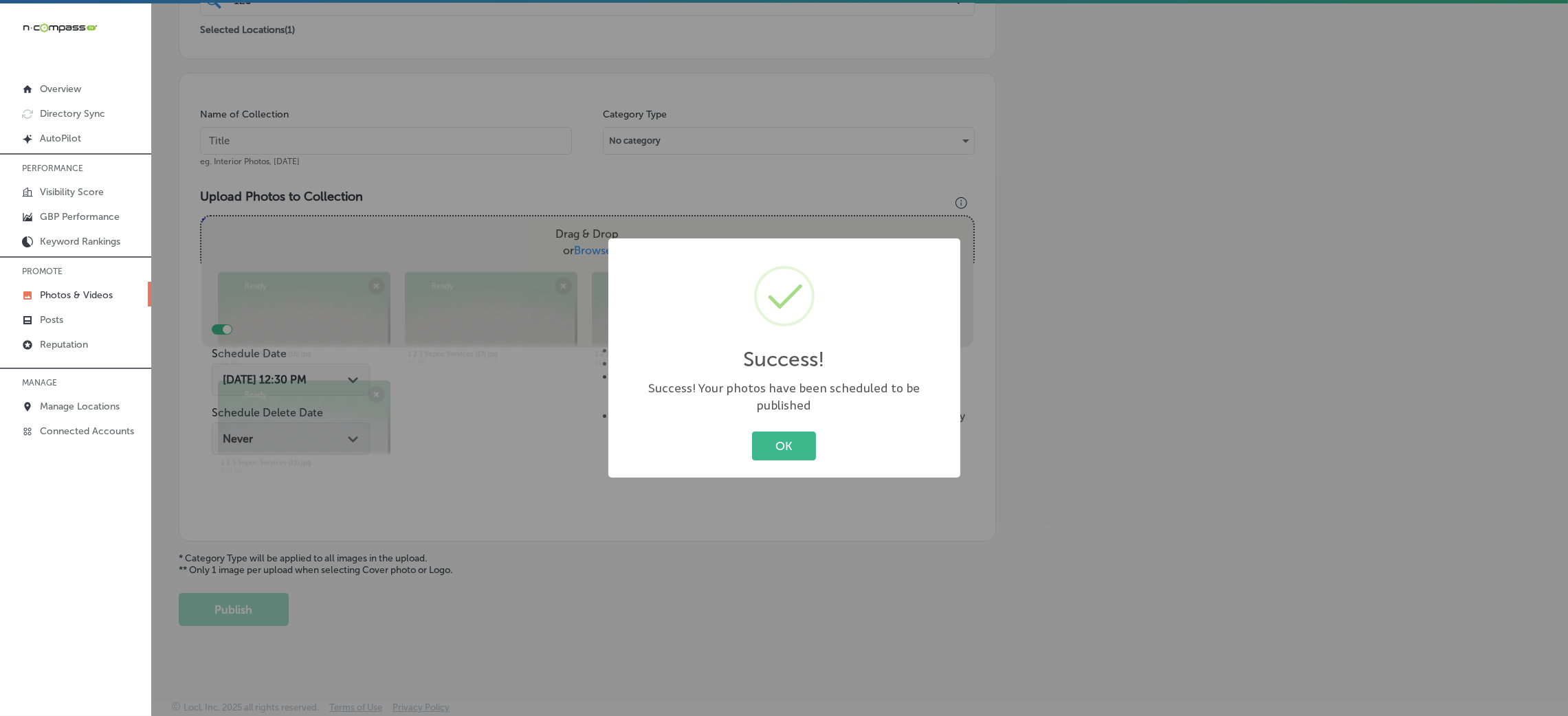
scroll to position [327, 0]
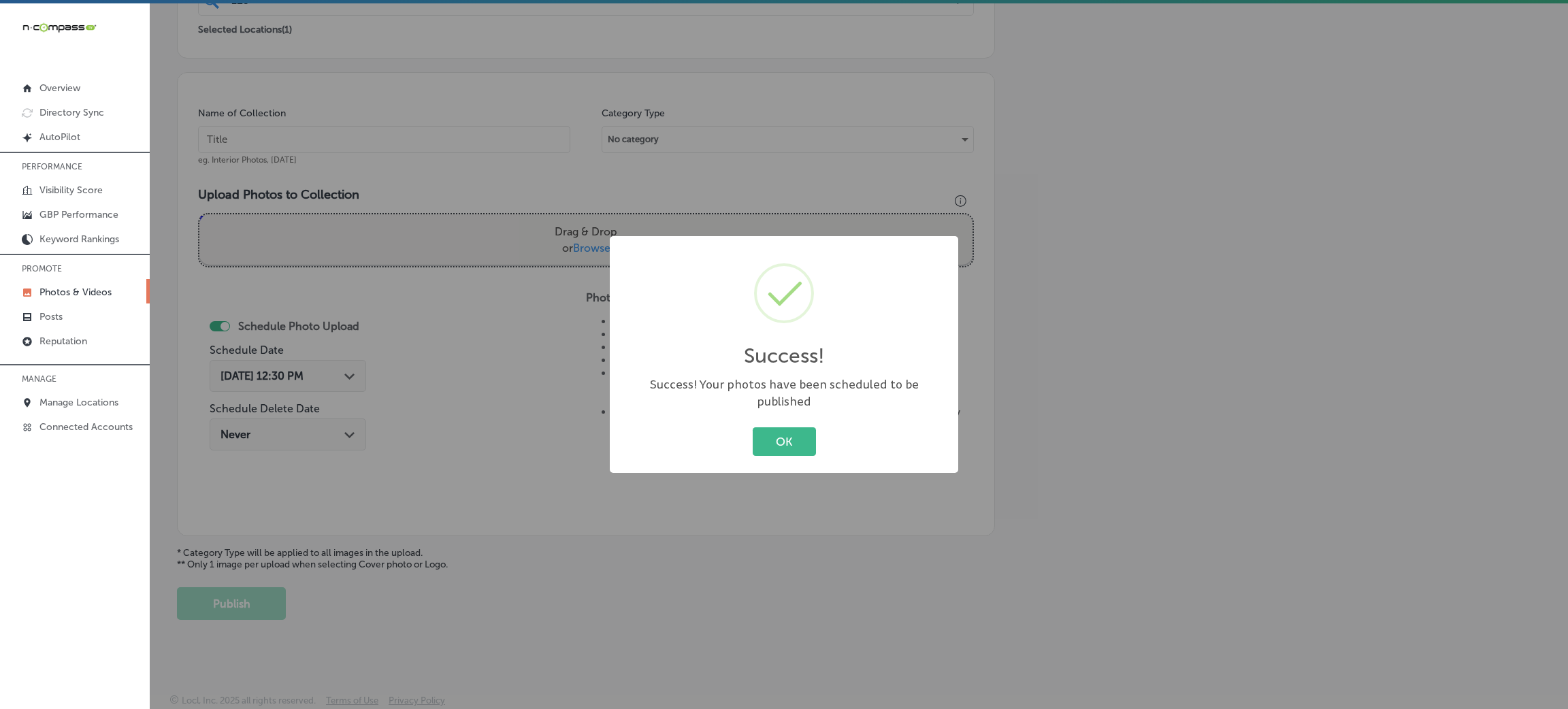
click at [779, 456] on div "Success! × Success! Your photos have been scheduled to be published OK Cancel" at bounding box center [784, 354] width 349 height 237
click at [761, 429] on button "OK" at bounding box center [784, 441] width 64 height 28
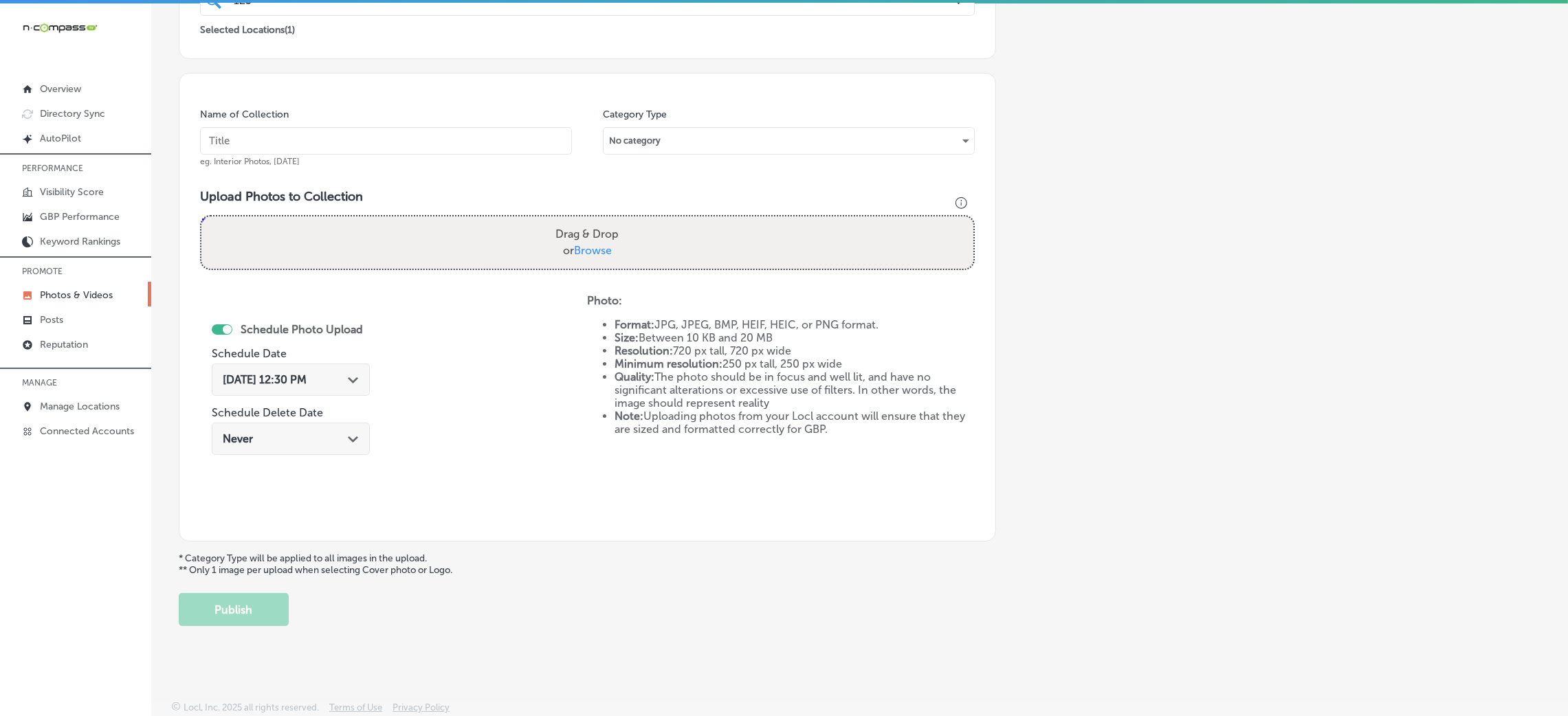
drag, startPoint x: 377, startPoint y: 147, endPoint x: 389, endPoint y: 145, distance: 12.2
click at [377, 147] on input "text" at bounding box center [386, 140] width 372 height 28
paste input "123-Septic-Services-septic-pumping-near-me"
type input "123-Septic-Services-septic-pumping-near-me"
click at [605, 233] on label "Drag & Drop or Browse" at bounding box center [587, 243] width 74 height 44
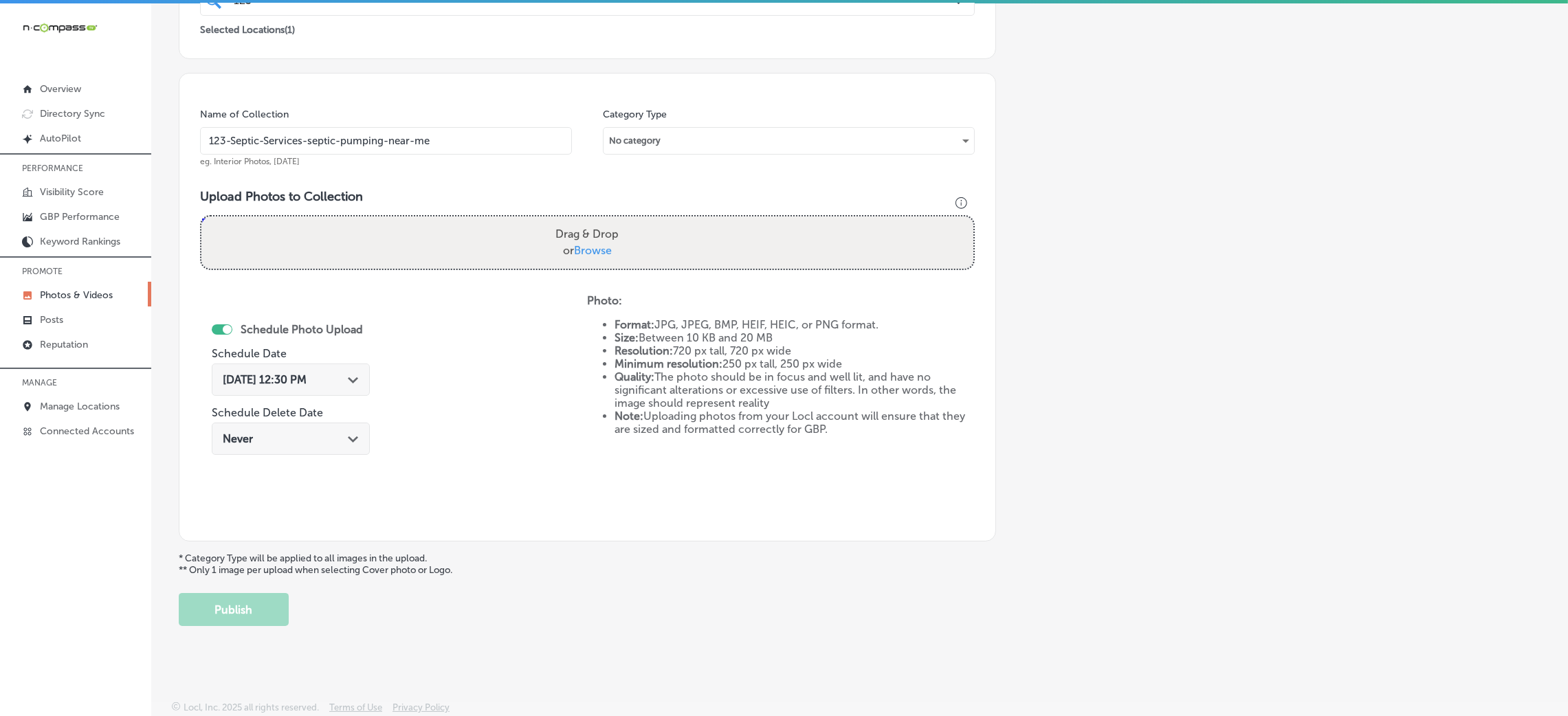
click at [605, 221] on input "Drag & Drop or Browse" at bounding box center [588, 219] width 772 height 4
type input "C:\fakepath\1 2 3 Septic Services (20).jpg"
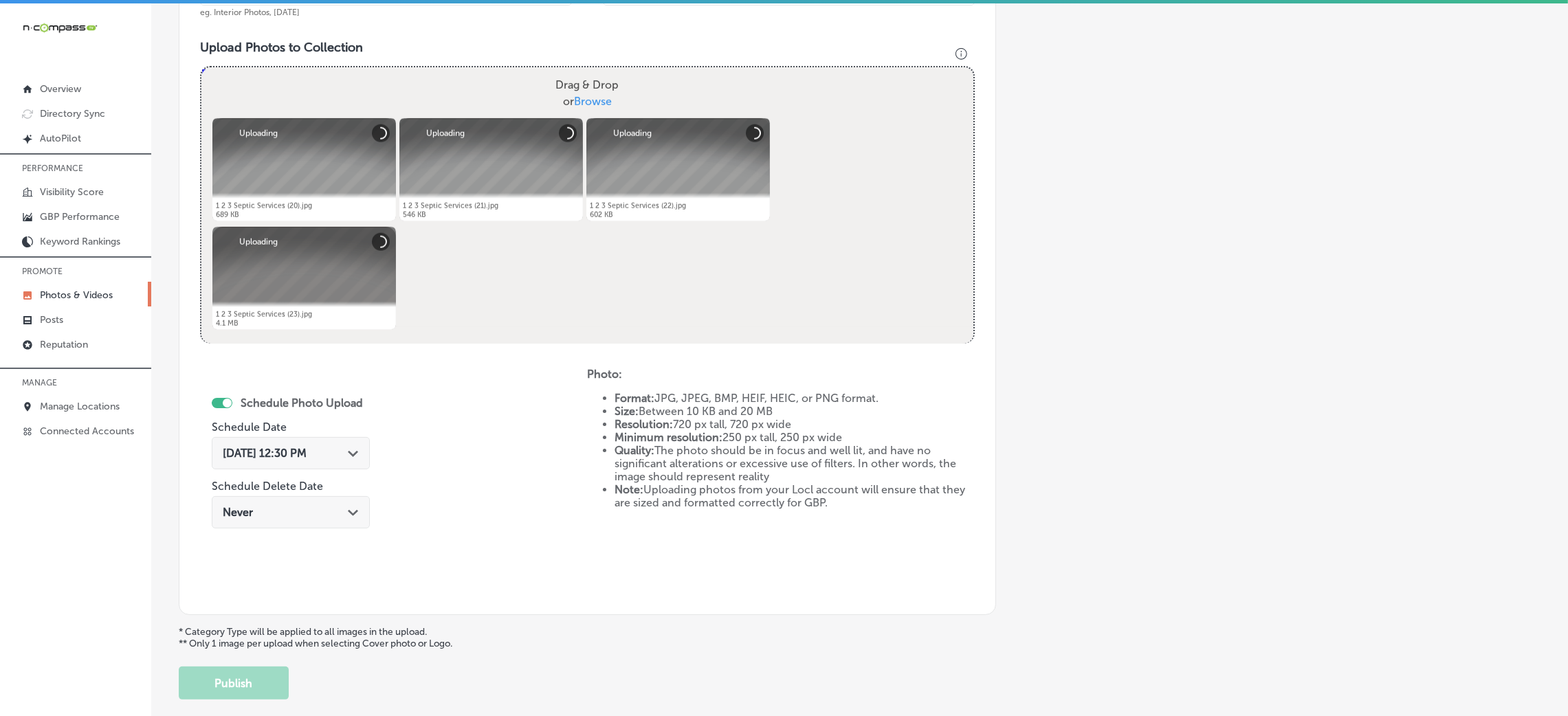
scroll to position [533, 0]
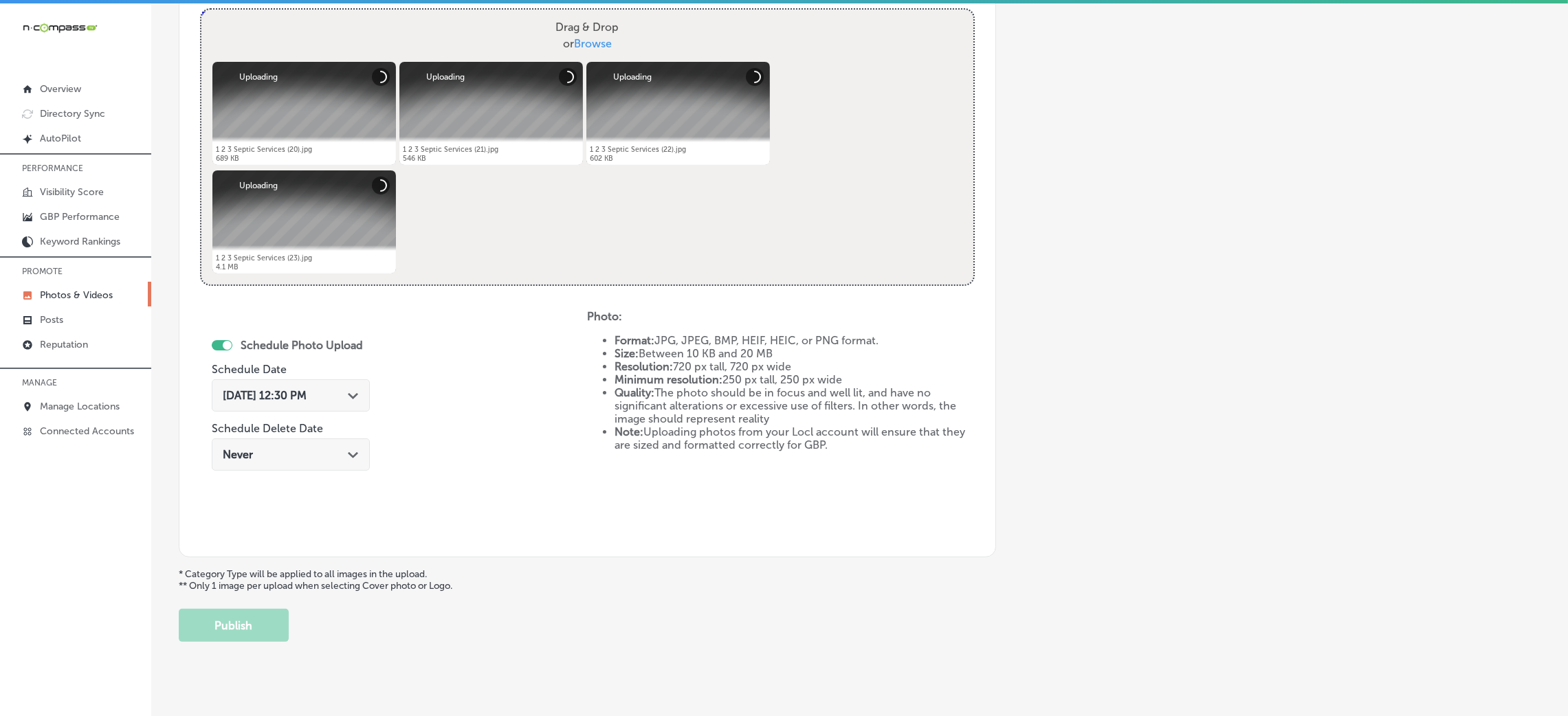
click at [284, 408] on div "[DATE] 12:30 PM Path Created with Sketch." at bounding box center [291, 396] width 158 height 32
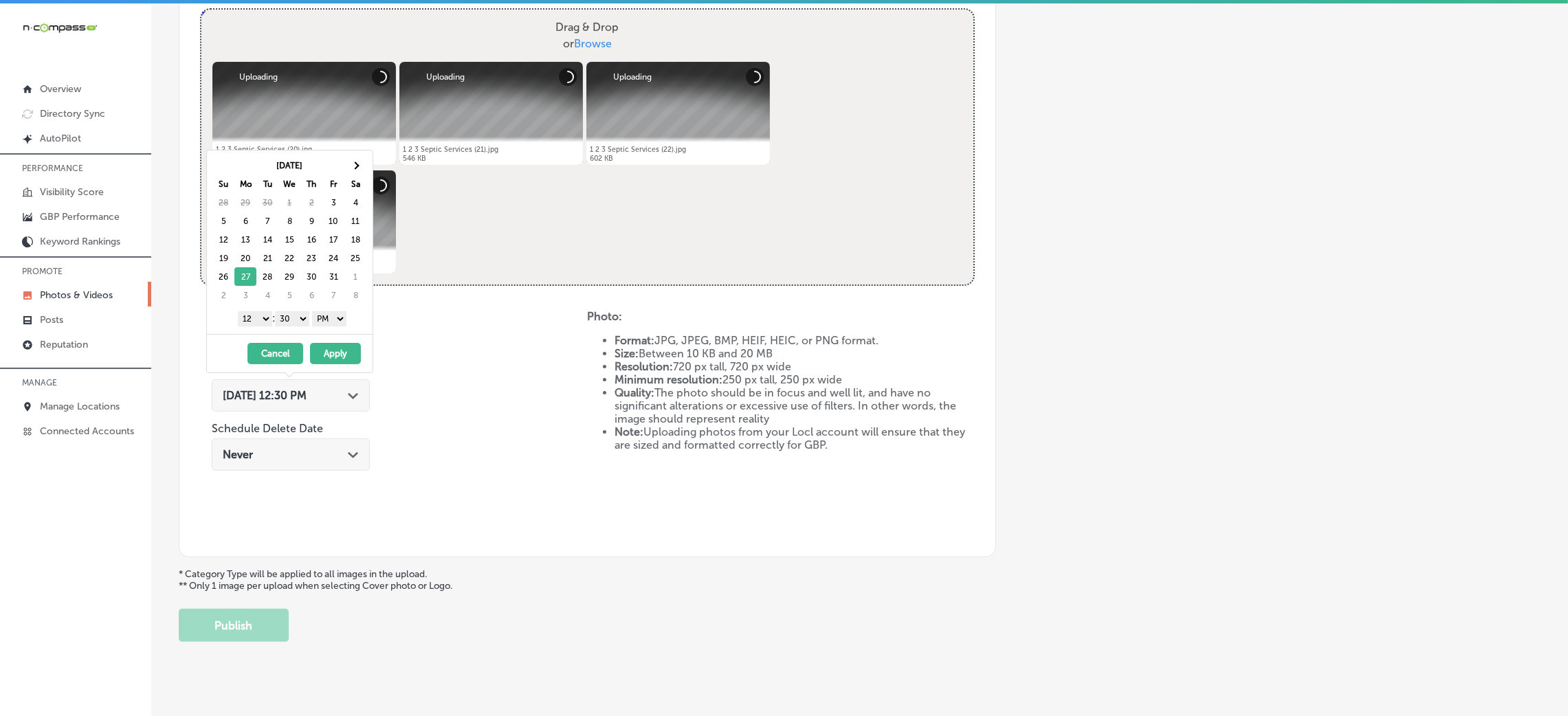
click at [327, 321] on select "AM PM" at bounding box center [329, 318] width 35 height 15
click at [298, 317] on select "00 10 20 30 40 50" at bounding box center [292, 318] width 35 height 15
click at [251, 311] on div "1 2 3 4 5 6 7 8 9 10 11 12 : 00 10 20 30 40 50 AM PM" at bounding box center [292, 318] width 160 height 20
click at [253, 321] on select "1 2 3 4 5 6 7 8 9 10 11 12" at bounding box center [255, 318] width 35 height 15
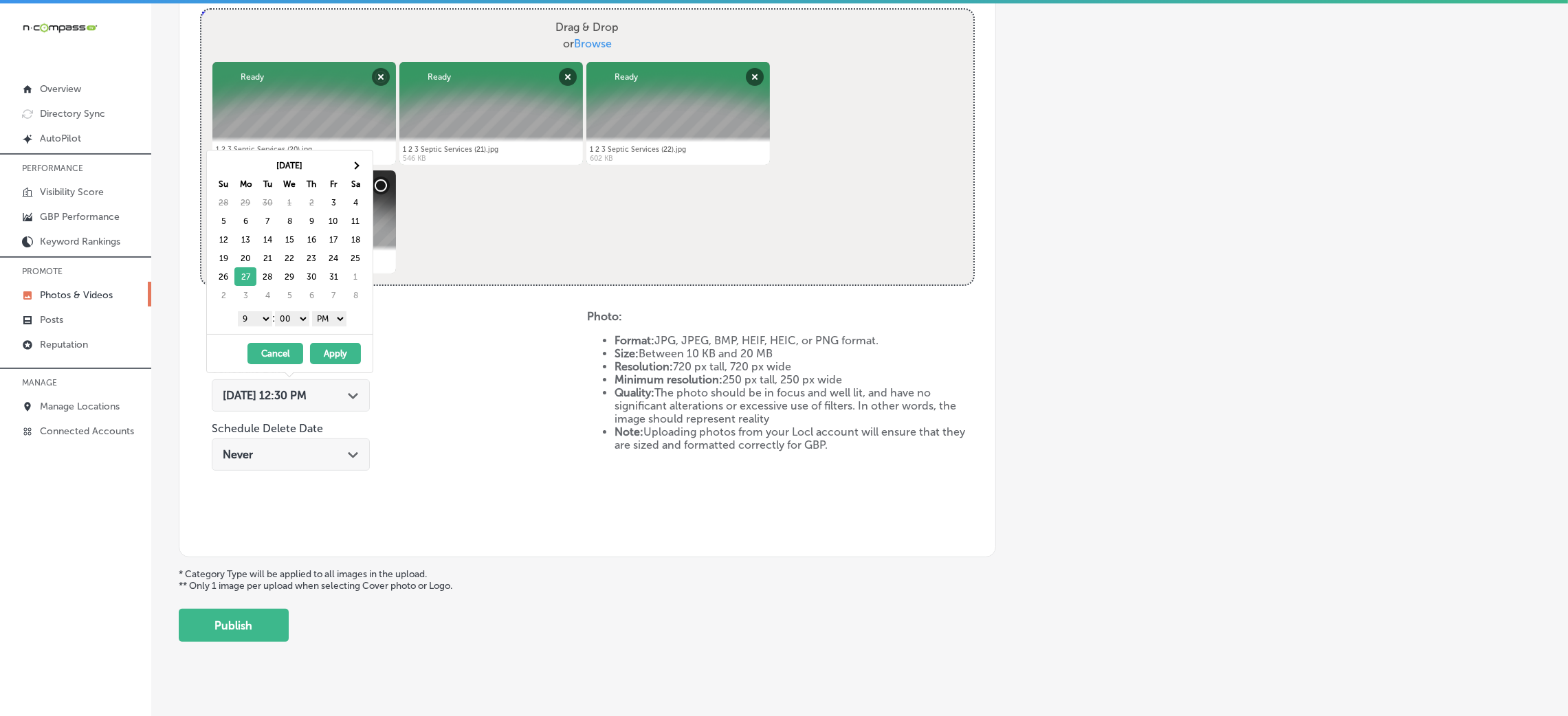
click at [348, 358] on button "Apply" at bounding box center [336, 353] width 51 height 21
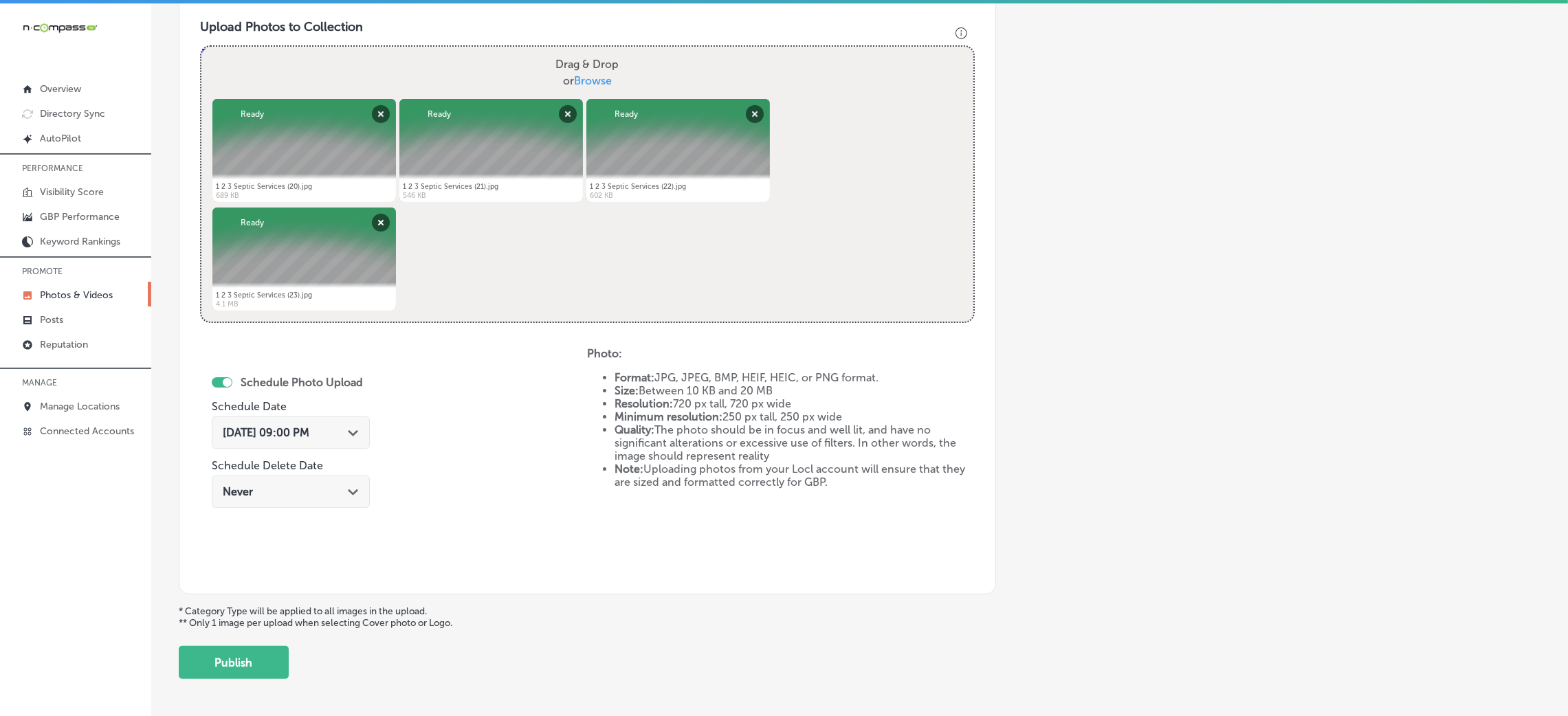
scroll to position [550, 0]
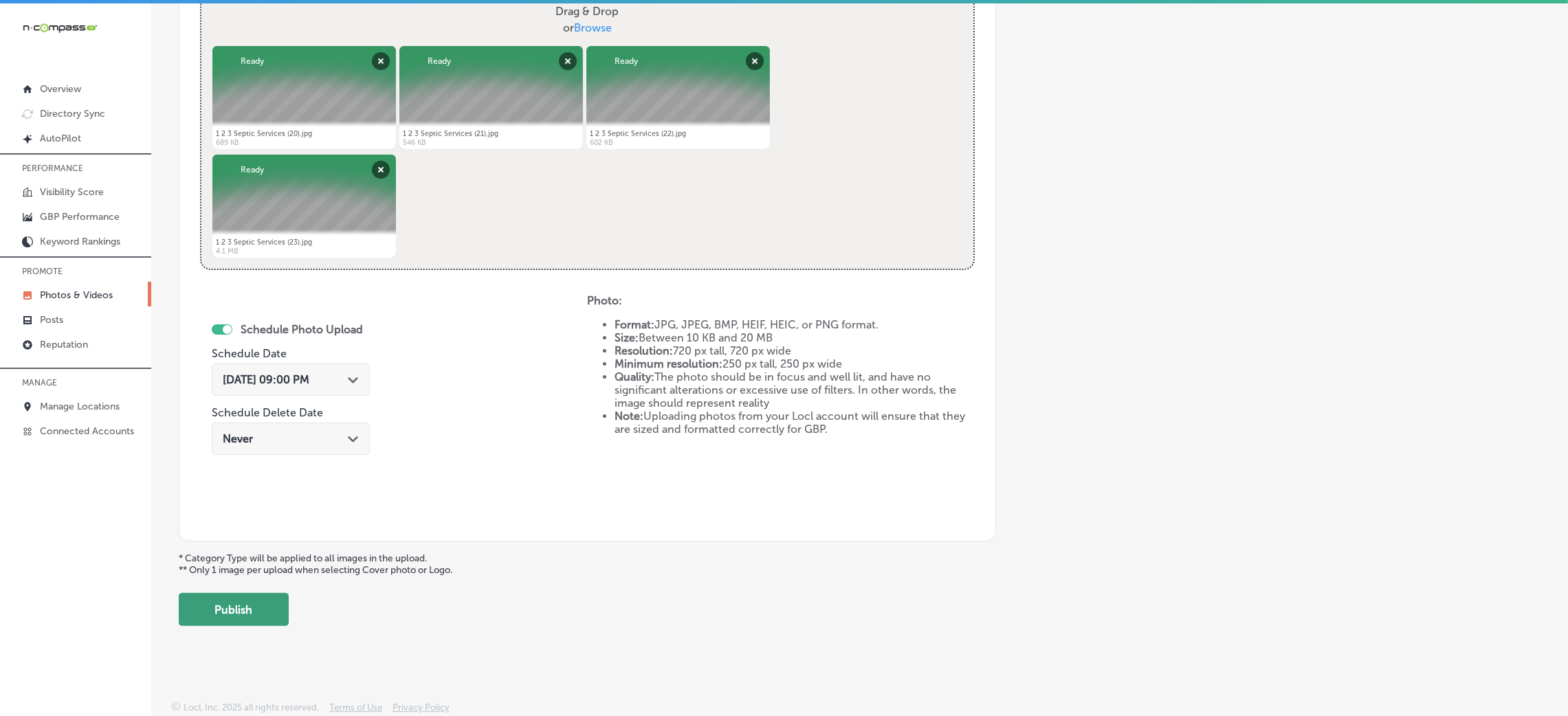
click at [226, 605] on button "Publish" at bounding box center [233, 609] width 110 height 33
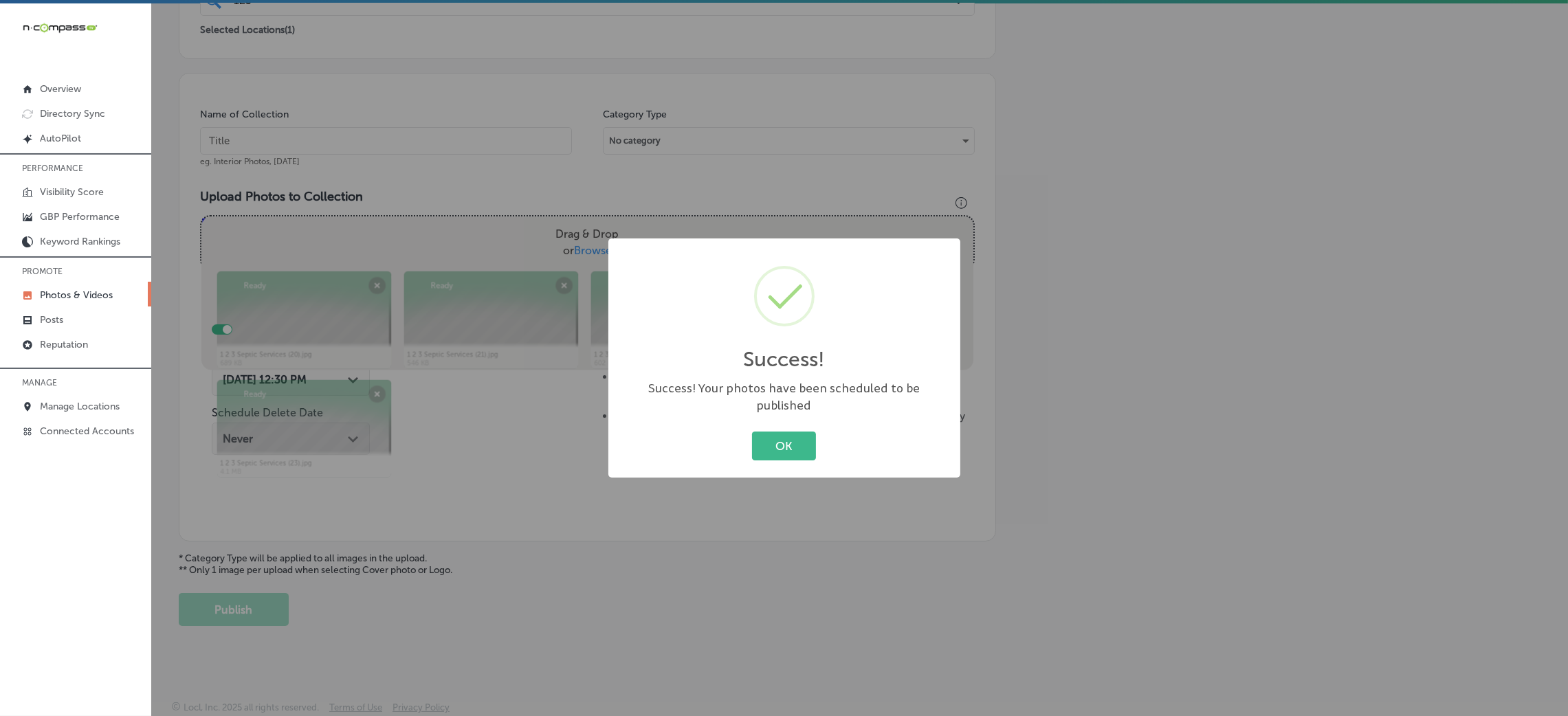
scroll to position [327, 0]
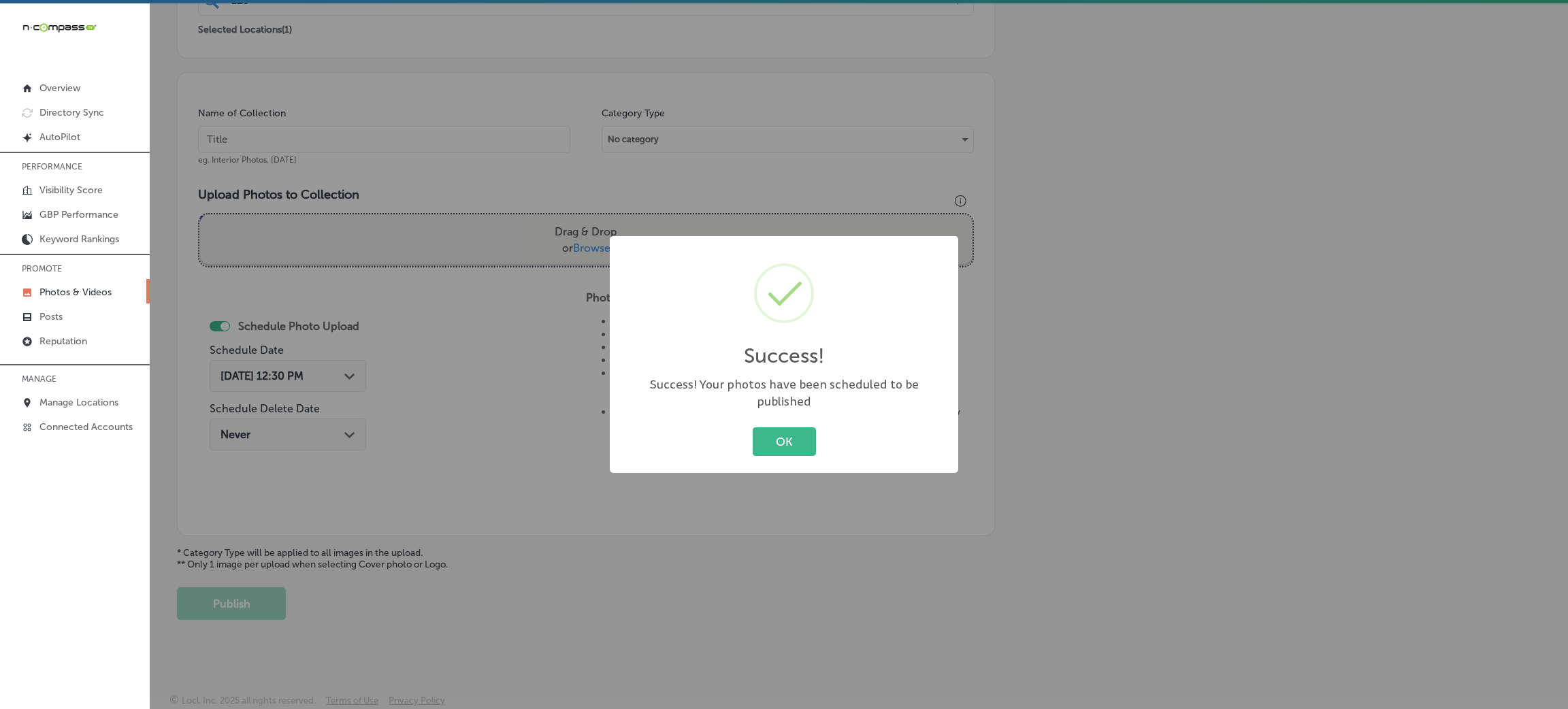
click at [802, 424] on div "OK Cancel" at bounding box center [784, 441] width 321 height 36
click at [790, 443] on button "OK" at bounding box center [784, 441] width 64 height 28
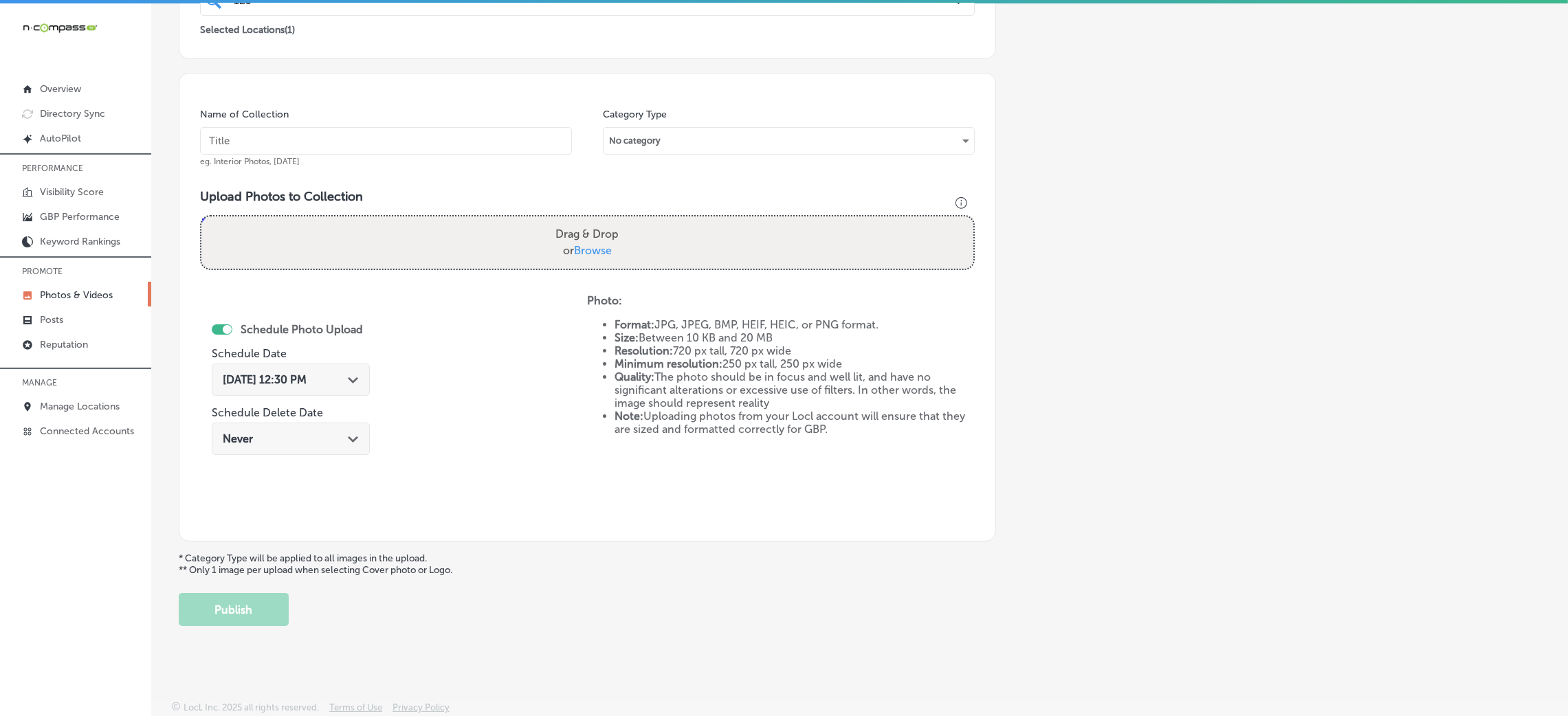
click at [505, 147] on input "text" at bounding box center [386, 140] width 372 height 28
paste input "123-Septic-Services-septic-pumping-near-me"
type input "123-Septic-Services-septic-pumping-near-me"
click at [602, 224] on label "Drag & Drop or Browse" at bounding box center [587, 243] width 74 height 44
click at [602, 221] on input "Drag & Drop or Browse" at bounding box center [588, 219] width 772 height 4
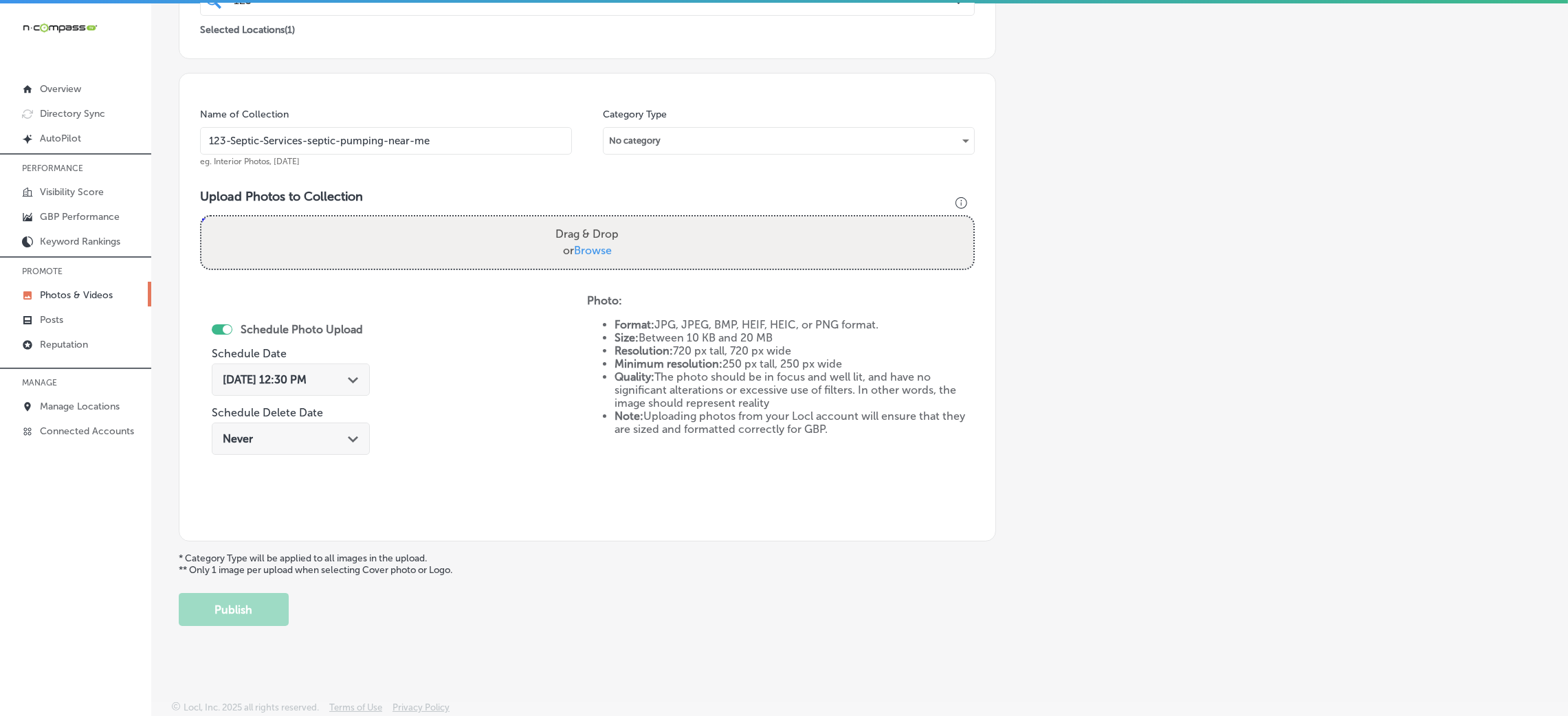
type input "C:\fakepath\1 2 3 Septic Services (24).jpg"
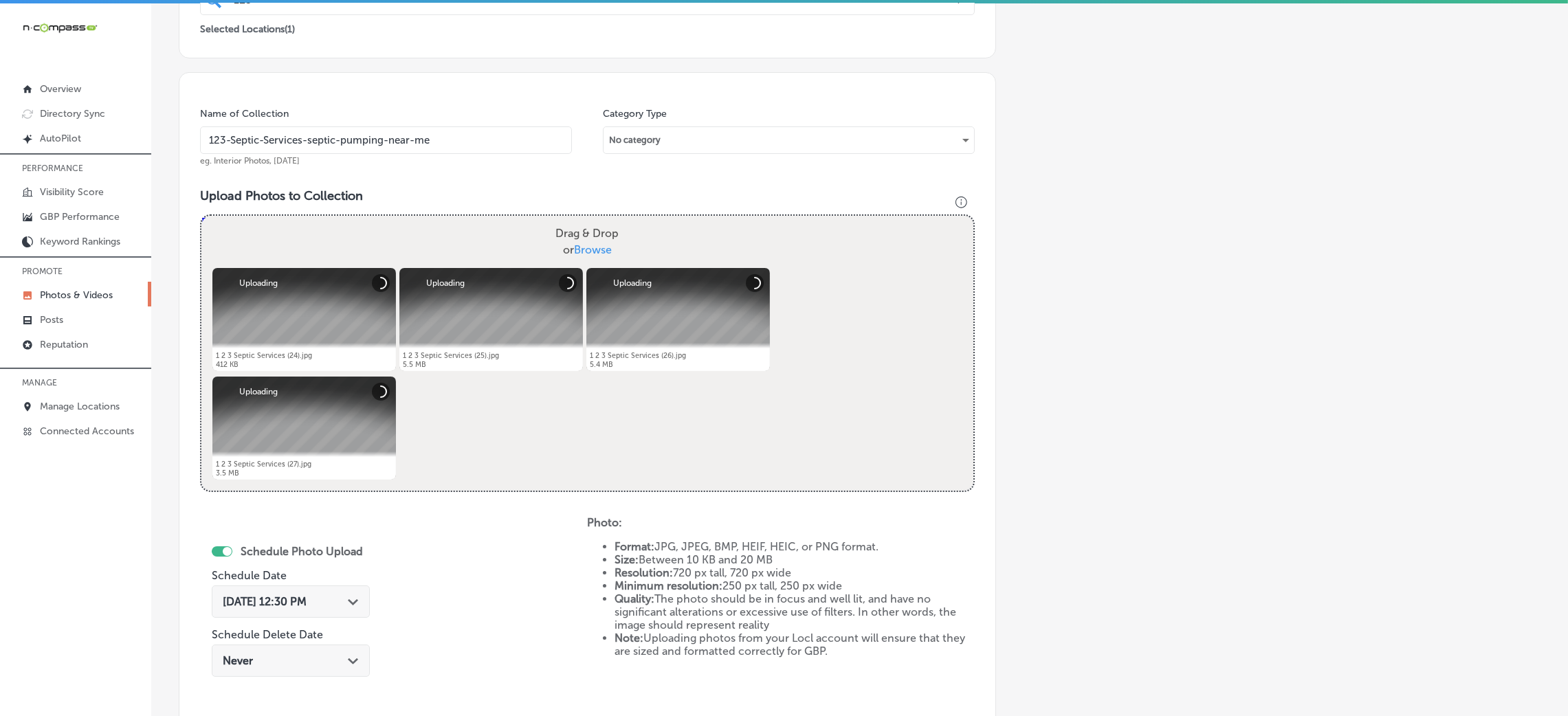
click at [226, 607] on span "[DATE] 12:30 PM" at bounding box center [265, 602] width 84 height 13
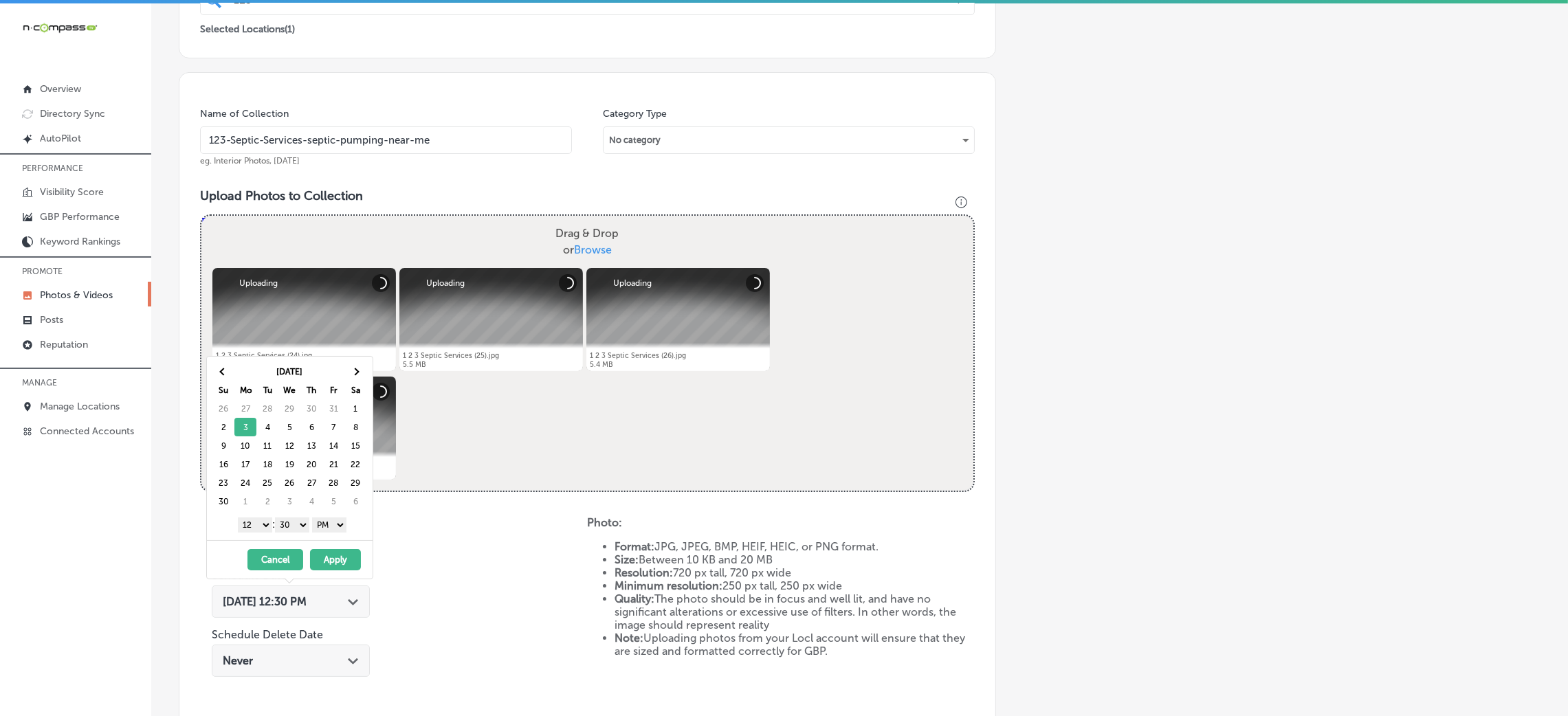
click at [298, 522] on select "00 10 20 30 40 50" at bounding box center [292, 525] width 35 height 15
drag, startPoint x: 277, startPoint y: 535, endPoint x: 259, endPoint y: 523, distance: 21.6
click at [261, 522] on select "1 2 3 4 5 6 7 8 9 10 11 12" at bounding box center [255, 525] width 35 height 15
click at [334, 552] on button "Apply" at bounding box center [336, 560] width 51 height 21
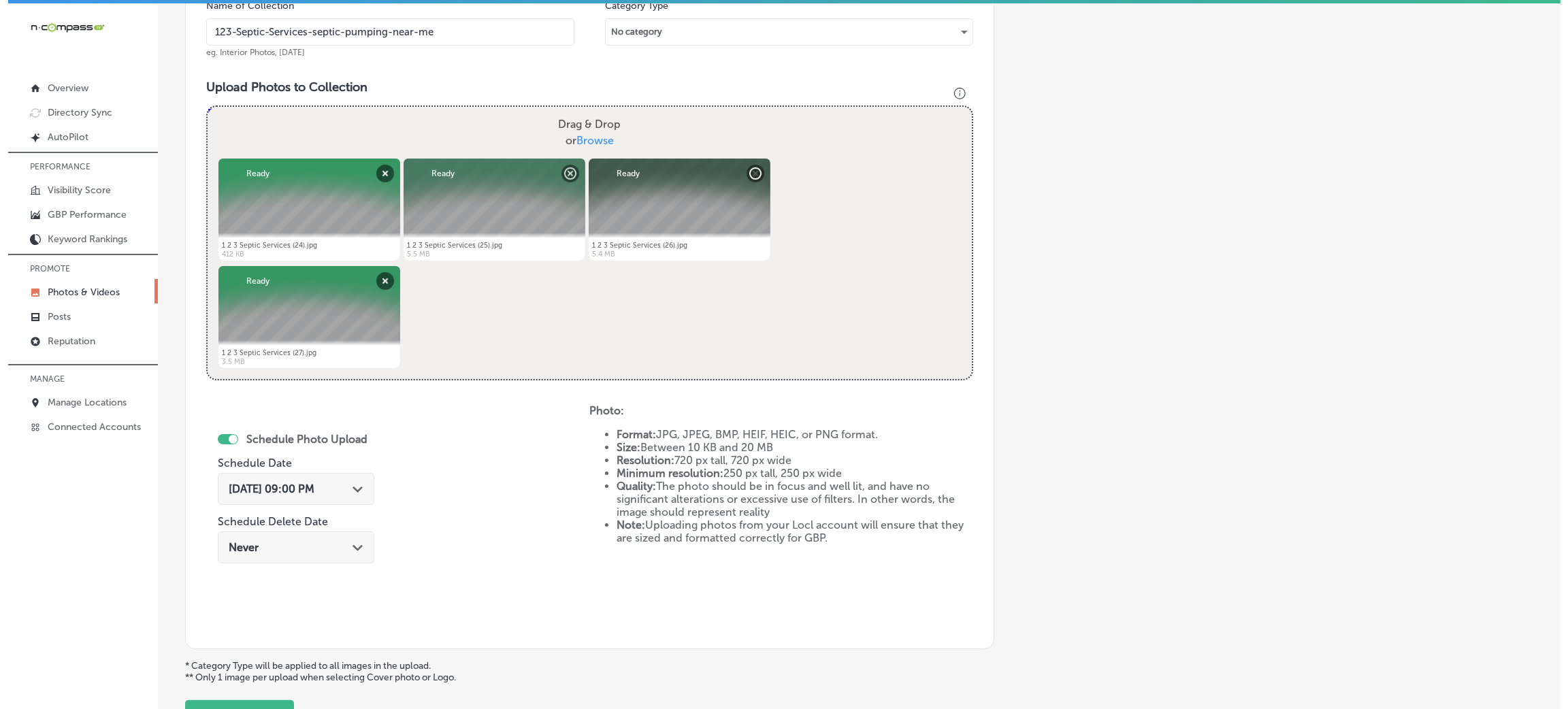
scroll to position [544, 0]
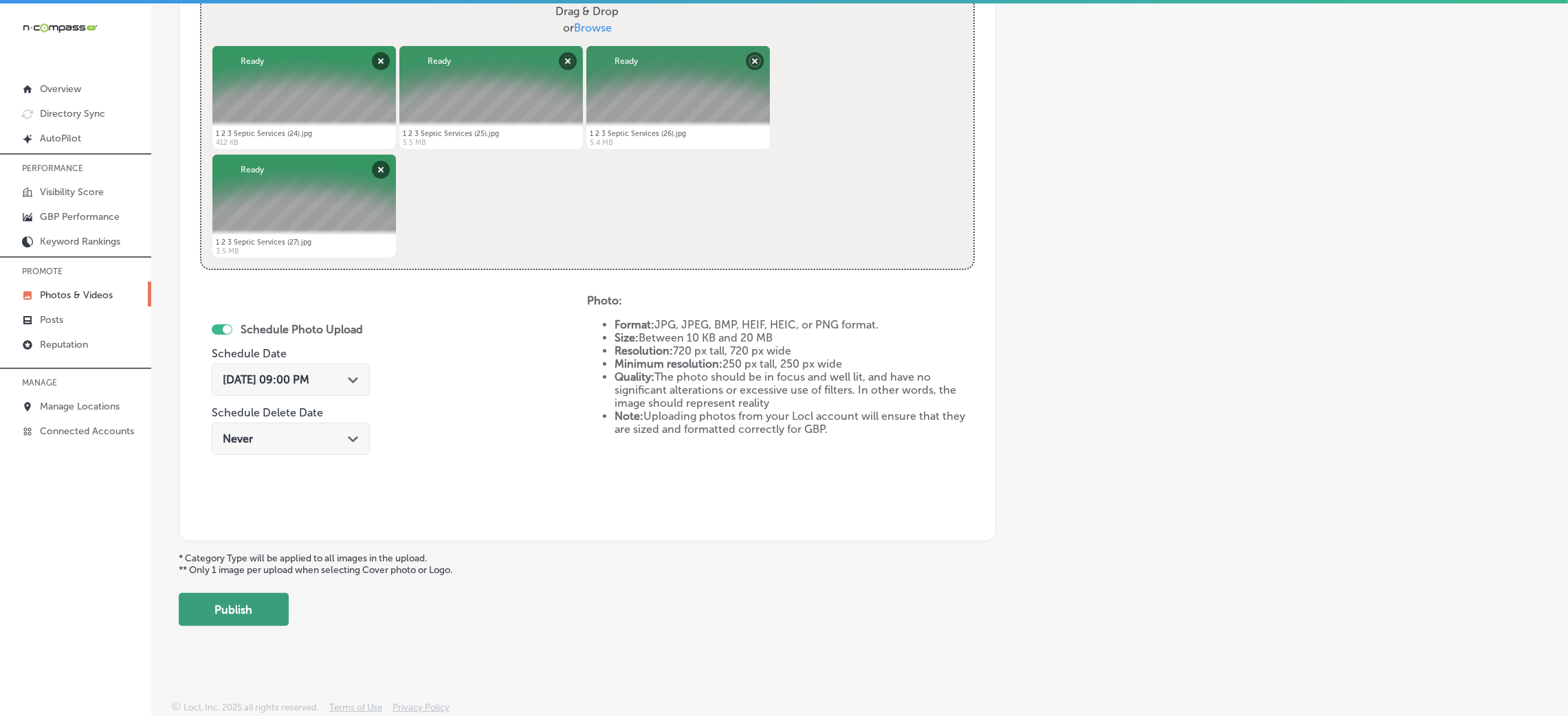
click at [259, 609] on button "Publish" at bounding box center [233, 609] width 110 height 33
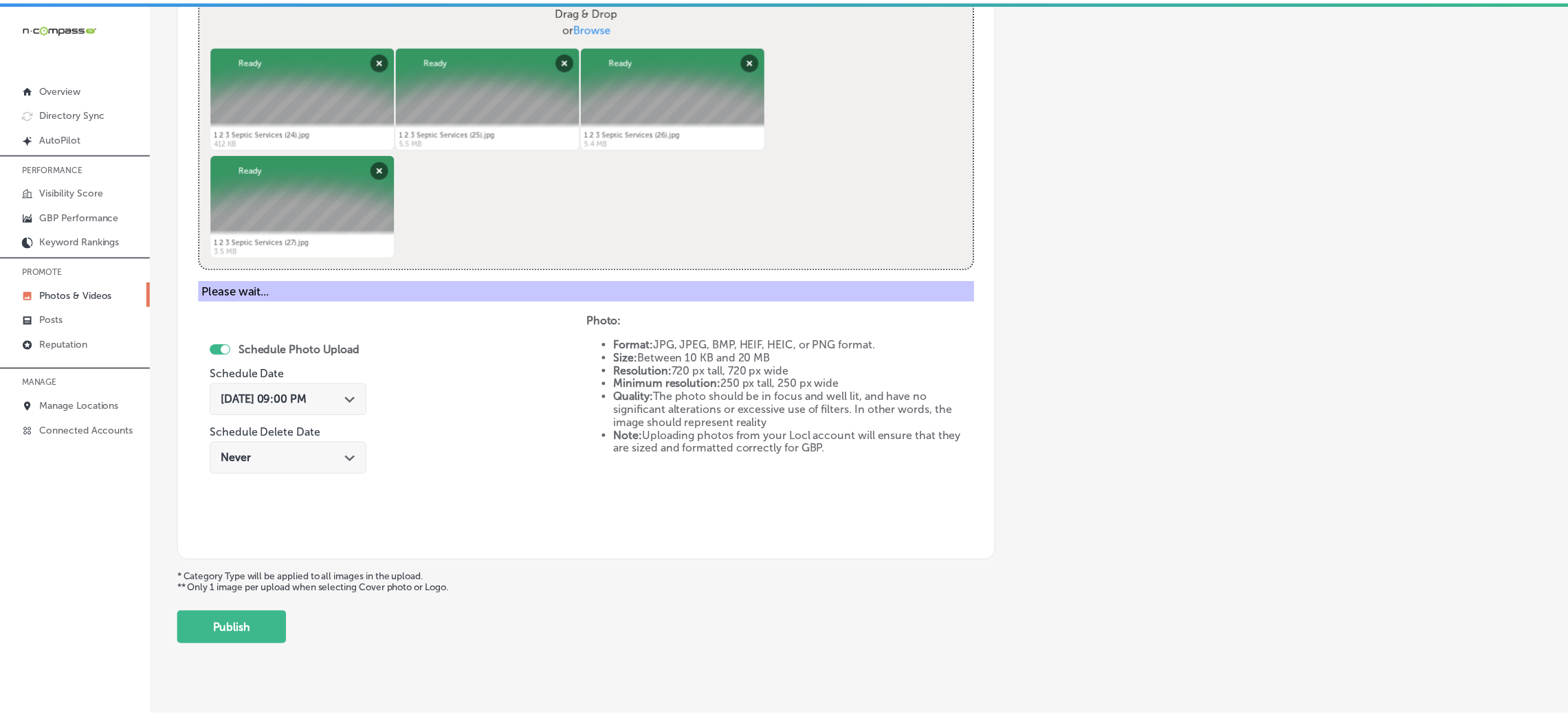
scroll to position [327, 0]
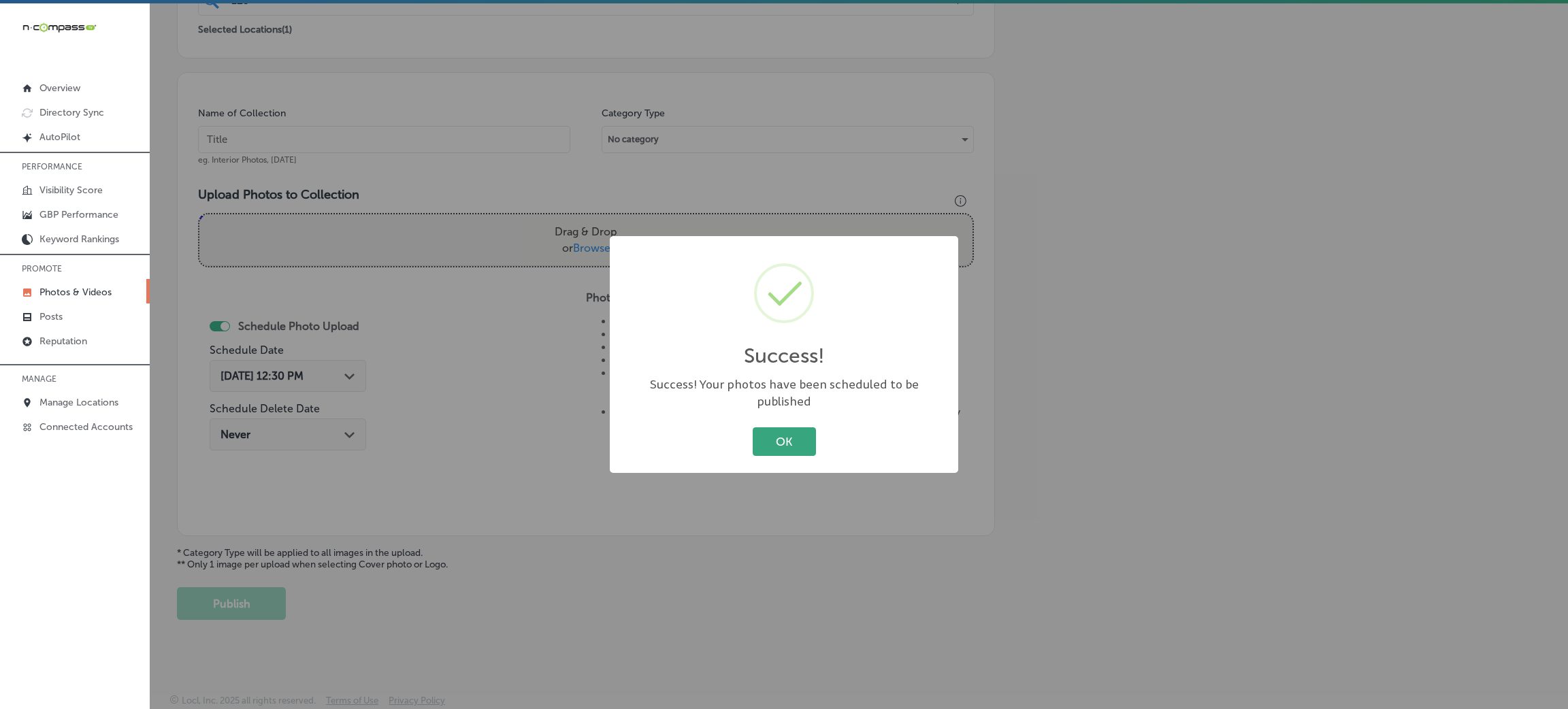
click at [793, 429] on button "OK" at bounding box center [784, 441] width 64 height 28
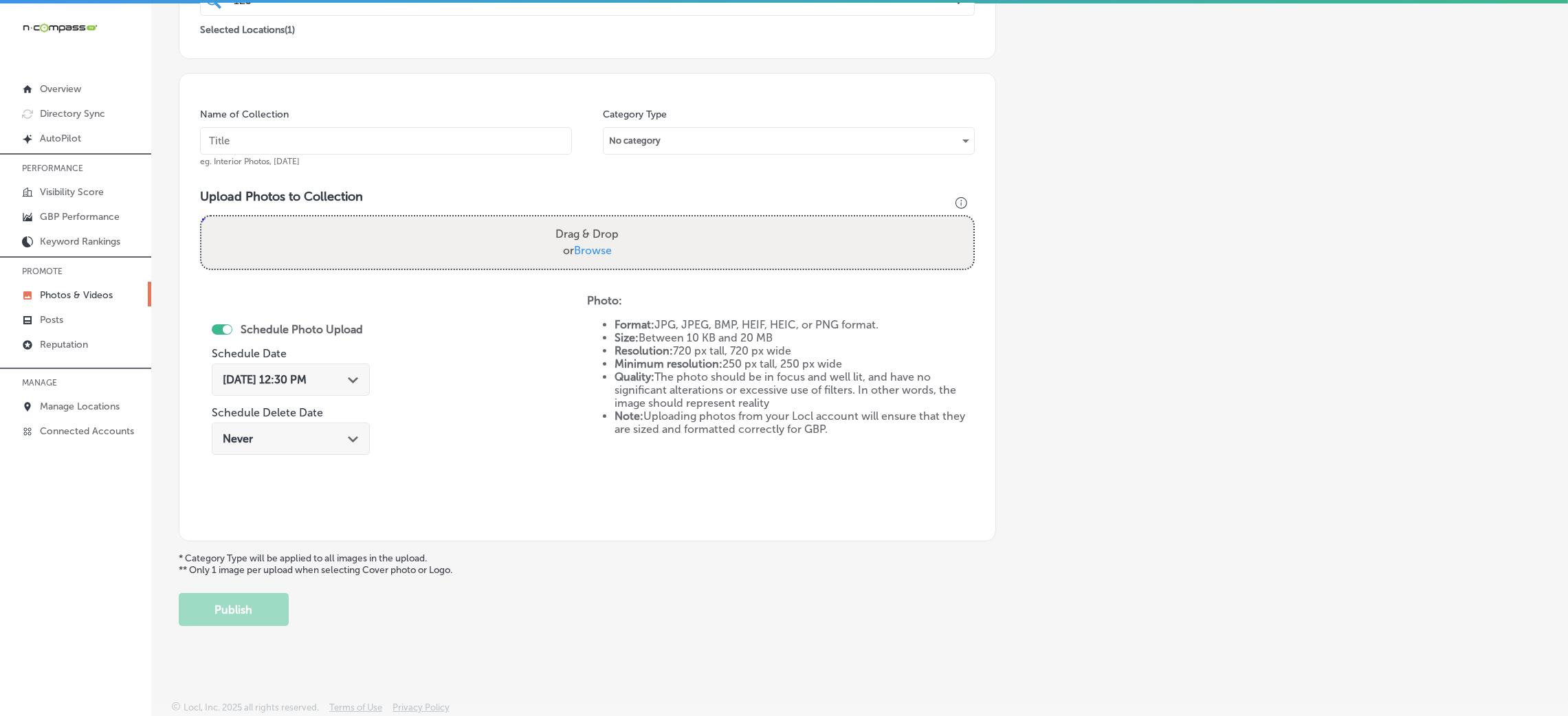
click at [493, 133] on input "text" at bounding box center [386, 140] width 372 height 28
paste input "123-Septic-Services-septic-pumping-near-me"
type input "123-Septic-Services-septic-pumping-near-me"
click at [662, 251] on div "Drag & Drop or Browse" at bounding box center [588, 243] width 772 height 52
click at [202, 217] on input "Drag & Drop or Browse" at bounding box center [588, 219] width 772 height 4
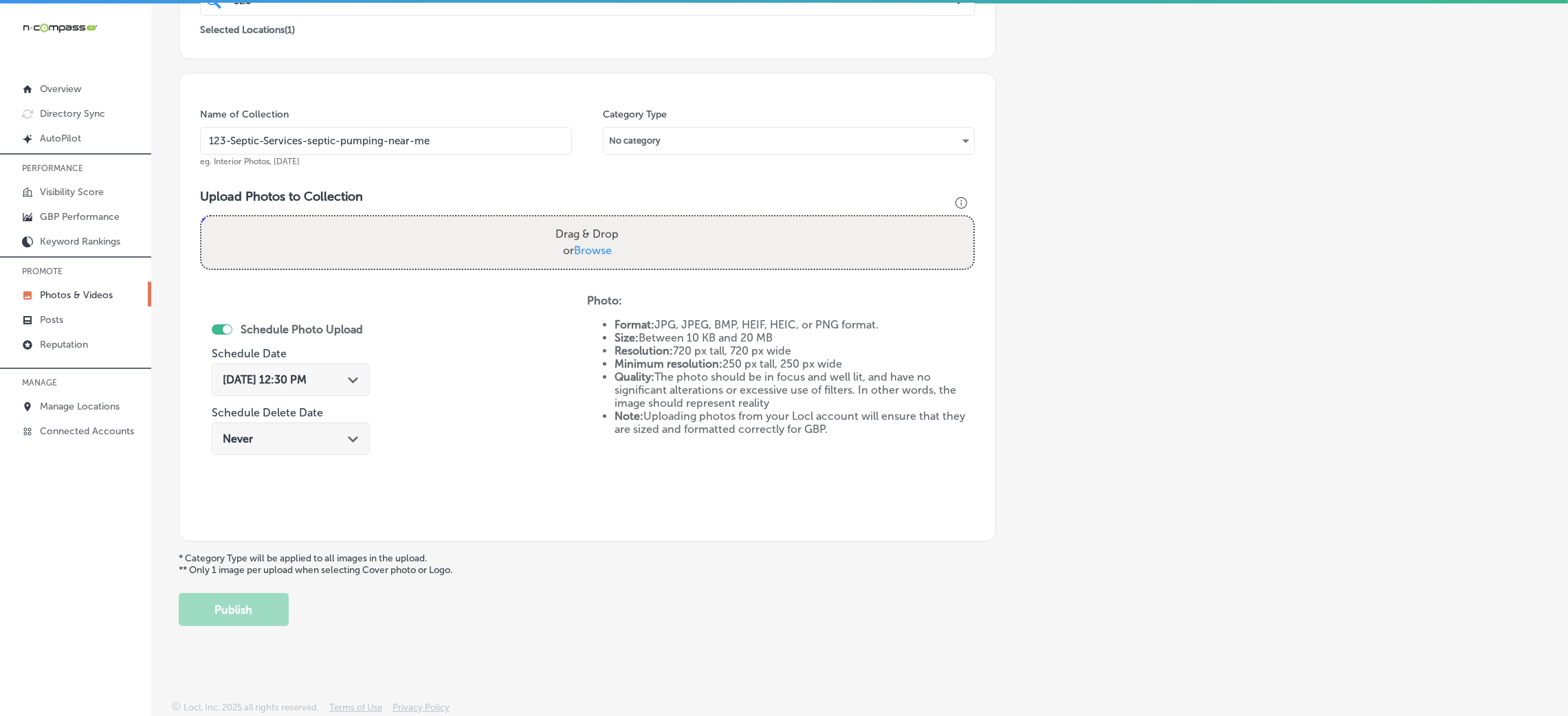
type input "C:\fakepath\1 2 3 Septic Services (28).jpg"
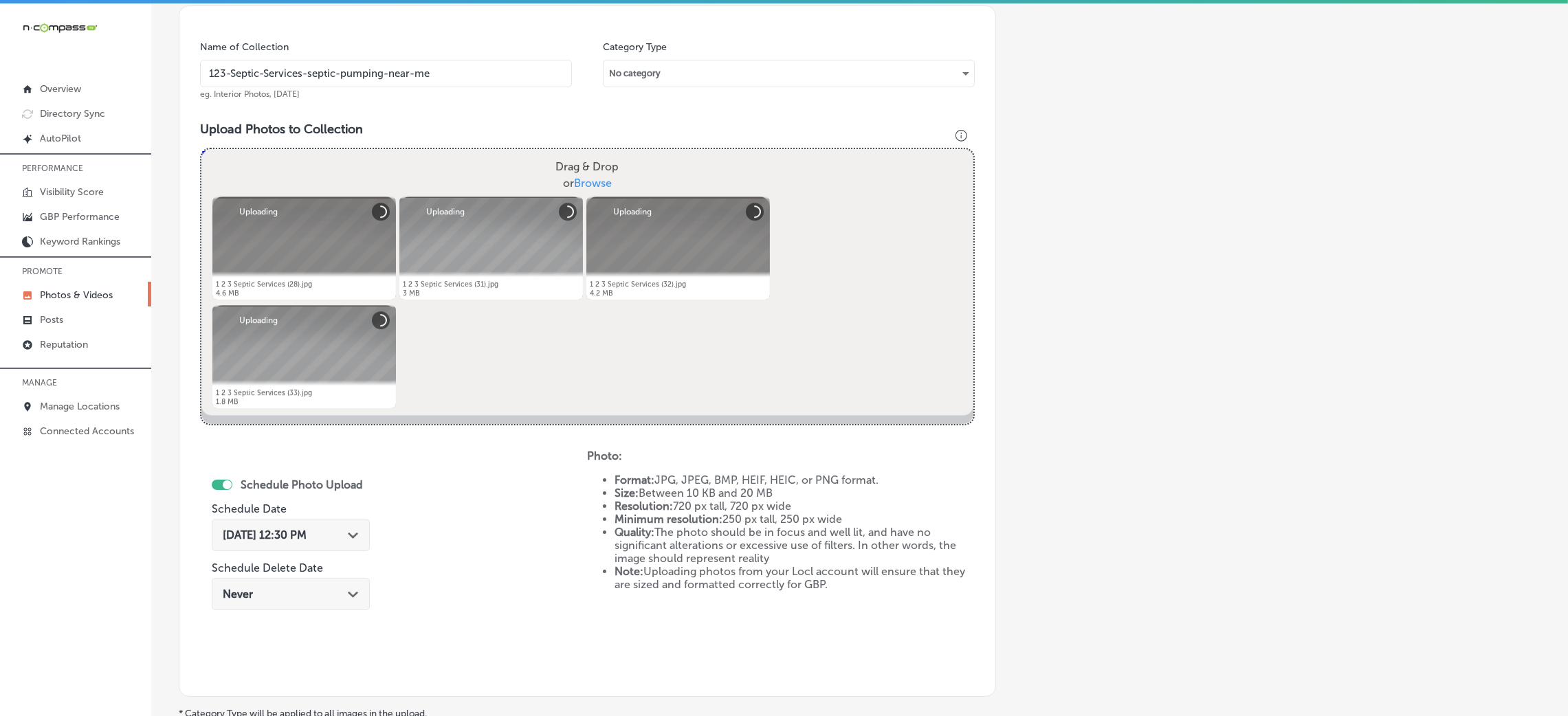
scroll to position [430, 0]
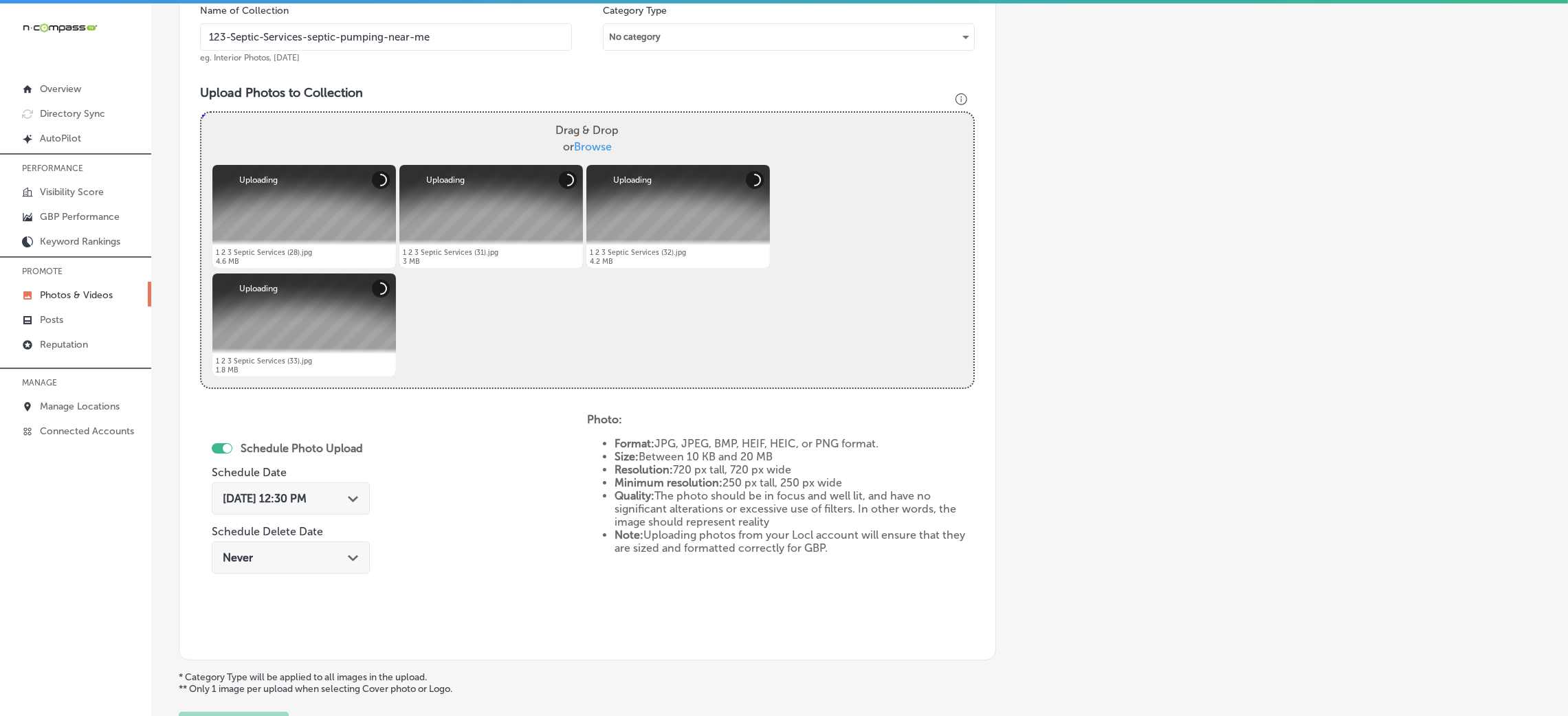
click at [338, 485] on div "[DATE] 12:30 PM Path Created with Sketch." at bounding box center [291, 499] width 158 height 32
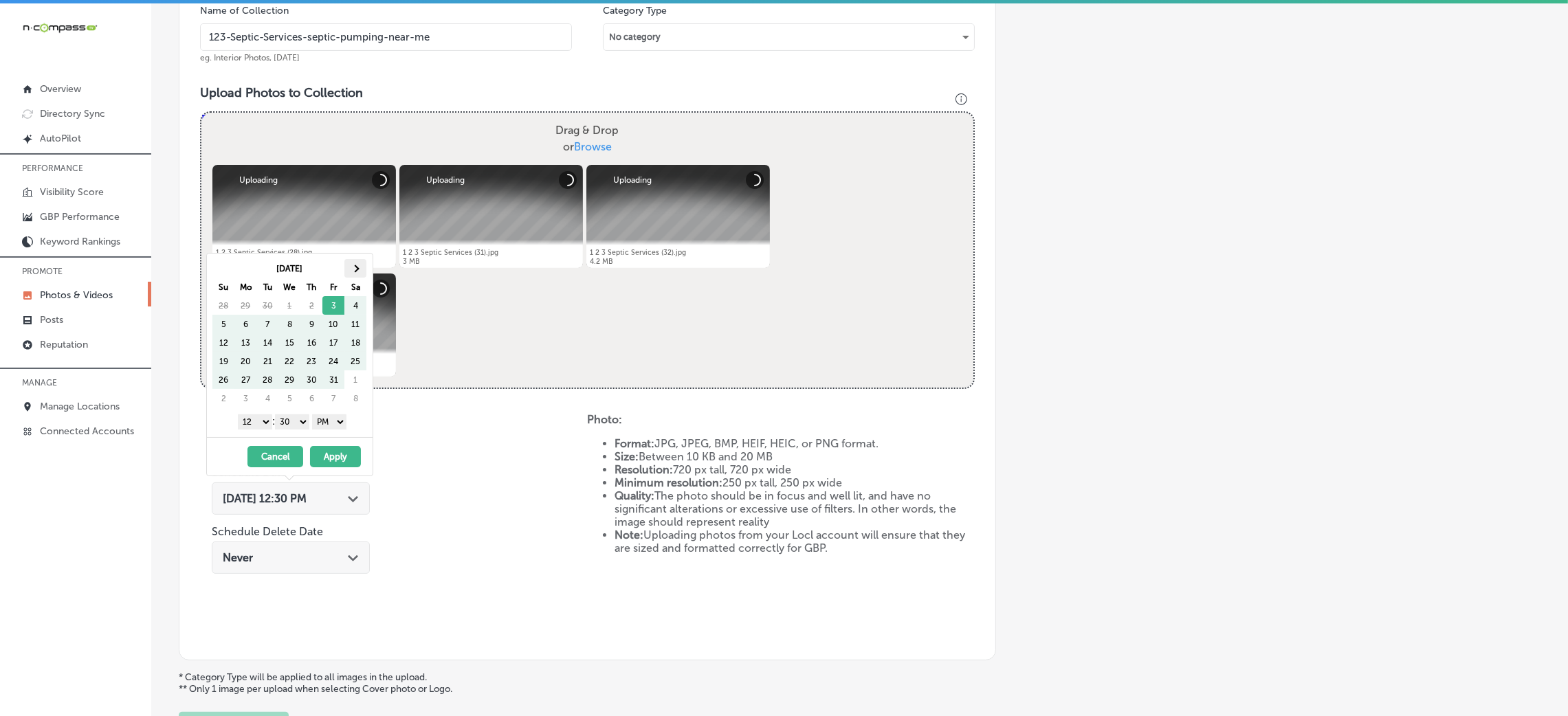
click at [352, 267] on span at bounding box center [355, 268] width 8 height 8
click at [296, 425] on select "00 10 20 30 40 50" at bounding box center [292, 422] width 35 height 15
click at [248, 415] on div "1 2 3 4 5 6 7 8 9 10 11 12 : 00 10 20 30 40 50 AM PM" at bounding box center [292, 421] width 160 height 20
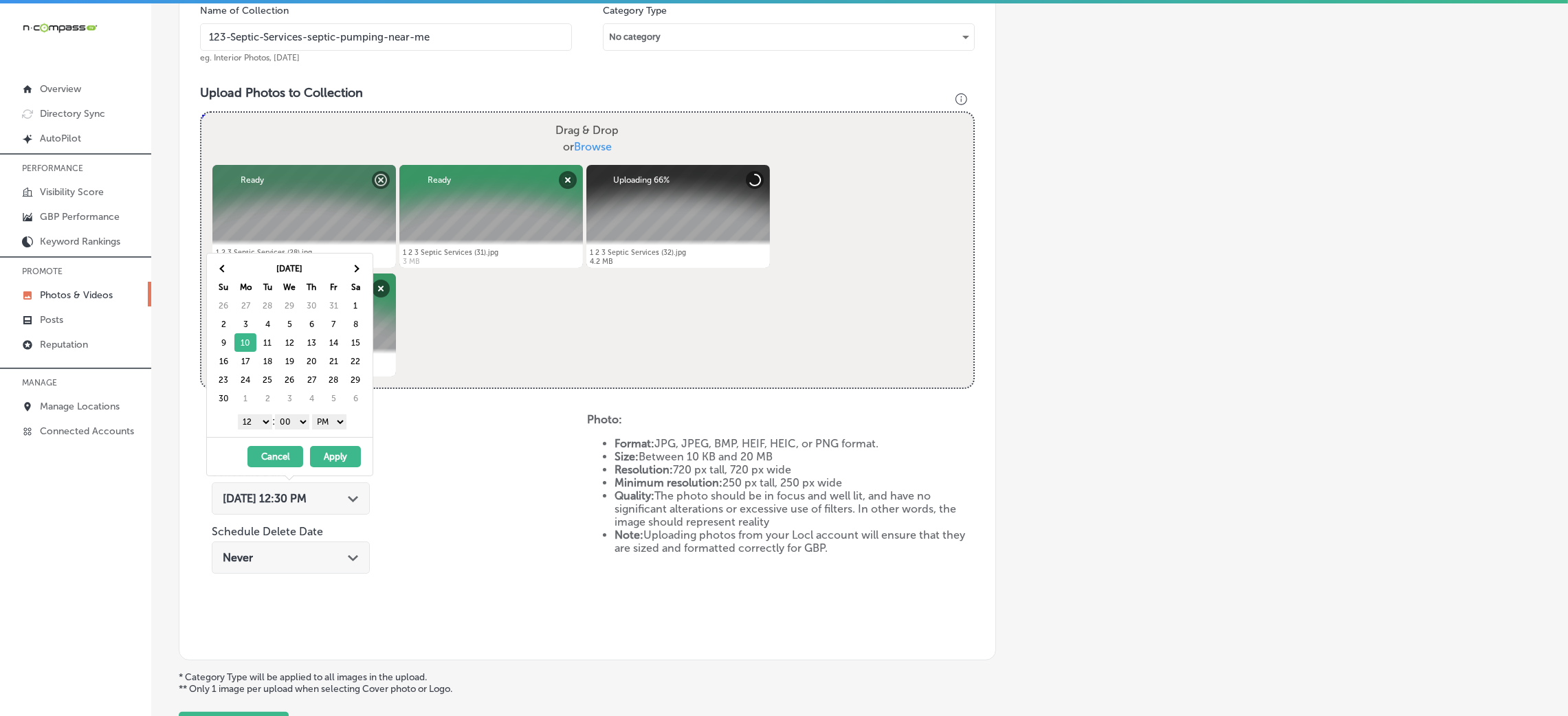
drag, startPoint x: 245, startPoint y: 419, endPoint x: 251, endPoint y: 423, distance: 7.2
click at [245, 419] on select "1 2 3 4 5 6 7 8 9 10 11 12" at bounding box center [255, 422] width 35 height 15
click at [344, 456] on button "Apply" at bounding box center [336, 456] width 51 height 21
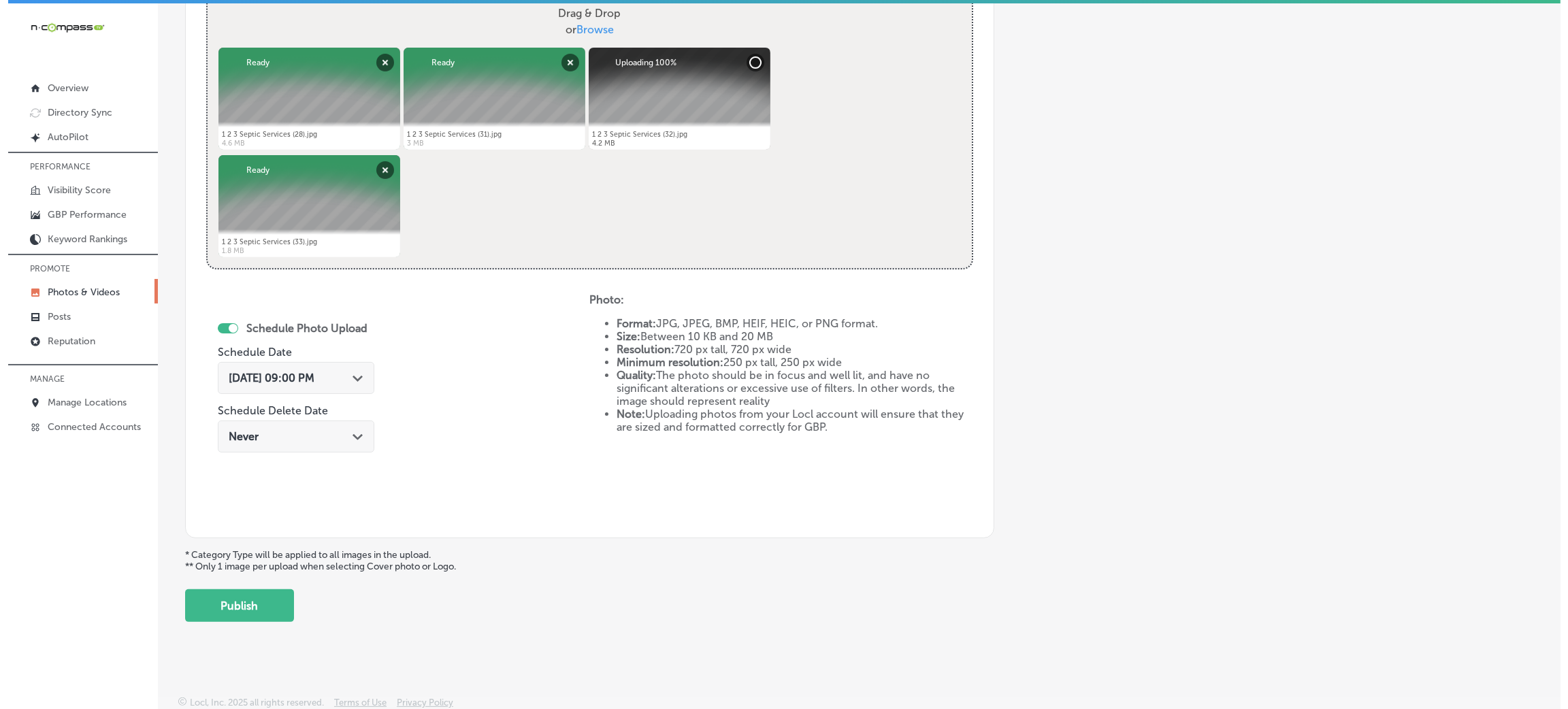
scroll to position [544, 0]
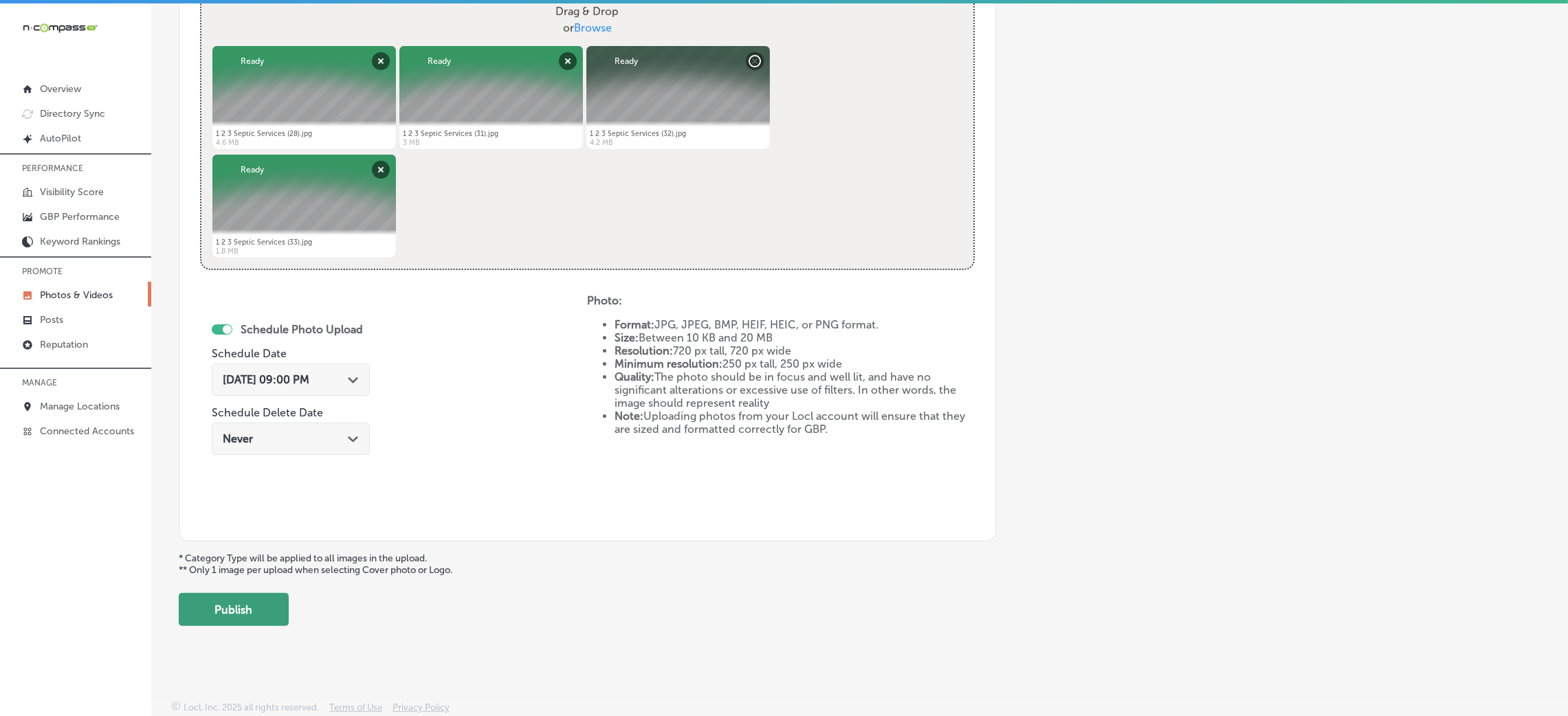
click at [269, 602] on button "Publish" at bounding box center [233, 609] width 110 height 33
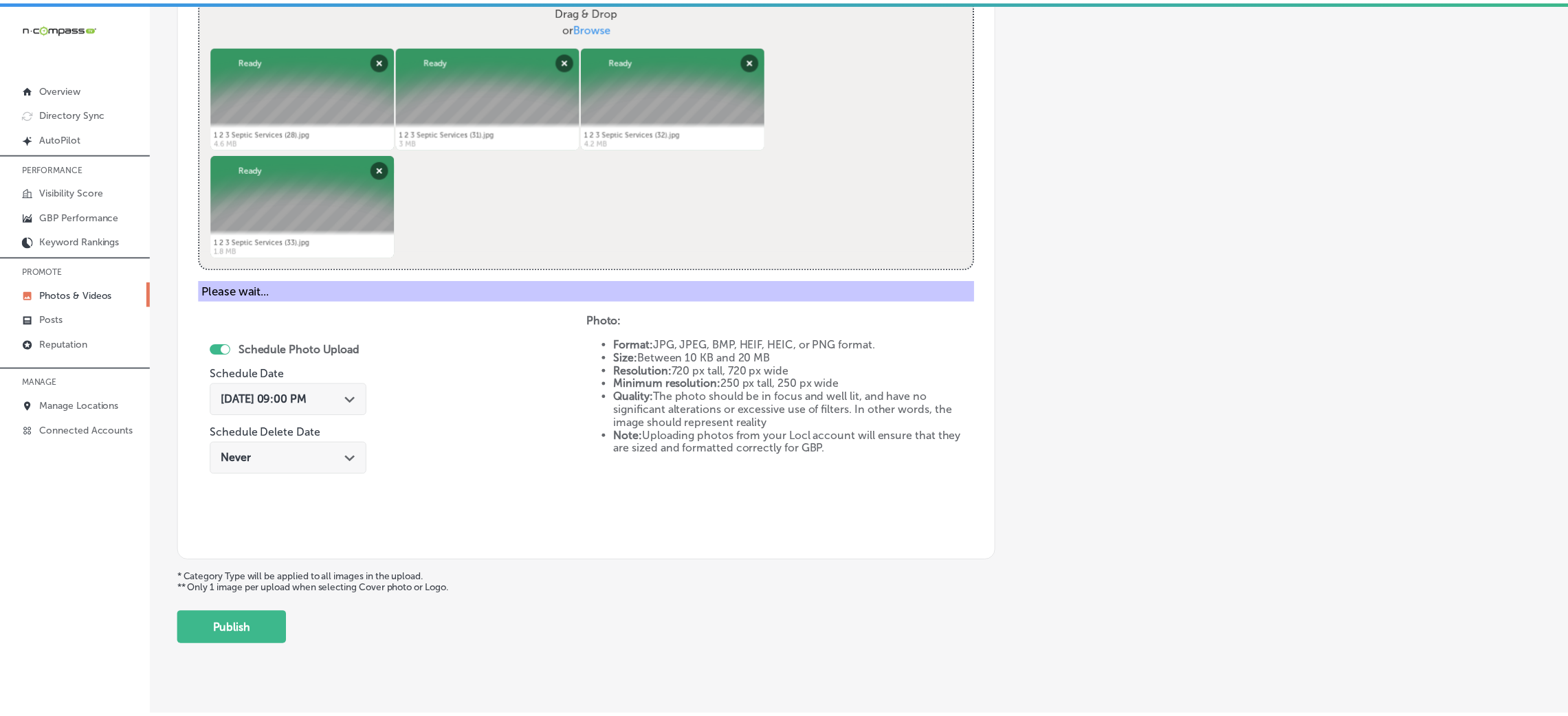
scroll to position [327, 0]
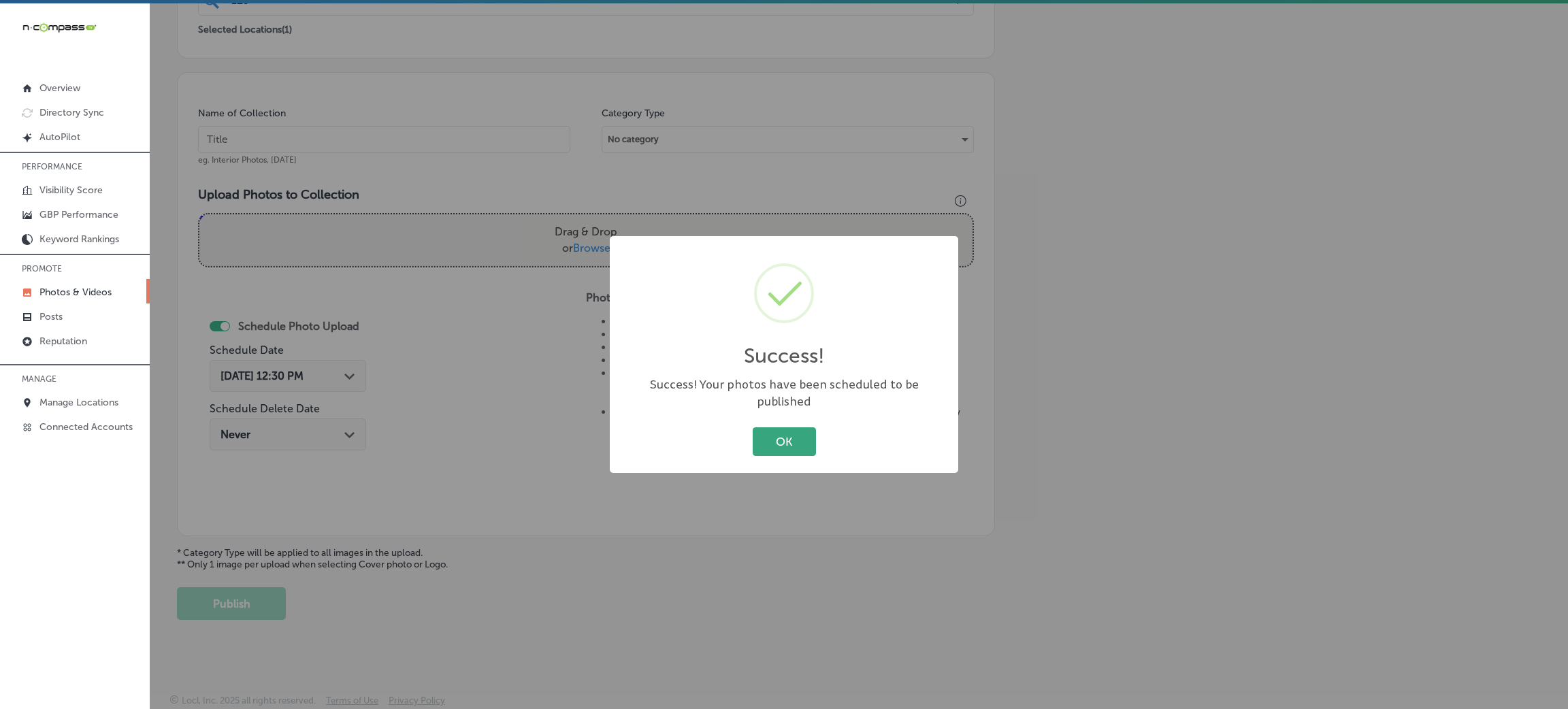
click at [787, 429] on button "OK" at bounding box center [784, 441] width 64 height 28
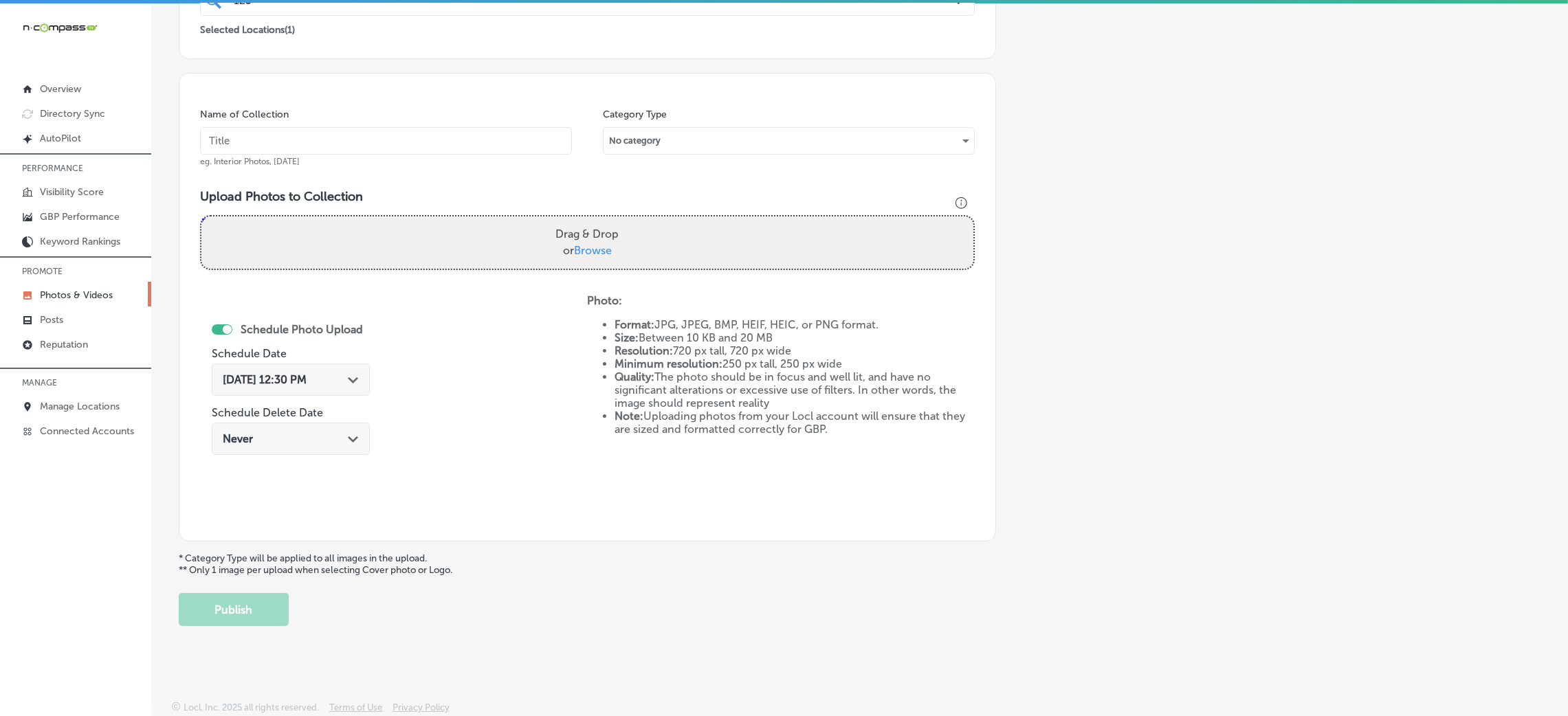
click at [475, 138] on input "text" at bounding box center [386, 140] width 372 height 28
paste input "123-Septic-Services-septic-pumping-near-me"
type input "123-Septic-Services-septic-pumping-near-me"
click at [575, 218] on div "Drag & Drop or Browse" at bounding box center [588, 243] width 772 height 52
click at [202, 217] on input "Drag & Drop or Browse" at bounding box center [588, 219] width 772 height 4
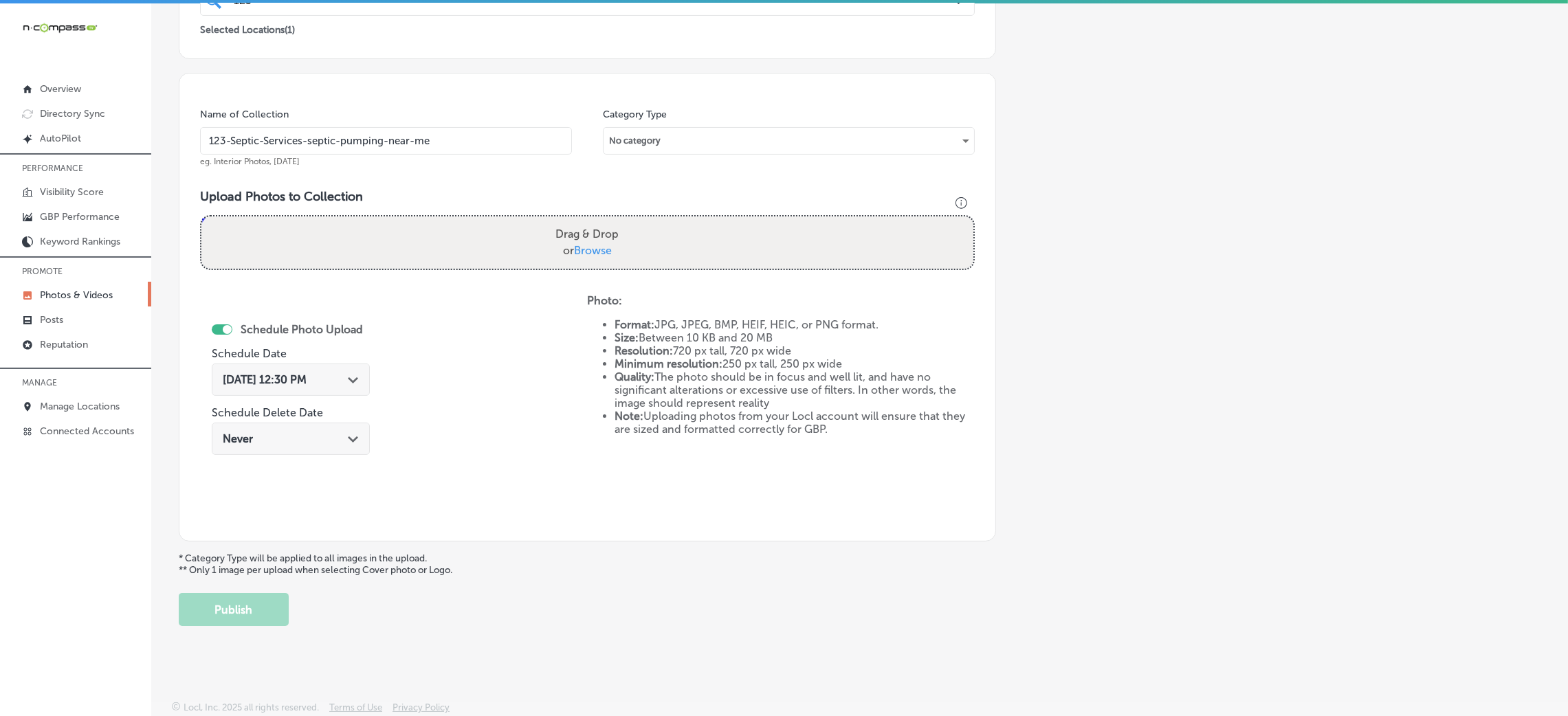
type input "C:\fakepath\1 2 3 Septic Services (35).jpg"
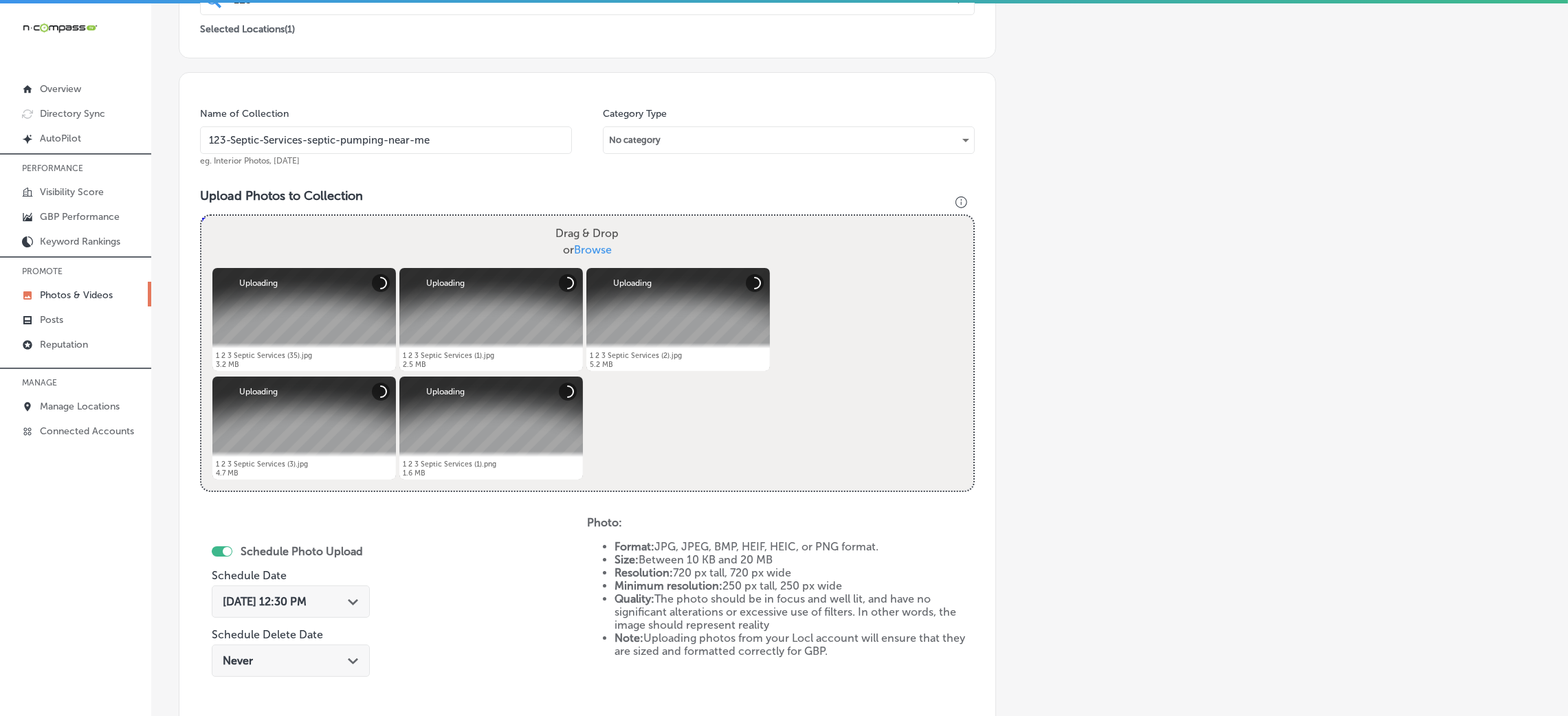
click at [282, 612] on div "[DATE] 12:30 PM Path Created with Sketch." at bounding box center [291, 602] width 158 height 32
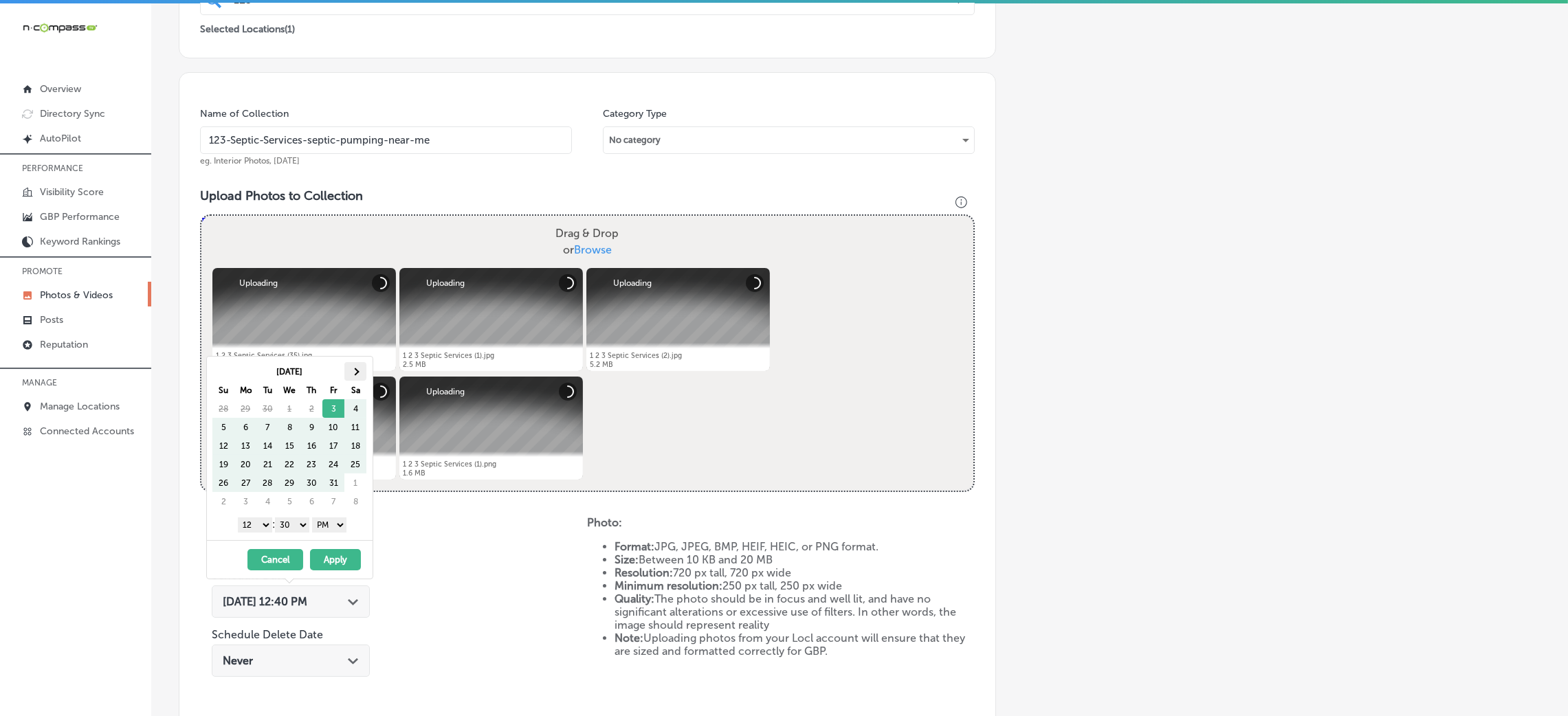
click at [355, 378] on th at bounding box center [355, 372] width 22 height 18
click at [300, 526] on select "00 10 20 30 40 50" at bounding box center [292, 525] width 35 height 15
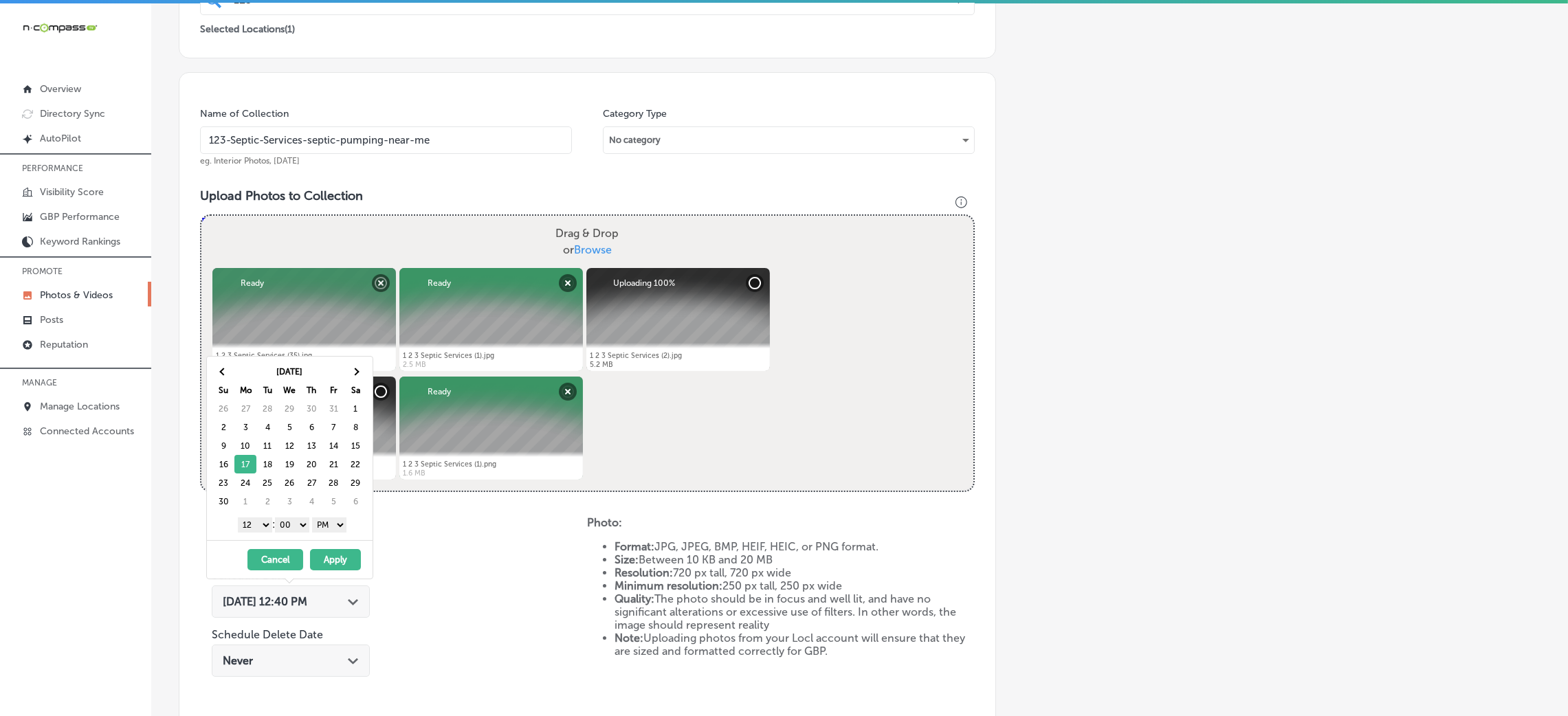
click at [257, 523] on select "1 2 3 4 5 6 7 8 9 10 11 12" at bounding box center [255, 525] width 35 height 15
click at [333, 560] on button "Apply" at bounding box center [336, 560] width 51 height 21
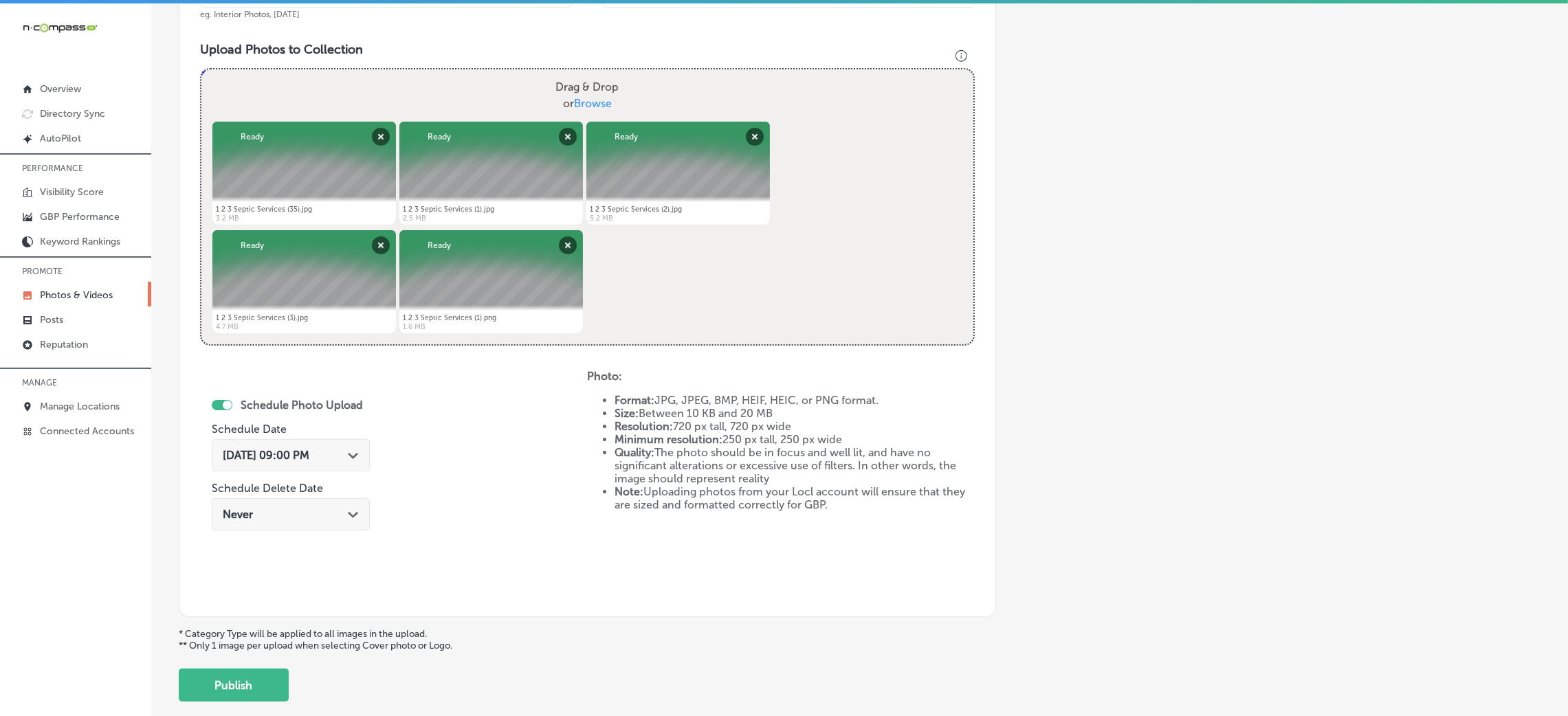
scroll to position [550, 0]
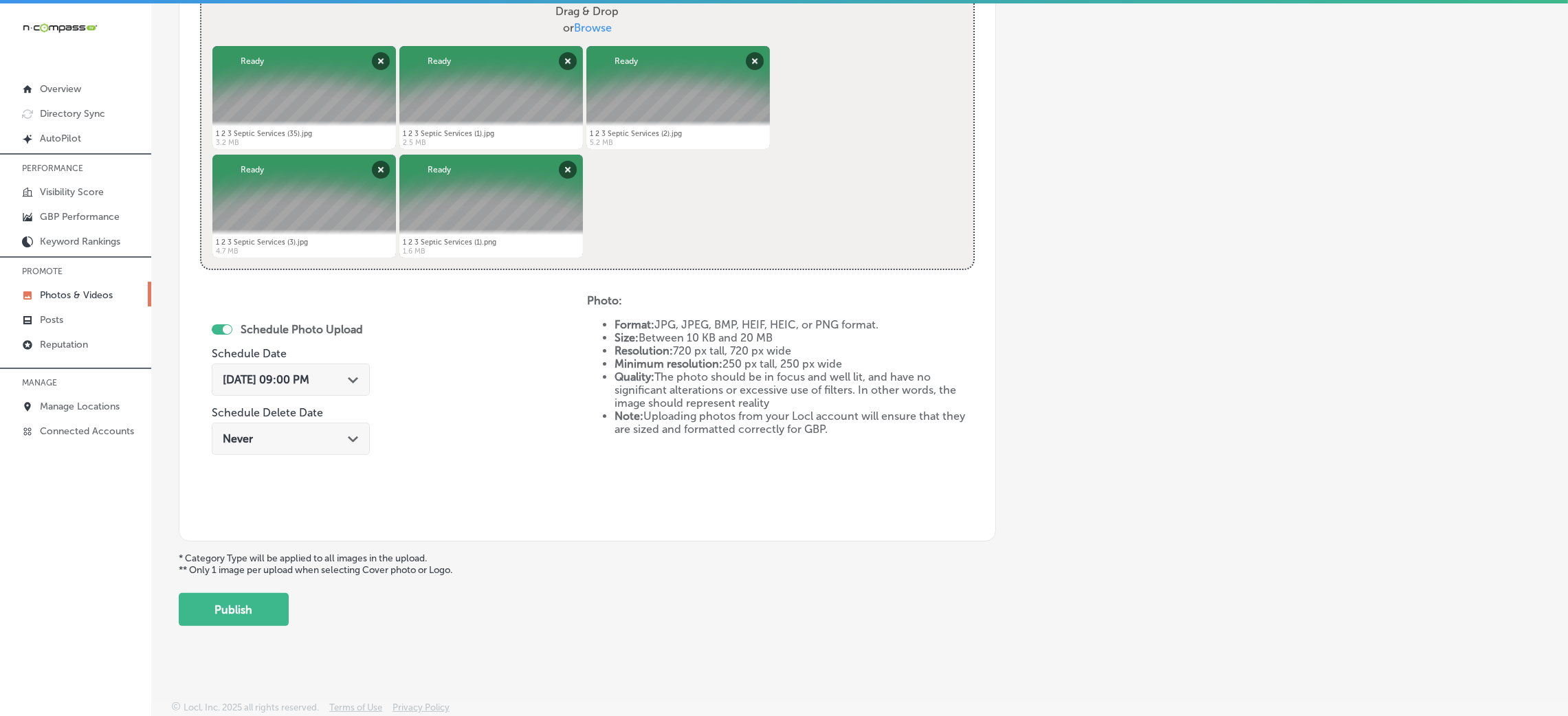
click at [216, 652] on div "Upload Photo & Video Keyword Ranking Credits: 720 Back Add a Collection Which T…" at bounding box center [859, 361] width 1417 height 716
click at [224, 617] on button "Publish" at bounding box center [233, 609] width 110 height 33
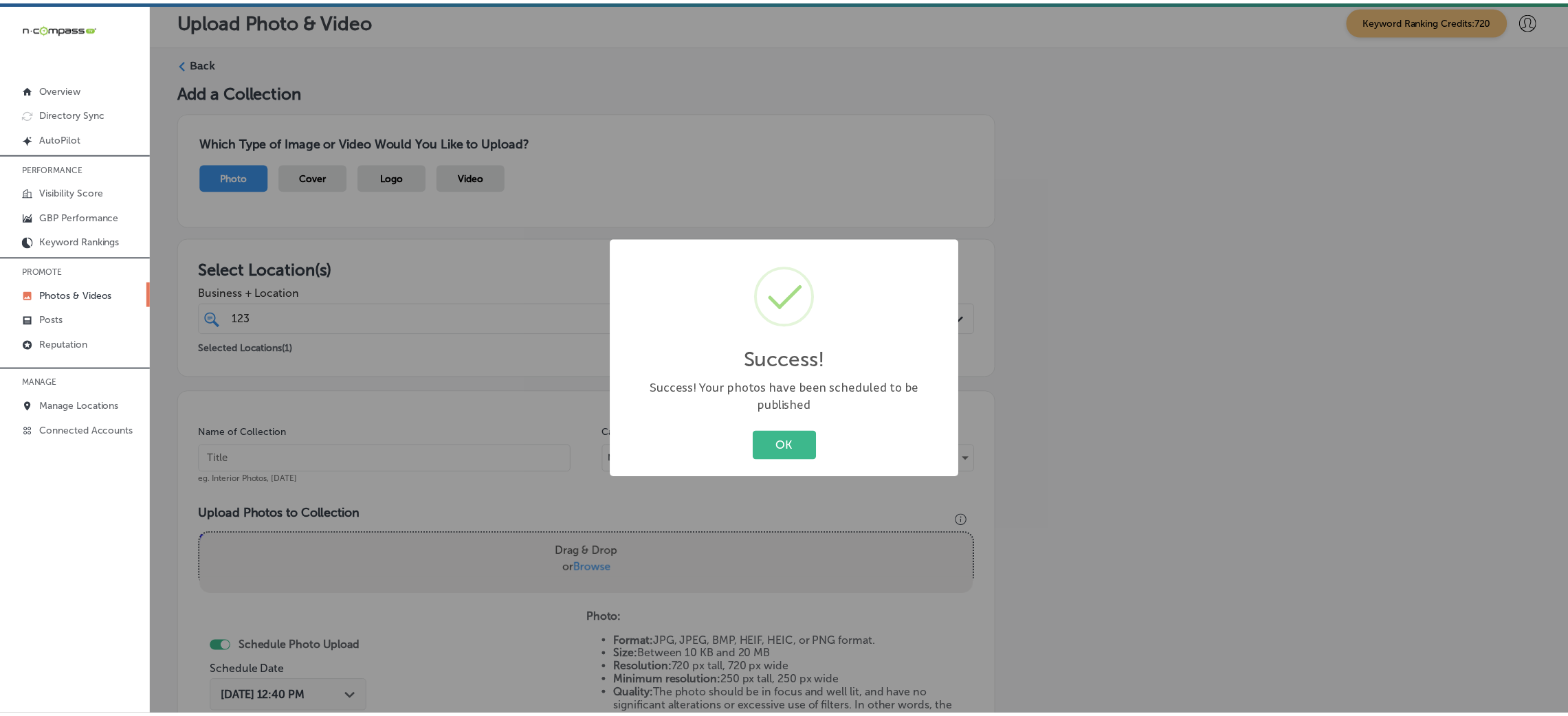
scroll to position [0, 0]
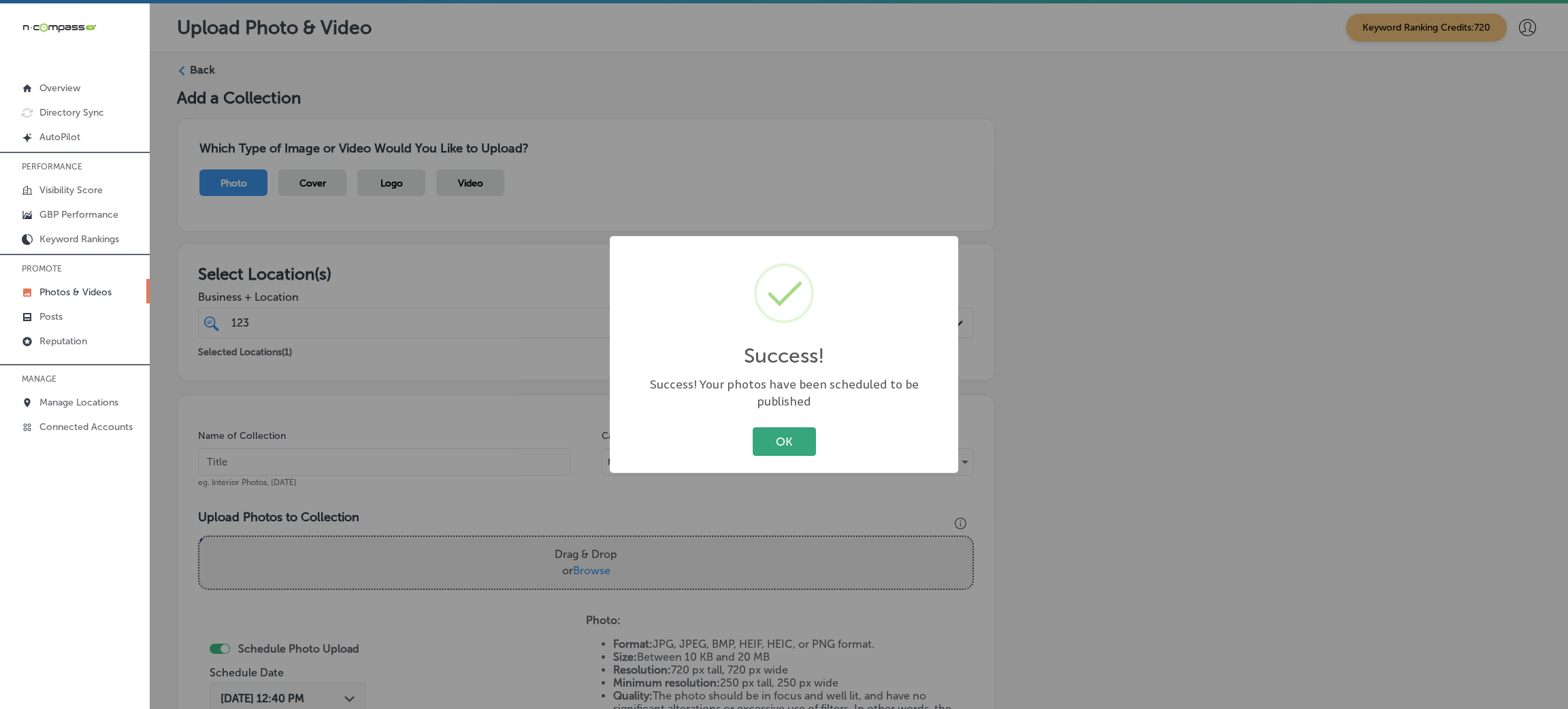
click at [783, 444] on button "OK" at bounding box center [784, 441] width 64 height 28
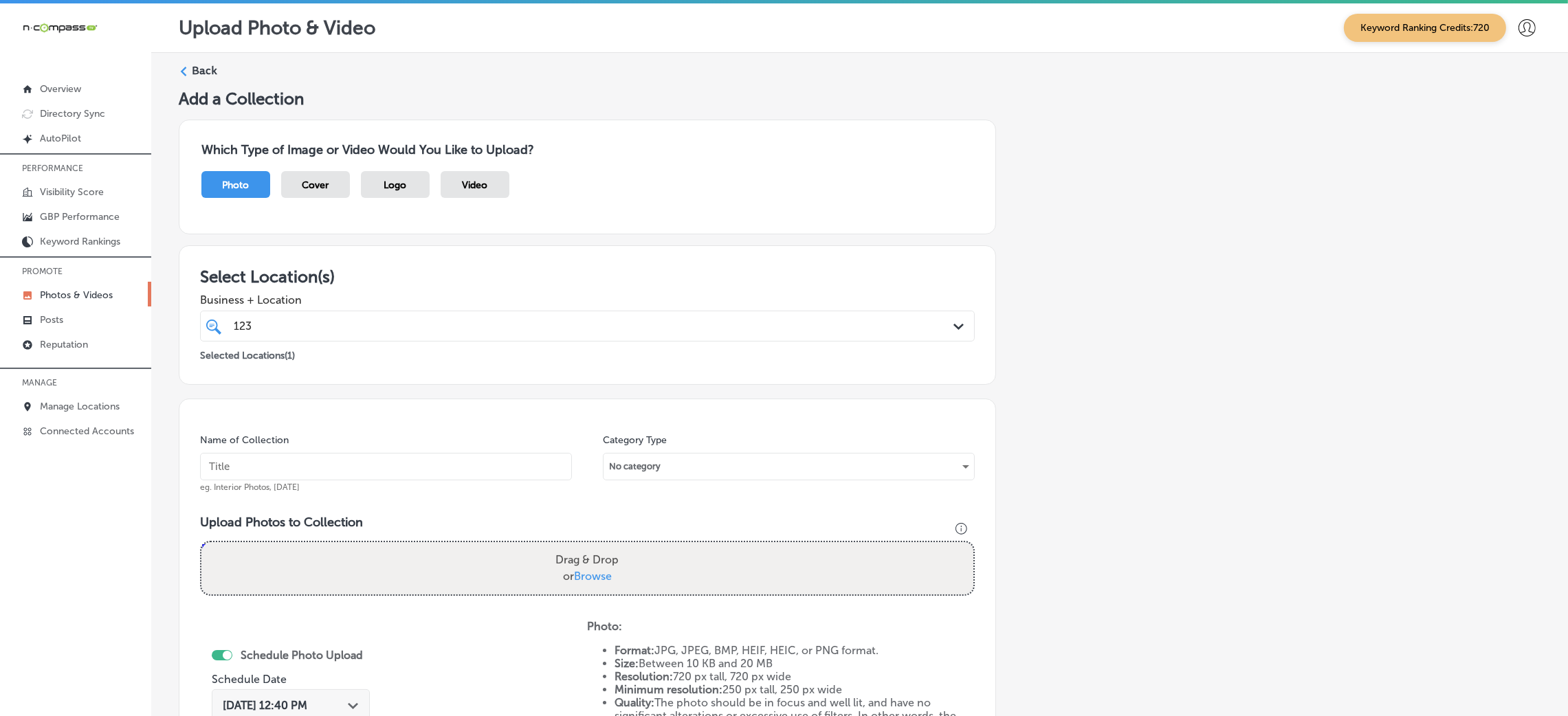
click at [219, 61] on div "Back Add a Collection Which Type of Image or Video Would You Like to Upload? Ph…" at bounding box center [859, 507] width 1417 height 909
click at [200, 74] on label "Back" at bounding box center [205, 71] width 25 height 15
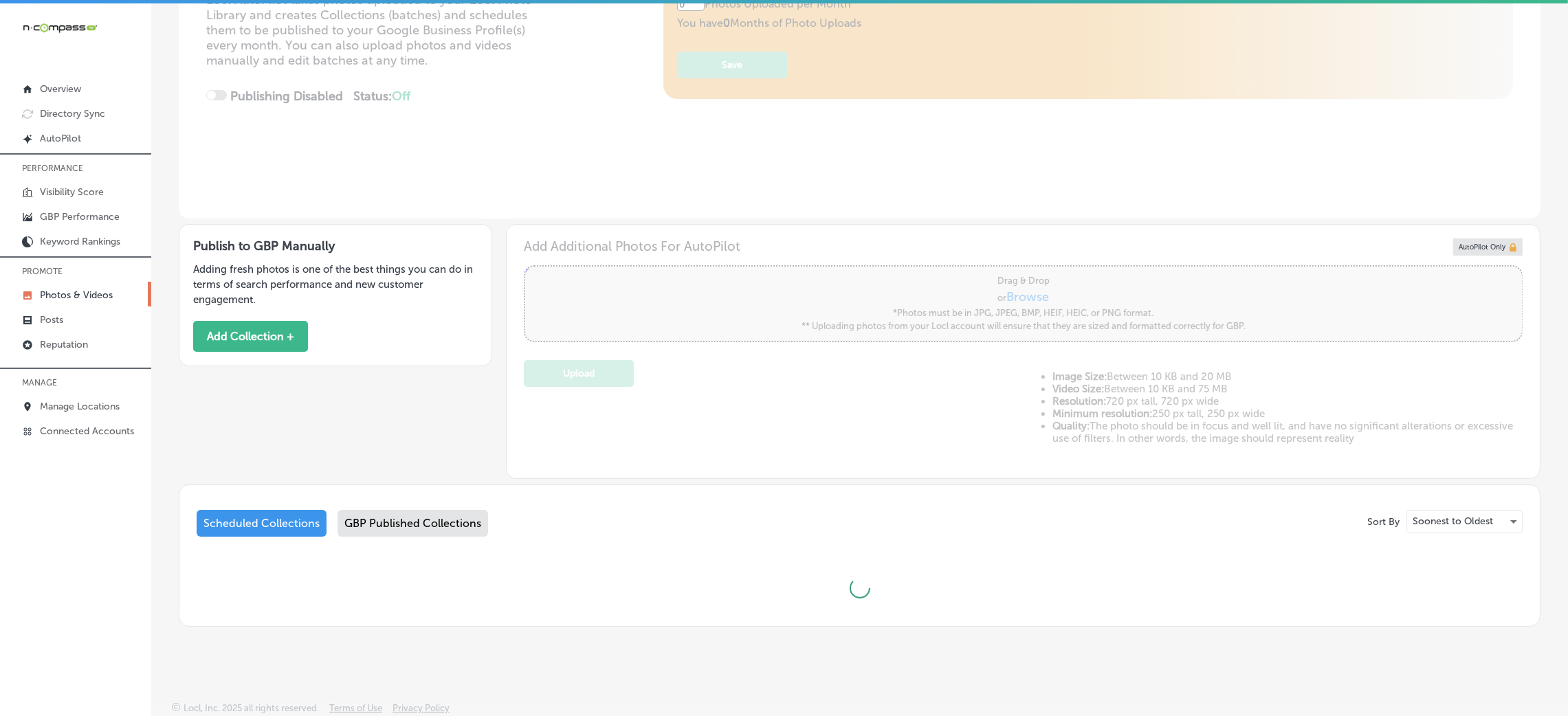
type input "5"
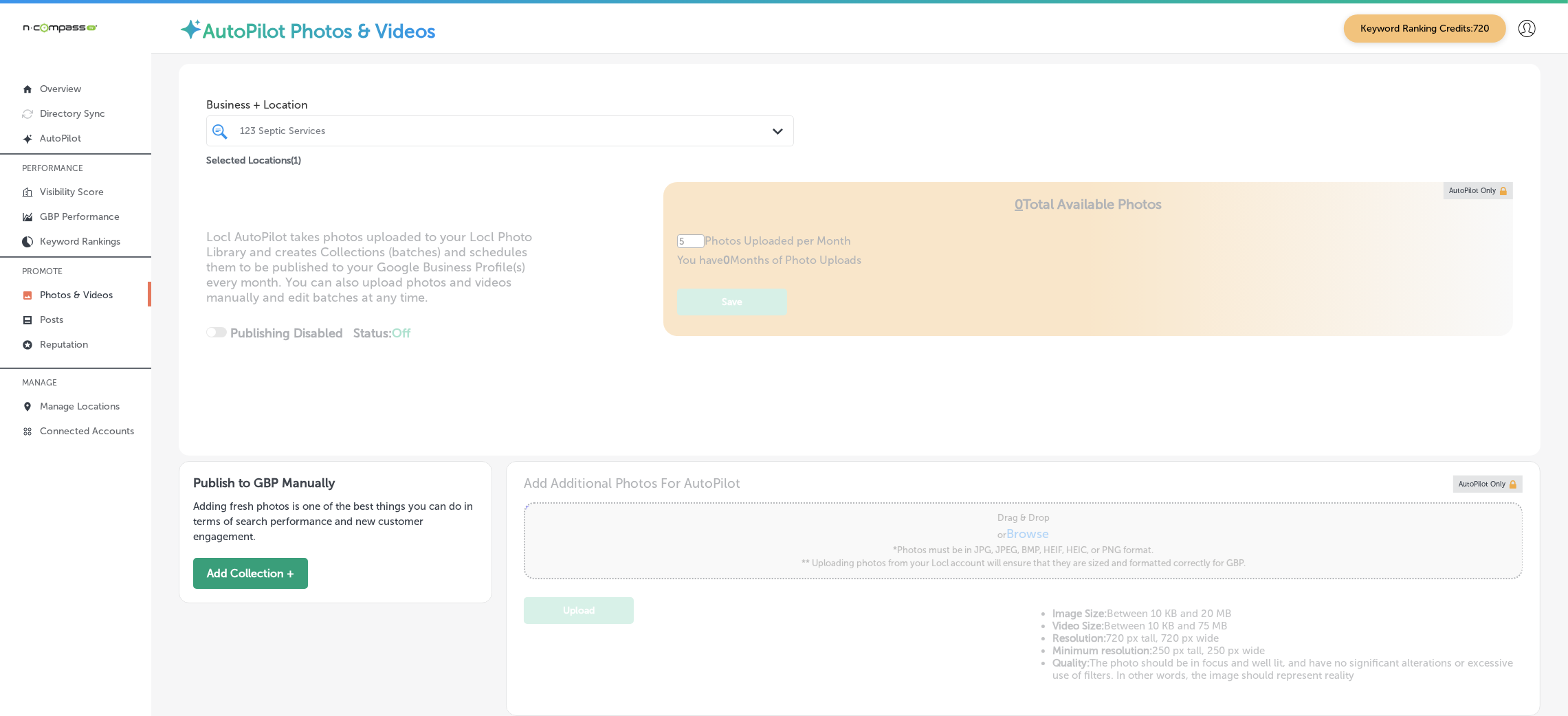
click at [279, 572] on button "Add Collection +" at bounding box center [250, 574] width 115 height 31
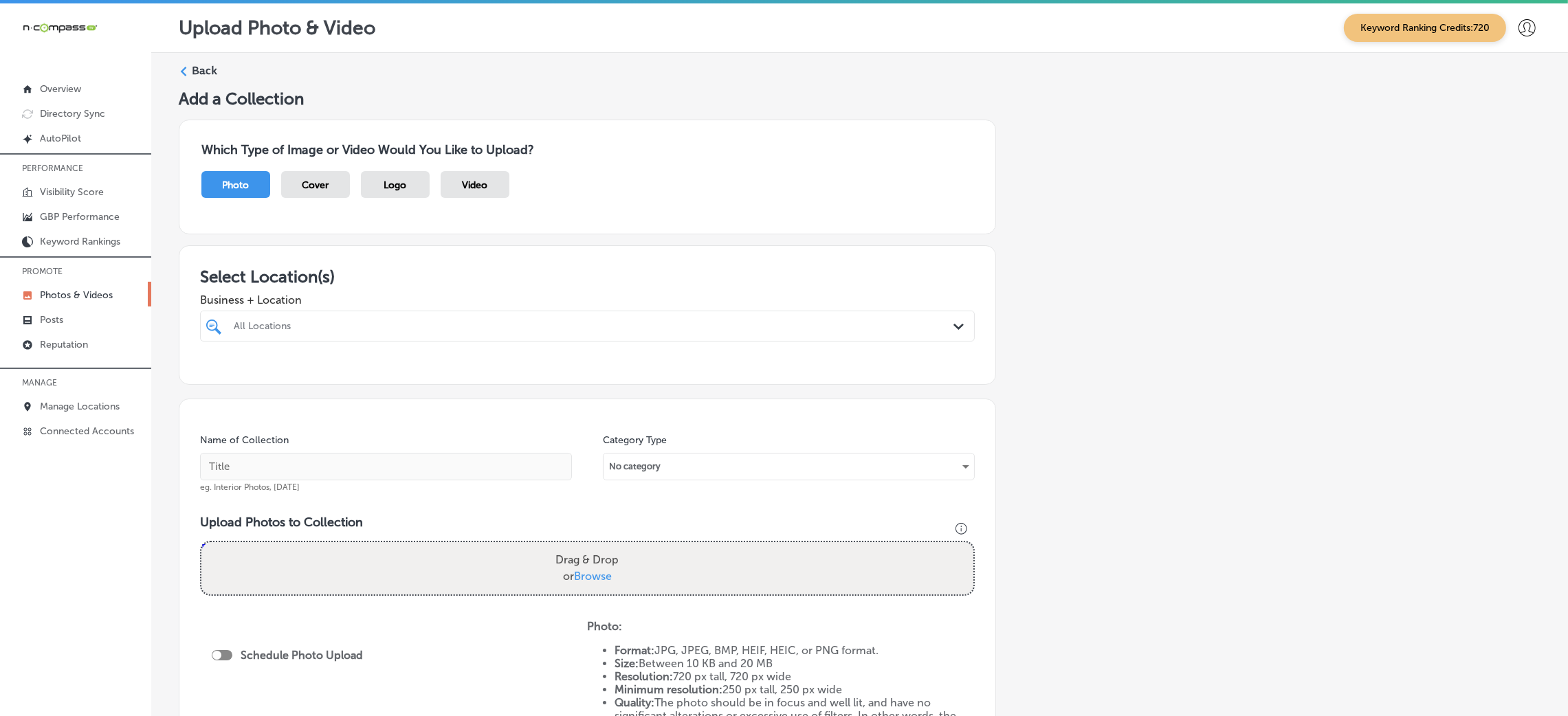
click at [262, 308] on div "Business + Location All Locations Path Created with Sketch." at bounding box center [588, 314] width 774 height 55
click at [270, 320] on div at bounding box center [551, 326] width 638 height 18
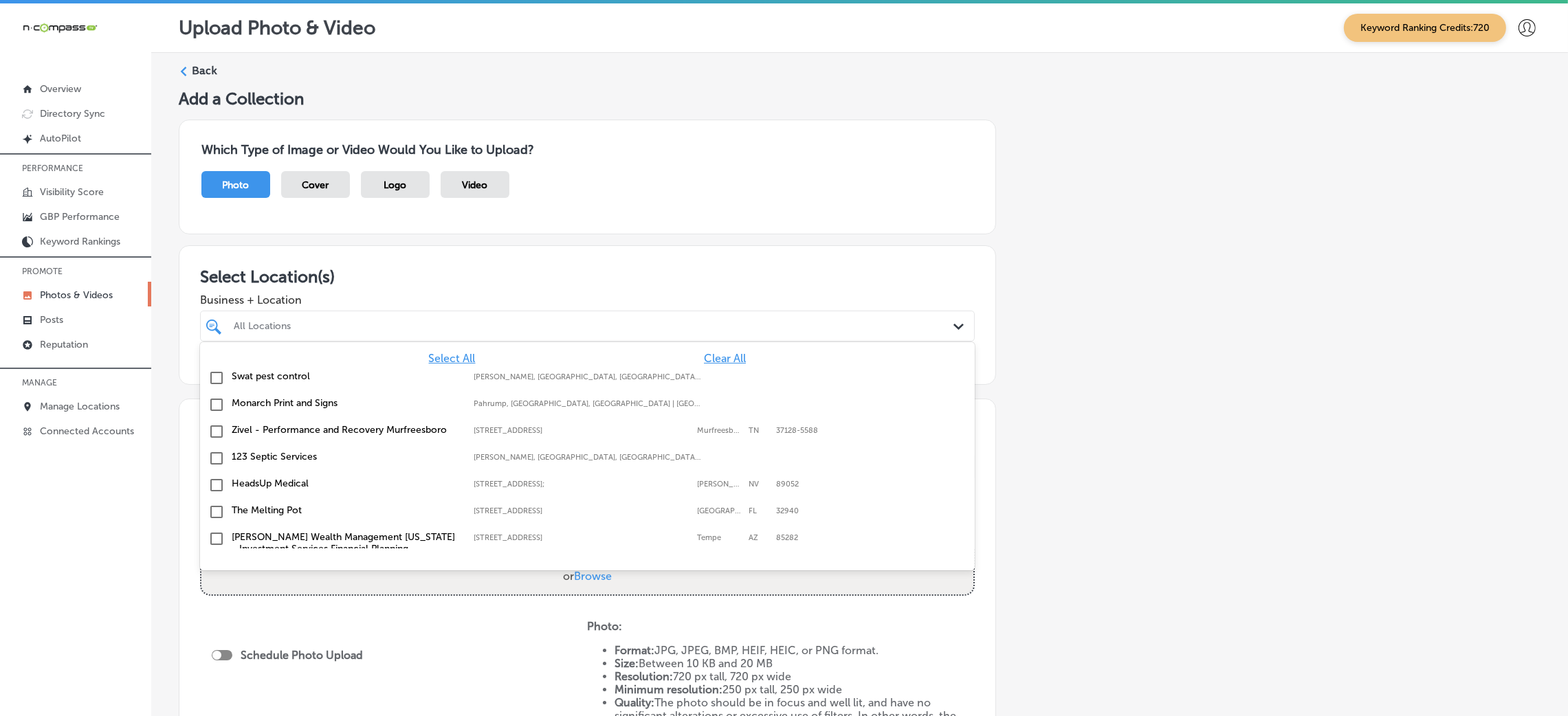
click at [733, 355] on div "Select All Clear All" at bounding box center [588, 358] width 774 height 13
click at [706, 359] on span "Clear All" at bounding box center [724, 358] width 42 height 13
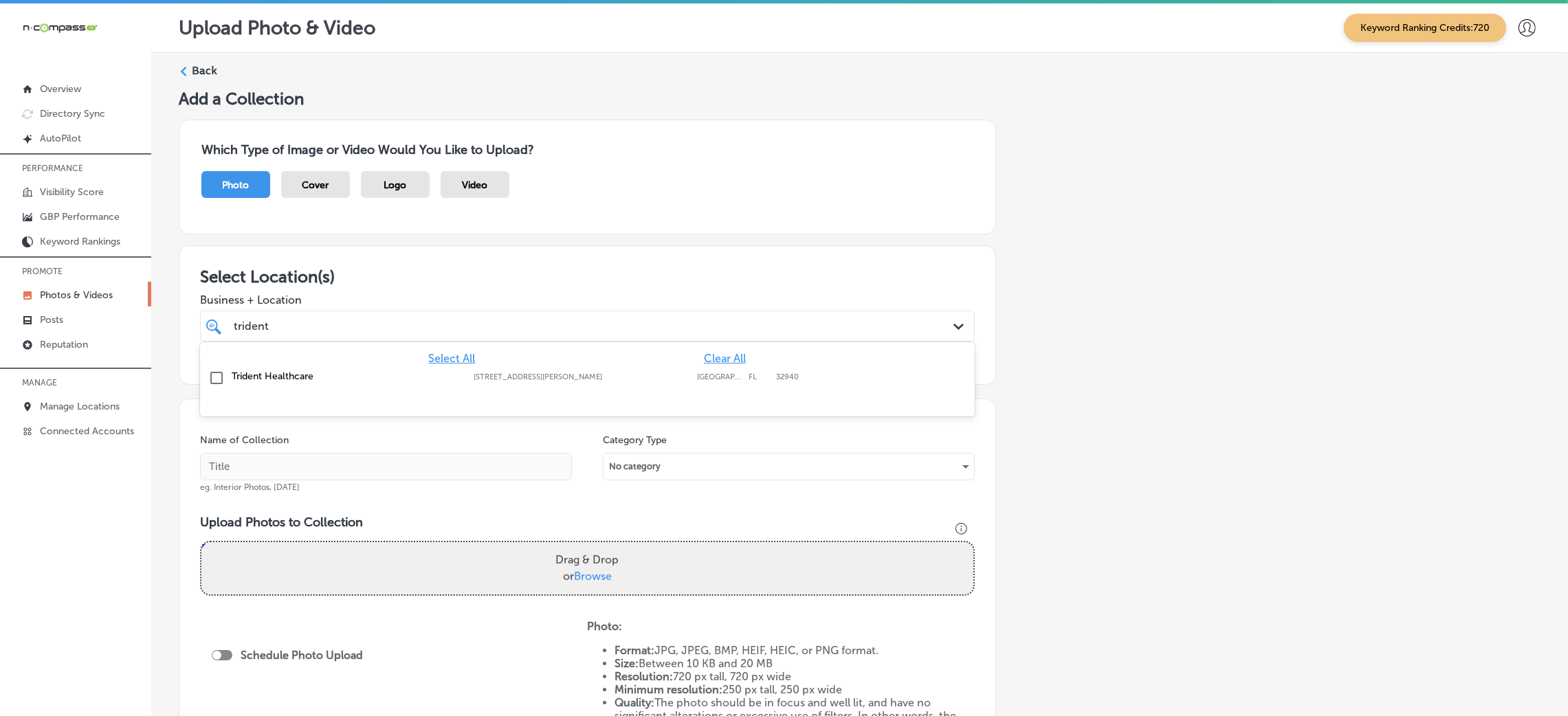
click at [722, 370] on div "Trident Healthcare [STREET_ADDRESS][GEOGRAPHIC_DATA][PERSON_NAME][STREET_ADDRES…" at bounding box center [587, 378] width 764 height 21
type input "trident"
click at [1117, 351] on div "Add a Collection Which Type of Image or Video Would You Like to Upload? Photo C…" at bounding box center [859, 484] width 1362 height 790
click at [545, 468] on input "text" at bounding box center [386, 466] width 372 height 28
type input "Trident-Healthcare-trident-healthcare"
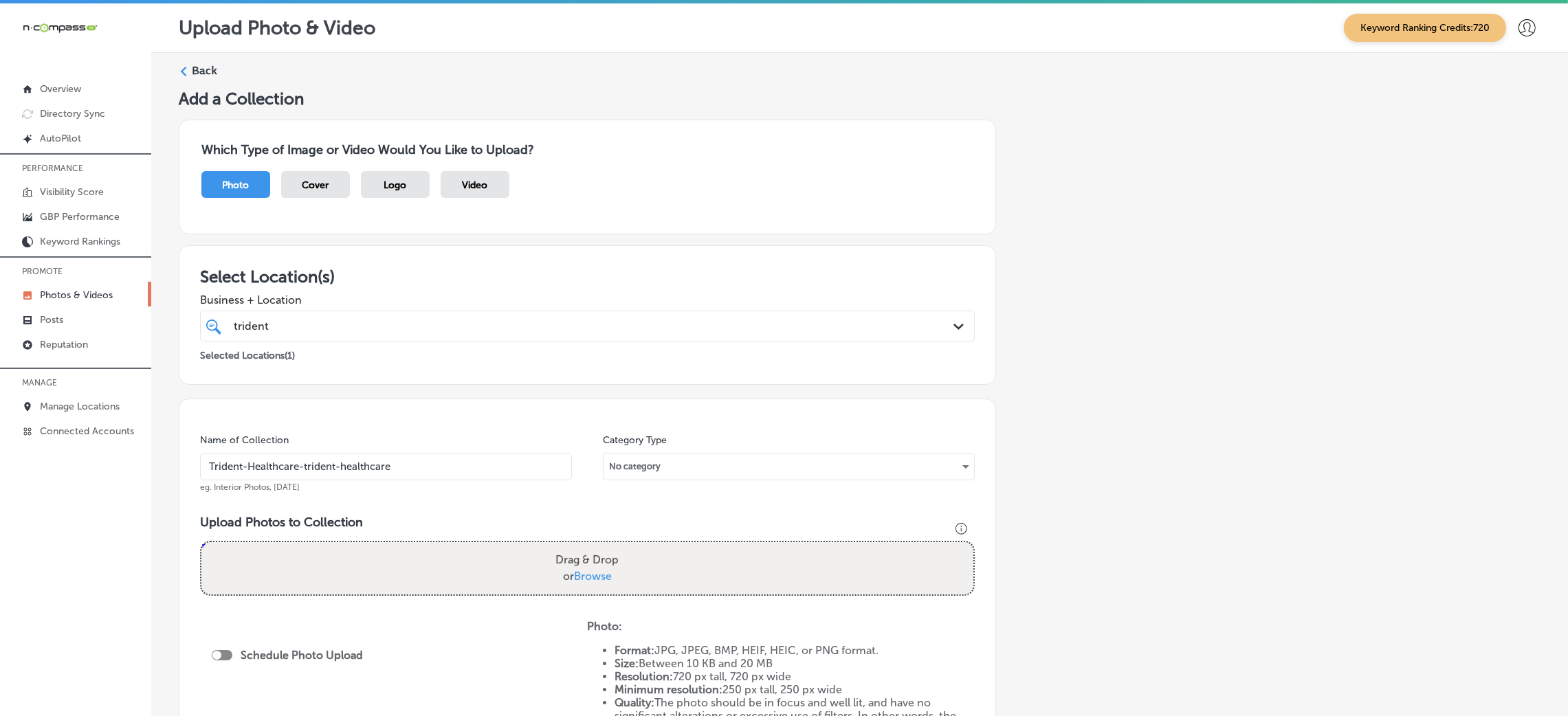
click at [350, 465] on input "Trident-Healthcare-trident-healthcare" at bounding box center [386, 466] width 372 height 28
click at [350, 464] on input "Trident-Healthcare-trident-healthcare" at bounding box center [386, 466] width 372 height 28
click at [662, 516] on h3 "Upload Photos to Collection" at bounding box center [588, 522] width 774 height 15
click at [543, 544] on div "Drag & Drop or Browse" at bounding box center [588, 569] width 772 height 52
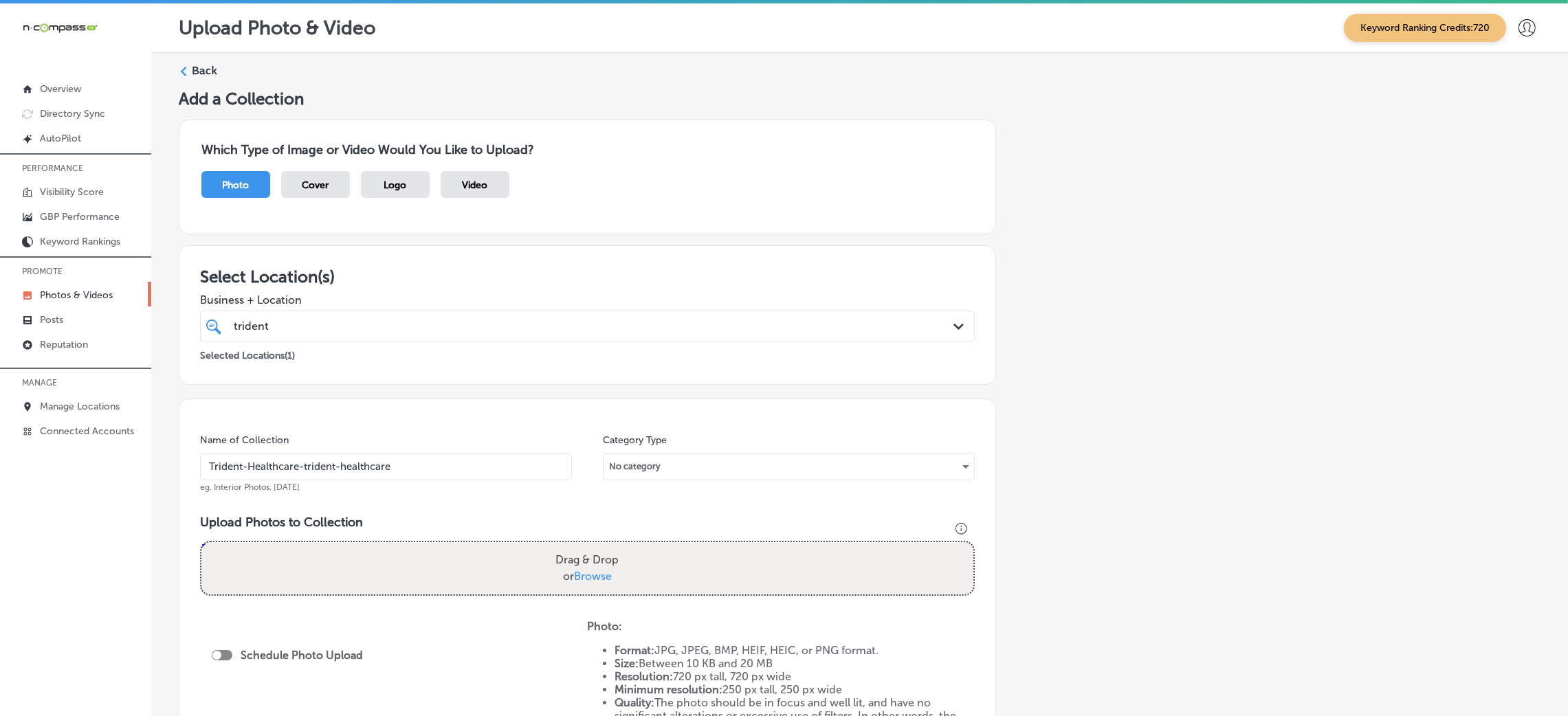
click at [202, 542] on input "Drag & Drop or Browse" at bounding box center [588, 545] width 772 height 4
type input "C:\fakepath\Trident Healthcare (4).jpg"
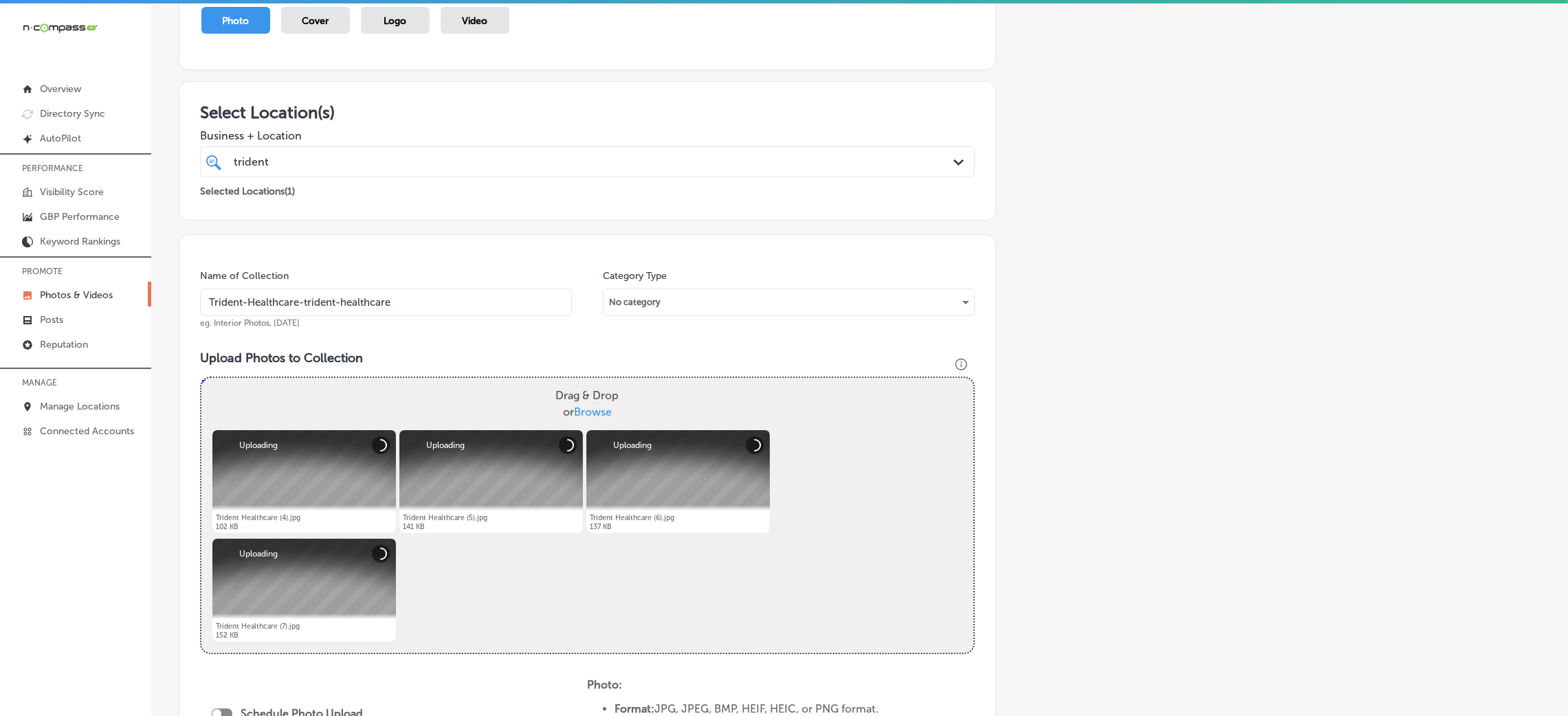
scroll to position [309, 0]
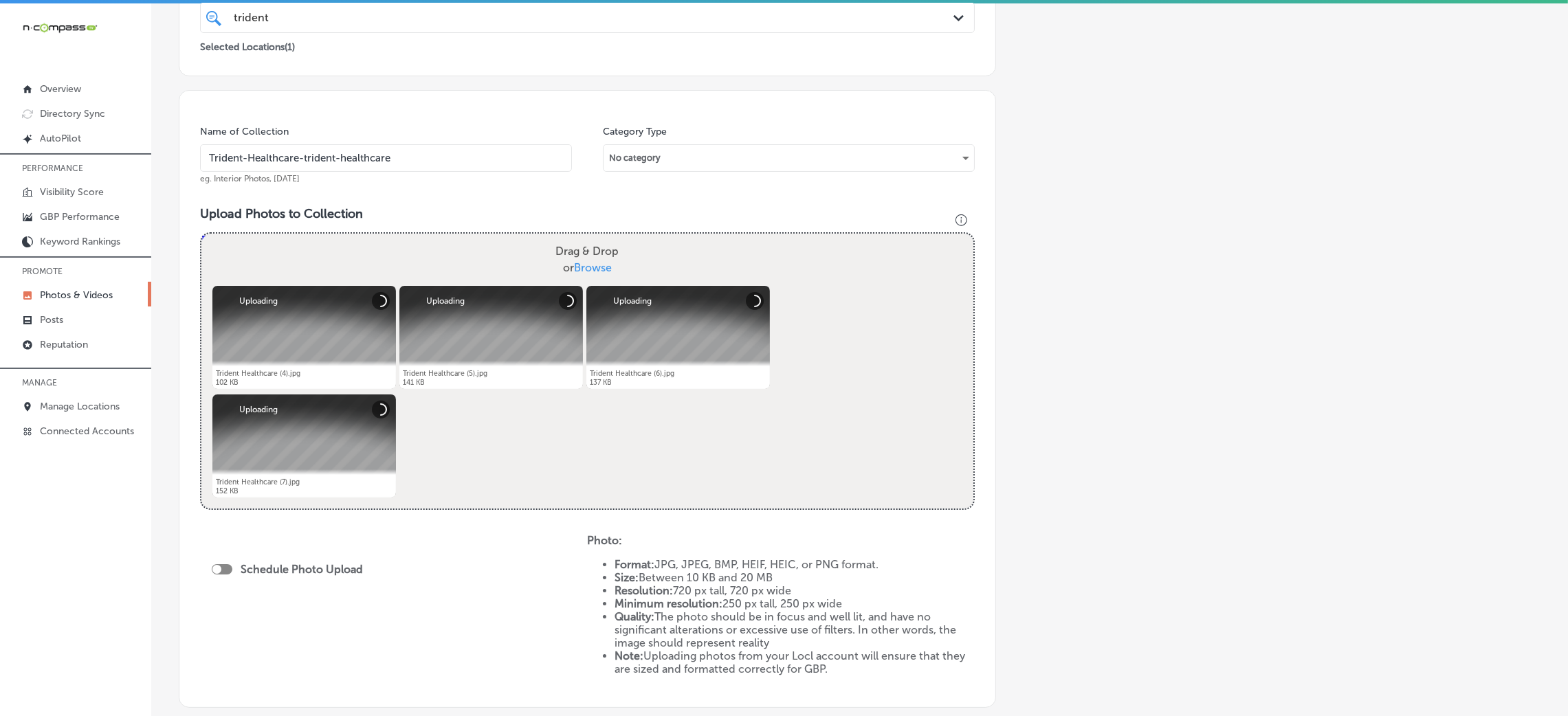
click at [233, 568] on div "Schedule Photo Upload" at bounding box center [291, 569] width 158 height 13
click at [219, 569] on div at bounding box center [217, 569] width 9 height 9
checkbox input "true"
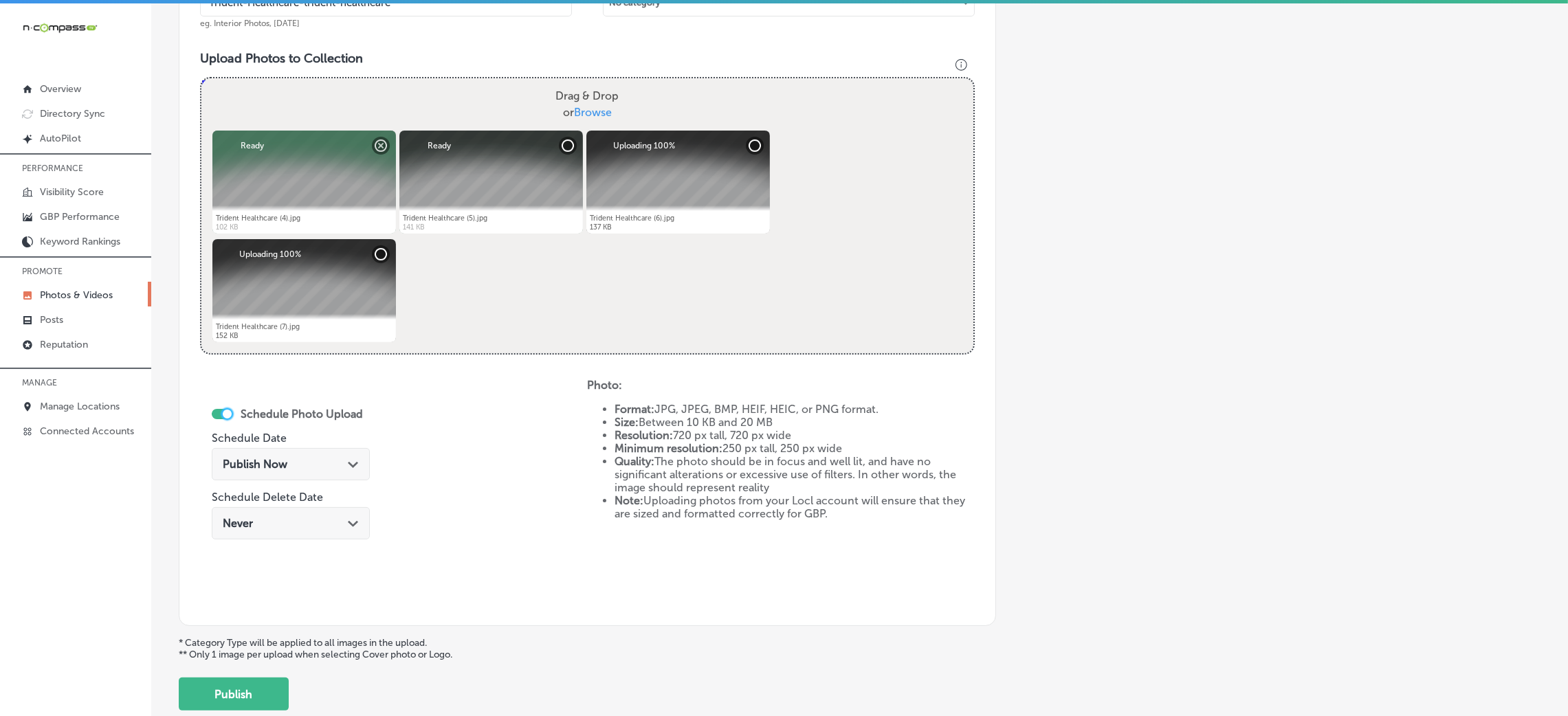
scroll to position [515, 0]
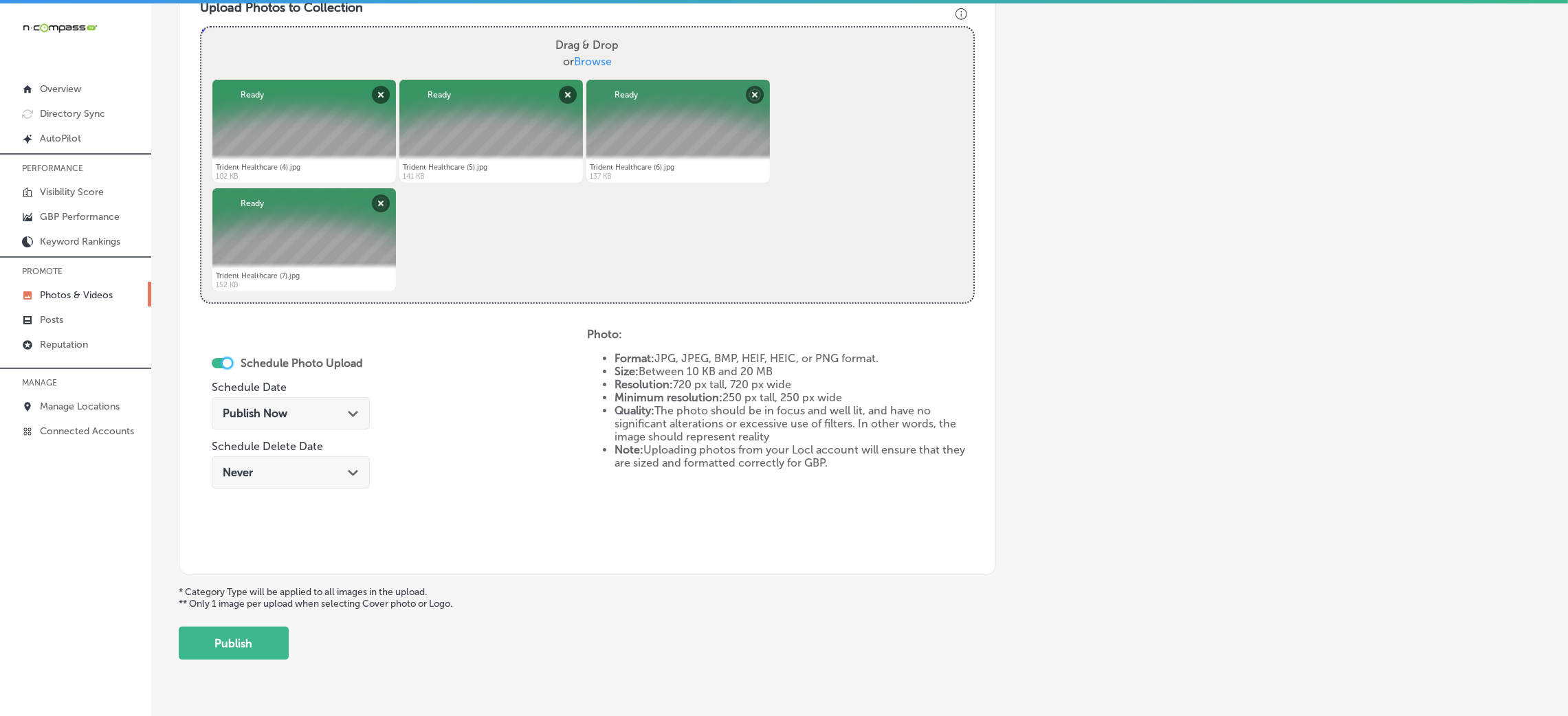
click at [226, 407] on span "Publish Now" at bounding box center [255, 413] width 65 height 13
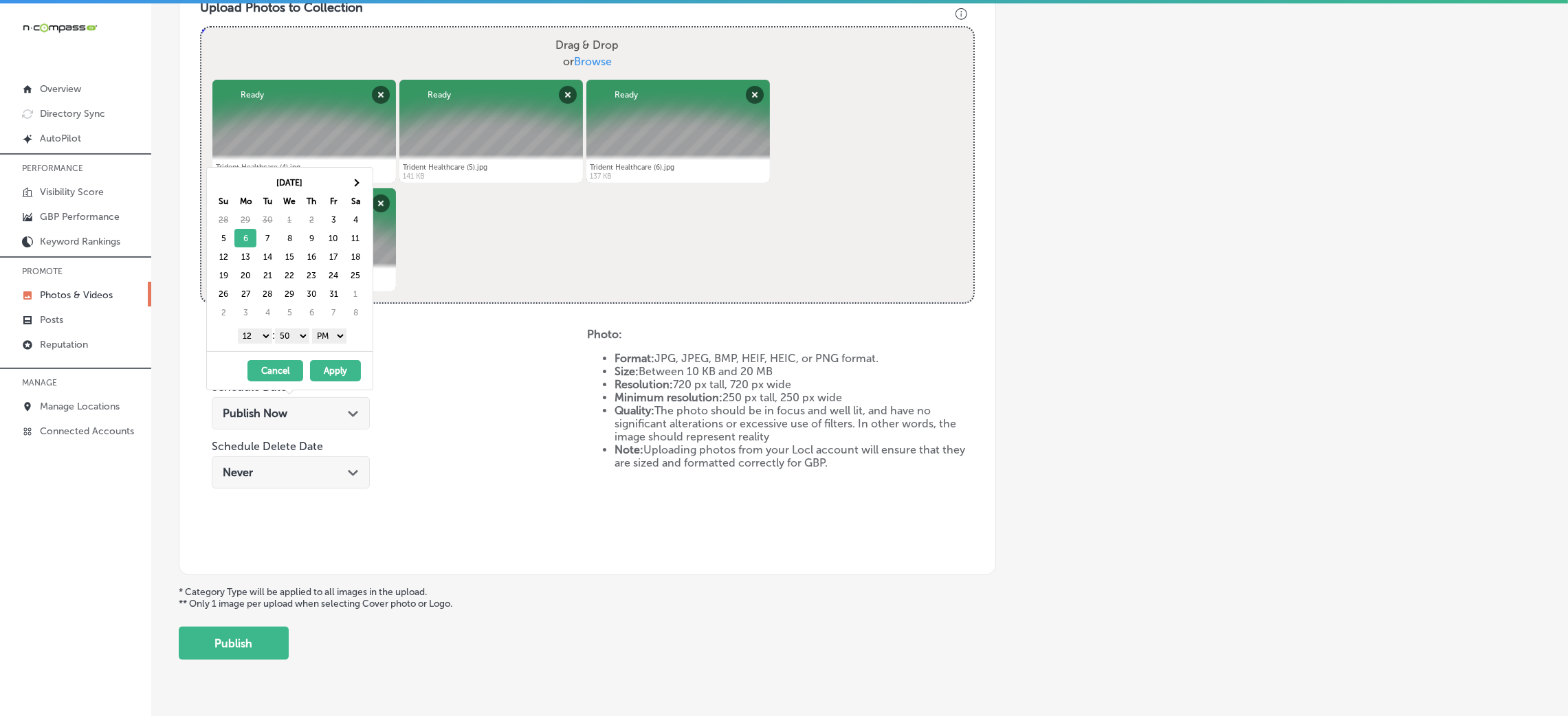
click at [298, 336] on select "00 10 20 30 40 50" at bounding box center [292, 336] width 35 height 15
click at [241, 353] on div "[DATE] - [DATE] Cancel Apply" at bounding box center [289, 370] width 166 height 39
click at [245, 344] on select "1 2 3 4 5 6 7 8 9 10 11 12" at bounding box center [255, 336] width 35 height 15
click at [350, 370] on button "Apply" at bounding box center [336, 371] width 51 height 21
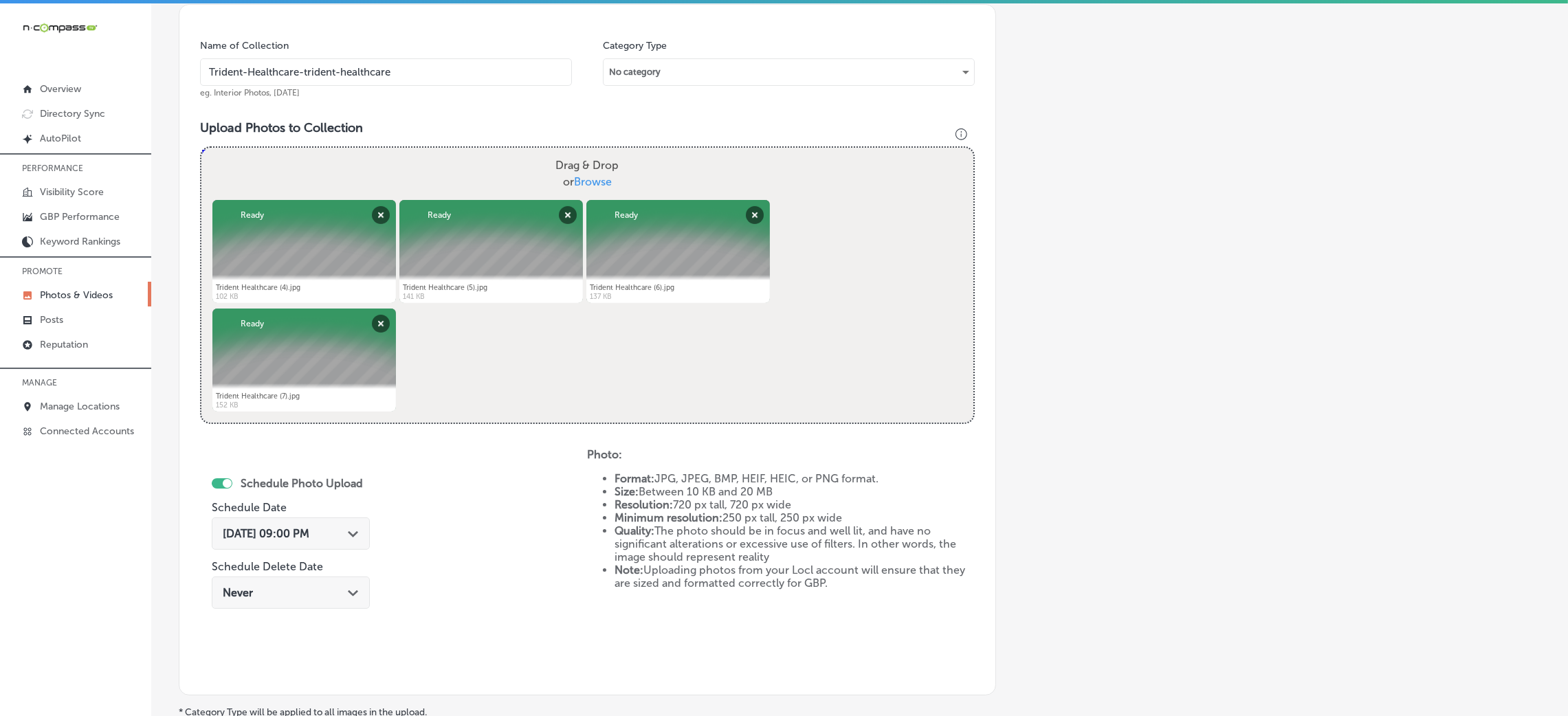
scroll to position [103, 0]
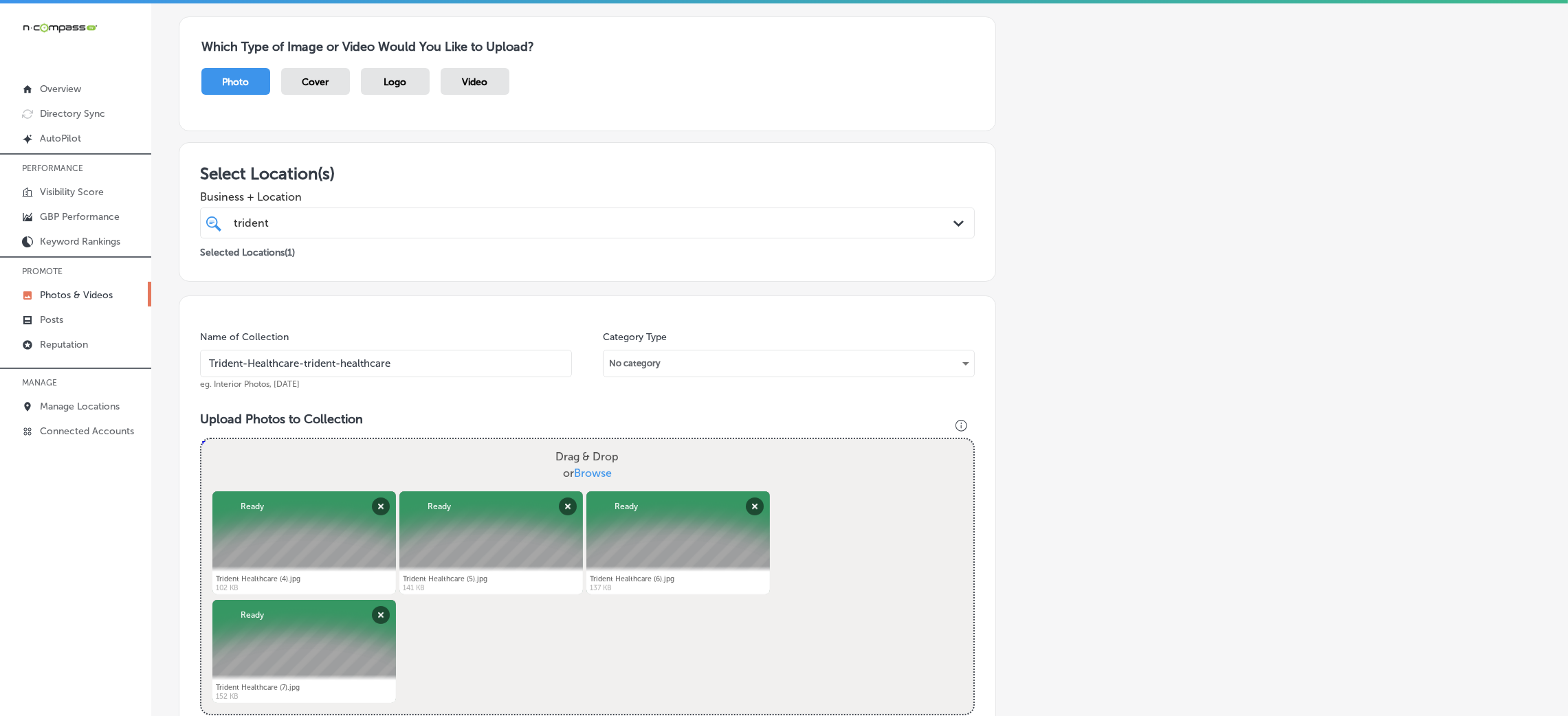
click at [373, 365] on input "Trident-Healthcare-trident-healthcare" at bounding box center [386, 363] width 372 height 28
click at [620, 397] on div "Name of Collection Trident-Healthcare-trident-healthcare eg. Interior Photos, […" at bounding box center [587, 641] width 818 height 691
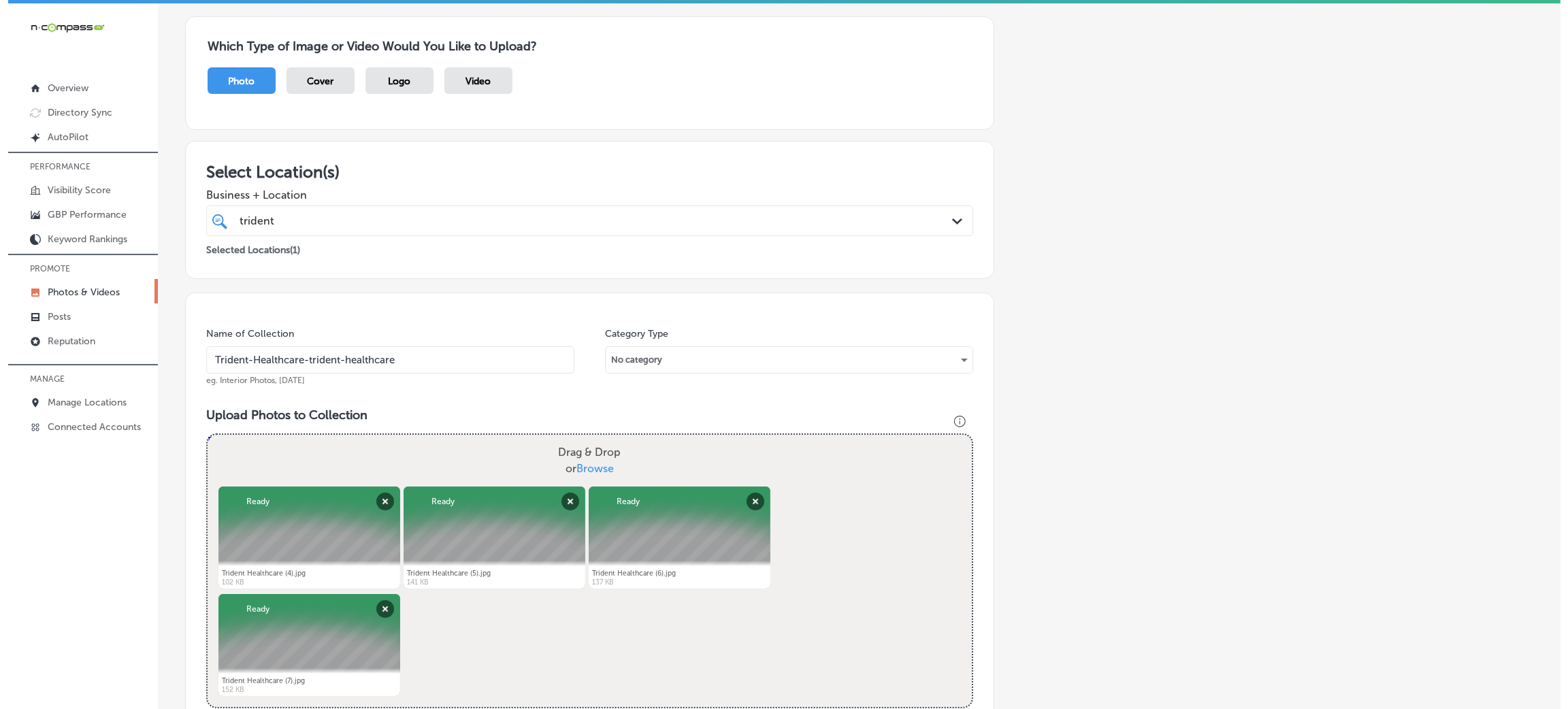
scroll to position [544, 0]
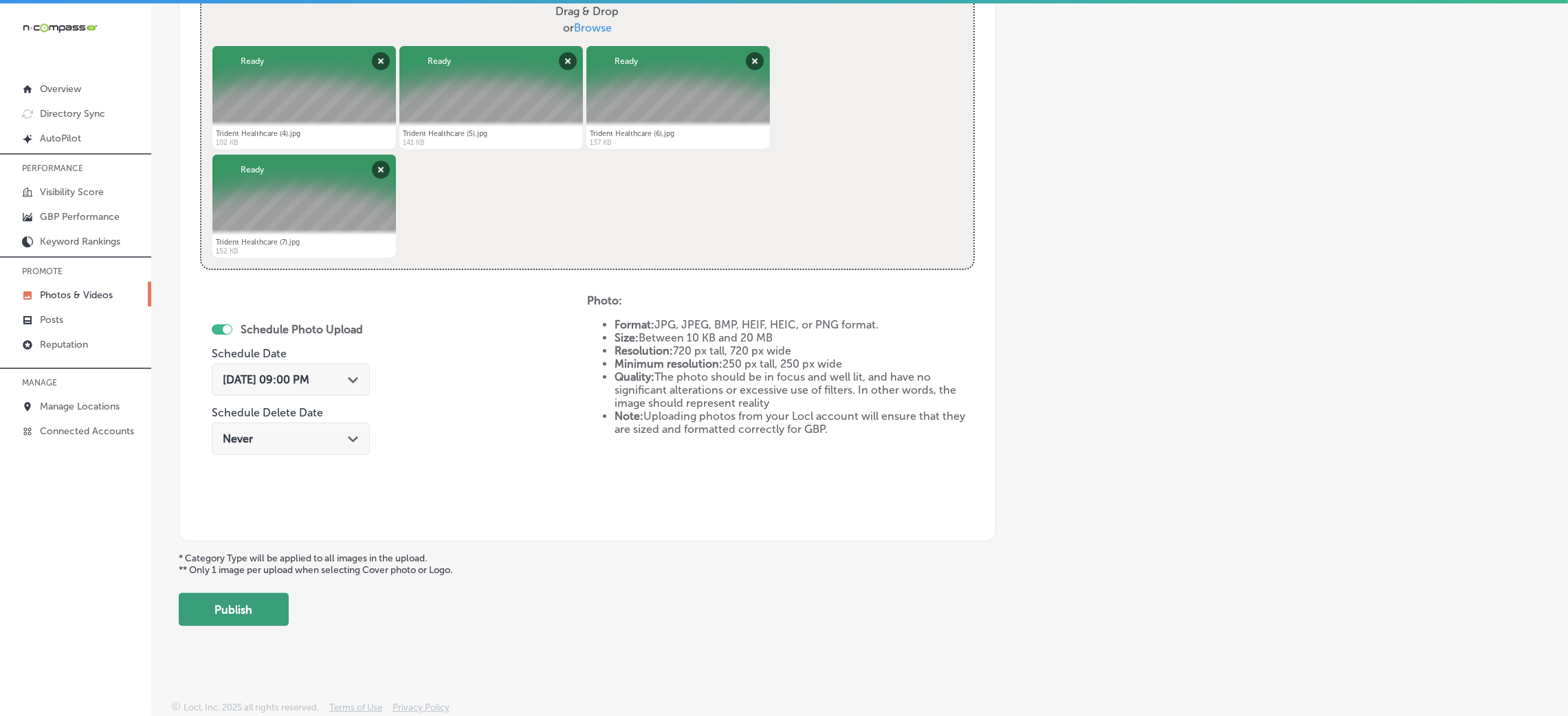
click at [226, 616] on button "Publish" at bounding box center [233, 609] width 110 height 33
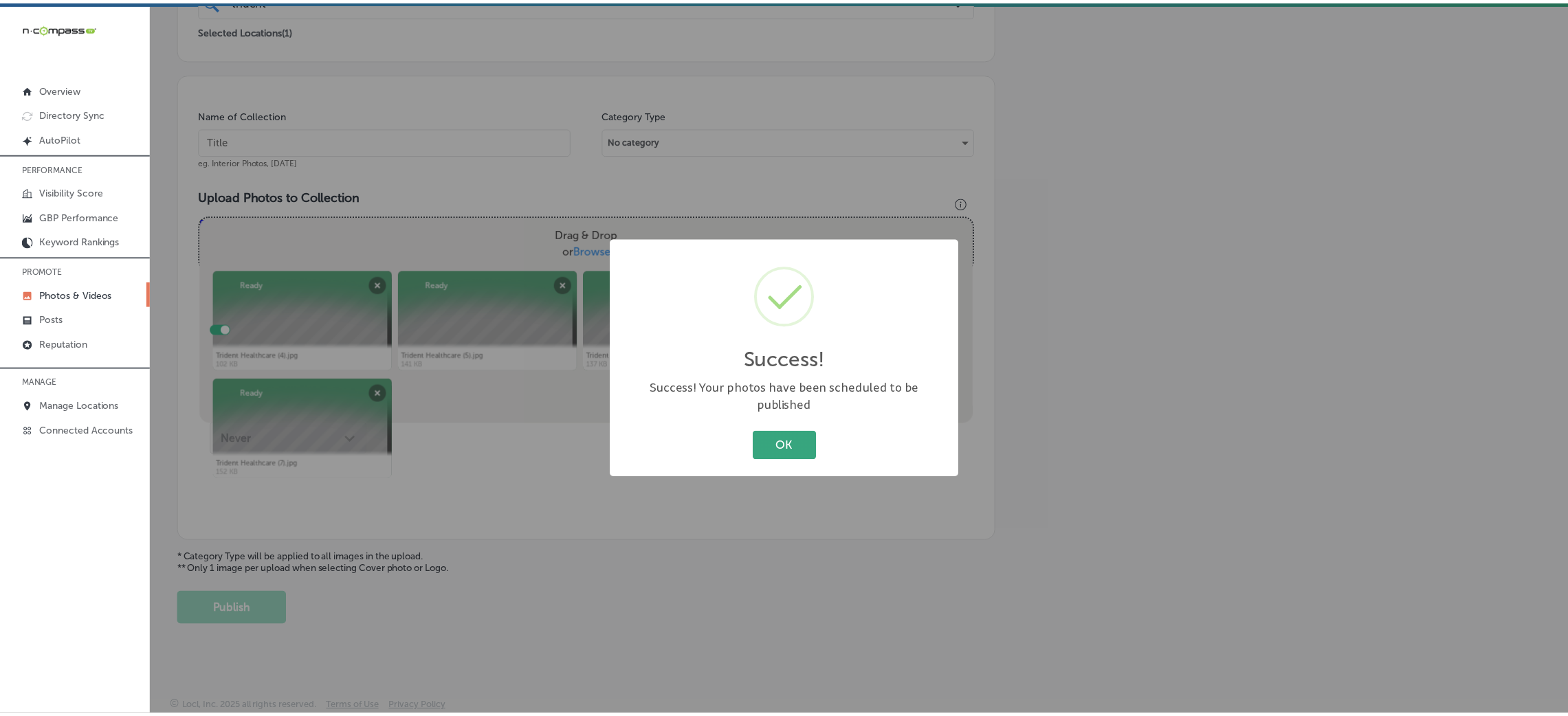
scroll to position [327, 0]
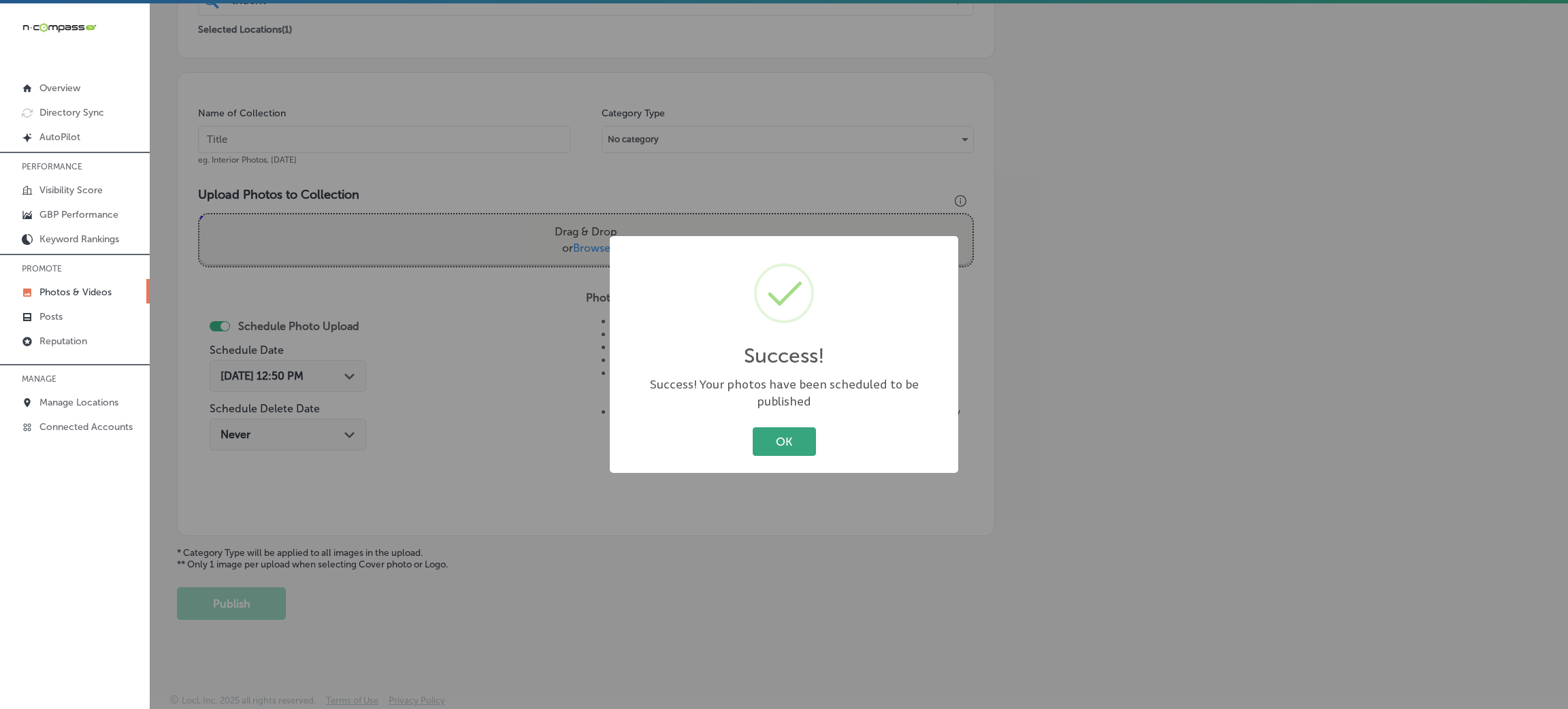
click at [772, 434] on button "OK" at bounding box center [784, 441] width 64 height 28
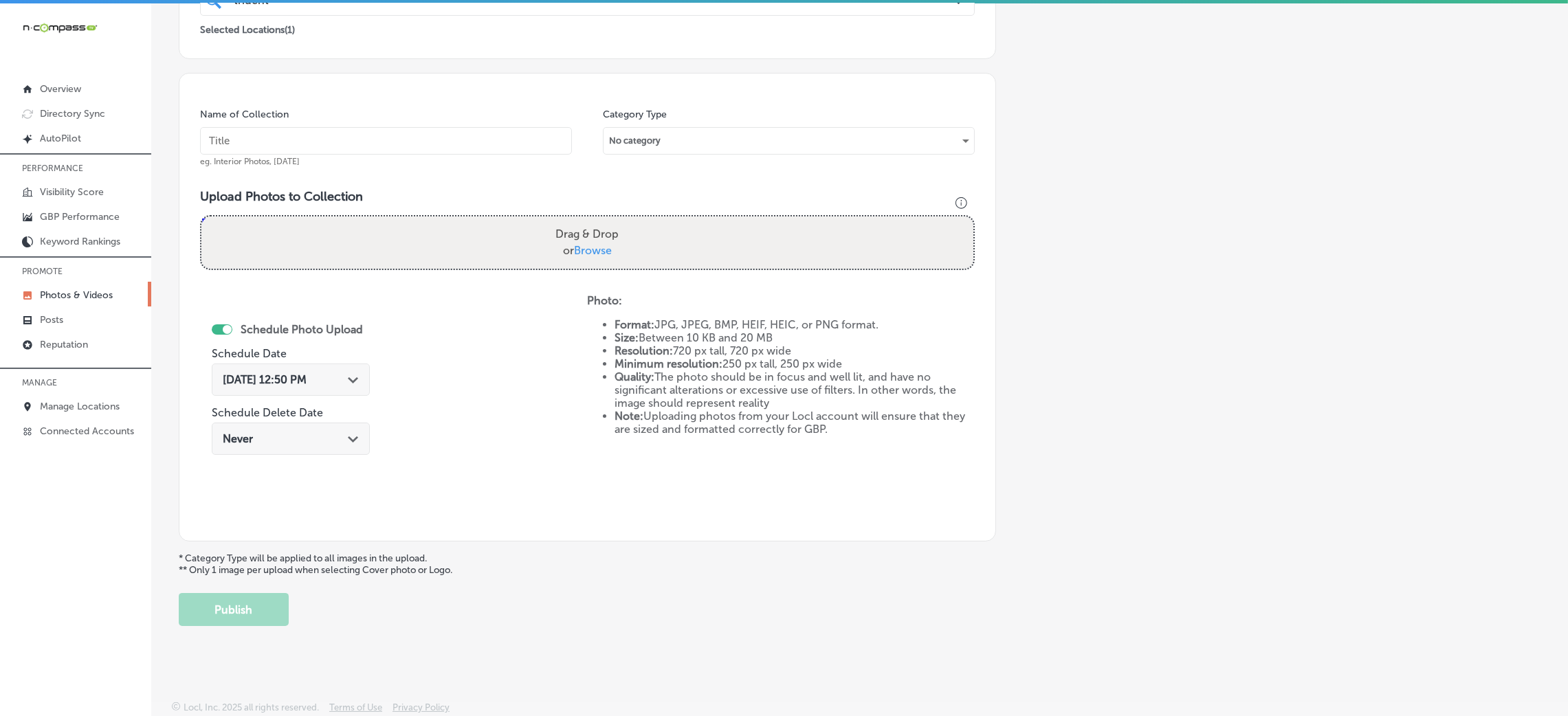
click at [408, 154] on input "text" at bounding box center [386, 140] width 372 height 28
paste input "Trident-Healthcare-trident-healthcare"
type input "Trident-Healthcare-trident-healthcare"
click at [563, 241] on label "Drag & Drop or Browse" at bounding box center [587, 243] width 74 height 44
click at [563, 221] on input "Drag & Drop or Browse" at bounding box center [588, 219] width 772 height 4
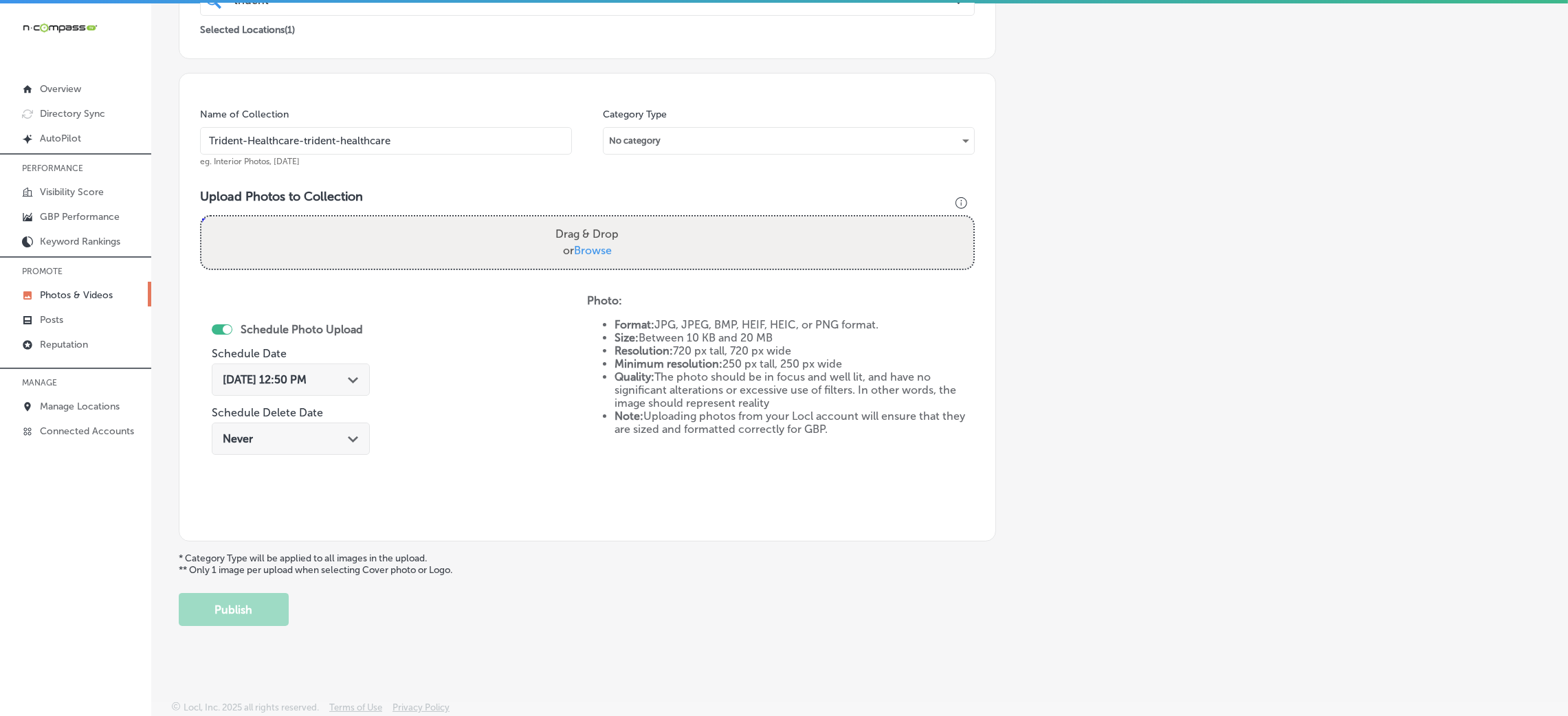
type input "C:\fakepath\Trident Healthcare (8).jpg"
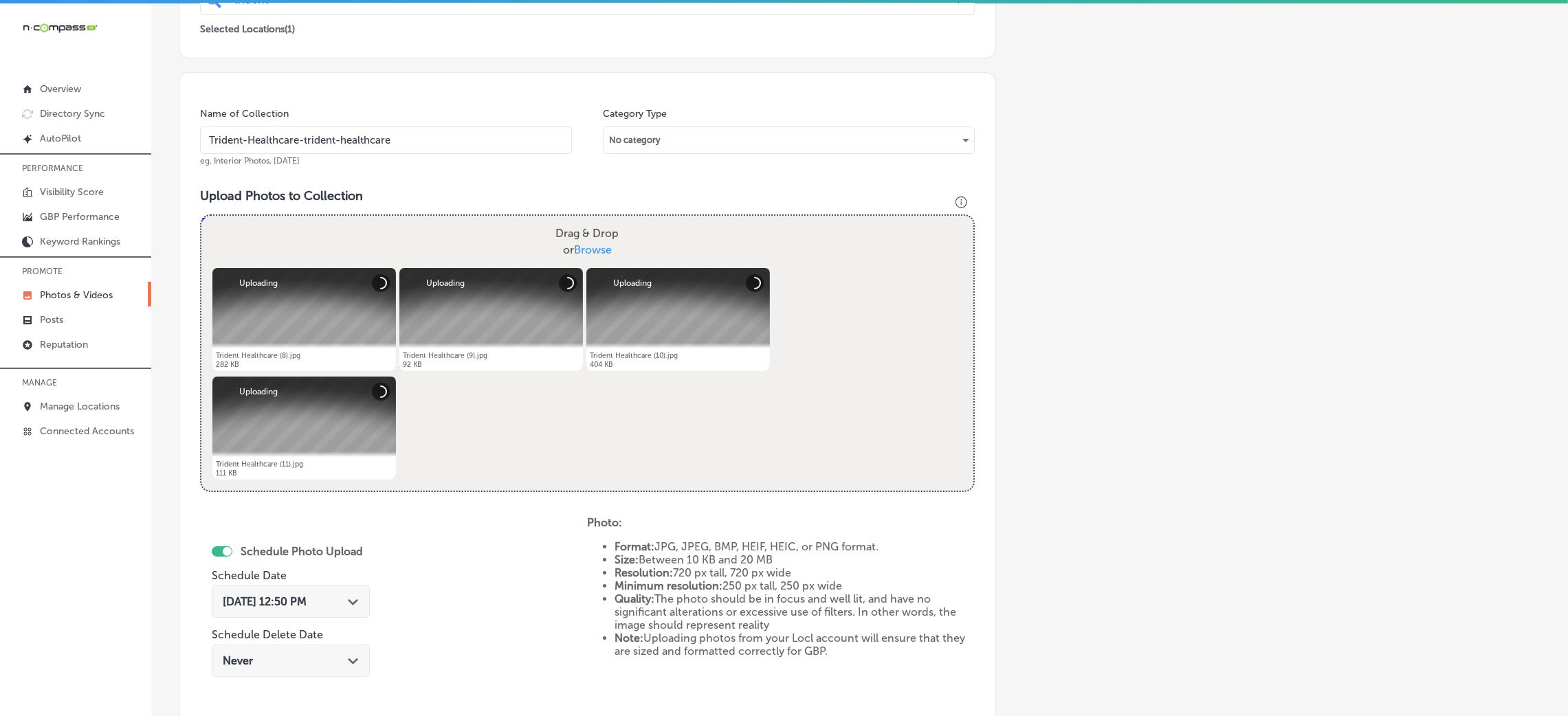
click at [312, 135] on input "Trident-Healthcare-trident-healthcare" at bounding box center [386, 140] width 372 height 28
click at [655, 171] on div "Name of Collection Trident-Healthcare-trident-healthcare eg. Interior Photos, […" at bounding box center [587, 418] width 818 height 691
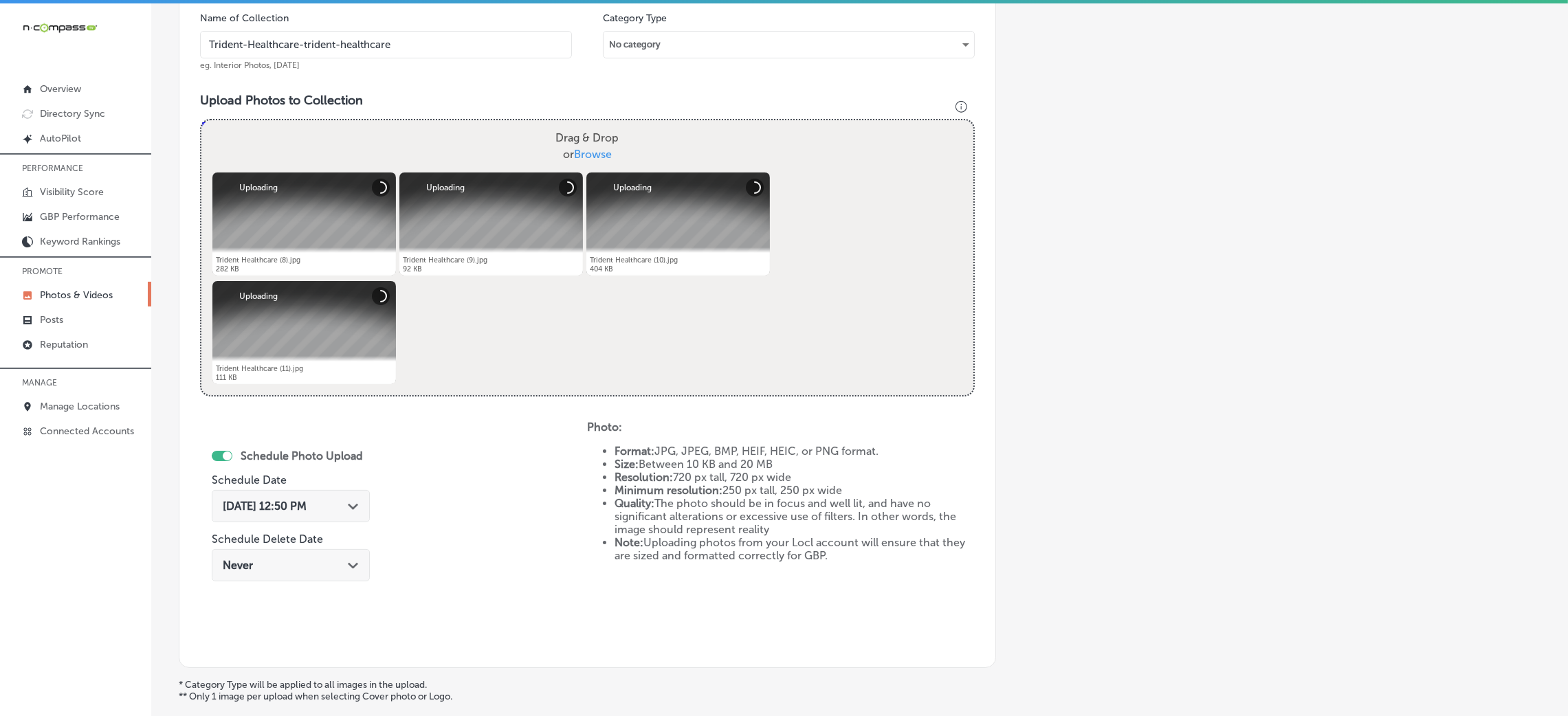
scroll to position [533, 0]
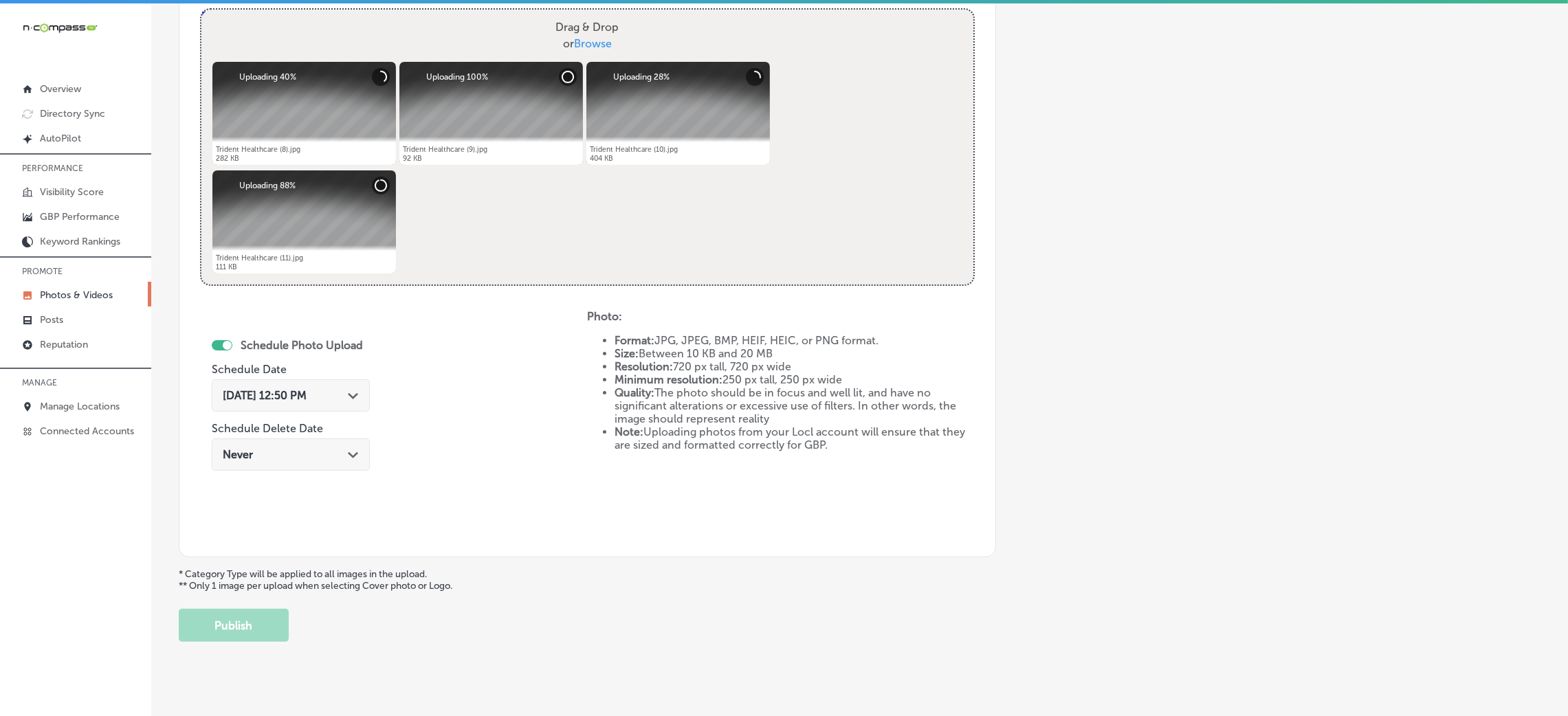
click at [296, 399] on span "[DATE] 12:50 PM" at bounding box center [265, 396] width 84 height 13
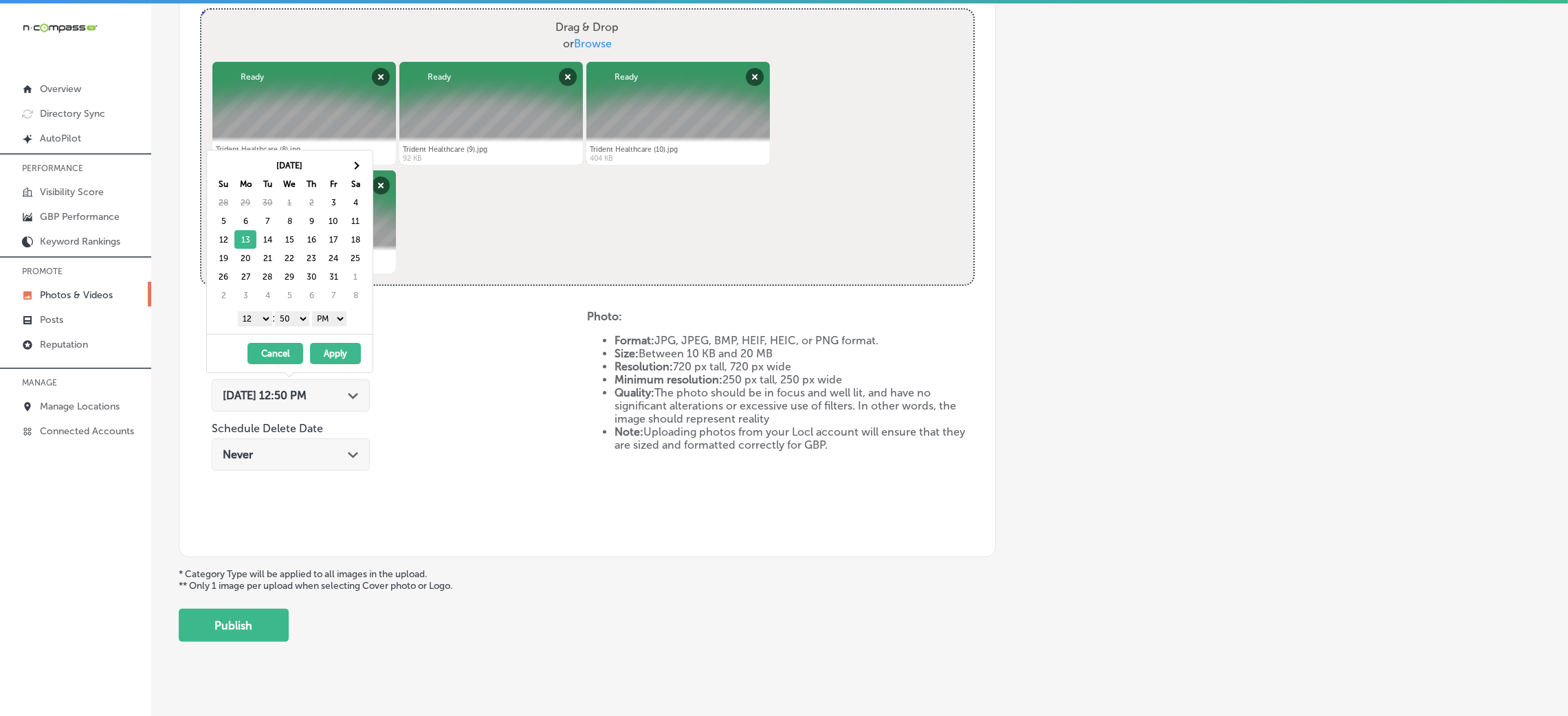
drag, startPoint x: 307, startPoint y: 316, endPoint x: 305, endPoint y: 324, distance: 8.2
click at [307, 316] on select "00 10 20 30 40 50" at bounding box center [292, 318] width 35 height 15
click at [257, 315] on select "1 2 3 4 5 6 7 8 9 10 11 12" at bounding box center [255, 318] width 35 height 15
click at [341, 348] on button "Apply" at bounding box center [336, 353] width 51 height 21
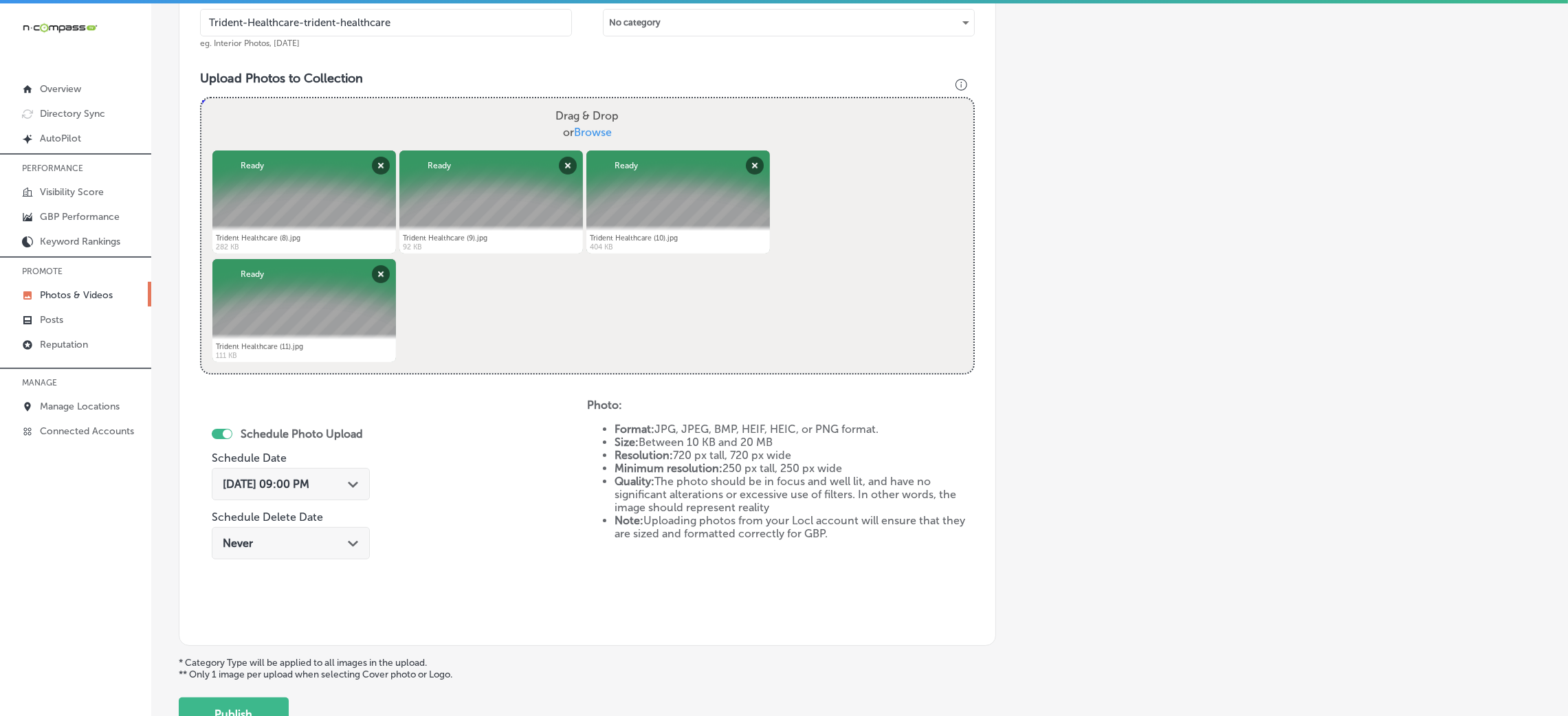
scroll to position [550, 0]
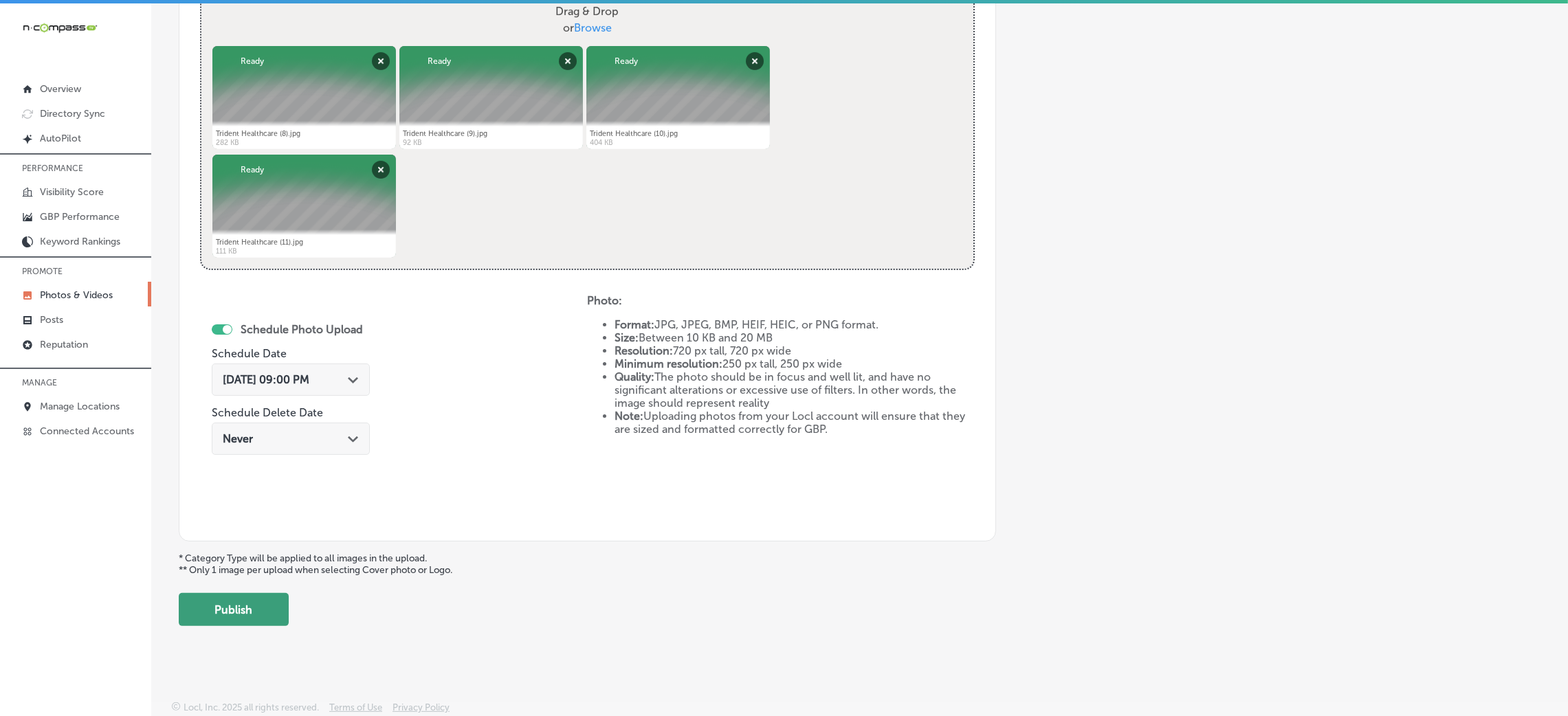
click at [266, 597] on button "Publish" at bounding box center [233, 609] width 110 height 33
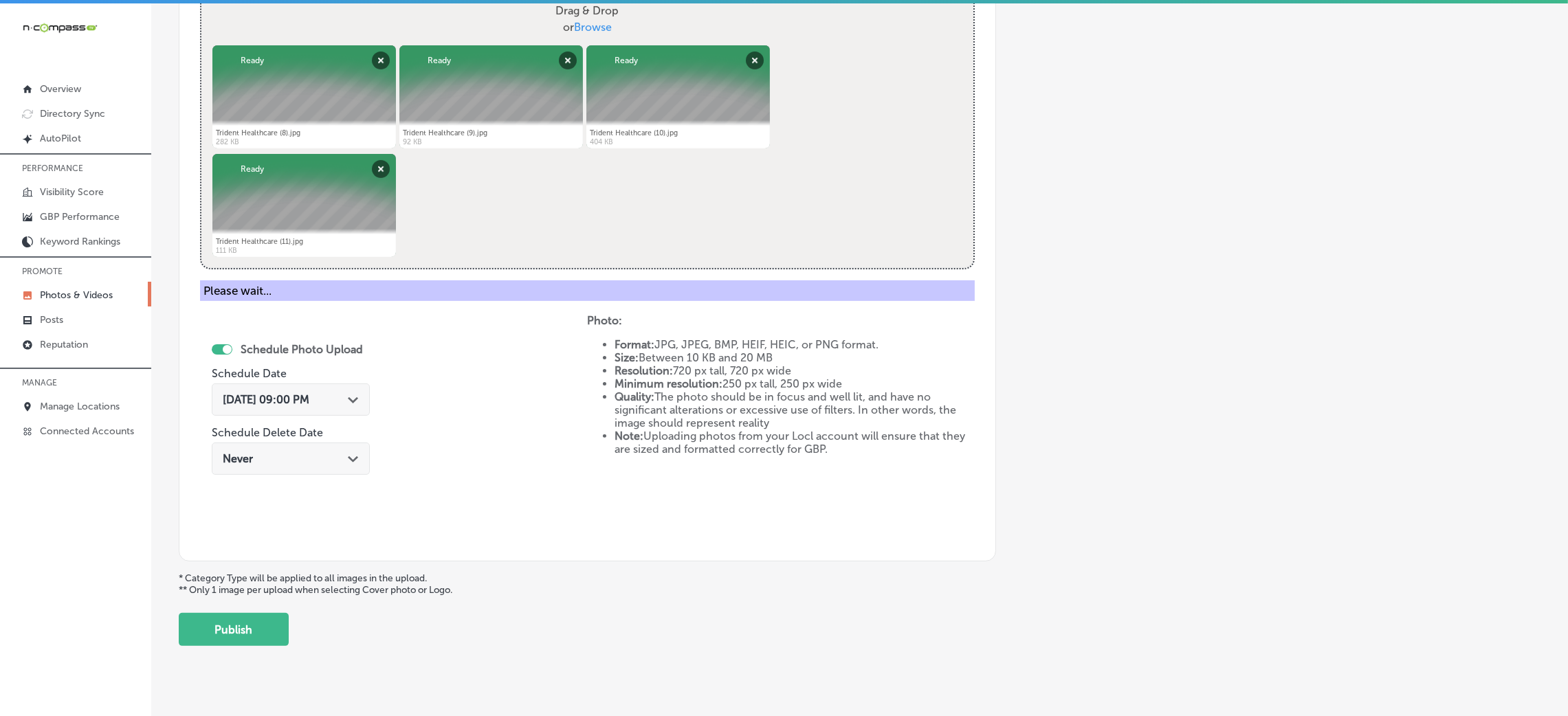
scroll to position [327, 0]
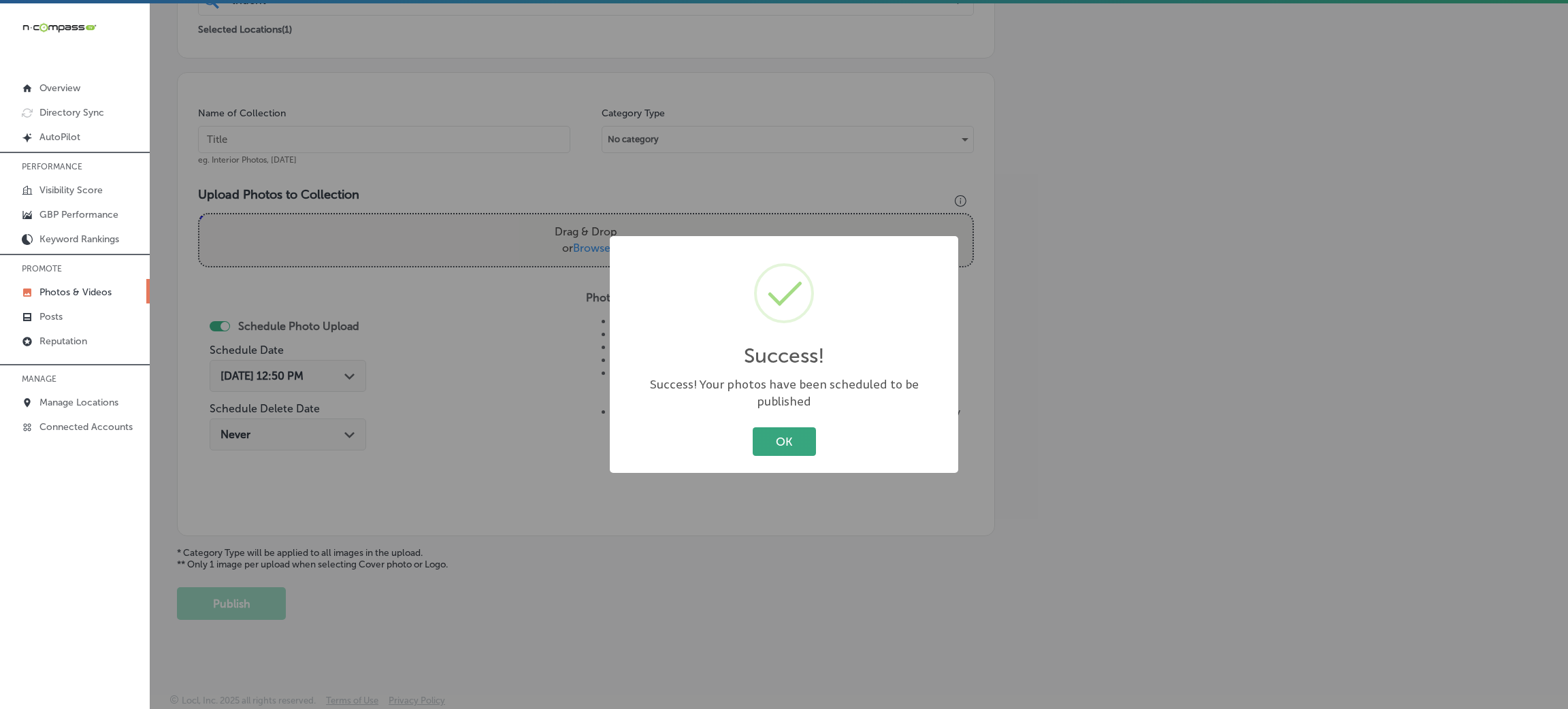
click at [763, 435] on button "OK" at bounding box center [784, 441] width 64 height 28
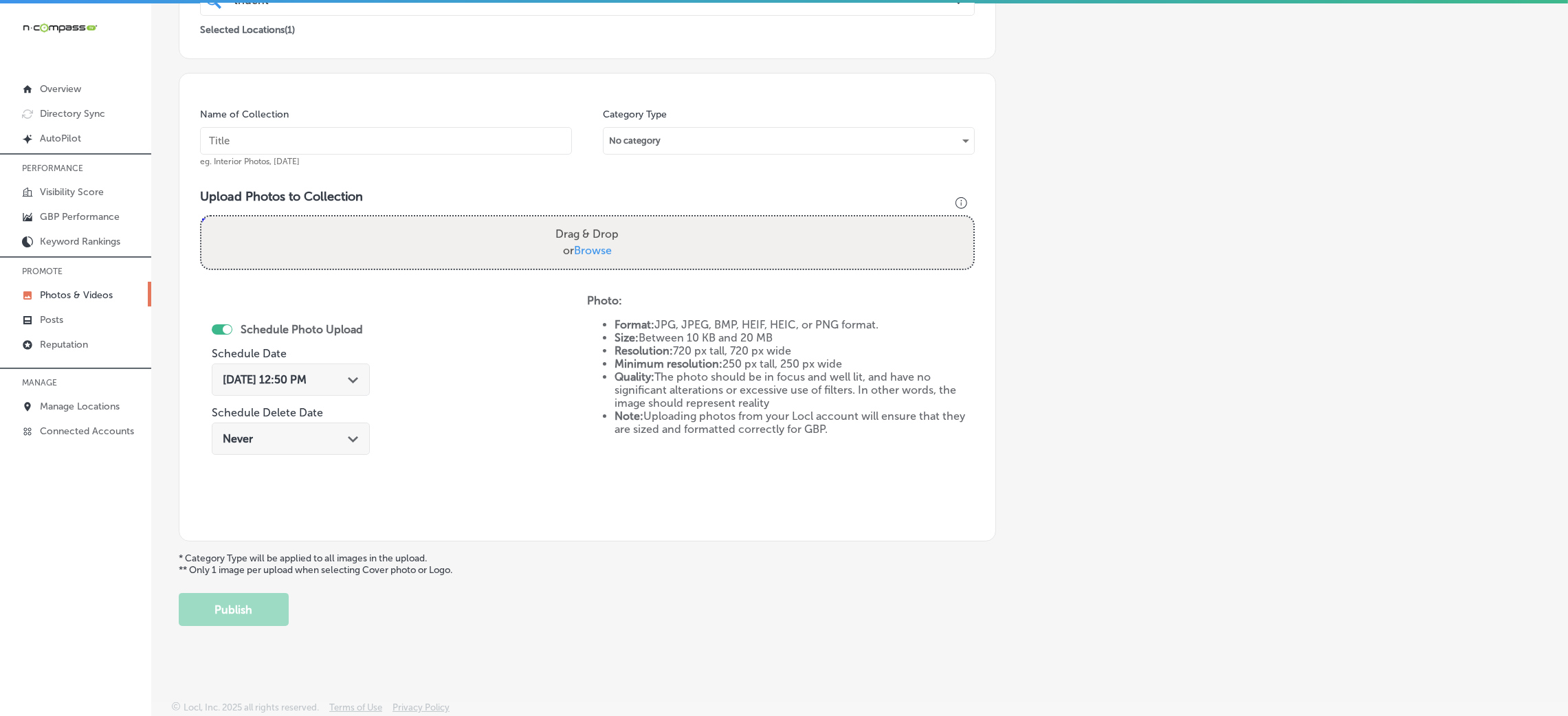
click at [360, 140] on input "text" at bounding box center [386, 140] width 372 height 28
paste input "Trident-Healthcare-trident-healthcare"
type input "Trident-Healthcare-trident-healthcare"
click at [557, 248] on label "Drag & Drop or Browse" at bounding box center [587, 243] width 74 height 44
click at [557, 221] on input "Drag & Drop or Browse" at bounding box center [588, 219] width 772 height 4
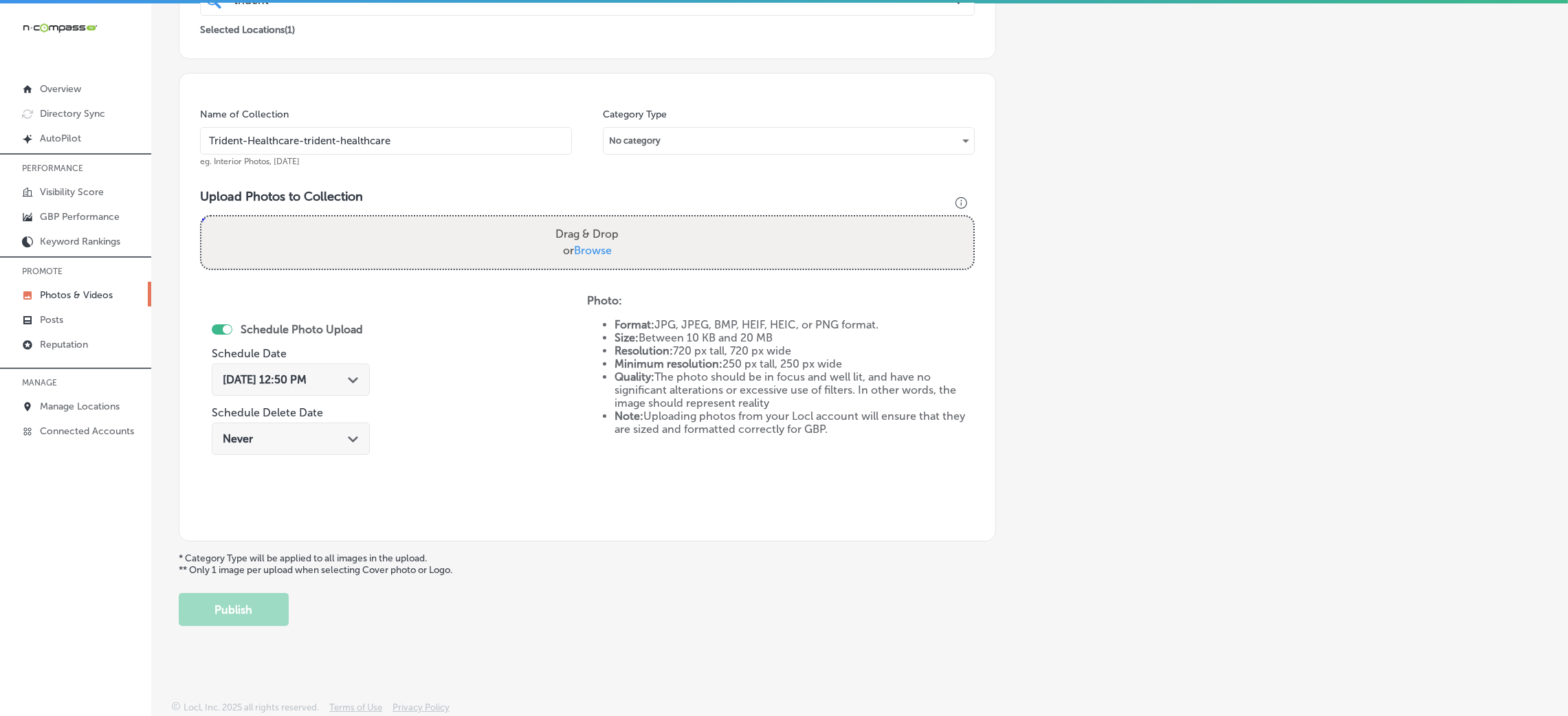
type input "C:\fakepath\Trident Healthcare (12).jpg"
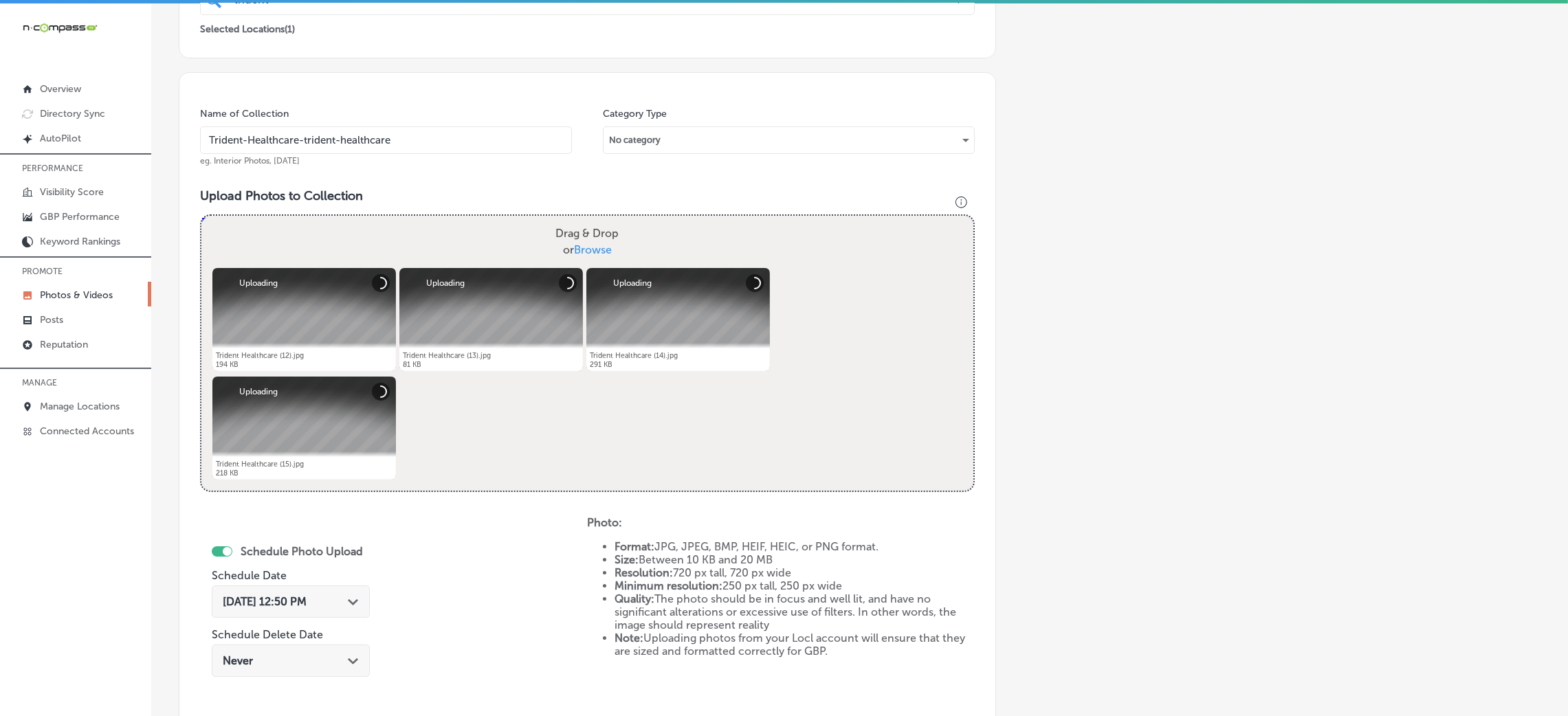
click at [372, 143] on input "Trident-Healthcare-trident-healthcare" at bounding box center [386, 140] width 372 height 28
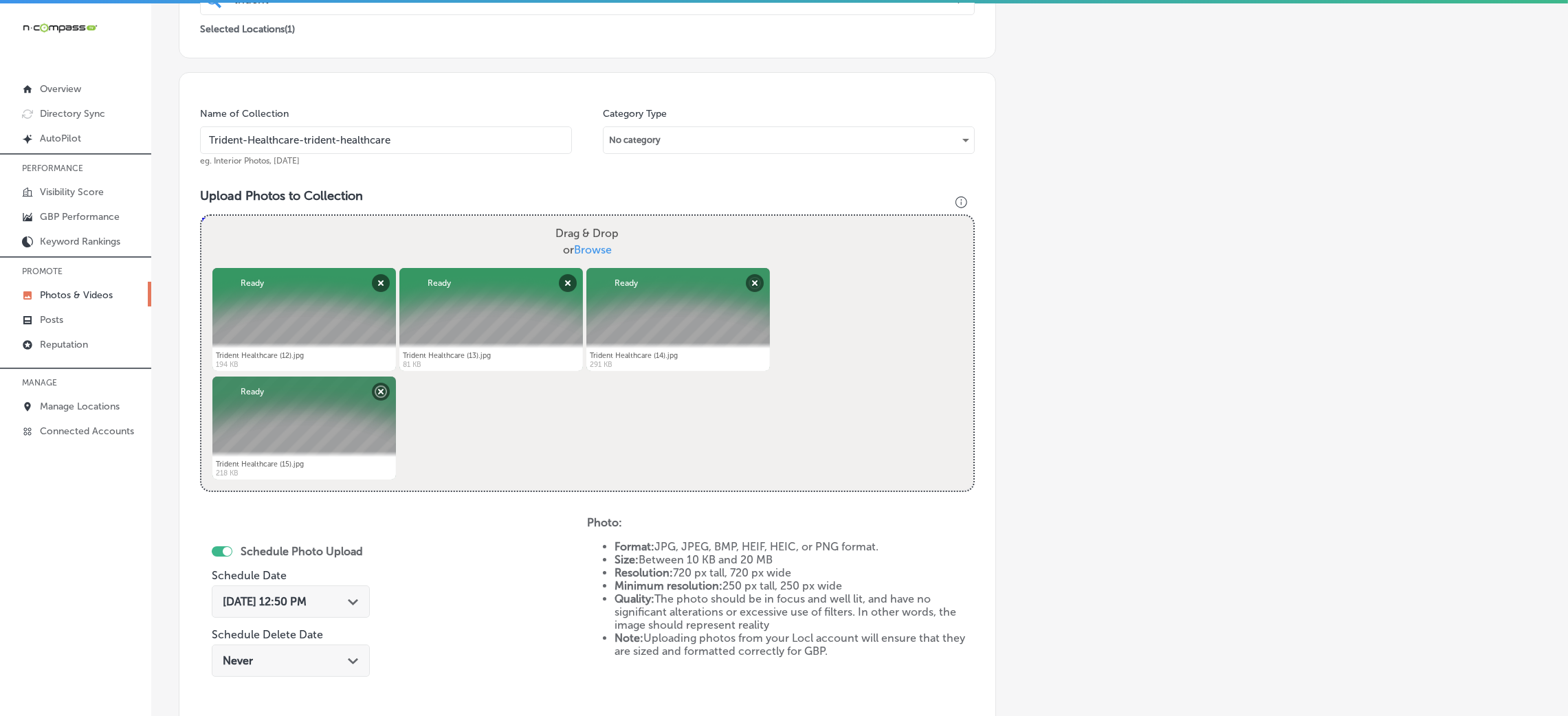
click at [624, 183] on div "Name of Collection Trident-Healthcare-trident-healthcare eg. Interior Photos, […" at bounding box center [587, 418] width 818 height 691
click at [500, 147] on input "Trident-Healthcare-trident-healthcare" at bounding box center [386, 140] width 372 height 28
click at [669, 193] on h3 "Upload Photos to Collection" at bounding box center [588, 195] width 774 height 15
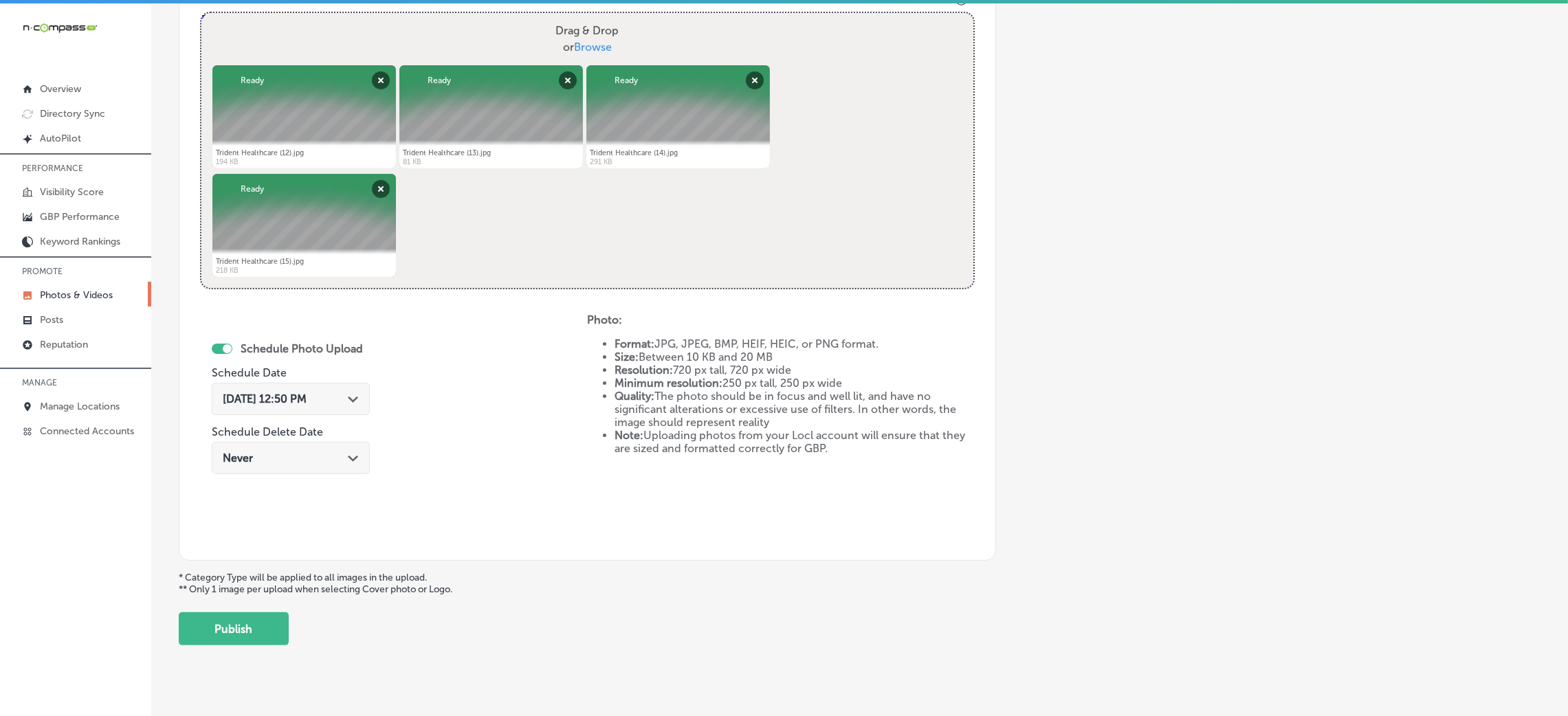
scroll to position [550, 0]
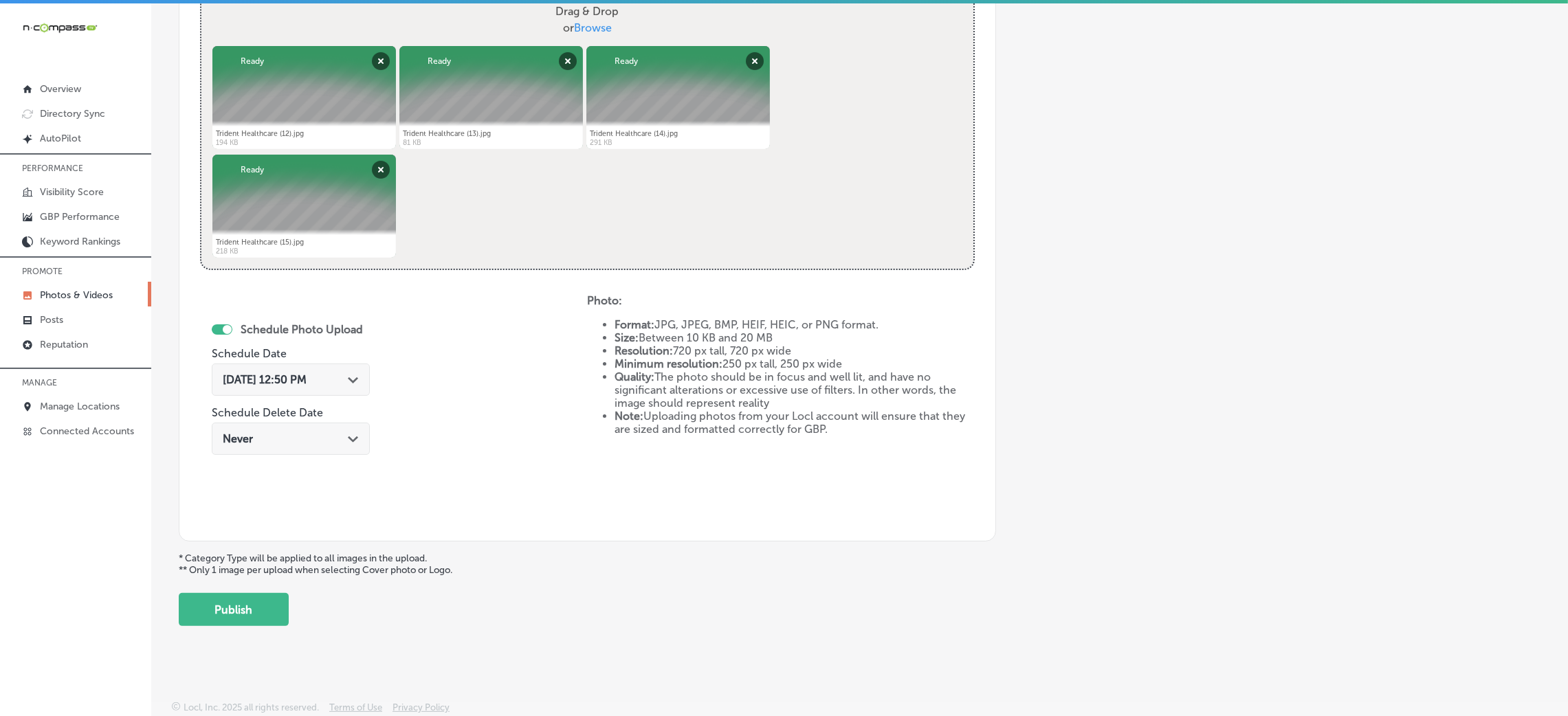
click at [306, 369] on div "[DATE] 12:50 PM Path Created with Sketch." at bounding box center [291, 380] width 158 height 32
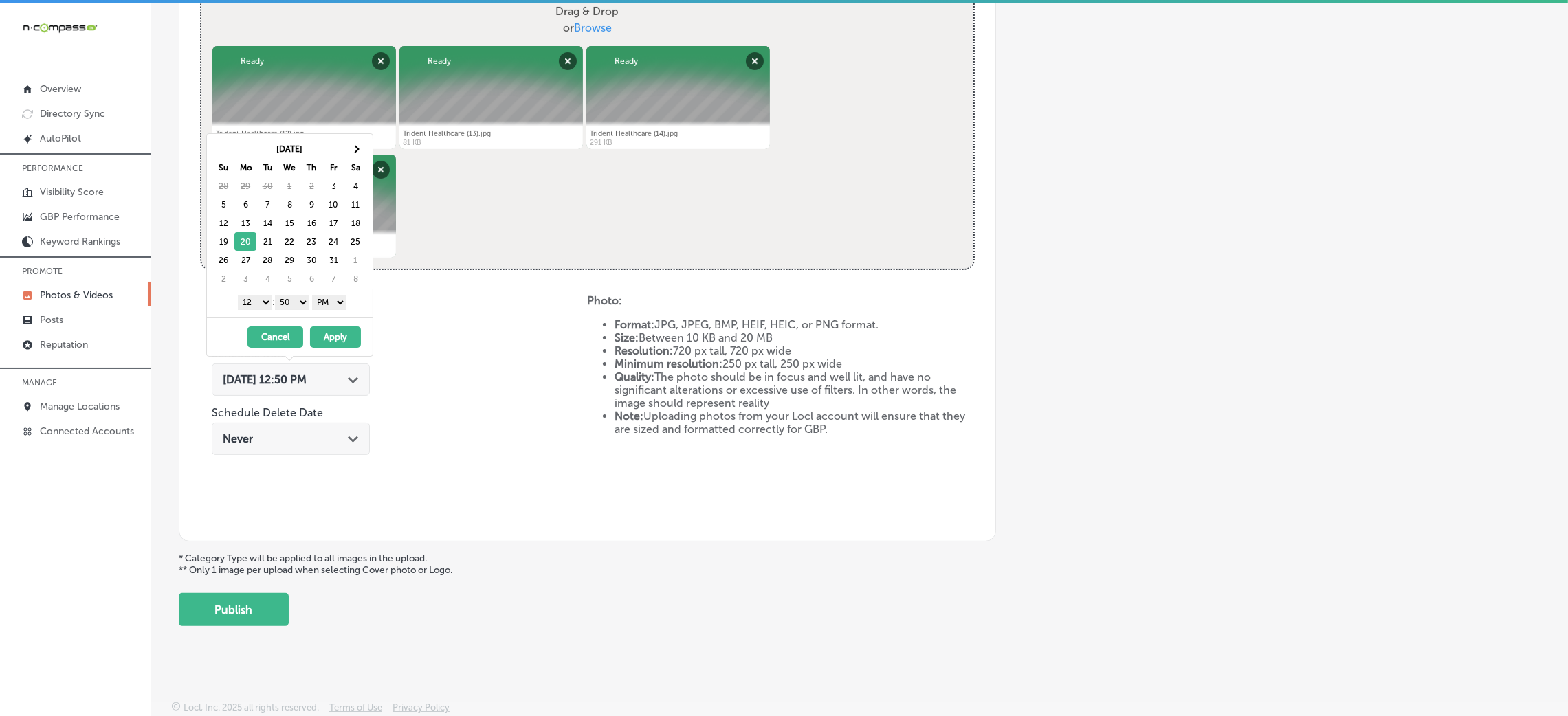
click at [300, 308] on select "00 10 20 30 40 50" at bounding box center [292, 302] width 35 height 15
drag, startPoint x: 255, startPoint y: 301, endPoint x: 258, endPoint y: 309, distance: 8.5
click at [255, 301] on select "1 2 3 4 5 6 7 8 9 10 11 12" at bounding box center [255, 302] width 35 height 15
click at [328, 327] on button "Apply" at bounding box center [336, 337] width 51 height 21
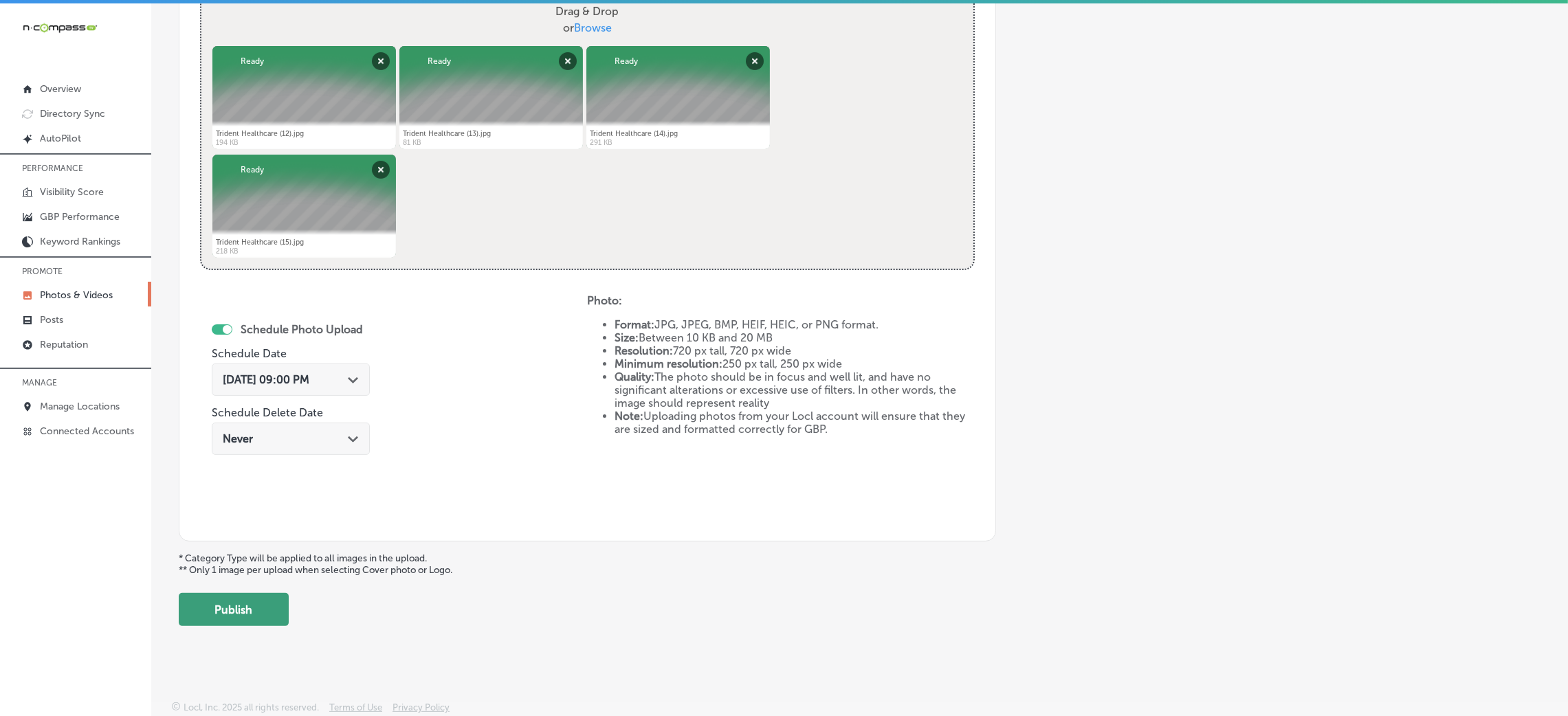
click at [228, 613] on button "Publish" at bounding box center [233, 609] width 110 height 33
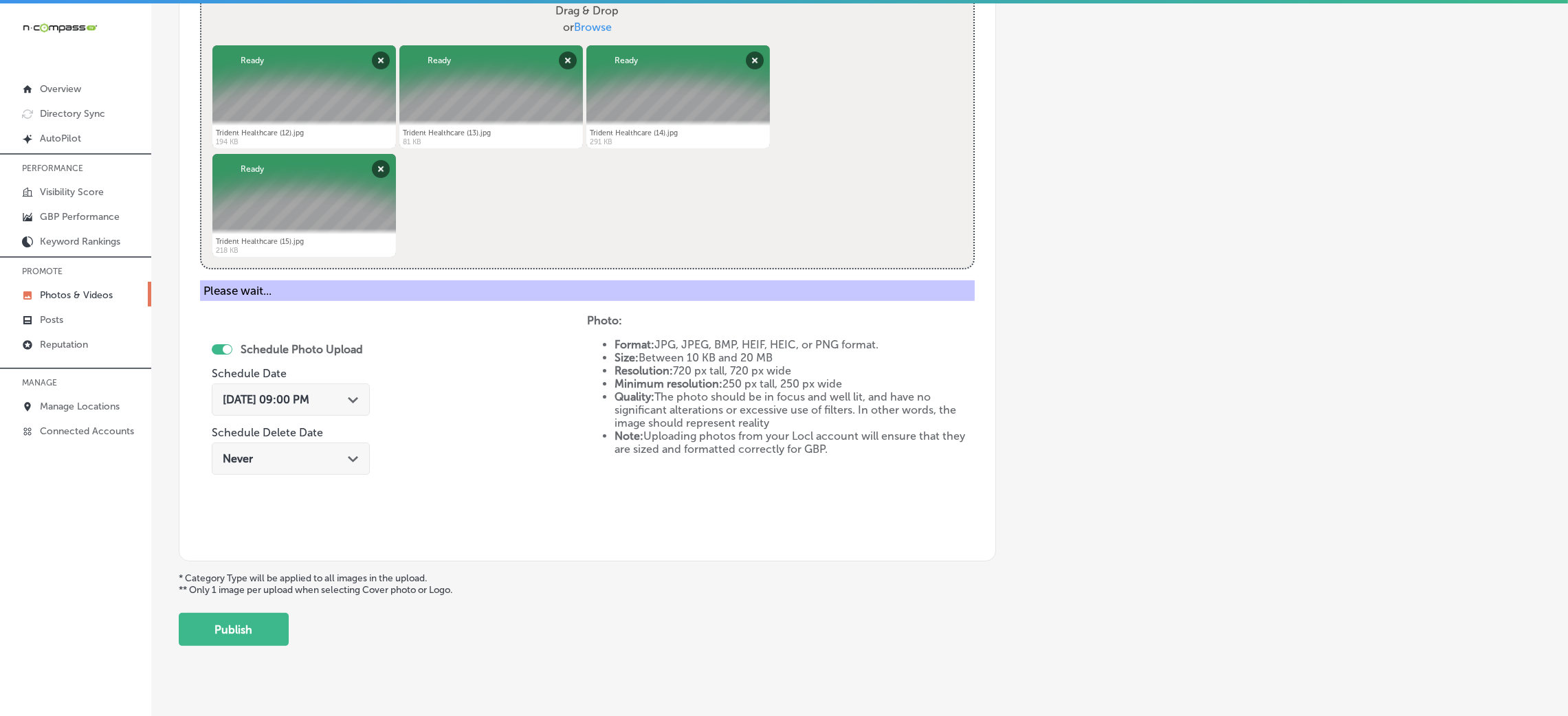
scroll to position [327, 0]
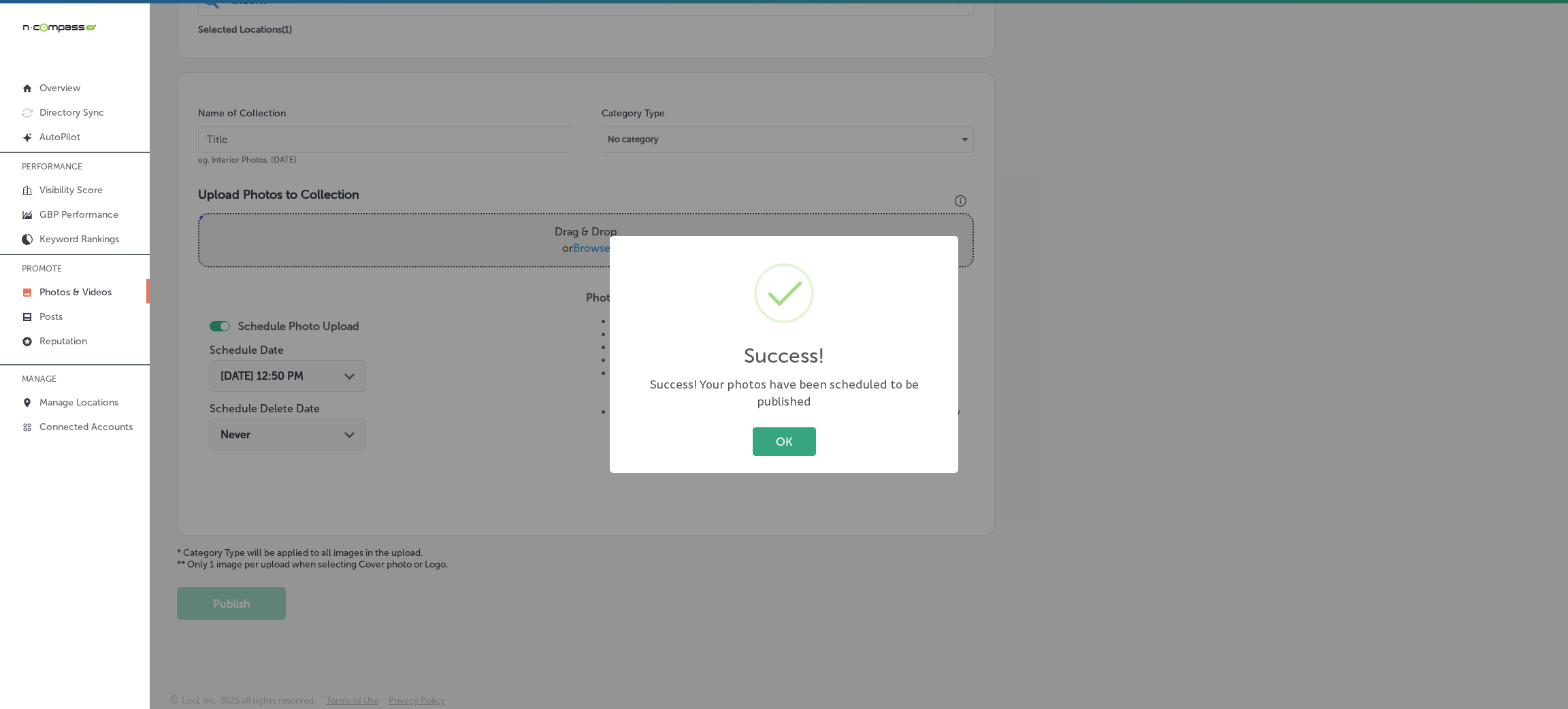
click at [808, 432] on button "OK" at bounding box center [784, 441] width 64 height 28
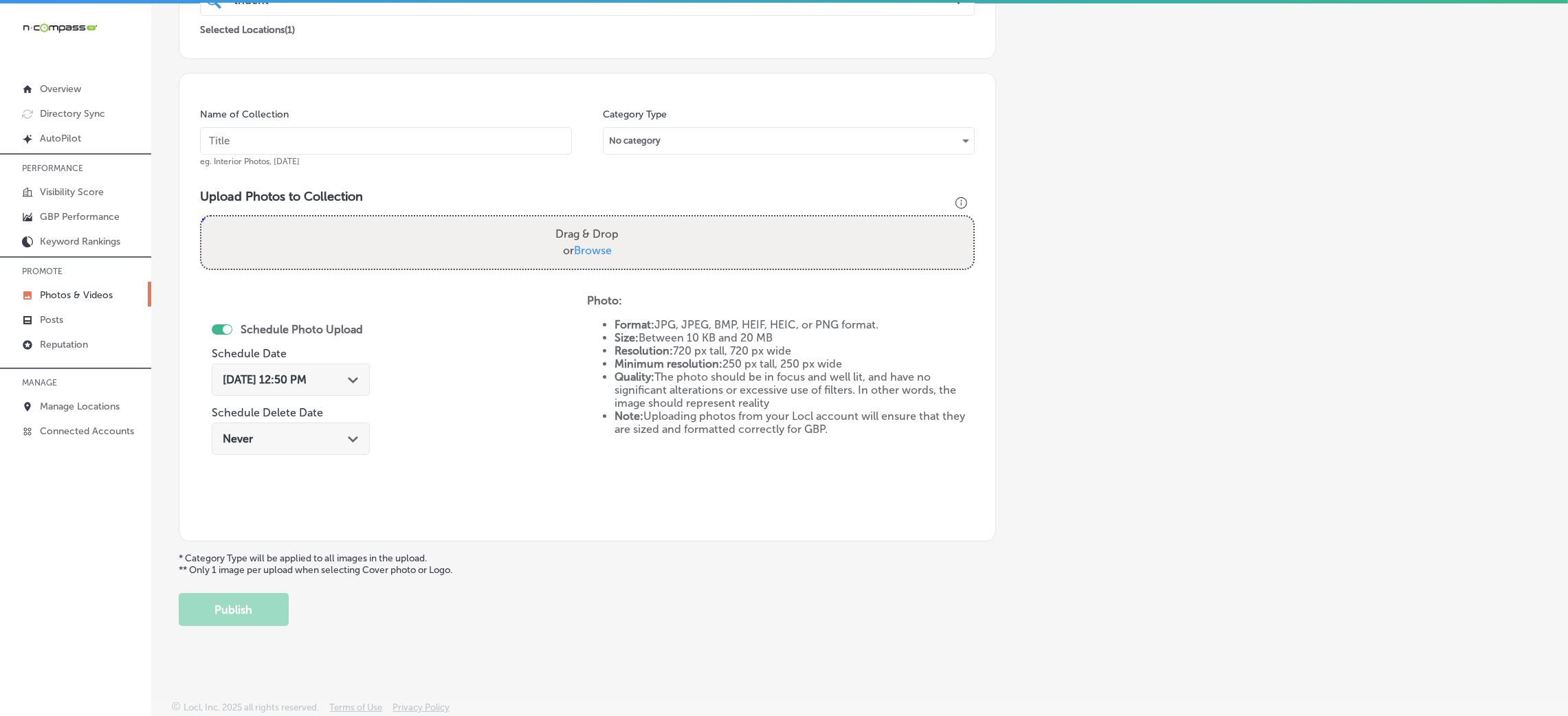
click at [407, 138] on input "text" at bounding box center [386, 140] width 372 height 28
paste input "Trident-Healthcare-trident-healthcare"
type input "Trident-Healthcare-trident-healthcare"
click at [724, 245] on div "Drag & Drop or Browse" at bounding box center [588, 243] width 772 height 52
click at [202, 217] on input "Drag & Drop or Browse" at bounding box center [588, 219] width 772 height 4
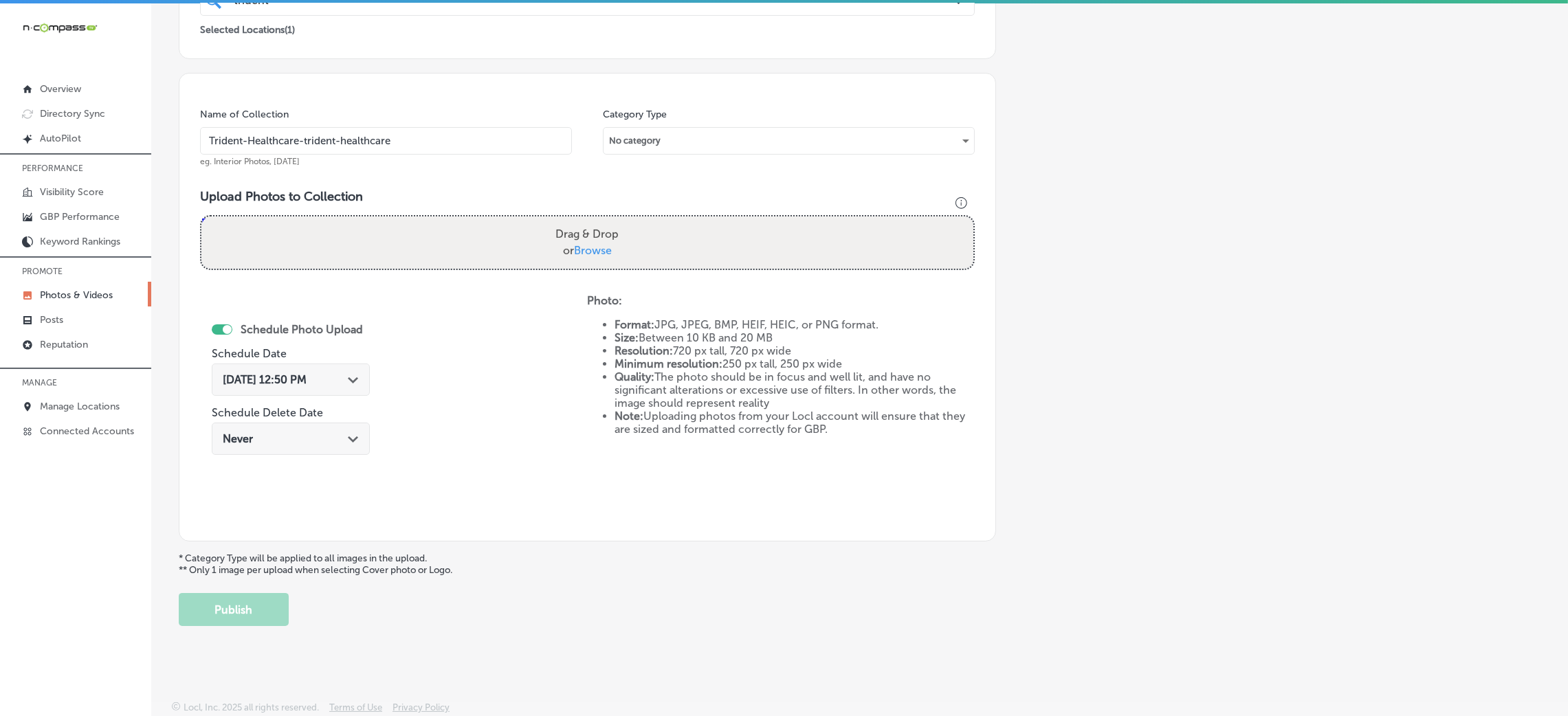
type input "C:\fakepath\Trident Healthcare (16).jpg"
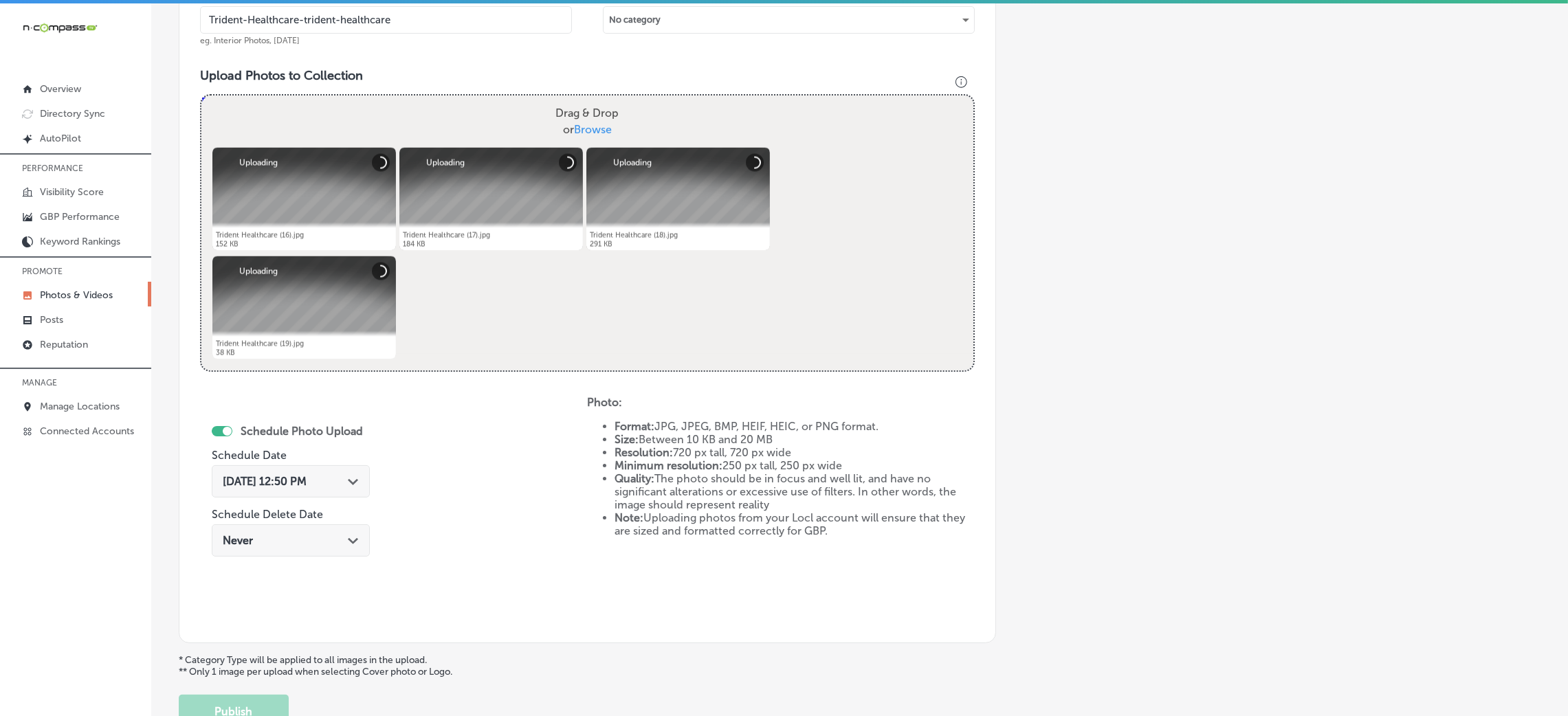
scroll to position [533, 0]
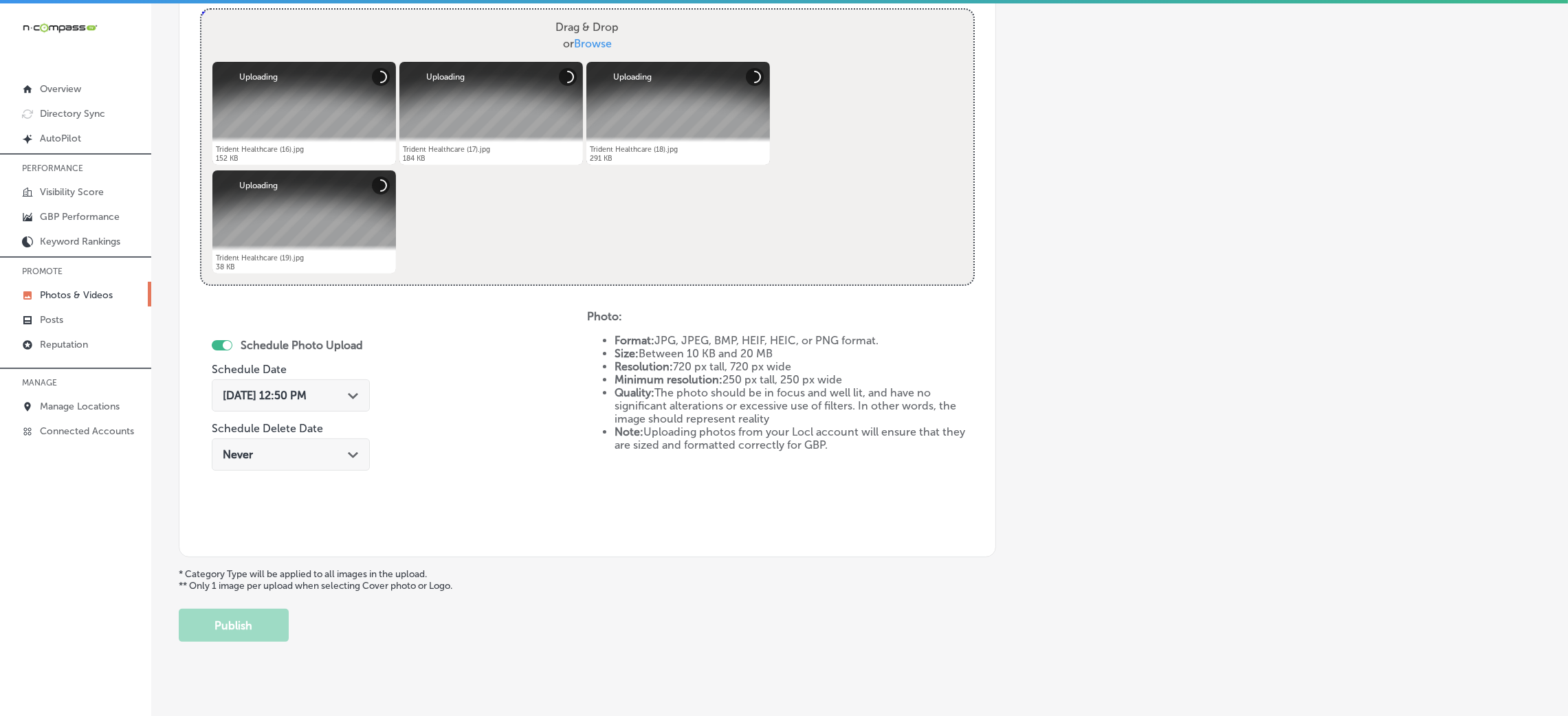
click at [299, 392] on span "[DATE] 12:50 PM" at bounding box center [265, 396] width 84 height 13
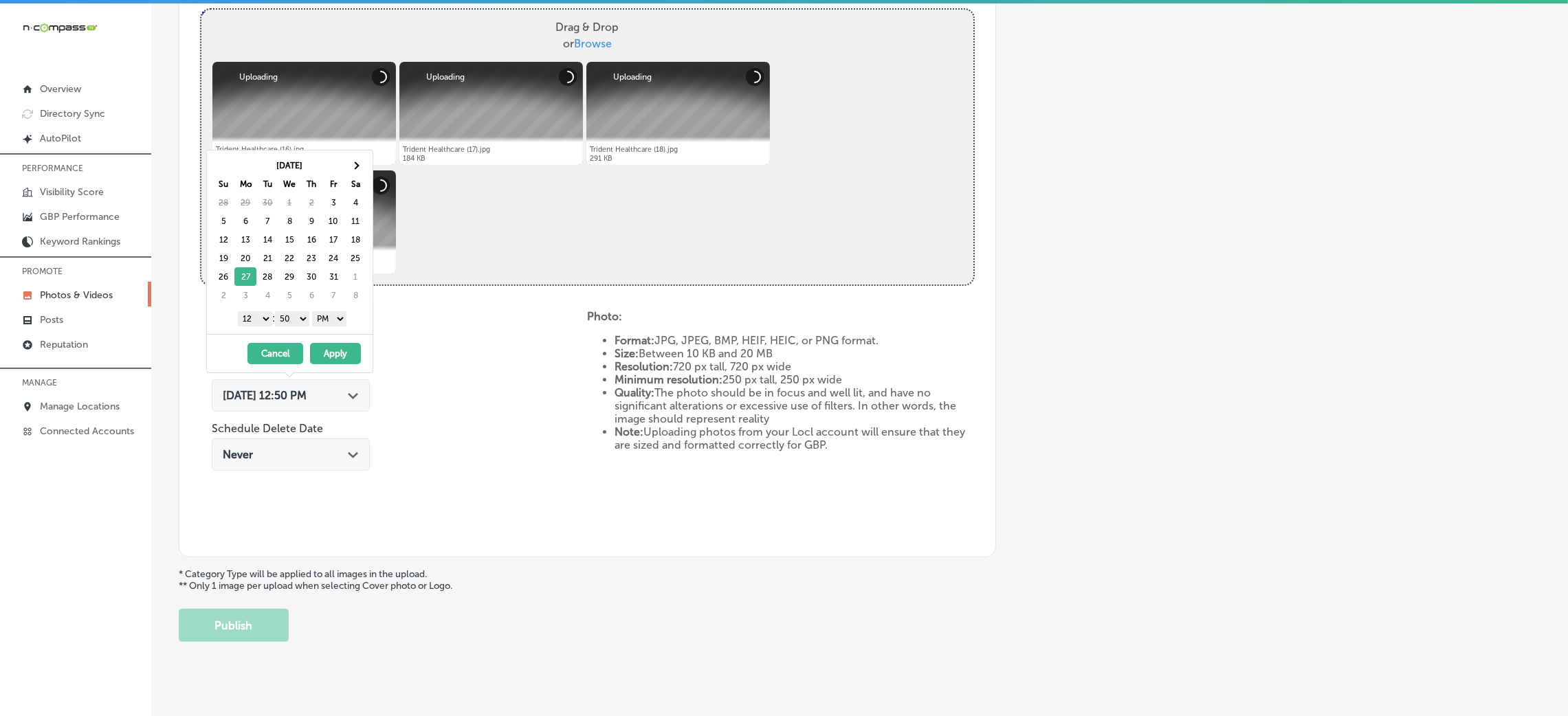
click at [298, 324] on select "00 10 20 30 40 50" at bounding box center [292, 318] width 35 height 15
click at [260, 329] on div "1 2 3 4 5 6 7 8 9 10 11 12 : 00 10 20 30 40 50 AM PM" at bounding box center [292, 318] width 160 height 20
click at [244, 323] on select "1 2 3 4 5 6 7 8 9 10 11 12" at bounding box center [255, 318] width 35 height 15
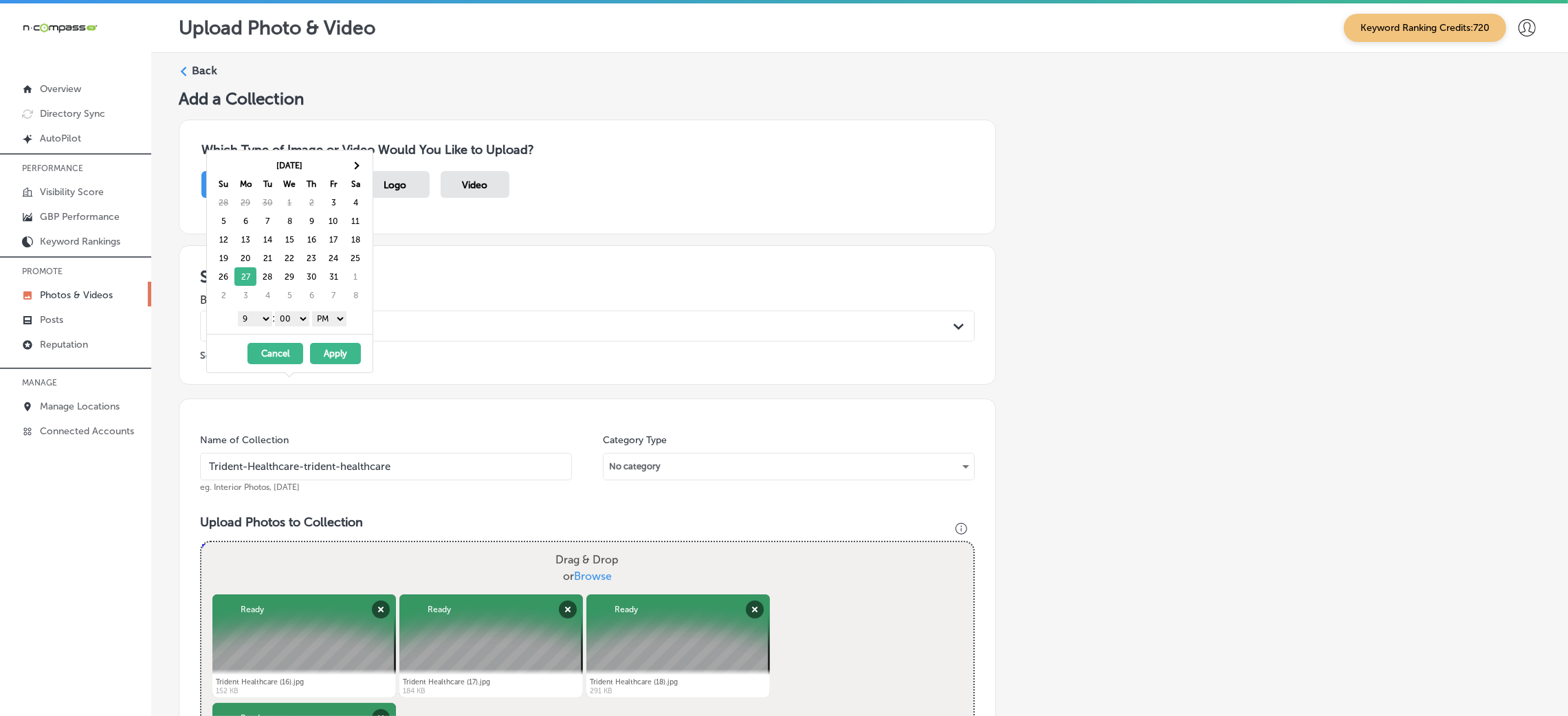
scroll to position [533, 0]
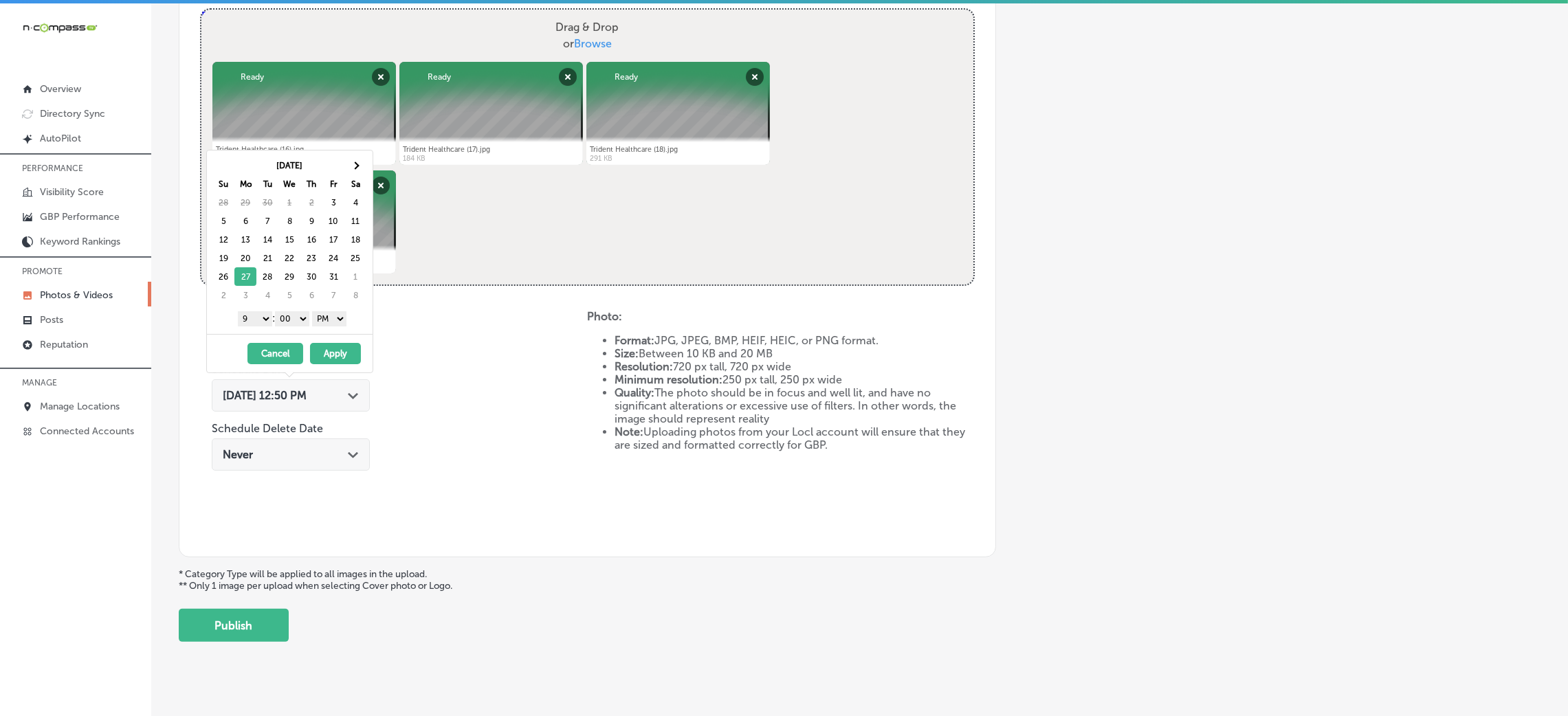
click at [339, 354] on button "Apply" at bounding box center [336, 353] width 51 height 21
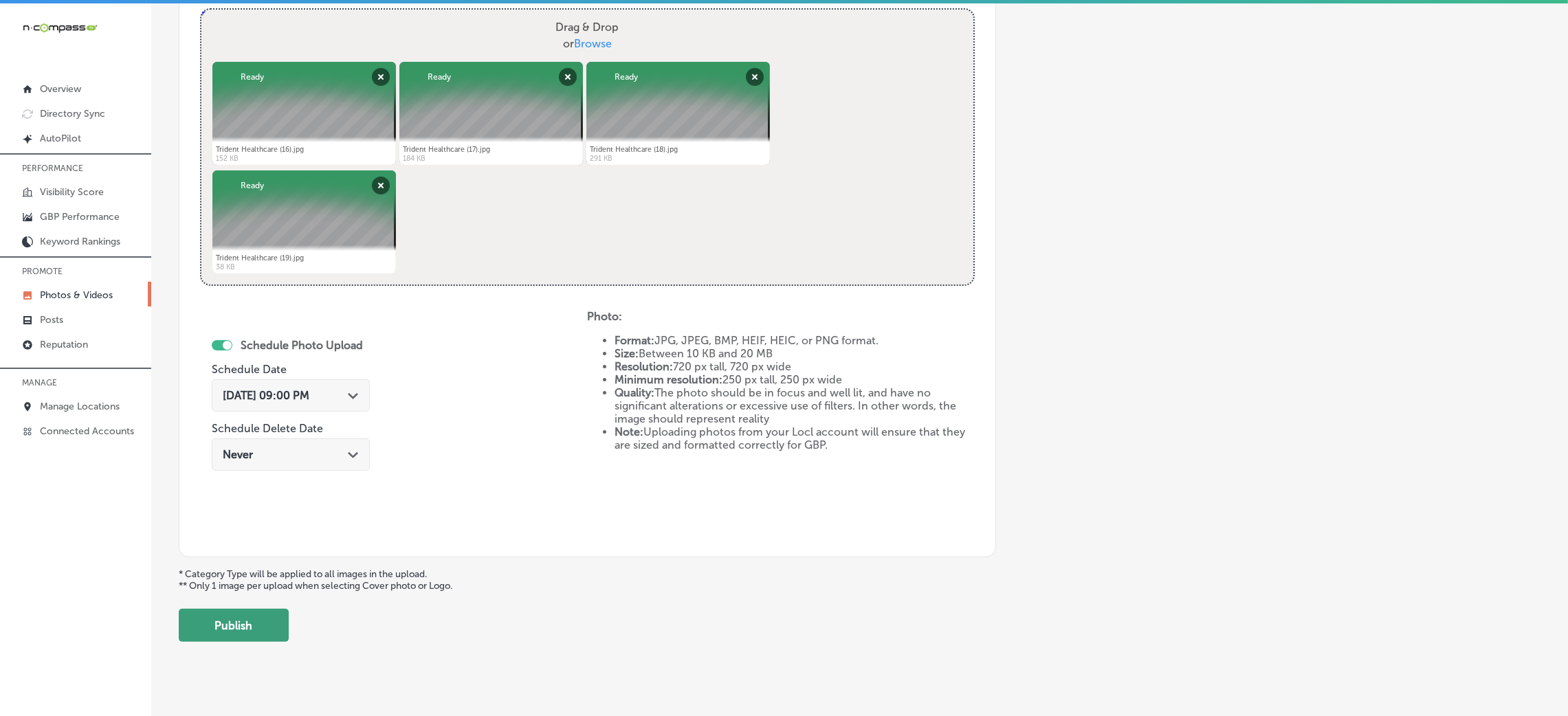
click at [200, 629] on button "Publish" at bounding box center [233, 625] width 110 height 33
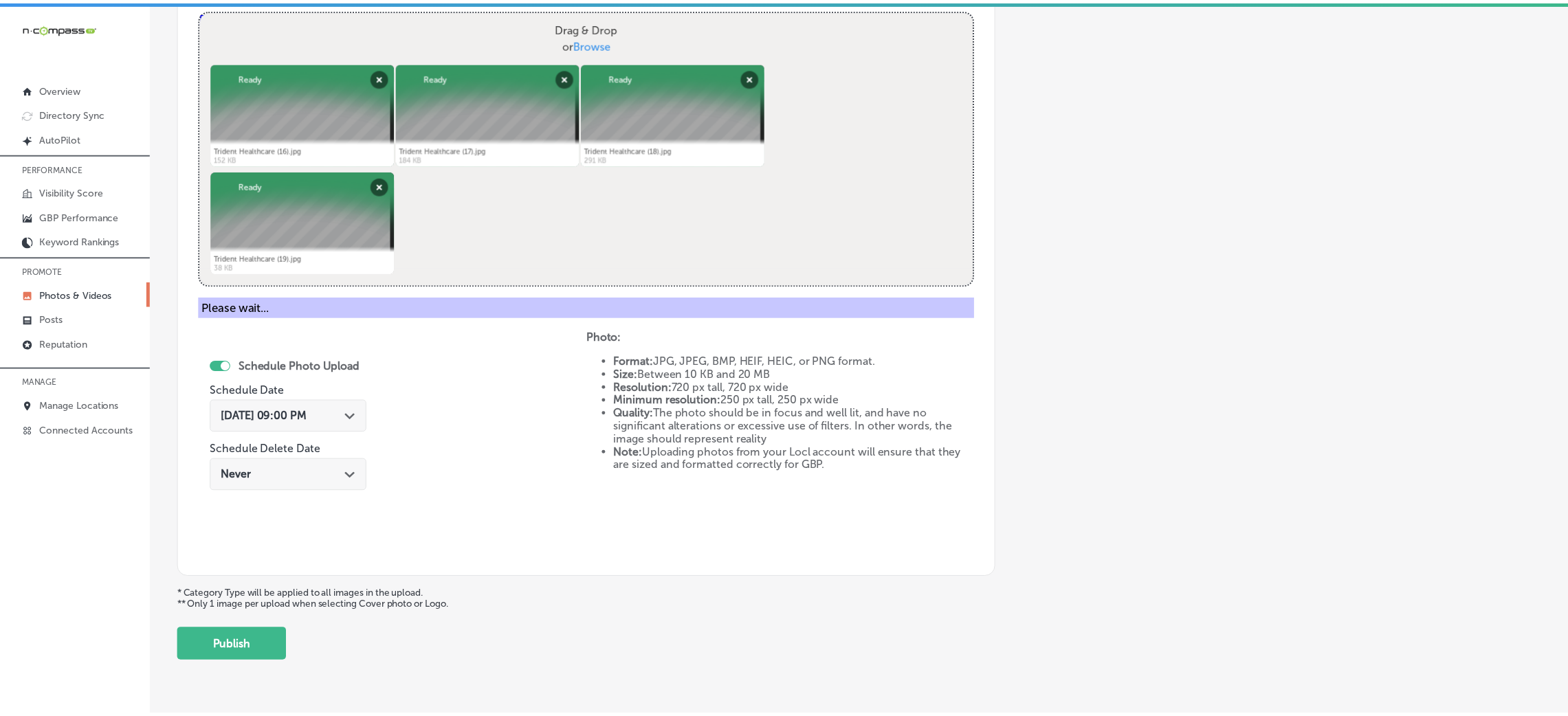
scroll to position [327, 0]
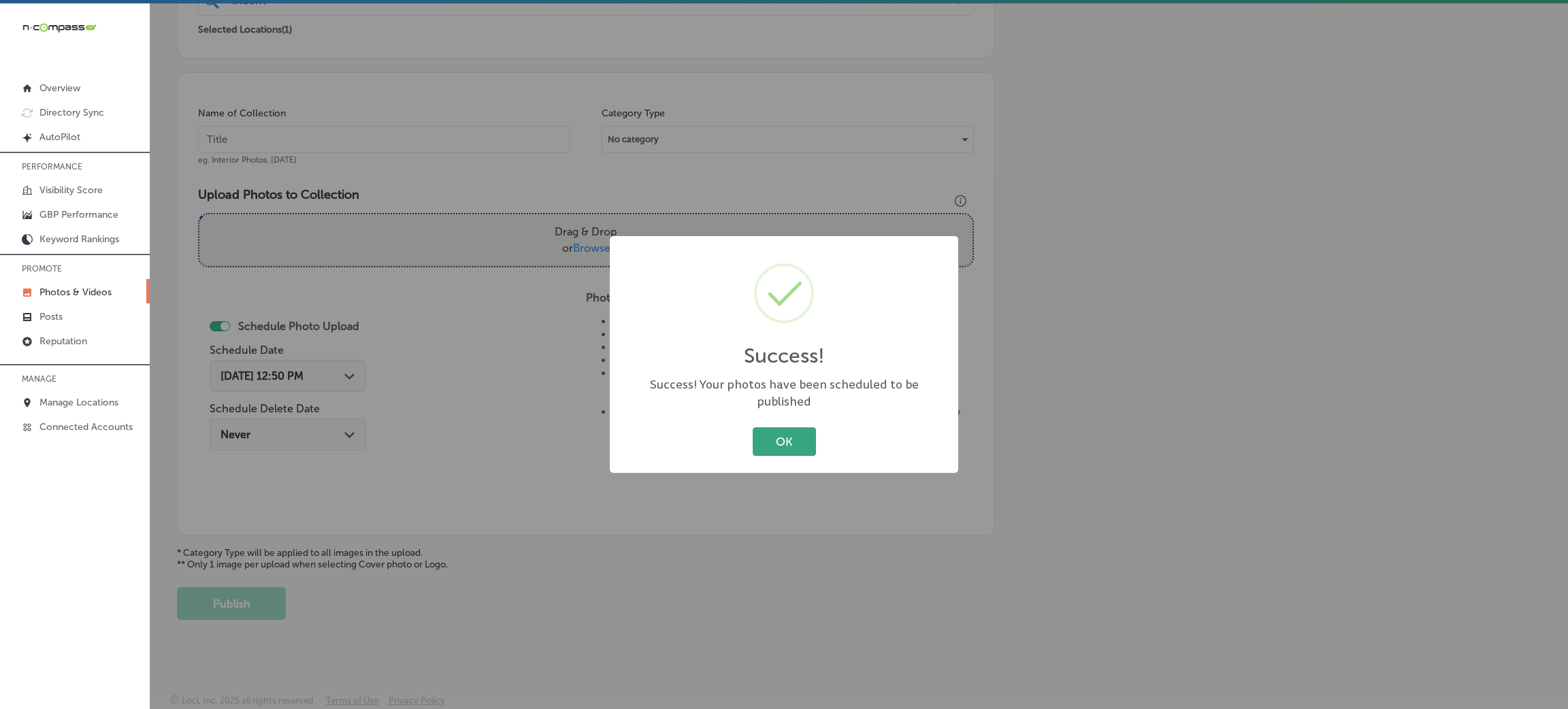
click at [754, 432] on button "OK" at bounding box center [784, 441] width 64 height 28
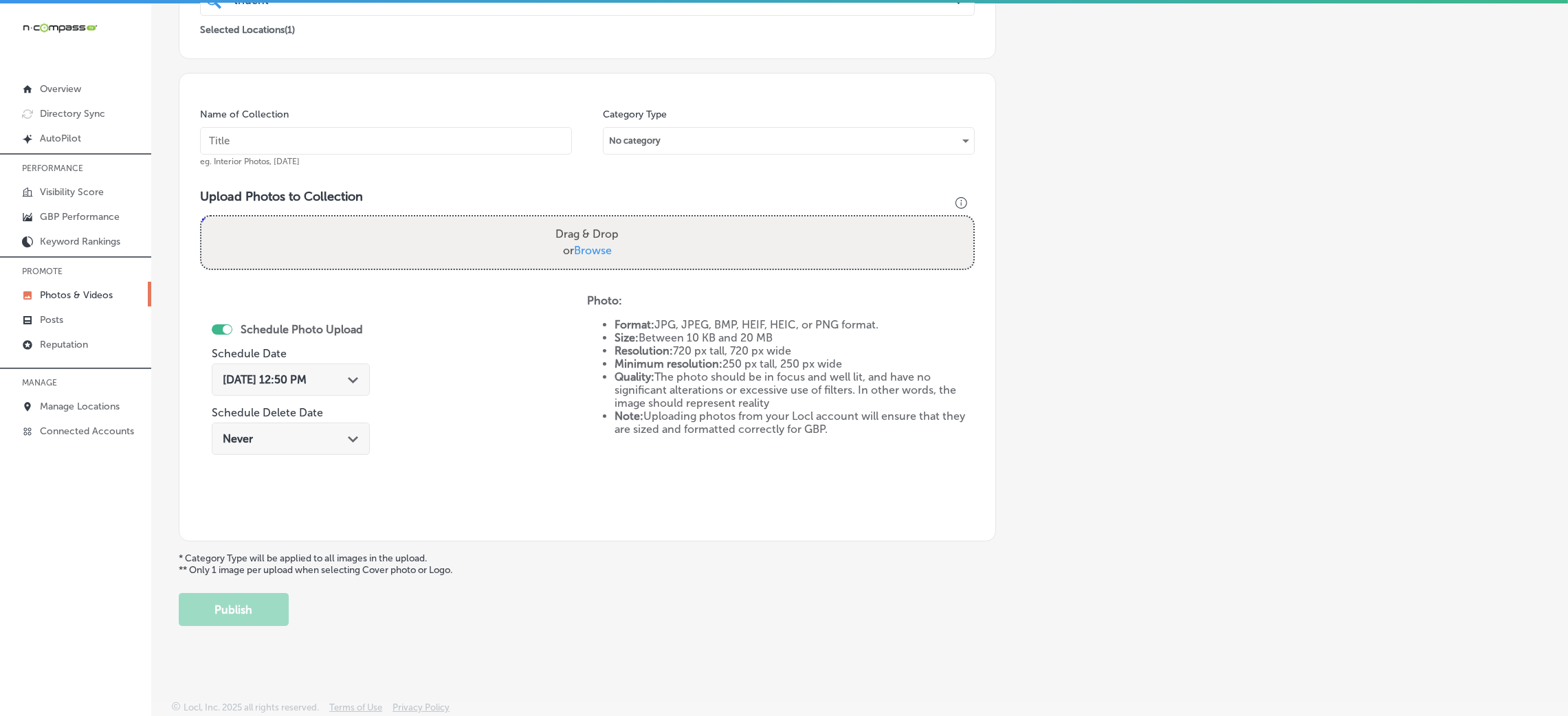
click at [442, 154] on div "Name of Collection eg. Interior Photos, [DATE]" at bounding box center [386, 138] width 372 height 59
click at [442, 150] on input "text" at bounding box center [386, 140] width 372 height 28
paste input "Trident-Healthcare-trident-healthcare"
type input "Trident-Healthcare-trident-healthcare"
click at [592, 217] on div "Drag & Drop or Browse" at bounding box center [588, 243] width 772 height 52
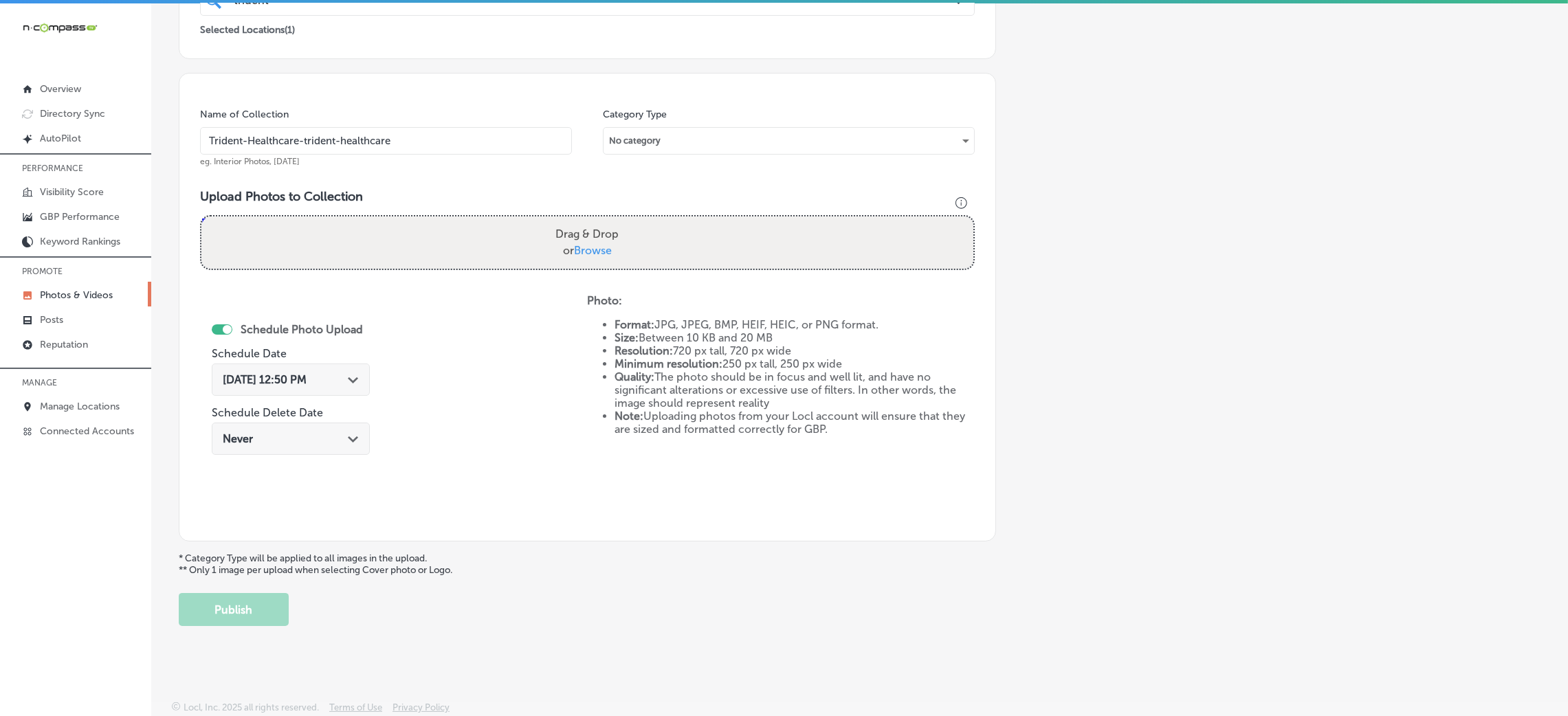
click at [202, 217] on input "Drag & Drop or Browse" at bounding box center [588, 219] width 772 height 4
type input "C:\fakepath\Trident Healthcare (20).jpg"
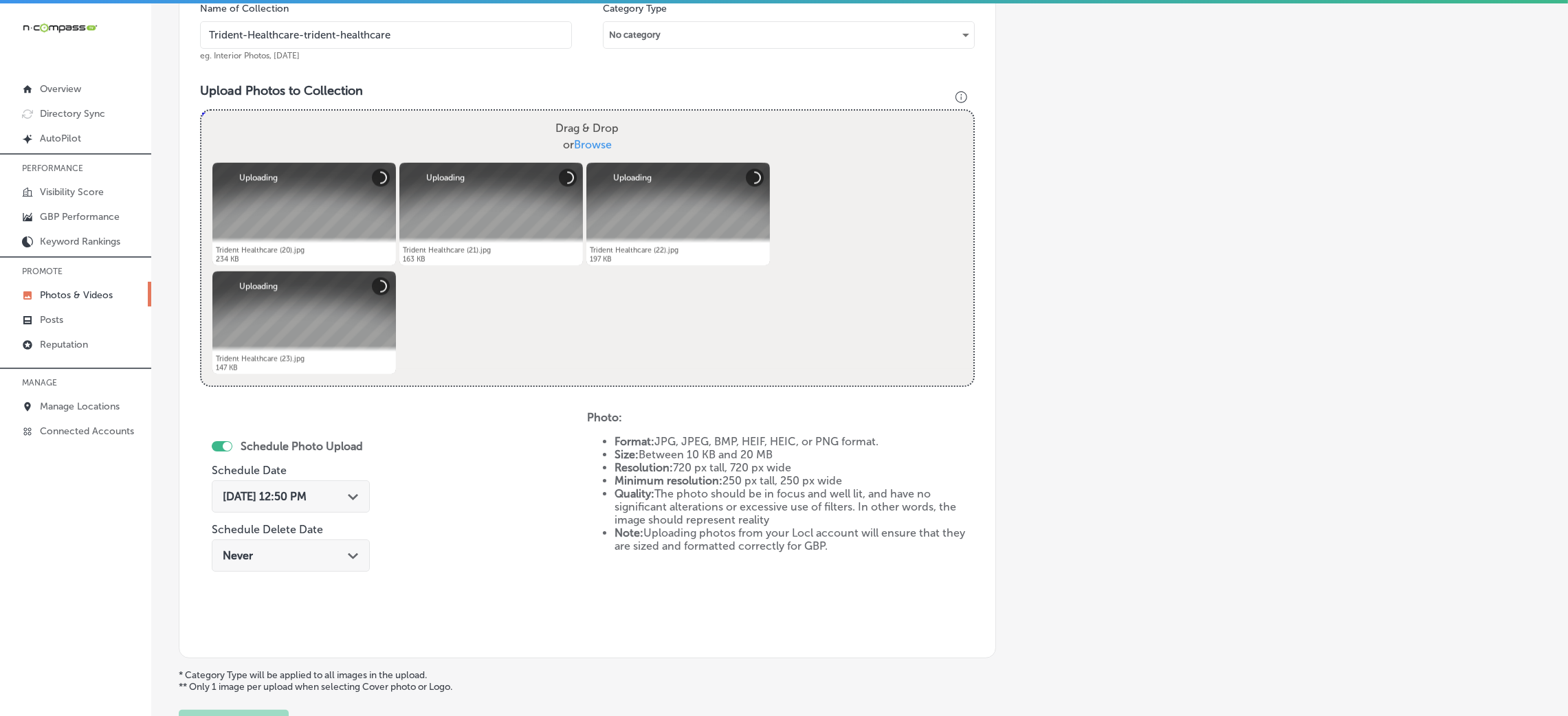
scroll to position [550, 0]
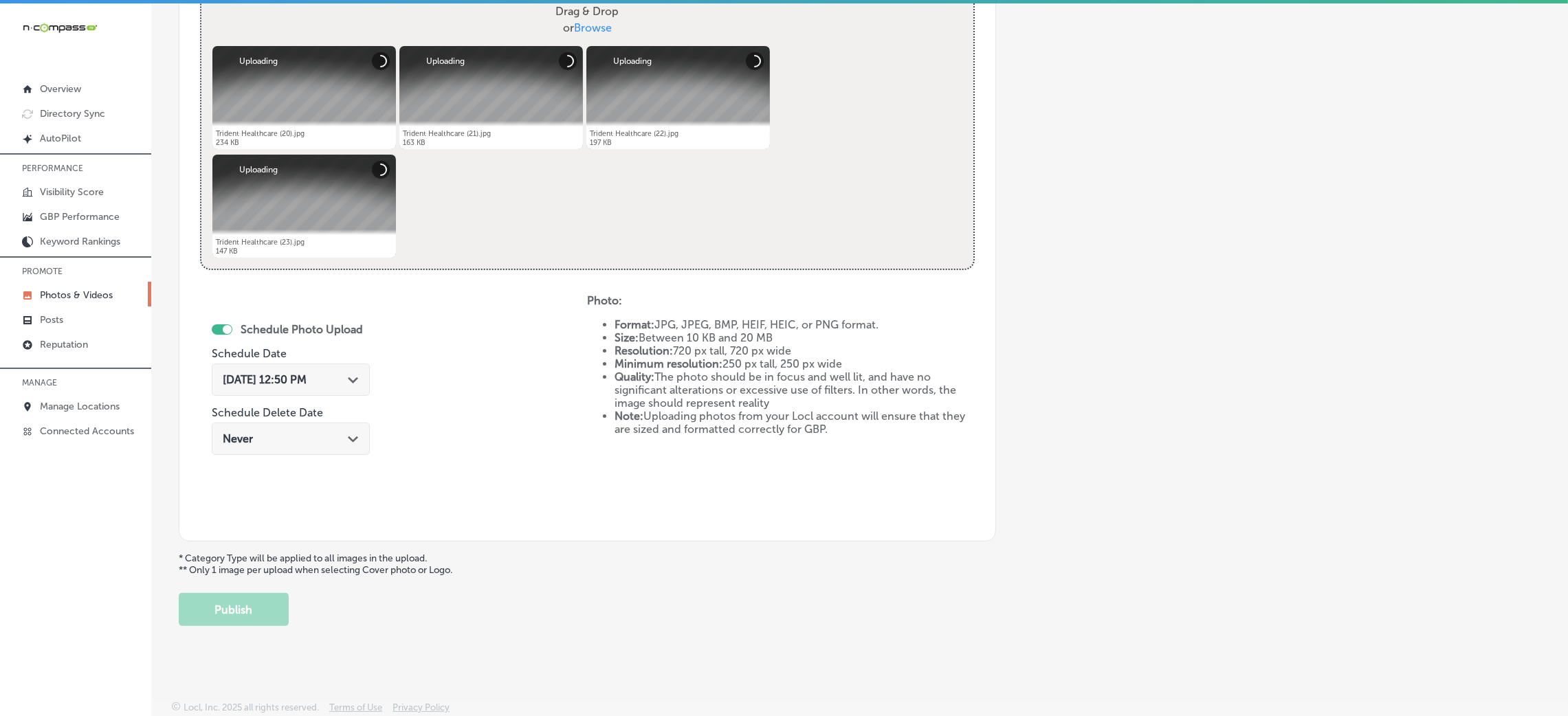
click at [323, 390] on div "[DATE] 12:50 PM Path Created with Sketch." at bounding box center [291, 380] width 158 height 32
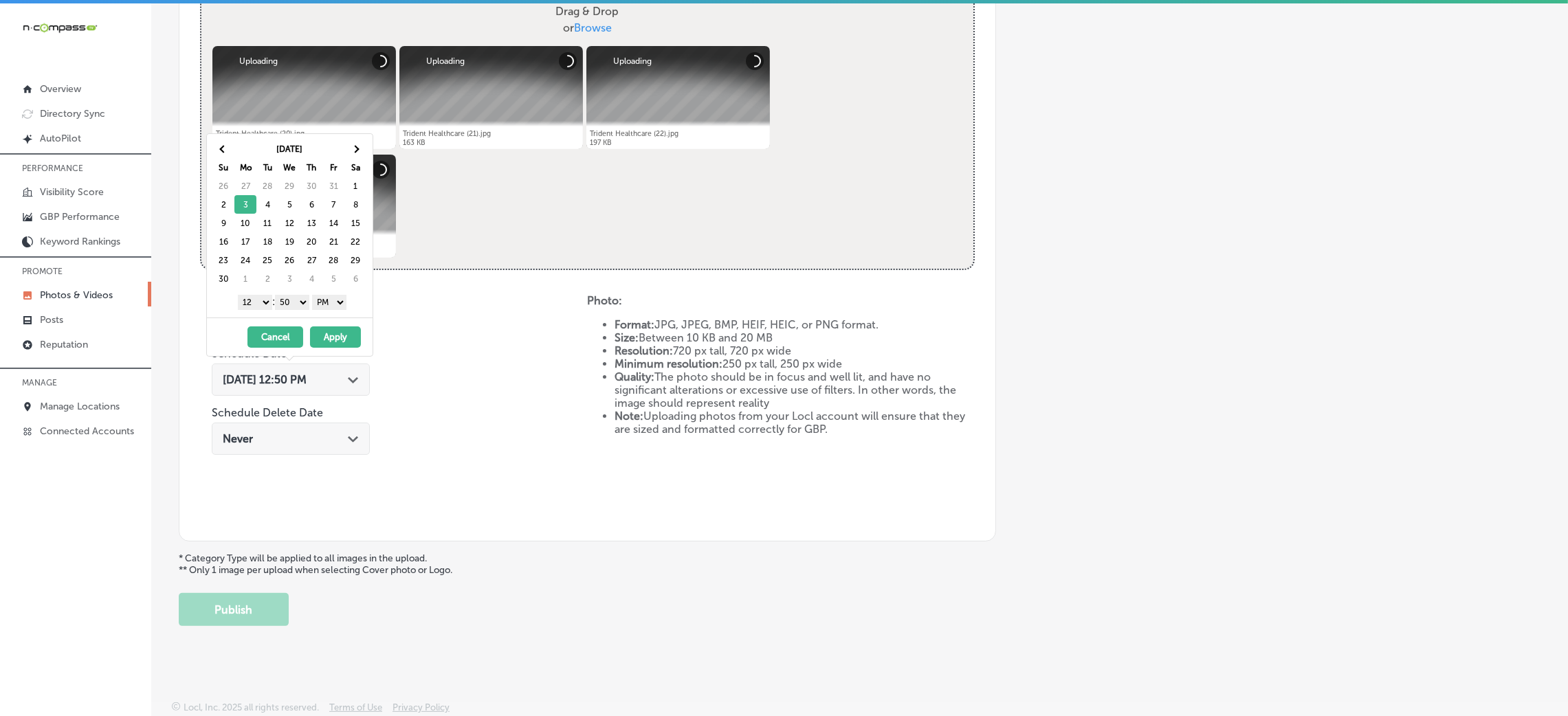
click at [295, 296] on select "00 10 20 30 40 50" at bounding box center [292, 302] width 35 height 15
click at [265, 310] on select "1 2 3 4 5 6 7 8 9 10 11 12" at bounding box center [255, 302] width 35 height 15
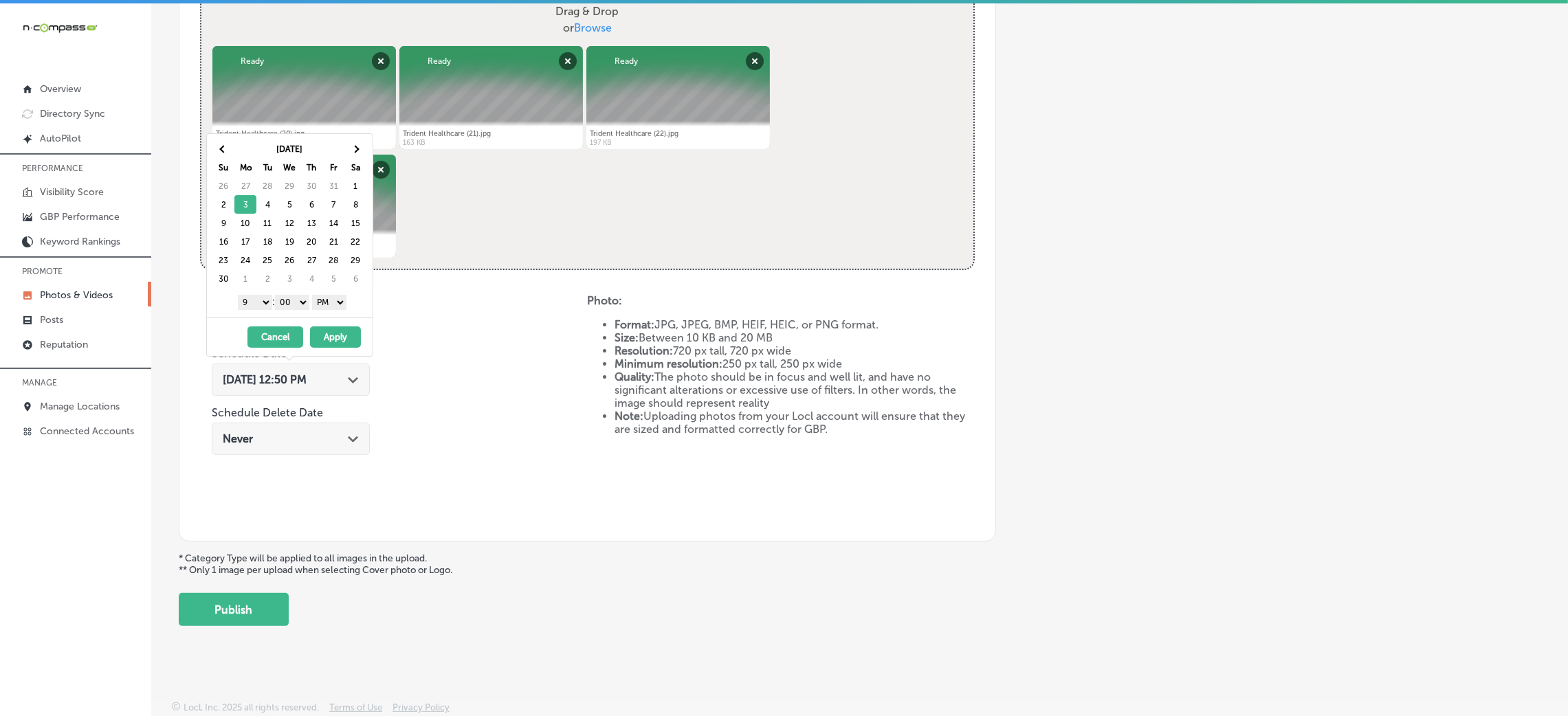
click at [339, 336] on button "Apply" at bounding box center [336, 337] width 51 height 21
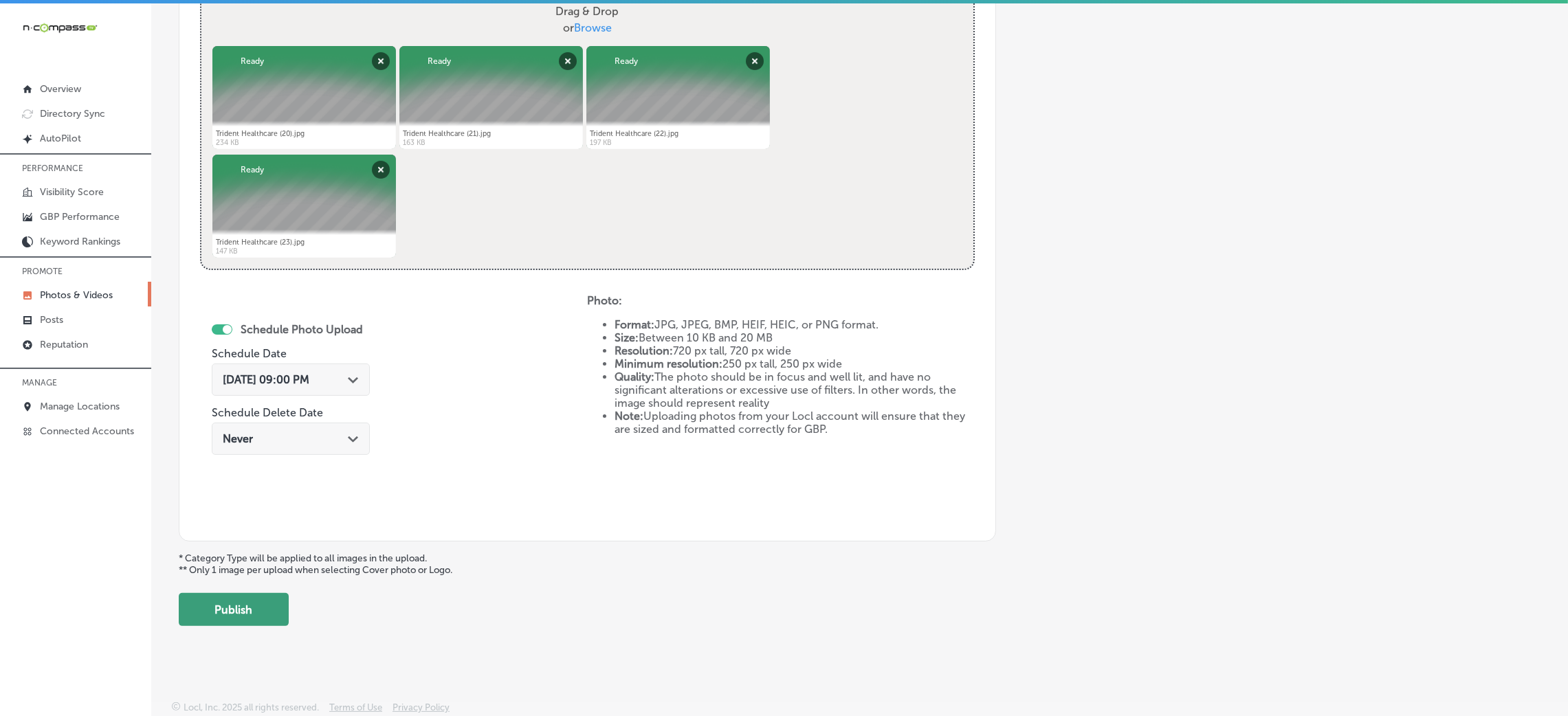
click at [200, 613] on button "Publish" at bounding box center [233, 609] width 110 height 33
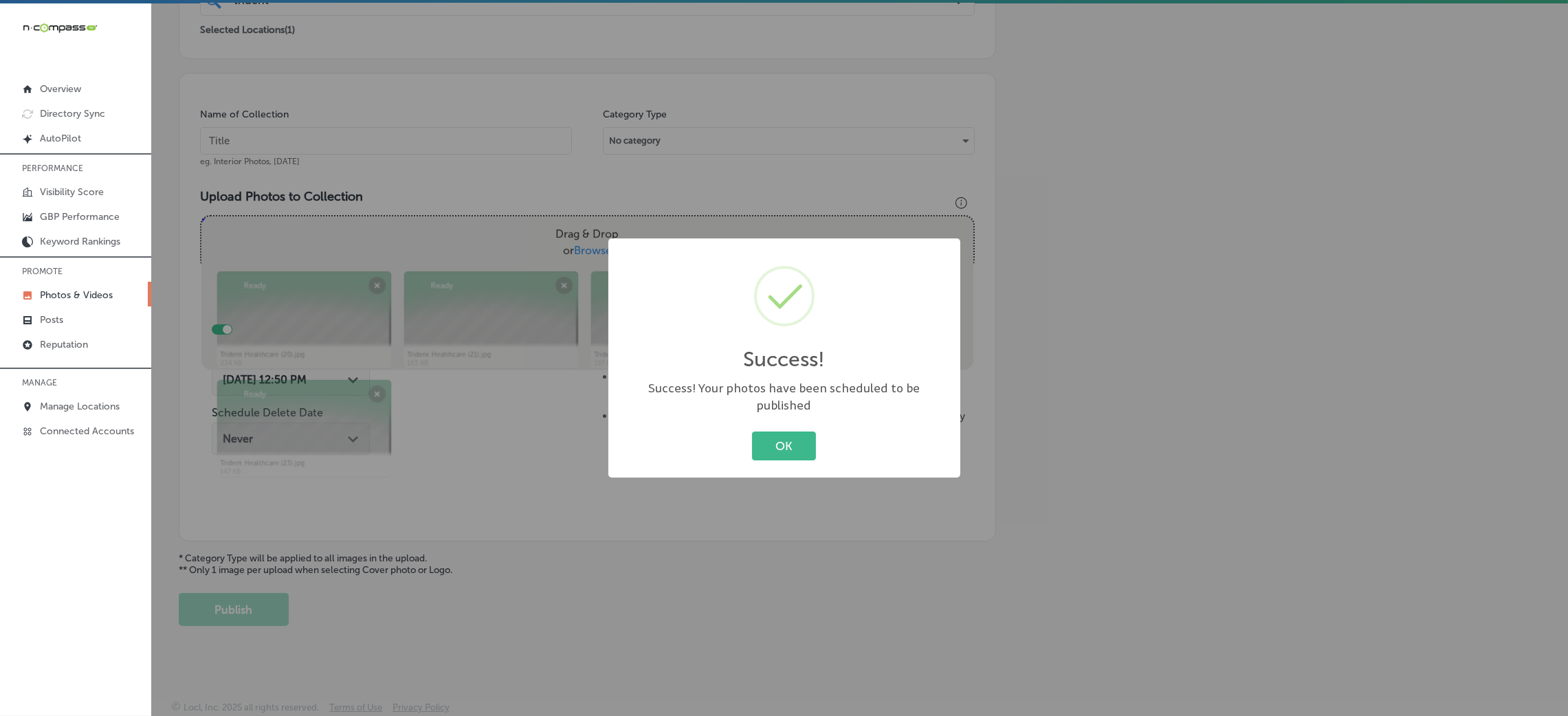
scroll to position [327, 0]
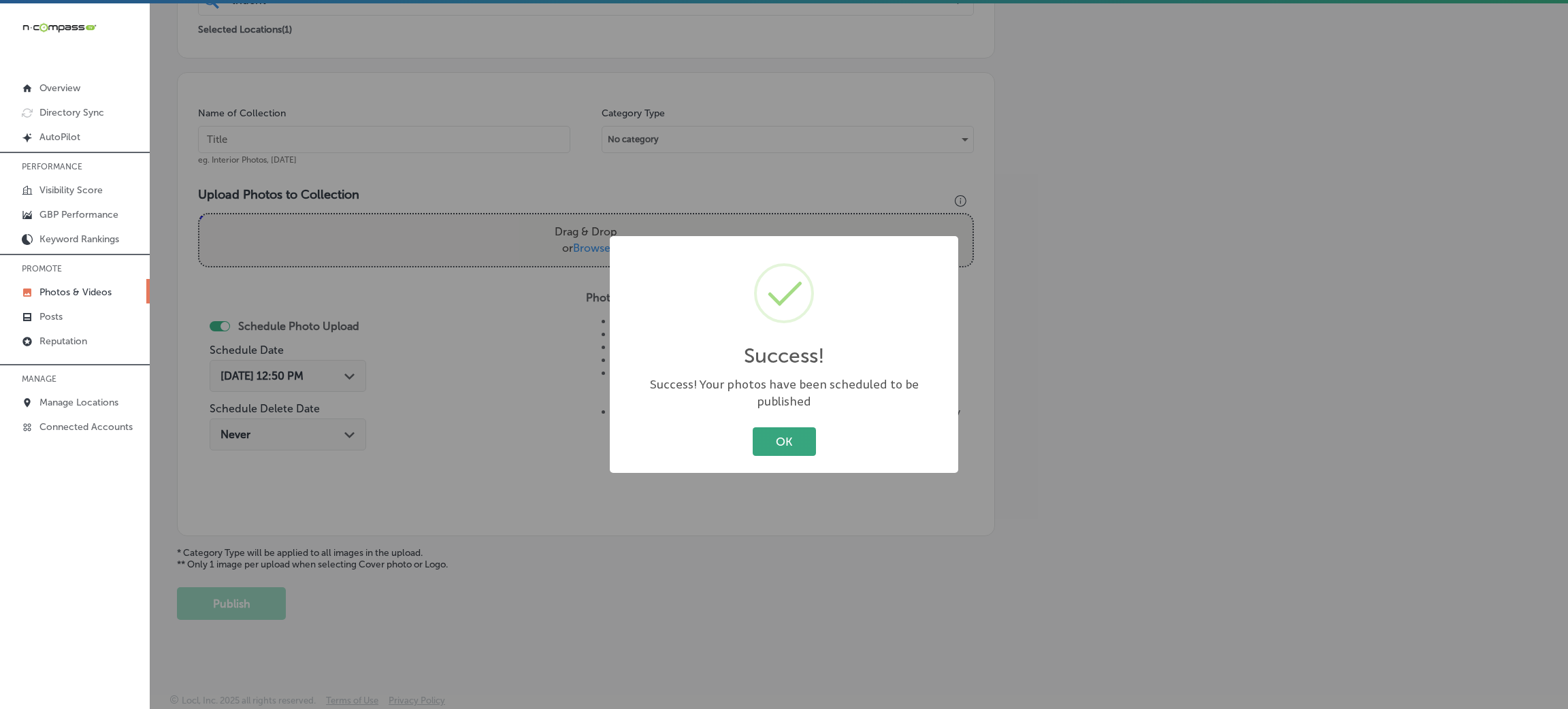
click at [762, 442] on button "OK" at bounding box center [784, 441] width 64 height 28
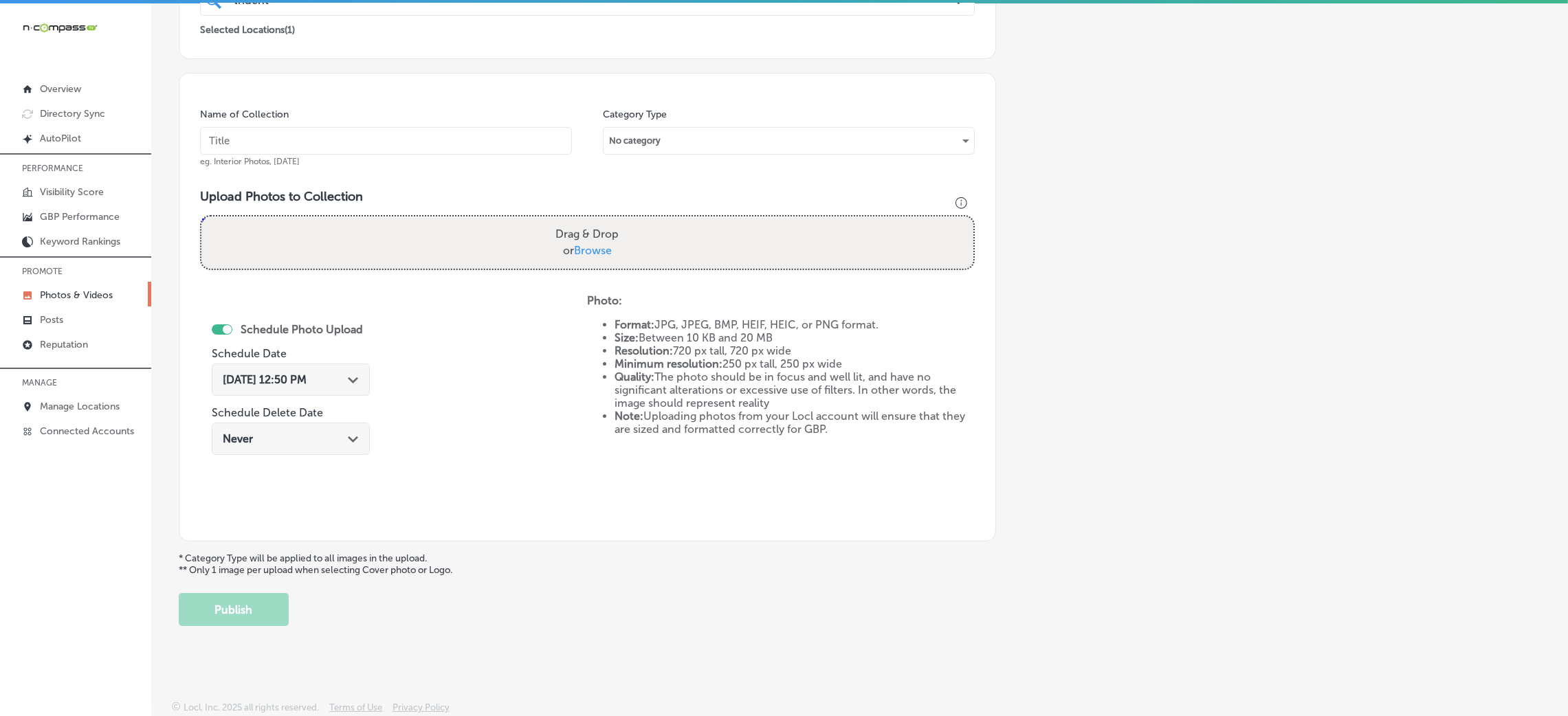
click at [382, 129] on input "text" at bounding box center [386, 140] width 372 height 28
paste input "Trident-Healthcare-trident-healthcare"
type input "Trident-Healthcare-trident-healthcare"
click at [587, 205] on div "Upload Photos to Collection Powered by PQINA Drag & Drop or Browse Trident Heal…" at bounding box center [588, 235] width 774 height 92
click at [603, 238] on label "Drag & Drop or Browse" at bounding box center [587, 243] width 74 height 44
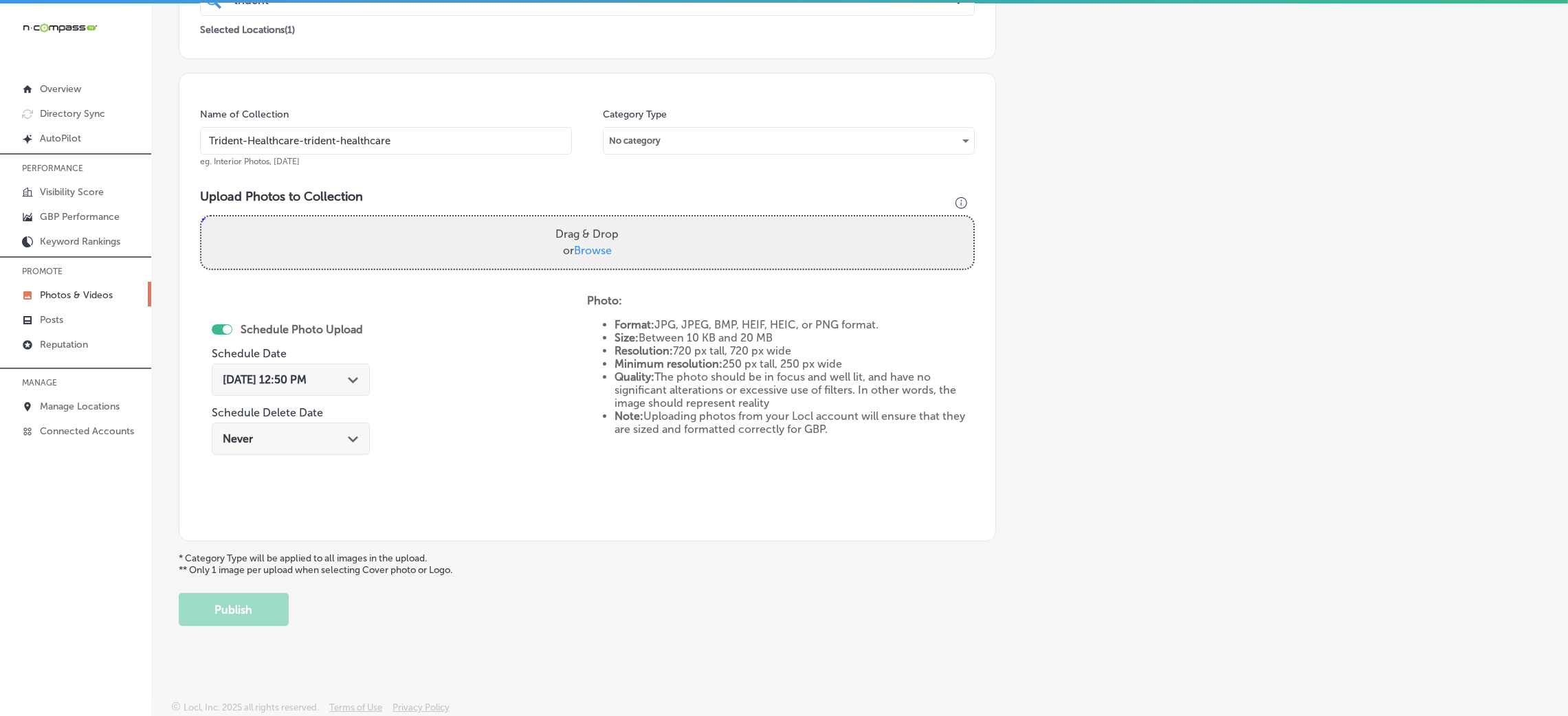
click at [603, 221] on input "Drag & Drop or Browse" at bounding box center [588, 219] width 772 height 4
type input "C:\fakepath\Trident Healthcare (24).jpg"
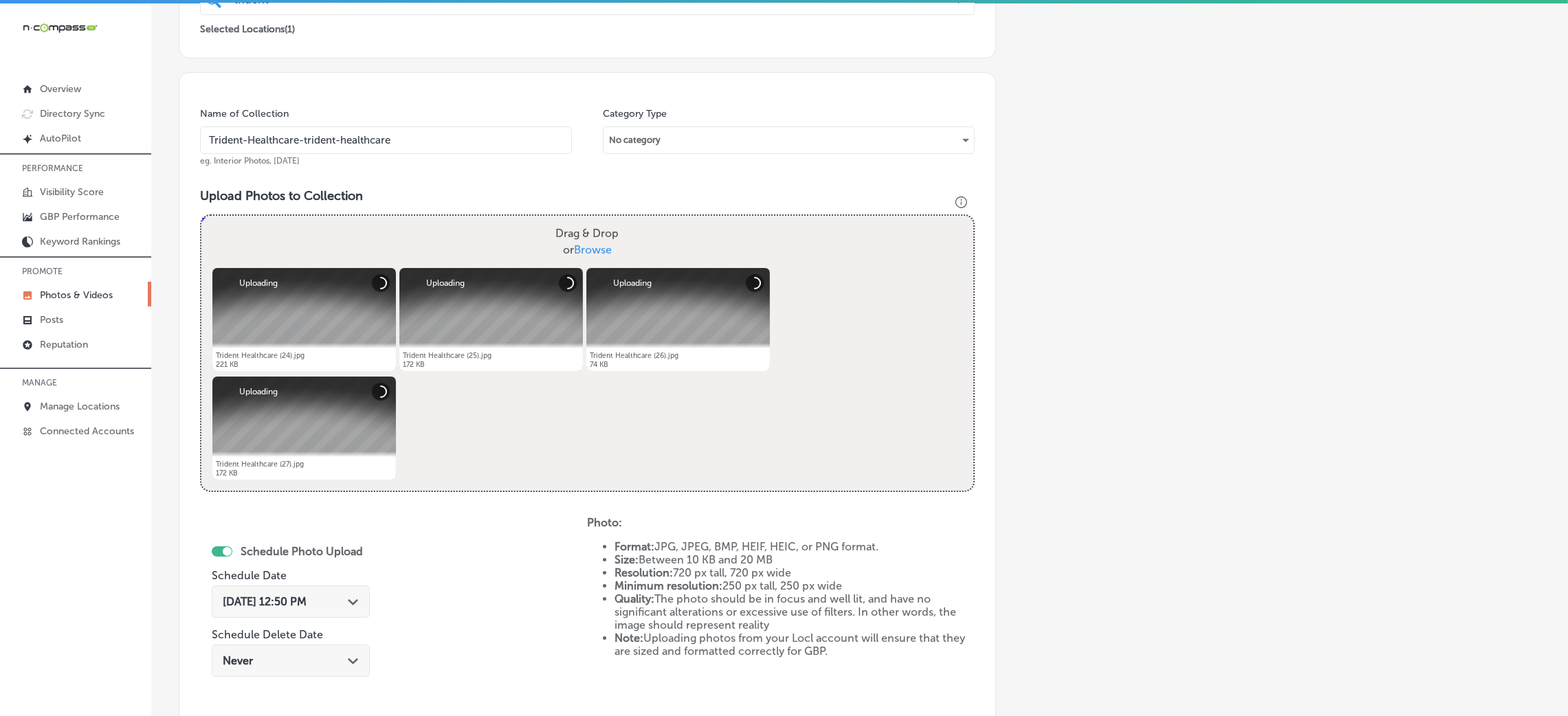
click at [285, 595] on span "[DATE] 12:50 PM" at bounding box center [265, 602] width 84 height 13
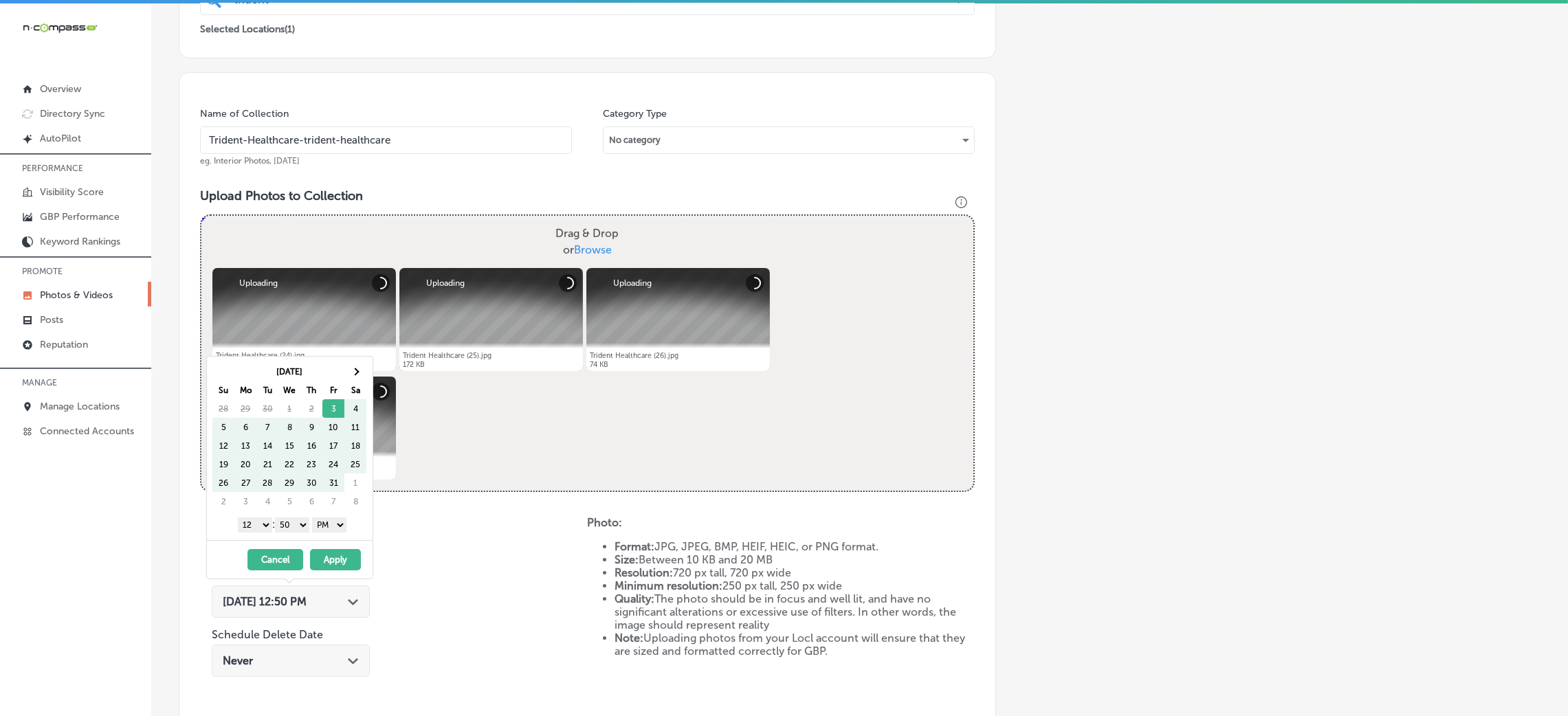
click at [344, 363] on table "Oct 2025 Su Mo Tu We Th Fr Sa 28 29 30 1 2 3 4 5 6 7 8 9 10 11 12 13 14 15 16 1…" at bounding box center [289, 437] width 154 height 149
click at [352, 365] on th at bounding box center [355, 372] width 22 height 18
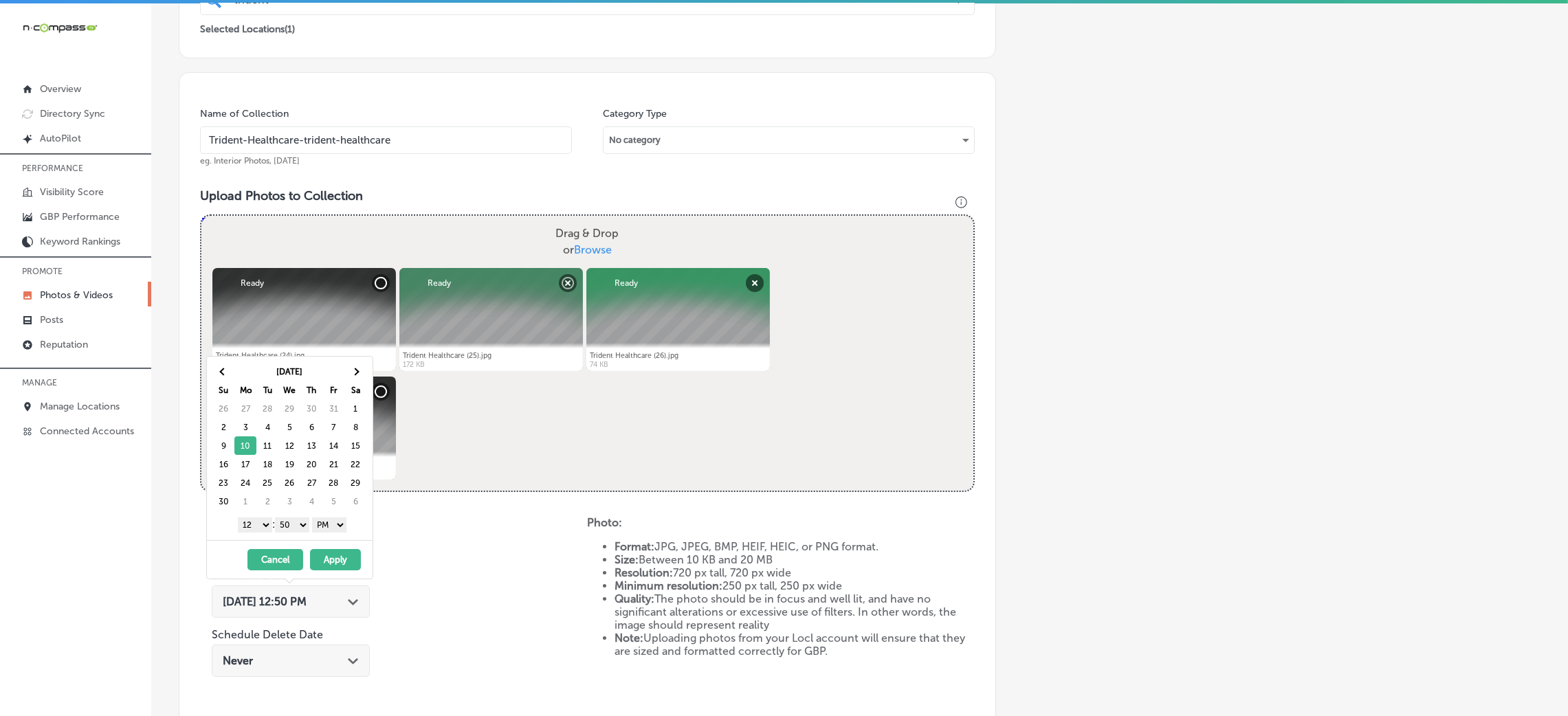
click at [291, 520] on select "00 10 20 30 40 50" at bounding box center [292, 525] width 35 height 15
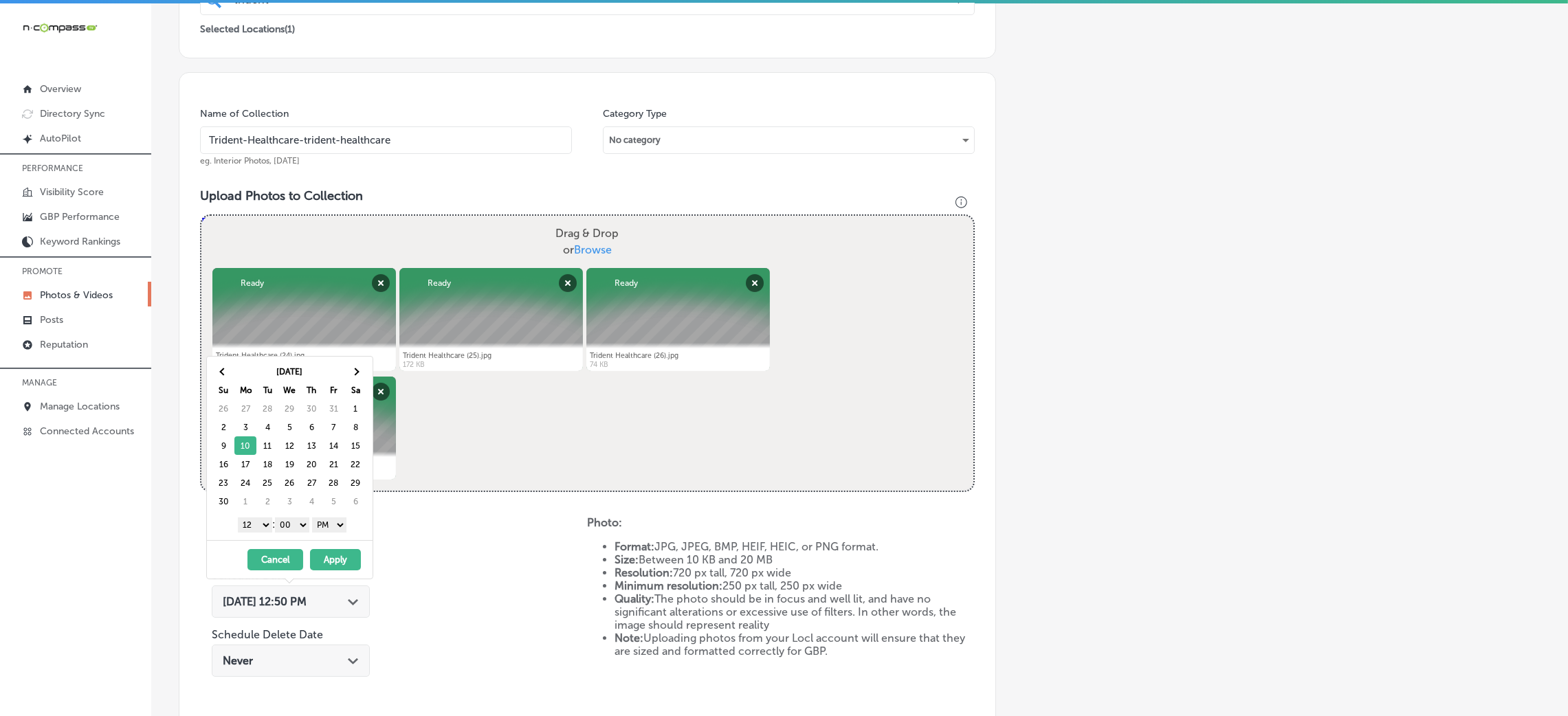
drag, startPoint x: 275, startPoint y: 534, endPoint x: 258, endPoint y: 531, distance: 17.3
click at [258, 531] on select "1 2 3 4 5 6 7 8 9 10 11 12" at bounding box center [255, 525] width 35 height 15
click at [322, 555] on button "Apply" at bounding box center [336, 560] width 51 height 21
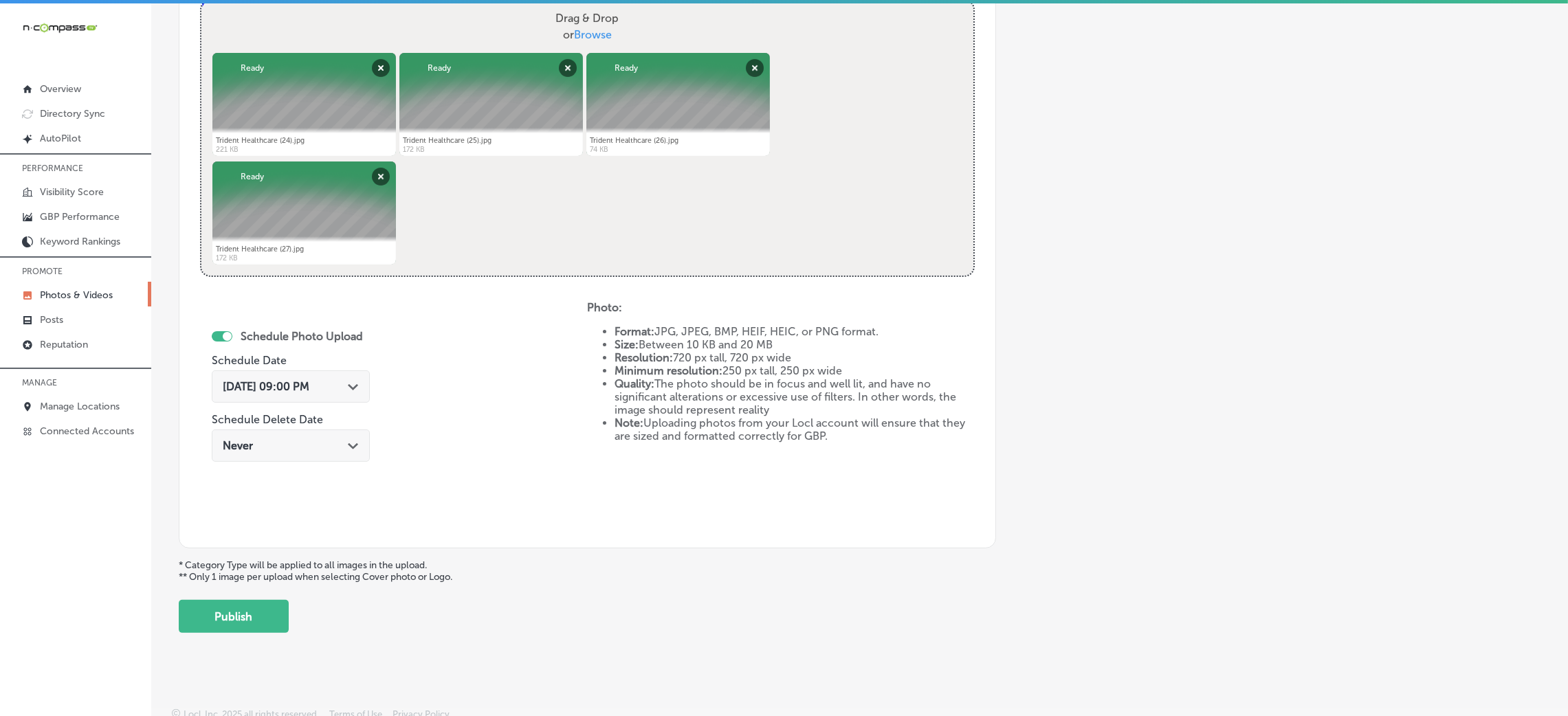
scroll to position [550, 0]
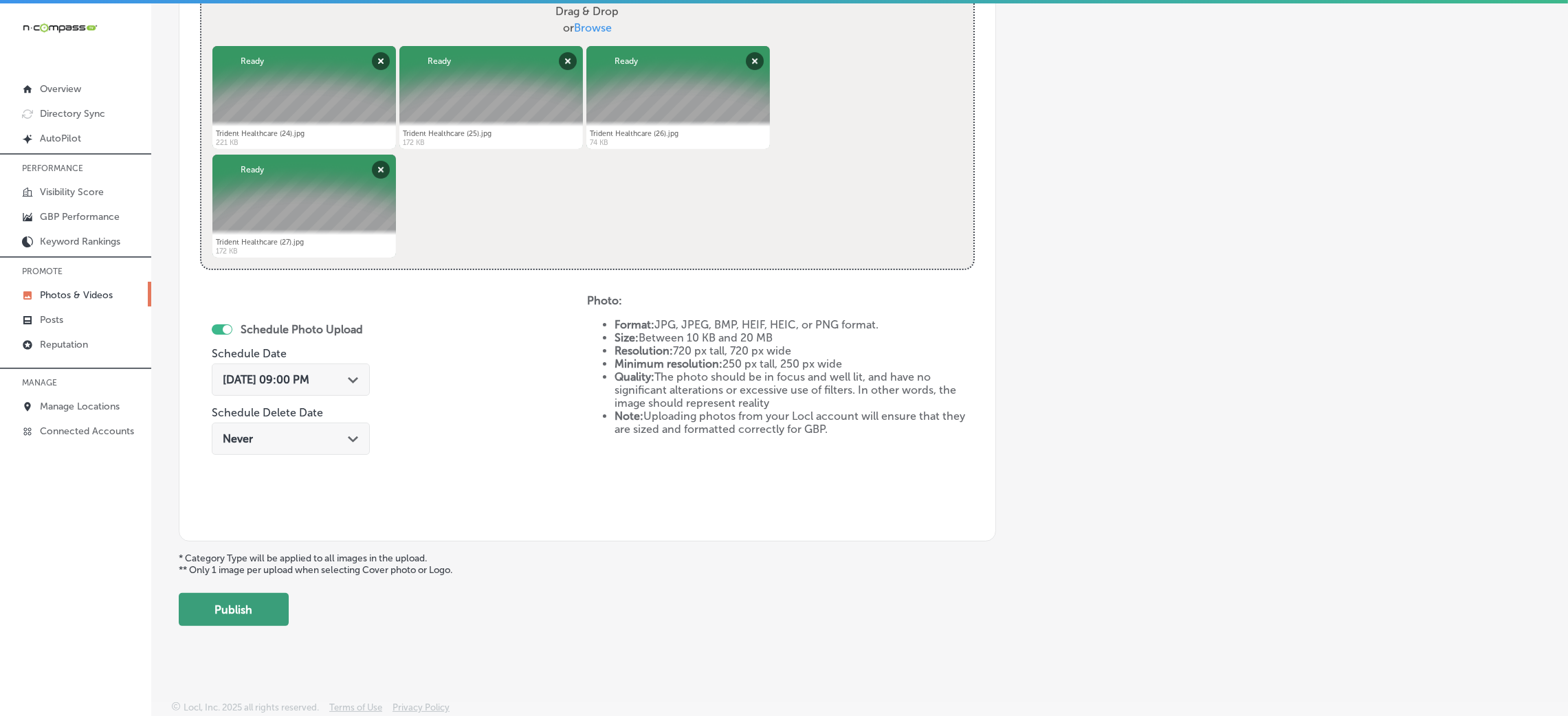
click at [257, 614] on button "Publish" at bounding box center [233, 609] width 110 height 33
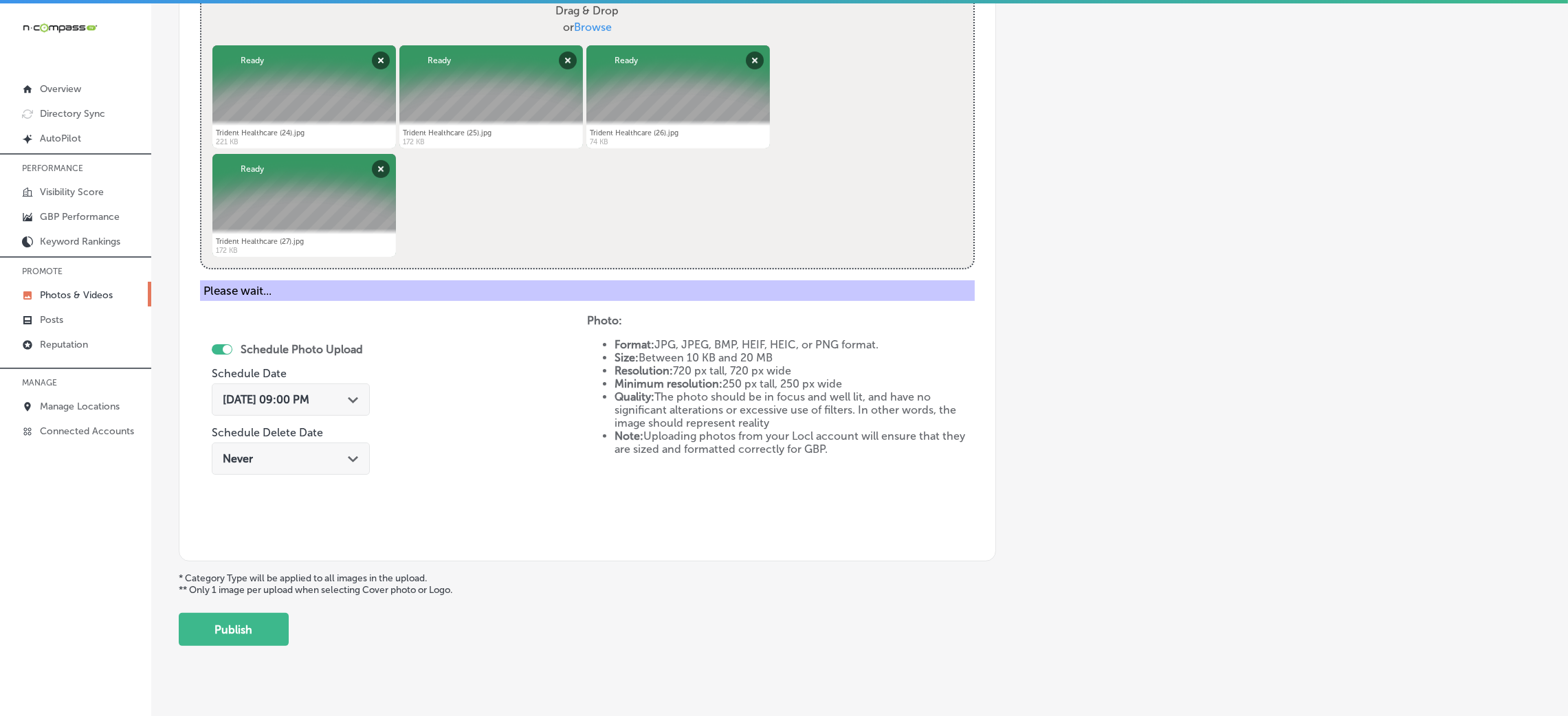
scroll to position [327, 0]
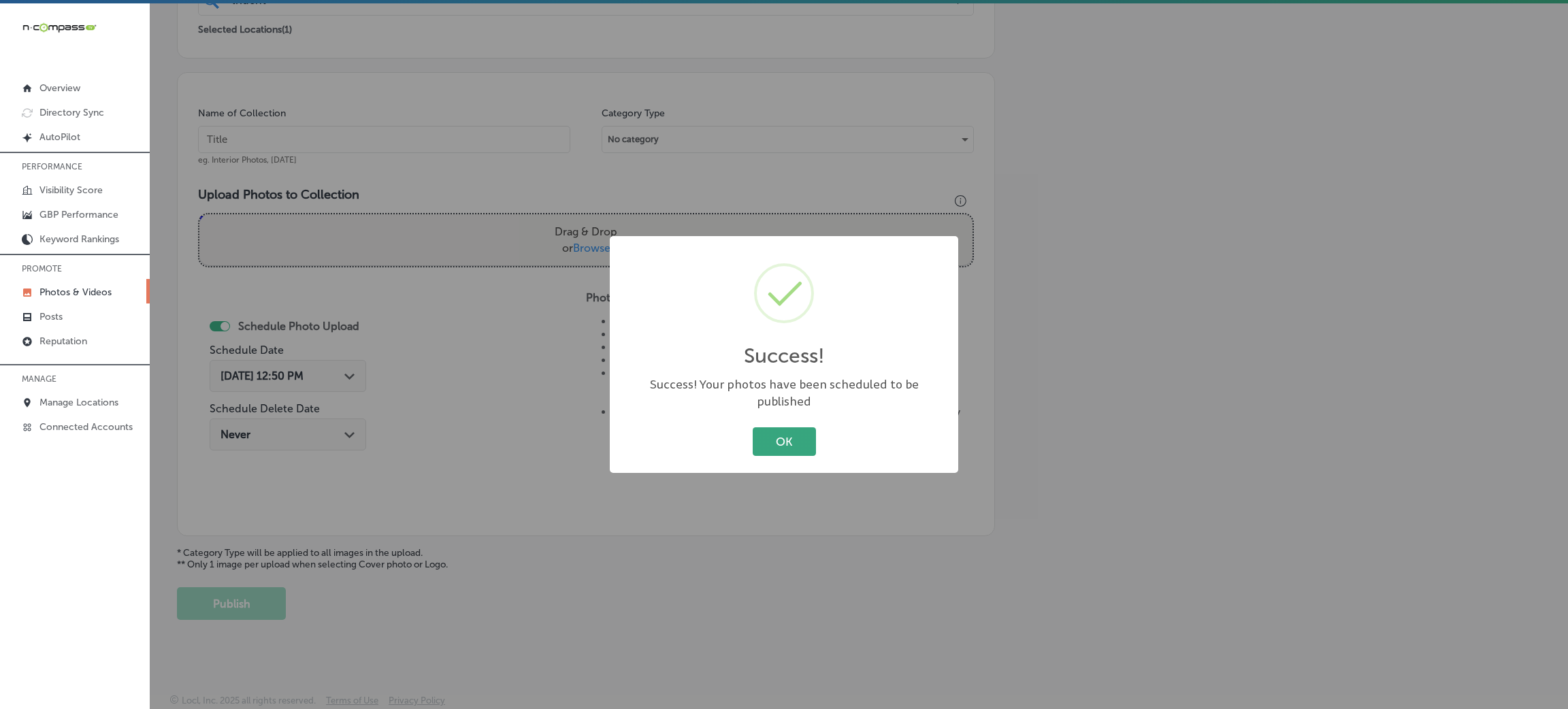
click at [788, 439] on button "OK" at bounding box center [784, 441] width 64 height 28
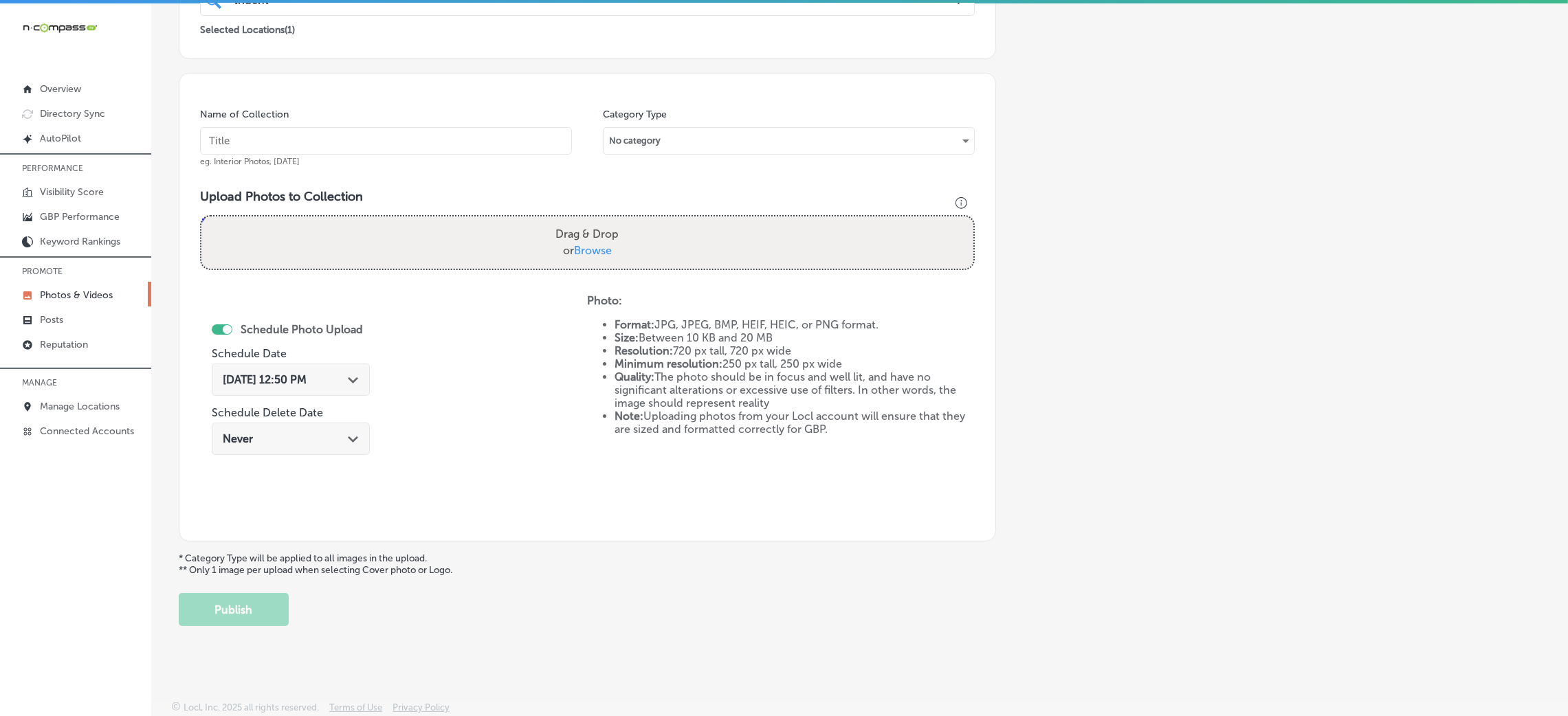
click at [405, 140] on input "text" at bounding box center [386, 140] width 372 height 28
paste input "Trident-Healthcare-trident-healthcare"
type input "Trident-Healthcare-trident-healthcare"
click at [660, 264] on div "Drag & Drop or Browse" at bounding box center [588, 243] width 772 height 52
click at [202, 217] on input "Drag & Drop or Browse" at bounding box center [588, 219] width 772 height 4
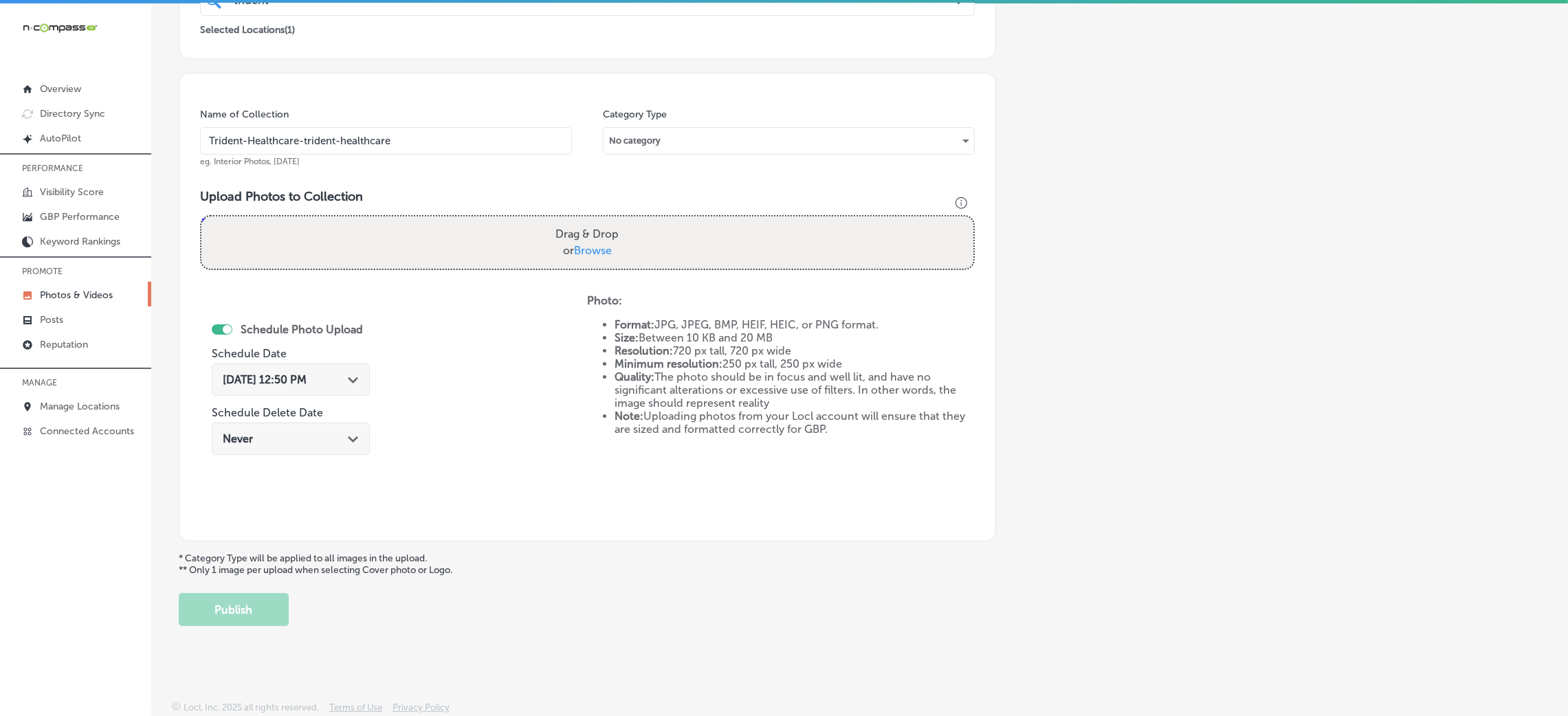
type input "C:\fakepath\Trident Healthcare (28).jpg"
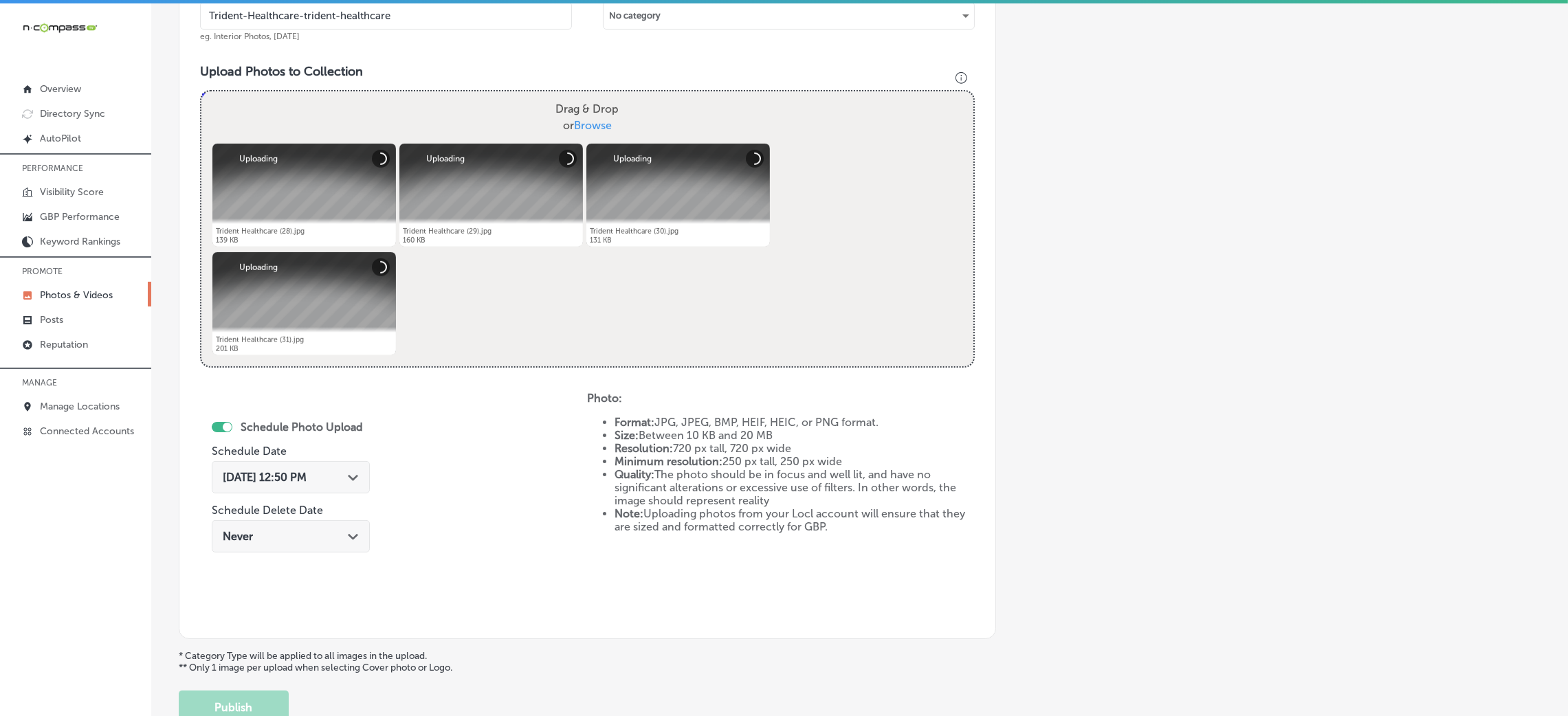
scroll to position [533, 0]
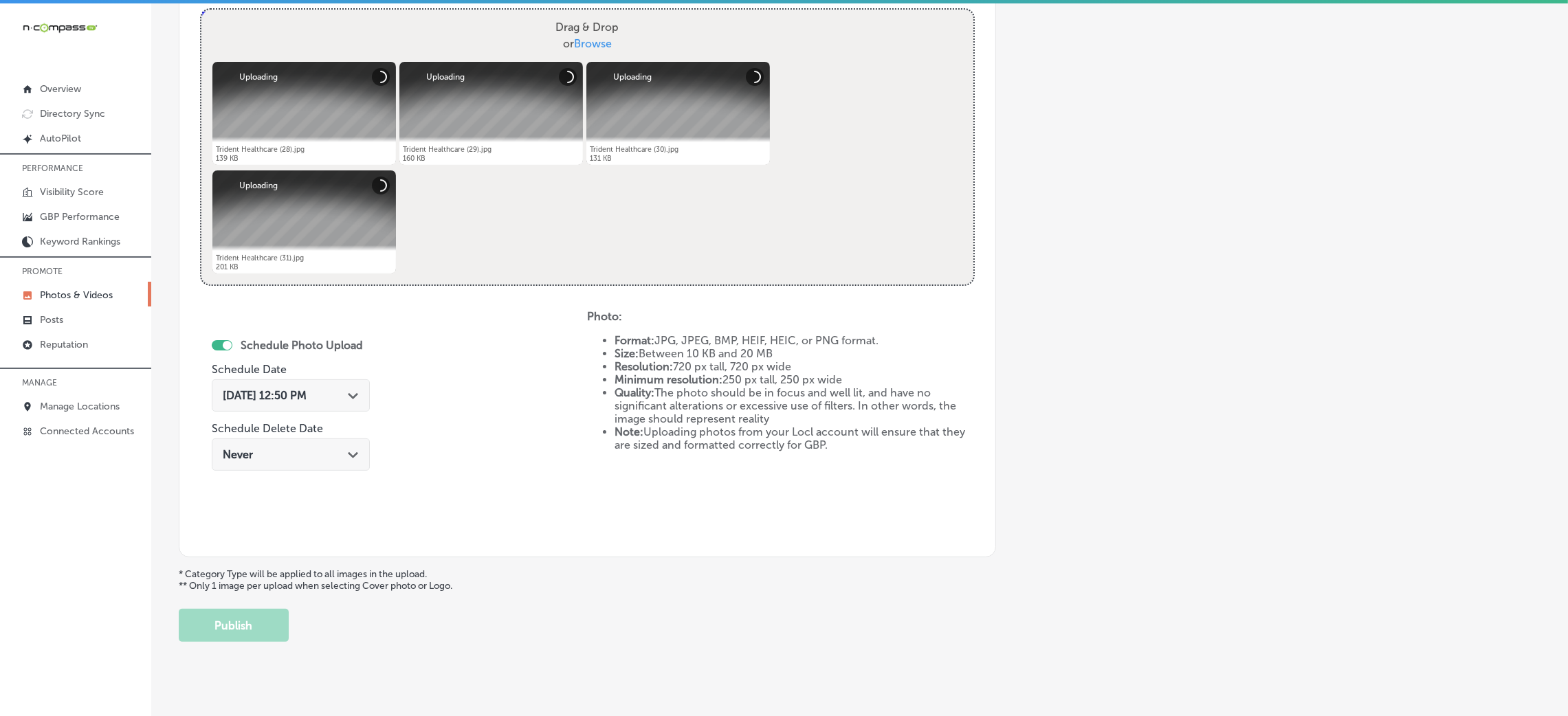
click at [280, 398] on span "[DATE] 12:50 PM" at bounding box center [265, 396] width 84 height 13
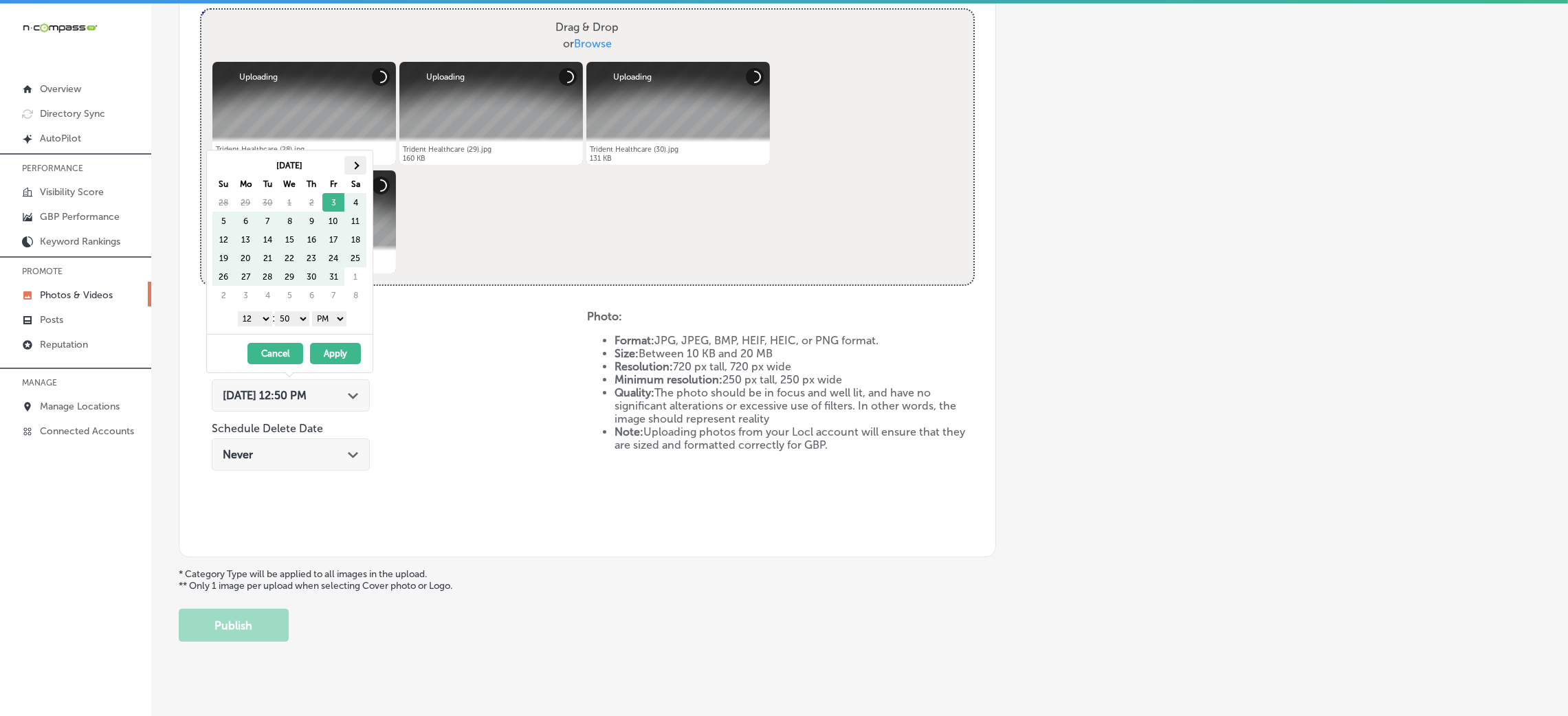
click at [348, 163] on th at bounding box center [355, 165] width 22 height 18
click at [294, 324] on select "00 10 20 30 40 50" at bounding box center [292, 318] width 35 height 15
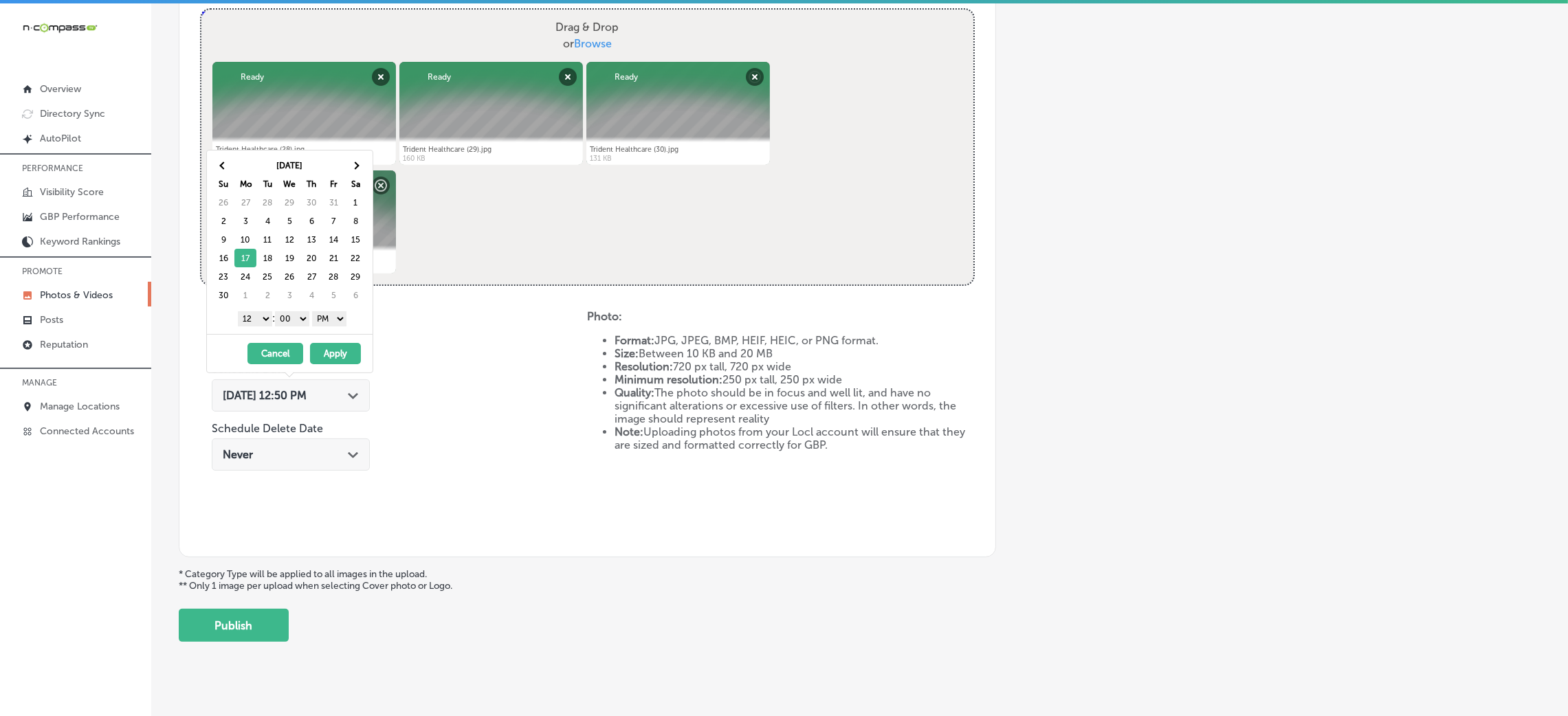
drag, startPoint x: 251, startPoint y: 316, endPoint x: 257, endPoint y: 324, distance: 10.0
click at [251, 317] on select "1 2 3 4 5 6 7 8 9 10 11 12" at bounding box center [255, 318] width 35 height 15
click at [336, 365] on button "Apply" at bounding box center [336, 353] width 51 height 21
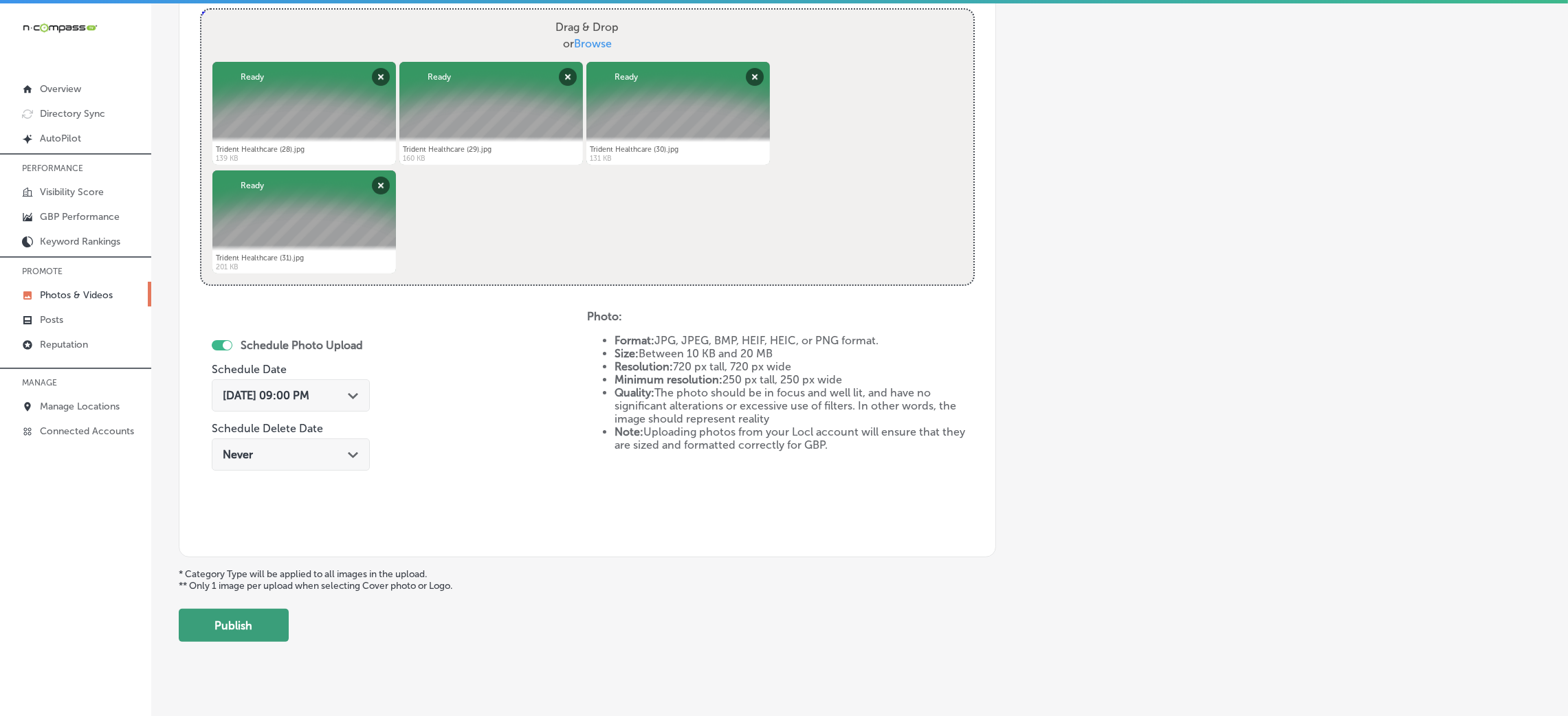
click at [284, 617] on button "Publish" at bounding box center [233, 625] width 110 height 33
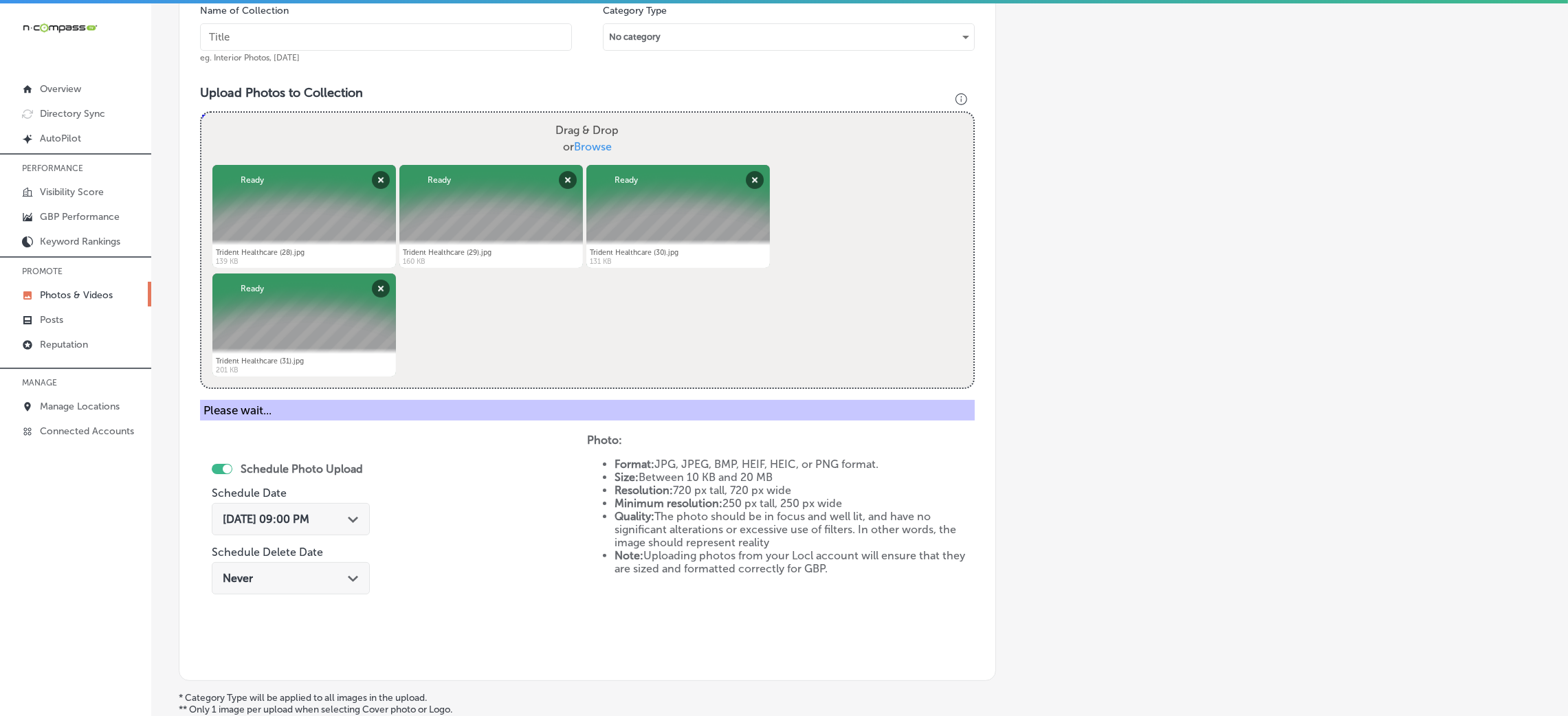
scroll to position [327, 0]
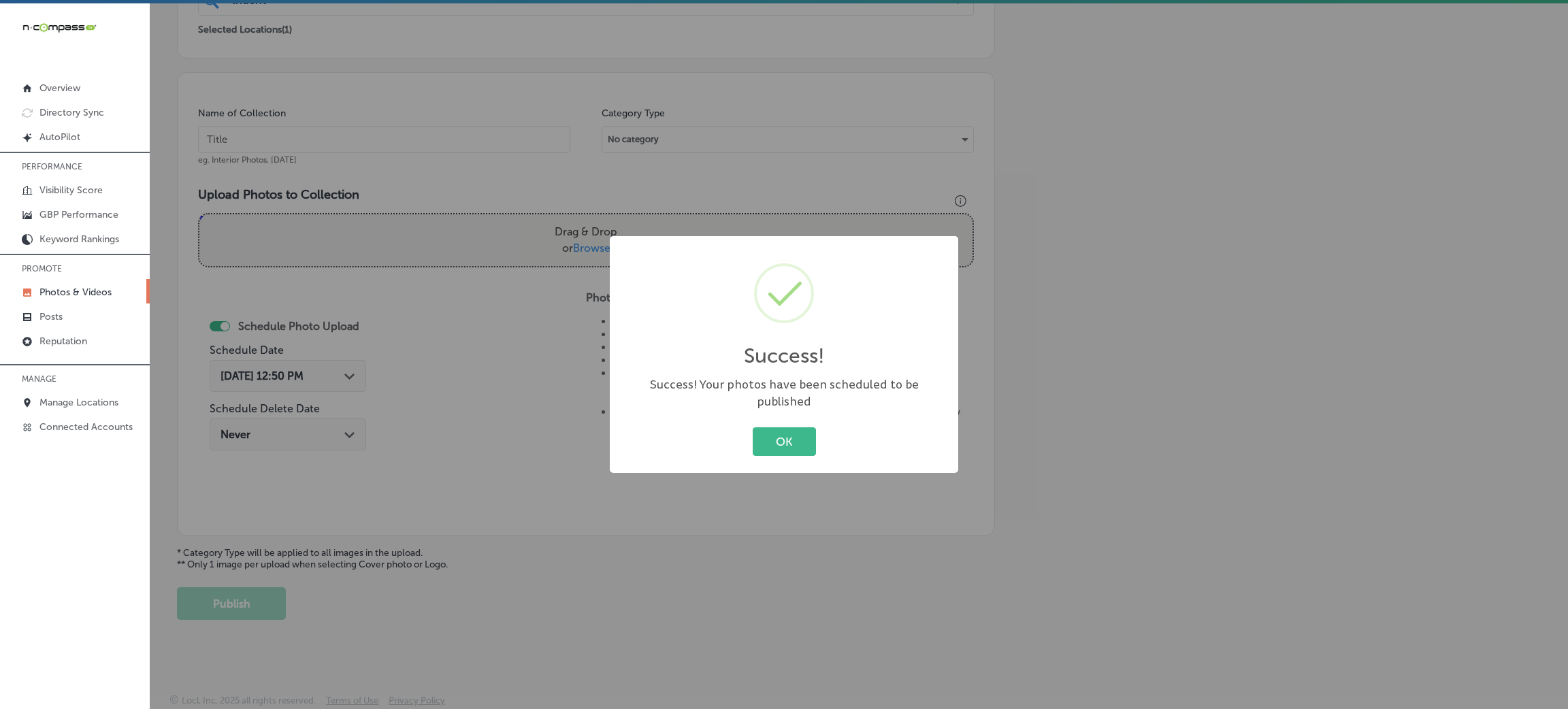
click at [763, 414] on div "Success! × Success! Your photos have been scheduled to be published OK Cancel" at bounding box center [784, 354] width 349 height 237
click at [782, 439] on button "OK" at bounding box center [784, 441] width 64 height 28
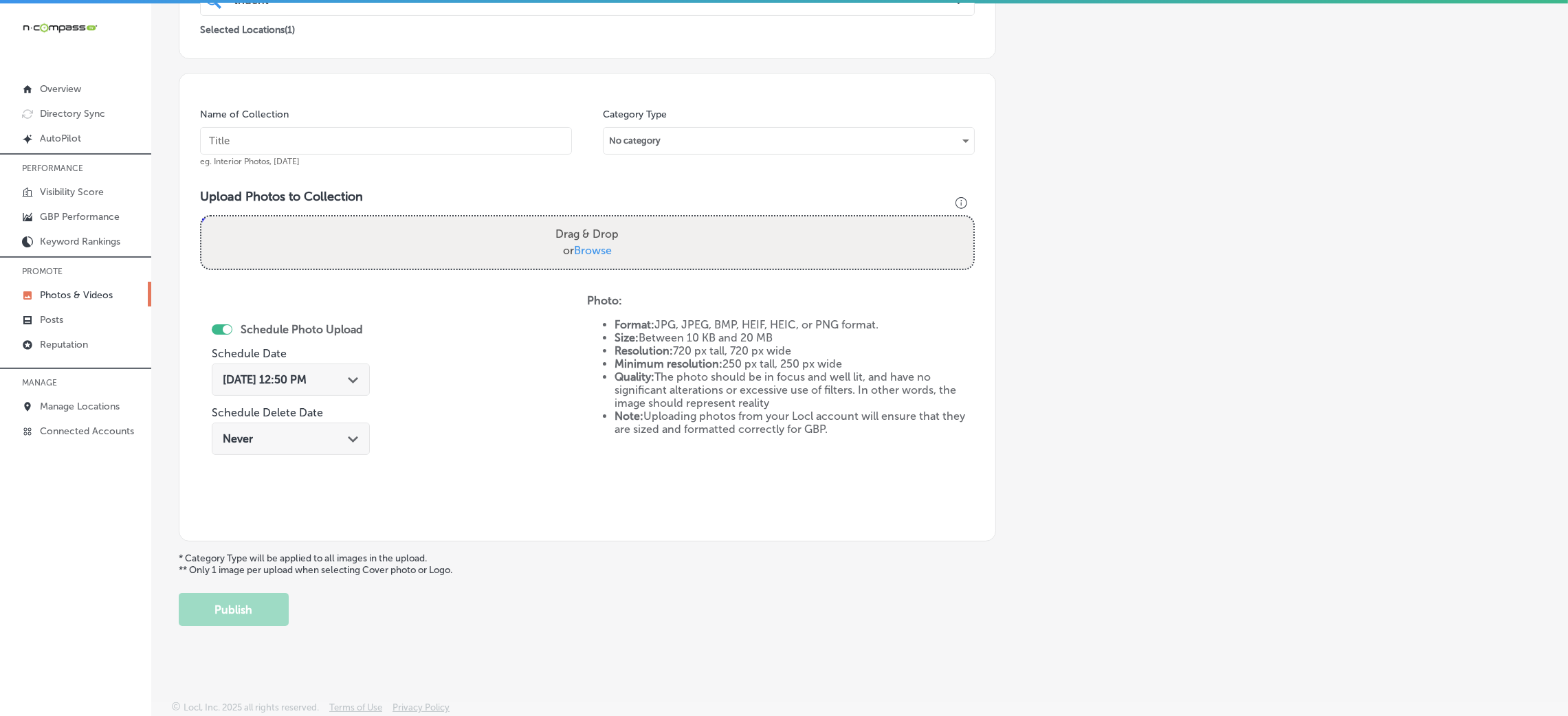
click at [500, 97] on div "Name of Collection eg. Interior Photos, March 2020 Category Type No category Up…" at bounding box center [587, 307] width 818 height 469
click at [511, 164] on div "Name of Collection eg. Interior Photos, [DATE]" at bounding box center [386, 138] width 372 height 59
click at [511, 150] on input "text" at bounding box center [386, 140] width 372 height 28
paste input "Trident-Healthcare-trident-healthcare"
type input "Trident-Healthcare-trident-healthcare"
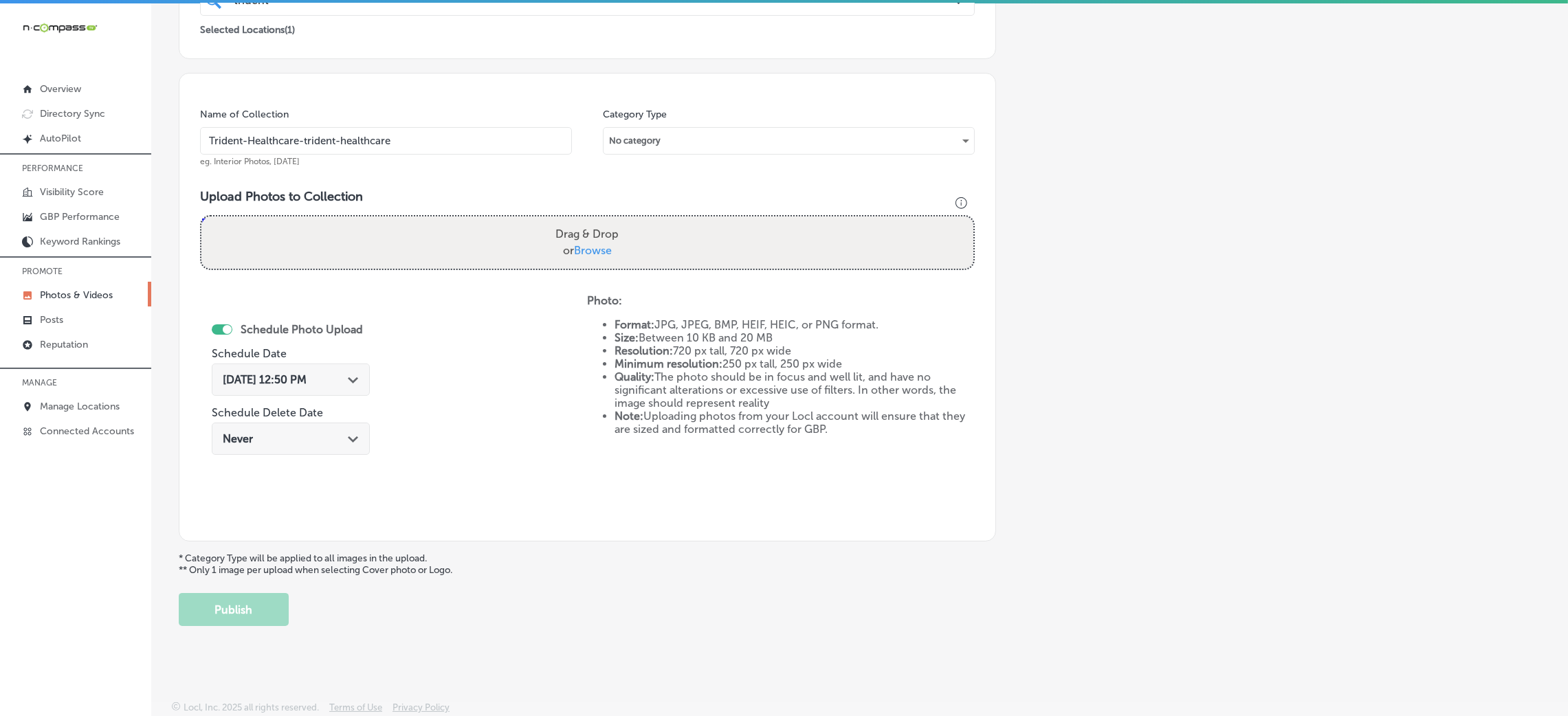
click at [579, 224] on label "Drag & Drop or Browse" at bounding box center [587, 243] width 74 height 44
click at [579, 221] on input "Drag & Drop or Browse" at bounding box center [588, 219] width 772 height 4
type input "C:\fakepath\Trident Healthcare (32).jpg"
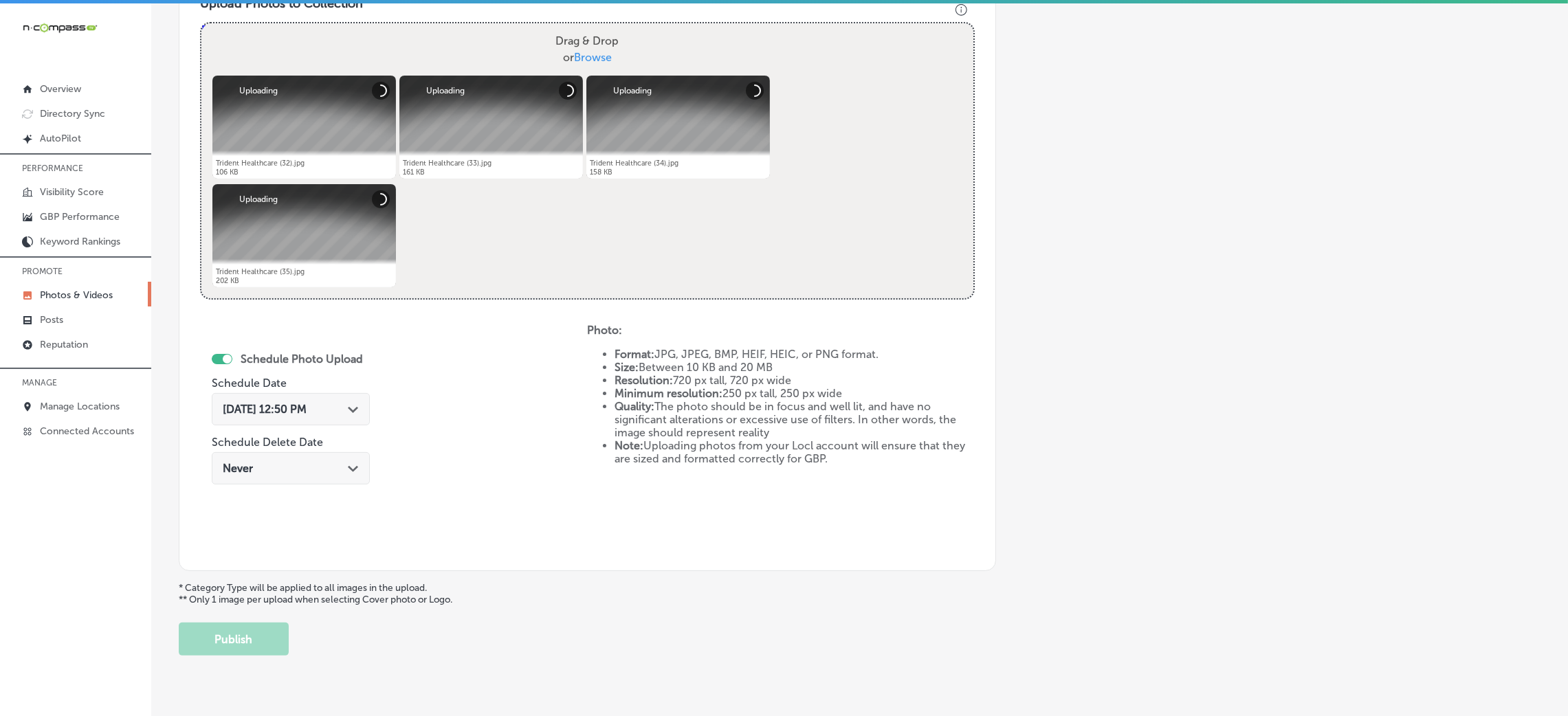
scroll to position [533, 0]
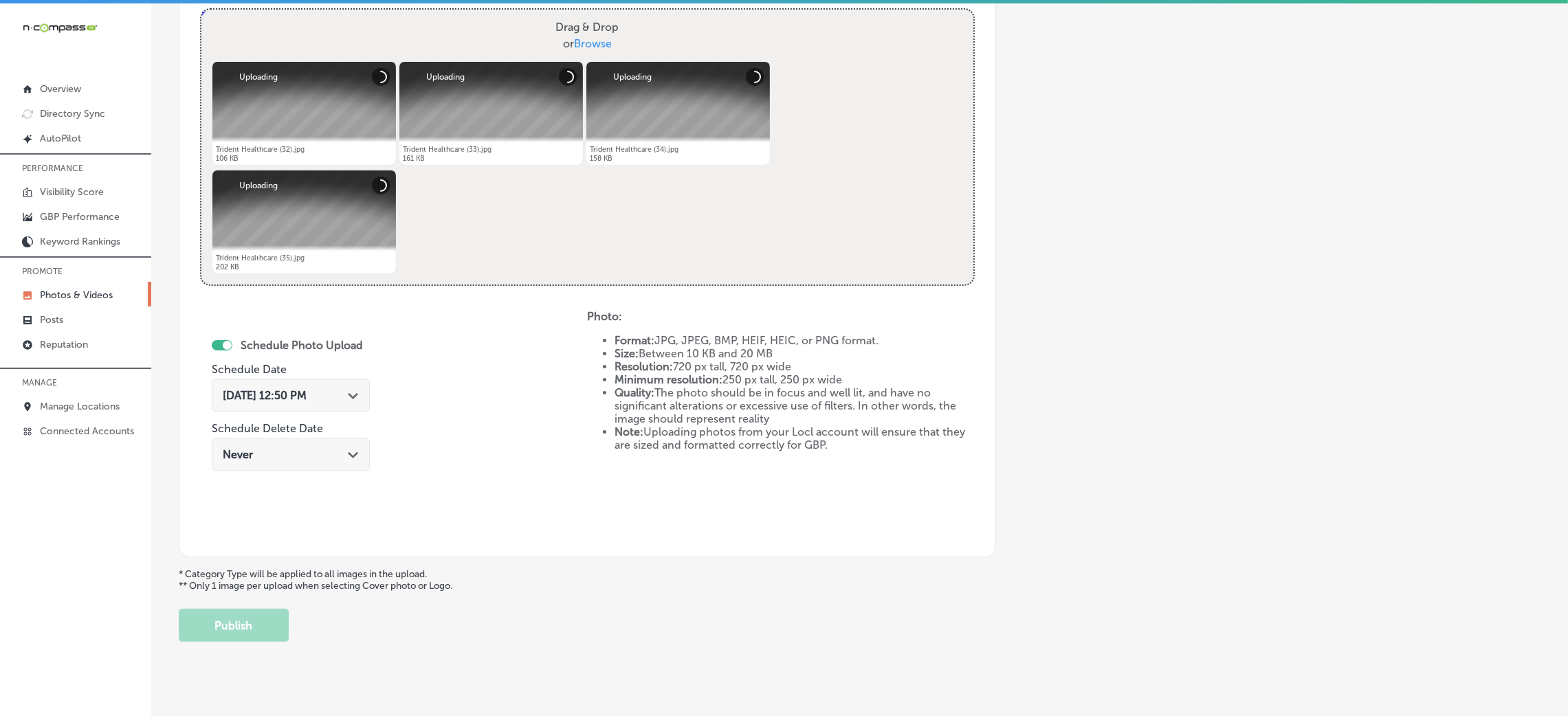
click at [338, 392] on div "[DATE] 12:50 PM Path Created with Sketch." at bounding box center [291, 396] width 136 height 13
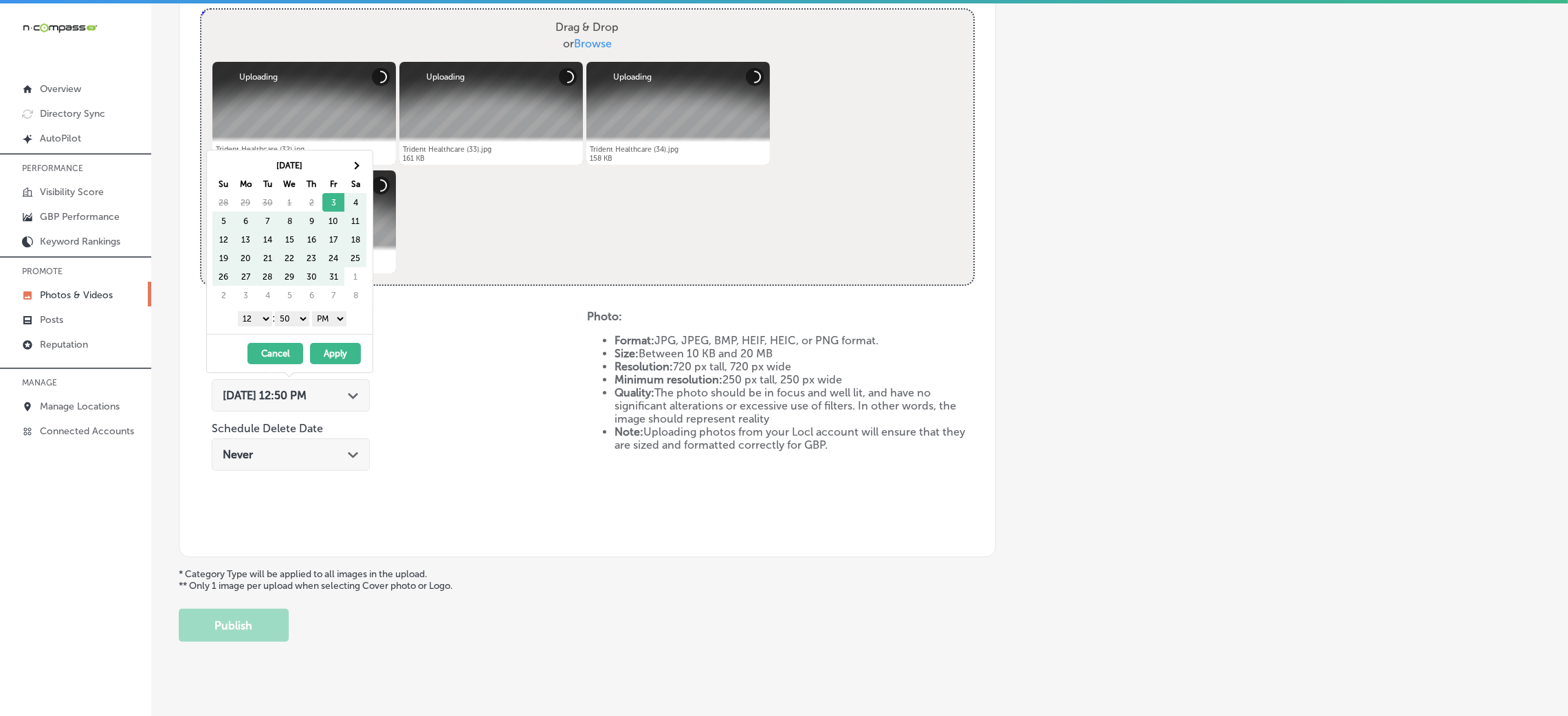
click at [339, 164] on th "[DATE]" at bounding box center [289, 165] width 110 height 18
click at [352, 163] on th at bounding box center [355, 165] width 22 height 18
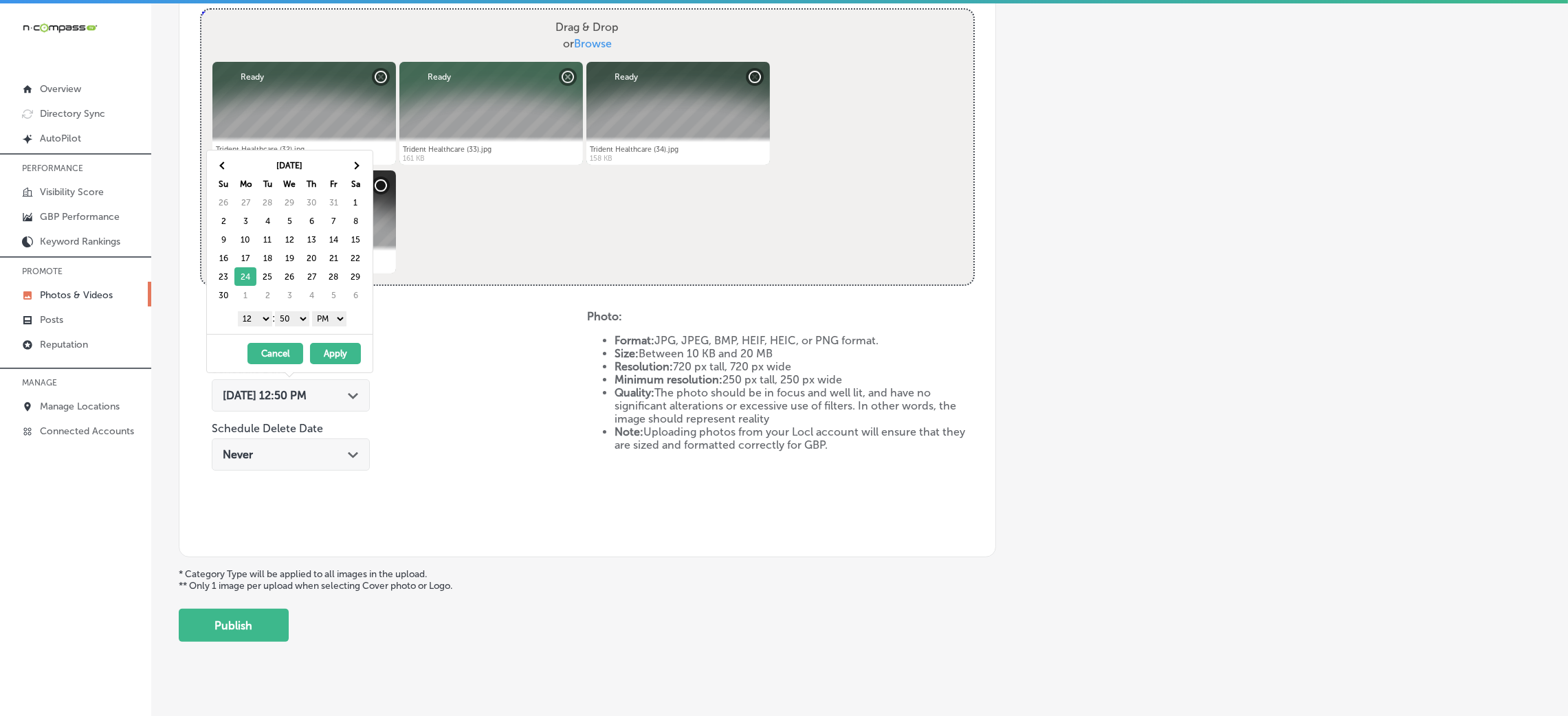
click at [286, 327] on select "00 10 20 30 40 50" at bounding box center [292, 318] width 35 height 15
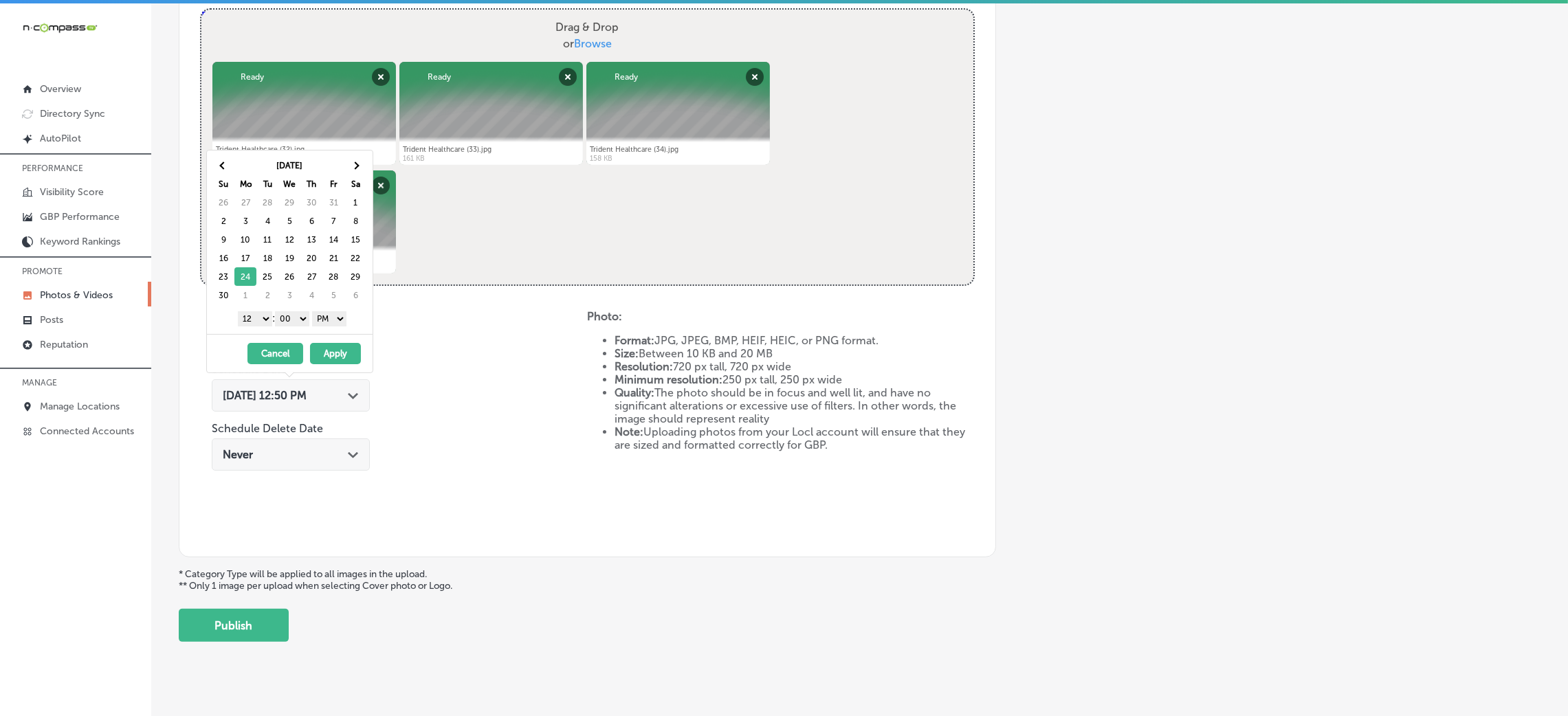
click at [255, 321] on select "1 2 3 4 5 6 7 8 9 10 11 12" at bounding box center [255, 318] width 35 height 15
drag, startPoint x: 260, startPoint y: 313, endPoint x: 257, endPoint y: 325, distance: 12.4
click at [260, 313] on select "1 2 3 4 5 6 7 8 9 10 11 12" at bounding box center [255, 318] width 35 height 15
click at [333, 360] on button "Apply" at bounding box center [336, 353] width 51 height 21
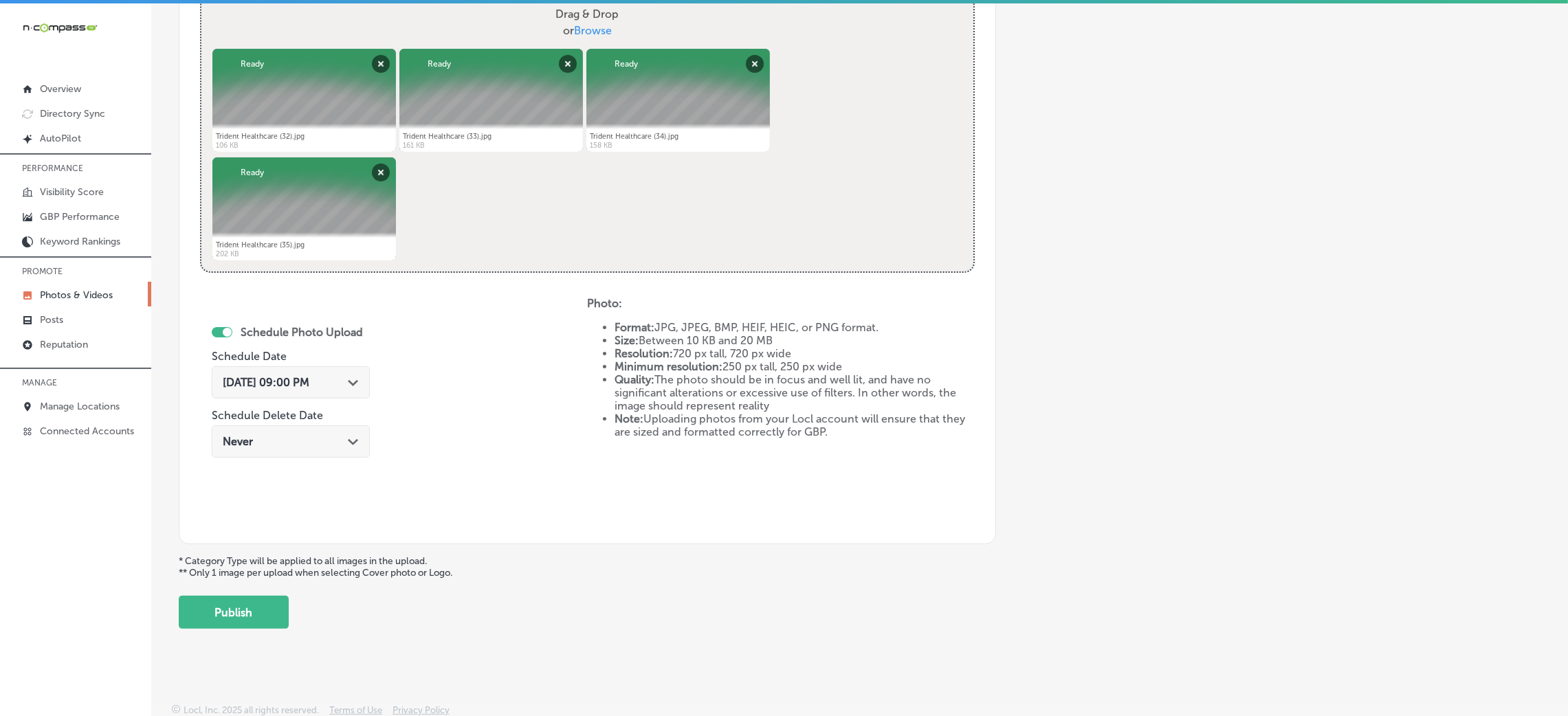
scroll to position [550, 0]
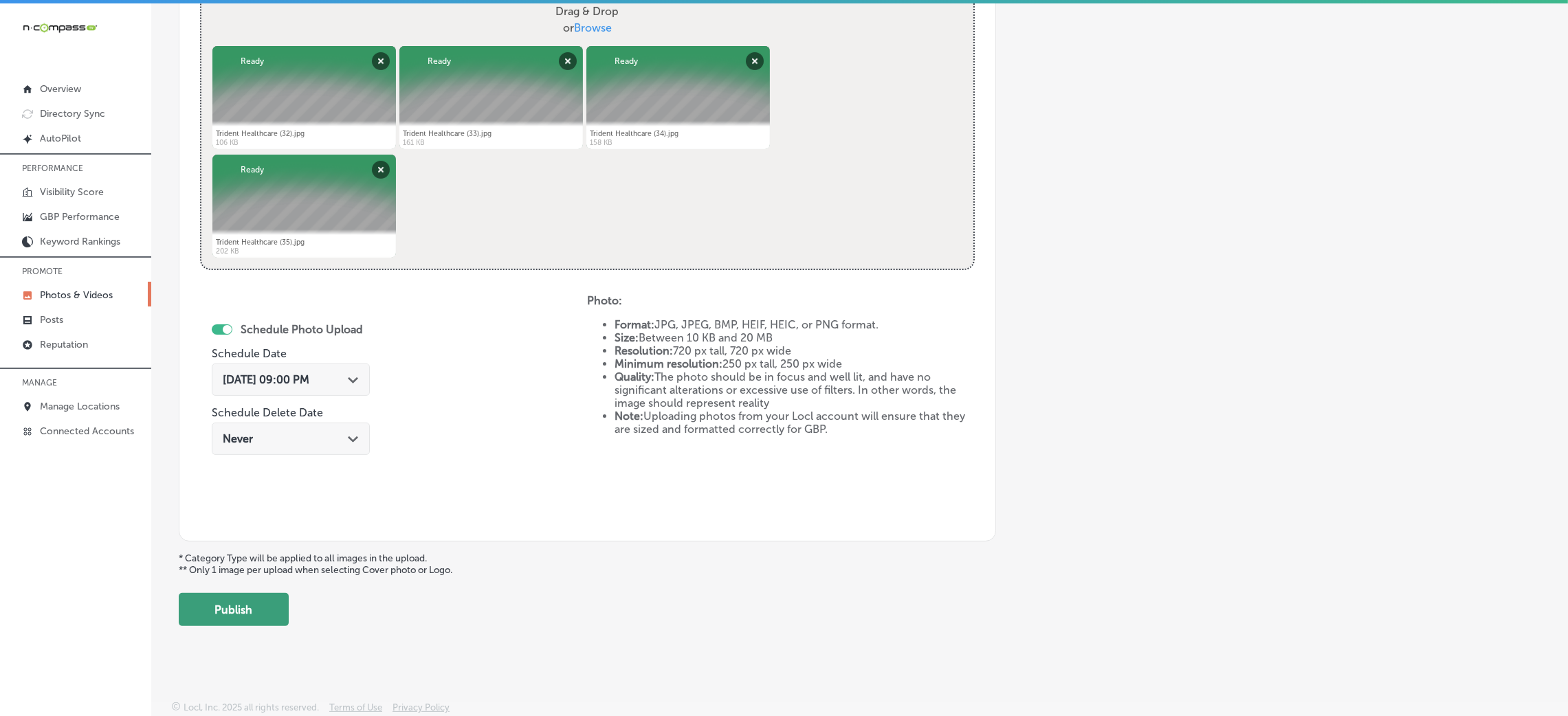
click at [197, 608] on button "Publish" at bounding box center [233, 609] width 110 height 33
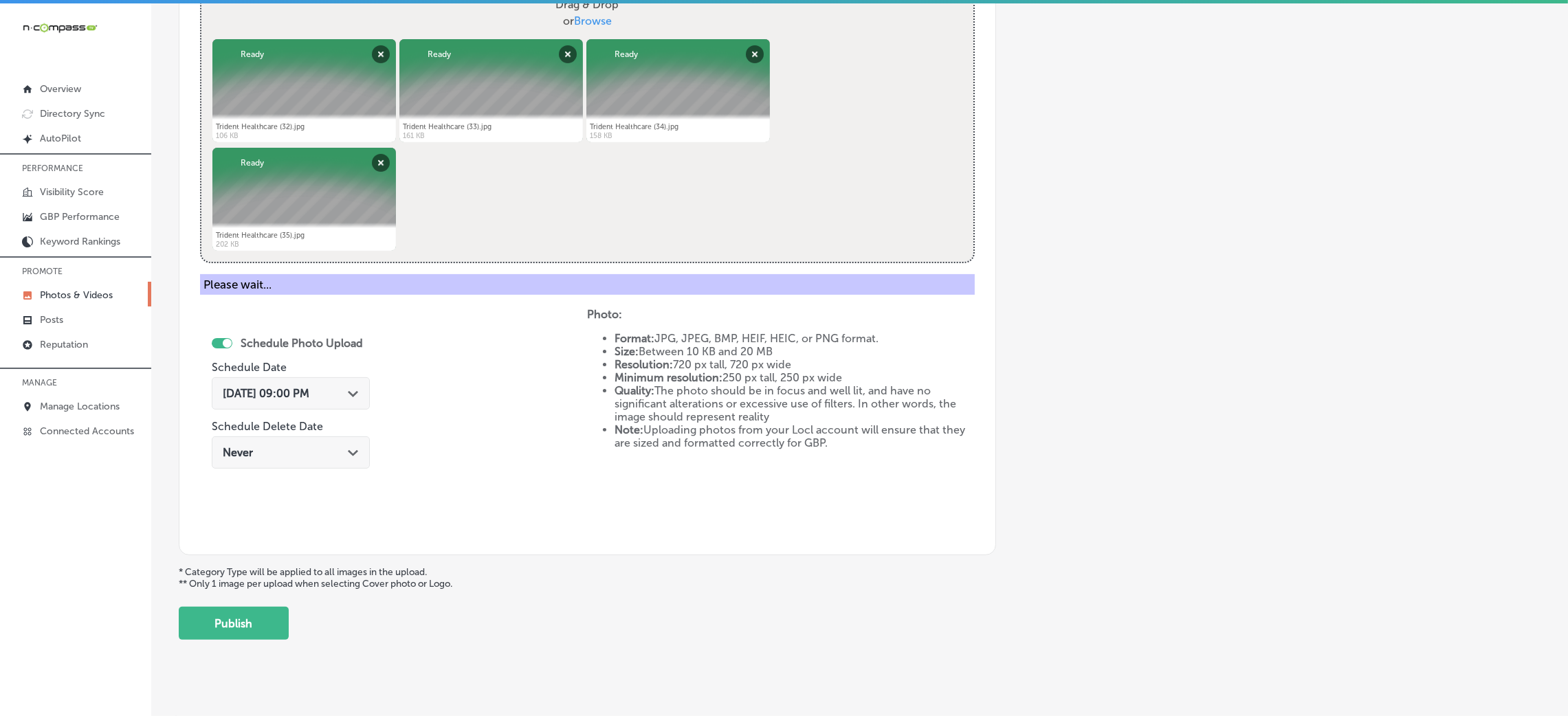
scroll to position [570, 0]
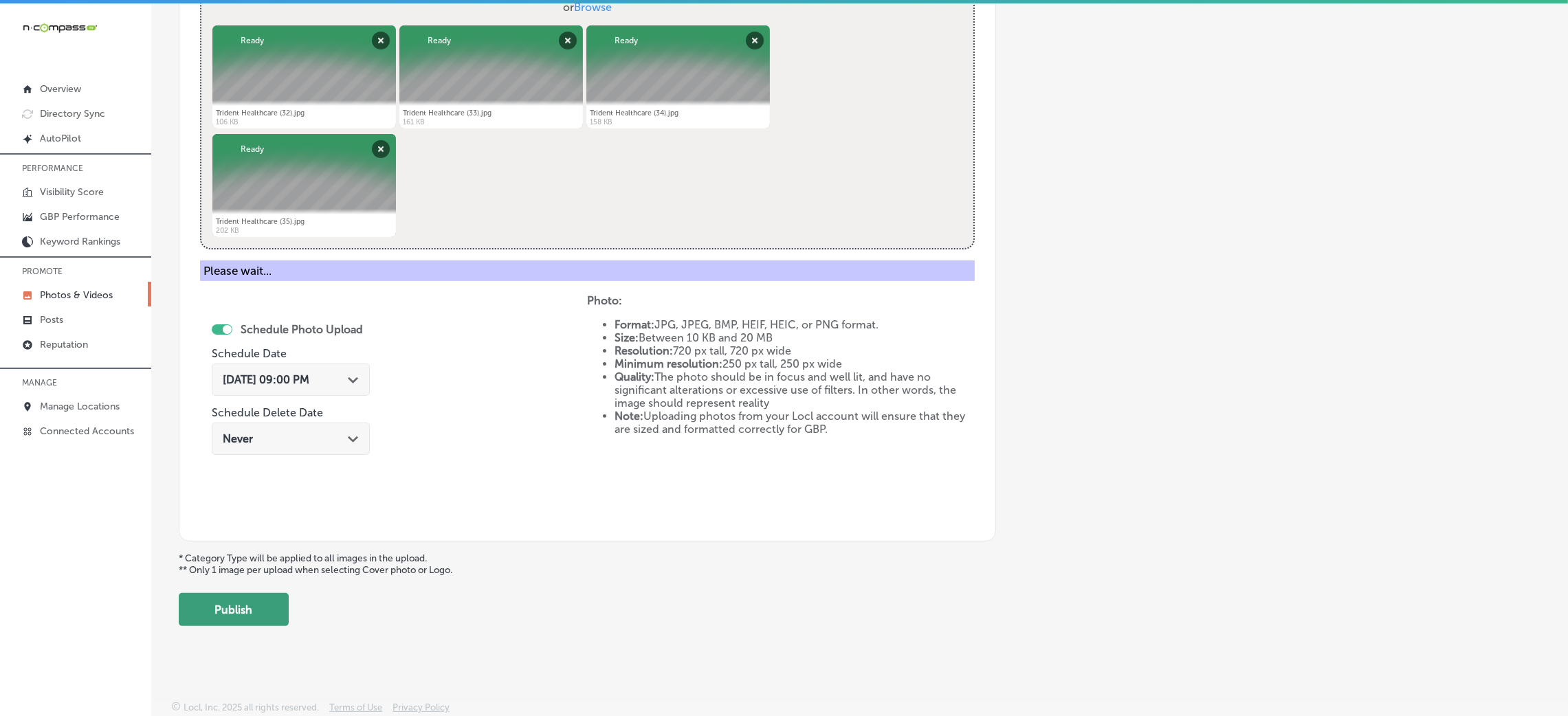
click at [238, 604] on button "Publish" at bounding box center [233, 609] width 110 height 33
click at [217, 594] on button "Publish" at bounding box center [233, 609] width 110 height 33
click at [280, 614] on button "Publish" at bounding box center [233, 609] width 110 height 33
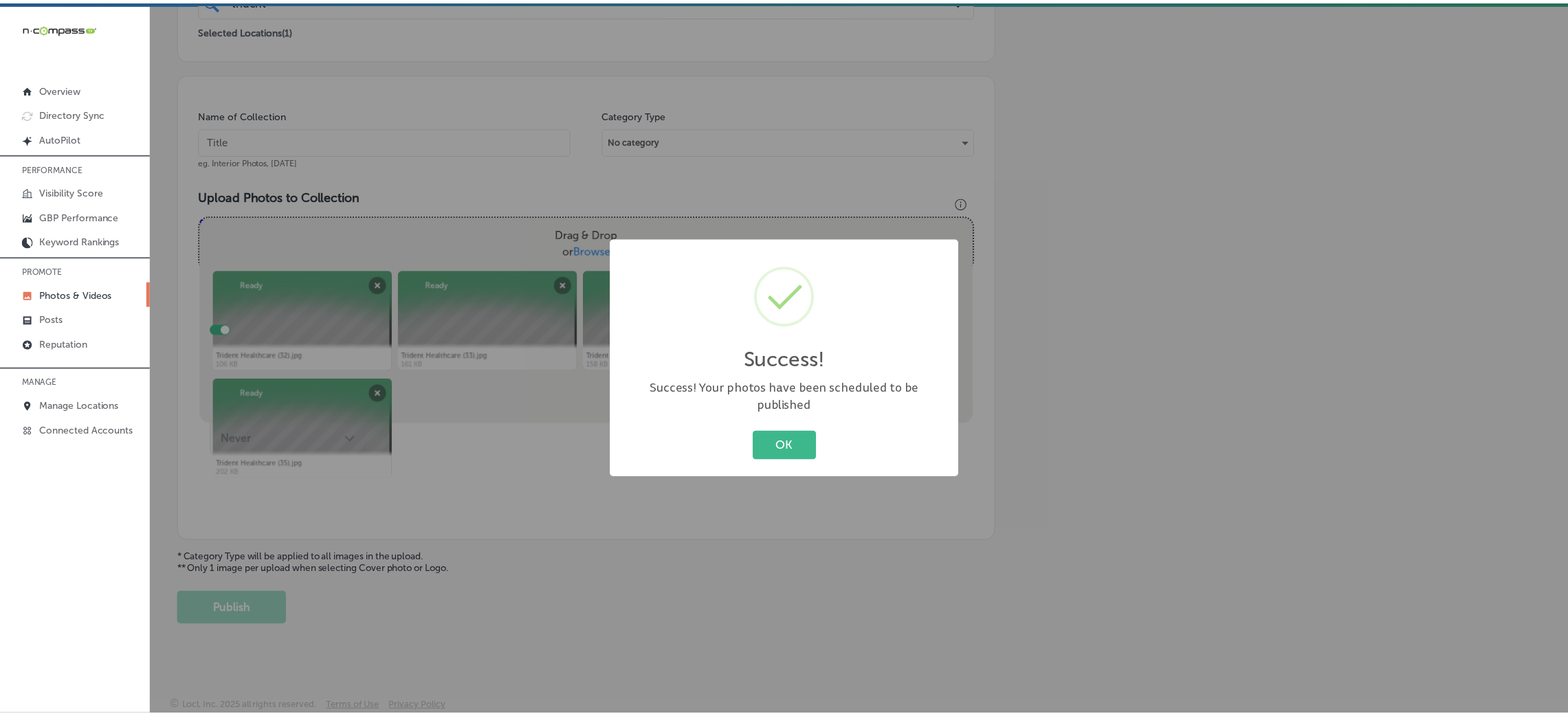
scroll to position [327, 0]
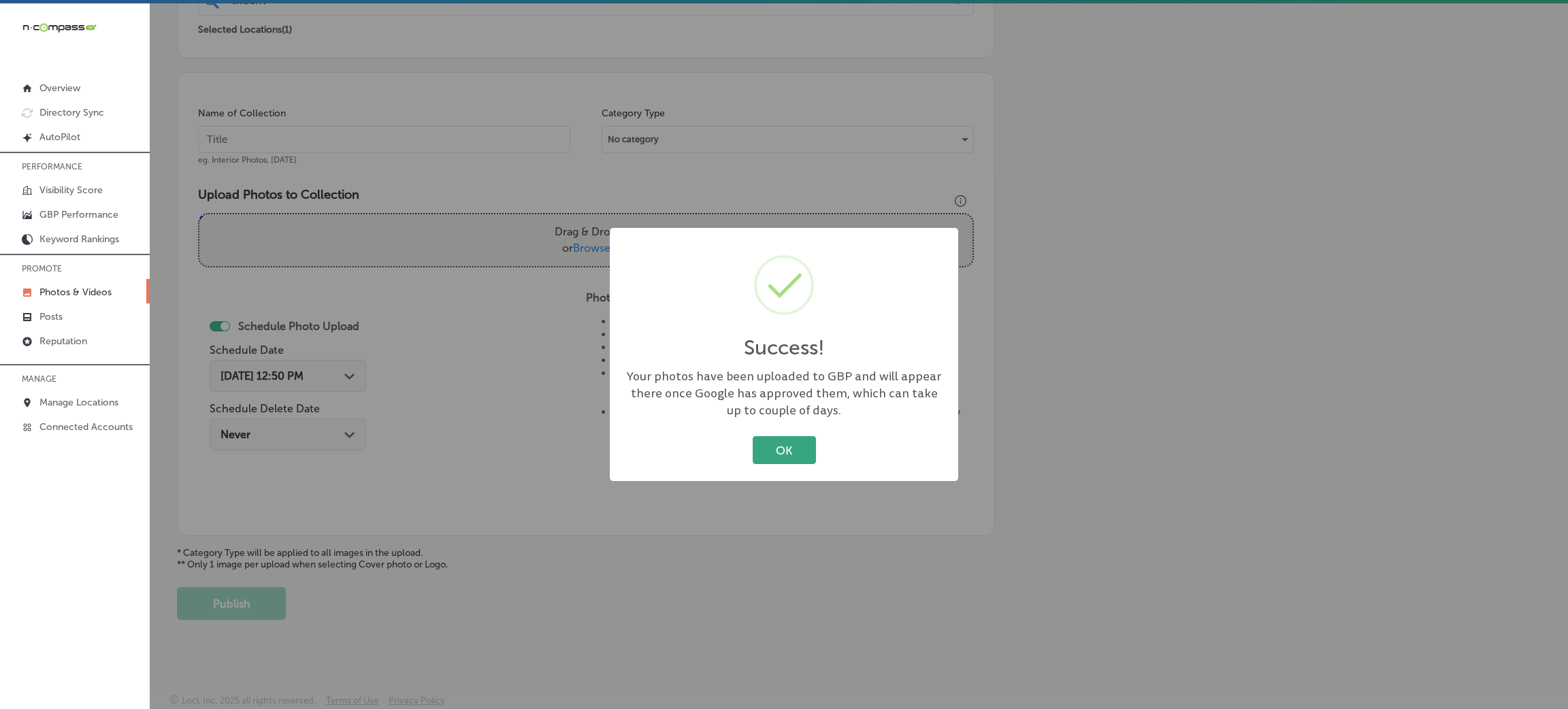
click at [803, 462] on button "OK" at bounding box center [784, 451] width 64 height 28
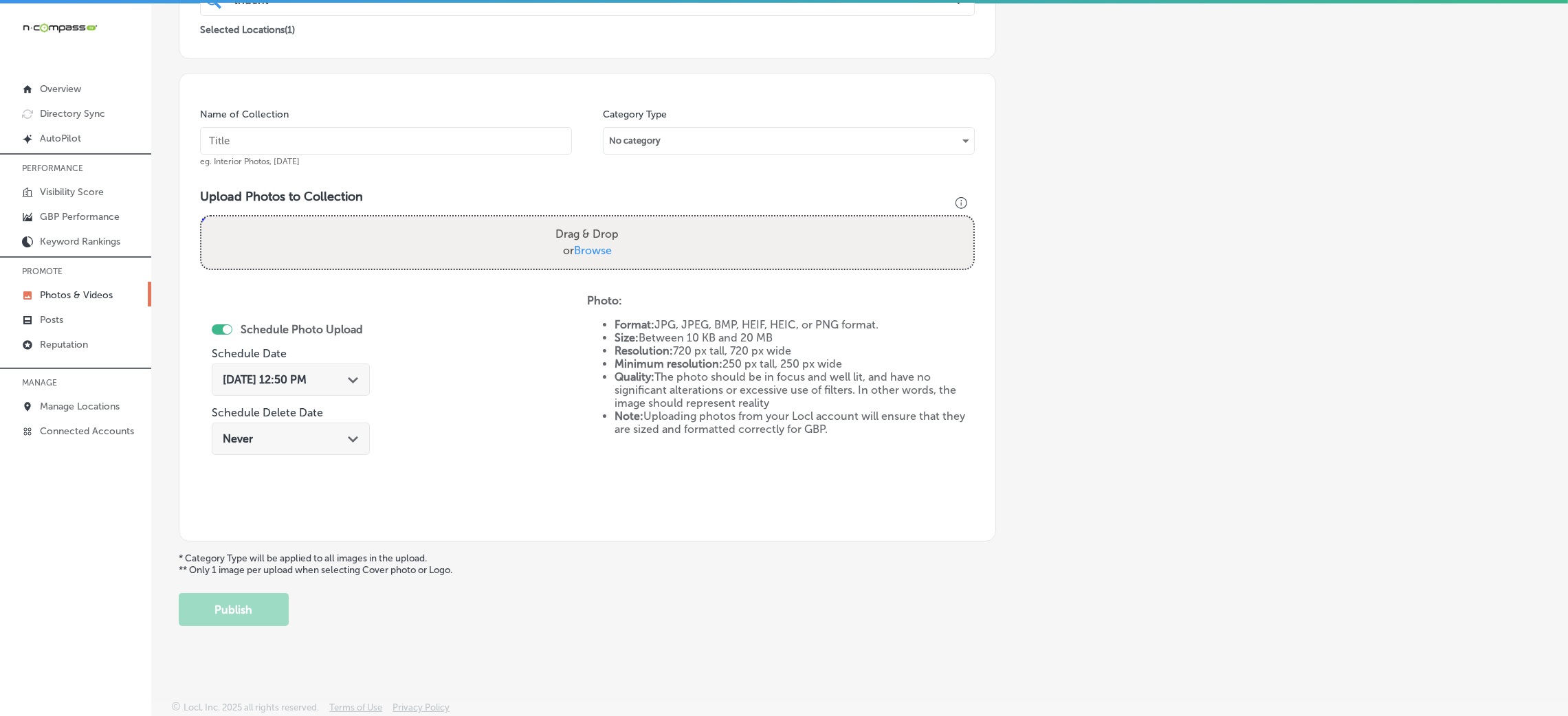
click at [411, 127] on input "text" at bounding box center [386, 140] width 372 height 28
paste input "Trident-Healthcare-trident-healthcare"
type input "Trident-Healthcare-trident-healthcare"
click at [618, 241] on label "Drag & Drop or Browse" at bounding box center [587, 243] width 74 height 44
click at [618, 221] on input "Drag & Drop or Browse" at bounding box center [588, 219] width 772 height 4
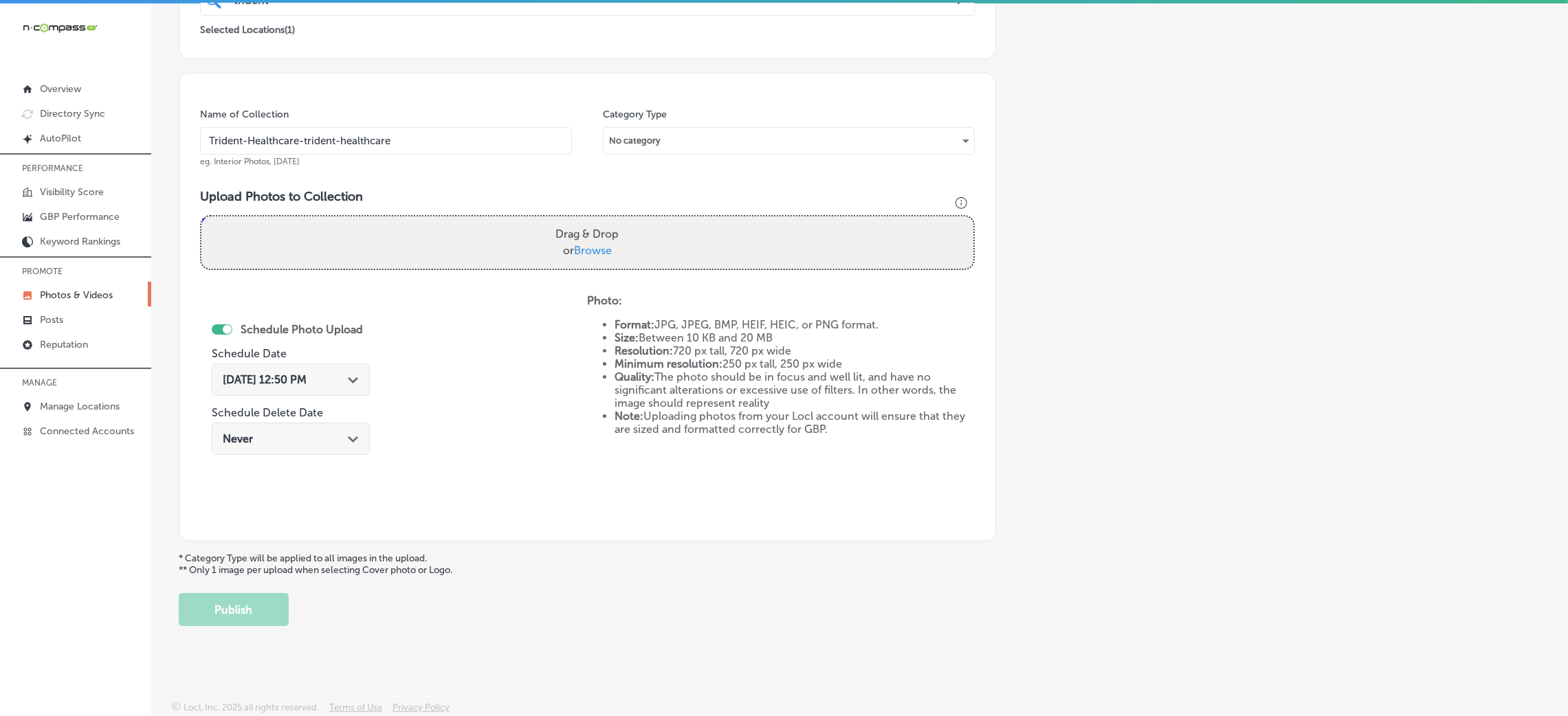
type input "C:\fakepath\Trident Healthcare (36).jpg"
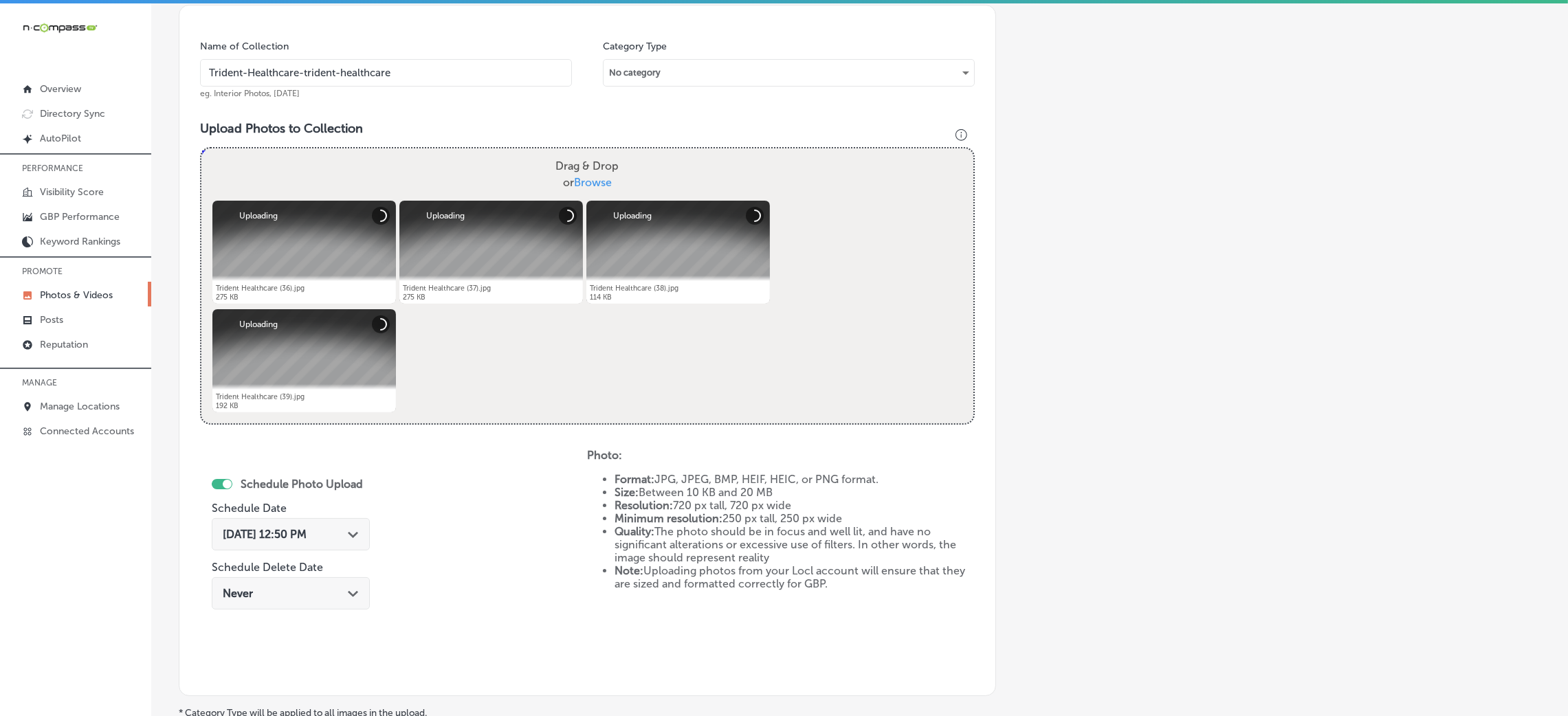
scroll to position [430, 0]
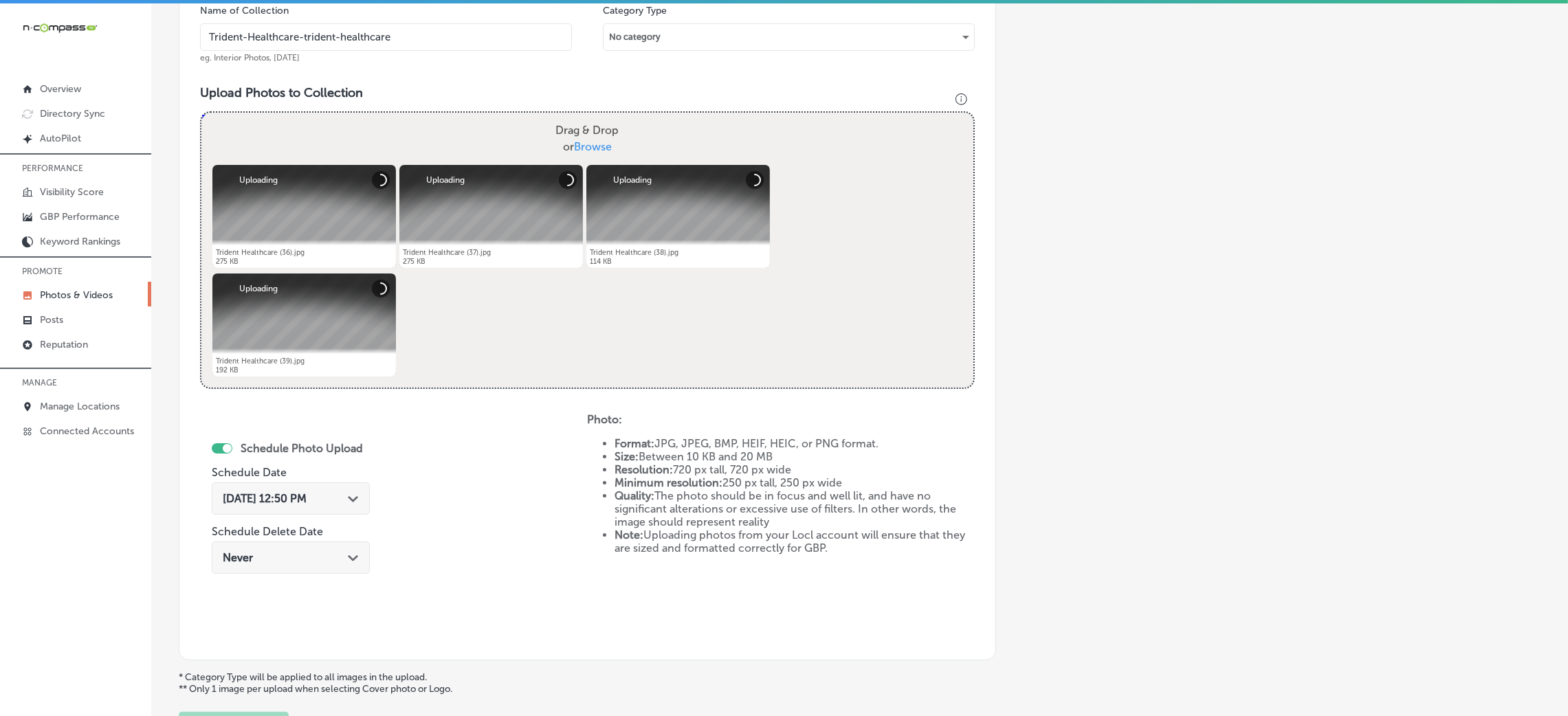
click at [273, 495] on span "[DATE] 12:50 PM" at bounding box center [265, 499] width 84 height 13
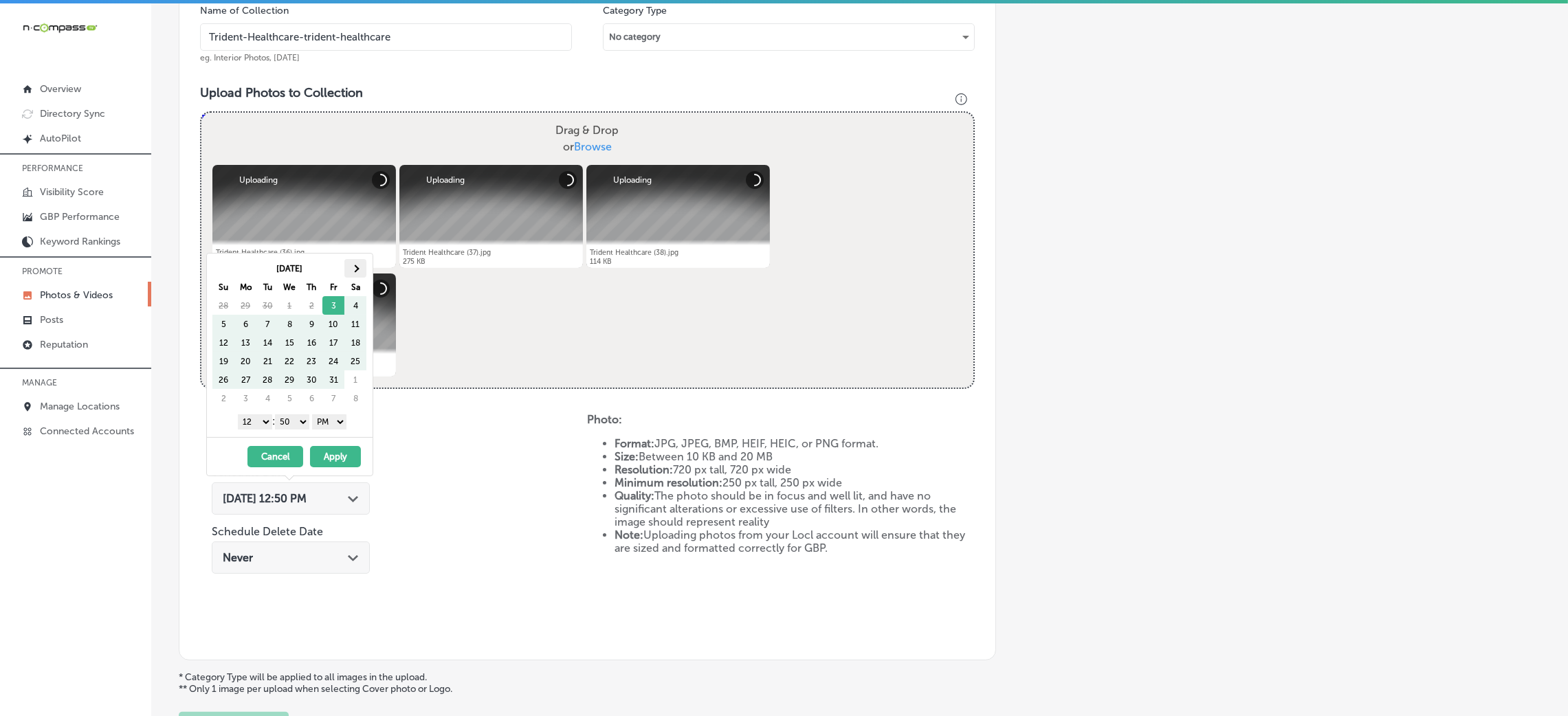
click at [350, 267] on th at bounding box center [355, 268] width 22 height 18
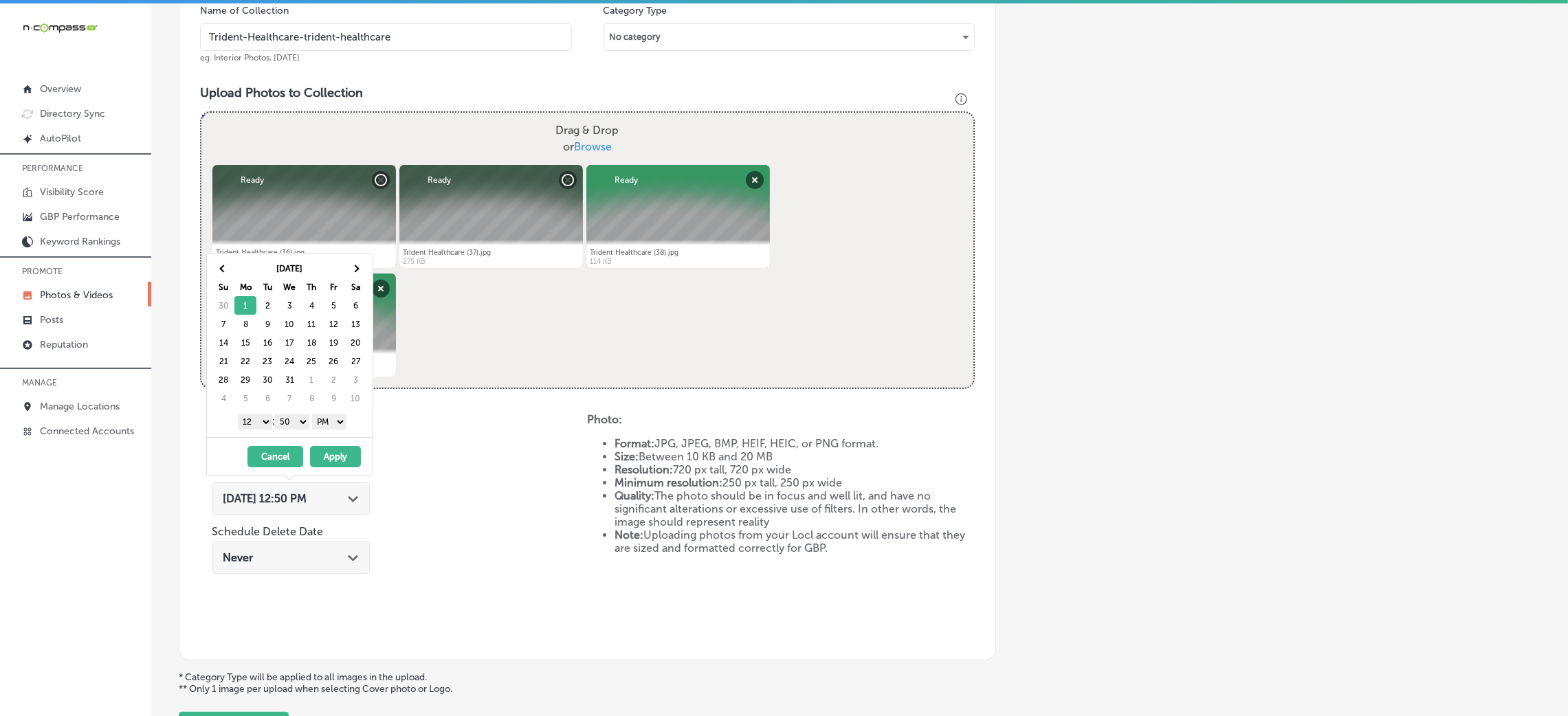
click at [300, 430] on select "00 10 20 30 40 50" at bounding box center [292, 422] width 35 height 15
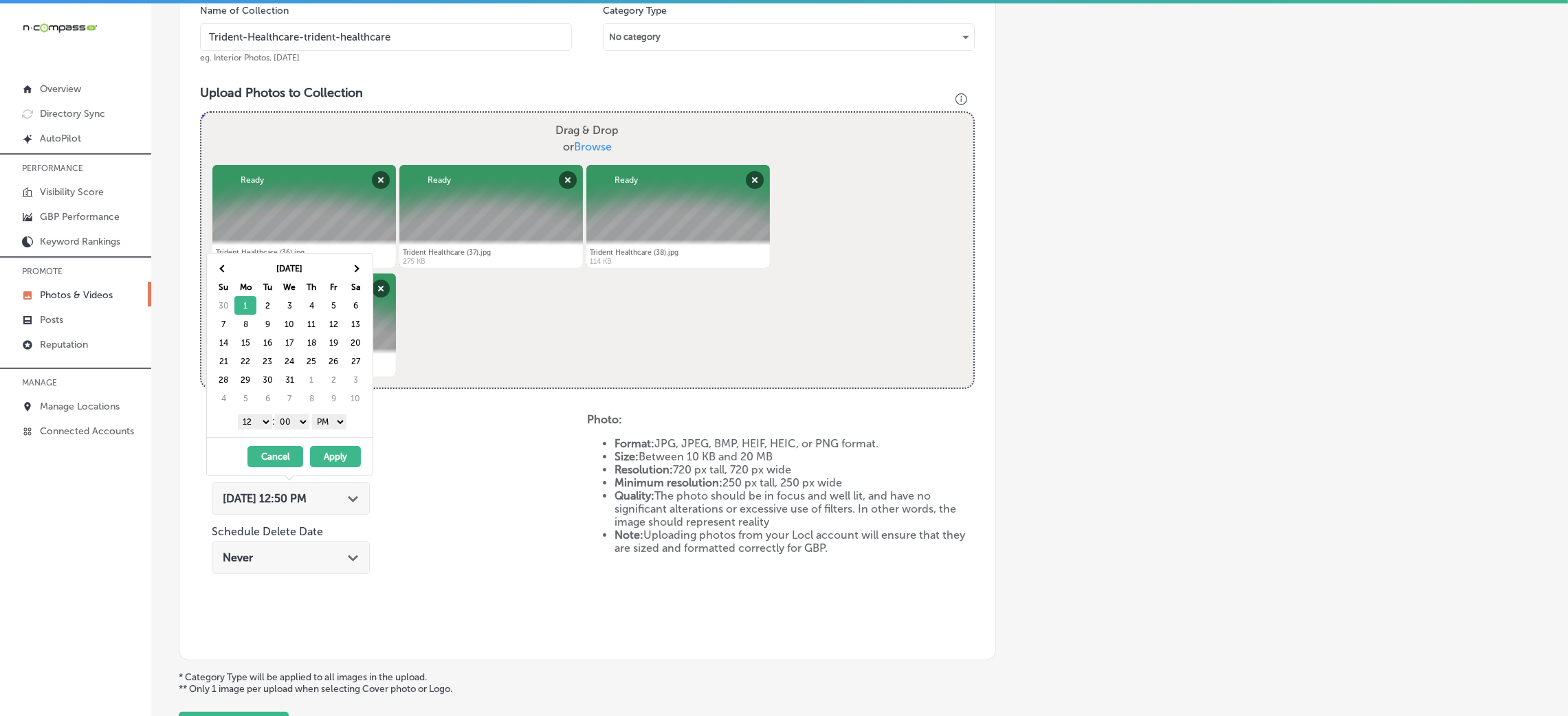
click at [248, 424] on select "1 2 3 4 5 6 7 8 9 10 11 12" at bounding box center [255, 422] width 35 height 15
click at [323, 451] on button "Apply" at bounding box center [336, 456] width 51 height 21
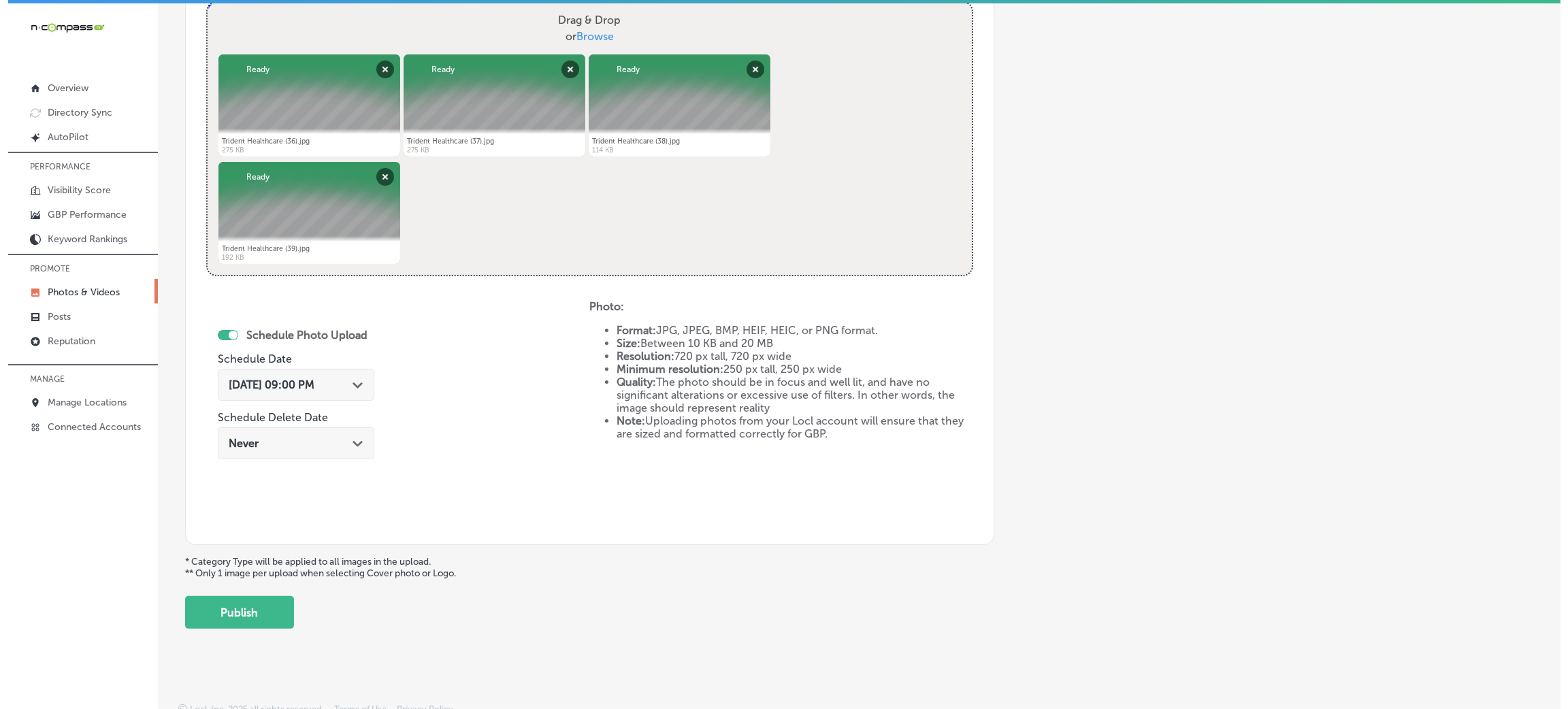
scroll to position [544, 0]
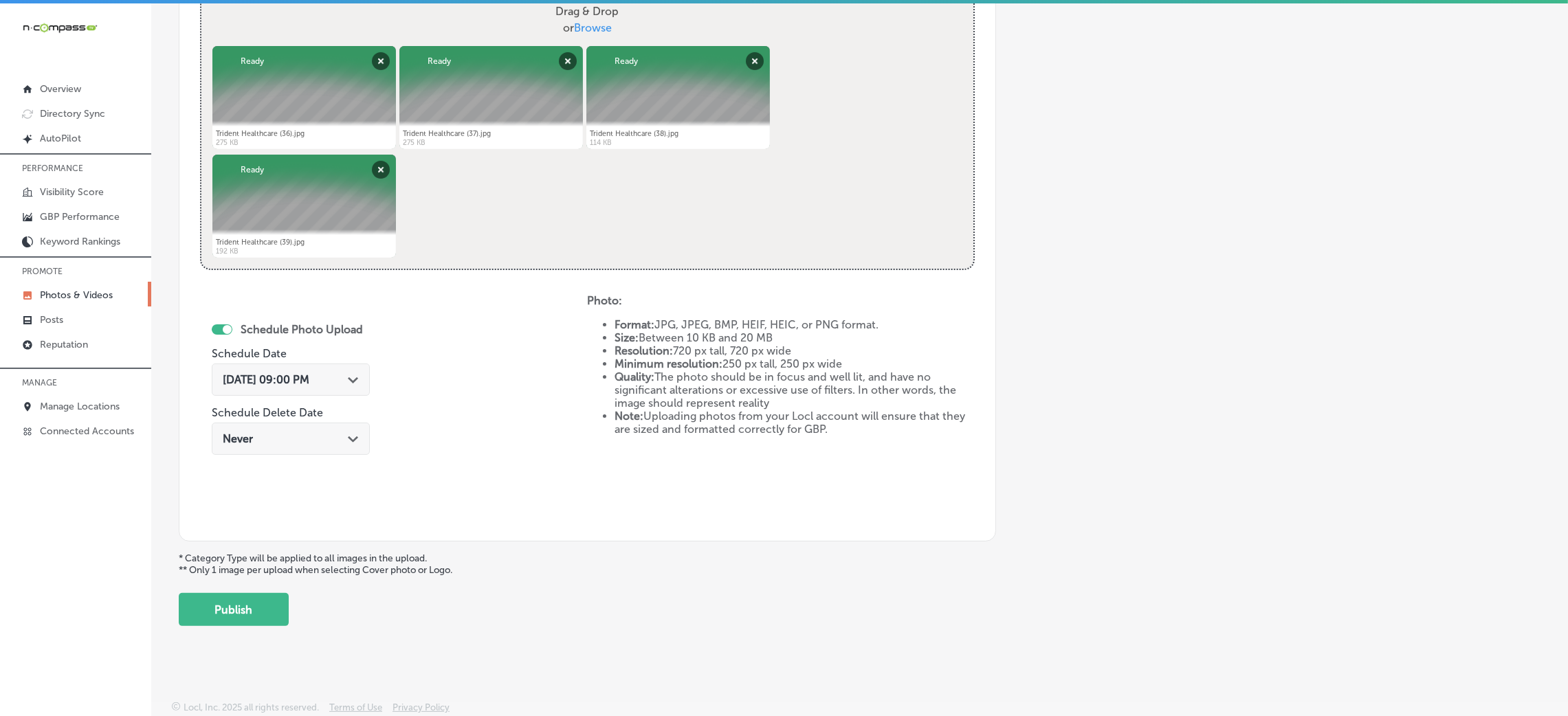
click at [205, 590] on div "Add a Collection Which Type of Image or Video Would You Like to Upload? Photo C…" at bounding box center [859, 83] width 1362 height 1086
click at [221, 609] on button "Publish" at bounding box center [233, 609] width 110 height 33
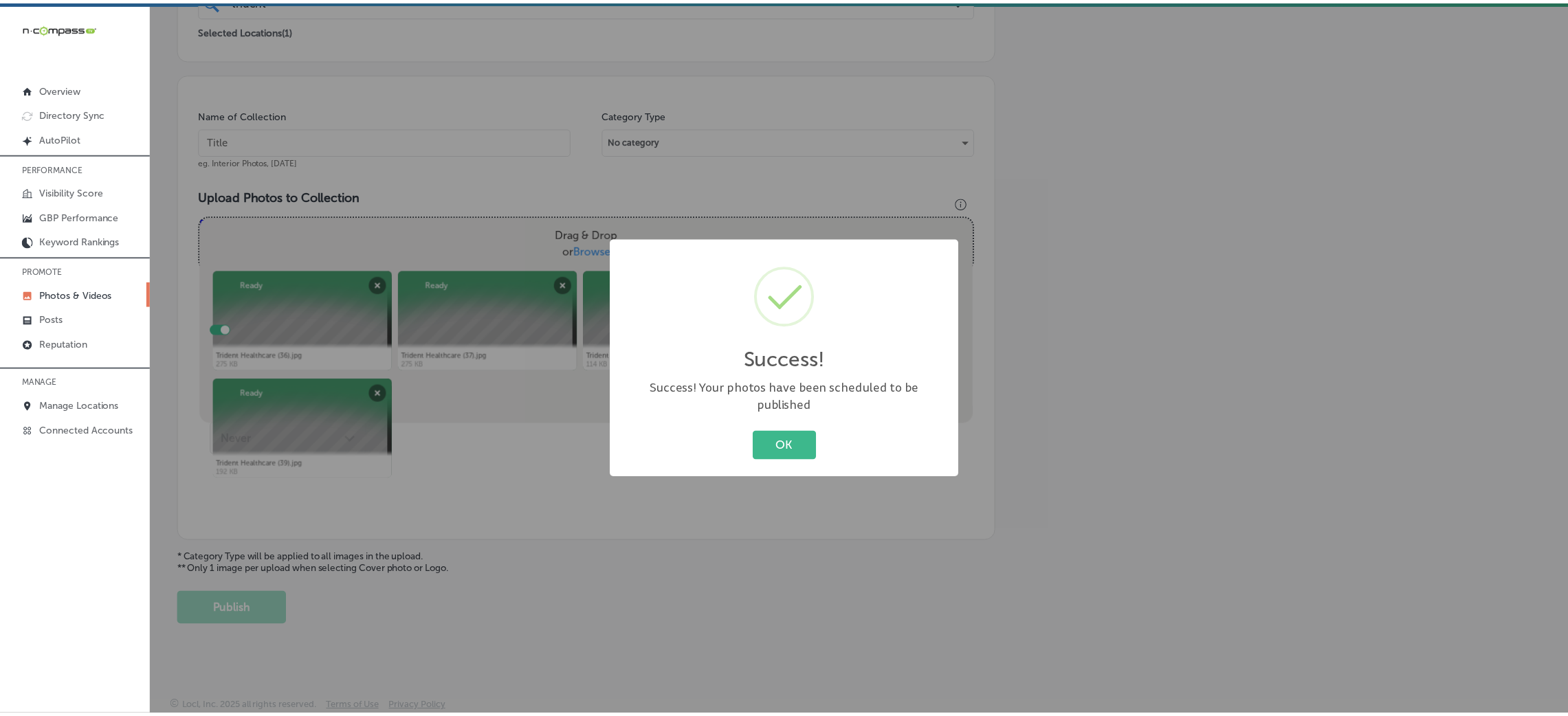
scroll to position [327, 0]
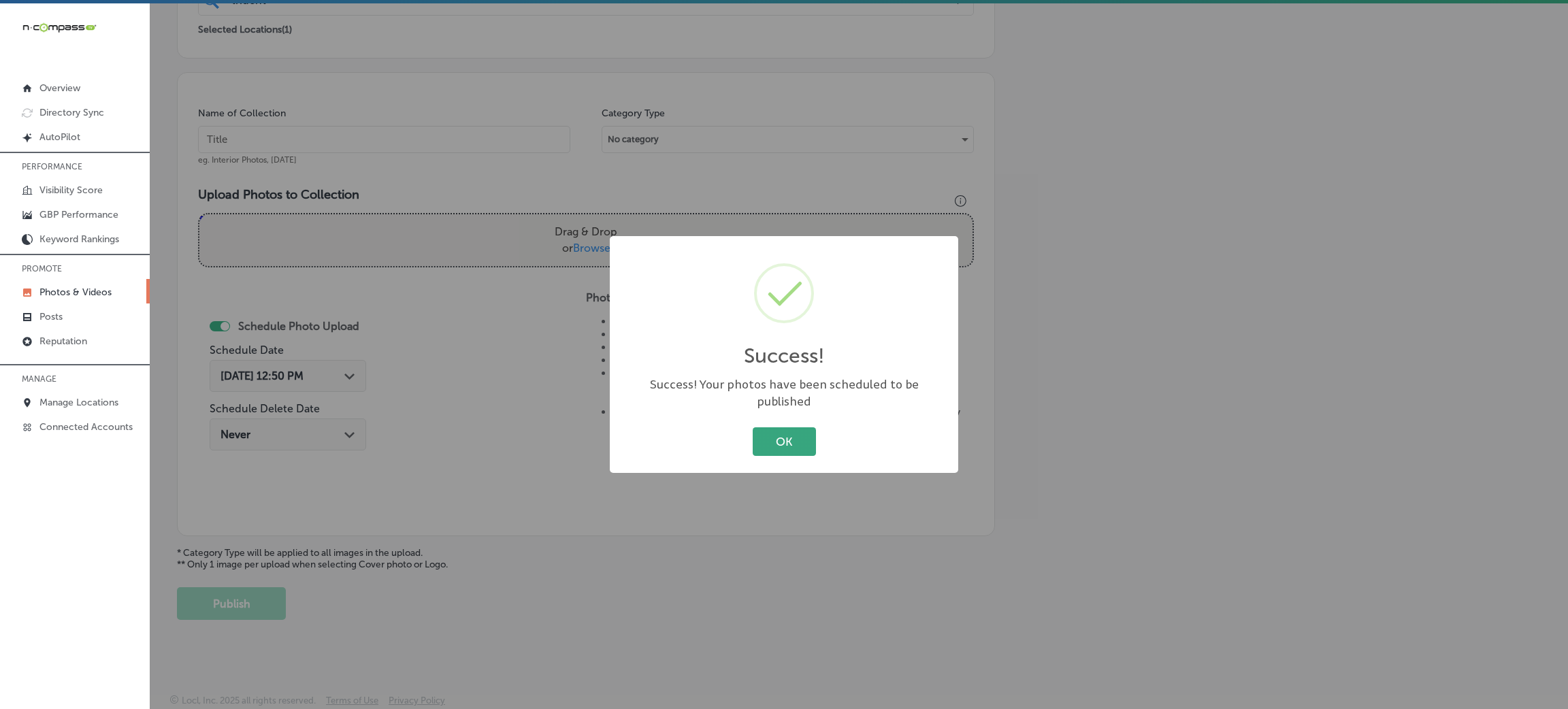
click at [797, 436] on button "OK" at bounding box center [784, 441] width 64 height 28
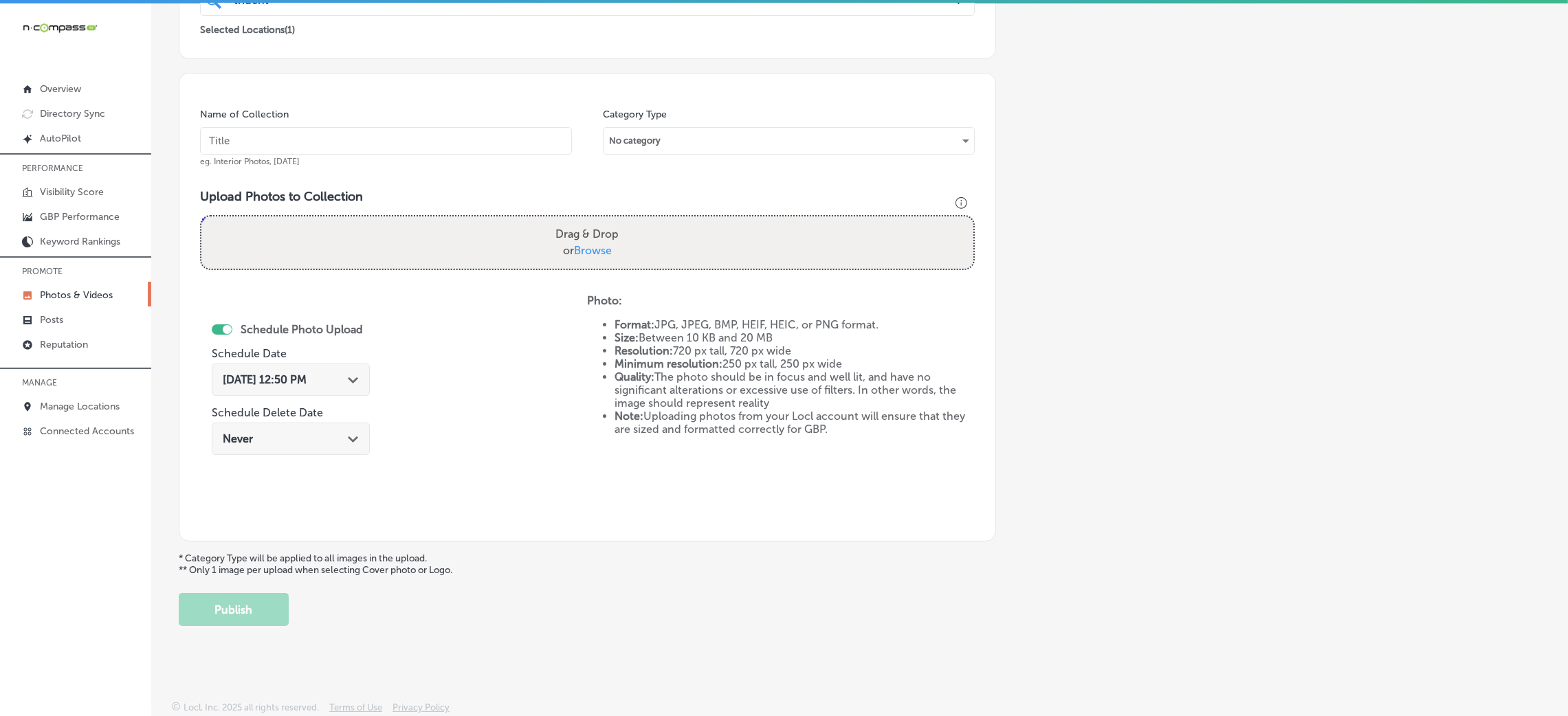
click at [421, 142] on input "text" at bounding box center [386, 140] width 372 height 28
paste input "Trident-Healthcare-trident-healthcare"
type input "Trident-Healthcare-trident-healthcare"
click at [591, 270] on div "Upload Photos to Collection Powered by PQINA Drag & Drop or Browse Trident Heal…" at bounding box center [588, 235] width 774 height 92
click at [600, 248] on span "Browse" at bounding box center [593, 250] width 38 height 13
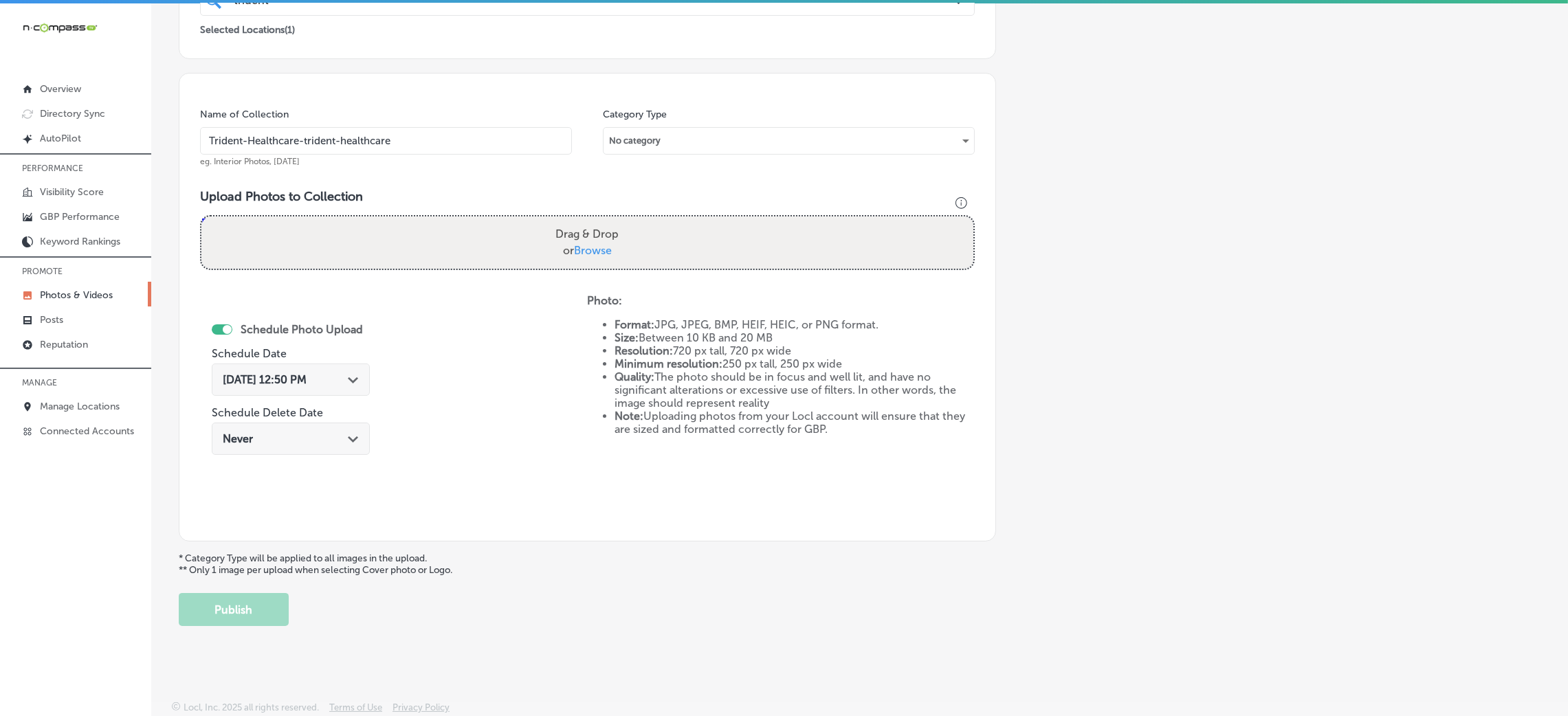
click at [600, 221] on input "Drag & Drop or Browse" at bounding box center [588, 219] width 772 height 4
type input "C:\fakepath\Trident Healthcare (40).jpg"
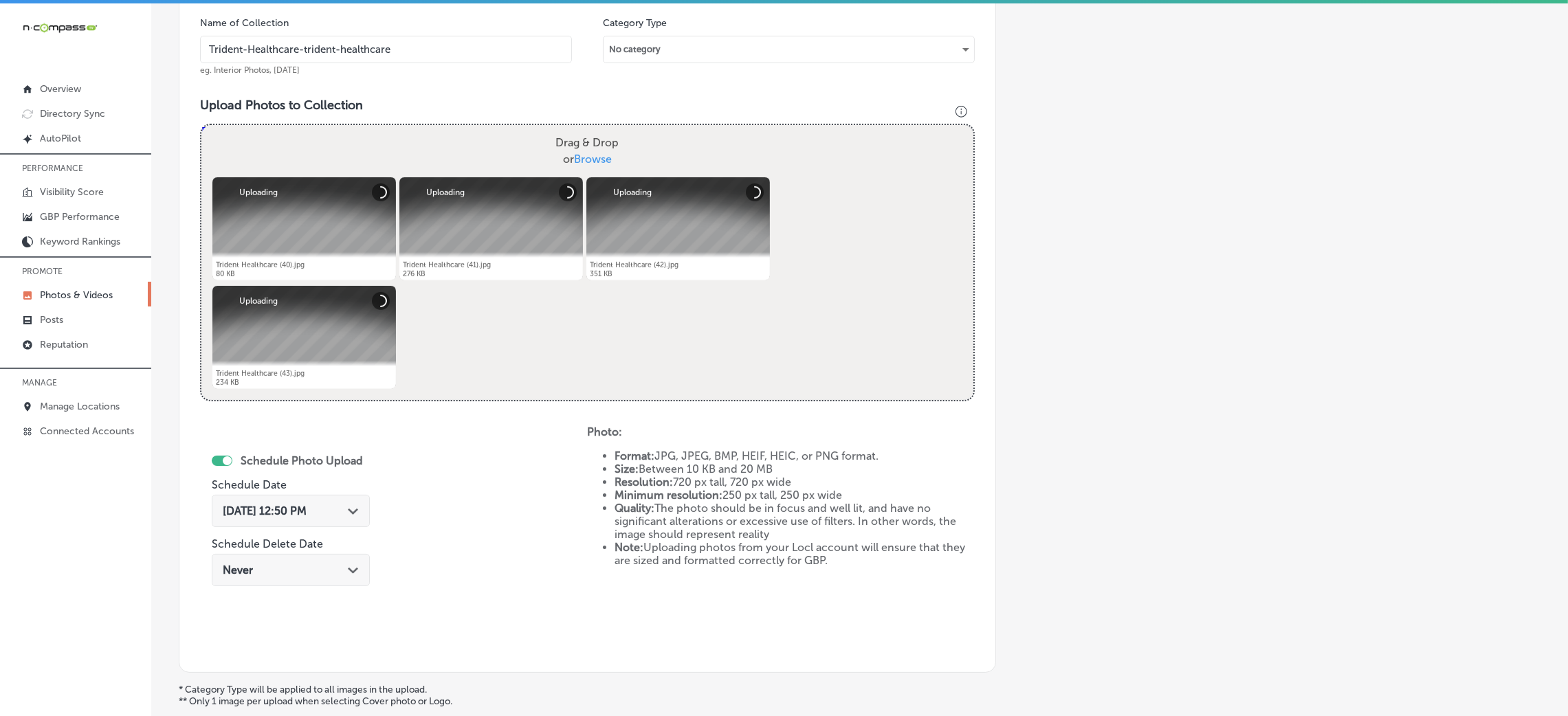
scroll to position [430, 0]
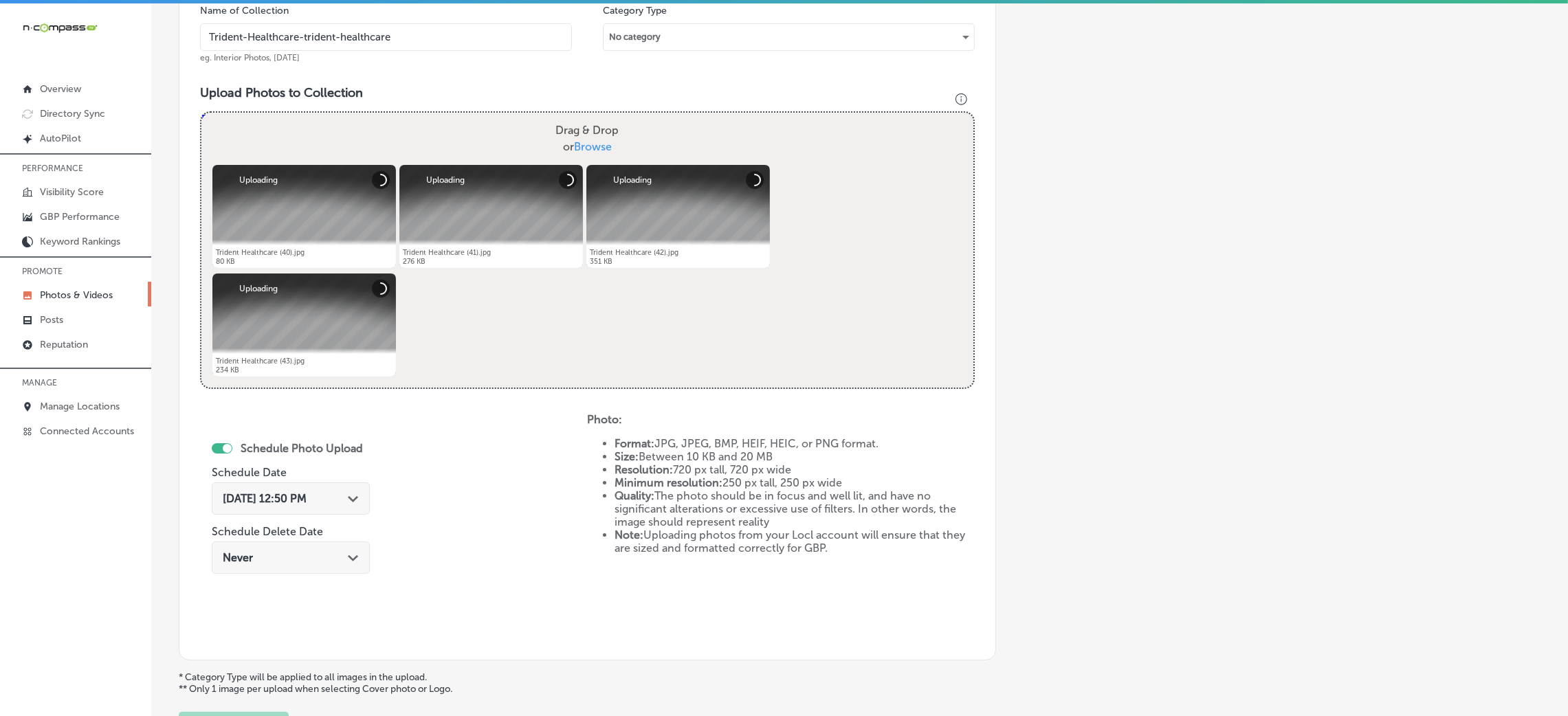
click at [298, 503] on span "[DATE] 12:50 PM" at bounding box center [265, 499] width 84 height 13
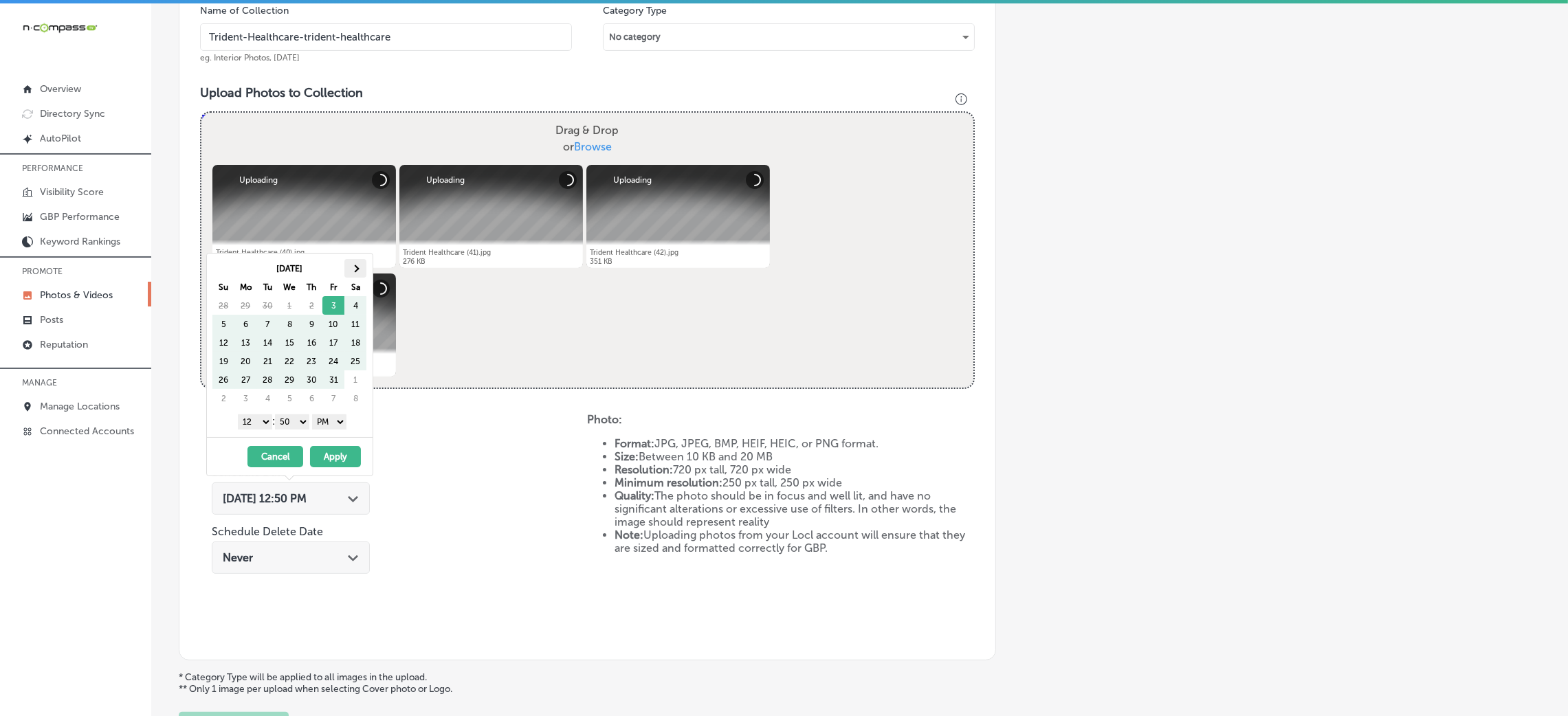
click at [351, 264] on th at bounding box center [355, 268] width 22 height 18
click at [349, 264] on th at bounding box center [355, 268] width 22 height 18
drag, startPoint x: 291, startPoint y: 423, endPoint x: 296, endPoint y: 428, distance: 7.1
click at [291, 423] on select "00 10 20 30 40 50" at bounding box center [292, 422] width 35 height 15
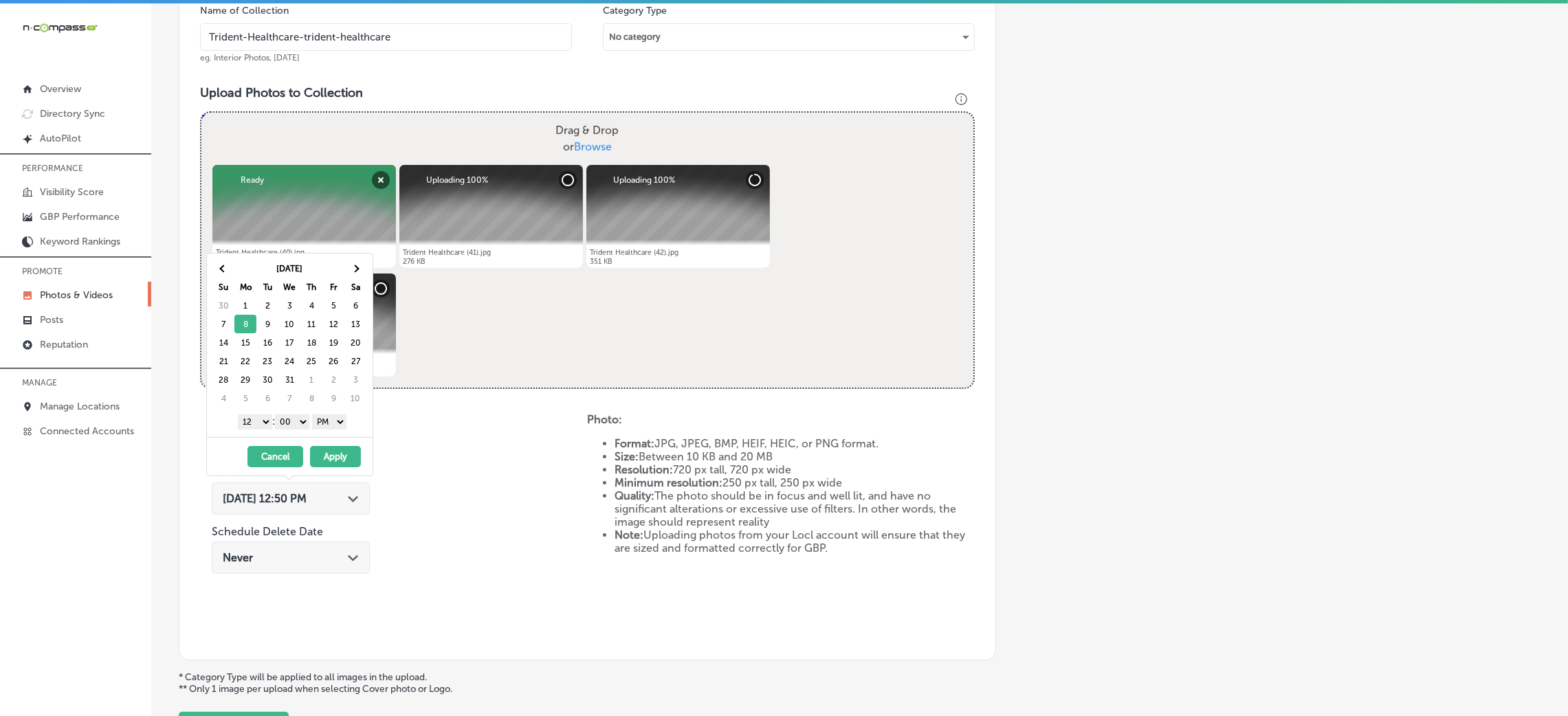
click at [262, 426] on select "1 2 3 4 5 6 7 8 9 10 11 12" at bounding box center [255, 422] width 35 height 15
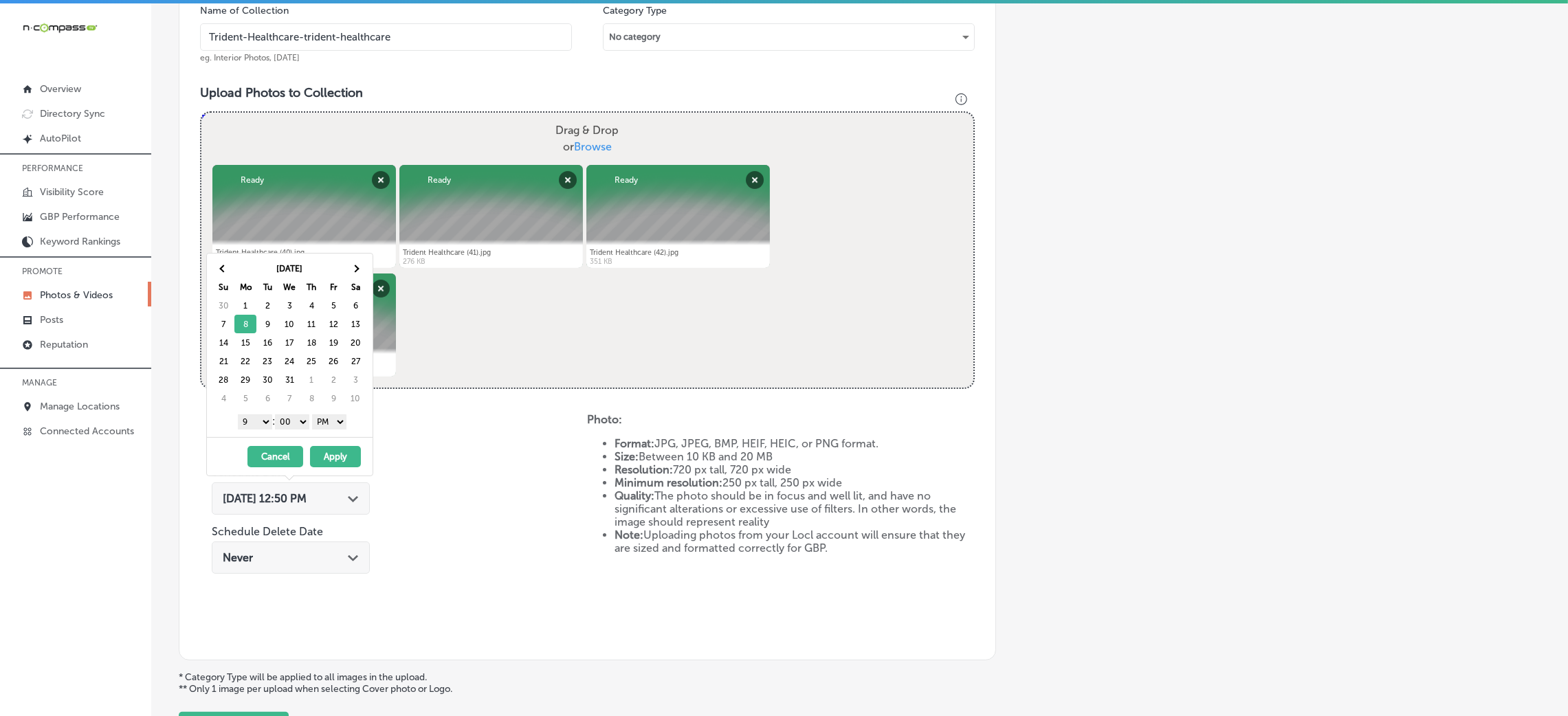
click at [340, 447] on button "Apply" at bounding box center [336, 456] width 51 height 21
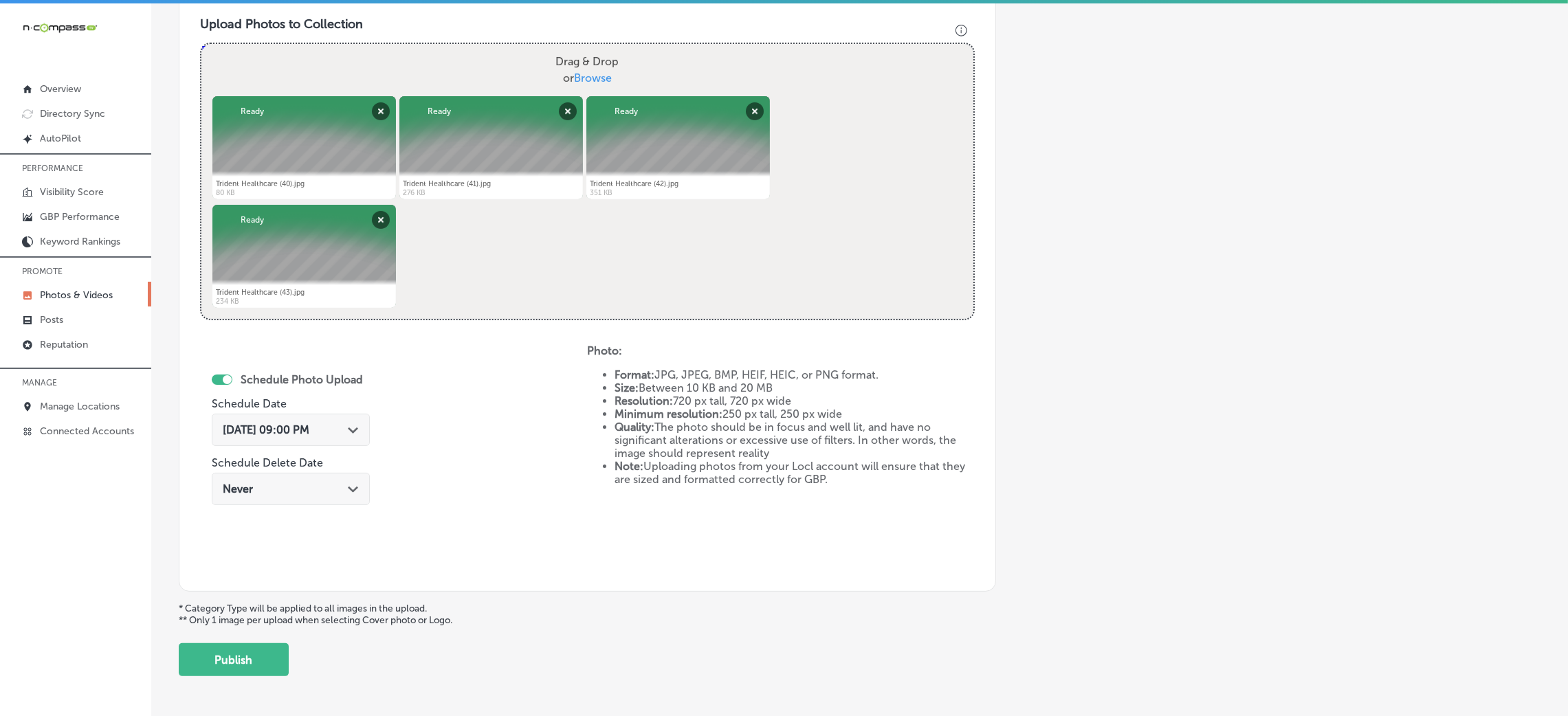
scroll to position [550, 0]
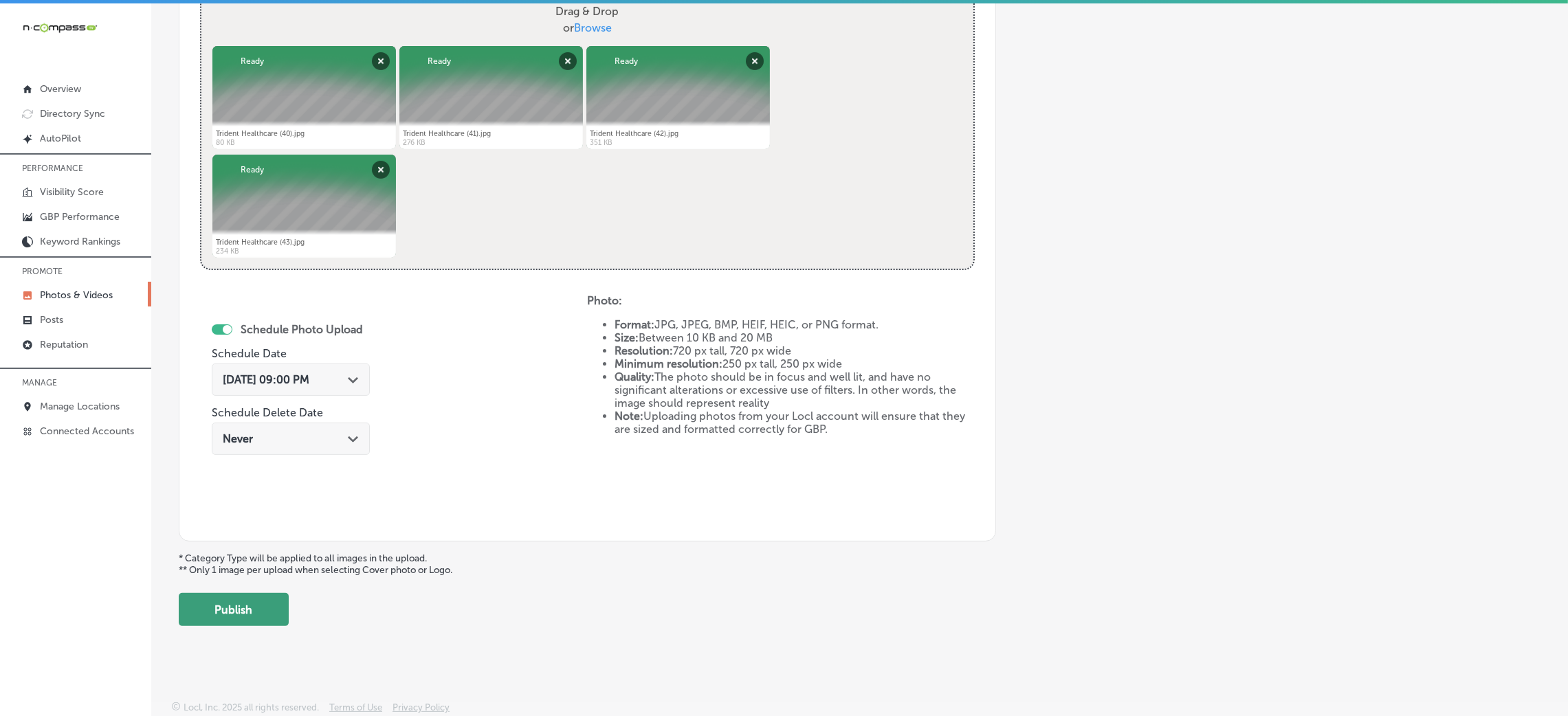
click at [245, 614] on button "Publish" at bounding box center [233, 609] width 110 height 33
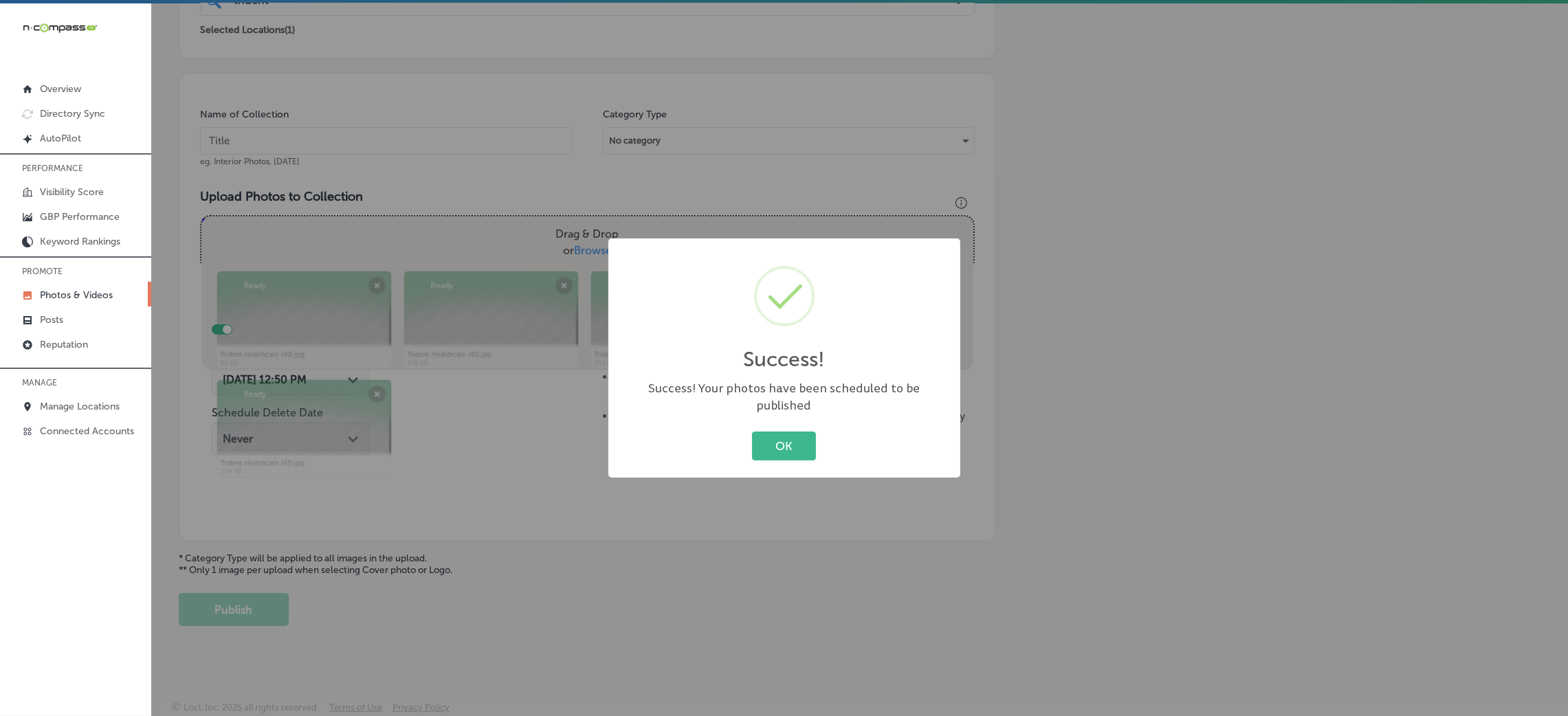
scroll to position [327, 0]
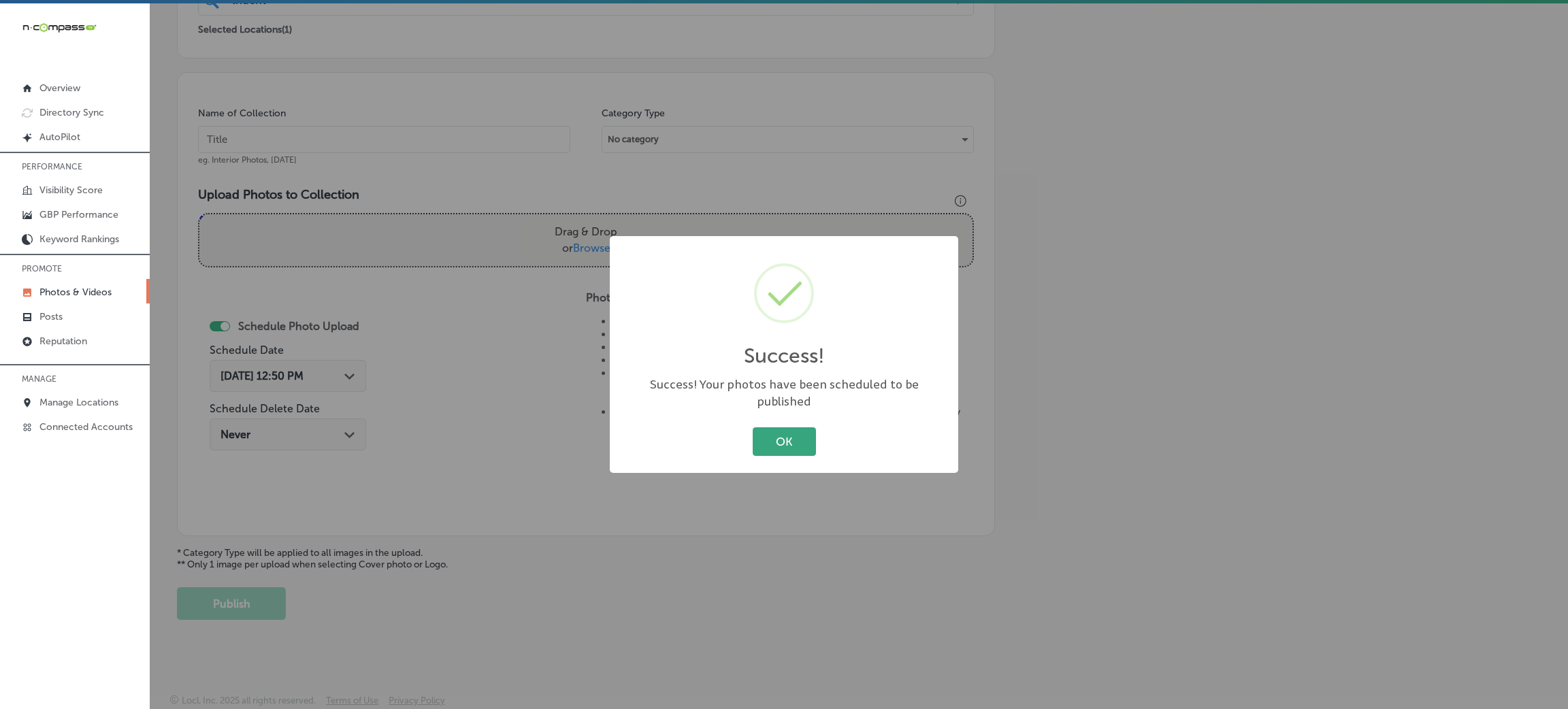
click at [783, 434] on button "OK" at bounding box center [784, 441] width 64 height 28
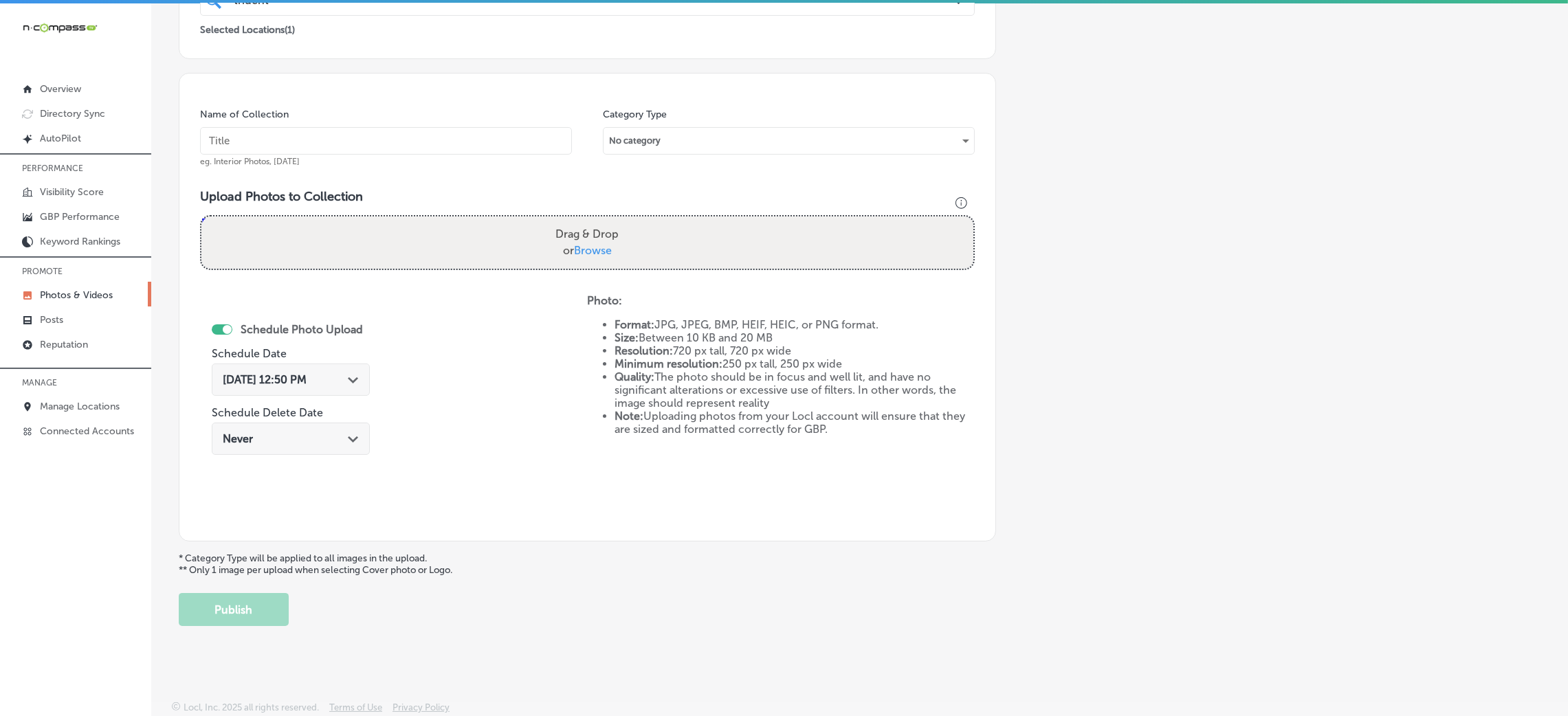
click at [446, 126] on div "Name of Collection eg. Interior Photos, [DATE]" at bounding box center [386, 138] width 372 height 59
click at [441, 132] on input "text" at bounding box center [386, 140] width 372 height 28
paste input "Trident-Healthcare-trident-healthcare"
type input "Trident-Healthcare-trident-healthcare"
click at [602, 244] on span "Browse" at bounding box center [593, 250] width 38 height 13
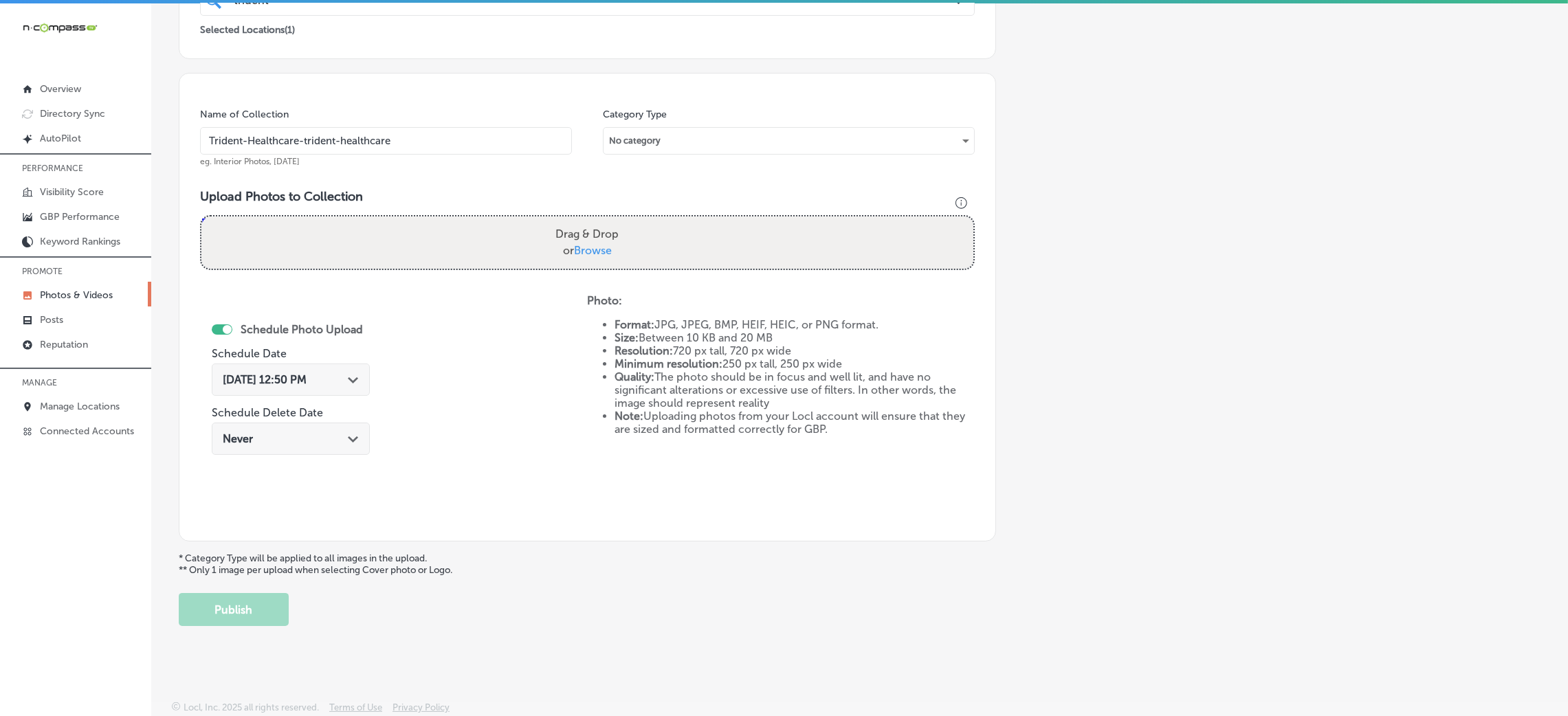
click at [602, 221] on input "Drag & Drop or Browse" at bounding box center [588, 219] width 772 height 4
type input "C:\fakepath\Trident Healthcare (1).jpg"
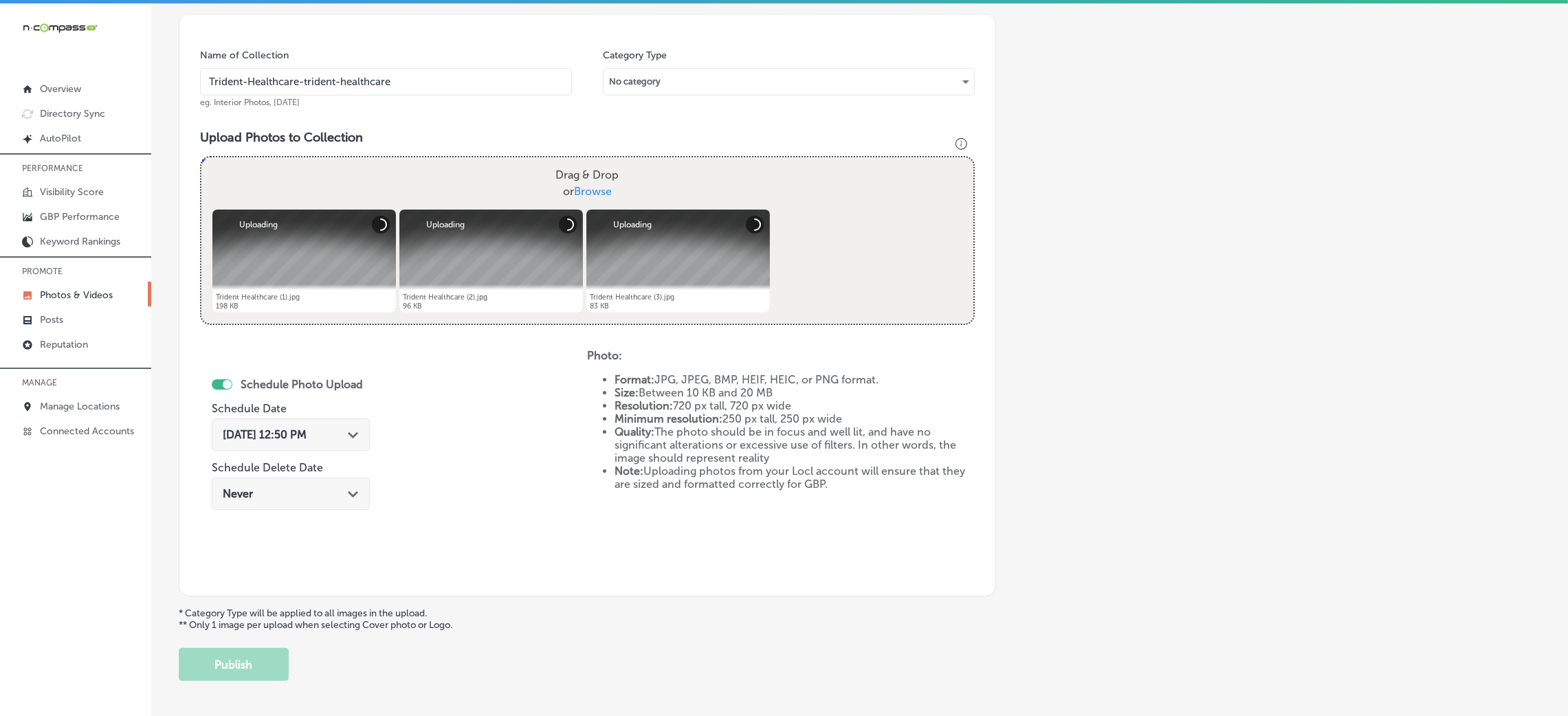
scroll to position [440, 0]
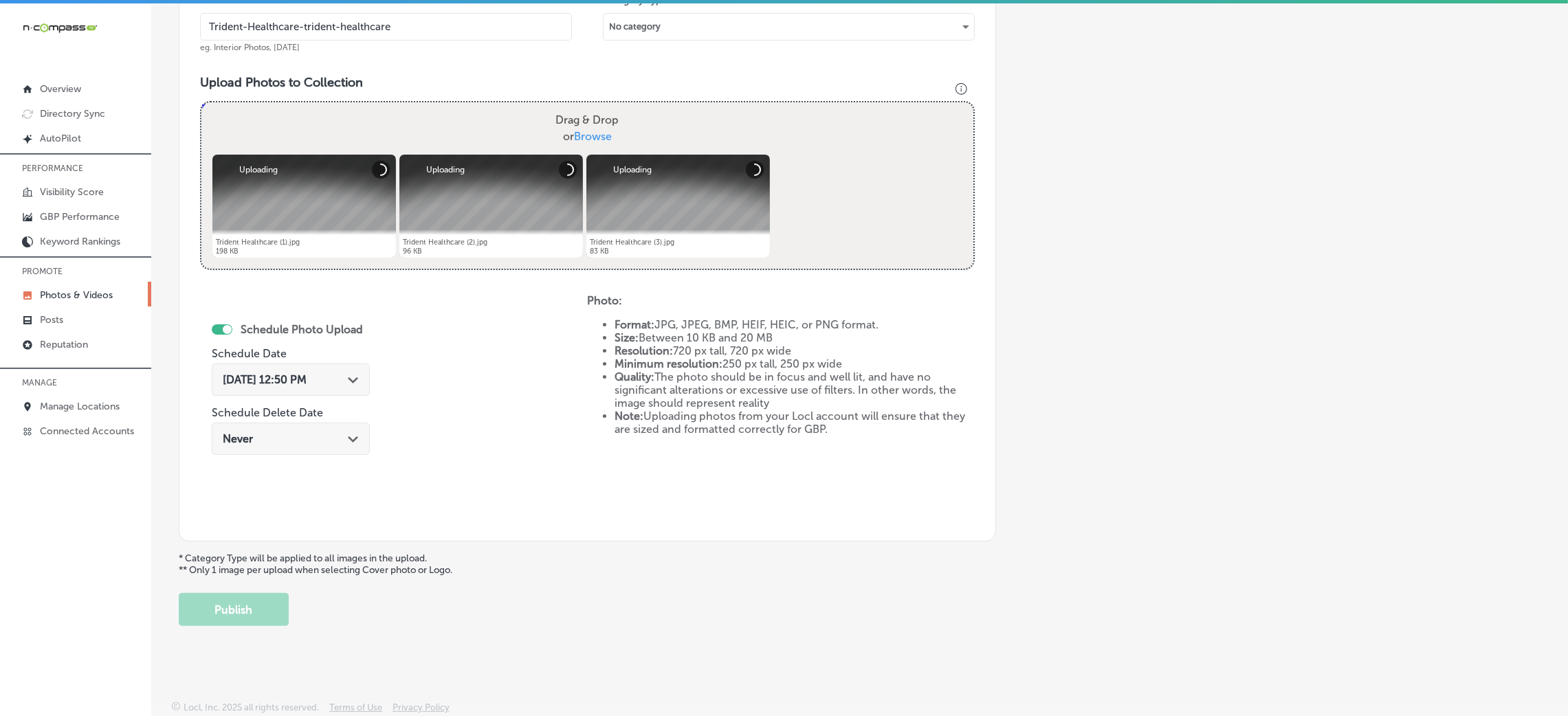
click at [353, 395] on div "[DATE] 12:50 PM Path Created with Sketch." at bounding box center [291, 380] width 158 height 32
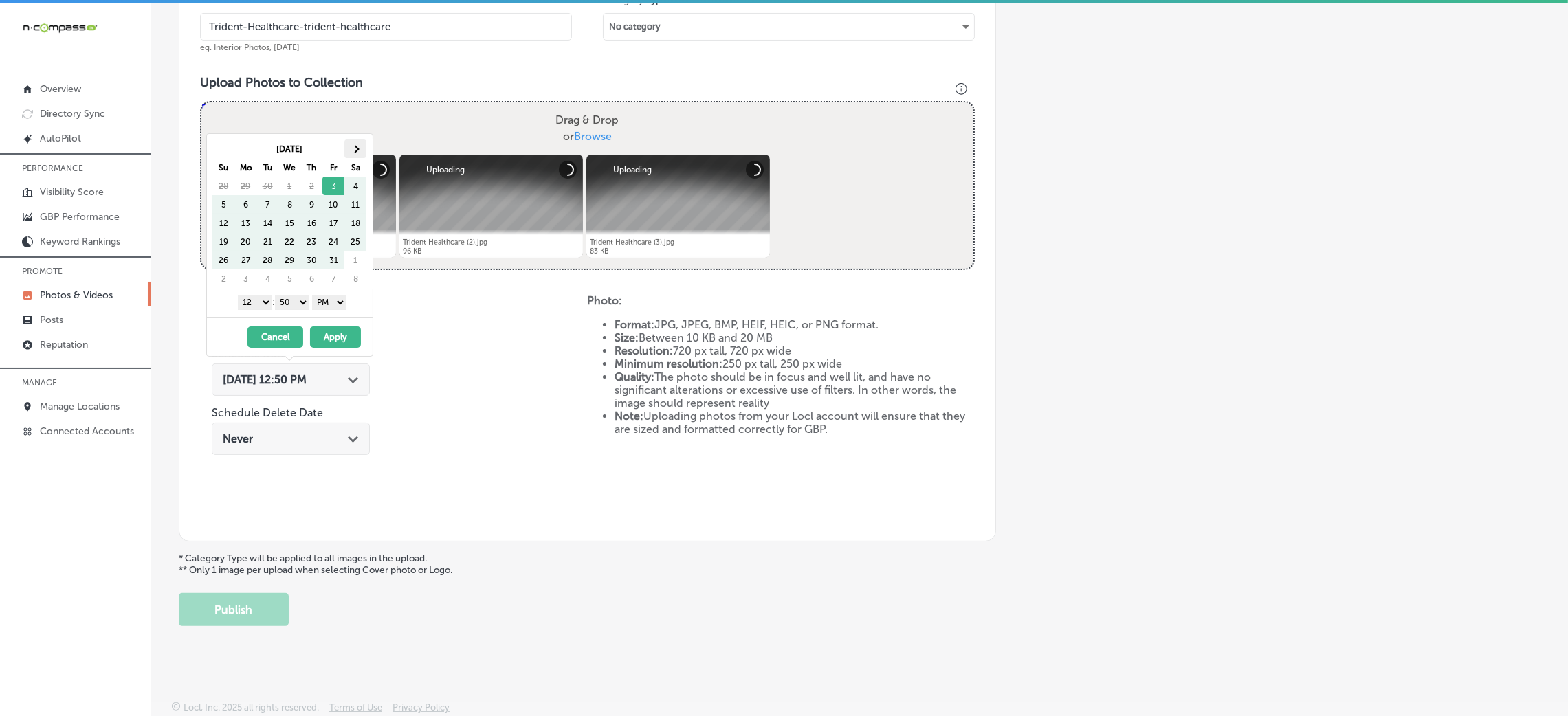
click at [347, 146] on th at bounding box center [355, 149] width 22 height 18
click at [300, 308] on select "00 10 20 30 40 50" at bounding box center [292, 302] width 35 height 15
click at [261, 310] on select "1 2 3 4 5 6 7 8 9 10 11 12" at bounding box center [255, 302] width 35 height 15
click at [346, 341] on button "Apply" at bounding box center [336, 337] width 51 height 21
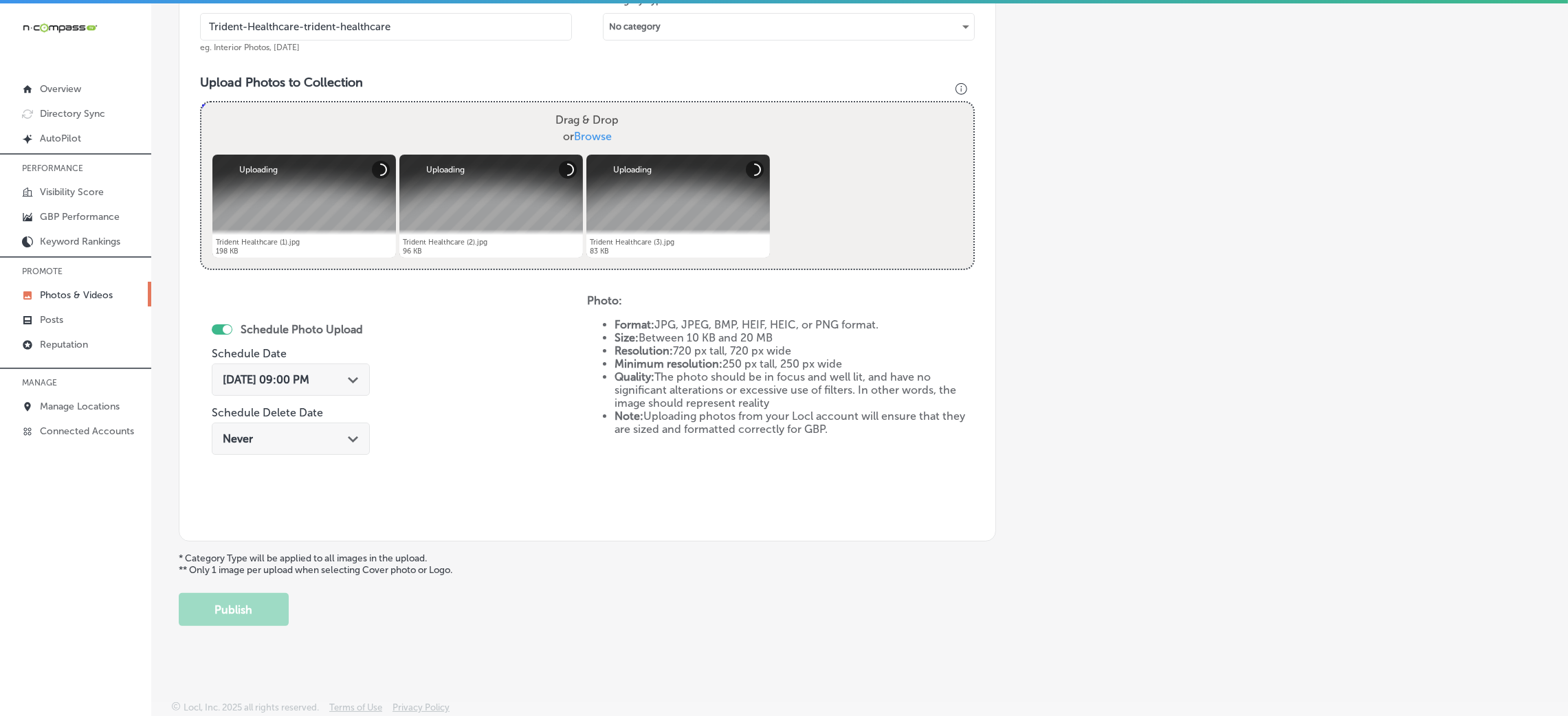
click at [217, 592] on div "Add a Collection Which Type of Image or Video Would You Like to Upload? Photo C…" at bounding box center [859, 138] width 1362 height 978
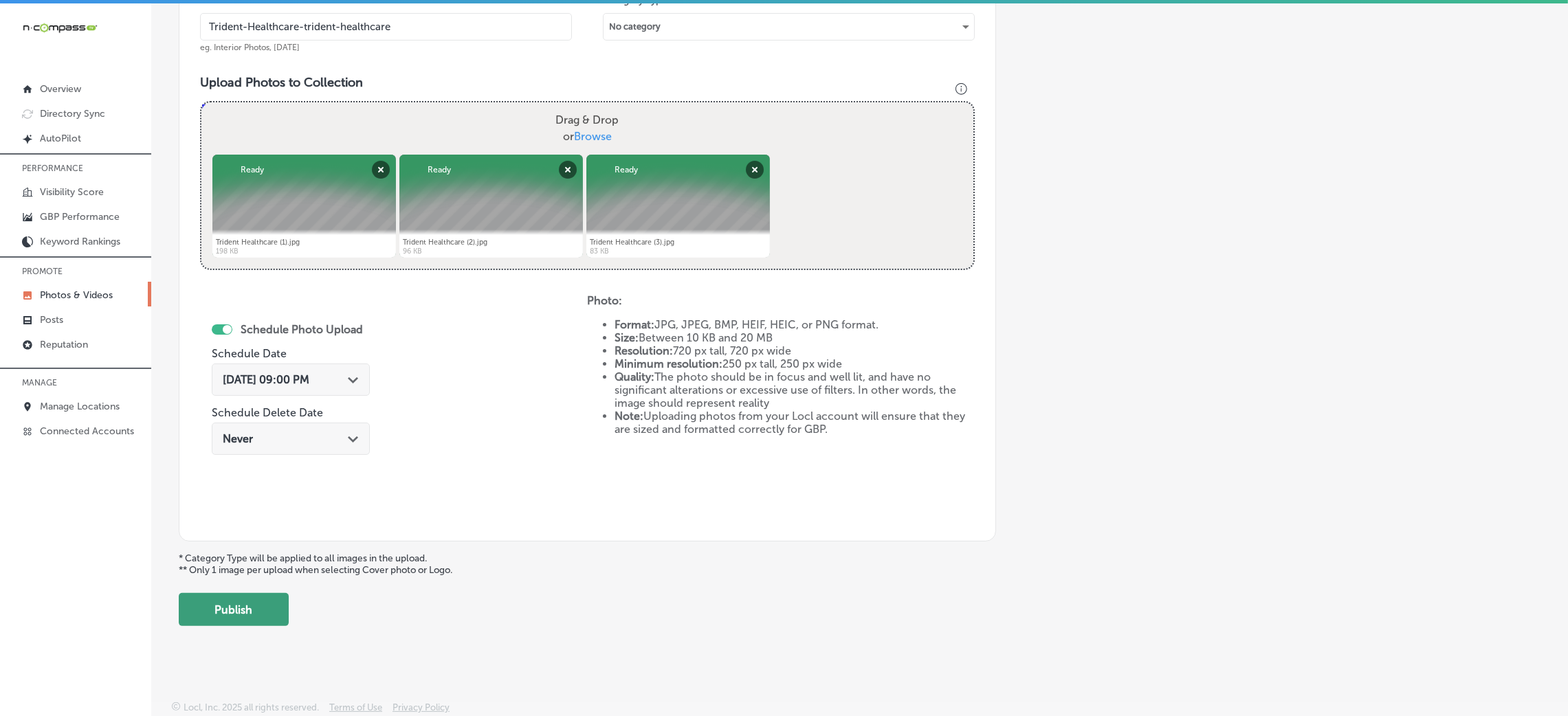
click at [271, 605] on button "Publish" at bounding box center [233, 609] width 110 height 33
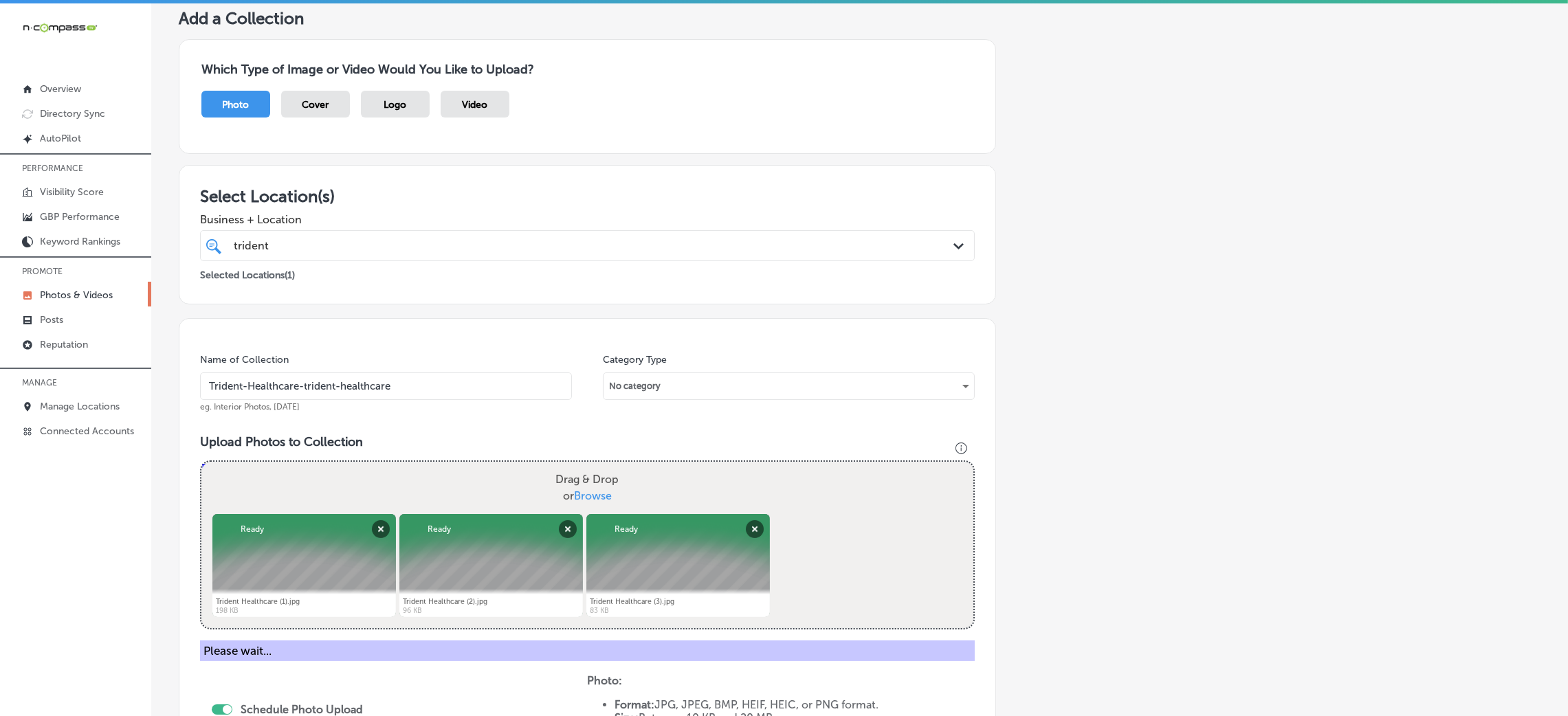
scroll to position [28, 0]
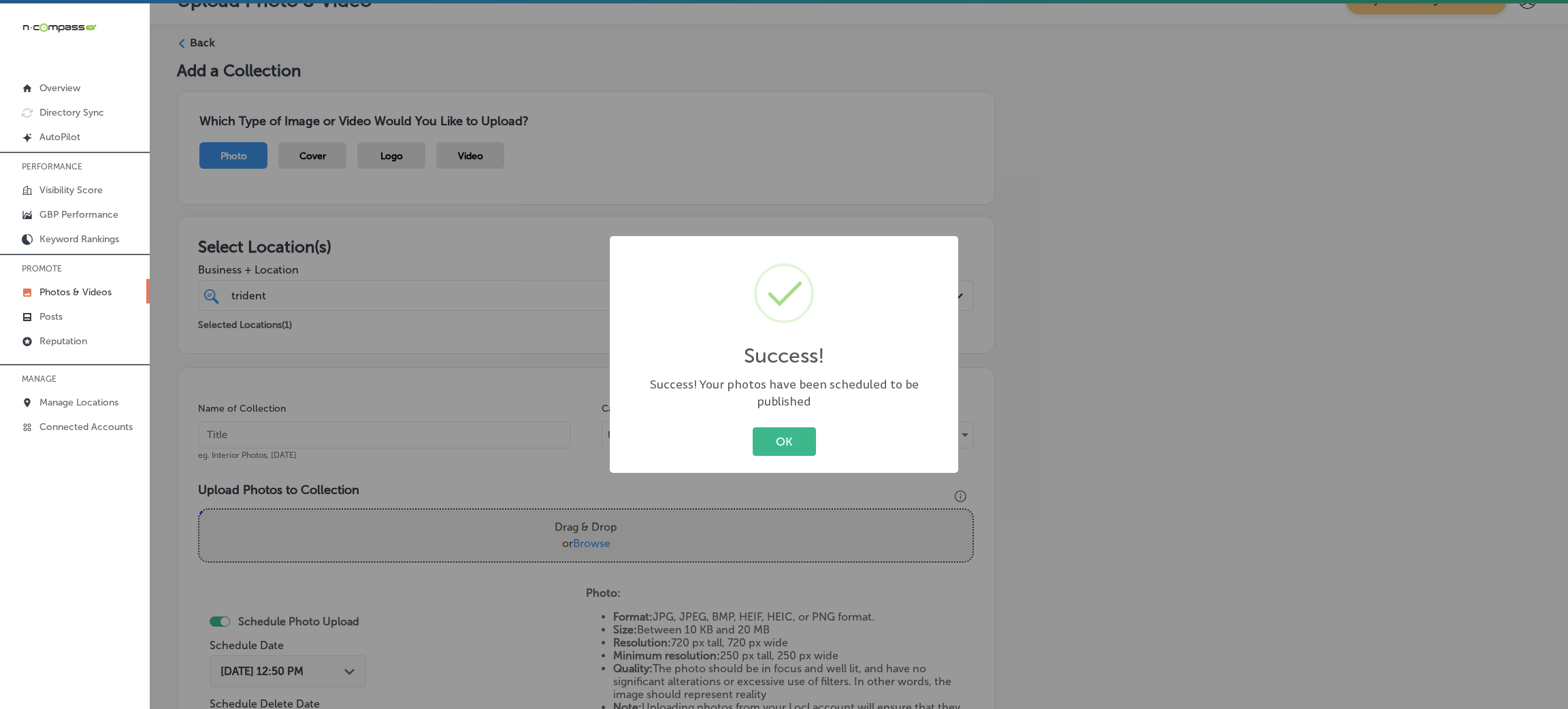
click at [800, 451] on div "OK Cancel" at bounding box center [784, 441] width 321 height 36
click at [795, 435] on button "OK" at bounding box center [784, 441] width 64 height 28
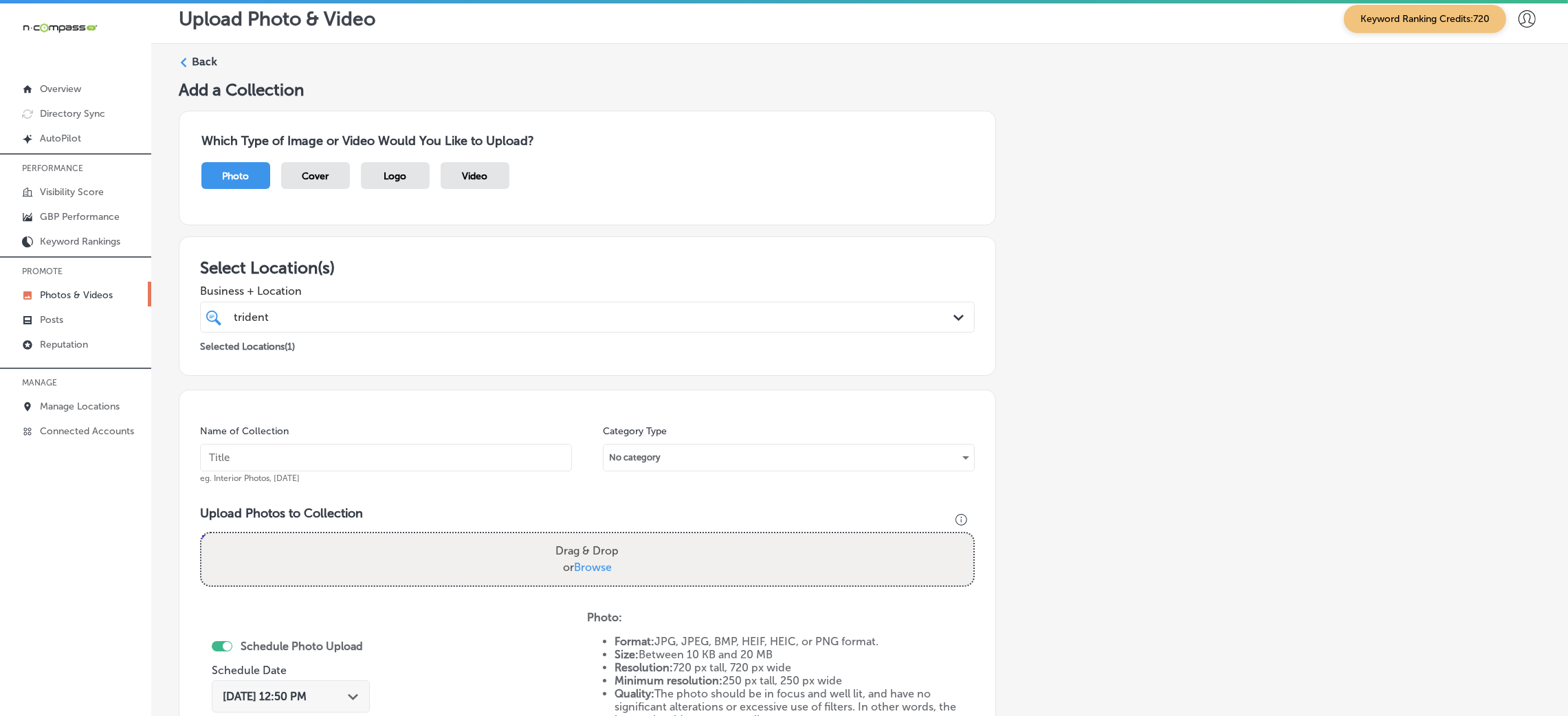
scroll to position [0, 0]
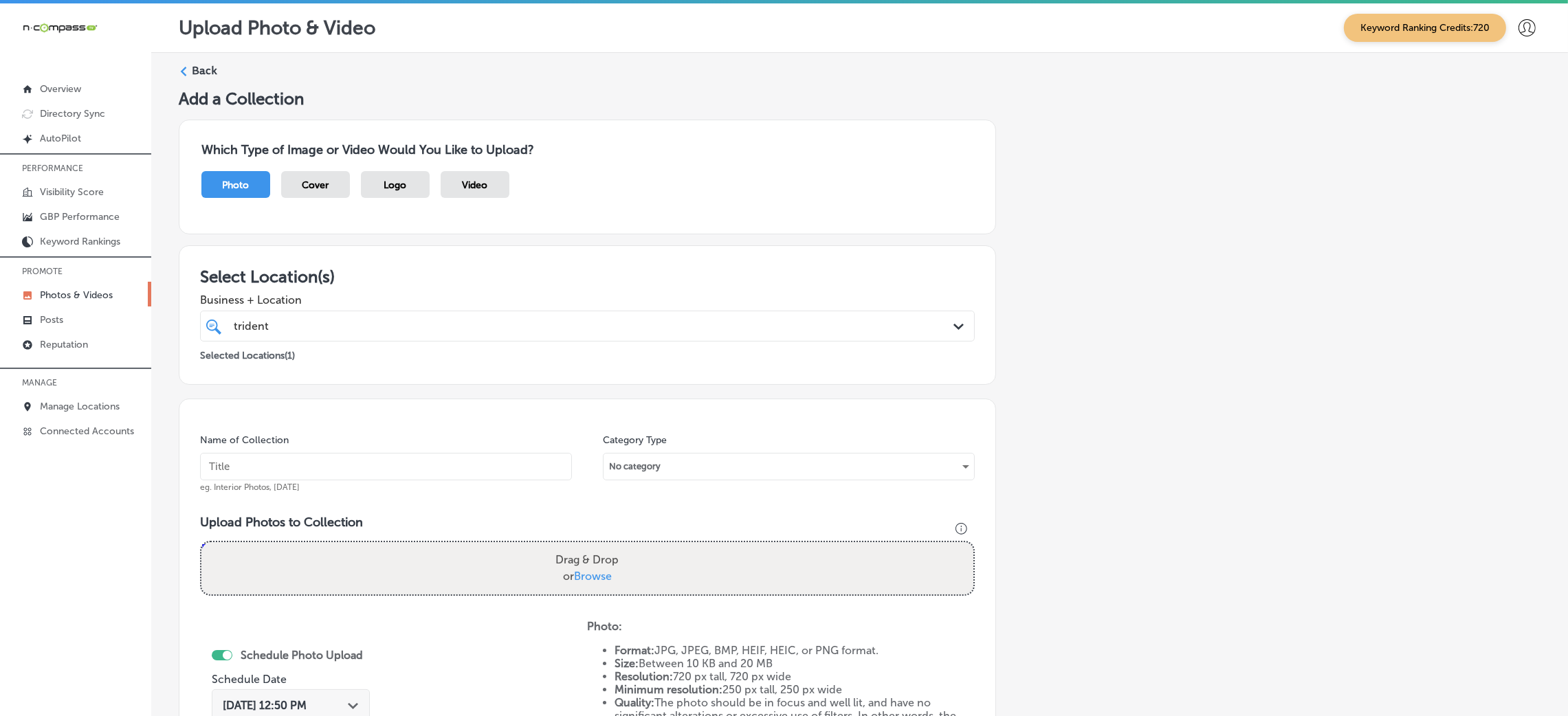
click at [200, 68] on label "Back" at bounding box center [205, 71] width 25 height 15
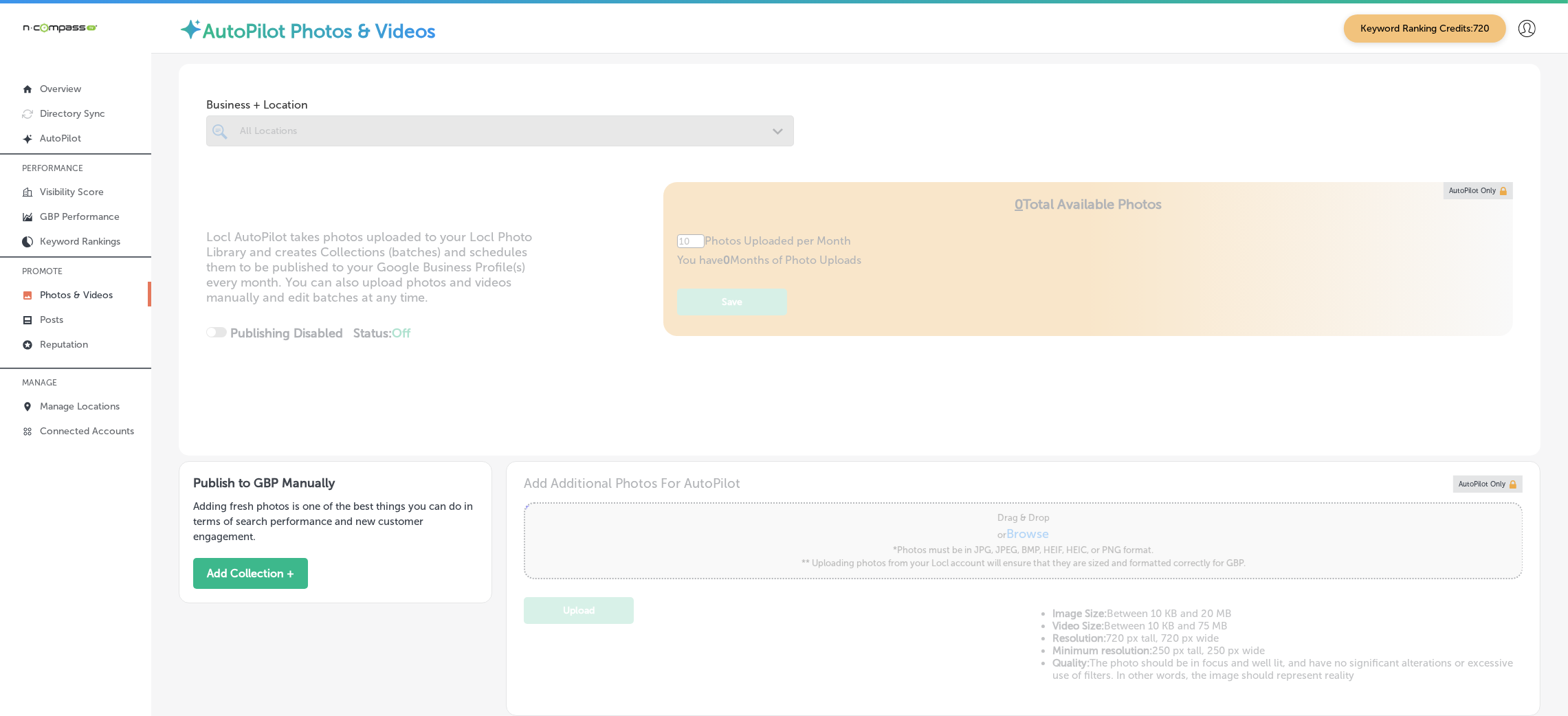
type input "5"
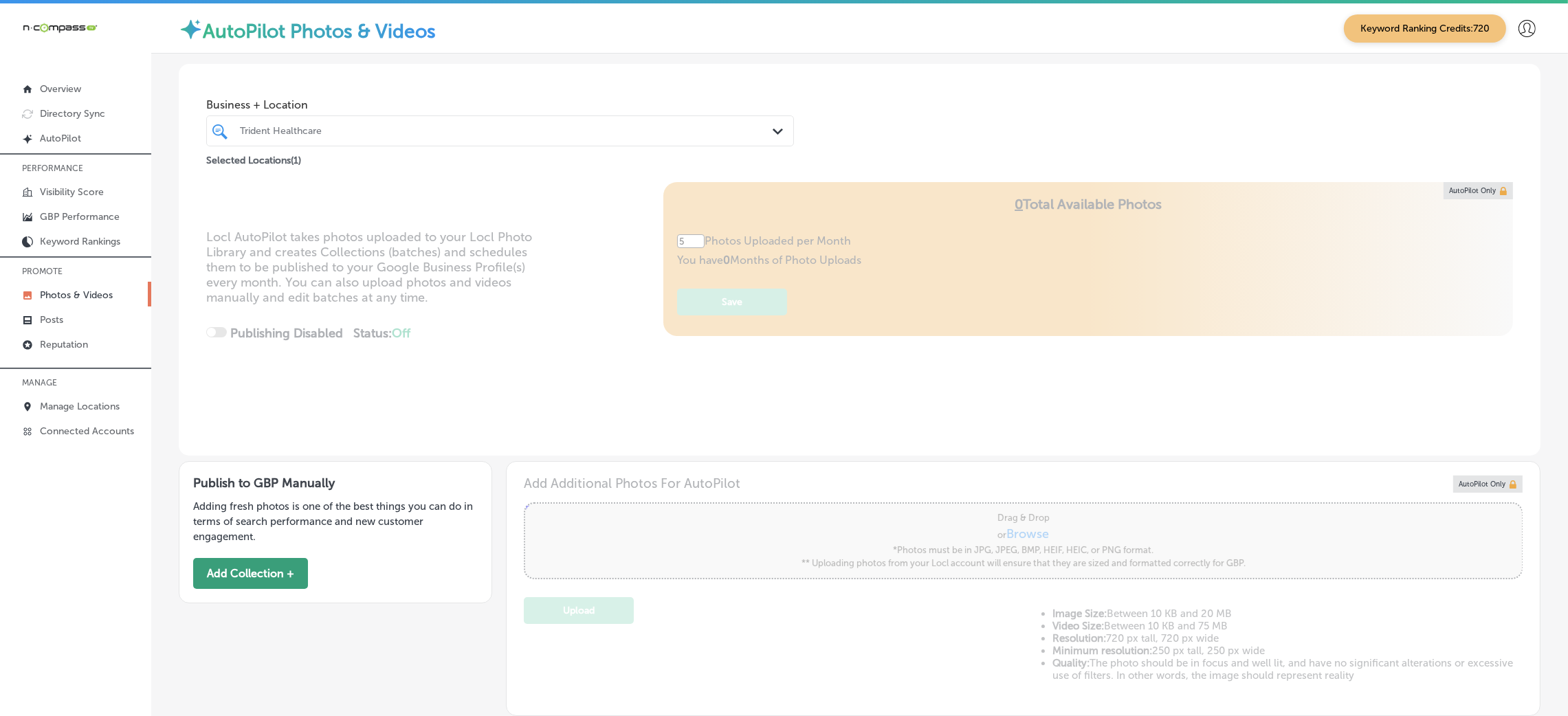
click at [228, 574] on button "Add Collection +" at bounding box center [250, 574] width 115 height 31
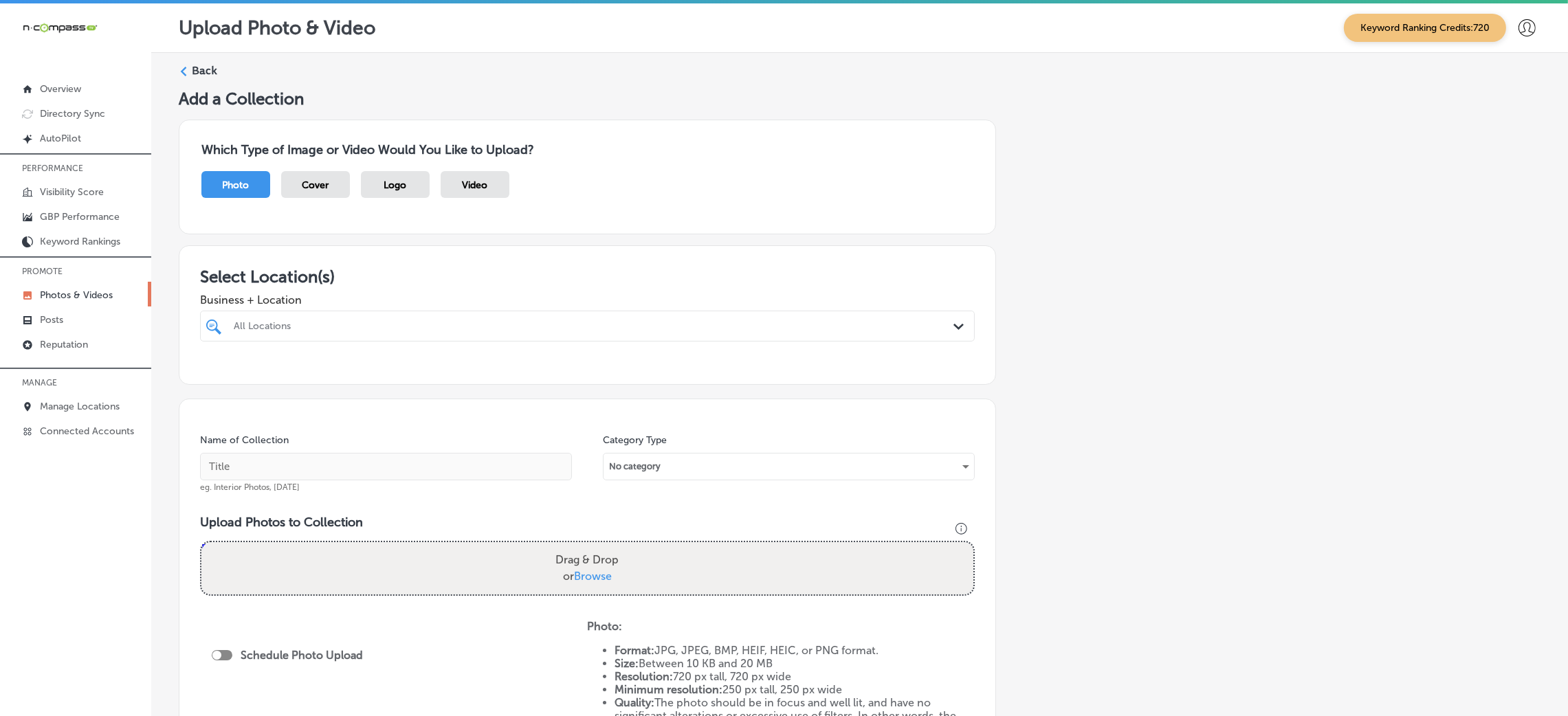
click at [568, 332] on div "All Locations" at bounding box center [594, 326] width 721 height 12
click at [564, 396] on div "Kyle-Wynn & Associates, PLLC 7720 Old Canton Road, Suite B, Madison, MS, 39110 …" at bounding box center [587, 405] width 764 height 21
type input "[PERSON_NAME]"
click at [1106, 365] on div "Add a Collection Which Type of Image or Video Would You Like to Upload? Photo C…" at bounding box center [859, 484] width 1362 height 790
click at [363, 477] on input "text" at bounding box center [386, 466] width 372 height 28
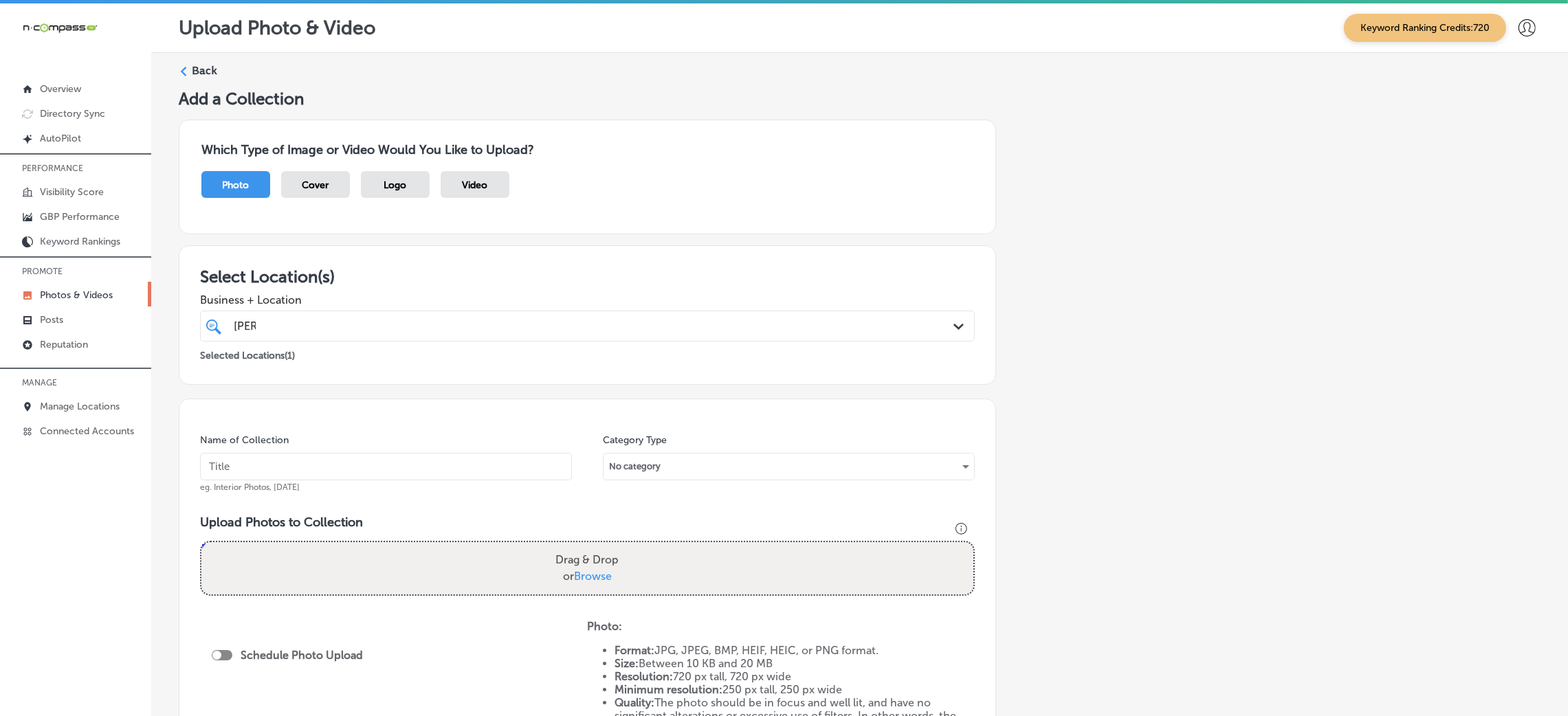
click at [366, 471] on input "text" at bounding box center [386, 466] width 372 height 28
type input "[PERSON_NAME]"
